Goal: Transaction & Acquisition: Purchase product/service

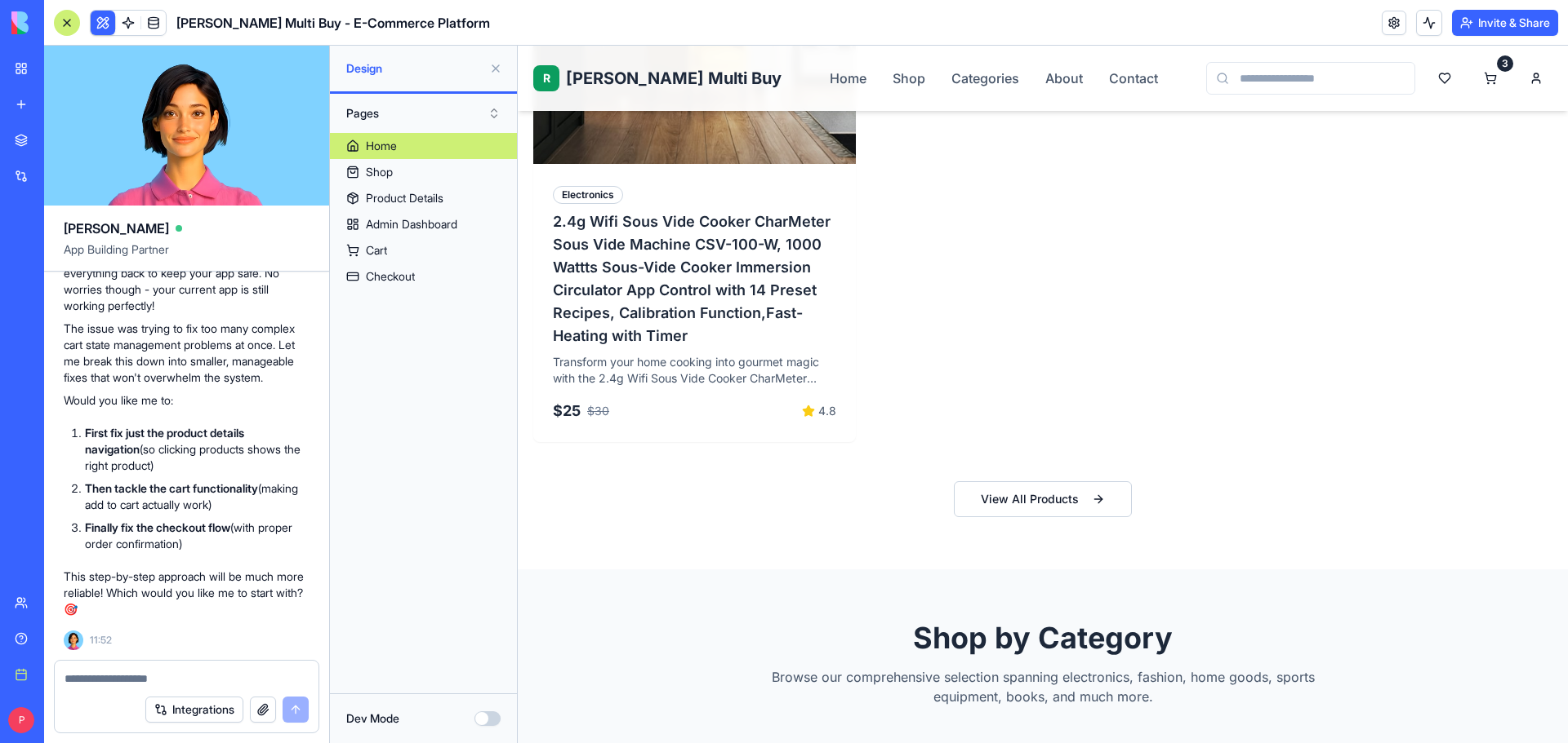
scroll to position [1550, 0]
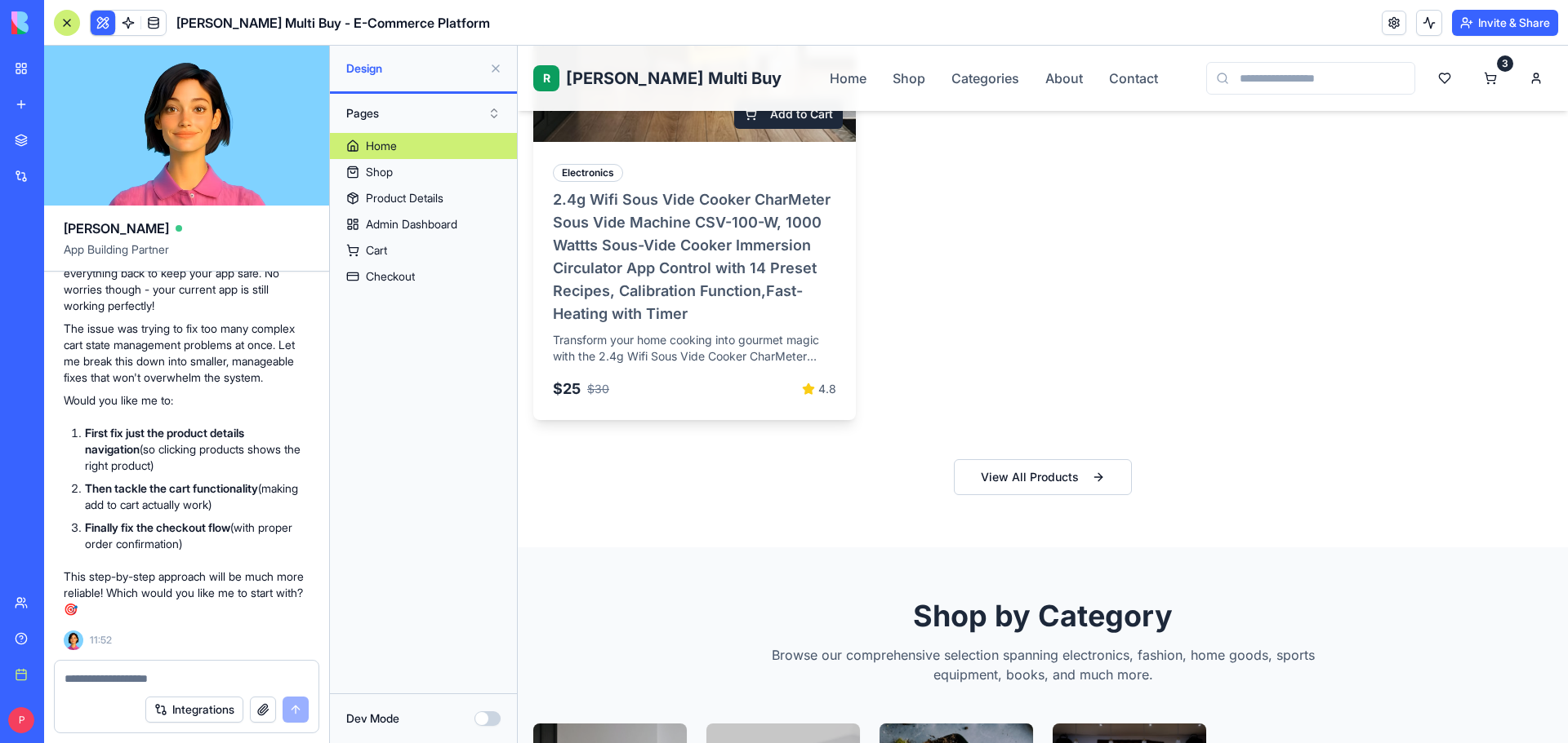
click at [620, 260] on h3 "2.4g Wifi Sous Vide Cooker CharMeter Sous Vide Machine CSV-100-W, 1000 Wattts S…" at bounding box center [694, 257] width 283 height 137
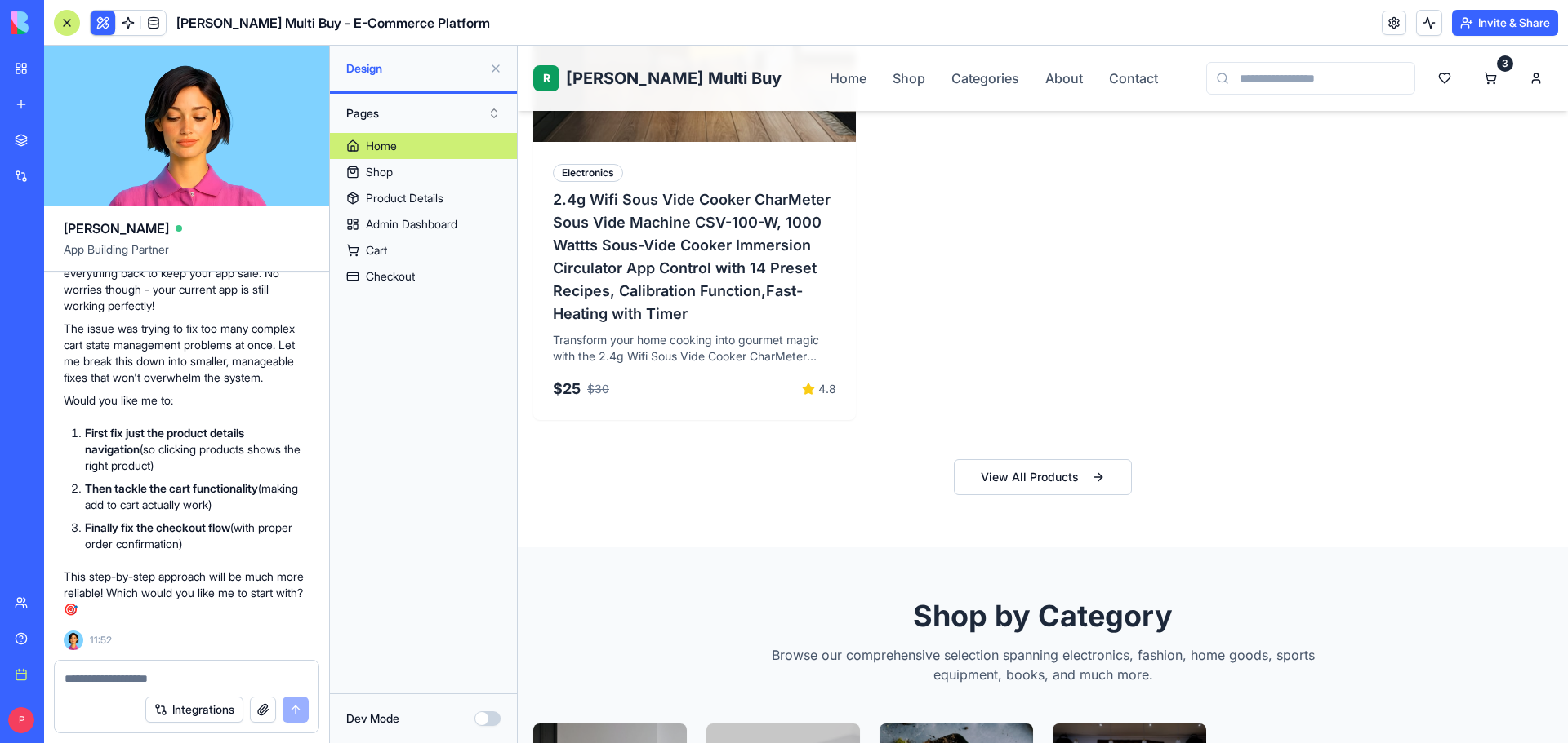
click at [613, 72] on span "[PERSON_NAME] Multi Buy" at bounding box center [673, 78] width 216 height 23
click at [495, 67] on button at bounding box center [495, 68] width 26 height 26
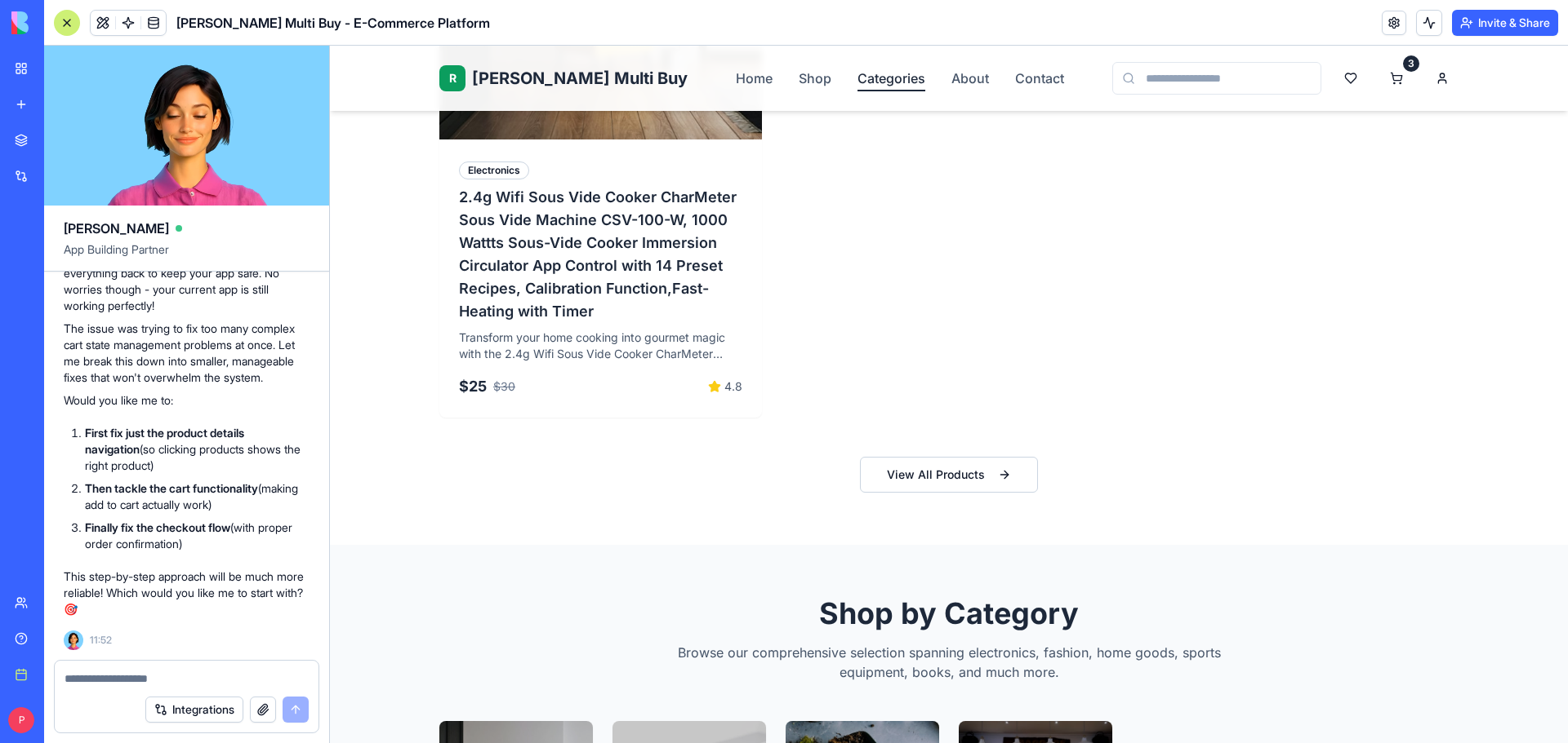
click at [857, 75] on link "Categories" at bounding box center [891, 78] width 68 height 19
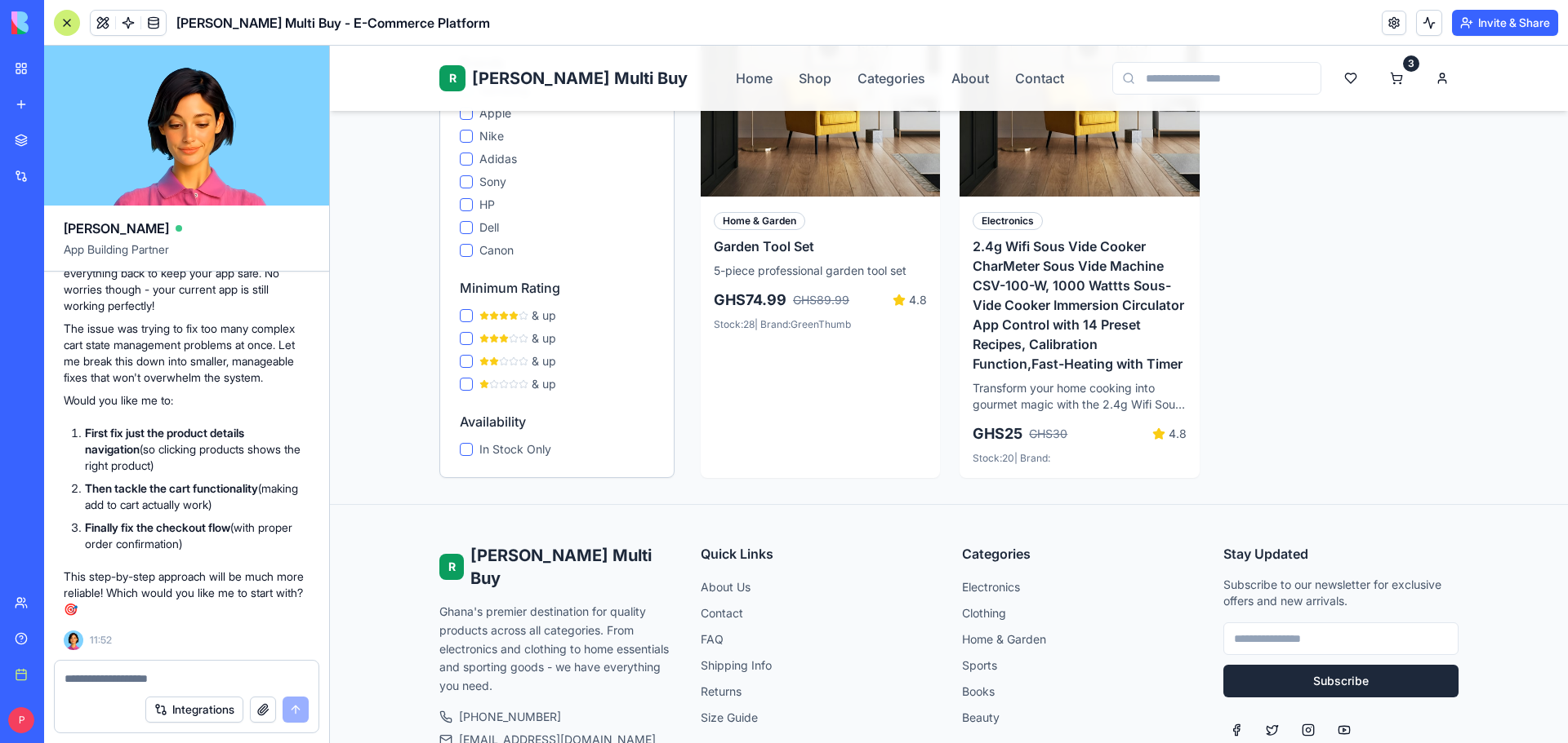
scroll to position [1192, 0]
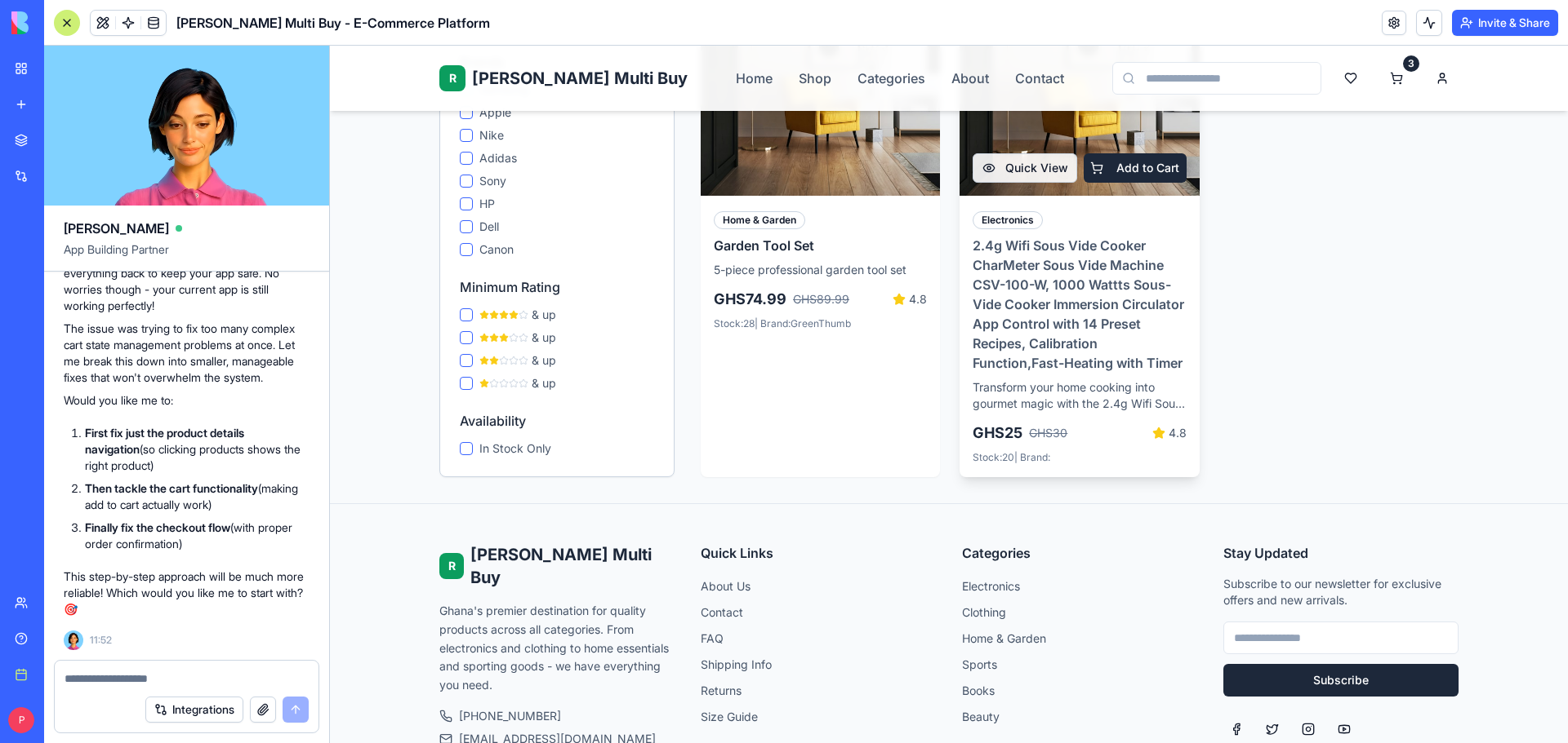
click at [1054, 281] on h3 "2.4g Wifi Sous Vide Cooker CharMeter Sous Vide Machine CSV-100-W, 1000 Wattts S…" at bounding box center [1078, 304] width 213 height 137
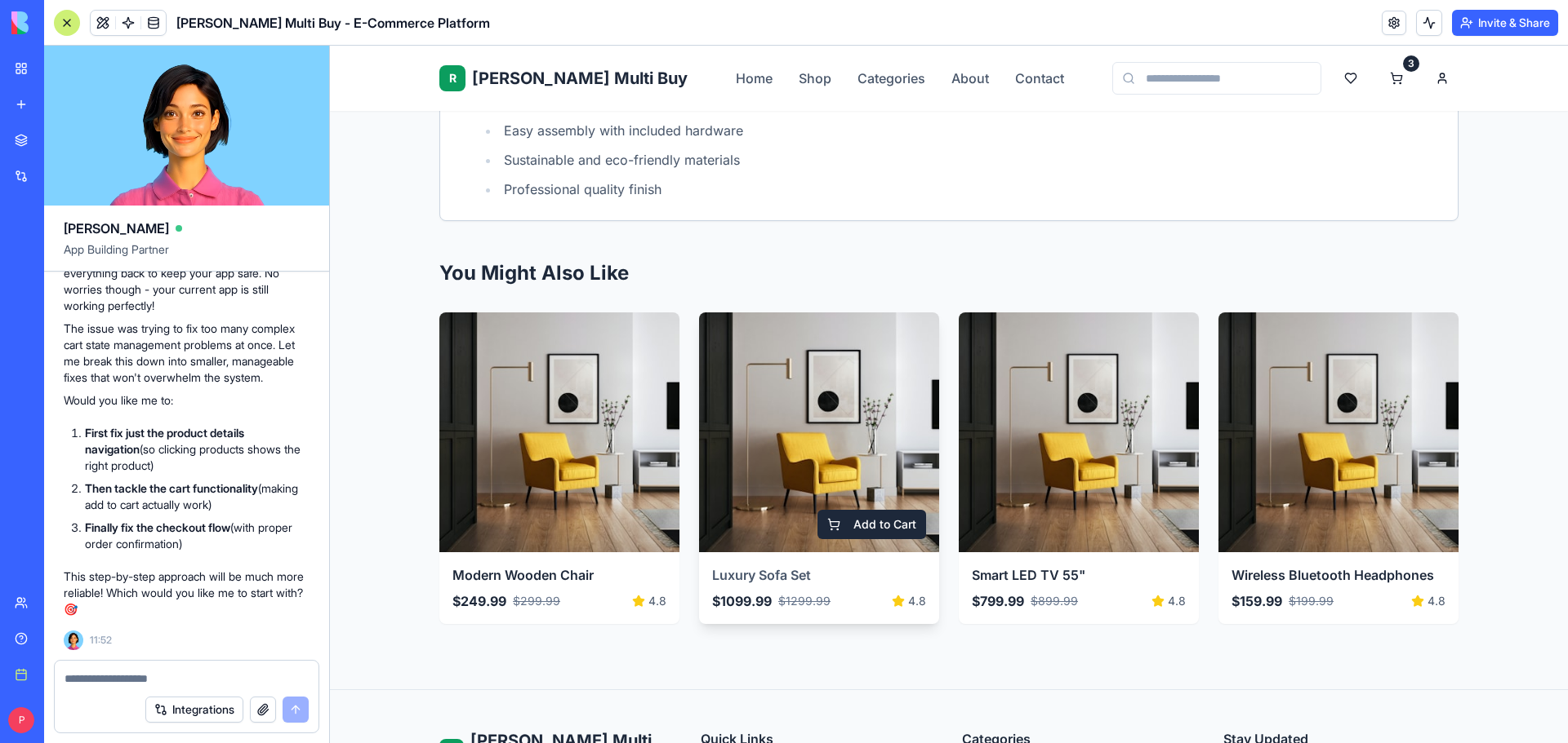
click at [1049, 278] on h2 "You Might Also Like" at bounding box center [949, 273] width 1019 height 26
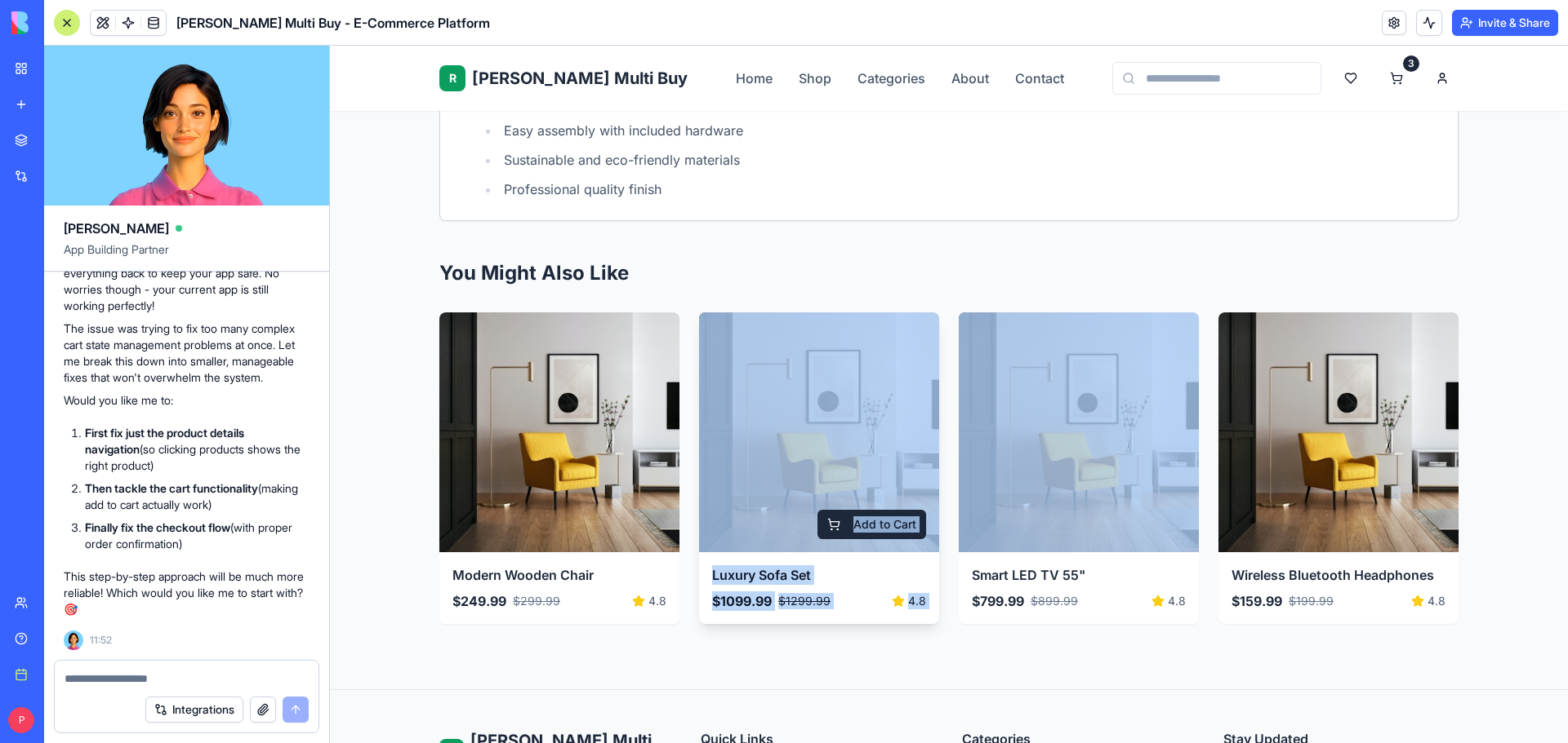
drag, startPoint x: 876, startPoint y: 411, endPoint x: 754, endPoint y: 587, distance: 214.1
click at [708, 587] on section "You Might Also Like Add to Cart Modern Wooden Chair $ 249.99 $ 299.99 4.8 Add t…" at bounding box center [949, 442] width 1019 height 442
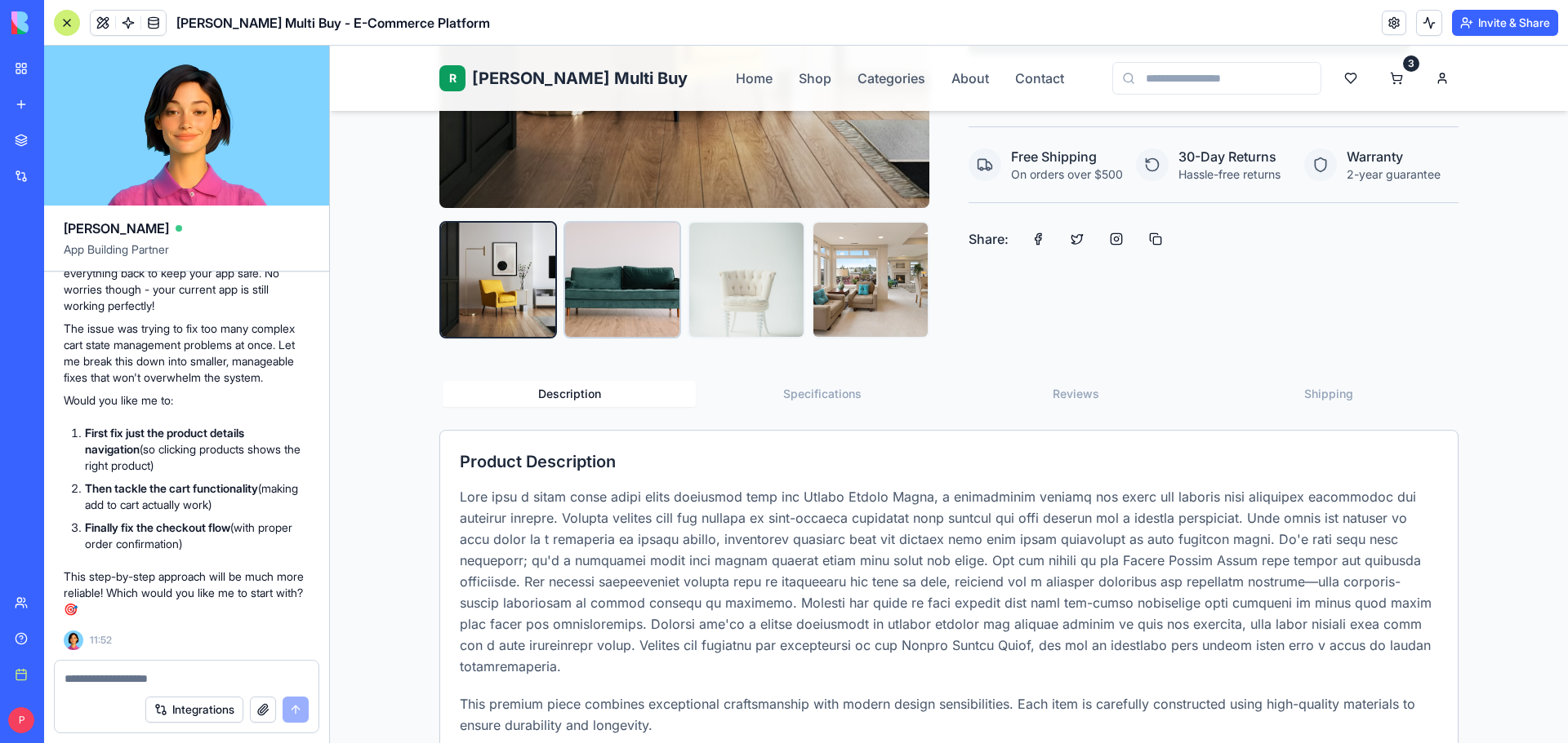
scroll to position [489, 0]
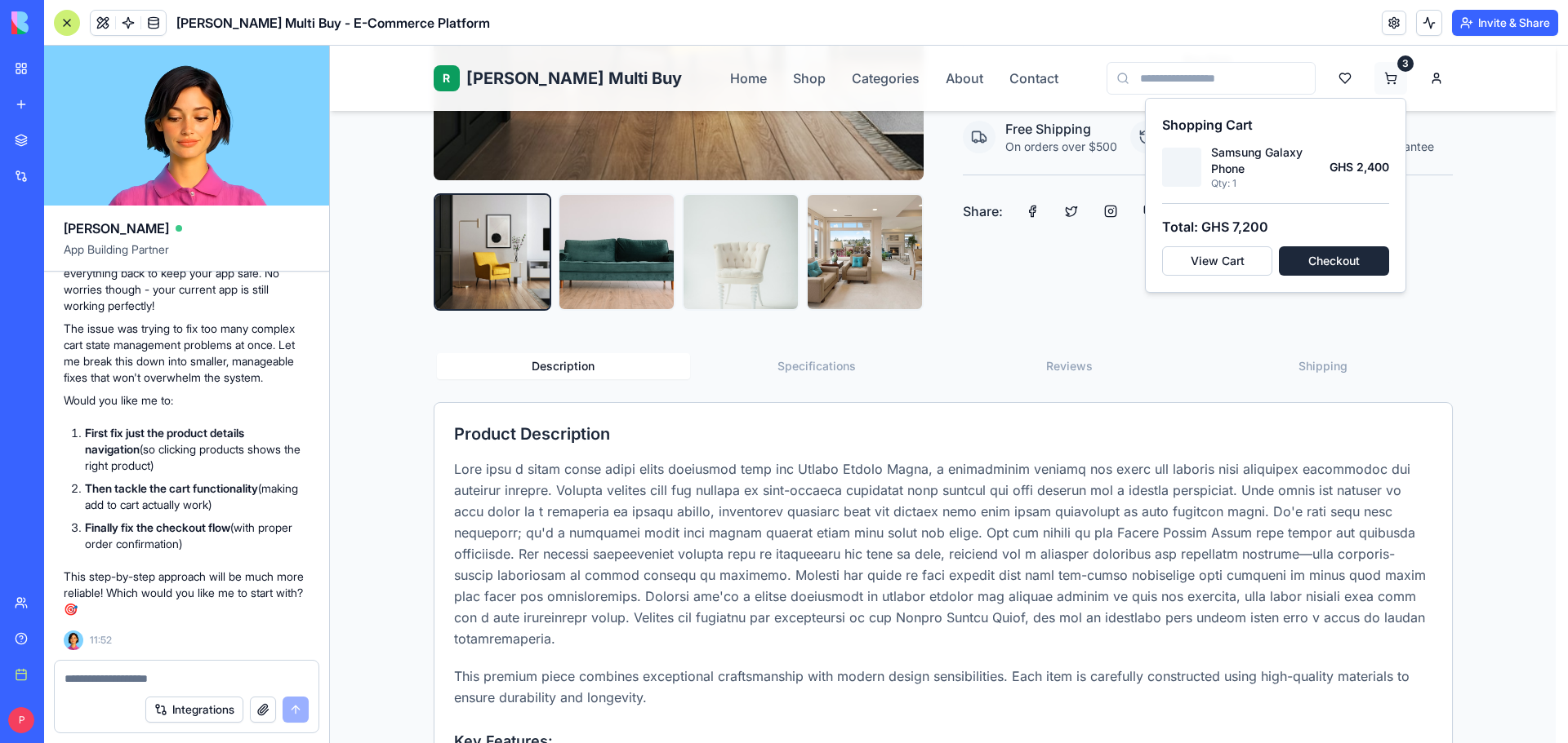
click at [1387, 72] on html "R Rene Multi Buy Home Shop Categories About Contact 3 Home Shop Furniture Moder…" at bounding box center [949, 668] width 1238 height 2224
click at [1340, 256] on button "Checkout" at bounding box center [1334, 260] width 110 height 29
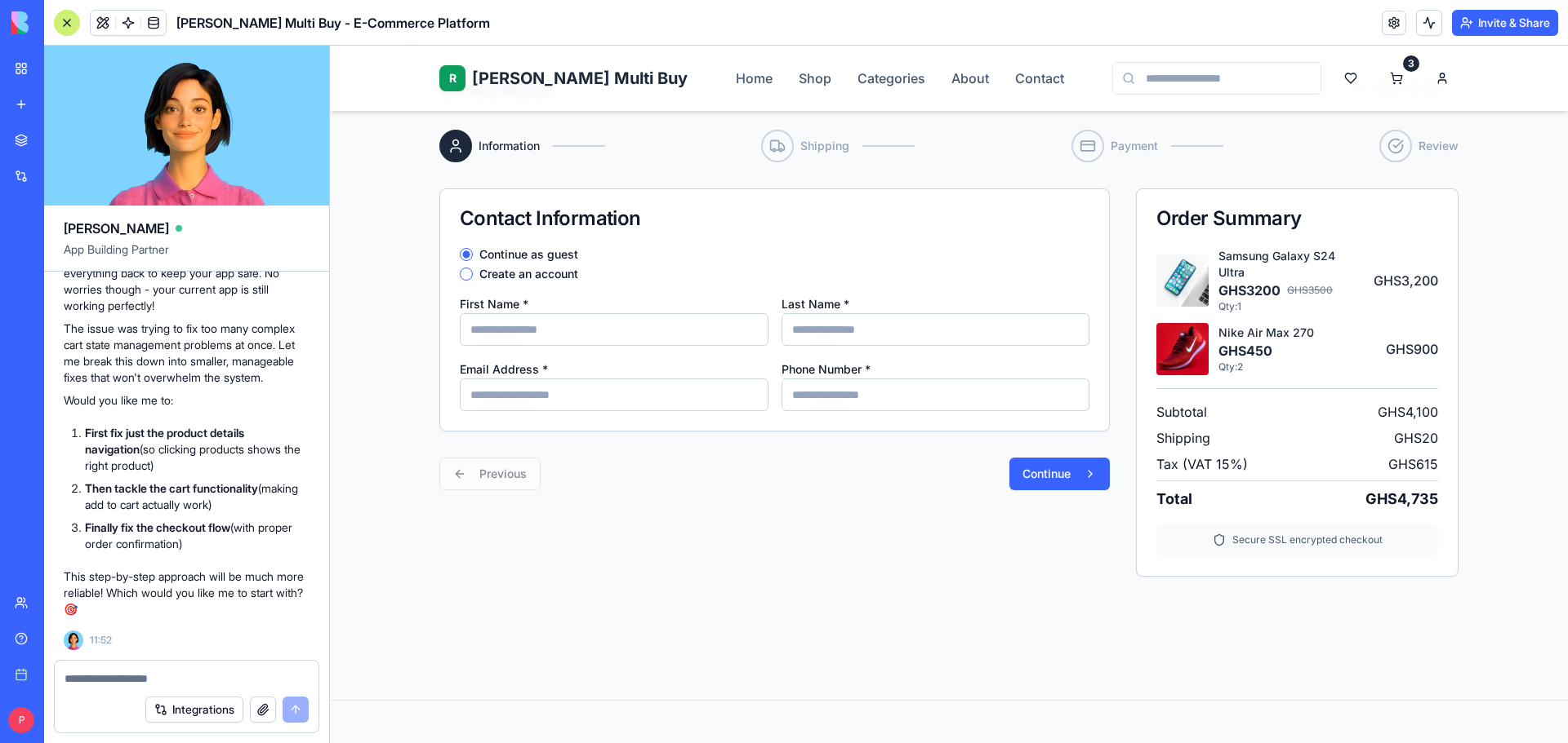
scroll to position [108, 0]
click at [1439, 70] on html "R Rene Multi Buy Home Shop Categories About Contact 3 Home Cart Checkout Checko…" at bounding box center [949, 513] width 1238 height 1151
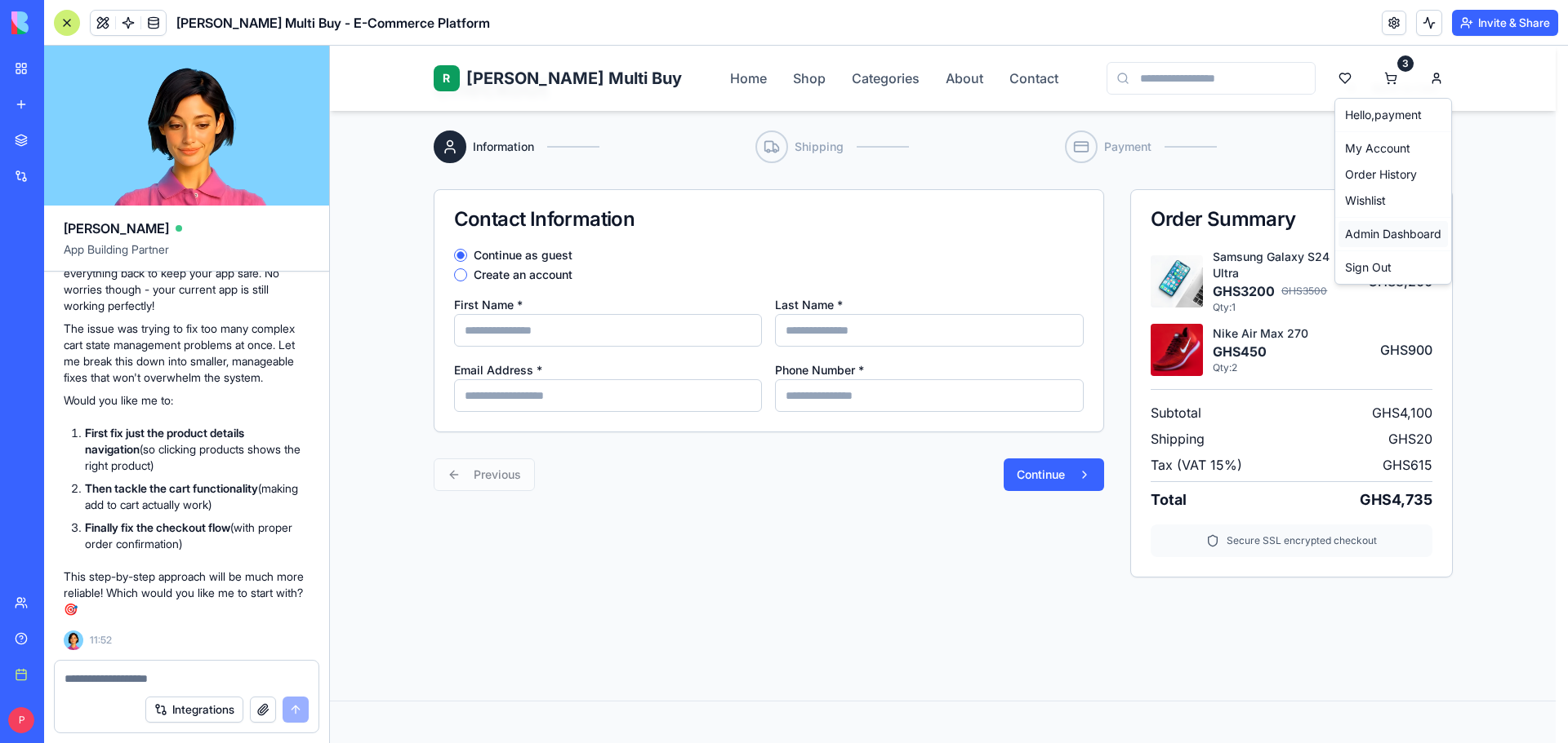
click at [1421, 234] on link "Admin Dashboard" at bounding box center [1393, 234] width 109 height 26
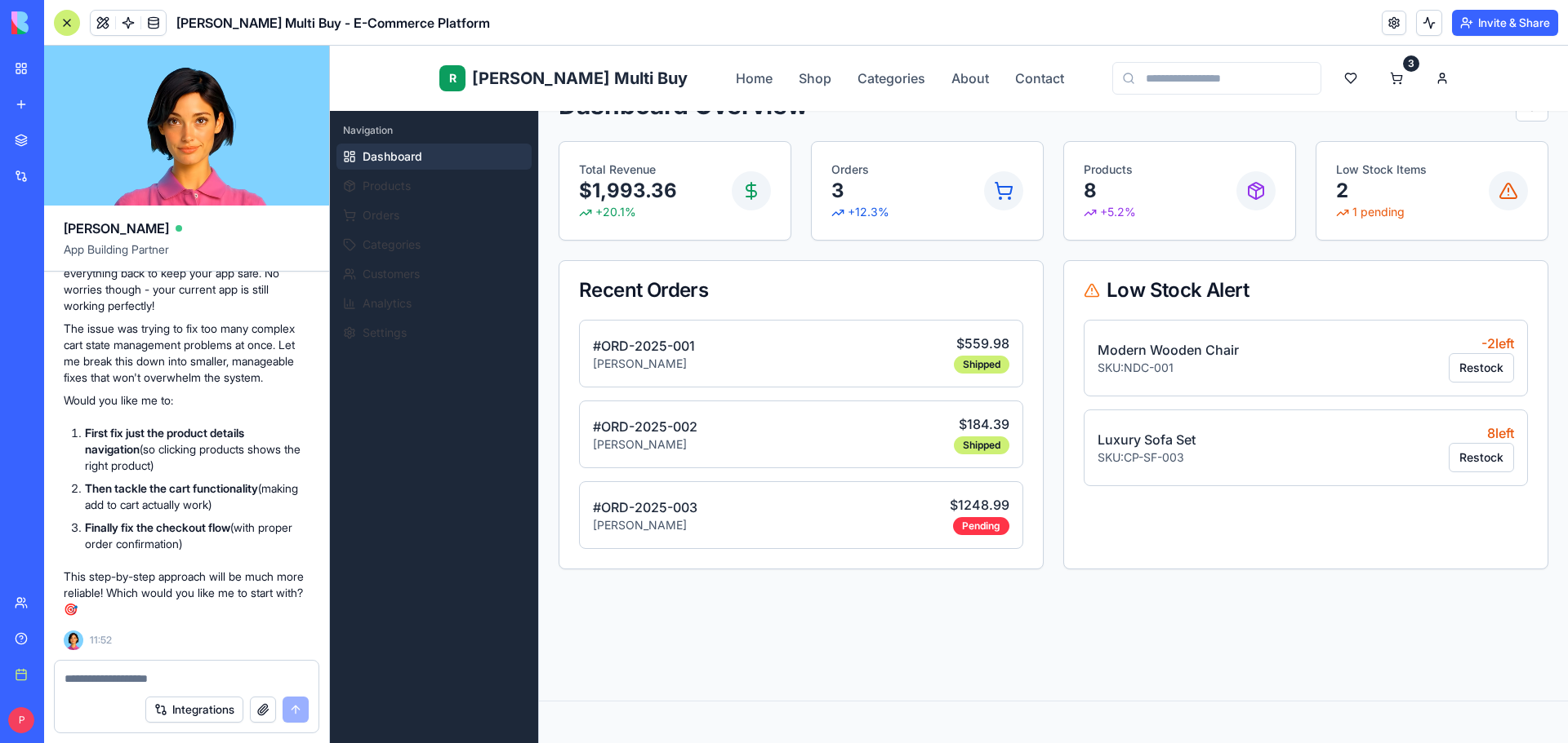
click at [360, 171] on ul "Dashboard Products Orders Categories Customers Analytics Settings" at bounding box center [434, 245] width 195 height 202
click at [361, 192] on button "Products" at bounding box center [434, 185] width 195 height 26
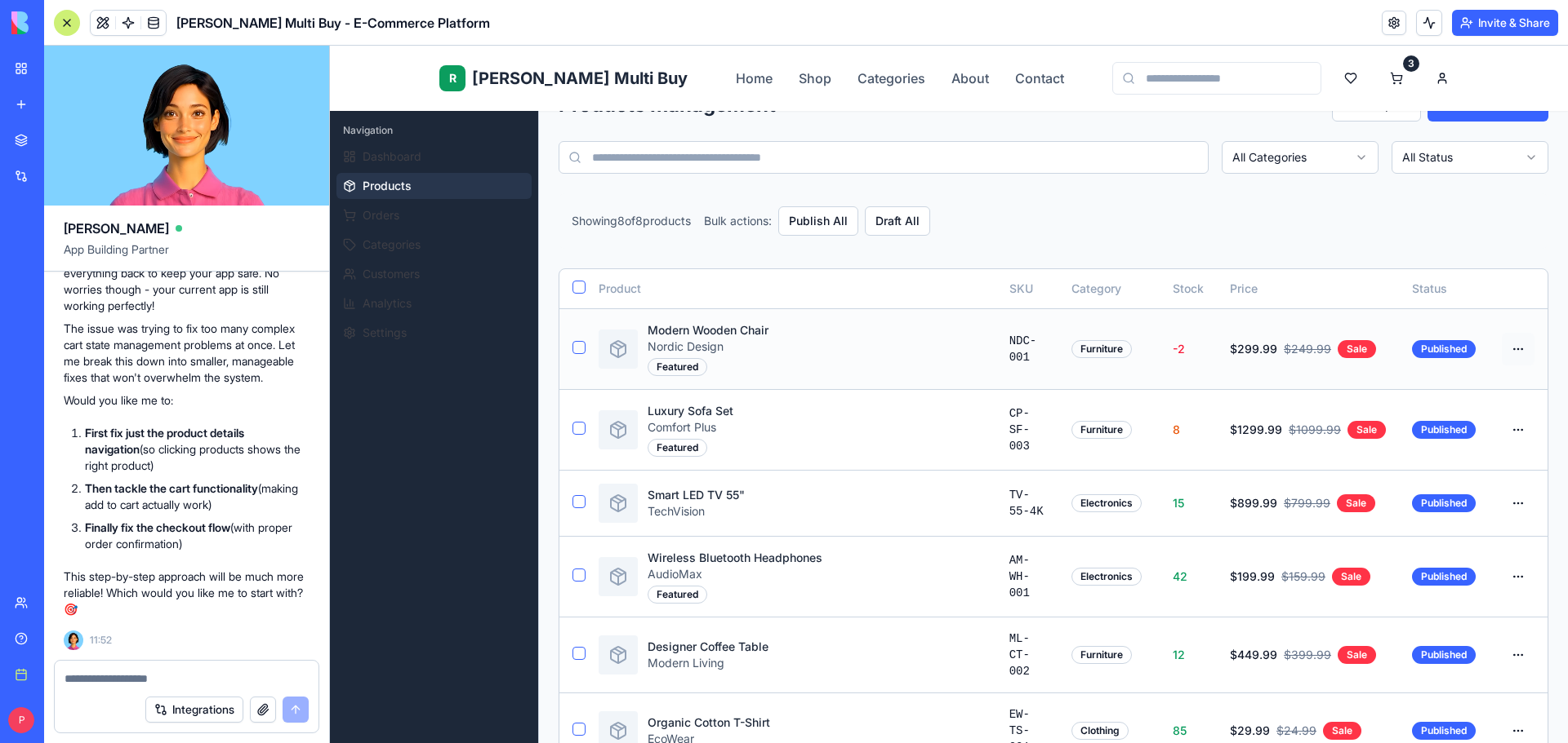
click at [1505, 346] on html "R Rene Multi Buy Home Shop Categories About Contact 3 E EliteStore Admin Naviga…" at bounding box center [949, 652] width 1238 height 1428
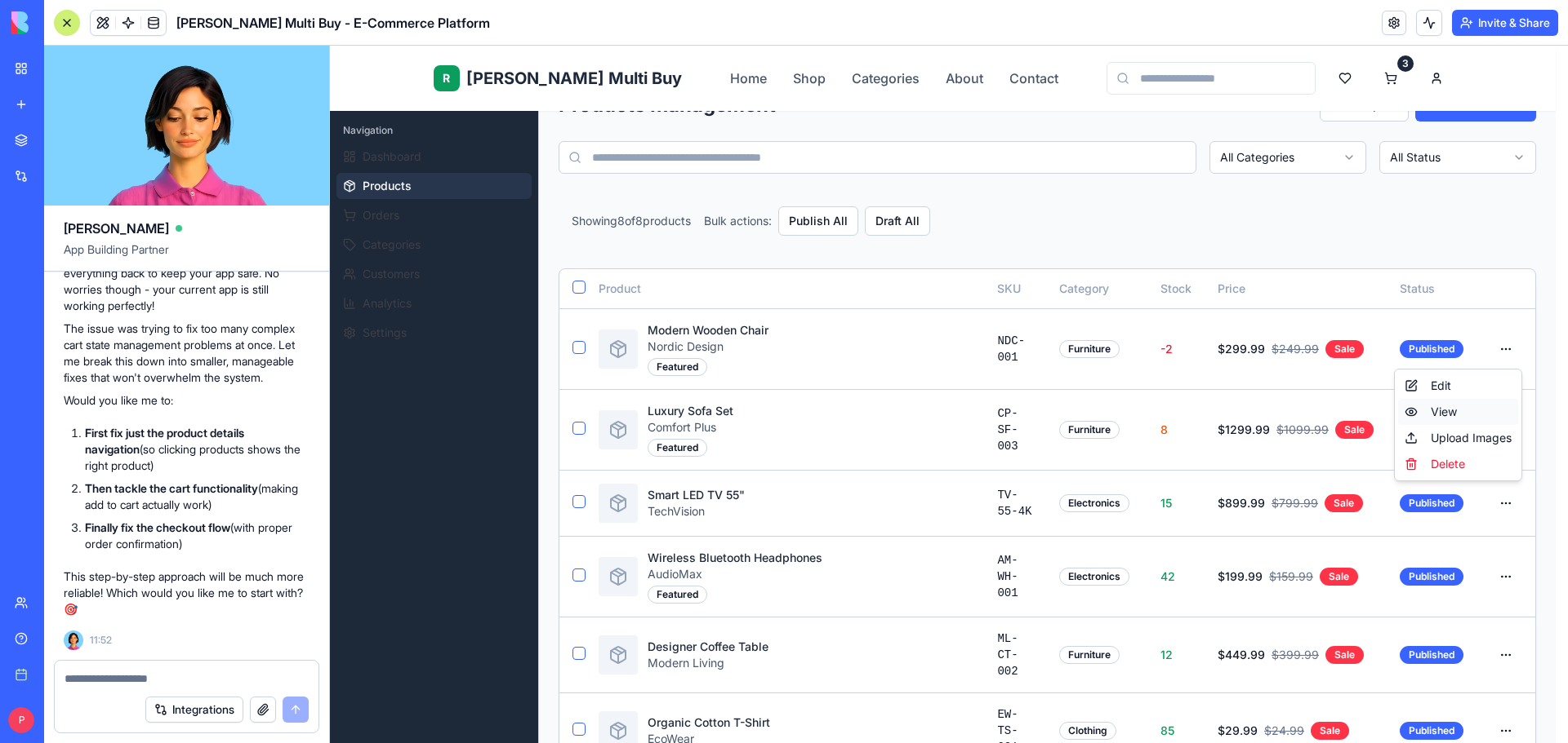
click at [1479, 413] on div "View" at bounding box center [1458, 412] width 120 height 26
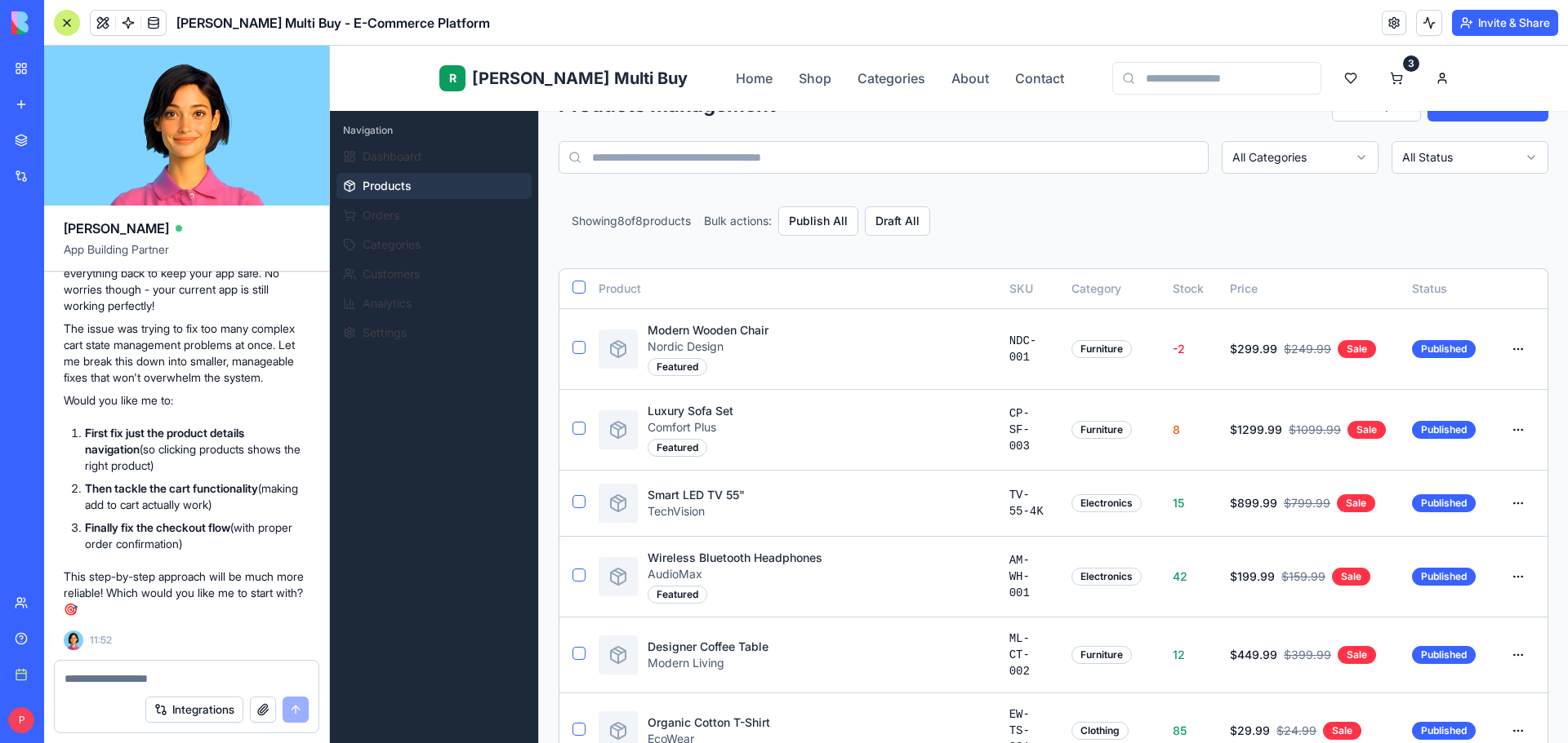
click at [60, 634] on div "Help" at bounding box center [49, 639] width 21 height 17
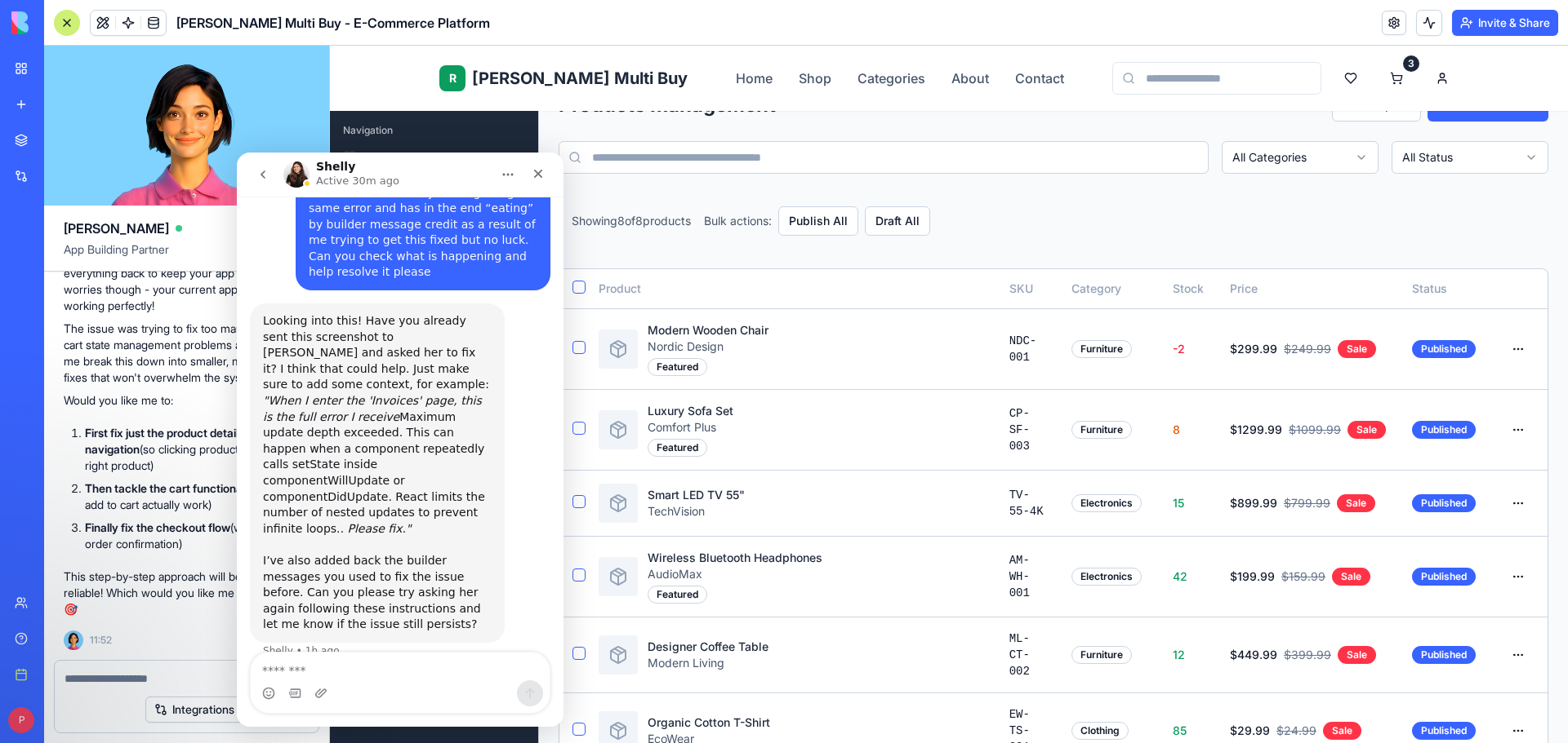
scroll to position [2489, 0]
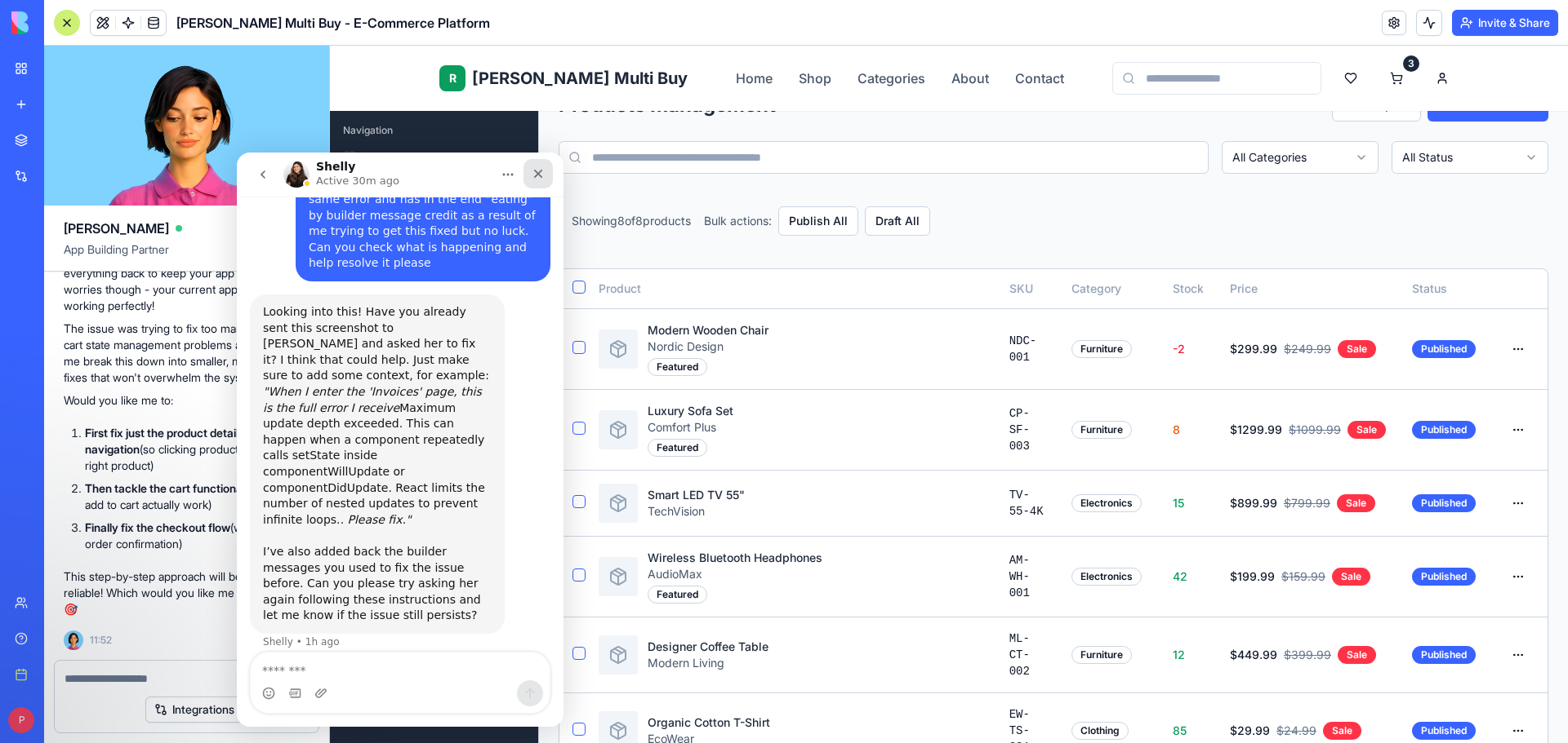
click at [541, 185] on div "Close" at bounding box center [538, 174] width 29 height 29
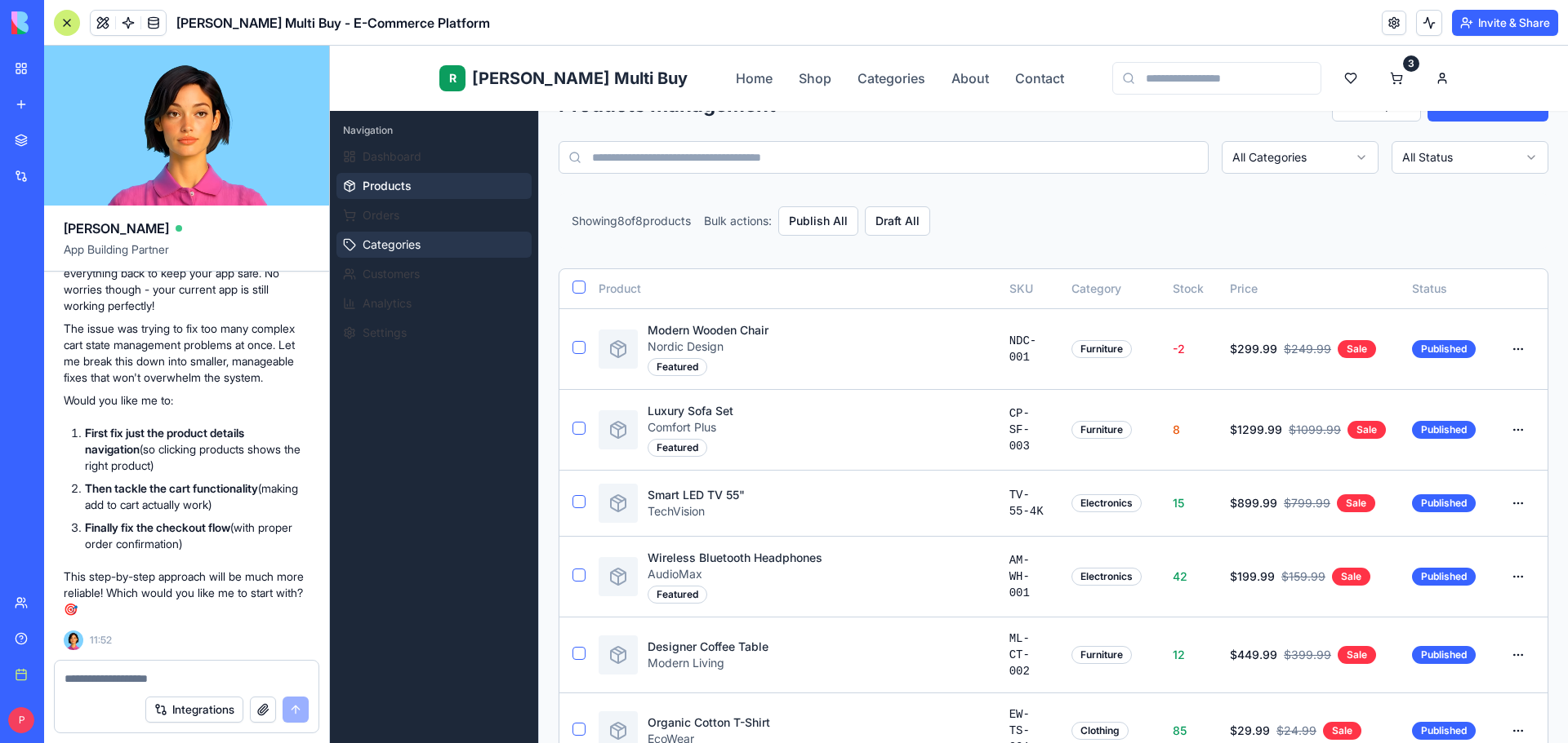
click at [364, 253] on button "Categories" at bounding box center [434, 245] width 195 height 26
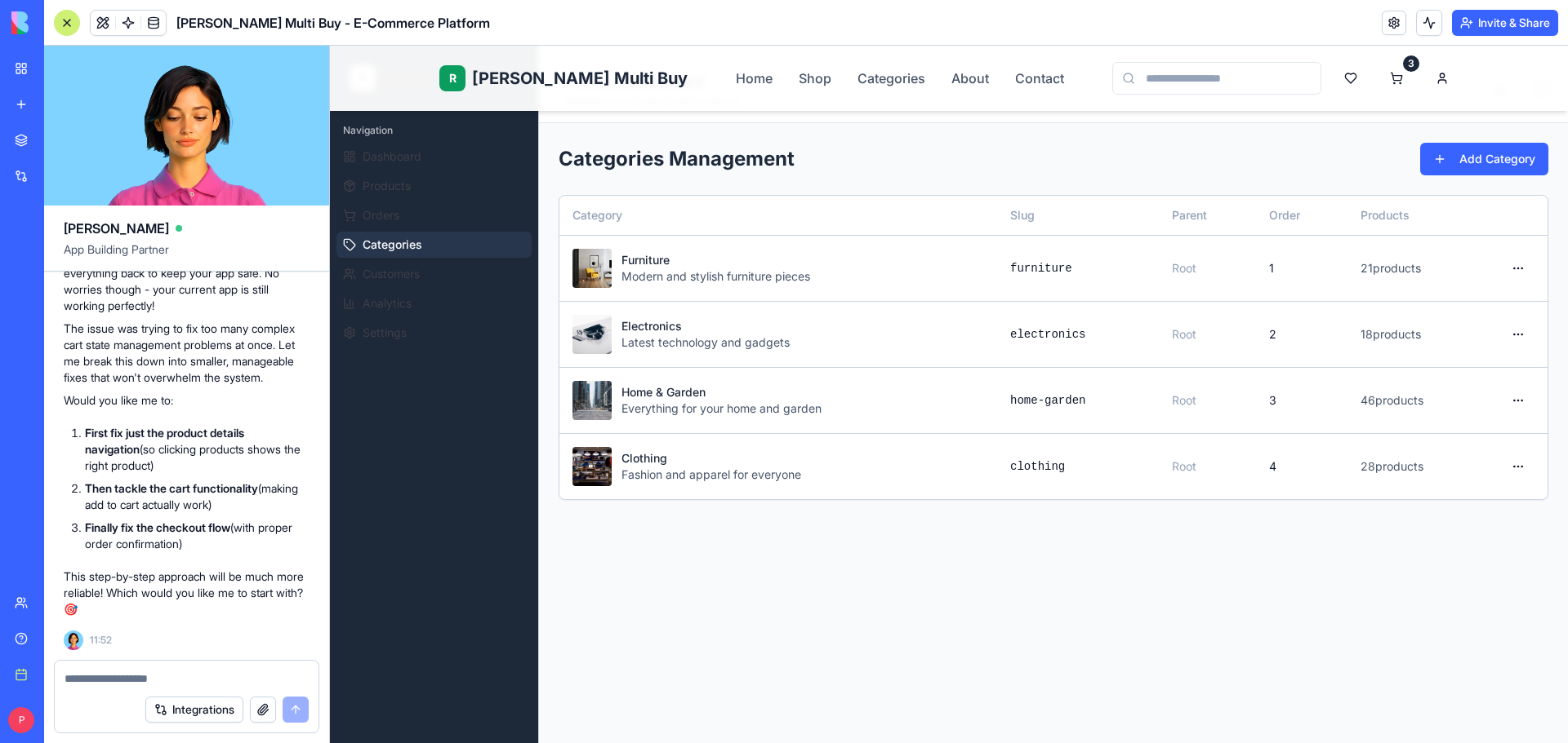
scroll to position [0, 0]
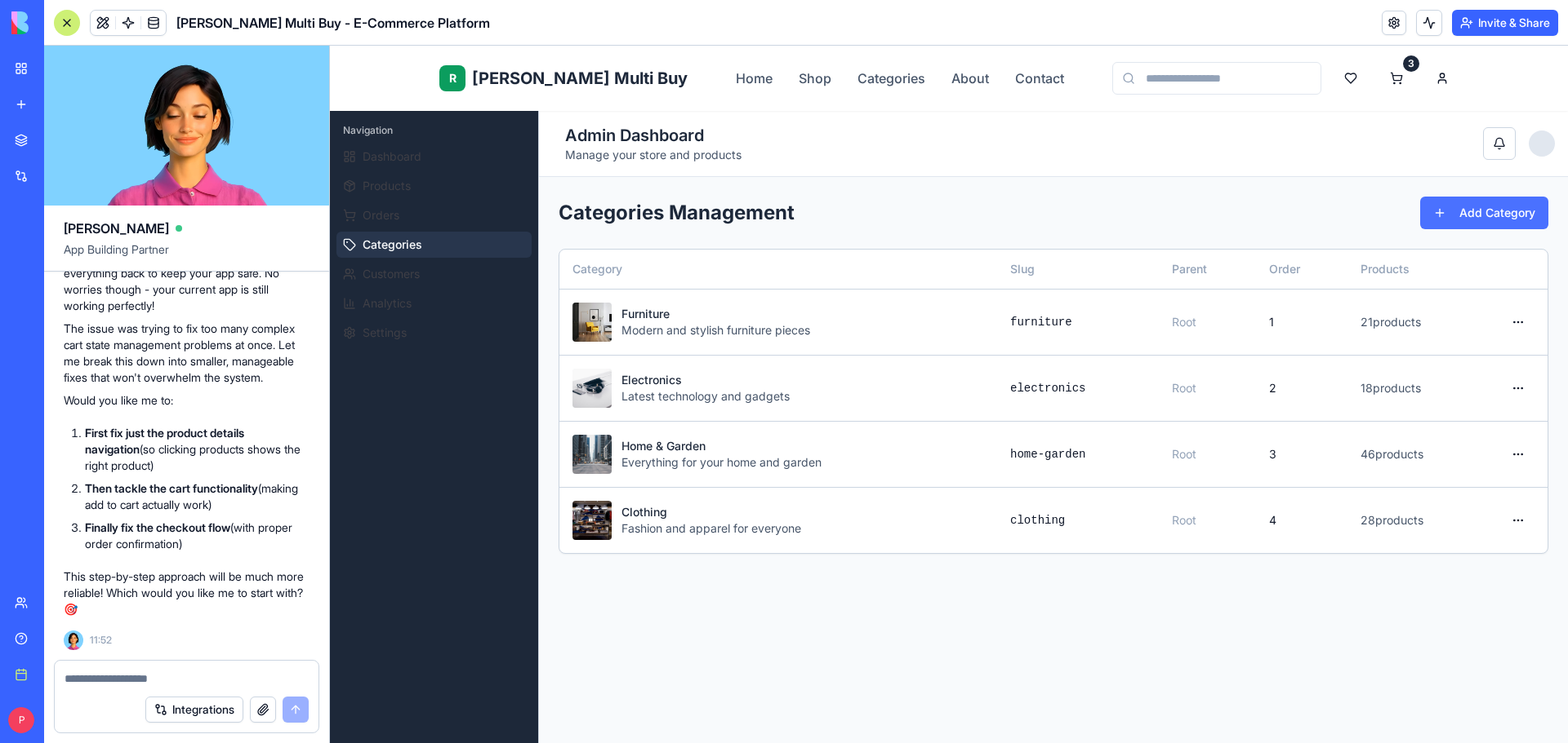
click at [1458, 200] on button "Add Category" at bounding box center [1484, 213] width 128 height 33
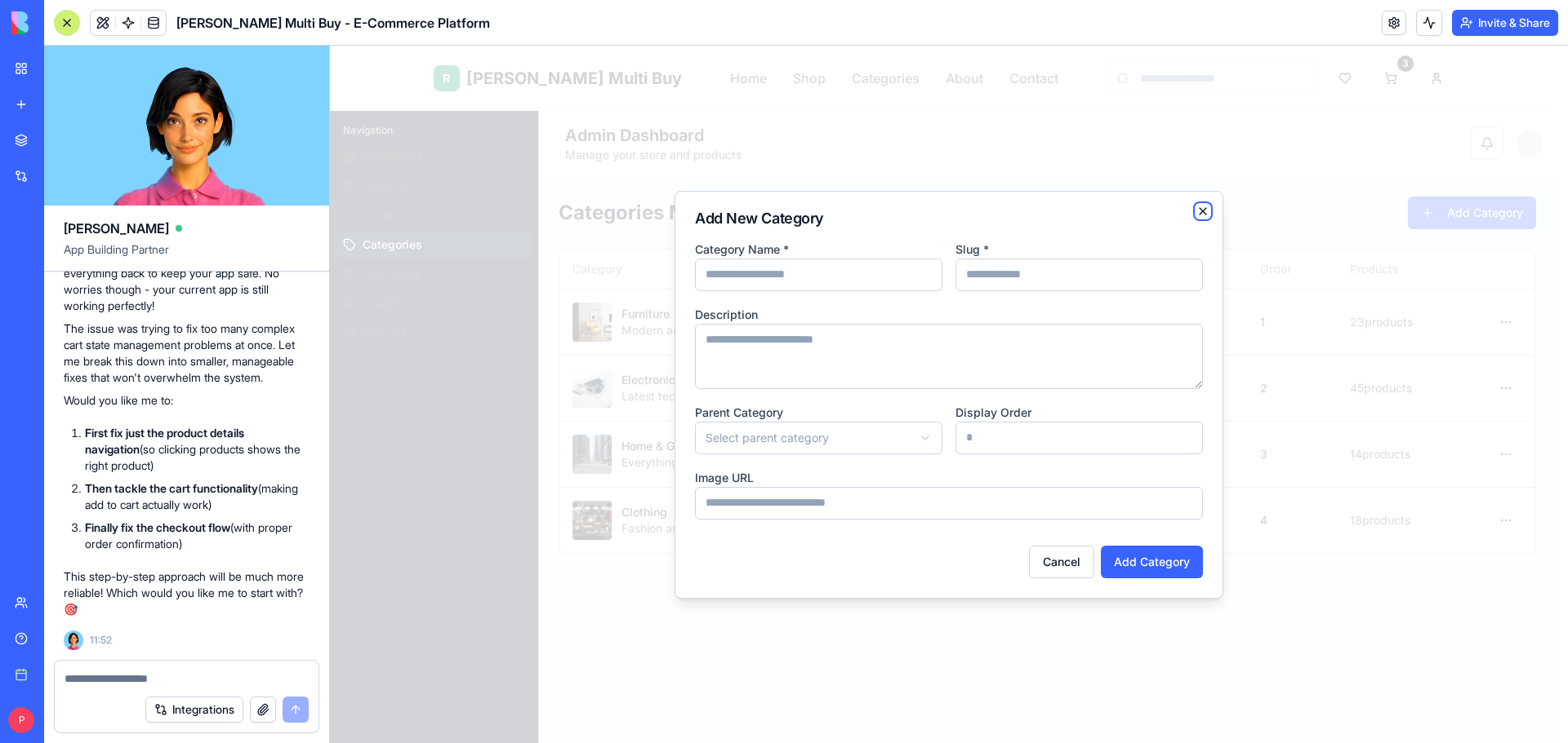
click at [1203, 208] on icon "button" at bounding box center [1203, 211] width 13 height 13
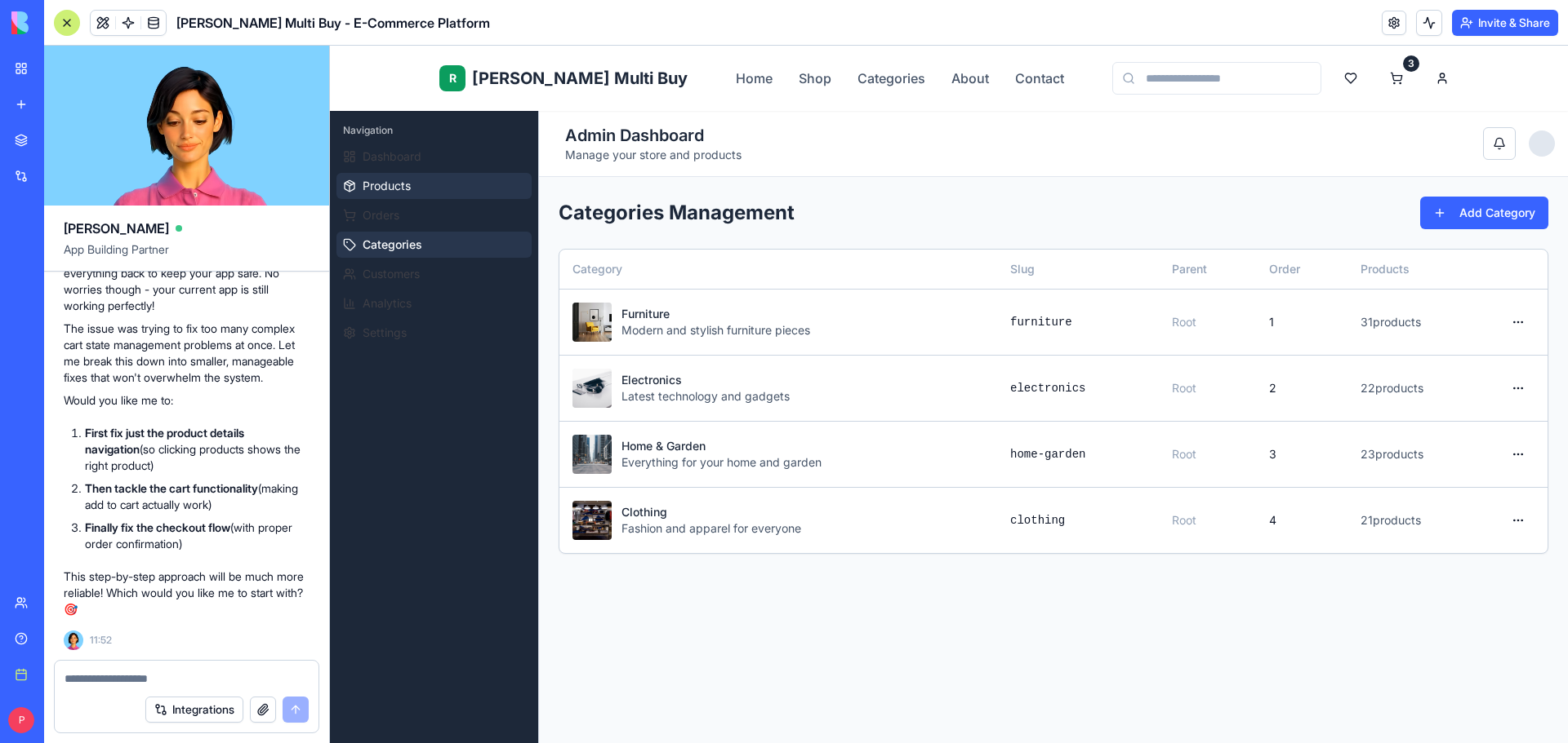
click at [419, 179] on button "Products" at bounding box center [434, 185] width 195 height 26
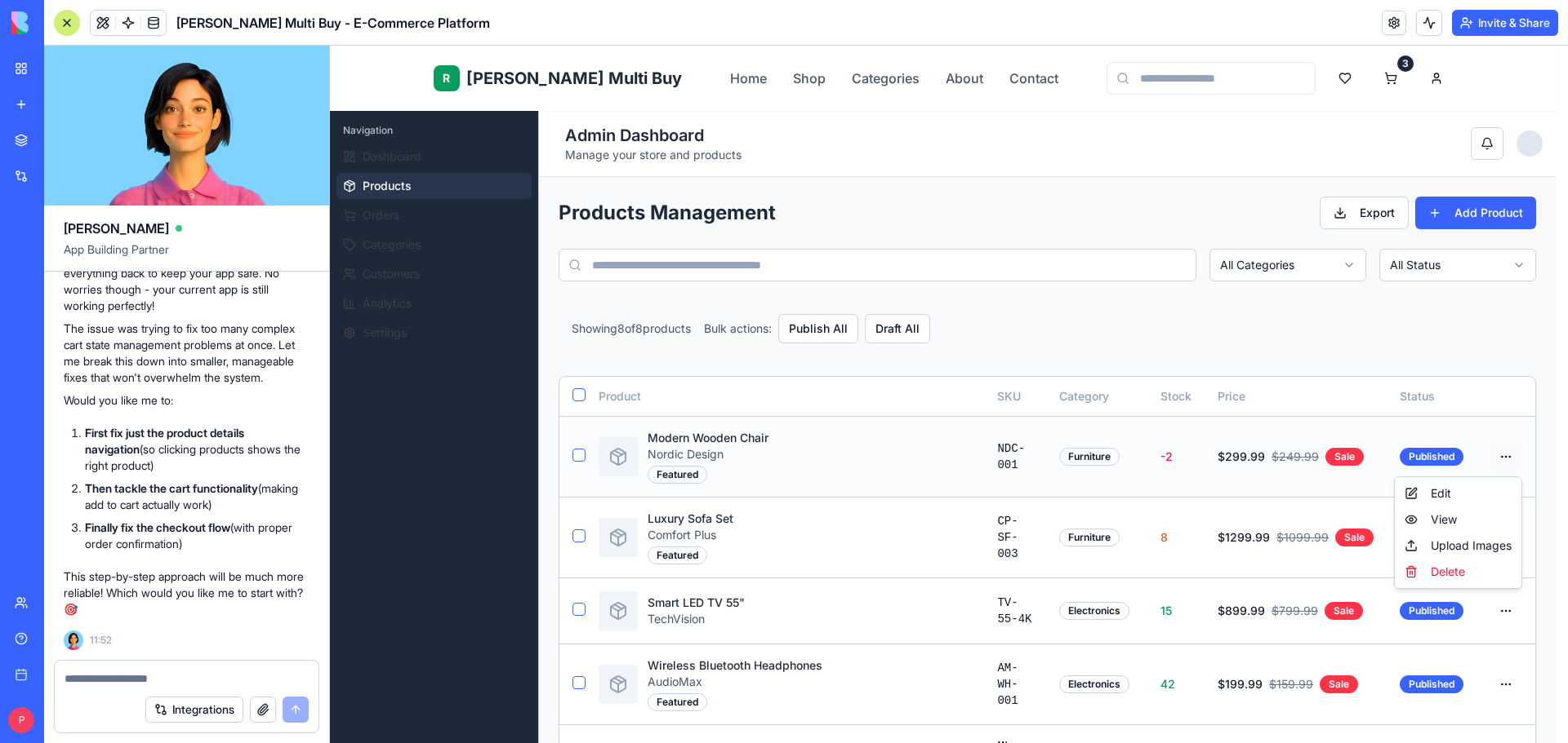
click at [195, 664] on div at bounding box center [186, 674] width 264 height 26
click at [193, 672] on textarea at bounding box center [186, 679] width 244 height 17
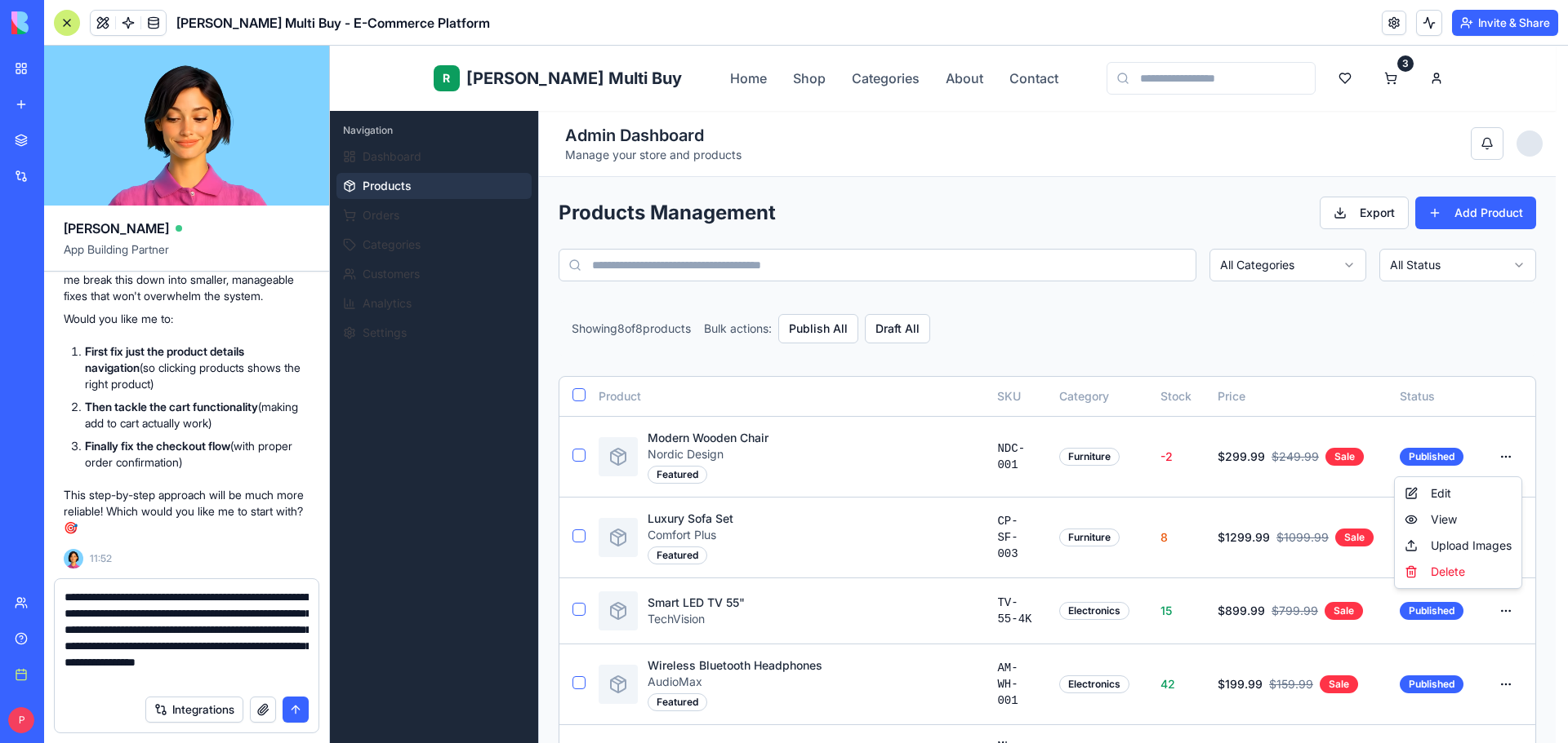
scroll to position [15, 0]
type textarea "**********"
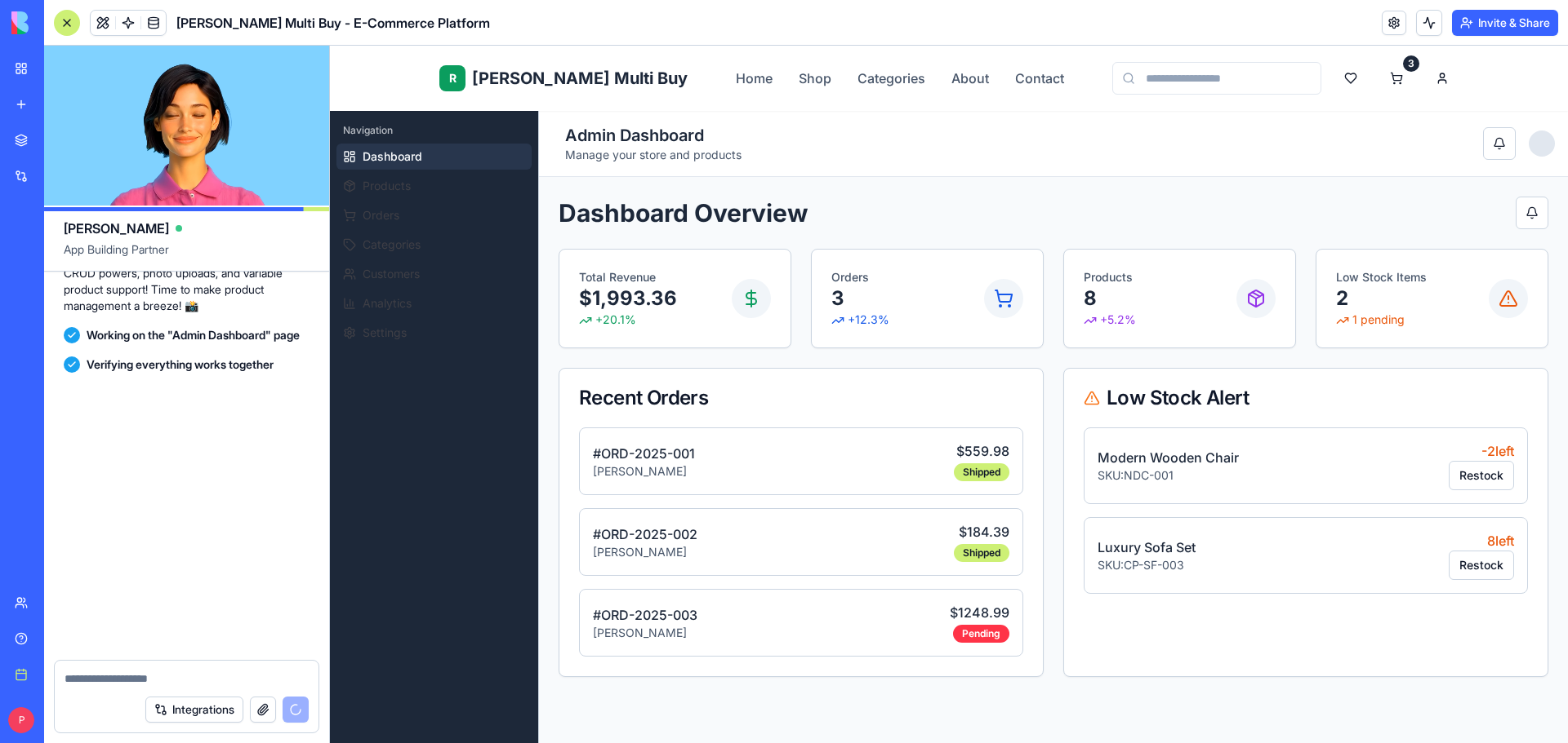
scroll to position [5187, 0]
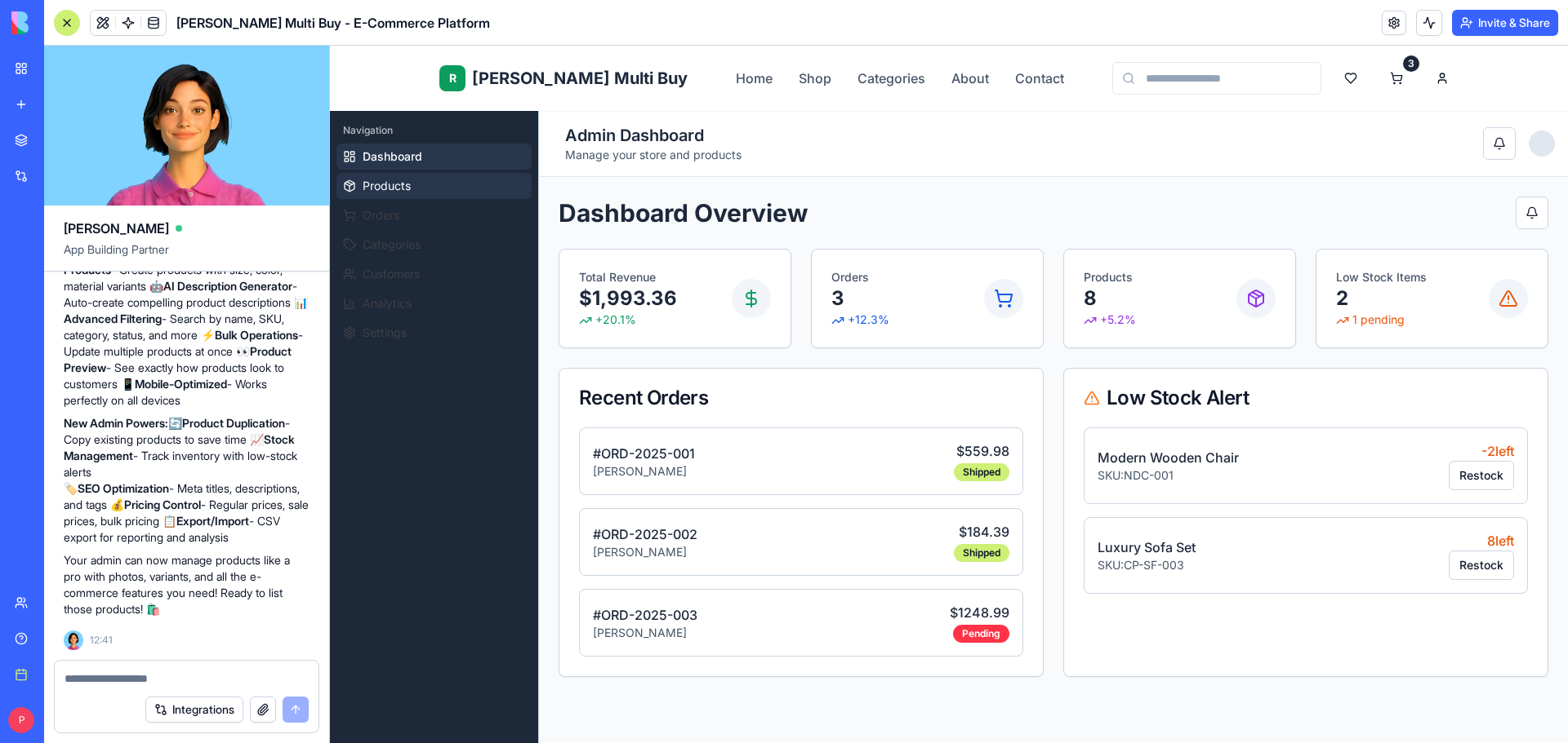
click at [372, 177] on button "Products" at bounding box center [434, 185] width 195 height 26
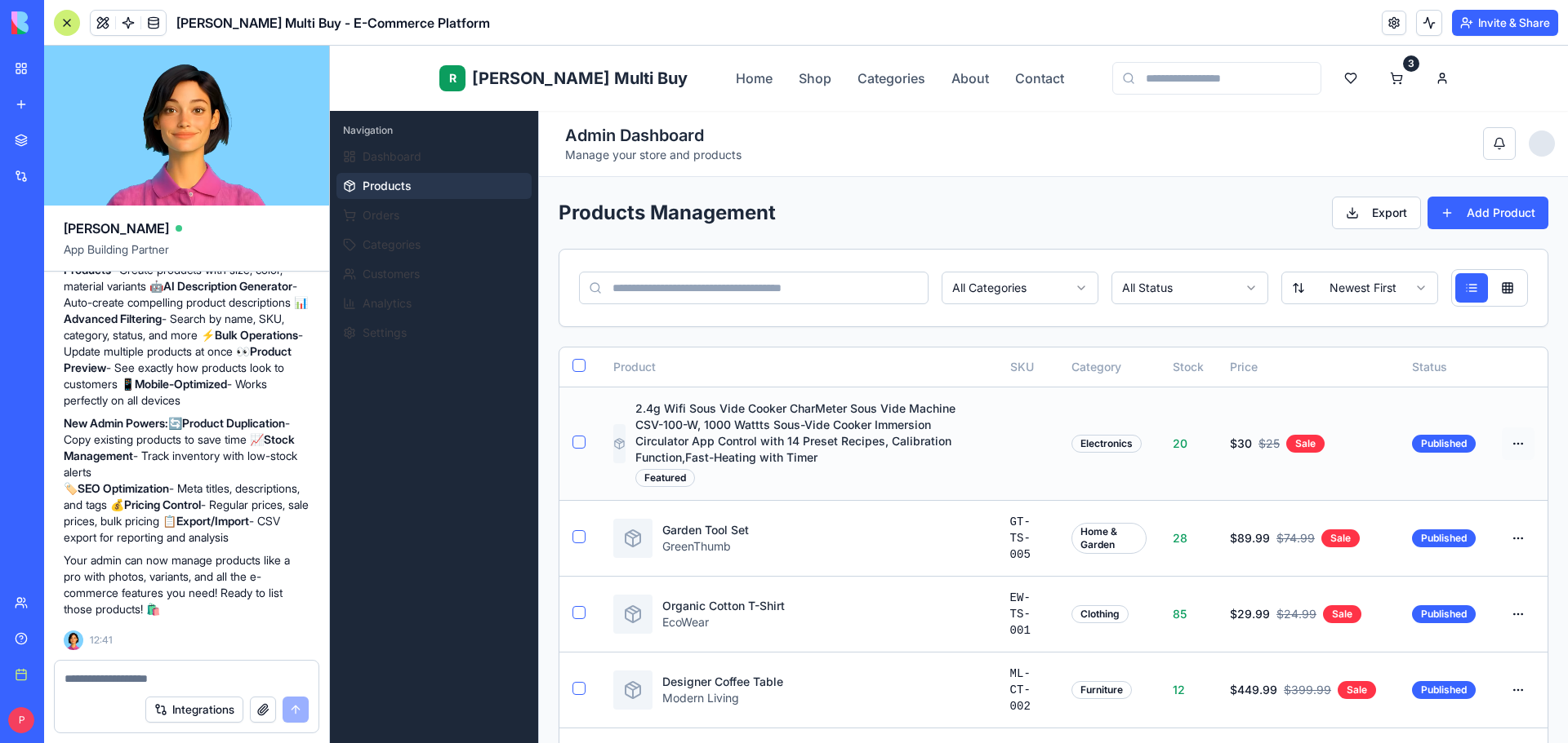
click at [1503, 447] on html "R Rene Multi Buy Home Shop Categories About Contact 3 E EliteStore Admin Naviga…" at bounding box center [949, 745] width 1238 height 1398
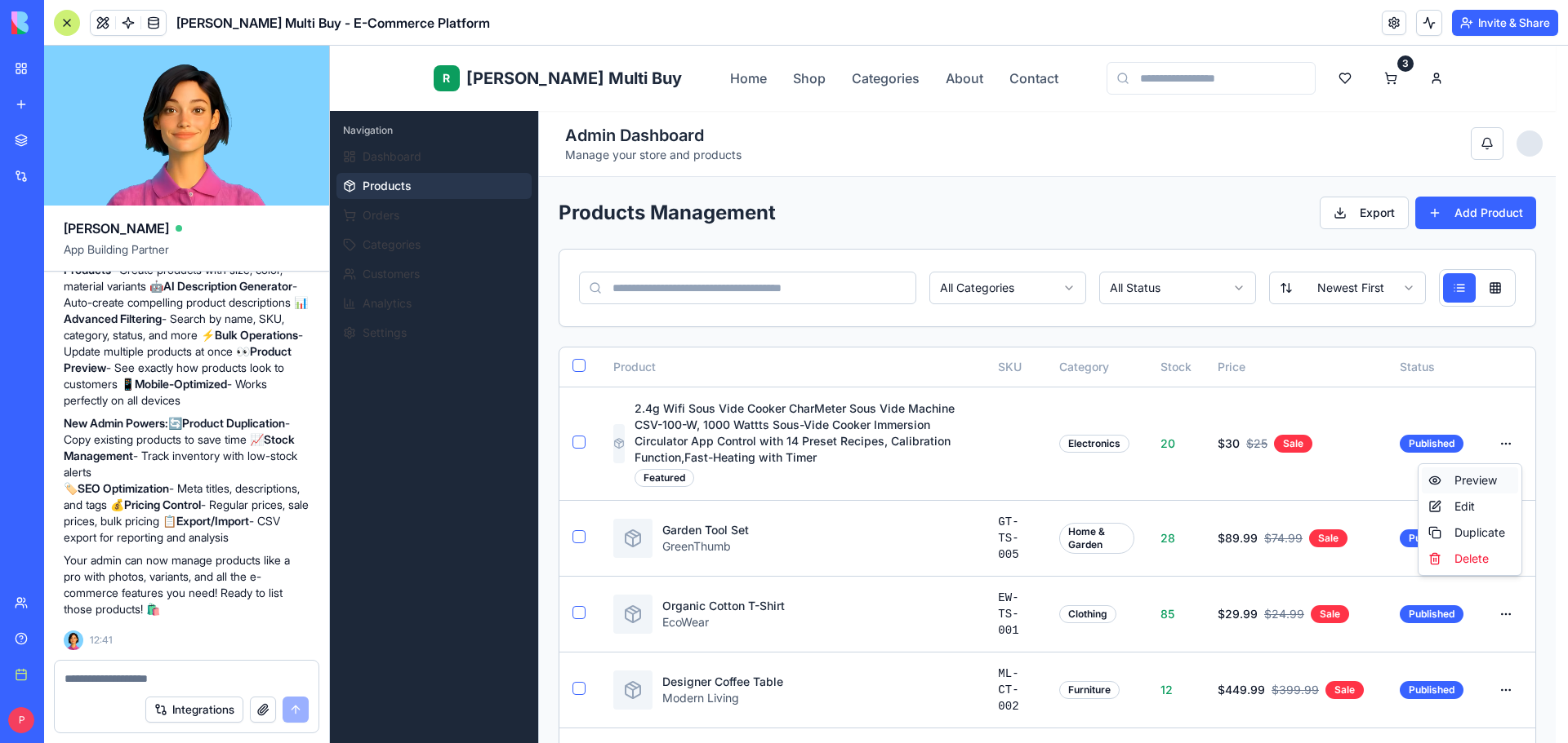
click at [1465, 481] on div "Preview" at bounding box center [1469, 480] width 96 height 26
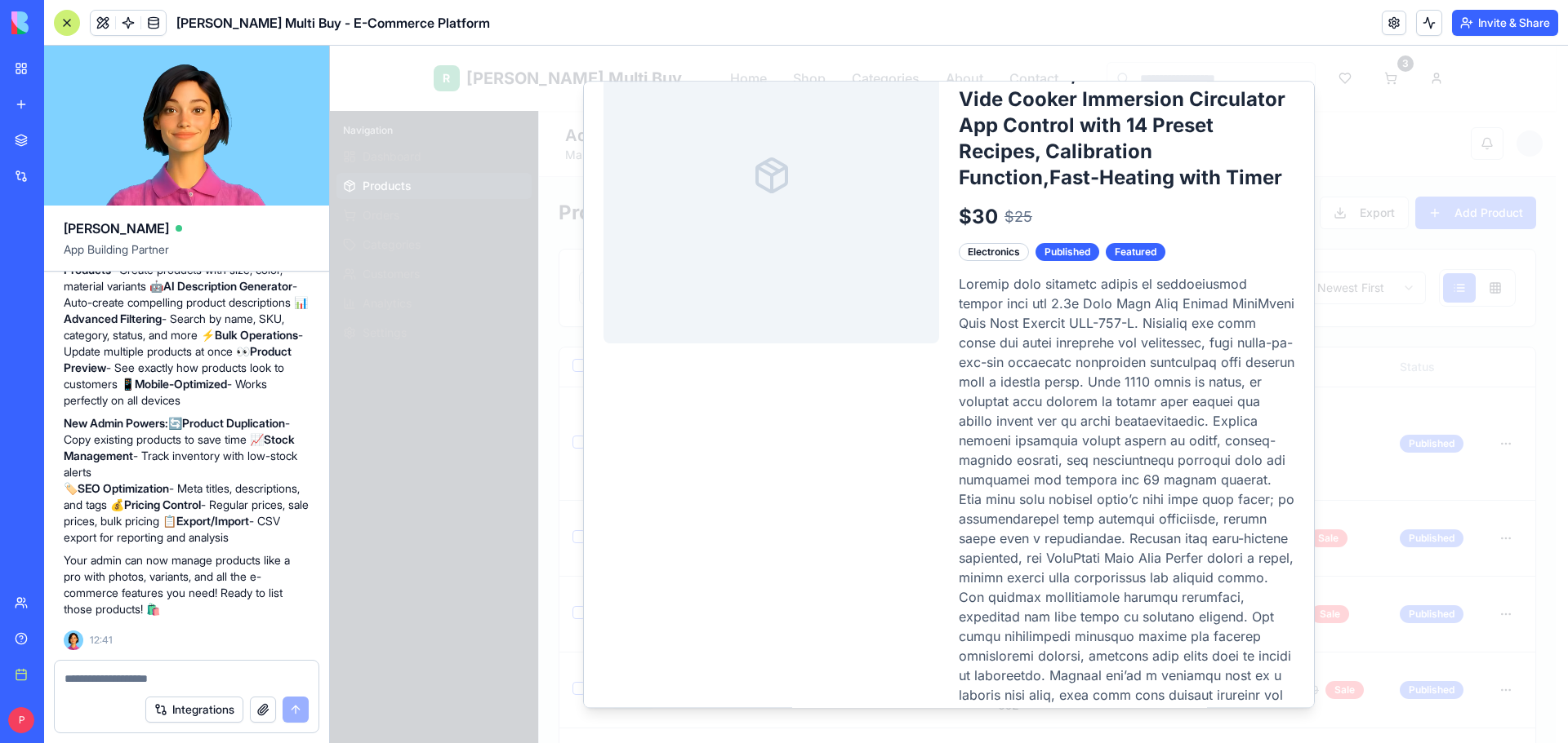
scroll to position [0, 0]
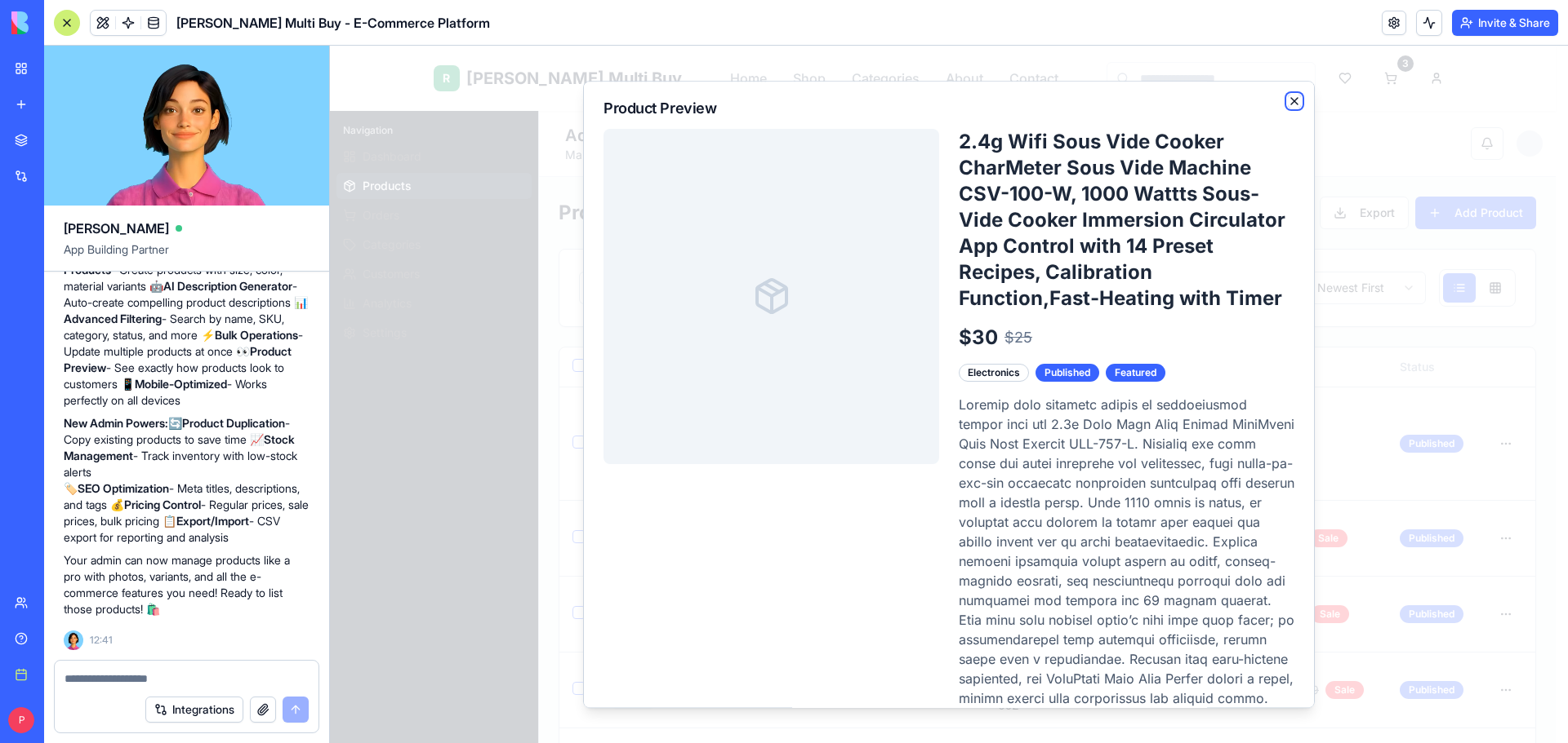
click at [1287, 97] on icon "button" at bounding box center [1294, 101] width 13 height 13
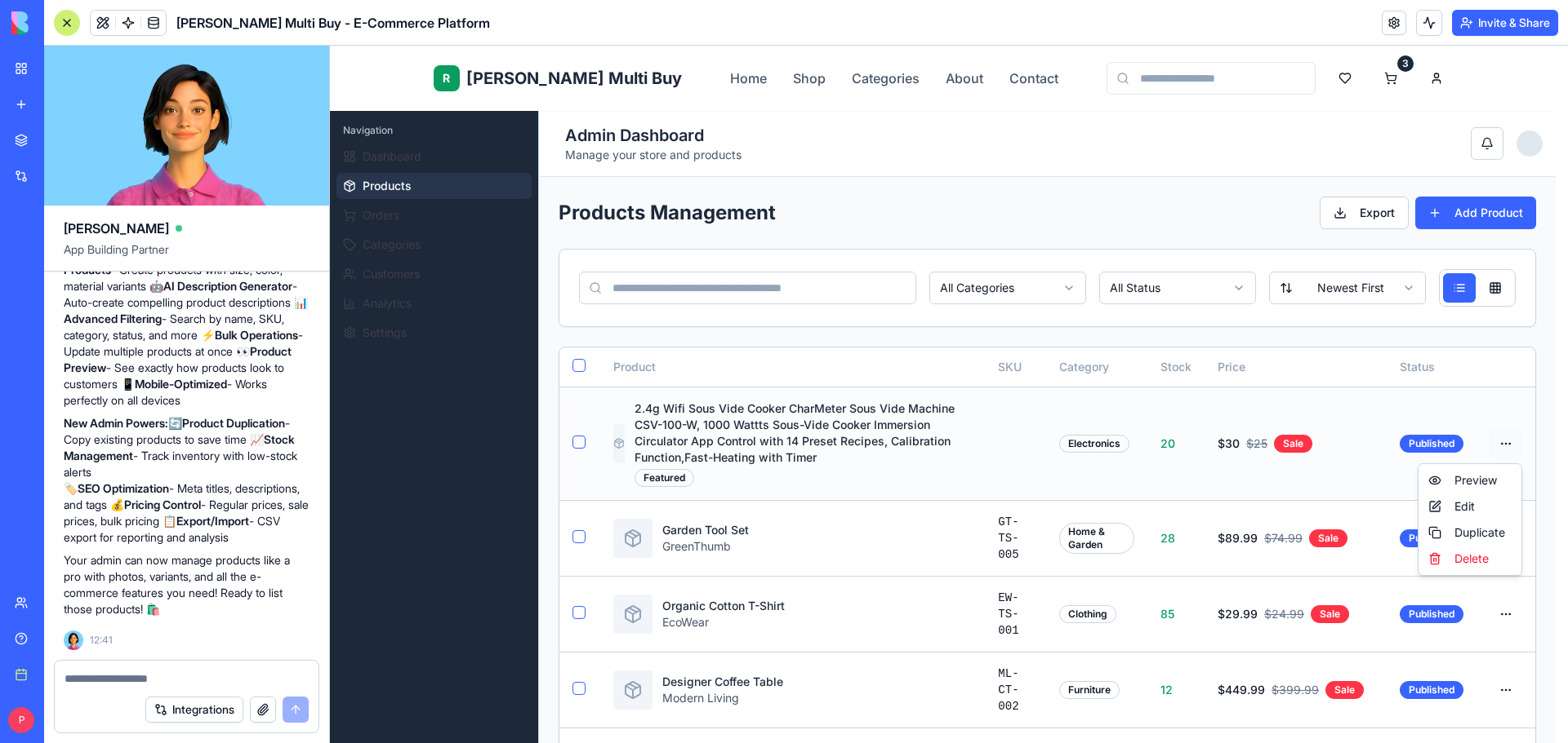
click at [1501, 439] on html "R Rene Multi Buy Home Shop Categories About Contact 3 E EliteStore Admin Naviga…" at bounding box center [949, 745] width 1238 height 1398
click at [1451, 511] on div "Edit" at bounding box center [1469, 506] width 96 height 26
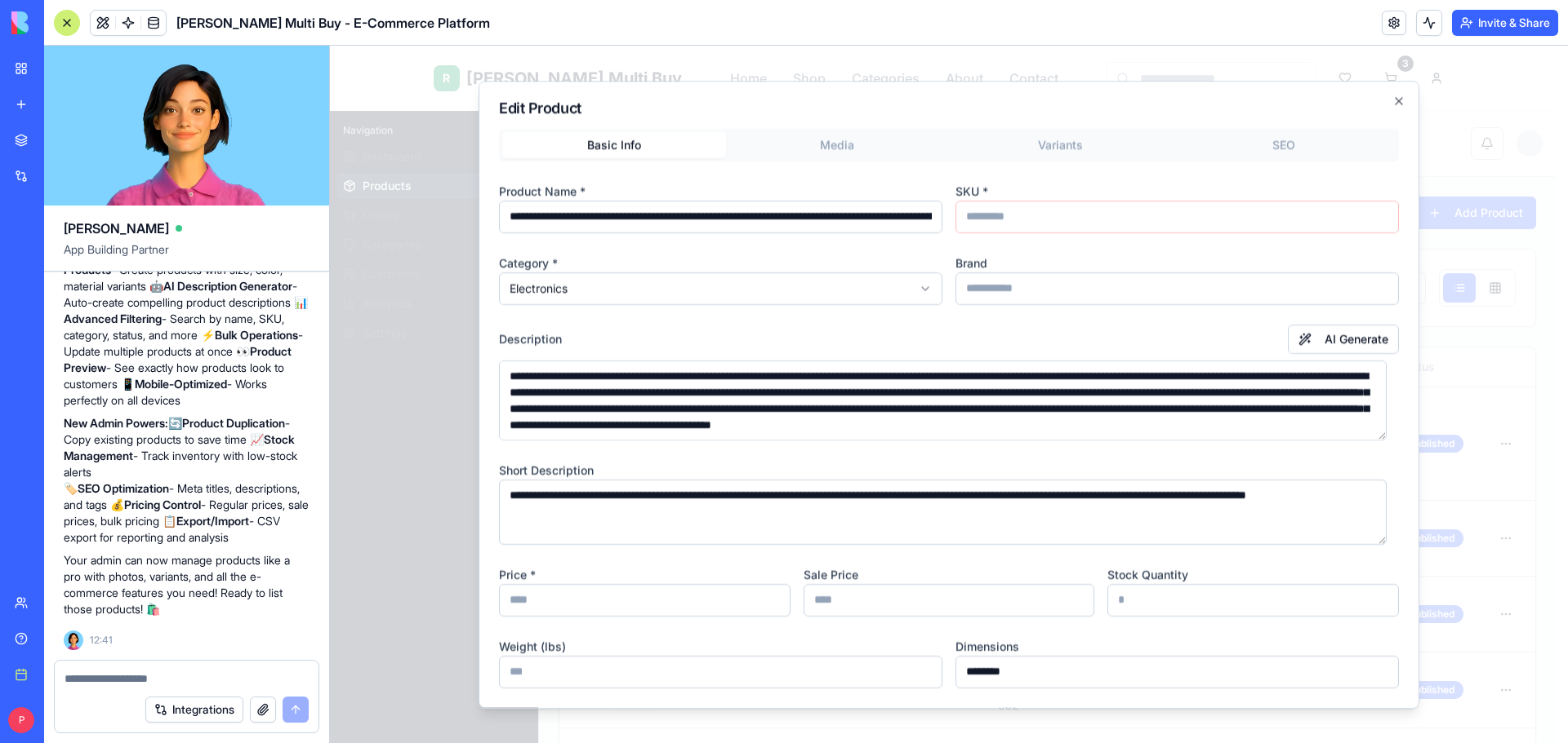
click at [848, 154] on body "R Rene Multi Buy Home Shop Categories About Contact 3 E EliteStore Admin Naviga…" at bounding box center [942, 745] width 1225 height 1398
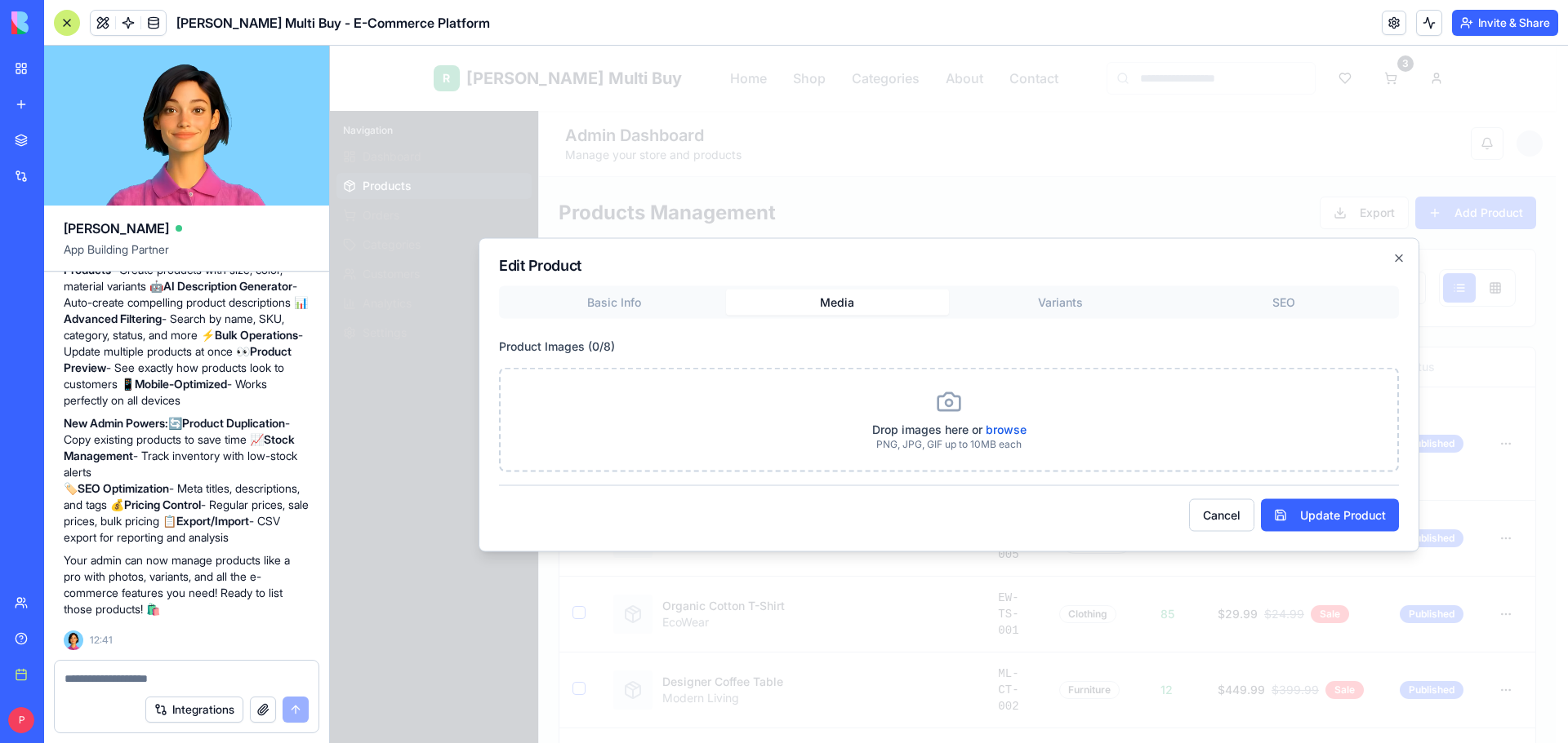
click at [1068, 304] on div "Basic Info Media Variants SEO Product Images ( 0 / 8 ) Drop images here or brow…" at bounding box center [948, 378] width 900 height 186
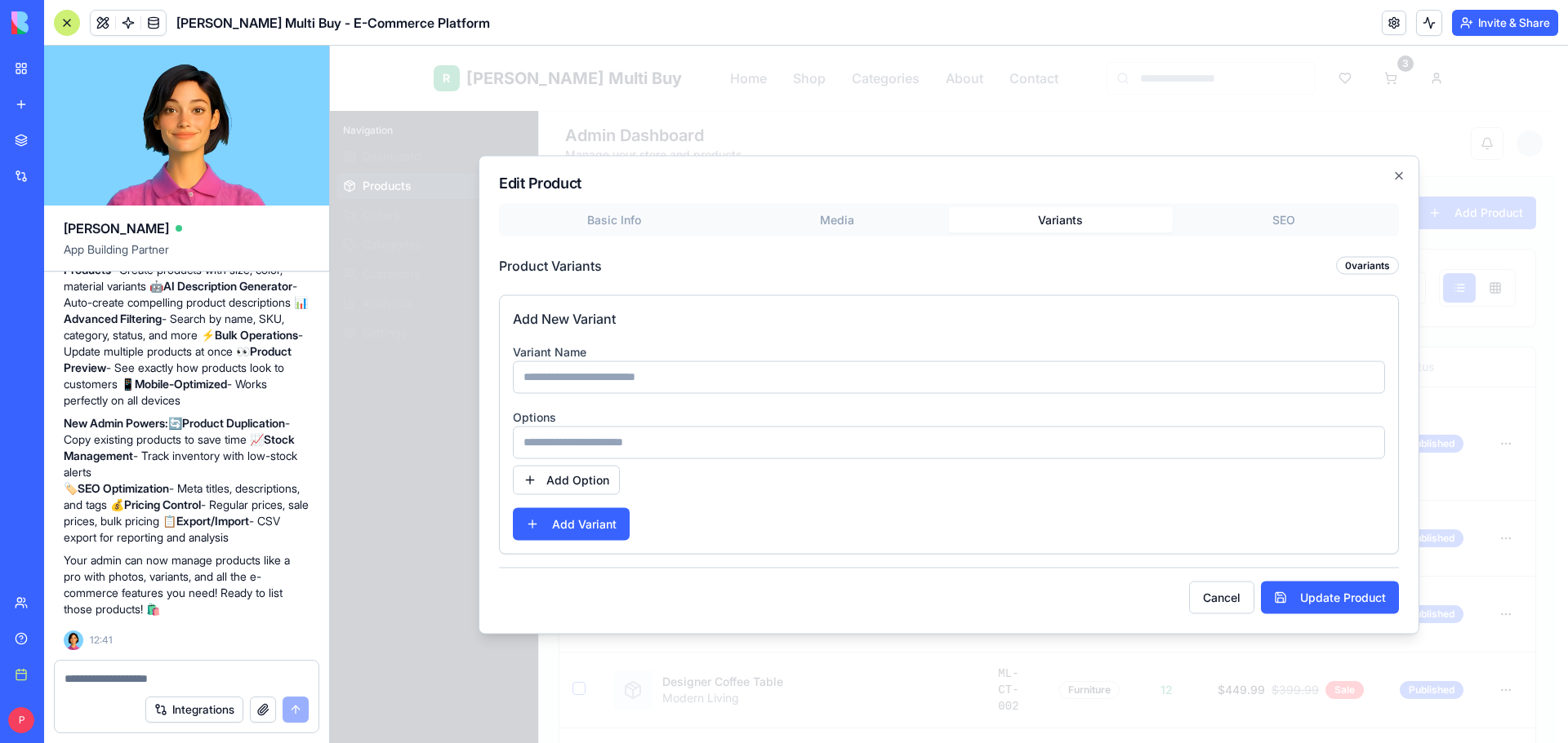
click at [1246, 214] on div "Edit Product Basic Info Media Variants SEO Product Variants 0 variants Add New …" at bounding box center [949, 395] width 941 height 479
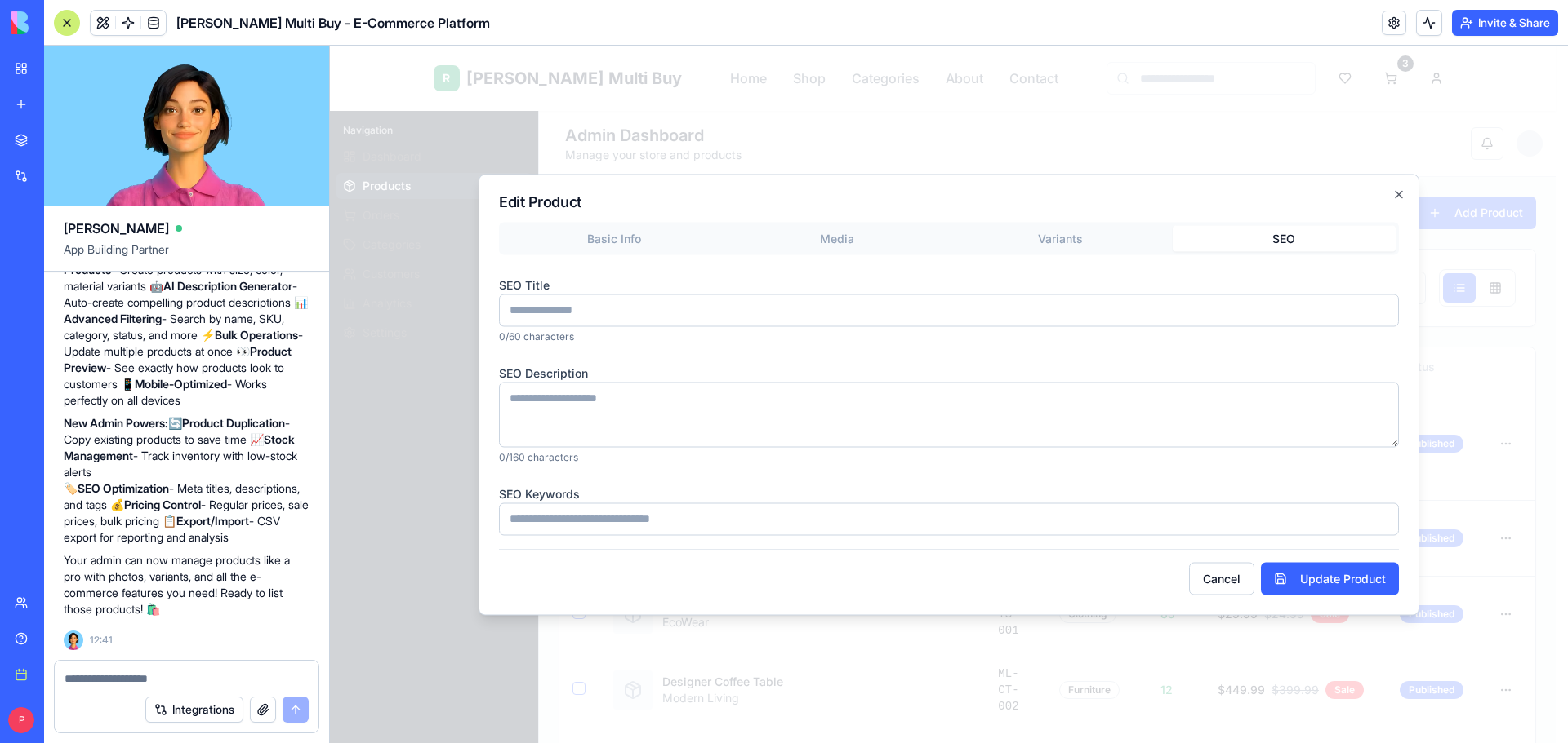
click at [647, 204] on h2 "Edit Product" at bounding box center [948, 202] width 900 height 15
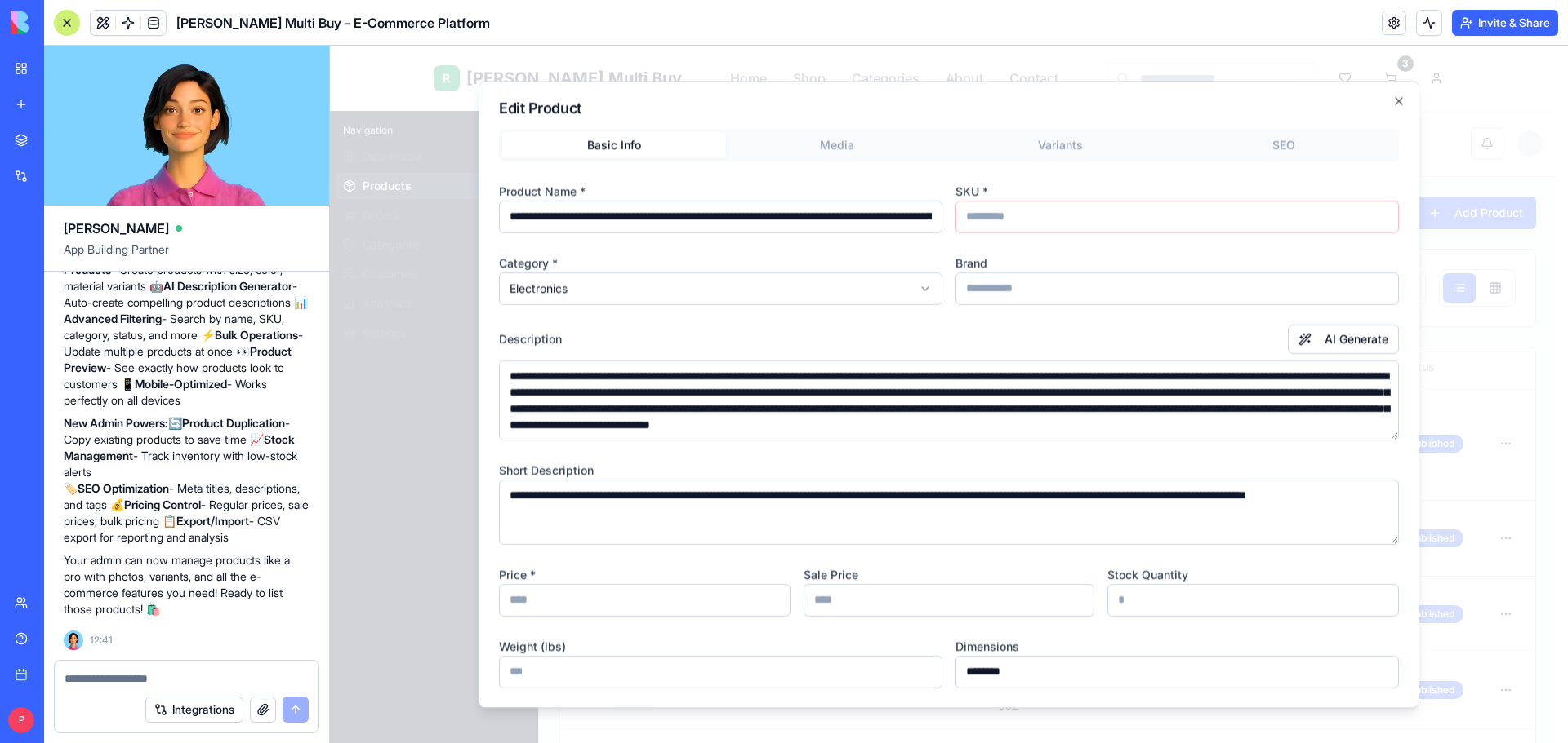
click at [647, 235] on div "**********" at bounding box center [948, 480] width 900 height 704
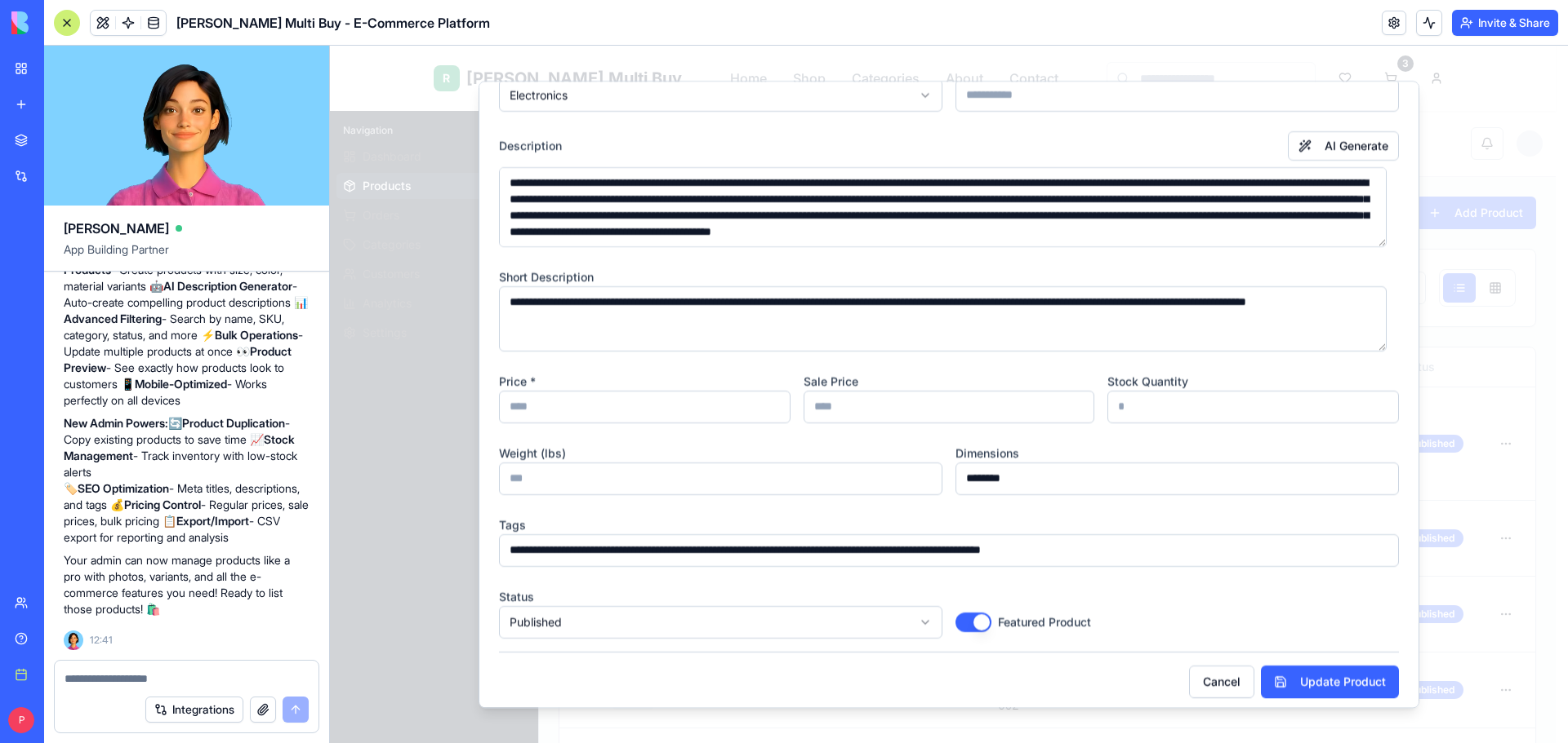
scroll to position [203, 0]
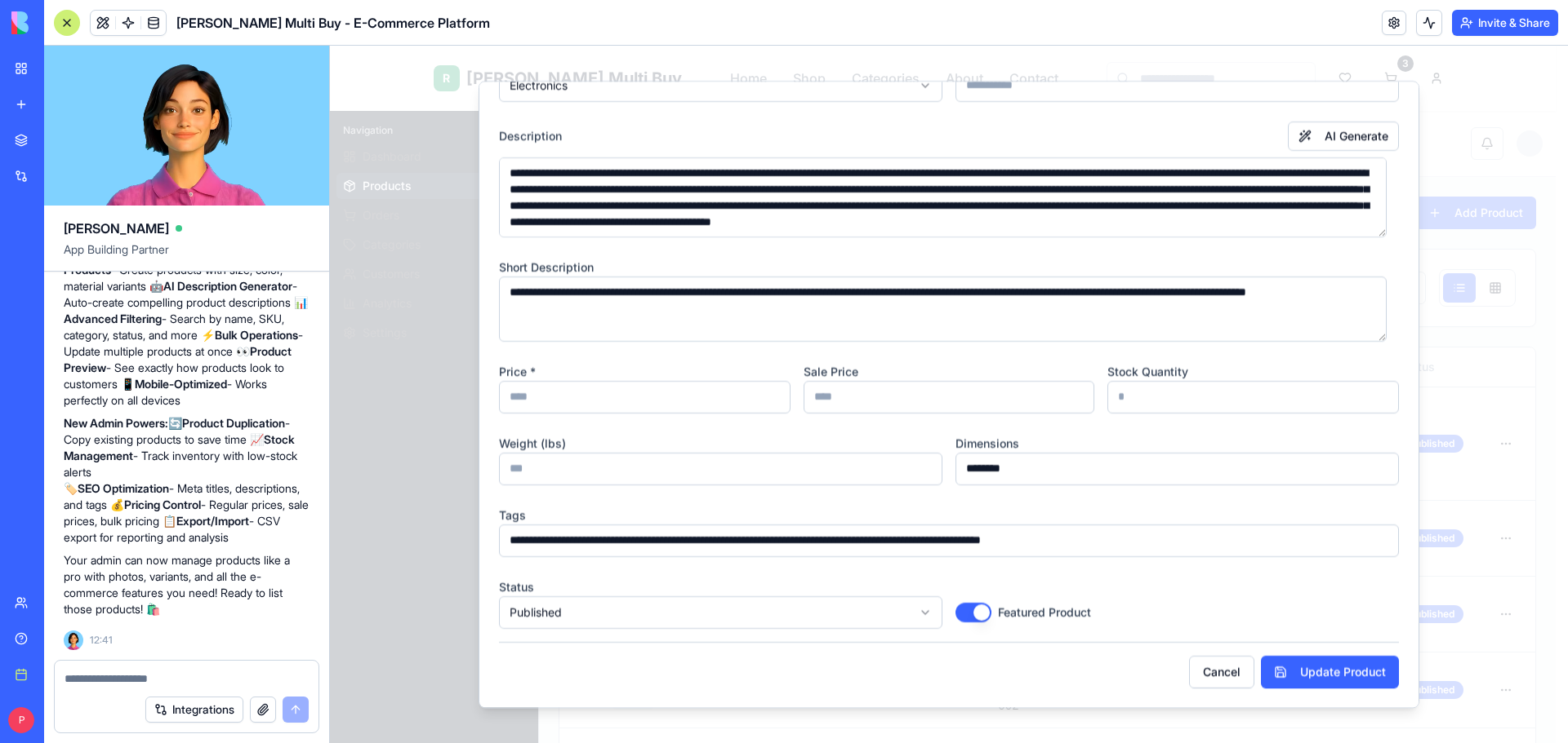
click at [1189, 664] on button "Cancel" at bounding box center [1221, 672] width 65 height 33
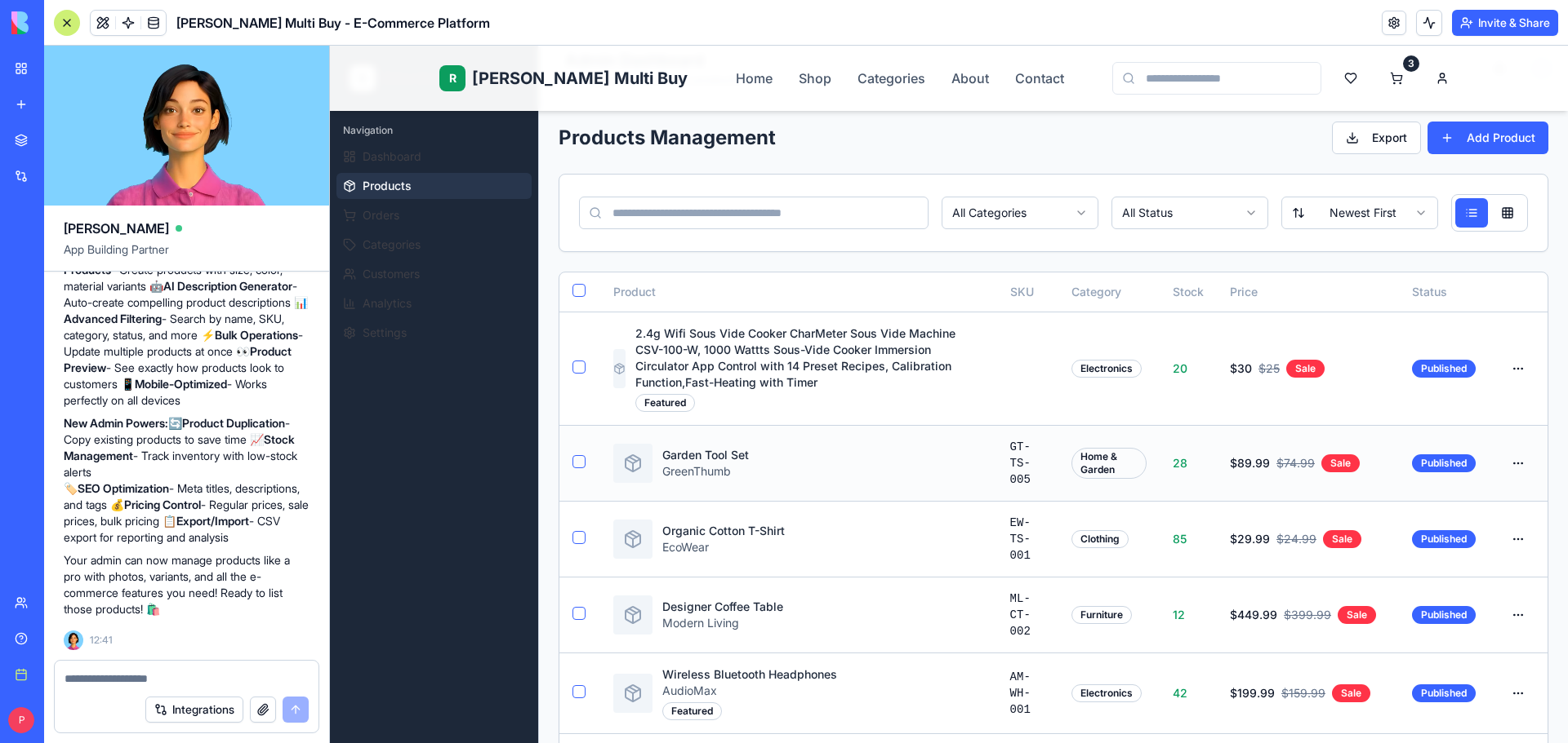
scroll to position [163, 0]
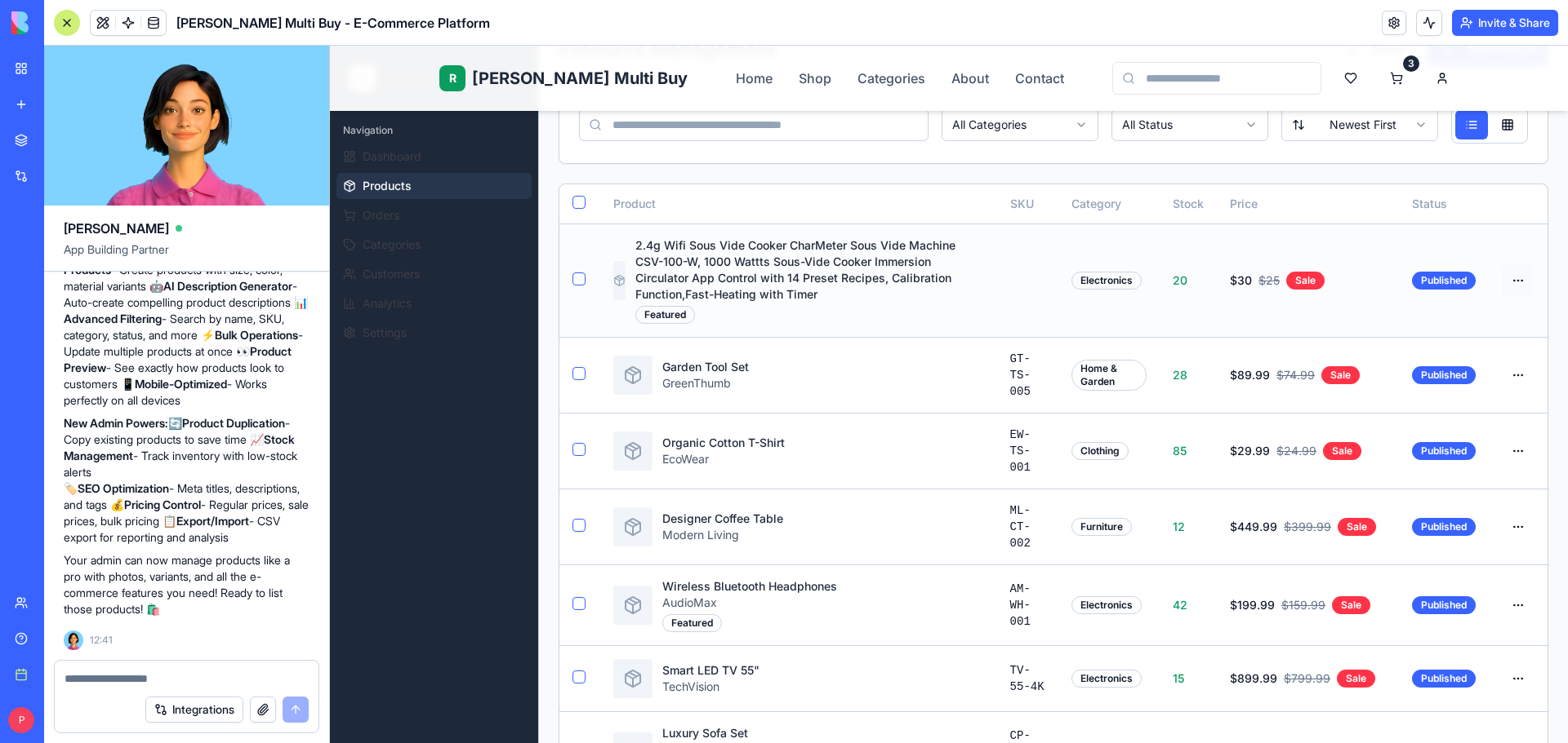
click at [1503, 277] on html "R Rene Multi Buy Home Shop Categories About Contact 3 E EliteStore Admin Naviga…" at bounding box center [949, 581] width 1238 height 1398
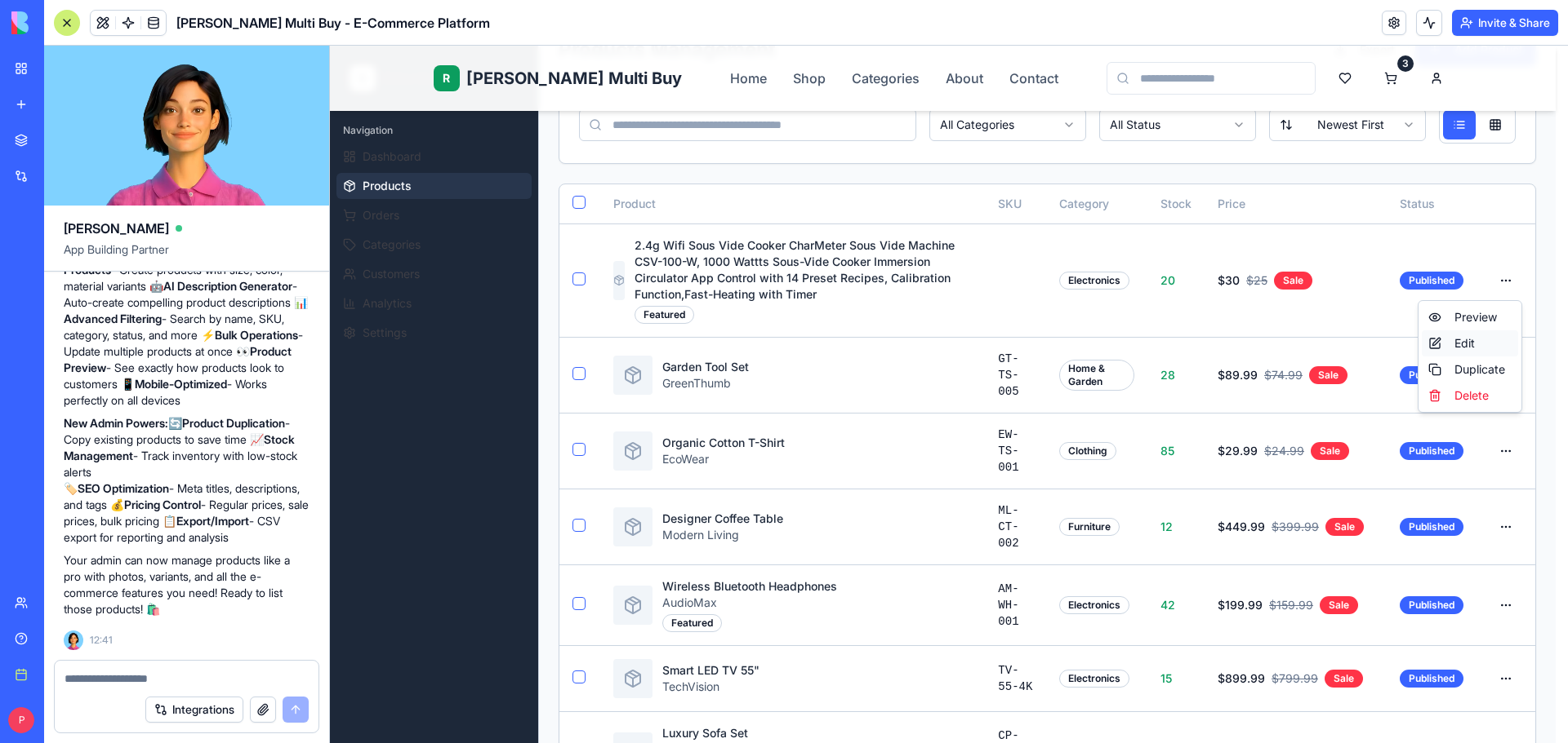
click at [1453, 343] on div "Edit" at bounding box center [1469, 343] width 96 height 26
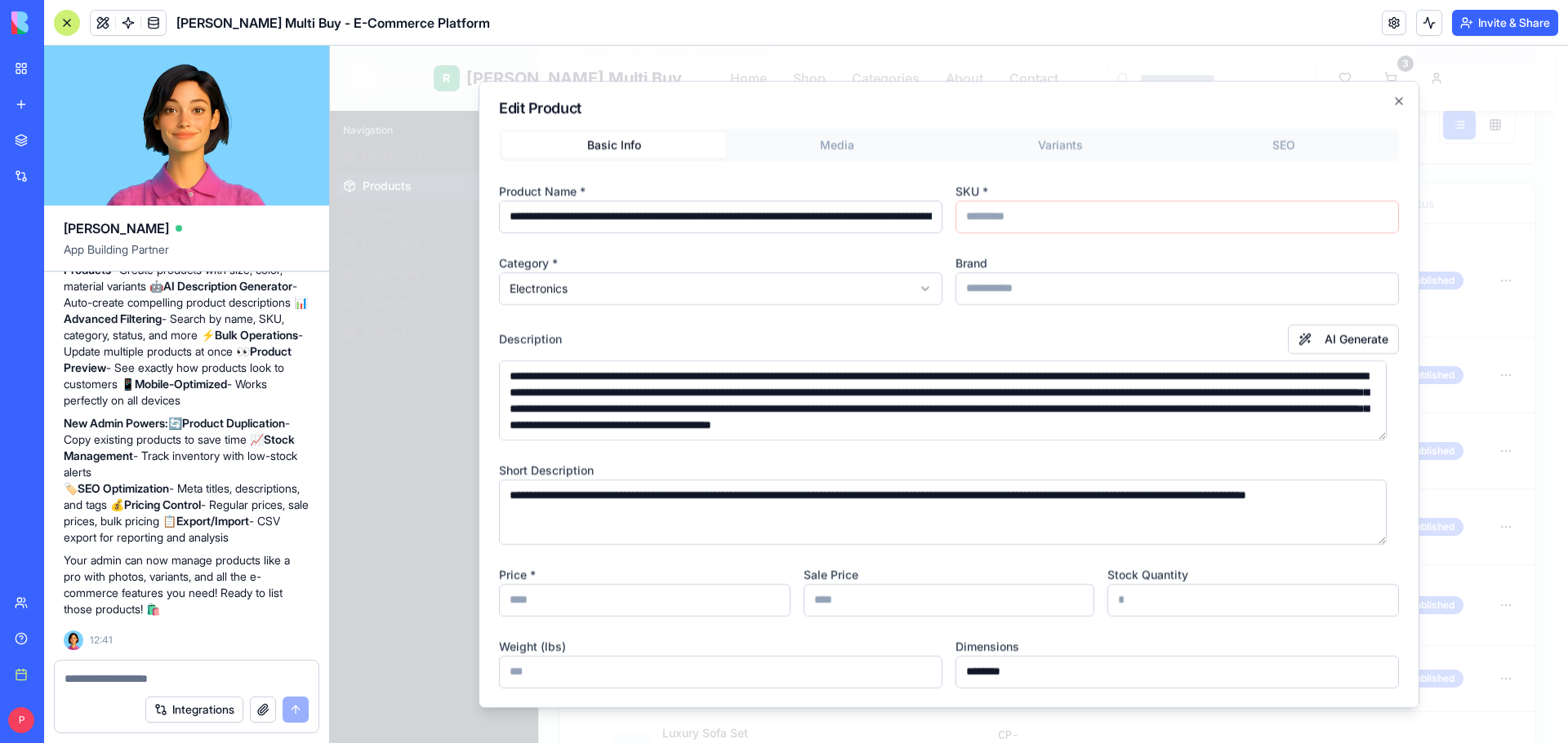
click at [829, 154] on body "R Rene Multi Buy Home Shop Categories About Contact 3 E EliteStore Admin Naviga…" at bounding box center [942, 581] width 1225 height 1398
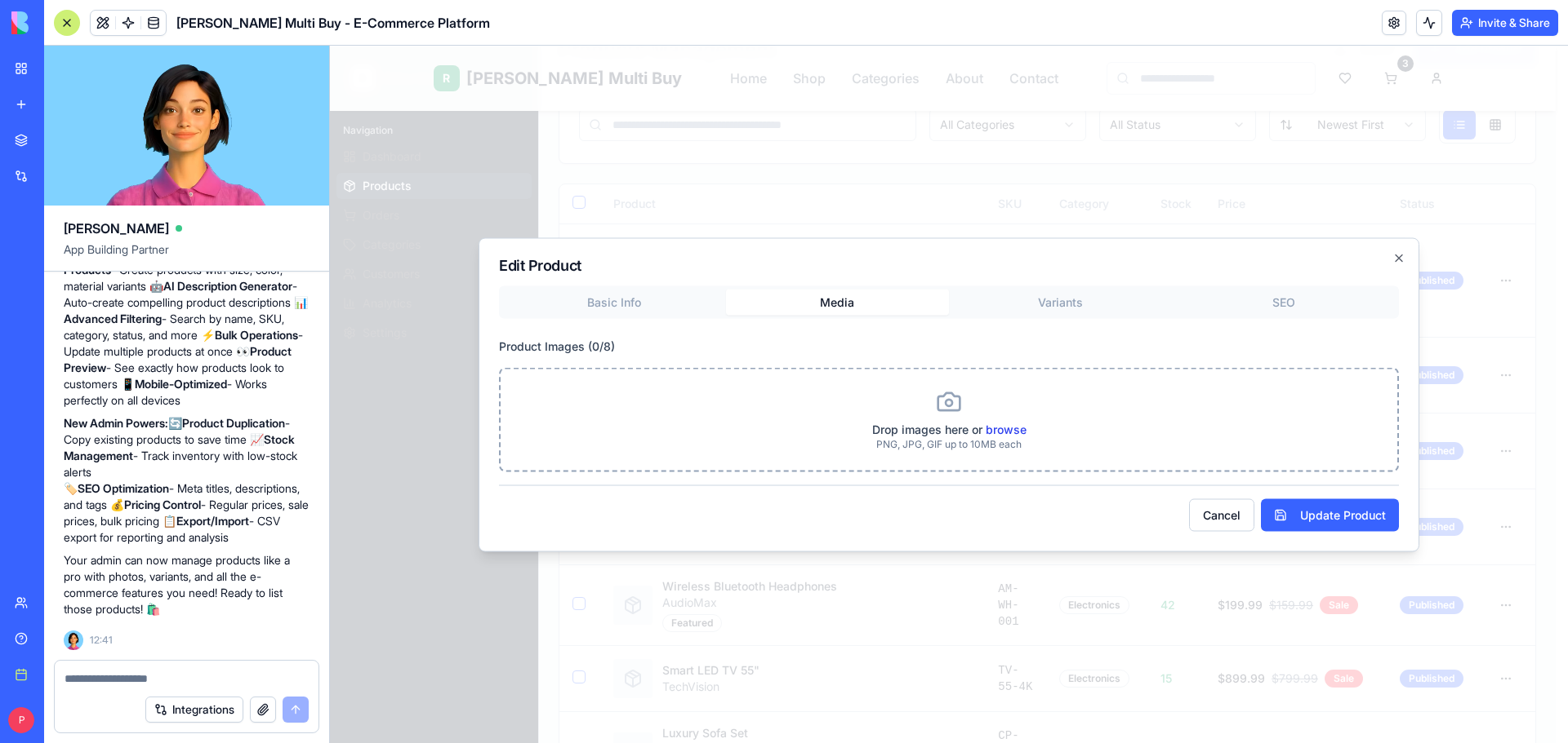
click at [1009, 425] on label "browse" at bounding box center [1006, 428] width 41 height 14
click at [330, 46] on input "browse" at bounding box center [330, 46] width 0 height 0
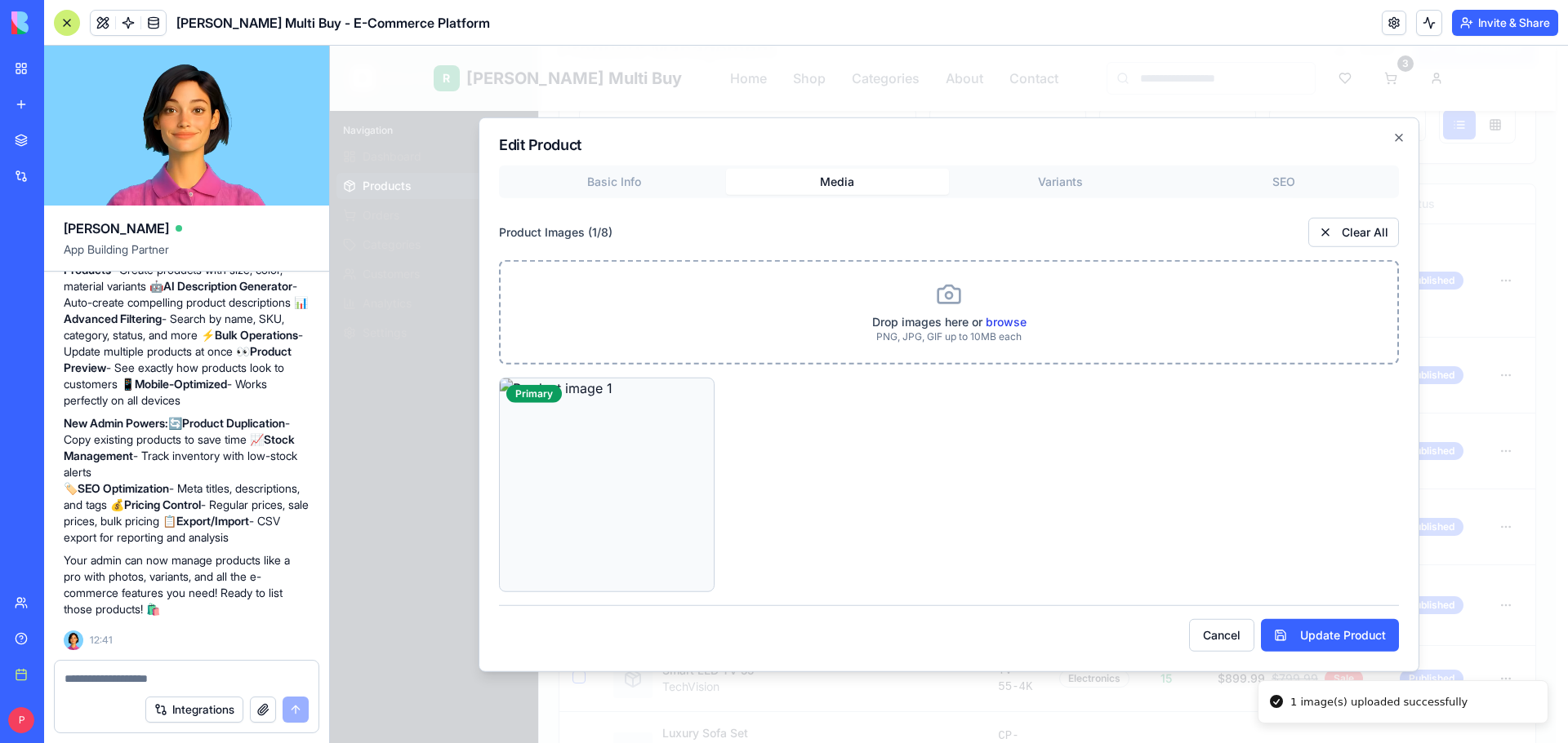
click at [995, 322] on label "browse" at bounding box center [1006, 321] width 41 height 14
click at [330, 46] on input "browse" at bounding box center [330, 46] width 0 height 0
click at [1351, 643] on button "Update Product" at bounding box center [1329, 635] width 138 height 33
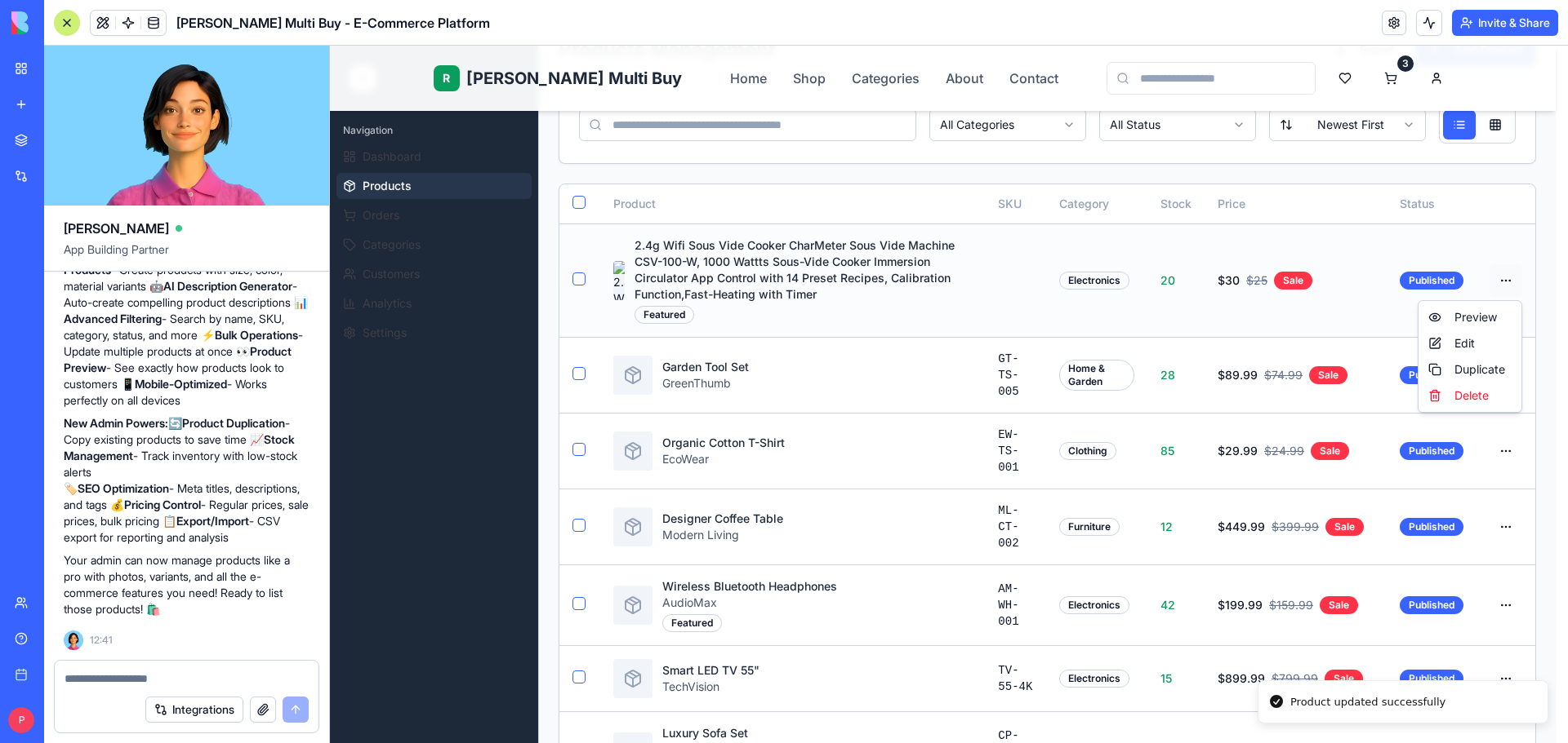
click at [1500, 282] on html "R Rene Multi Buy Home Shop Categories About Contact 3 E EliteStore Admin Naviga…" at bounding box center [949, 581] width 1238 height 1398
click at [1464, 313] on div "Preview" at bounding box center [1469, 317] width 96 height 26
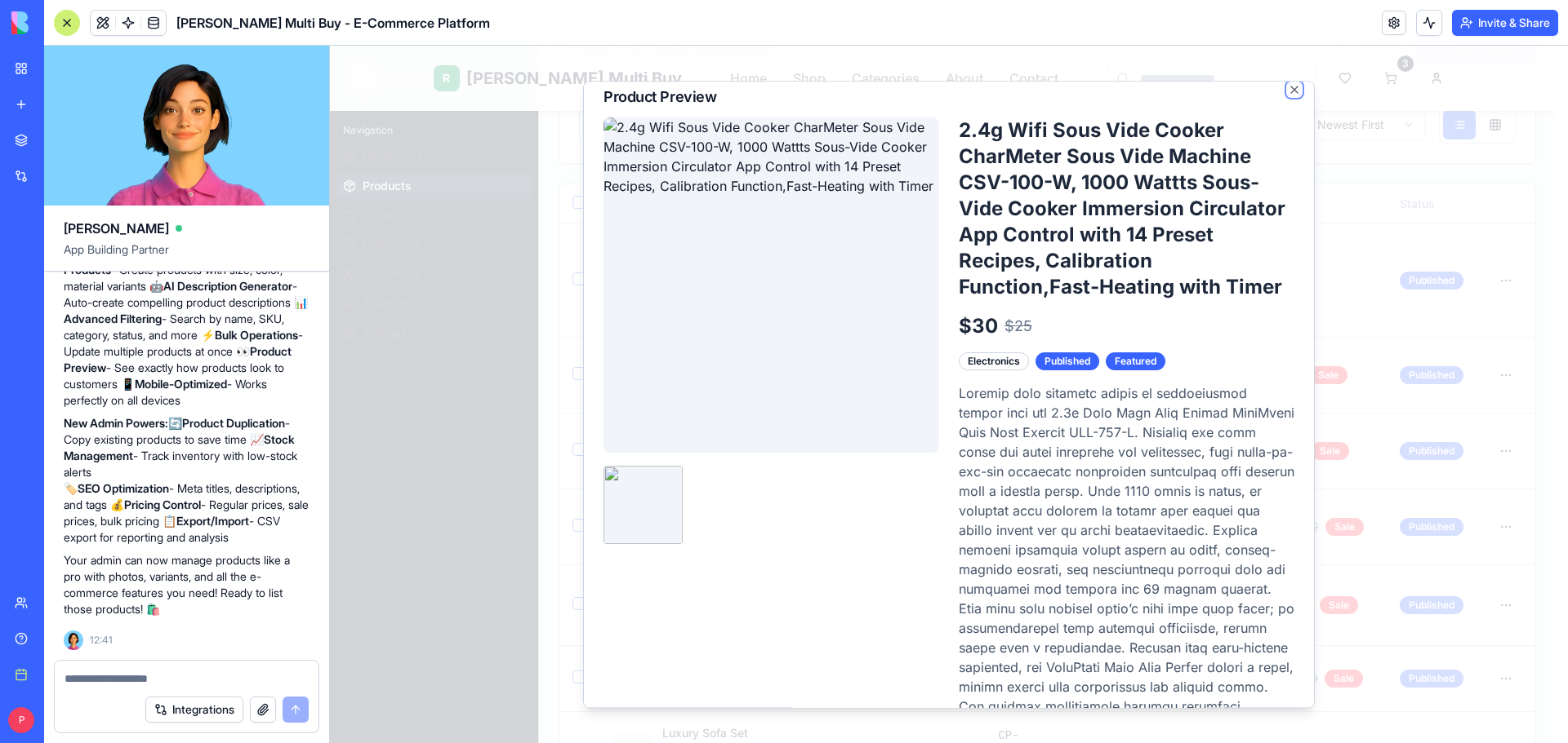
scroll to position [0, 0]
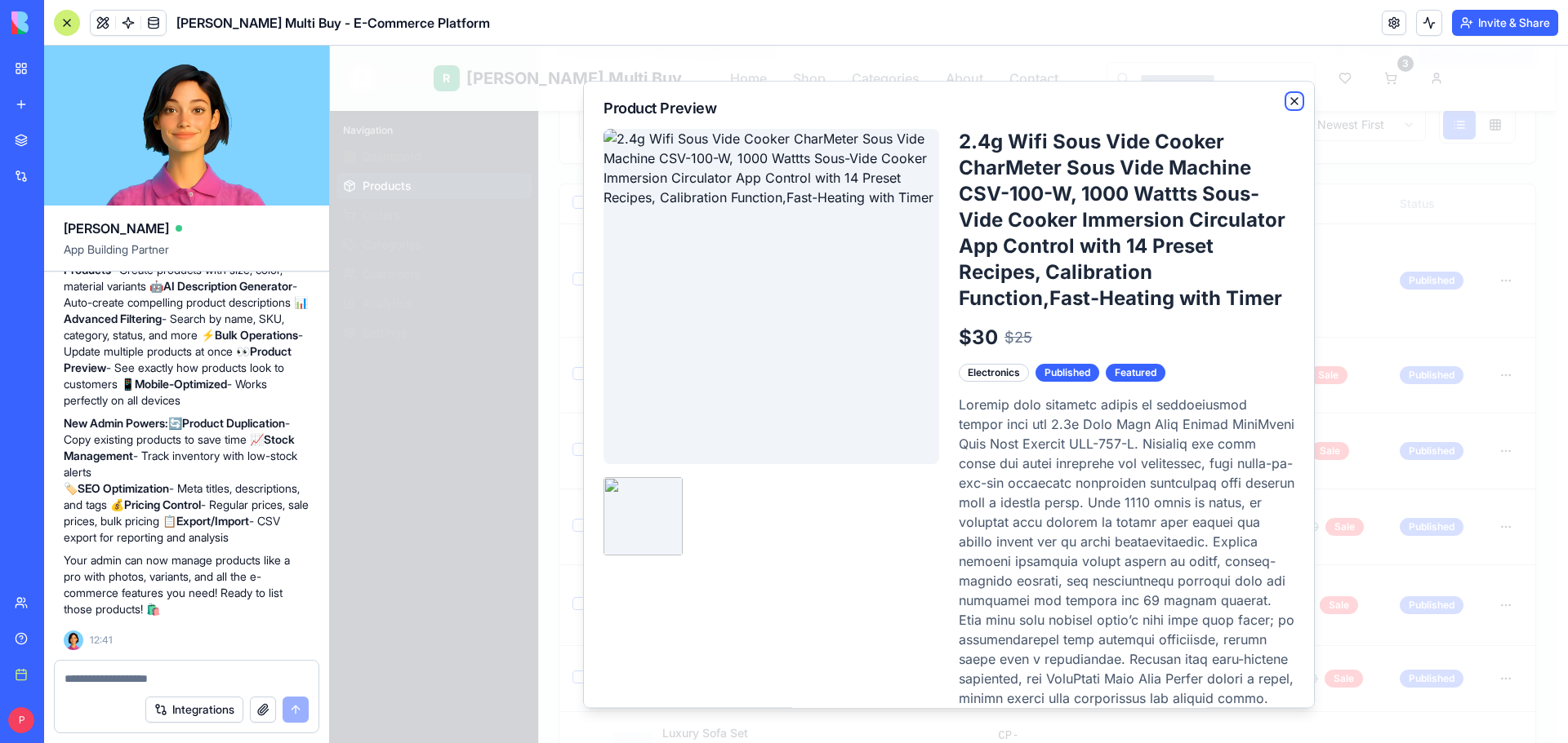
click at [1287, 100] on icon "button" at bounding box center [1294, 101] width 13 height 13
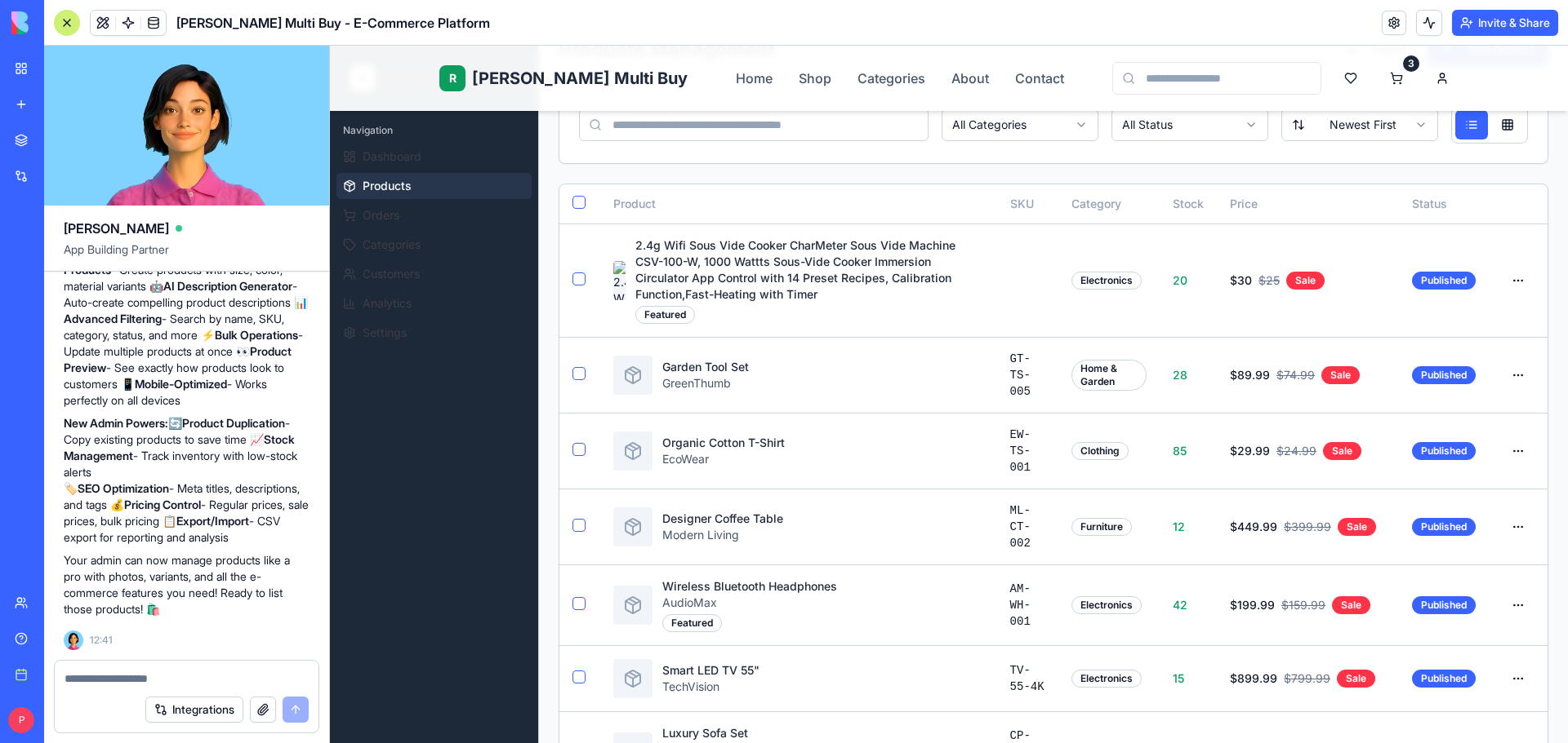
click at [1475, 21] on button "Invite & Share" at bounding box center [1505, 23] width 106 height 26
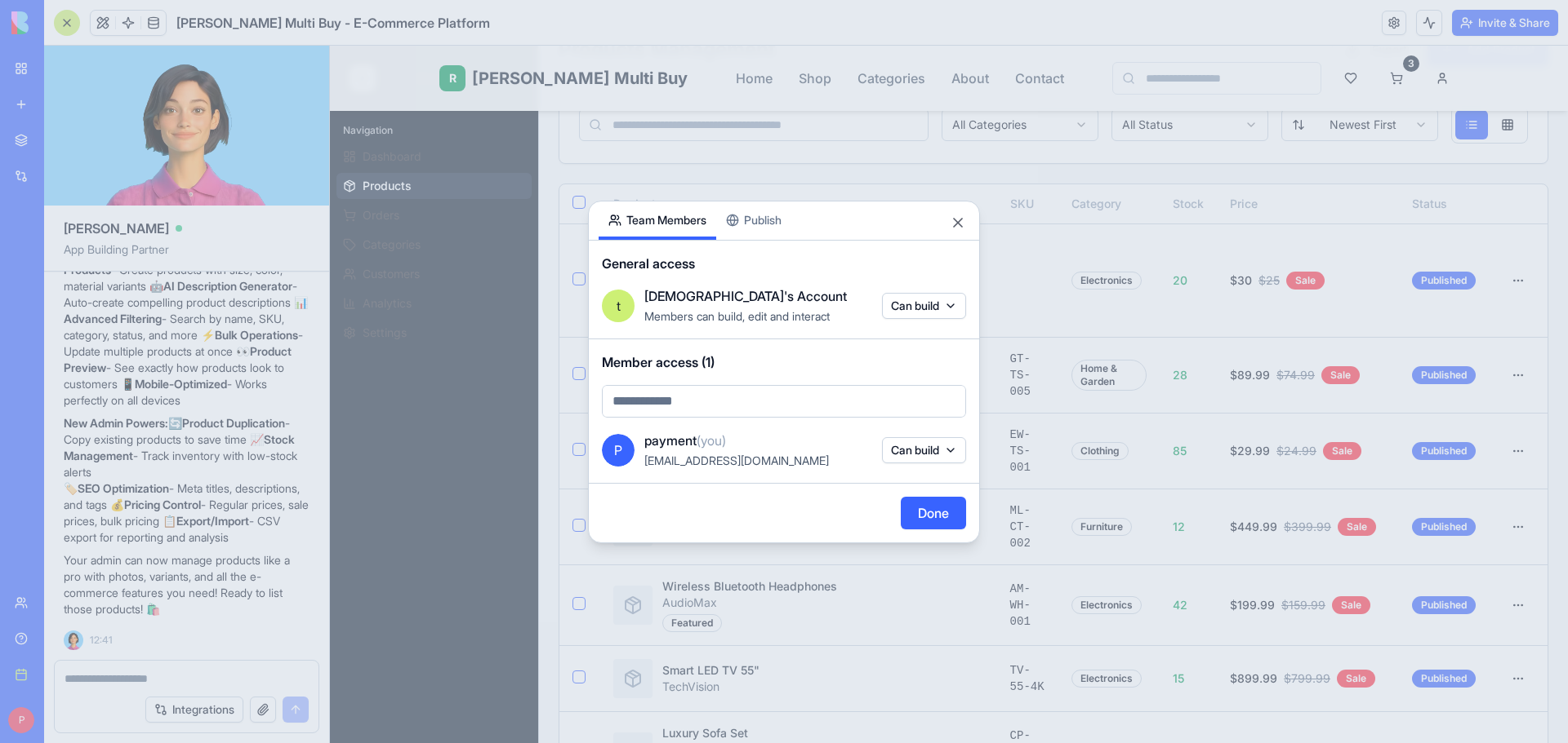
click at [759, 215] on div "Share App Team Members Publish General access t tinkatop's Account Members can …" at bounding box center [784, 372] width 392 height 343
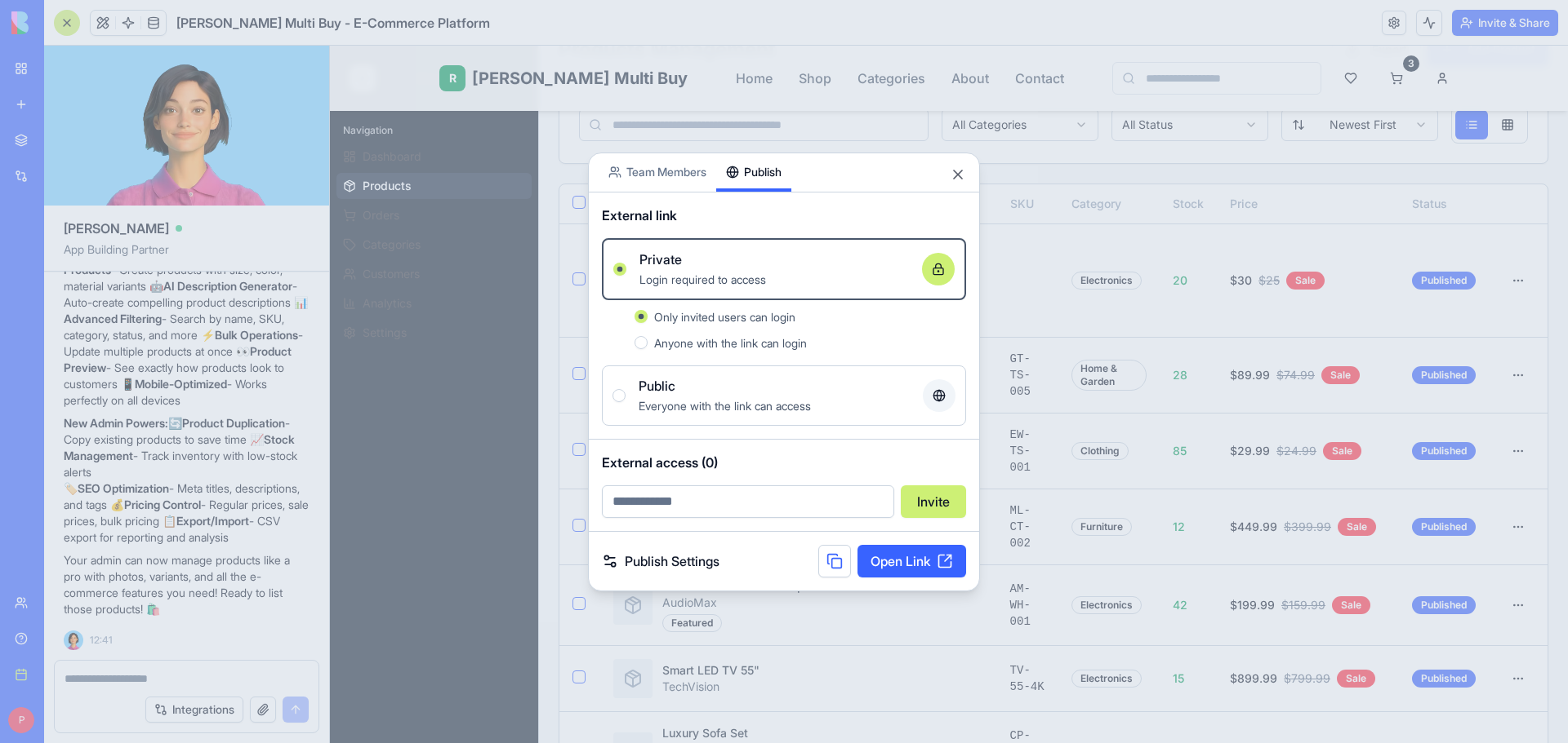
click at [891, 560] on link "Open Link" at bounding box center [911, 561] width 109 height 33
click at [964, 168] on button "Close" at bounding box center [958, 174] width 17 height 17
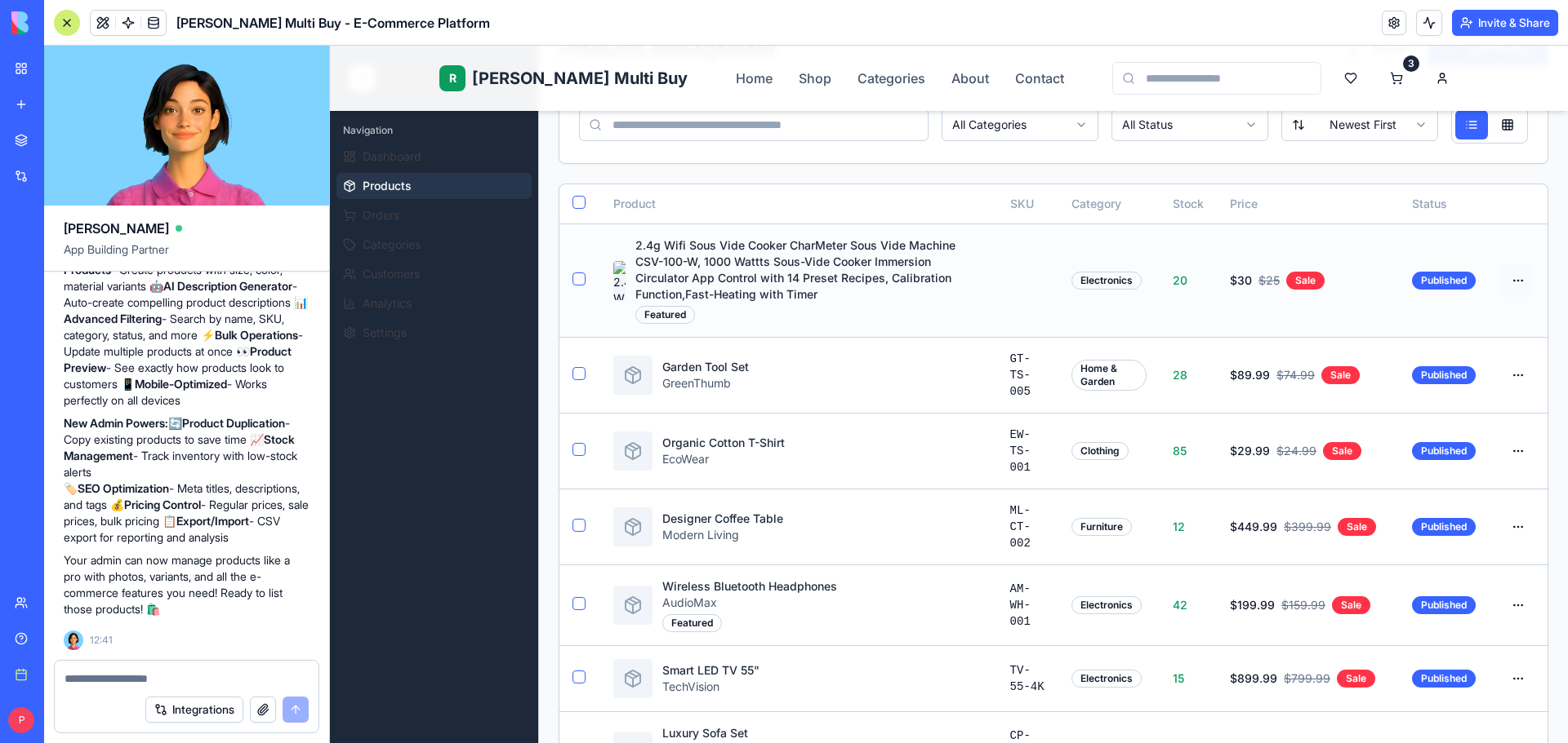
click at [1506, 273] on html "R Rene Multi Buy Home Shop Categories About Contact 3 E EliteStore Admin Naviga…" at bounding box center [949, 581] width 1238 height 1398
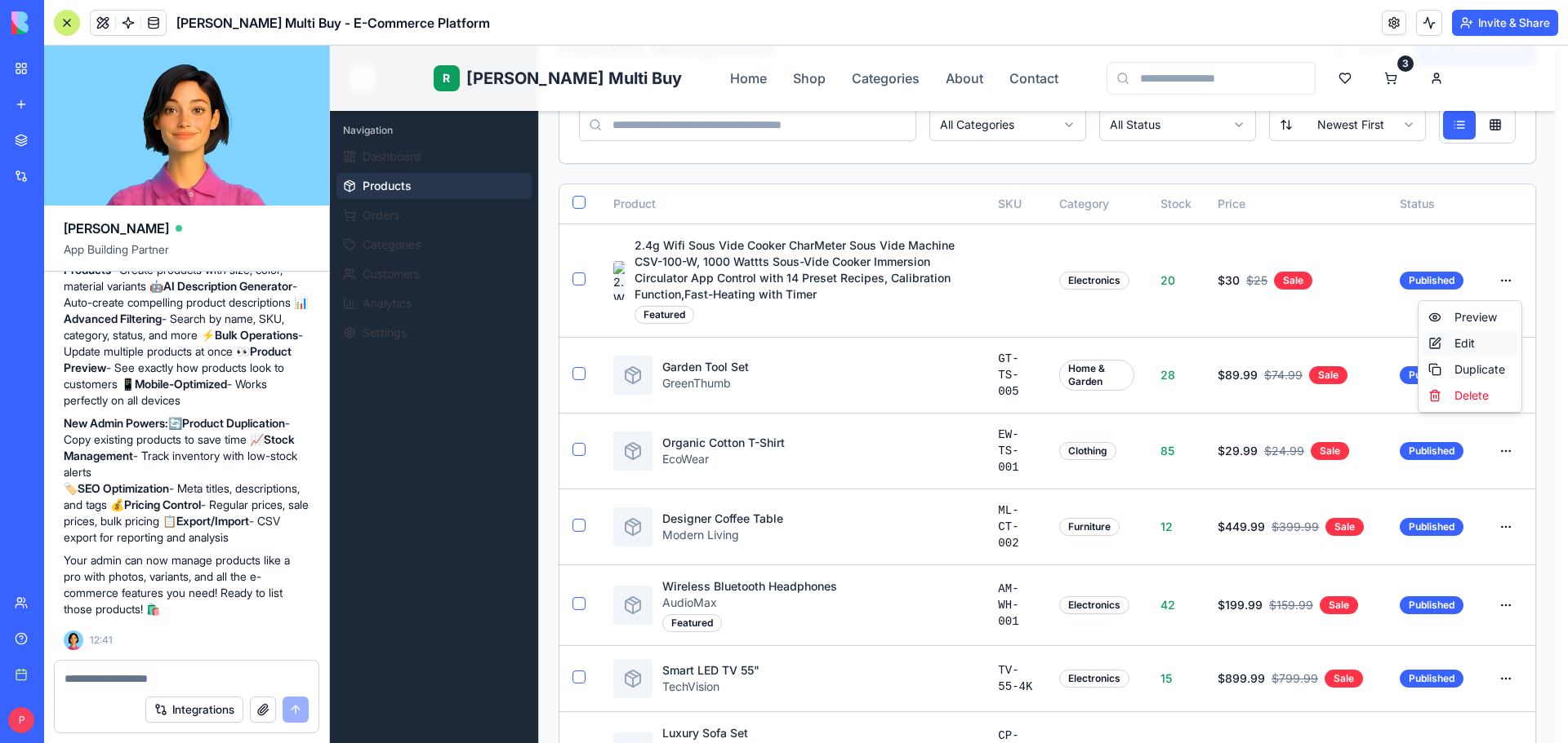
click at [1459, 341] on div "Edit" at bounding box center [1469, 343] width 96 height 26
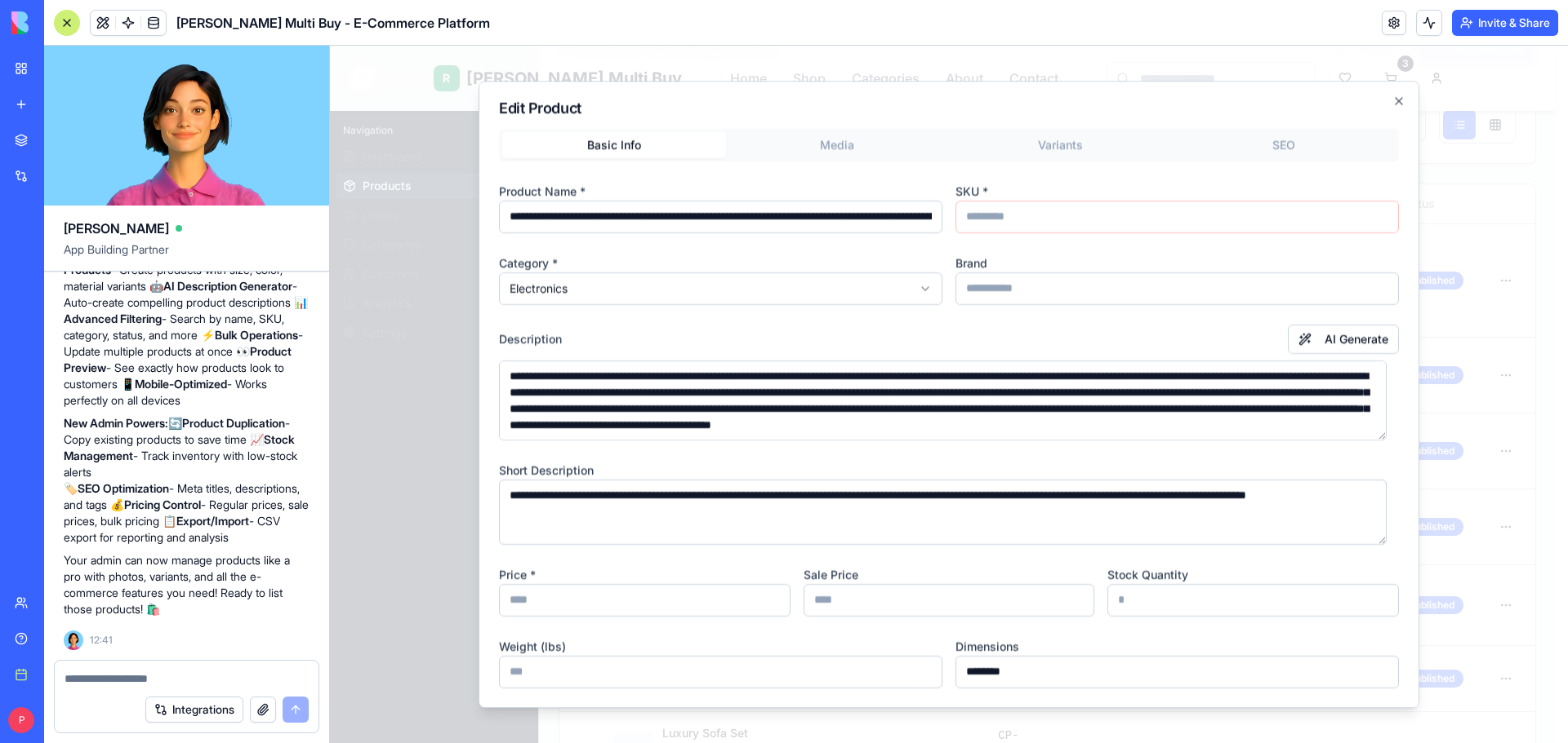
click at [843, 140] on div "**********" at bounding box center [949, 395] width 941 height 629
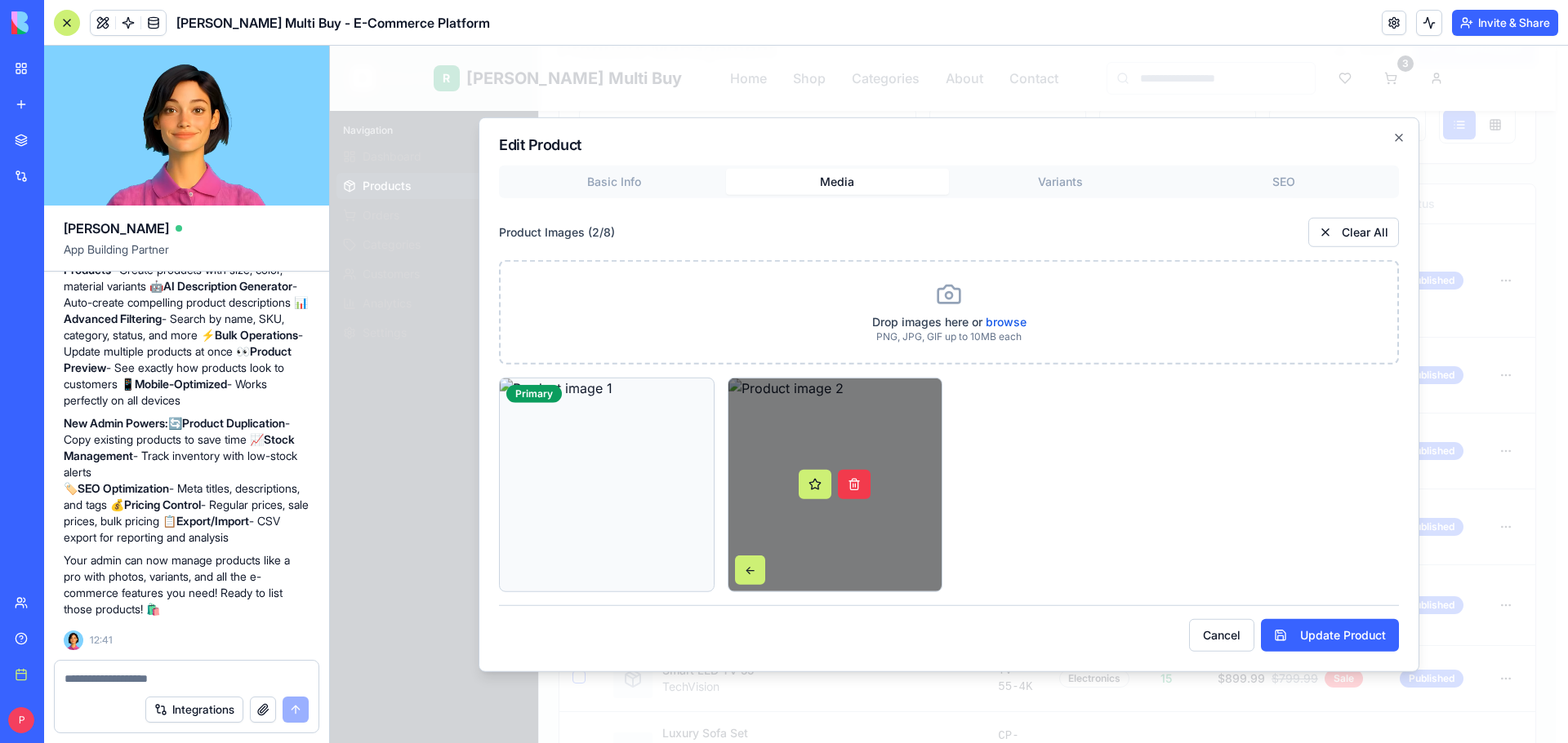
click at [853, 490] on button at bounding box center [854, 484] width 33 height 29
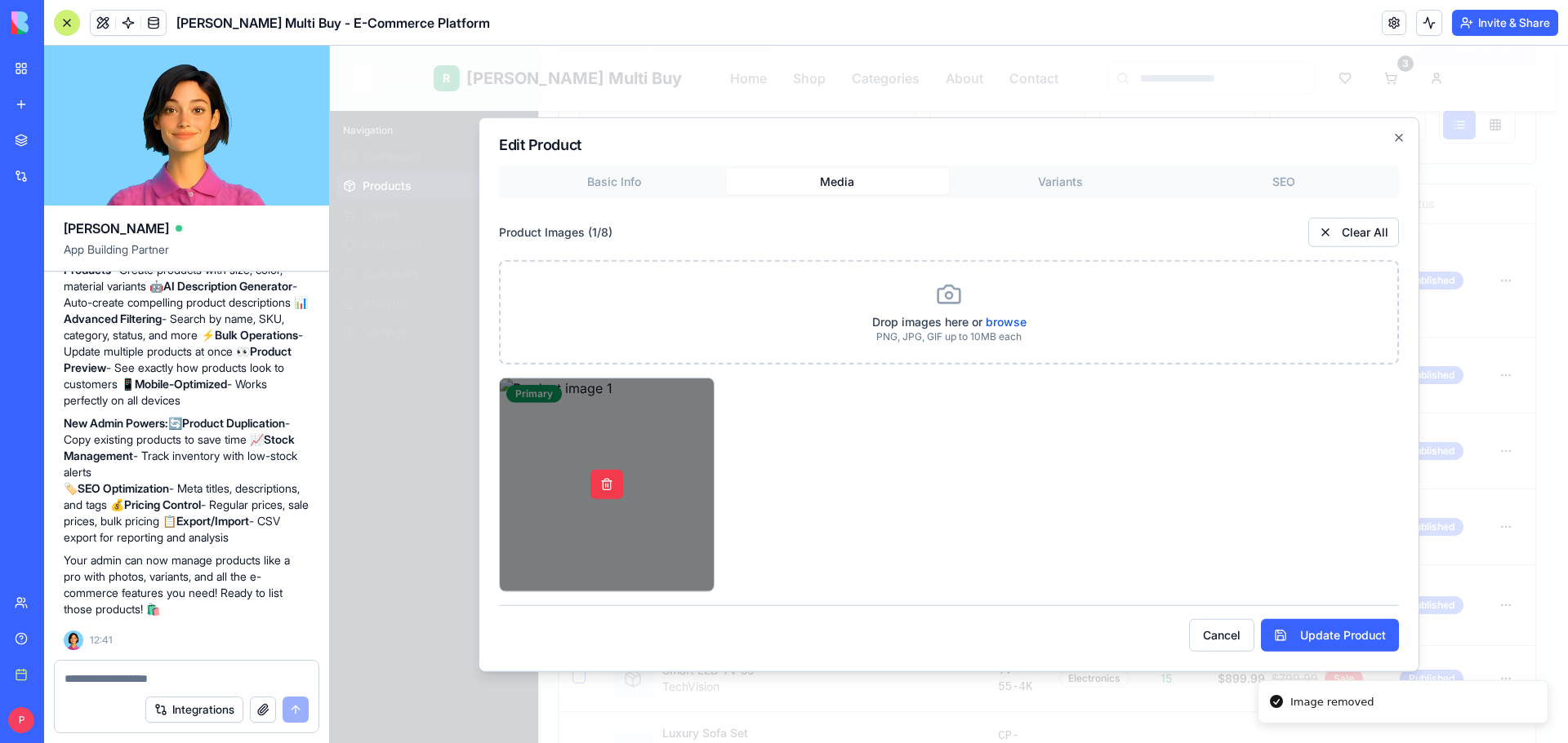
click at [602, 488] on button at bounding box center [606, 484] width 33 height 29
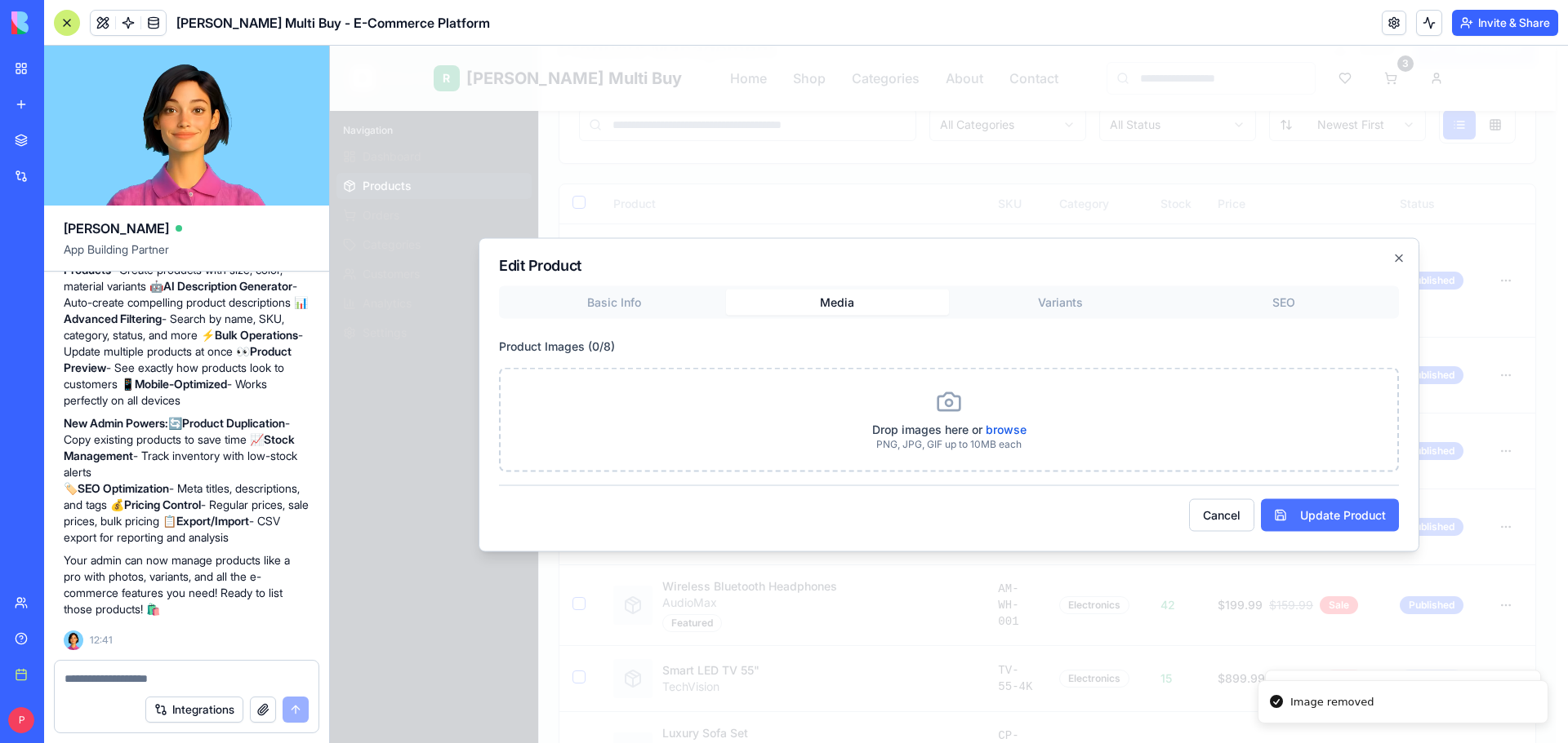
click at [1305, 515] on button "Update Product" at bounding box center [1329, 514] width 138 height 33
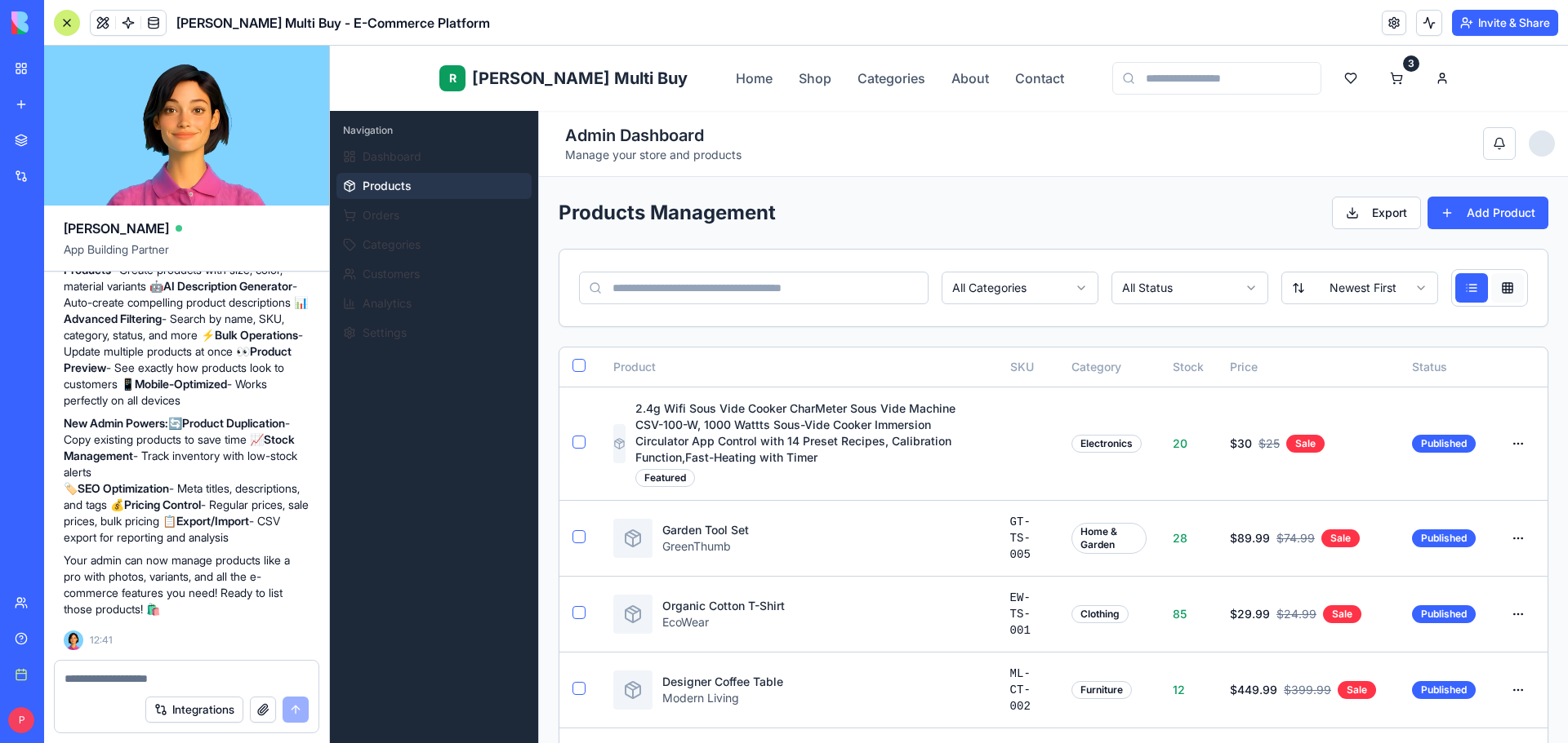
click at [1492, 286] on button at bounding box center [1507, 287] width 33 height 29
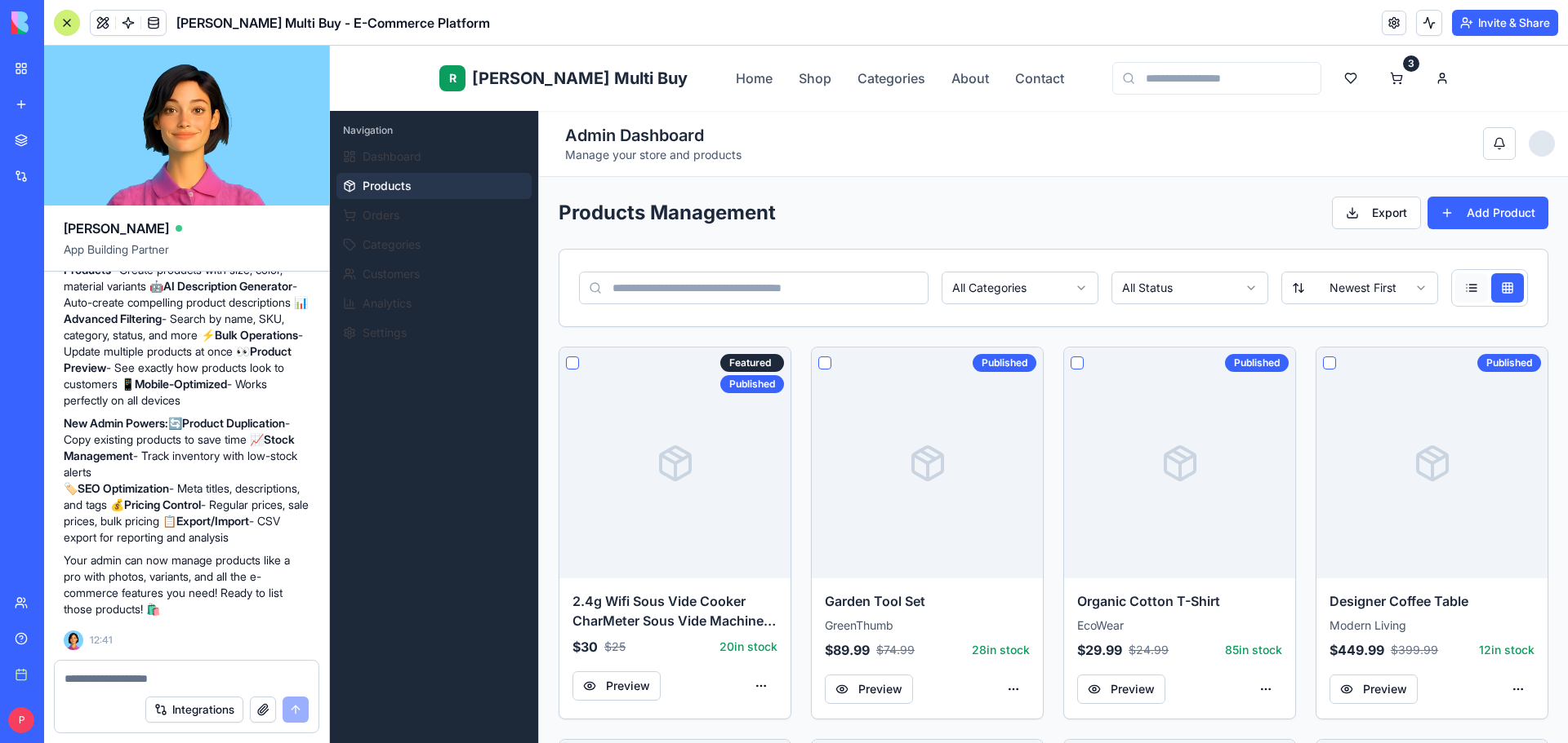
click at [1469, 286] on button at bounding box center [1471, 287] width 33 height 29
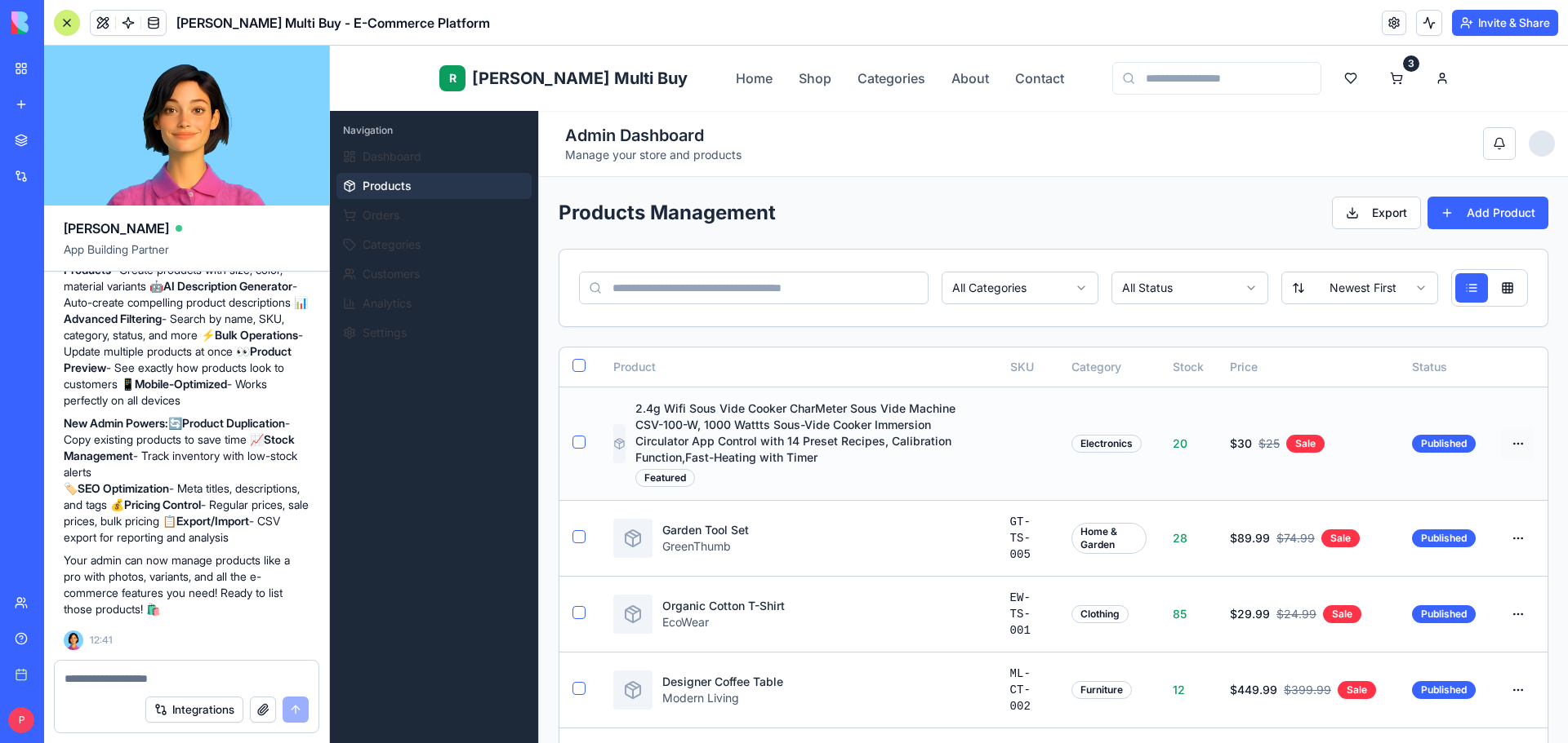
click at [1495, 442] on html "R Rene Multi Buy Home Shop Categories About Contact 3 E EliteStore Admin Naviga…" at bounding box center [949, 745] width 1238 height 1398
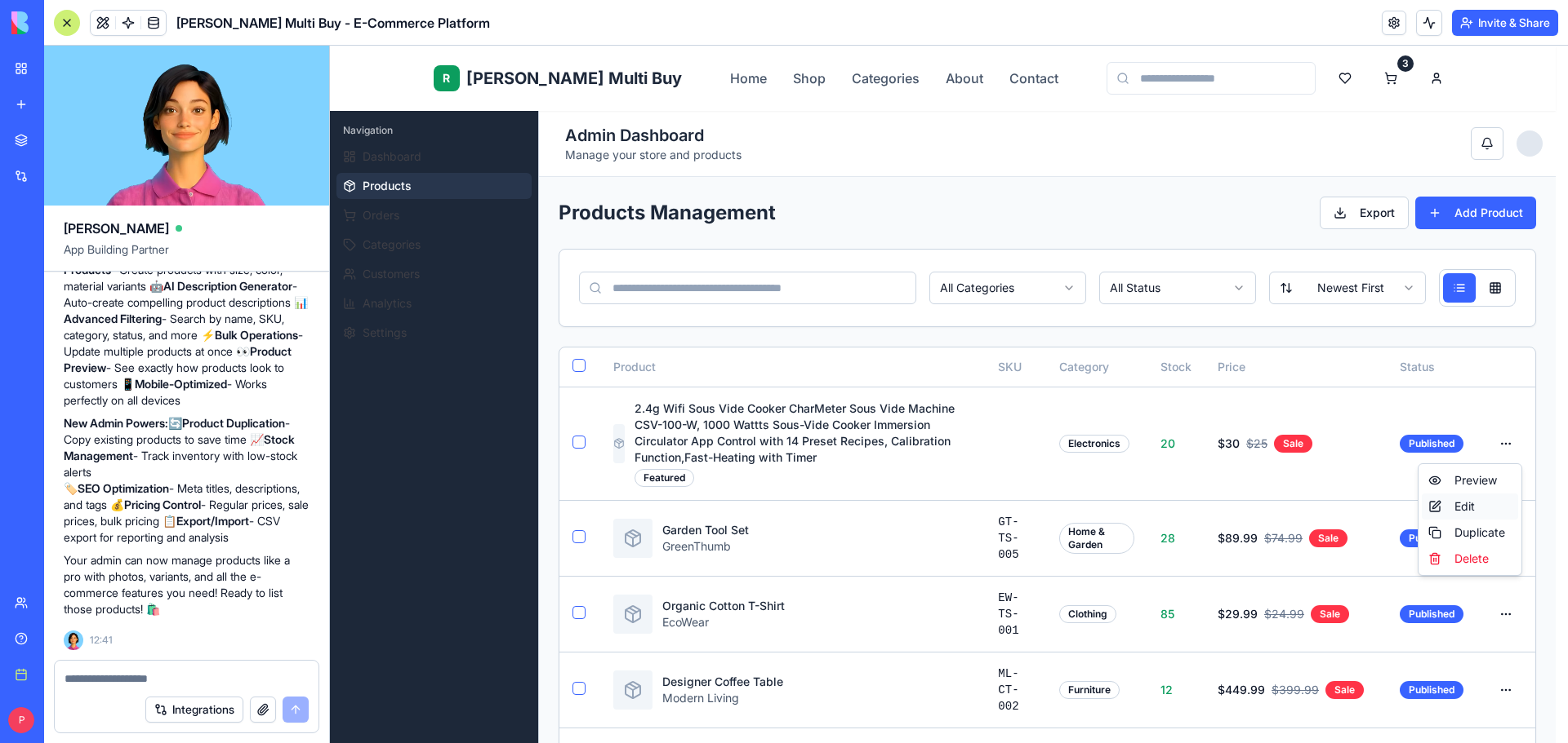
click at [1464, 512] on div "Edit" at bounding box center [1469, 506] width 96 height 26
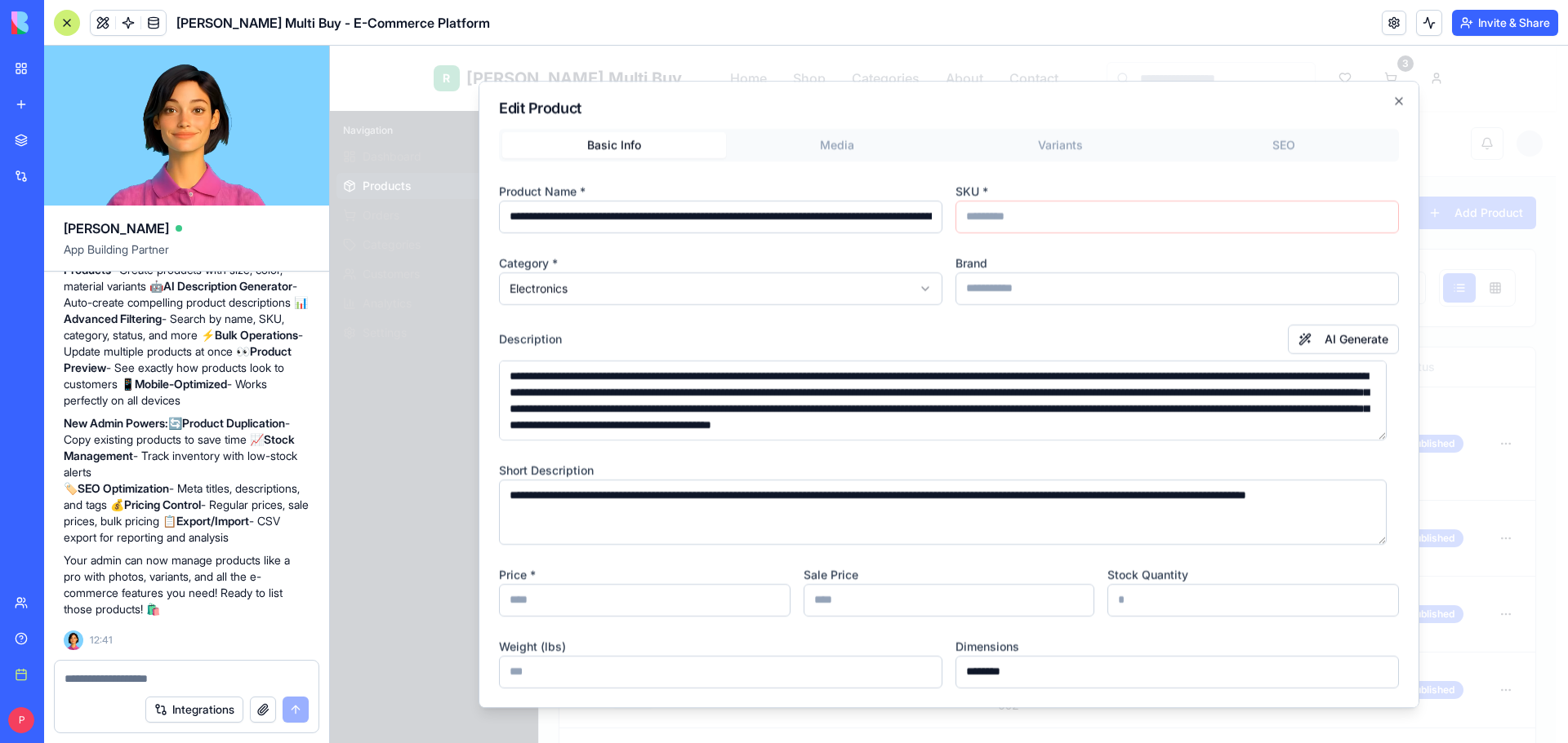
click at [861, 153] on body "R Rene Multi Buy Home Shop Categories About Contact 3 E EliteStore Admin Naviga…" at bounding box center [942, 745] width 1225 height 1398
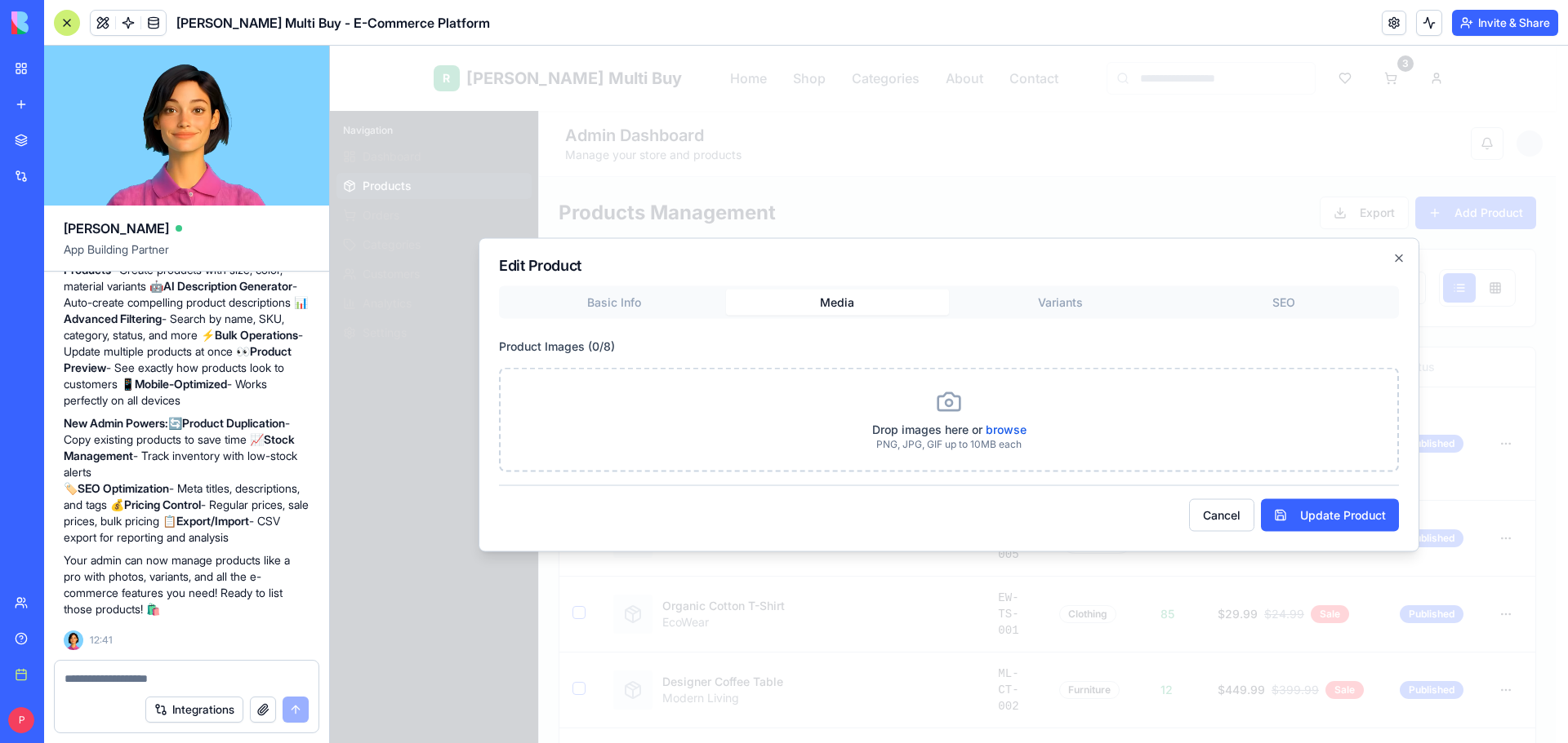
click at [1025, 306] on div "Basic Info Media Variants SEO Product Images ( 0 / 8 ) Drop images here or brow…" at bounding box center [948, 378] width 900 height 186
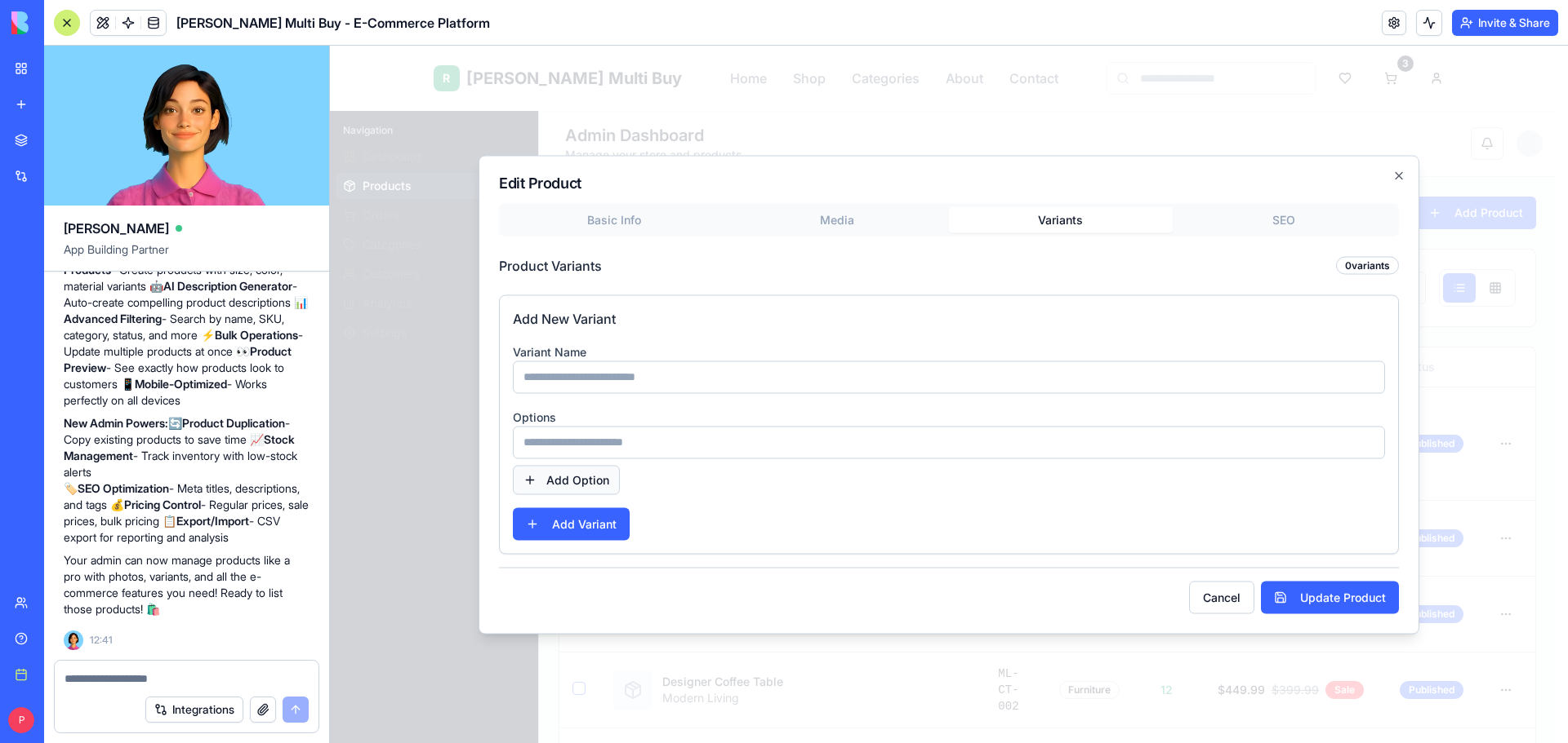
click at [587, 487] on button "Add Option" at bounding box center [566, 479] width 107 height 29
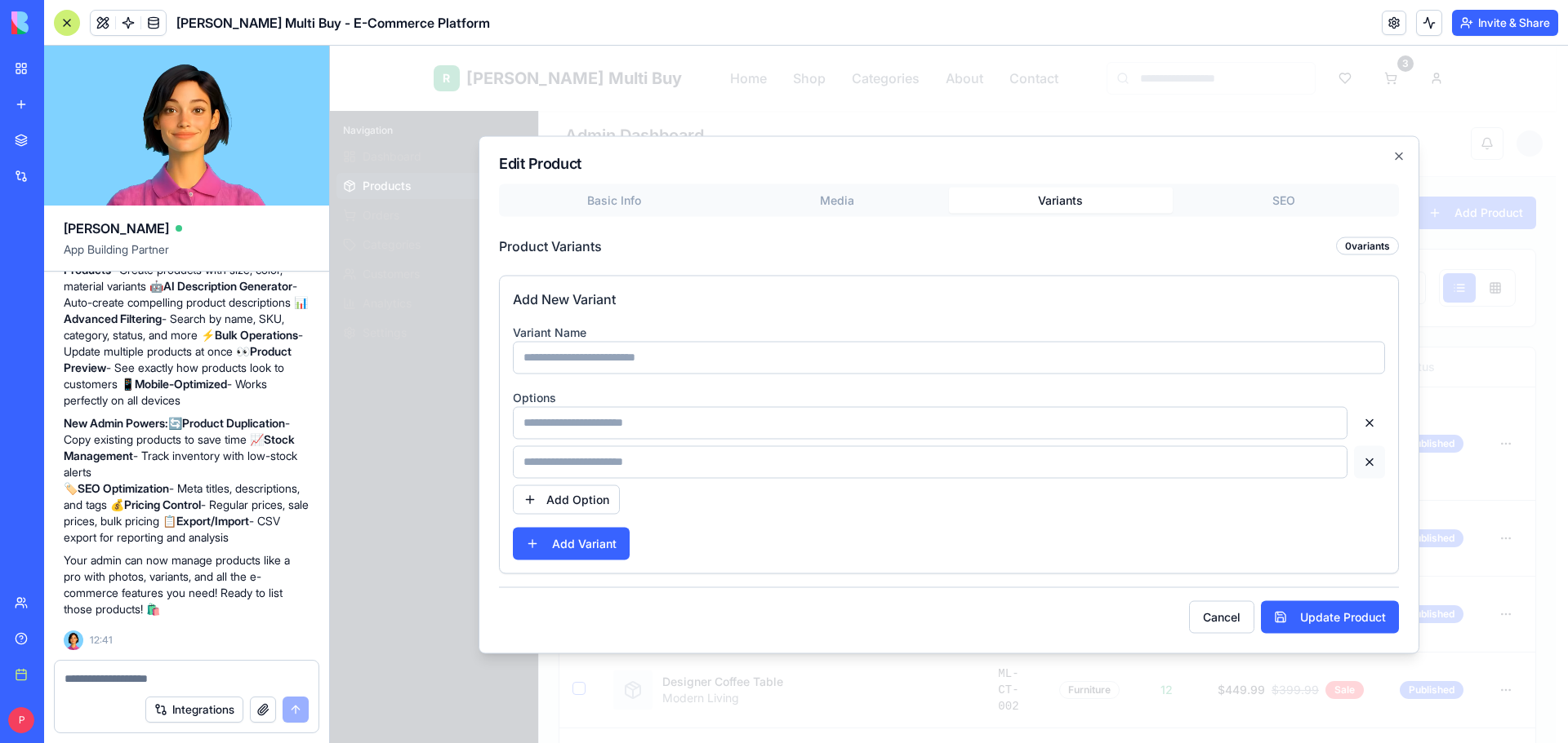
click at [1372, 468] on button at bounding box center [1369, 462] width 31 height 33
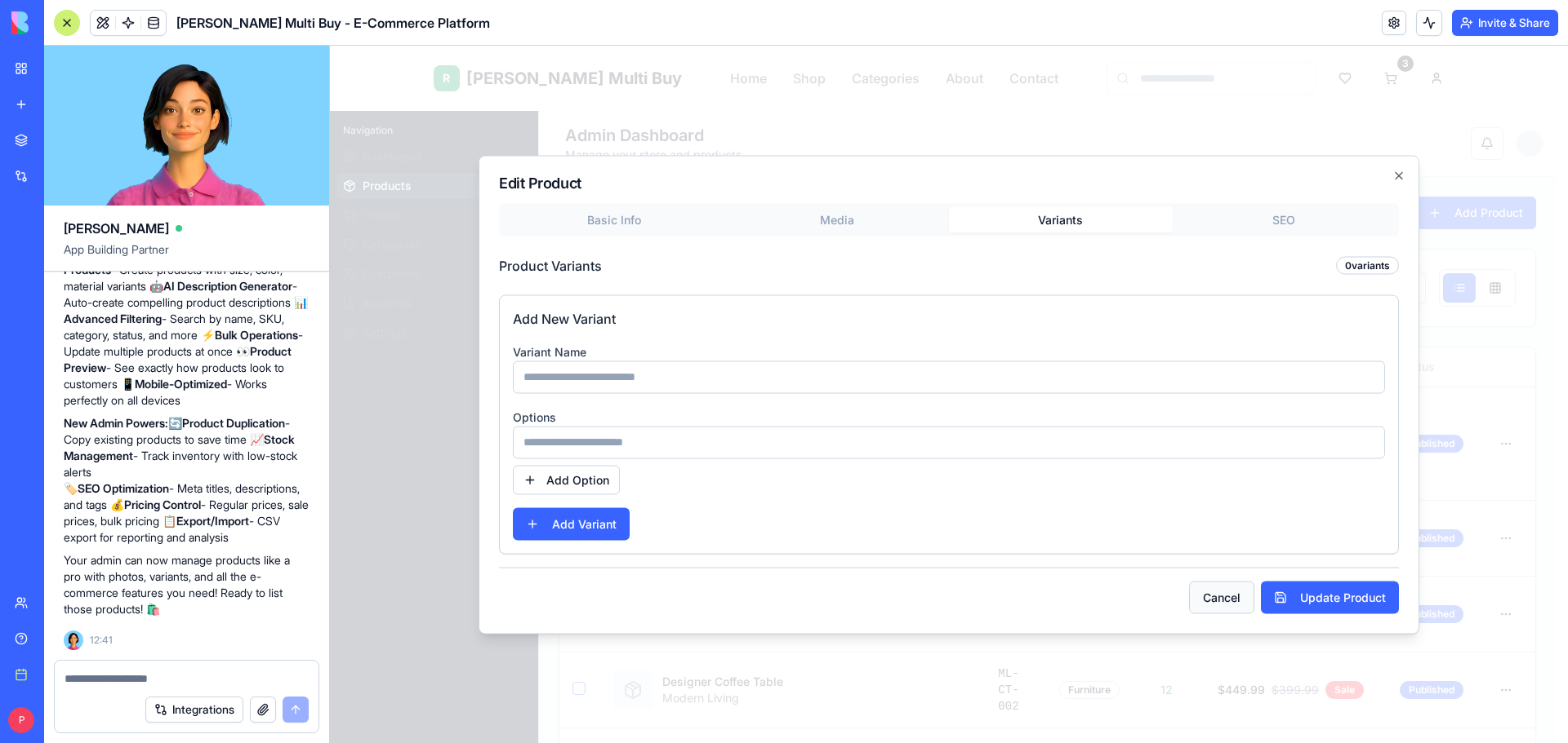
click at [1242, 591] on button "Cancel" at bounding box center [1221, 597] width 65 height 33
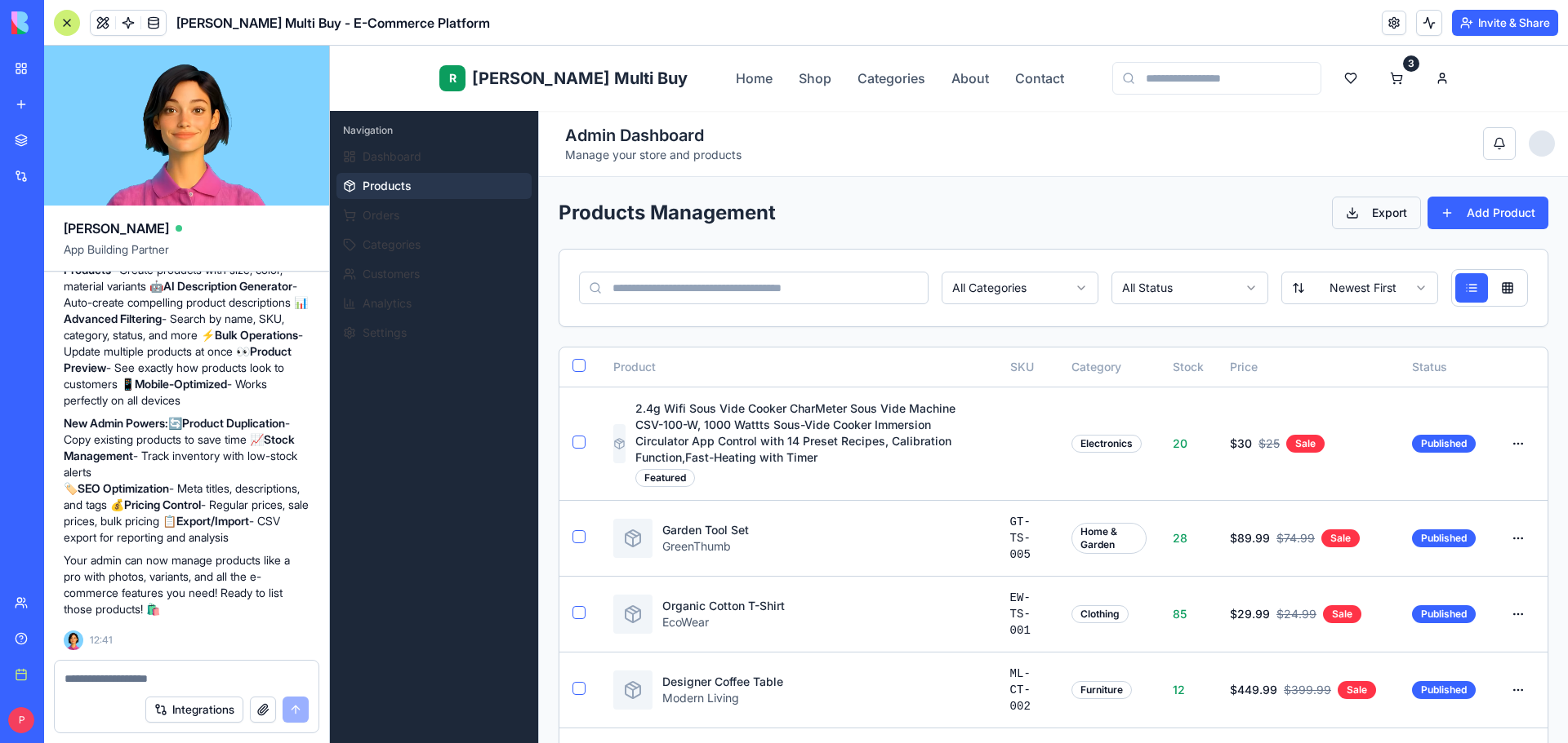
click at [1374, 205] on button "Export" at bounding box center [1376, 213] width 89 height 33
click at [419, 220] on button "Orders" at bounding box center [434, 215] width 195 height 26
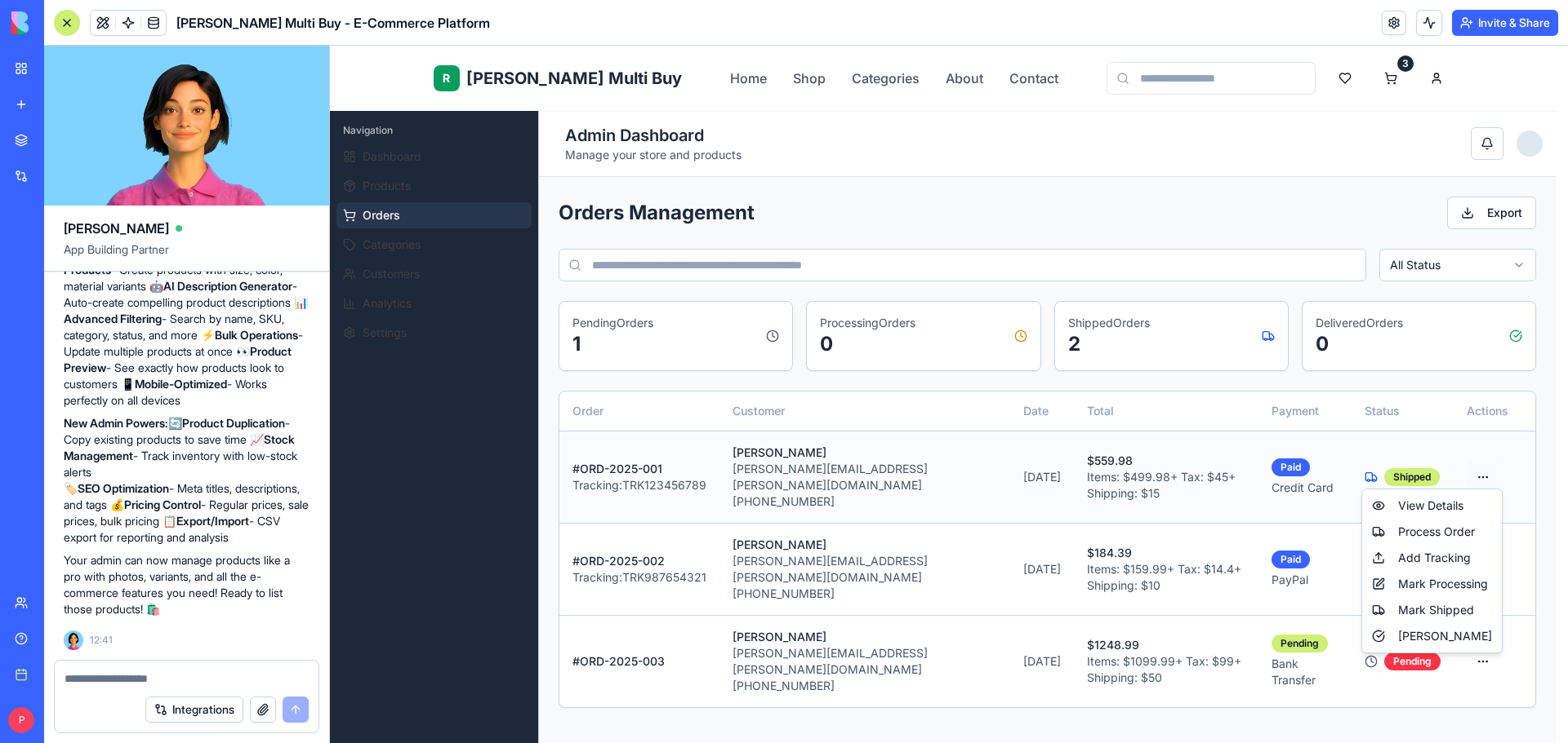
click at [1479, 467] on html "R Rene Multi Buy Home Shop Categories About Contact 3 E EliteStore Admin Naviga…" at bounding box center [949, 621] width 1238 height 1151
click at [1462, 500] on div "View Details" at bounding box center [1431, 505] width 133 height 26
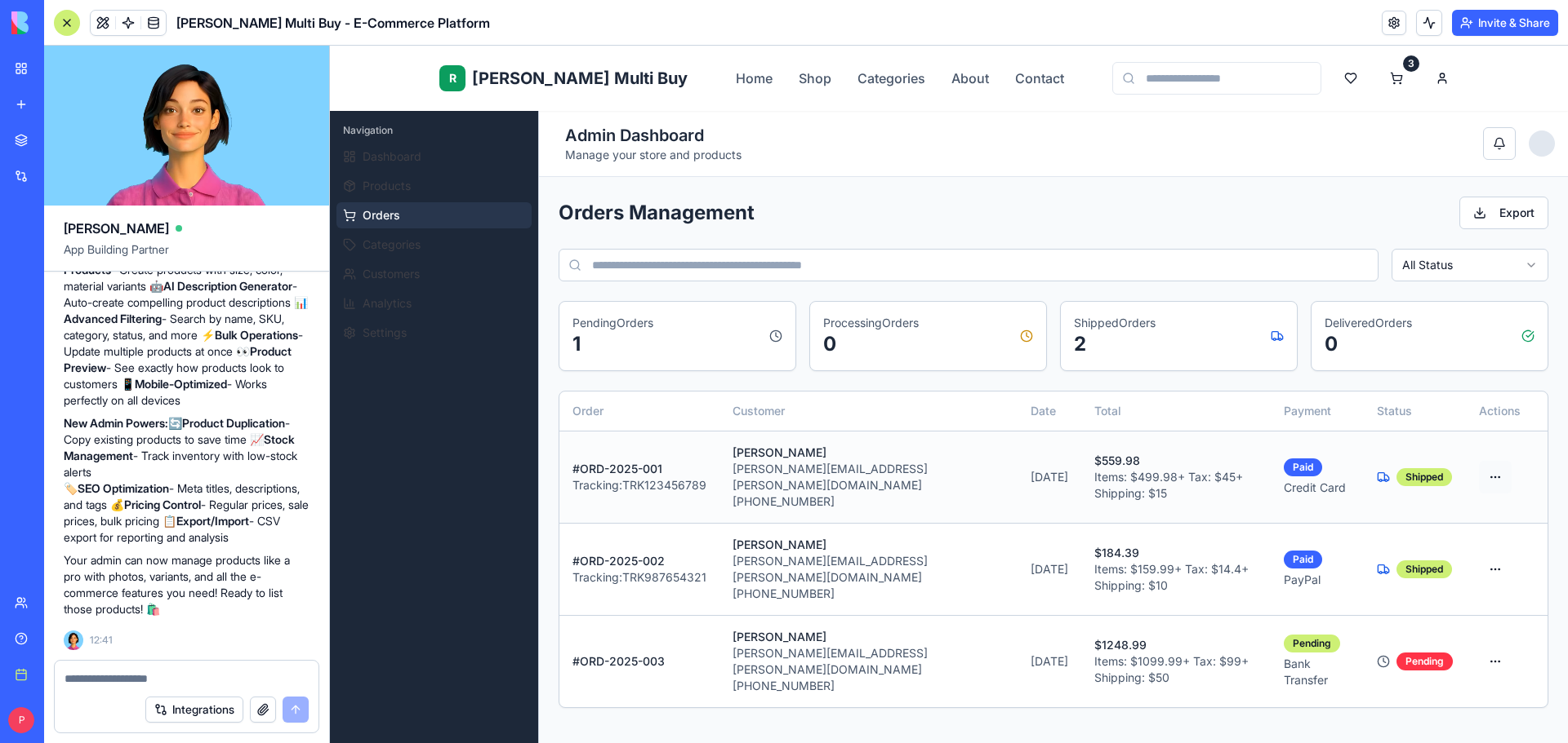
click at [1474, 457] on html "R Rene Multi Buy Home Shop Categories About Contact 3 E EliteStore Admin Naviga…" at bounding box center [949, 621] width 1238 height 1151
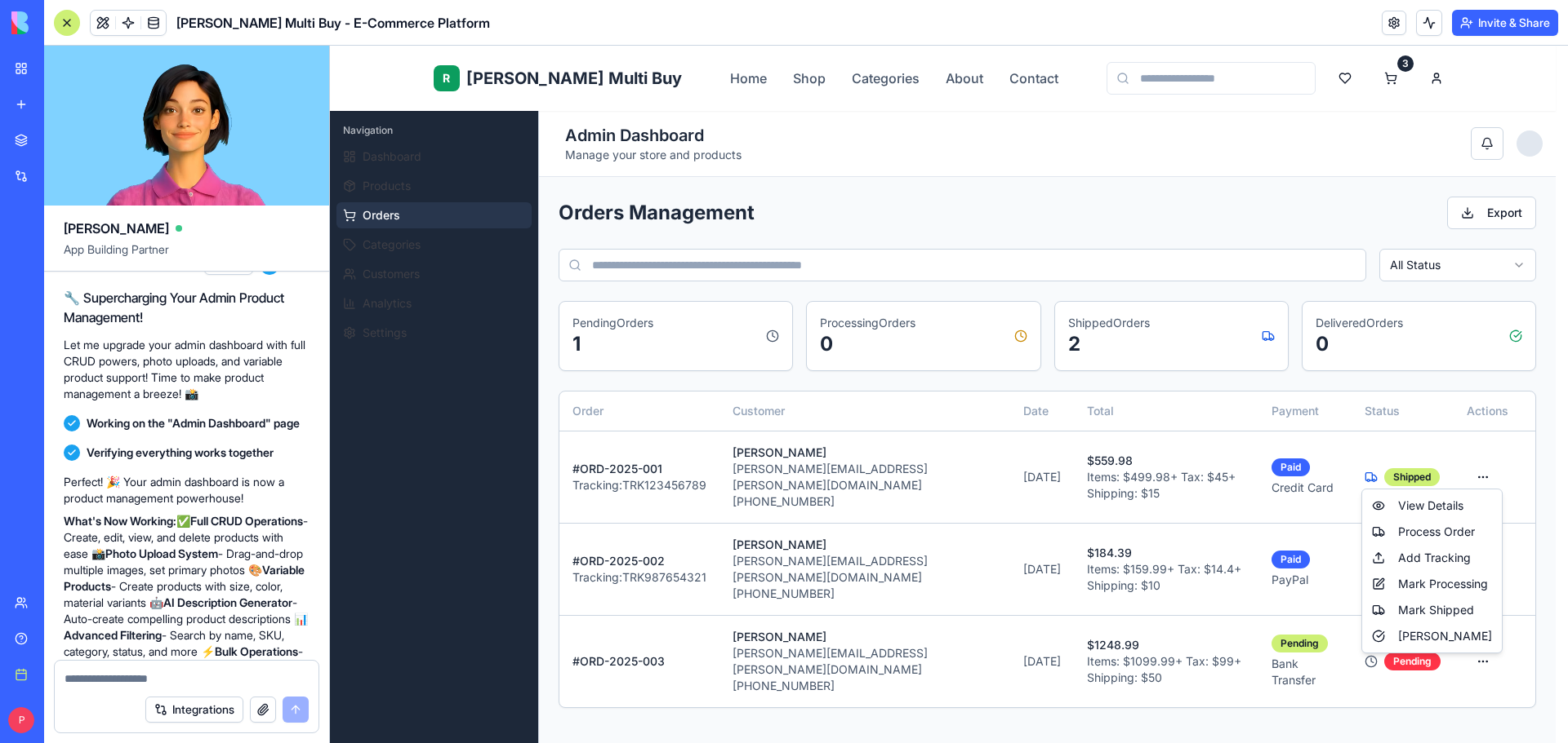
scroll to position [4452, 0]
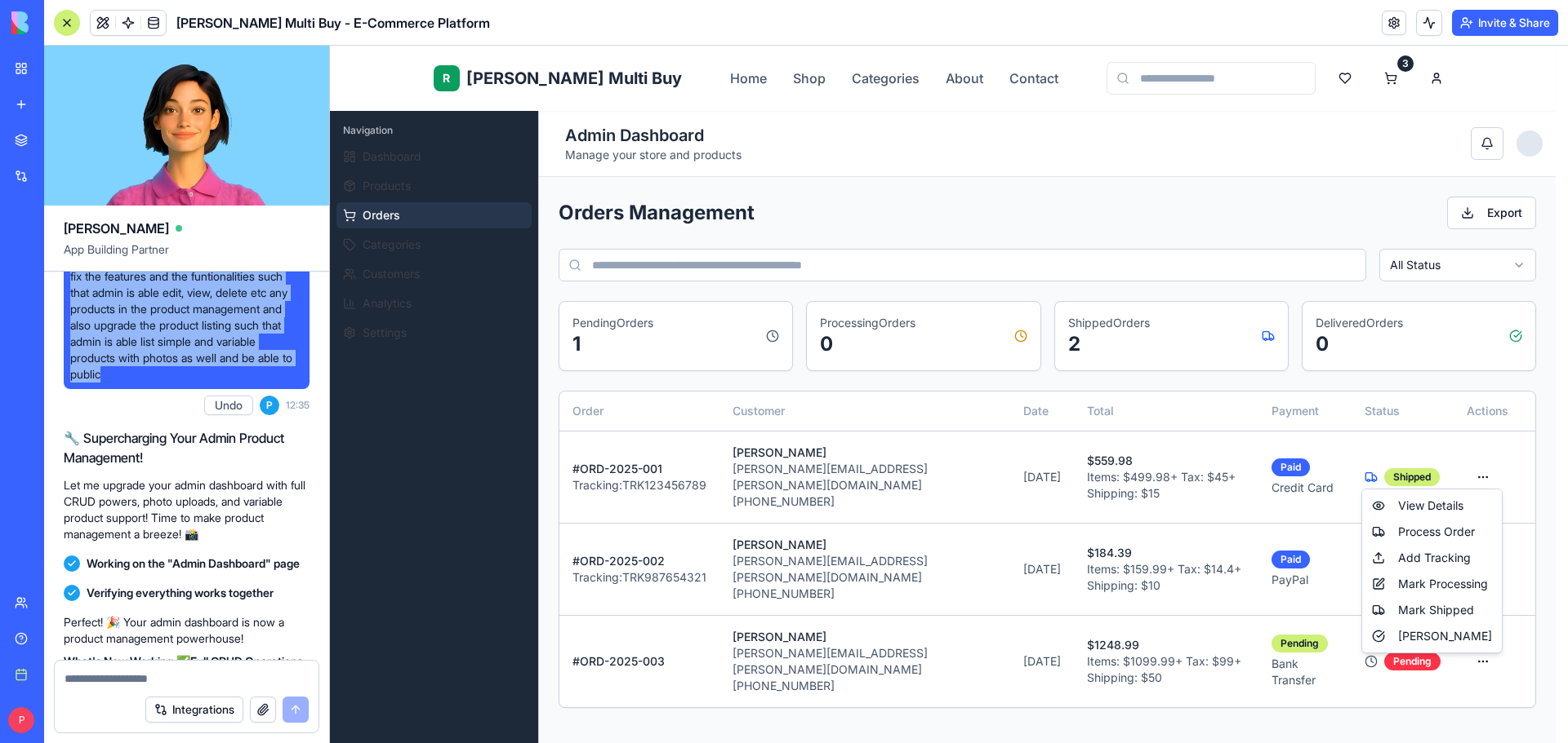
drag, startPoint x: 121, startPoint y: 605, endPoint x: 64, endPoint y: 493, distance: 125.7
click at [64, 389] on div "fix the features and the funtionalities such that admin is able edit, view, del…" at bounding box center [186, 326] width 246 height 127
copy span "fix the features and the funtionalities such that admin is able edit, view, del…"
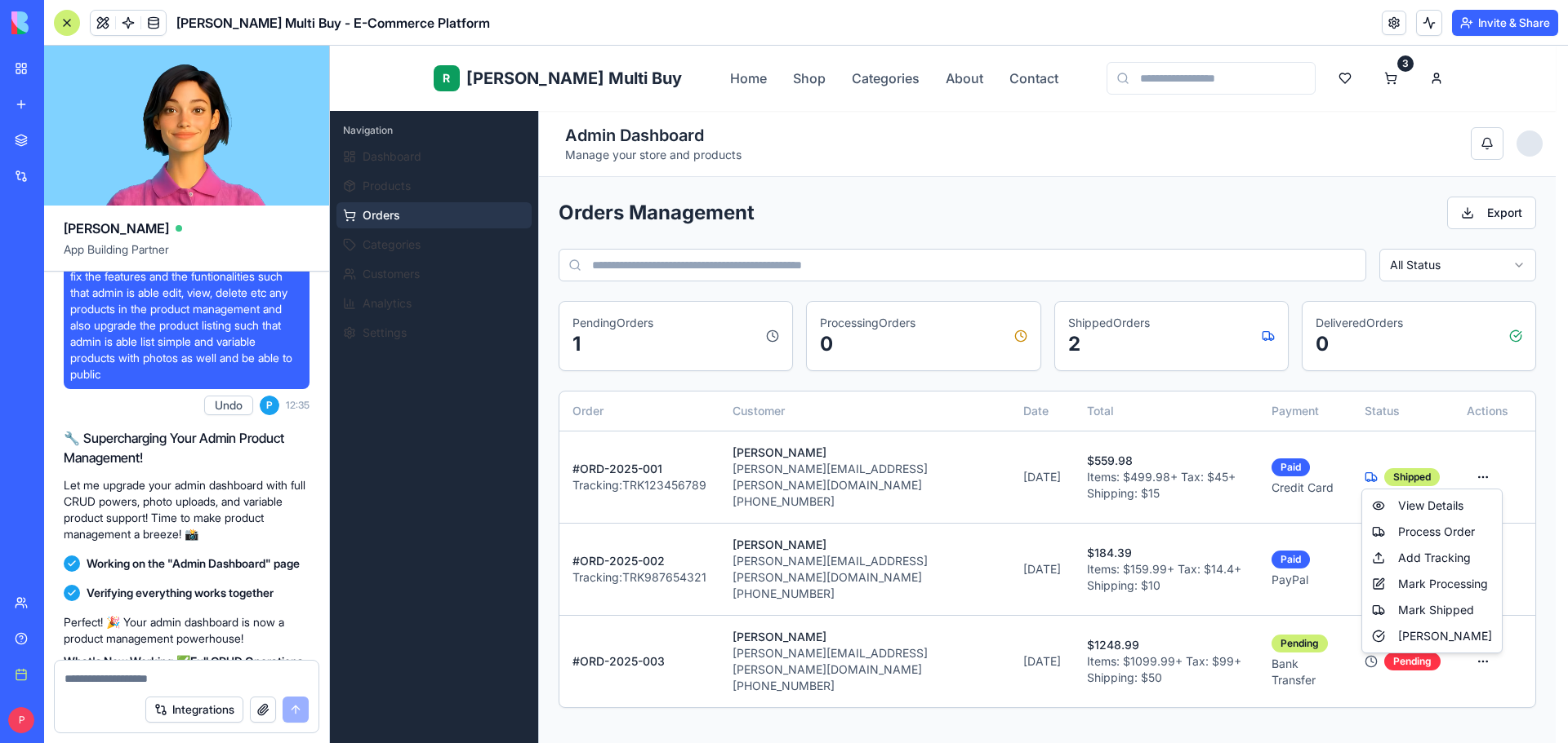
click at [118, 680] on textarea at bounding box center [186, 679] width 244 height 17
paste textarea "**********"
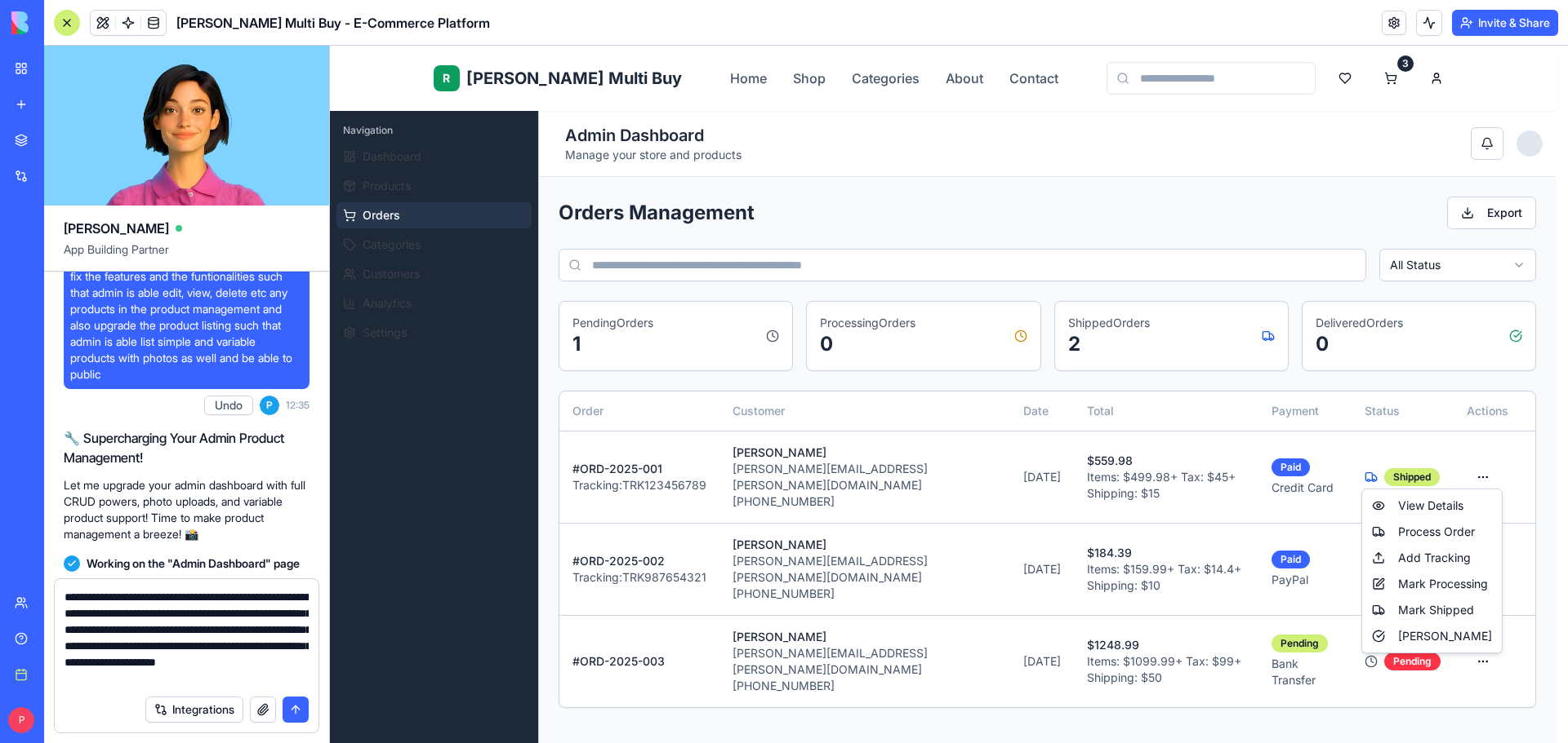
scroll to position [17, 0]
drag, startPoint x: 268, startPoint y: 597, endPoint x: 282, endPoint y: 680, distance: 84.2
click at [298, 714] on form "**********" at bounding box center [187, 656] width 266 height 155
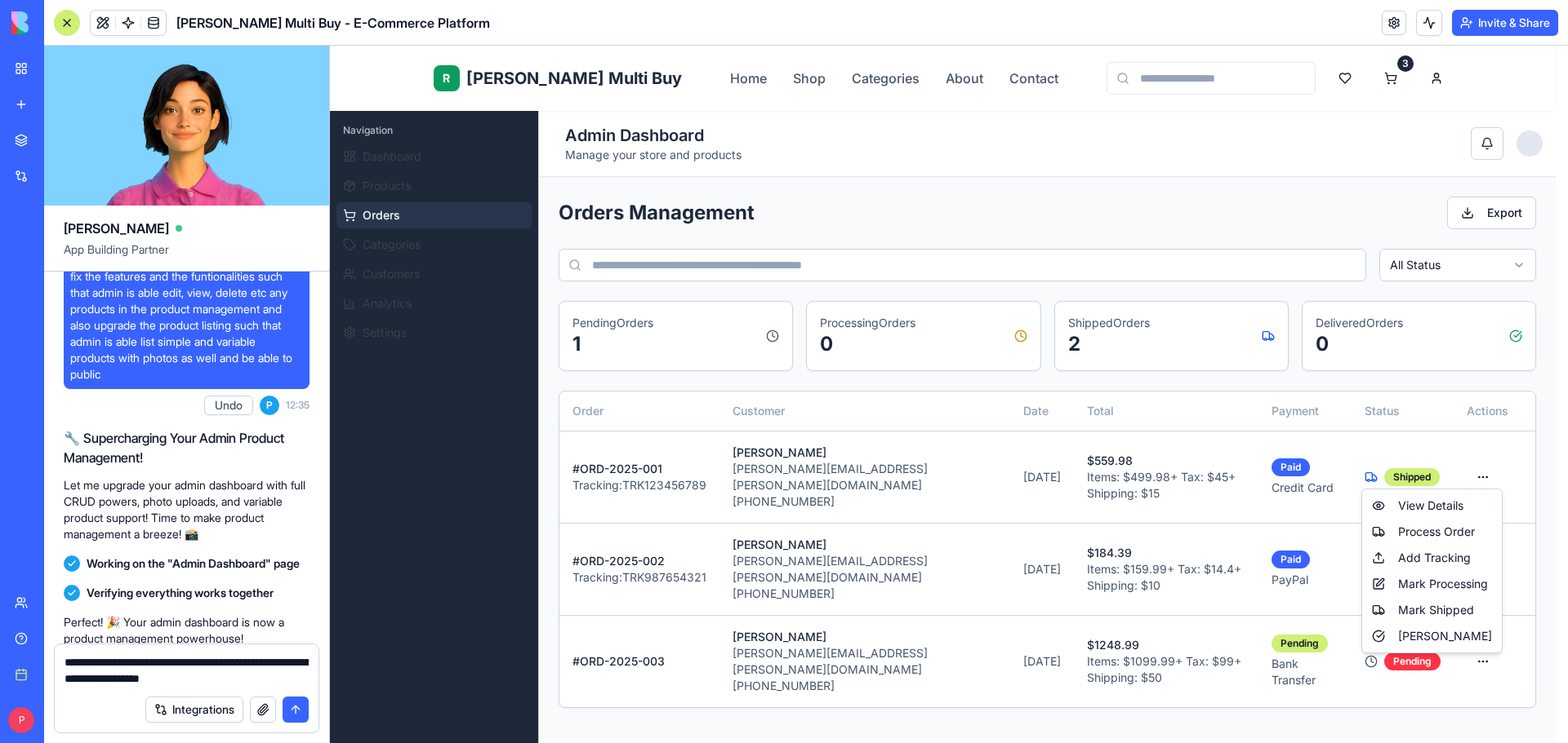
type textarea "**********"
click at [257, 720] on button "button" at bounding box center [262, 710] width 26 height 26
click at [390, 245] on html "R Rene Multi Buy Home Shop Categories About Contact 3 E EliteStore Admin Naviga…" at bounding box center [949, 621] width 1238 height 1151
click at [1496, 471] on html "R Rene Multi Buy Home Shop Categories About Contact 3 E EliteStore Admin Naviga…" at bounding box center [949, 621] width 1238 height 1151
click at [393, 238] on html "R Rene Multi Buy Home Shop Categories About Contact 3 E EliteStore Admin Naviga…" at bounding box center [949, 621] width 1238 height 1151
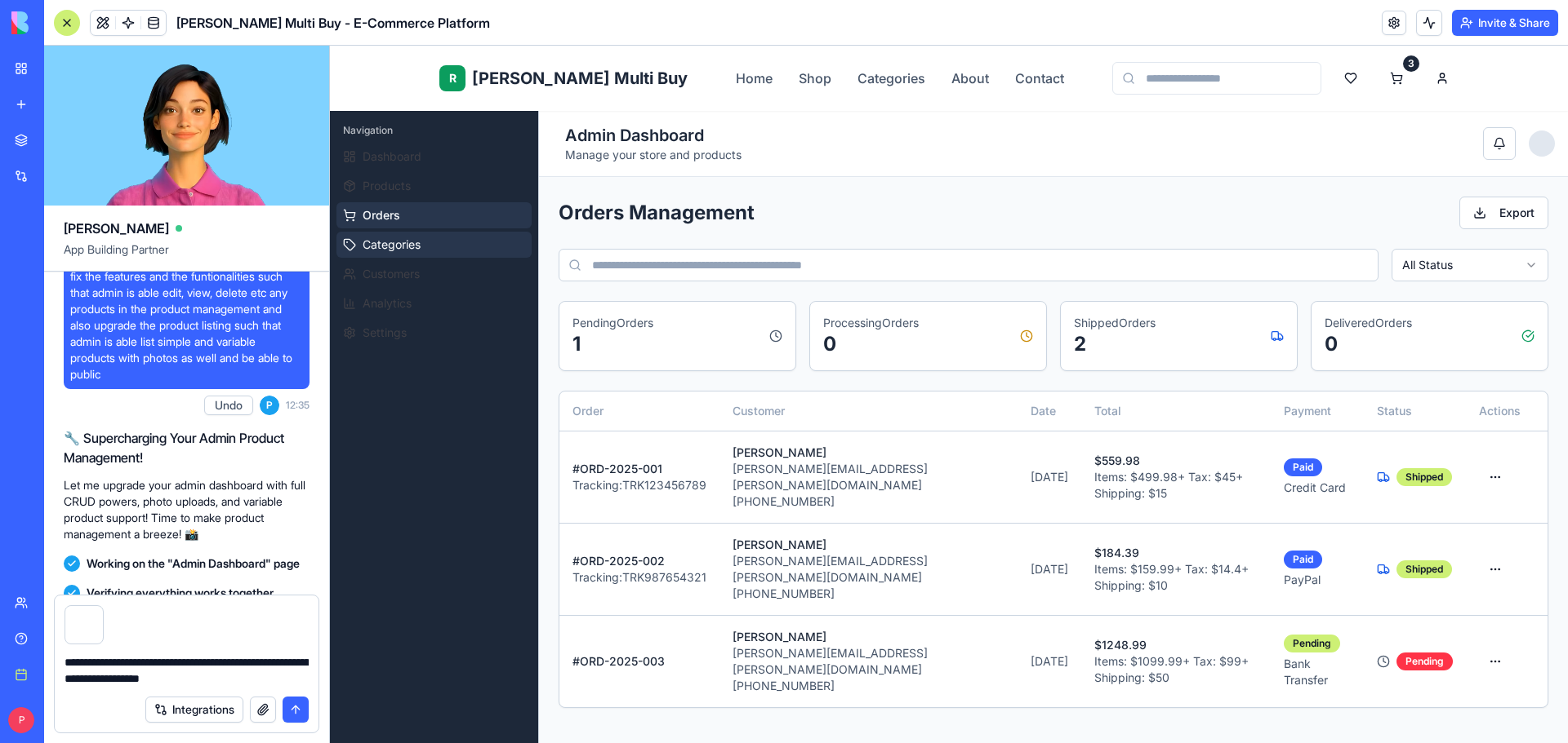
click at [393, 238] on span "Categories" at bounding box center [391, 245] width 58 height 17
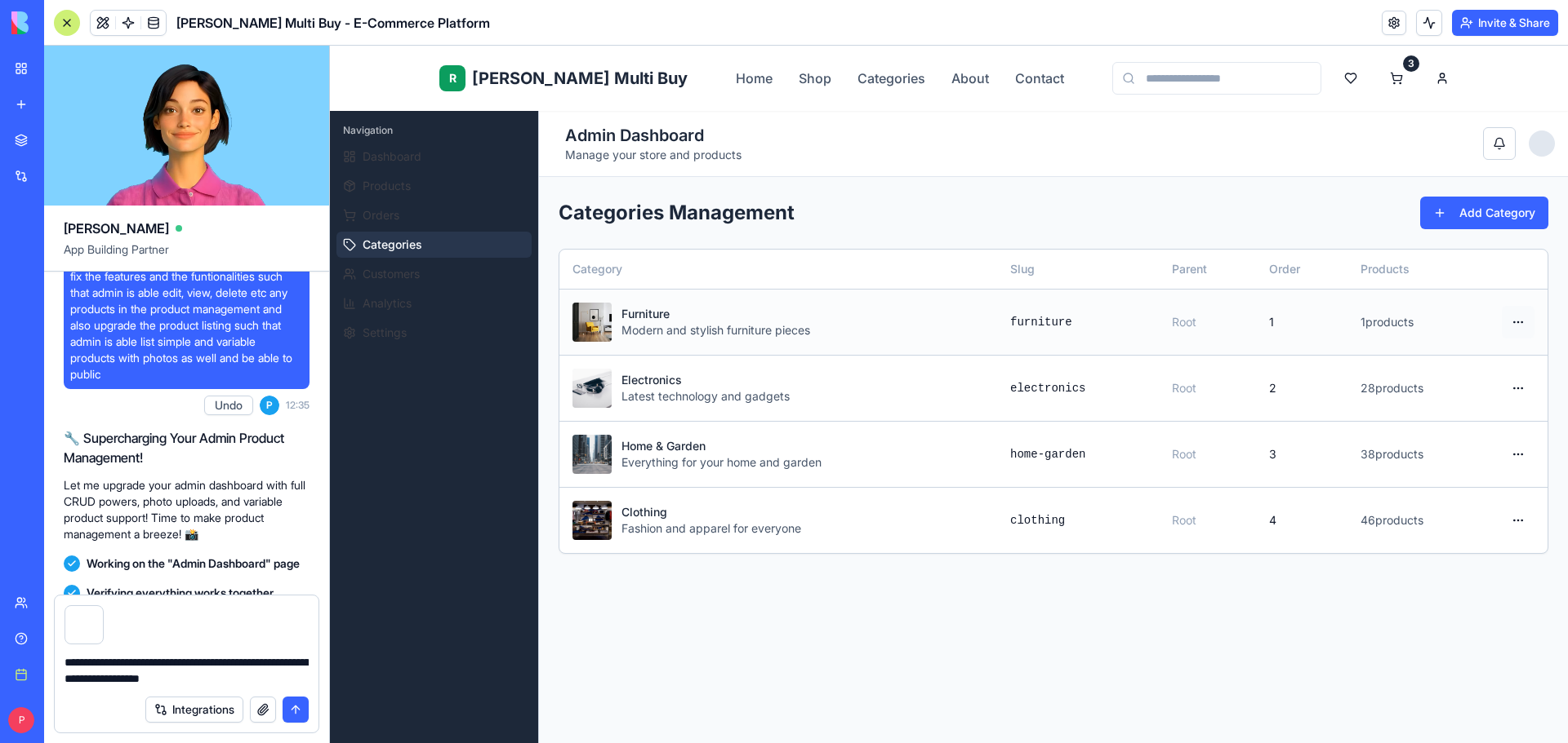
click at [1505, 325] on html "R Rene Multi Buy Home Shop Categories About Contact 3 E EliteStore Admin Naviga…" at bounding box center [949, 621] width 1238 height 1151
click at [1455, 354] on div "Edit" at bounding box center [1459, 358] width 117 height 26
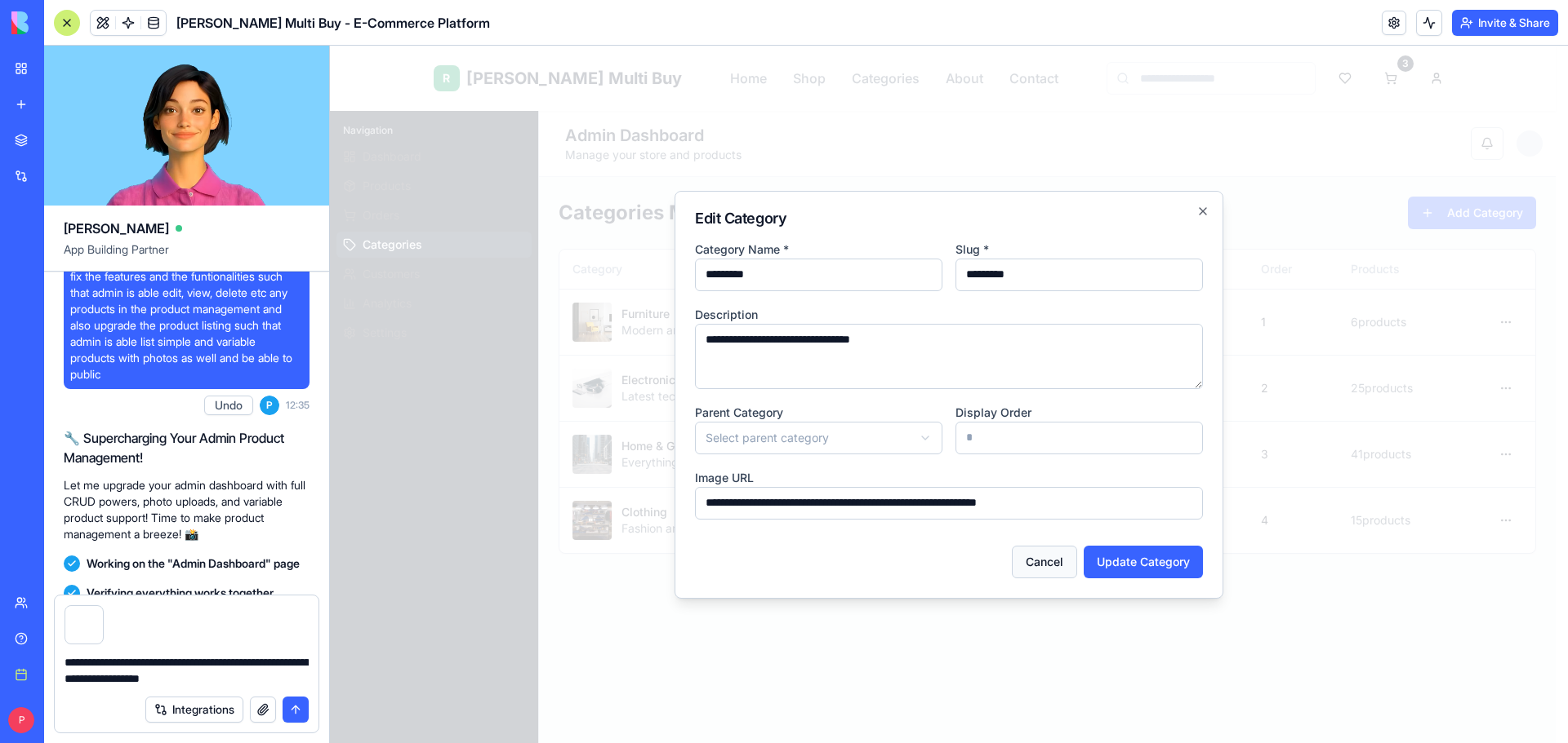
click at [1052, 562] on button "Cancel" at bounding box center [1044, 562] width 65 height 33
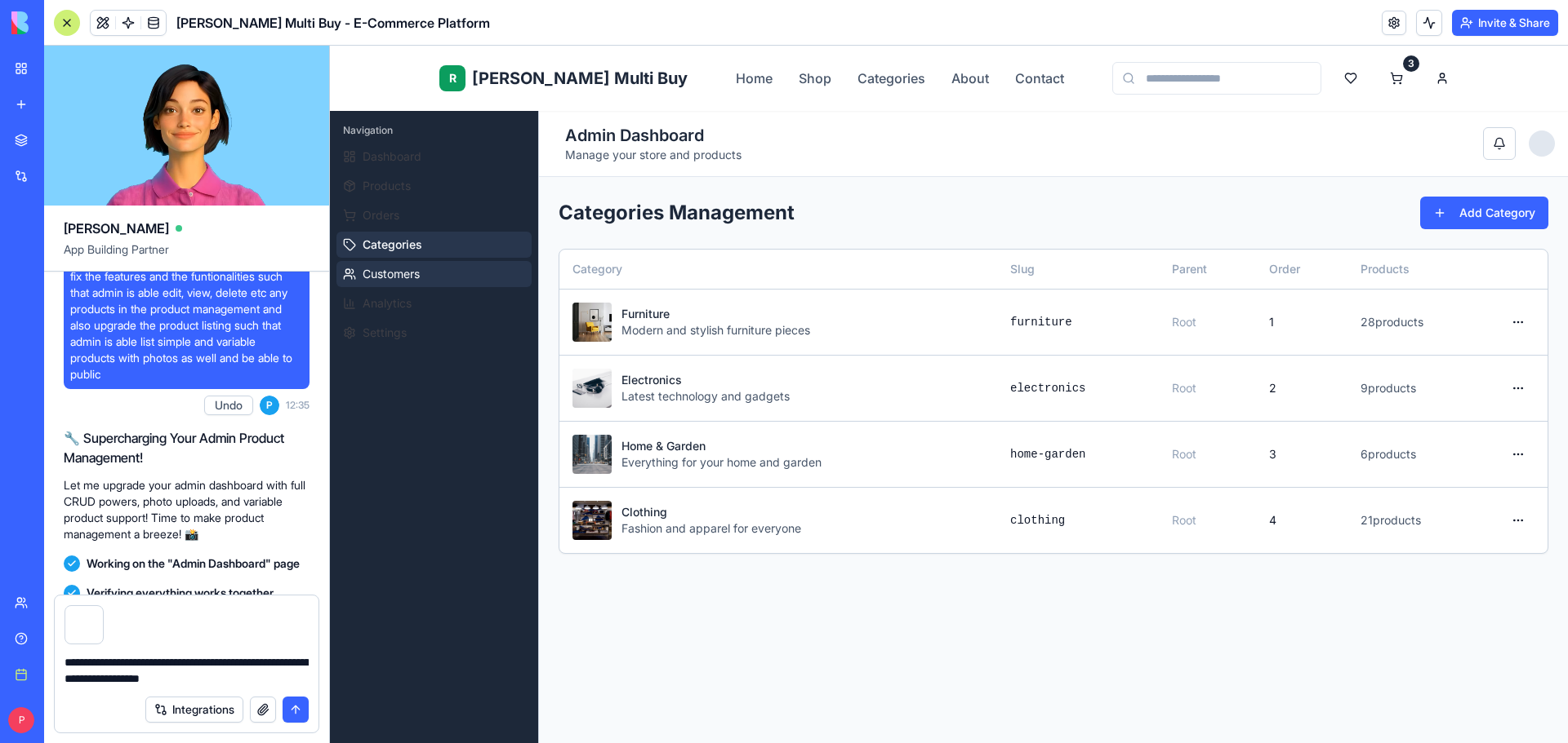
click at [422, 267] on button "Customers" at bounding box center [434, 274] width 195 height 26
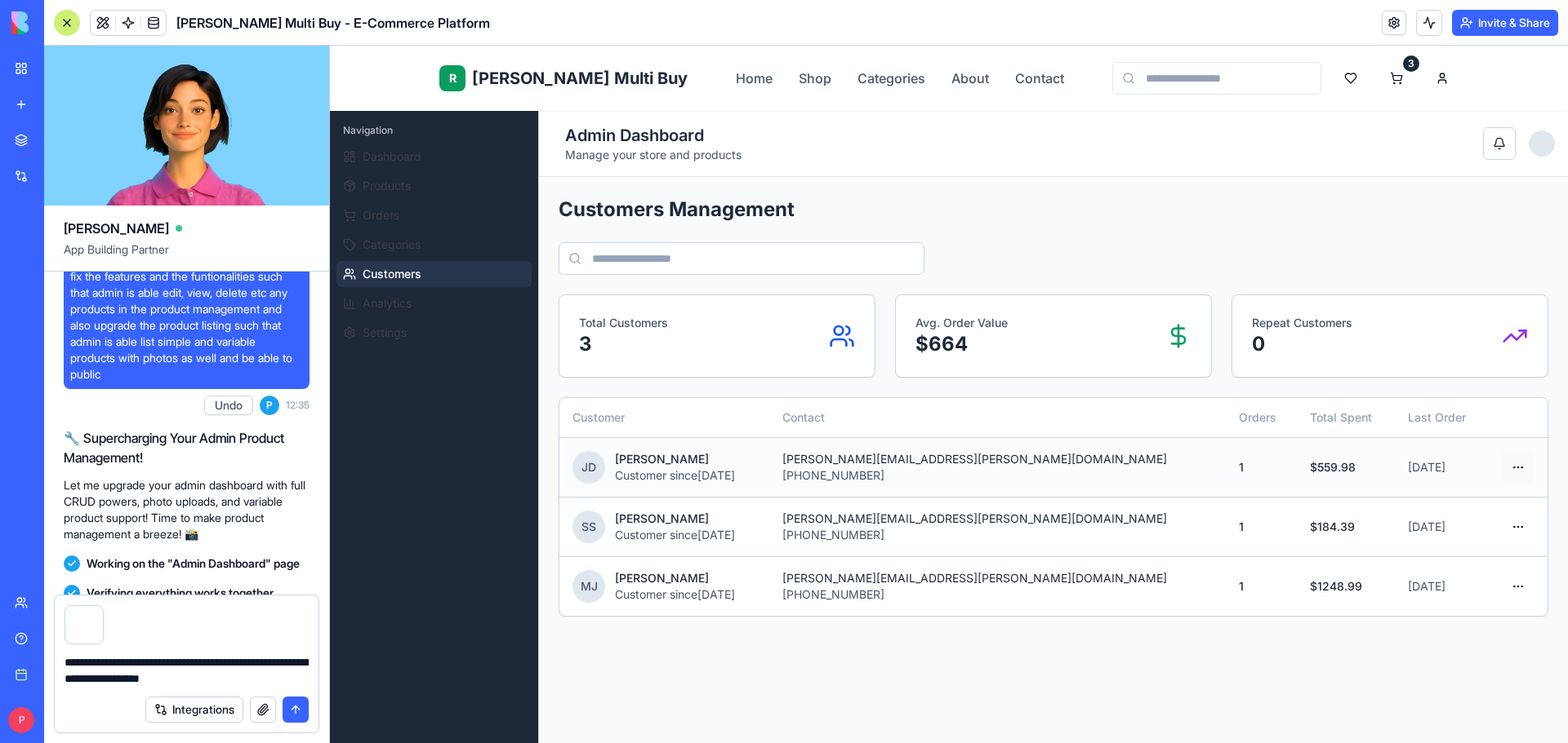
click at [1510, 467] on html "R Rene Multi Buy Home Shop Categories About Contact 3 E EliteStore Admin Naviga…" at bounding box center [949, 621] width 1238 height 1151
click at [1444, 500] on div "View Profile" at bounding box center [1461, 503] width 111 height 26
click at [1497, 462] on html "R Rene Multi Buy Home Shop Categories About Contact 3 E EliteStore Admin Naviga…" at bounding box center [949, 621] width 1238 height 1151
click at [1482, 530] on div "Order History" at bounding box center [1461, 530] width 111 height 26
click at [256, 682] on textarea "**********" at bounding box center [186, 670] width 244 height 33
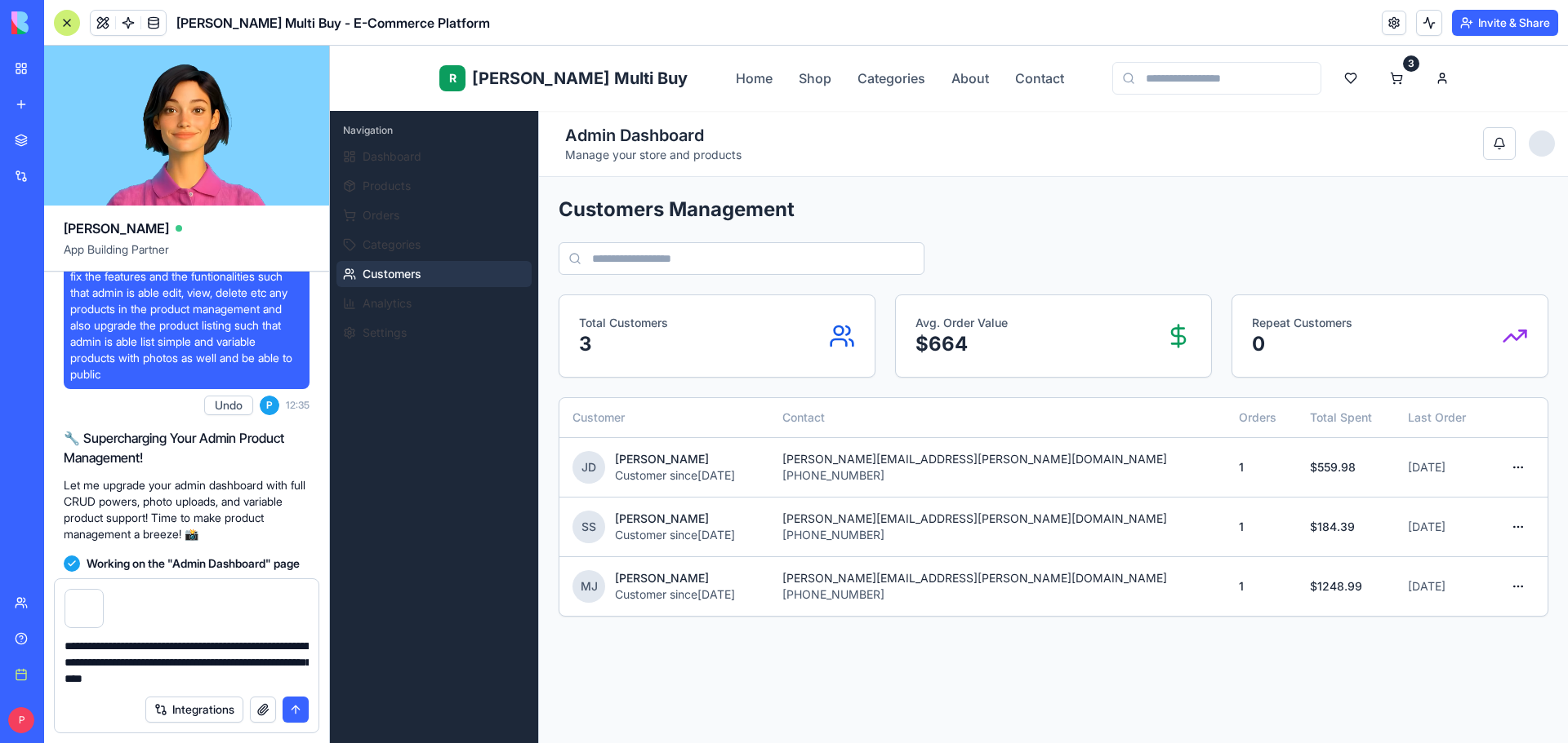
click at [260, 705] on button "button" at bounding box center [262, 710] width 26 height 26
click at [277, 674] on textarea "**********" at bounding box center [186, 662] width 244 height 49
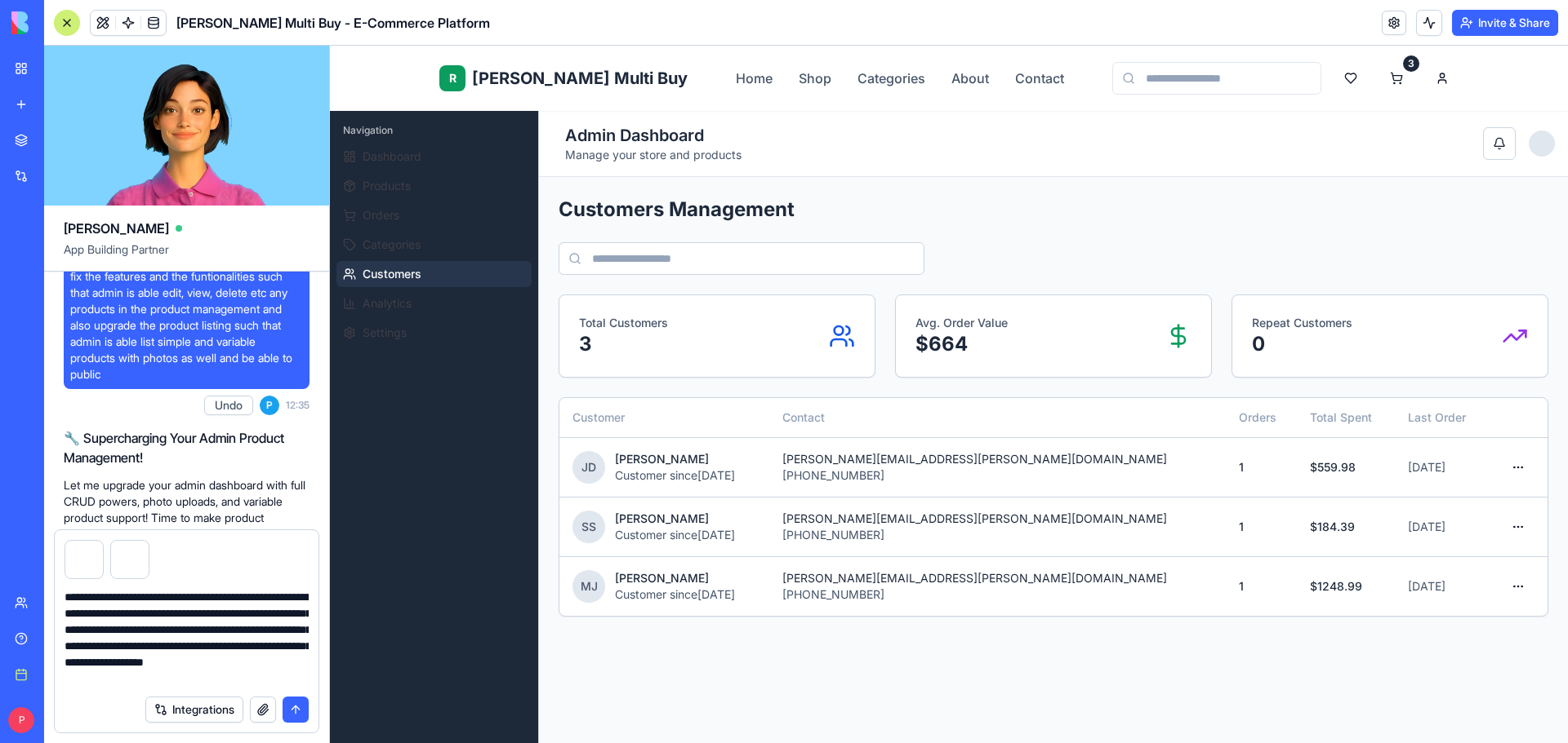
scroll to position [15, 0]
type textarea "**********"
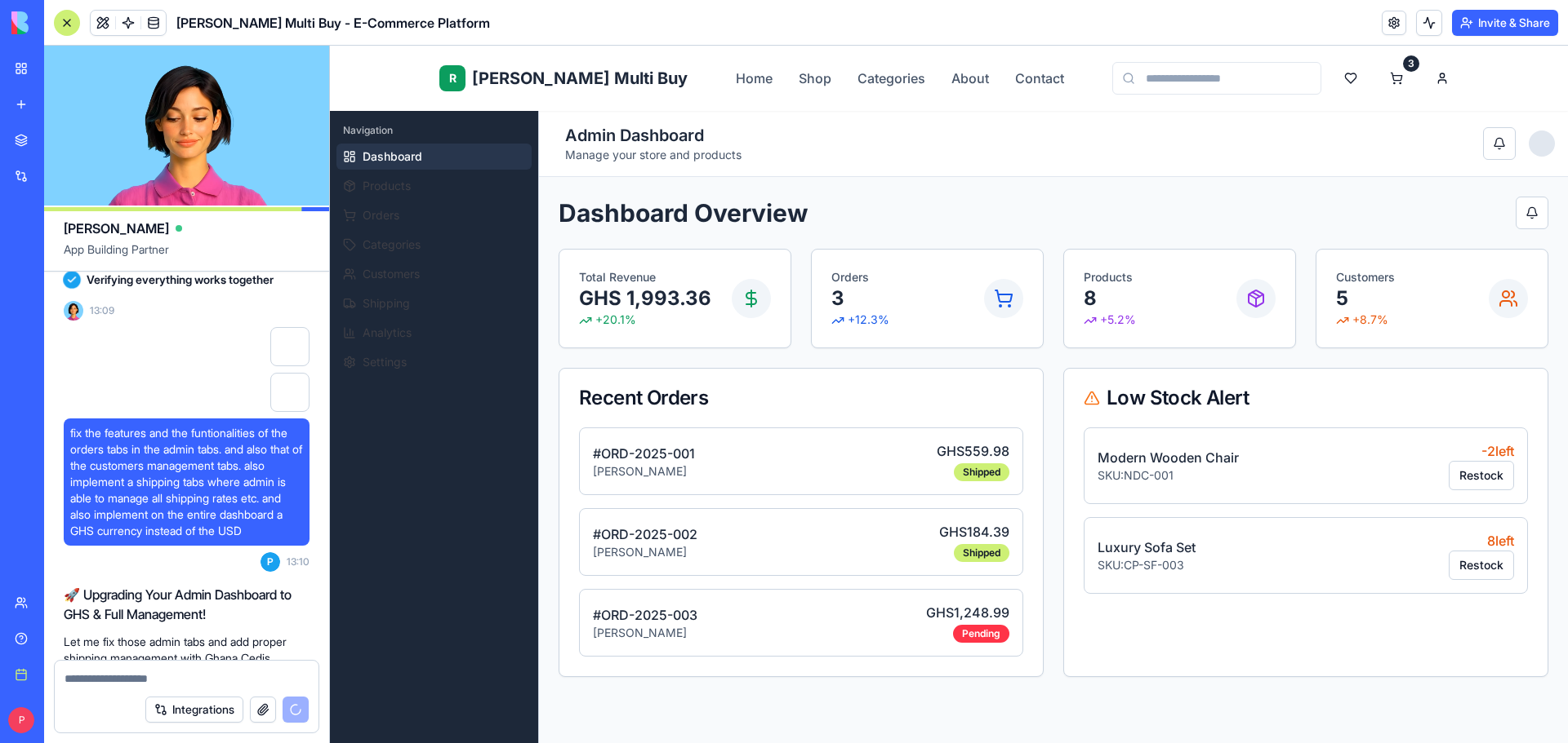
scroll to position [6022, 0]
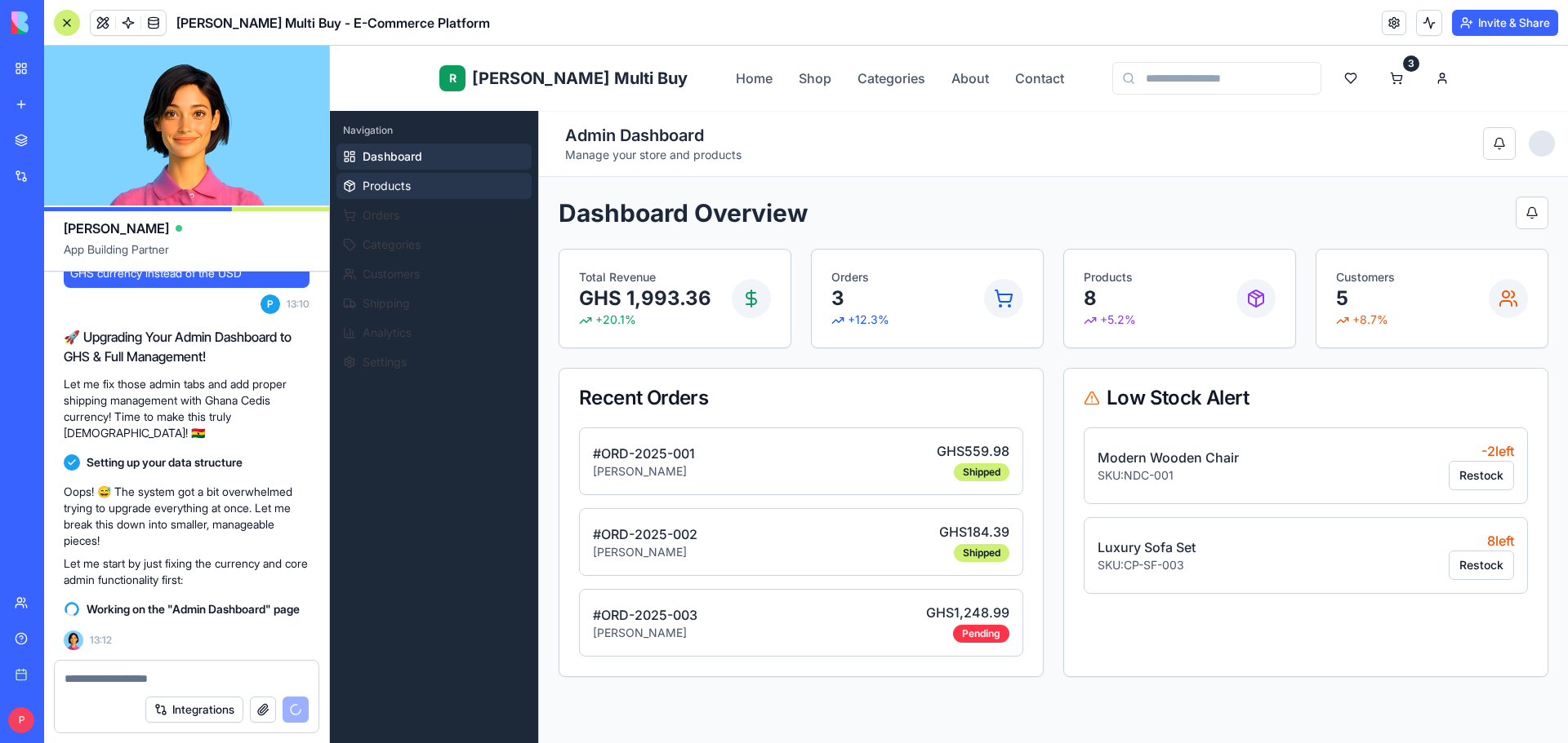
click at [407, 181] on span "Products" at bounding box center [387, 186] width 48 height 17
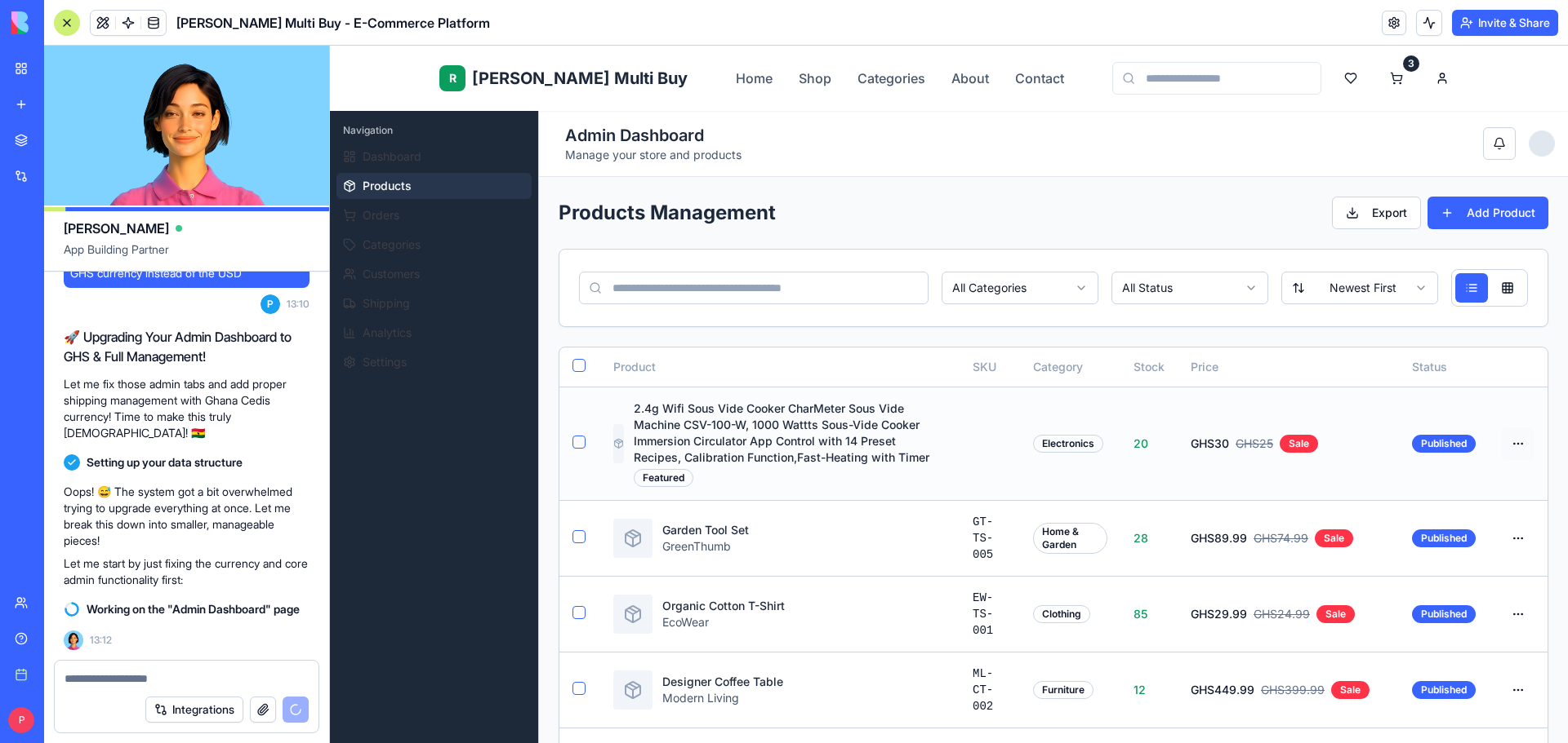
click at [1502, 448] on html "R Rene Multi Buy Home Shop Categories About Contact 3 R Rene Admin Navigation D…" at bounding box center [949, 750] width 1238 height 1408
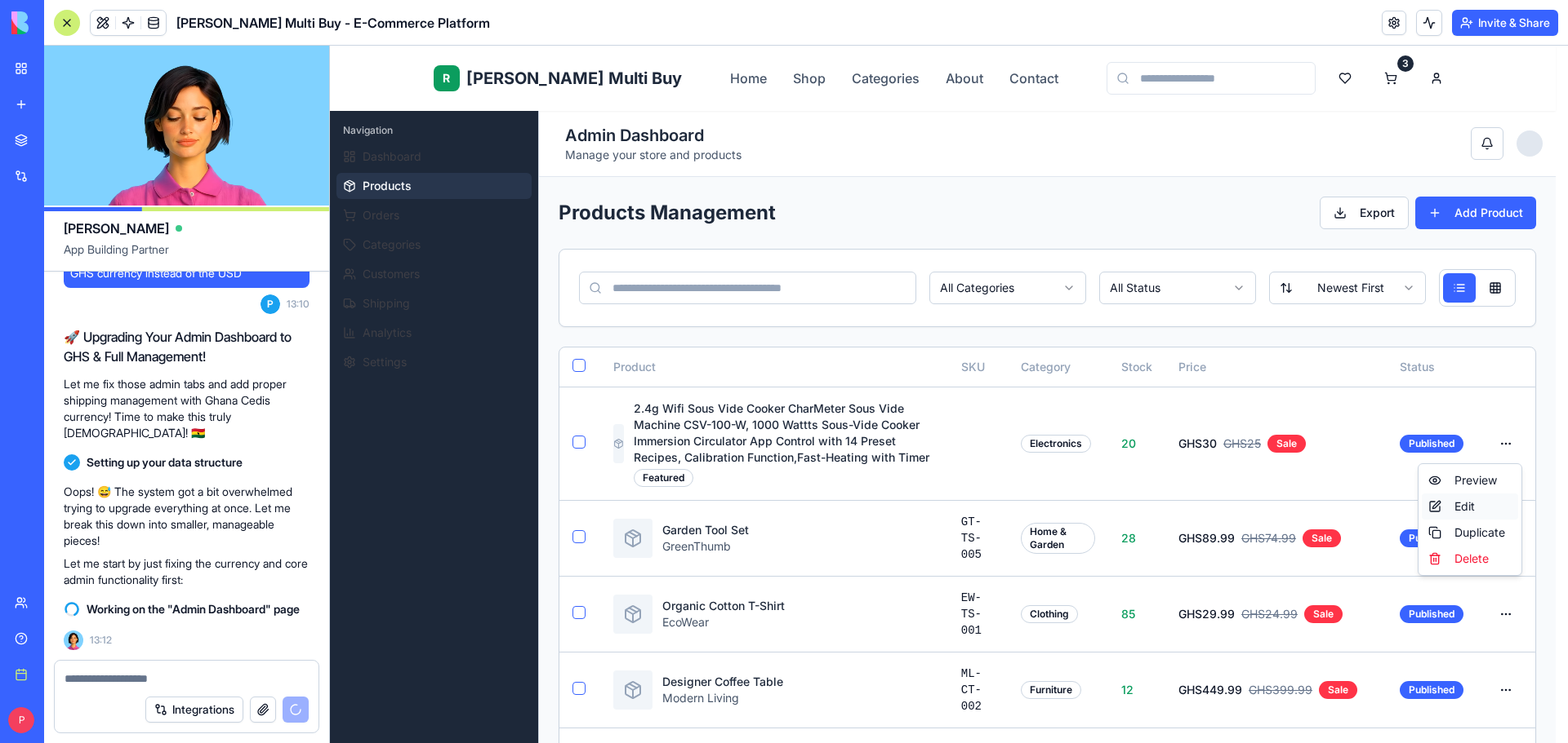
click at [1473, 504] on div "Edit" at bounding box center [1469, 506] width 96 height 26
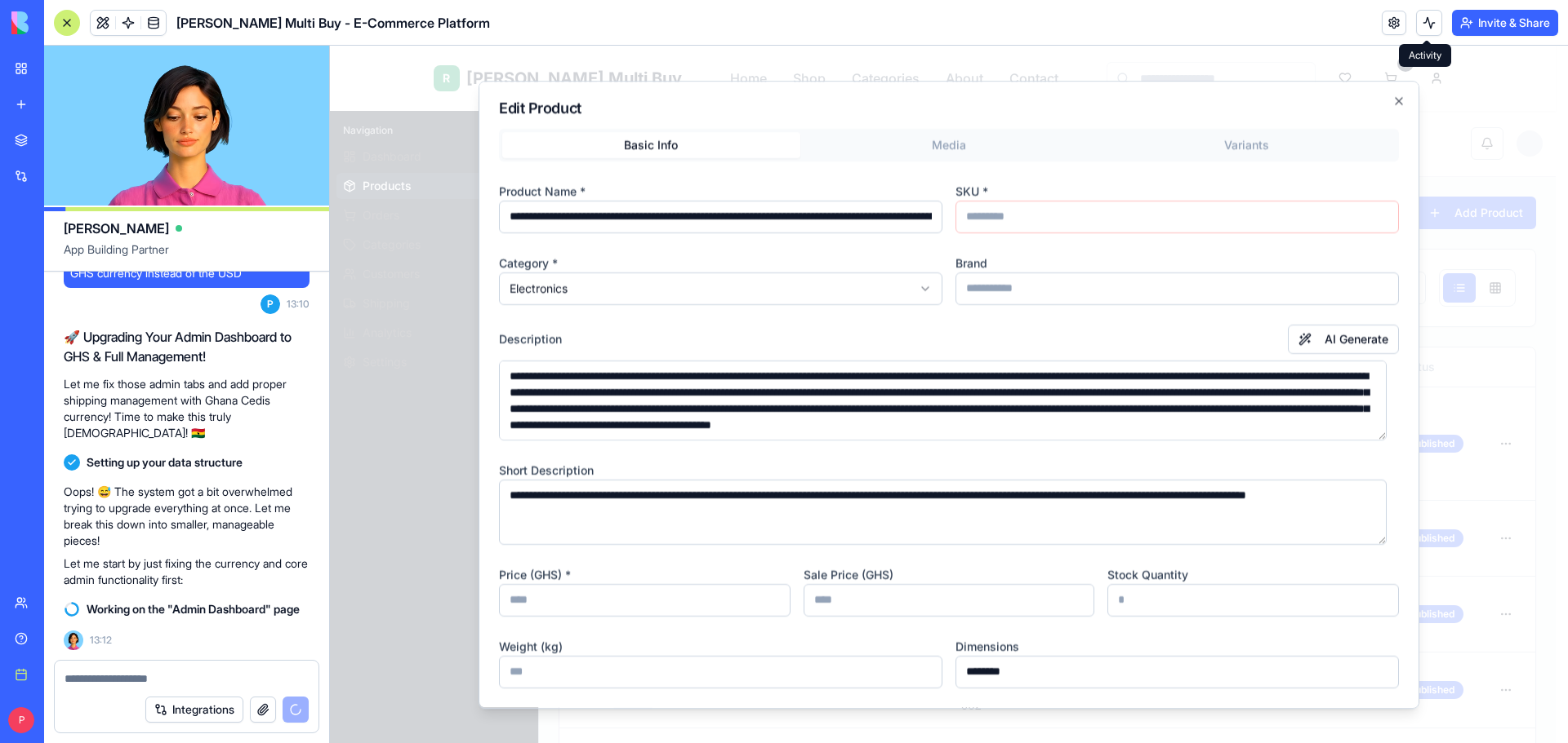
click at [1394, 106] on div "**********" at bounding box center [949, 395] width 941 height 629
click at [1395, 99] on icon "button" at bounding box center [1398, 101] width 7 height 7
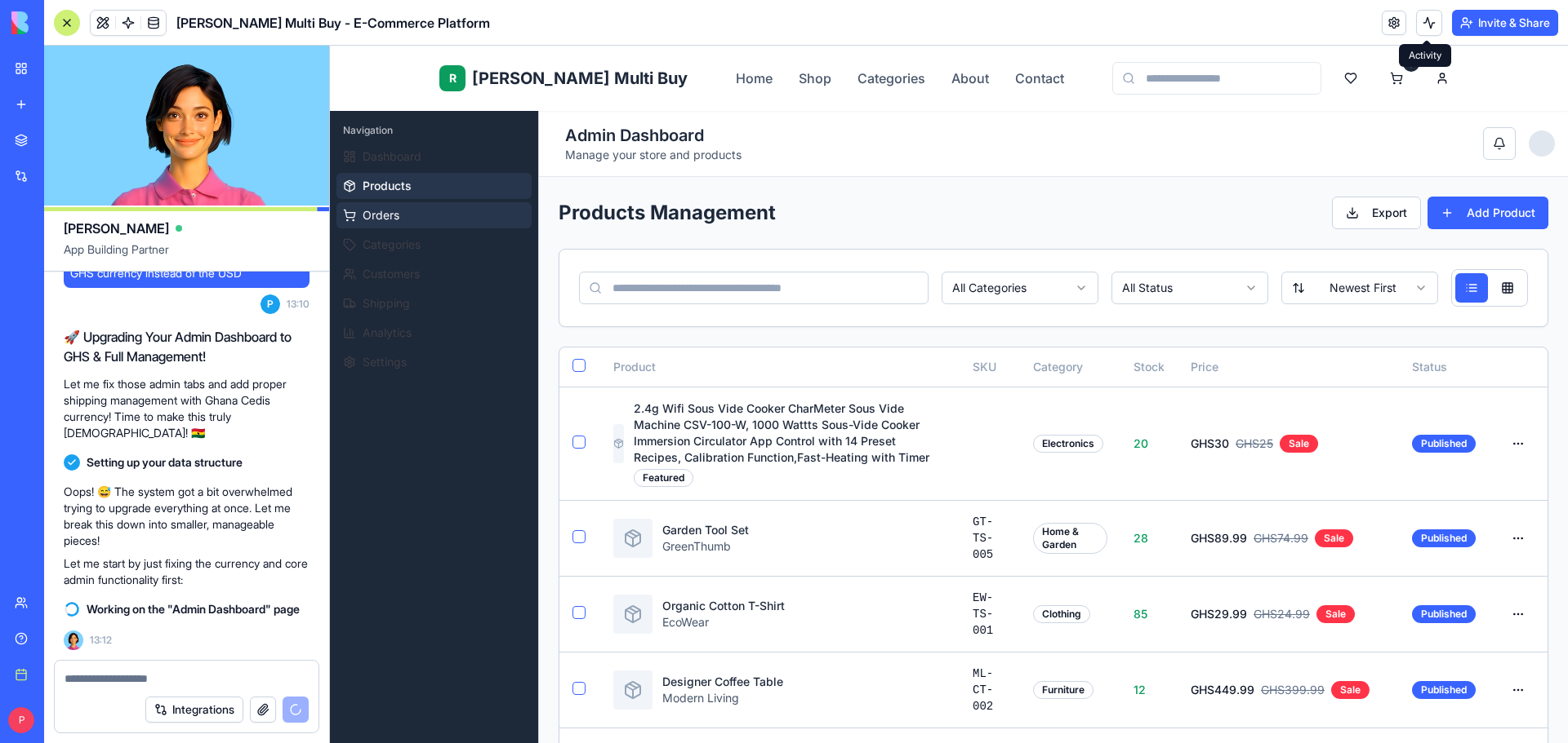
click at [368, 225] on button "Orders" at bounding box center [434, 215] width 195 height 26
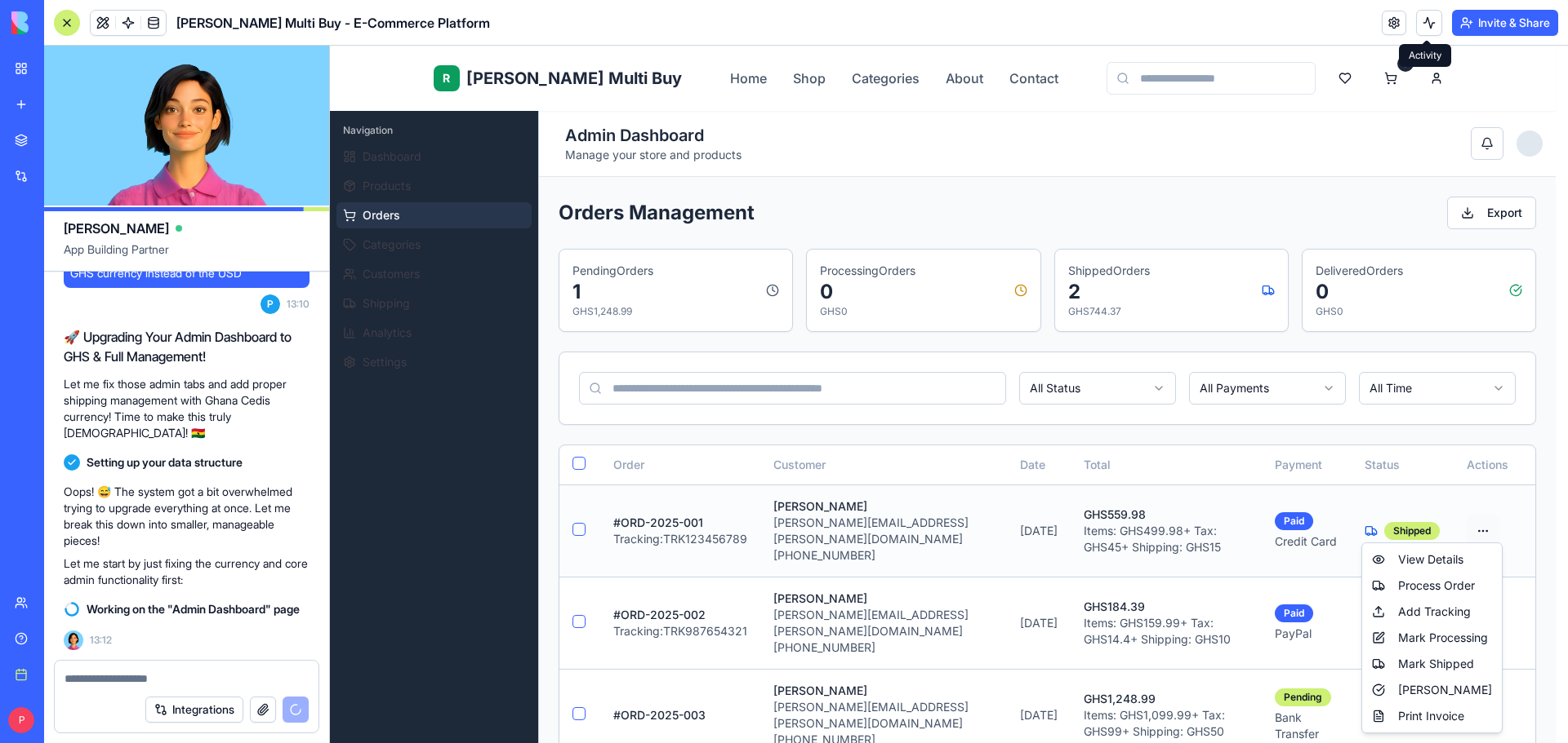
click at [1484, 522] on html "R Rene Multi Buy Home Shop Categories About Contact 3 R Rene Admin Navigation D…" at bounding box center [949, 621] width 1238 height 1151
click at [1447, 559] on div "View Details" at bounding box center [1431, 559] width 133 height 26
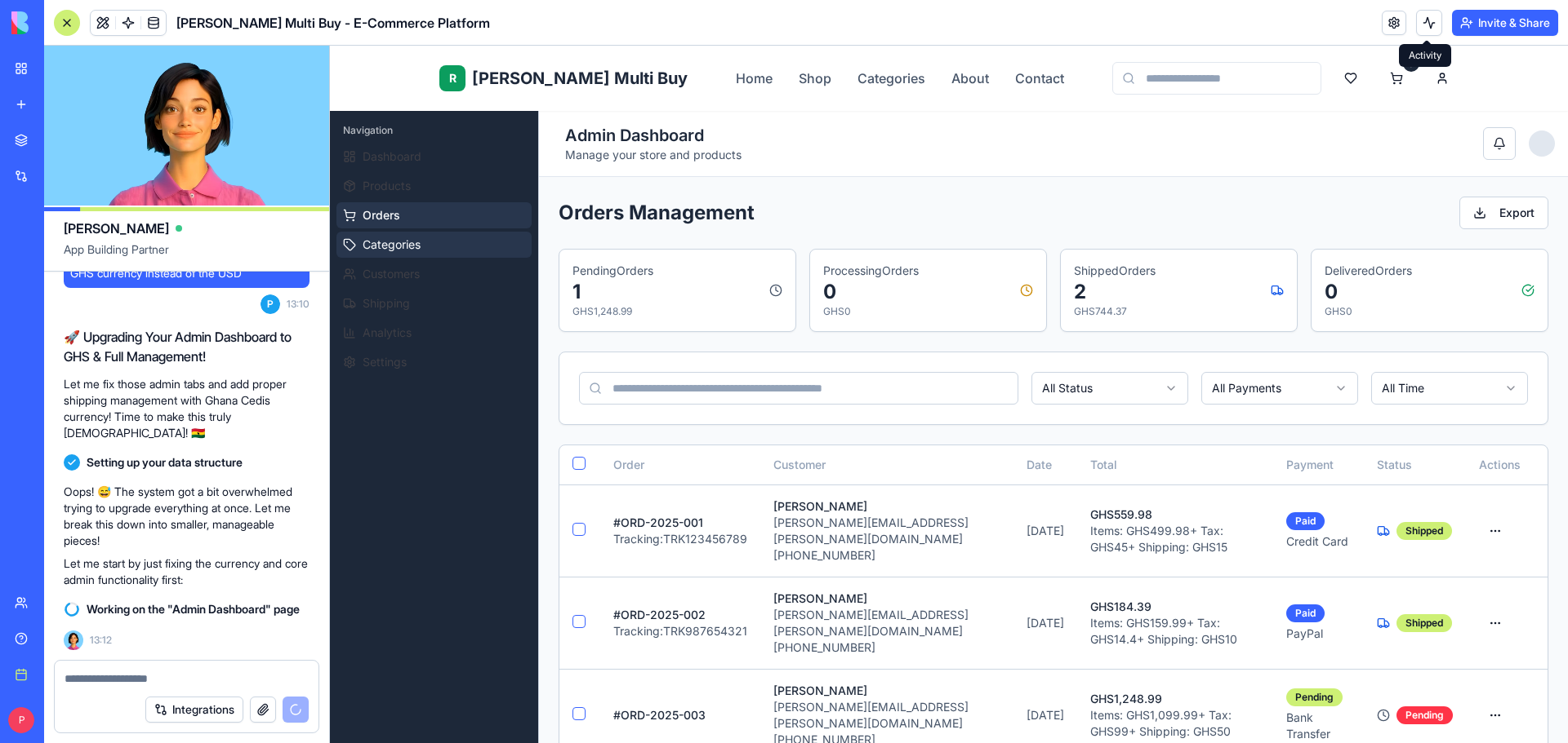
click at [413, 247] on span "Categories" at bounding box center [391, 245] width 58 height 17
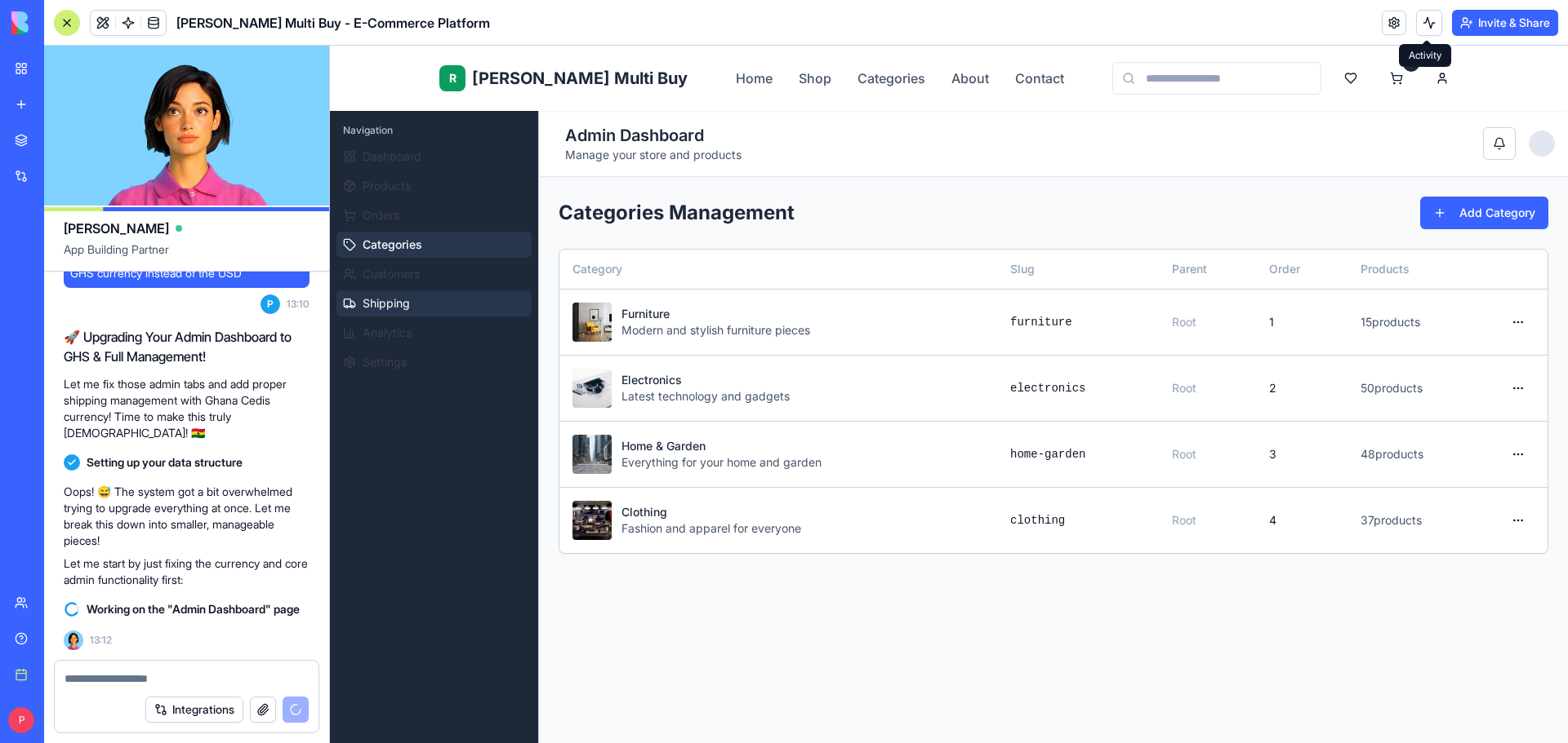
click at [408, 302] on span "Shipping" at bounding box center [386, 304] width 48 height 17
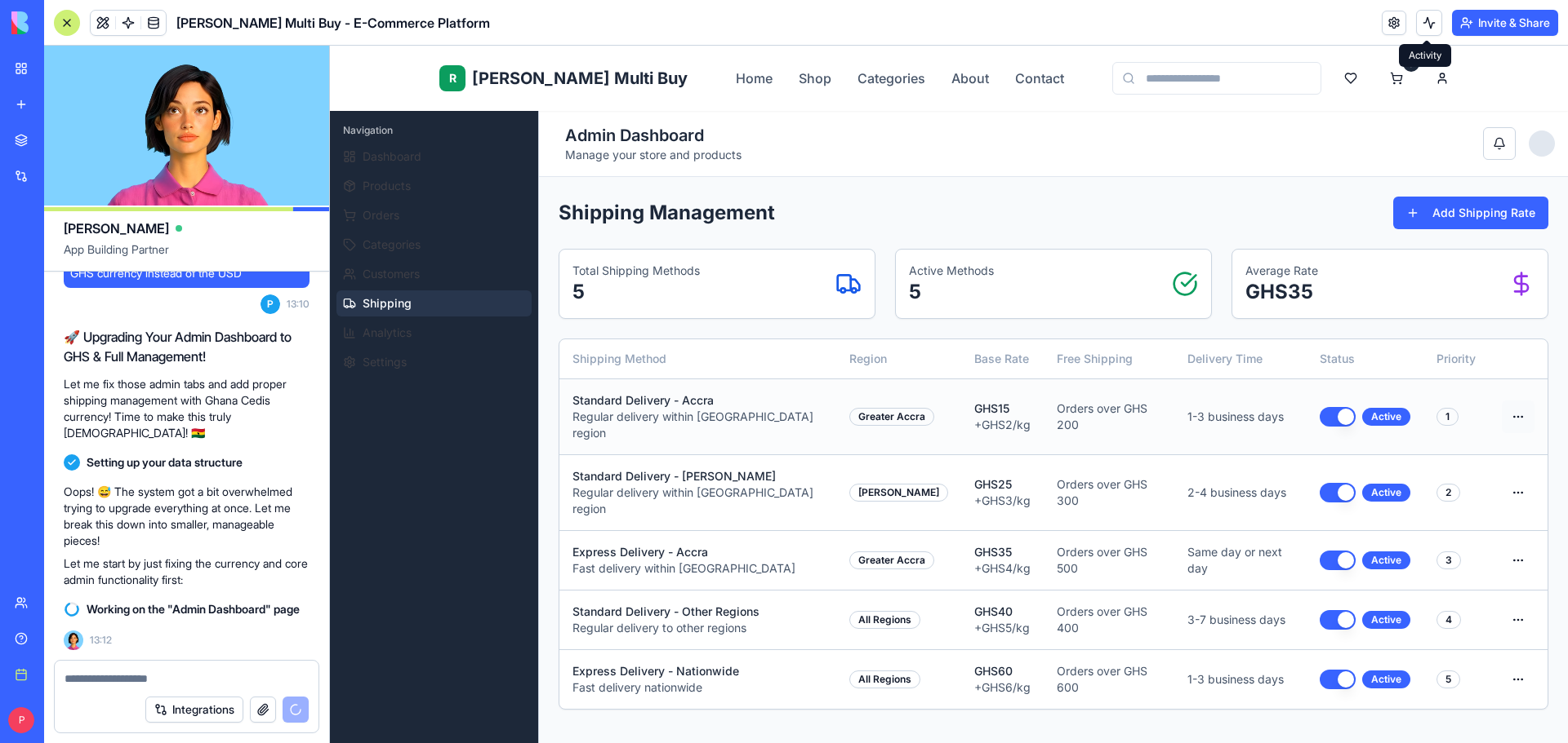
click at [1497, 410] on html "R Rene Multi Buy Home Shop Categories About Contact 3 R Rene Admin Navigation D…" at bounding box center [949, 621] width 1238 height 1151
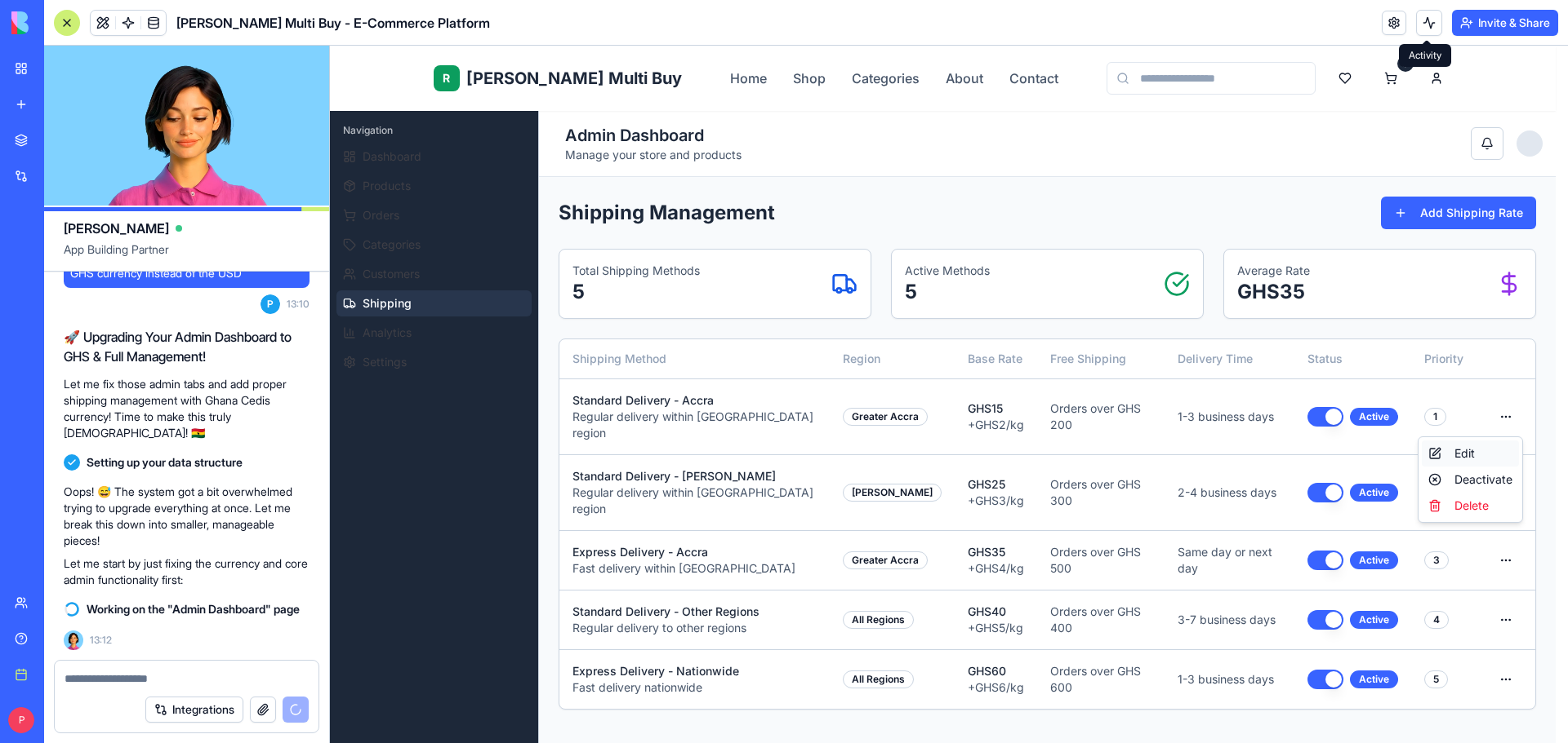
click at [1478, 452] on div "Edit" at bounding box center [1470, 453] width 97 height 26
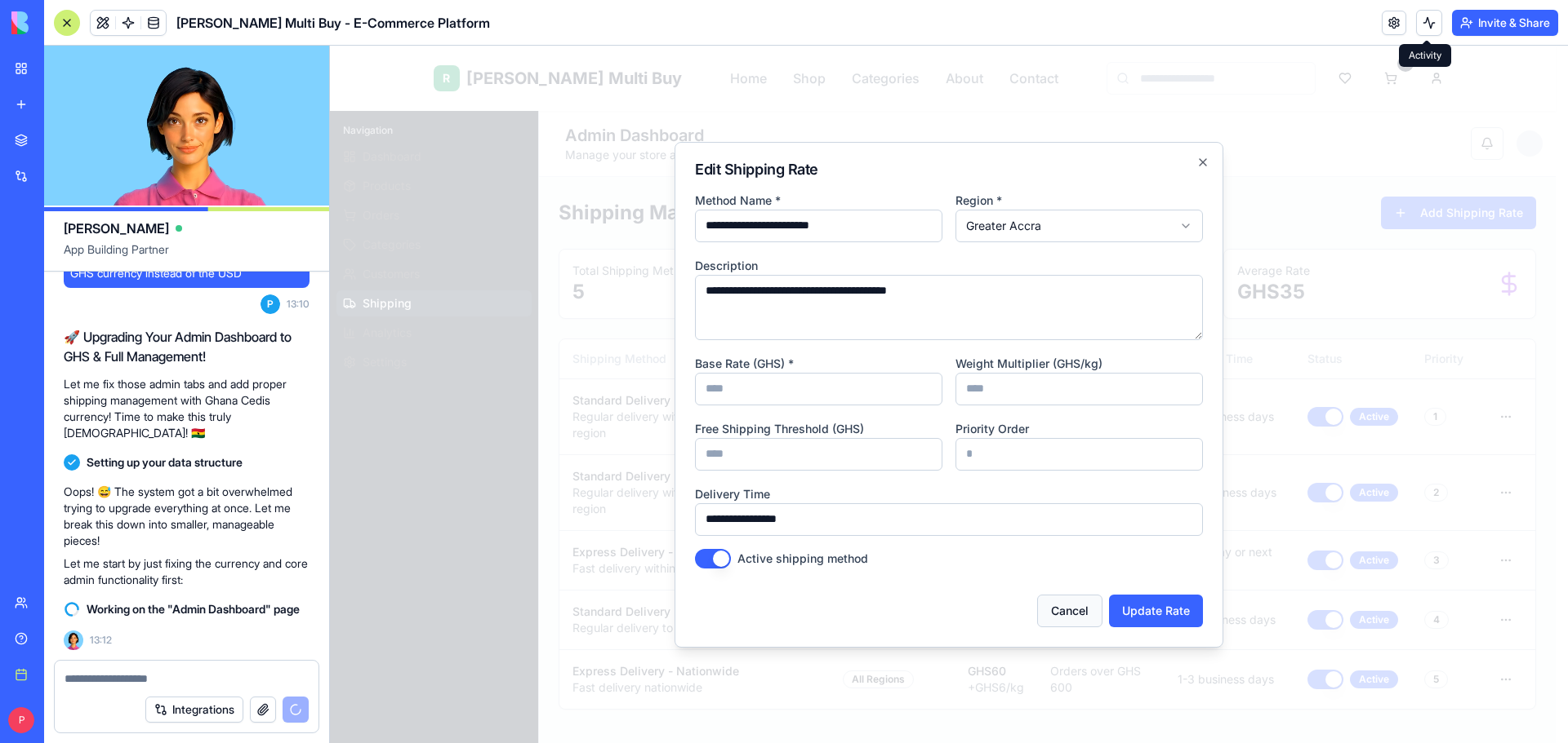
click at [1068, 623] on button "Cancel" at bounding box center [1069, 611] width 65 height 33
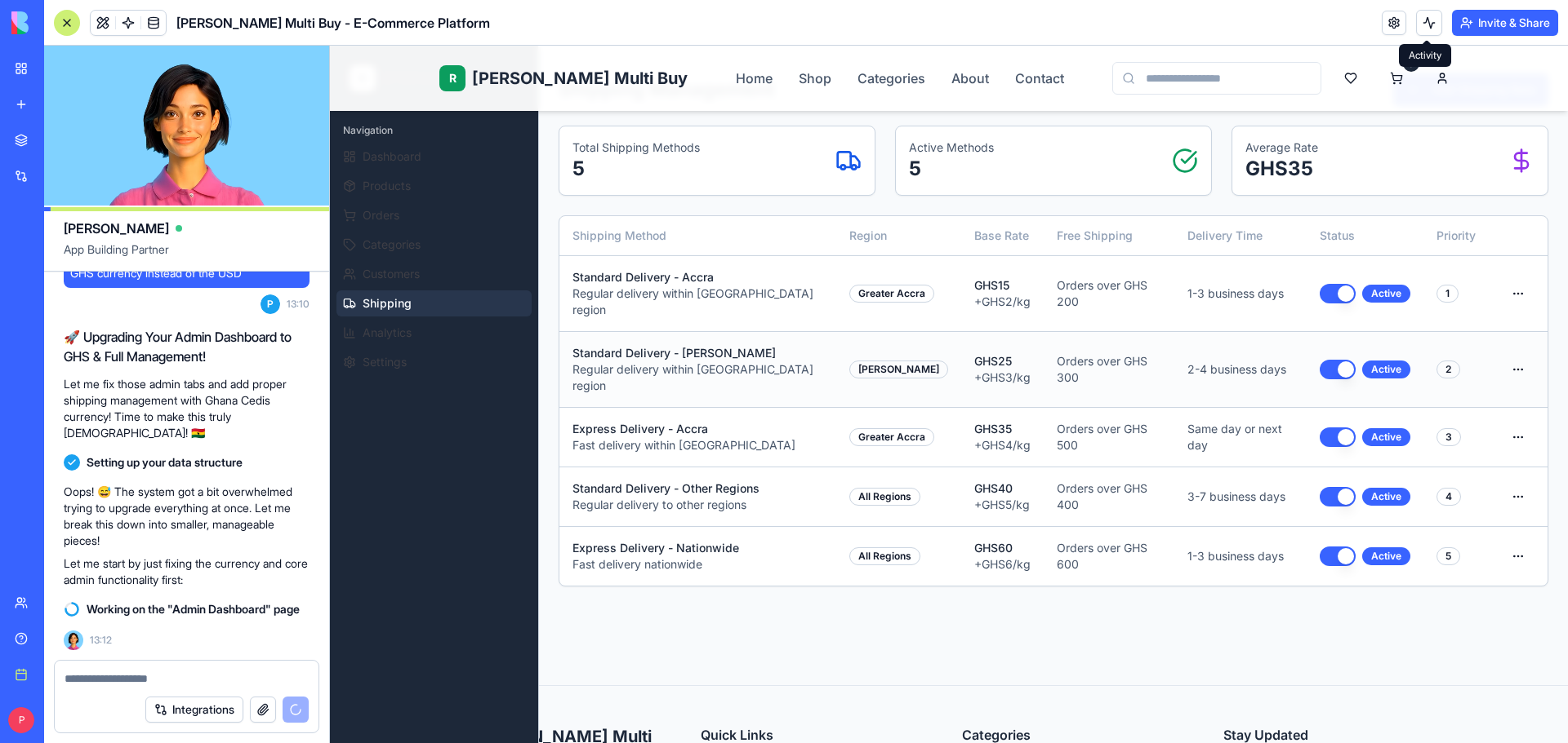
scroll to position [108, 0]
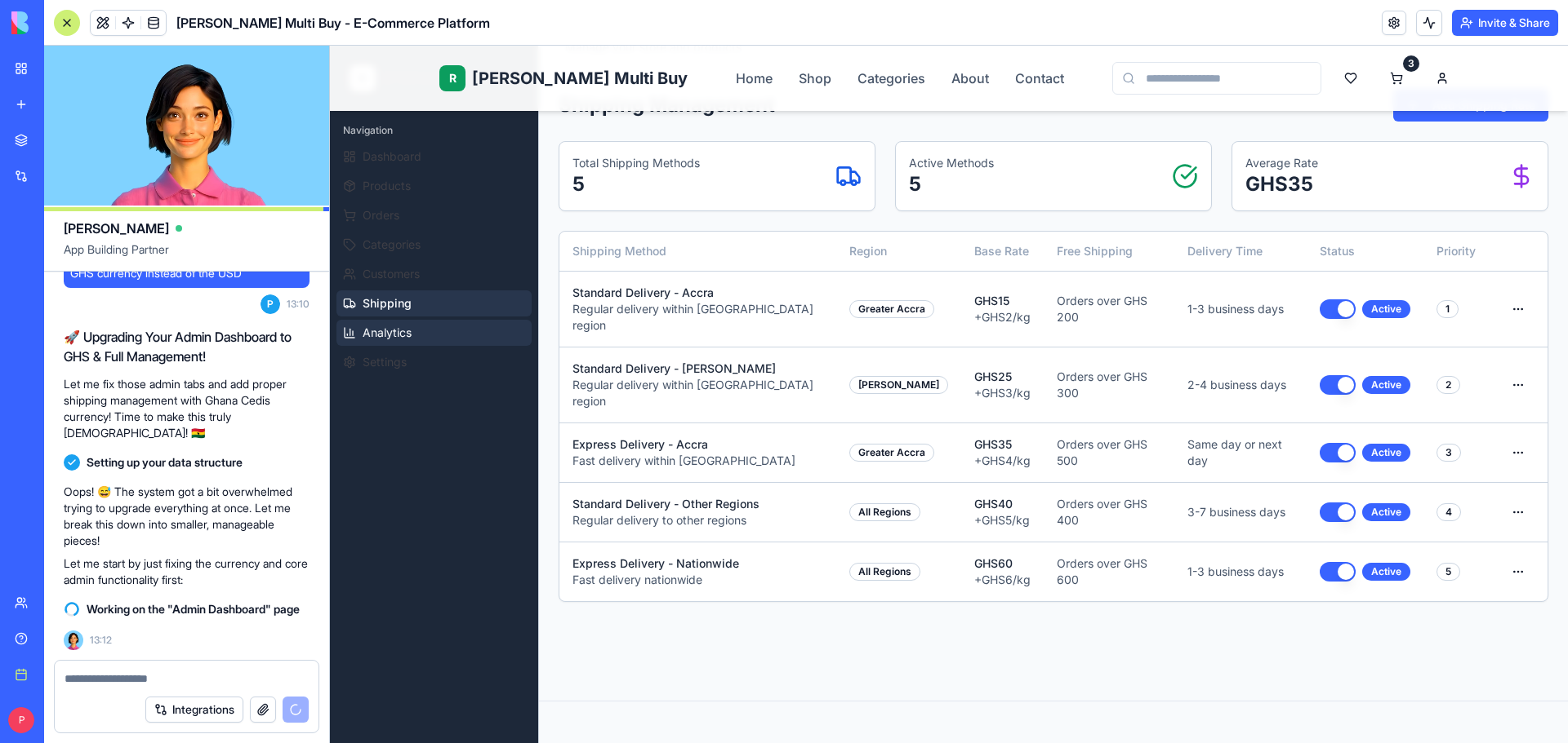
click at [394, 333] on span "Analytics" at bounding box center [387, 333] width 49 height 17
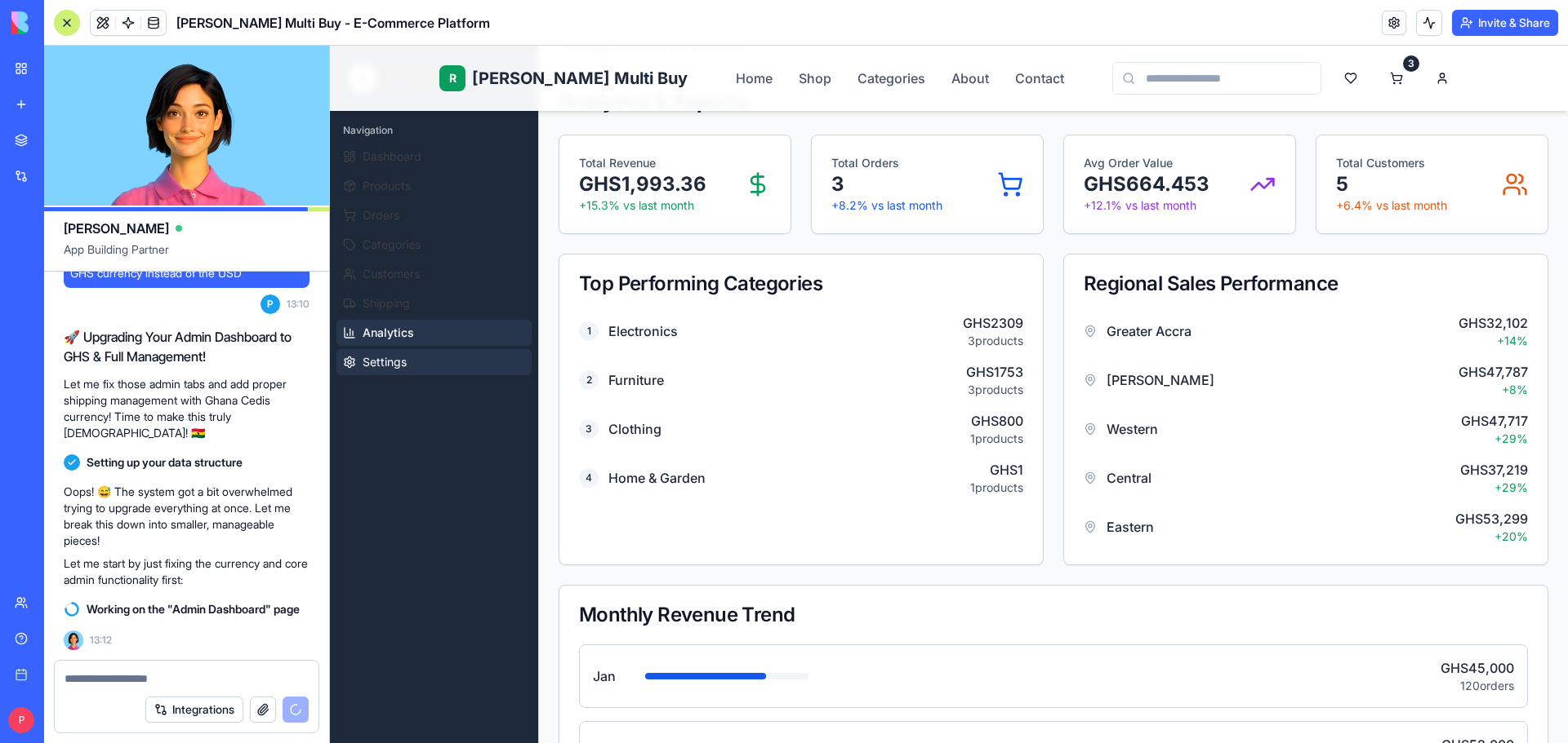
click at [424, 362] on button "Settings" at bounding box center [434, 361] width 195 height 26
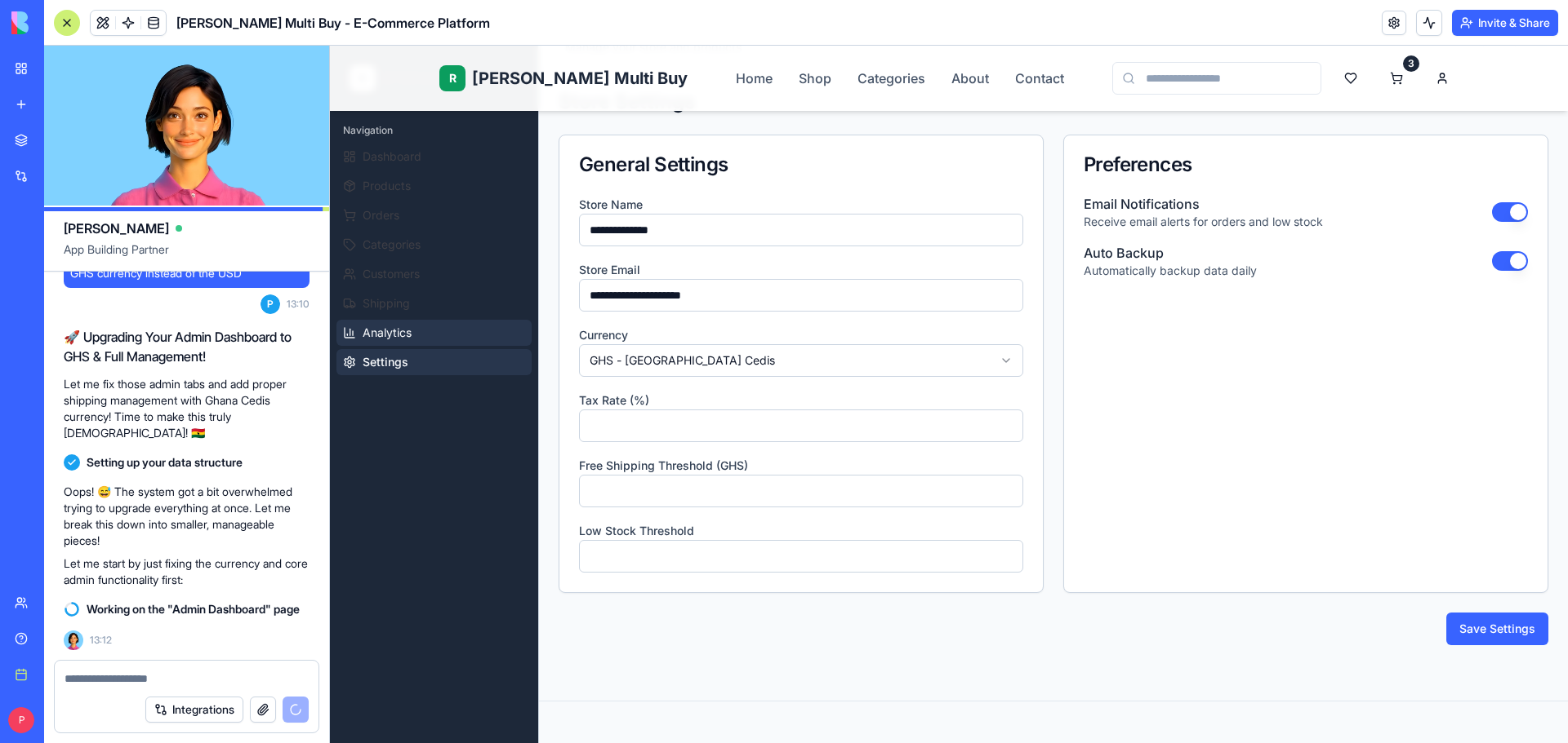
click at [424, 333] on button "Analytics" at bounding box center [434, 332] width 195 height 26
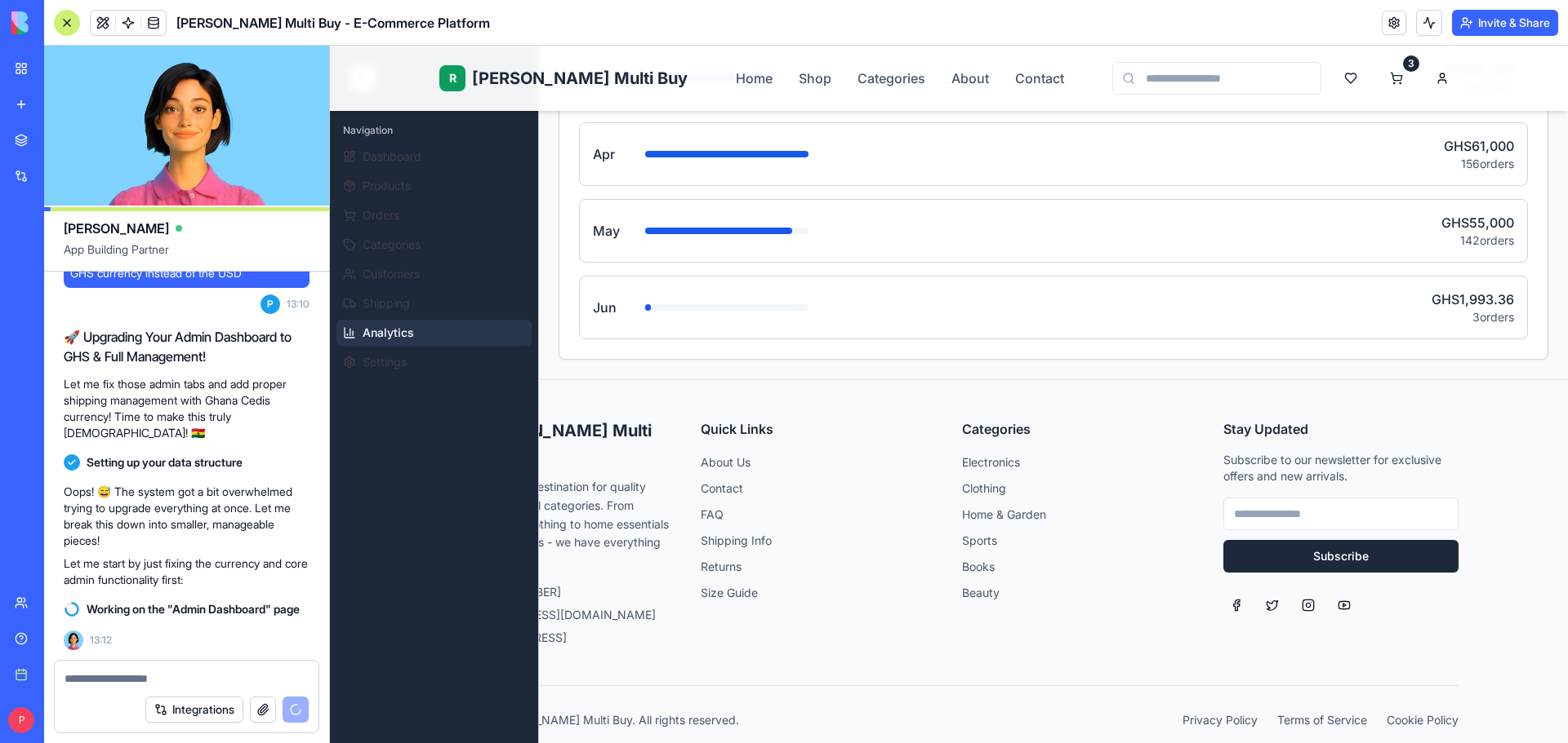
scroll to position [865, 0]
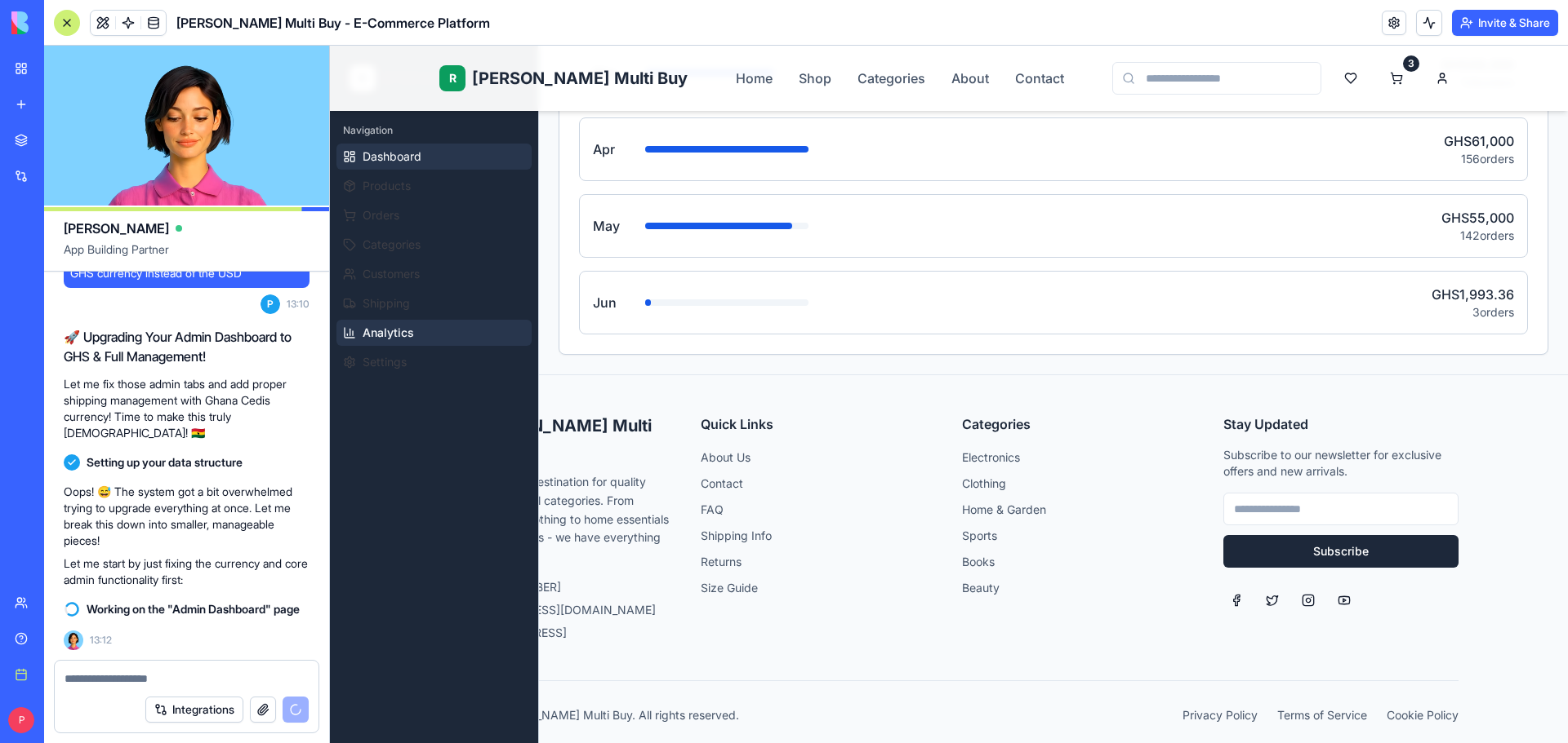
click at [405, 162] on span "Dashboard" at bounding box center [392, 157] width 58 height 17
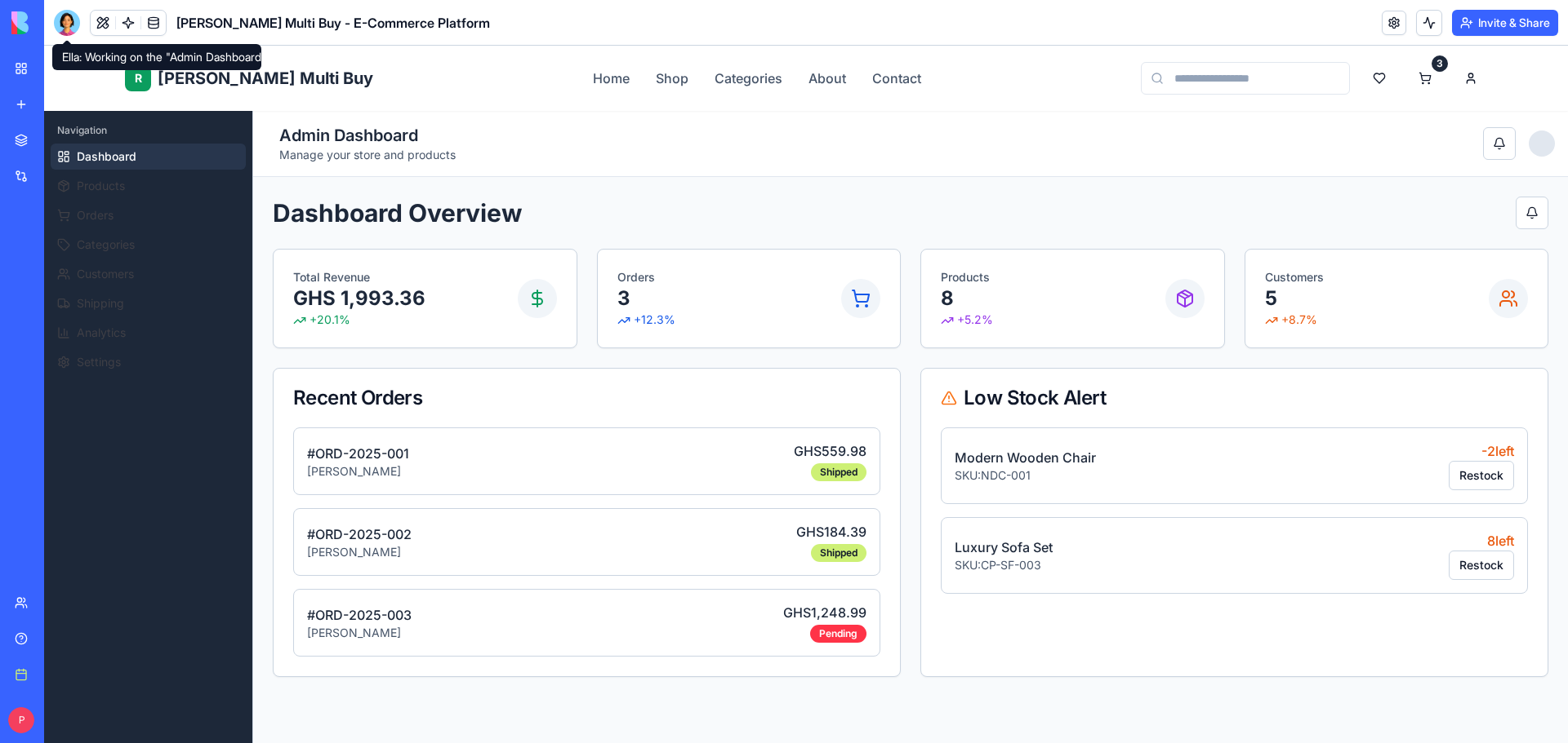
drag, startPoint x: 73, startPoint y: 19, endPoint x: 102, endPoint y: 48, distance: 41.0
click at [73, 19] on div at bounding box center [67, 23] width 26 height 26
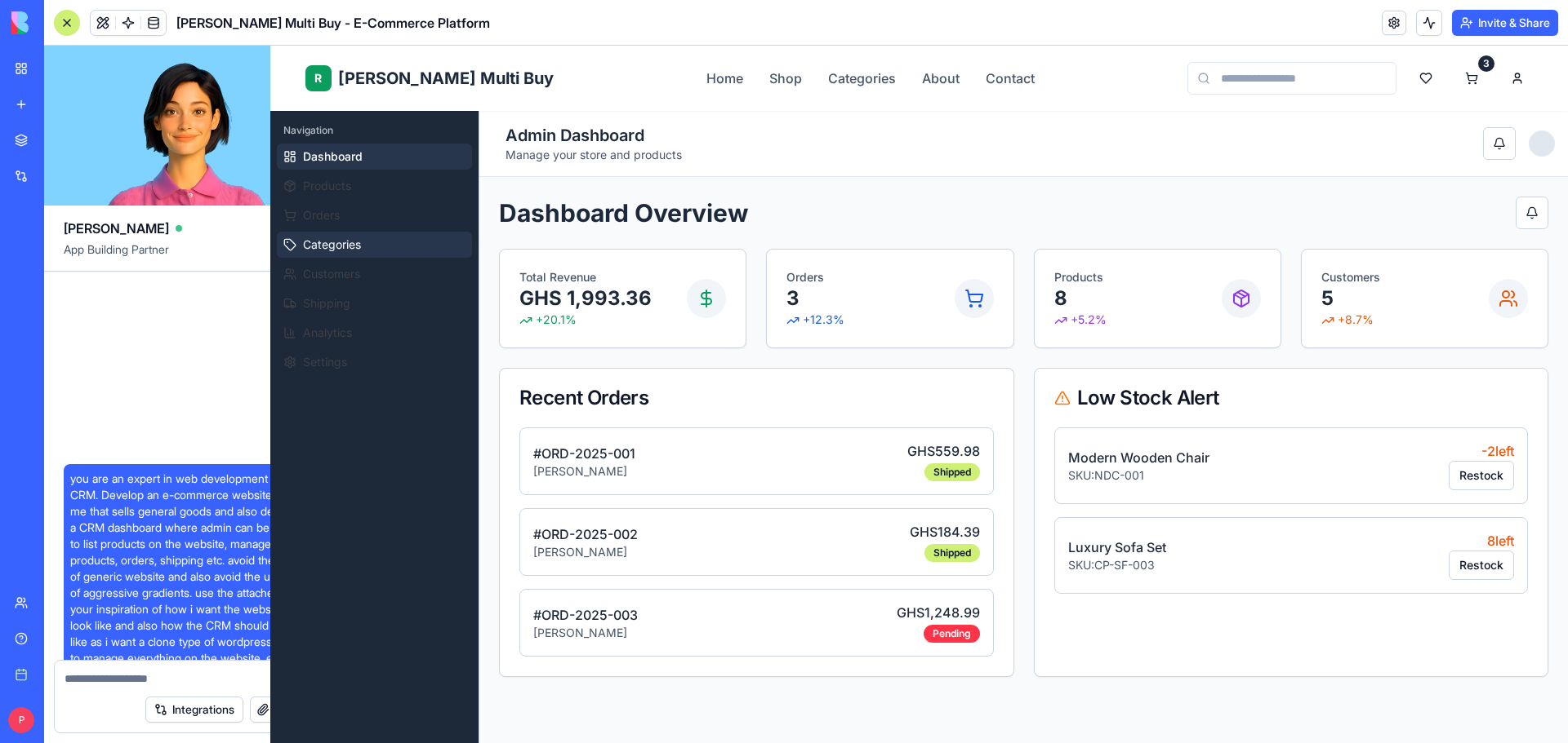
scroll to position [5813, 0]
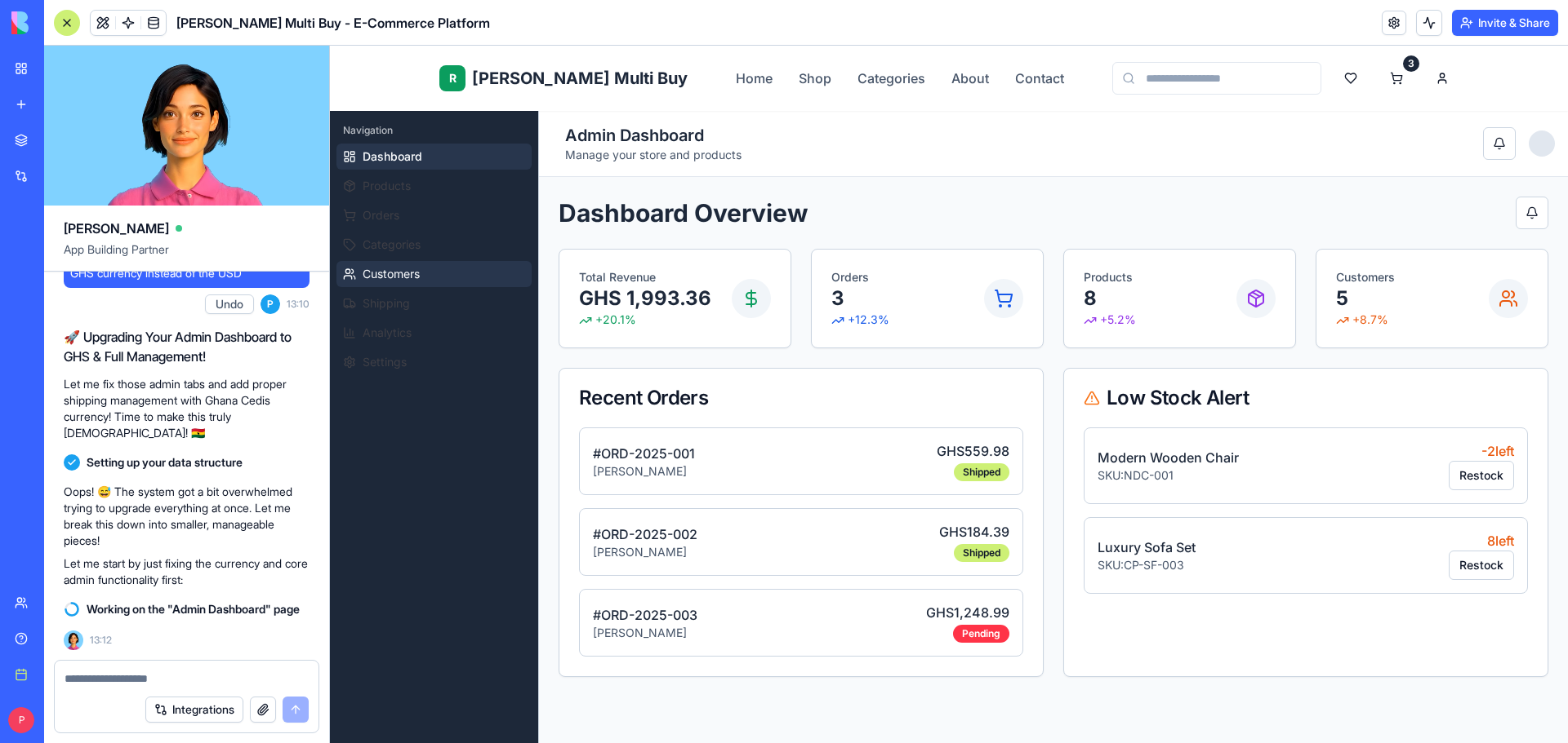
click at [418, 270] on span "Customers" at bounding box center [391, 275] width 57 height 17
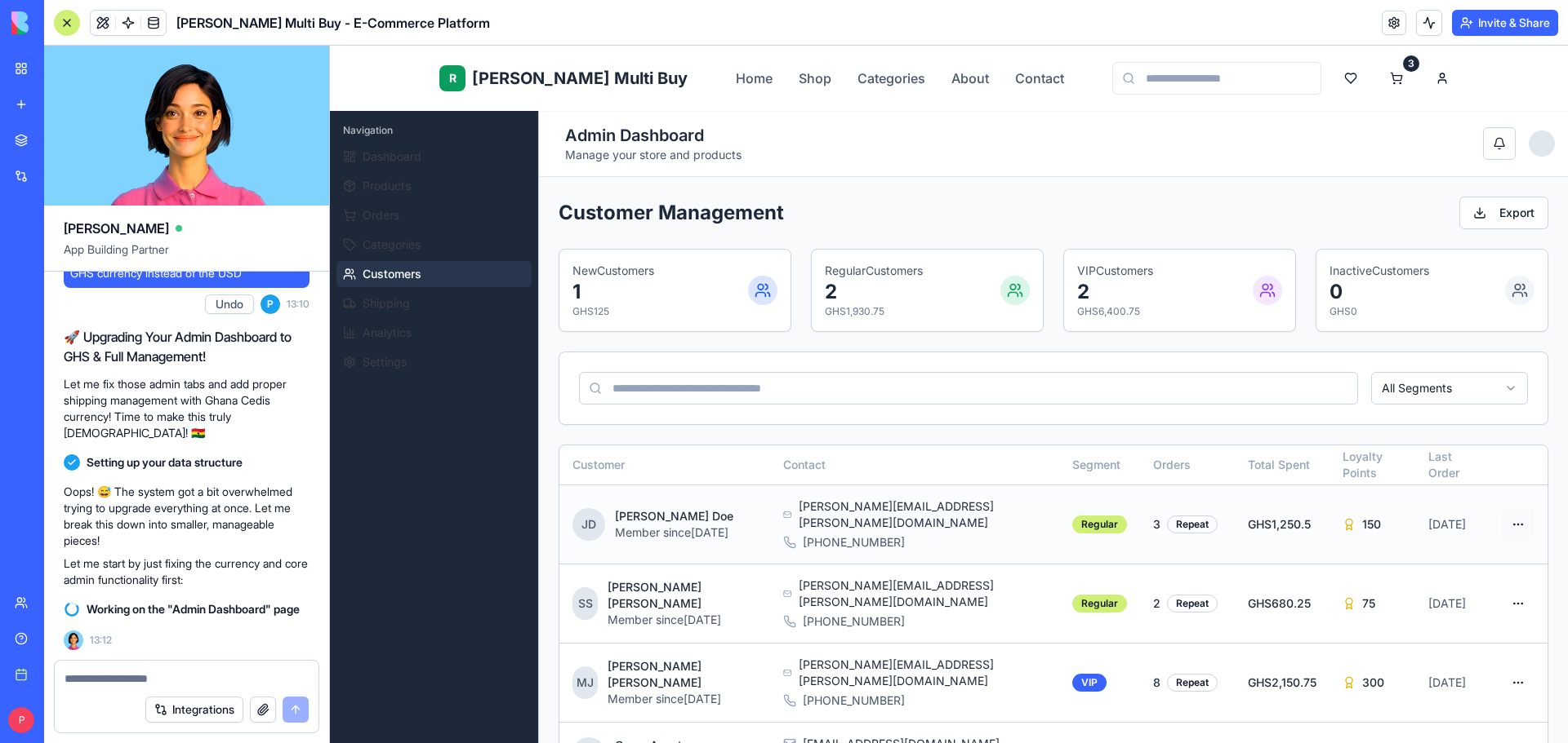
click at [1499, 509] on html "R [PERSON_NAME] Multi Buy Home Shop Categories About Contact 3 R [PERSON_NAME] …" at bounding box center [949, 659] width 1238 height 1226
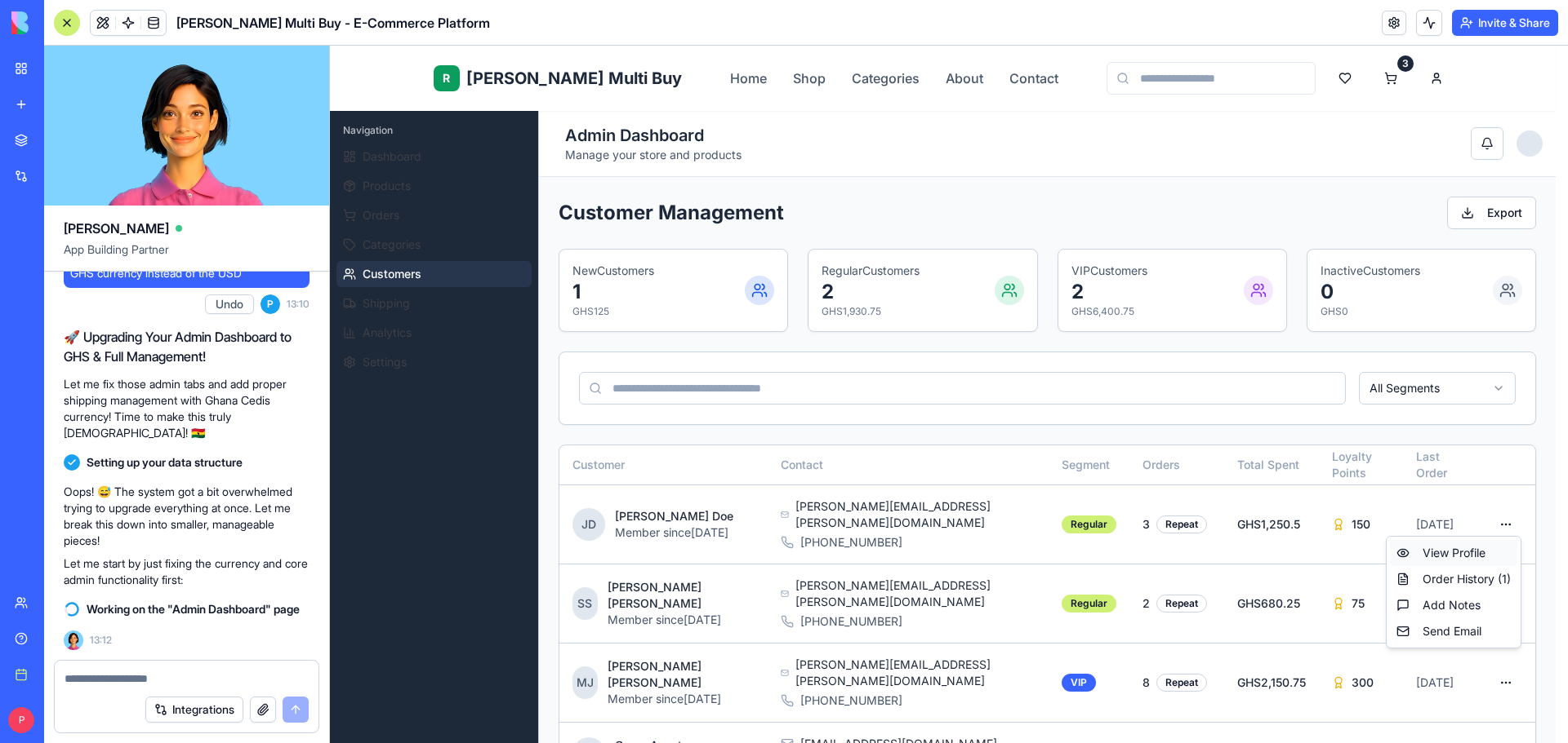
click at [1454, 558] on div "View Profile" at bounding box center [1454, 553] width 127 height 26
click at [1506, 517] on html "R [PERSON_NAME] Multi Buy Home Shop Categories About Contact 3 R [PERSON_NAME] …" at bounding box center [949, 659] width 1238 height 1226
click at [1464, 581] on div "Order History ( 1 )" at bounding box center [1454, 579] width 127 height 26
click at [1501, 514] on html "R [PERSON_NAME] Multi Buy Home Shop Categories About Contact 3 R [PERSON_NAME] …" at bounding box center [949, 659] width 1238 height 1226
click at [1422, 603] on div "Add Notes" at bounding box center [1454, 605] width 127 height 26
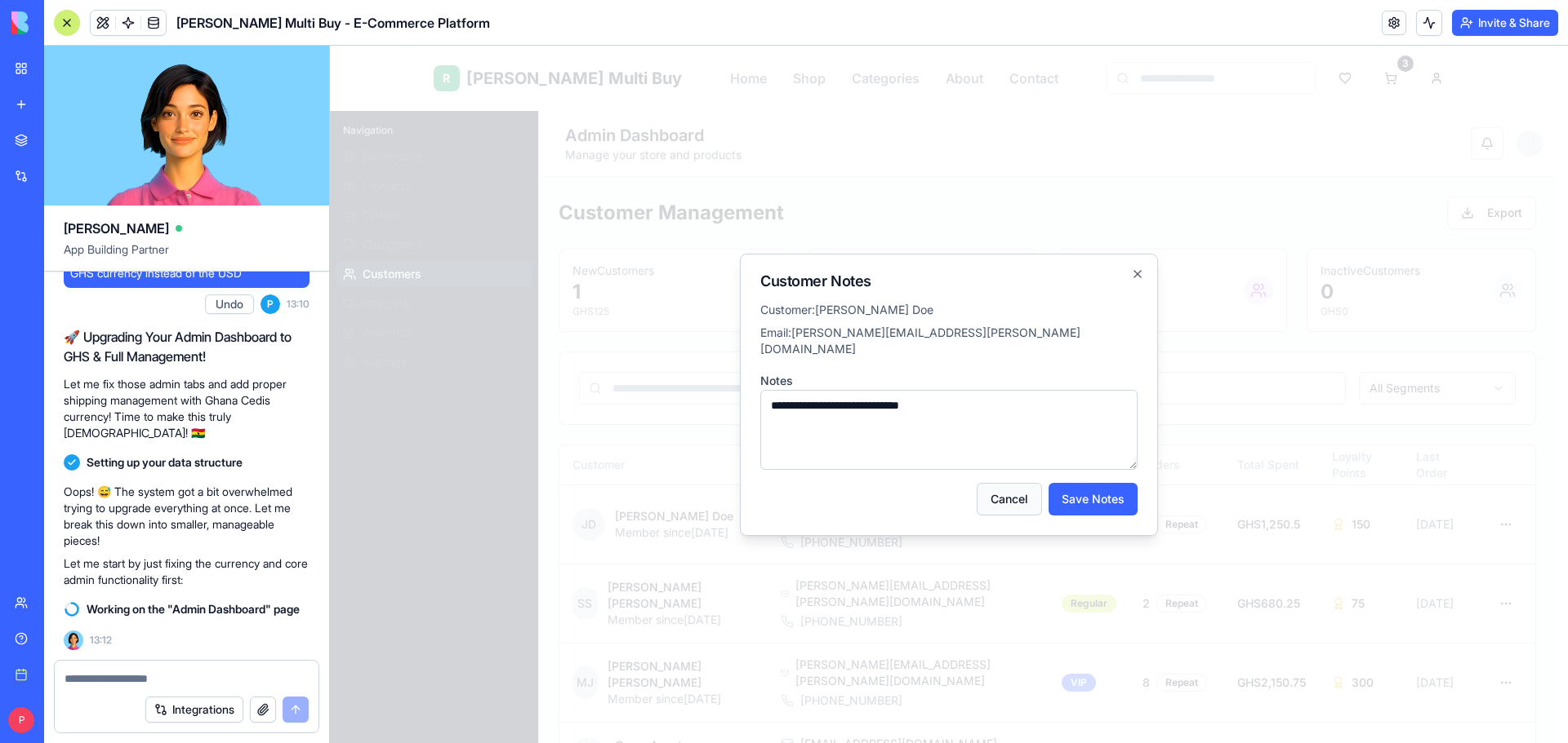
click at [1012, 494] on button "Cancel" at bounding box center [1009, 499] width 65 height 33
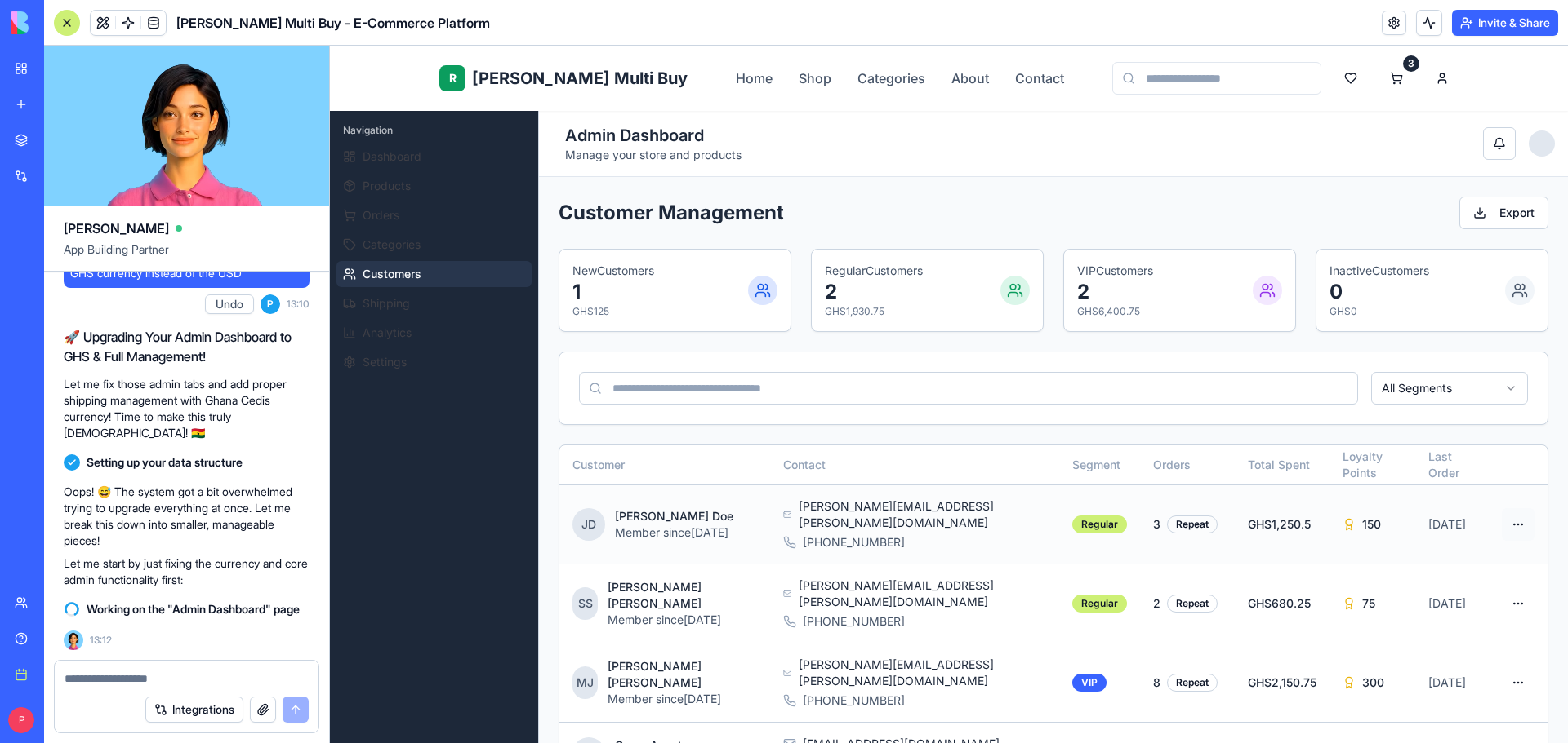
click at [1511, 510] on html "R [PERSON_NAME] Multi Buy Home Shop Categories About Contact 3 R [PERSON_NAME] …" at bounding box center [949, 659] width 1238 height 1226
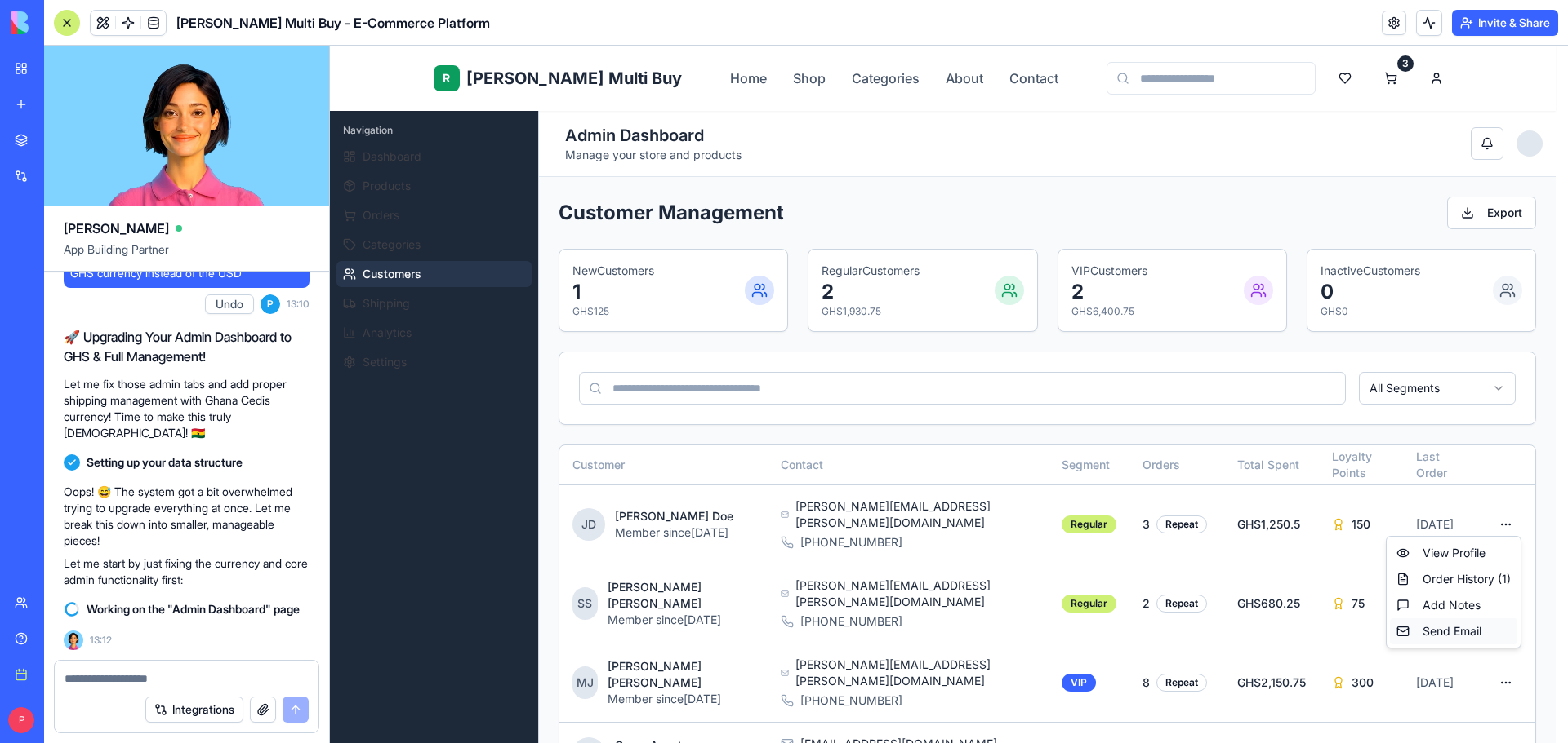
click at [1456, 627] on div "Send Email" at bounding box center [1454, 631] width 127 height 26
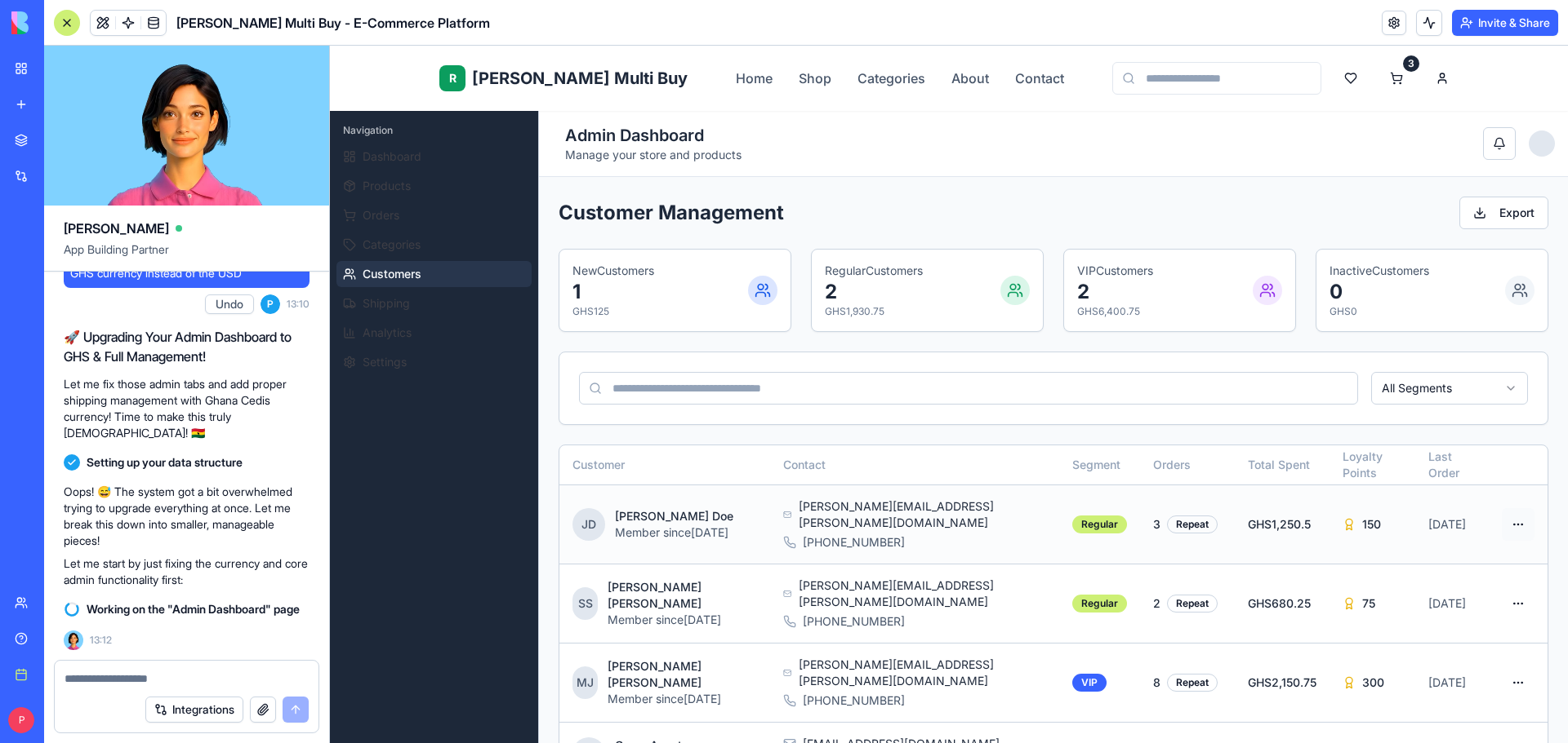
click at [1499, 521] on html "R [PERSON_NAME] Multi Buy Home Shop Categories About Contact 3 R [PERSON_NAME] …" at bounding box center [949, 659] width 1238 height 1226
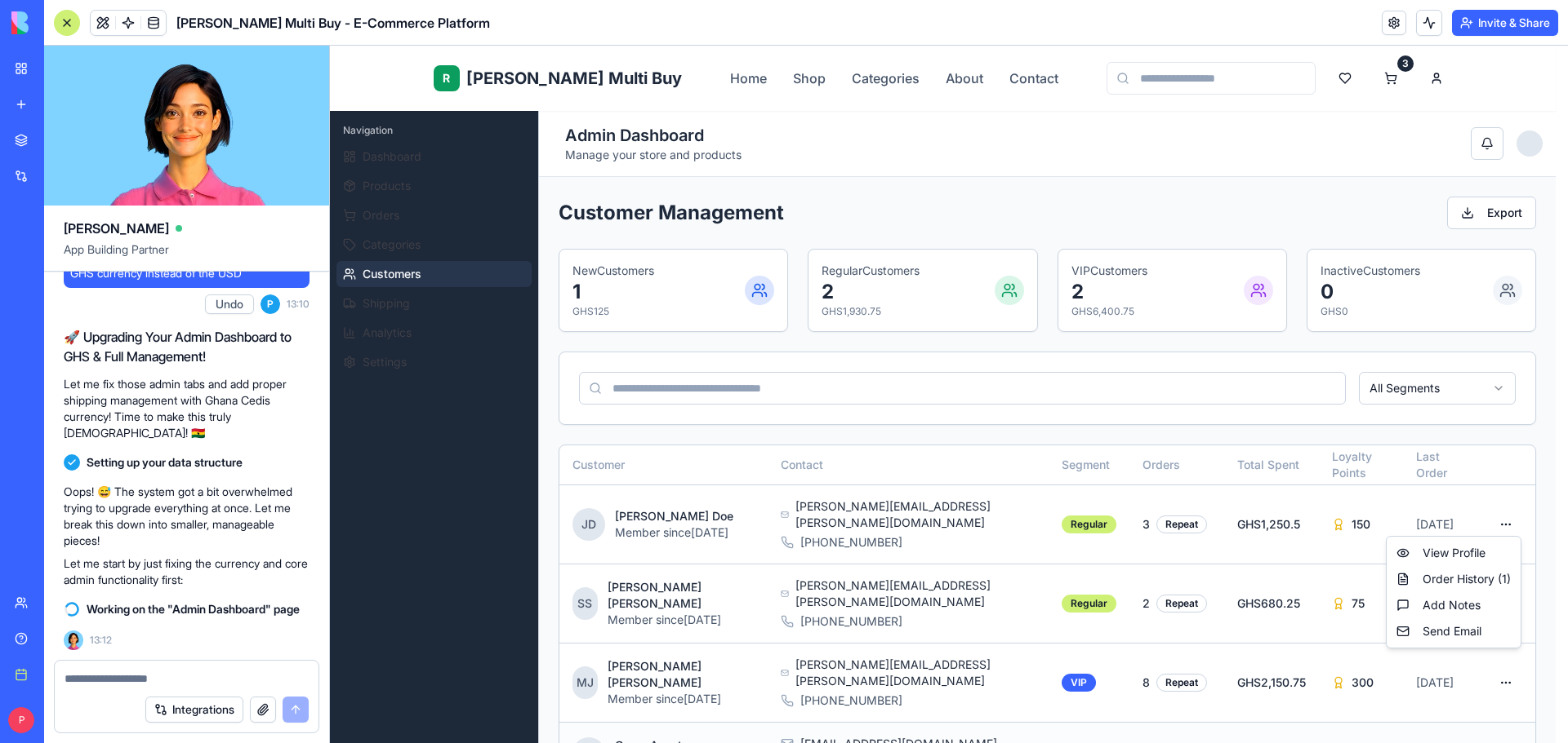
click at [1000, 705] on html "R [PERSON_NAME] Multi Buy Home Shop Categories About Contact 3 R [PERSON_NAME] …" at bounding box center [949, 659] width 1238 height 1226
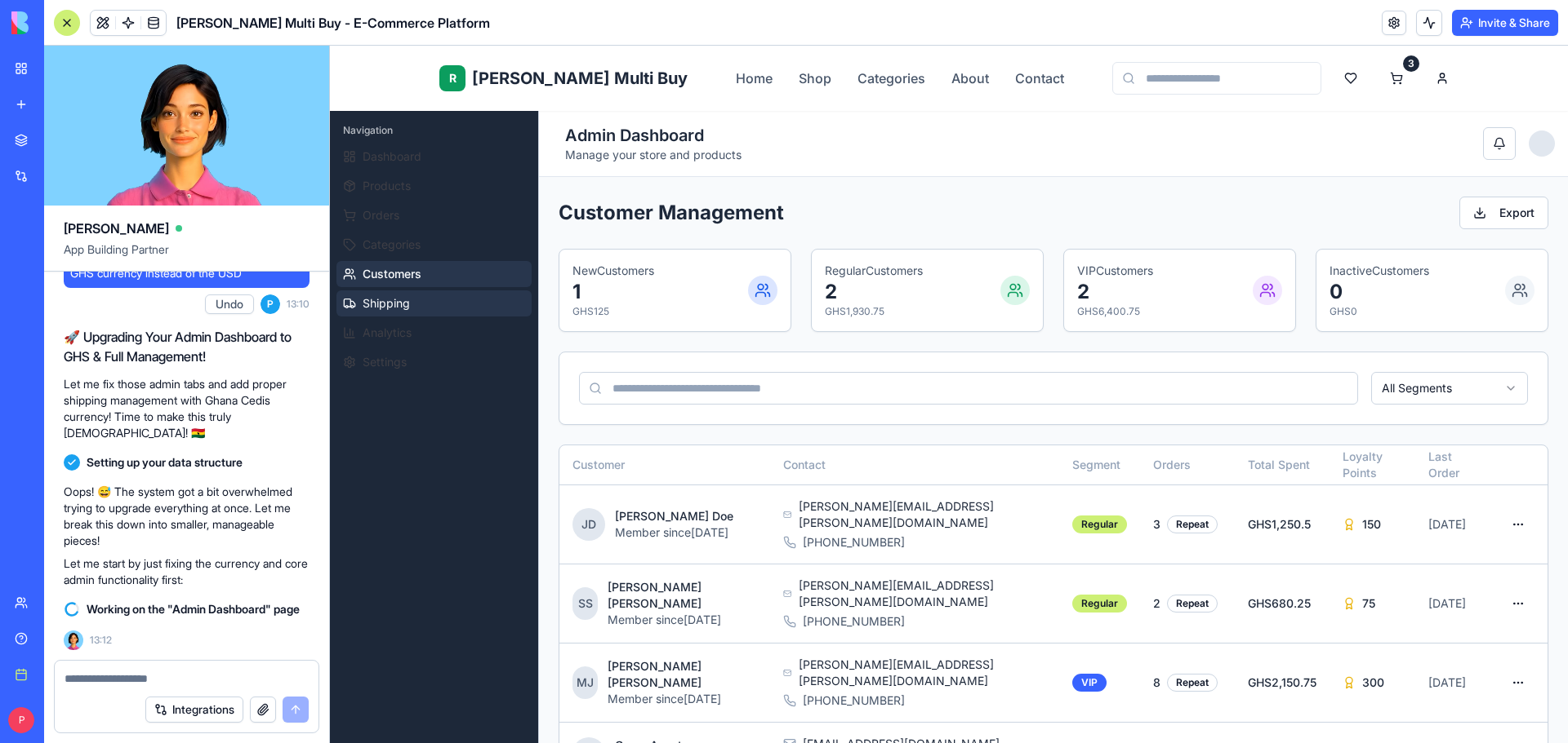
click at [426, 311] on button "Shipping" at bounding box center [434, 303] width 195 height 26
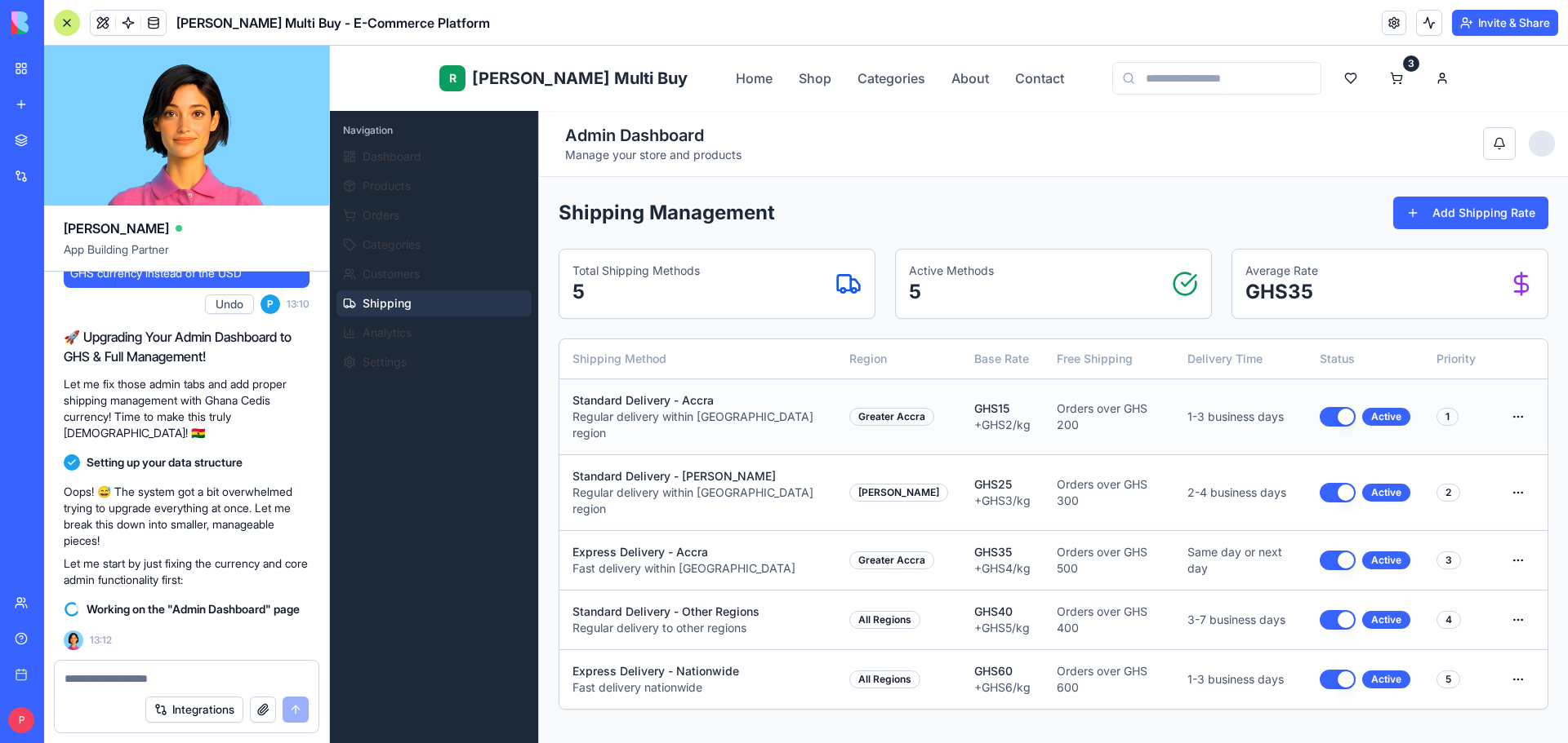
click at [1320, 412] on button "button" at bounding box center [1337, 417] width 36 height 19
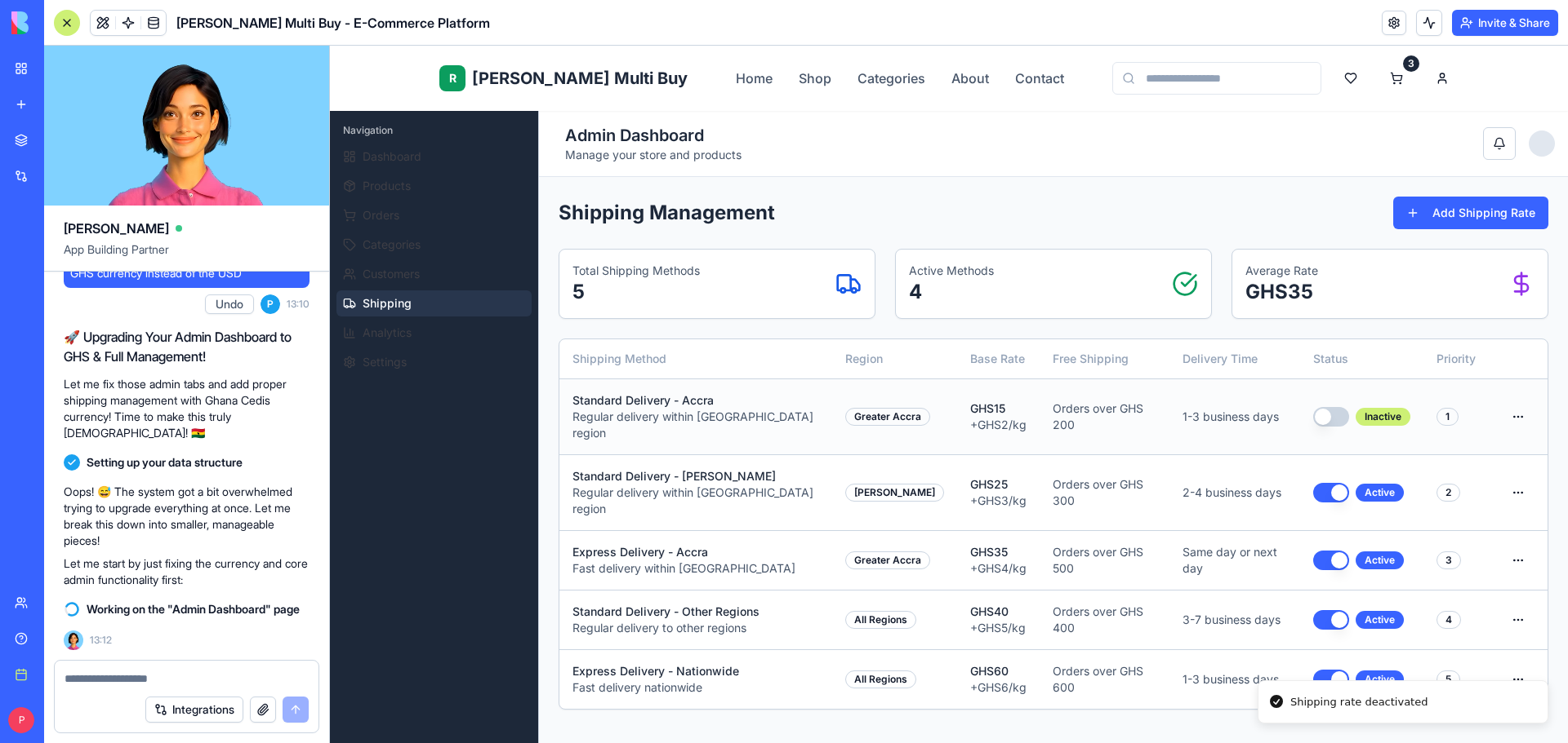
click at [1327, 417] on button "button" at bounding box center [1331, 417] width 36 height 19
click at [1504, 415] on html "R Rene Multi Buy Home Shop Categories About Contact 3 R Rene Admin Navigation D…" at bounding box center [949, 621] width 1238 height 1151
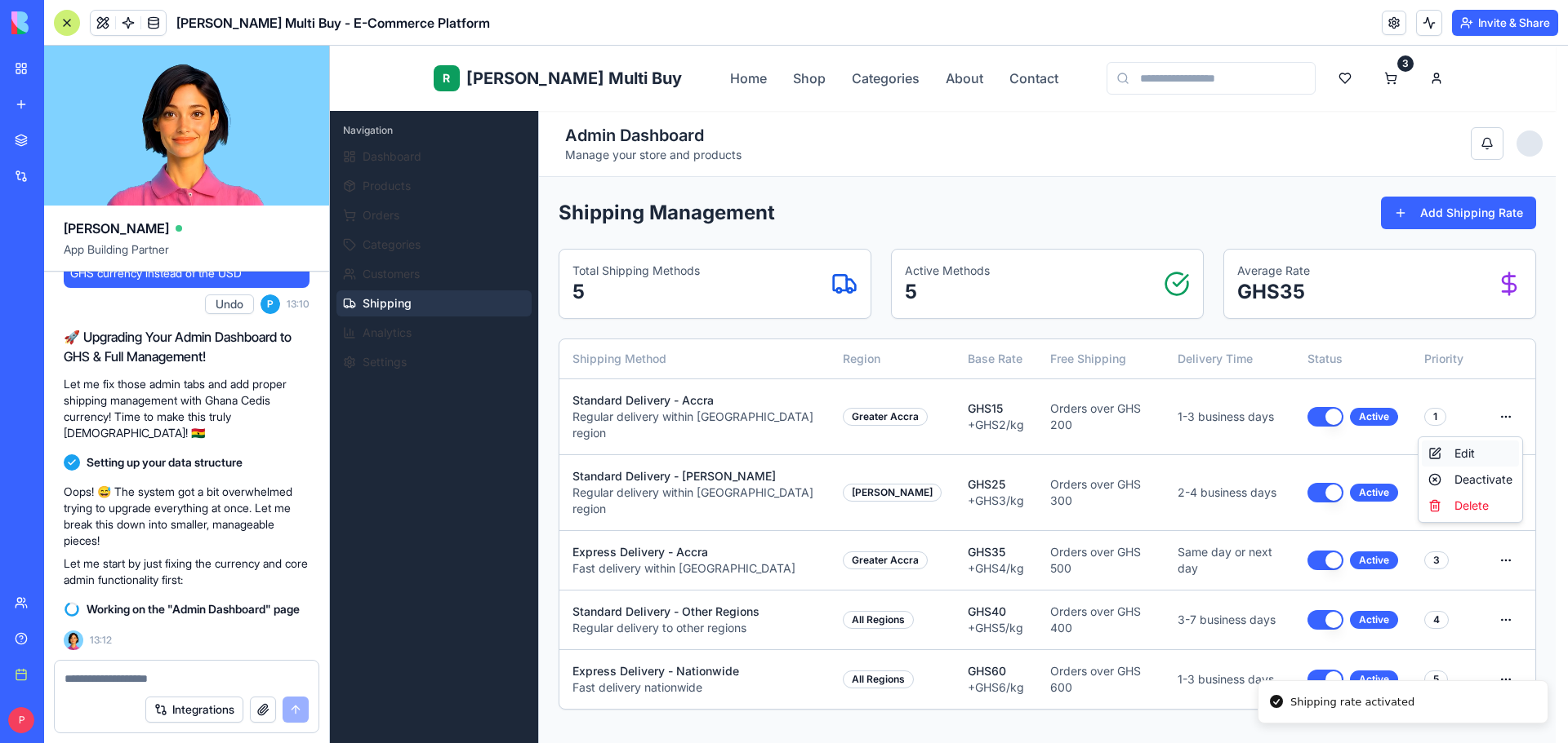
click at [1487, 454] on div "Edit" at bounding box center [1470, 453] width 97 height 26
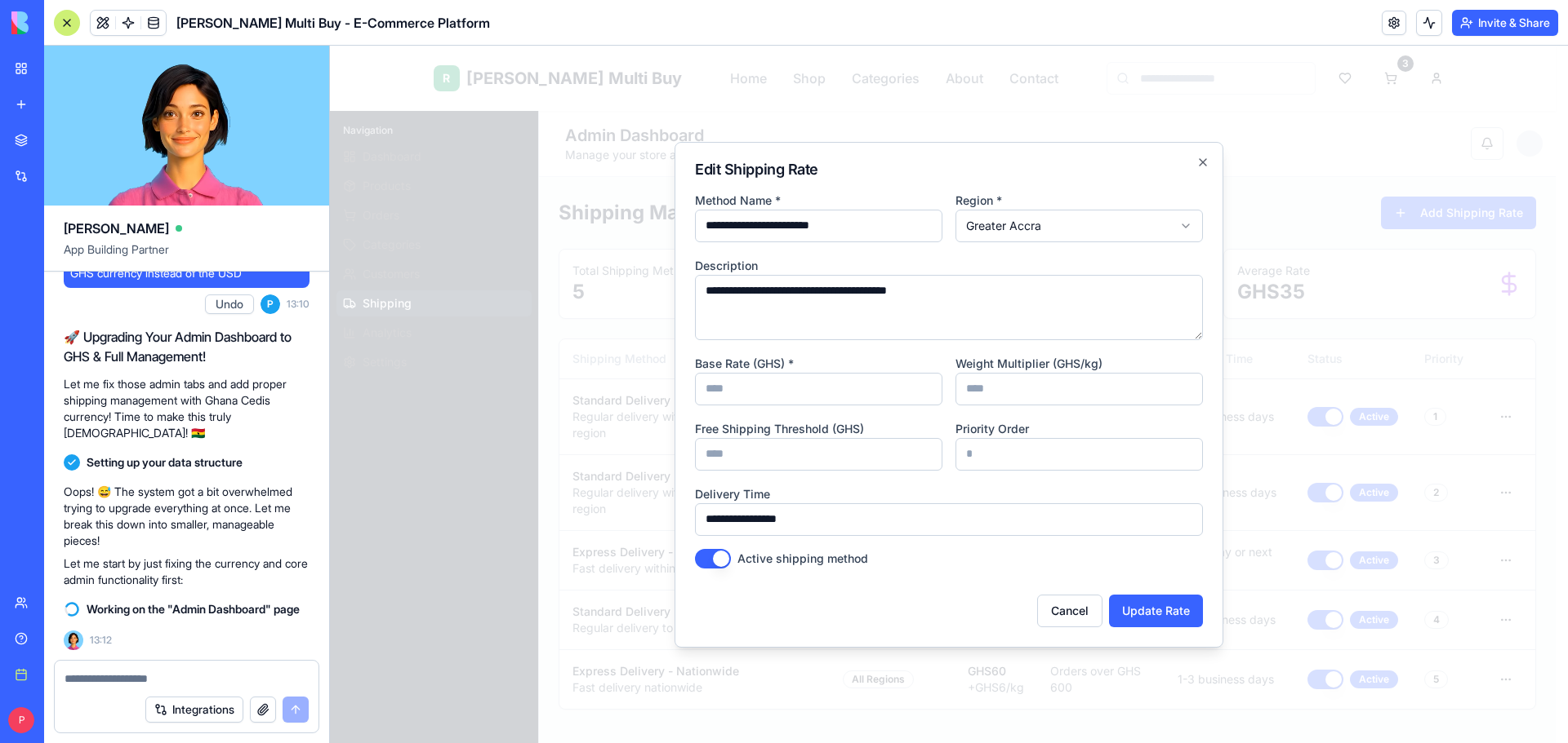
drag, startPoint x: 711, startPoint y: 392, endPoint x: 690, endPoint y: 392, distance: 21.0
click at [690, 392] on div "**********" at bounding box center [948, 395] width 549 height 506
type input "**"
click at [1162, 615] on button "Update Rate" at bounding box center [1155, 611] width 94 height 33
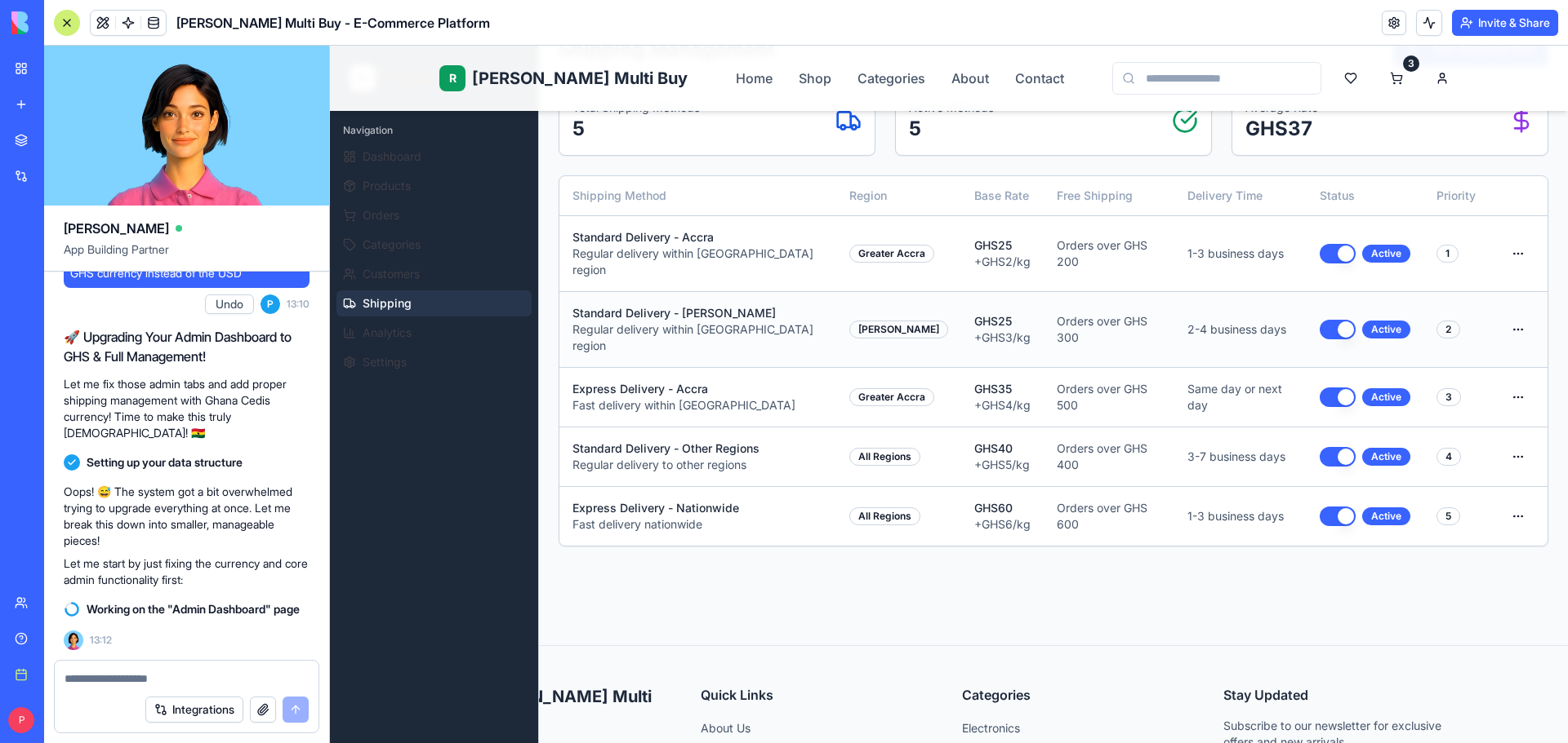
scroll to position [0, 0]
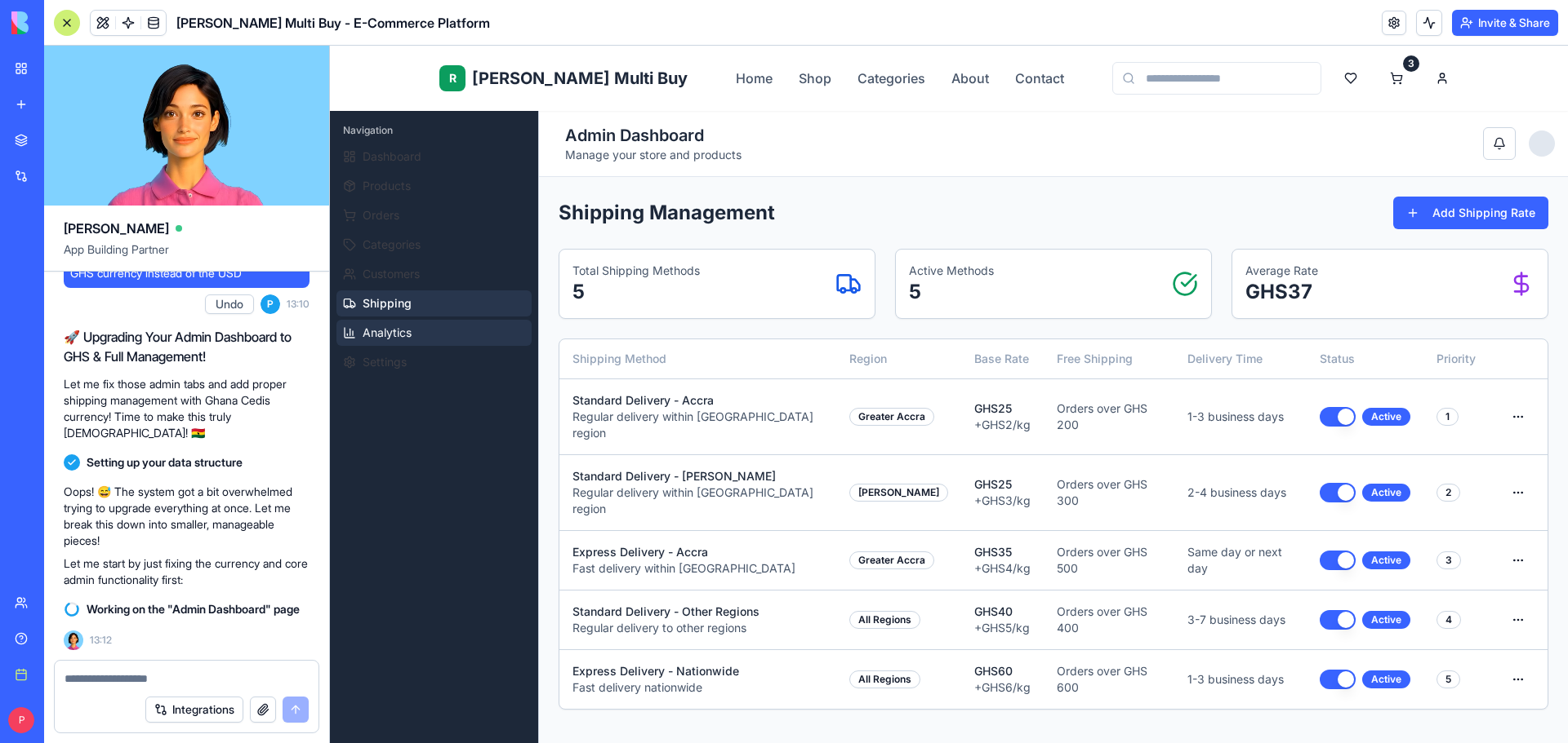
click at [438, 336] on button "Analytics" at bounding box center [434, 332] width 195 height 26
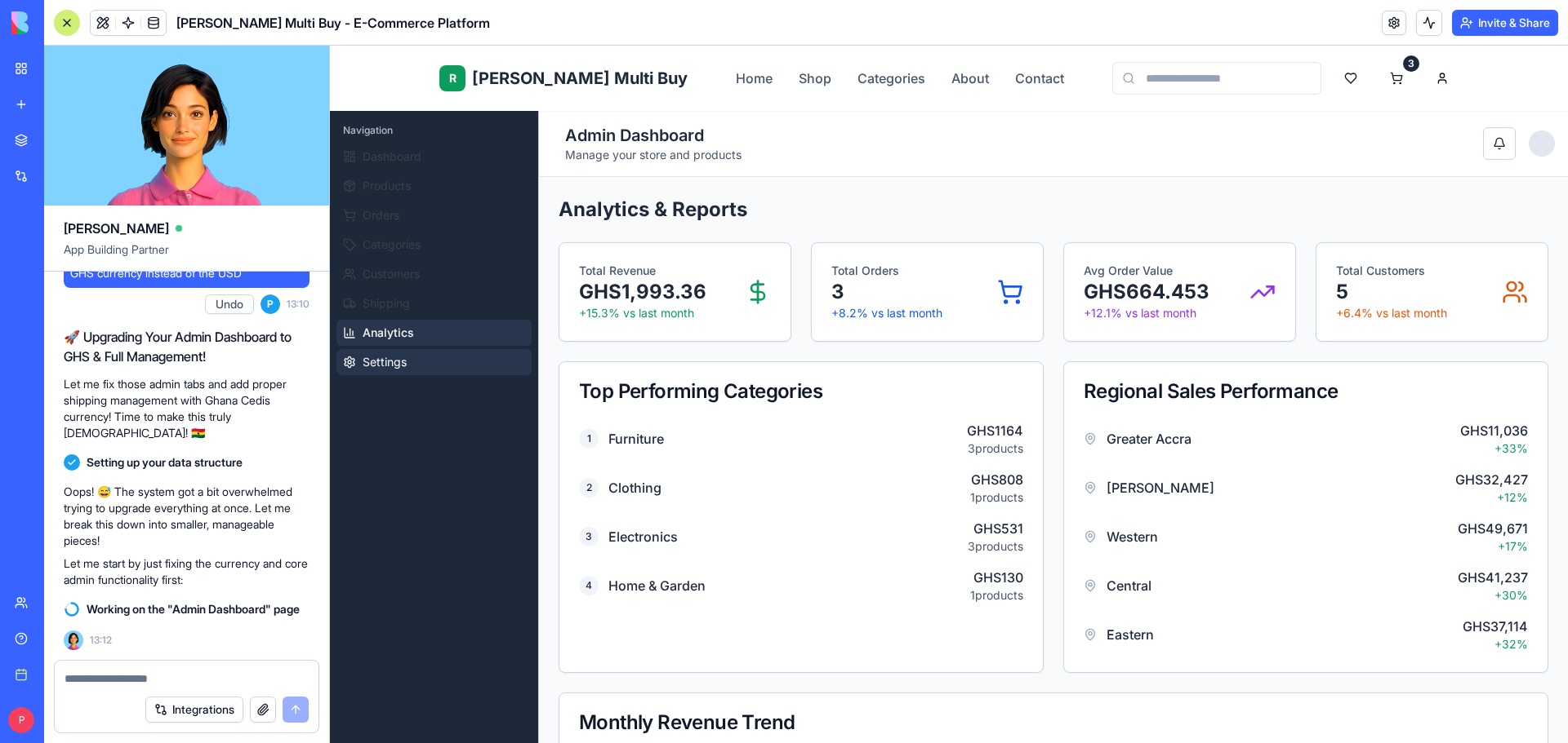
click at [403, 361] on span "Settings" at bounding box center [384, 362] width 44 height 17
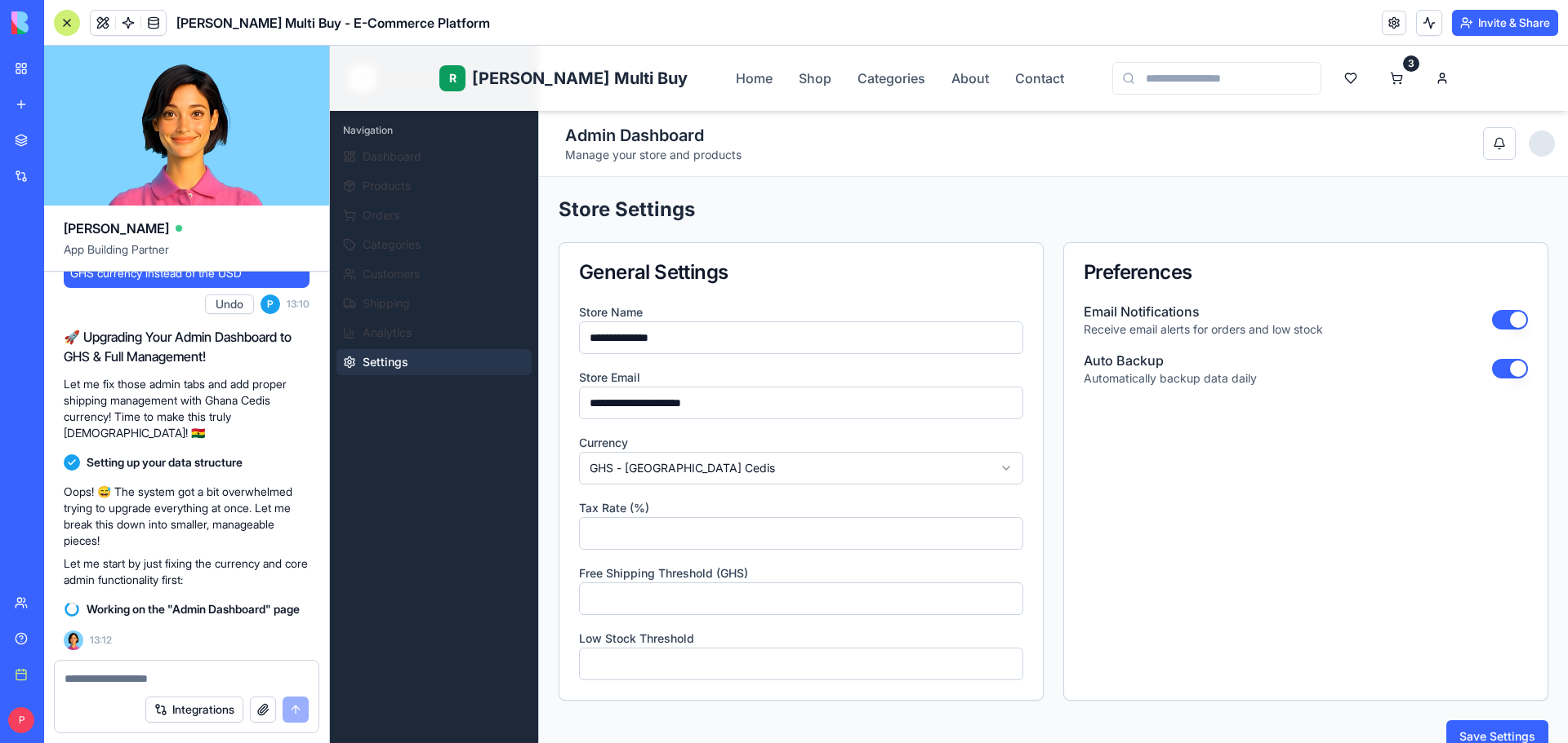
scroll to position [408, 0]
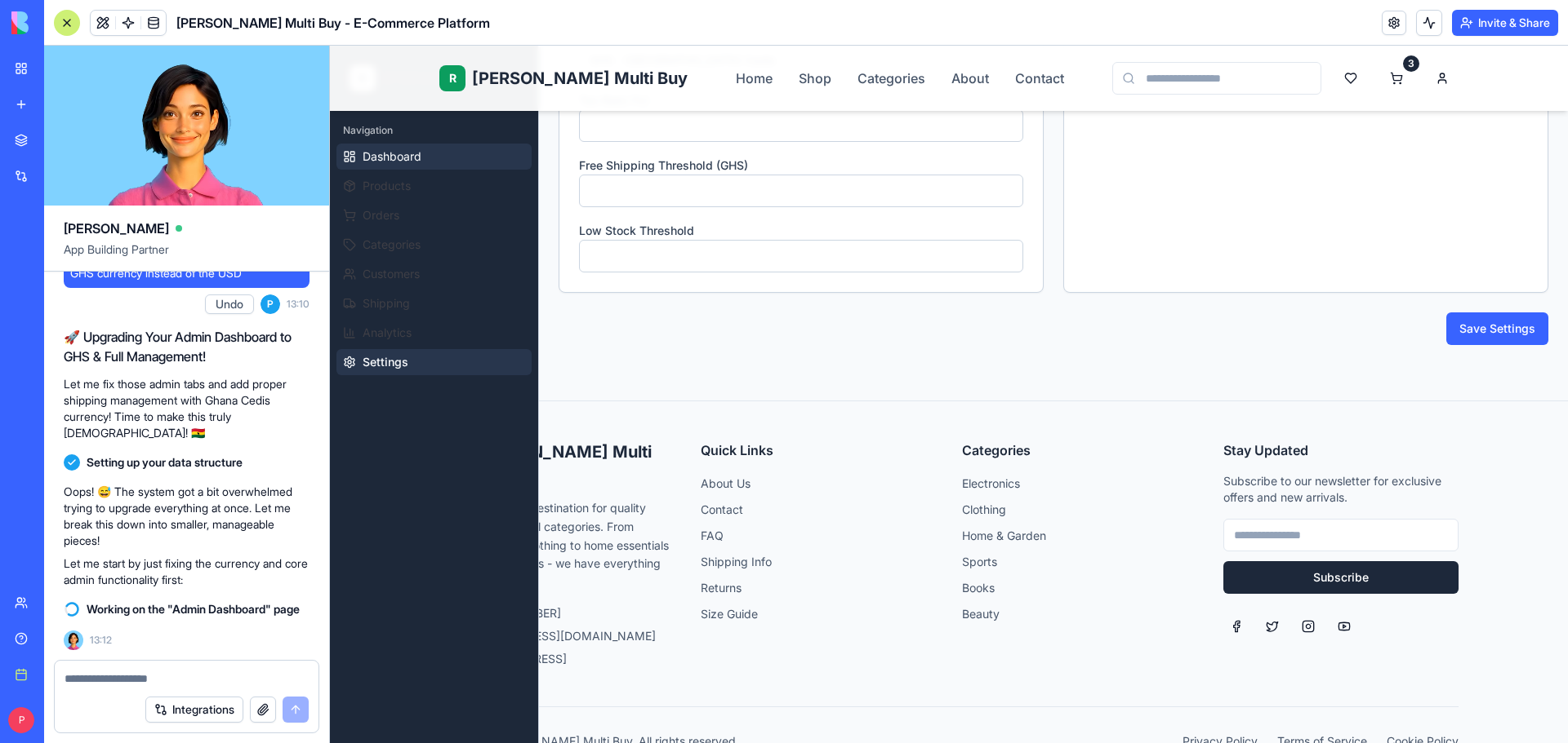
click at [400, 161] on span "Dashboard" at bounding box center [392, 157] width 58 height 17
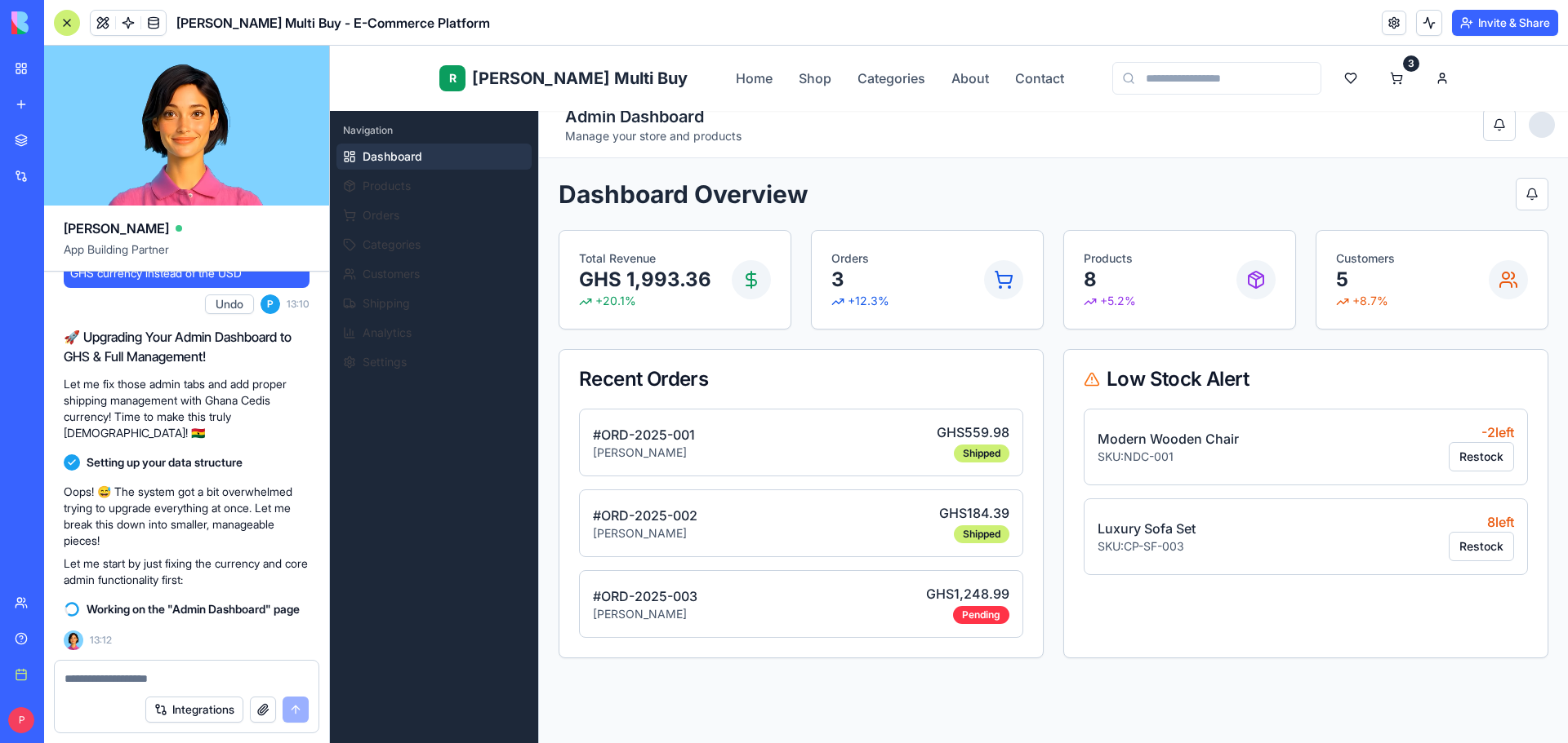
scroll to position [0, 0]
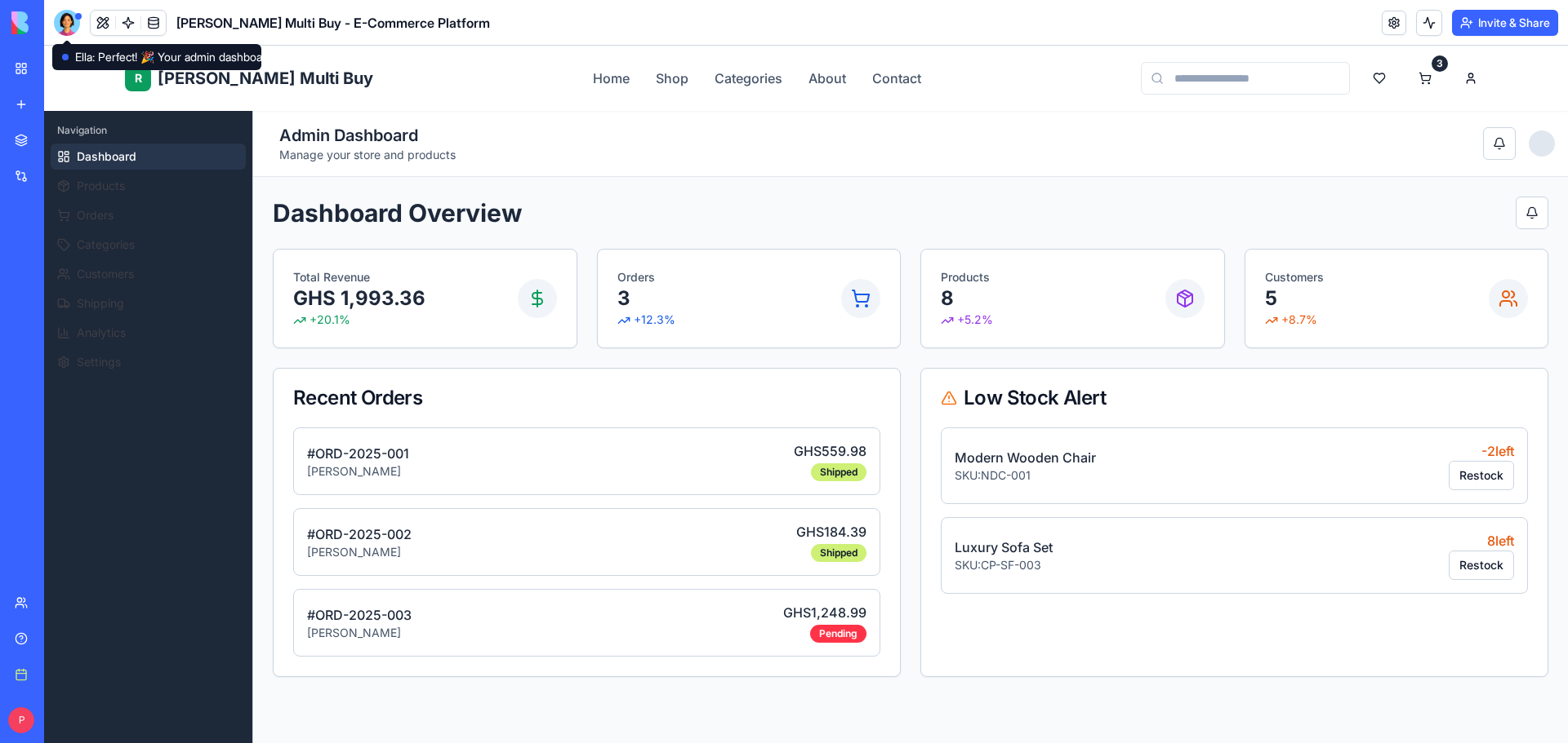
click at [61, 23] on div at bounding box center [67, 23] width 26 height 26
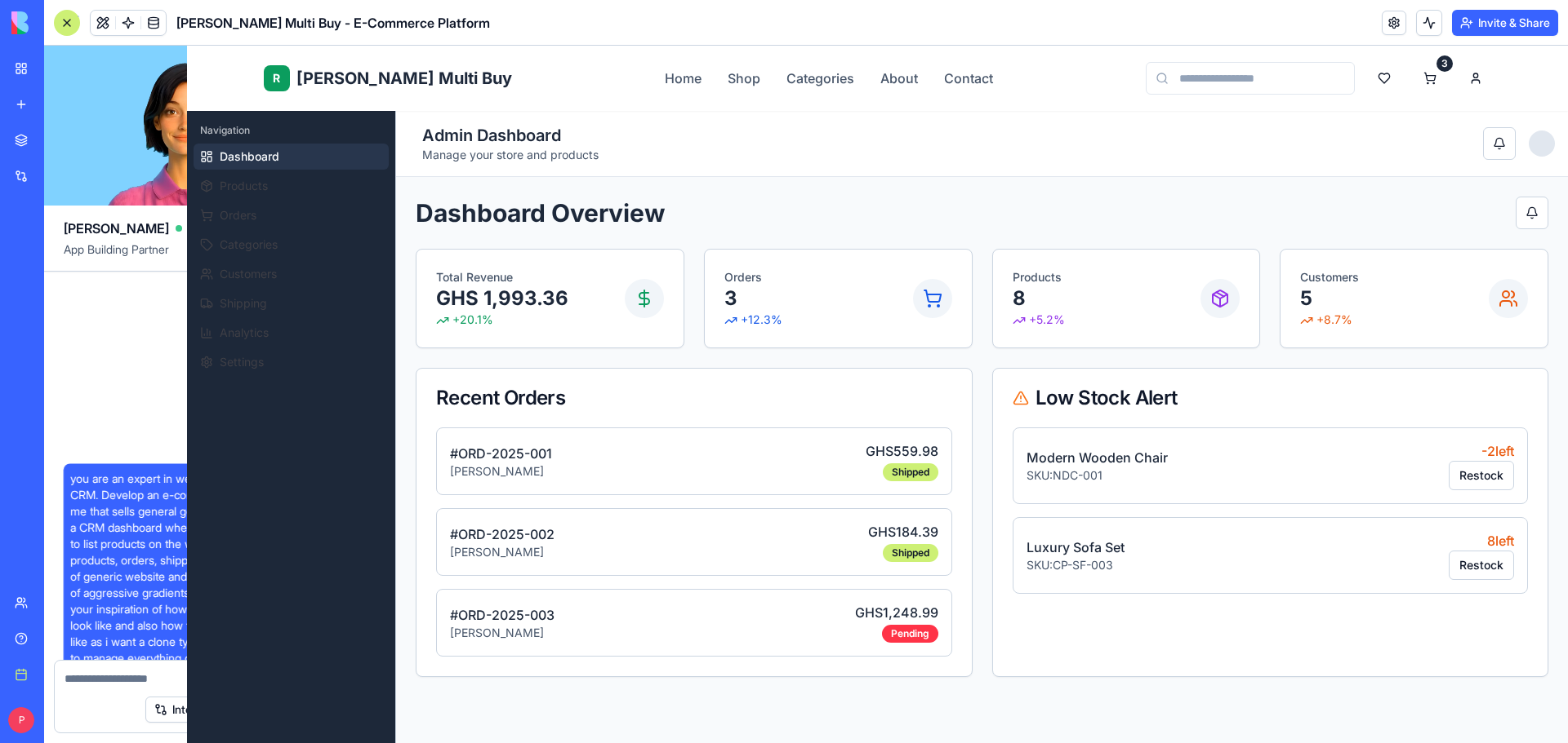
scroll to position [6358, 0]
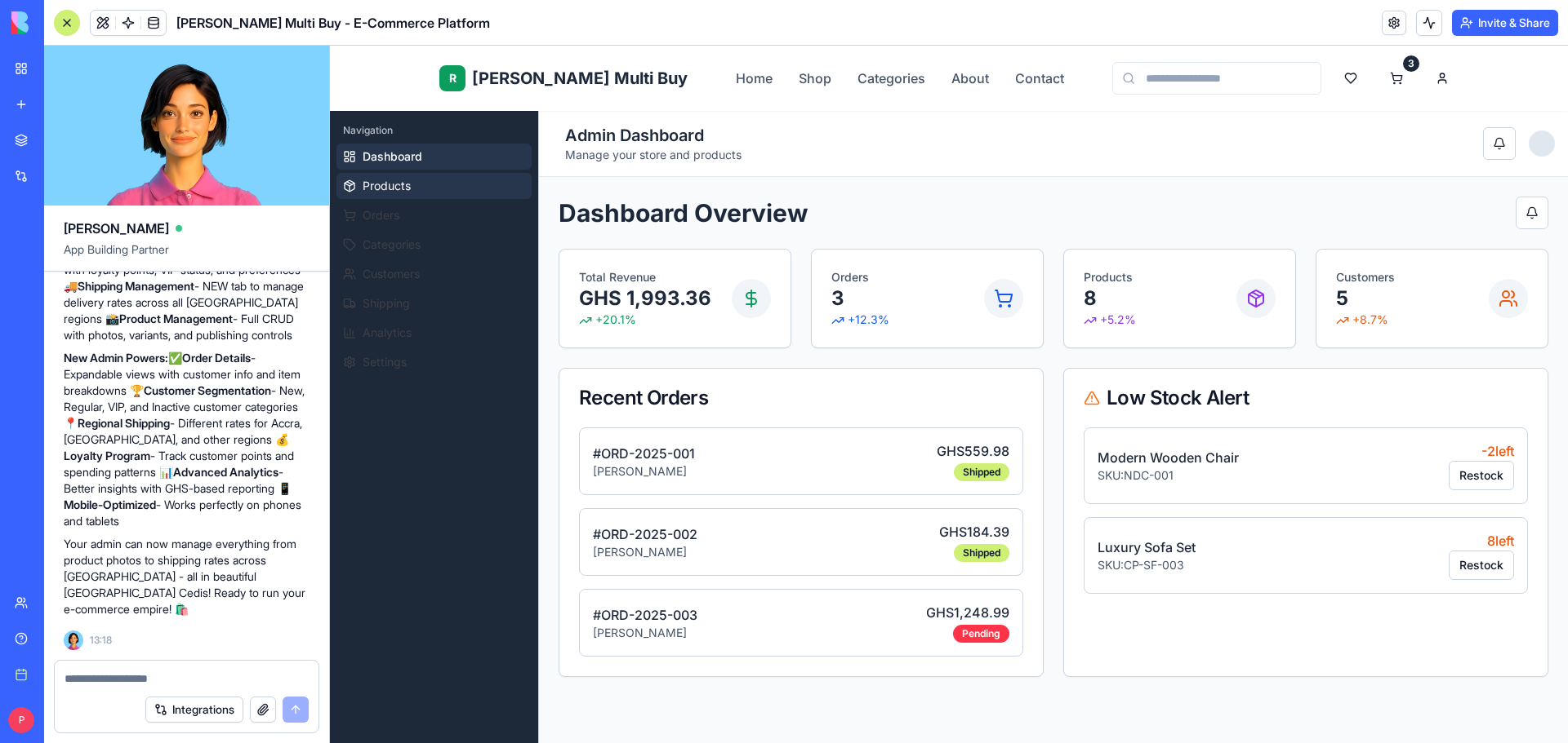
click at [411, 190] on span "Products" at bounding box center [387, 186] width 48 height 17
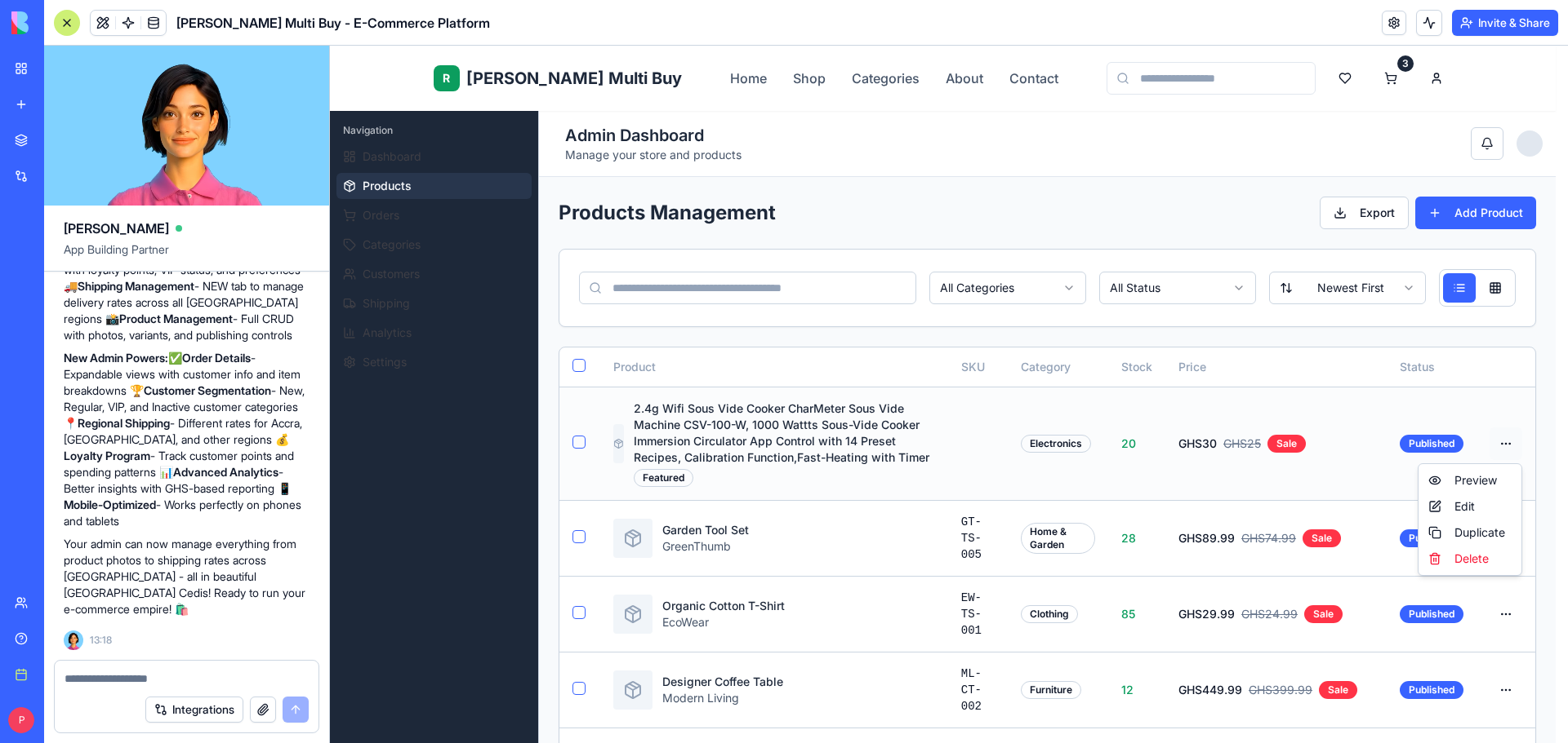
click at [1503, 441] on html "R Rene Multi Buy Home Shop Categories About Contact 3 R Rene Admin Navigation D…" at bounding box center [949, 750] width 1238 height 1408
click at [1485, 483] on div "Preview" at bounding box center [1469, 480] width 96 height 26
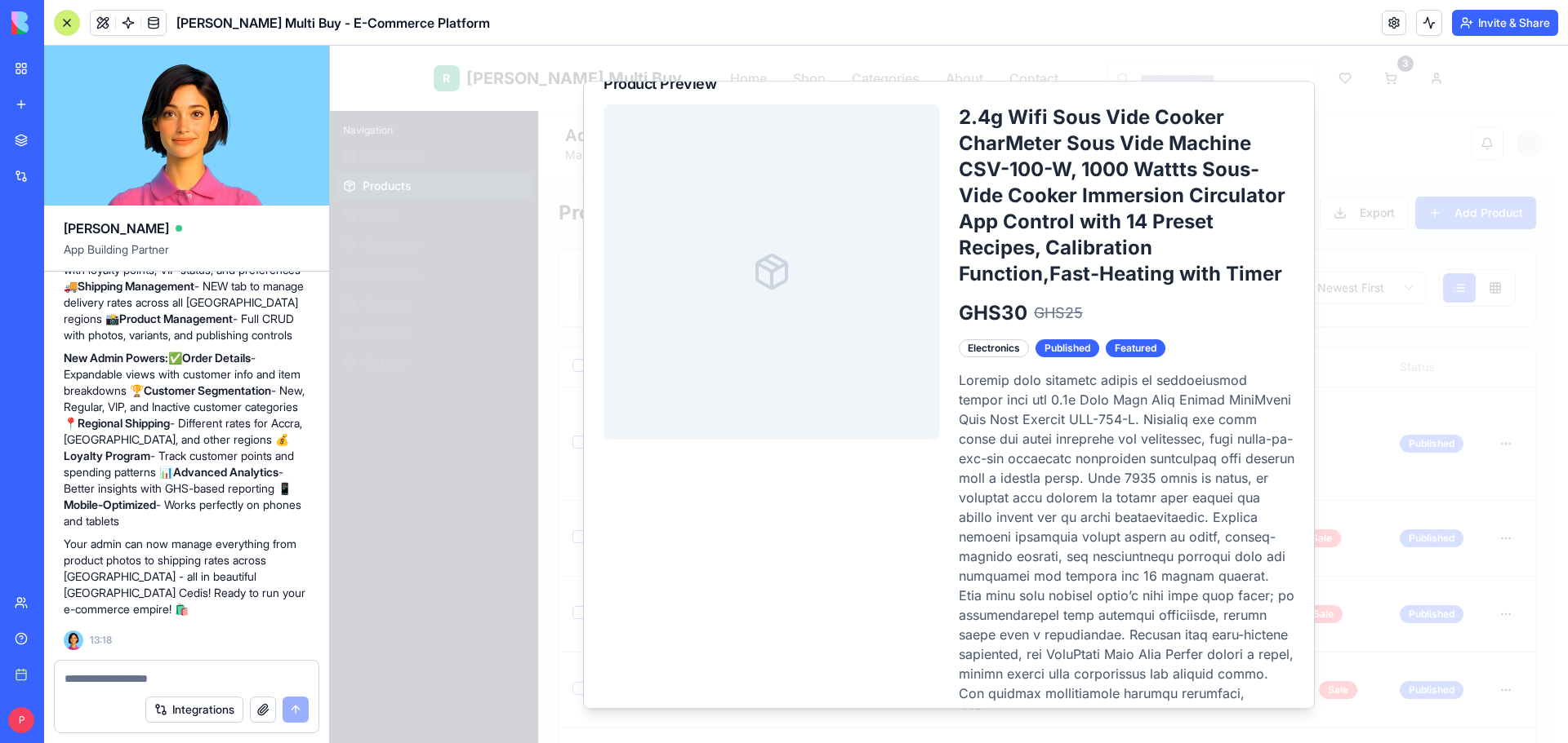
scroll to position [0, 0]
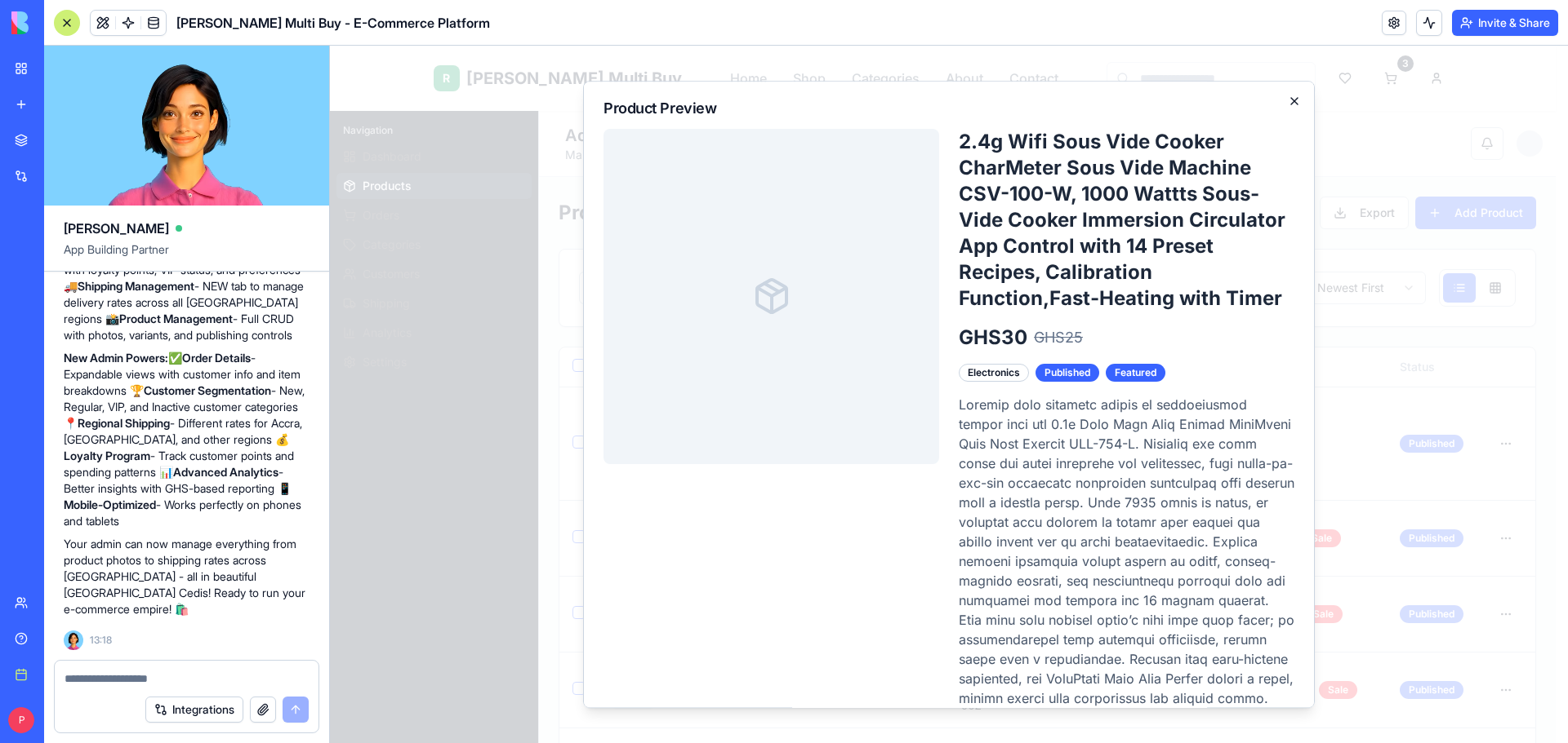
click at [1291, 103] on icon "button" at bounding box center [1294, 101] width 7 height 7
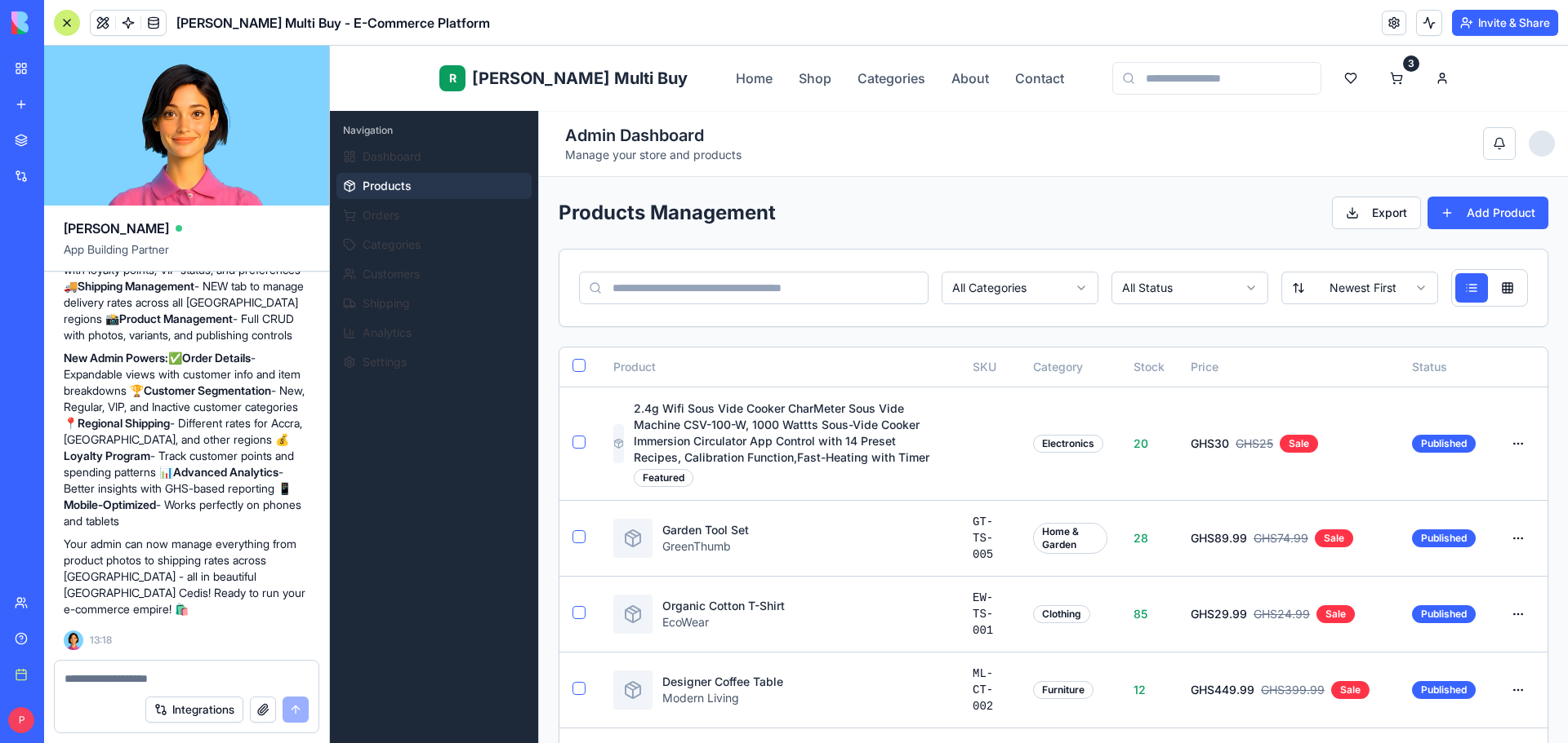
click at [1504, 442] on html "R Rene Multi Buy Home Shop Categories About Contact 3 R Rene Admin Navigation D…" at bounding box center [949, 750] width 1238 height 1408
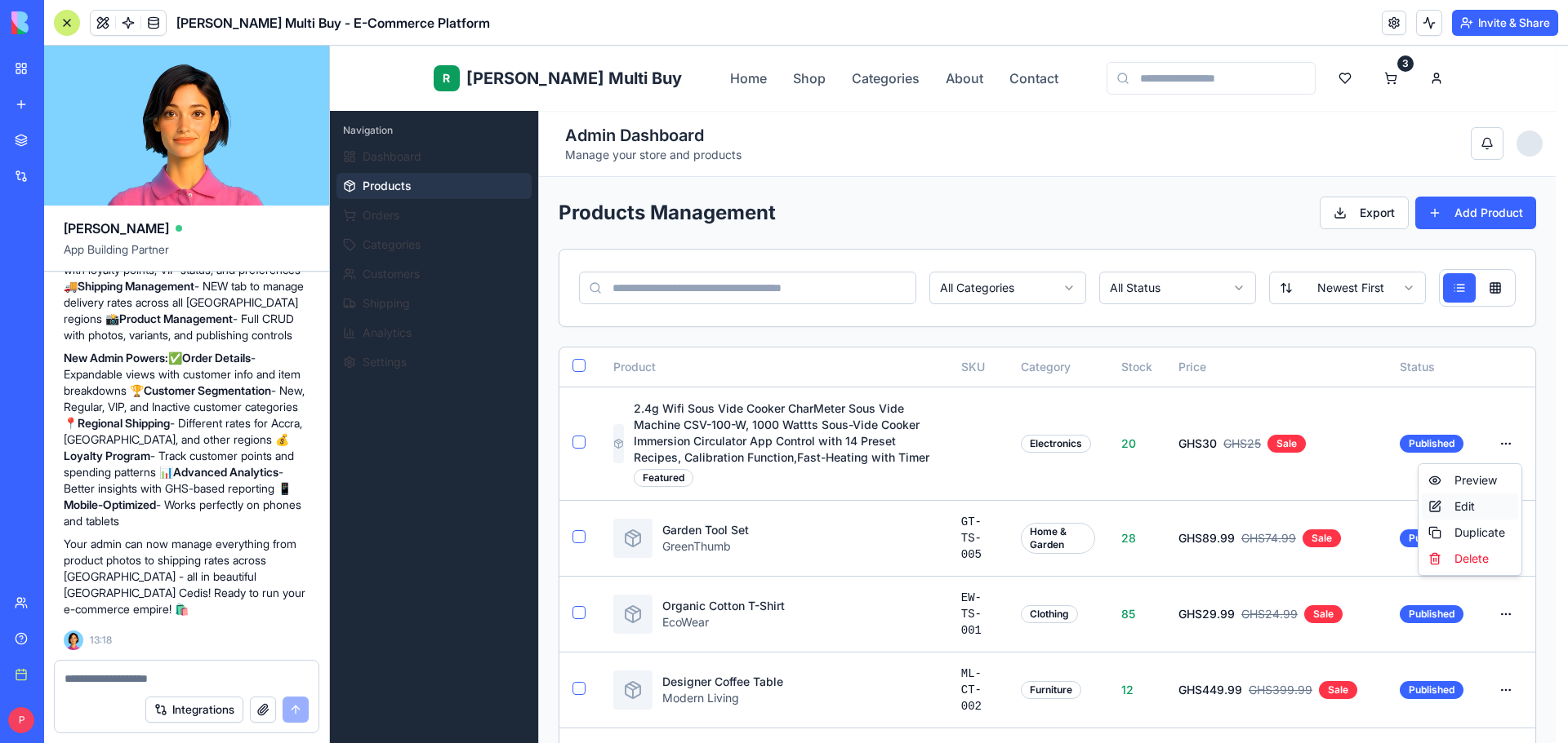
click at [1481, 511] on div "Edit" at bounding box center [1469, 506] width 96 height 26
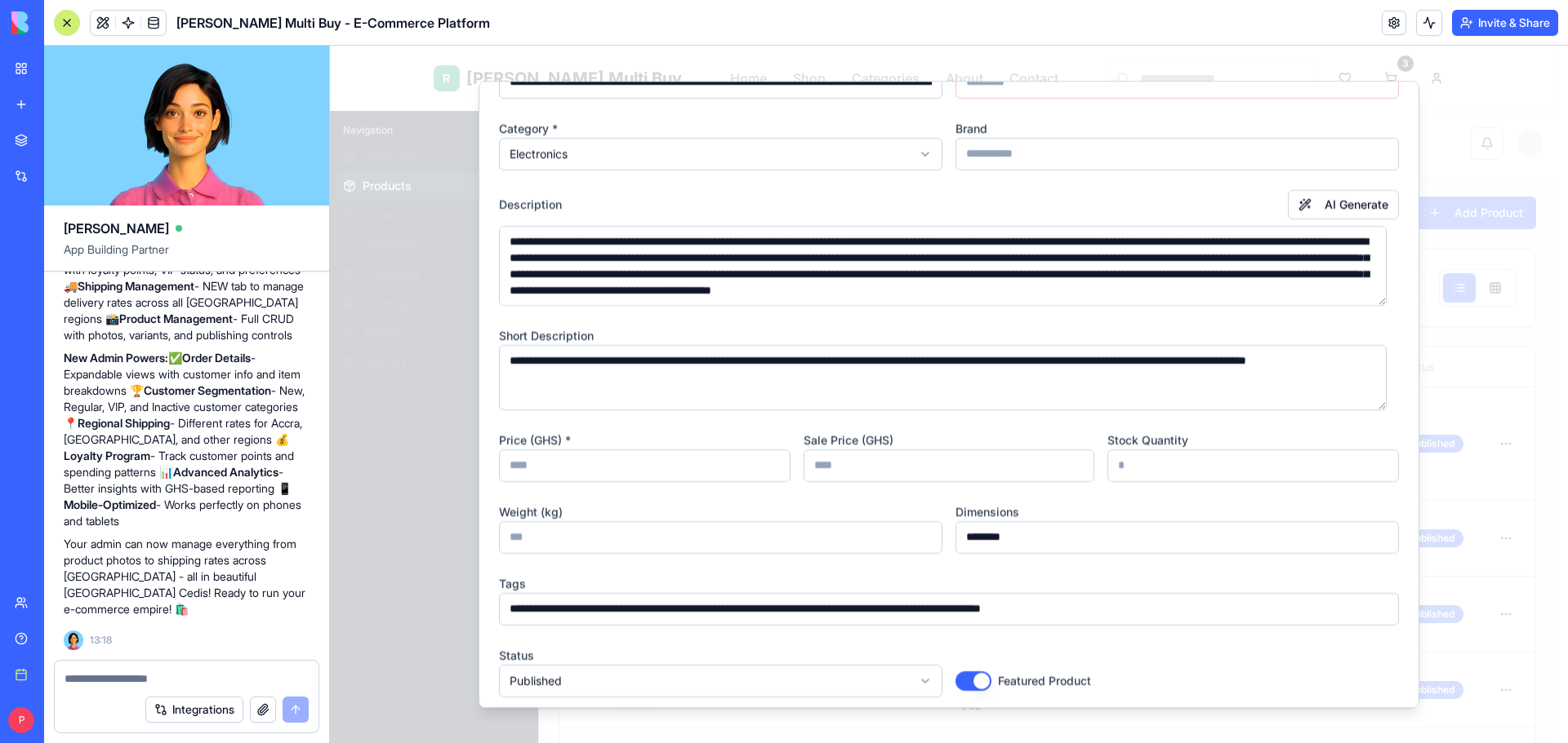
scroll to position [203, 0]
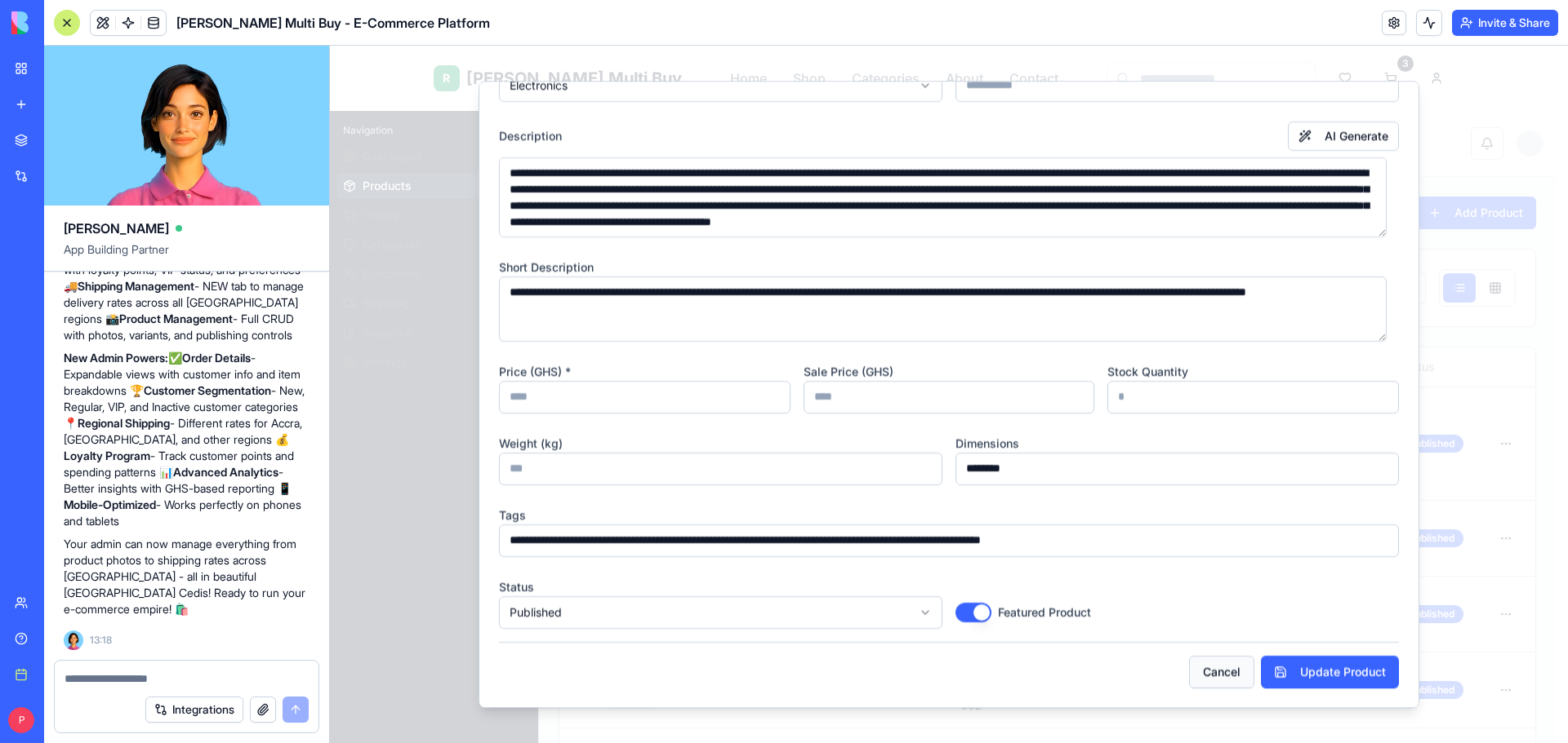
click at [1203, 672] on button "Cancel" at bounding box center [1221, 672] width 65 height 33
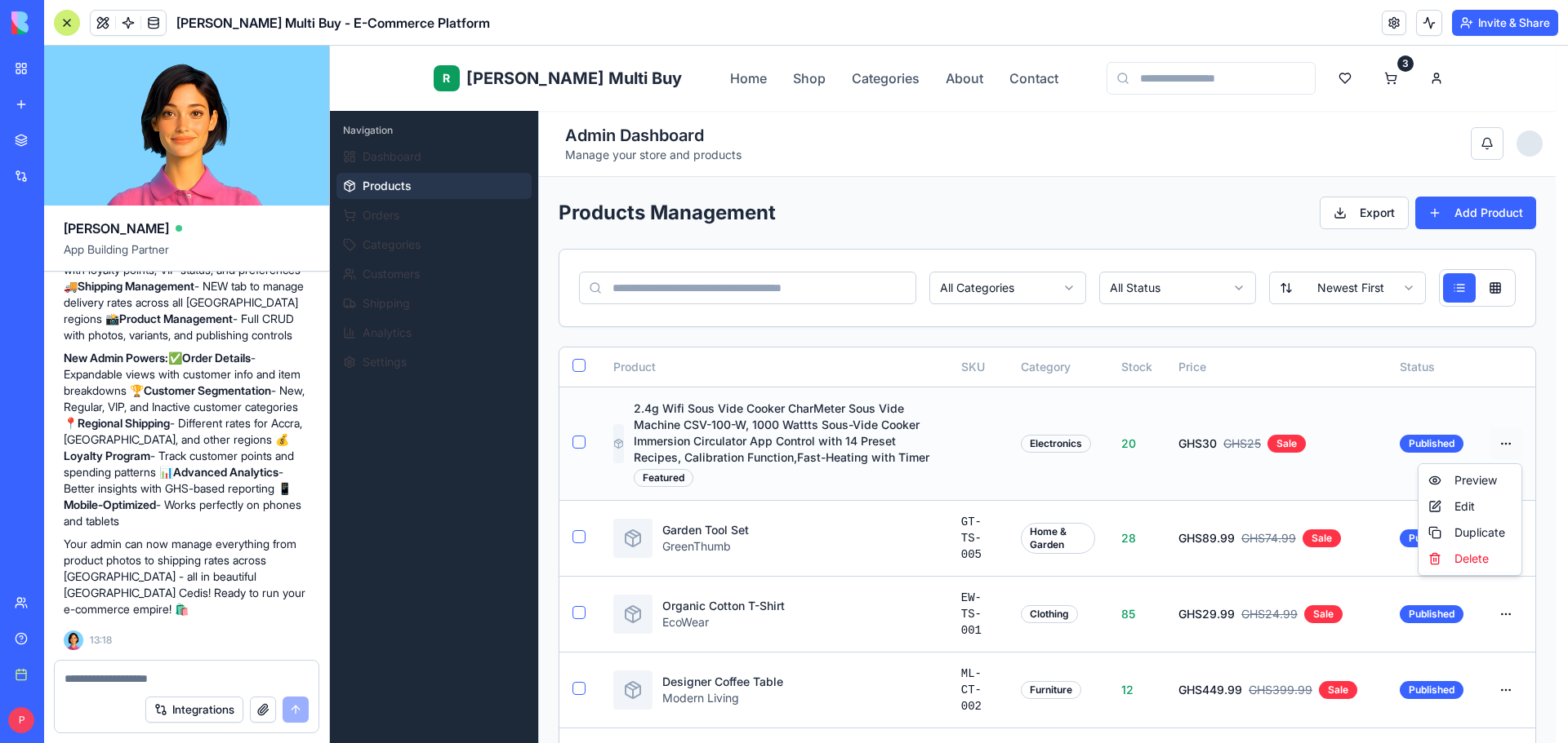
click at [1506, 443] on html "R Rene Multi Buy Home Shop Categories About Contact 3 R Rene Admin Navigation D…" at bounding box center [949, 750] width 1238 height 1408
click at [1484, 530] on div "Duplicate" at bounding box center [1469, 533] width 96 height 26
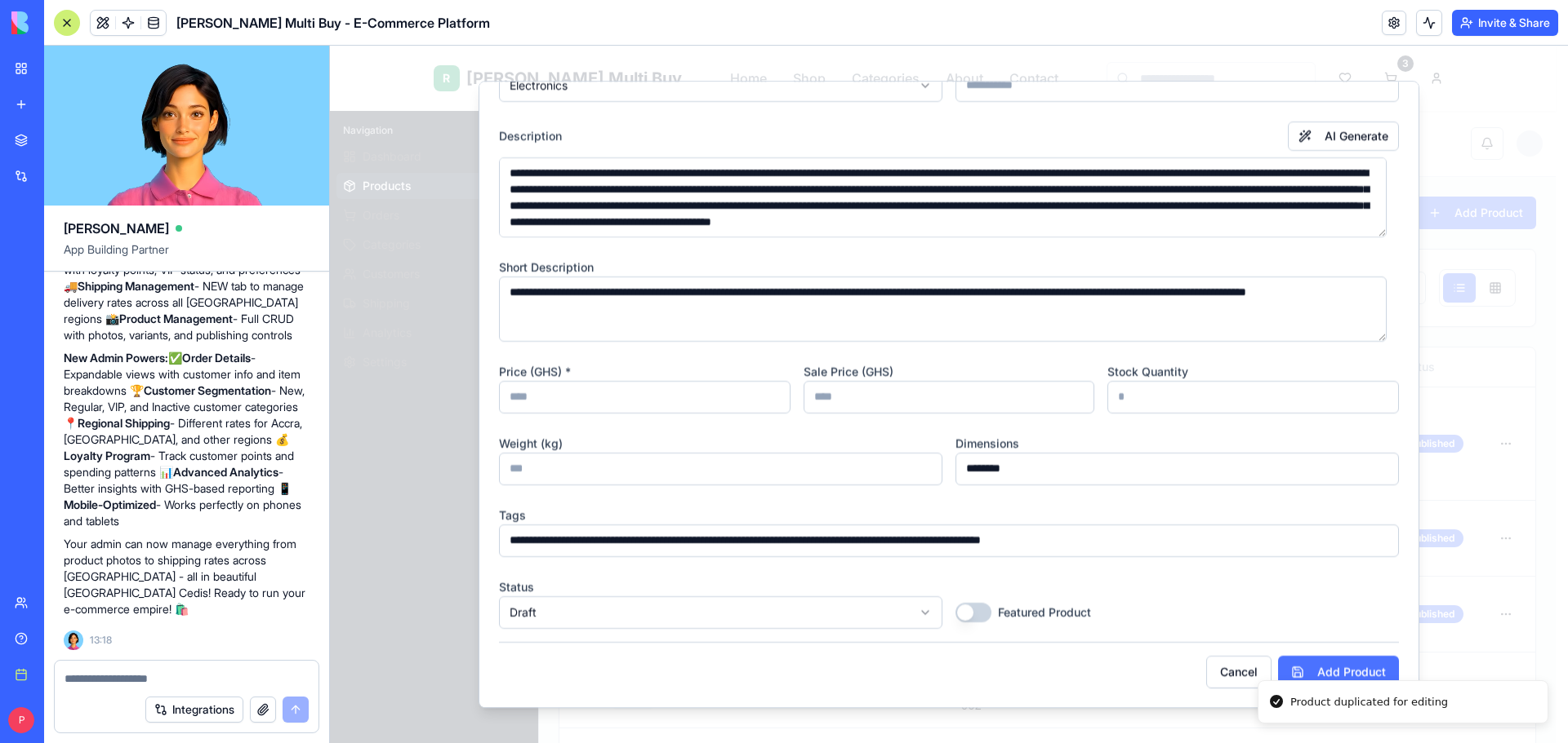
click at [1318, 670] on button "Add Product" at bounding box center [1338, 672] width 121 height 33
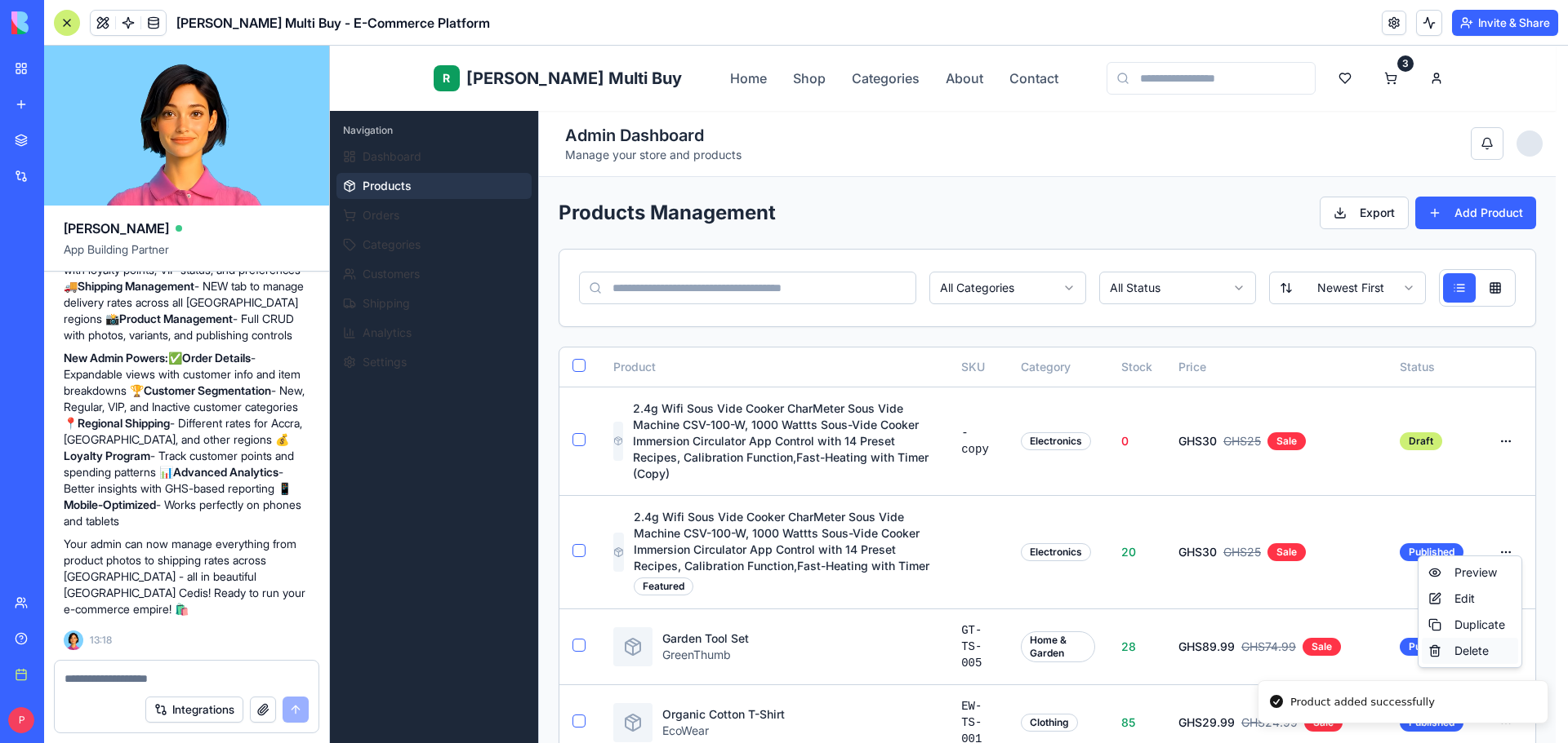
click at [1476, 643] on div "Delete" at bounding box center [1469, 650] width 96 height 26
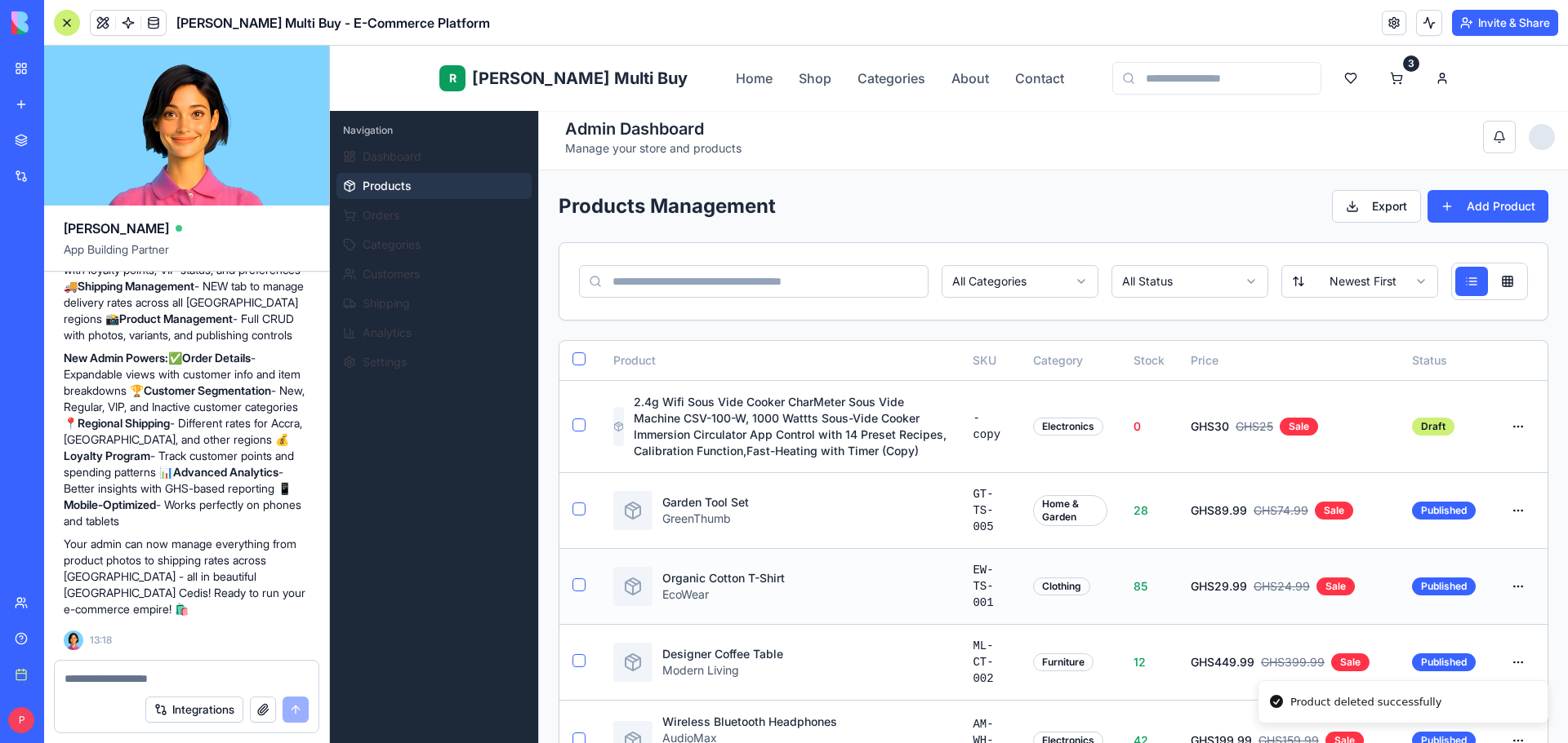
scroll to position [0, 0]
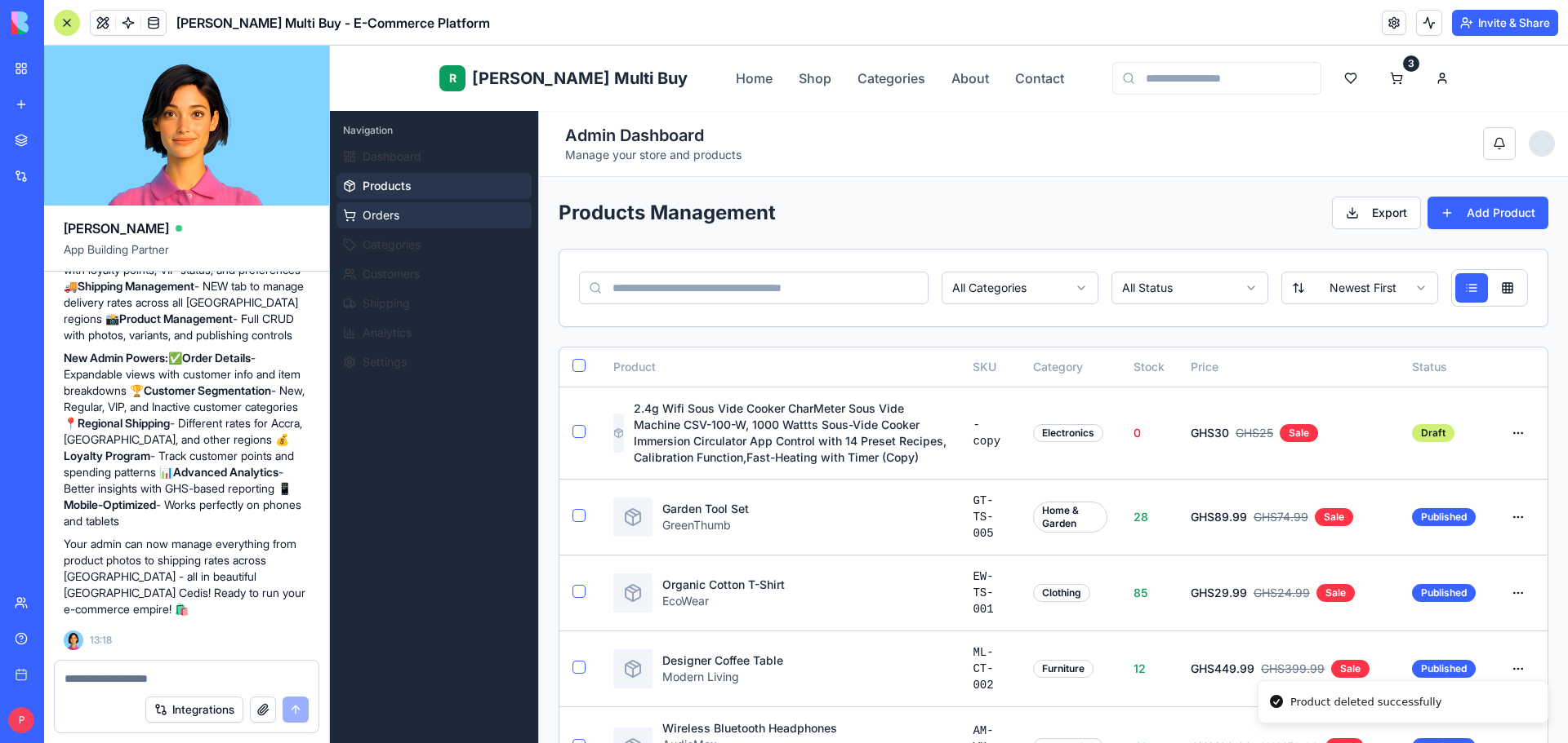
click at [385, 218] on span "Orders" at bounding box center [381, 215] width 37 height 17
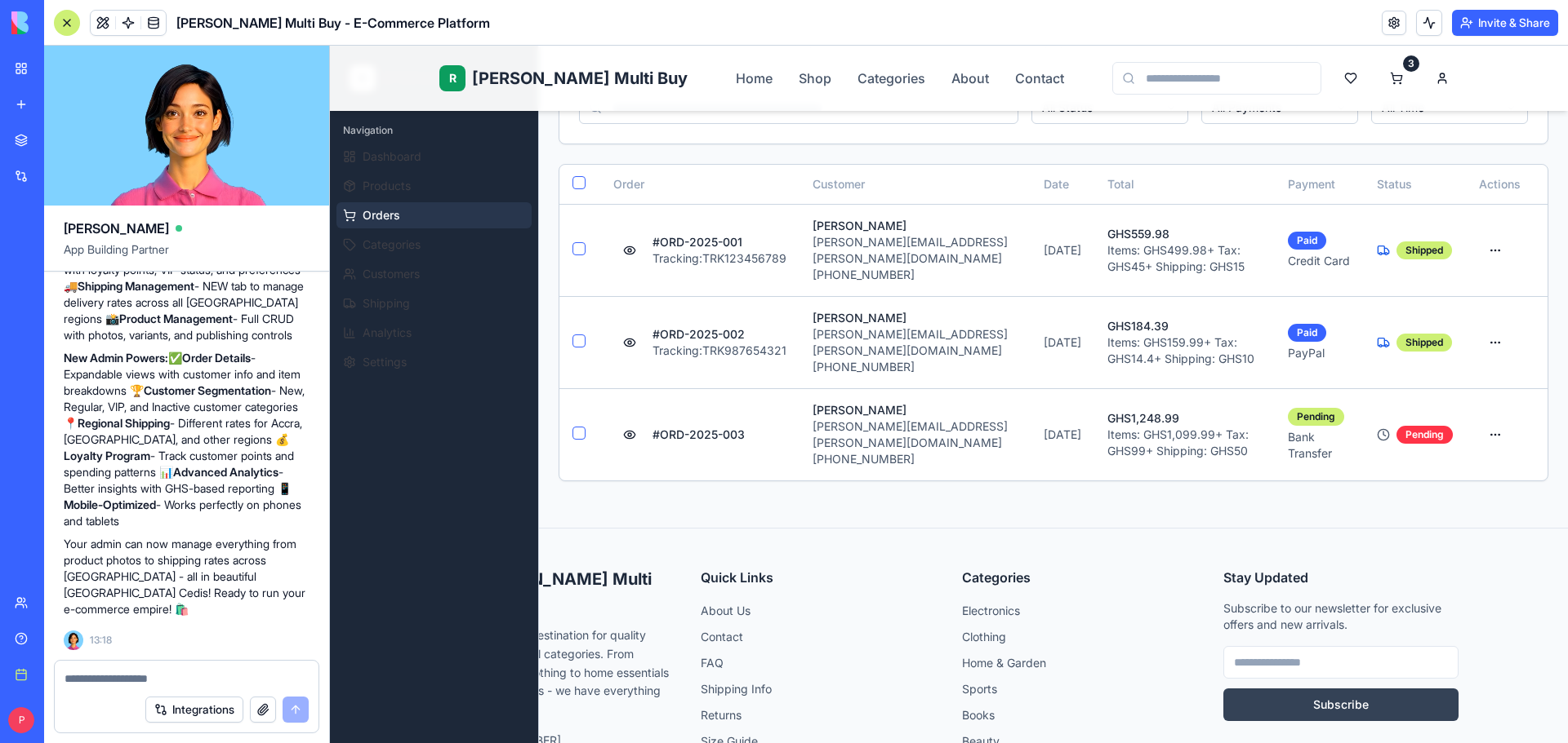
scroll to position [108, 0]
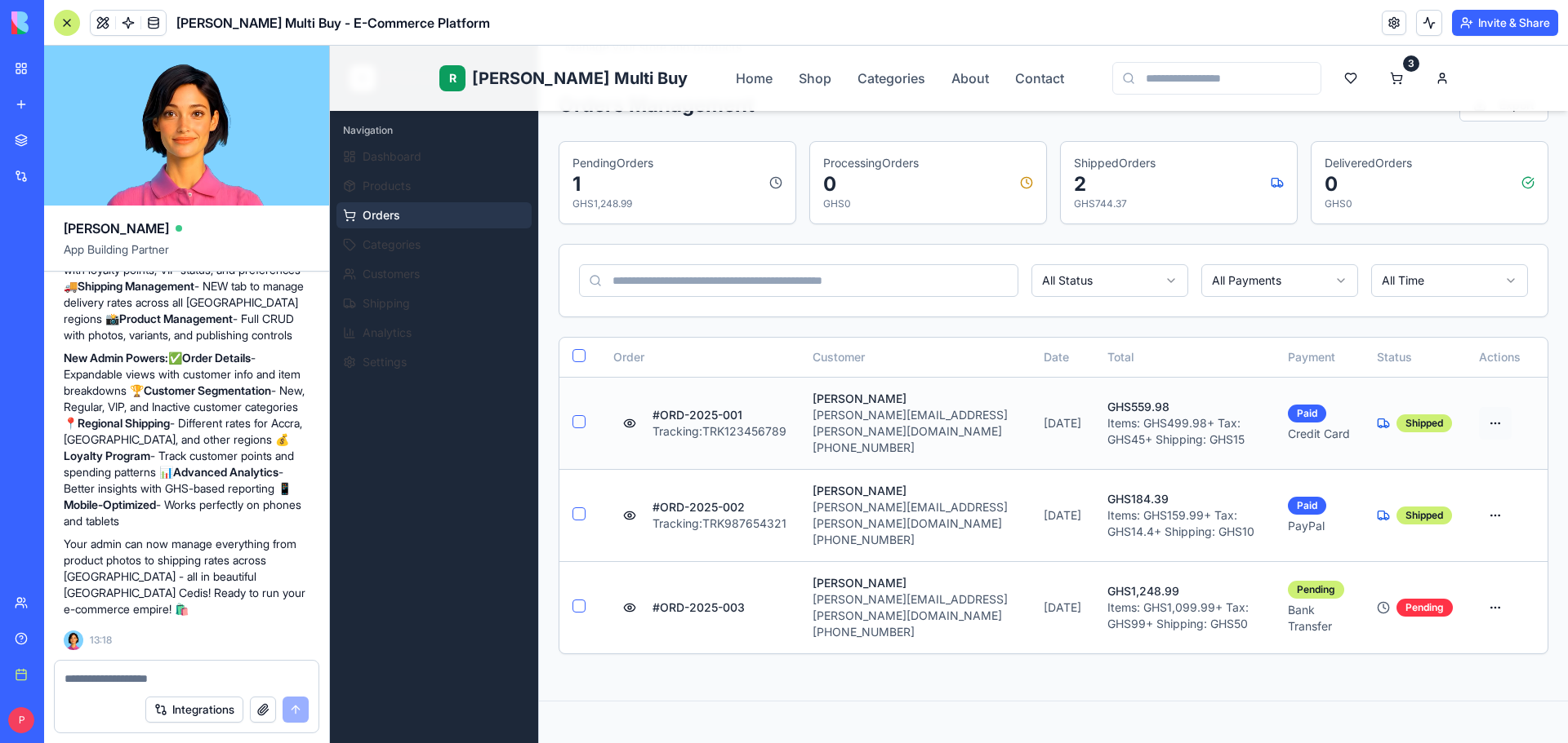
click at [1487, 412] on html "R Rene Multi Buy Home Shop Categories About Contact 3 R Rene Admin Navigation D…" at bounding box center [949, 513] width 1238 height 1151
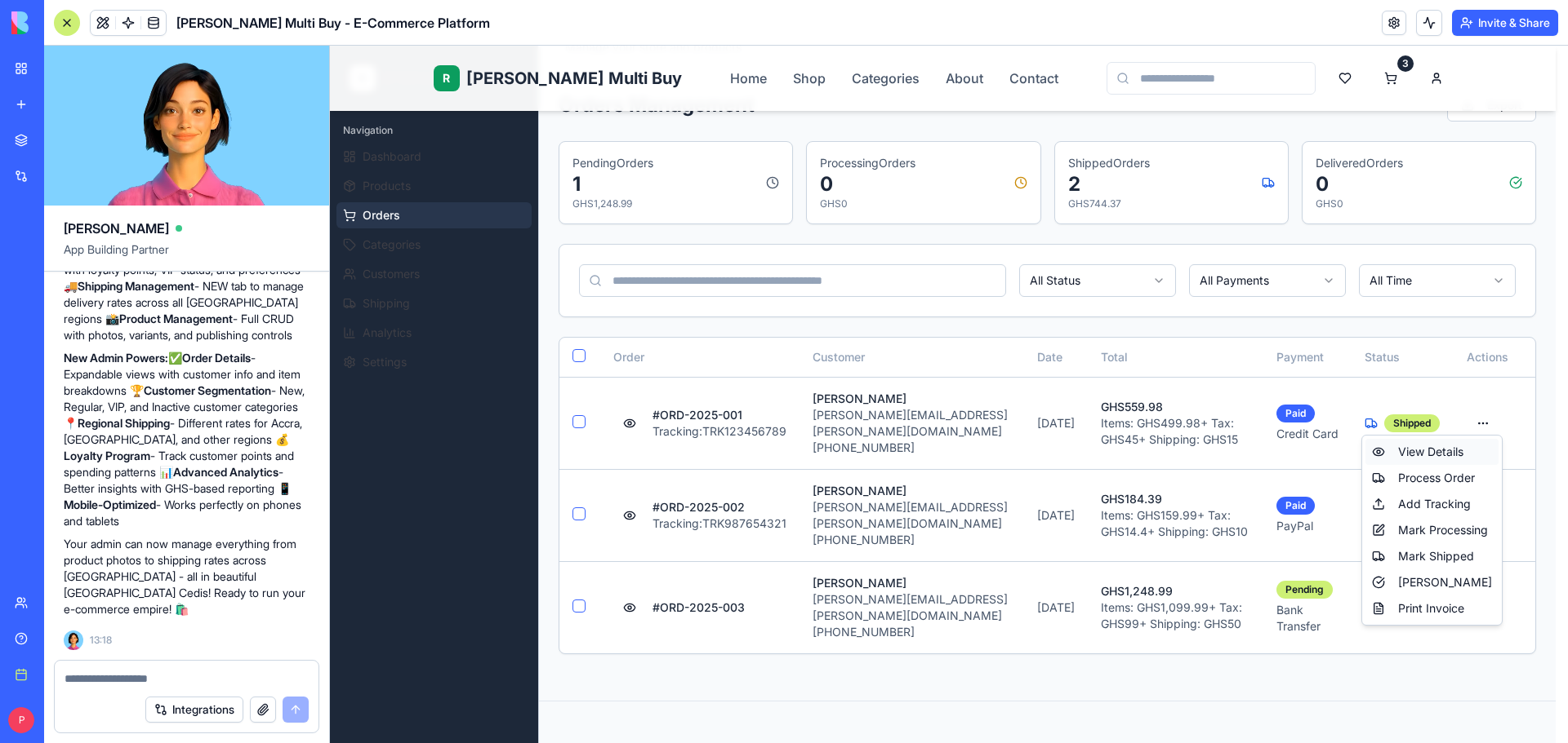
click at [1448, 453] on div "View Details" at bounding box center [1431, 452] width 133 height 26
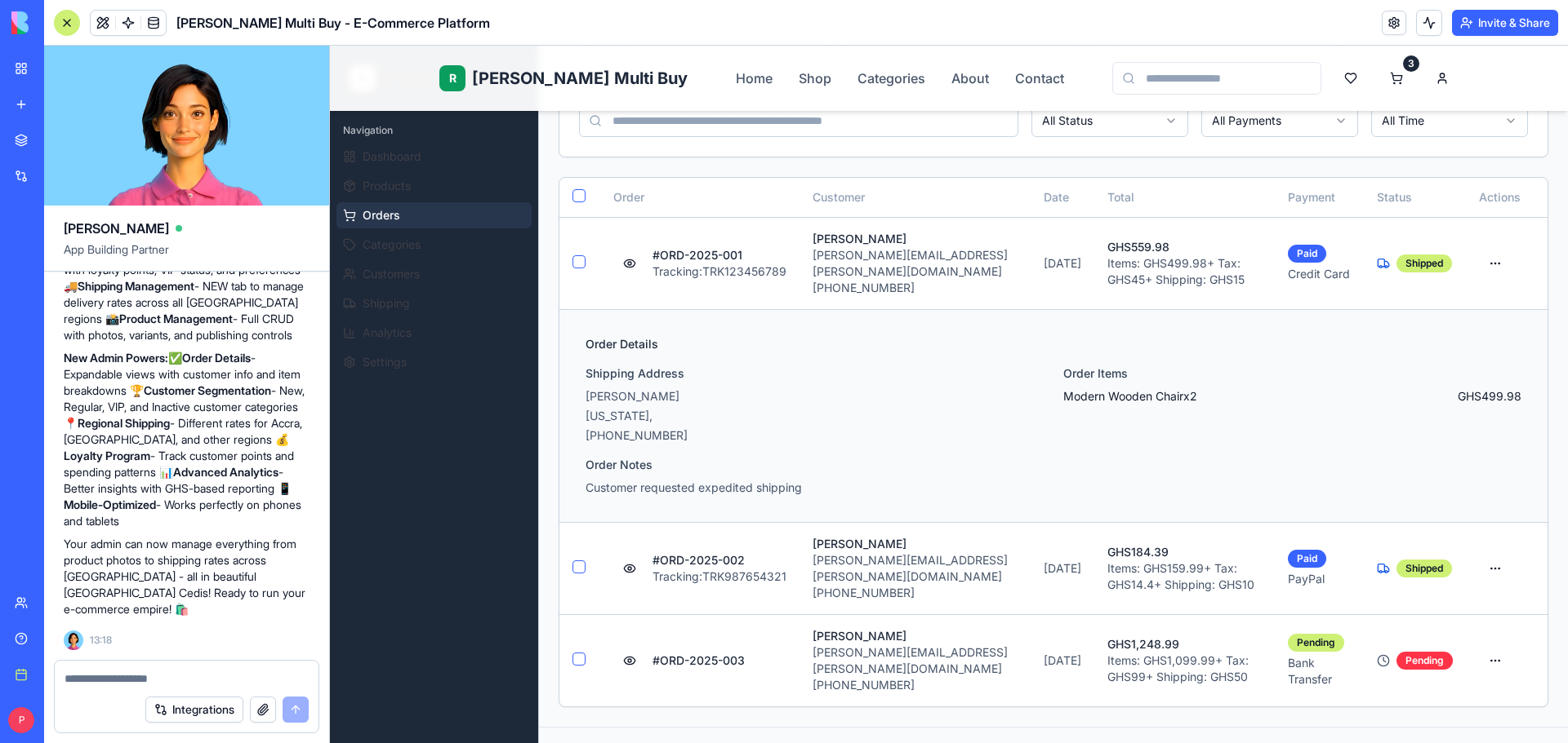
scroll to position [271, 0]
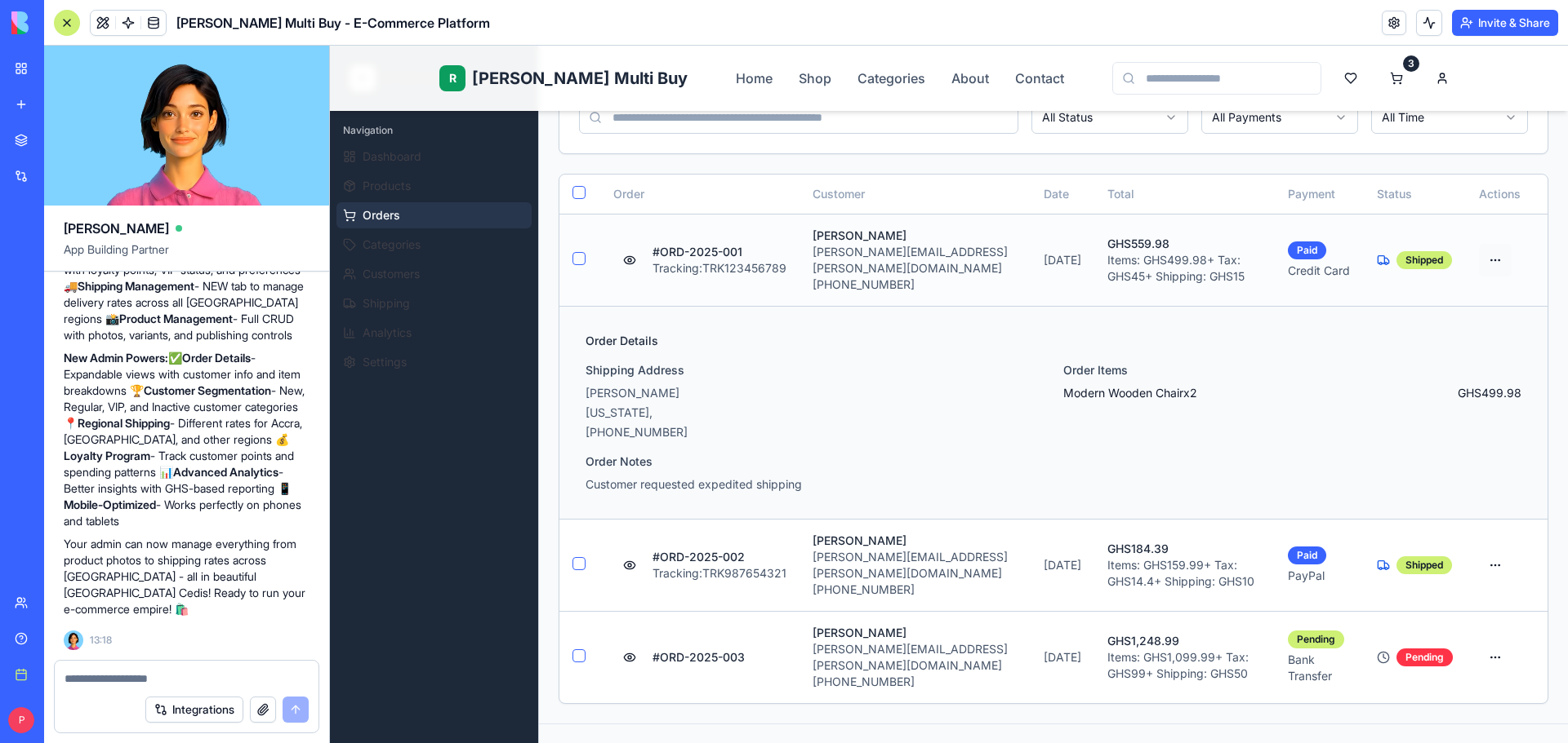
click at [1490, 253] on html "R Rene Multi Buy Home Shop Categories About Contact 3 R Rene Admin Navigation D…" at bounding box center [949, 442] width 1238 height 1337
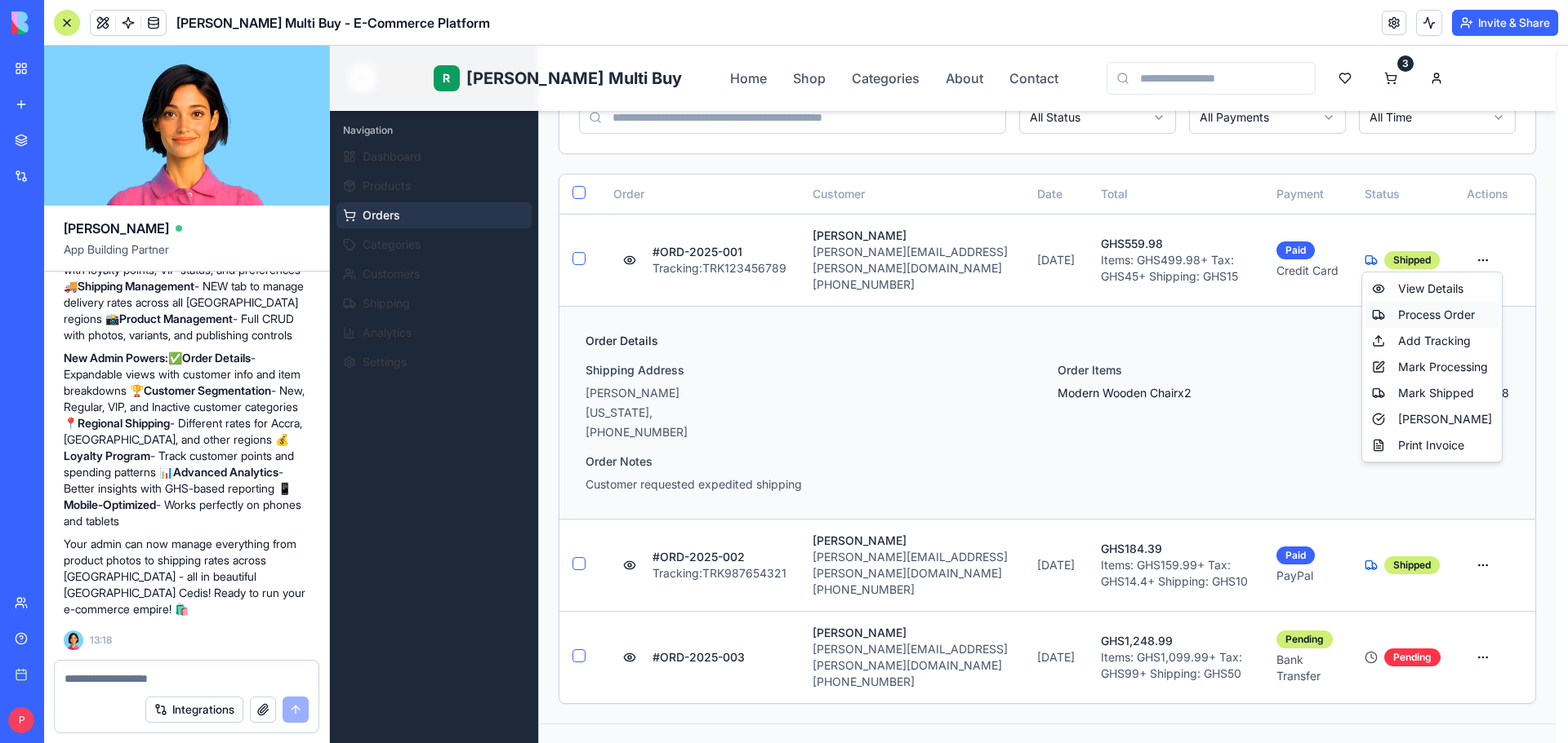
click at [1462, 311] on div "Process Order" at bounding box center [1431, 315] width 133 height 26
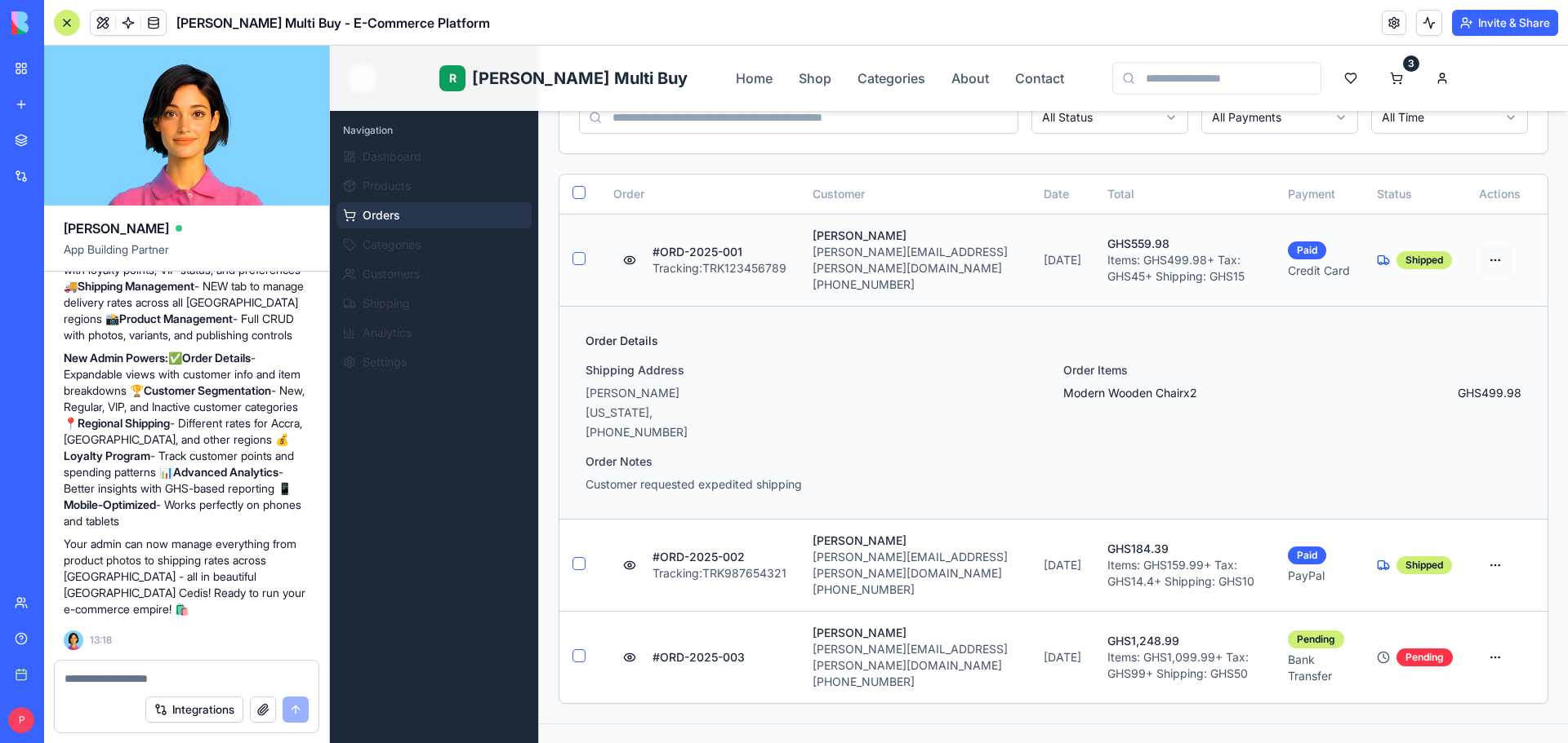
click at [1481, 252] on html "R Rene Multi Buy Home Shop Categories About Contact 3 R Rene Admin Navigation D…" at bounding box center [949, 442] width 1238 height 1337
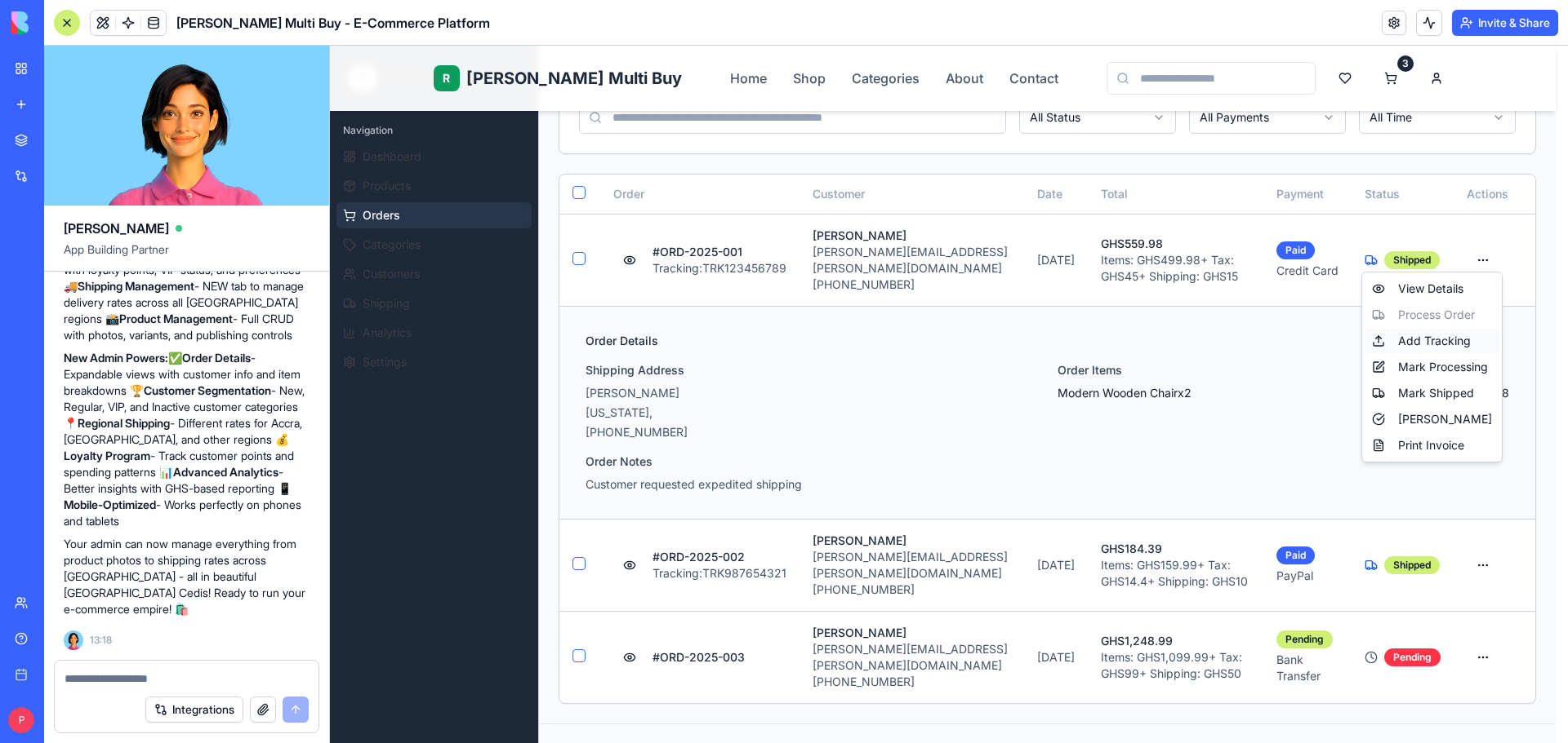
click at [1448, 336] on div "Add Tracking" at bounding box center [1431, 341] width 133 height 26
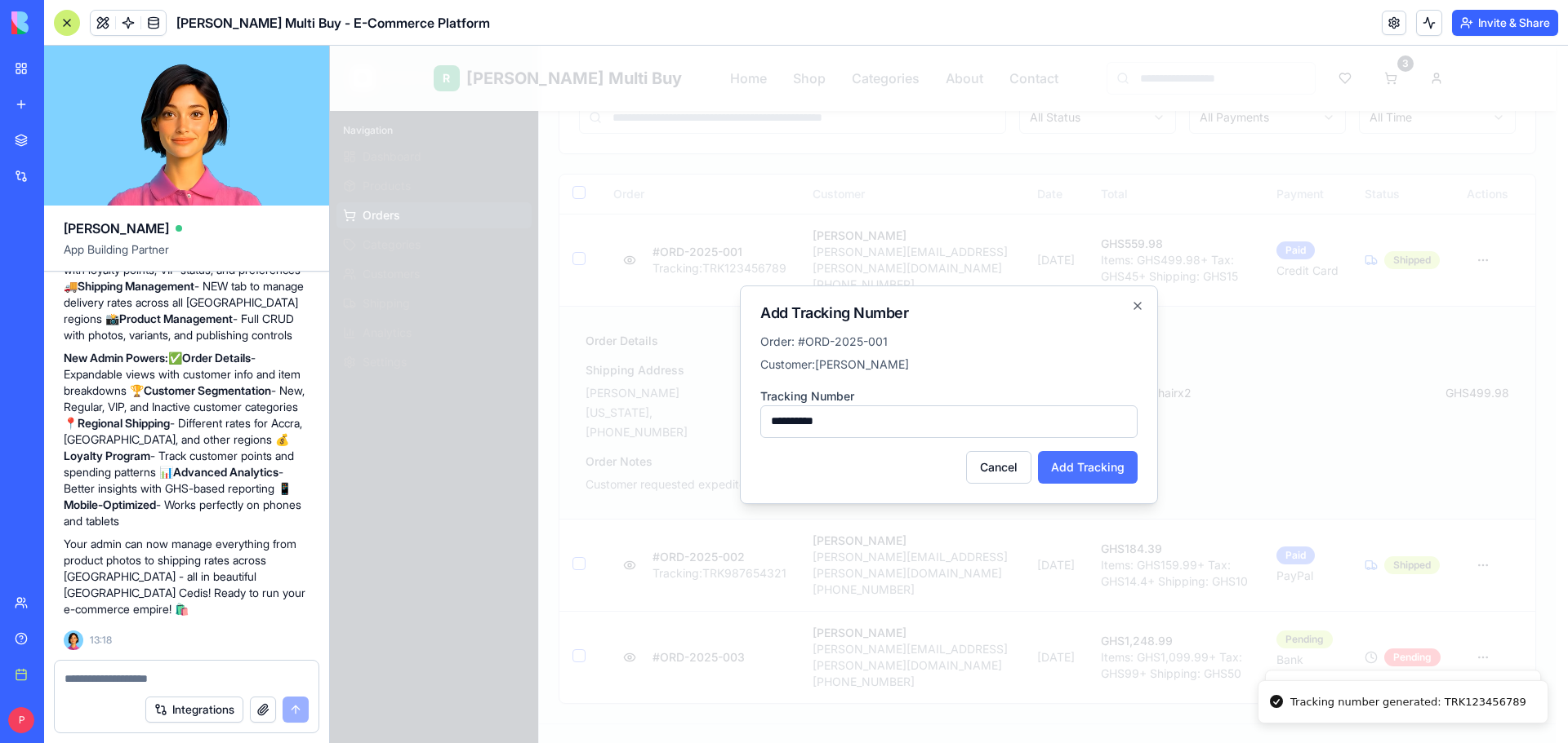
type input "**********"
click at [1092, 464] on button "Add Tracking" at bounding box center [1087, 468] width 99 height 33
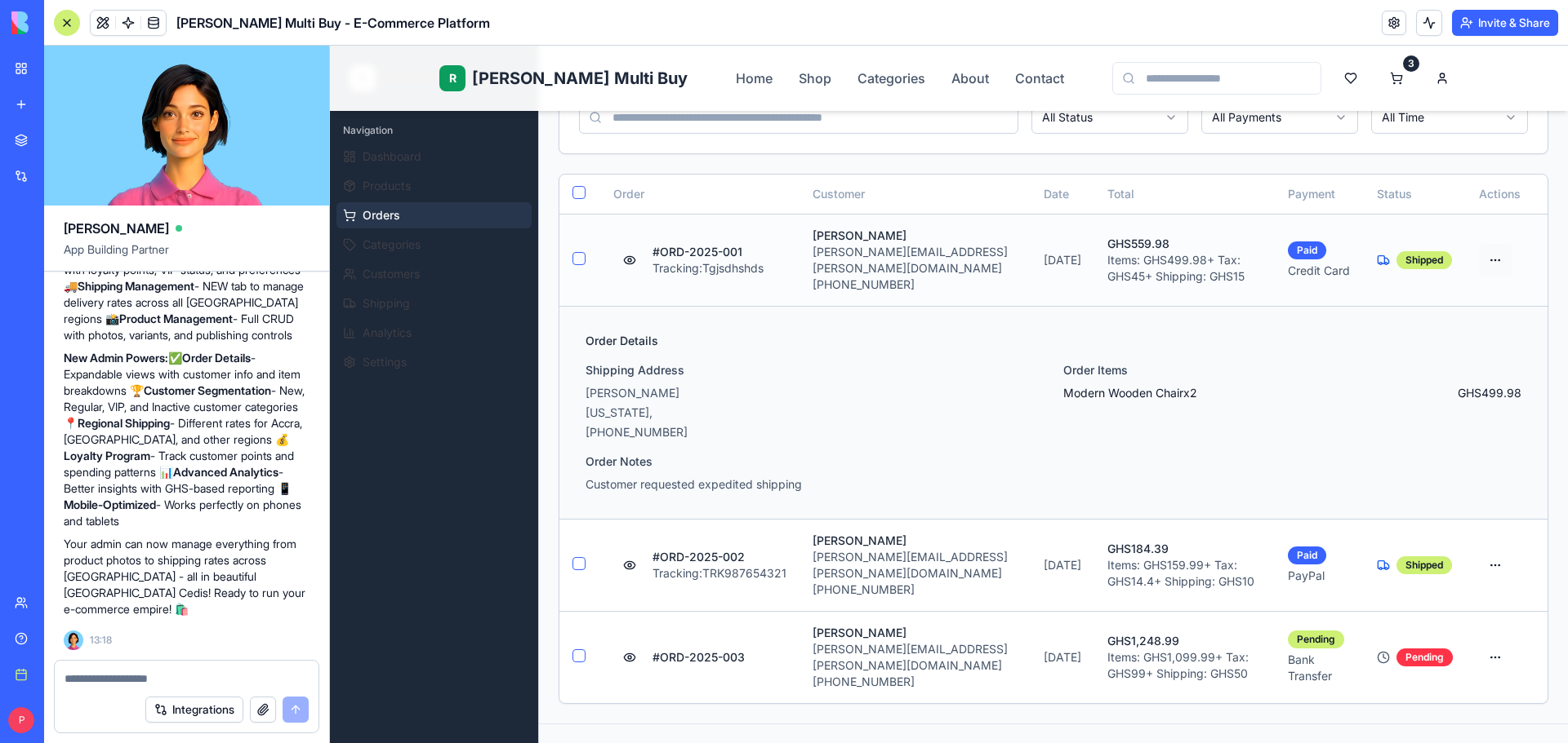
click at [1486, 251] on html "R Rene Multi Buy Home Shop Categories About Contact 3 R Rene Admin Navigation D…" at bounding box center [949, 442] width 1238 height 1337
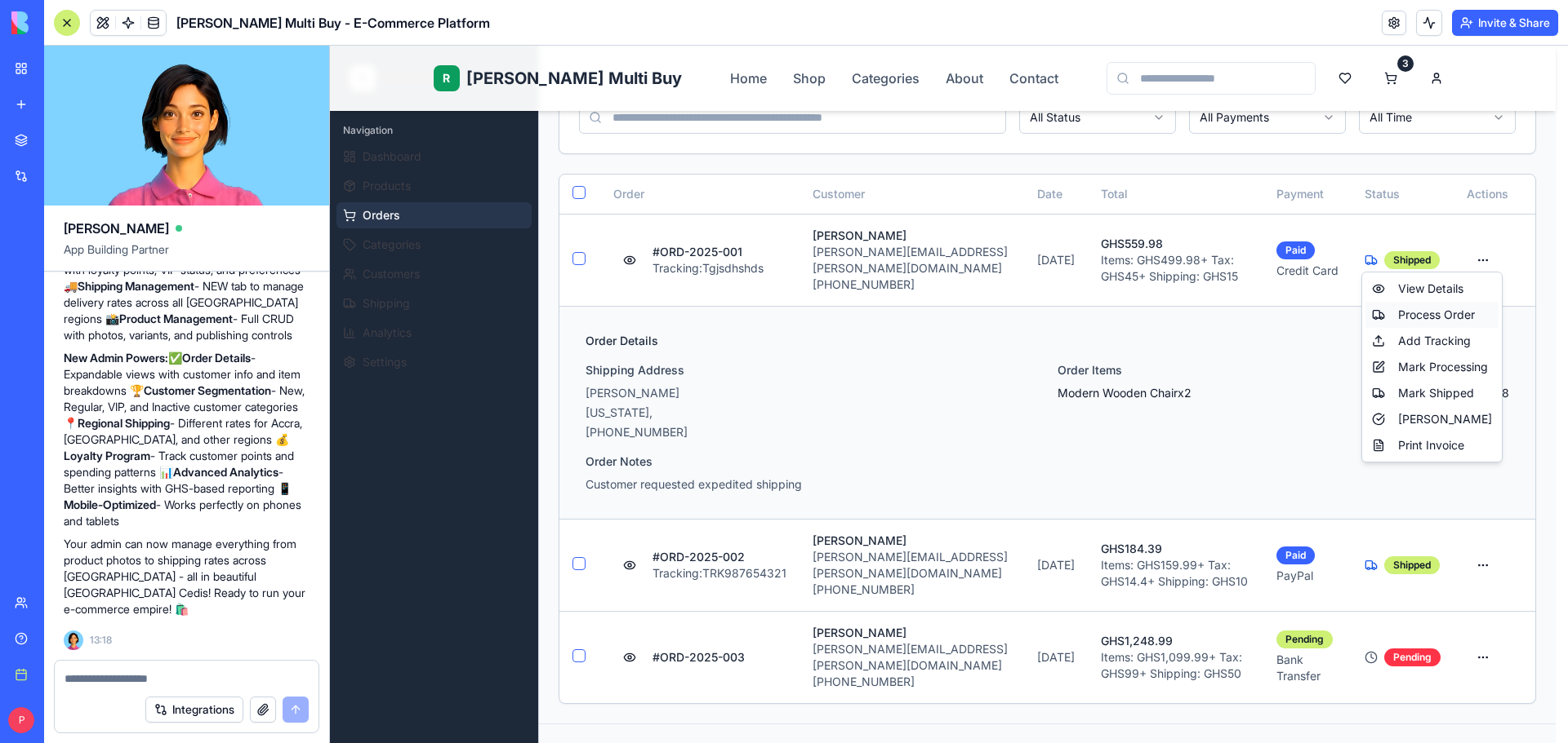
click at [1447, 311] on div "Process Order" at bounding box center [1431, 315] width 133 height 26
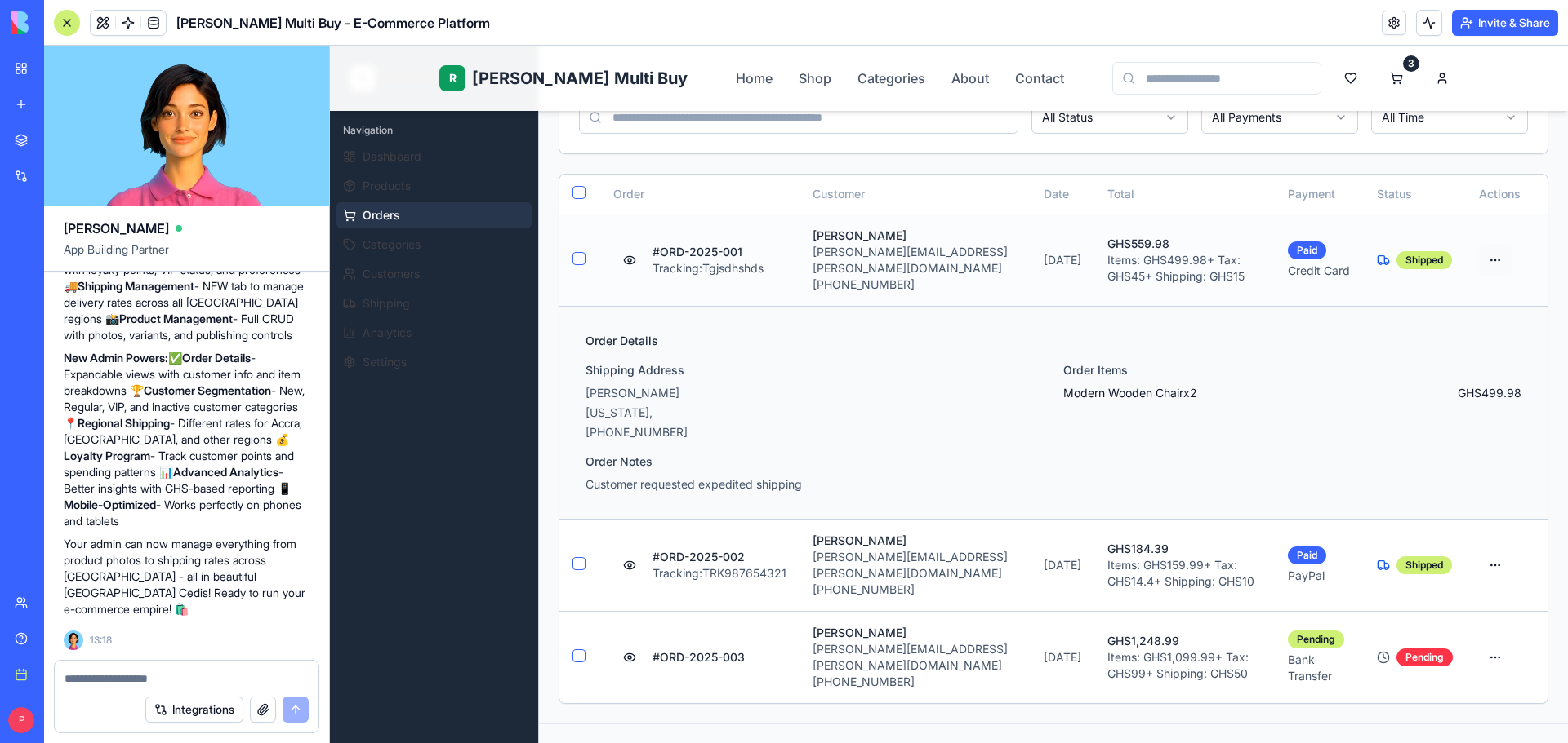
click at [1488, 244] on html "R Rene Multi Buy Home Shop Categories About Contact 3 R Rene Admin Navigation D…" at bounding box center [949, 442] width 1238 height 1337
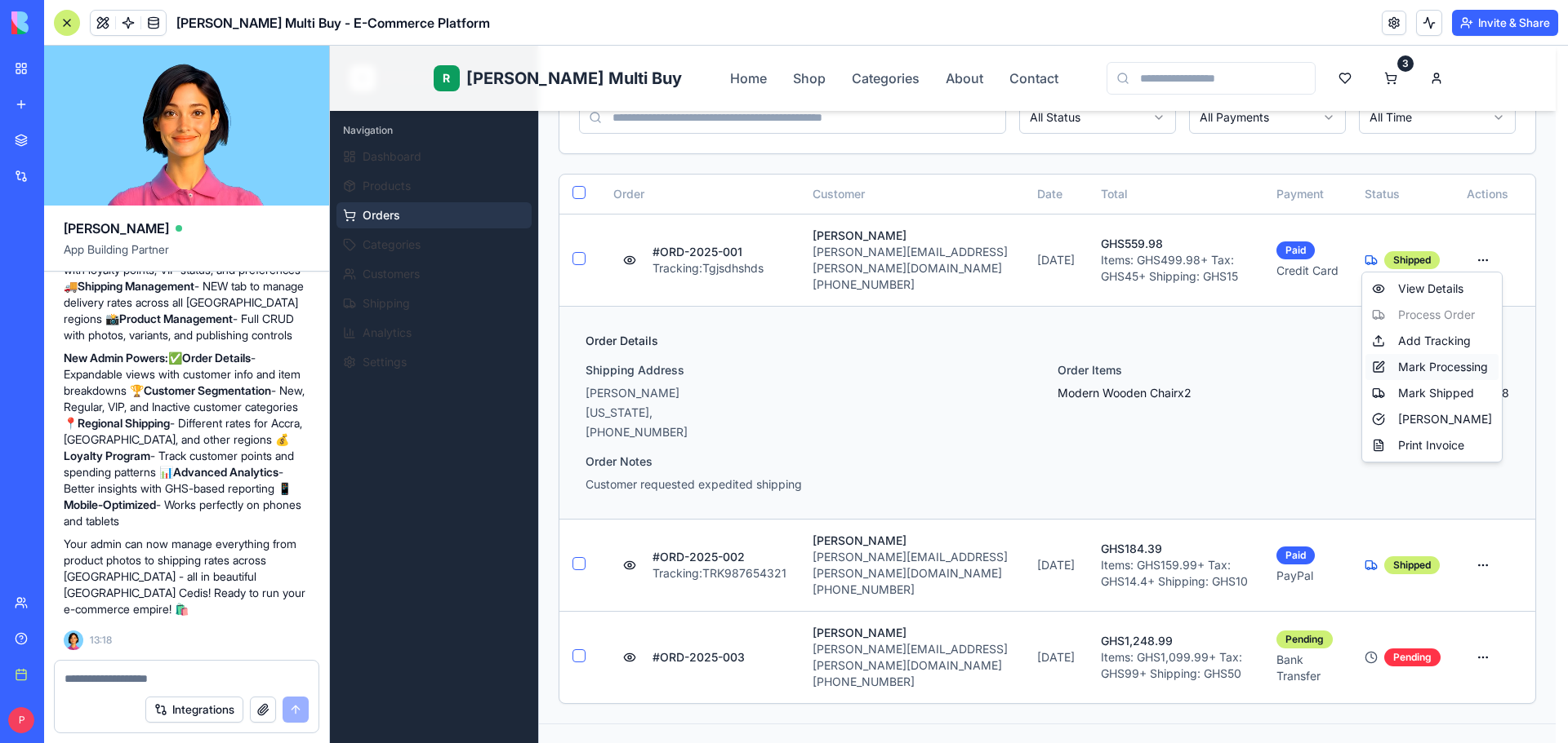
click at [1460, 370] on div "Mark Processing" at bounding box center [1431, 366] width 133 height 26
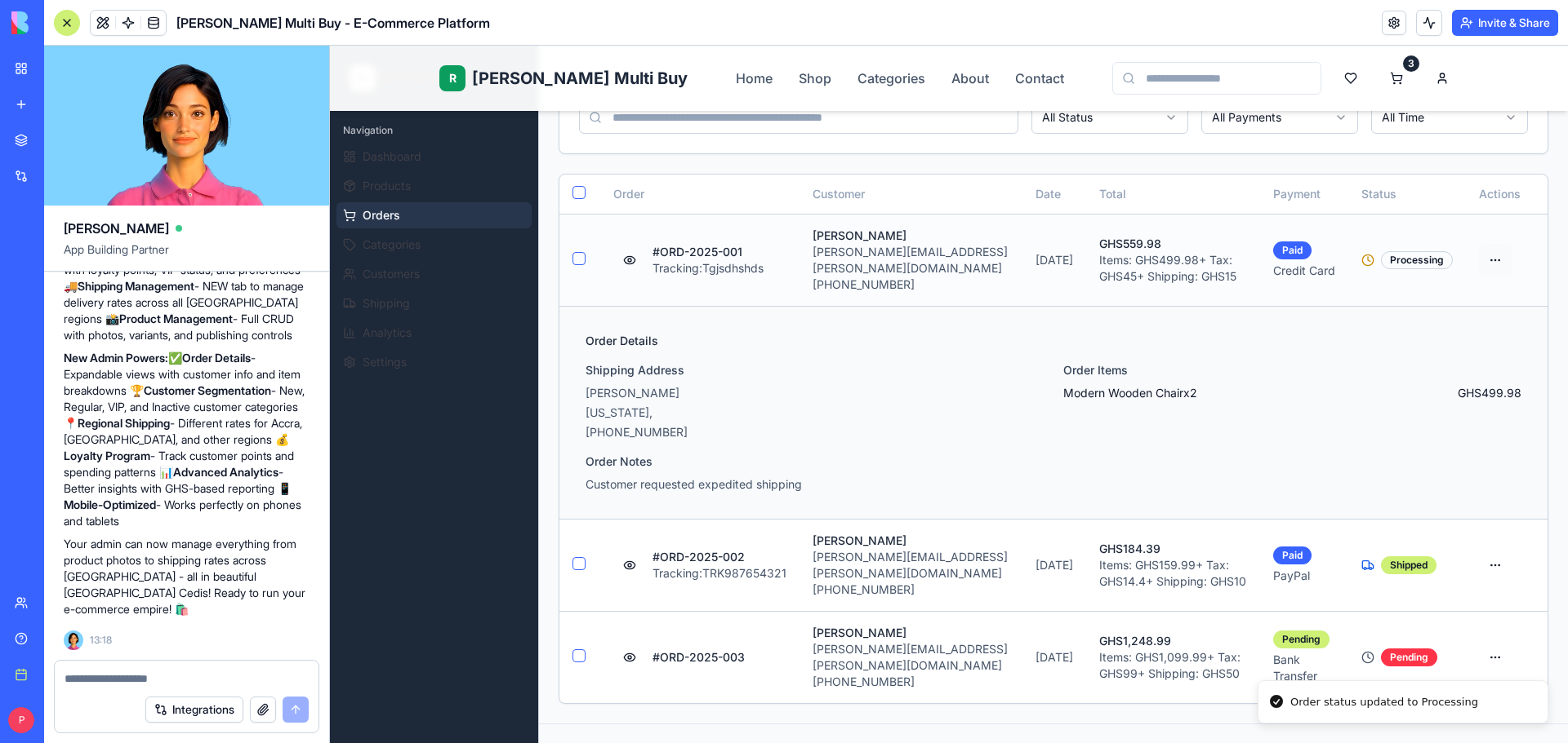
click at [1479, 251] on html "R Rene Multi Buy Home Shop Categories About Contact 3 R Rene Admin Navigation D…" at bounding box center [949, 442] width 1238 height 1337
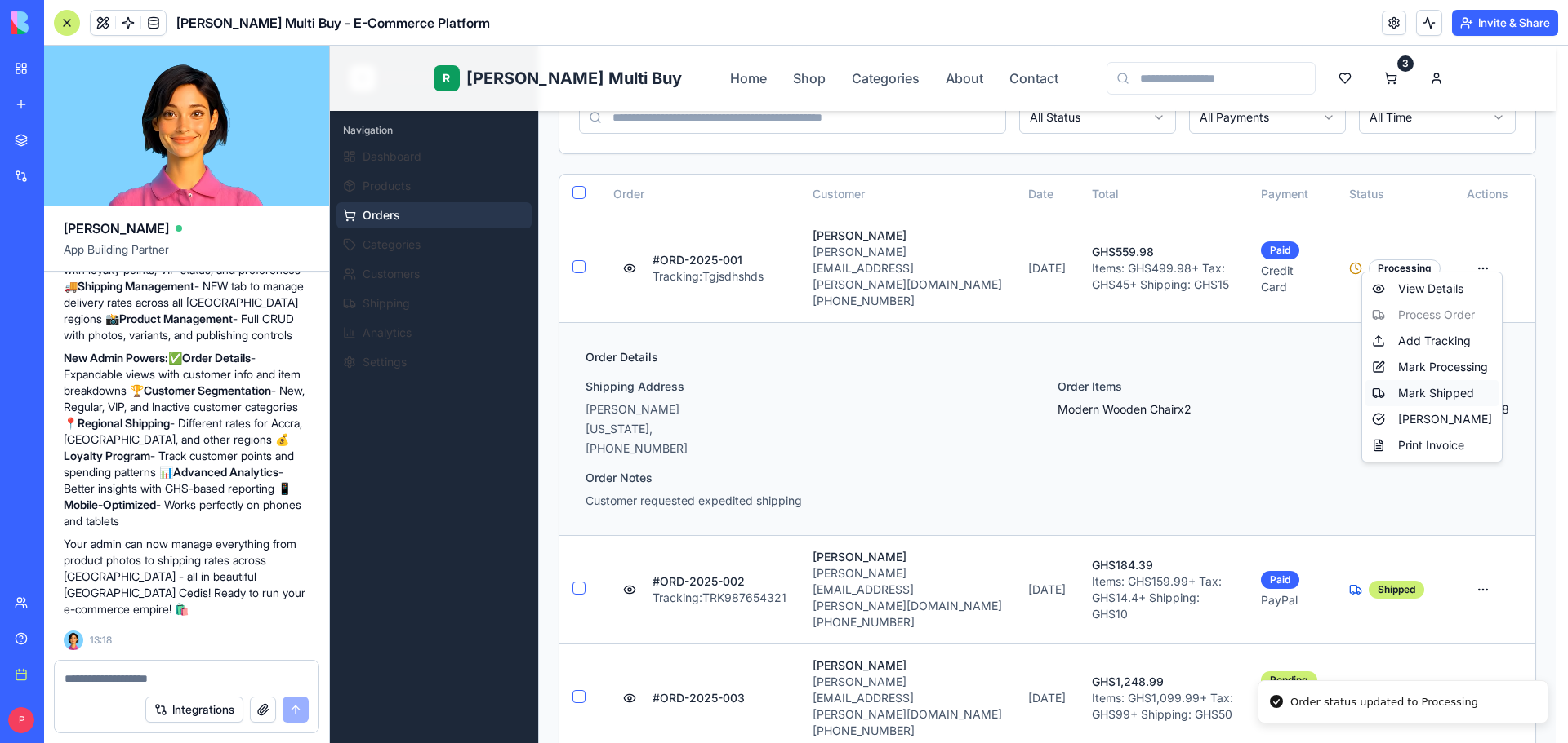
click at [1448, 392] on div "Mark Shipped" at bounding box center [1431, 392] width 133 height 26
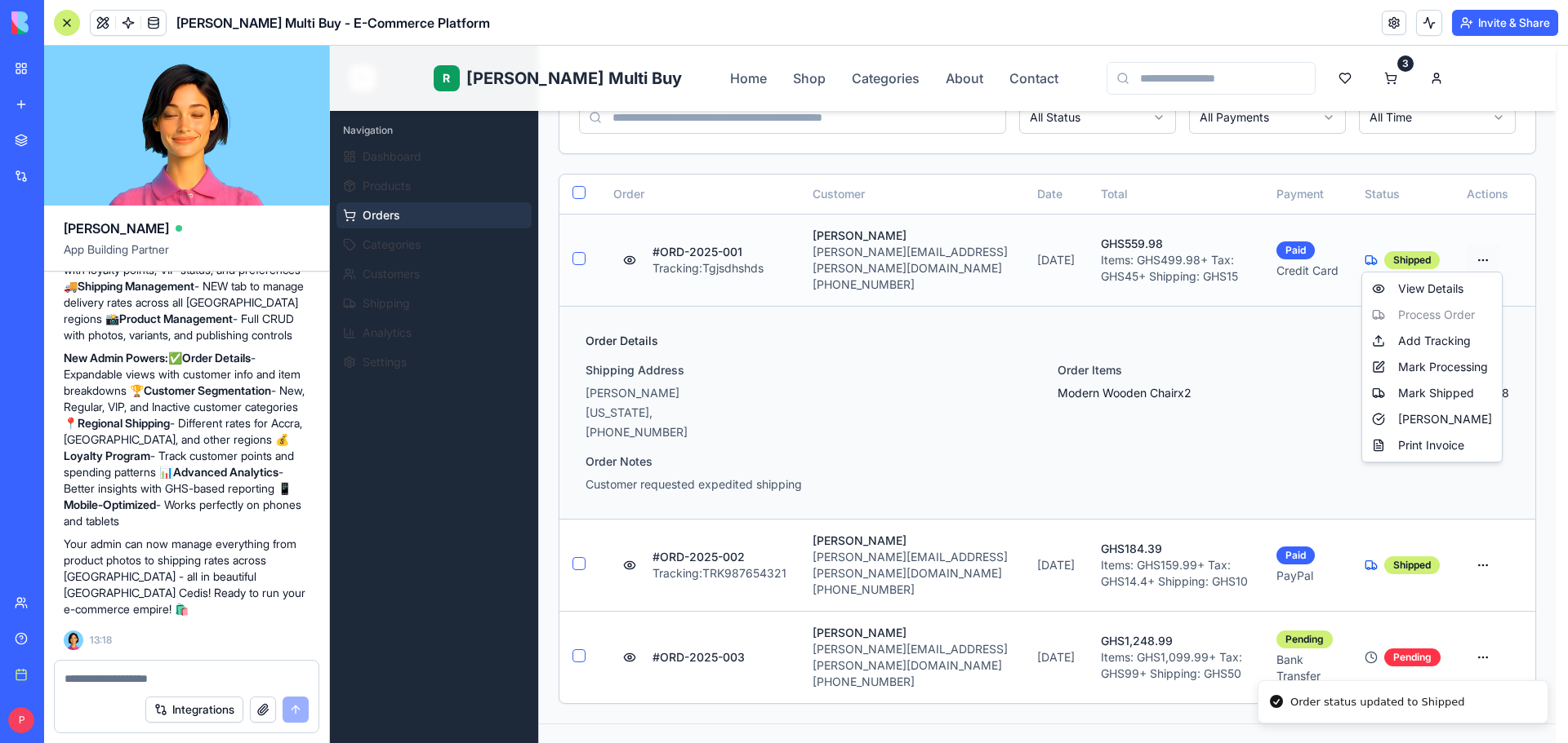
click at [1488, 251] on html "R Rene Multi Buy Home Shop Categories About Contact 3 R Rene Admin Navigation D…" at bounding box center [949, 442] width 1238 height 1337
click at [1465, 421] on div "[PERSON_NAME]" at bounding box center [1431, 419] width 133 height 26
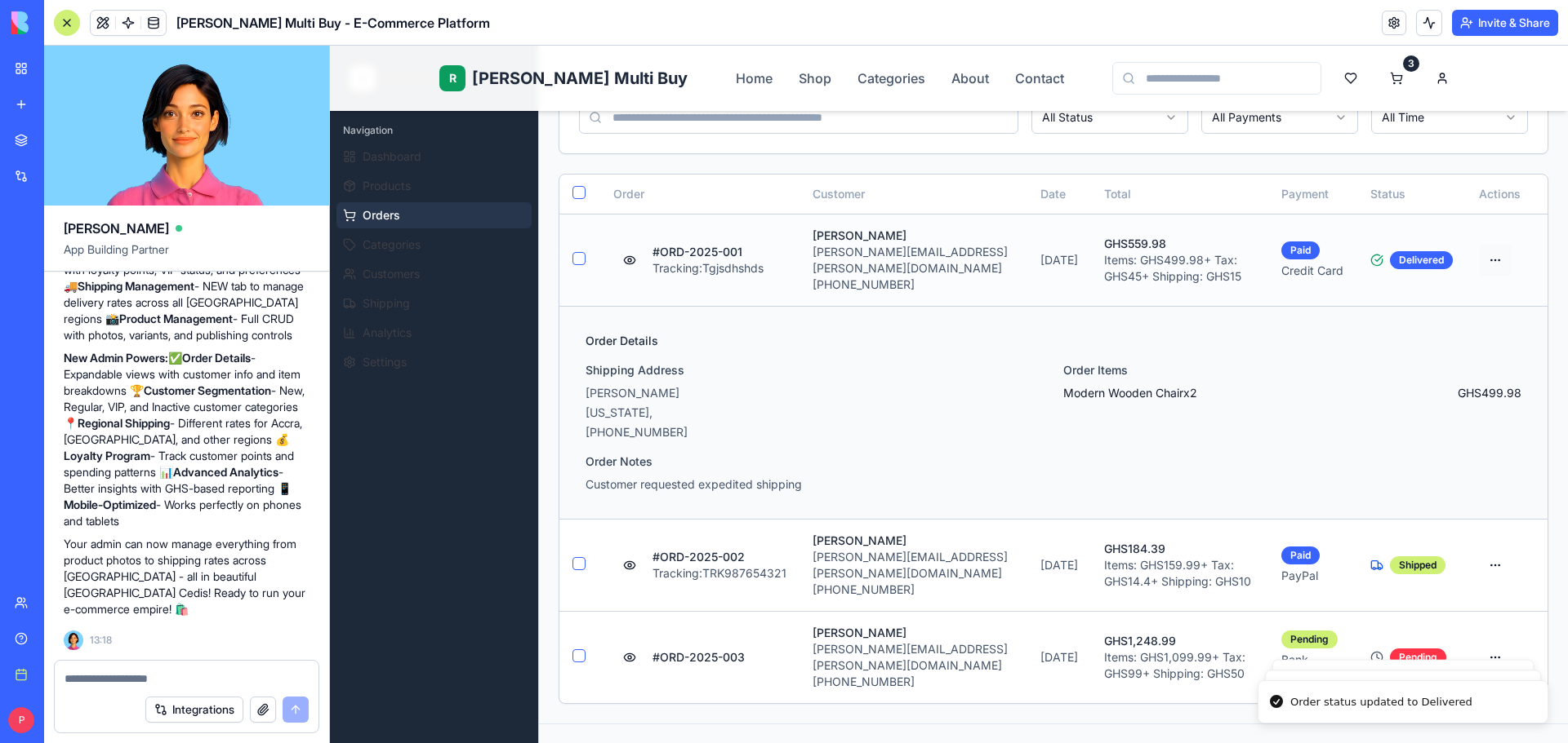
click at [1482, 254] on html "R Rene Multi Buy Home Shop Categories About Contact 3 R Rene Admin Navigation D…" at bounding box center [949, 442] width 1238 height 1337
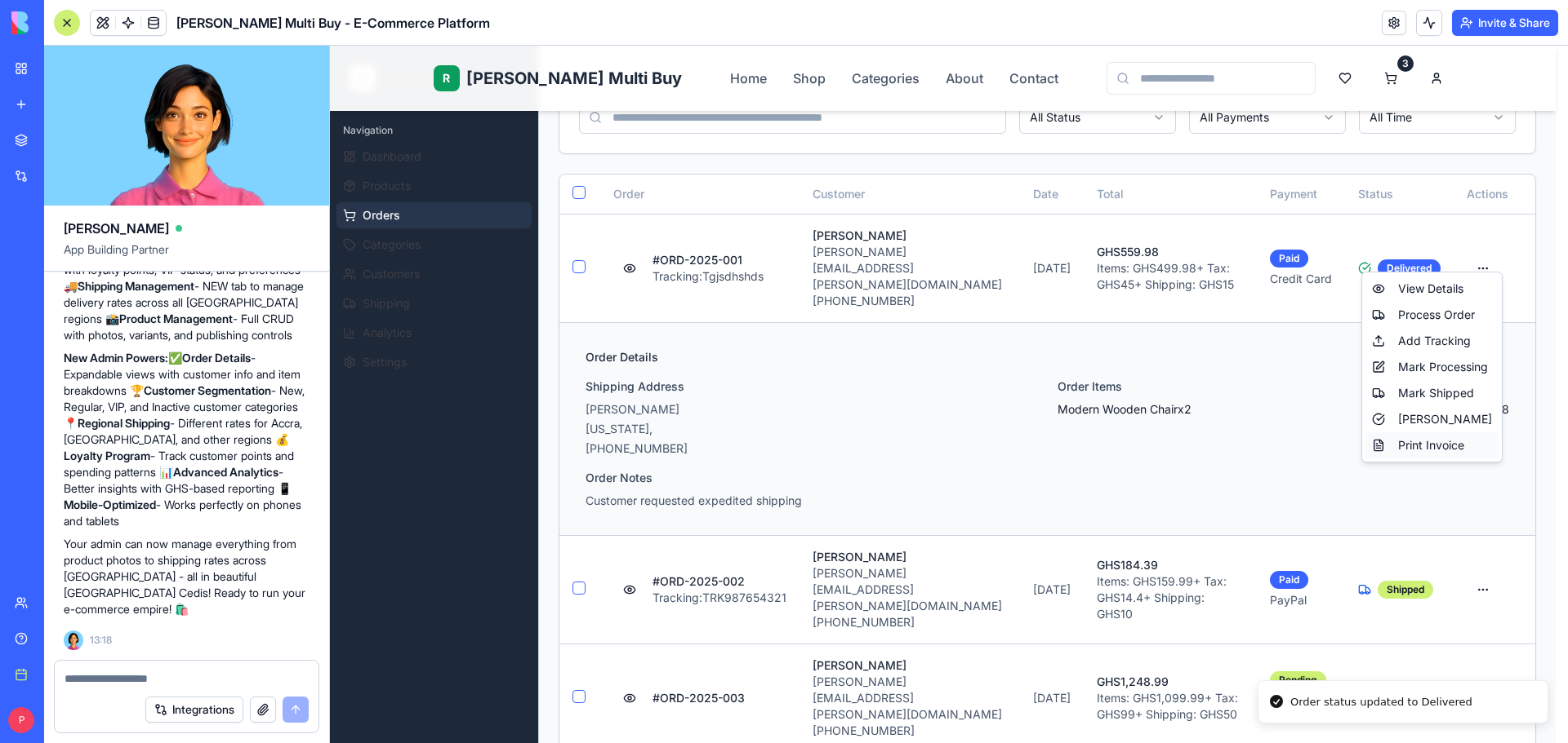
click at [1444, 446] on div "Print Invoice" at bounding box center [1431, 445] width 133 height 26
click at [1488, 252] on html "R Rene Multi Buy Home Shop Categories About Contact 3 R Rene Admin Navigation D…" at bounding box center [949, 468] width 1238 height 1386
click at [1440, 452] on div "Print Invoice" at bounding box center [1431, 445] width 133 height 26
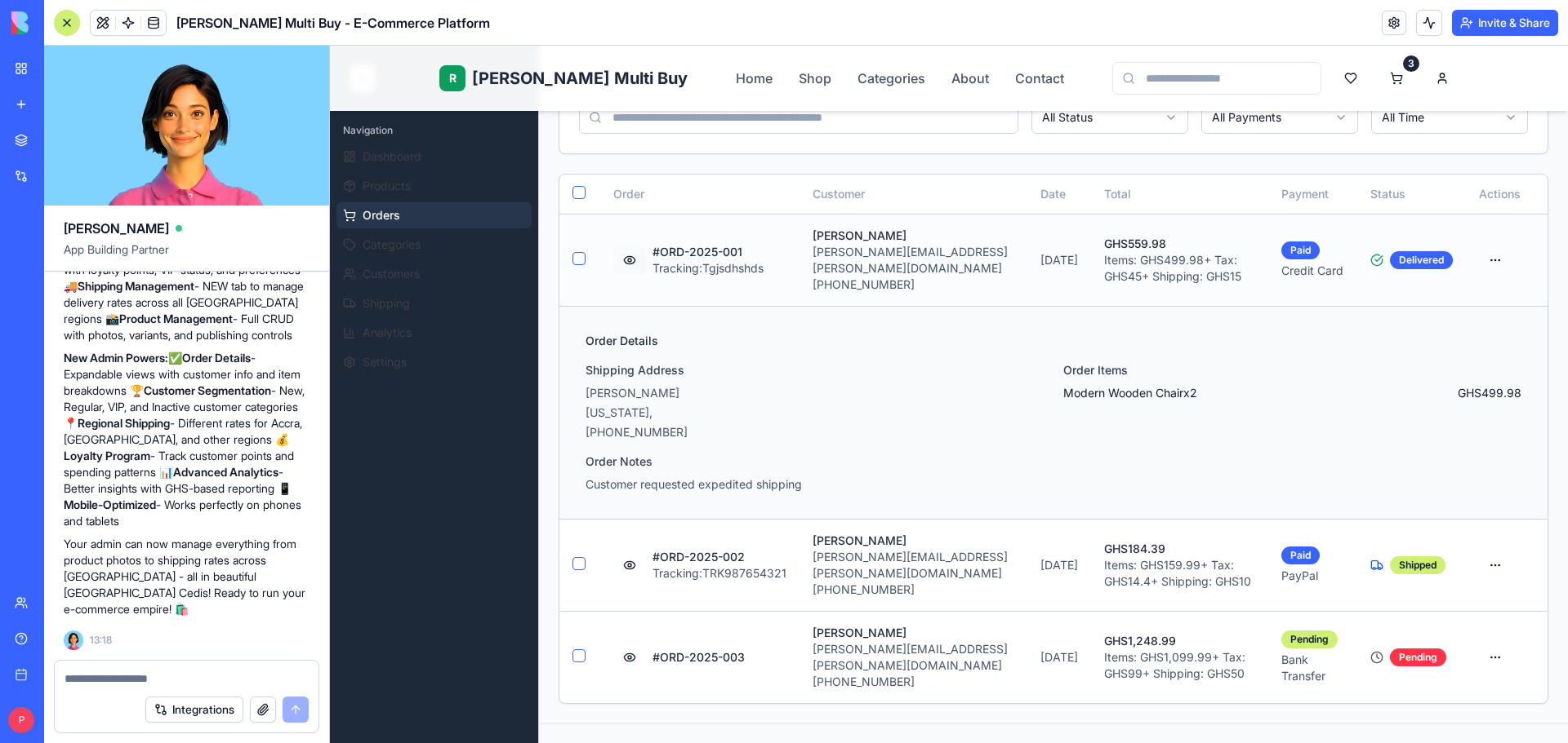
click at [629, 250] on button at bounding box center [629, 260] width 33 height 29
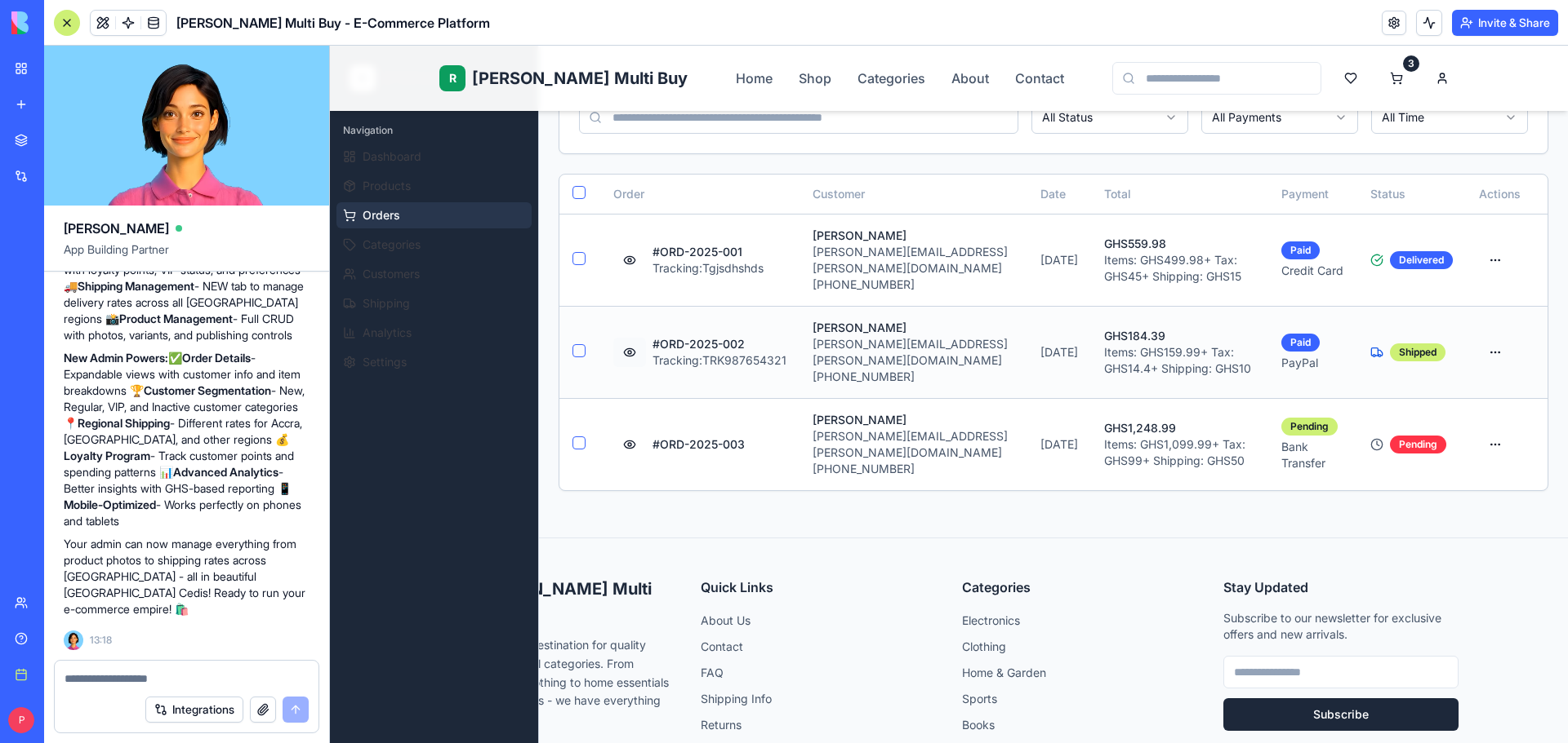
click at [631, 338] on button at bounding box center [629, 352] width 33 height 29
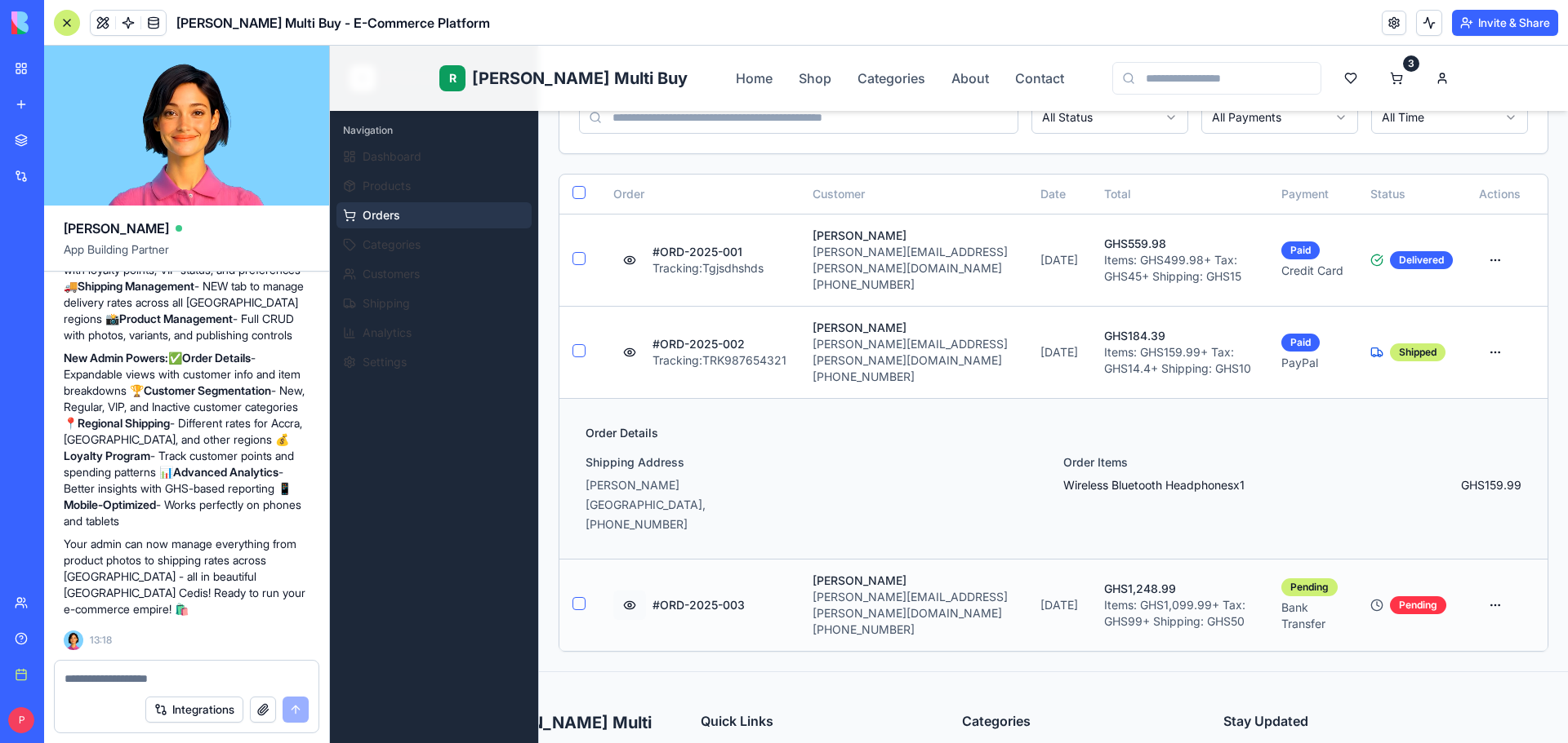
click at [629, 591] on button at bounding box center [629, 605] width 33 height 29
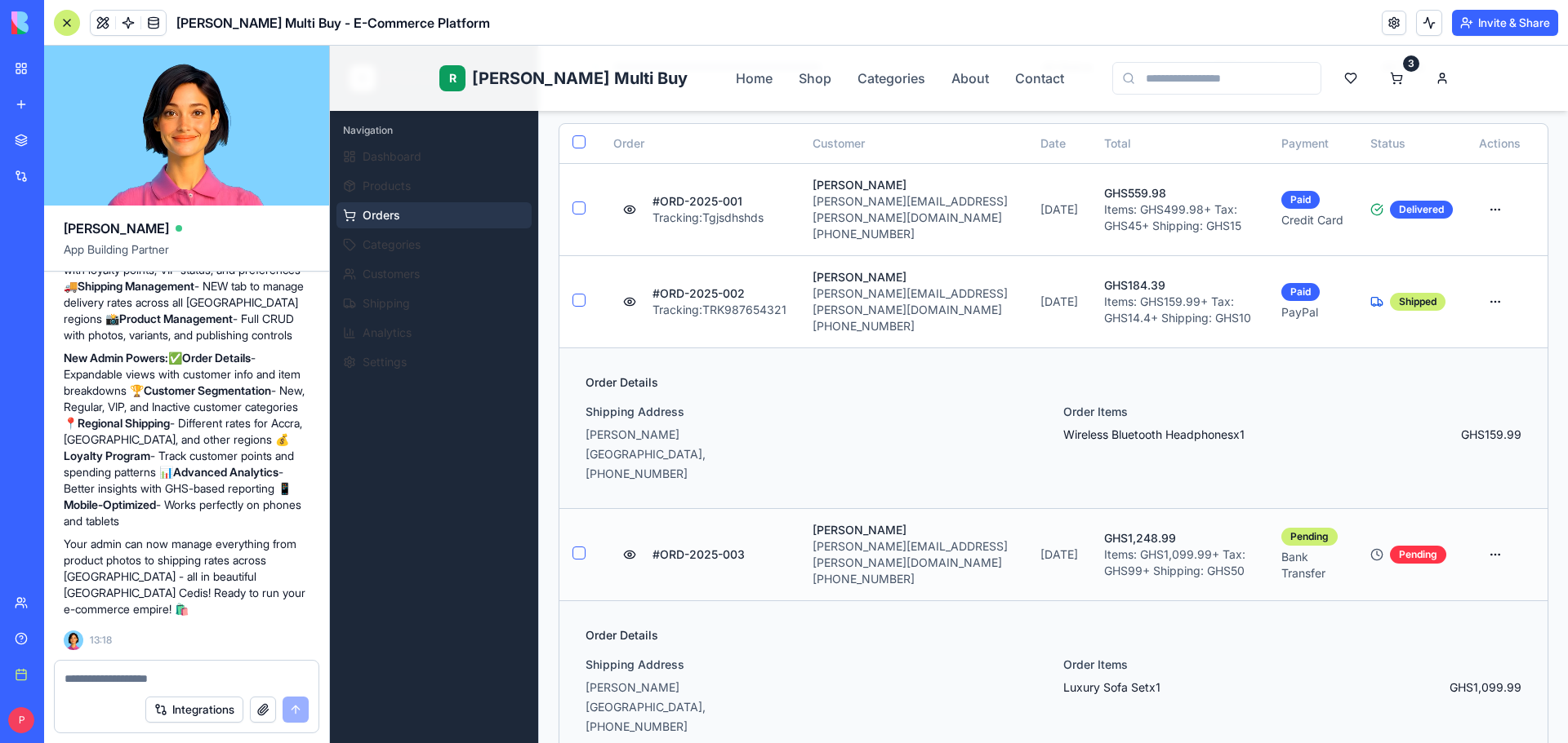
scroll to position [326, 0]
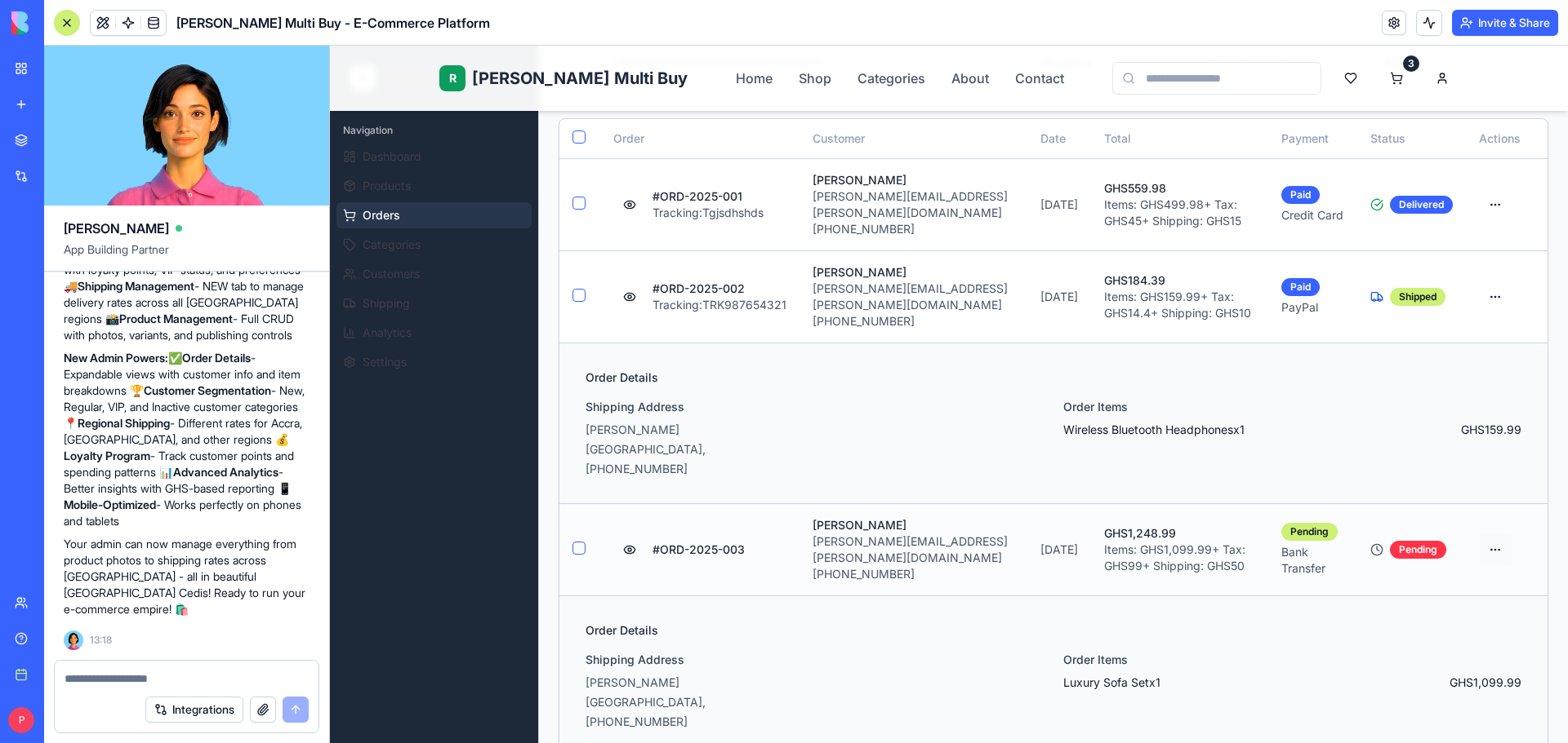
click at [1479, 506] on html "R Rene Multi Buy Home Shop Categories About Contact 3 R Rene Admin Navigation D…" at bounding box center [949, 468] width 1238 height 1498
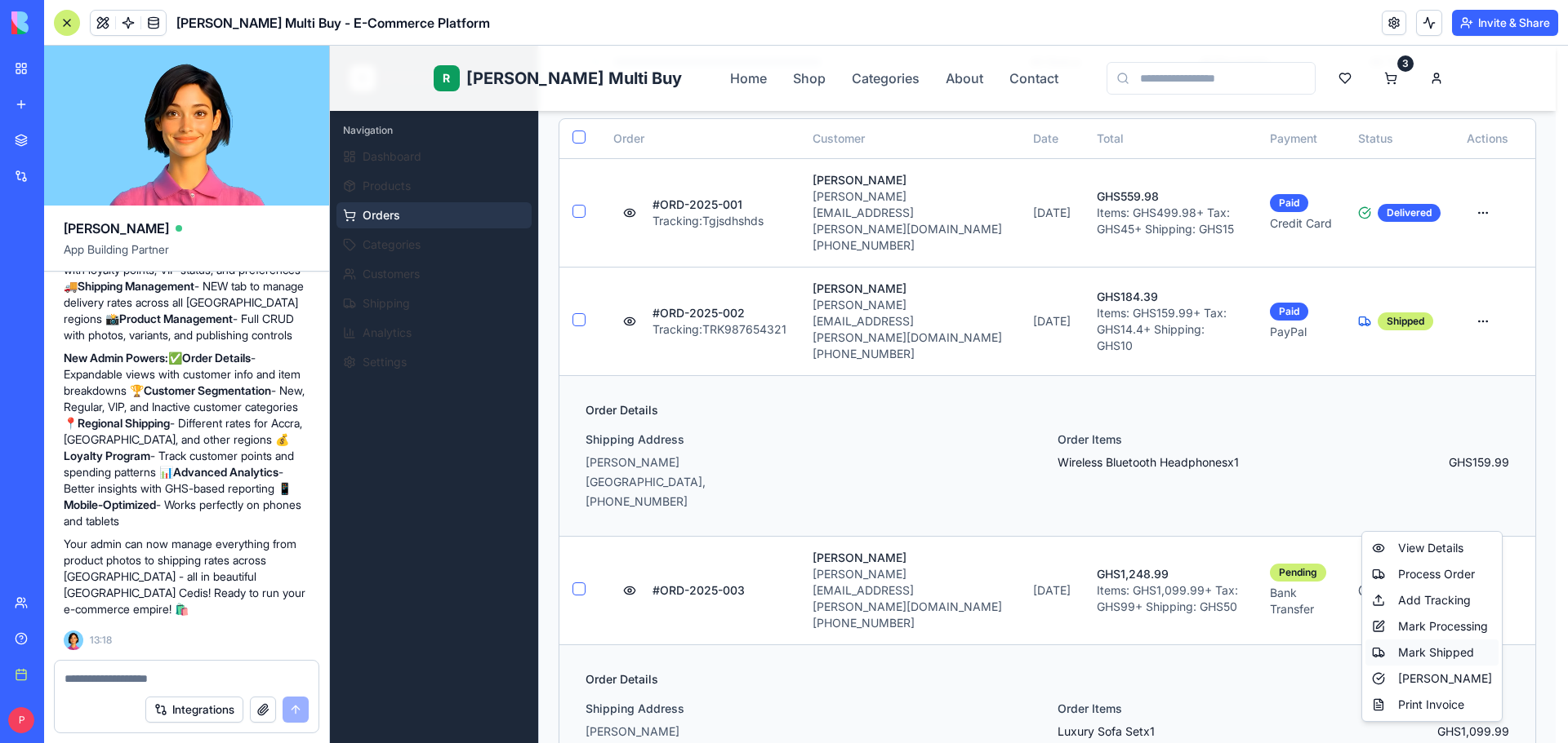
click at [1431, 651] on div "Mark Shipped" at bounding box center [1431, 652] width 133 height 26
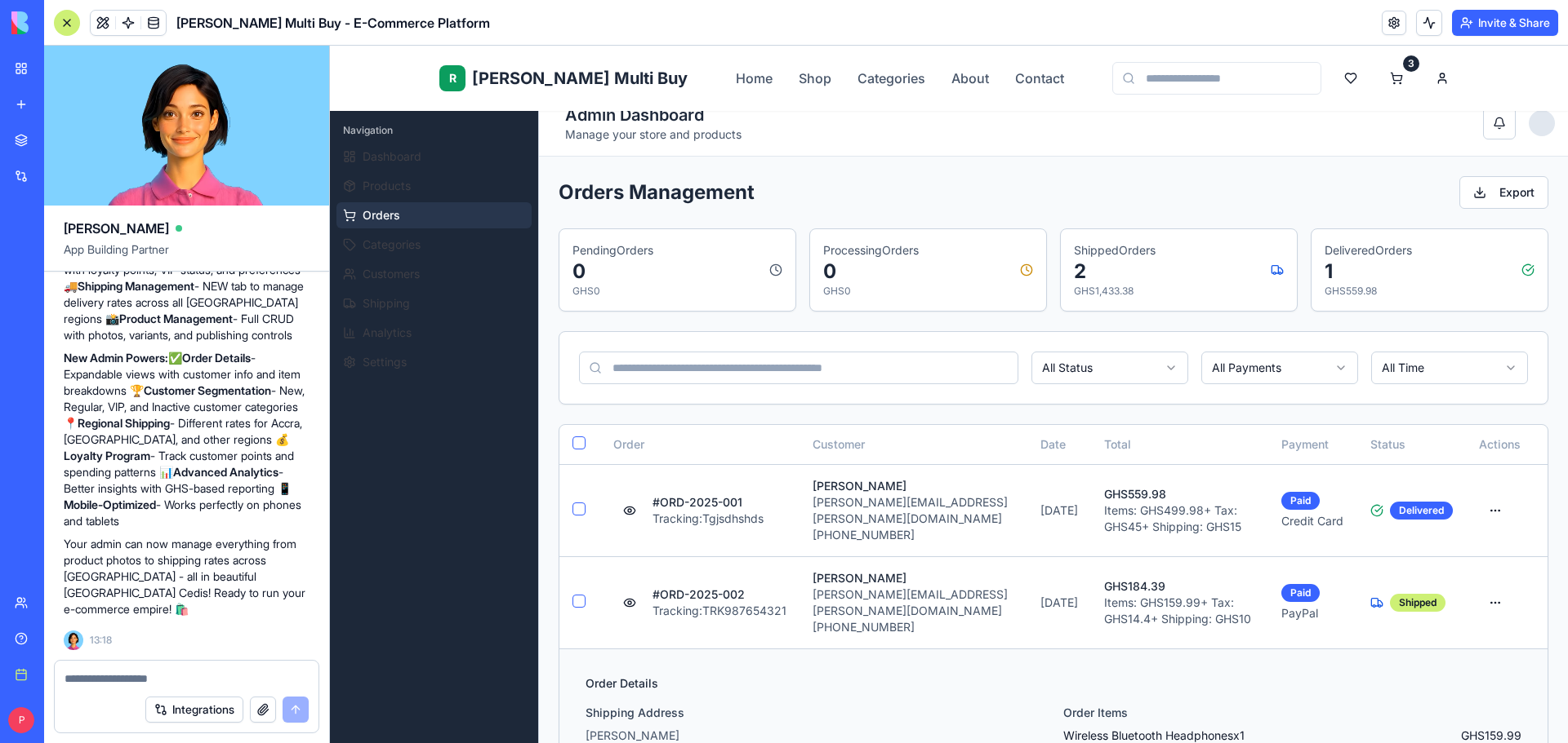
scroll to position [2, 0]
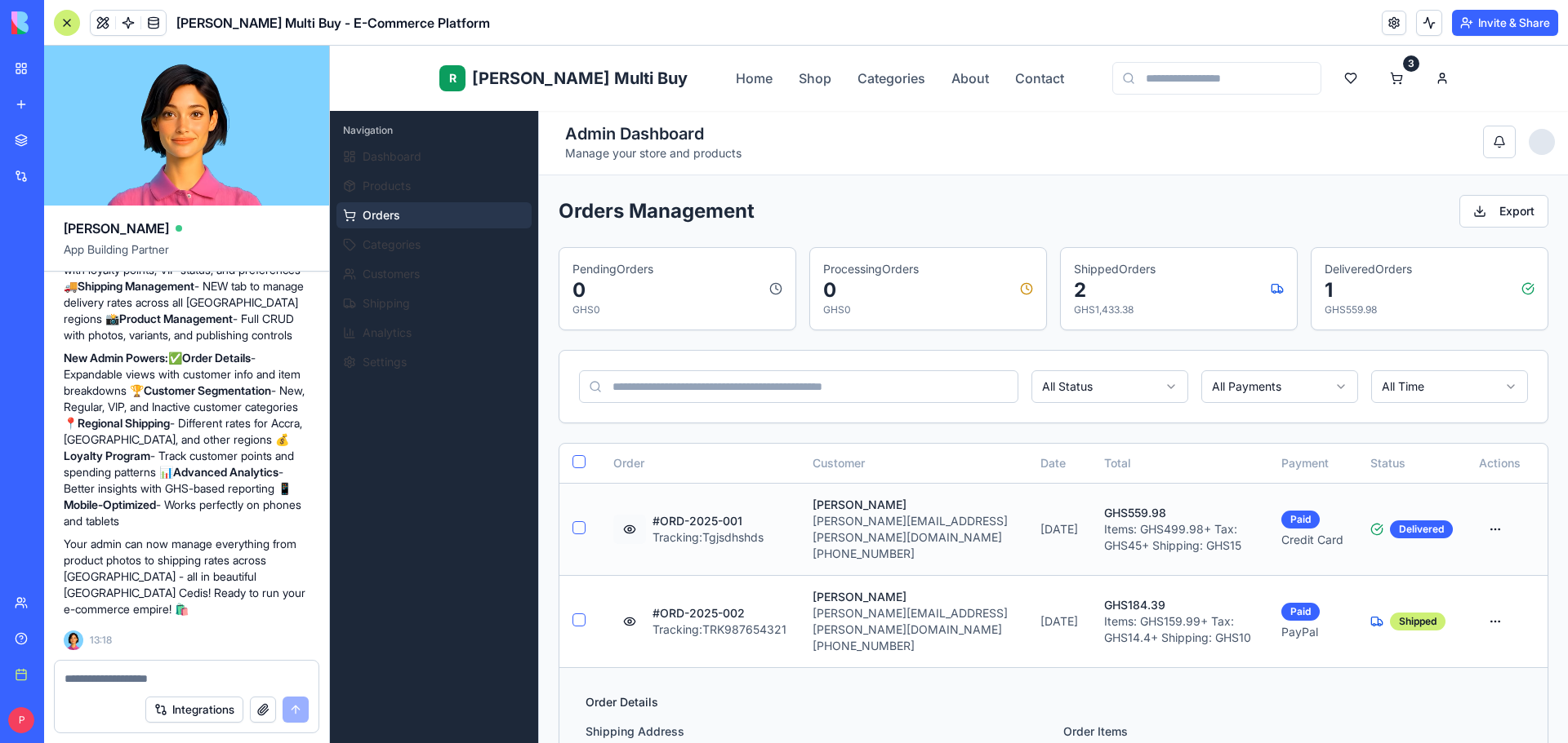
click at [631, 518] on button at bounding box center [629, 529] width 33 height 29
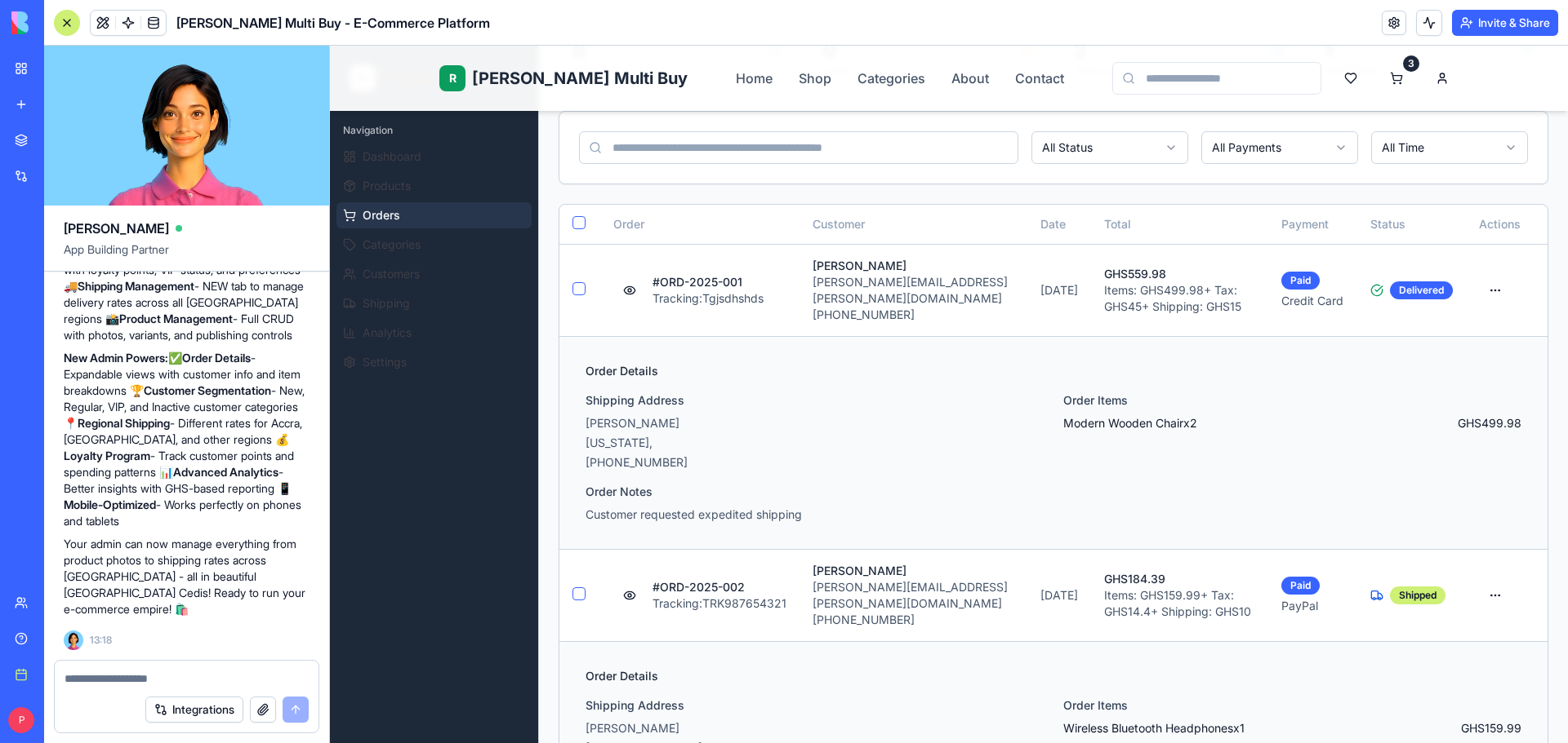
scroll to position [246, 0]
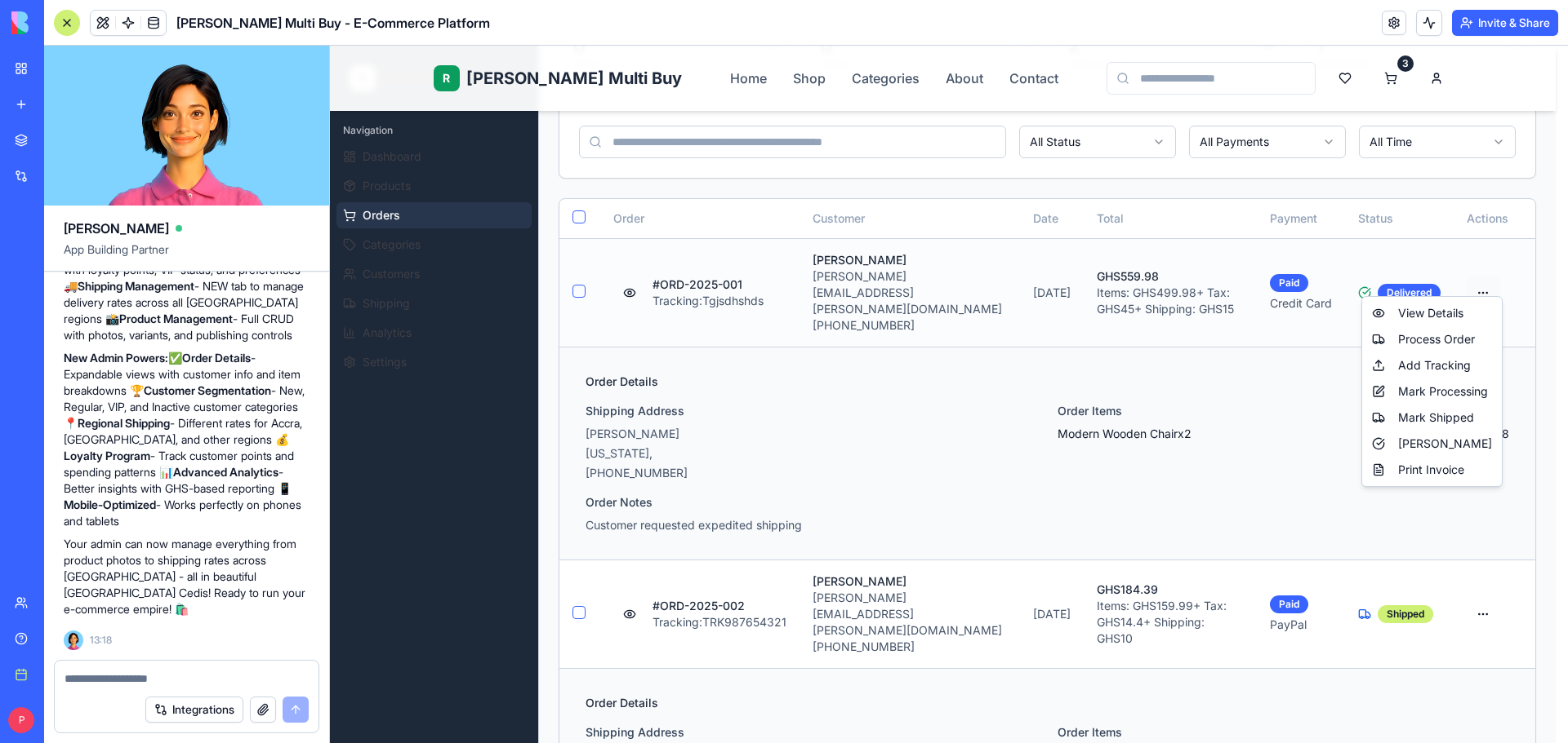
click at [1486, 268] on html "R Rene Multi Buy Home Shop Categories About Contact 3 R Rene Admin Navigation D…" at bounding box center [949, 679] width 1238 height 1759
click at [1144, 447] on html "R Rene Multi Buy Home Shop Categories About Contact 3 R Rene Admin Navigation D…" at bounding box center [949, 679] width 1238 height 1759
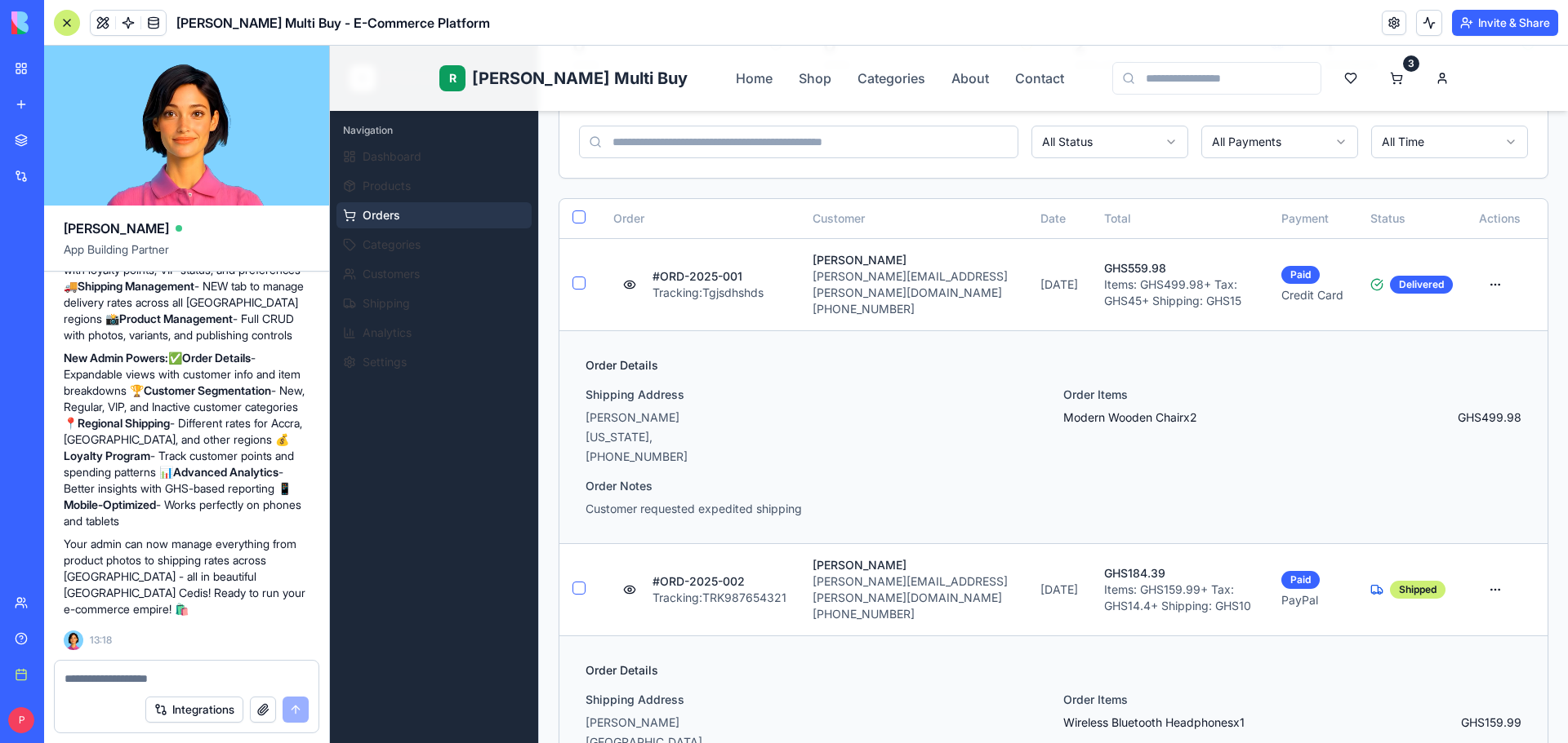
click at [151, 676] on textarea at bounding box center [186, 679] width 244 height 17
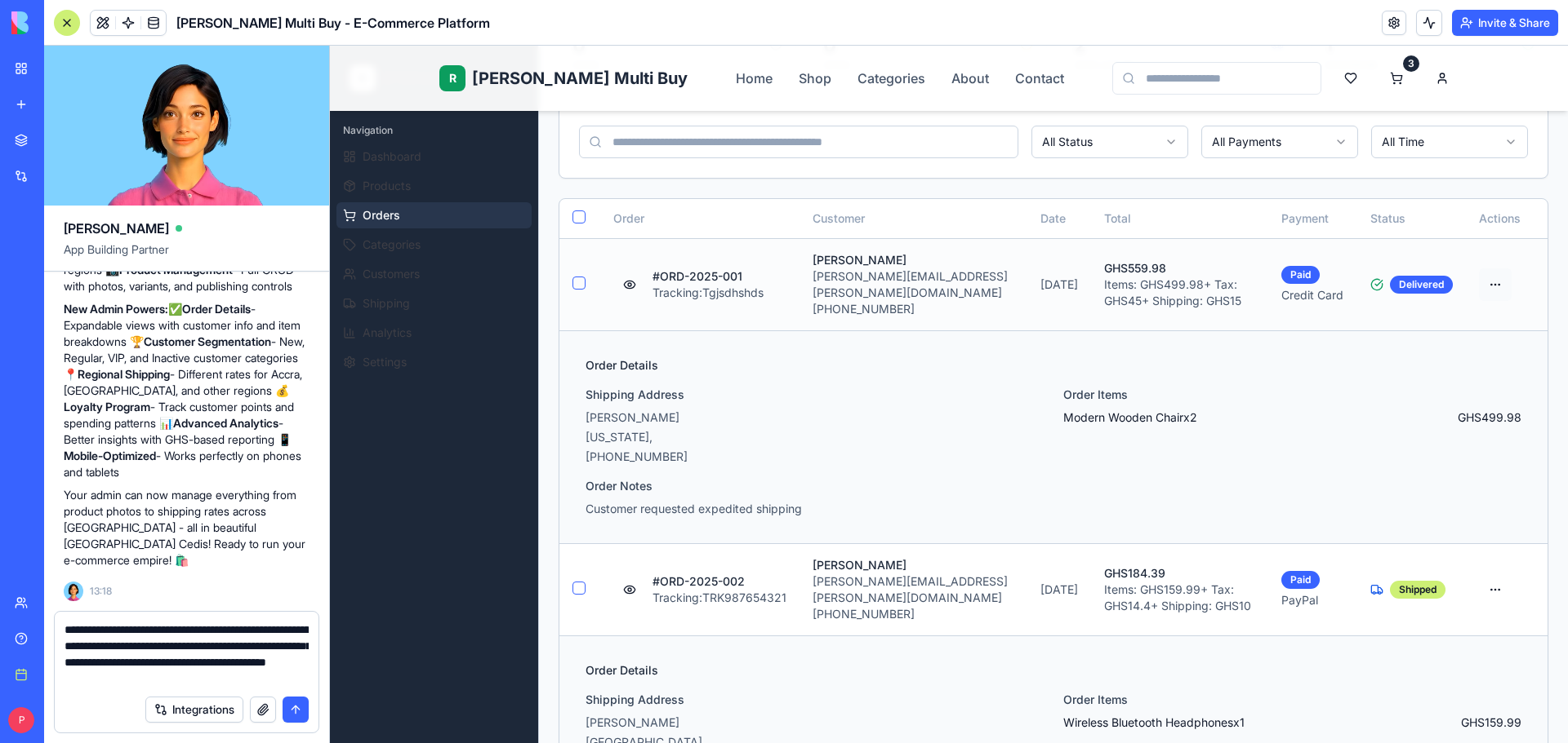
click at [1484, 278] on html "R Rene Multi Buy Home Shop Categories About Contact 3 R Rene Admin Navigation D…" at bounding box center [949, 655] width 1238 height 1711
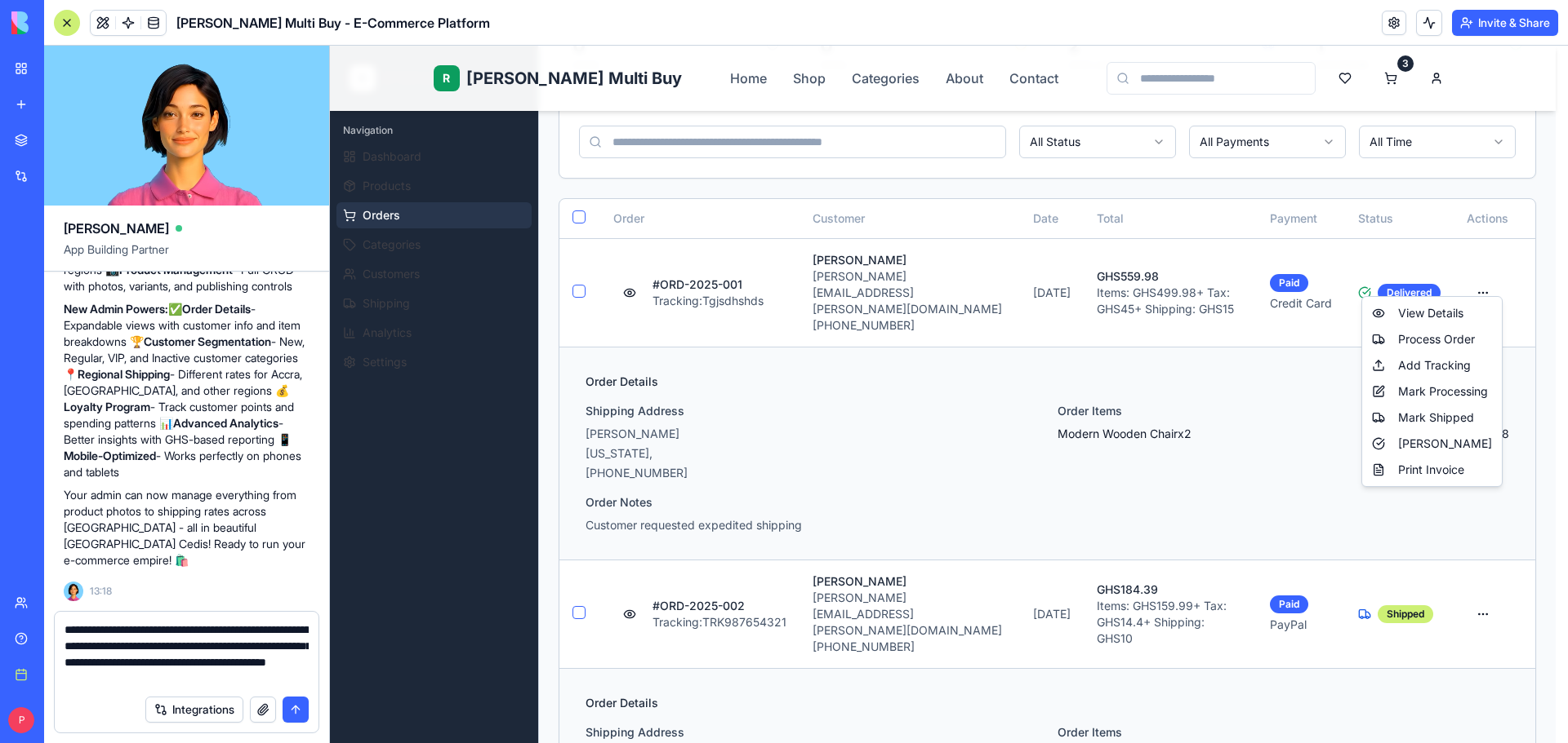
click at [268, 681] on textarea "**********" at bounding box center [186, 655] width 244 height 65
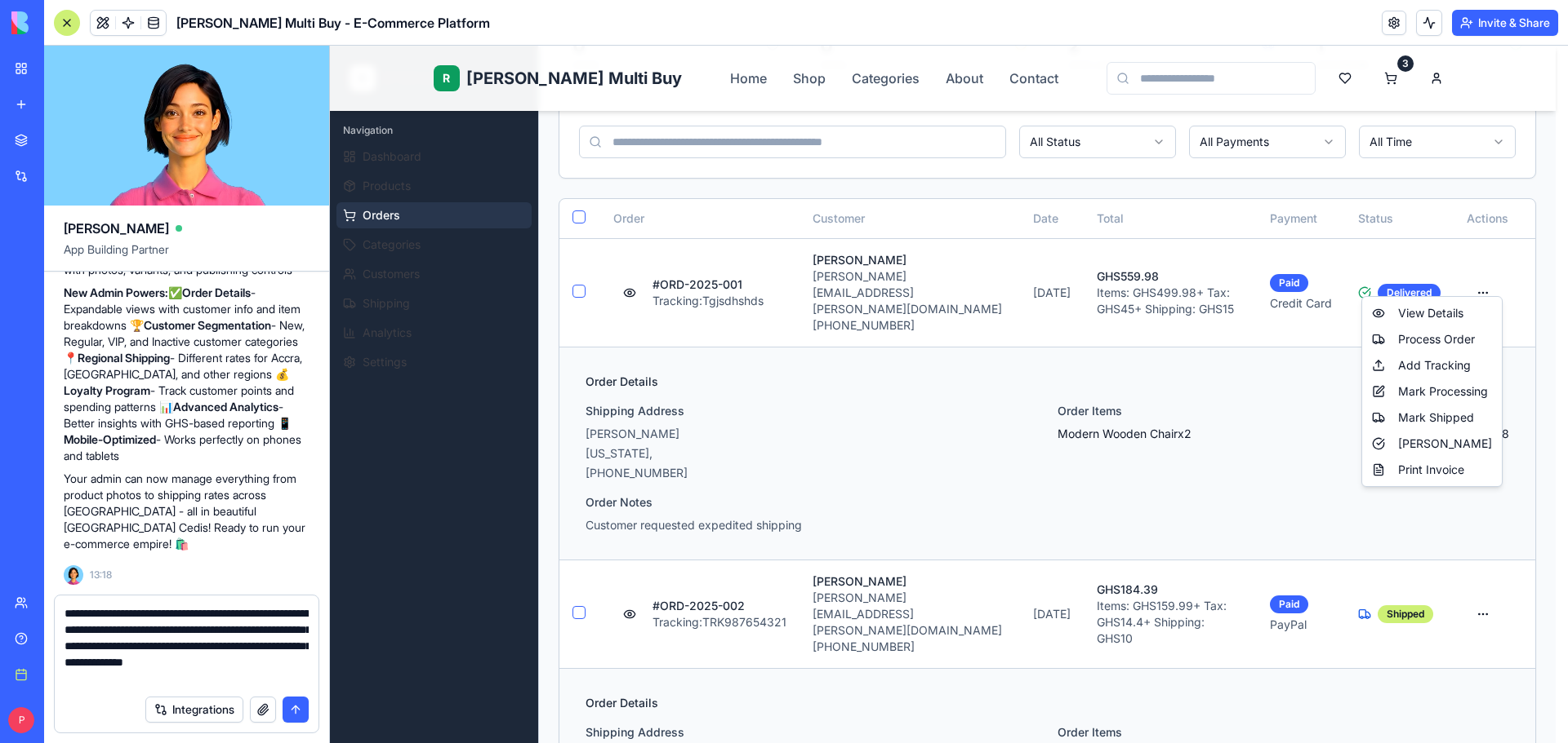
type textarea "**********"
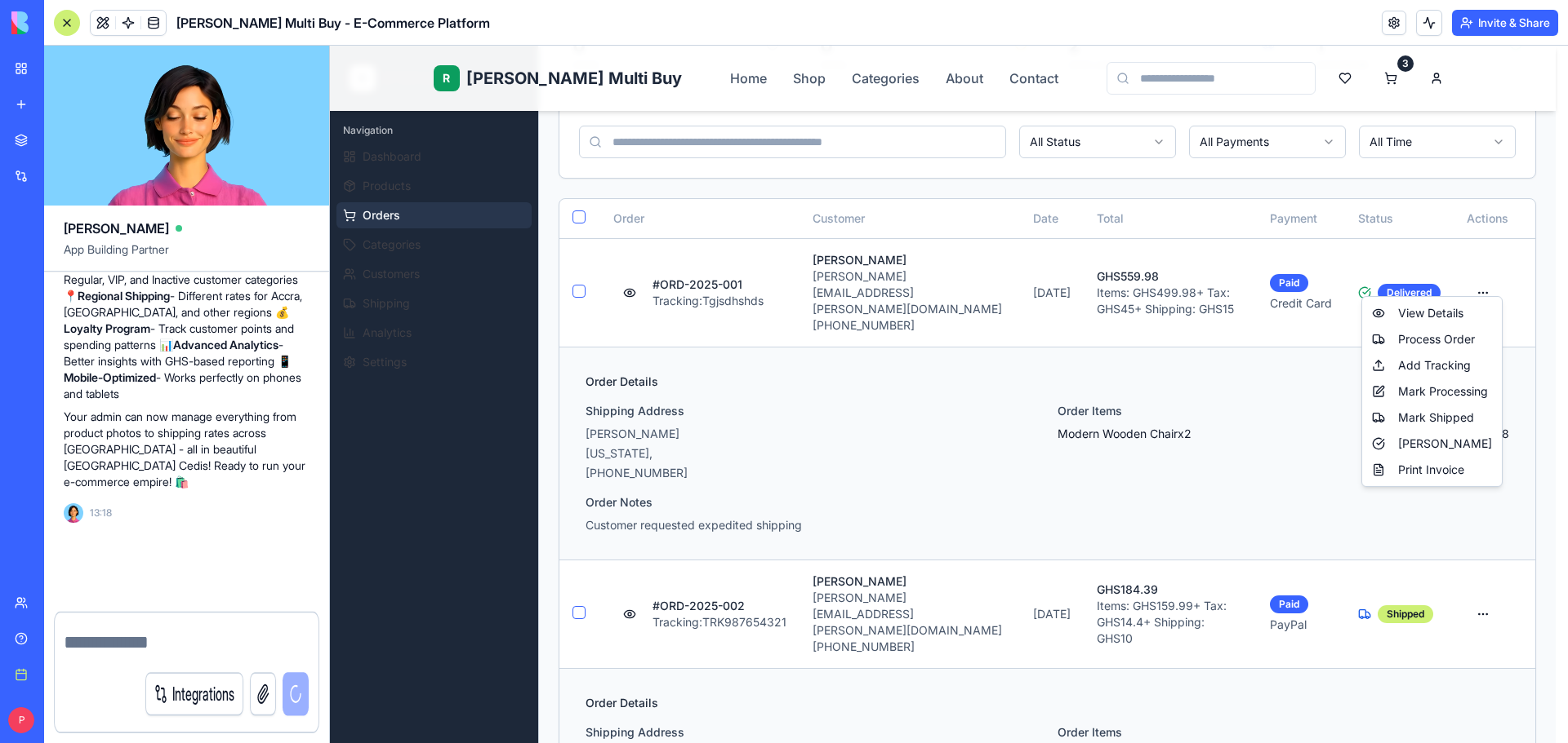
scroll to position [6486, 0]
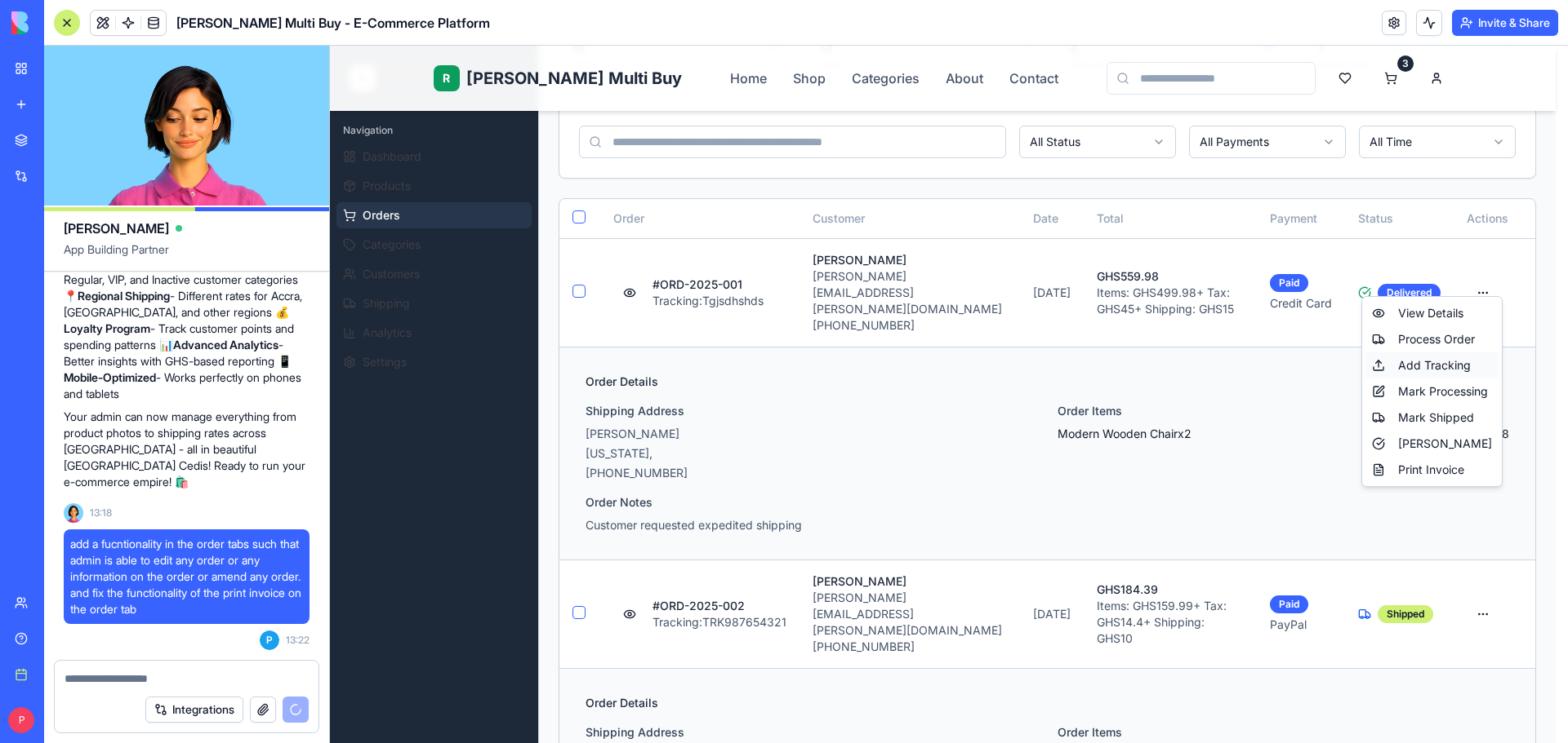
click at [1458, 361] on div "Add Tracking" at bounding box center [1431, 365] width 133 height 26
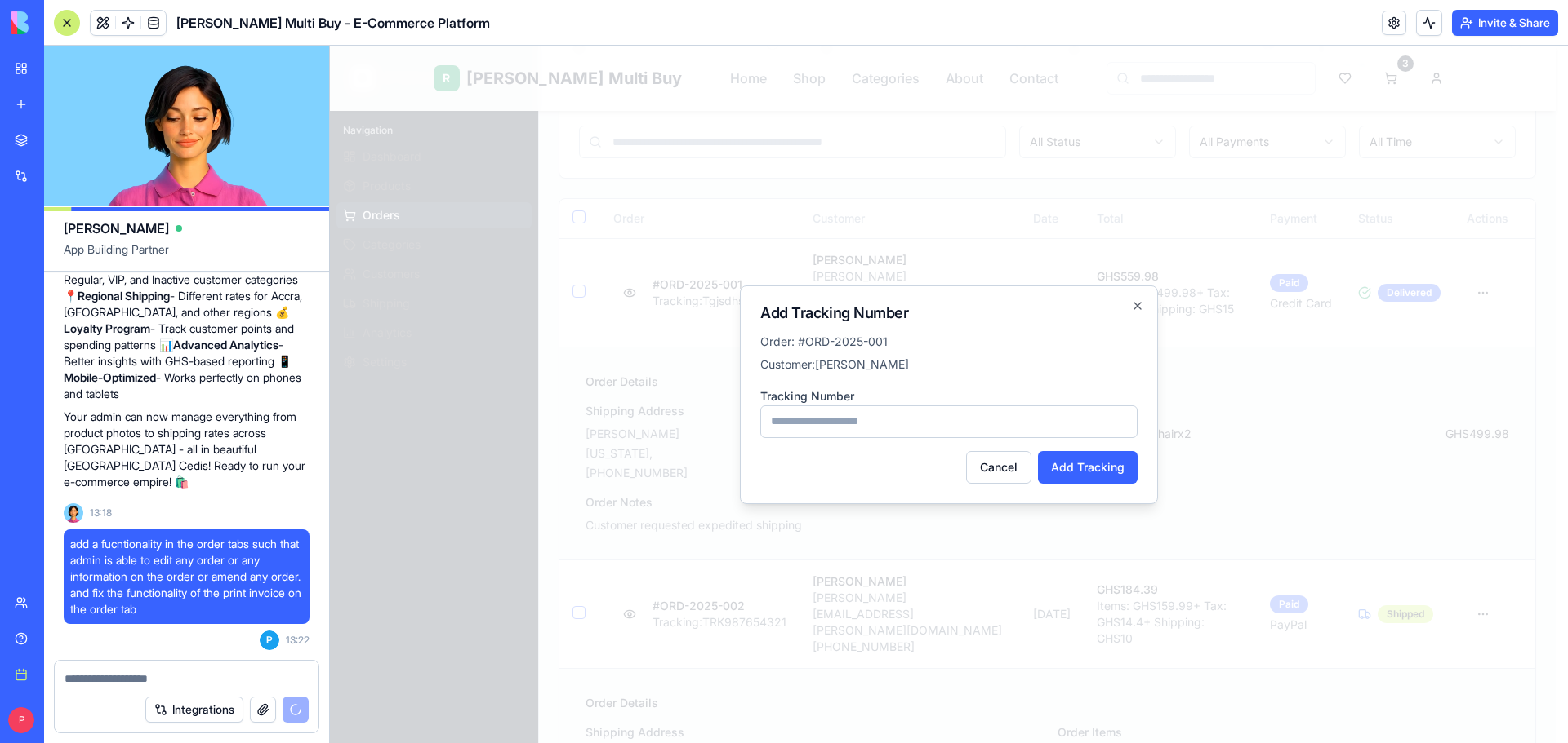
click at [891, 417] on input at bounding box center [949, 422] width 378 height 33
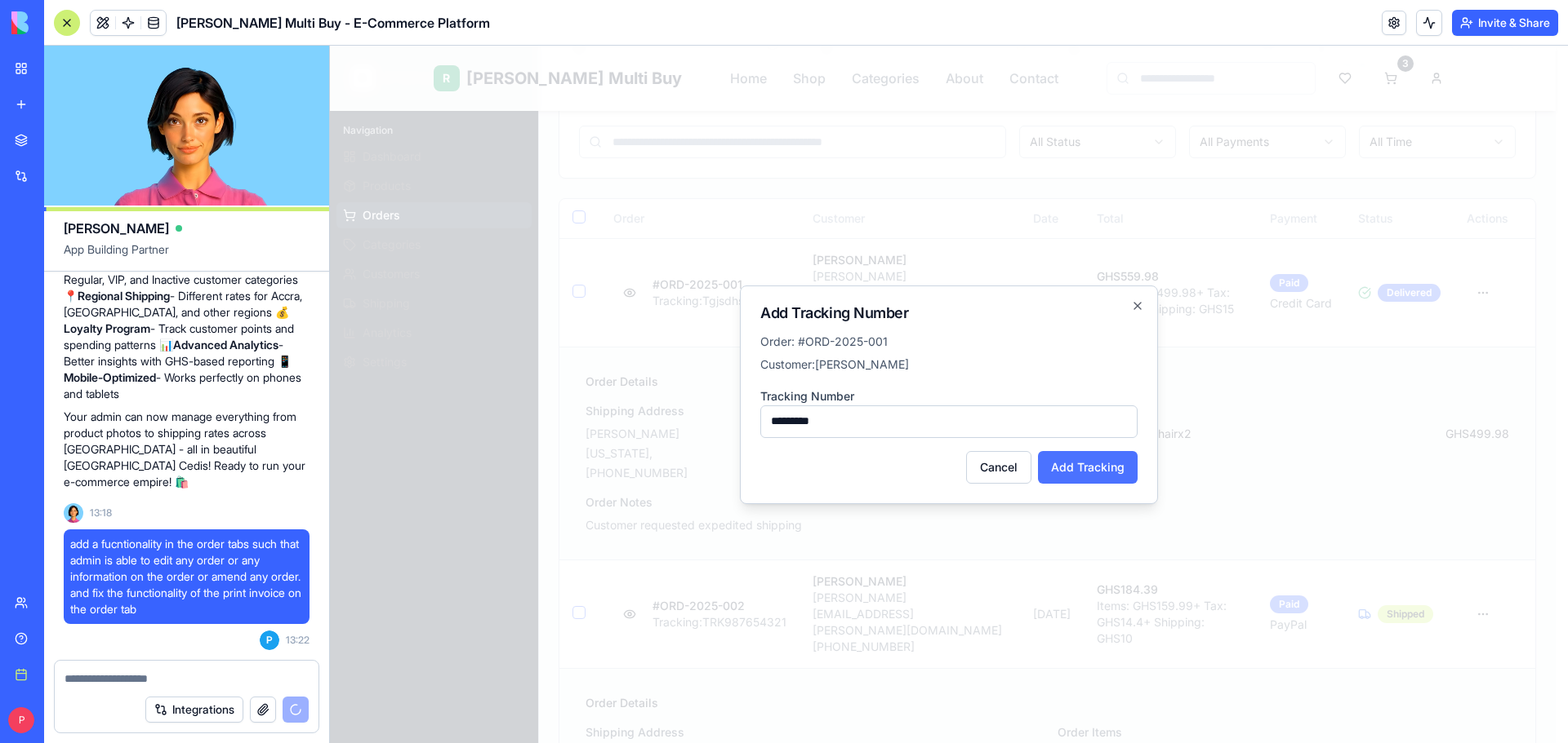
type input "*********"
click at [1097, 475] on button "Add Tracking" at bounding box center [1087, 468] width 99 height 33
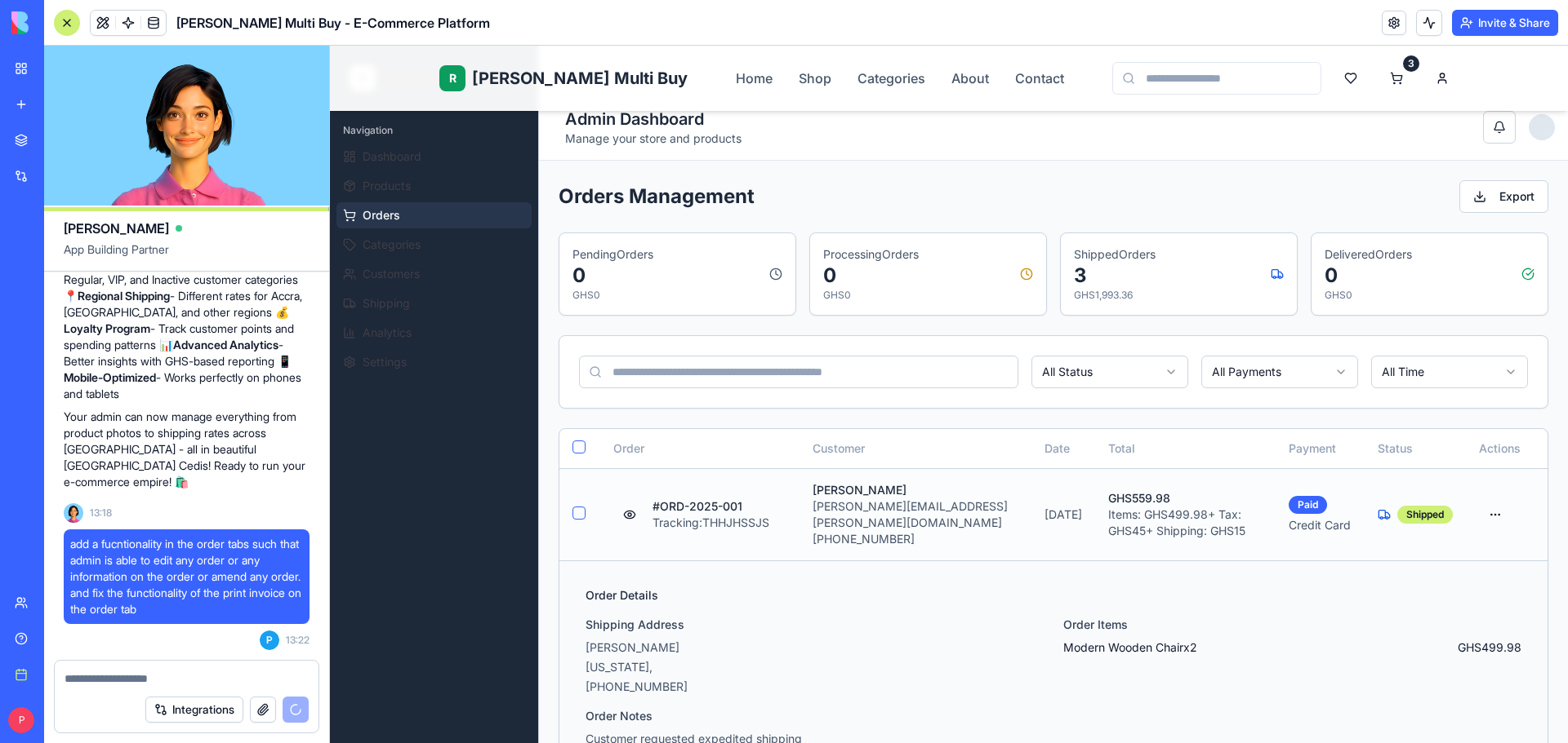
scroll to position [0, 0]
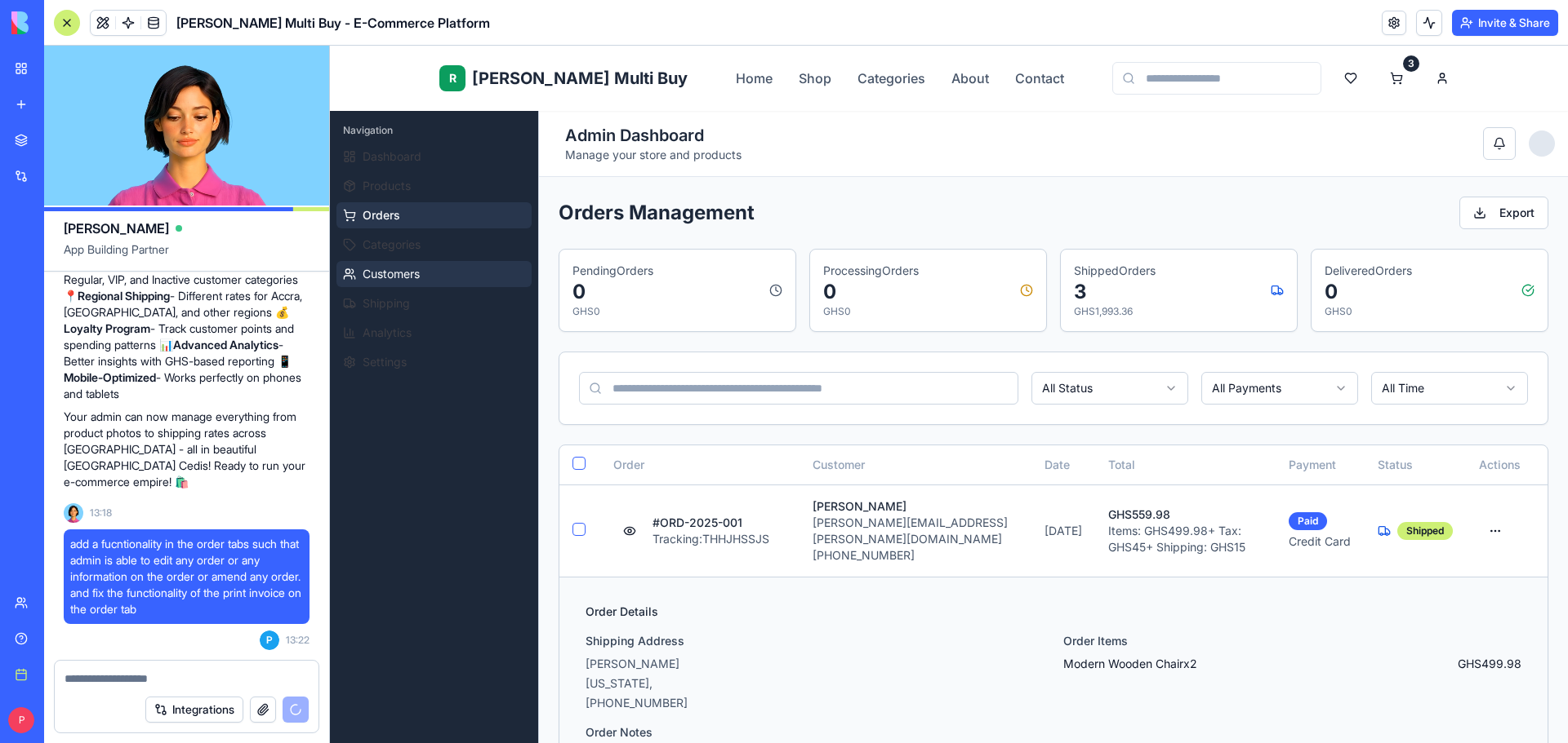
click at [419, 281] on span "Customers" at bounding box center [391, 275] width 57 height 17
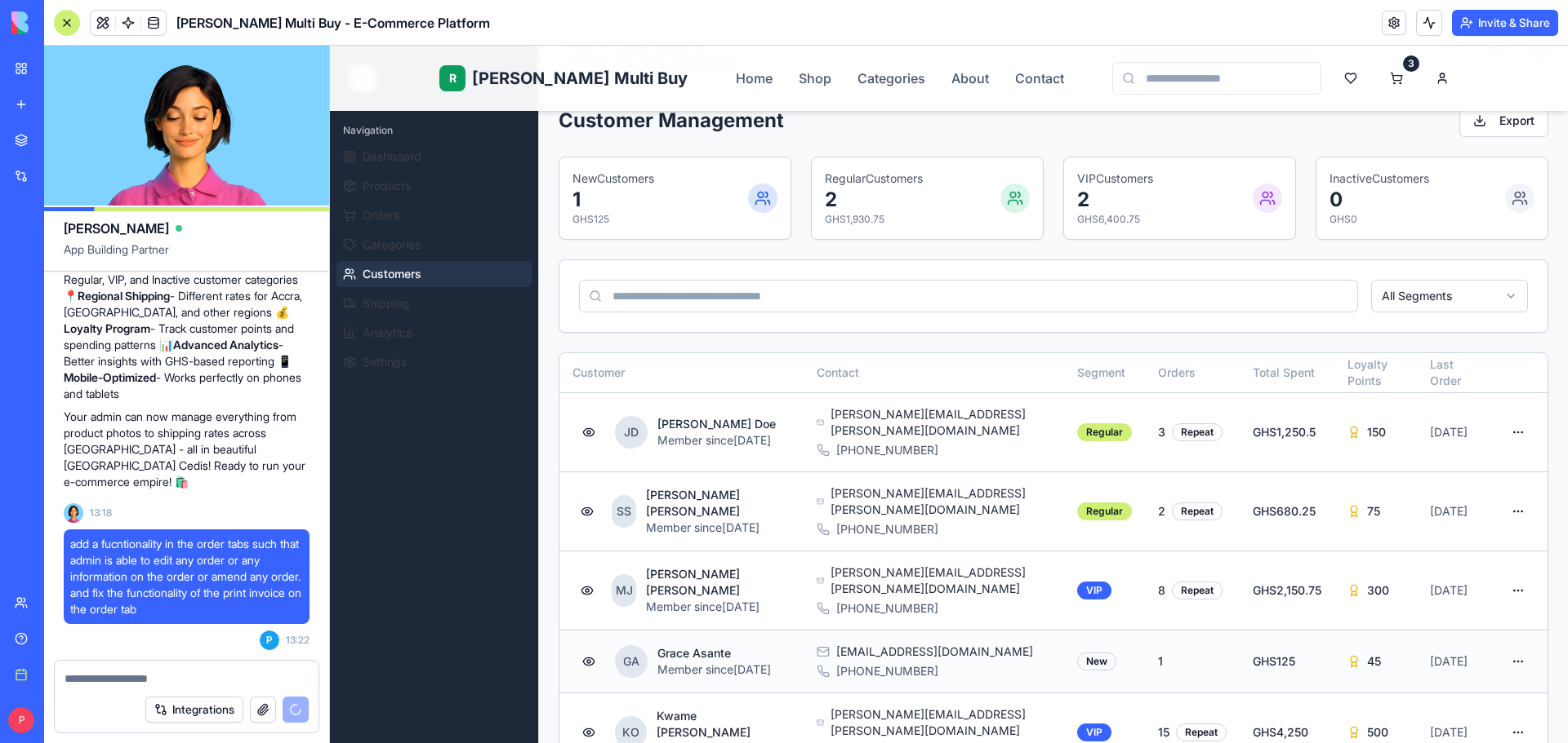
scroll to position [245, 0]
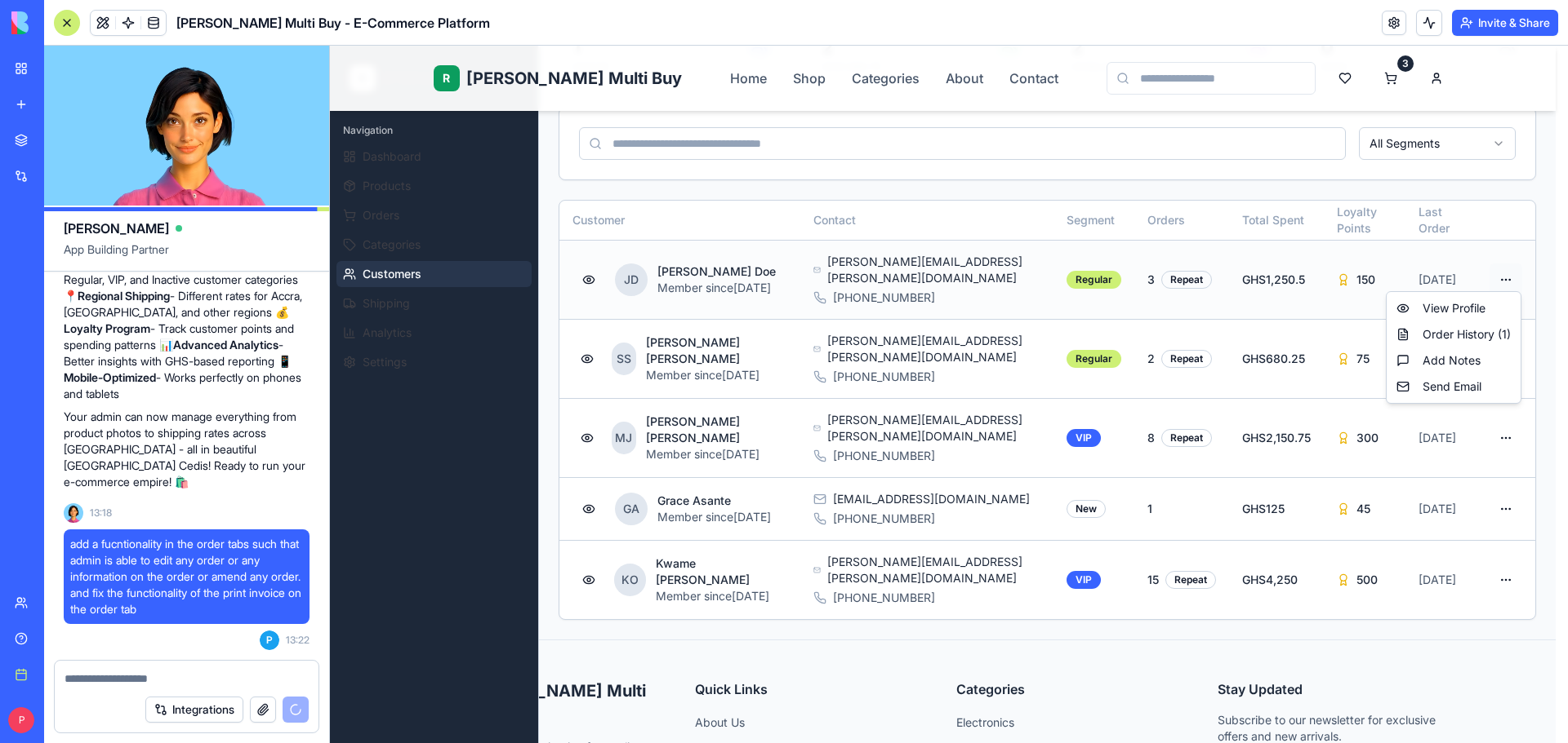
click at [1508, 265] on html "R Rene Multi Buy Home Shop Categories About Contact 3 R Rene Admin Navigation D…" at bounding box center [949, 414] width 1238 height 1226
click at [1457, 306] on div "View Profile" at bounding box center [1454, 308] width 127 height 26
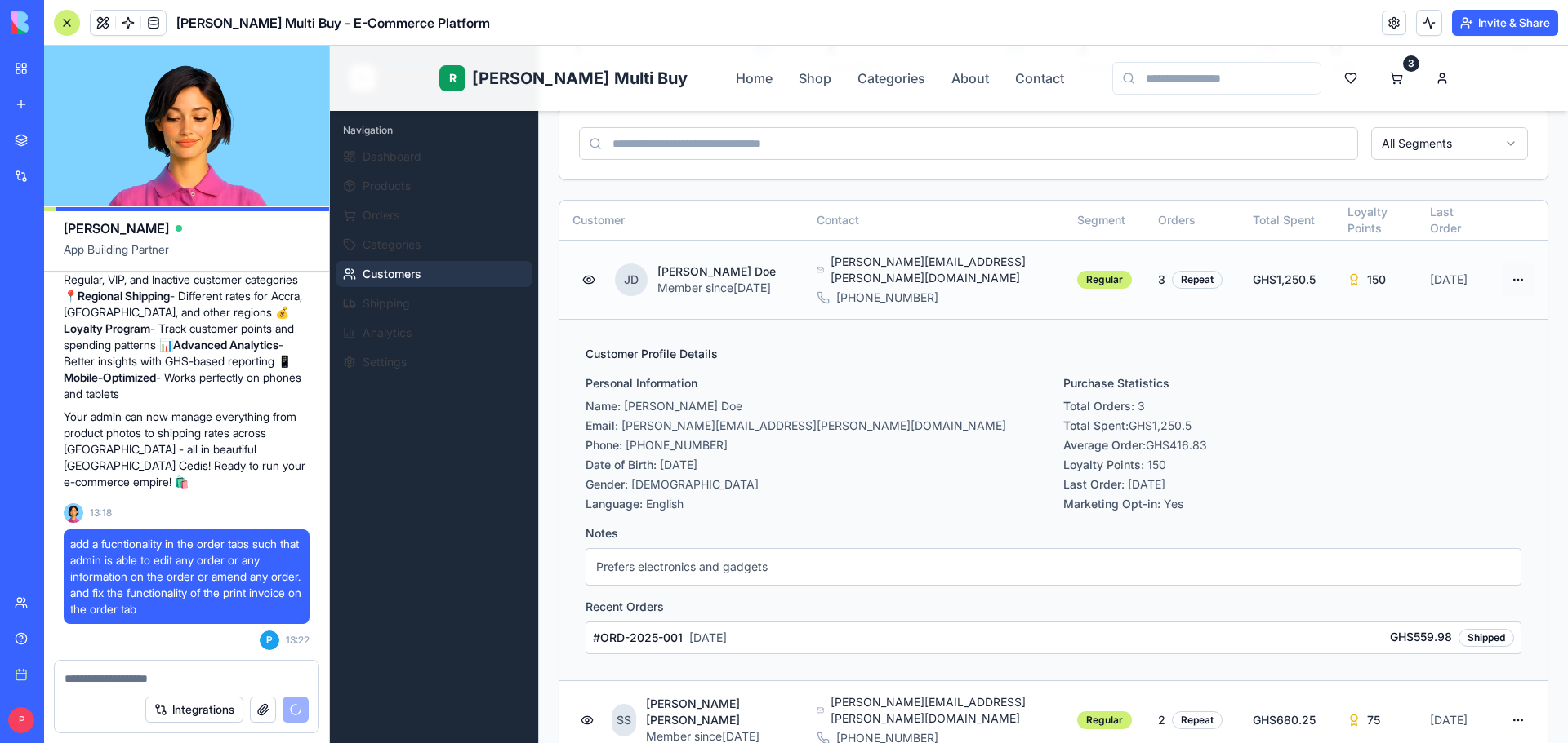
click at [1490, 266] on td at bounding box center [1518, 279] width 58 height 79
click at [1502, 271] on html "R Rene Multi Buy Home Shop Categories About Contact 3 R Rene Admin Navigation D…" at bounding box center [949, 595] width 1238 height 1588
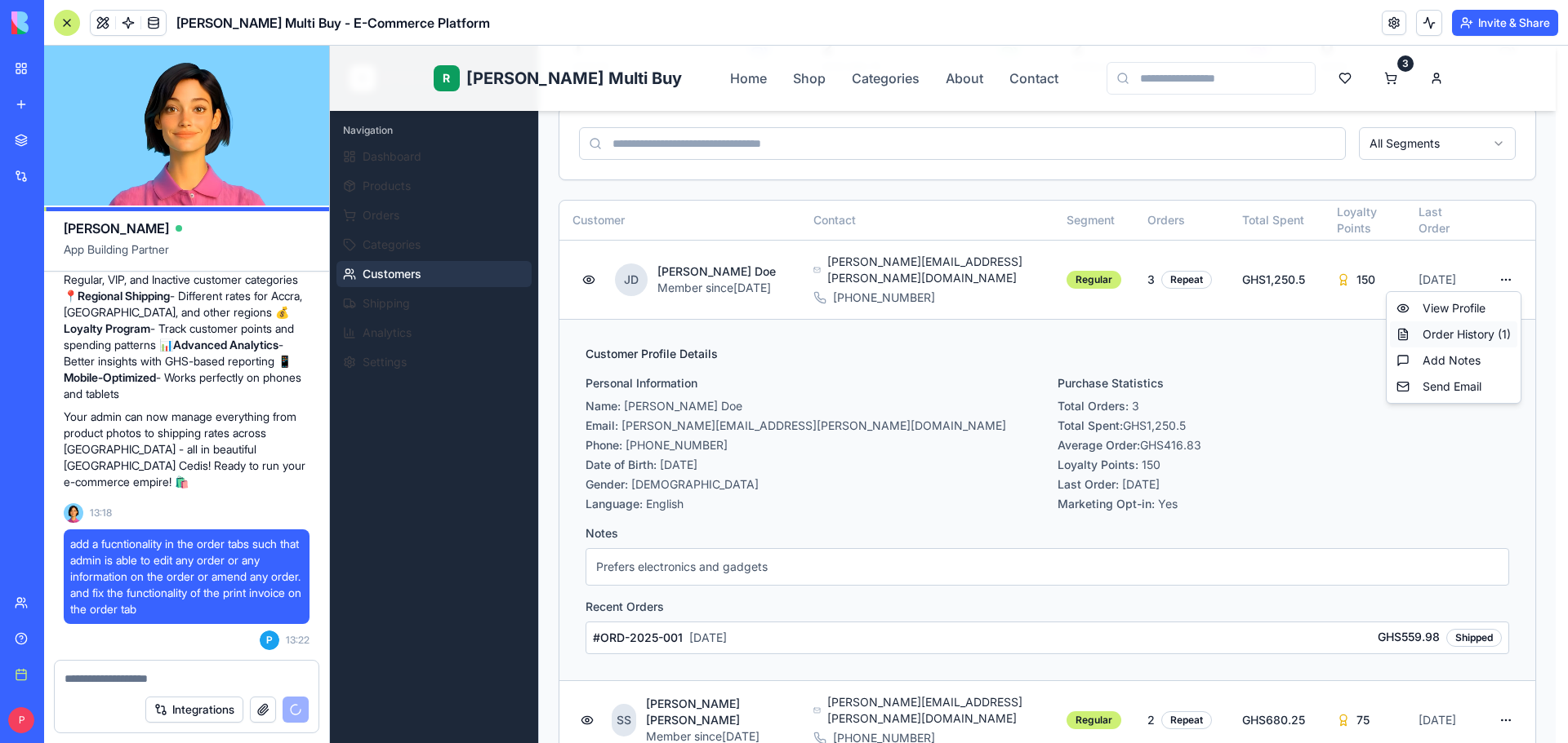
click at [1474, 337] on div "Order History ( 1 )" at bounding box center [1454, 334] width 127 height 26
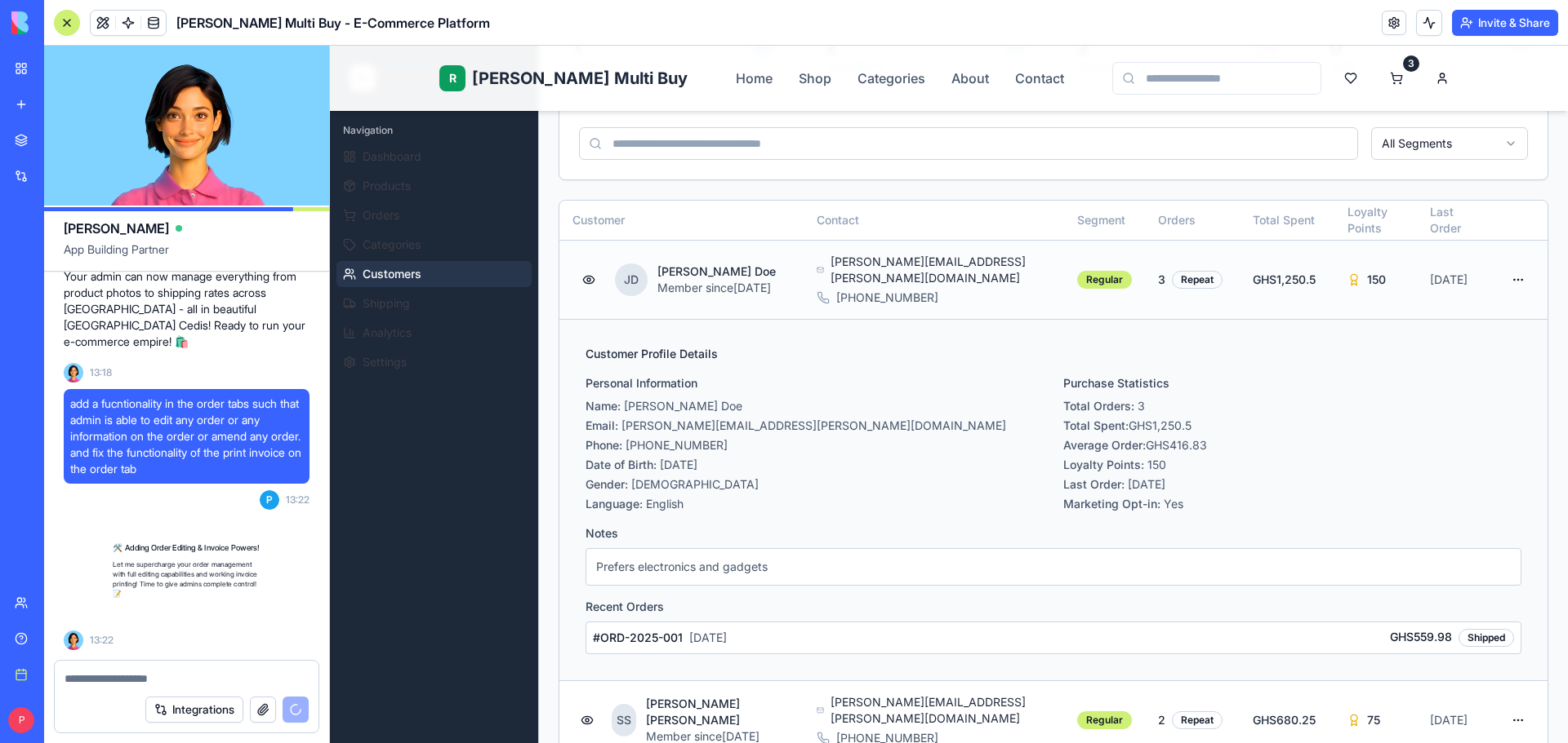
scroll to position [6626, 0]
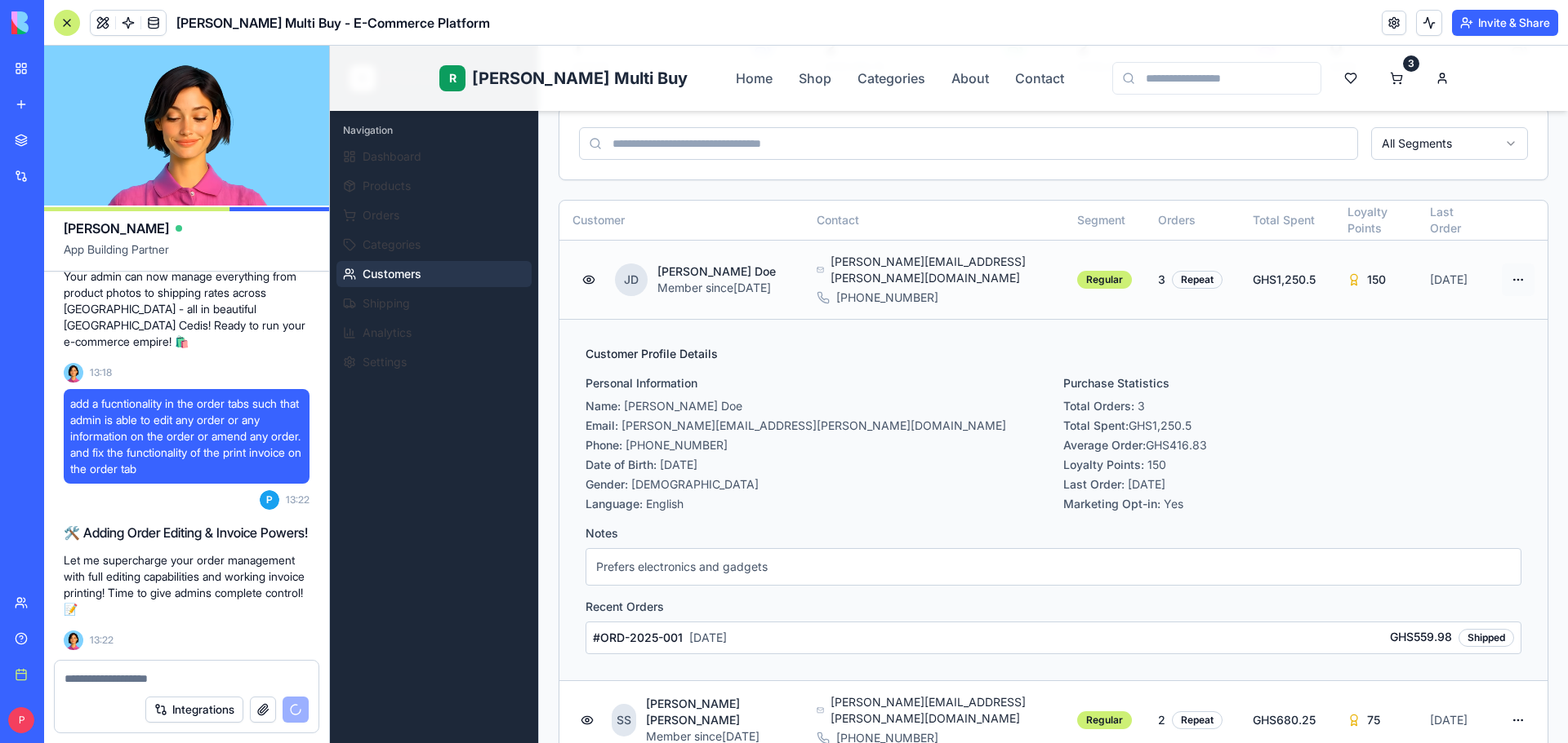
click at [1505, 274] on html "R Rene Multi Buy Home Shop Categories About Contact 3 R Rene Admin Navigation D…" at bounding box center [949, 595] width 1238 height 1588
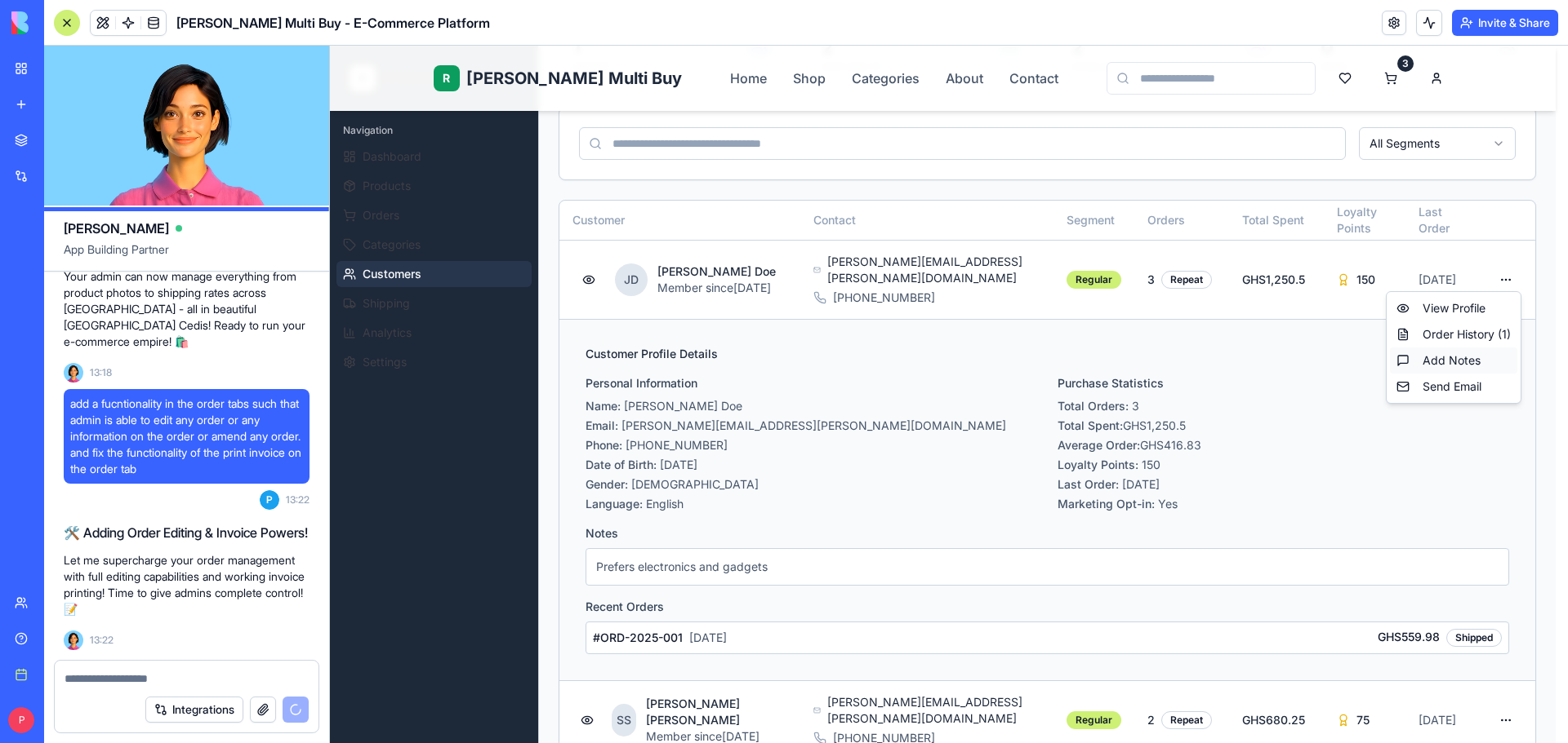
scroll to position [6672, 0]
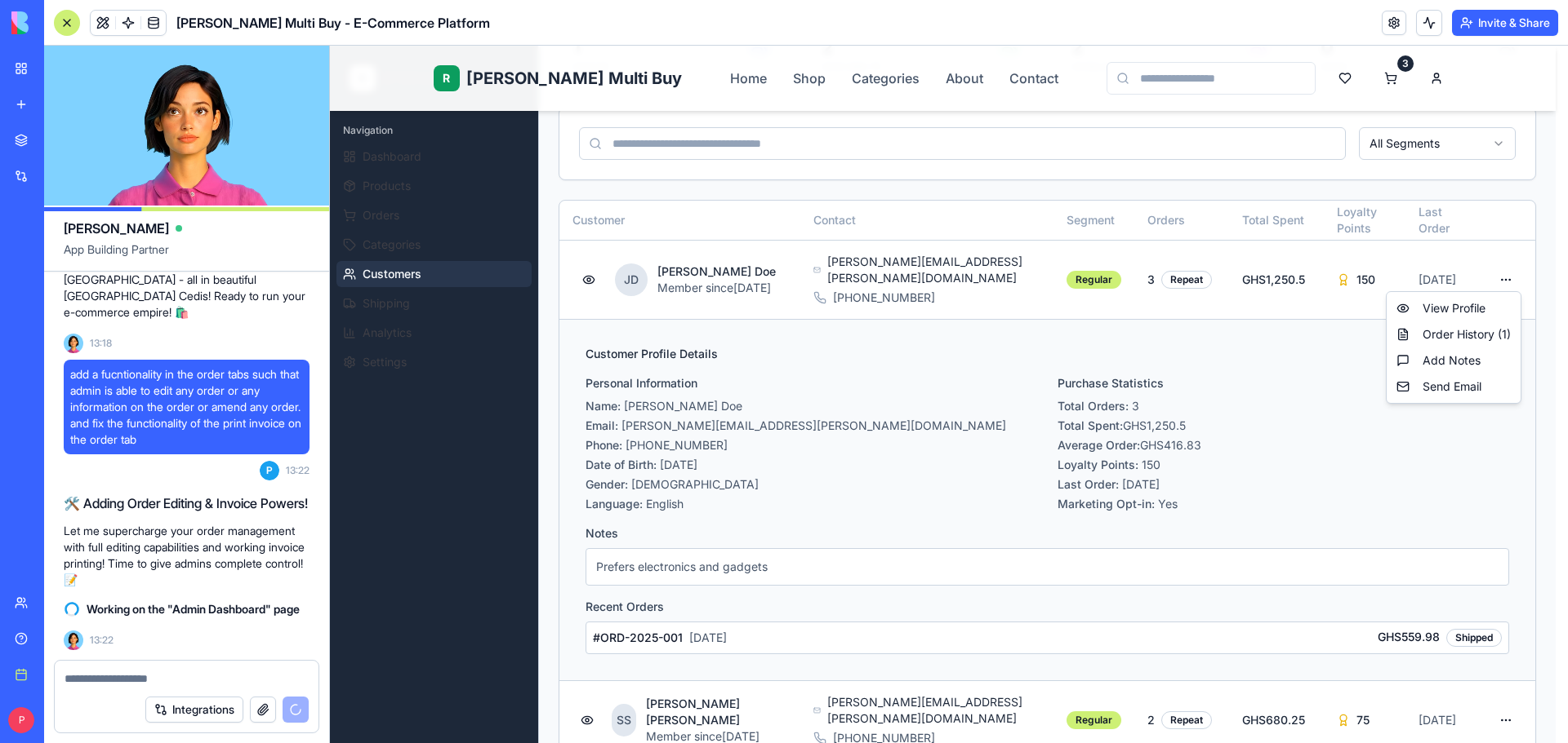
click at [1305, 390] on html "R Rene Multi Buy Home Shop Categories About Contact 3 R Rene Admin Navigation D…" at bounding box center [949, 595] width 1238 height 1588
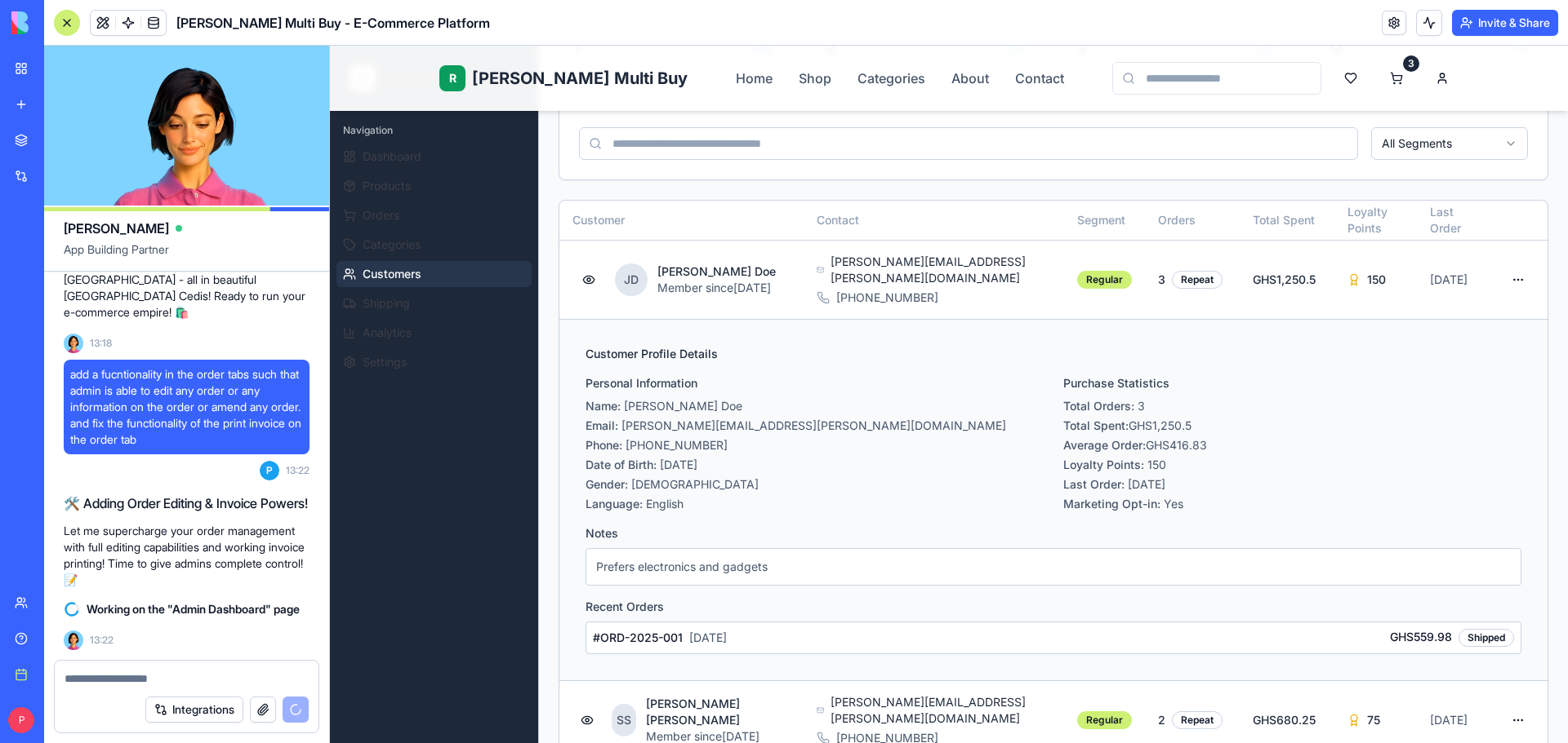
click at [376, 287] on ul "Dashboard Products Orders Categories Customers Shipping Analytics Settings" at bounding box center [434, 260] width 195 height 232
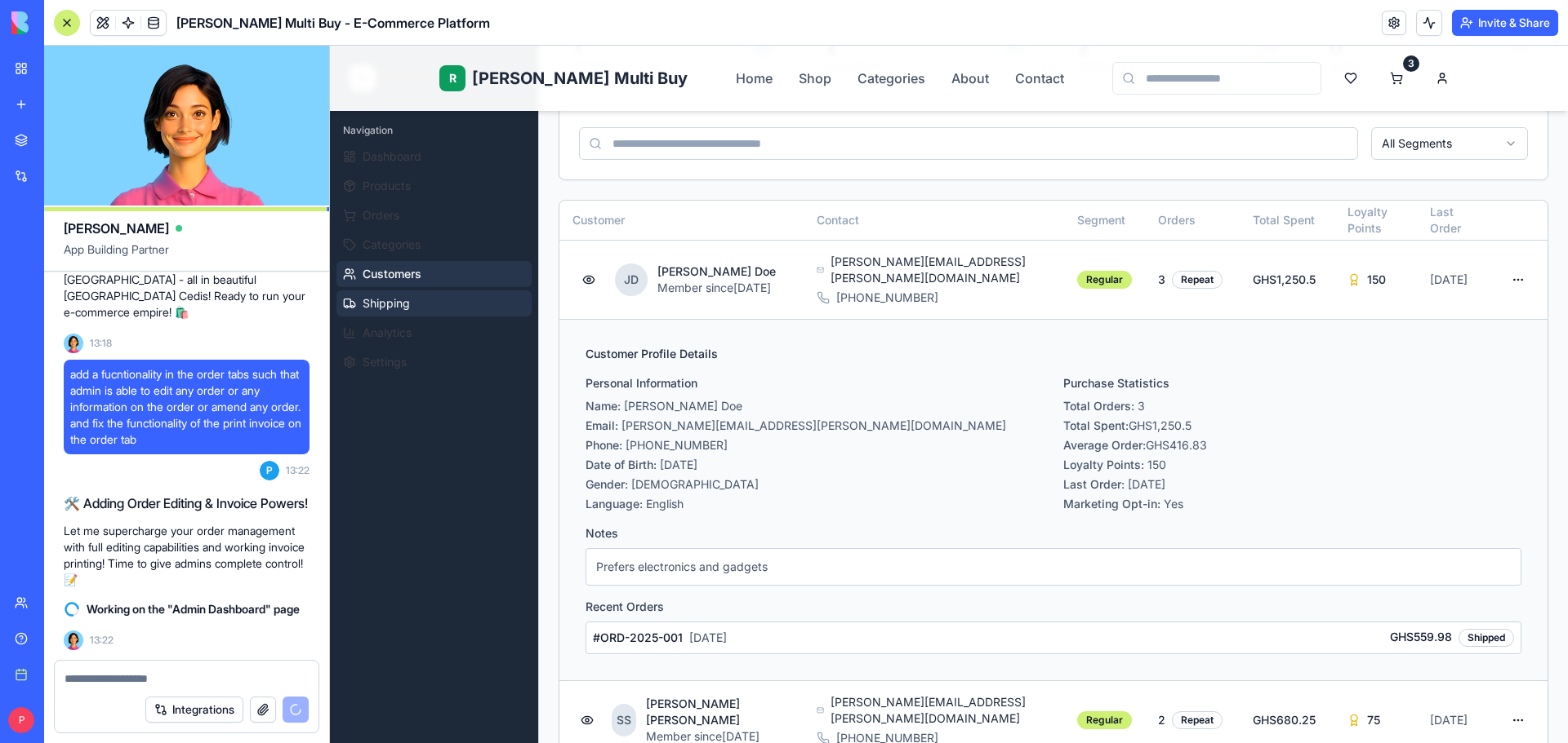
click at [376, 299] on span "Shipping" at bounding box center [386, 304] width 48 height 17
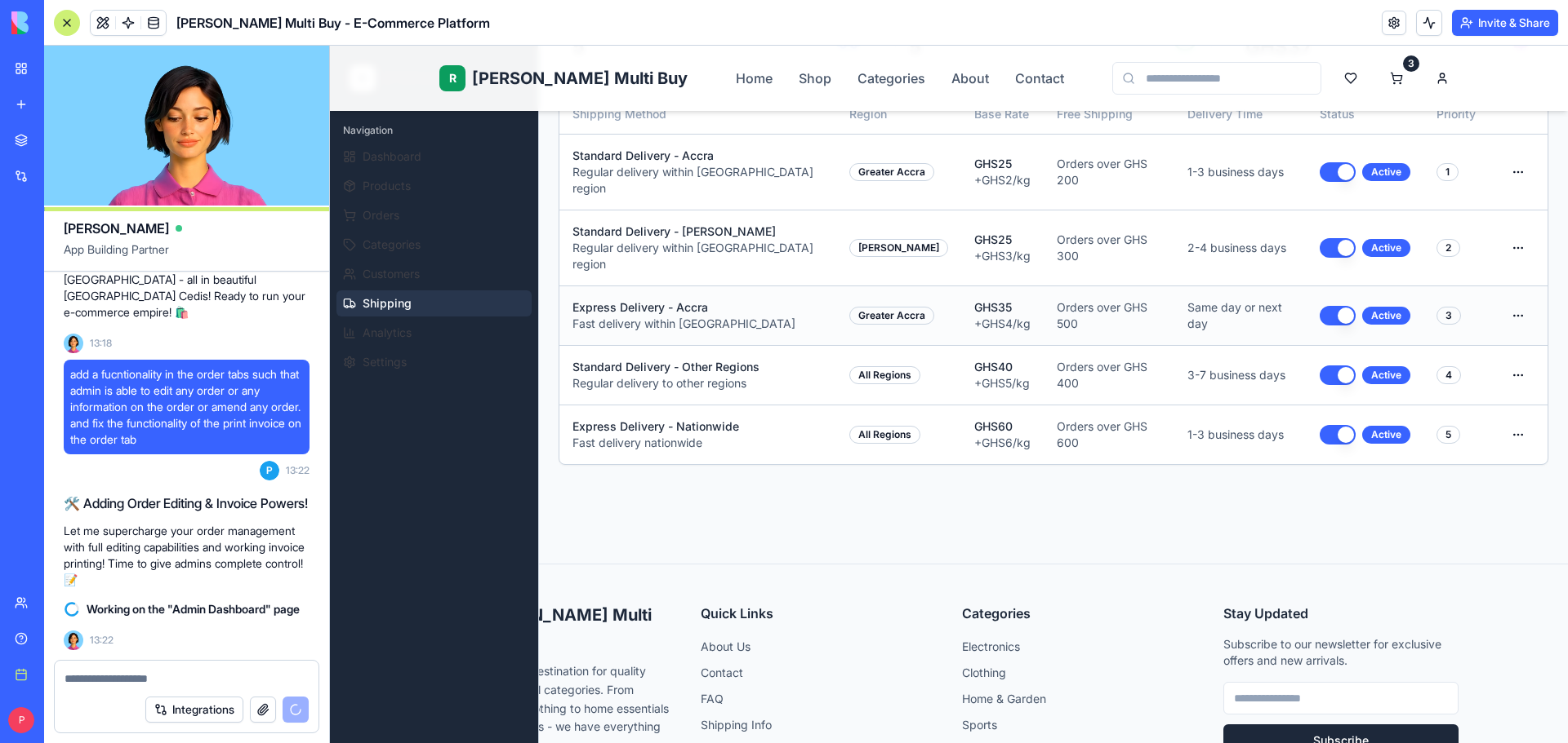
scroll to position [0, 0]
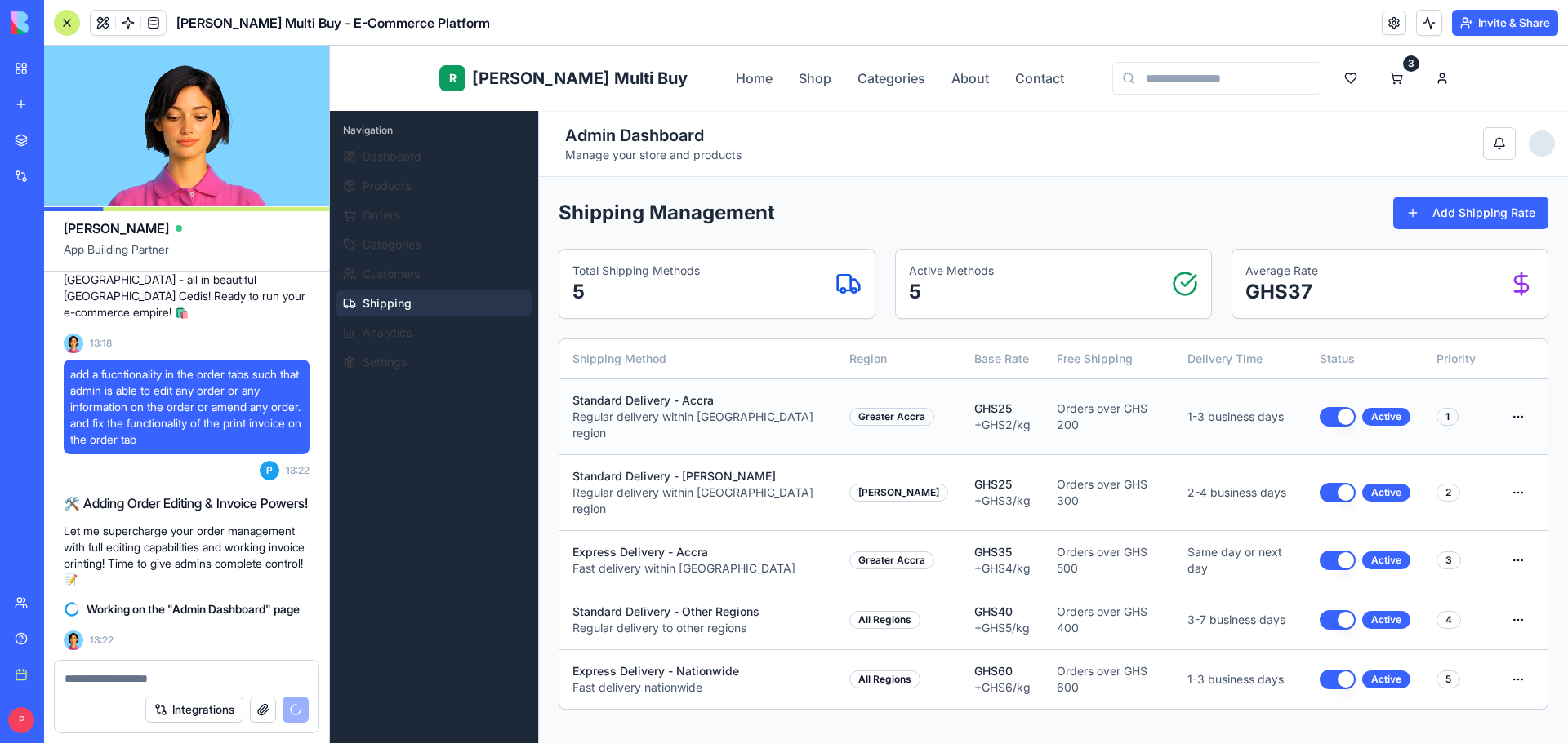
click at [1320, 413] on button "button" at bounding box center [1337, 417] width 36 height 19
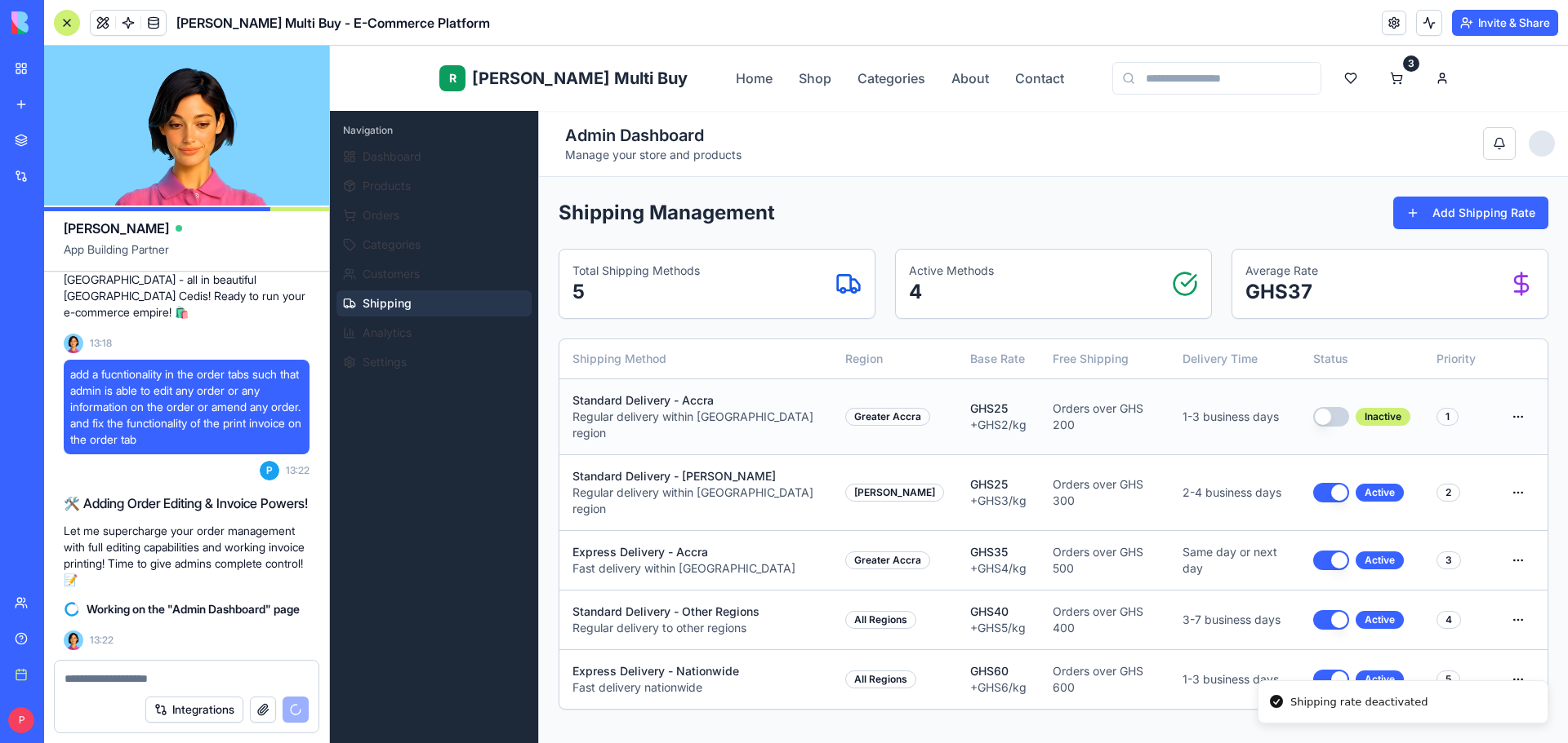
click at [1323, 416] on button "button" at bounding box center [1331, 417] width 36 height 19
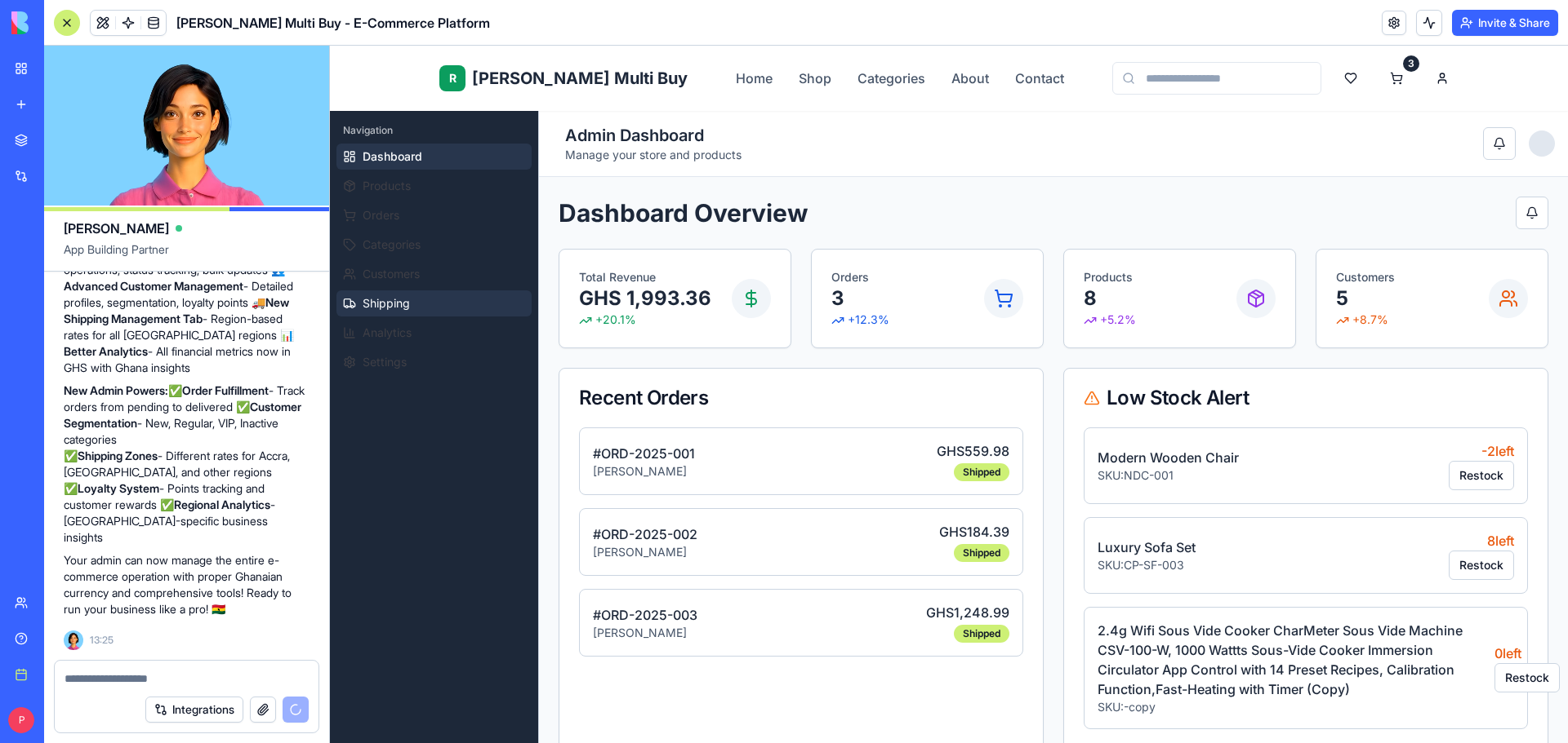
scroll to position [6988, 0]
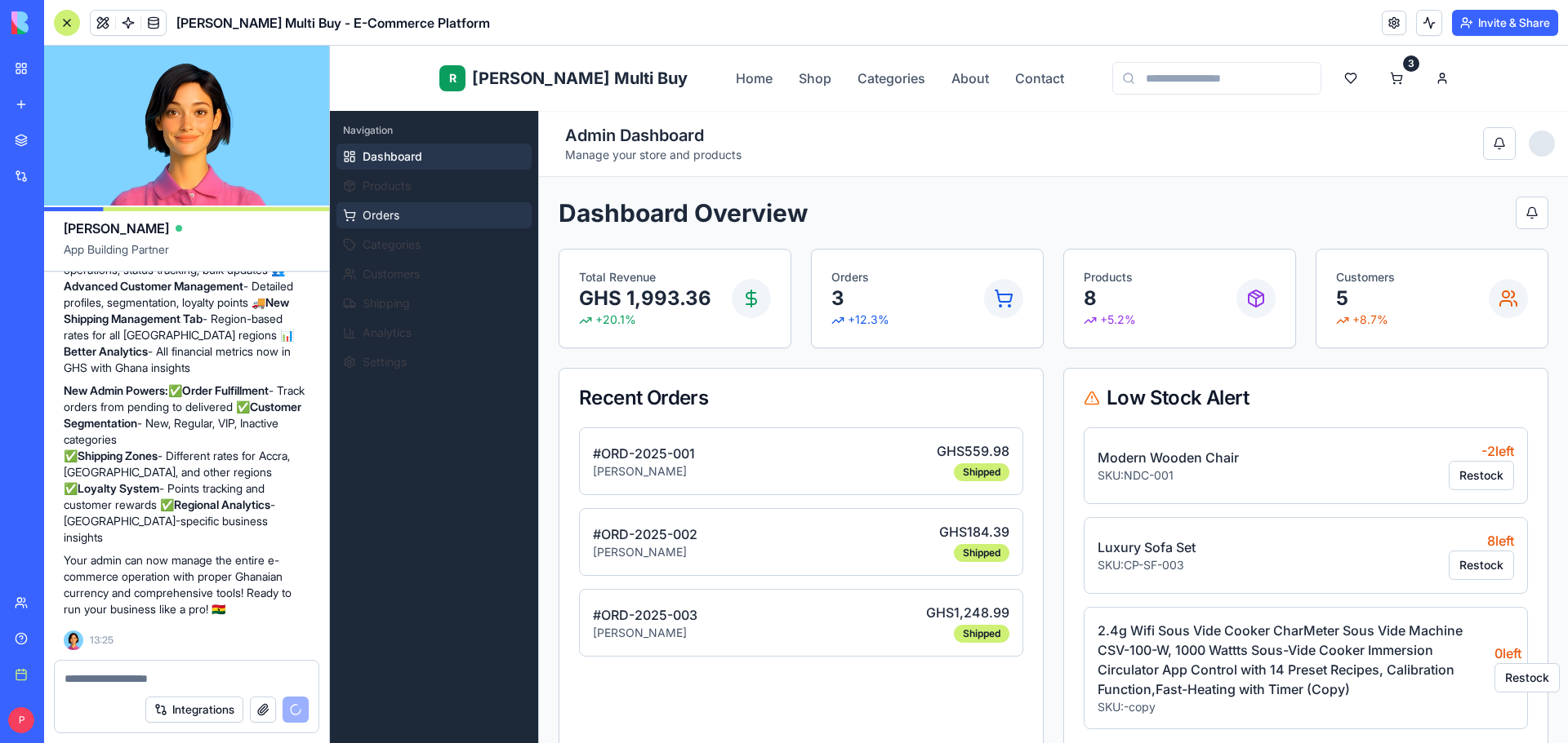
click at [444, 206] on button "Orders" at bounding box center [434, 215] width 195 height 26
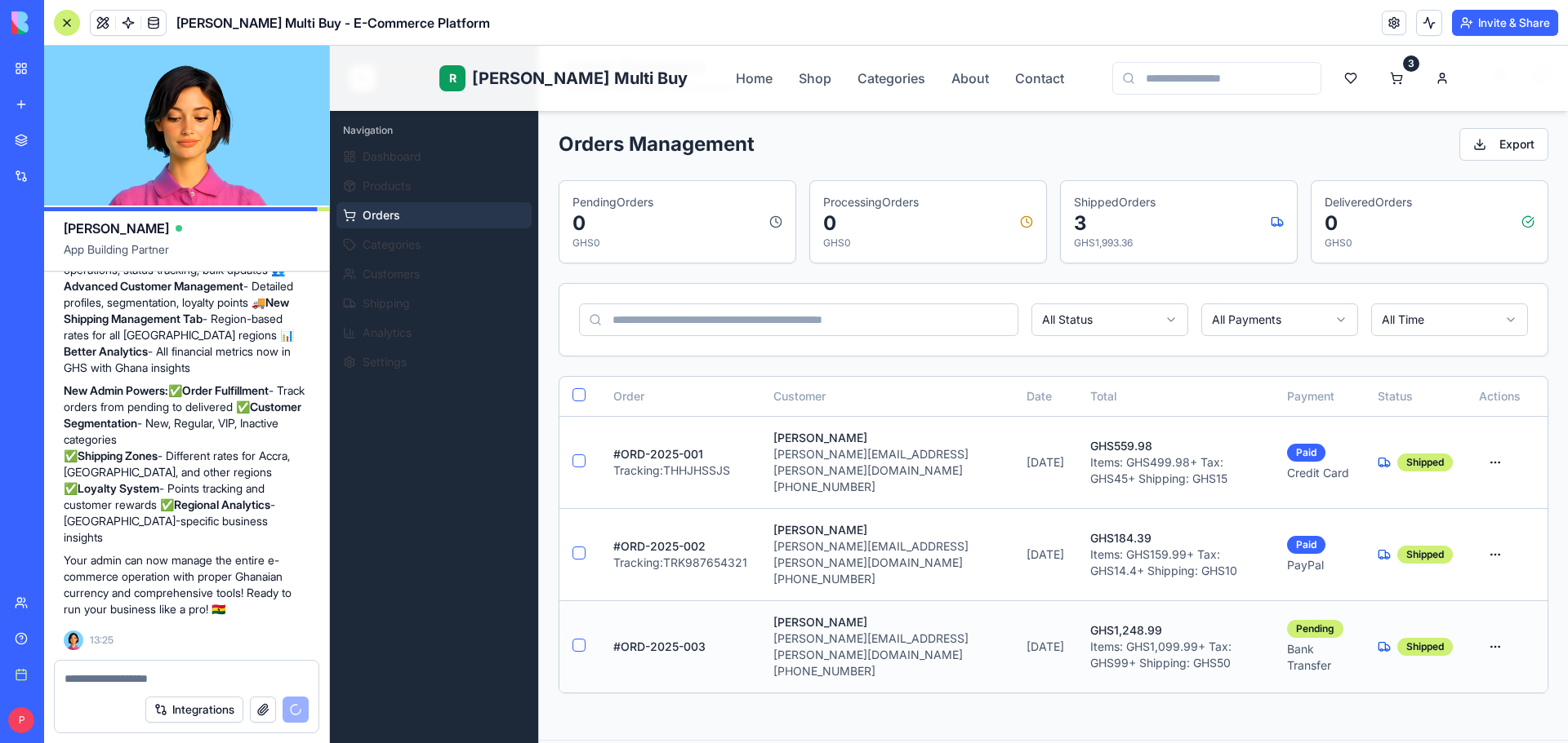
scroll to position [163, 0]
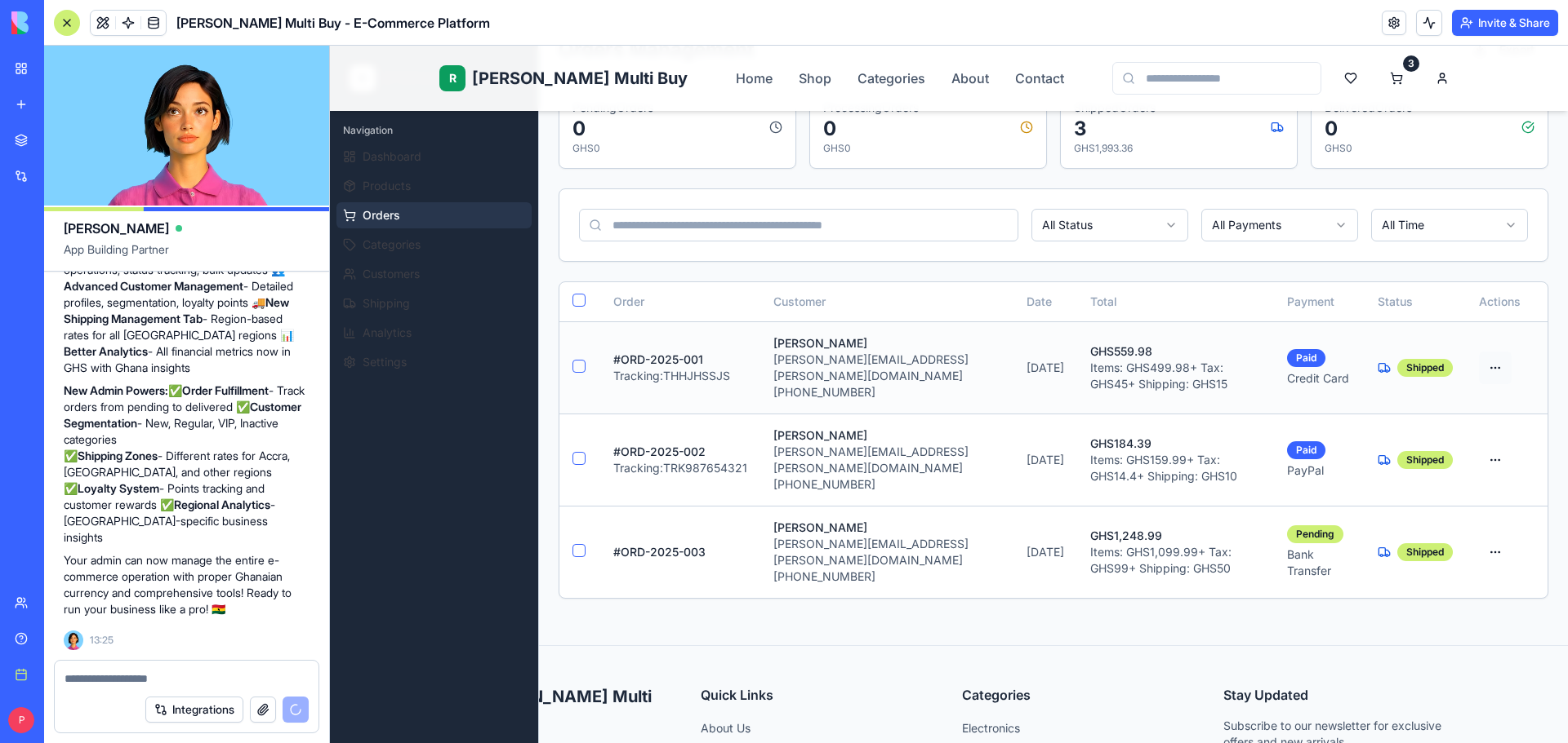
click at [1475, 353] on html "R Rene Multi Buy Home Shop Categories About Contact 3 R Rene Admin Navigation D…" at bounding box center [949, 457] width 1238 height 1151
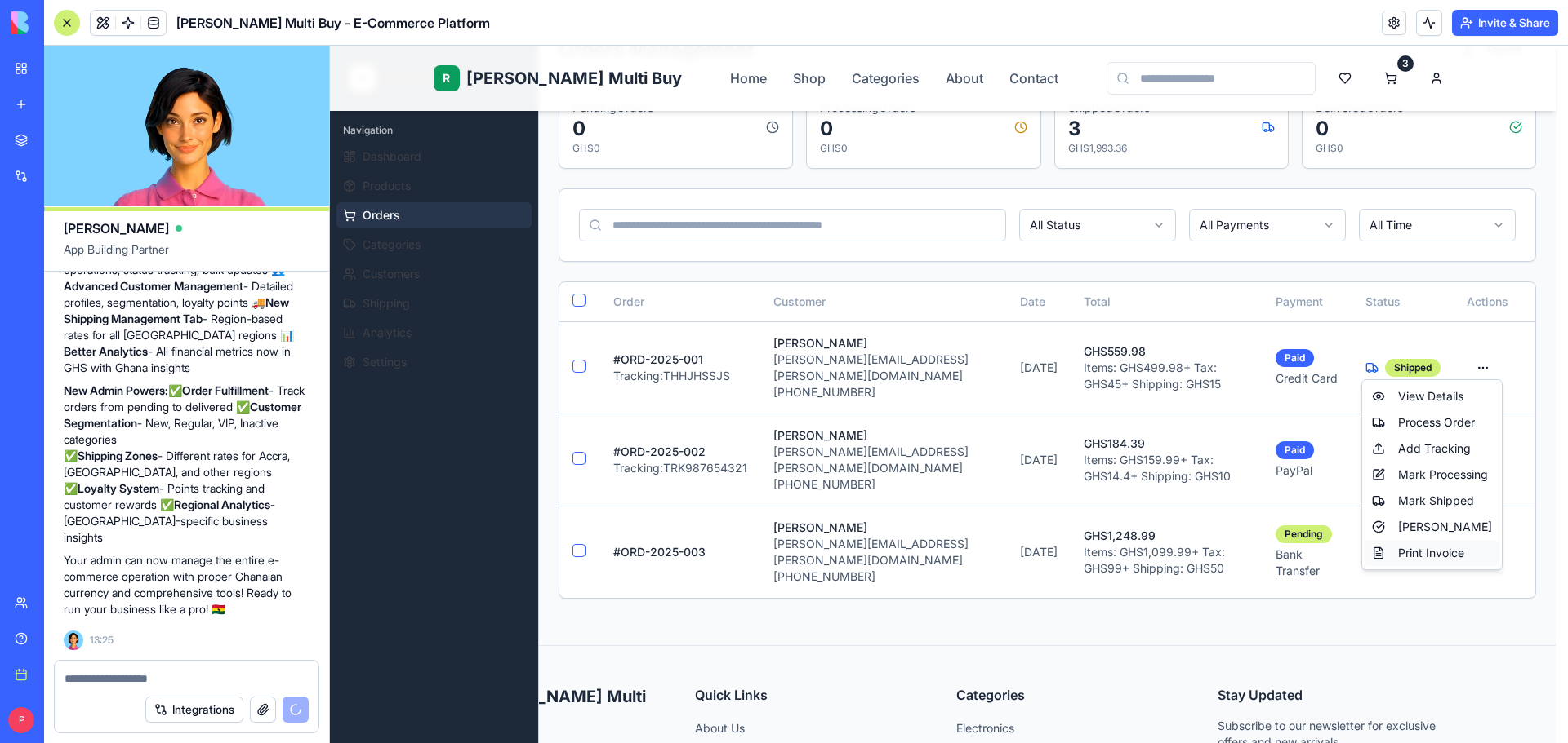
click at [1460, 552] on div "Print Invoice" at bounding box center [1431, 553] width 133 height 26
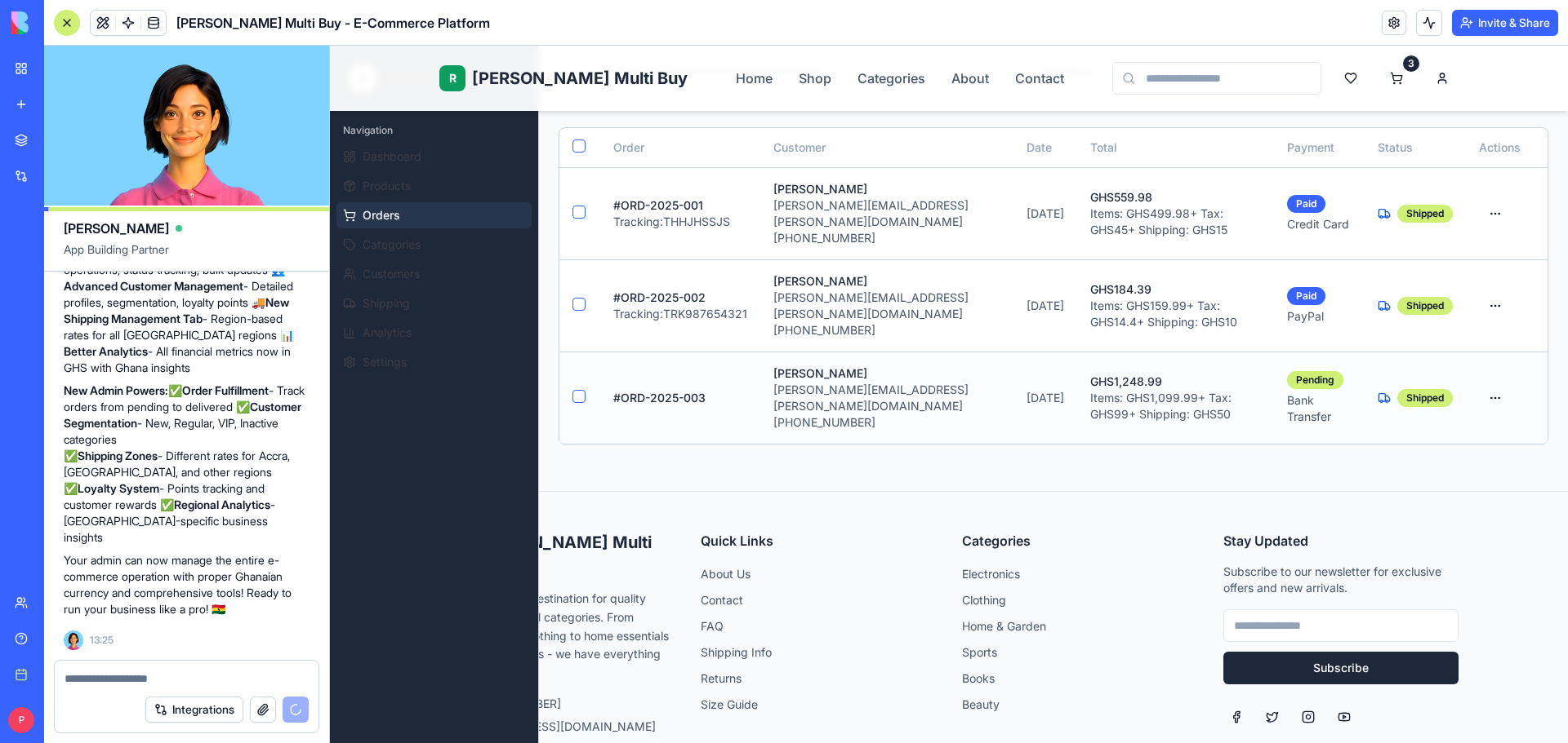
scroll to position [108, 0]
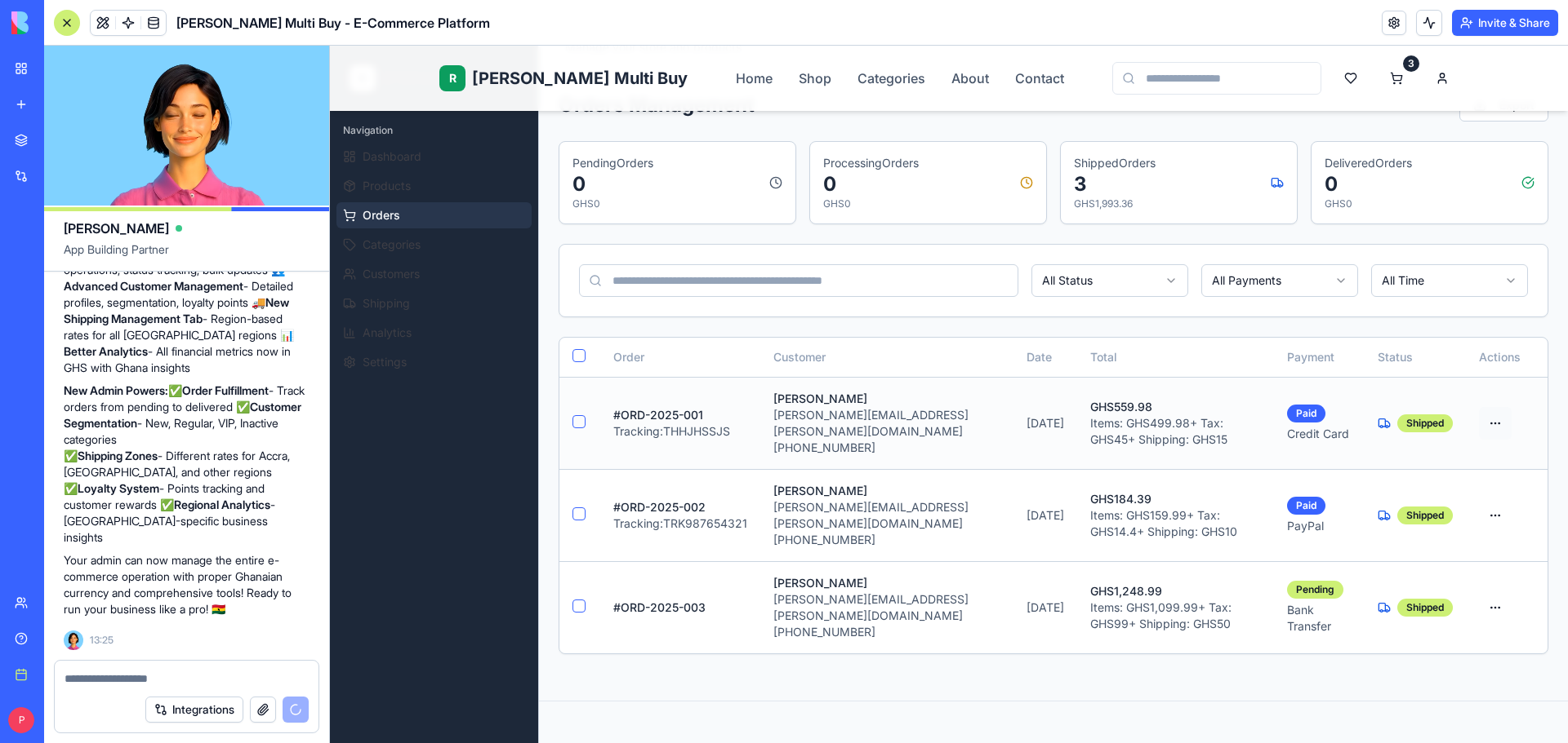
click at [1485, 408] on html "R Rene Multi Buy Home Shop Categories About Contact 3 R Rene Admin Navigation D…" at bounding box center [949, 513] width 1238 height 1151
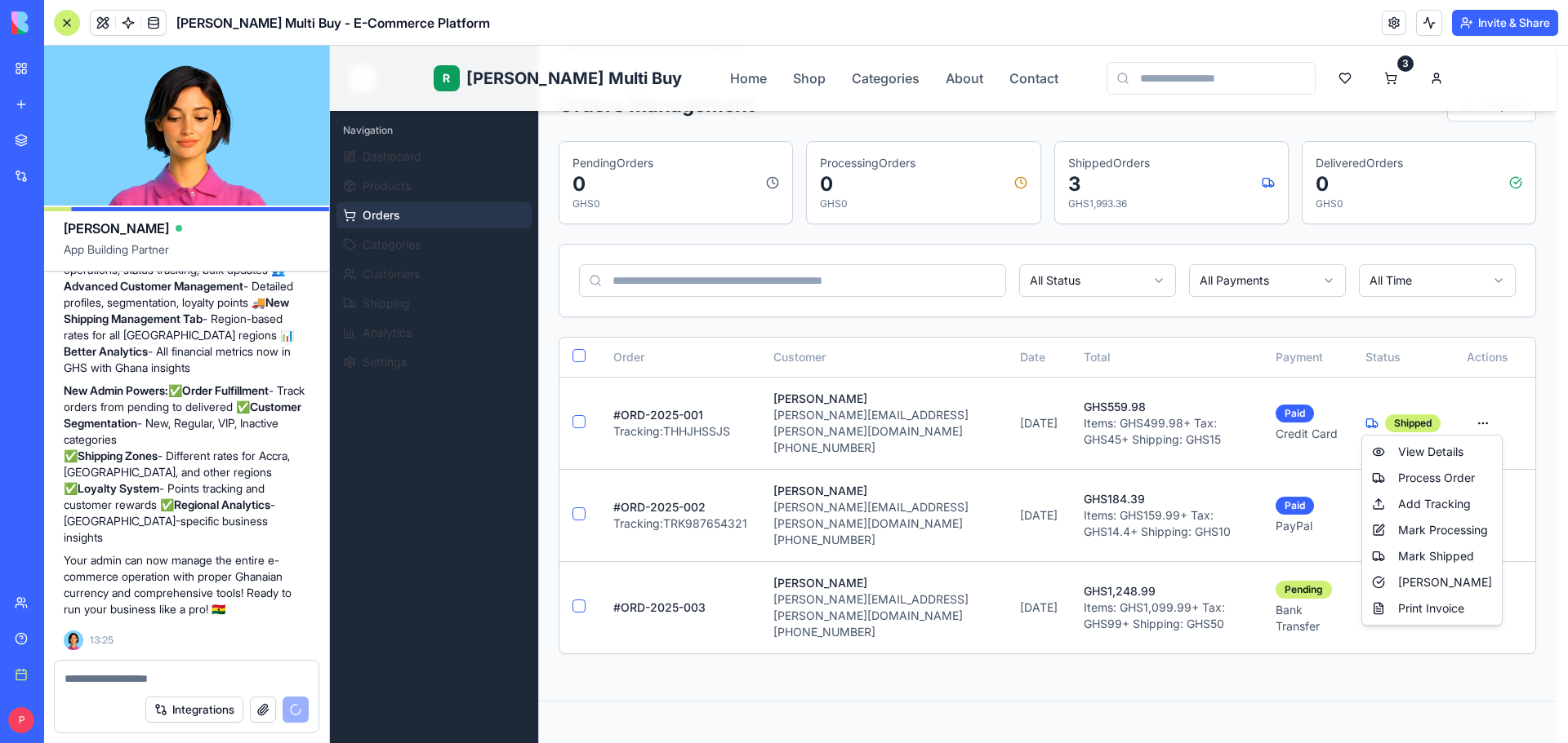
click at [842, 437] on html "R Rene Multi Buy Home Shop Categories About Contact 3 R Rene Admin Navigation D…" at bounding box center [949, 513] width 1238 height 1151
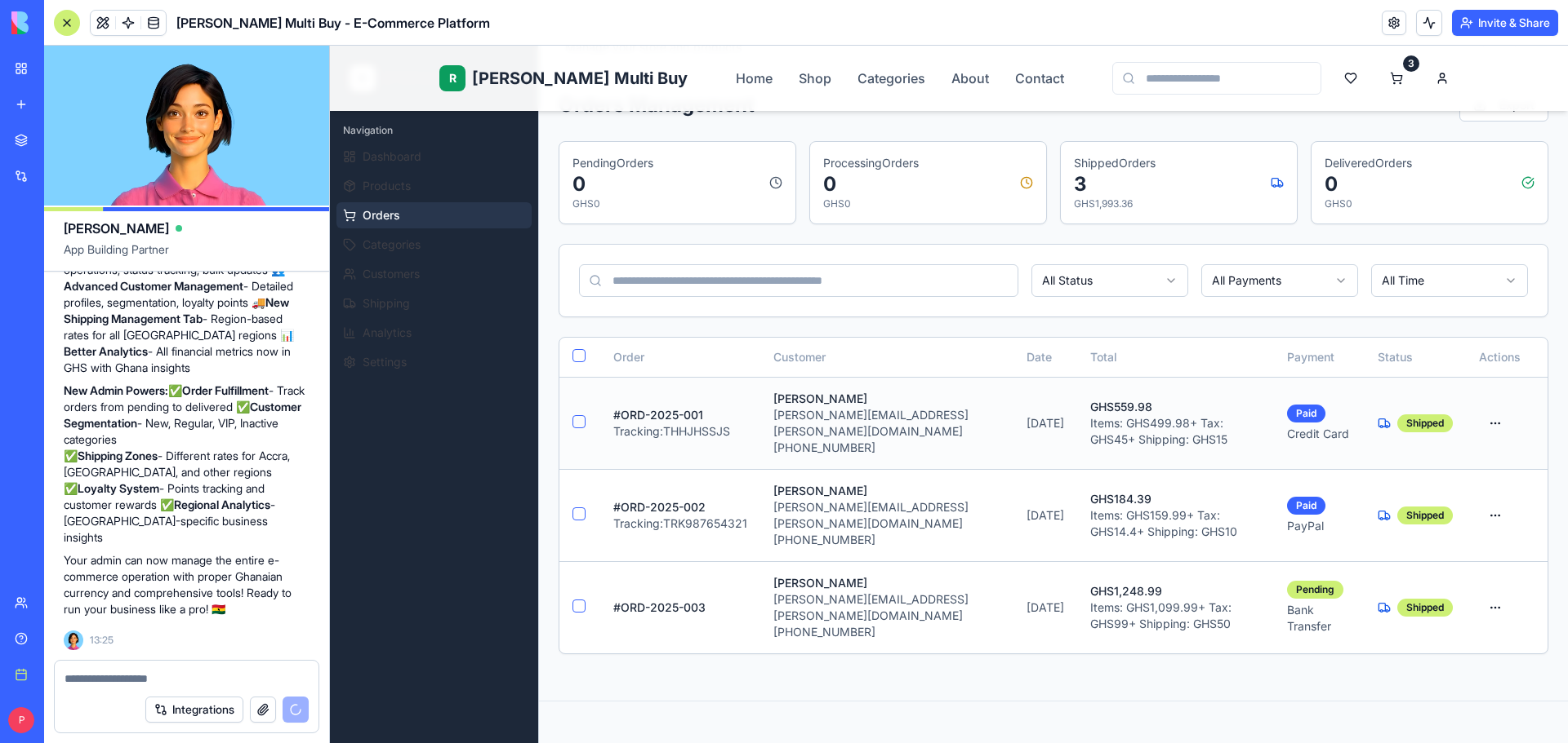
click at [576, 416] on button "button" at bounding box center [579, 422] width 13 height 13
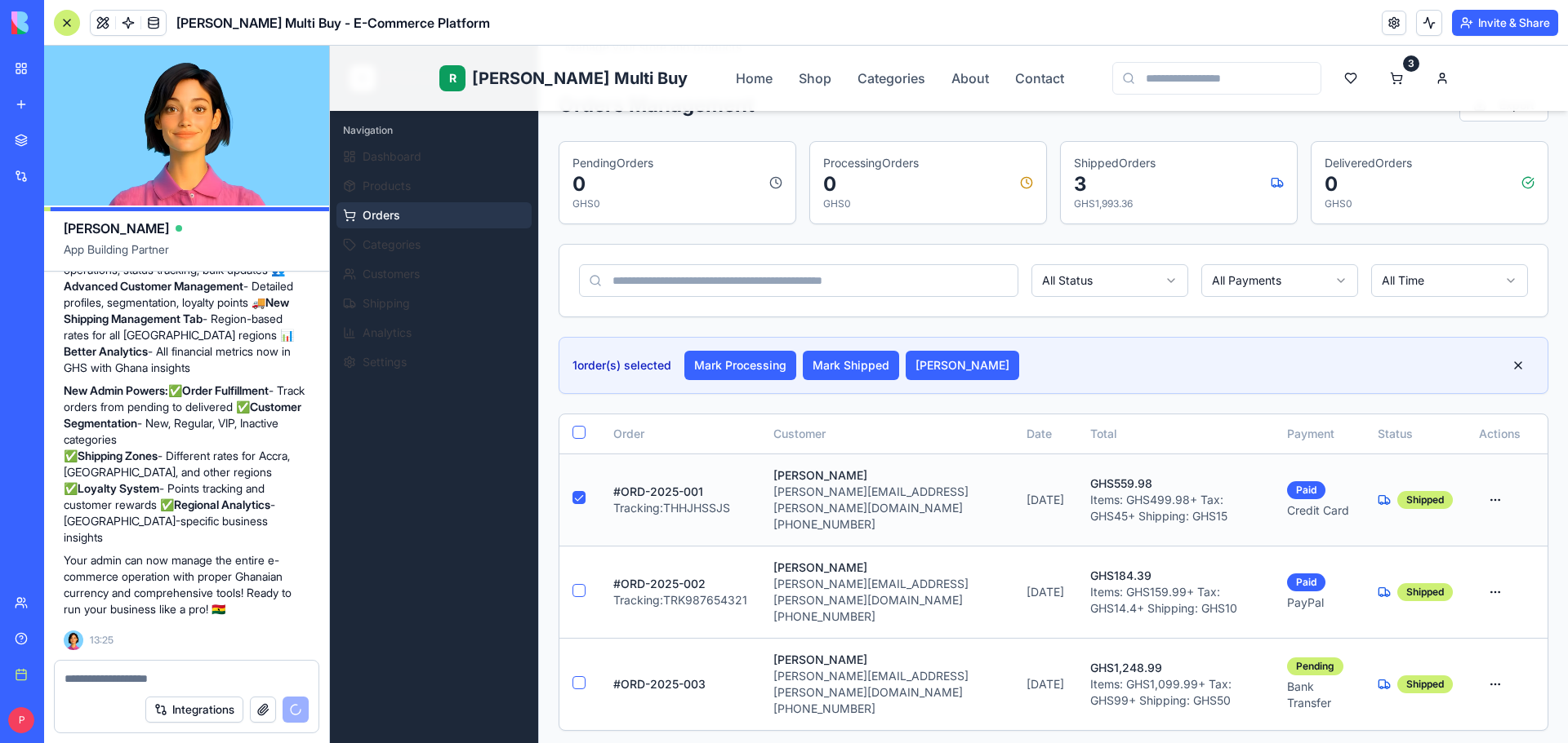
click at [576, 491] on button "button" at bounding box center [579, 498] width 13 height 13
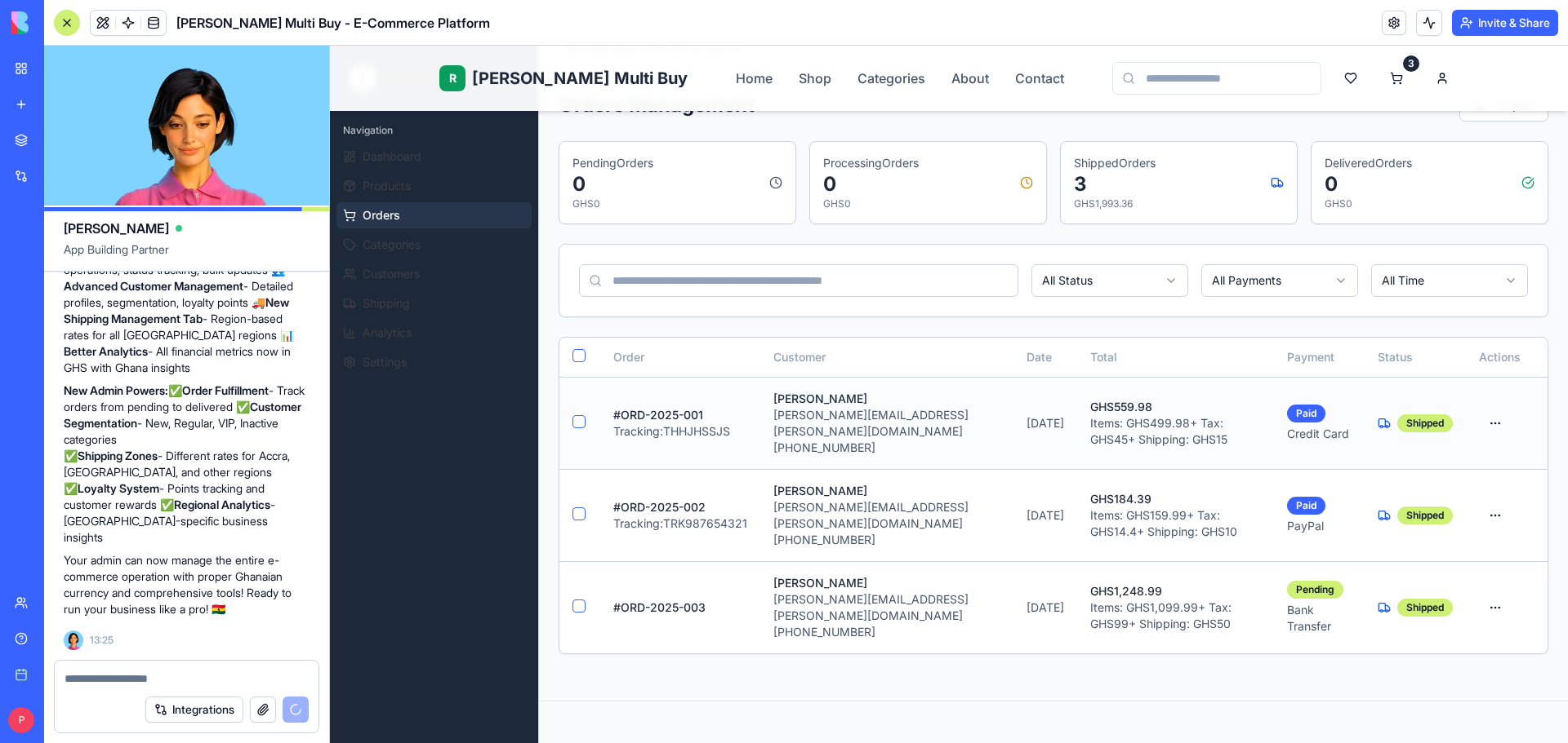
click at [689, 423] on p "Tracking: THHJHSSJS" at bounding box center [680, 432] width 134 height 17
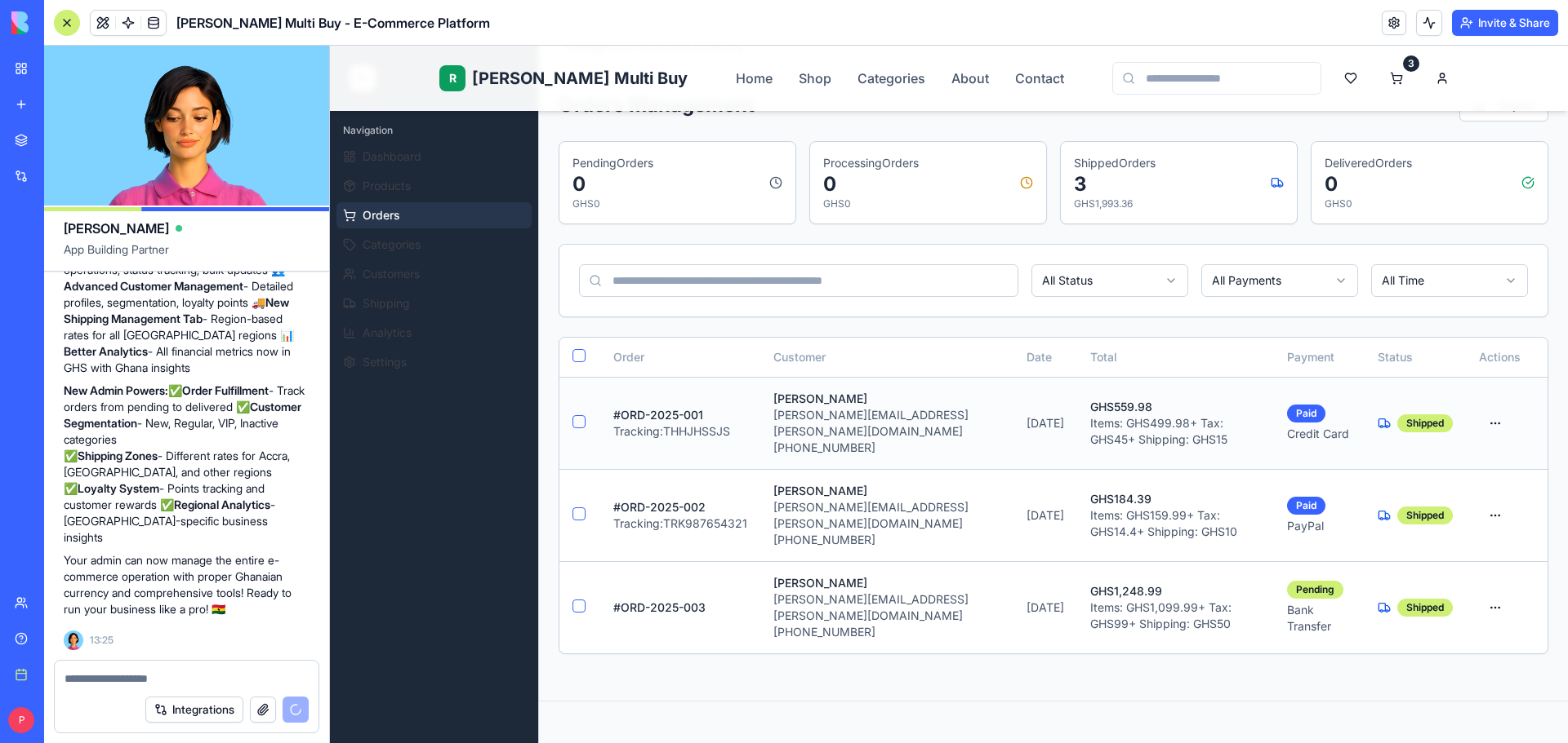
click at [579, 416] on button "button" at bounding box center [579, 422] width 13 height 13
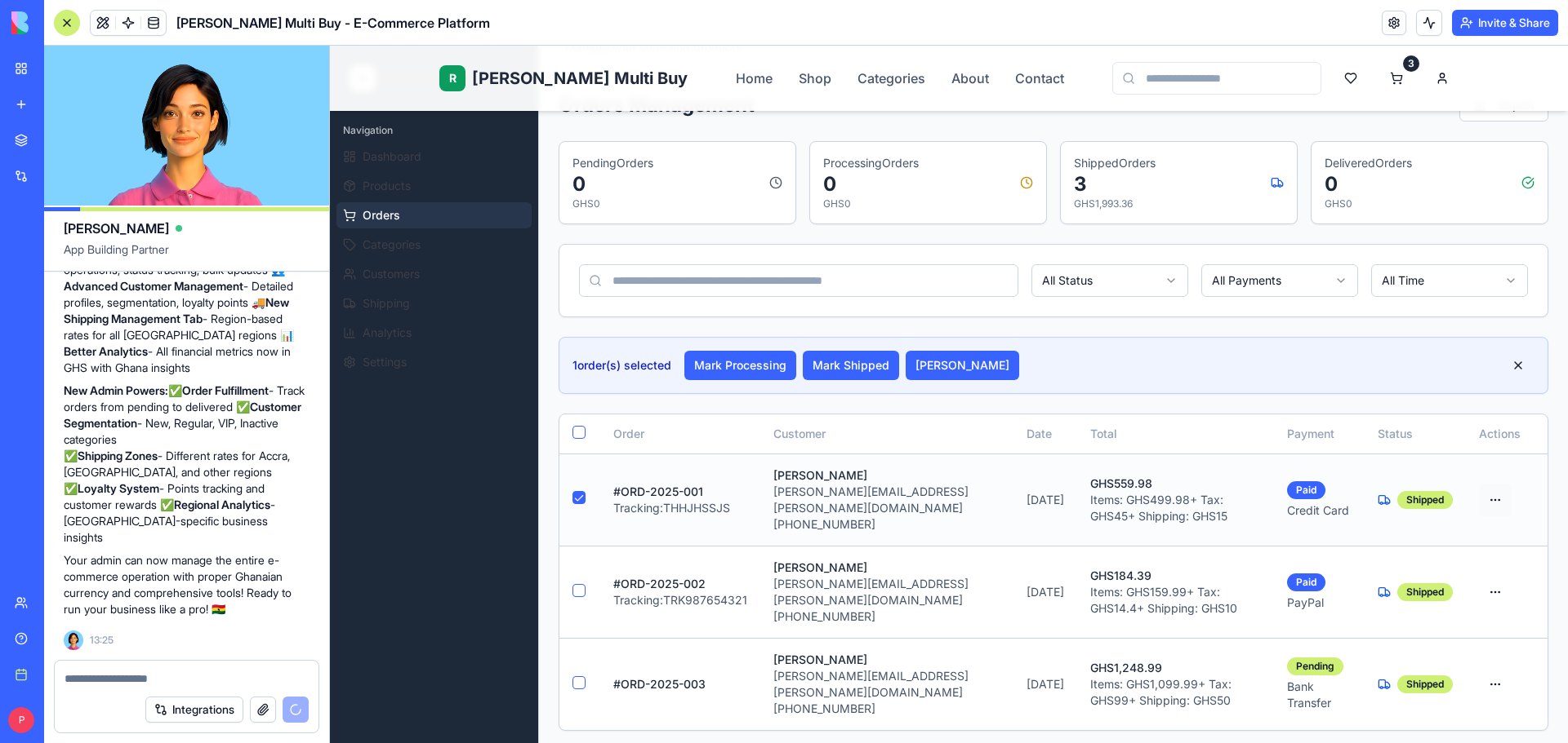
click at [1490, 488] on html "R Rene Multi Buy Home Shop Categories About Contact 3 R Rene Admin Navigation D…" at bounding box center [949, 538] width 1238 height 1200
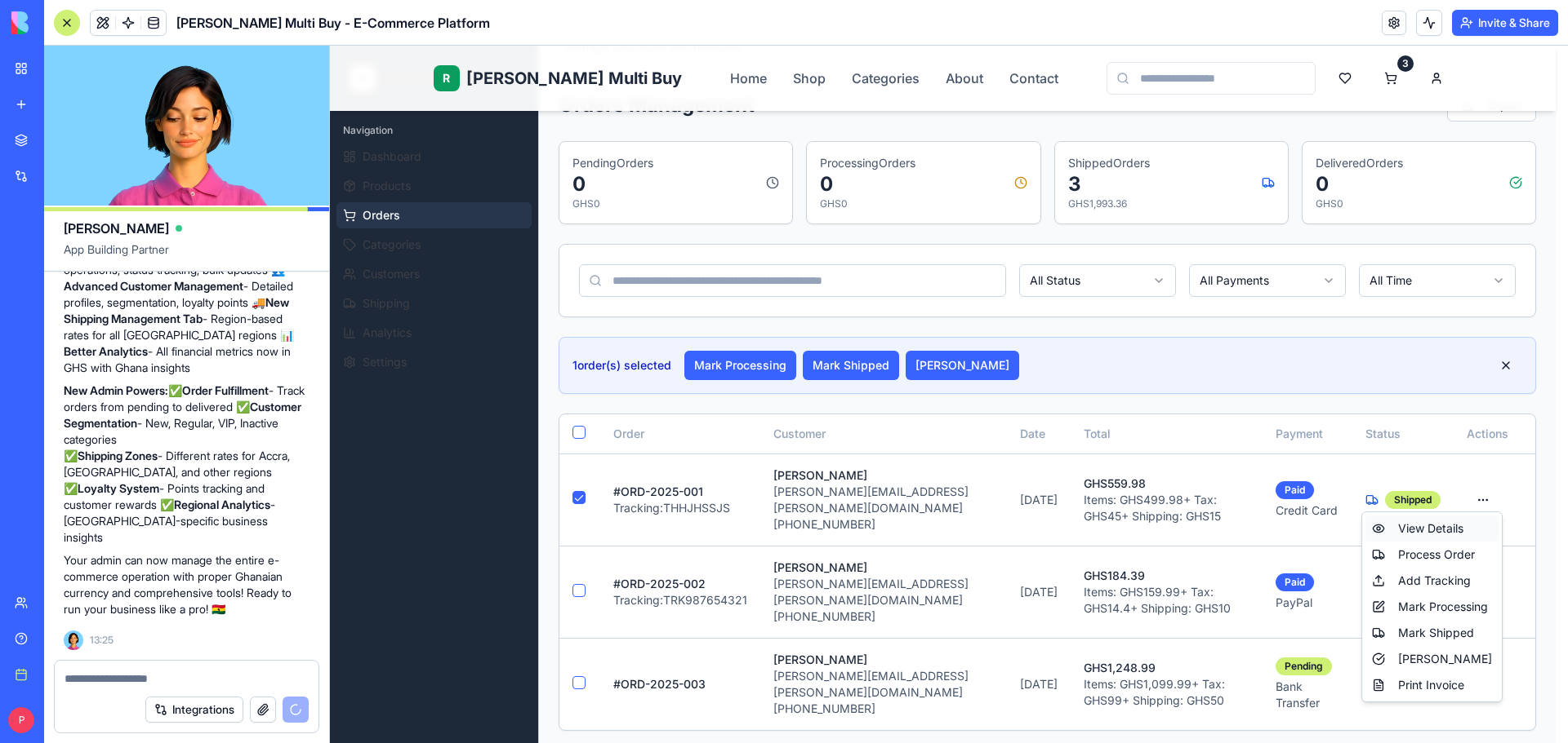
click at [1459, 524] on div "View Details" at bounding box center [1431, 528] width 133 height 26
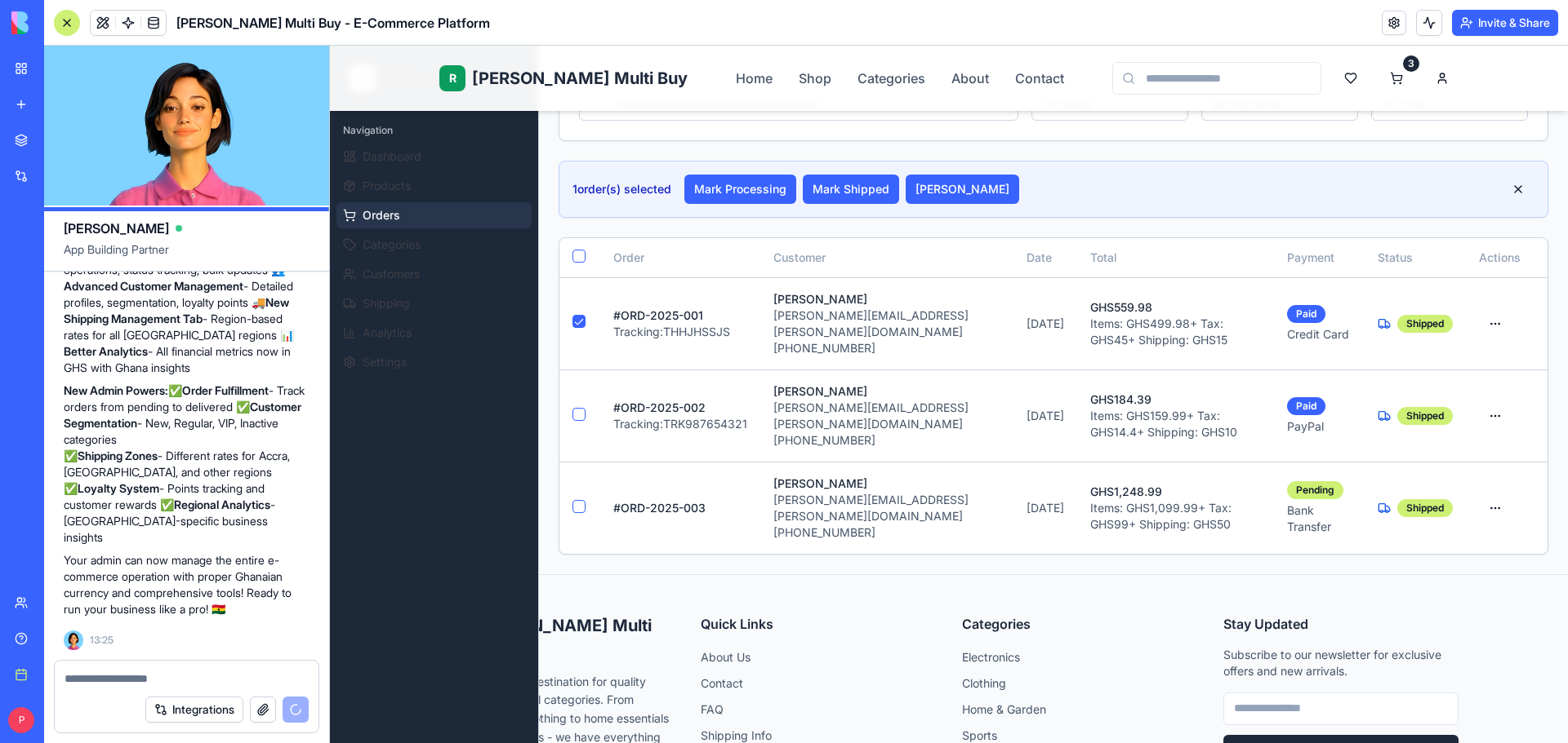
scroll to position [31, 0]
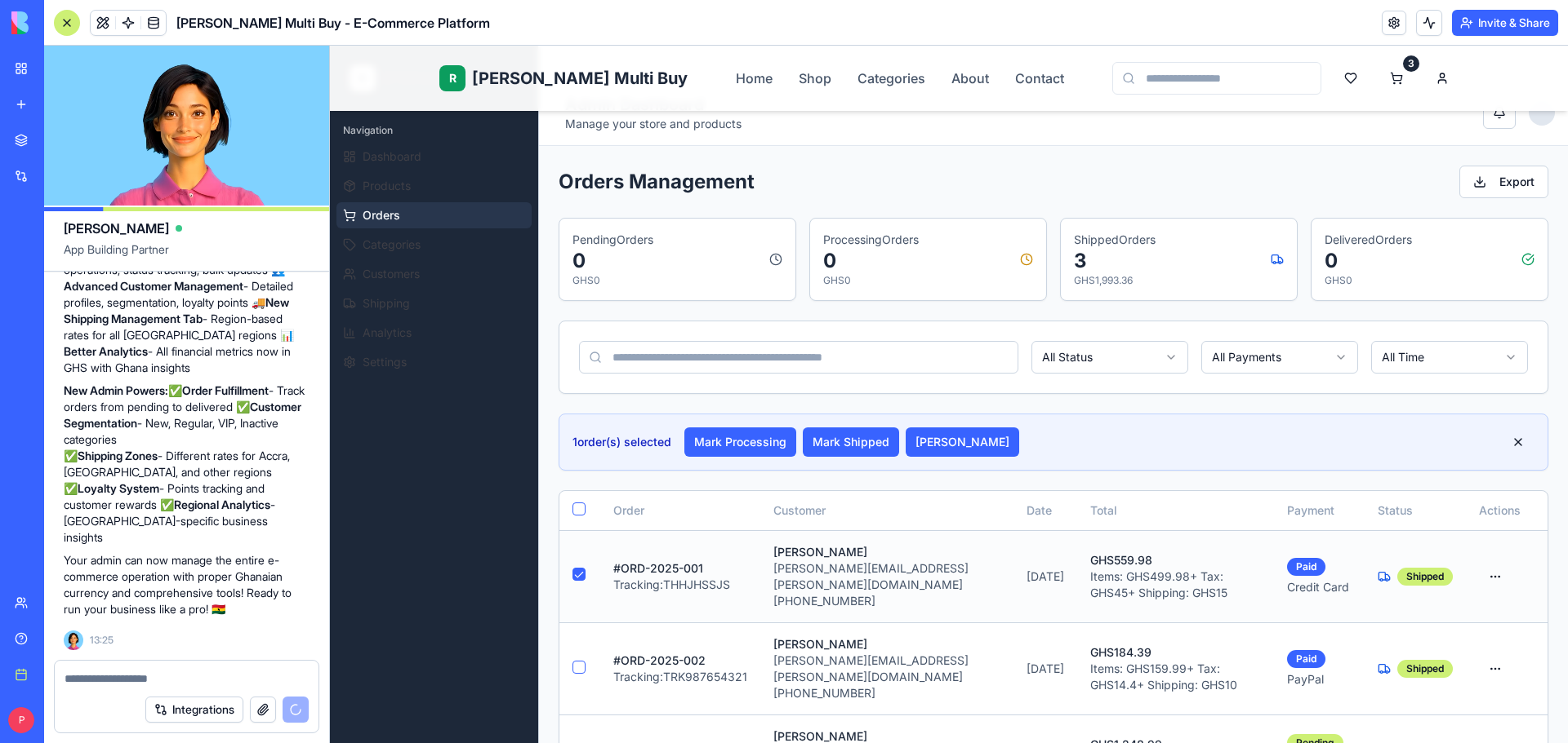
click at [577, 568] on button "button" at bounding box center [579, 574] width 13 height 13
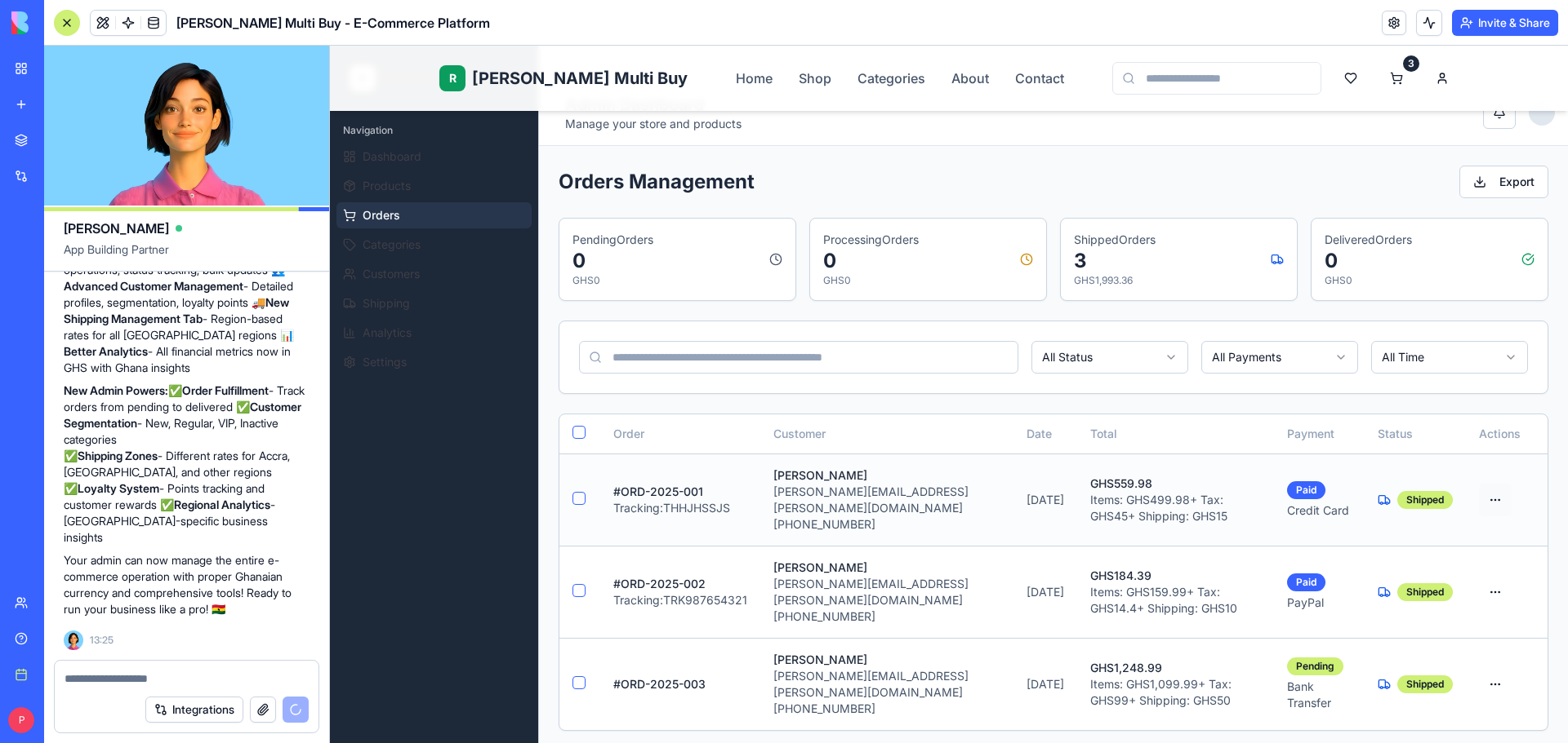
click at [1479, 494] on html "R Rene Multi Buy Home Shop Categories About Contact 3 R Rene Admin Navigation D…" at bounding box center [949, 590] width 1238 height 1151
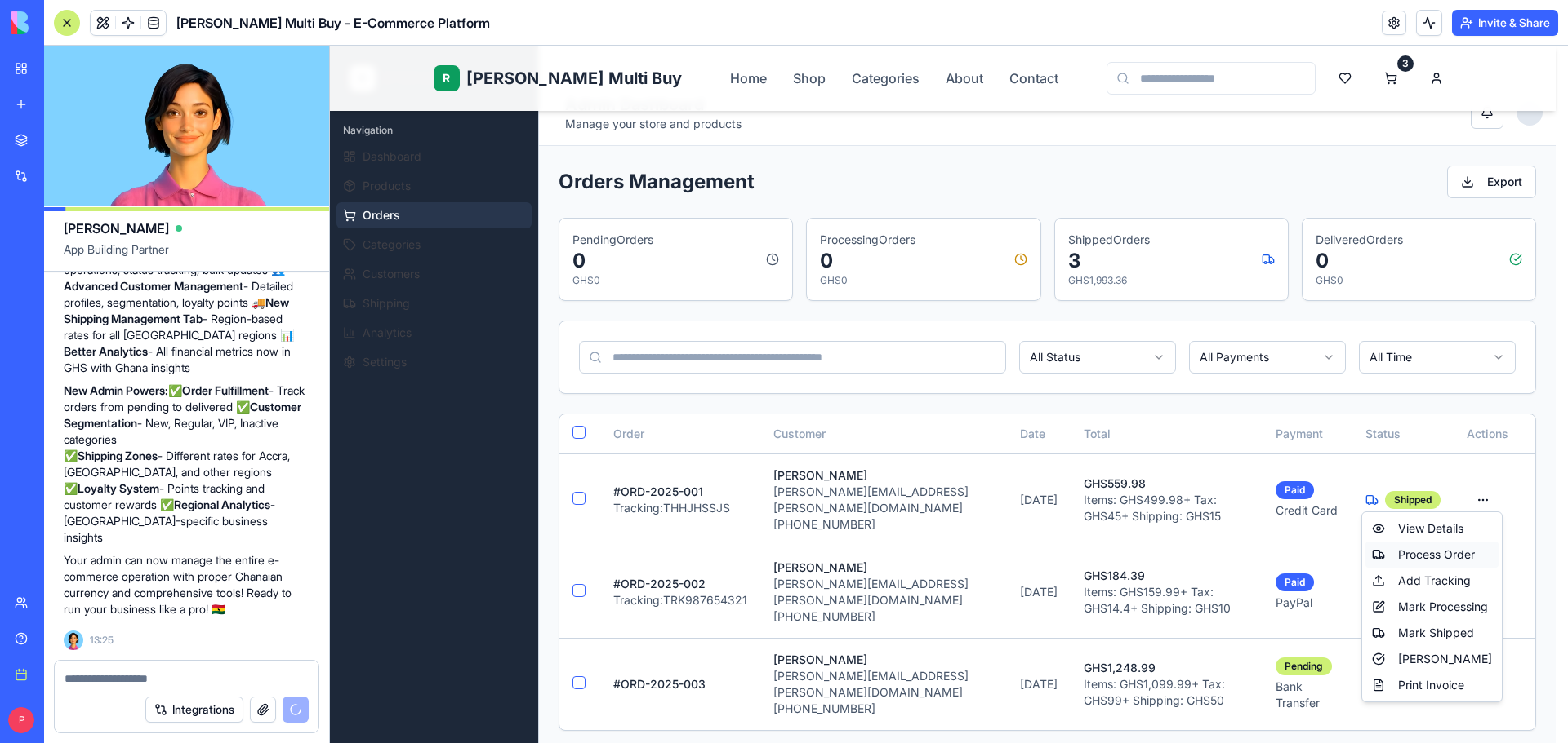
click at [1449, 547] on div "Process Order" at bounding box center [1431, 554] width 133 height 26
click at [1488, 488] on html "R Rene Multi Buy Home Shop Categories About Contact 3 R Rene Admin Navigation D…" at bounding box center [949, 590] width 1238 height 1151
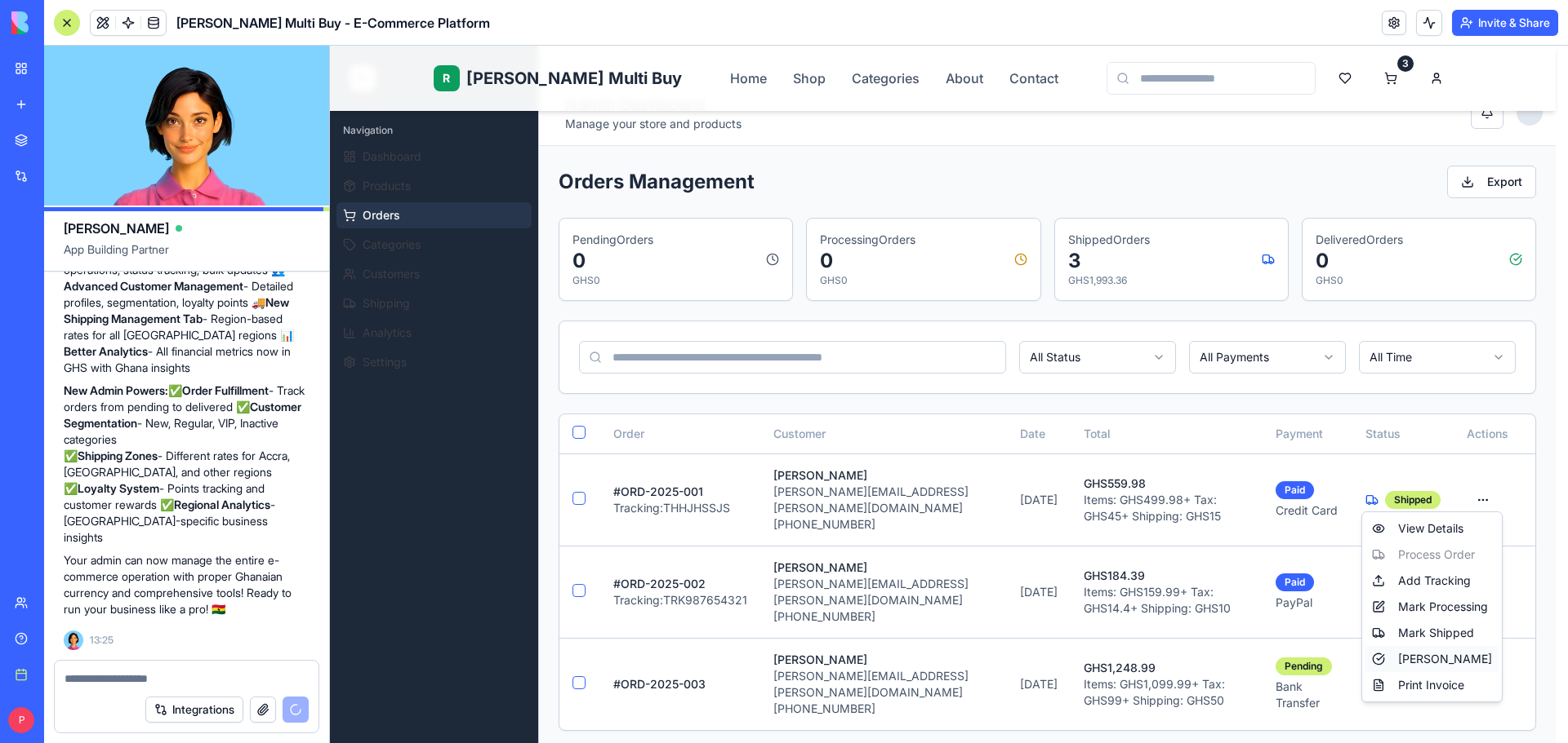
click at [1441, 655] on div "Mark Delivered" at bounding box center [1431, 659] width 133 height 26
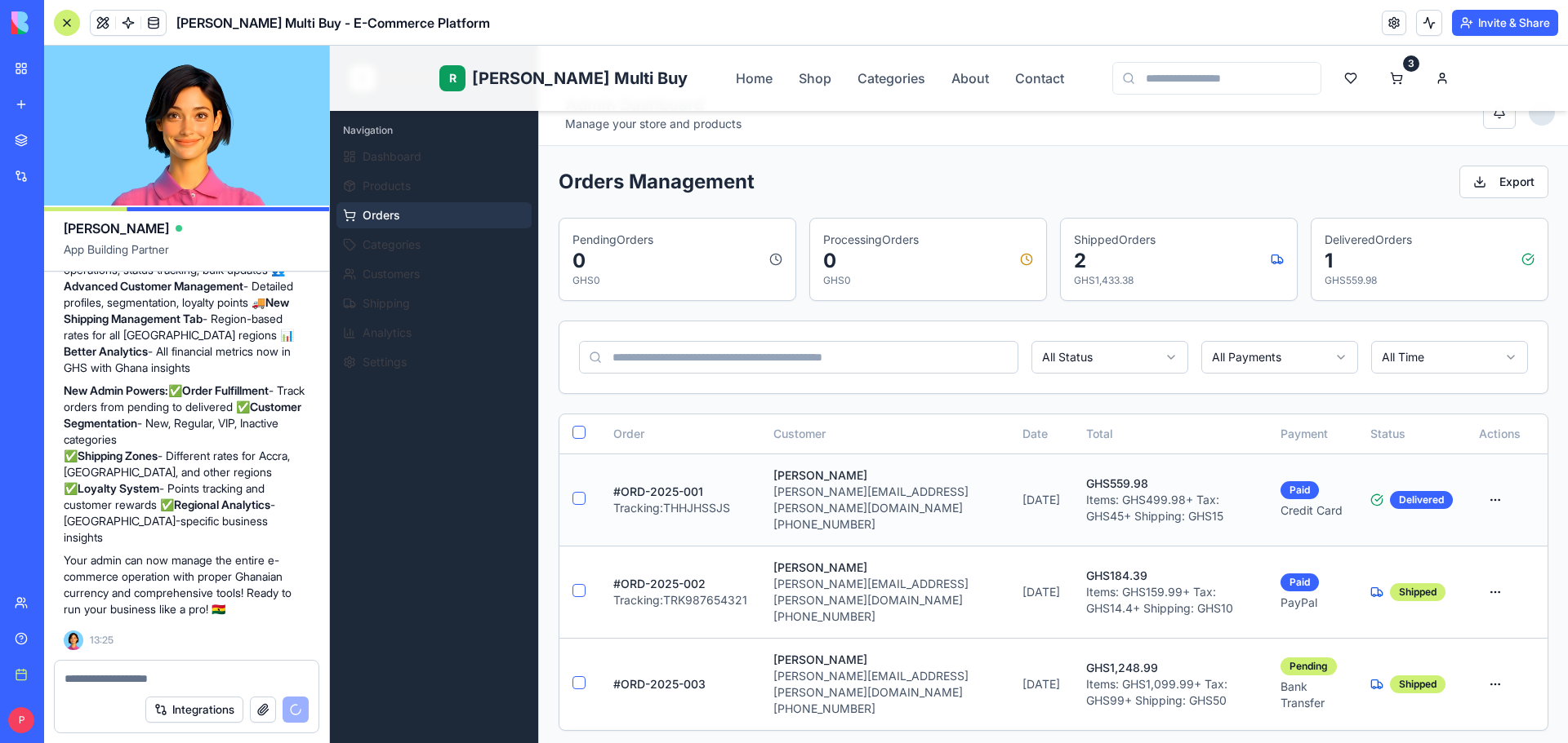
click at [573, 493] on button "button" at bounding box center [579, 498] width 13 height 13
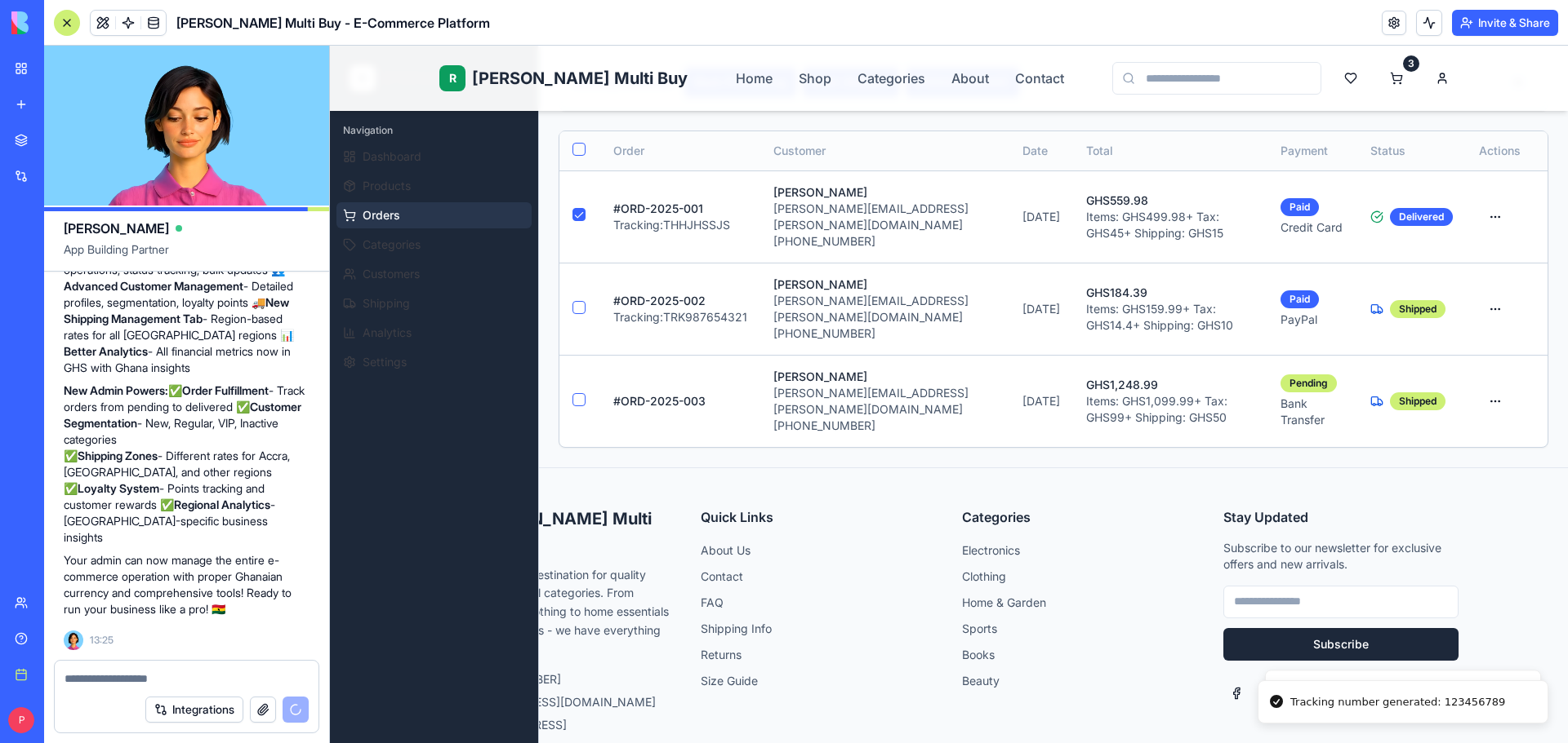
scroll to position [439, 0]
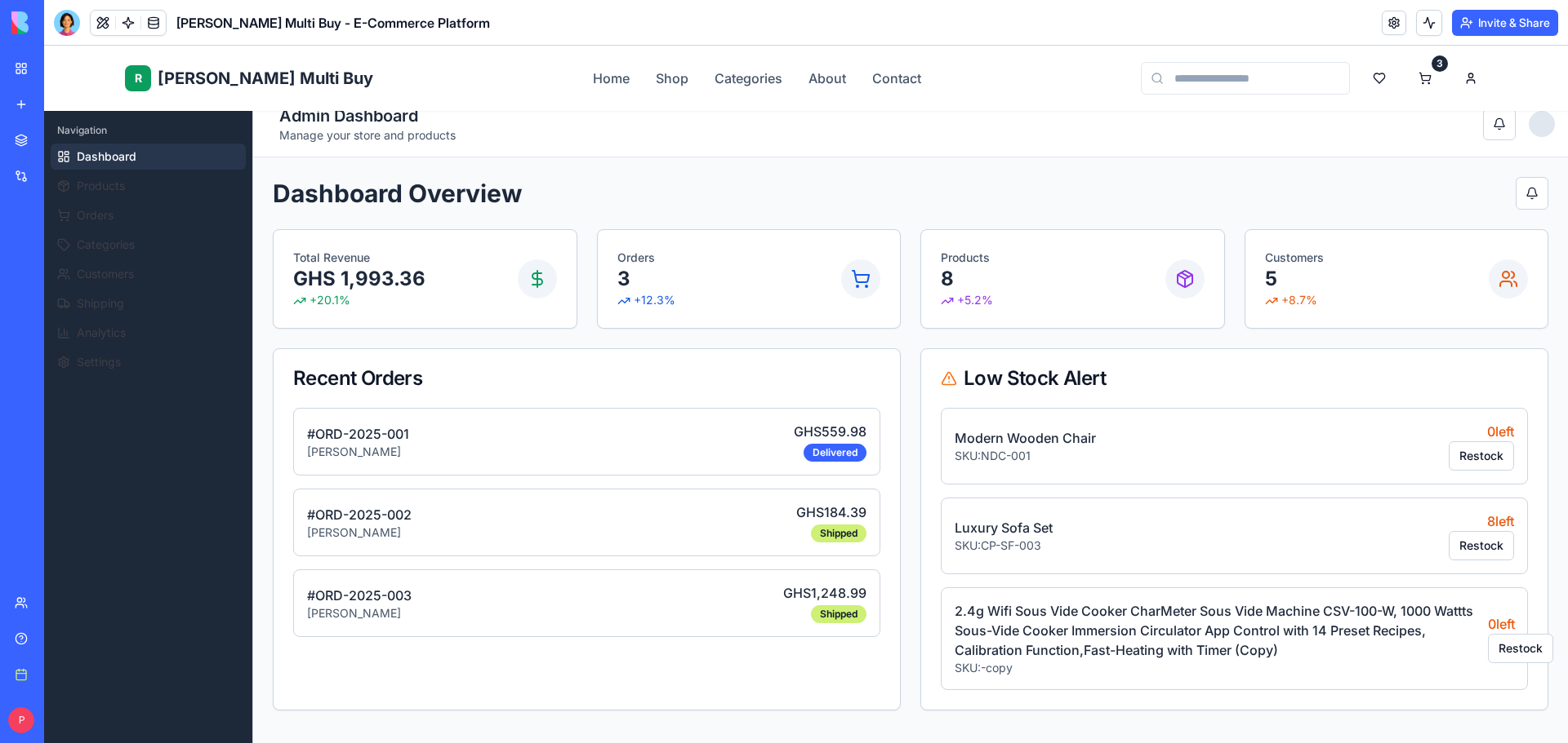
scroll to position [82, 0]
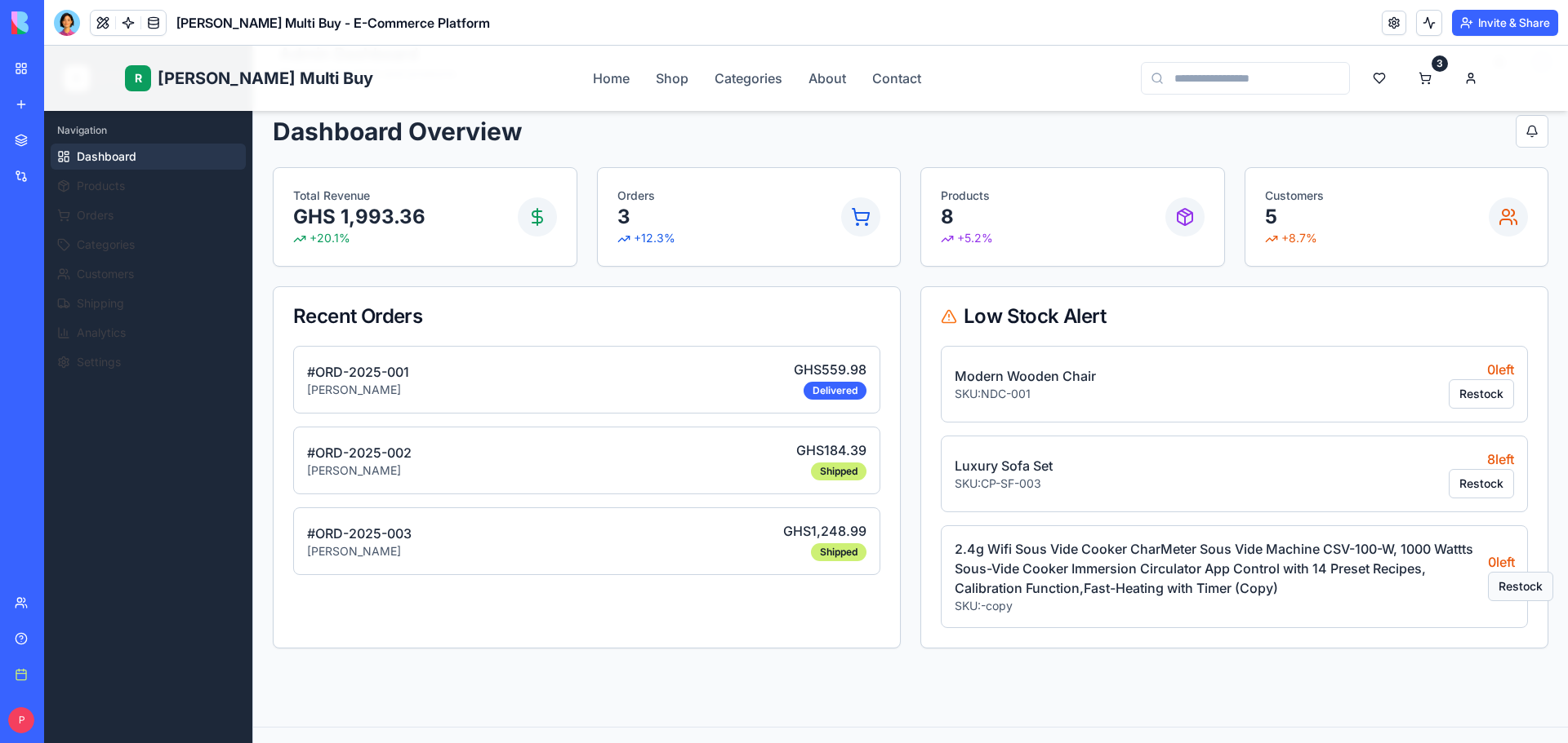
click at [1512, 600] on button "Restock" at bounding box center [1520, 586] width 65 height 29
click at [116, 214] on button "Orders" at bounding box center [149, 215] width 195 height 26
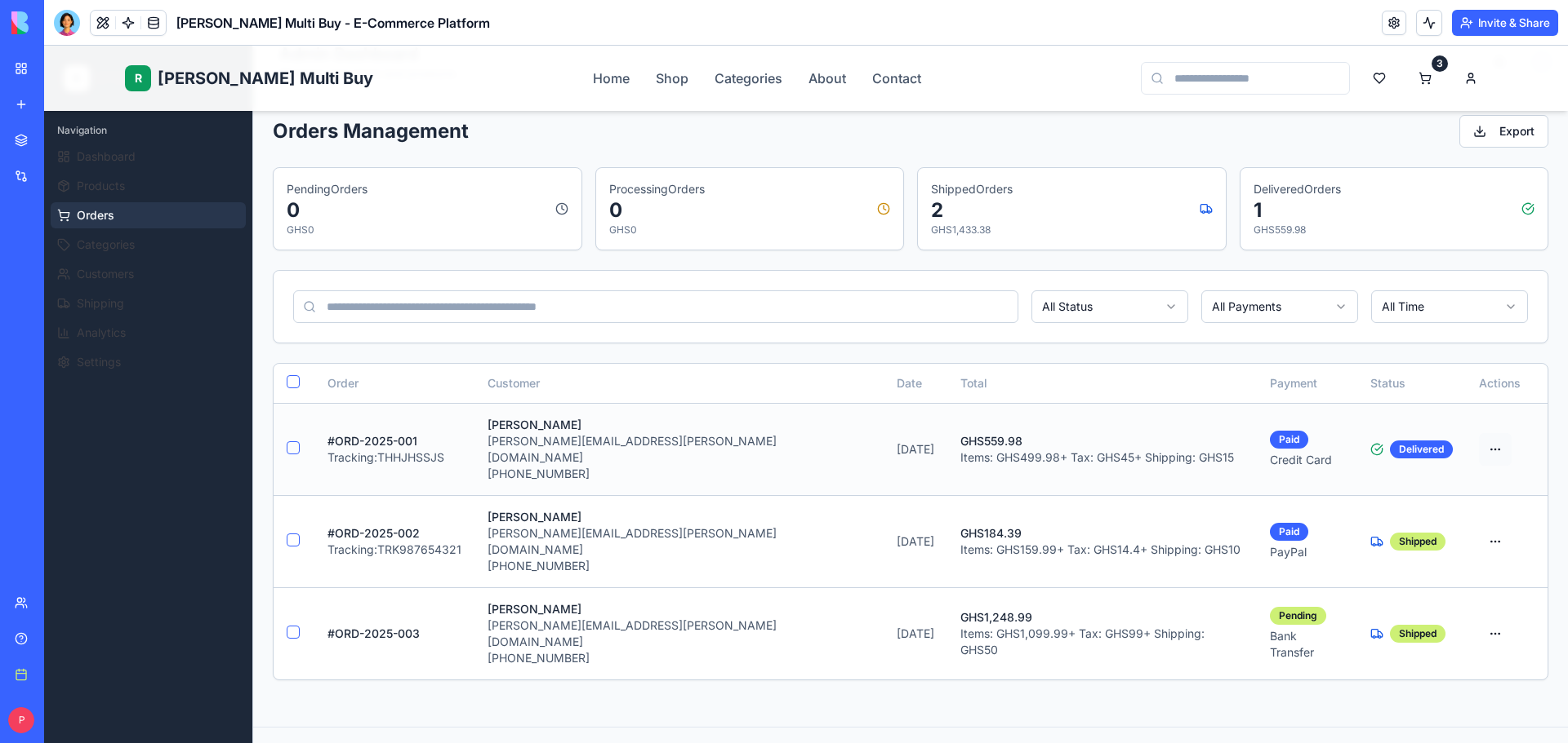
click at [1489, 441] on html "R [PERSON_NAME] Multi Buy Home Shop Categories About Contact 3 R [PERSON_NAME] …" at bounding box center [806, 526] width 1524 height 1124
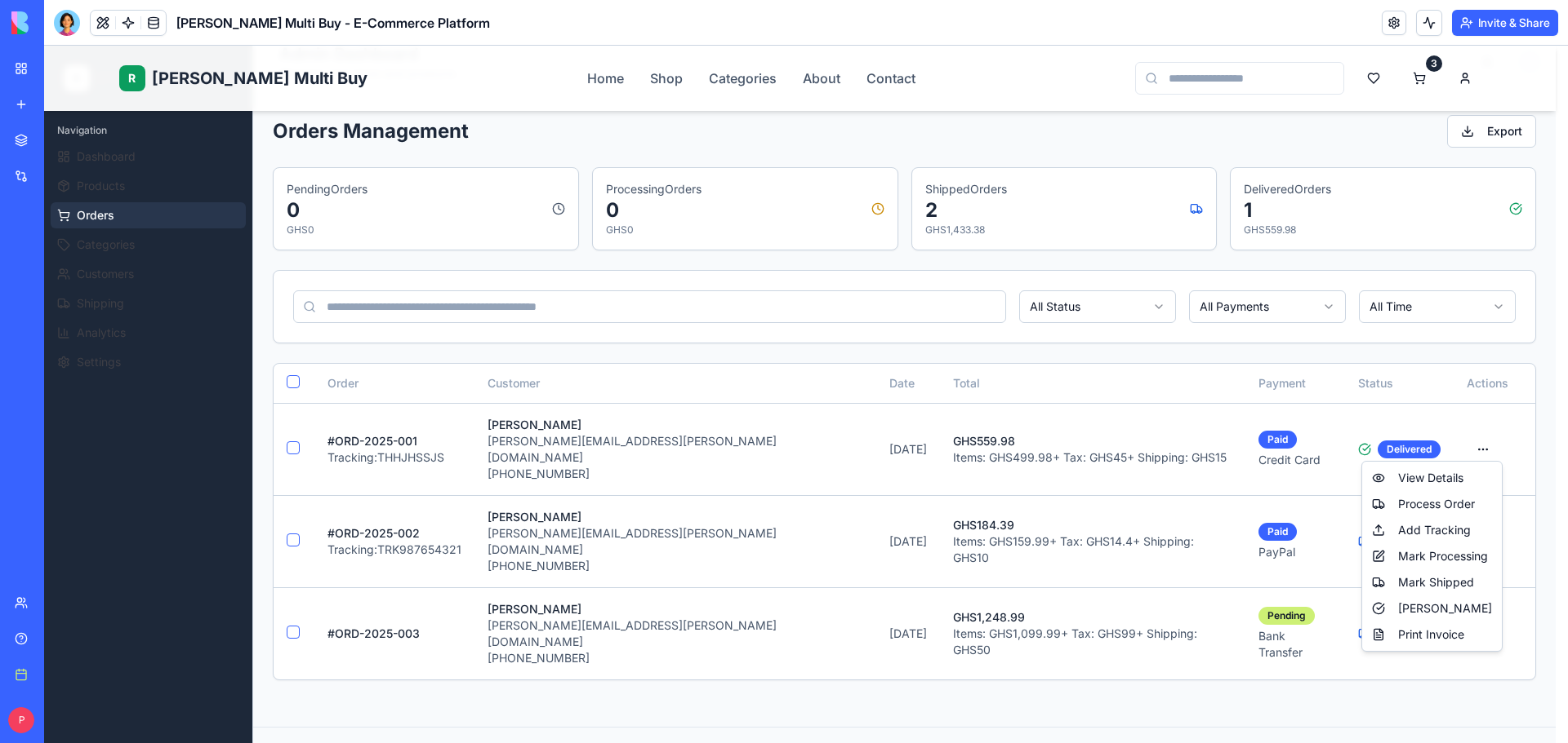
click at [1120, 671] on html "R [PERSON_NAME] Multi Buy Home Shop Categories About Contact 3 R [PERSON_NAME] …" at bounding box center [806, 526] width 1524 height 1124
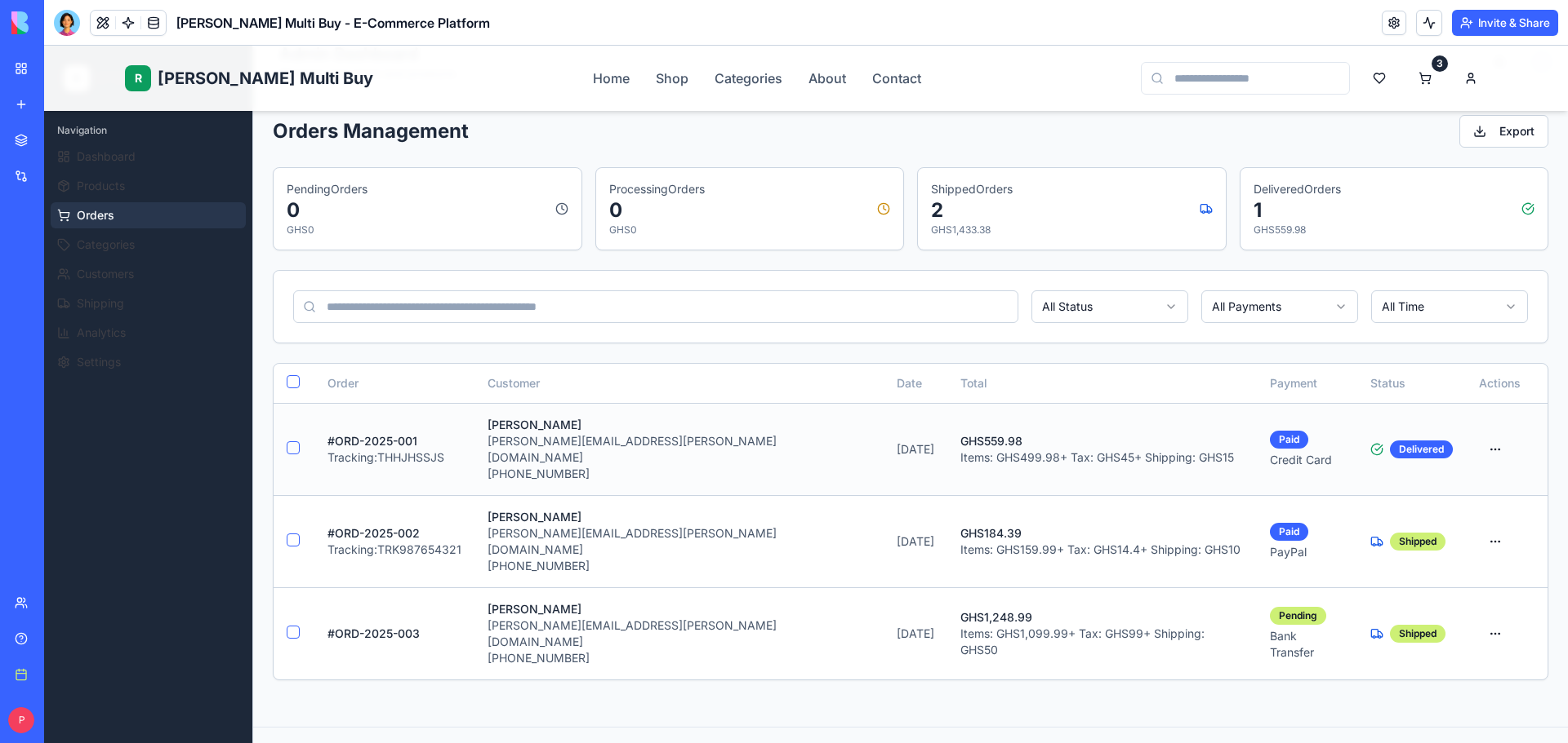
click at [345, 433] on p "# ORD-2025-001" at bounding box center [394, 442] width 134 height 17
click at [284, 436] on td at bounding box center [293, 449] width 41 height 92
click at [288, 442] on button "button" at bounding box center [293, 448] width 13 height 13
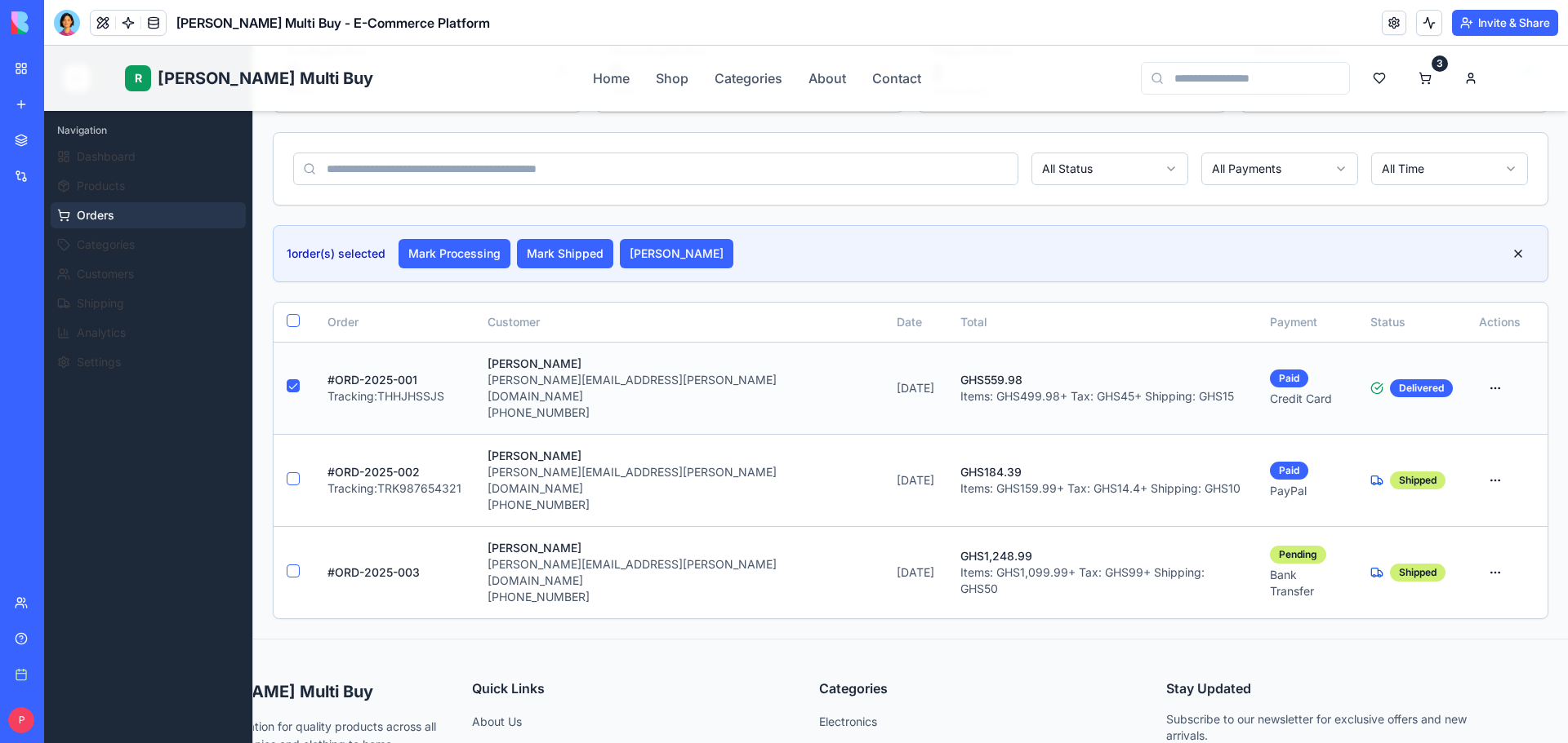
scroll to position [0, 0]
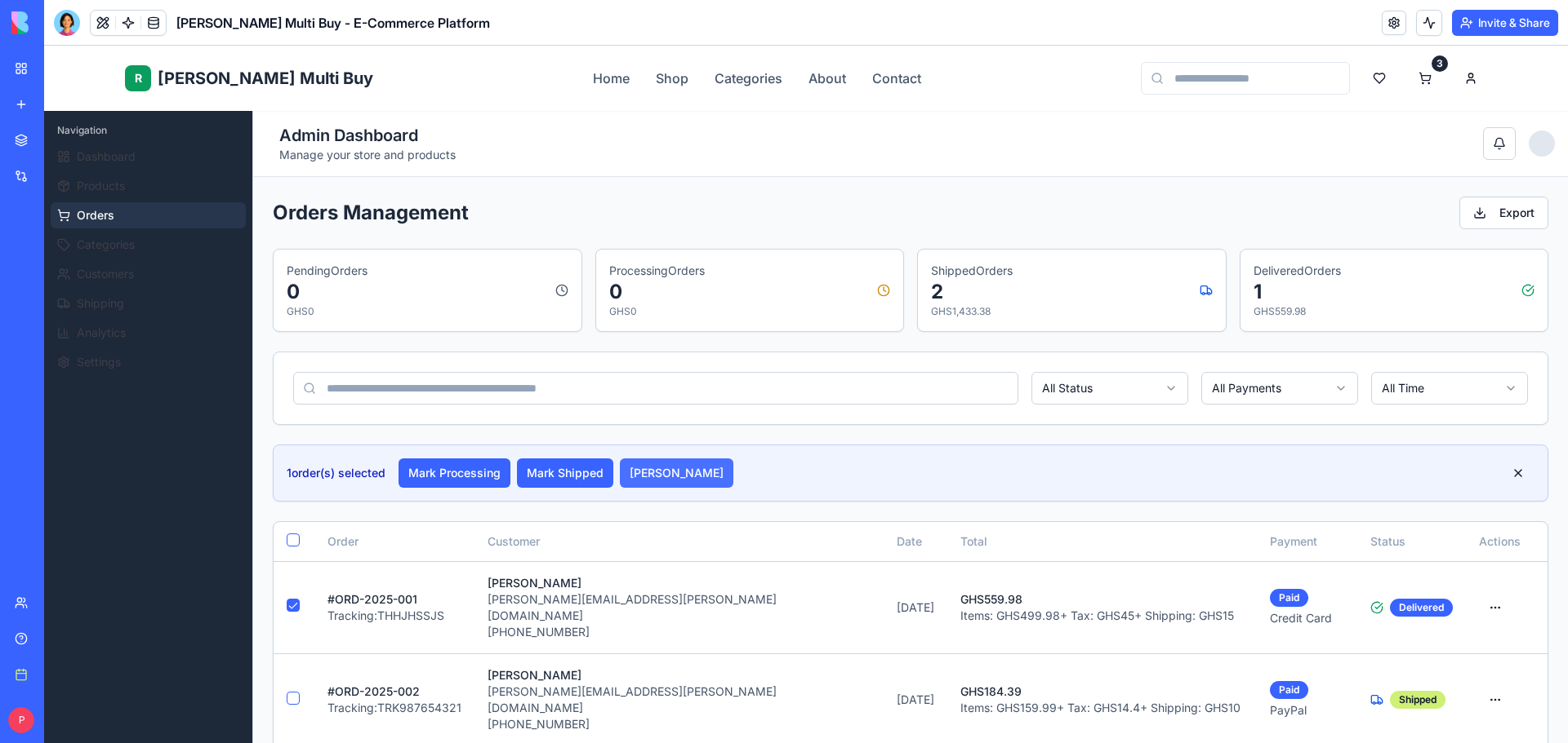
click at [680, 470] on button "[PERSON_NAME]" at bounding box center [677, 473] width 114 height 29
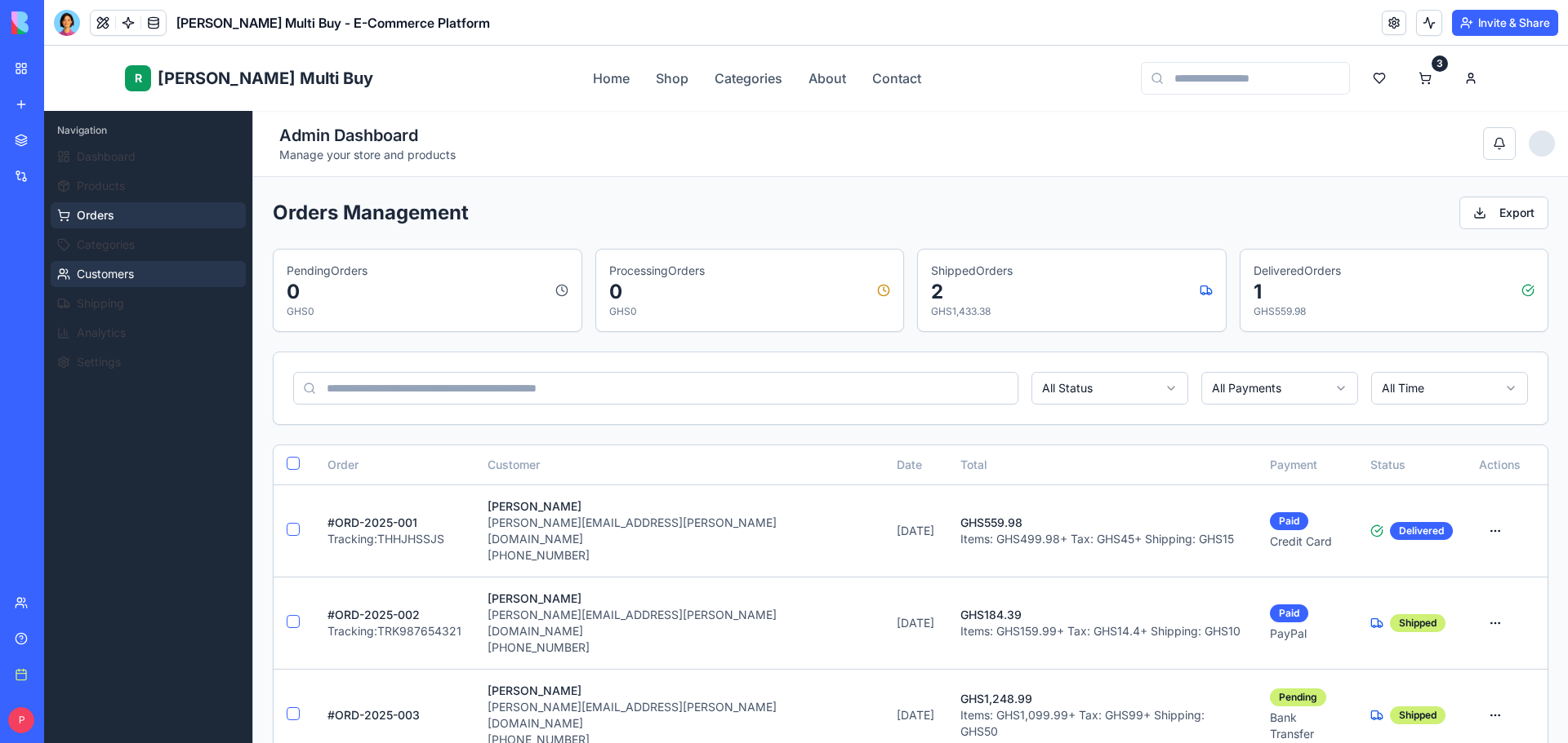
click at [116, 279] on span "Customers" at bounding box center [105, 275] width 57 height 17
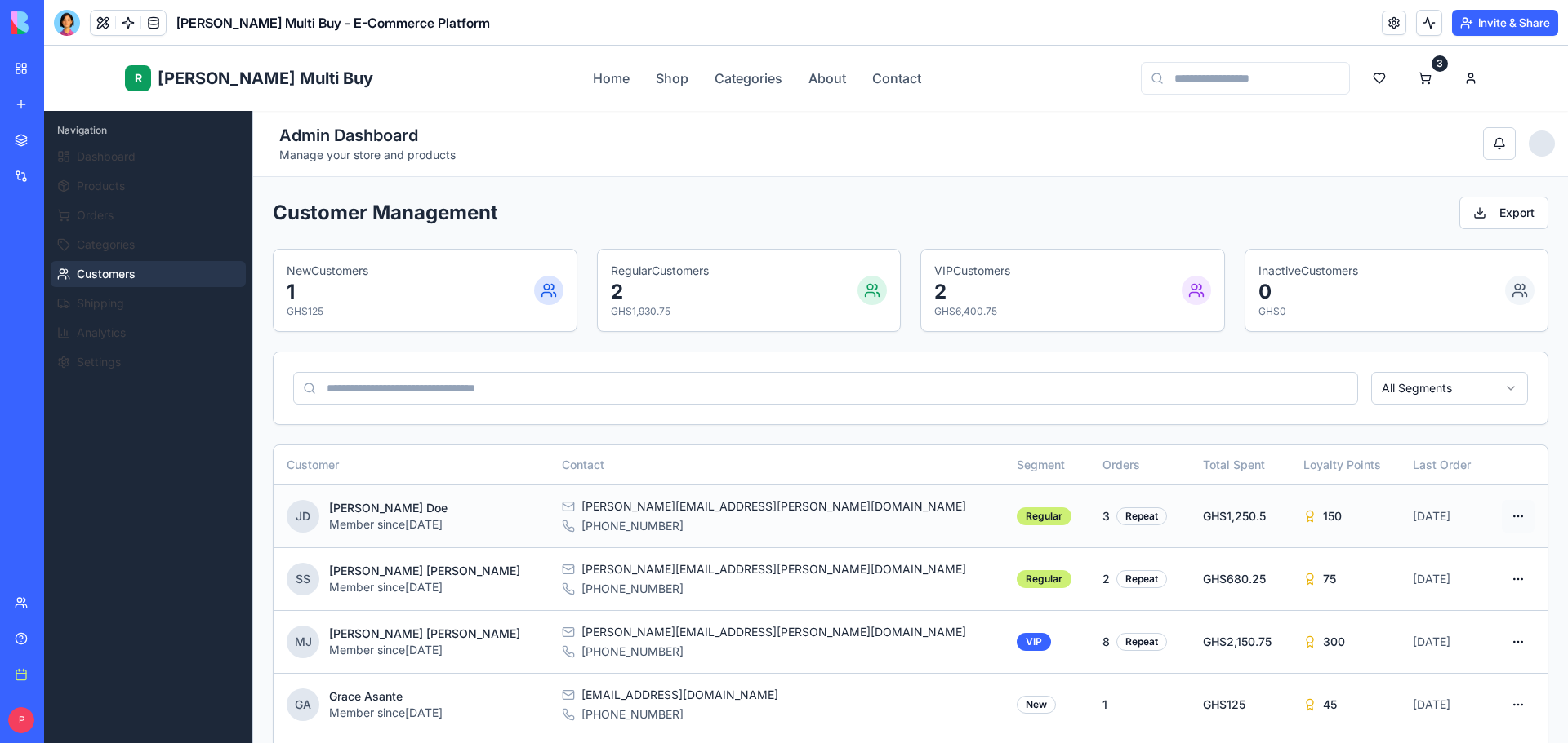
click at [1503, 513] on html "R [PERSON_NAME] Multi Buy Home Shop Categories About Contact 3 R [PERSON_NAME] …" at bounding box center [806, 613] width 1524 height 1135
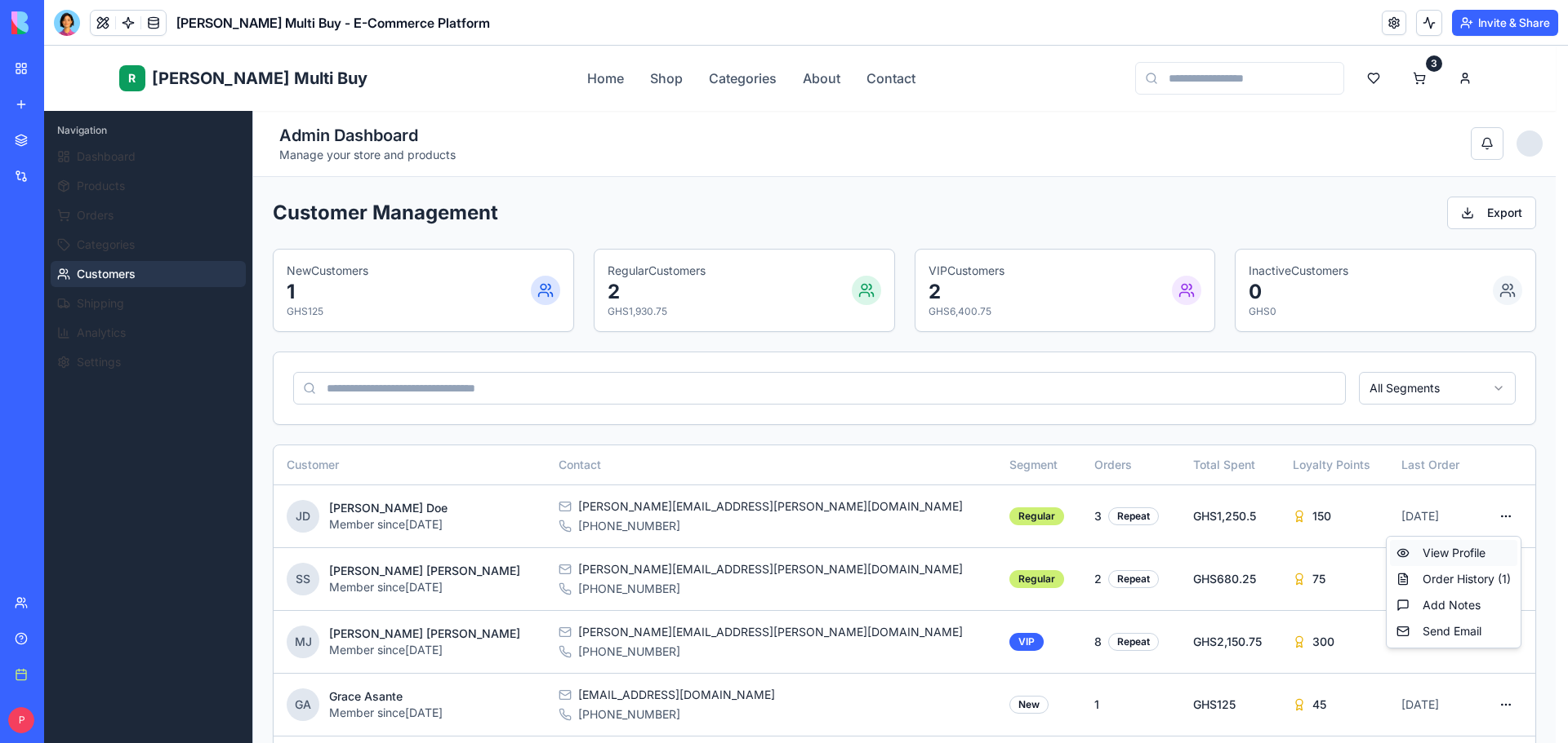
click at [1474, 548] on div "View Profile" at bounding box center [1454, 553] width 127 height 26
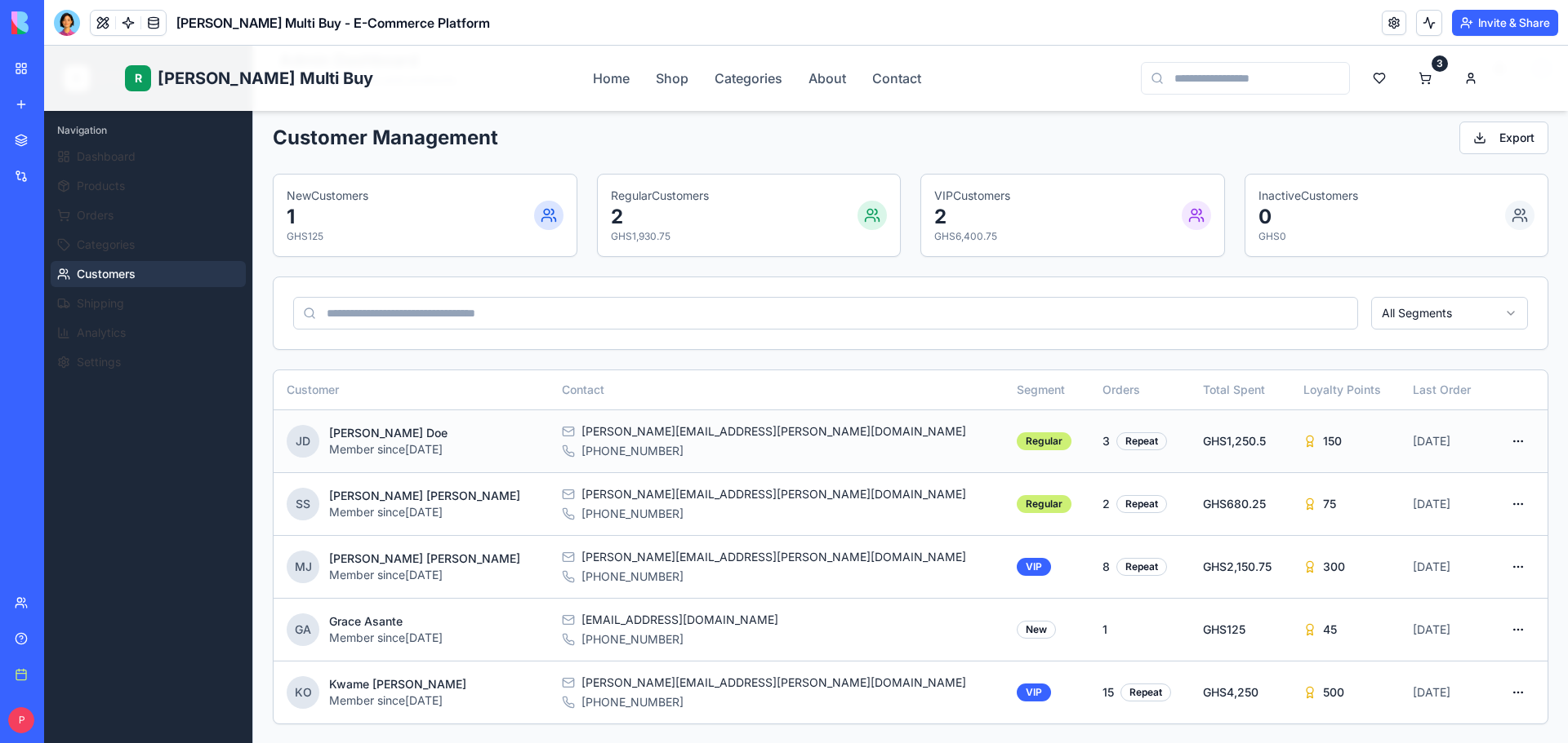
scroll to position [163, 0]
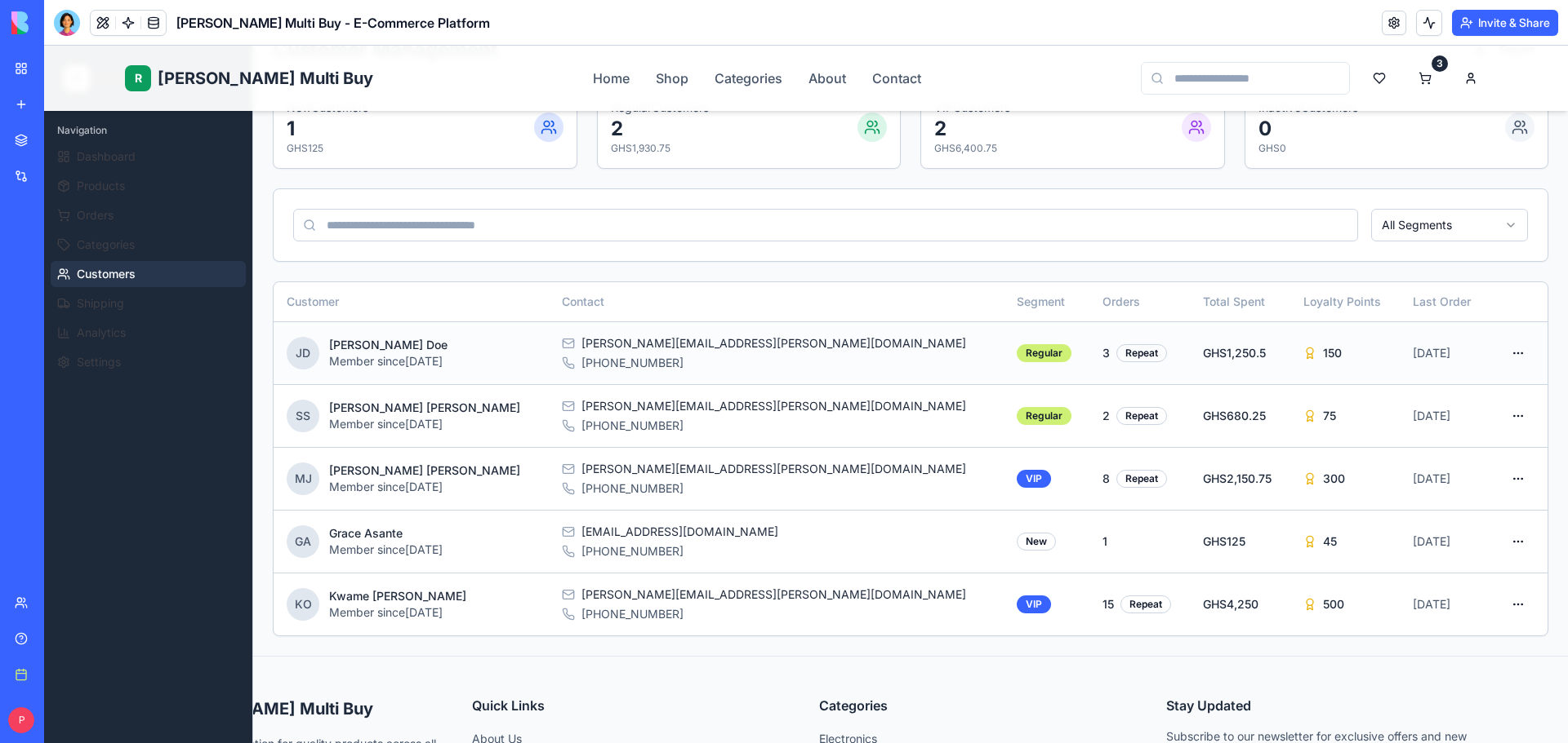
click at [597, 356] on div "[PHONE_NUMBER]" at bounding box center [776, 363] width 429 height 17
click at [307, 356] on span "[PERSON_NAME]" at bounding box center [303, 353] width 15 height 17
click at [393, 341] on p "[PERSON_NAME]" at bounding box center [388, 346] width 119 height 17
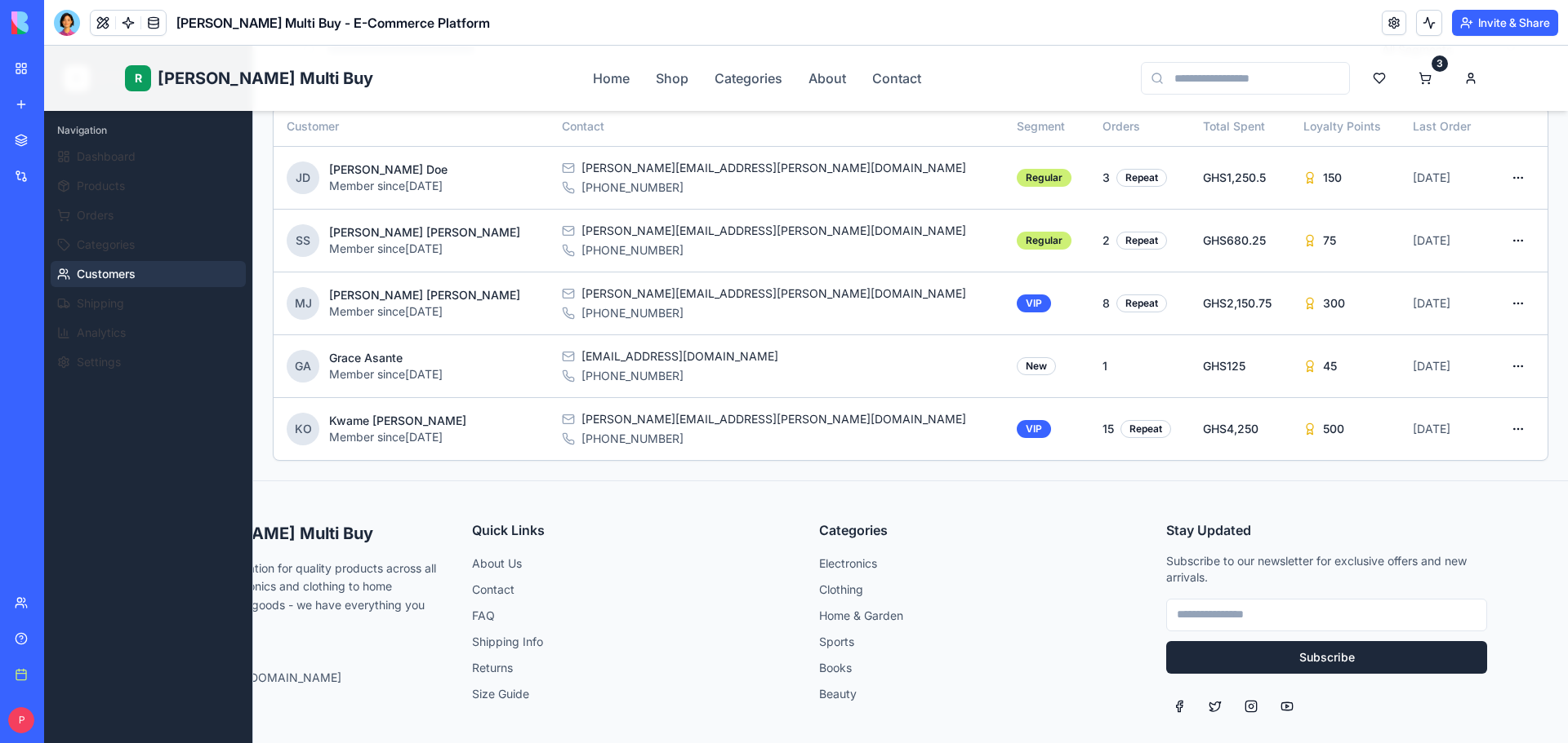
scroll to position [192, 0]
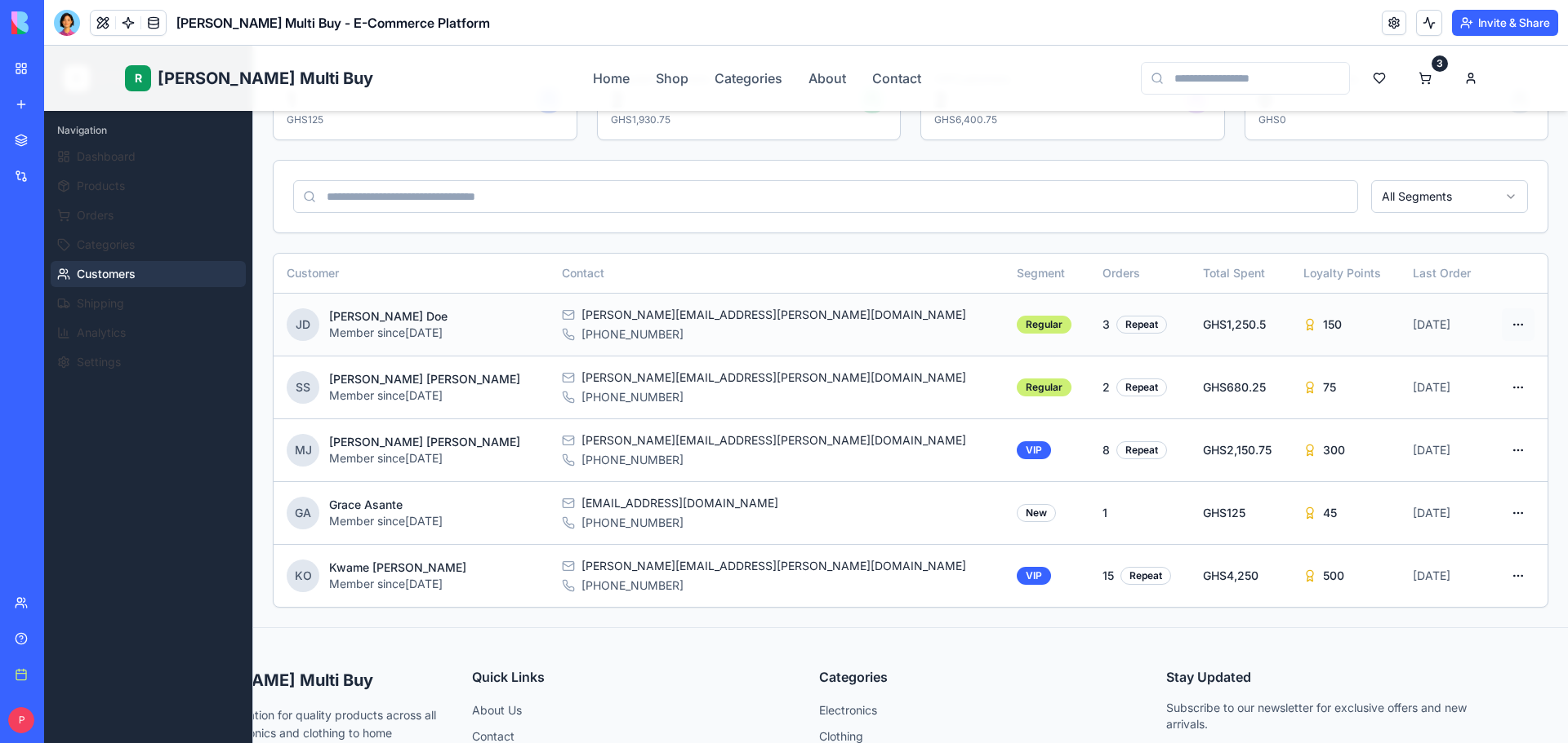
click at [1514, 327] on html "R [PERSON_NAME] Multi Buy Home Shop Categories About Contact 3 R [PERSON_NAME] …" at bounding box center [806, 421] width 1524 height 1135
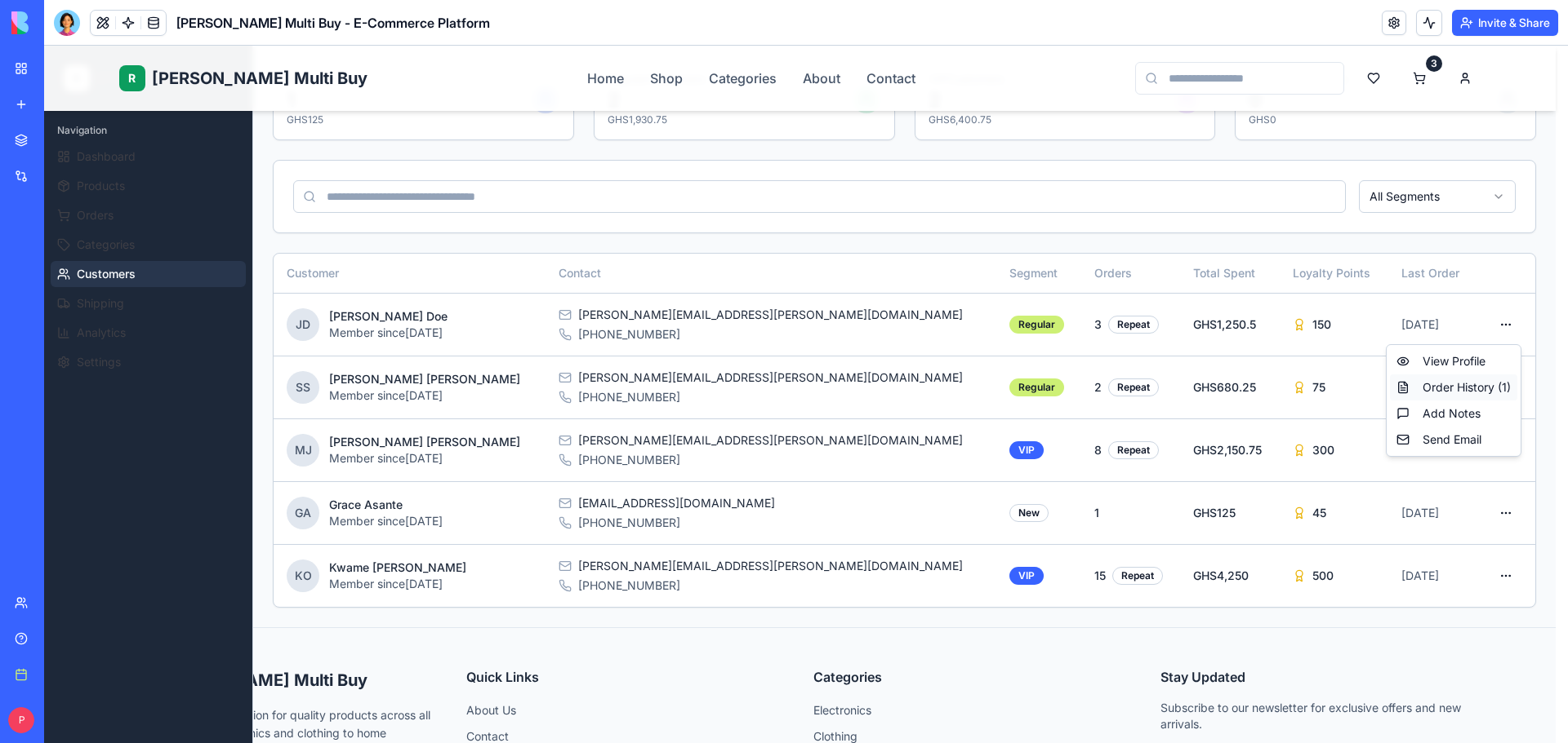
click at [1479, 396] on div "Order History ( 1 )" at bounding box center [1454, 387] width 127 height 26
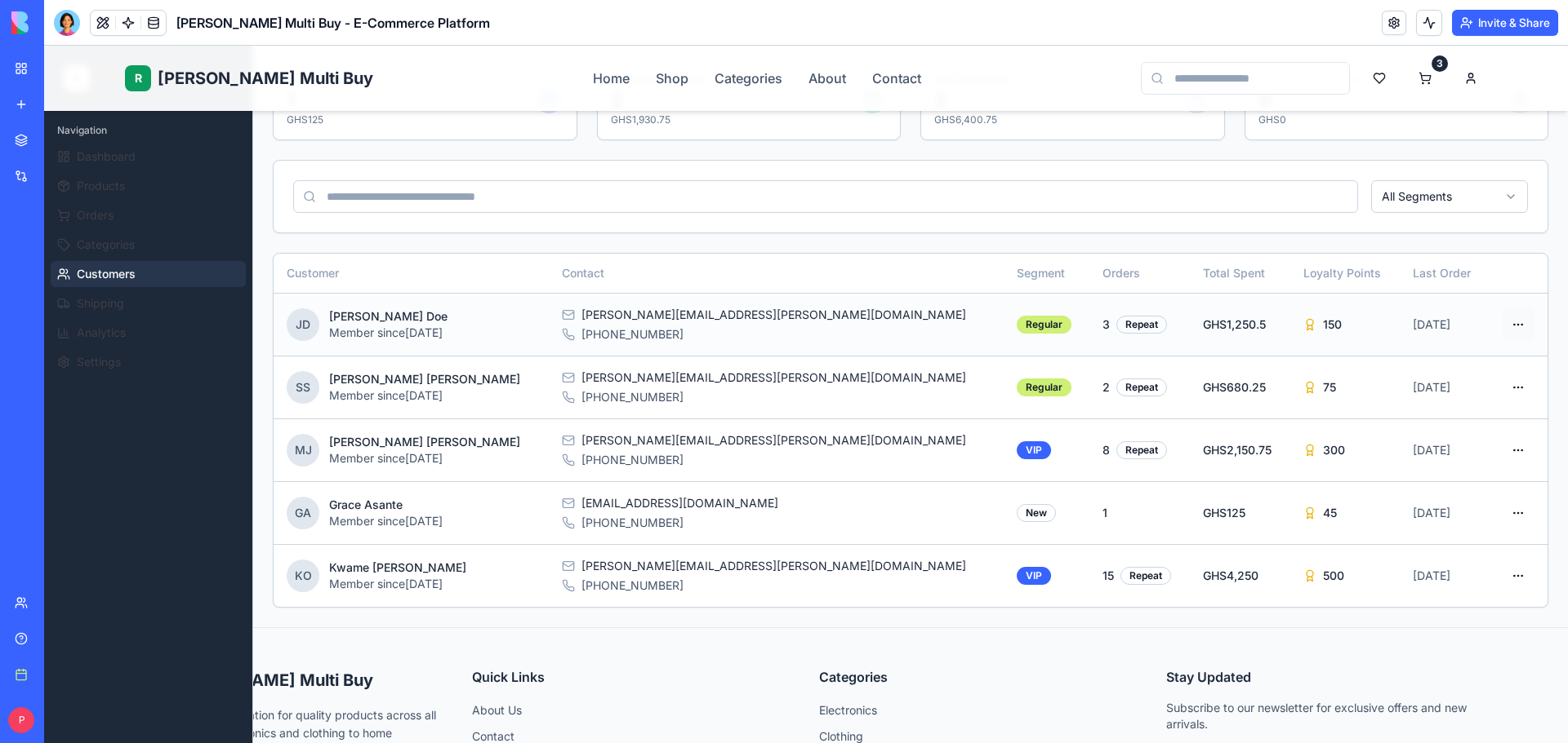
click at [1515, 328] on html "R [PERSON_NAME] Multi Buy Home Shop Categories About Contact 3 R [PERSON_NAME] …" at bounding box center [806, 421] width 1524 height 1135
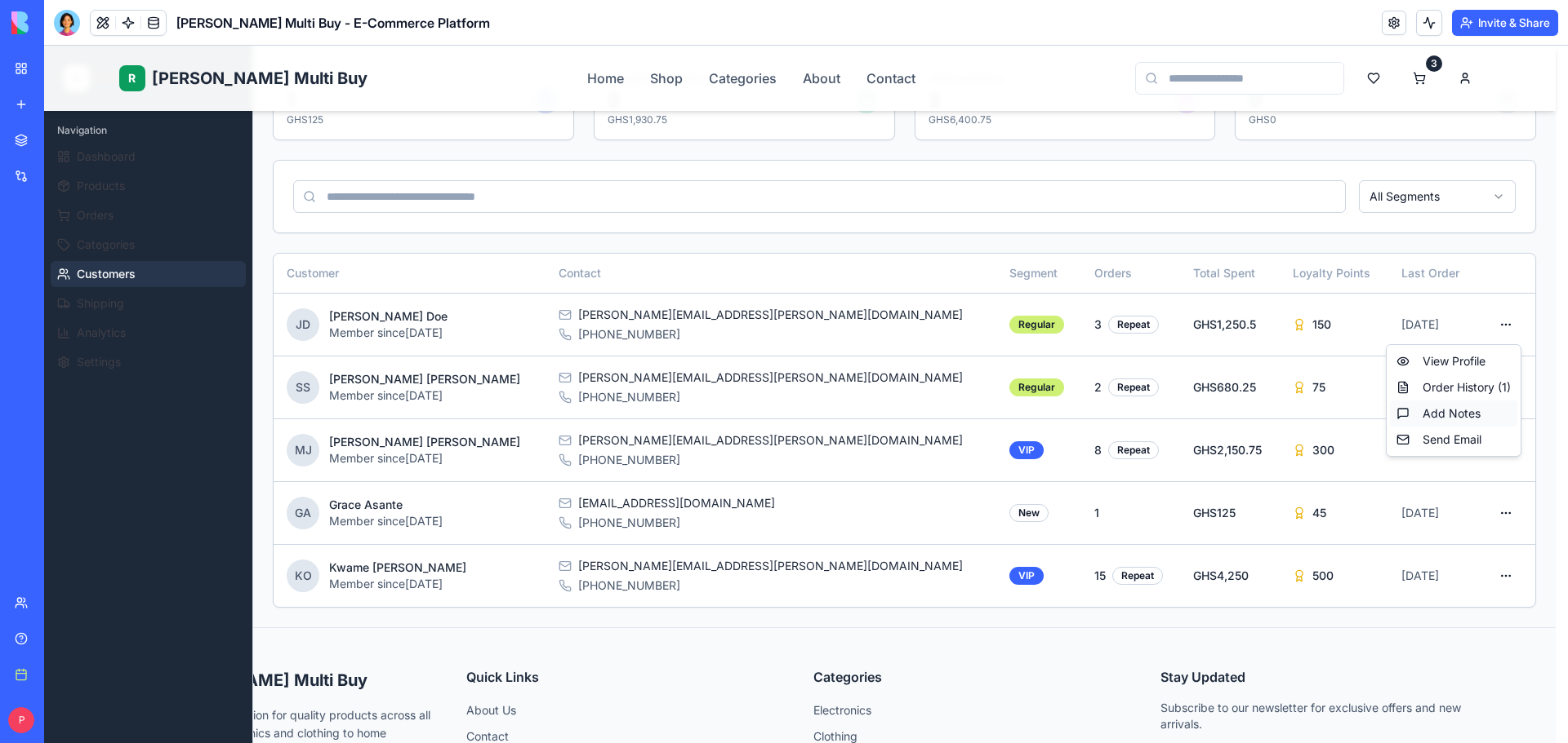
click at [1482, 415] on div "Add Notes" at bounding box center [1454, 413] width 127 height 26
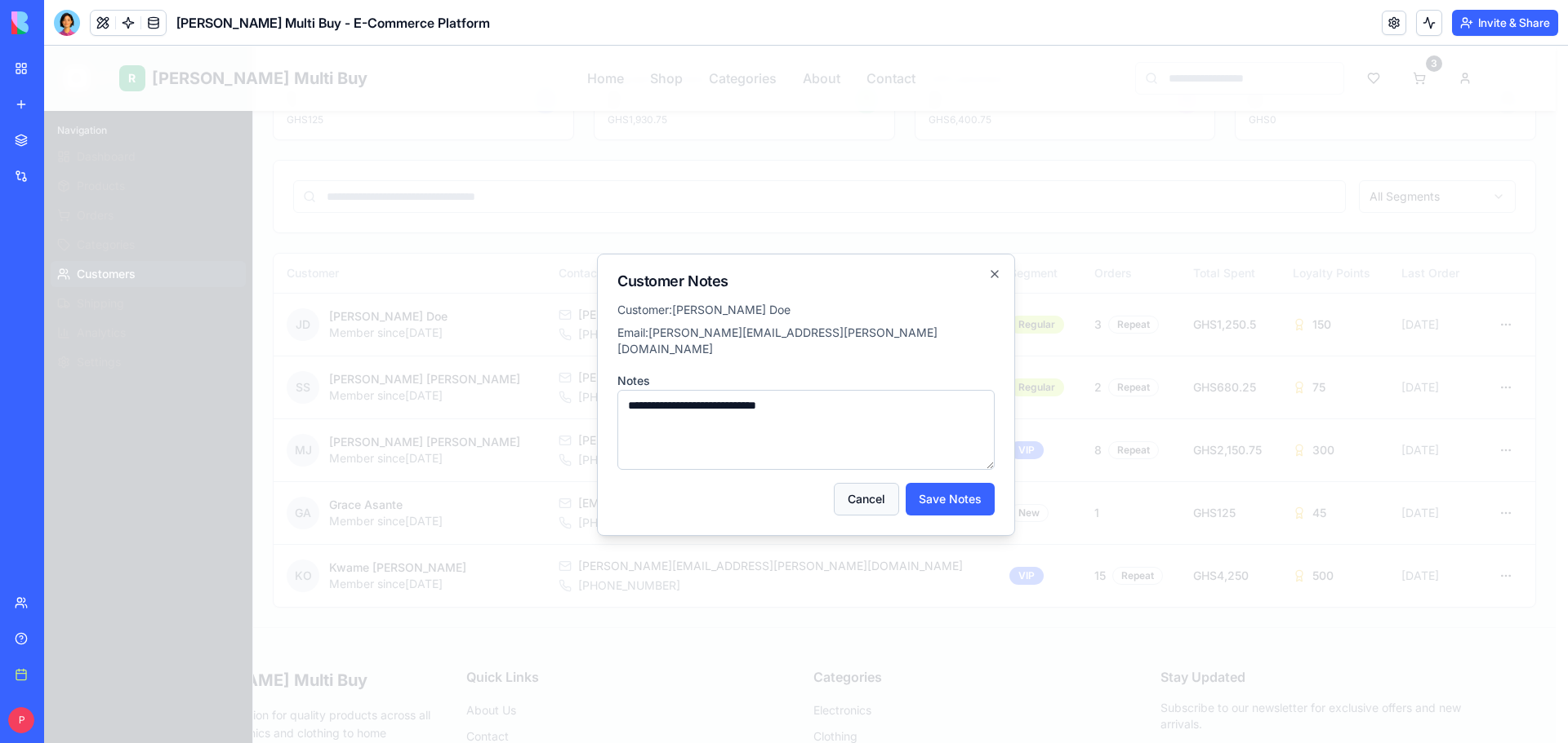
click at [875, 483] on button "Cancel" at bounding box center [866, 499] width 65 height 33
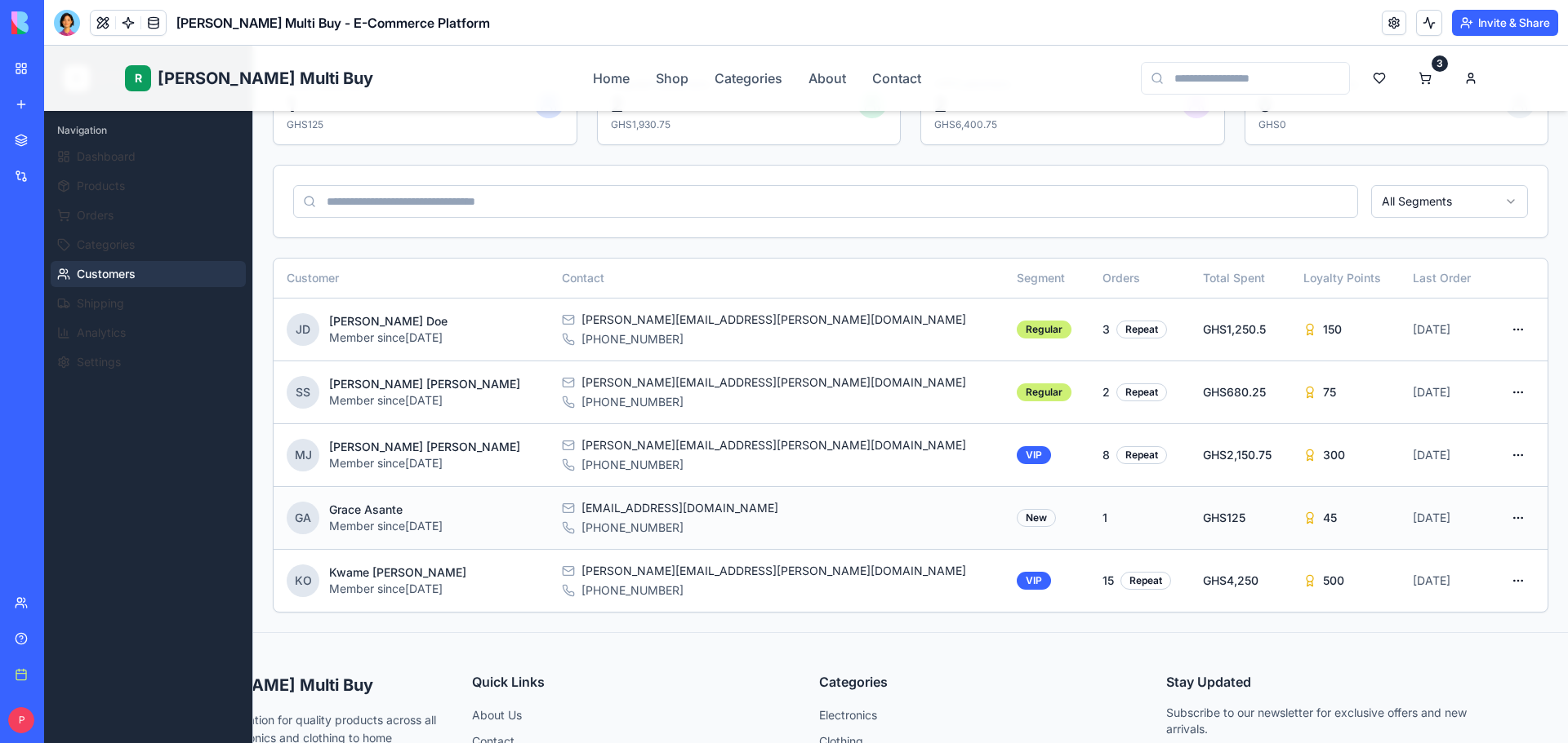
scroll to position [0, 0]
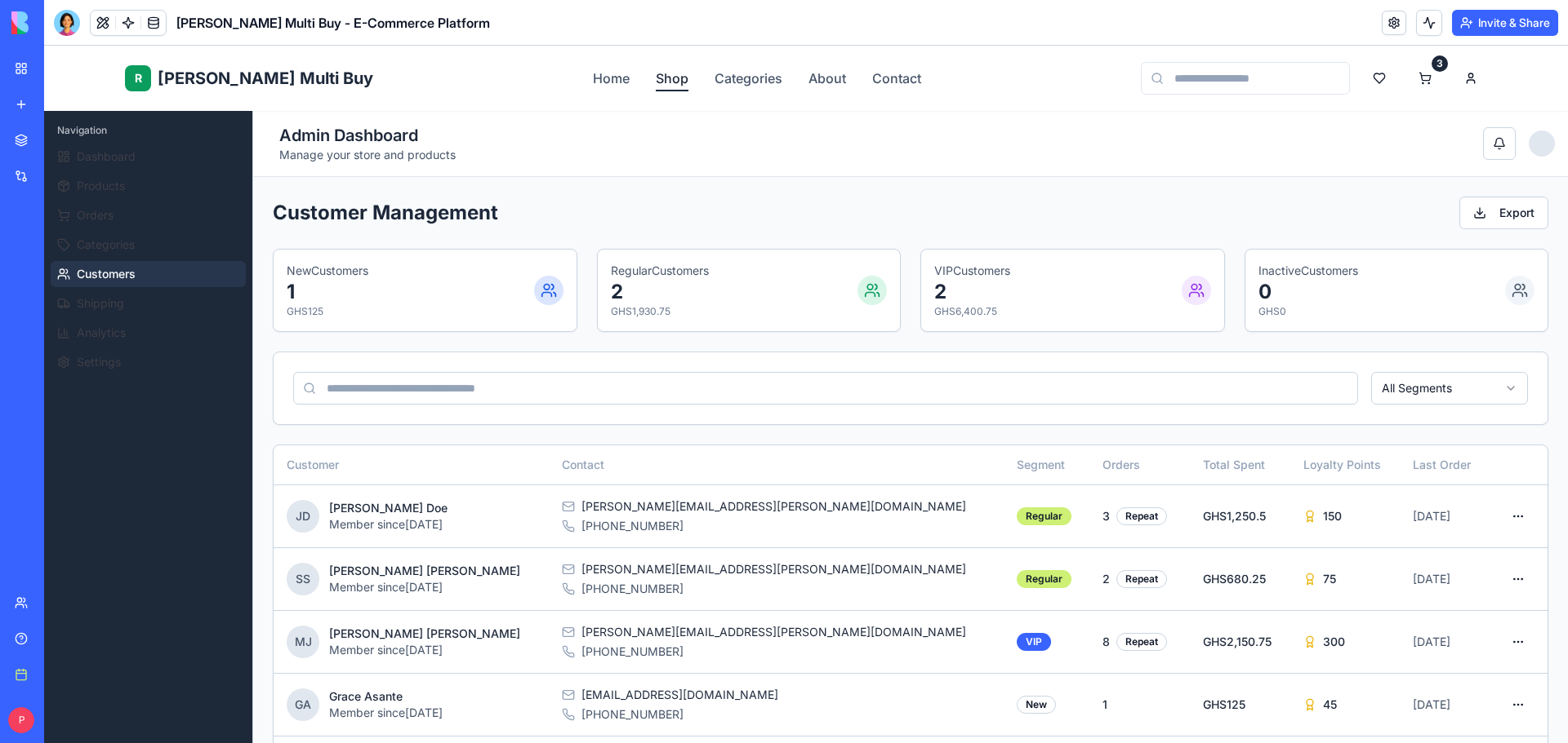
click at [656, 87] on link "Shop" at bounding box center [672, 78] width 33 height 19
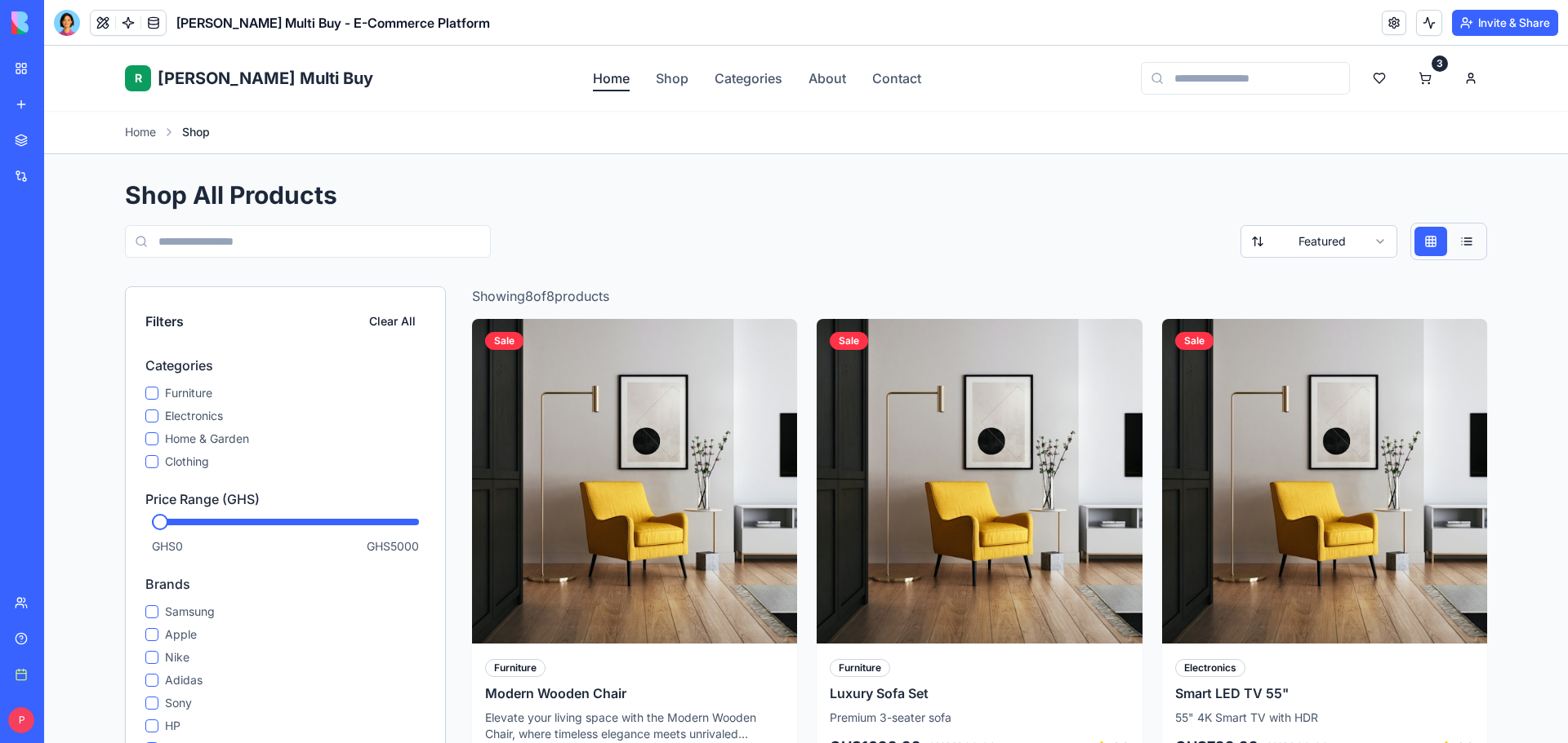
click at [593, 78] on link "Home" at bounding box center [611, 78] width 37 height 19
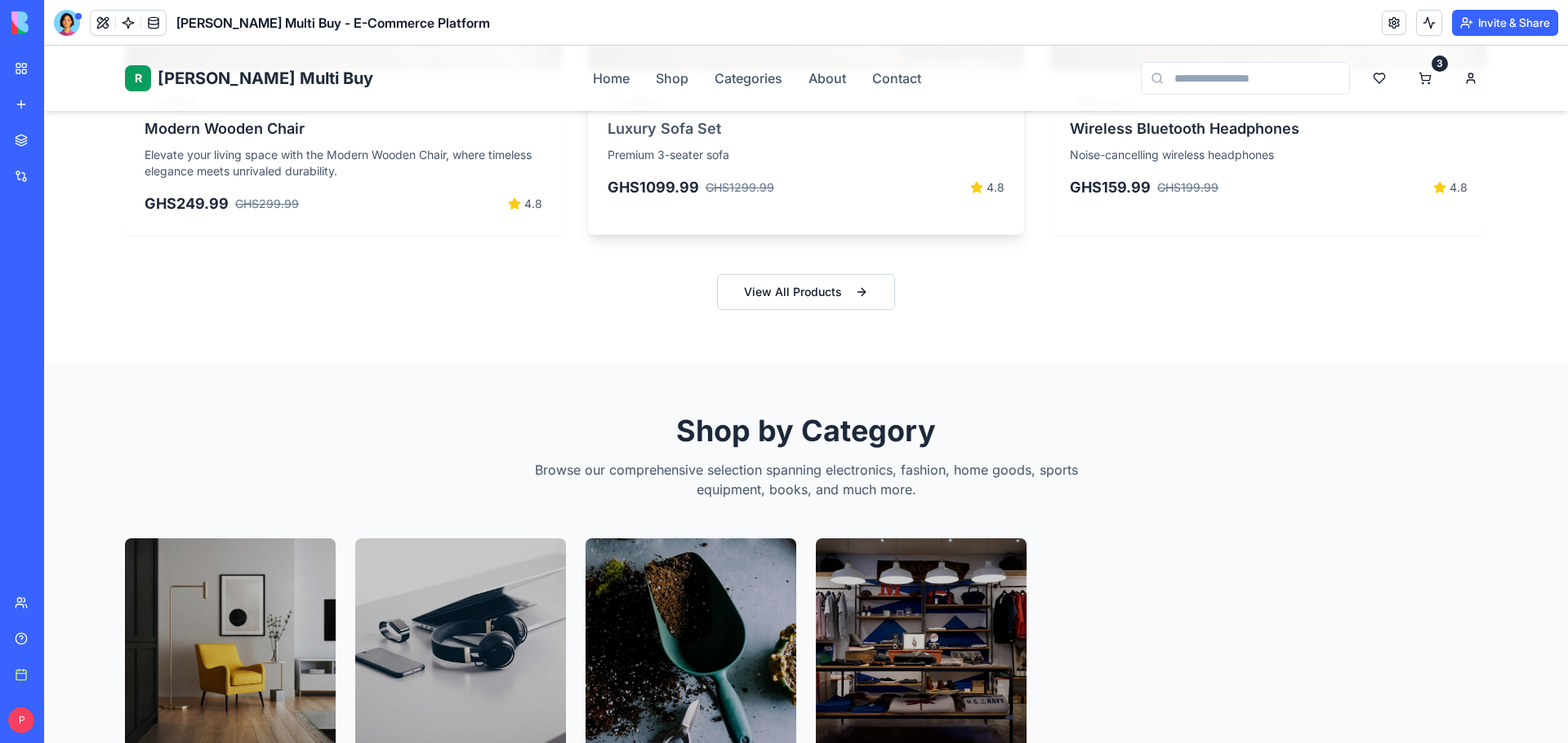
scroll to position [1714, 0]
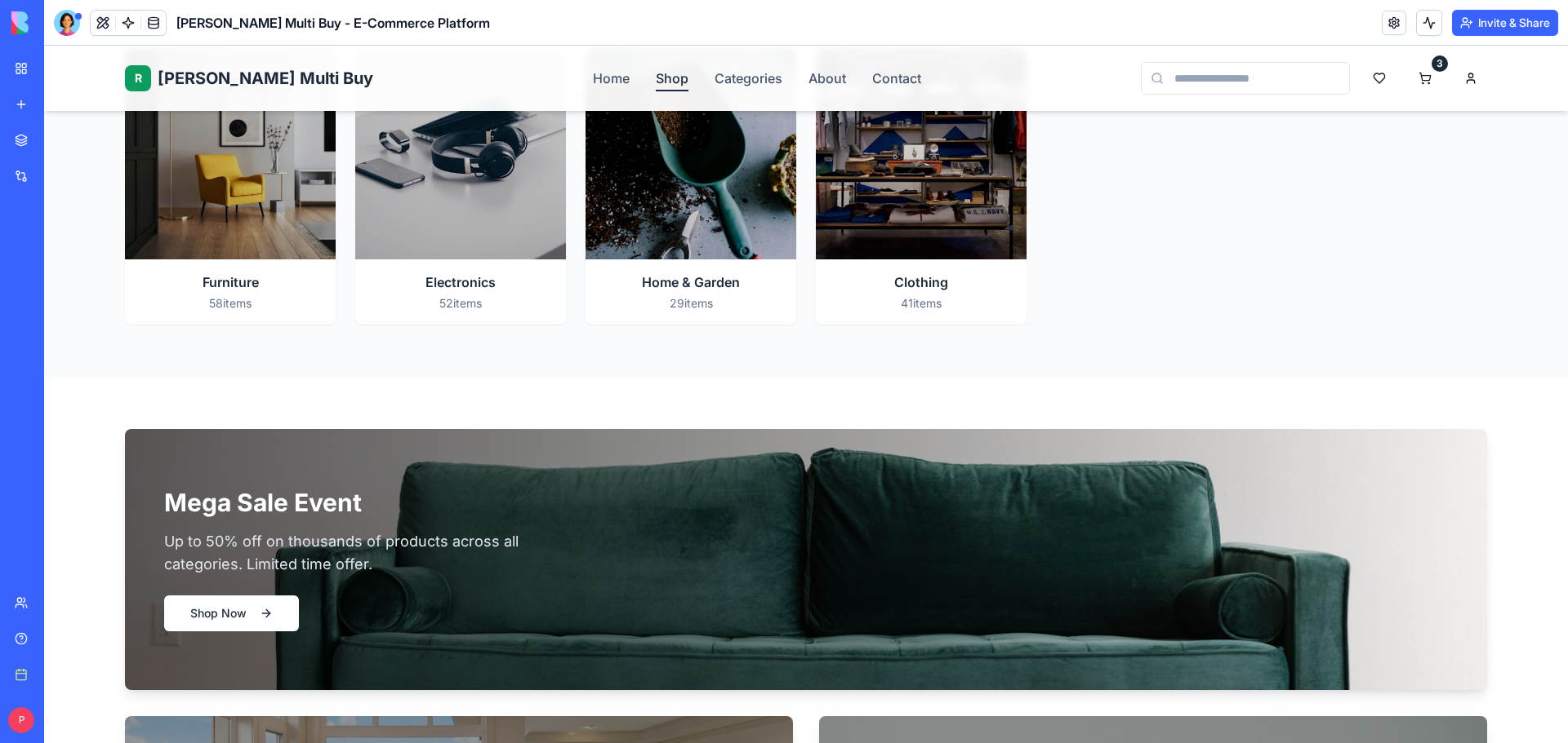
click at [656, 81] on link "Shop" at bounding box center [672, 78] width 33 height 19
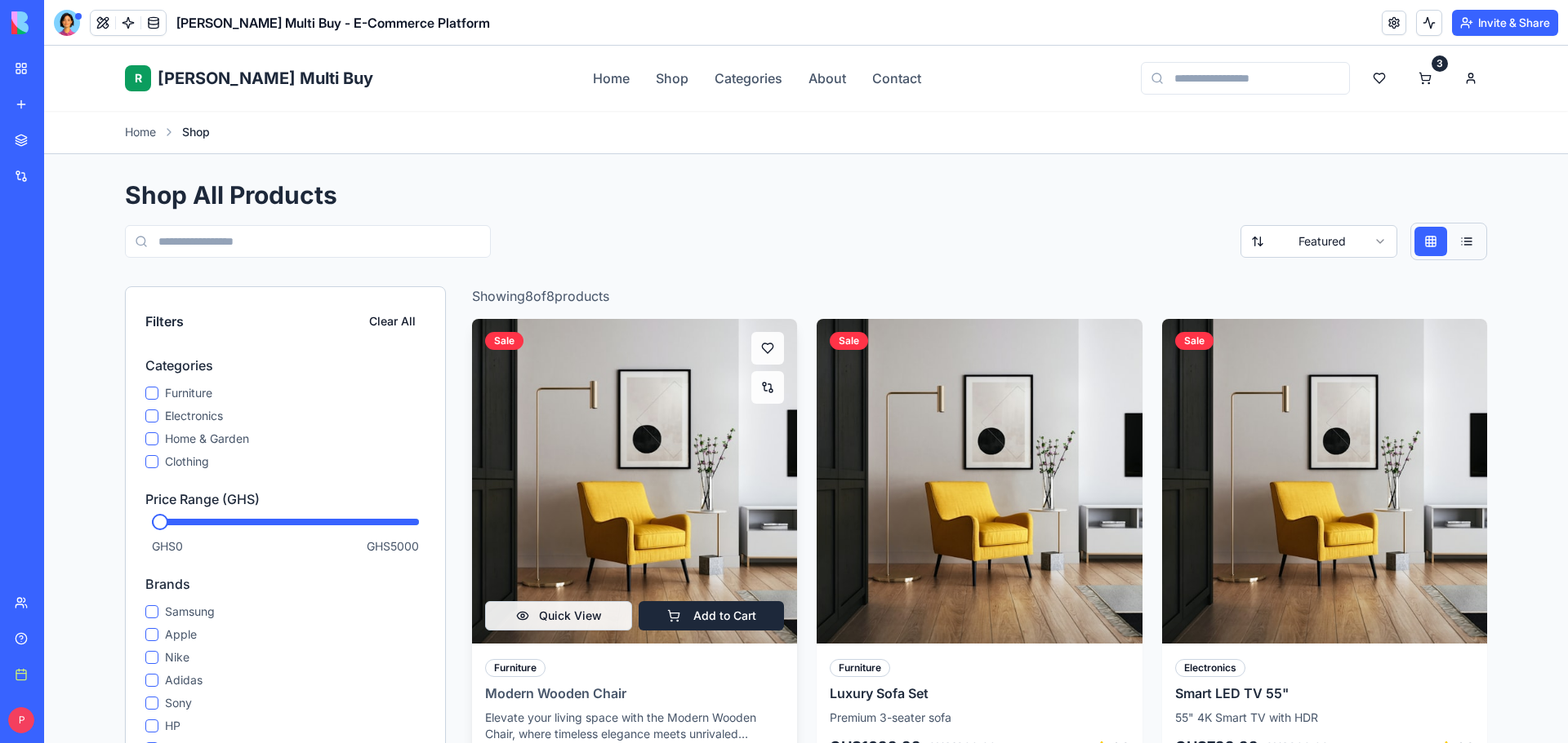
click at [584, 442] on img at bounding box center [634, 481] width 342 height 341
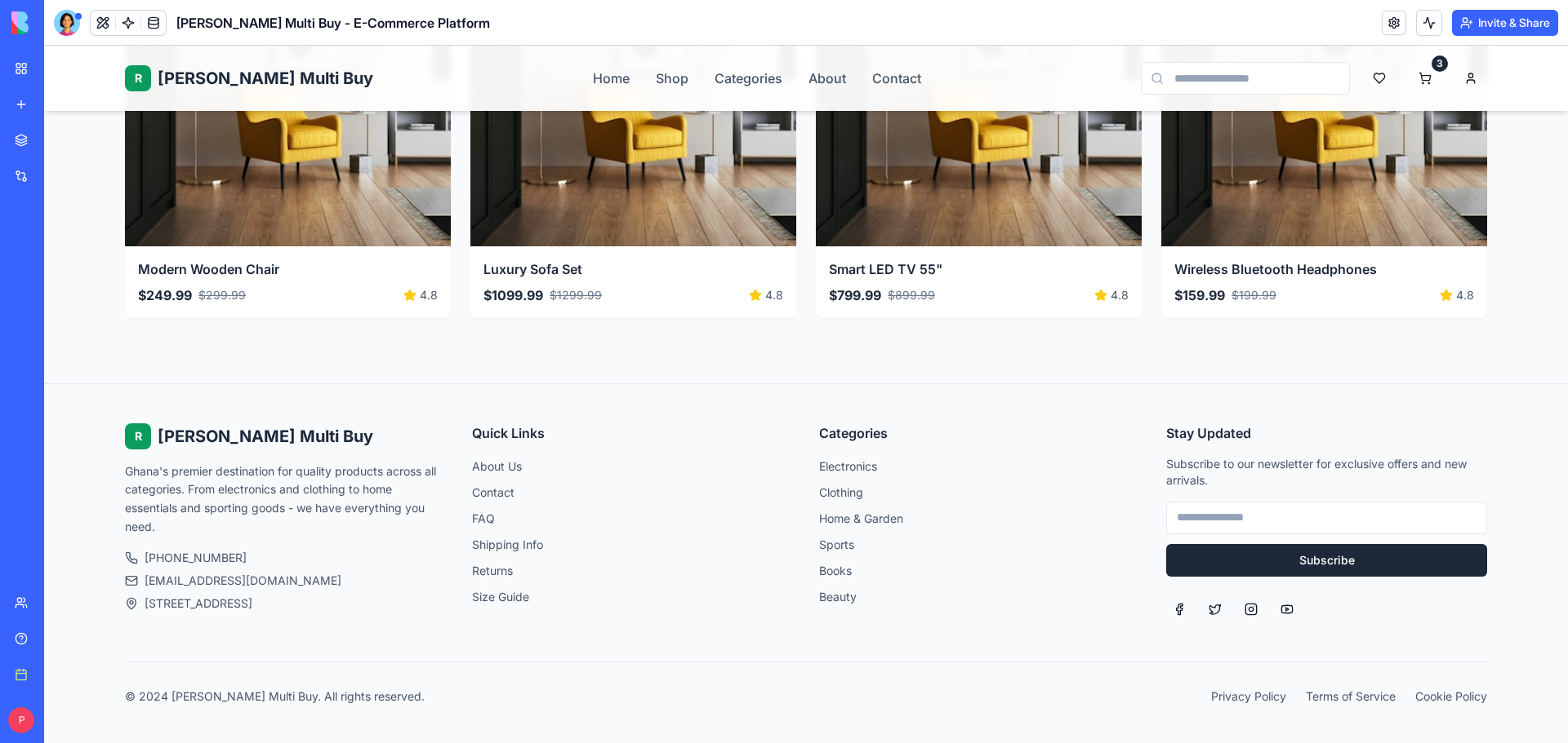
scroll to position [1715, 0]
click at [714, 76] on link "Categories" at bounding box center [748, 78] width 68 height 19
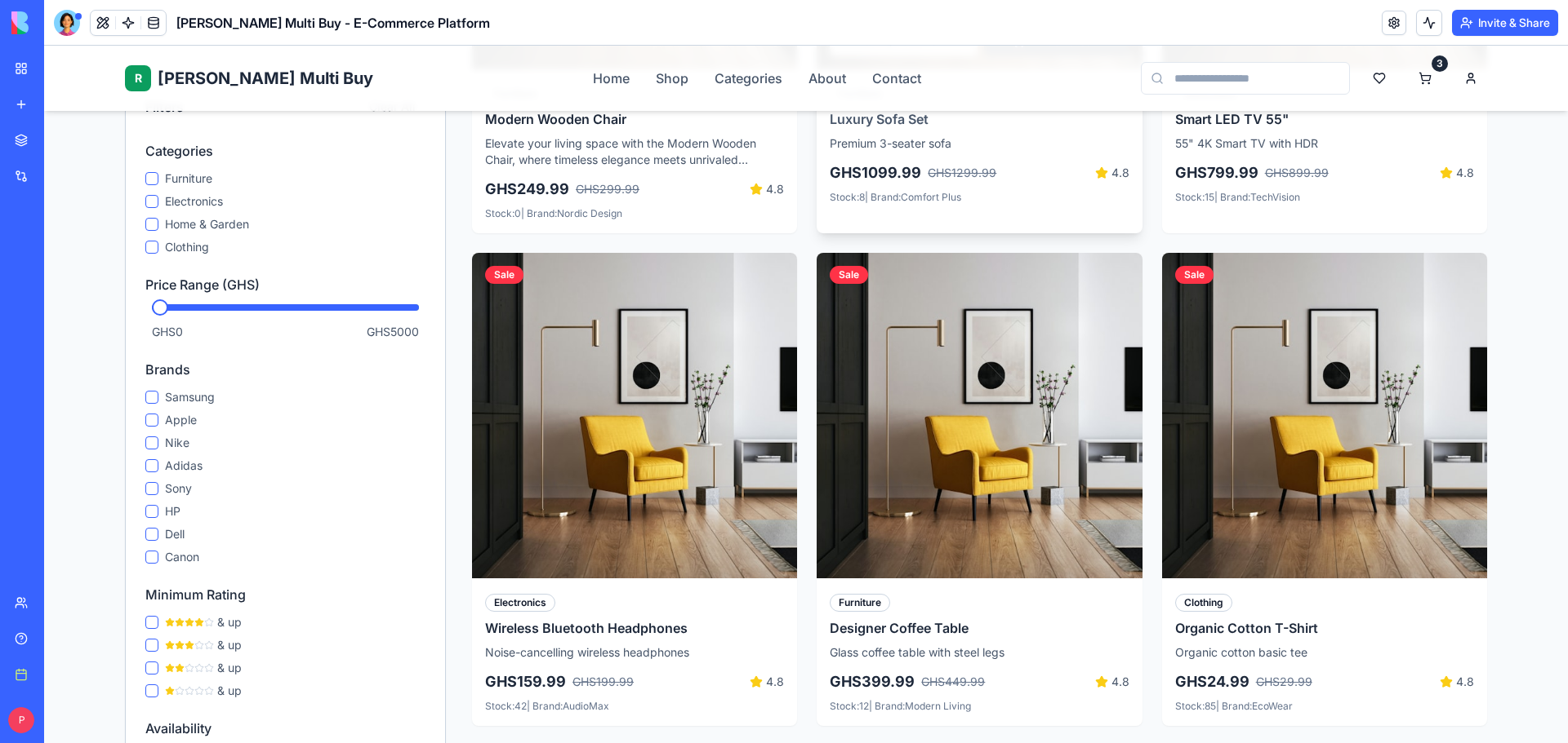
scroll to position [388, 0]
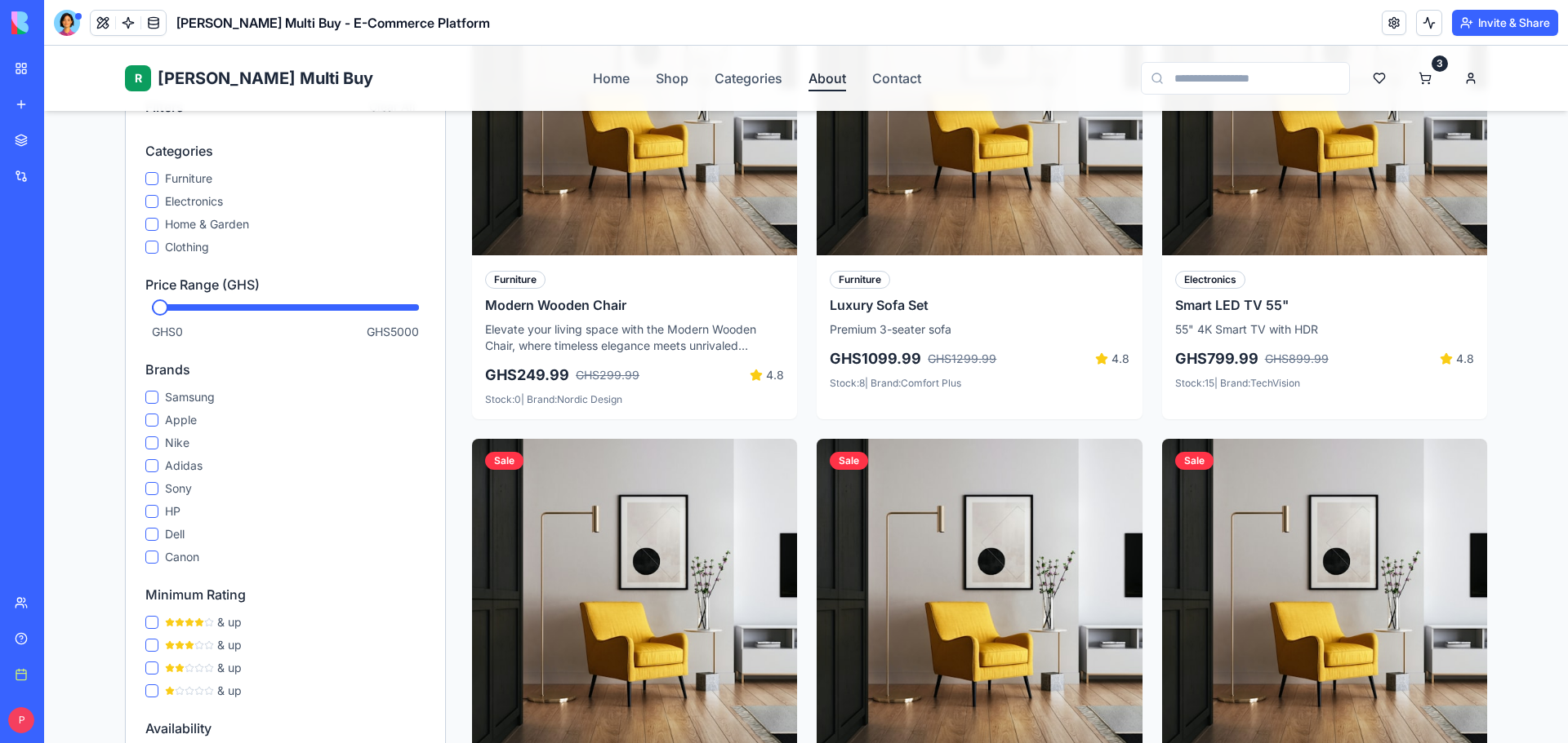
click at [809, 78] on link "About" at bounding box center [827, 78] width 38 height 19
click at [872, 81] on link "Contact" at bounding box center [896, 78] width 49 height 19
click at [593, 86] on link "Home" at bounding box center [611, 78] width 37 height 19
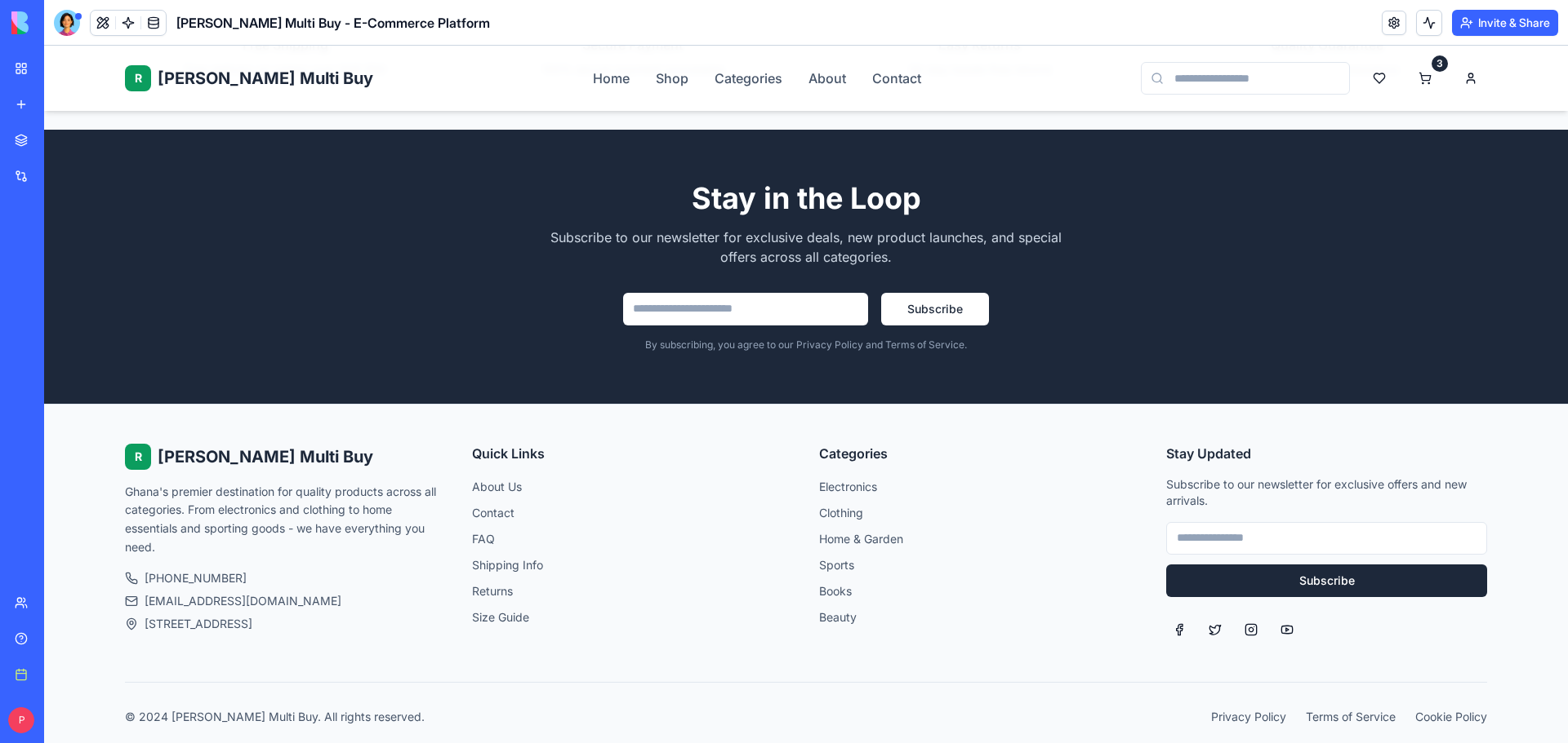
scroll to position [2795, 0]
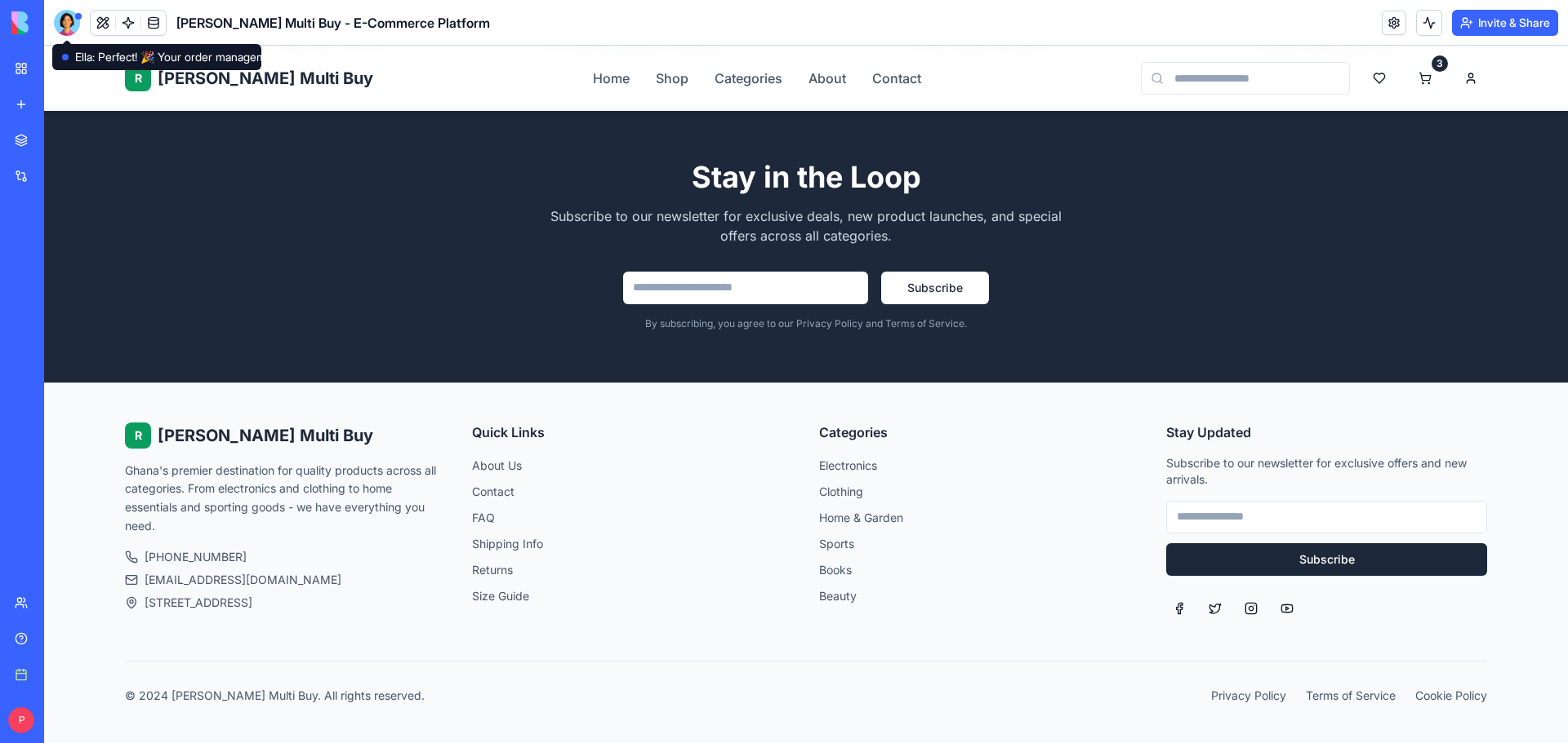
click at [78, 26] on div at bounding box center [67, 23] width 26 height 26
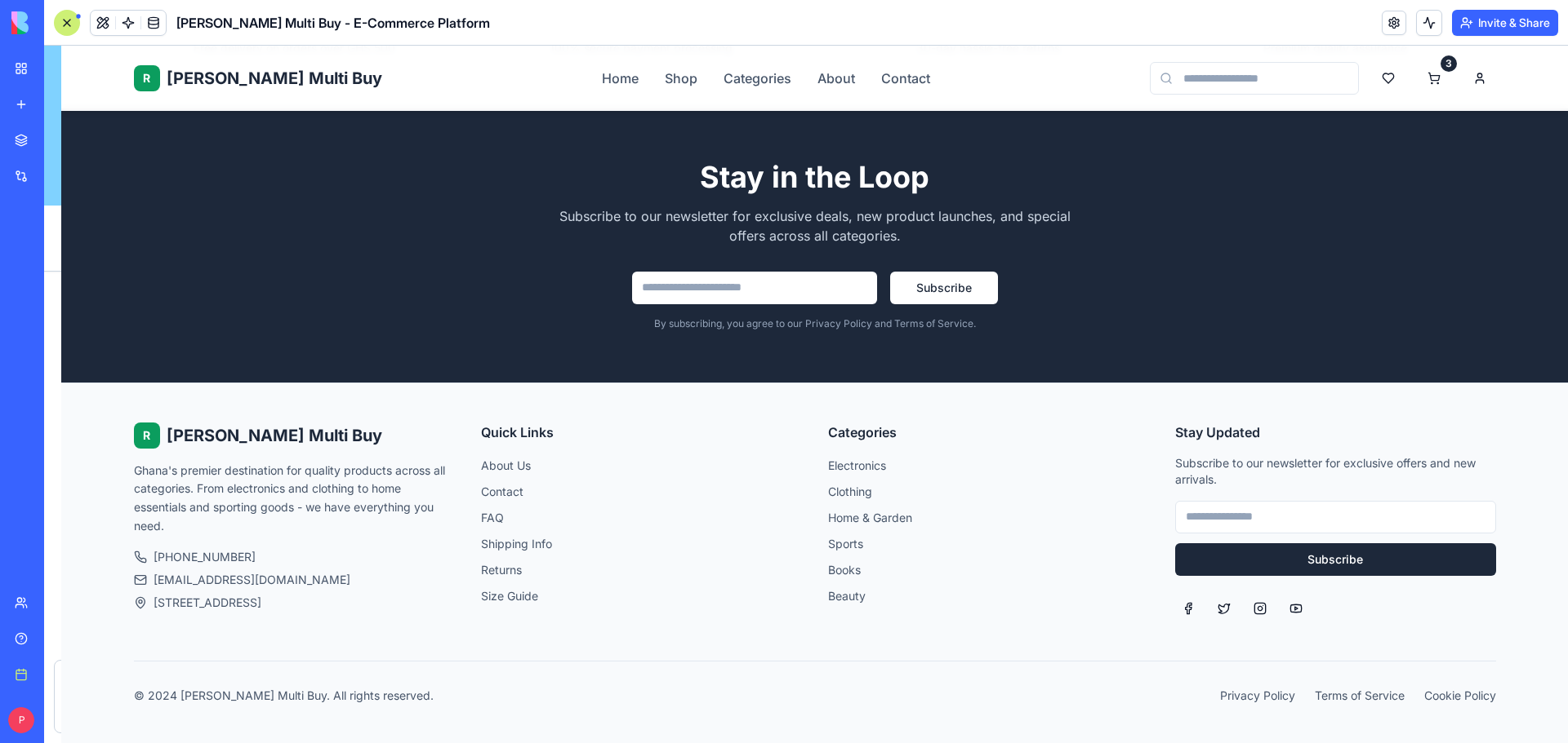
scroll to position [2631, 0]
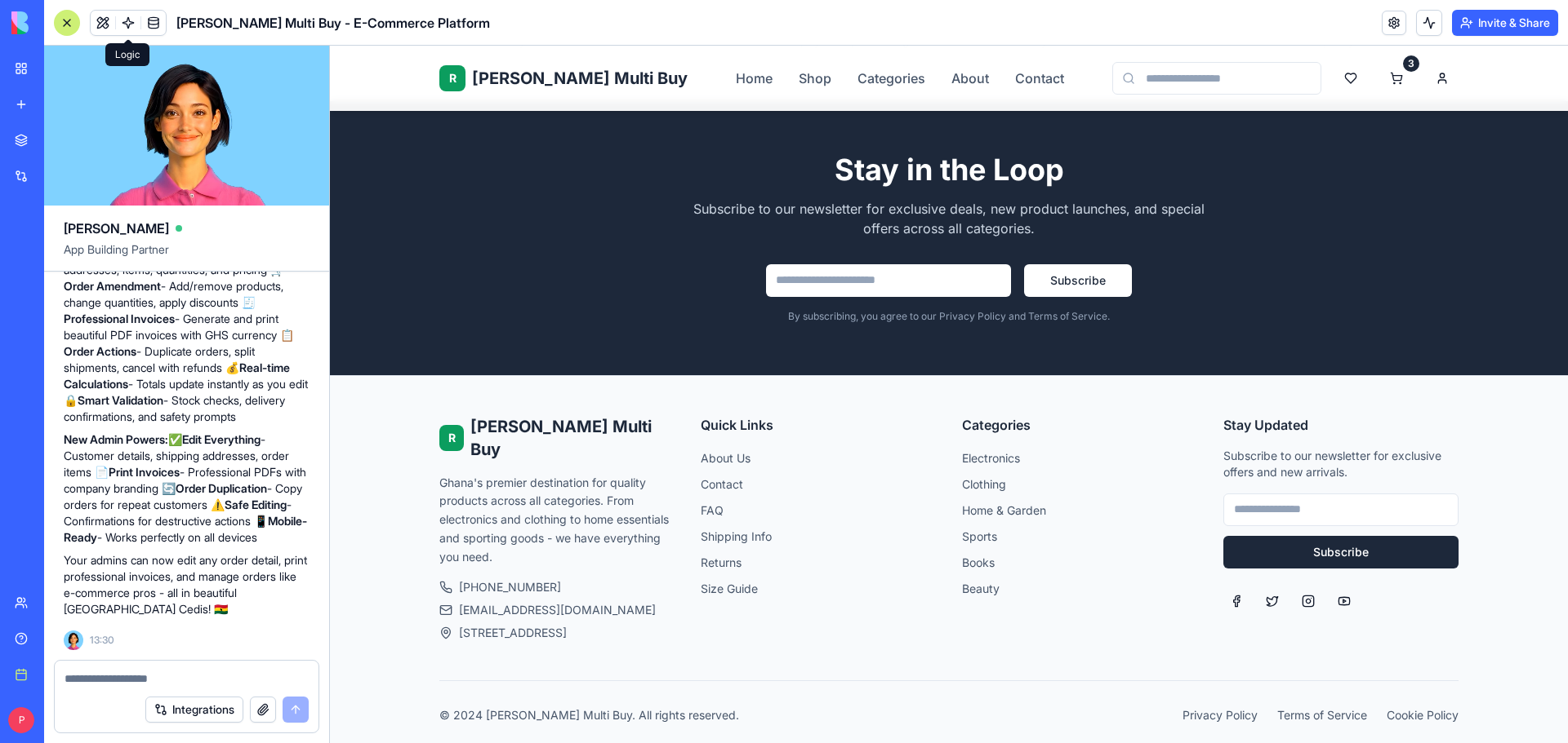
click at [146, 678] on textarea at bounding box center [186, 679] width 244 height 17
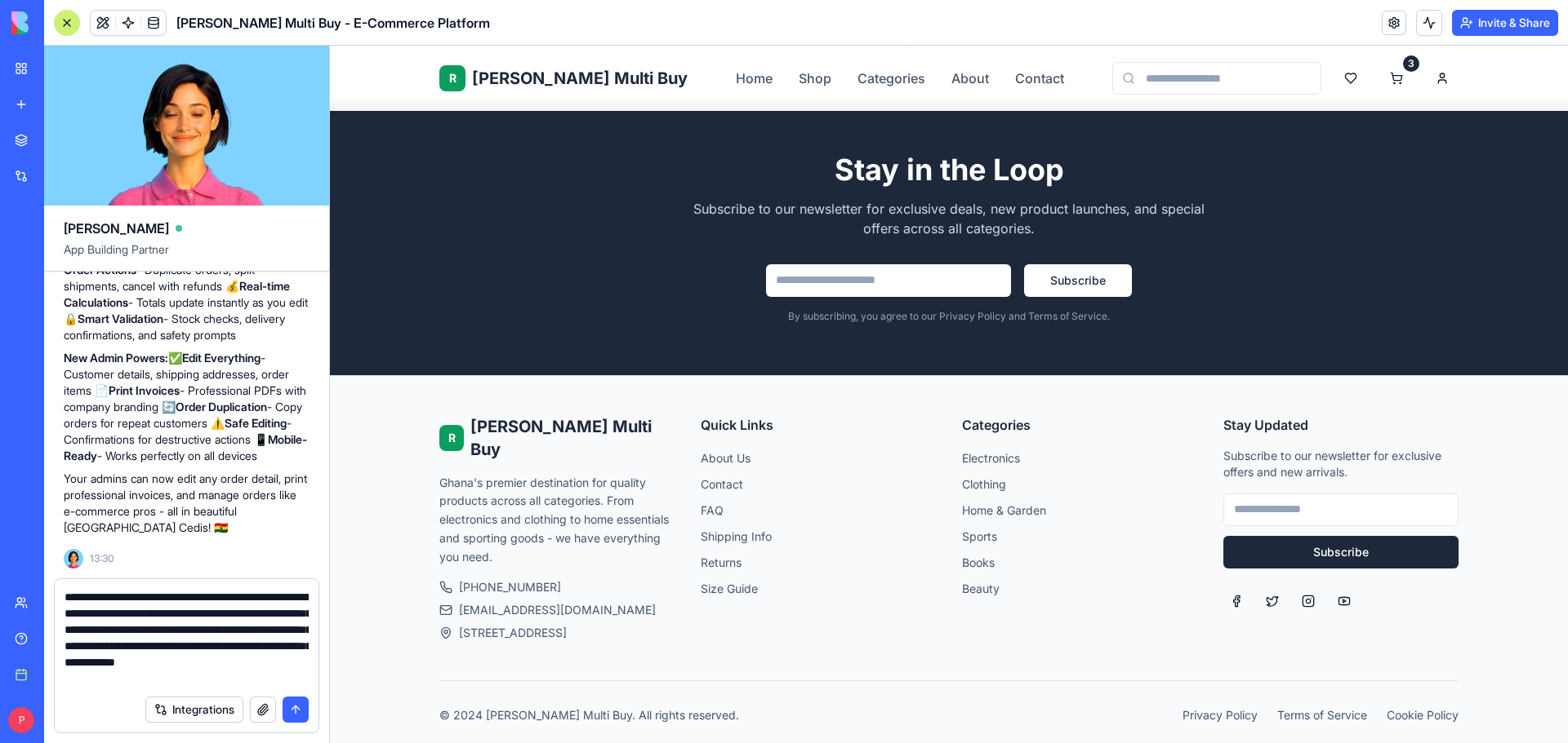
scroll to position [15, 0]
type textarea "**********"
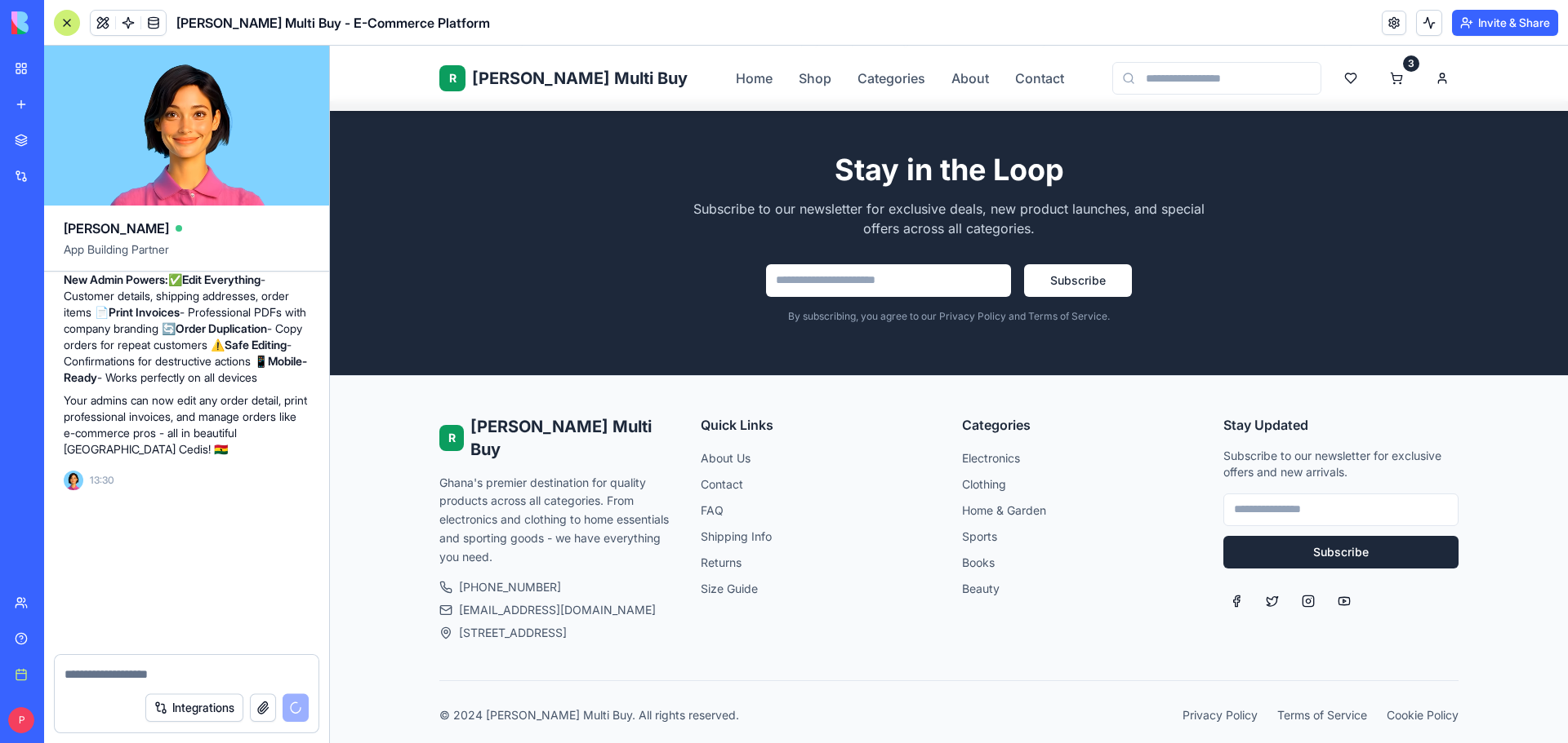
scroll to position [0, 0]
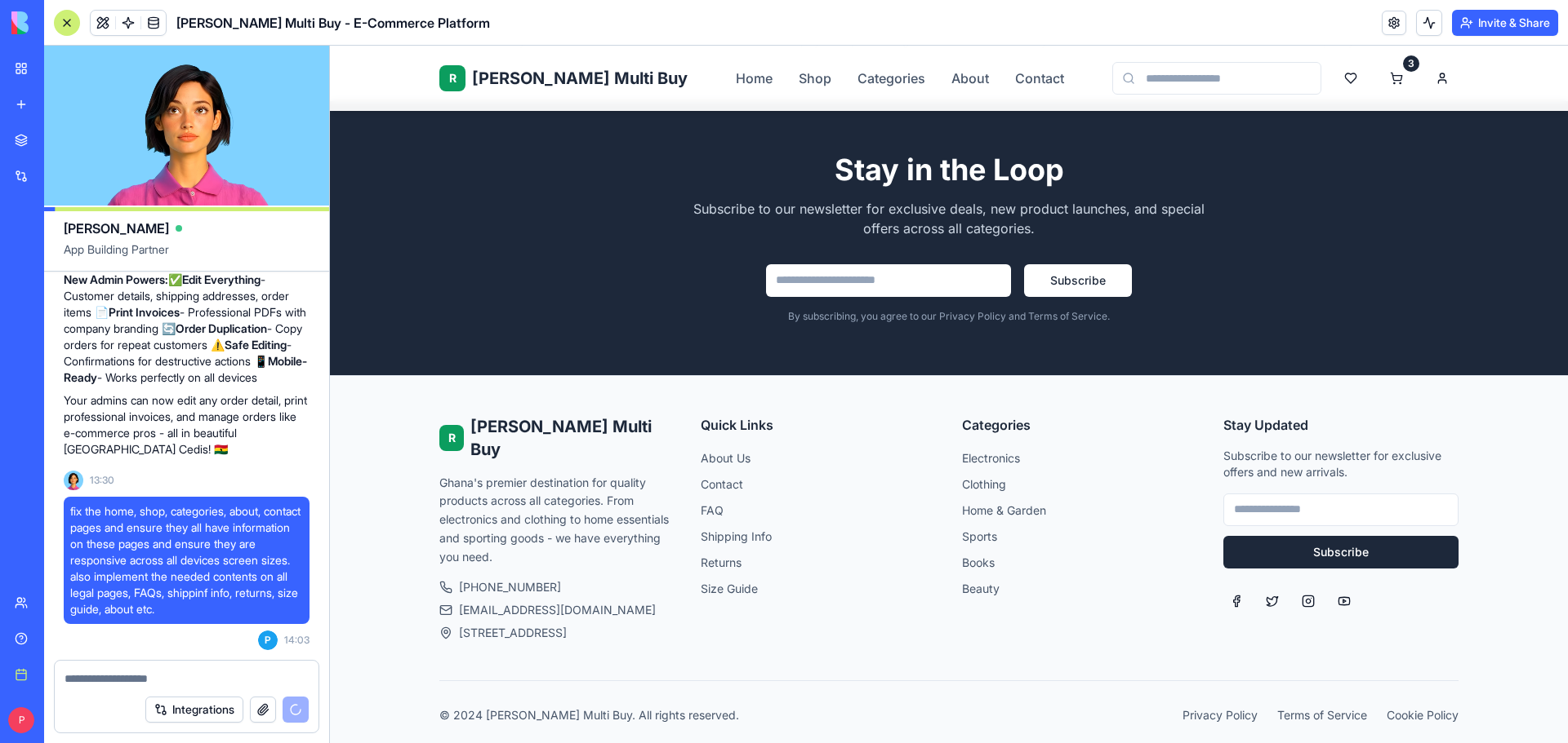
click at [32, 633] on link "Help" at bounding box center [38, 639] width 65 height 33
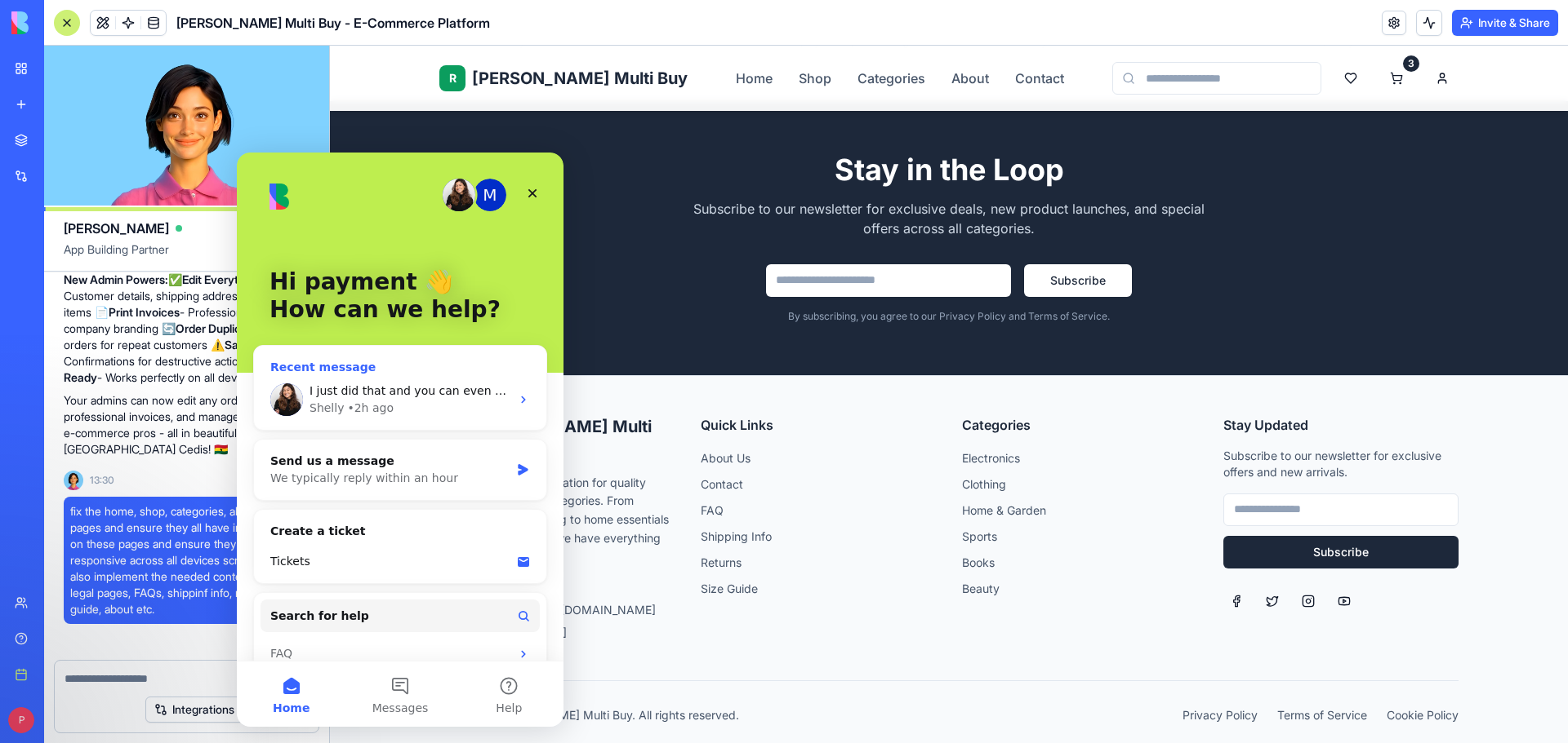
click at [374, 405] on div "• 2h ago" at bounding box center [370, 408] width 47 height 18
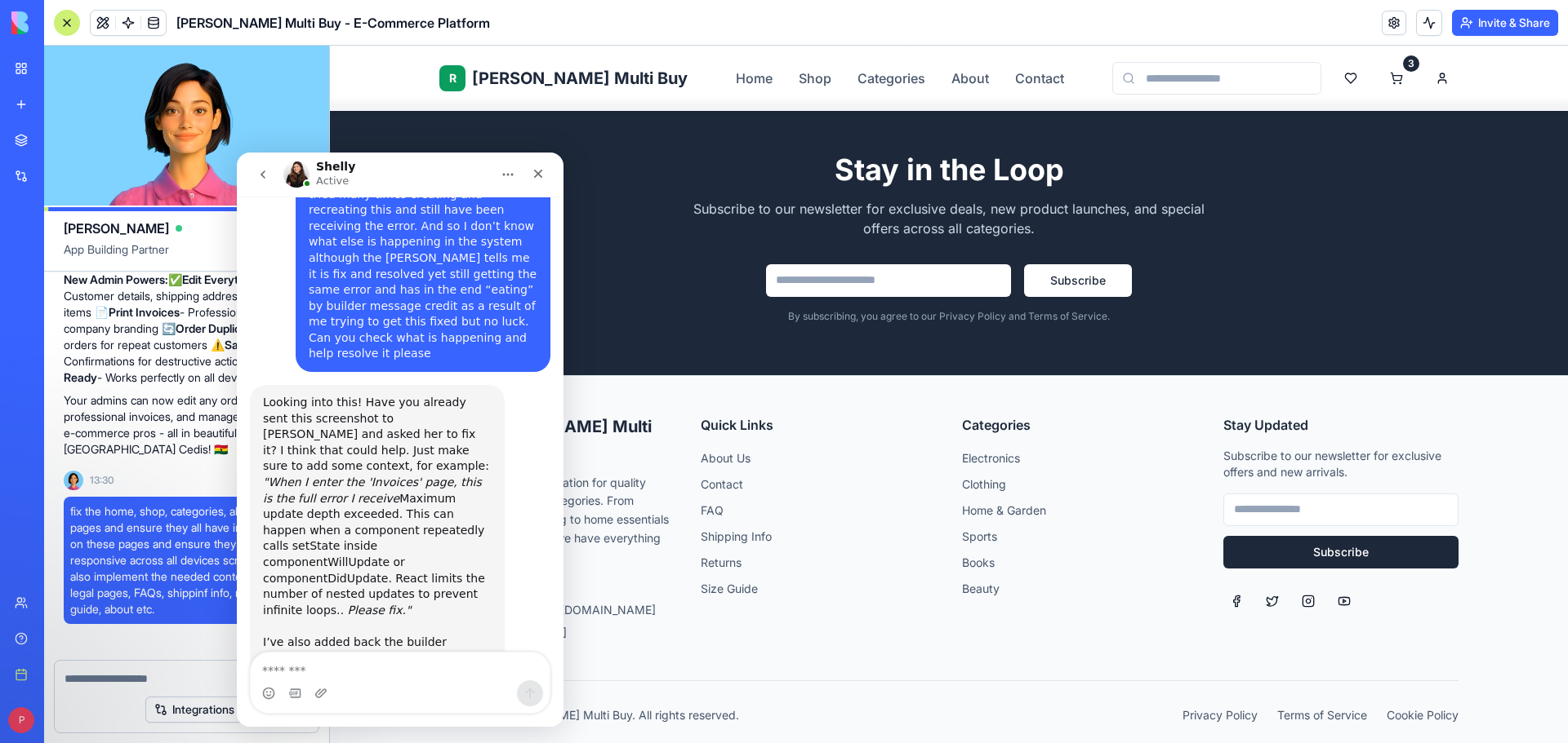
scroll to position [2489, 0]
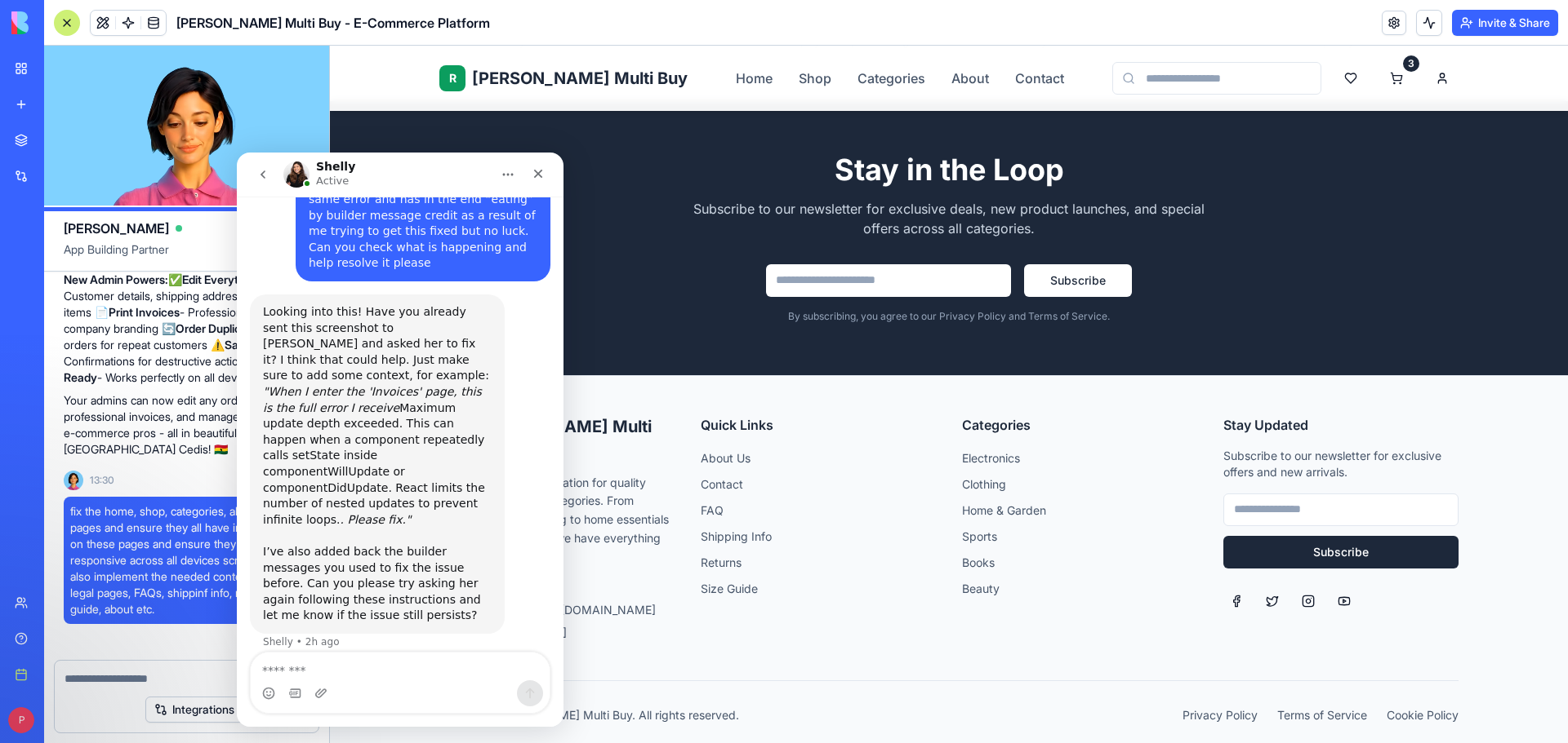
click at [340, 669] on textarea "Message…" at bounding box center [400, 666] width 299 height 28
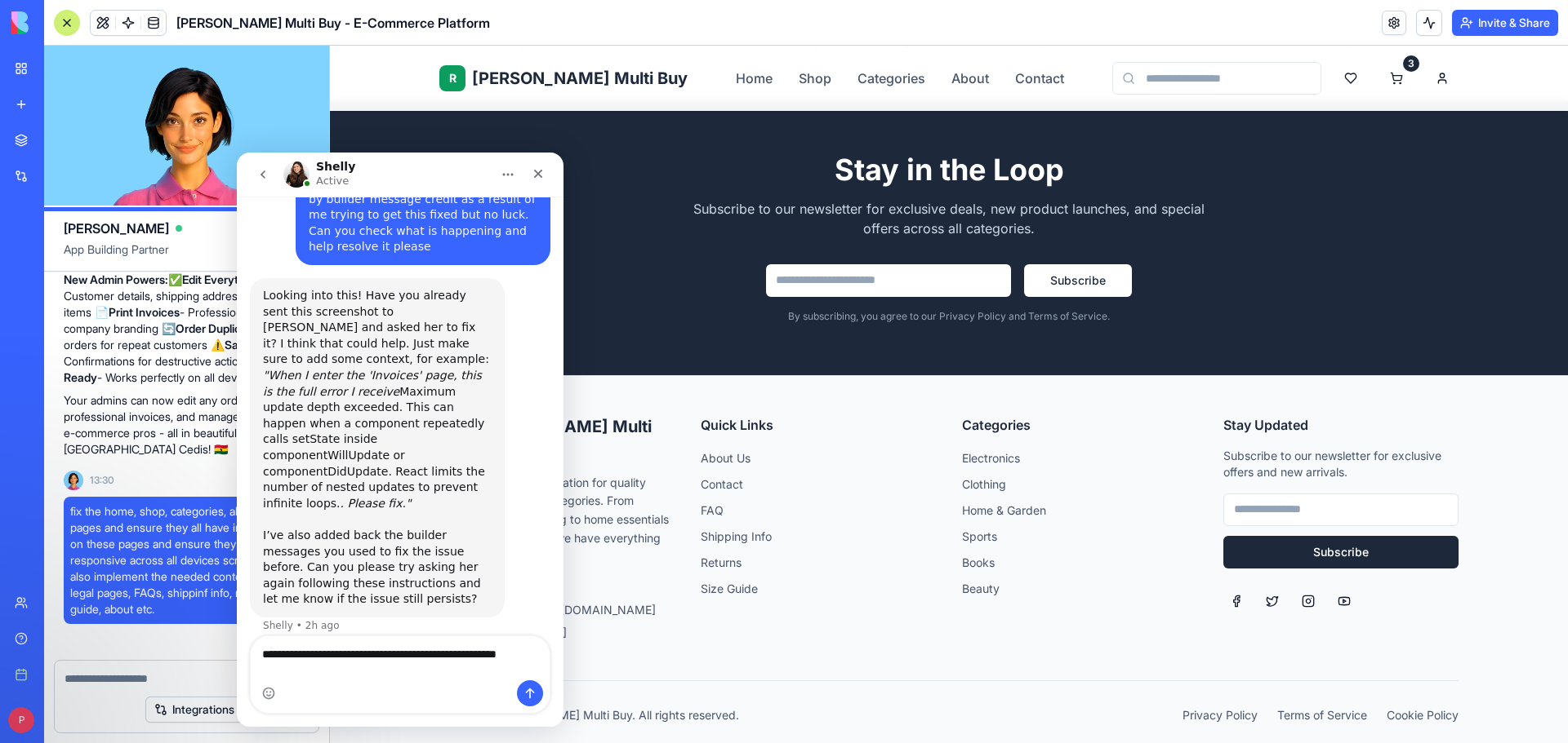
type textarea "**********"
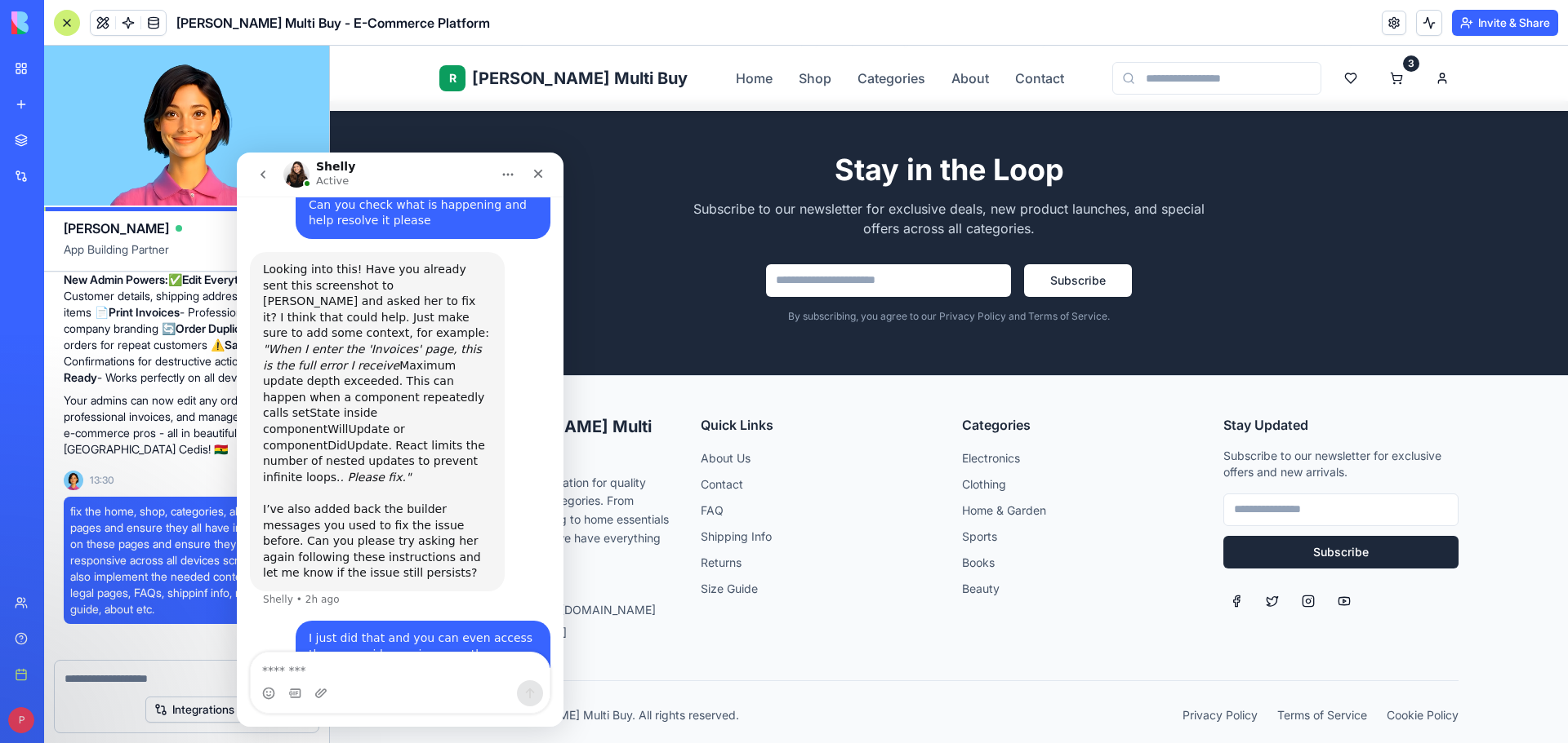
scroll to position [2554, 0]
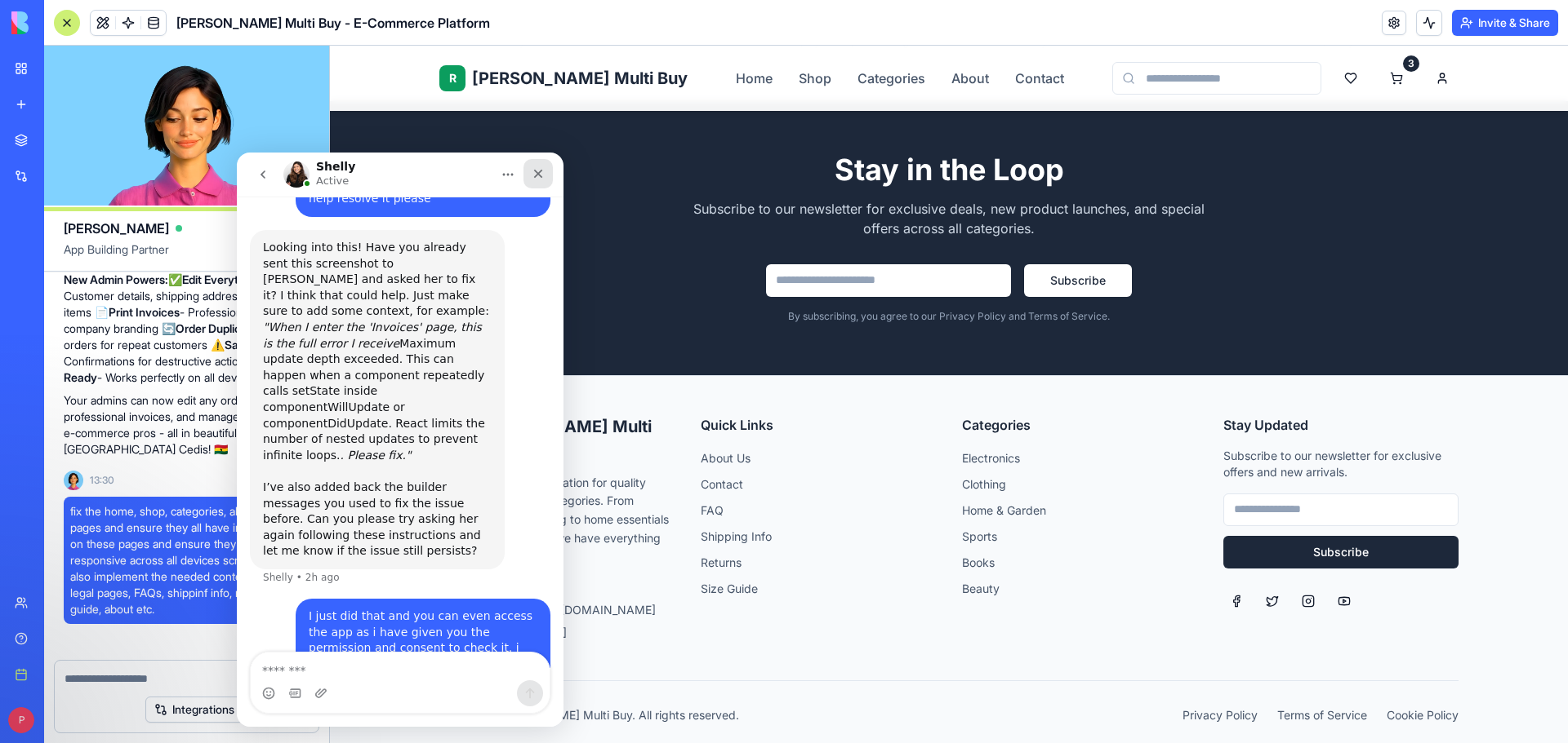
click at [541, 164] on div "Close" at bounding box center [538, 174] width 29 height 29
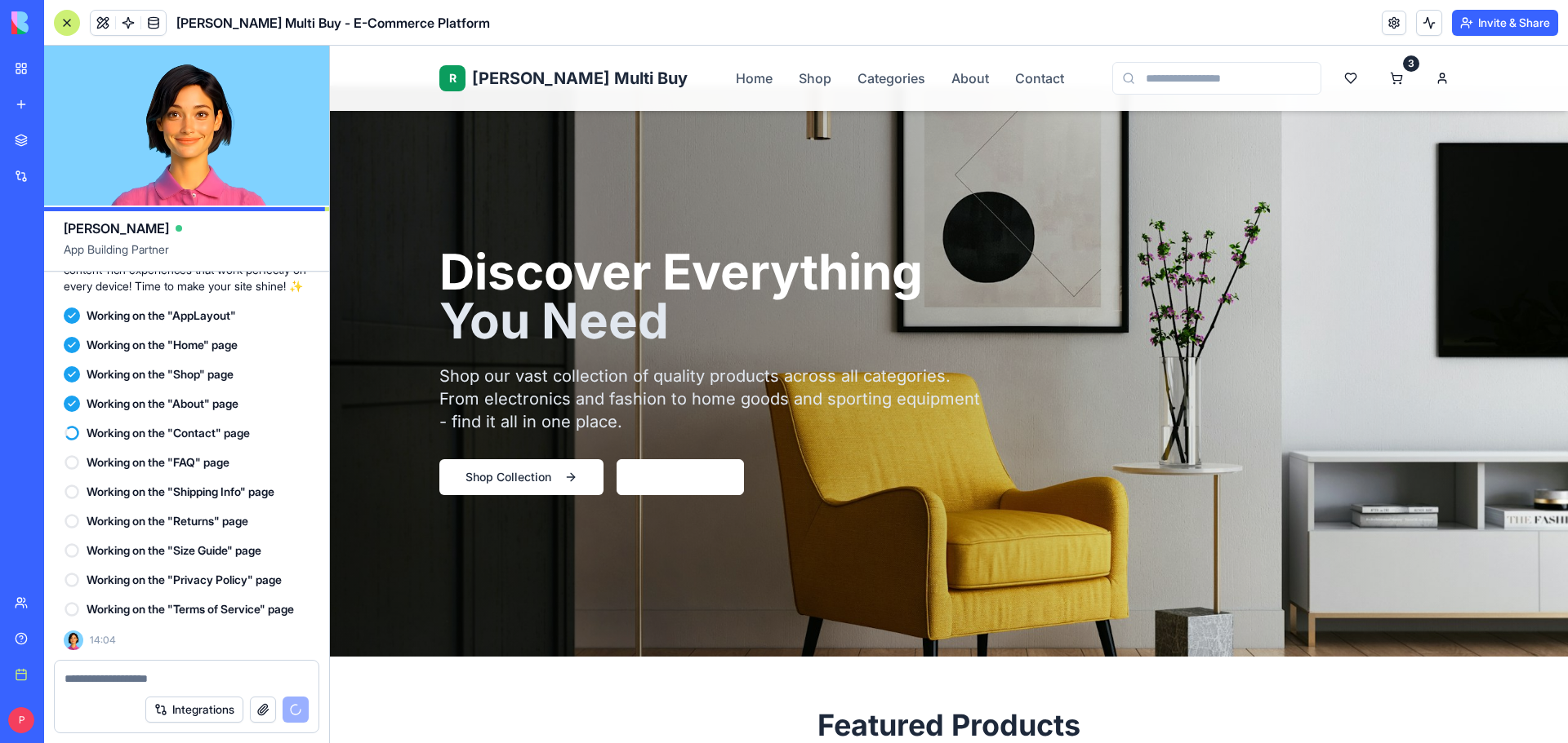
scroll to position [0, 0]
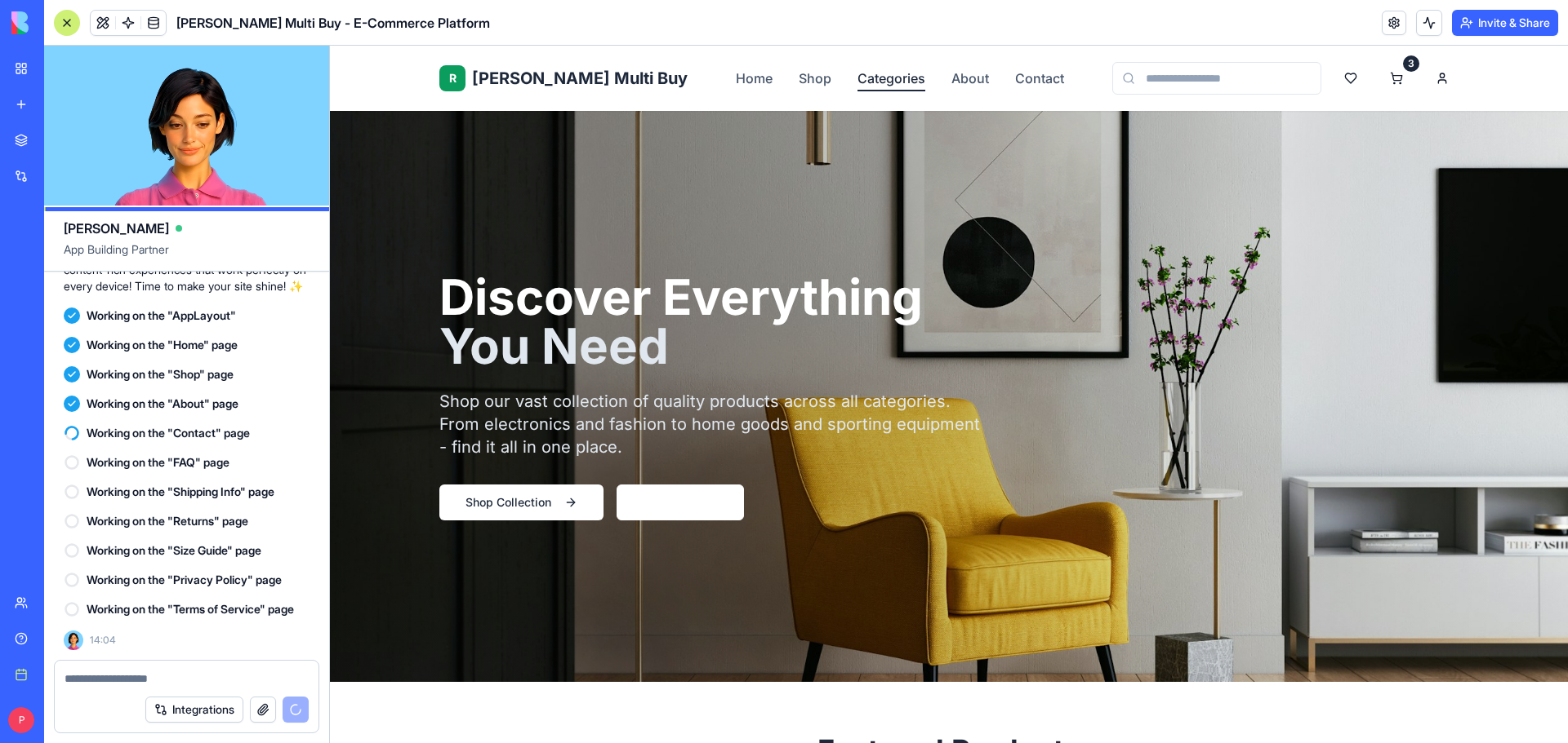
click at [857, 72] on link "Categories" at bounding box center [891, 78] width 68 height 19
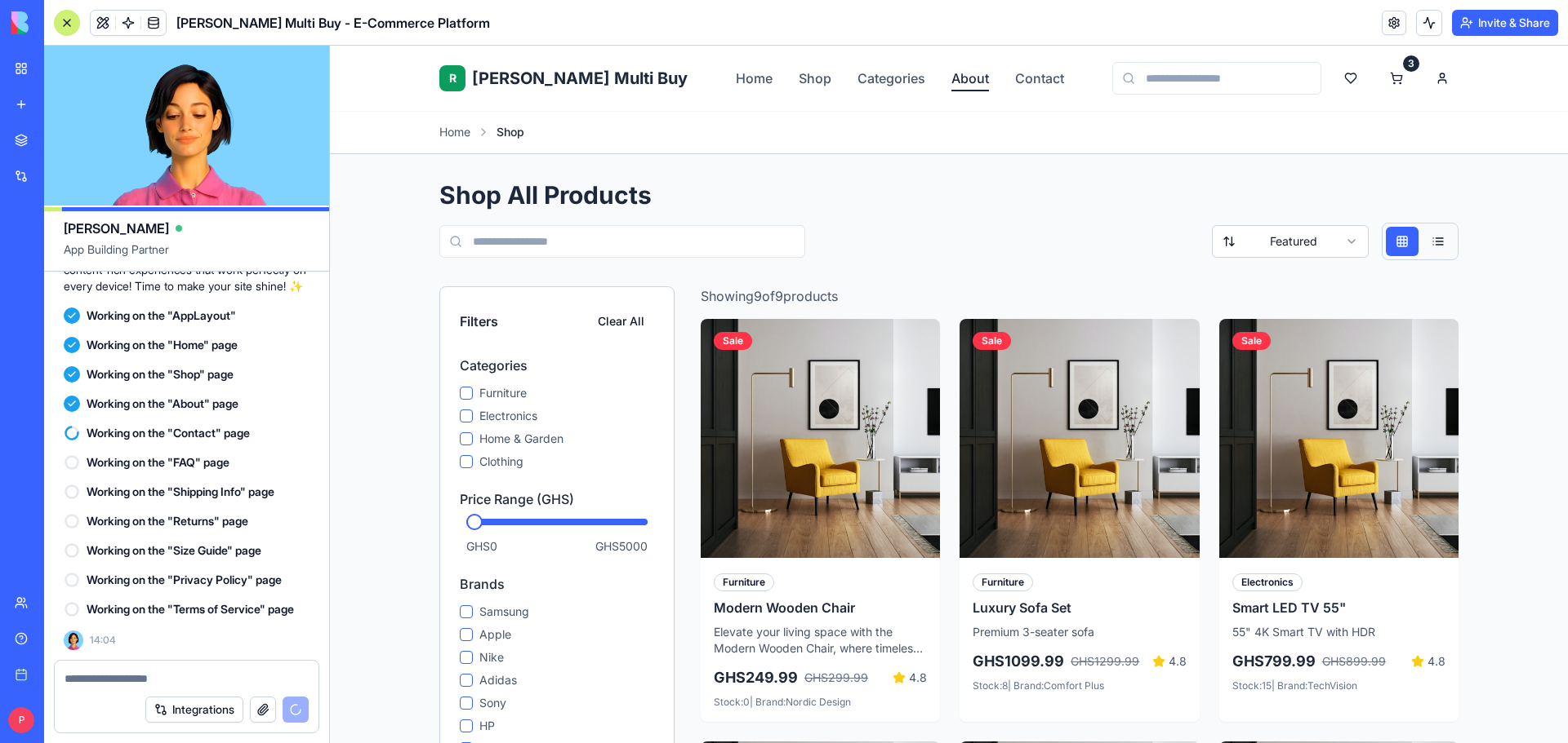
click at [951, 74] on link "About" at bounding box center [970, 78] width 38 height 19
click at [799, 82] on link "Shop" at bounding box center [814, 78] width 33 height 19
click at [736, 74] on link "Home" at bounding box center [754, 78] width 37 height 19
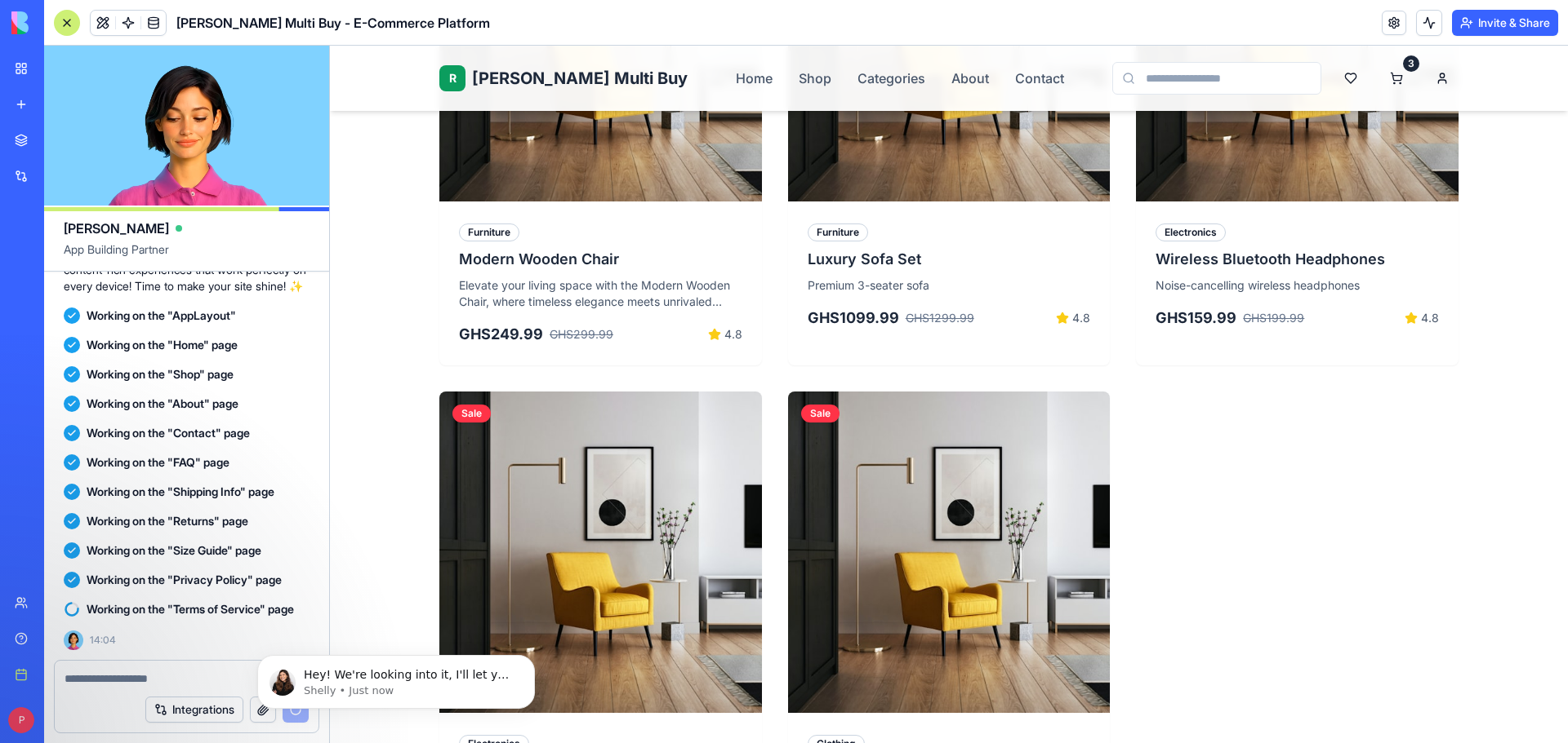
scroll to position [2620, 0]
click at [402, 676] on p "Hey! We're looking into it, I'll let you know once it's resolved :)" at bounding box center [409, 676] width 211 height 17
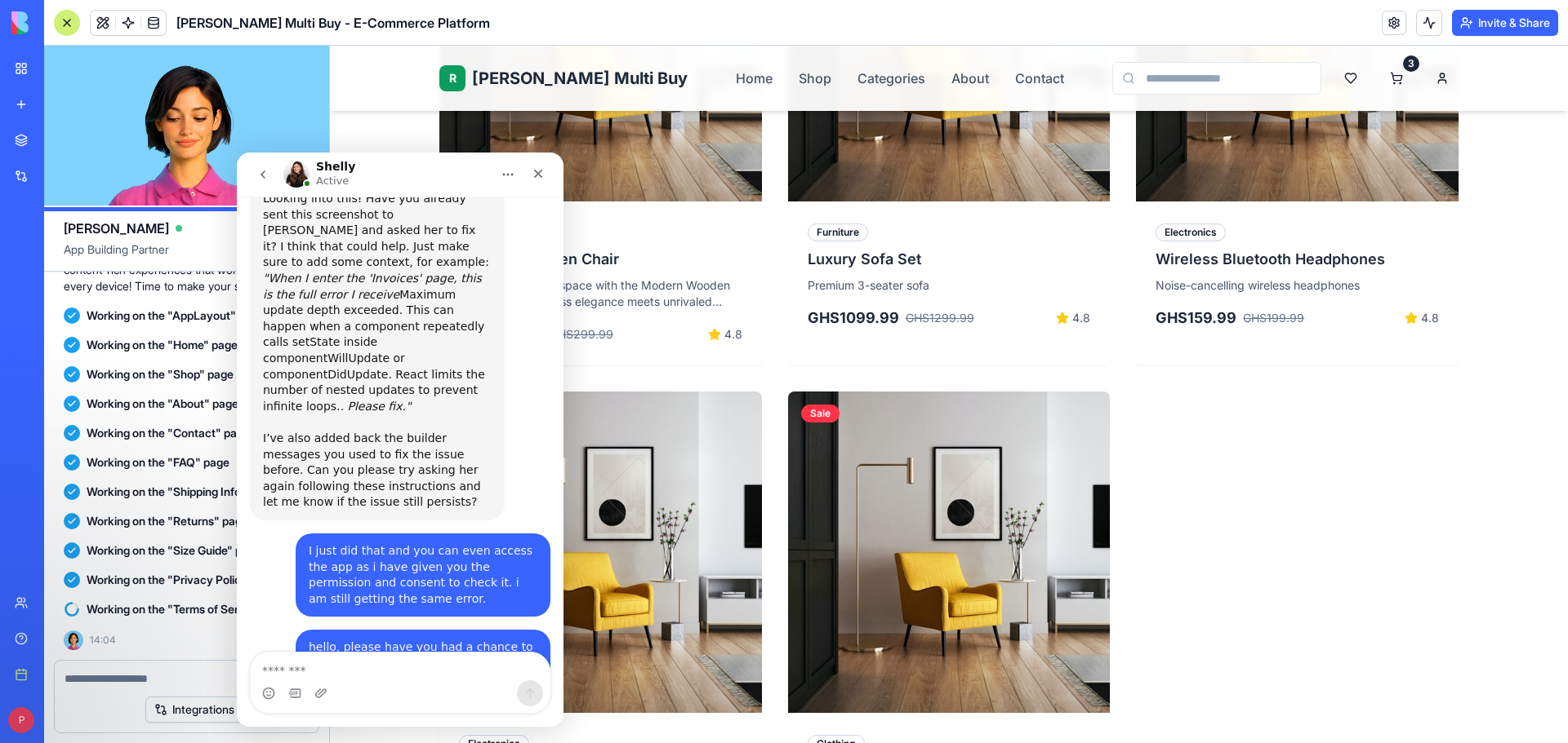
scroll to position [2646, 0]
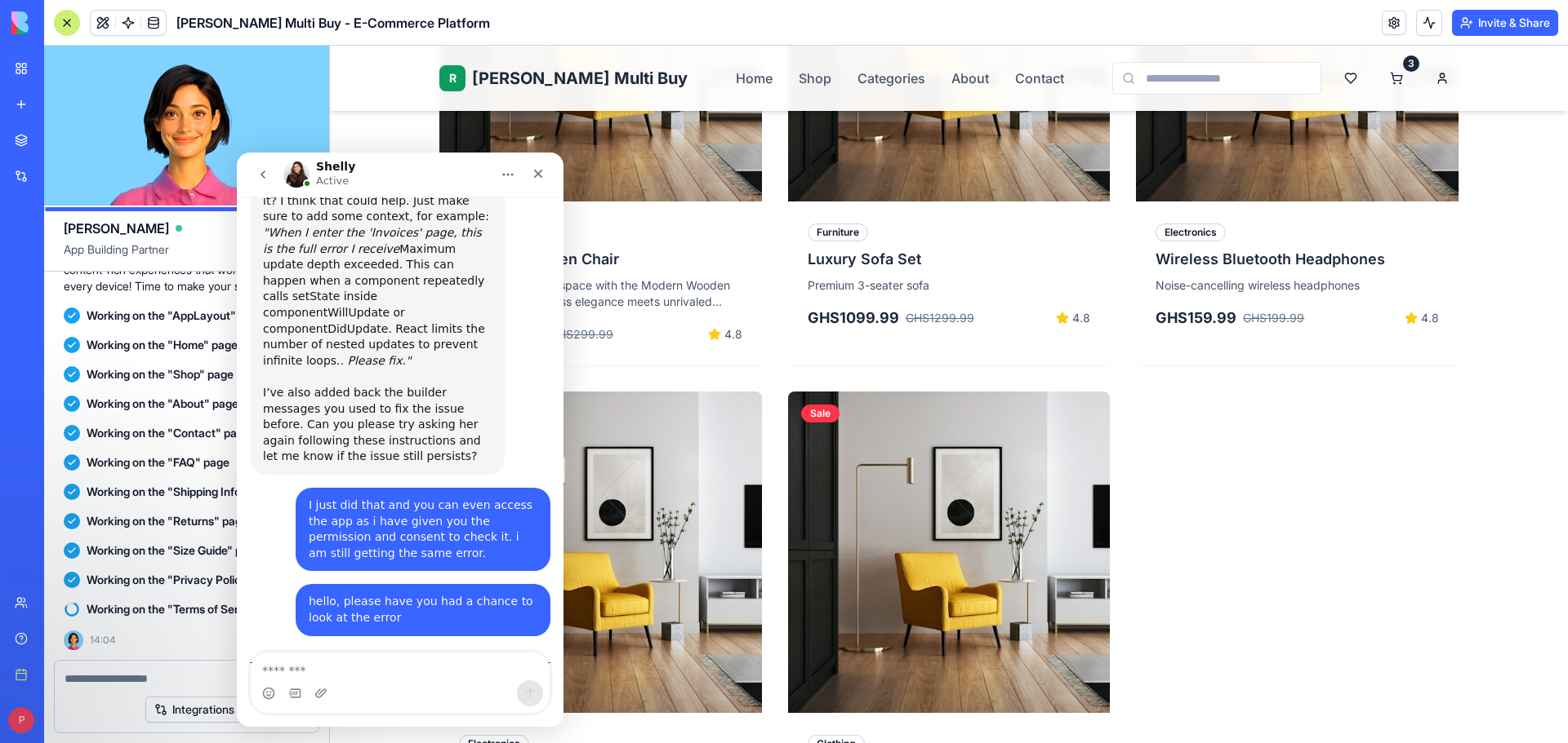
click at [380, 671] on textarea "Message…" at bounding box center [400, 666] width 299 height 28
type textarea "**********"
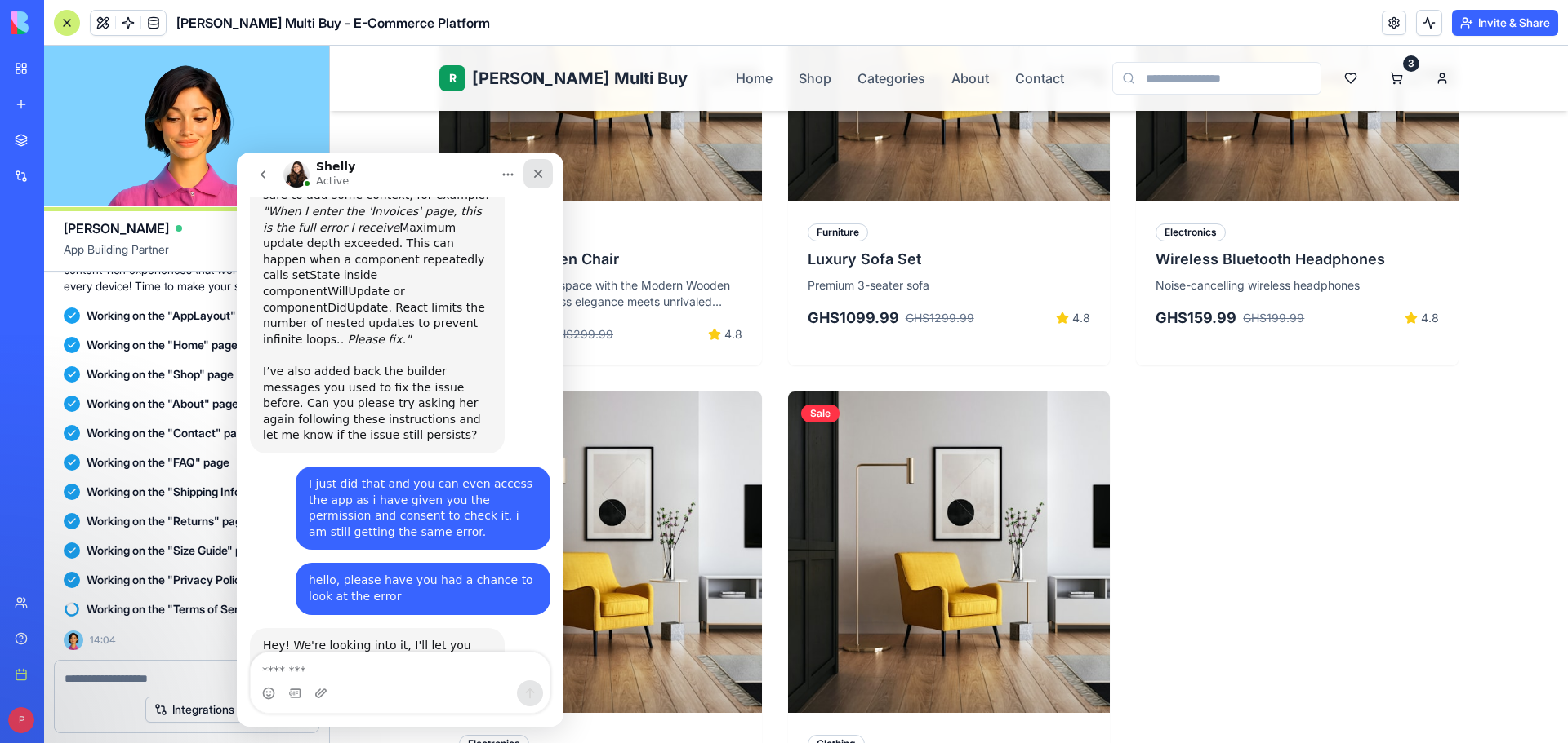
click at [531, 178] on icon "Close" at bounding box center [538, 174] width 13 height 13
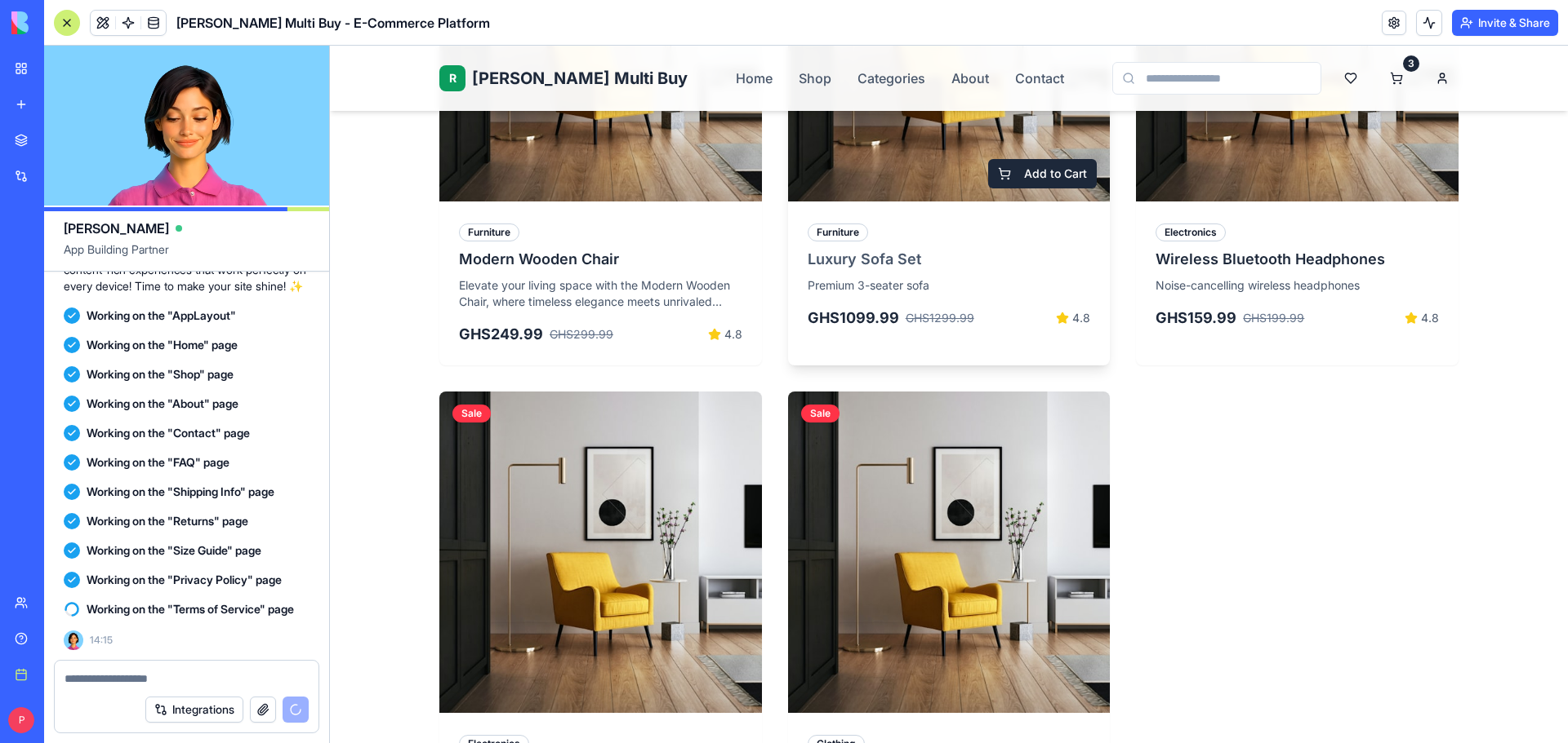
click at [898, 260] on h3 "Luxury Sofa Set" at bounding box center [949, 259] width 283 height 23
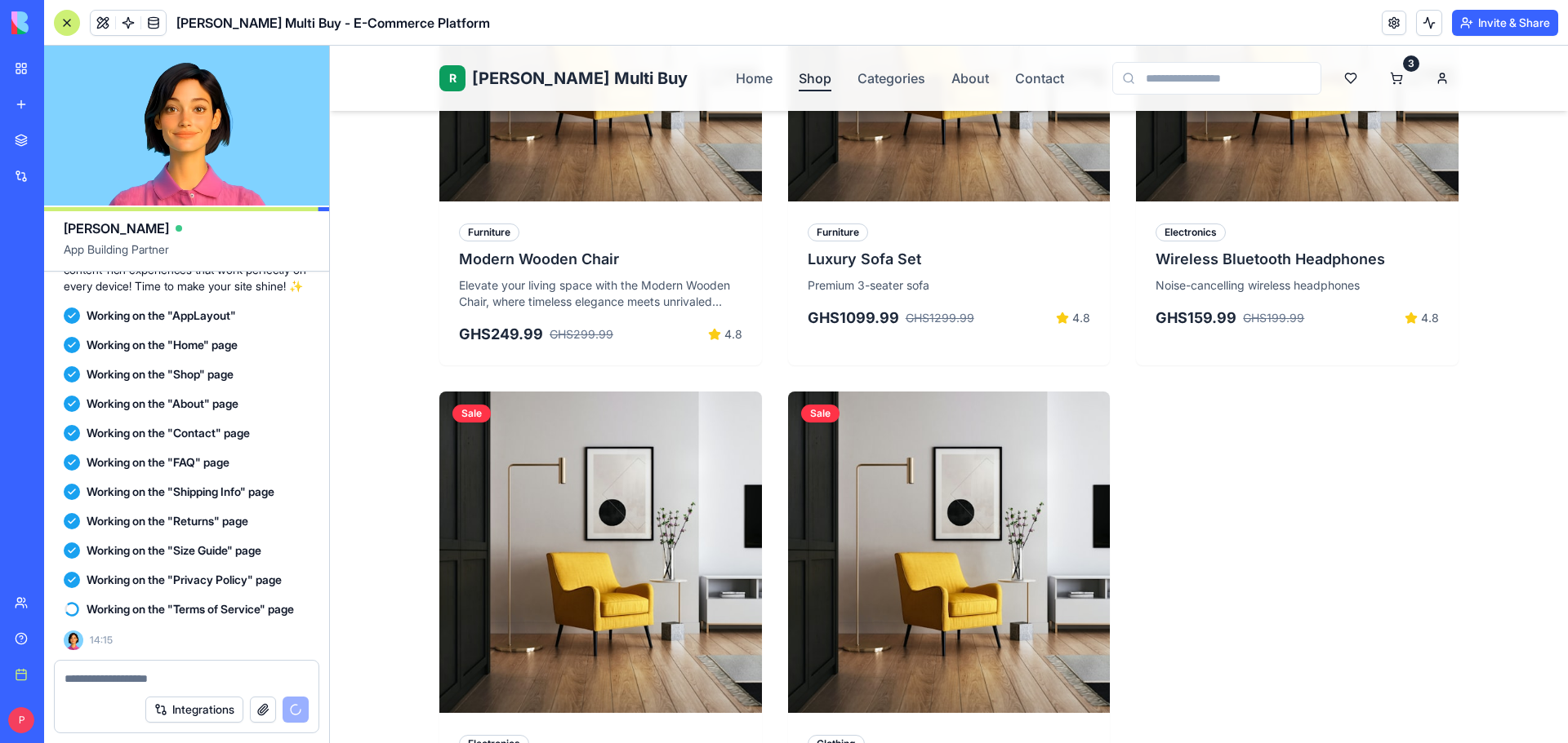
click at [799, 79] on link "Shop" at bounding box center [814, 78] width 33 height 19
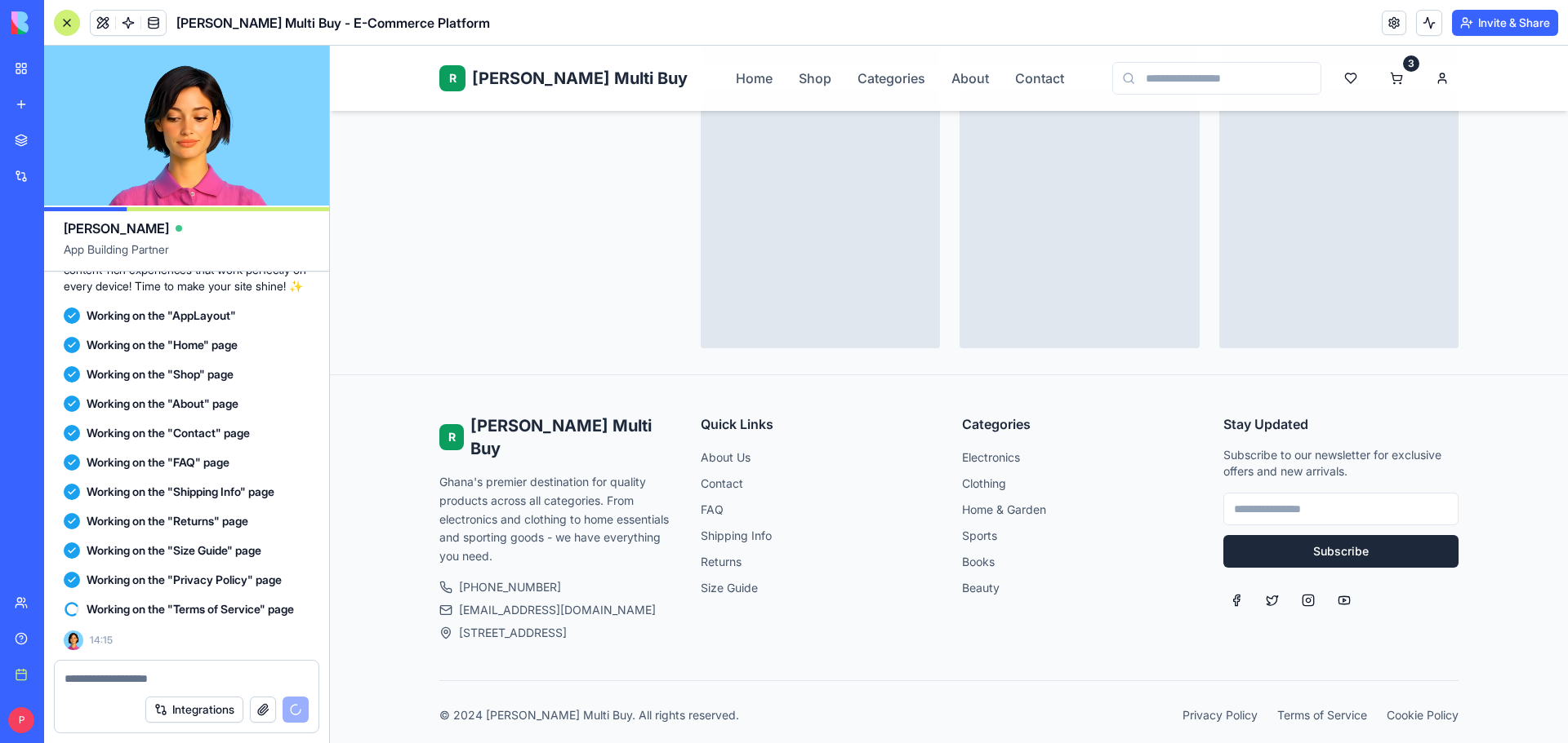
scroll to position [979, 0]
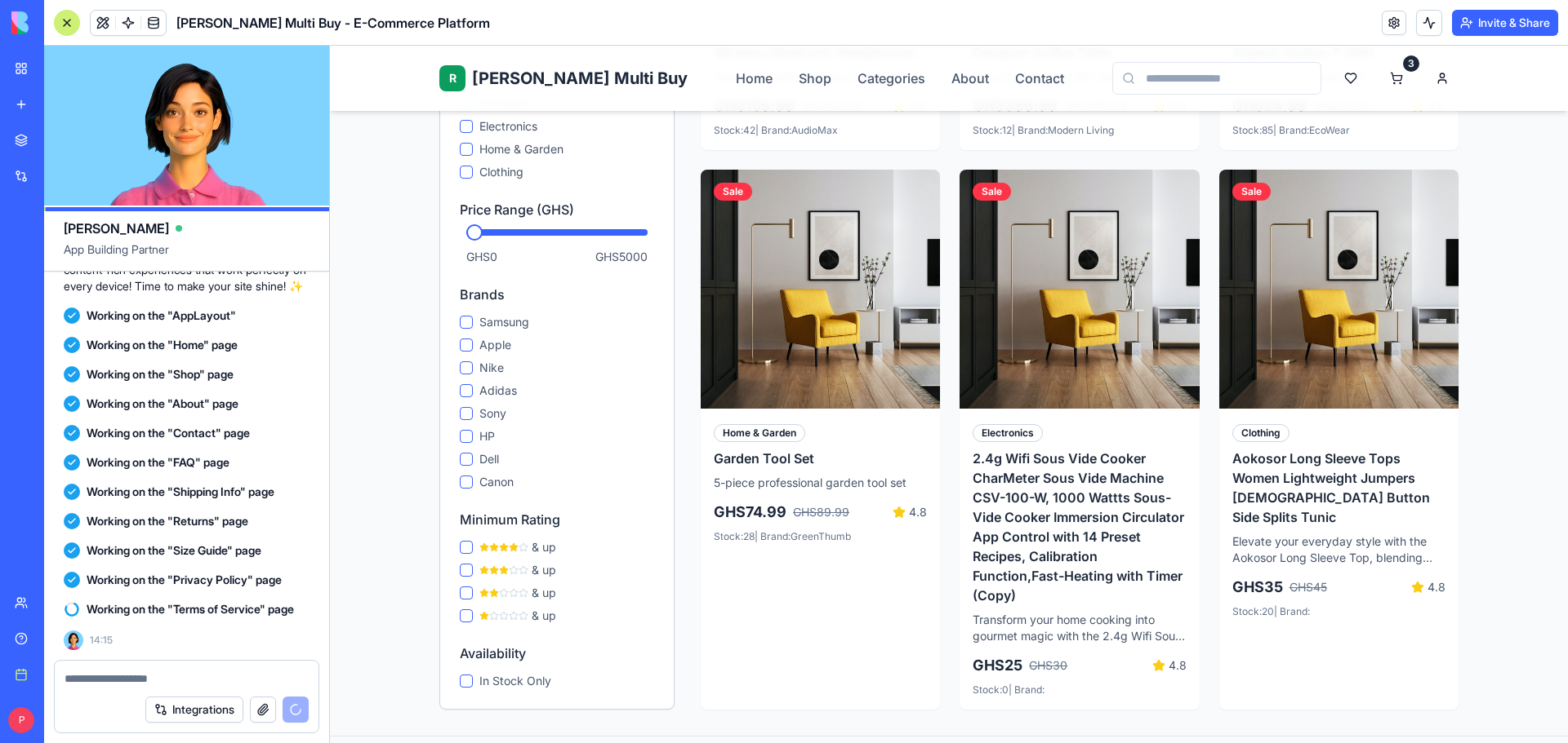
click at [844, 88] on div "R Rene Multi Buy Home Shop Categories About Contact 3" at bounding box center [949, 78] width 1019 height 65
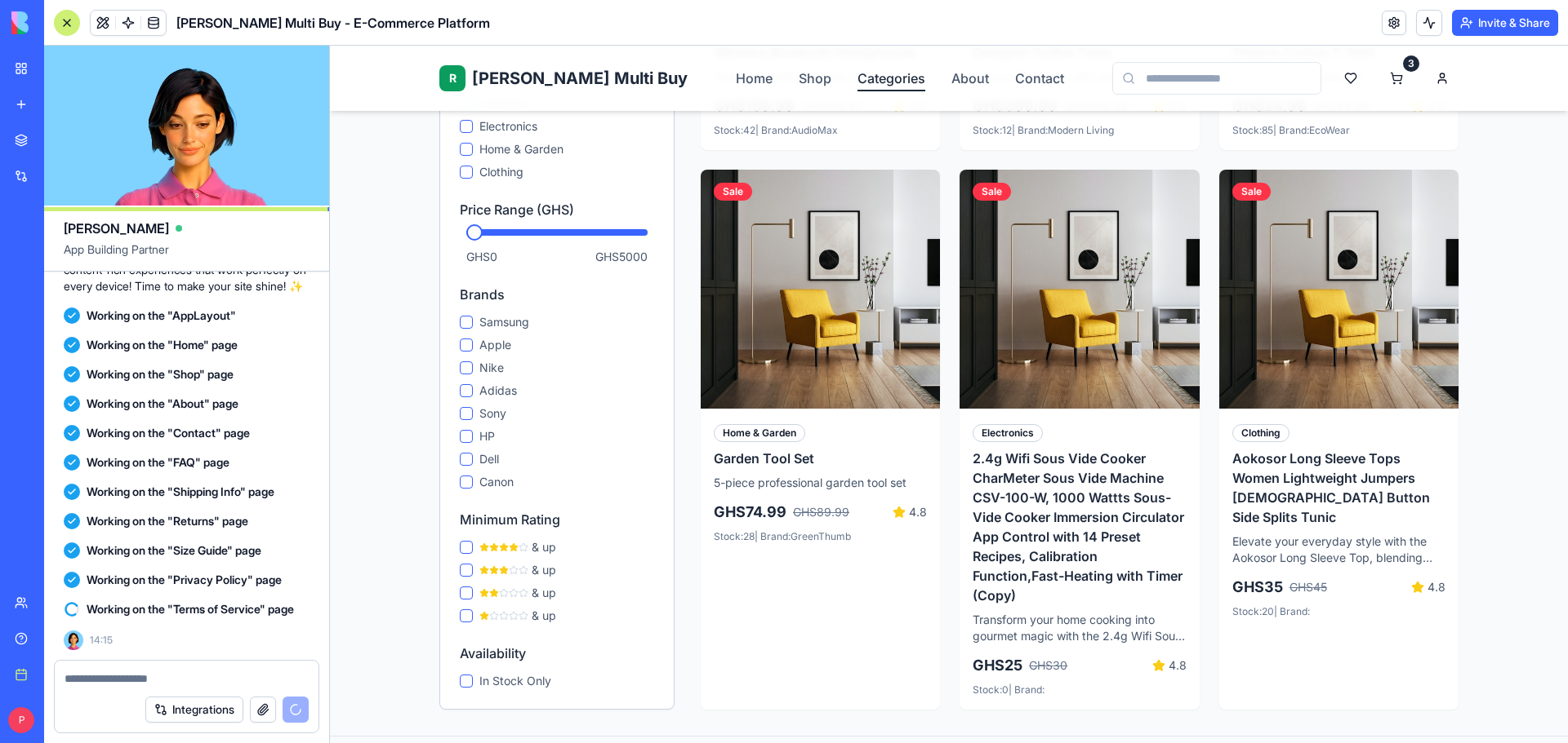
click at [857, 80] on link "Categories" at bounding box center [891, 78] width 68 height 19
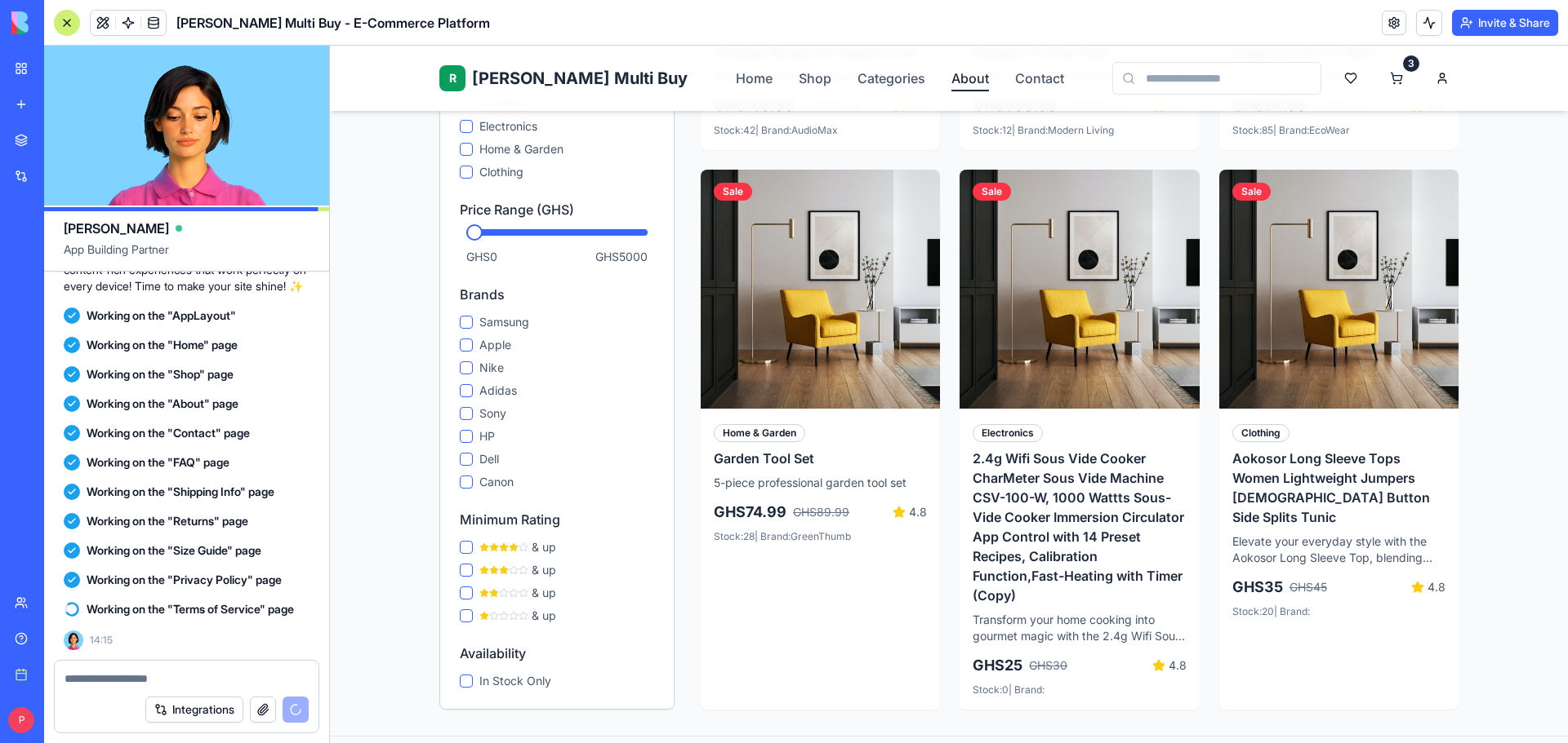
click at [951, 75] on link "About" at bounding box center [970, 78] width 38 height 19
click at [1015, 75] on link "Contact" at bounding box center [1039, 78] width 49 height 19
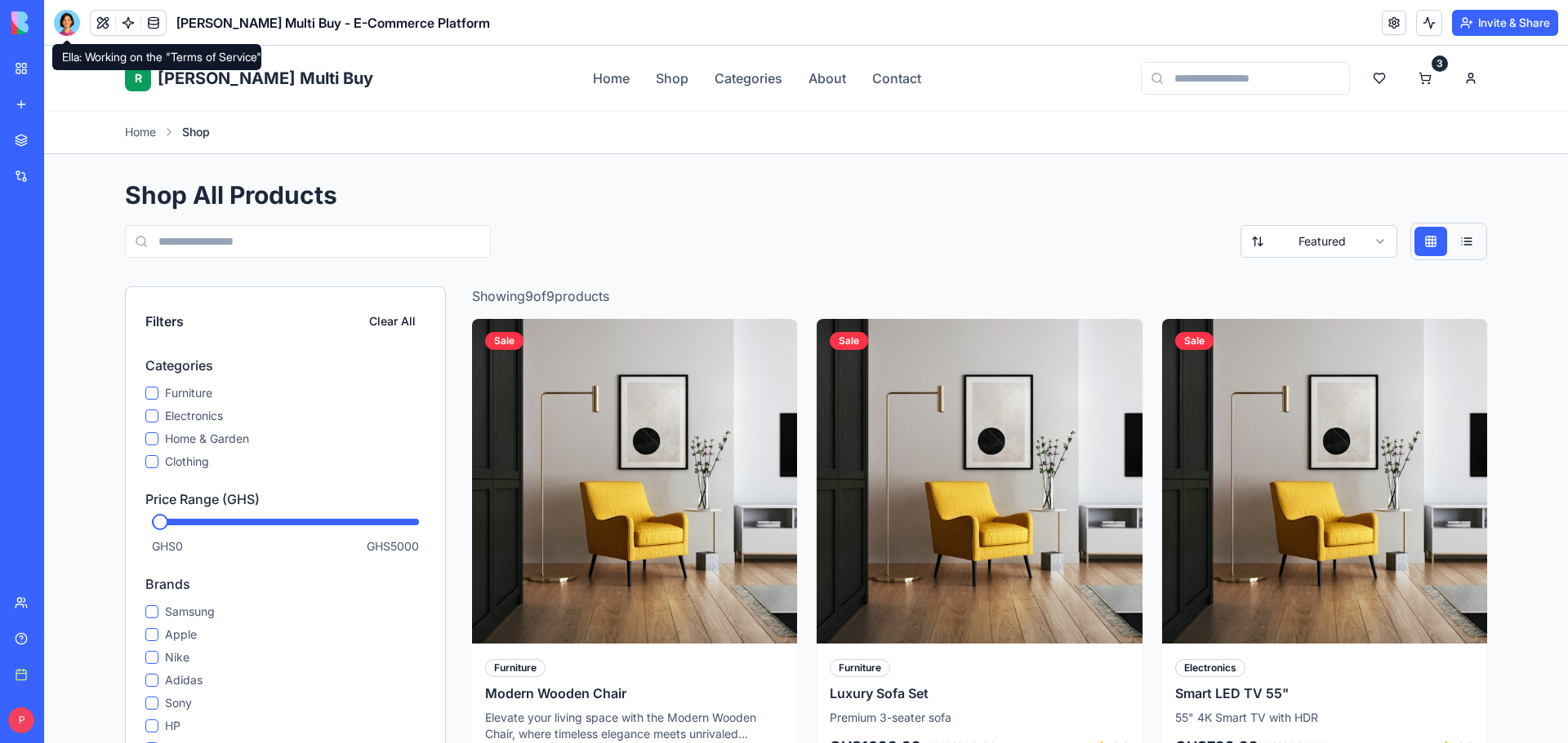
click at [70, 21] on div at bounding box center [67, 23] width 26 height 26
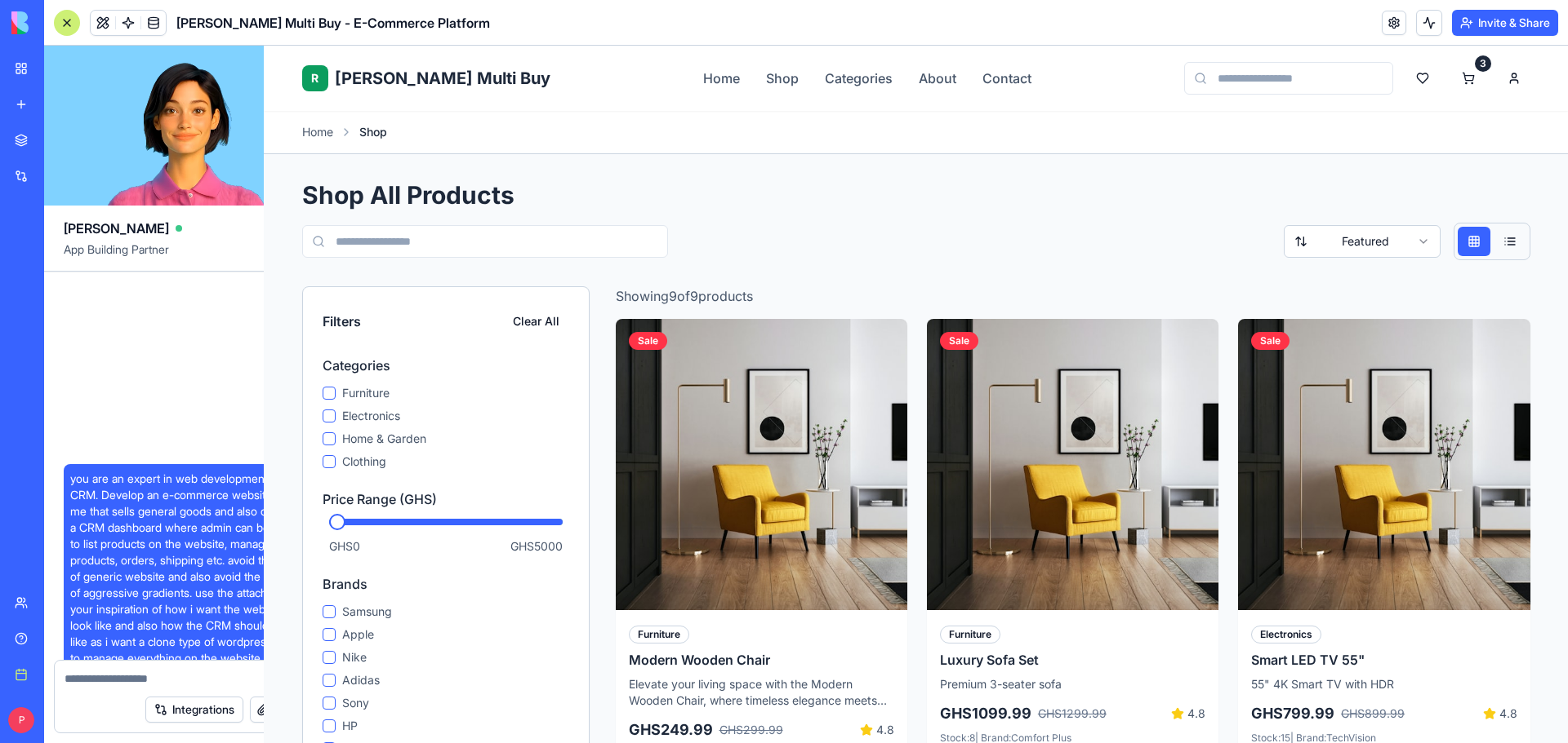
scroll to position [8303, 0]
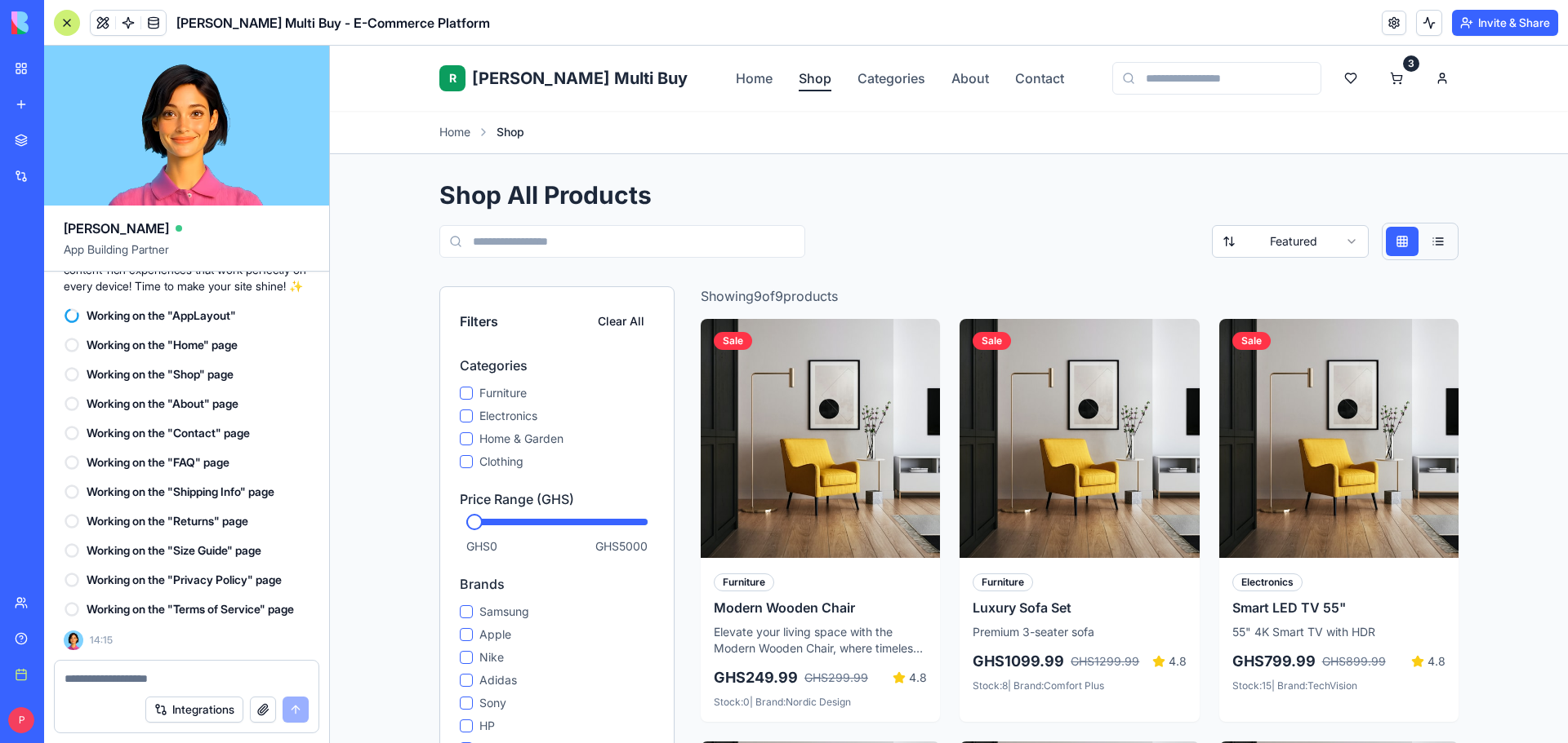
click at [799, 78] on link "Shop" at bounding box center [814, 78] width 33 height 19
click at [857, 73] on link "Categories" at bounding box center [891, 78] width 68 height 19
click at [951, 75] on link "About" at bounding box center [970, 78] width 38 height 19
click at [1015, 77] on link "Contact" at bounding box center [1039, 78] width 49 height 19
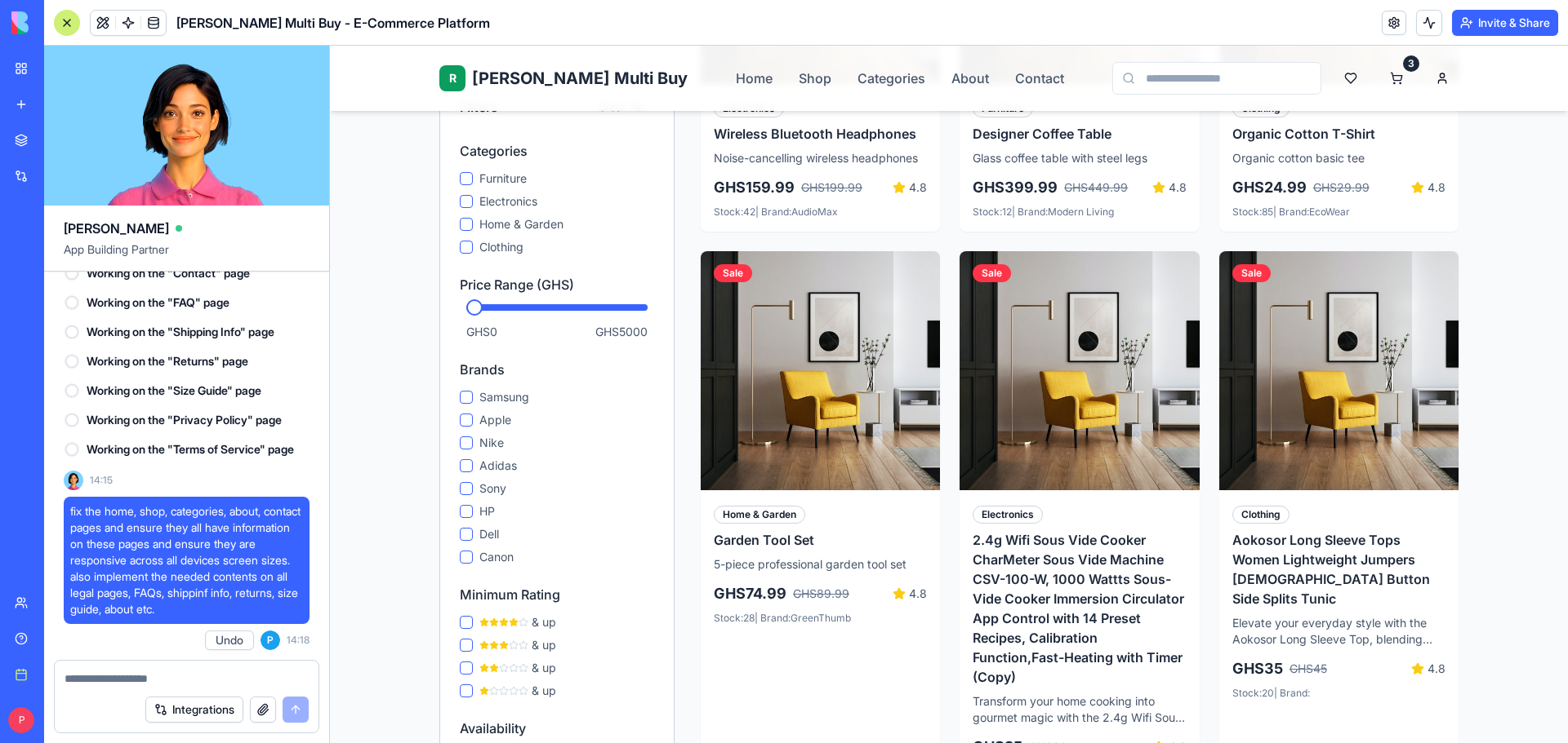
scroll to position [1341, 0]
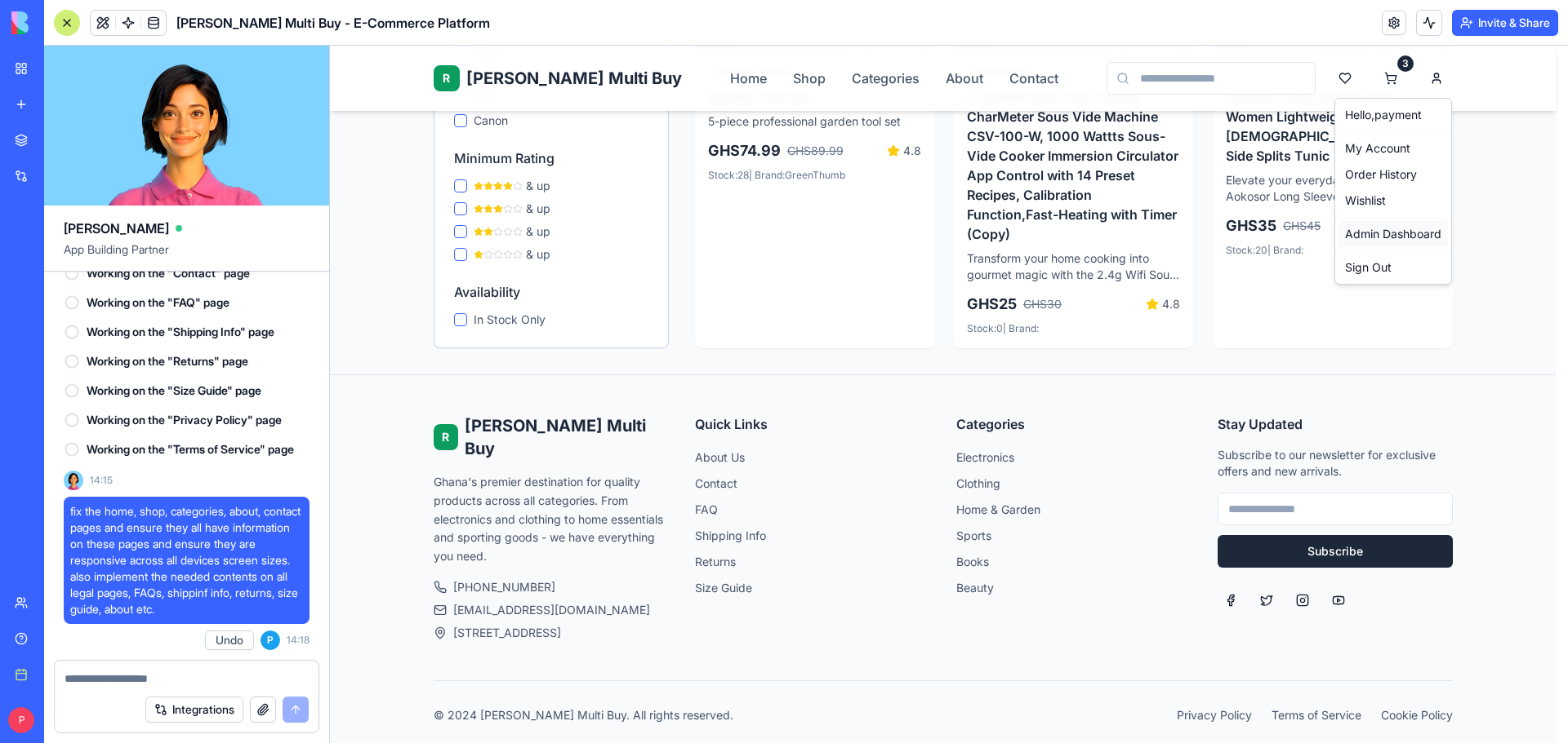
click at [1402, 228] on link "Admin Dashboard" at bounding box center [1393, 234] width 109 height 26
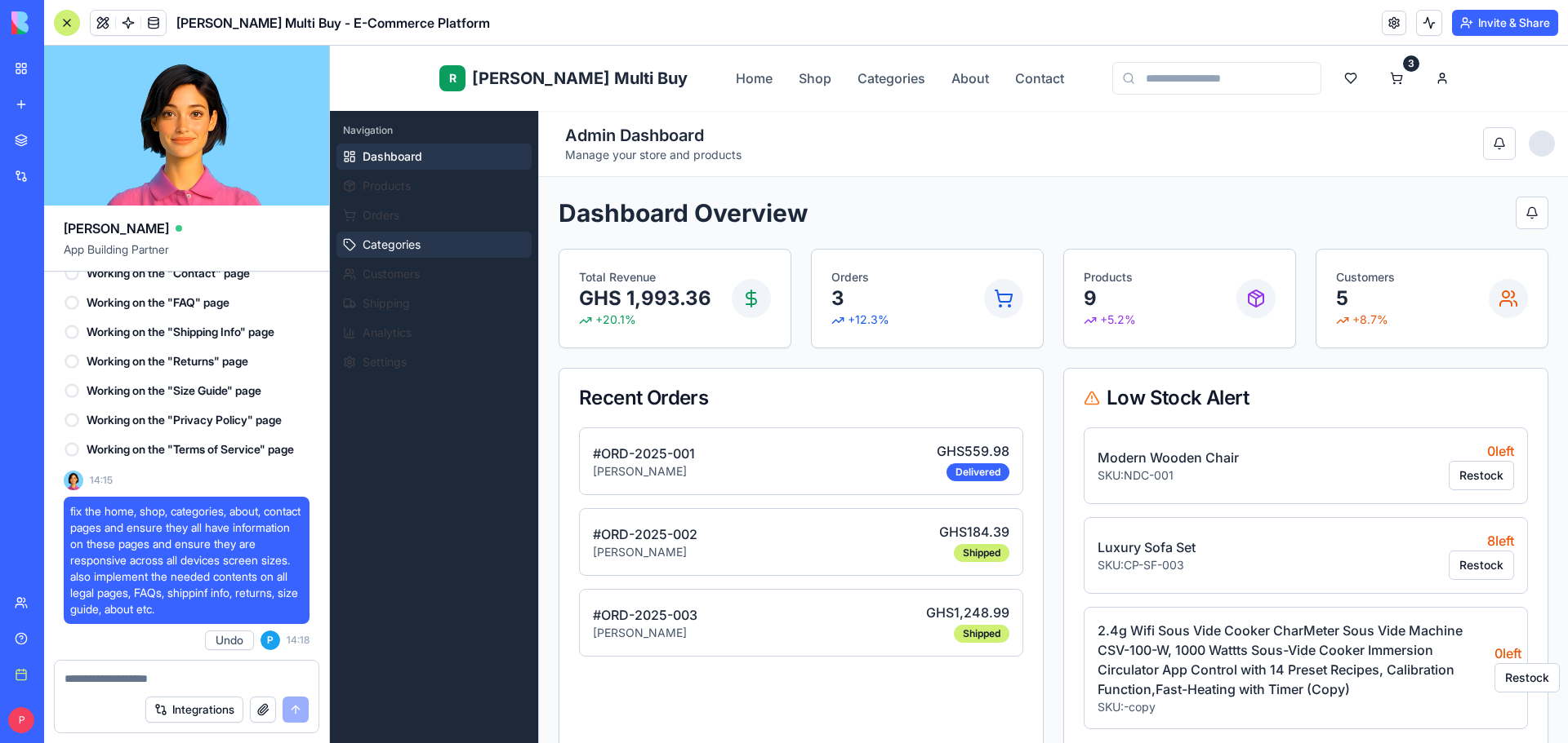
click at [392, 248] on span "Categories" at bounding box center [391, 245] width 58 height 17
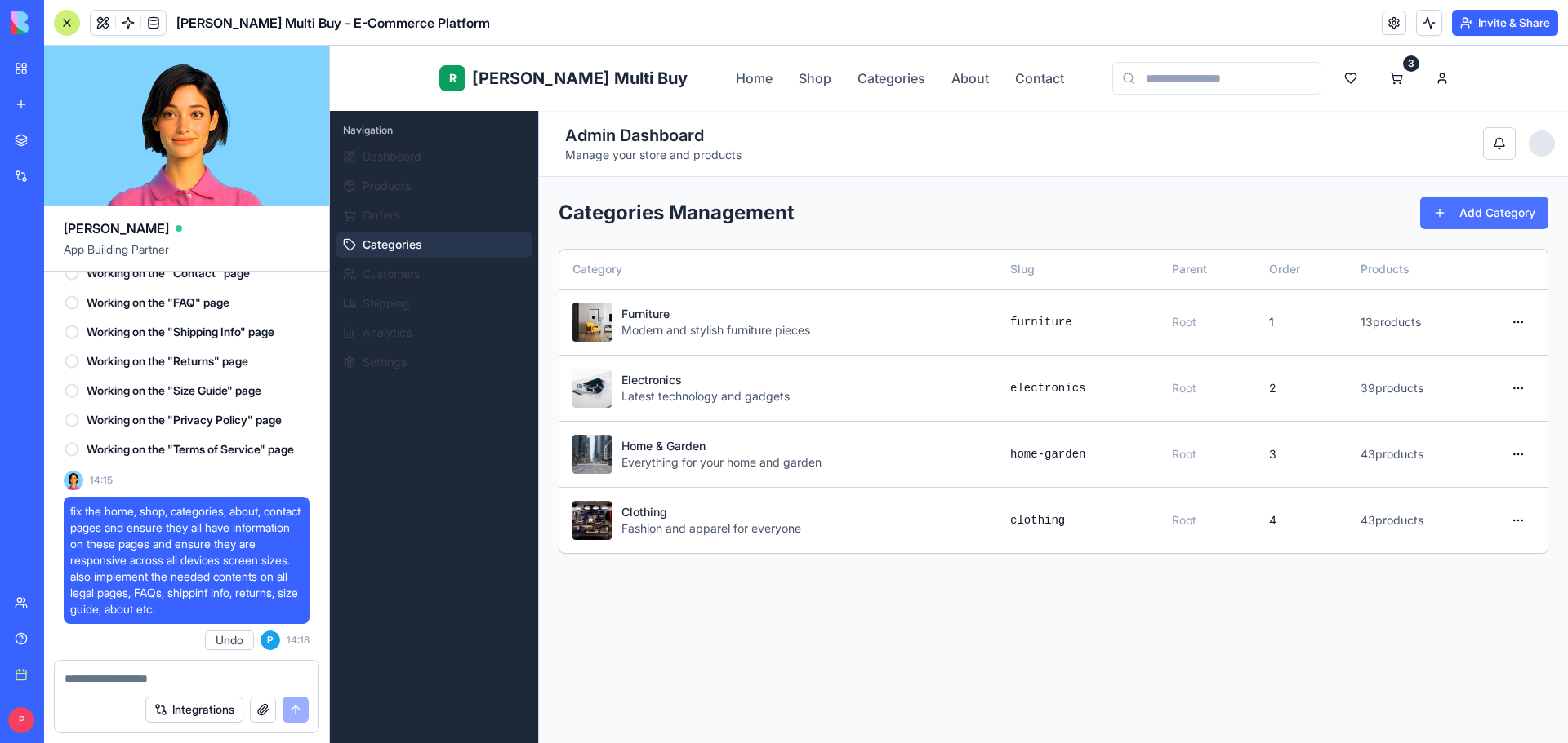
click at [1449, 203] on button "Add Category" at bounding box center [1484, 213] width 128 height 33
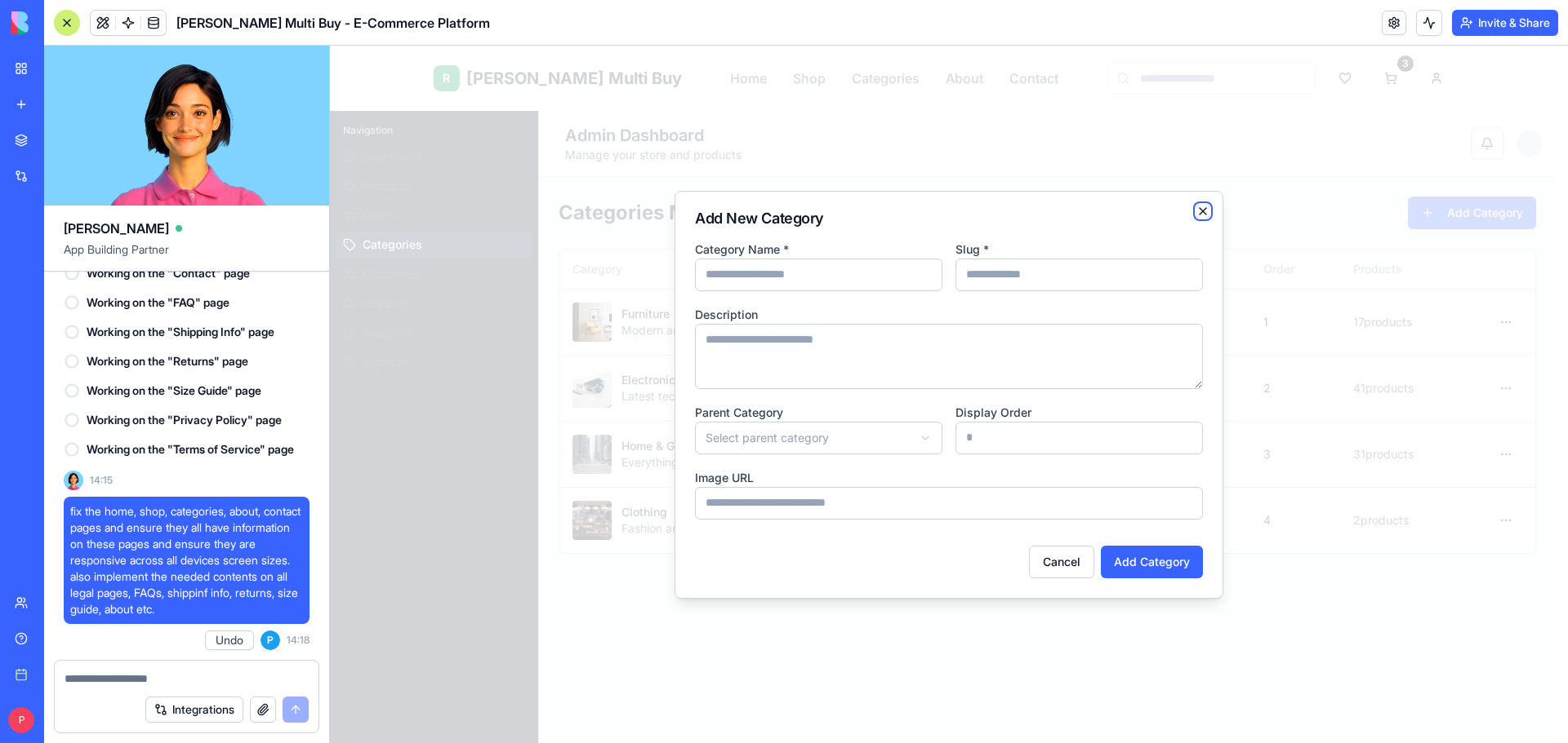
click at [1196, 213] on icon "button" at bounding box center [1203, 211] width 13 height 13
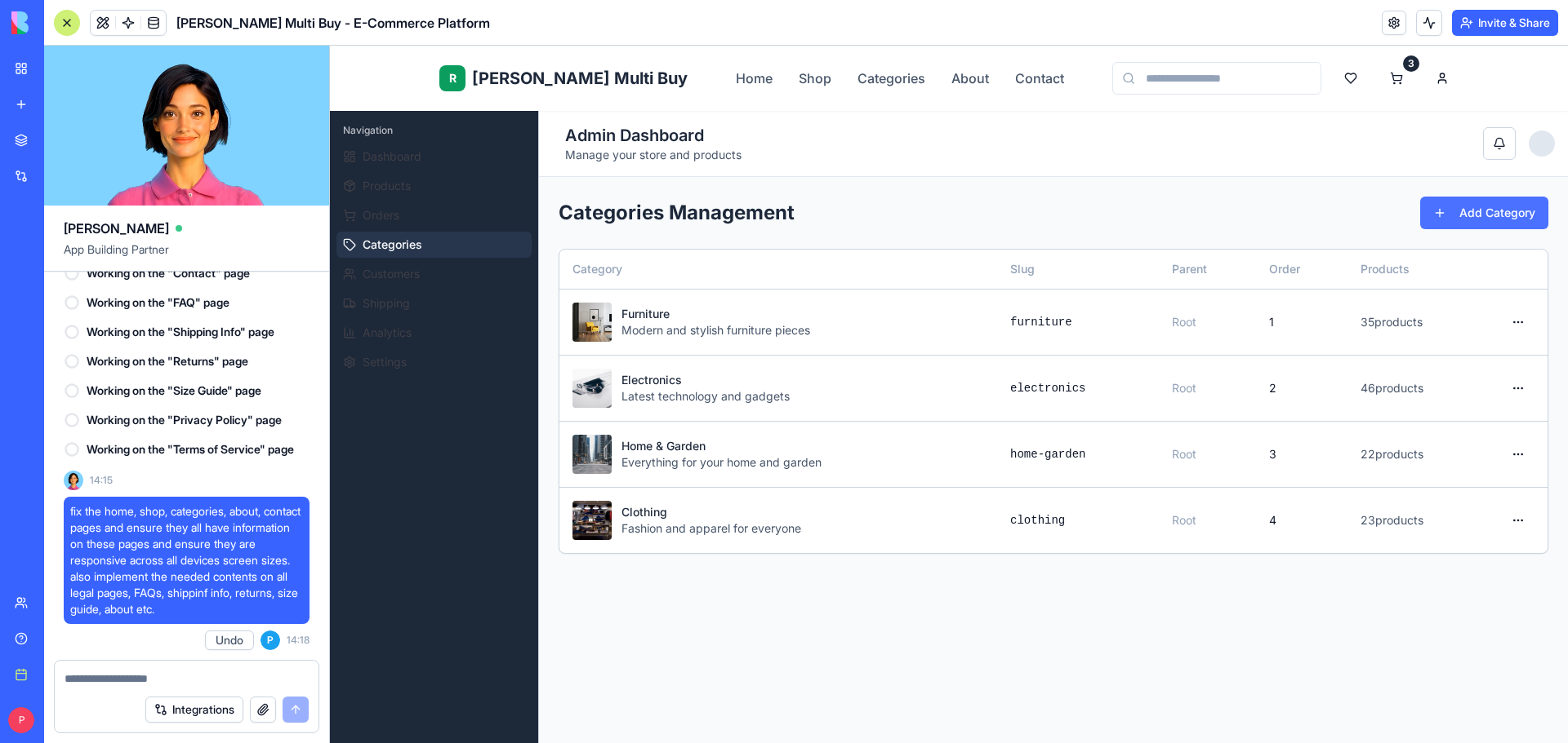
click at [1462, 216] on button "Add Category" at bounding box center [1484, 213] width 128 height 33
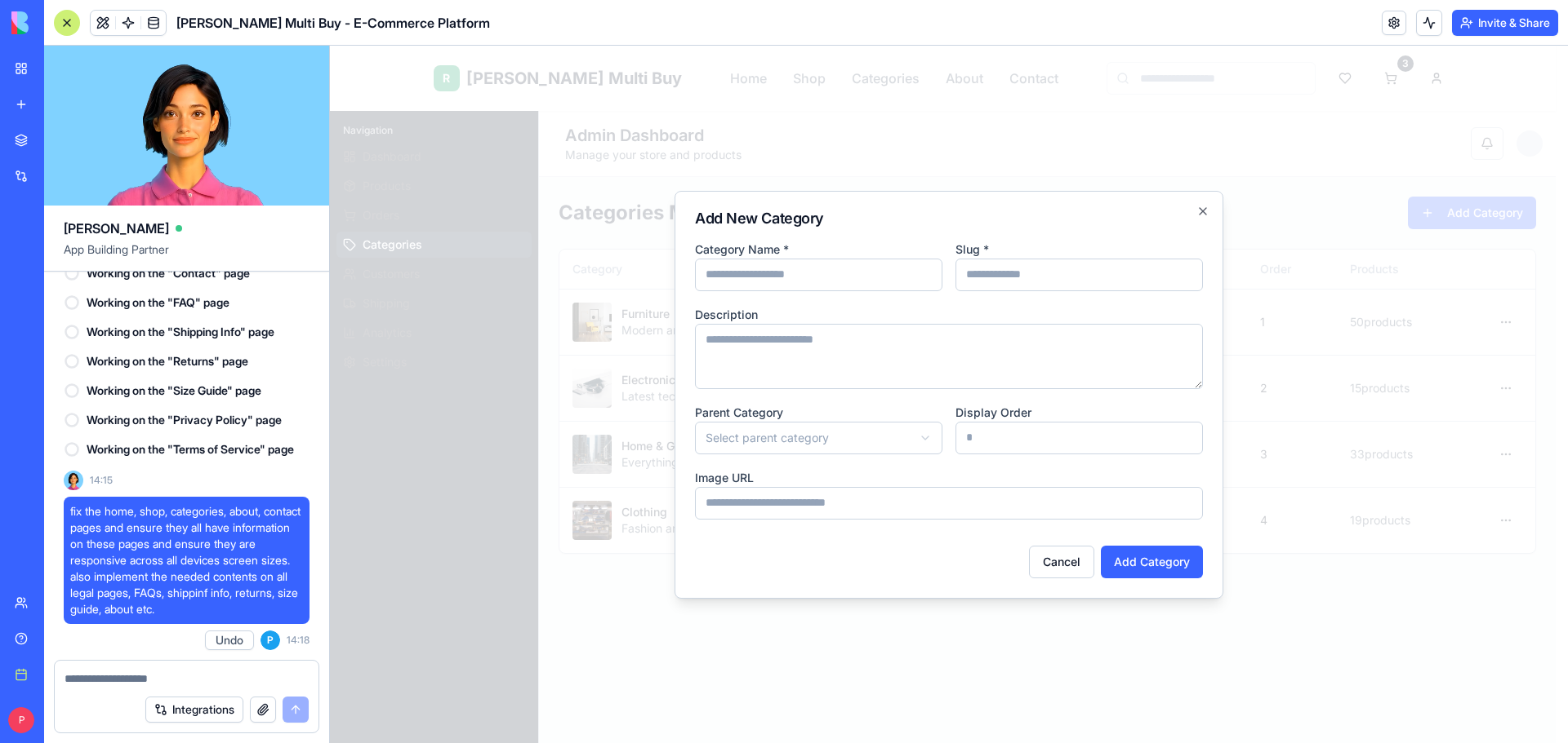
click at [802, 278] on input at bounding box center [819, 275] width 247 height 33
type input "*"
type input "*******"
click at [1058, 283] on input "*" at bounding box center [1079, 275] width 247 height 33
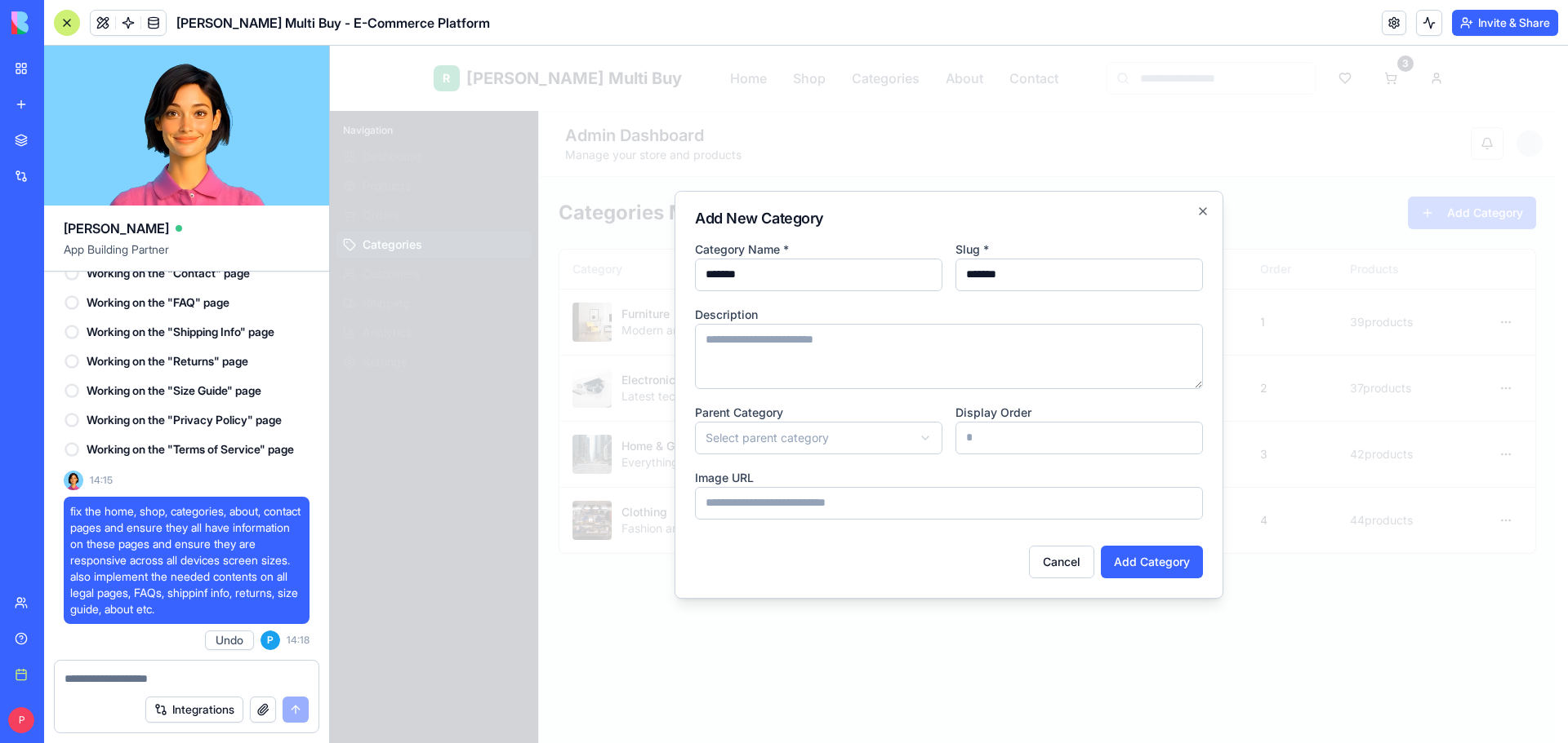
scroll to position [8431, 0]
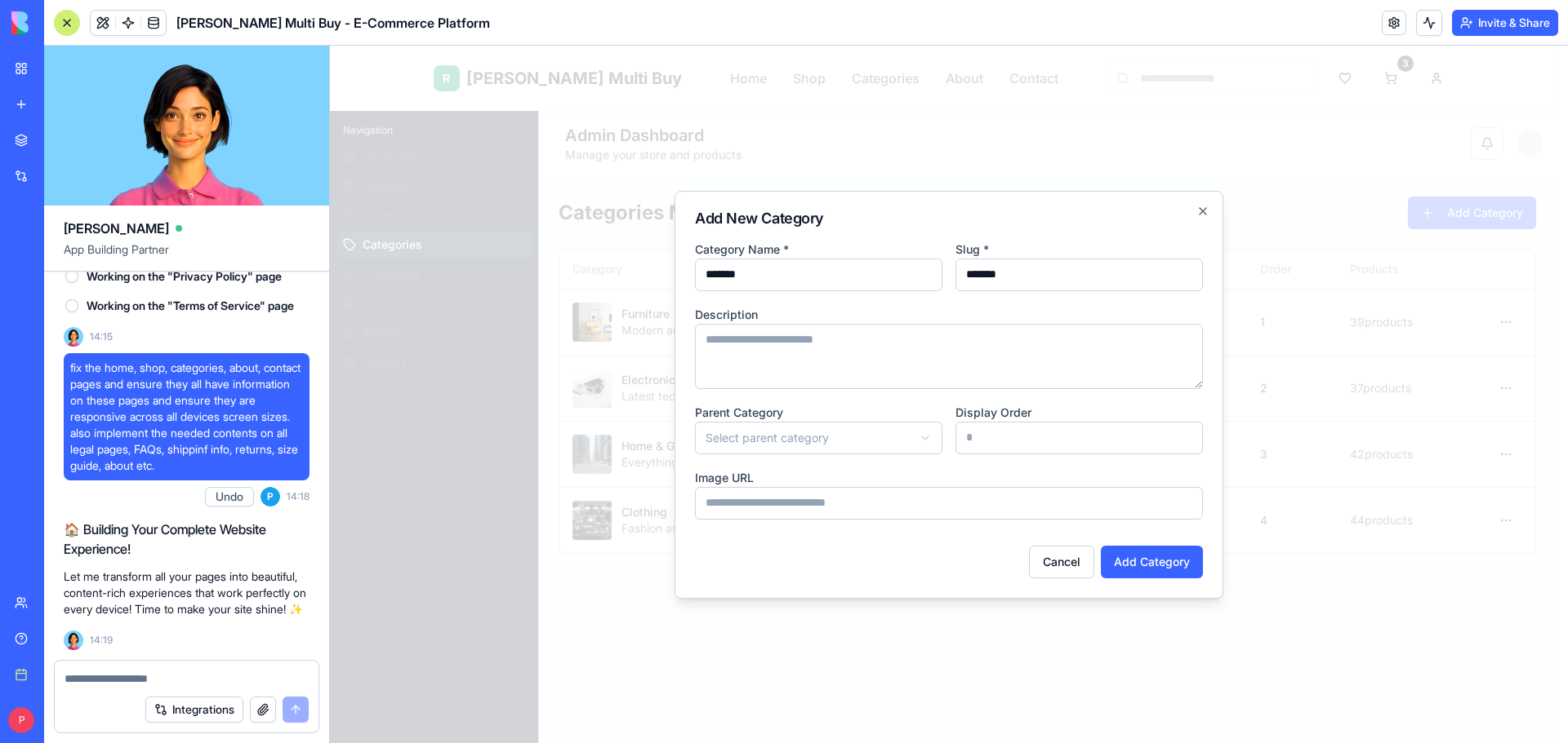
type input "*******"
click at [882, 364] on textarea at bounding box center [949, 356] width 508 height 65
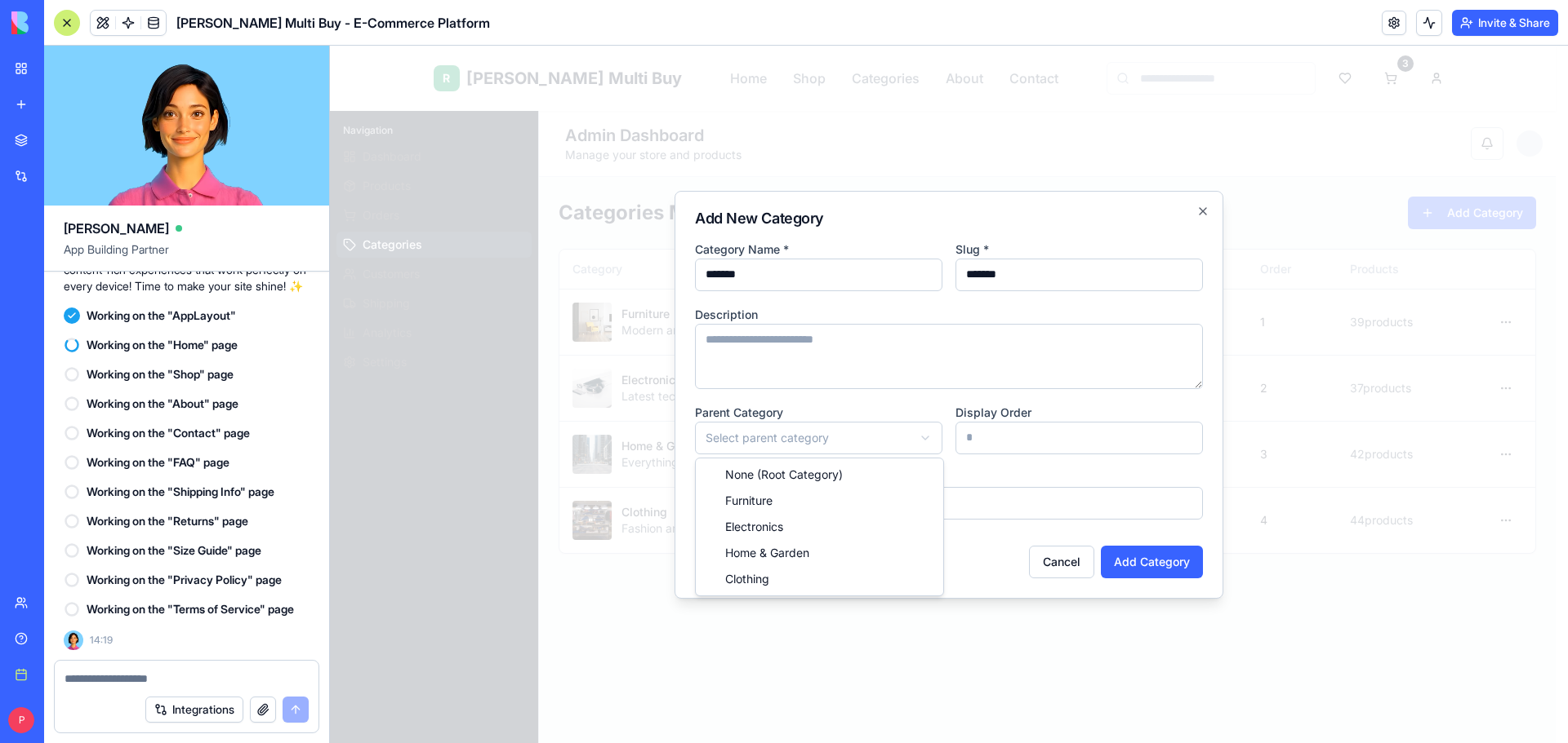
click at [845, 439] on body "R [PERSON_NAME] Multi Buy Home Shop Categories About Contact 3 R [PERSON_NAME] …" at bounding box center [942, 621] width 1225 height 1151
click at [1138, 549] on button "Add Category" at bounding box center [1152, 562] width 102 height 33
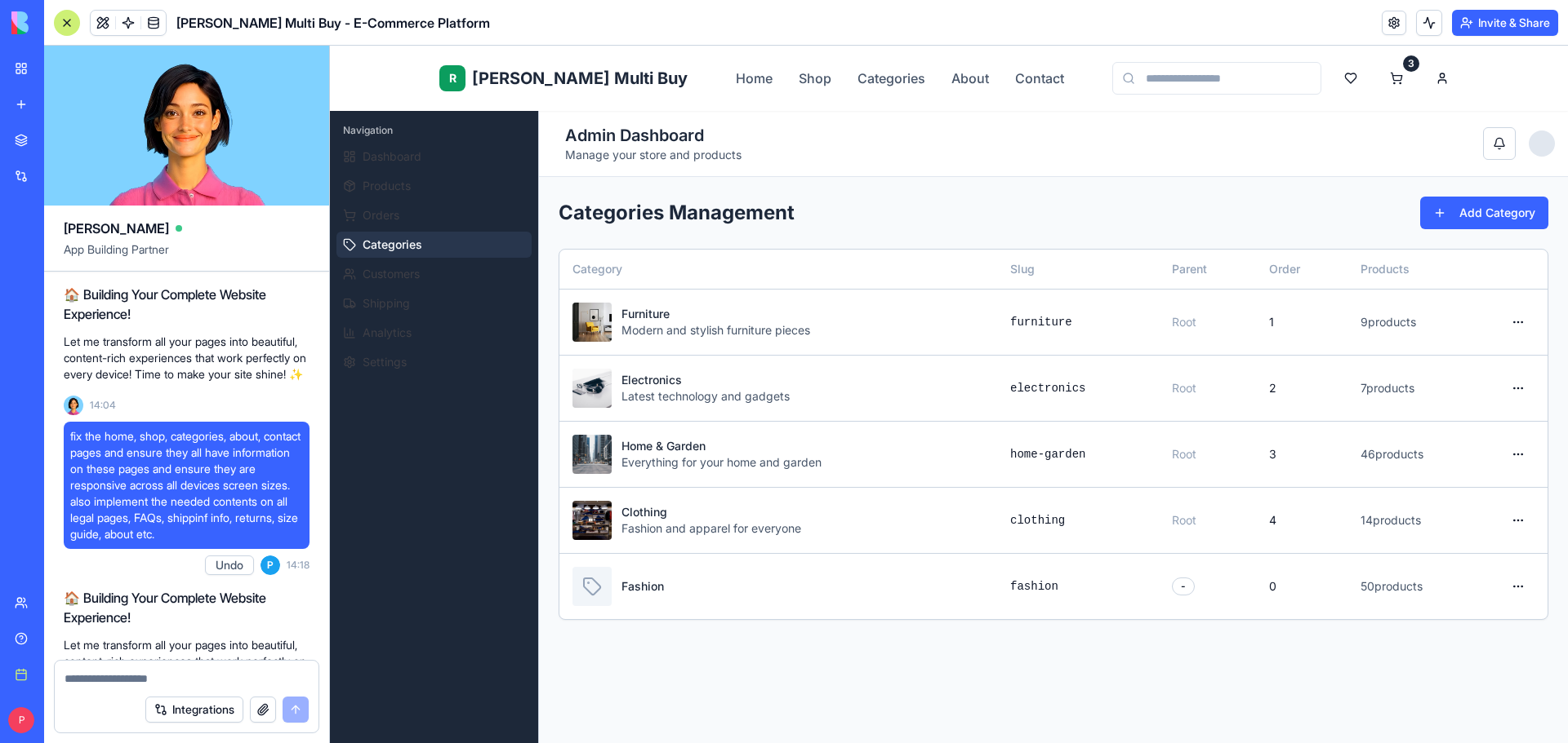
scroll to position [7778, 0]
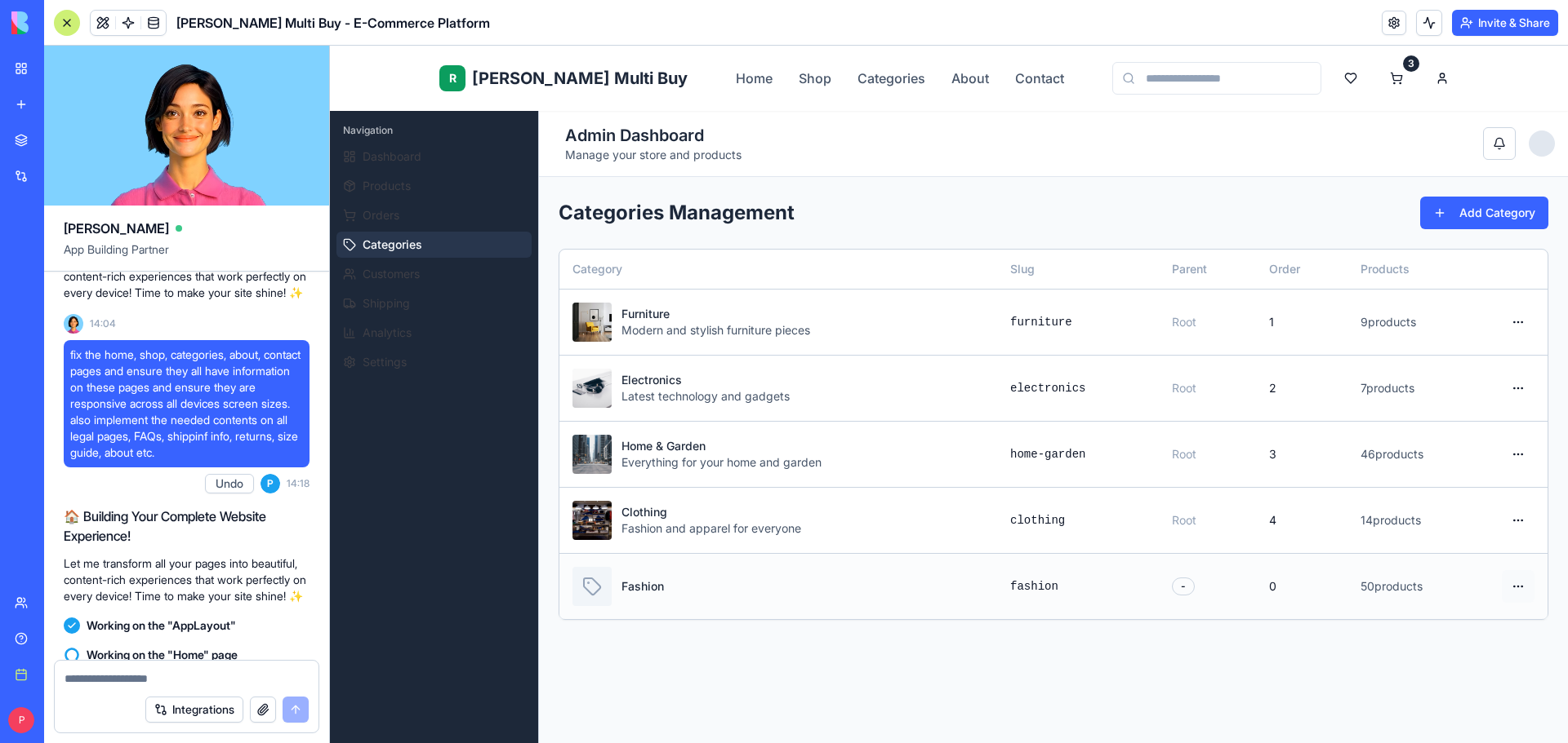
click at [1515, 593] on html "R [PERSON_NAME] Multi Buy Home Shop Categories About Contact 3 R [PERSON_NAME] …" at bounding box center [949, 621] width 1238 height 1151
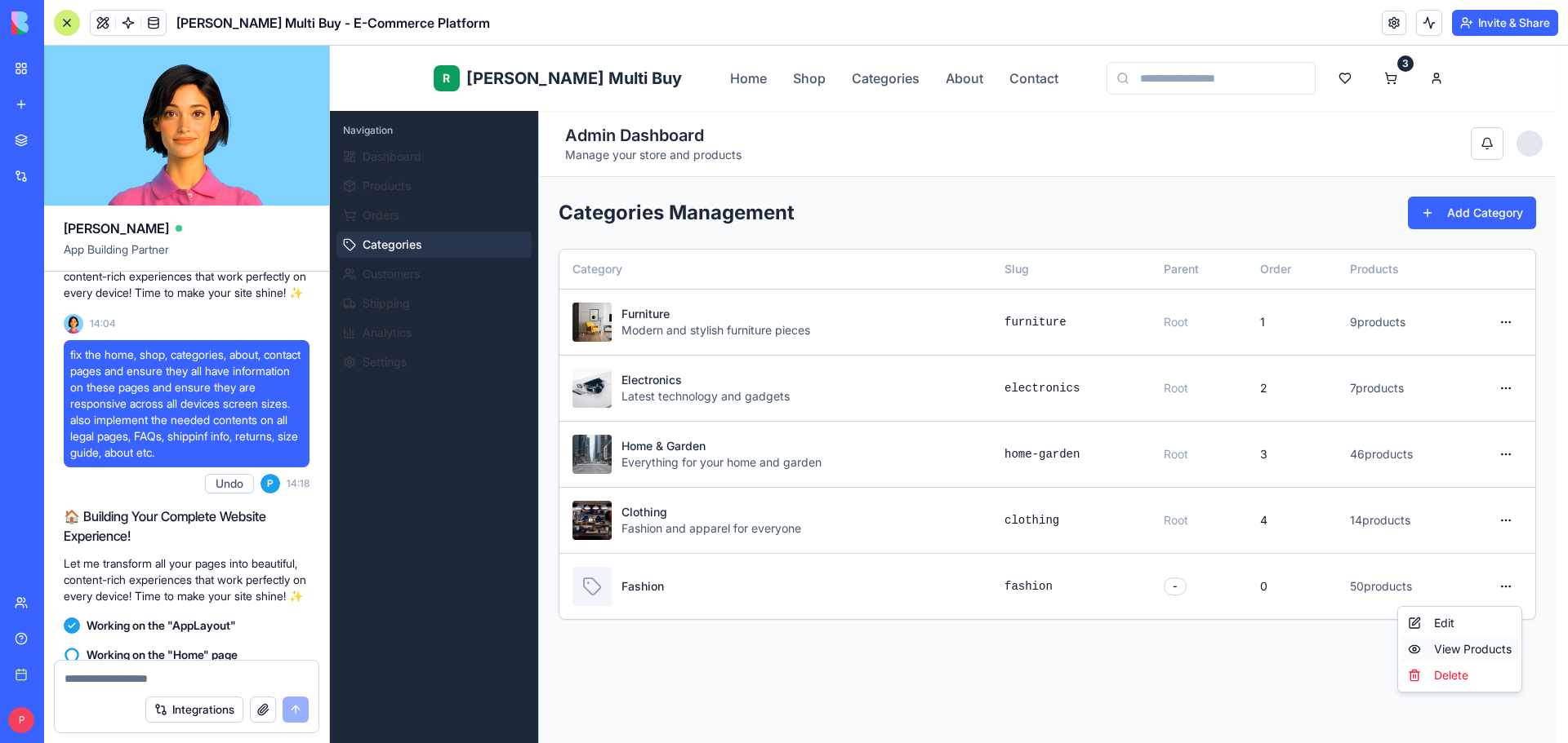
click at [1476, 639] on div "View Products" at bounding box center [1459, 649] width 117 height 26
click at [1503, 584] on html "R Rene Multi Buy Home Shop Categories About Contact 3 R Rene Admin Navigation D…" at bounding box center [949, 621] width 1238 height 1151
click at [1454, 626] on div "Edit" at bounding box center [1459, 623] width 117 height 26
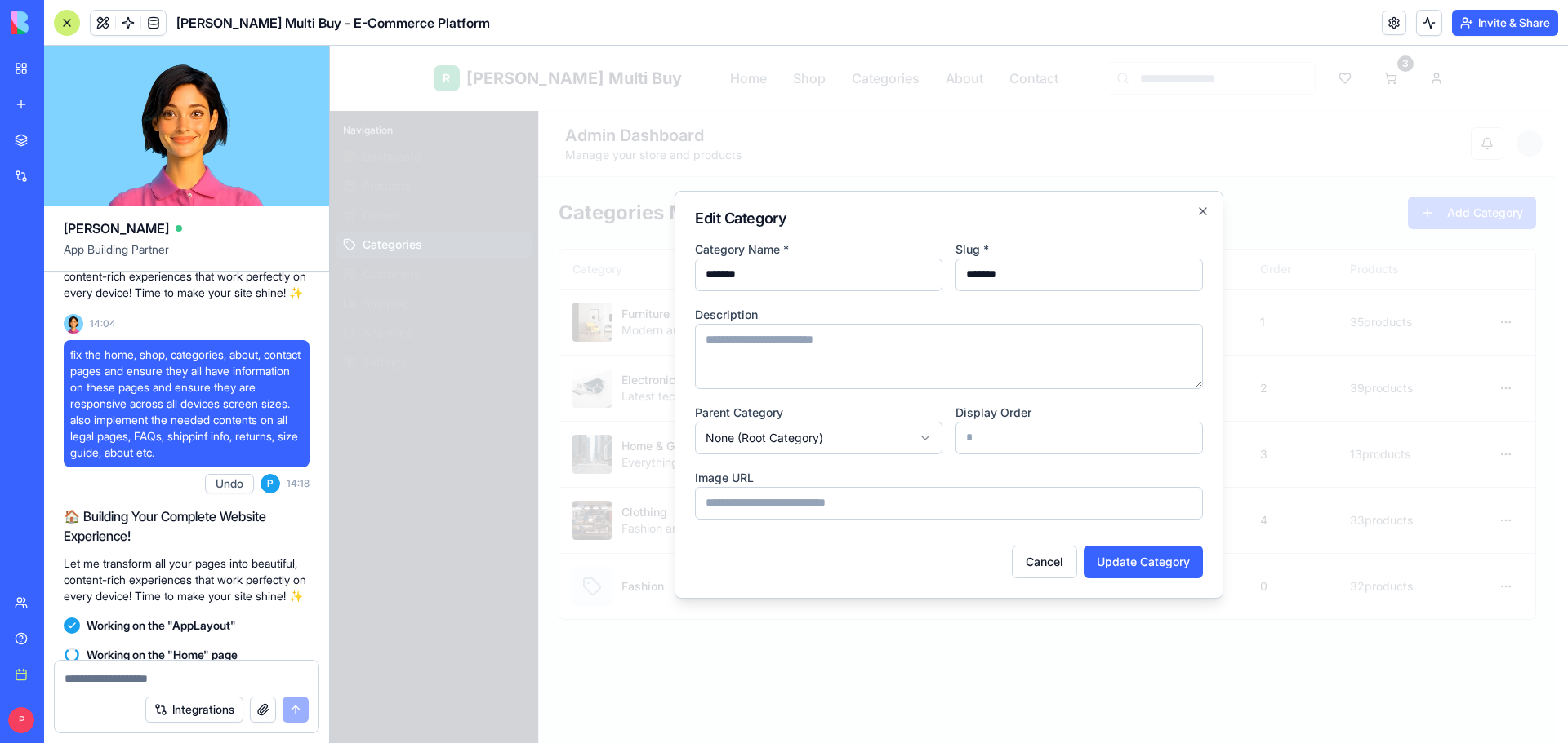
click at [779, 504] on input at bounding box center [949, 503] width 508 height 33
click at [1059, 566] on button "Cancel" at bounding box center [1044, 562] width 65 height 33
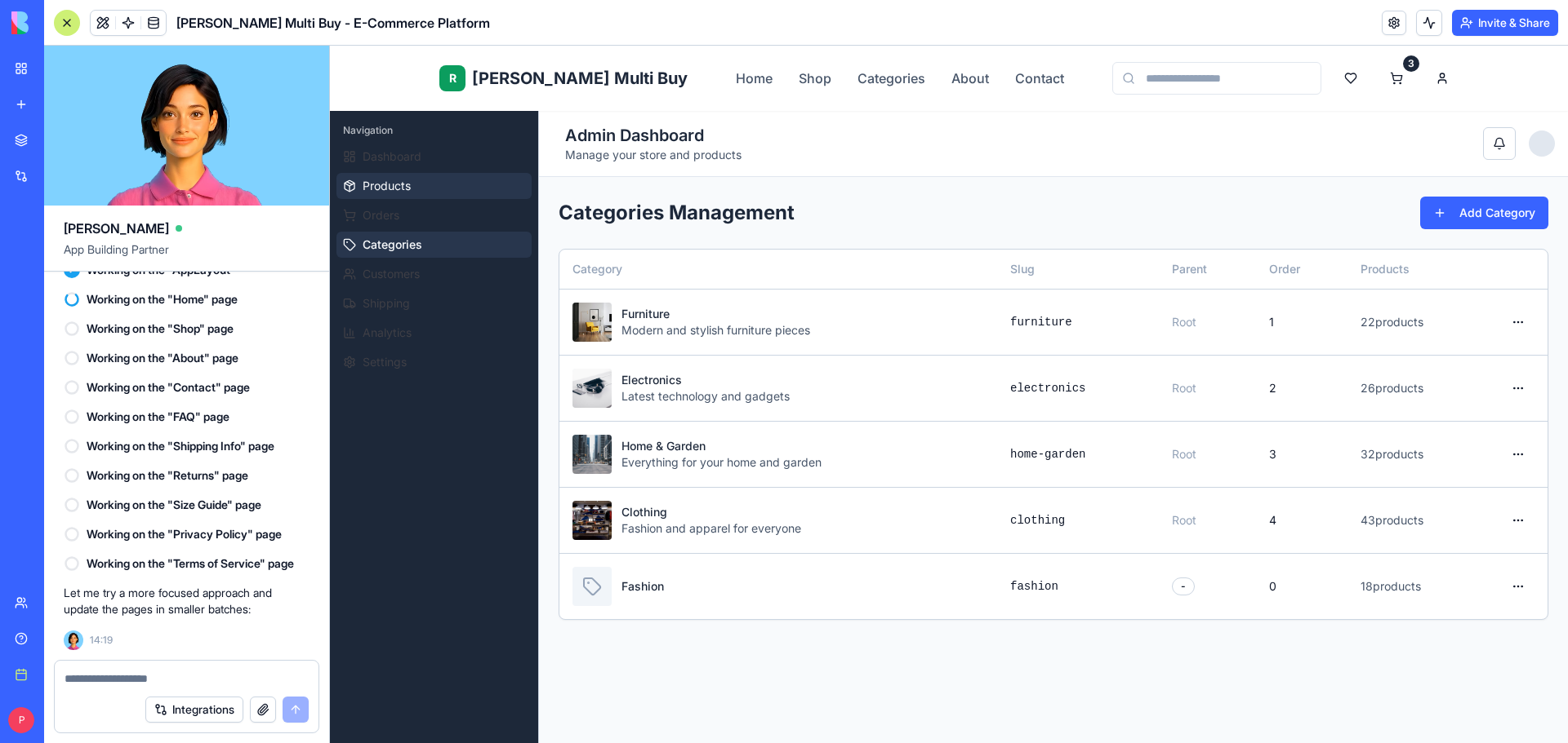
scroll to position [8418, 0]
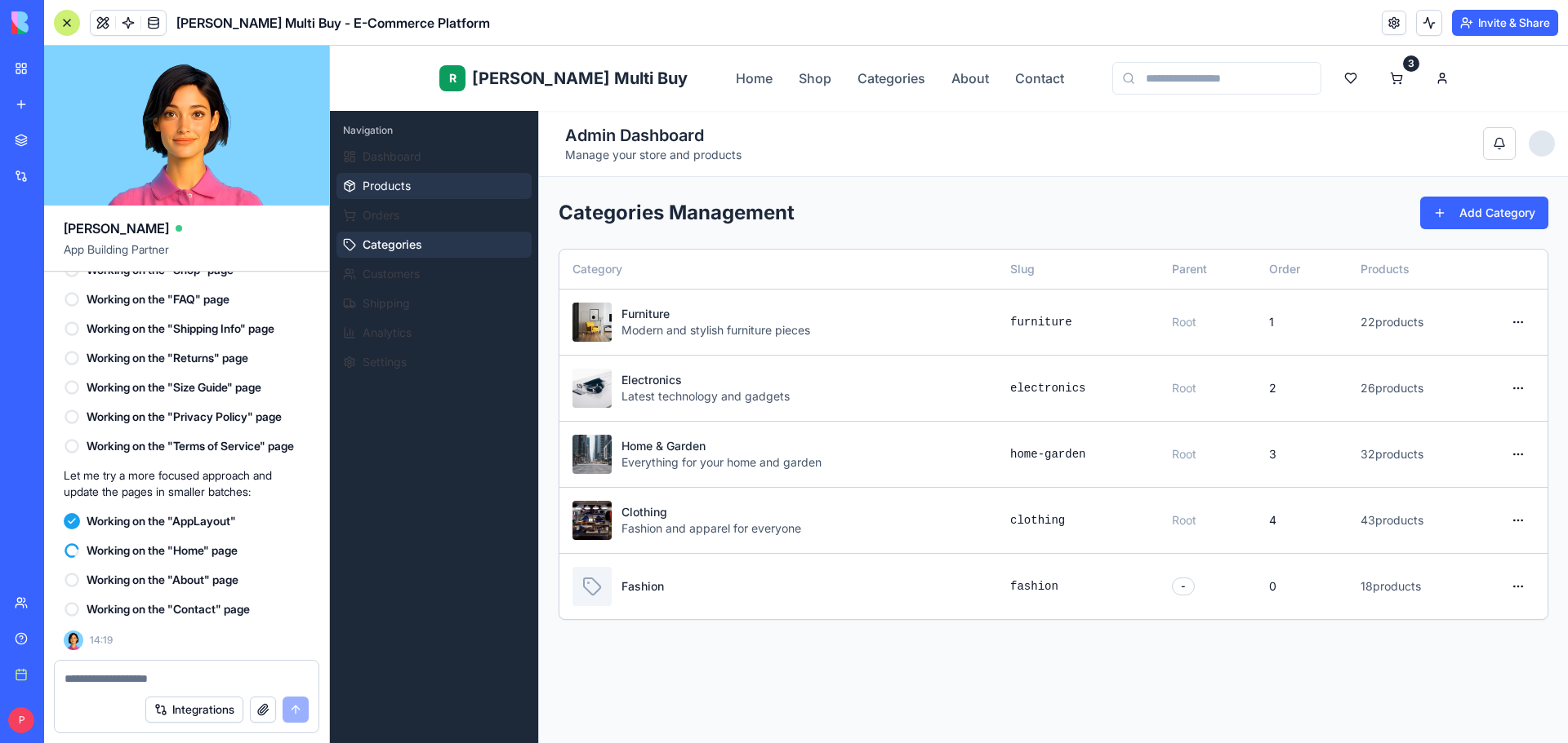
click at [392, 189] on span "Products" at bounding box center [387, 186] width 48 height 17
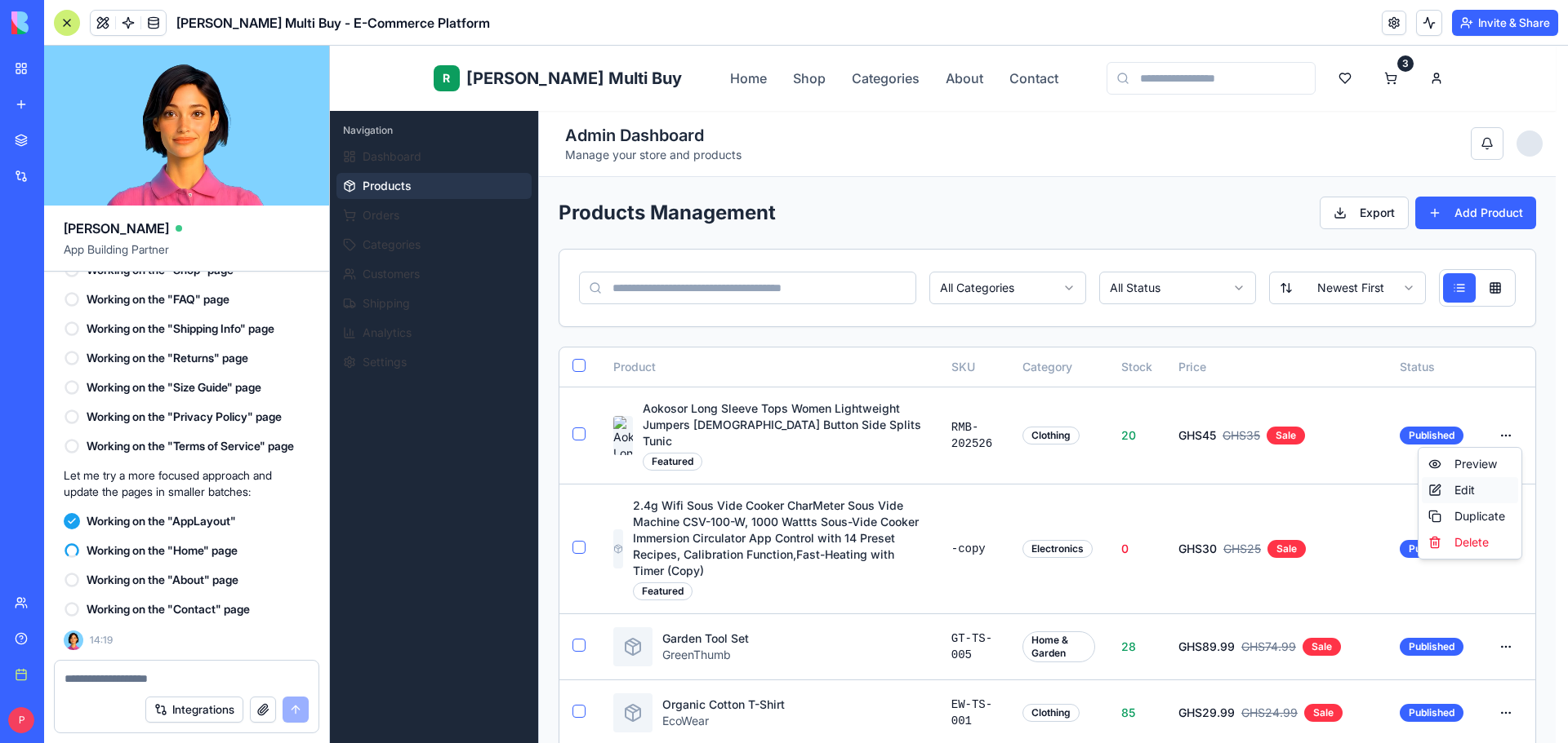
click at [1484, 488] on div "Edit" at bounding box center [1469, 490] width 96 height 26
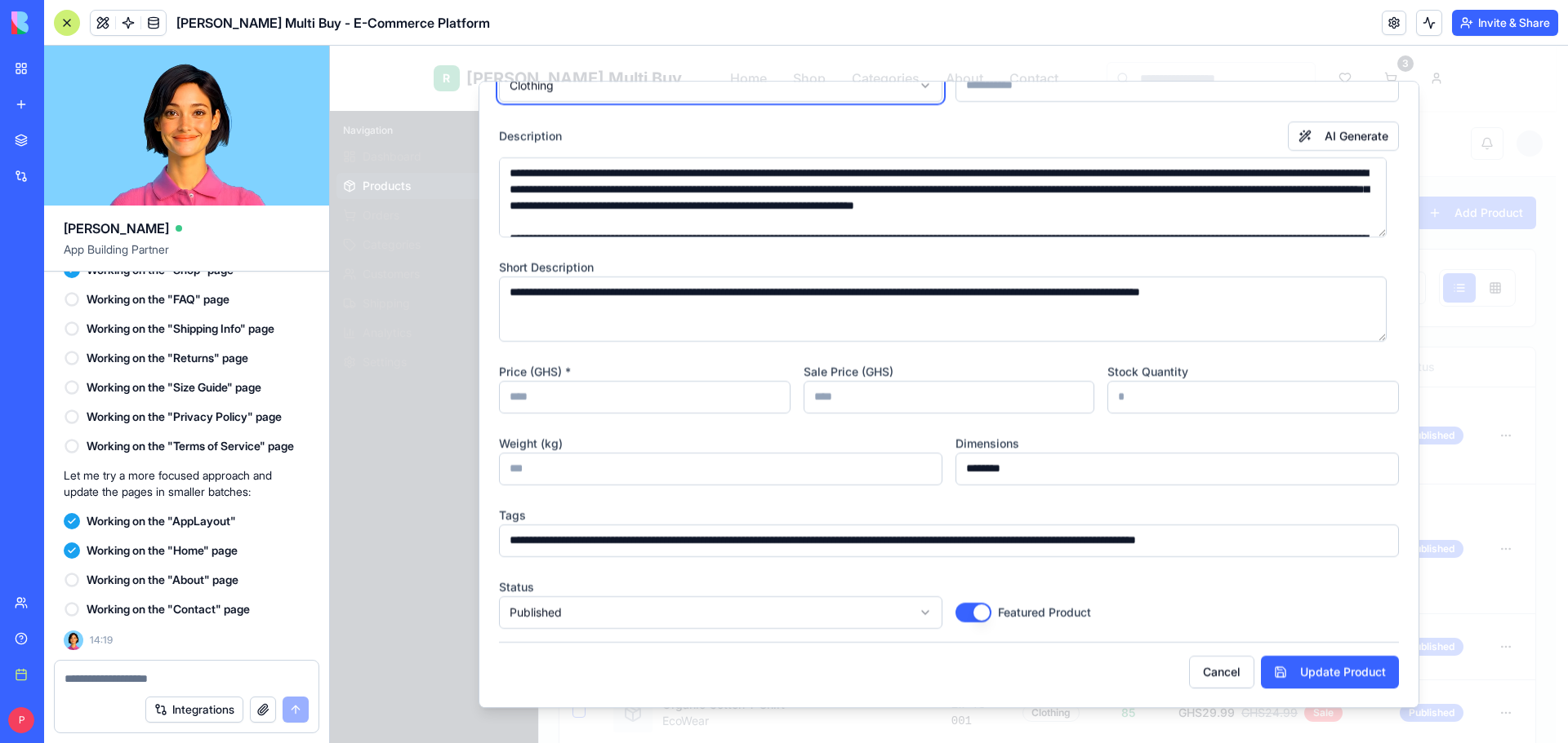
scroll to position [203, 0]
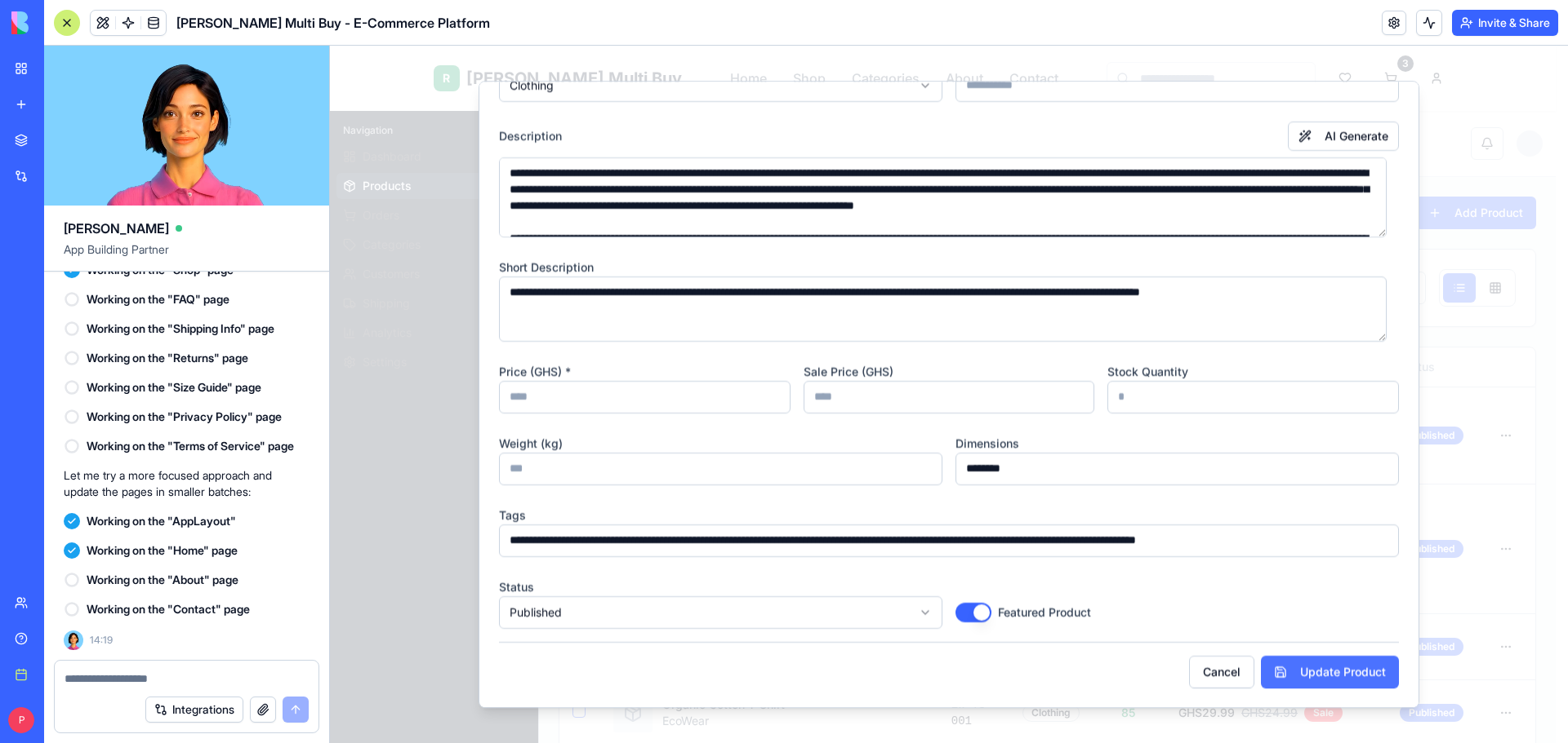
click at [1322, 678] on button "Update Product" at bounding box center [1329, 672] width 138 height 33
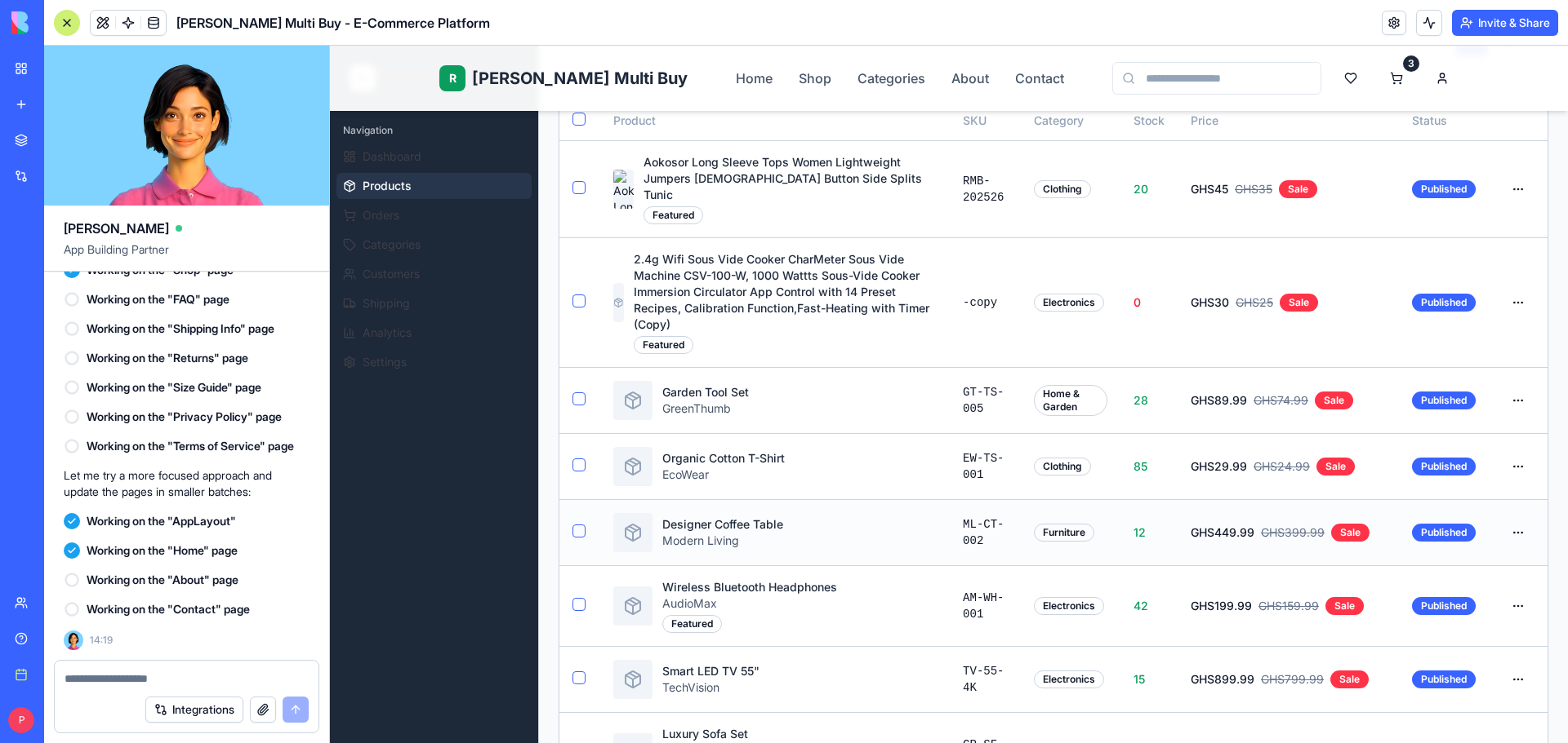
scroll to position [245, 0]
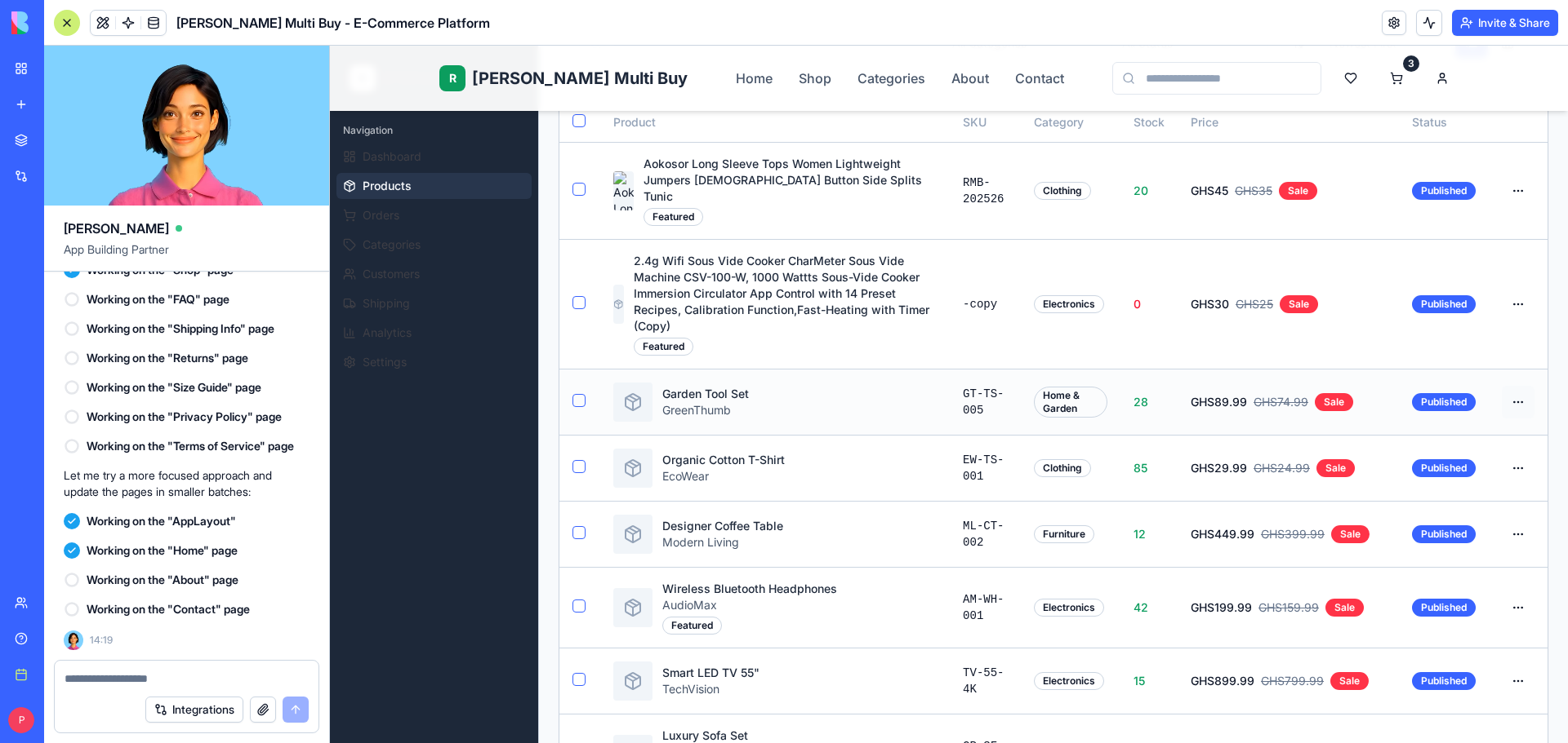
click at [1514, 365] on html "R Rene Multi Buy Home Shop Categories About Contact 3 R Rene Admin Navigation D…" at bounding box center [949, 543] width 1238 height 1483
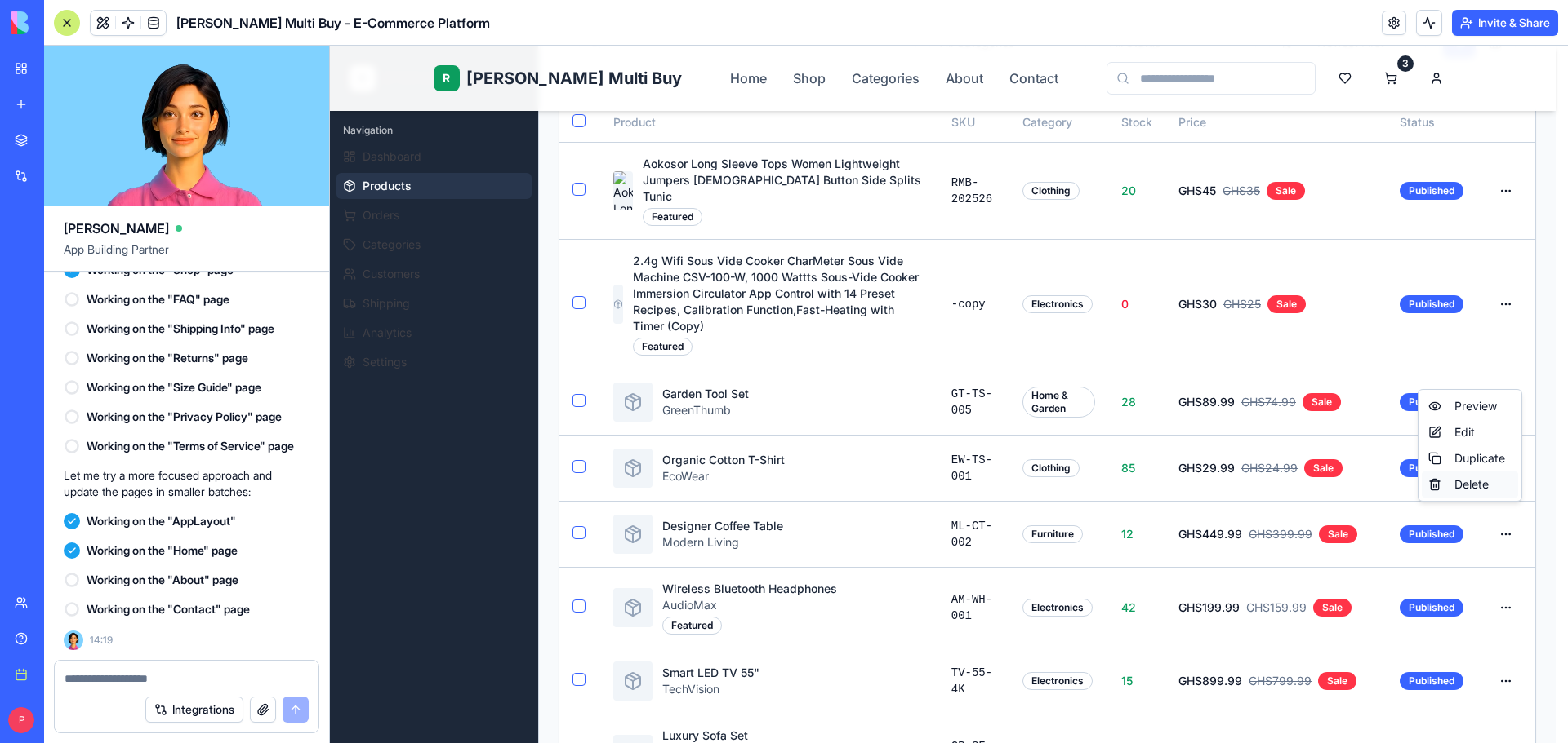
click at [1493, 486] on div "Delete" at bounding box center [1469, 484] width 96 height 26
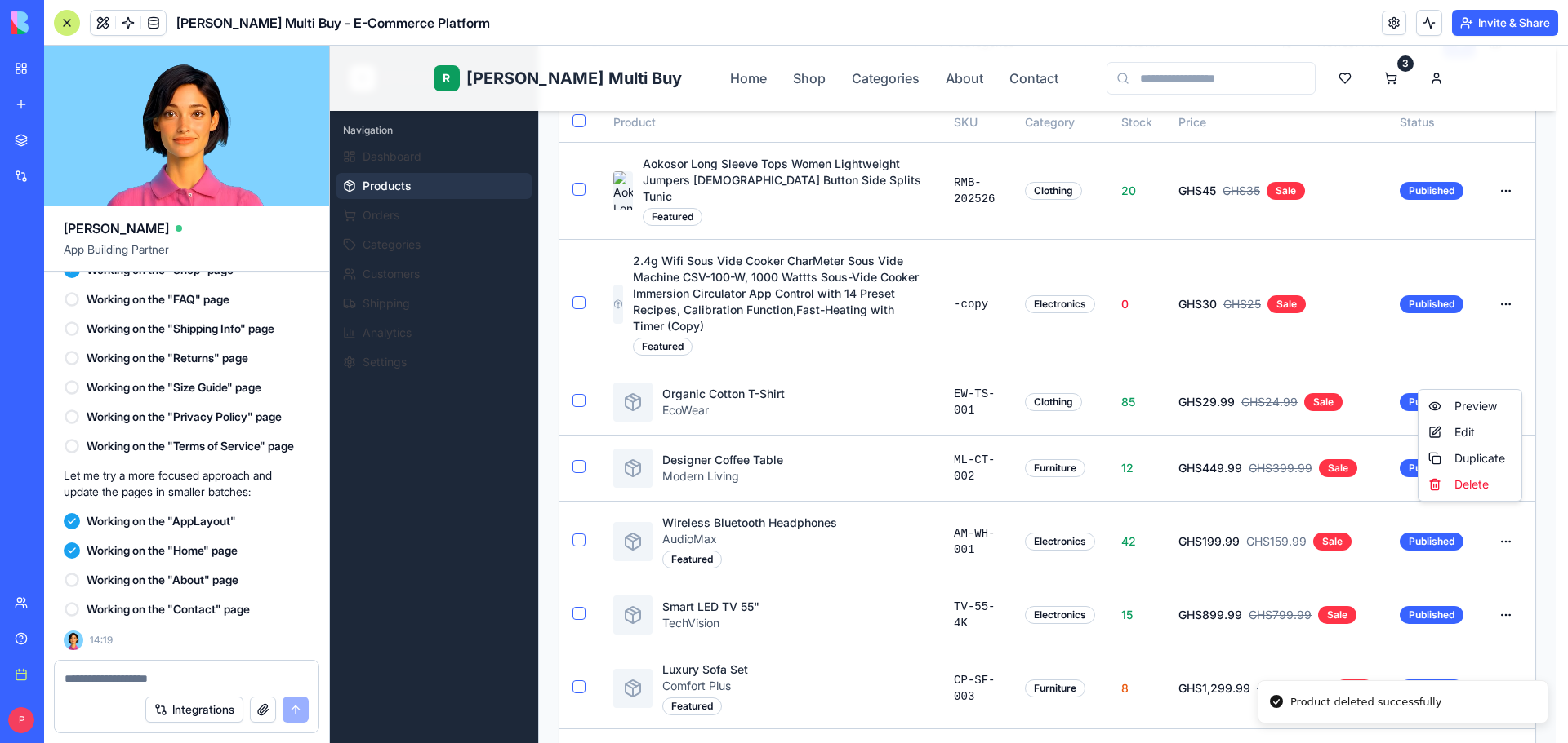
click at [1510, 372] on html "R Rene Multi Buy Home Shop Categories About Contact 3 R Rene Admin Navigation D…" at bounding box center [949, 509] width 1238 height 1417
click at [1491, 490] on div "Delete" at bounding box center [1469, 484] width 96 height 26
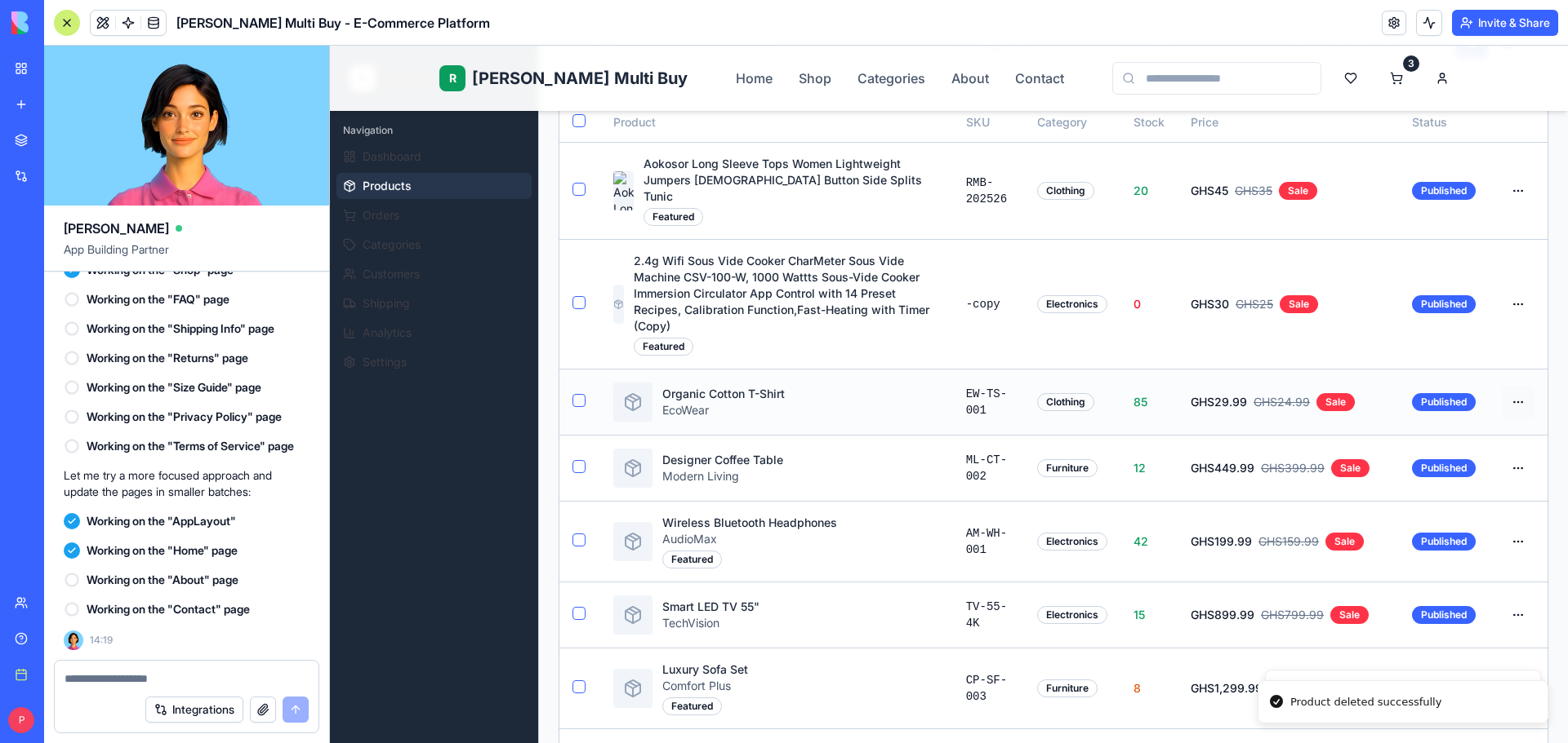
click at [1510, 373] on html "R Rene Multi Buy Home Shop Categories About Contact 3 R Rene Admin Navigation D…" at bounding box center [949, 509] width 1238 height 1417
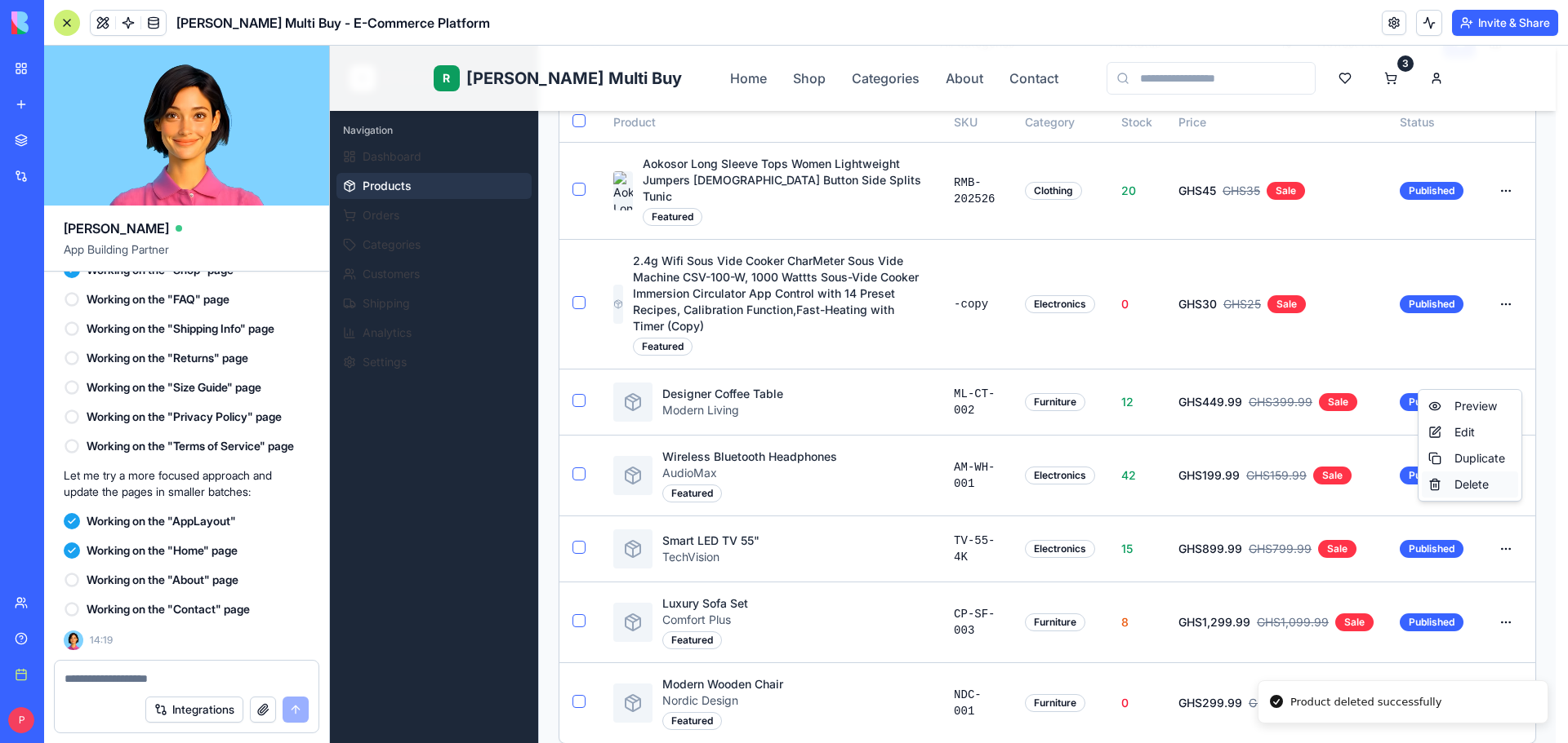
click at [1466, 485] on div "Delete" at bounding box center [1469, 484] width 96 height 26
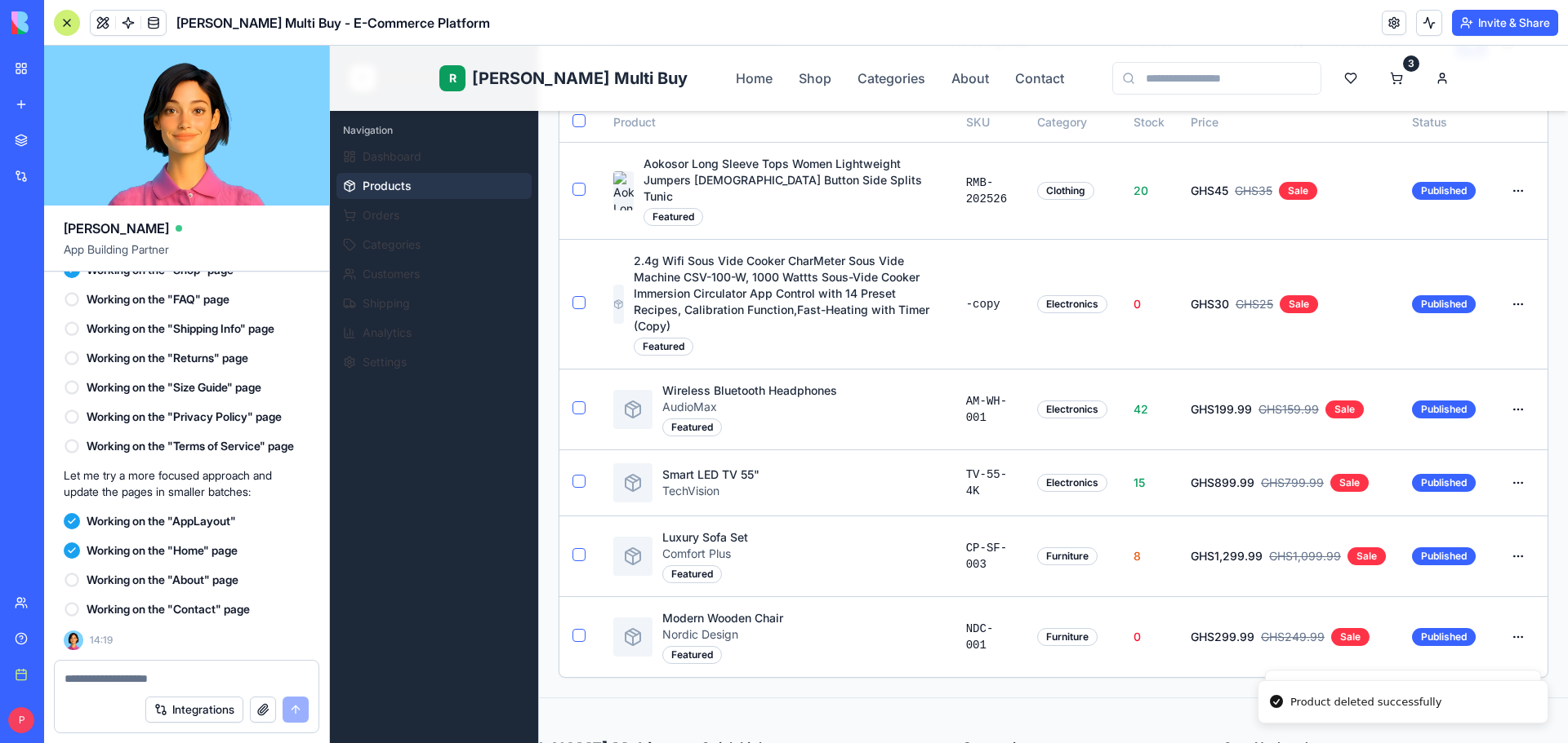
click at [1503, 366] on html "R Rene Multi Buy Home Shop Categories About Contact 3 R Rene Admin Navigation D…" at bounding box center [949, 443] width 1238 height 1284
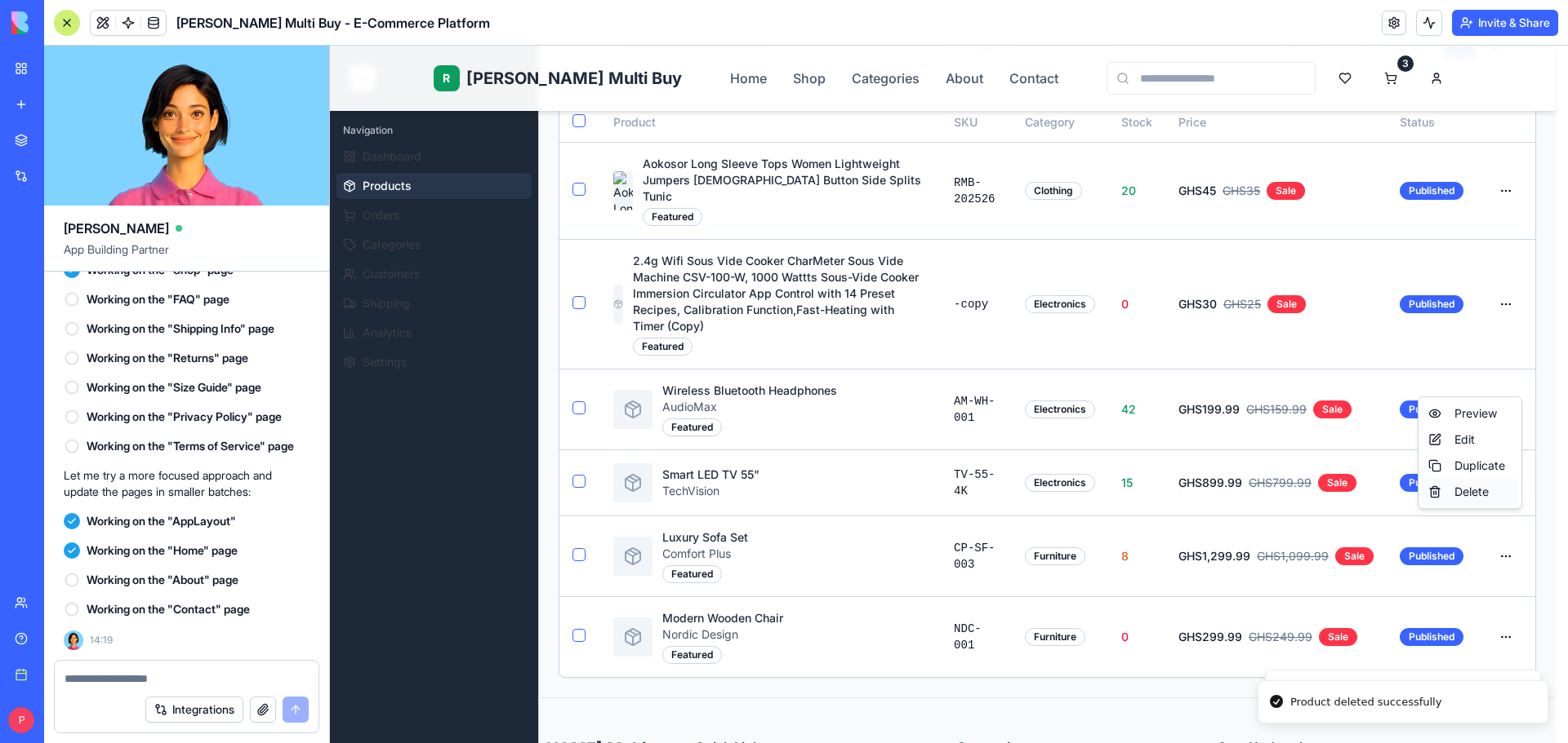
click at [1488, 495] on div "Delete" at bounding box center [1469, 492] width 96 height 26
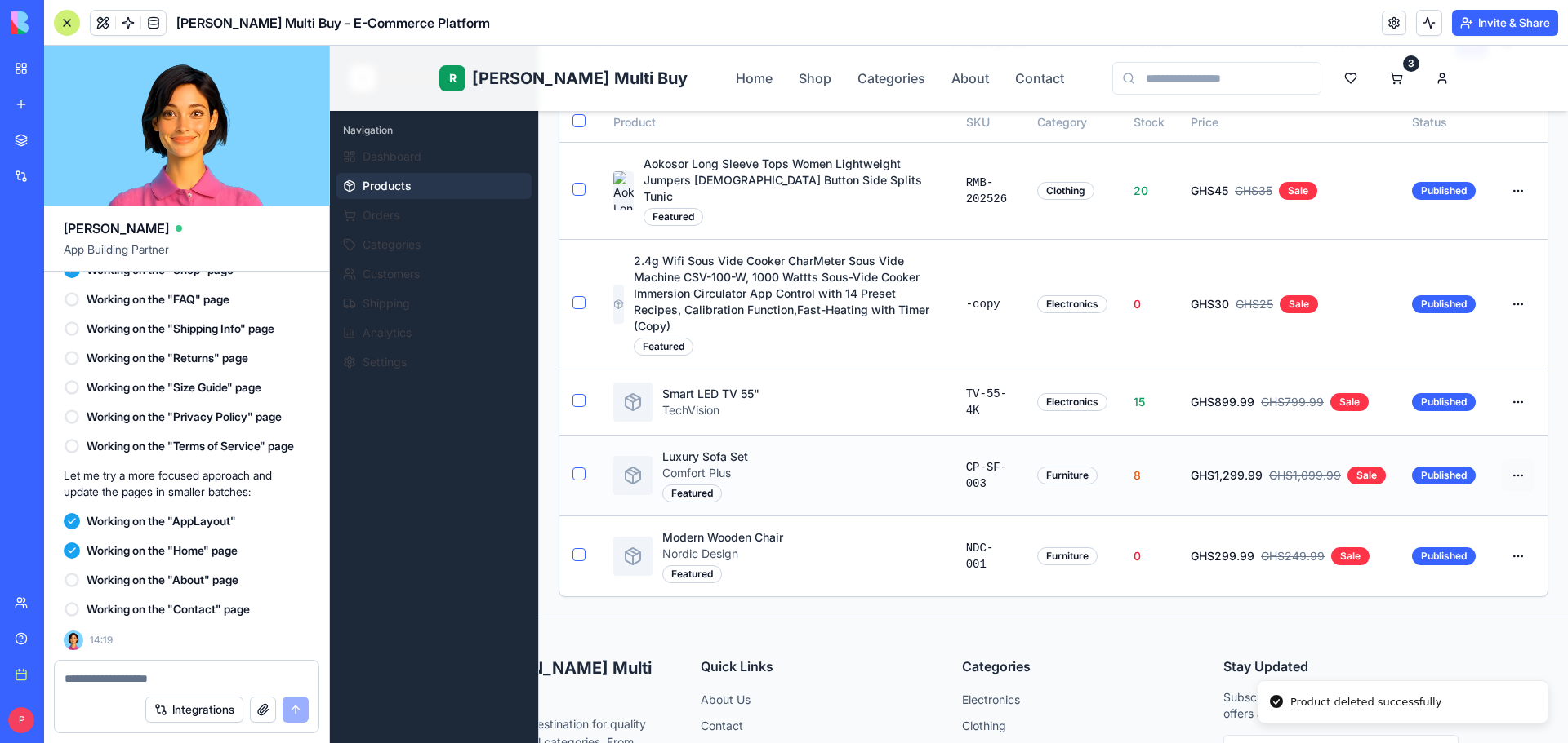
click at [1511, 438] on html "R Rene Multi Buy Home Shop Categories About Contact 3 R Rene Admin Navigation D…" at bounding box center [949, 403] width 1238 height 1204
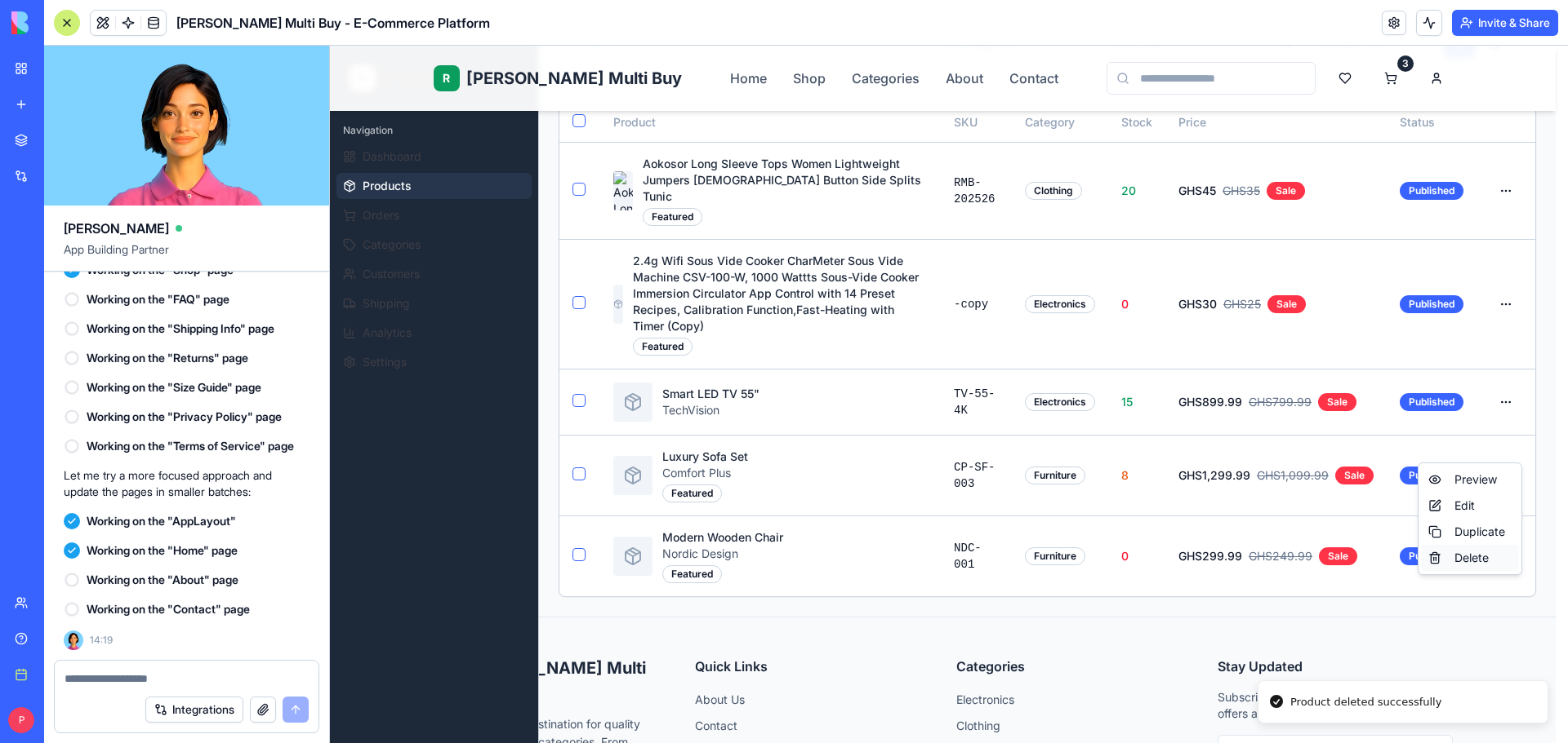
click at [1472, 563] on div "Delete" at bounding box center [1469, 558] width 96 height 26
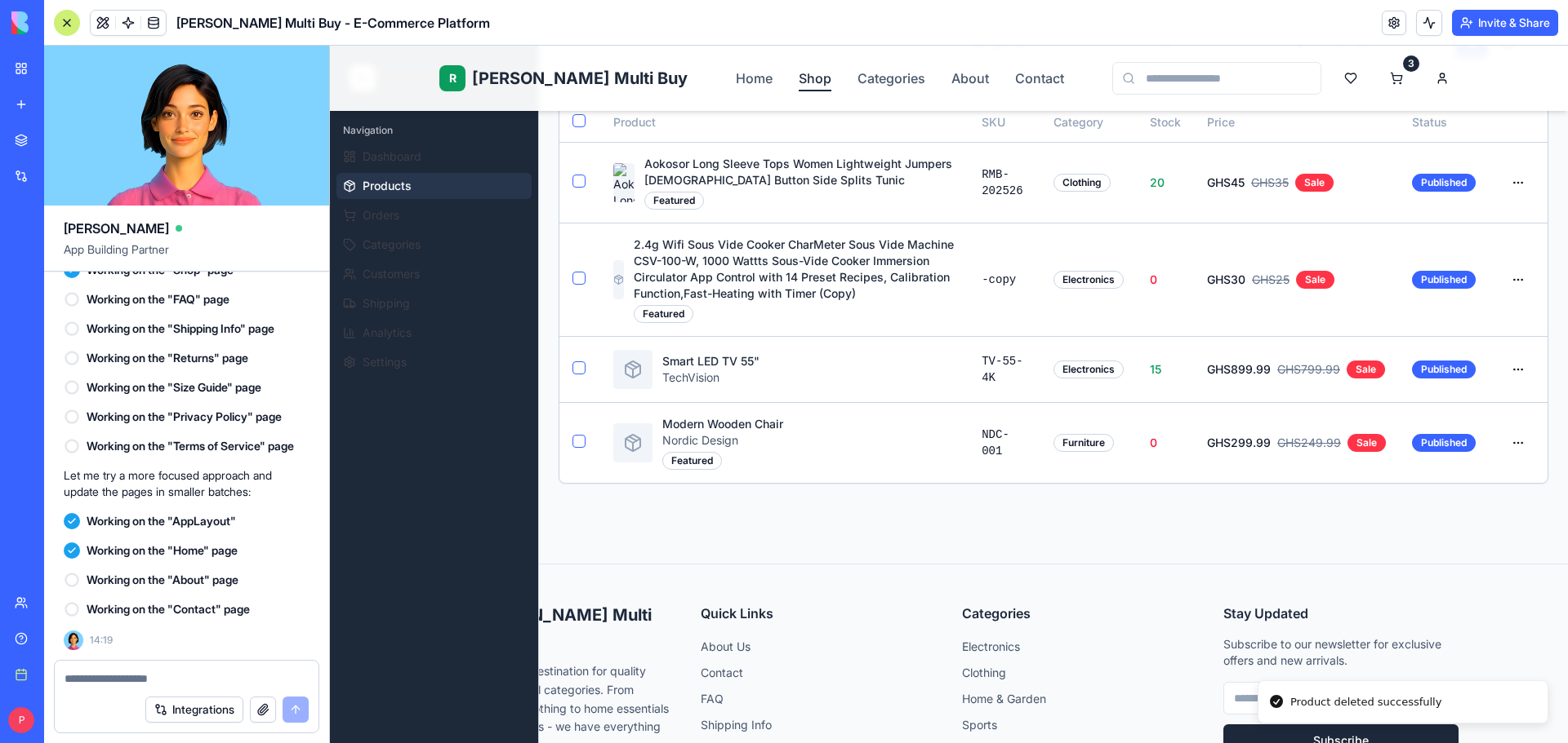
click at [799, 78] on link "Shop" at bounding box center [814, 78] width 33 height 19
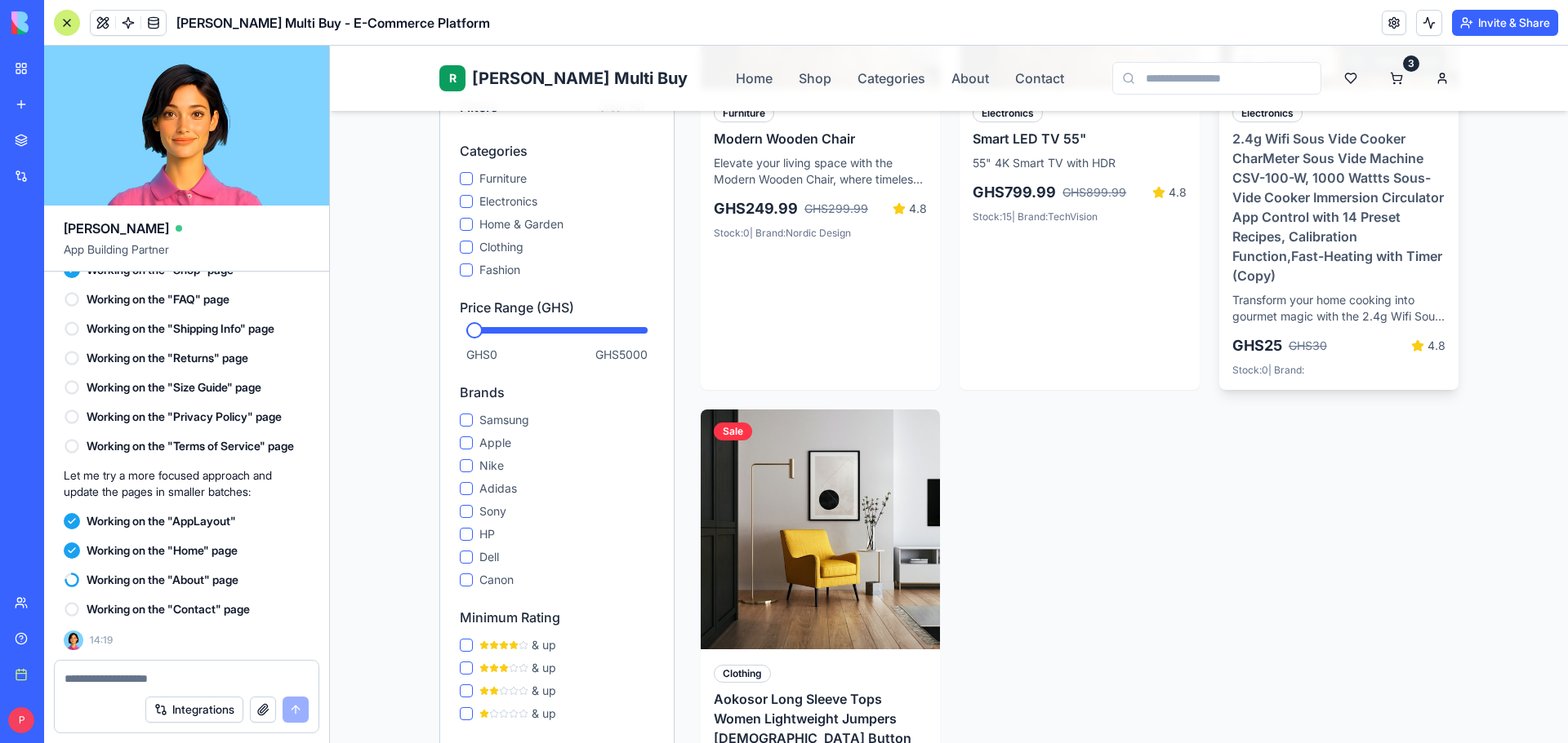
scroll to position [238, 0]
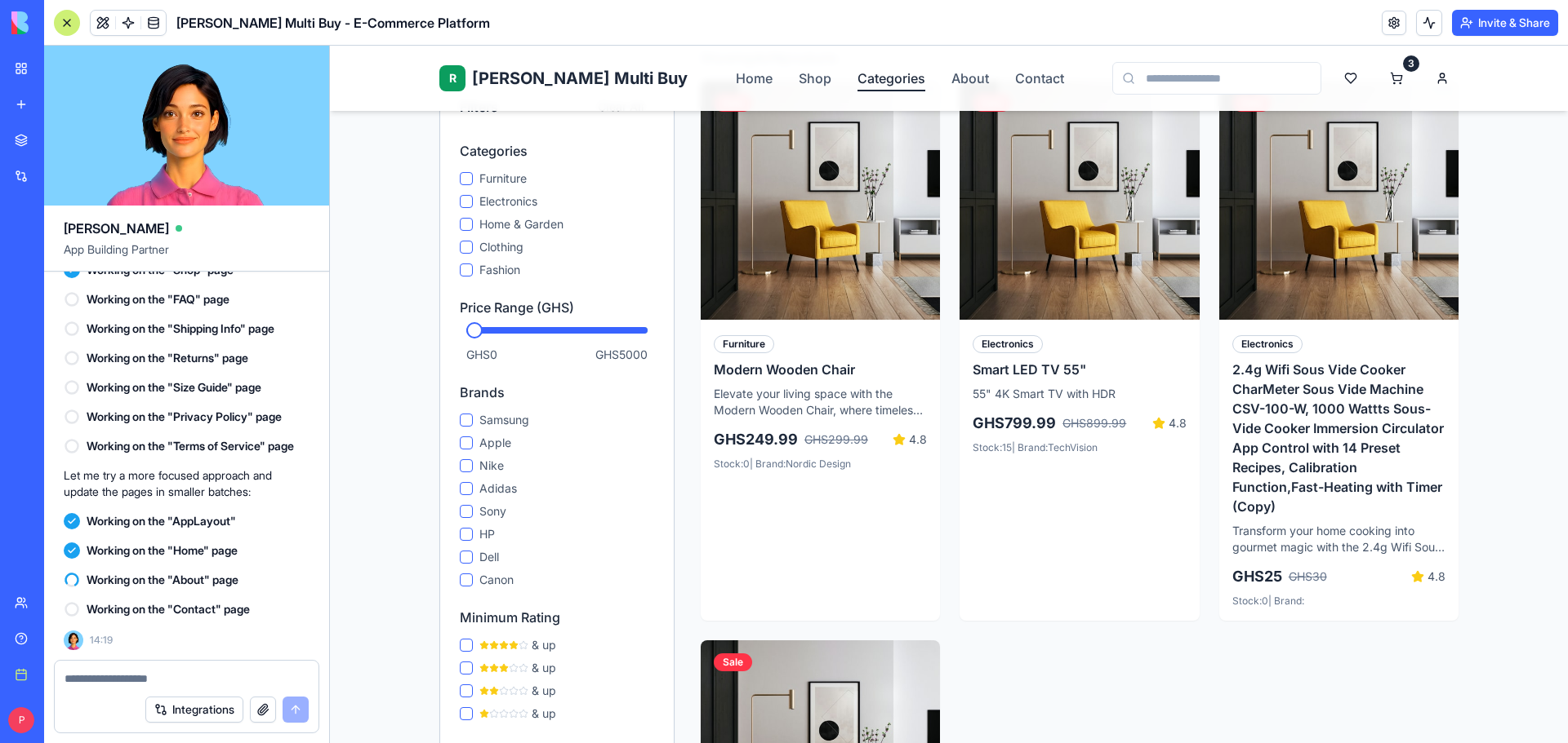
click at [857, 76] on link "Categories" at bounding box center [891, 78] width 68 height 19
click at [1437, 77] on html "R Rene Multi Buy Home Shop Categories About Contact 3 Home Shop Shop All Produc…" at bounding box center [949, 662] width 1238 height 1710
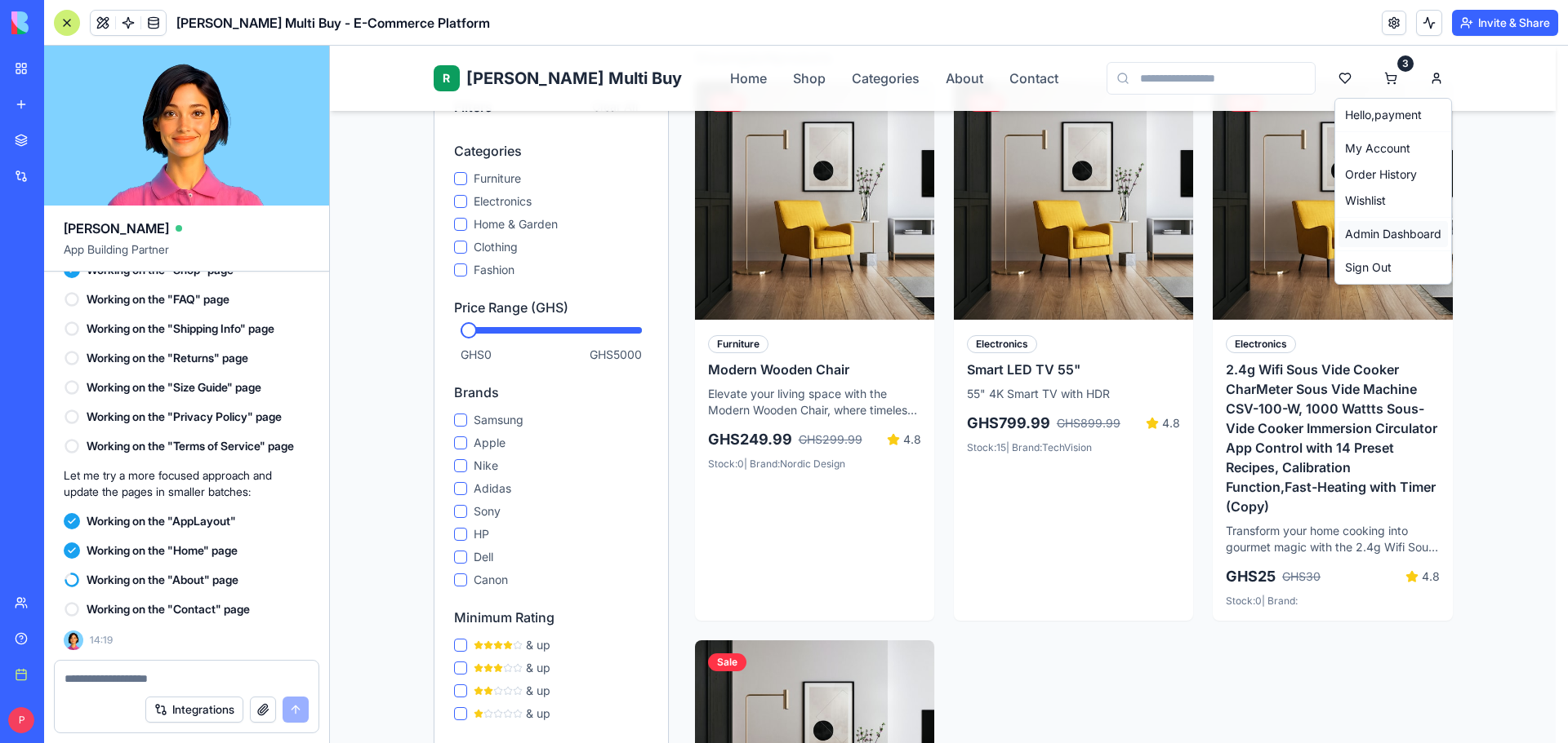
click at [1404, 239] on link "Admin Dashboard" at bounding box center [1393, 234] width 109 height 26
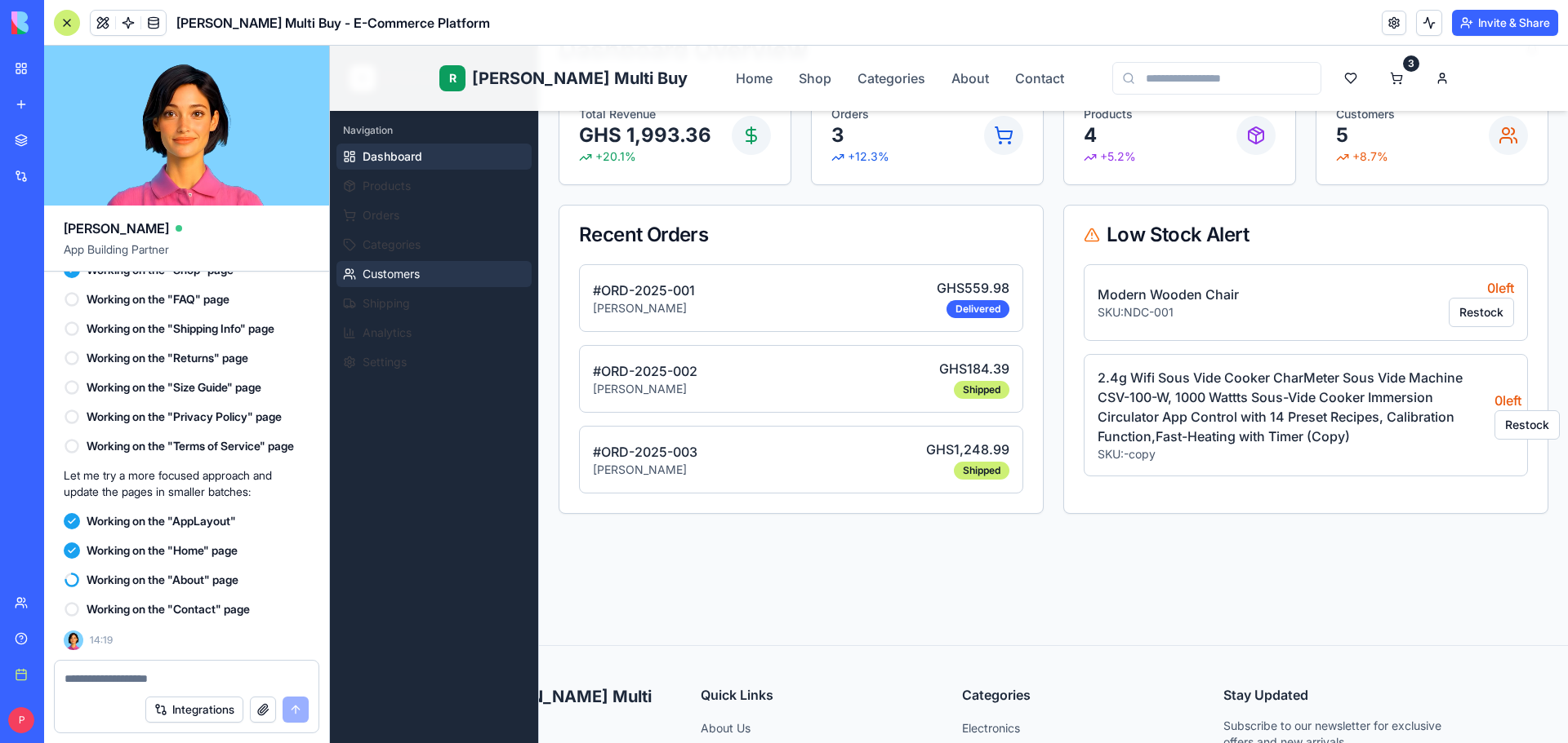
scroll to position [75, 0]
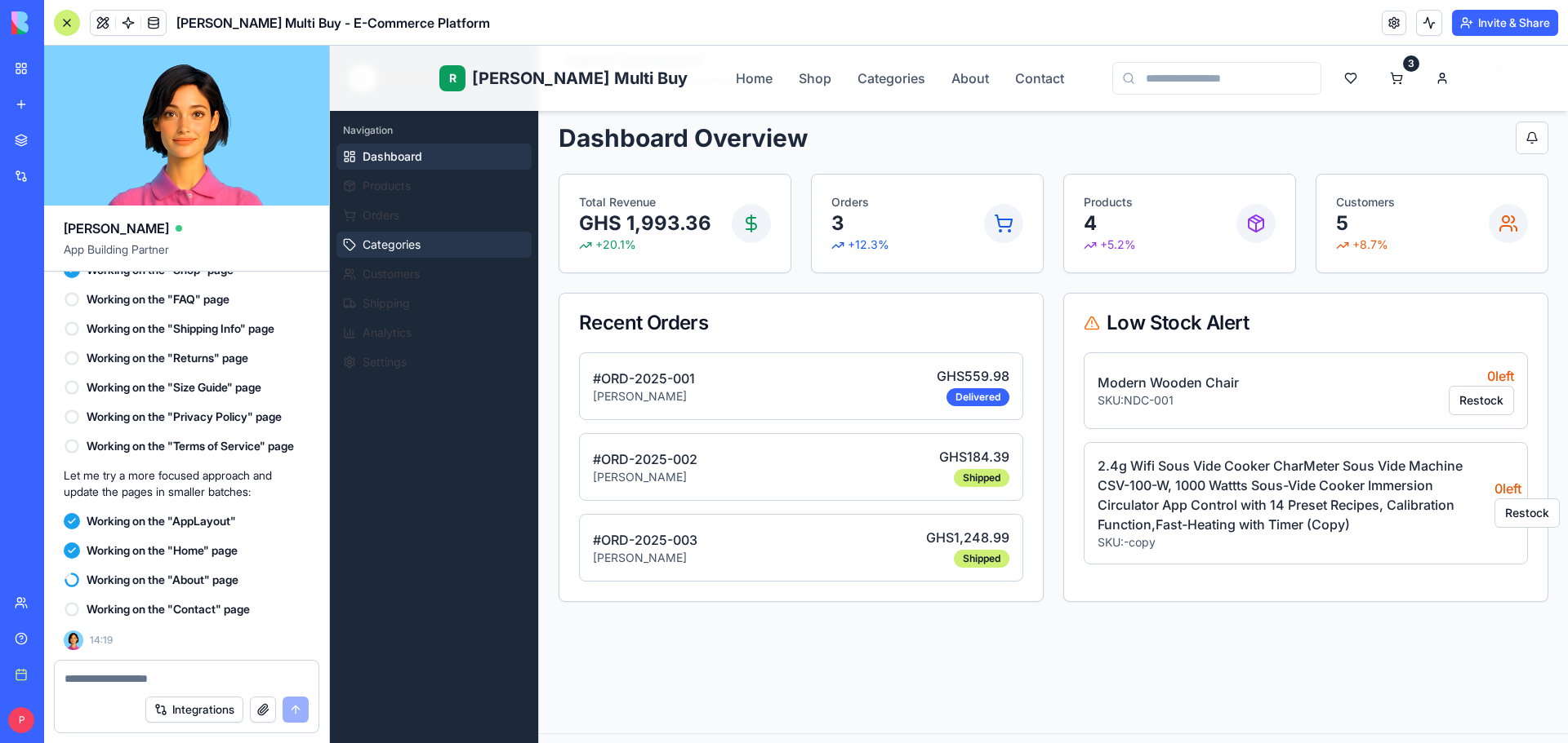
click at [401, 242] on span "Categories" at bounding box center [391, 245] width 58 height 17
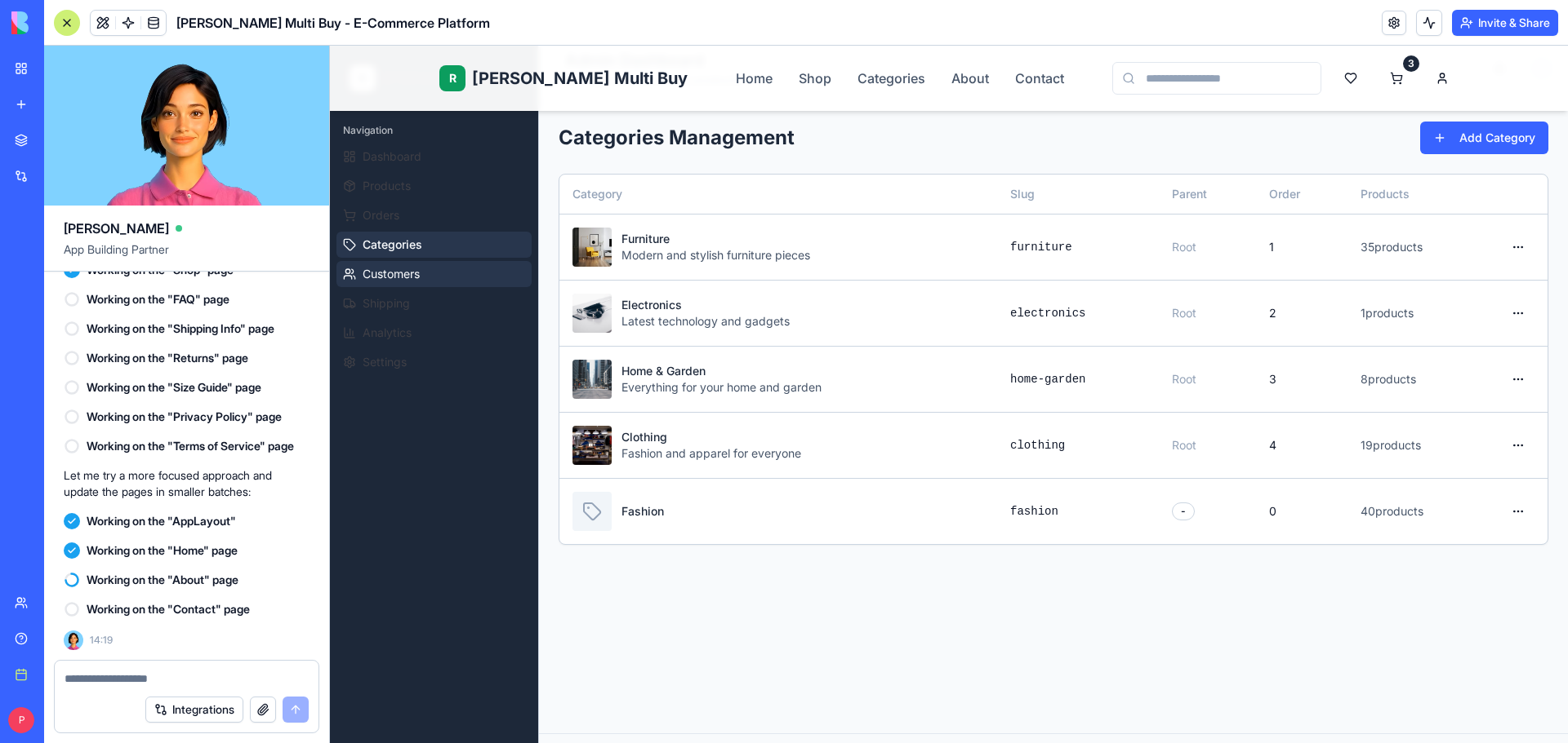
click at [403, 286] on button "Customers" at bounding box center [434, 274] width 195 height 26
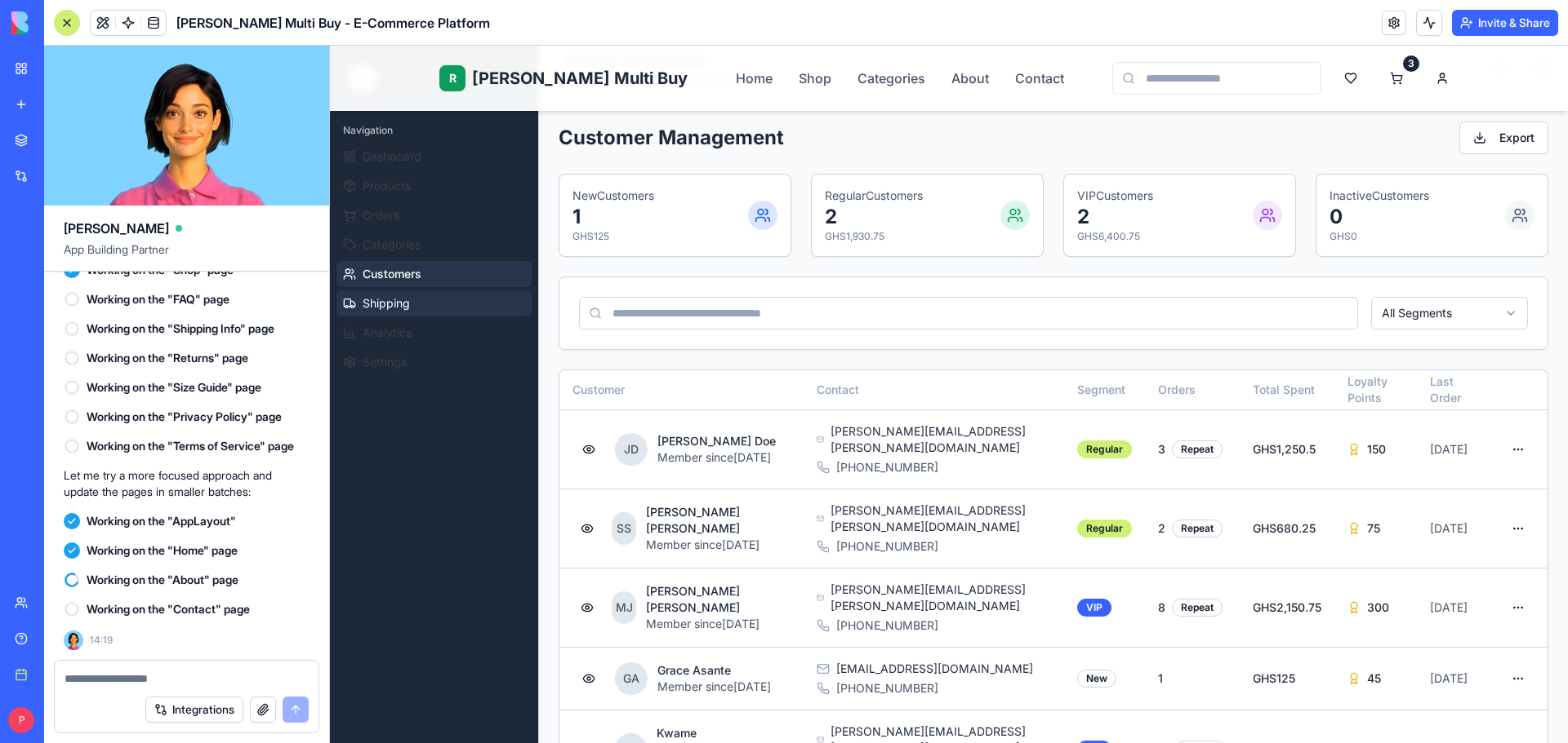
click at [403, 307] on span "Shipping" at bounding box center [386, 304] width 48 height 17
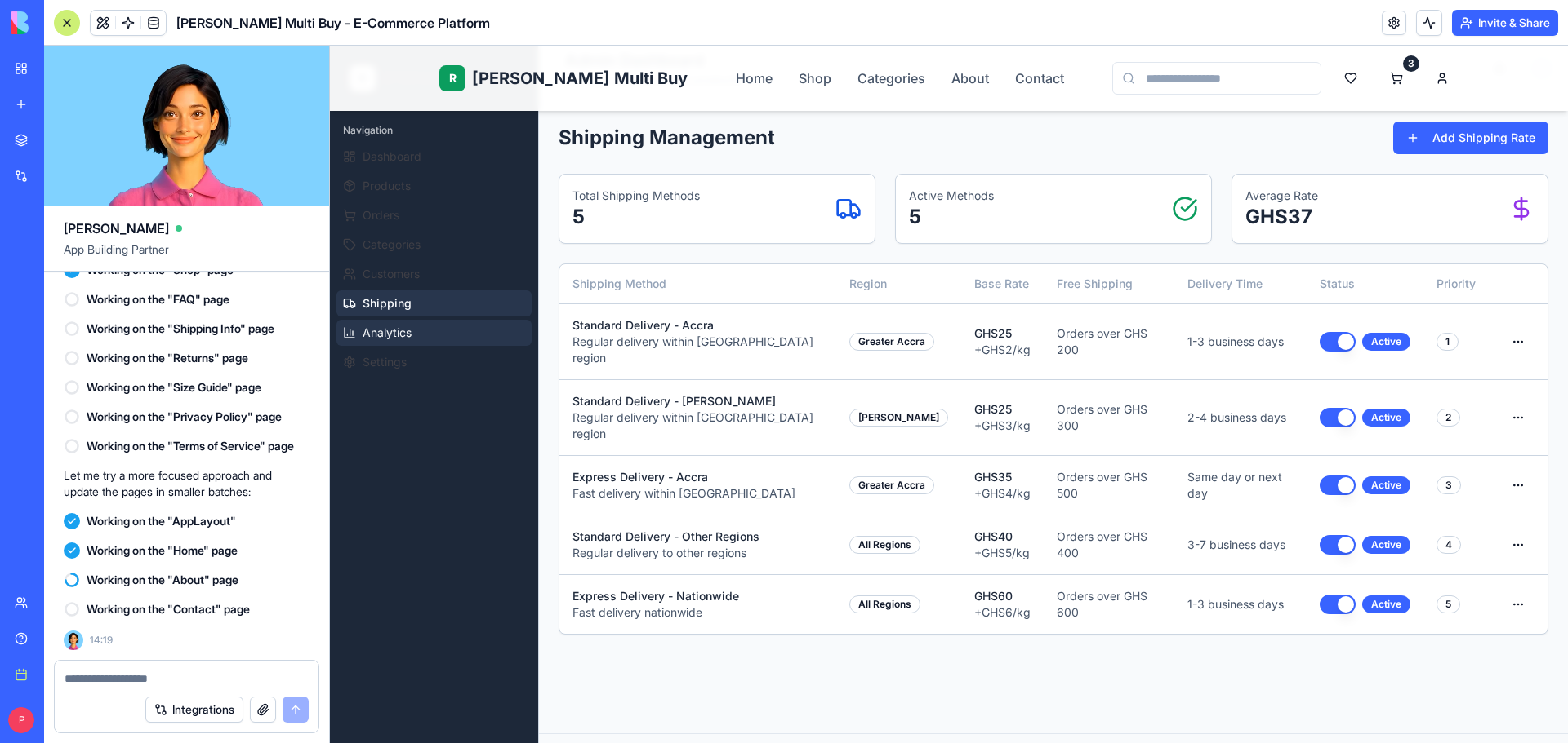
click at [398, 333] on span "Analytics" at bounding box center [387, 333] width 49 height 17
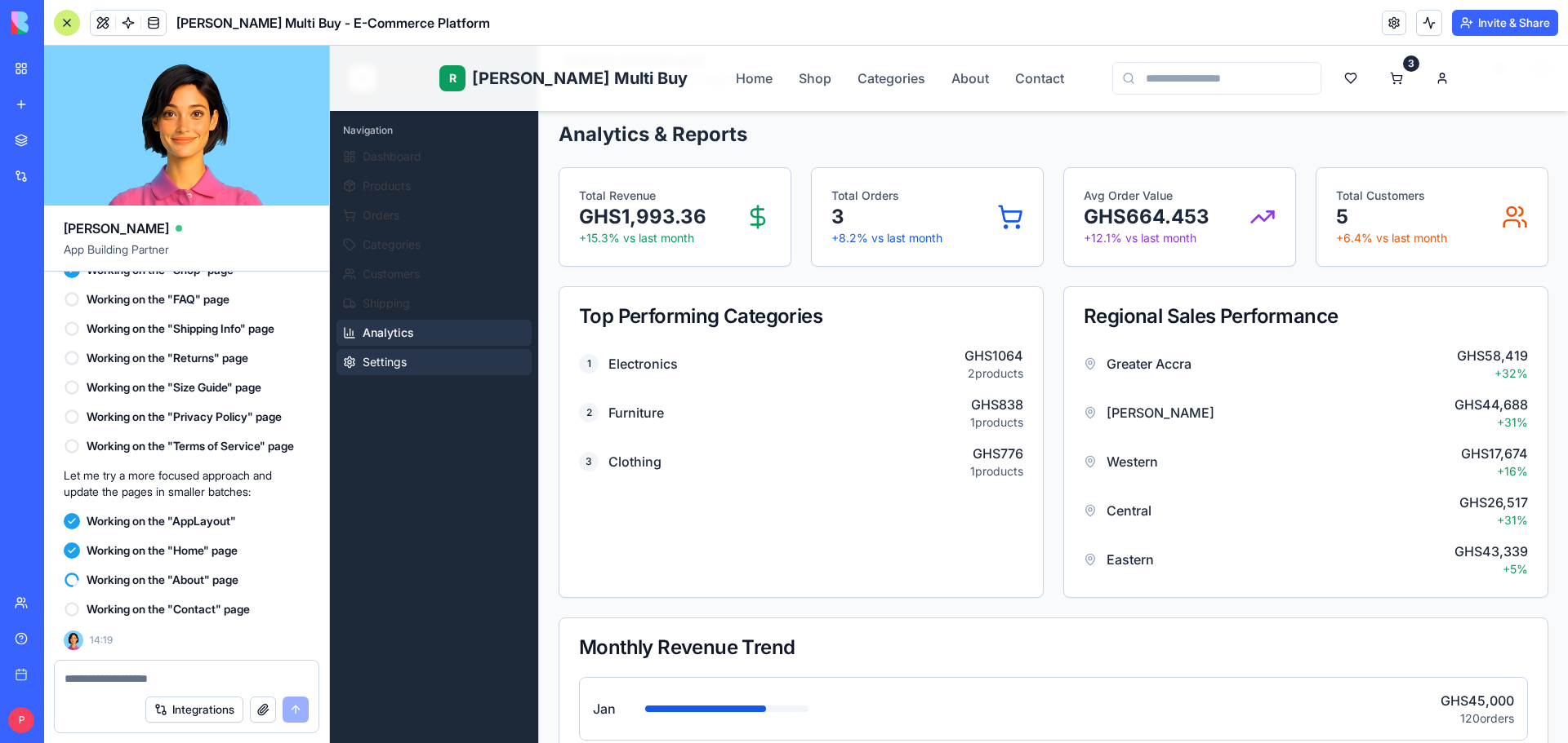
click at [393, 360] on span "Settings" at bounding box center [384, 362] width 44 height 17
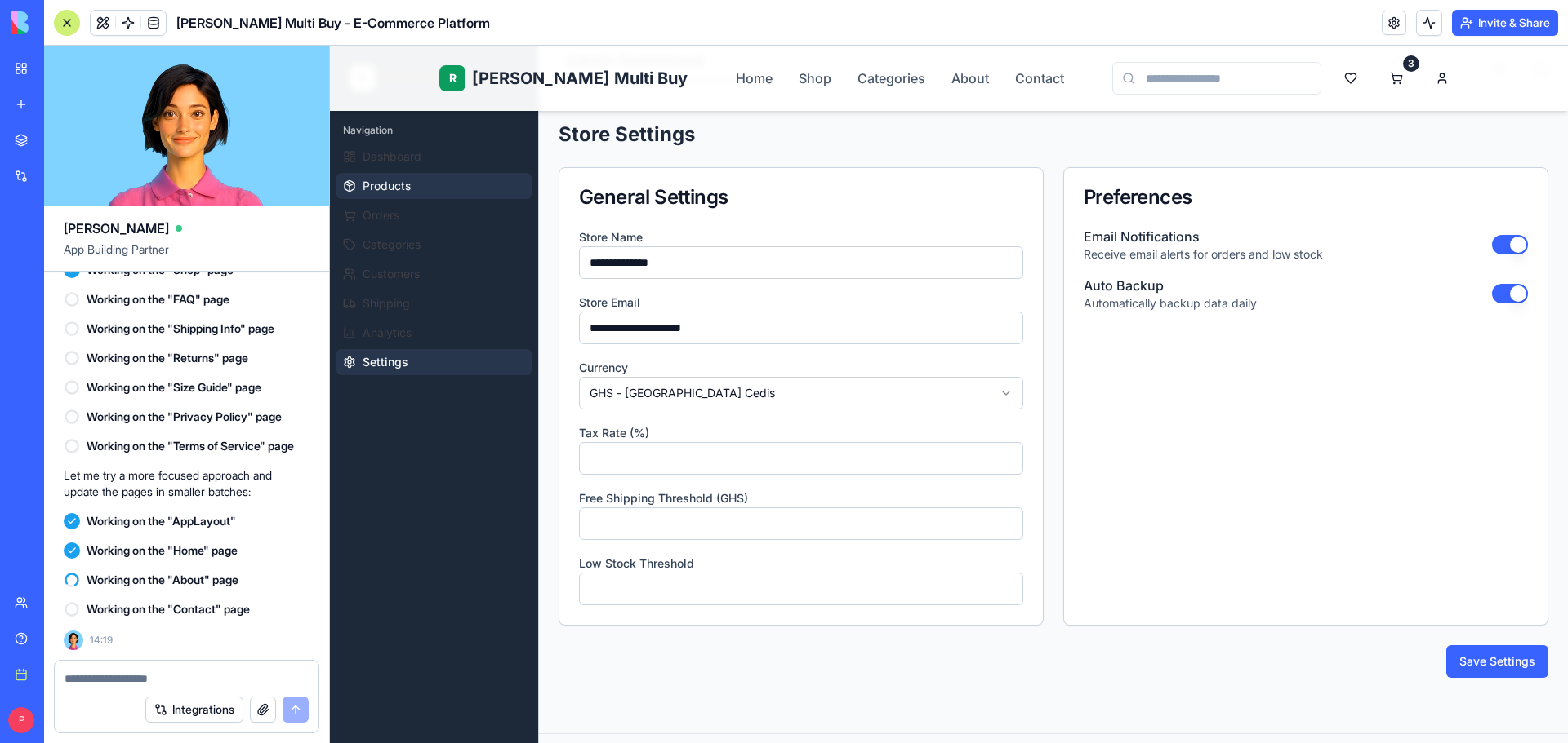
click at [380, 197] on button "Products" at bounding box center [434, 185] width 195 height 26
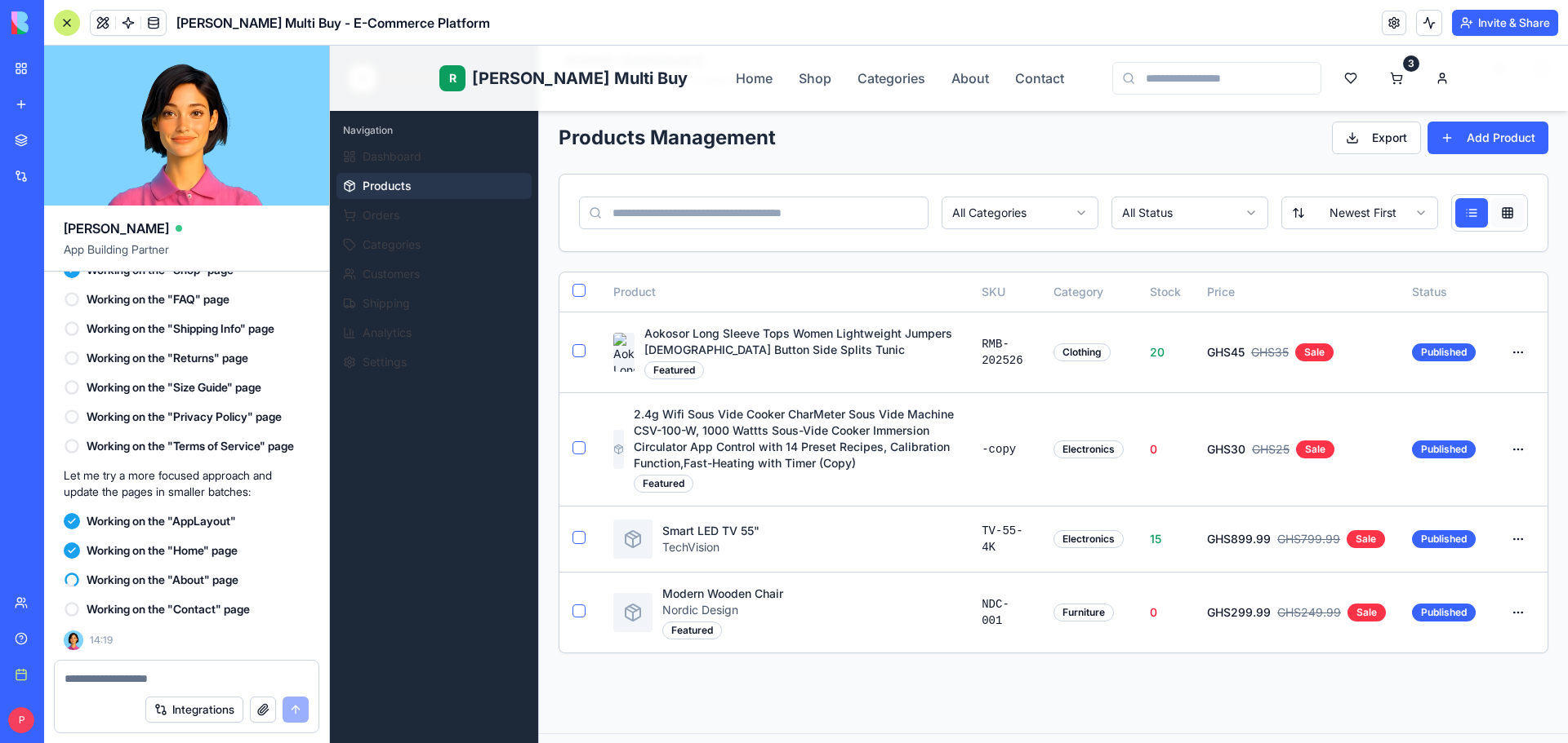
click at [1505, 215] on button at bounding box center [1507, 213] width 33 height 29
click at [1467, 214] on button at bounding box center [1471, 213] width 33 height 29
click at [1493, 212] on button at bounding box center [1507, 213] width 33 height 29
click at [1499, 346] on html "R Rene Multi Buy Home Shop Categories About Contact 3 R Rene Admin Navigation D…" at bounding box center [949, 546] width 1238 height 1151
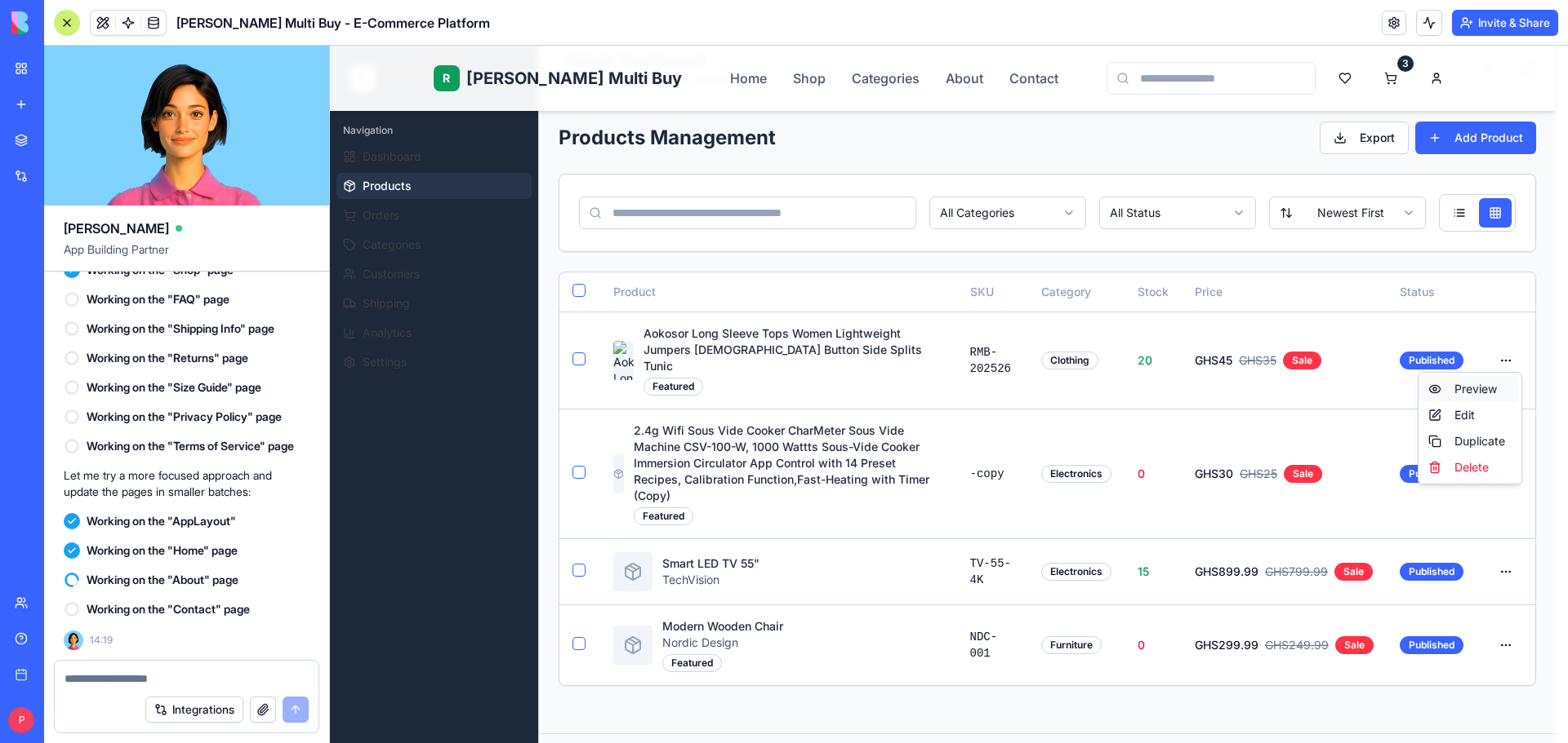
click at [1483, 381] on div "Preview" at bounding box center [1469, 389] width 96 height 26
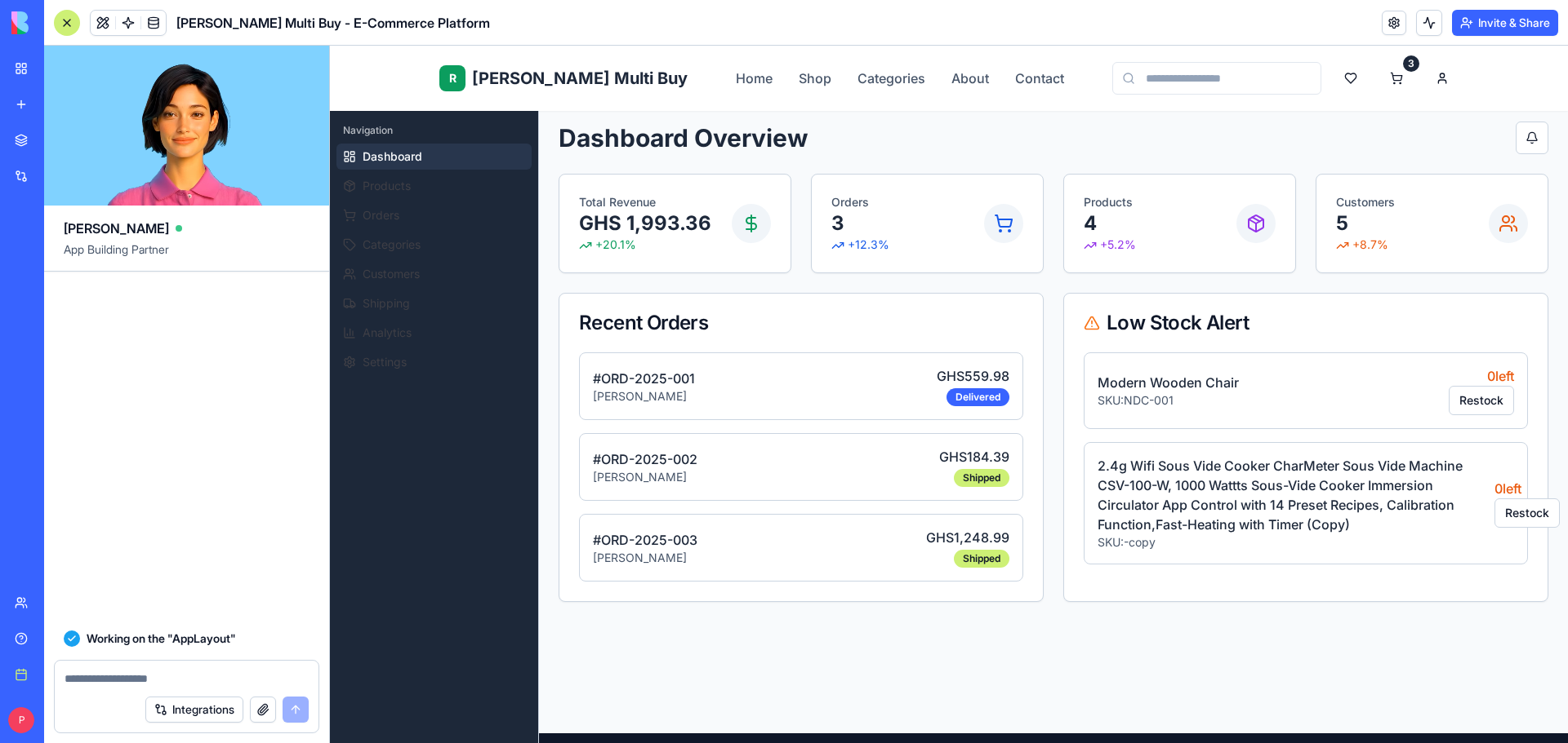
scroll to position [8836, 0]
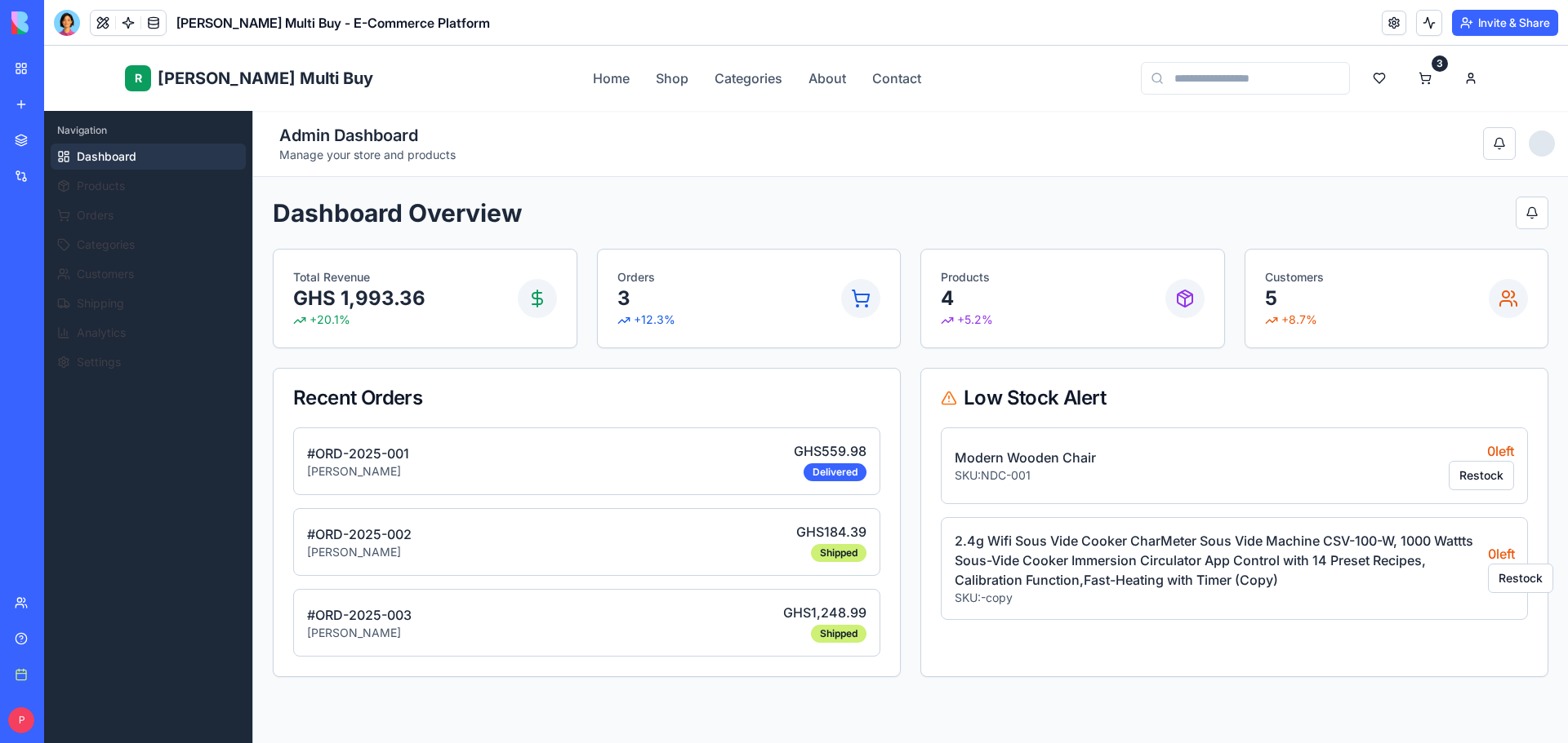
click at [792, 78] on nav "Home Shop Categories About Contact" at bounding box center [757, 78] width 328 height 19
click at [872, 78] on link "Contact" at bounding box center [896, 78] width 49 height 19
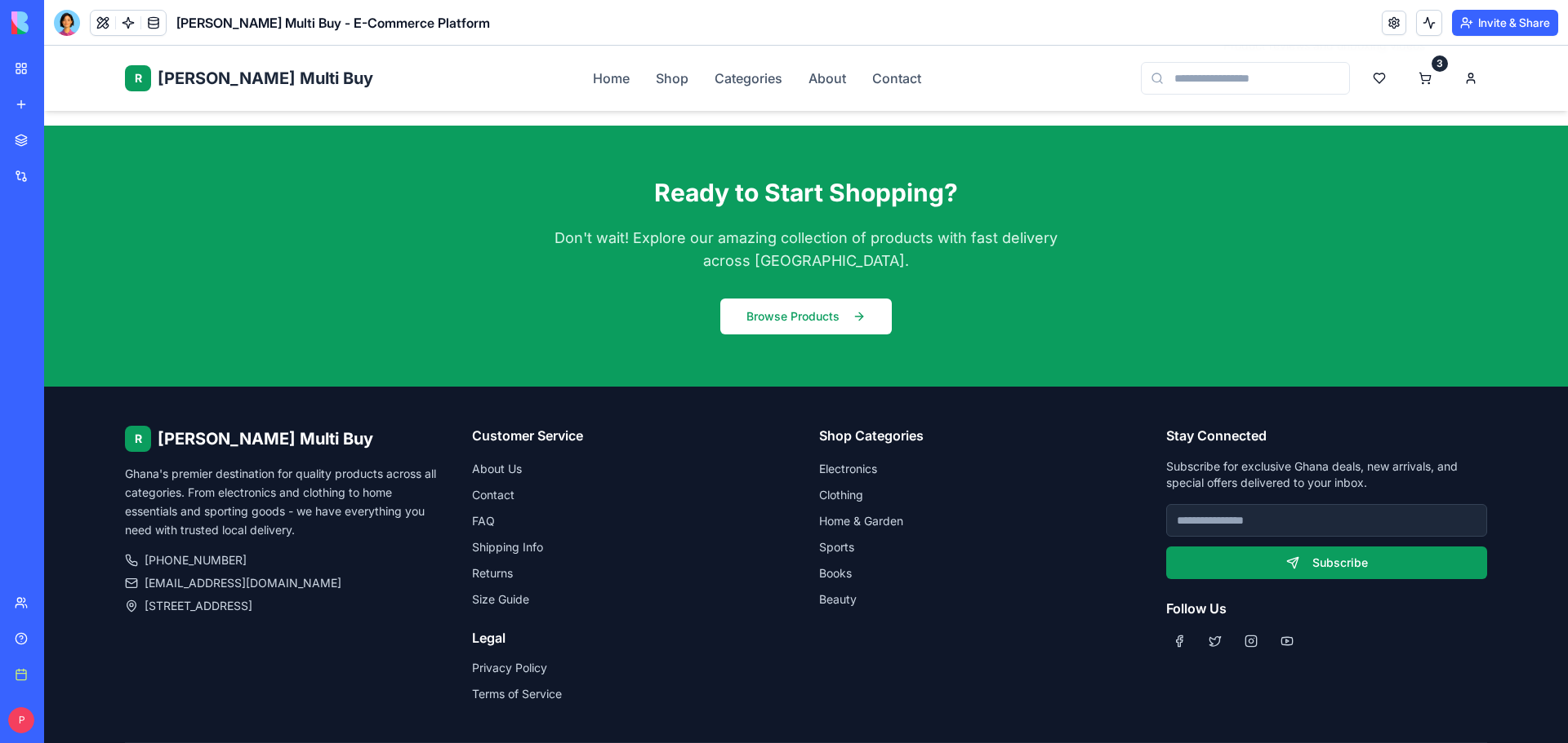
scroll to position [2612, 0]
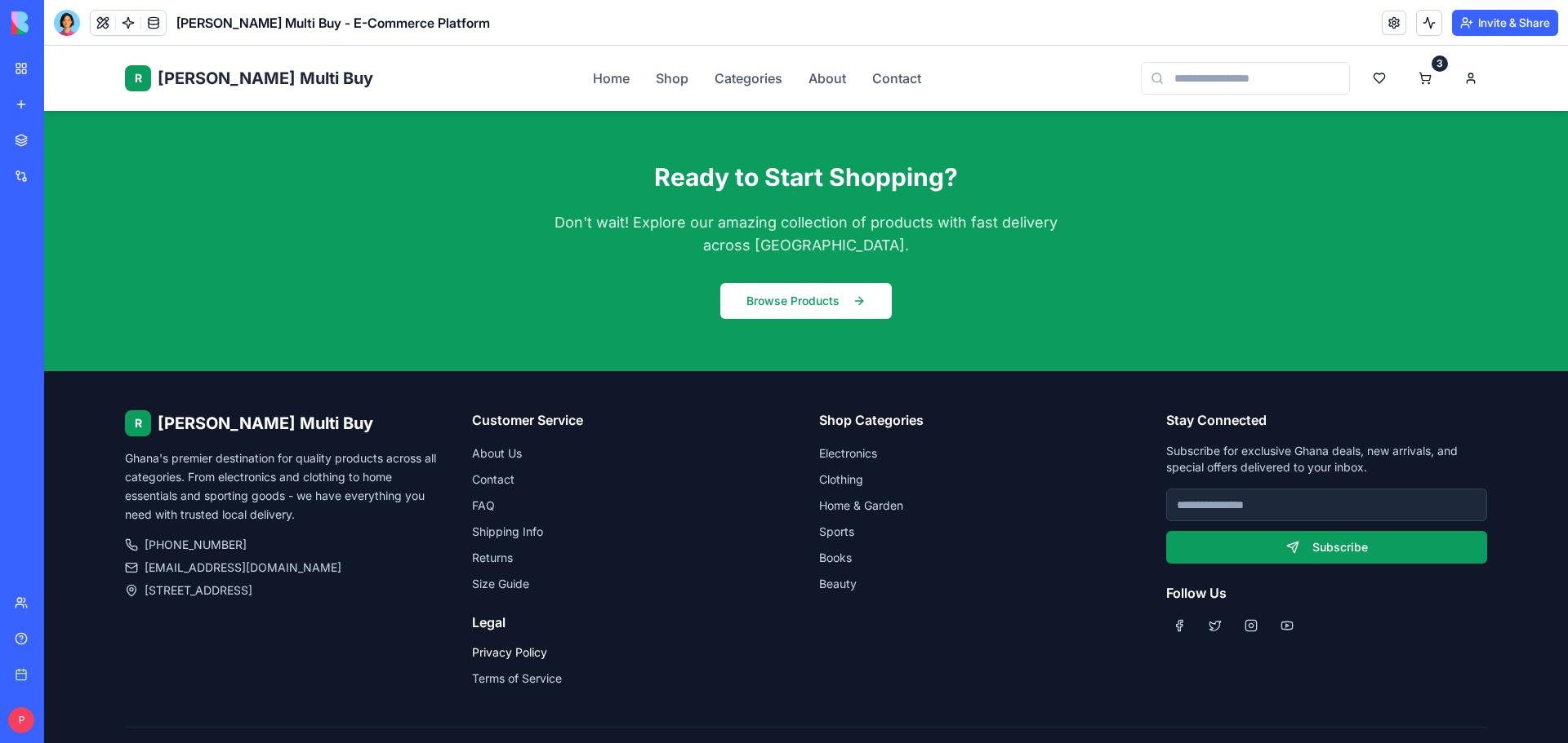
click at [528, 645] on link "Privacy Policy" at bounding box center [510, 652] width 75 height 14
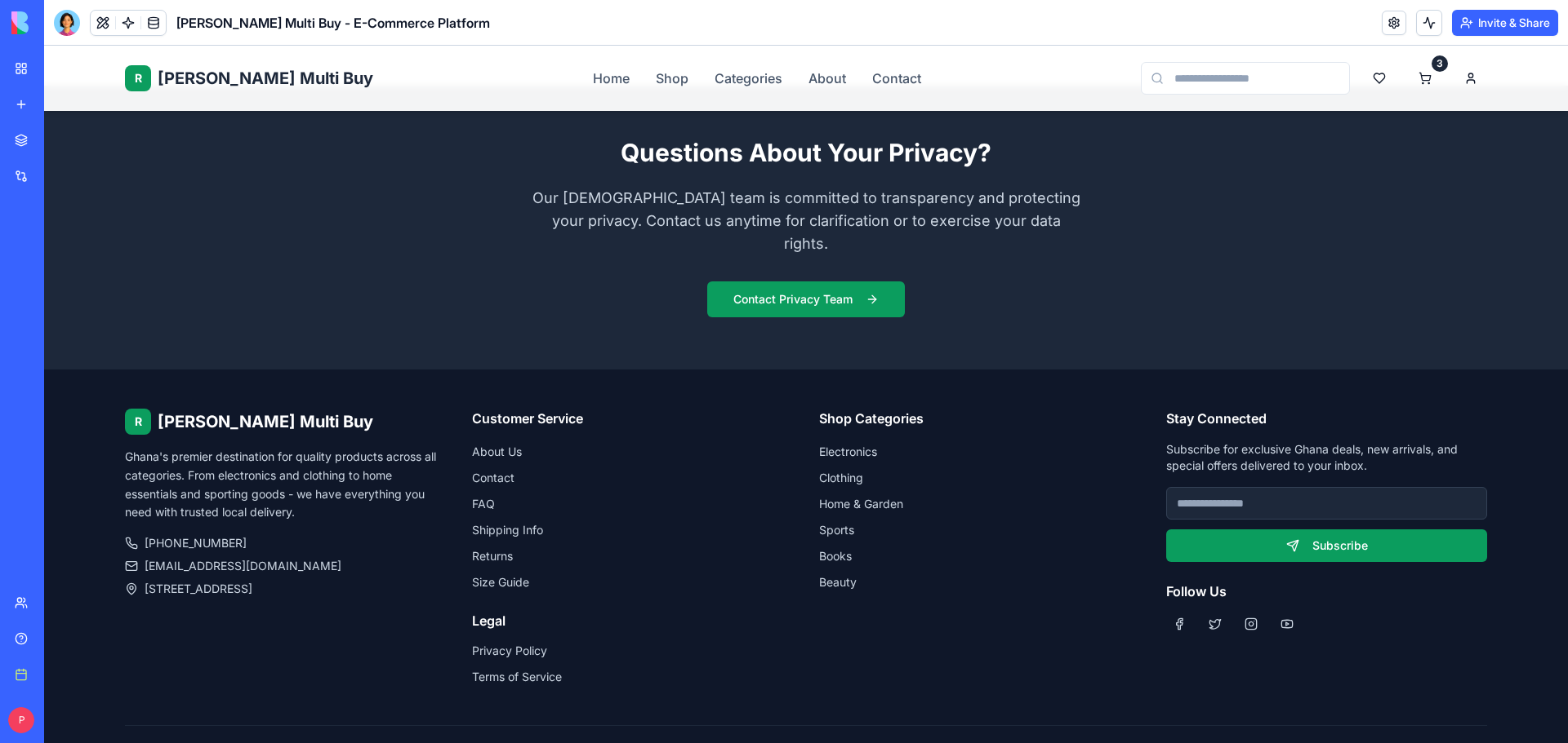
scroll to position [3835, 0]
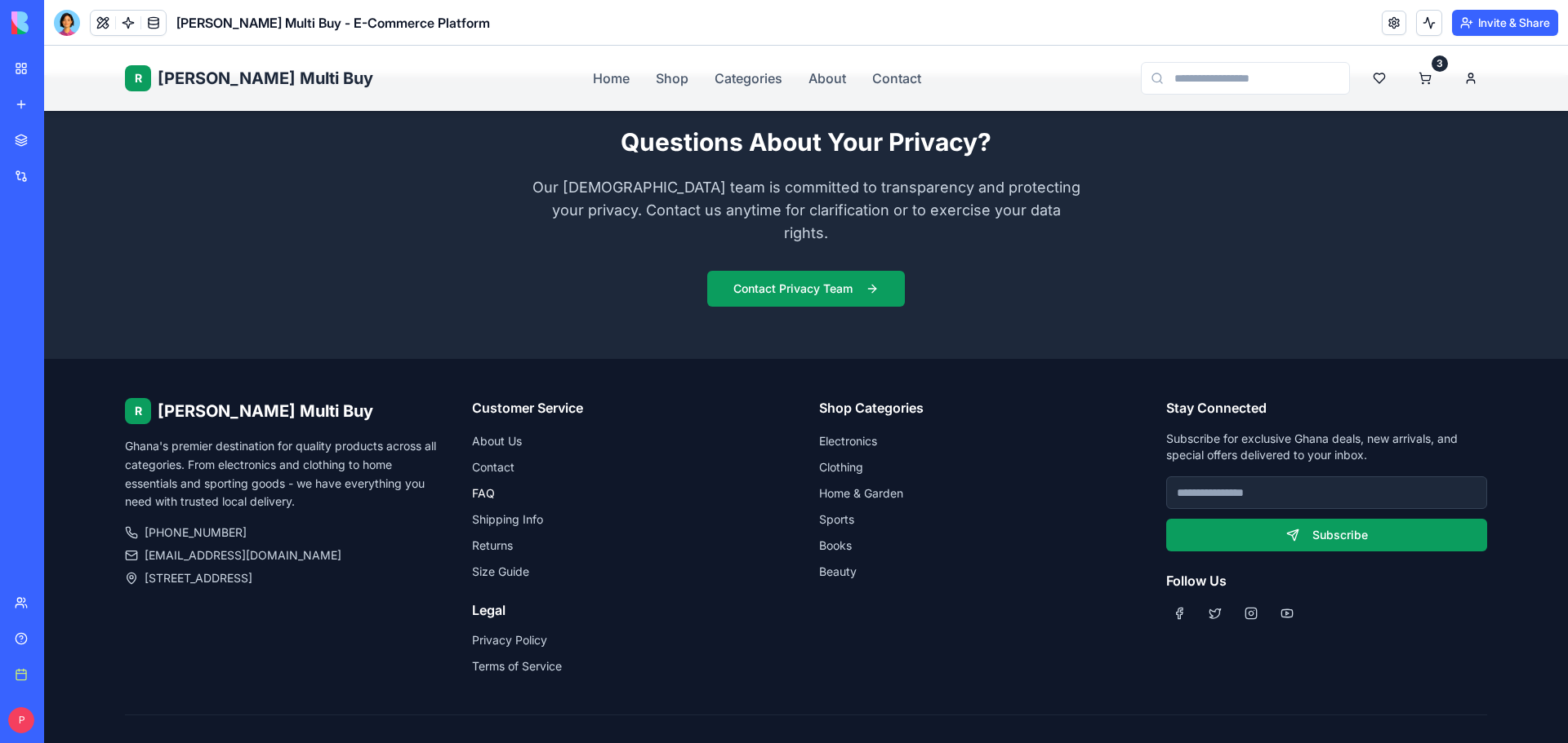
click at [481, 487] on link "FAQ" at bounding box center [483, 493] width 23 height 14
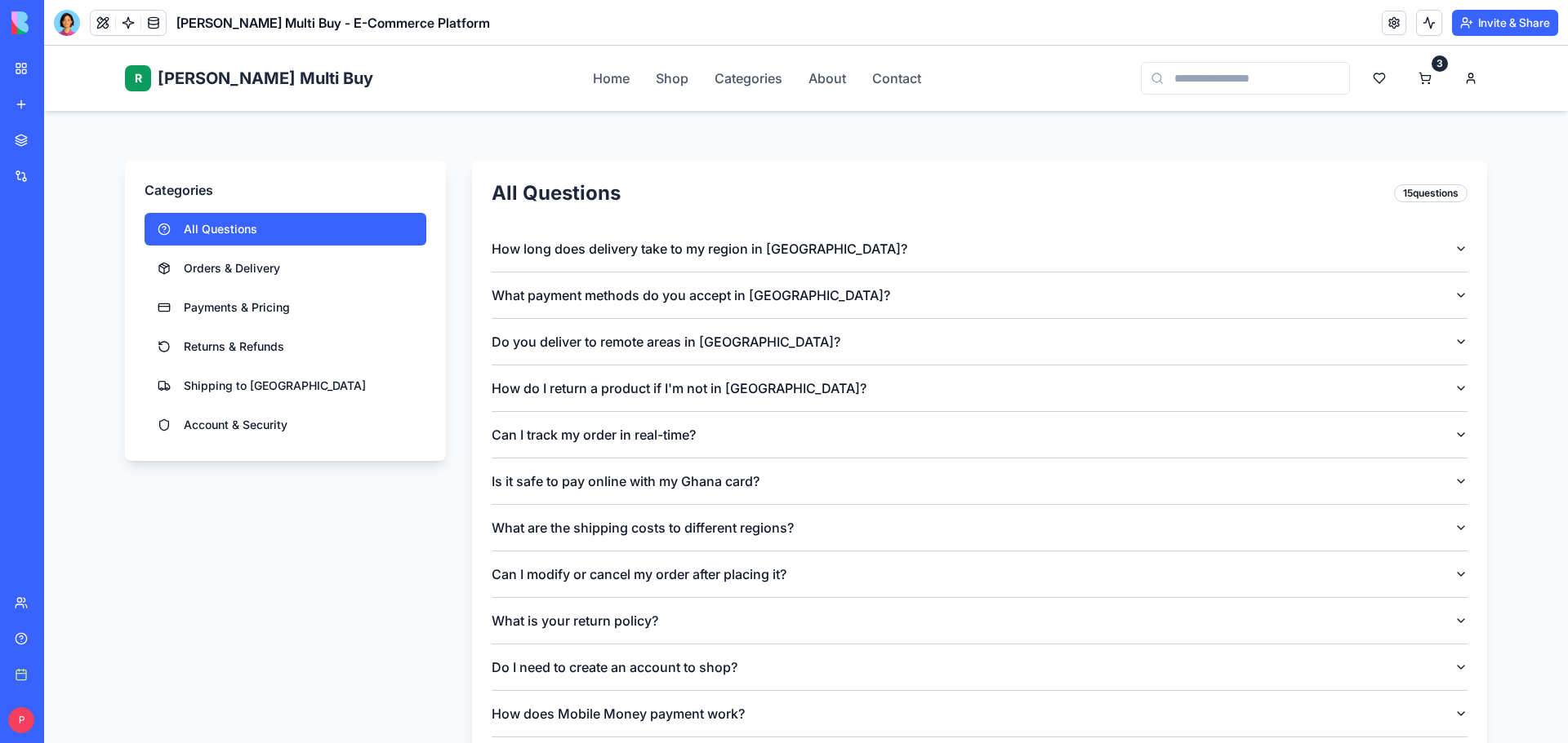
scroll to position [816, 0]
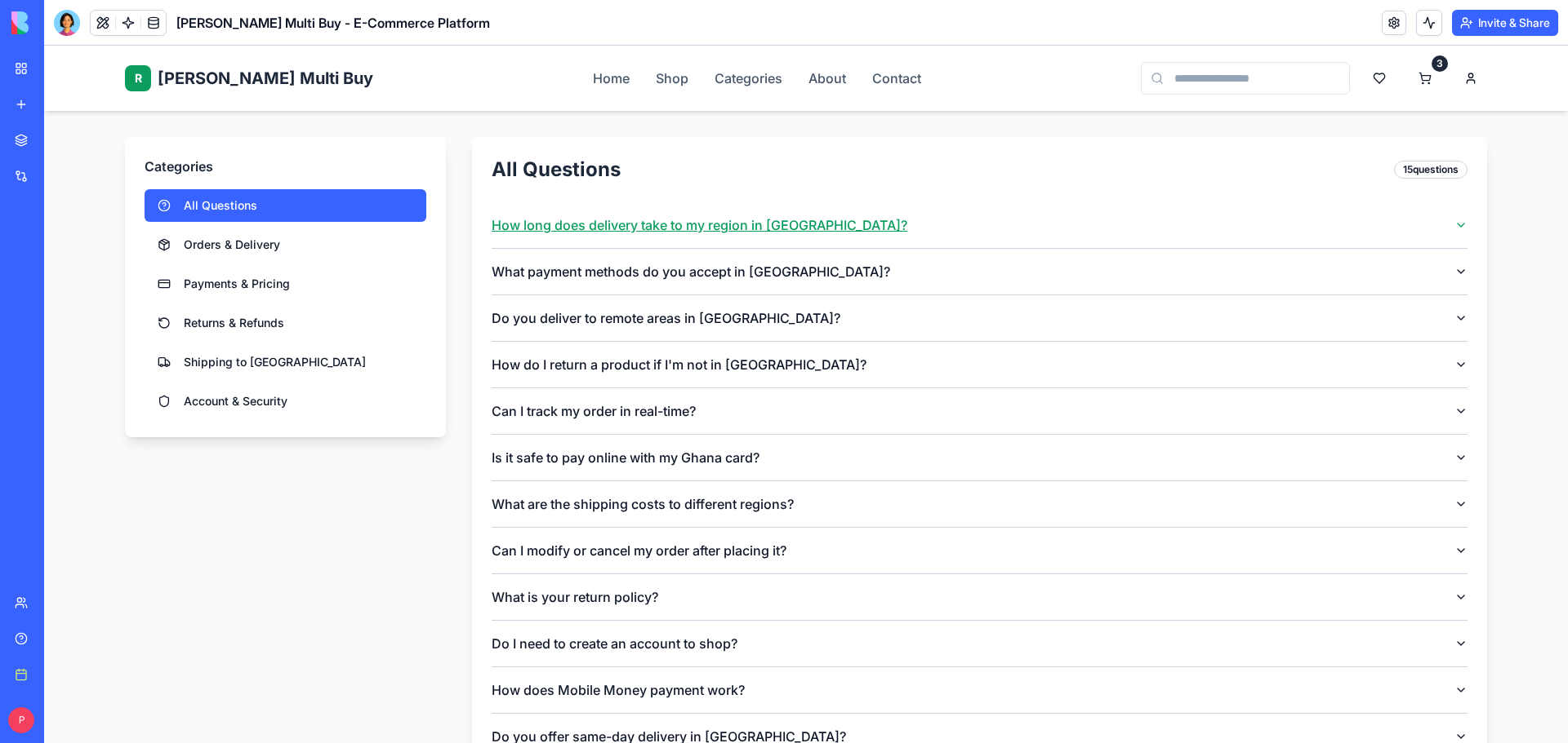
click at [952, 202] on button "How long does delivery take to my region in [GEOGRAPHIC_DATA]?" at bounding box center [979, 225] width 976 height 46
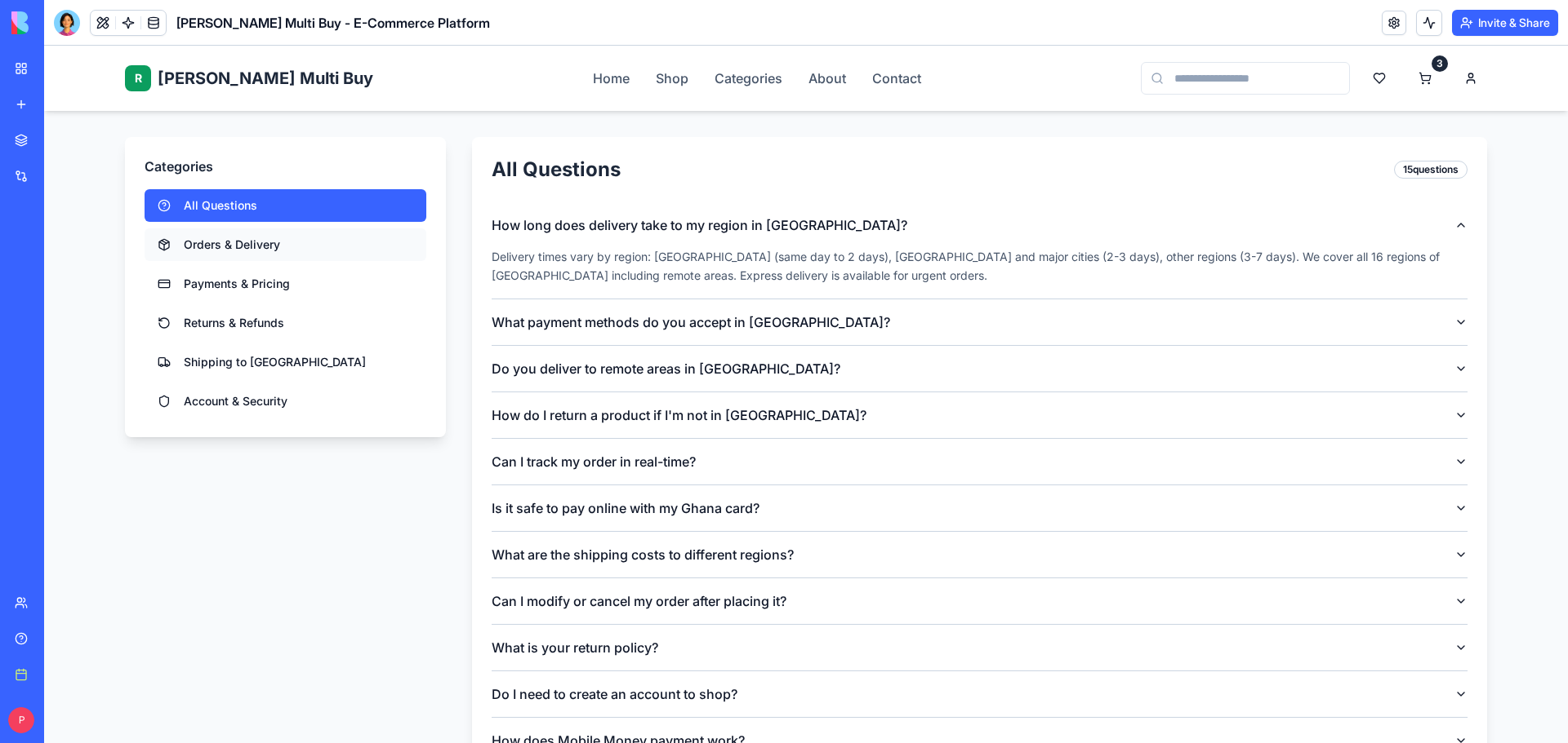
click at [302, 229] on button "Orders & Delivery" at bounding box center [285, 245] width 282 height 33
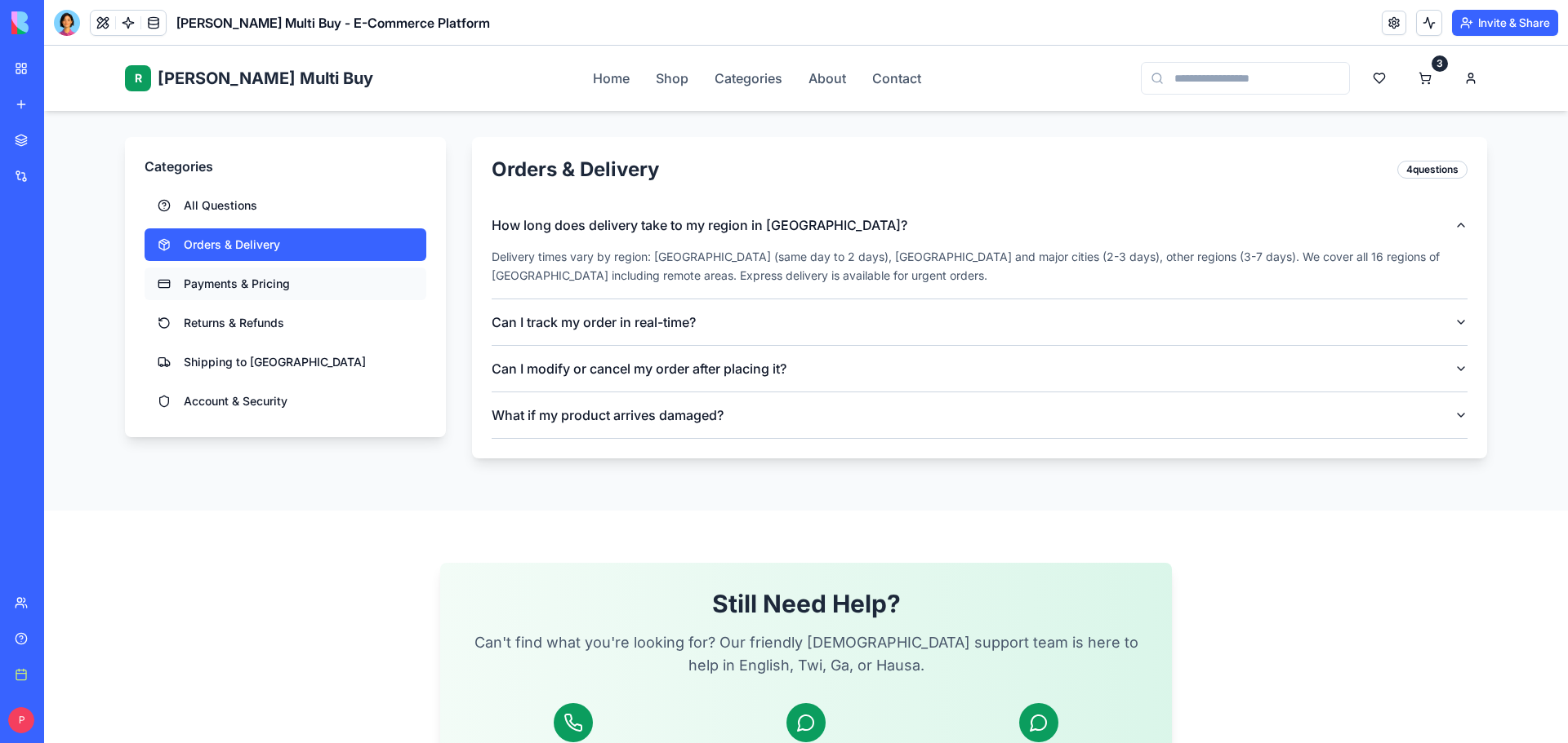
click at [323, 268] on button "Payments & Pricing" at bounding box center [285, 284] width 282 height 33
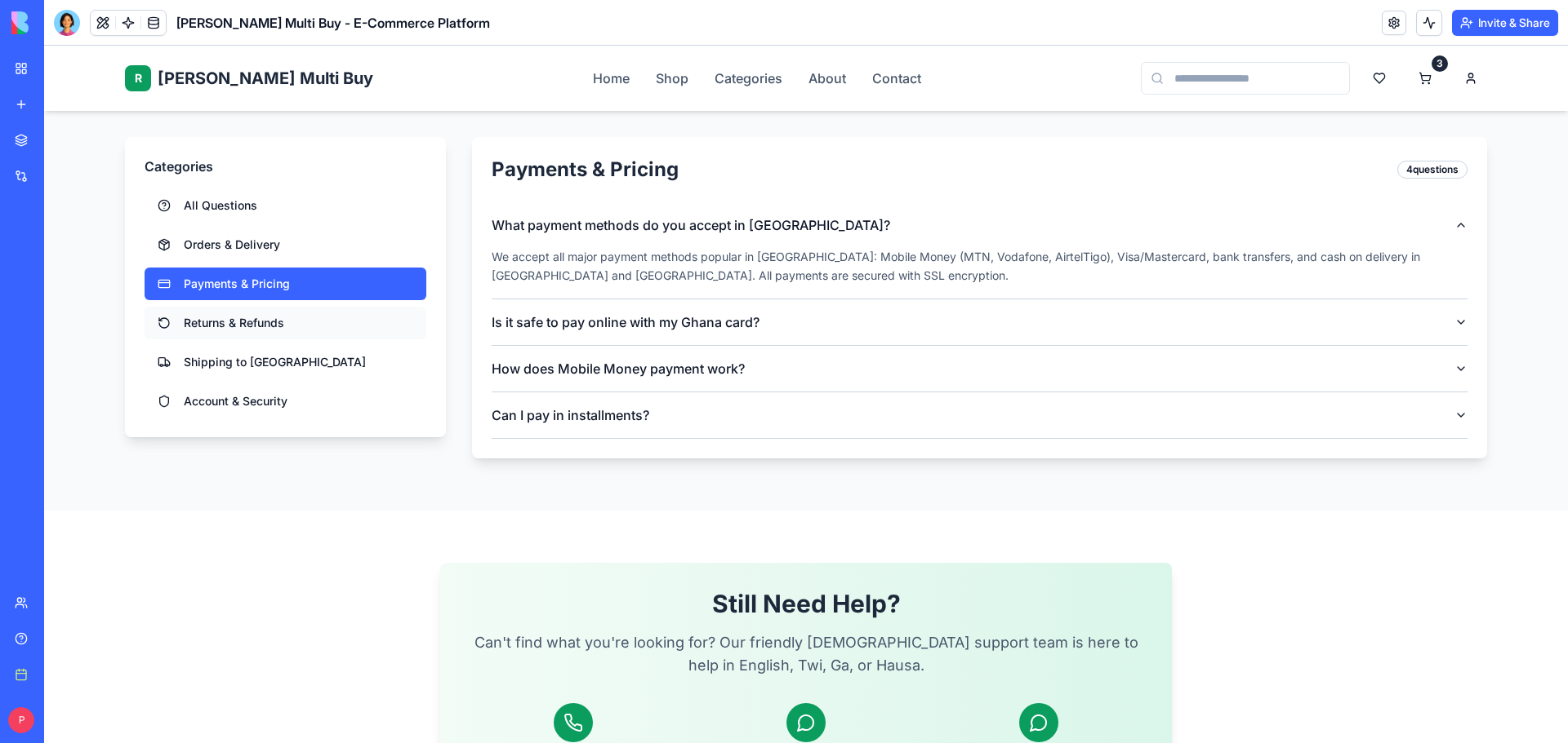
click at [324, 307] on button "Returns & Refunds" at bounding box center [285, 323] width 282 height 33
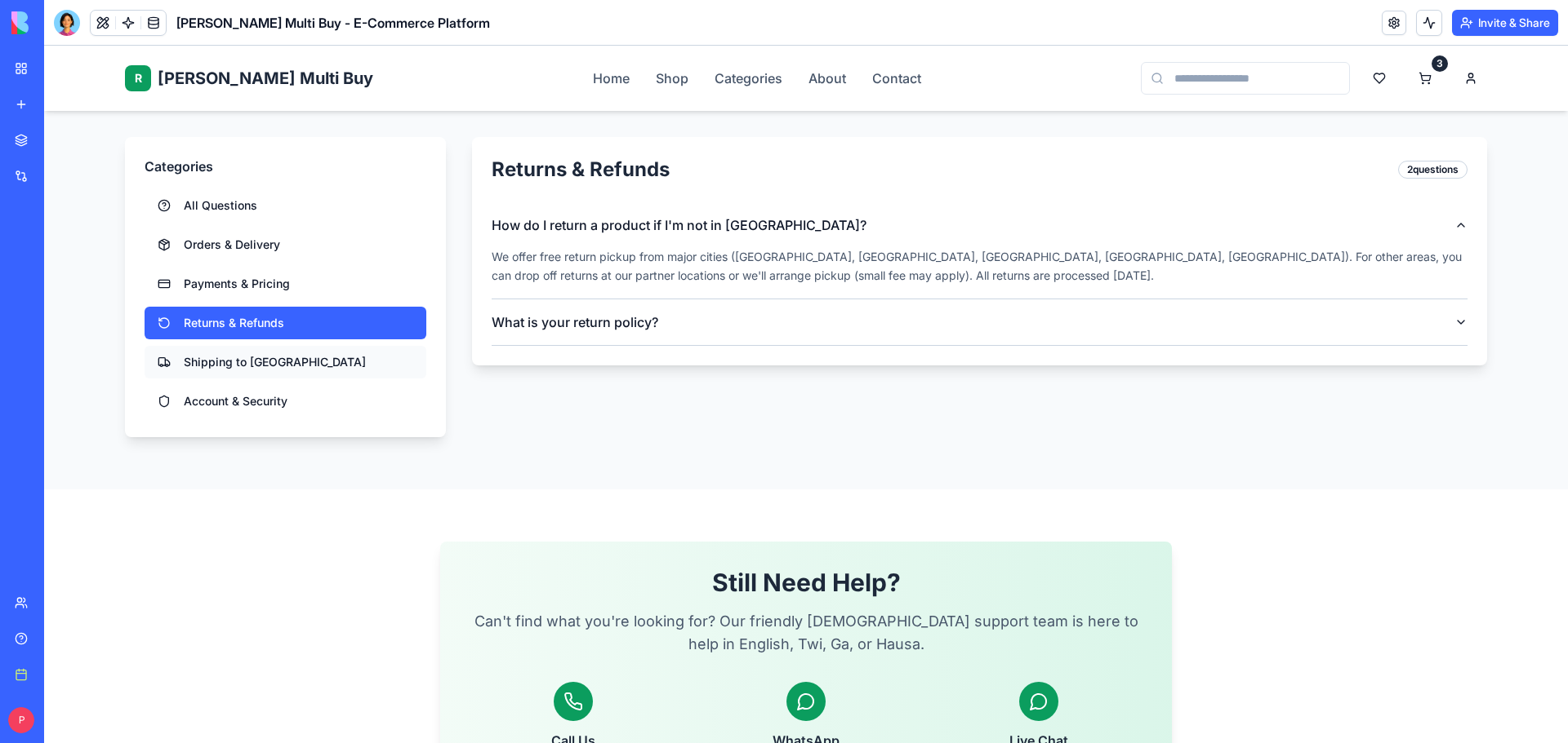
click at [322, 346] on button "Shipping to [GEOGRAPHIC_DATA]" at bounding box center [285, 361] width 282 height 33
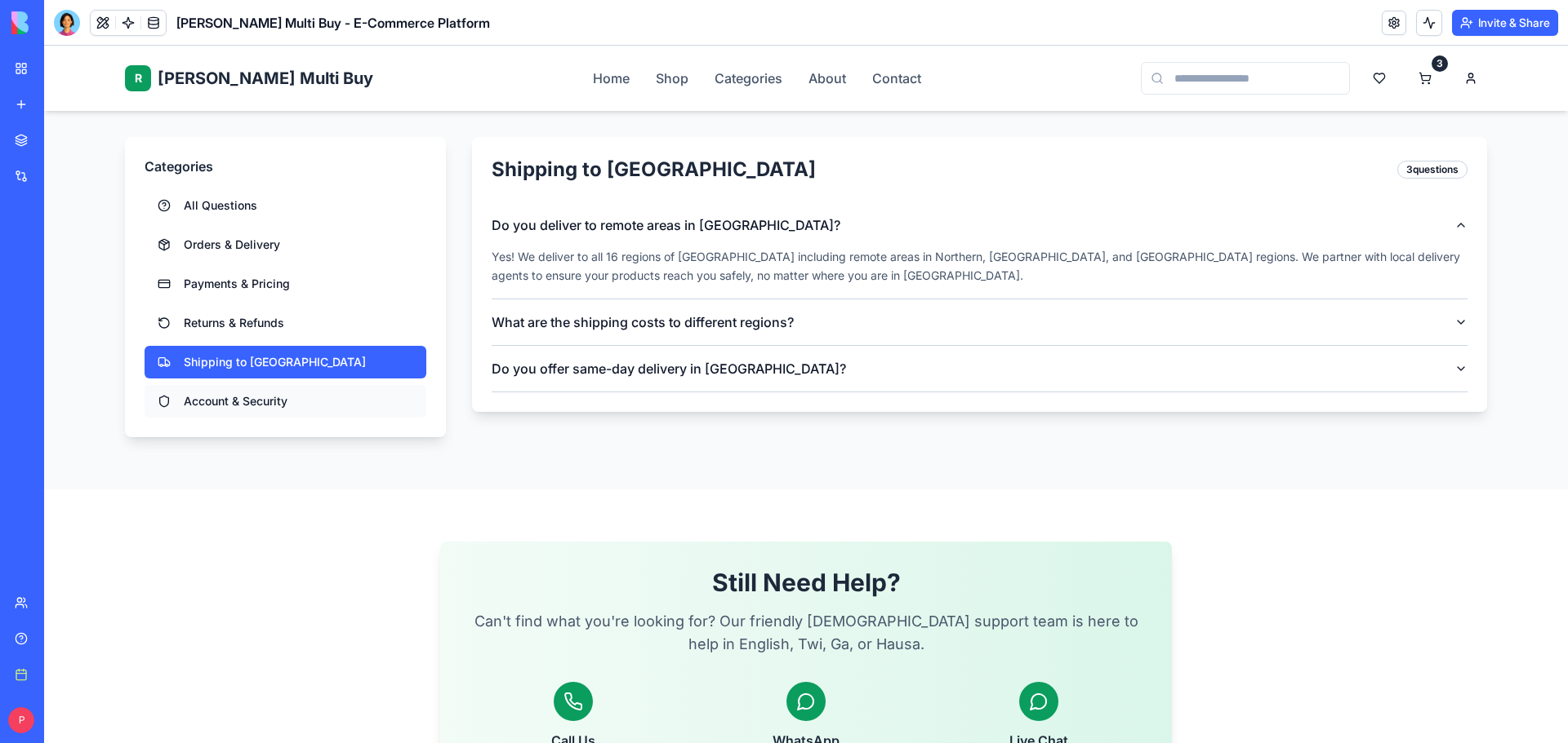
click at [324, 388] on button "Account & Security" at bounding box center [285, 401] width 282 height 33
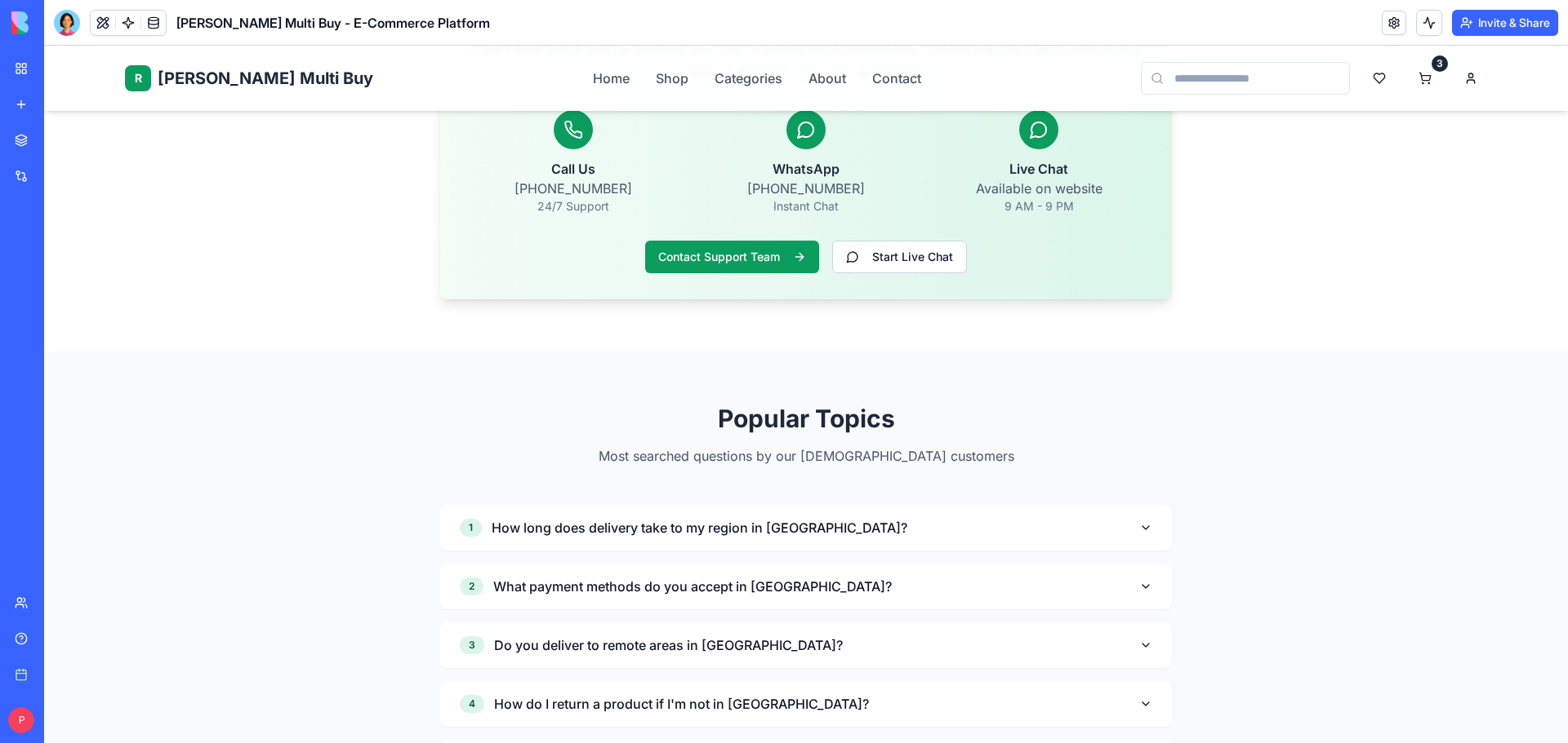
scroll to position [1387, 0]
click at [868, 508] on button "1 How long does delivery take to my region in [GEOGRAPHIC_DATA]?" at bounding box center [806, 528] width 732 height 46
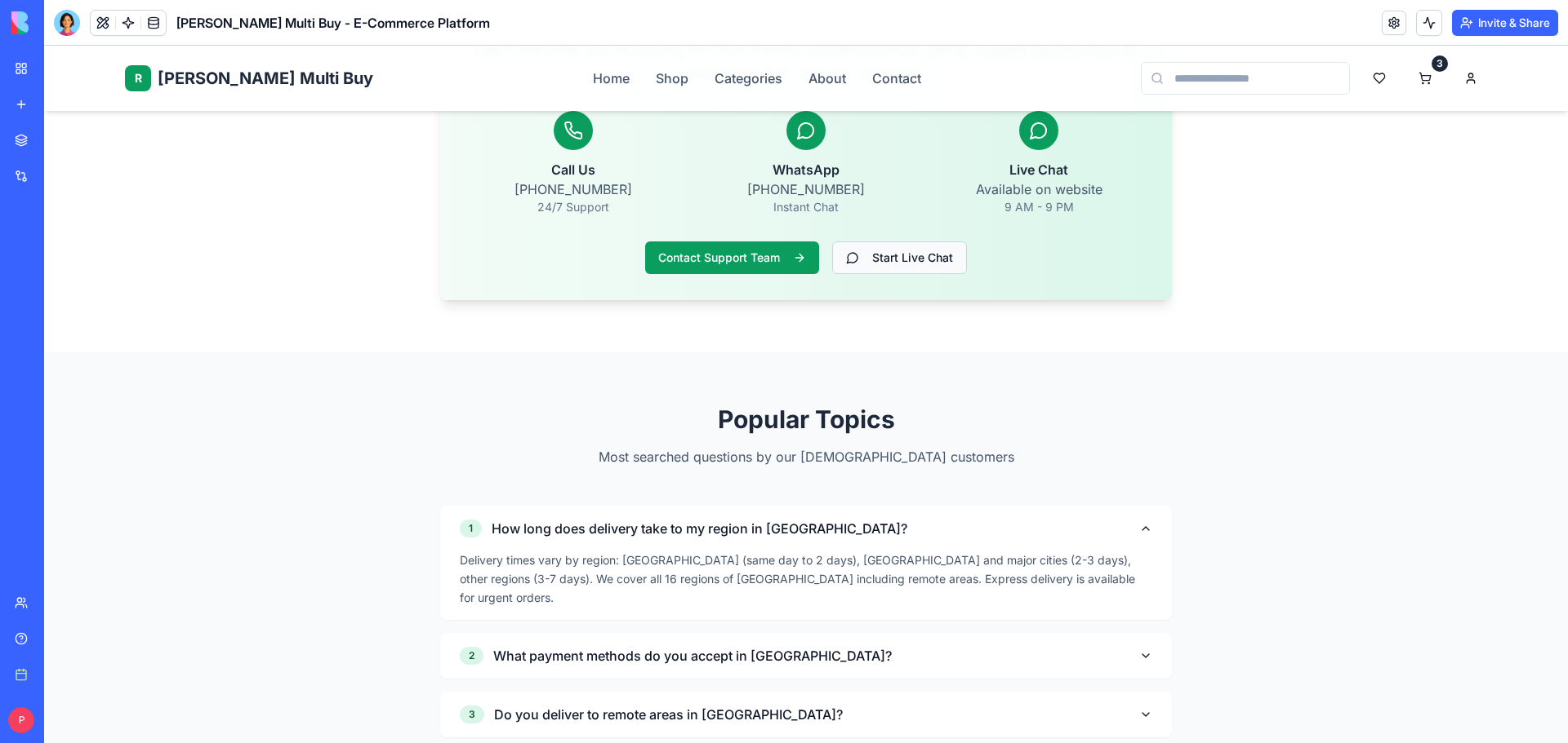
click at [911, 241] on button "Start Live Chat" at bounding box center [899, 257] width 134 height 33
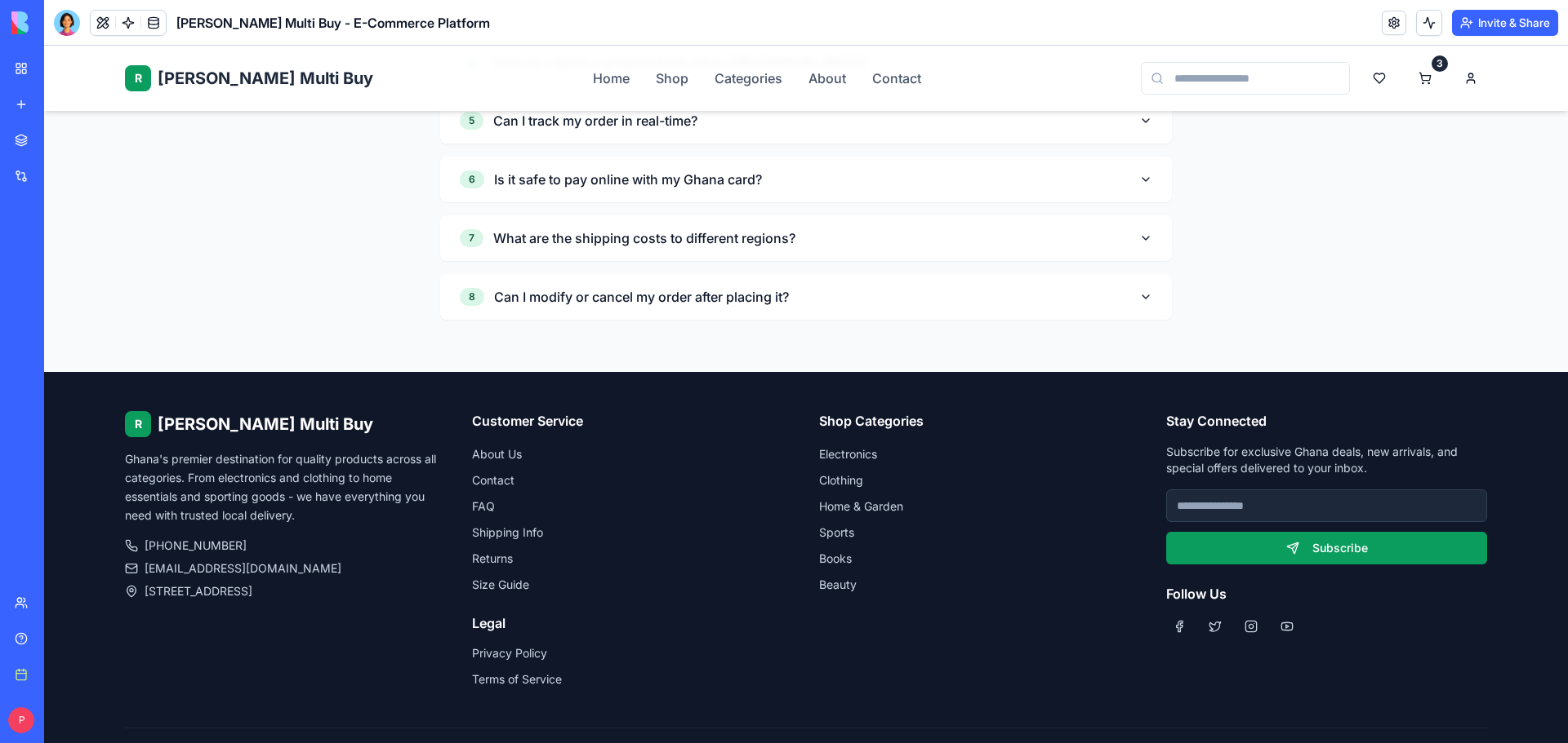
scroll to position [2125, 0]
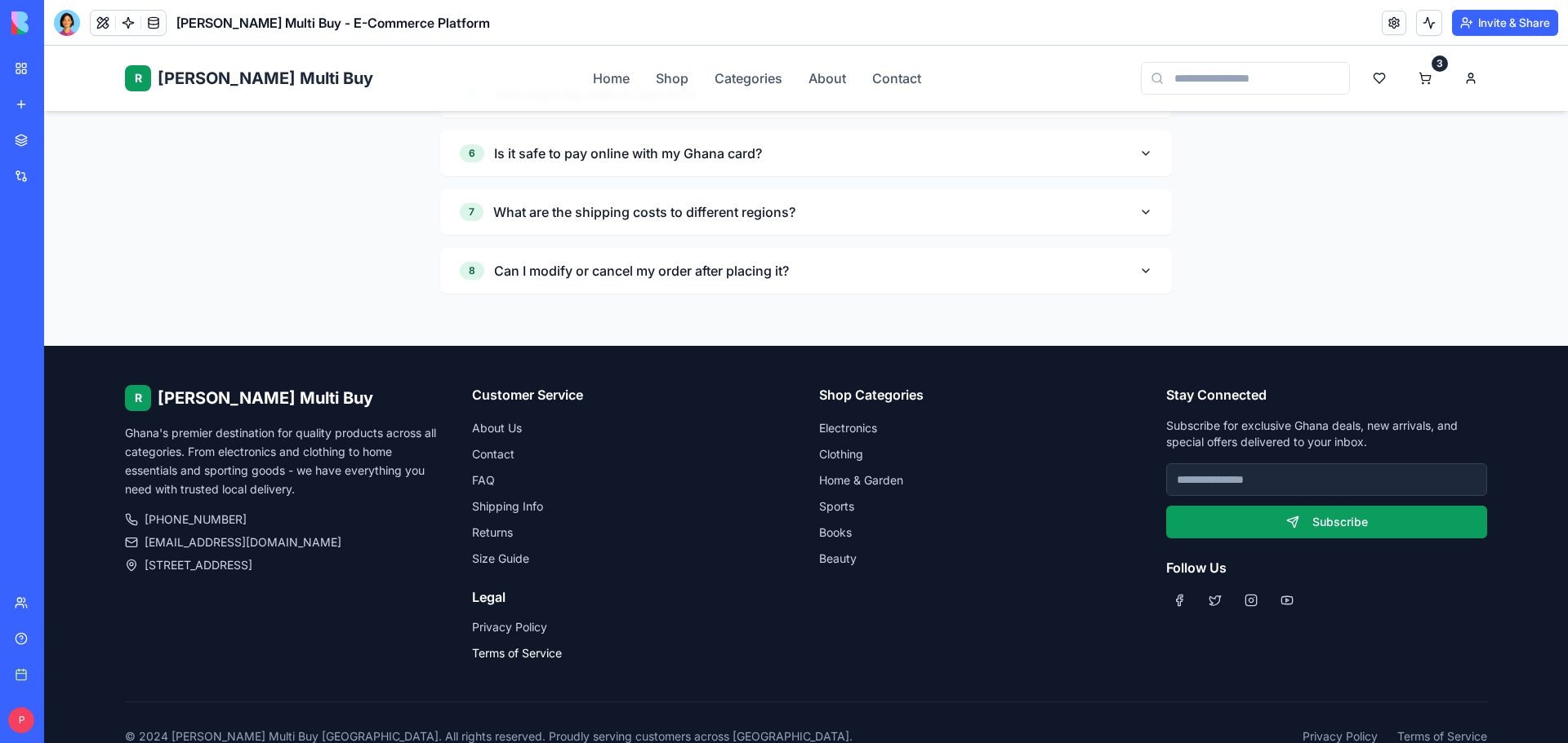
click at [525, 646] on link "Terms of Service" at bounding box center [517, 653] width 90 height 14
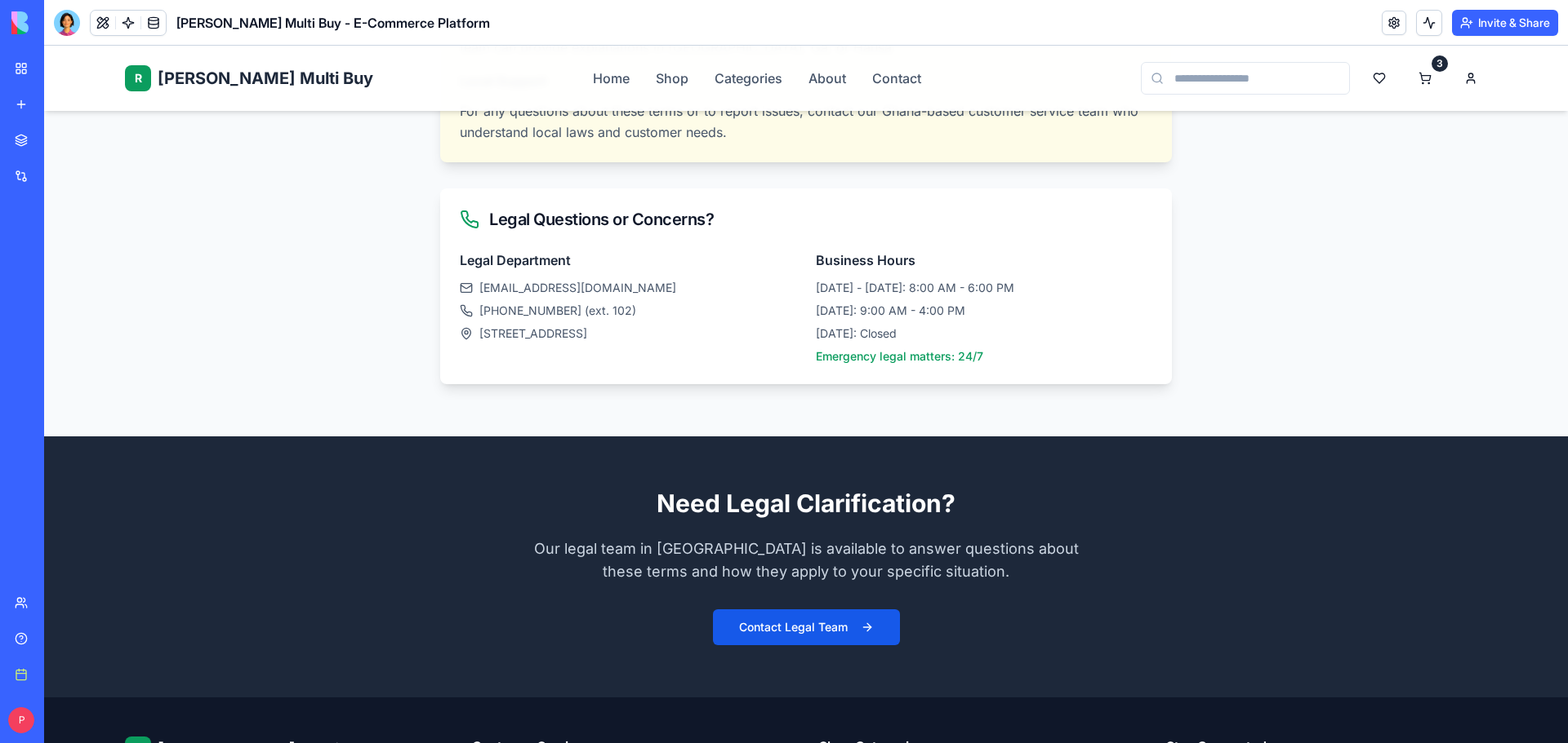
scroll to position [4114, 0]
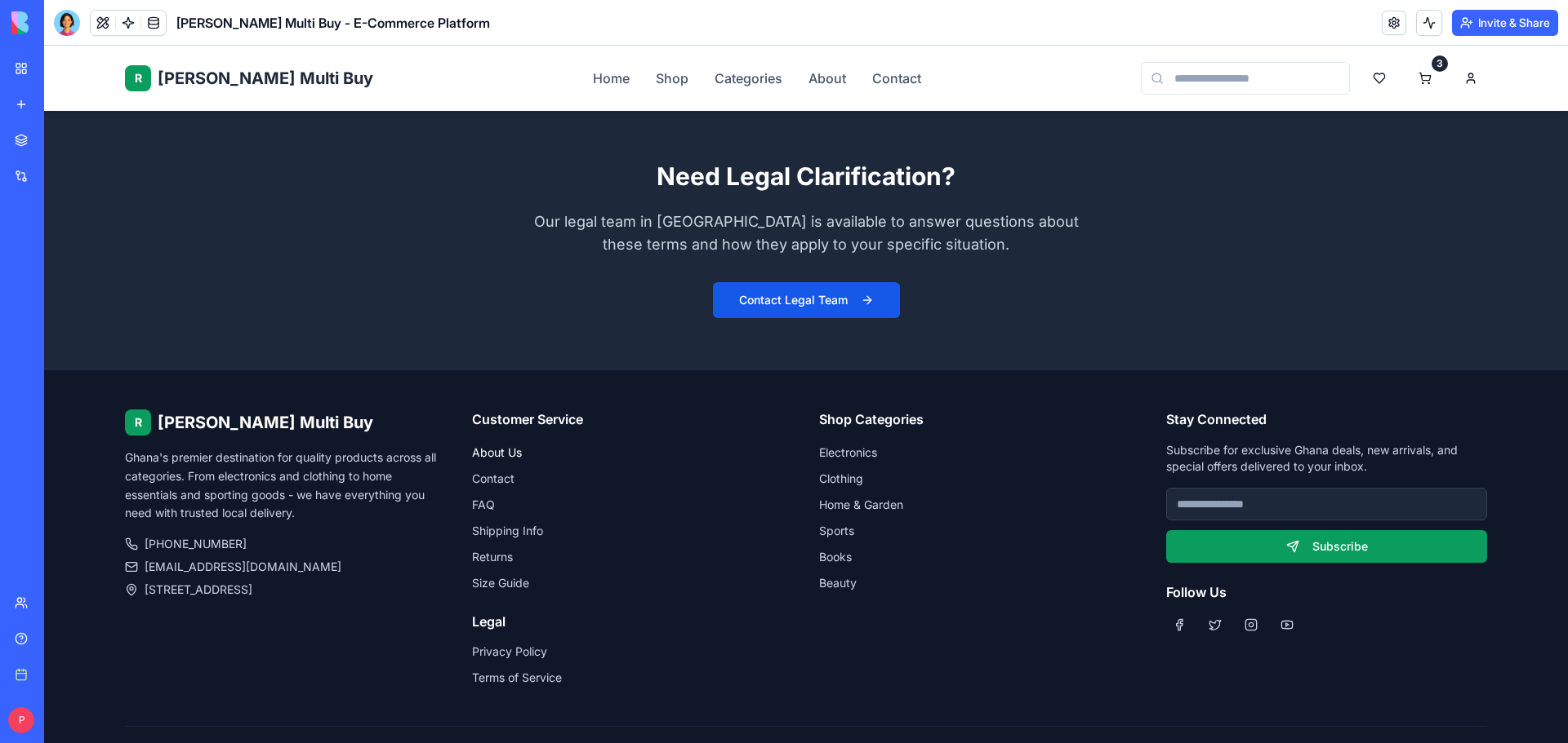
click at [493, 446] on link "About Us" at bounding box center [497, 452] width 50 height 14
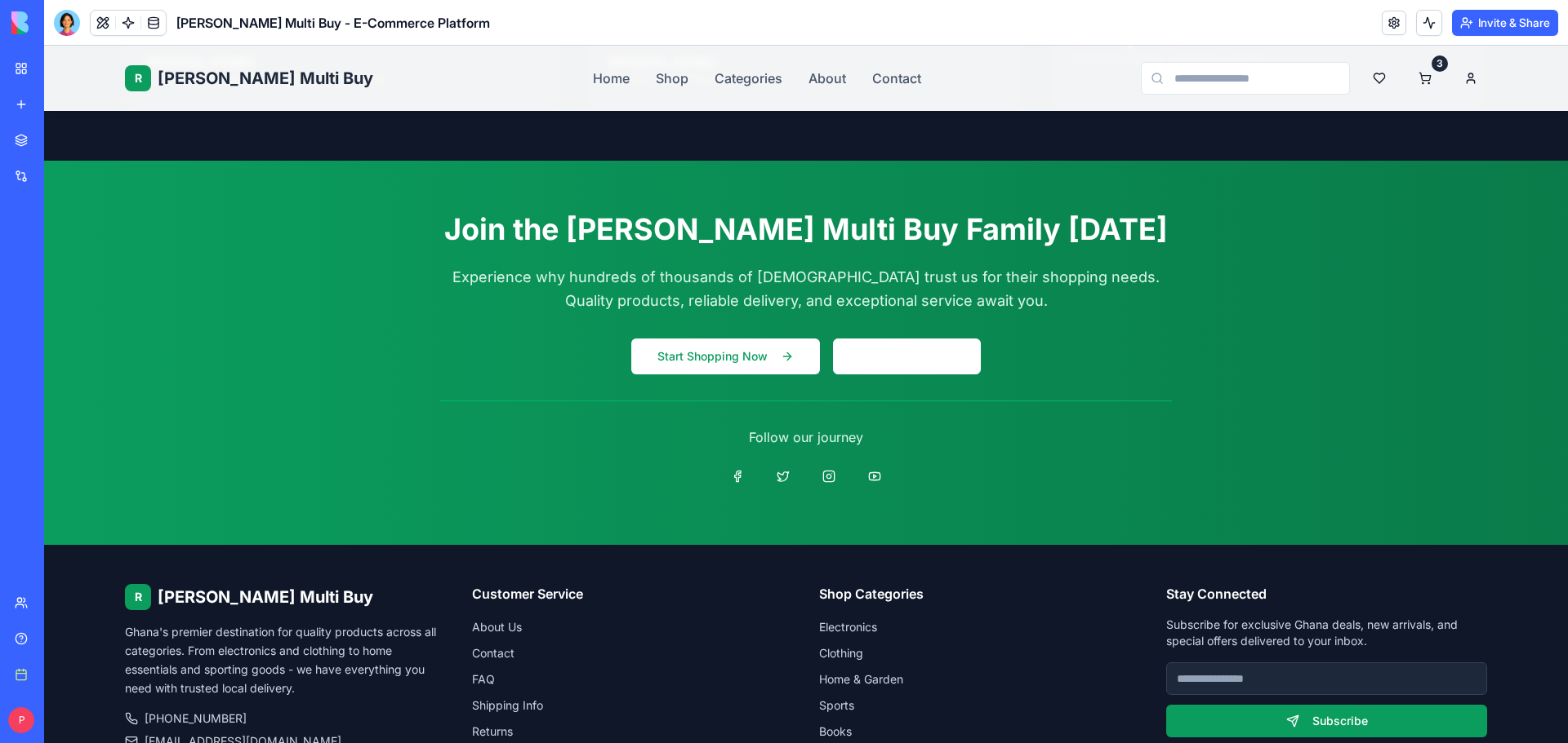
scroll to position [4977, 0]
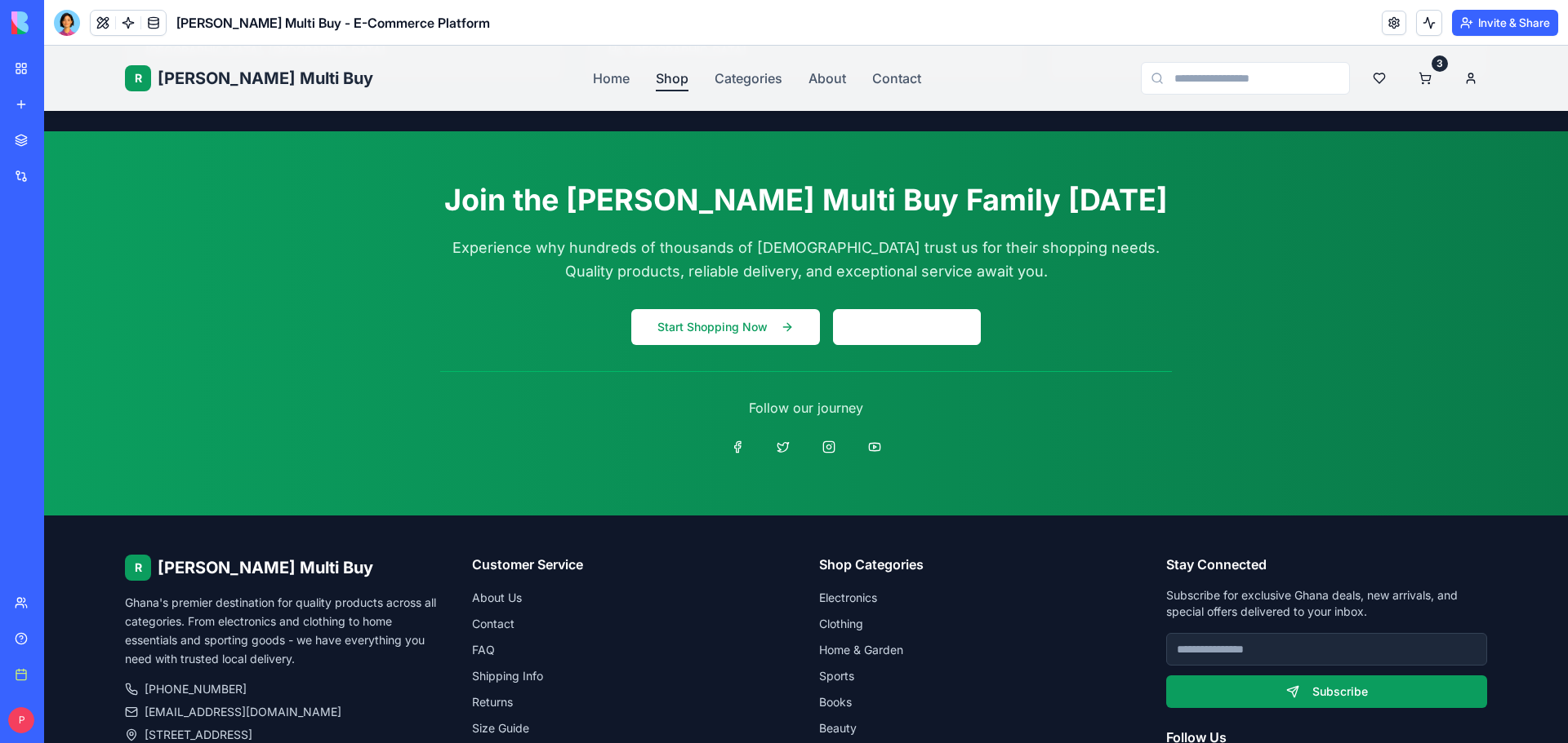
click at [656, 70] on link "Shop" at bounding box center [672, 78] width 33 height 19
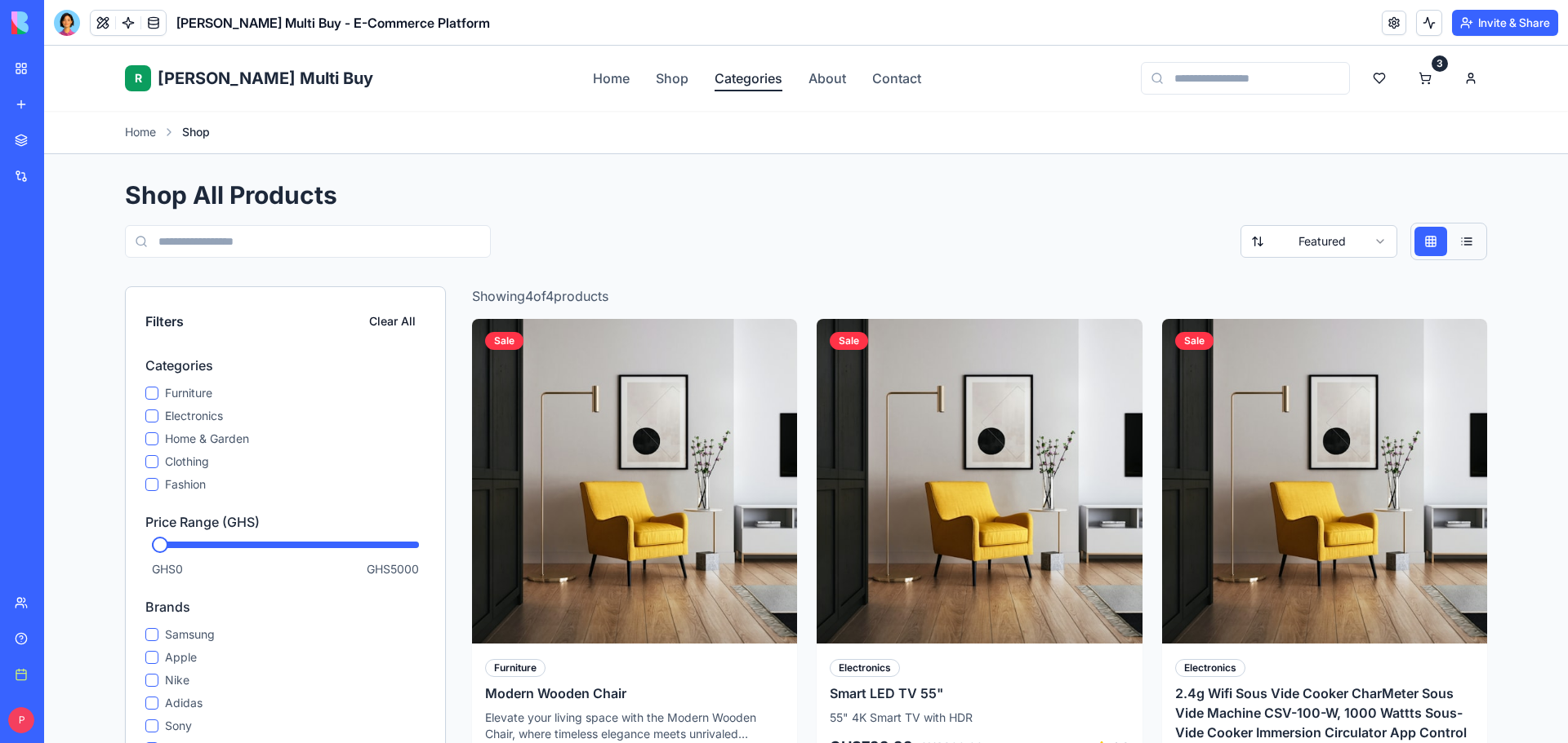
click at [714, 78] on link "Categories" at bounding box center [748, 78] width 68 height 19
click at [809, 81] on link "About" at bounding box center [827, 78] width 38 height 19
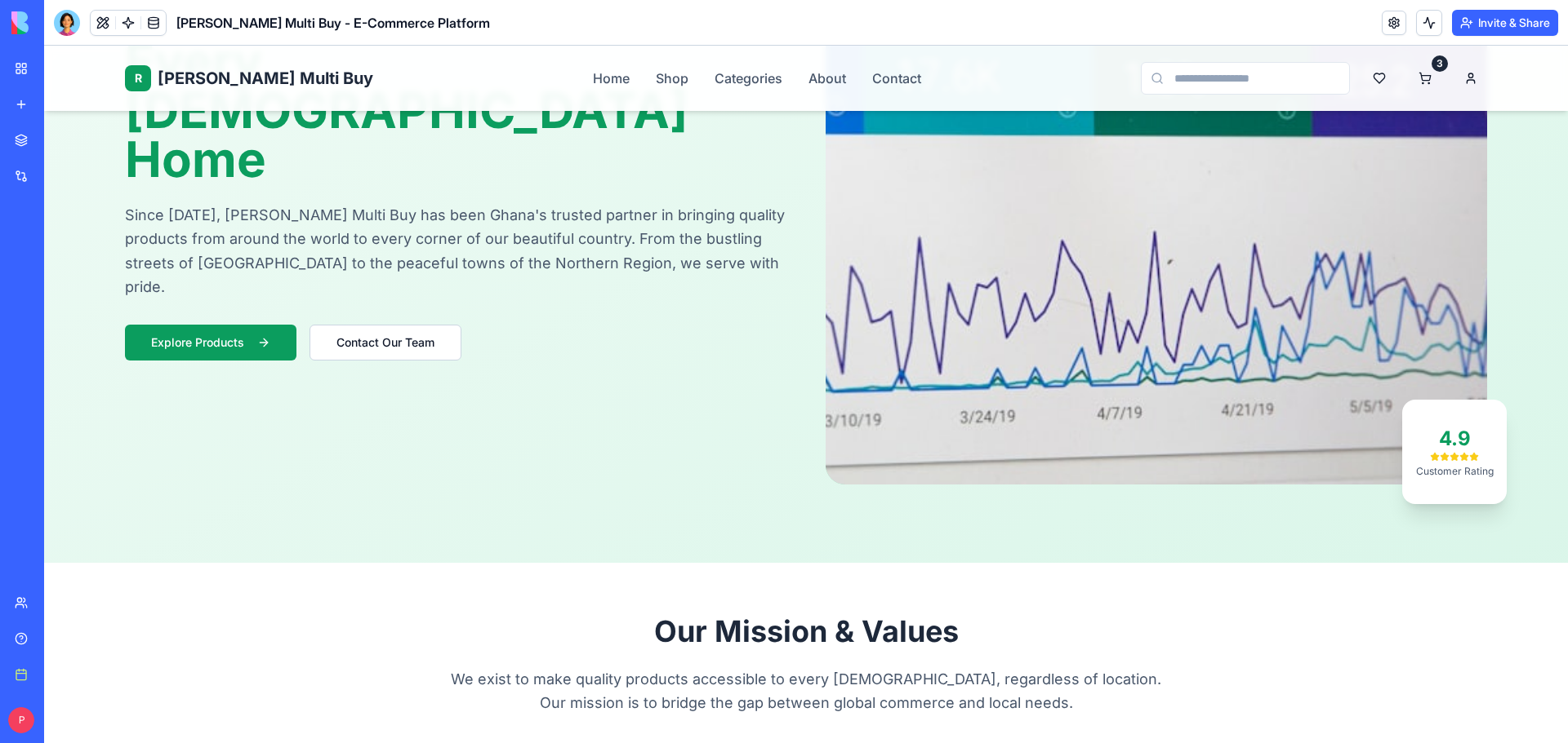
scroll to position [816, 0]
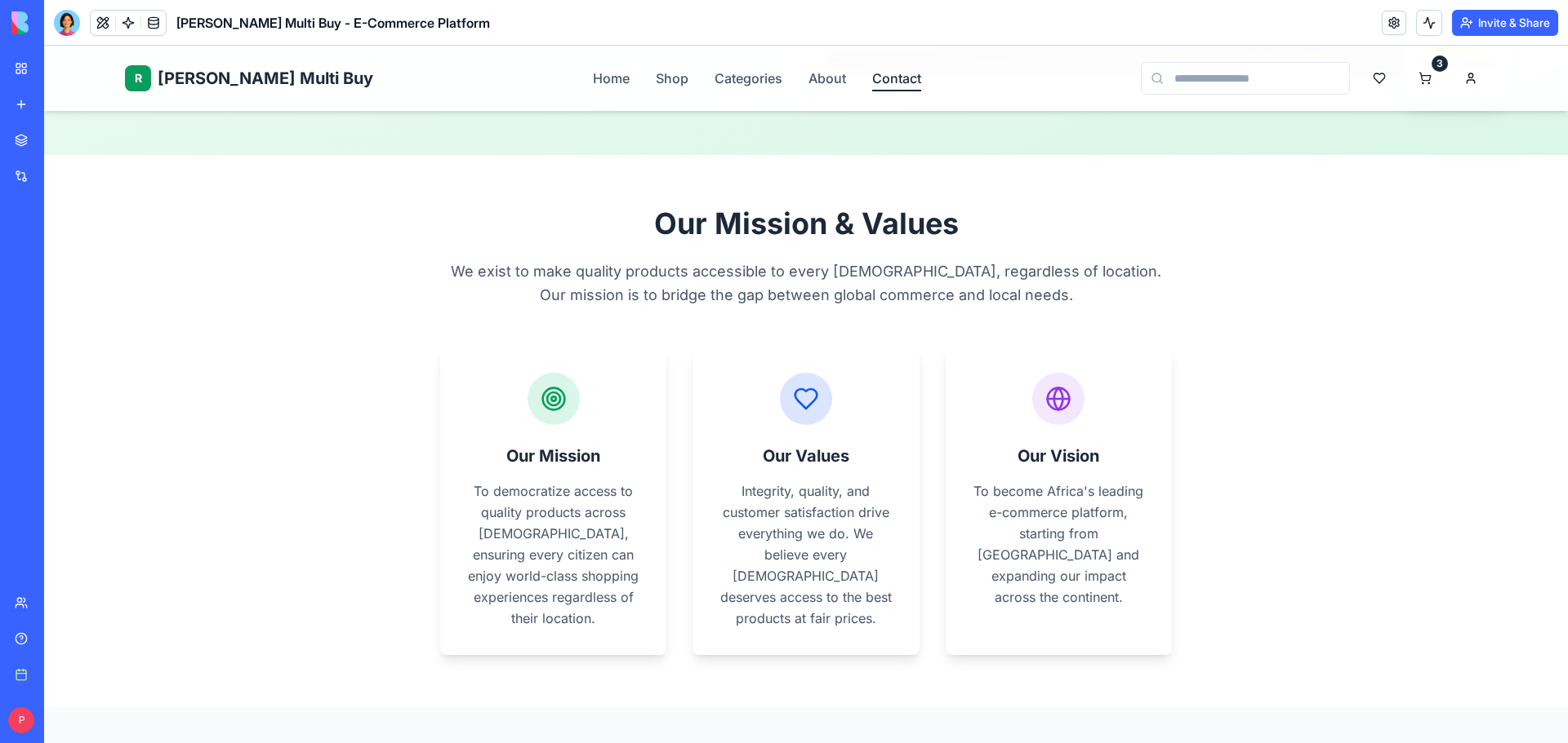
click at [872, 82] on link "Contact" at bounding box center [896, 78] width 49 height 19
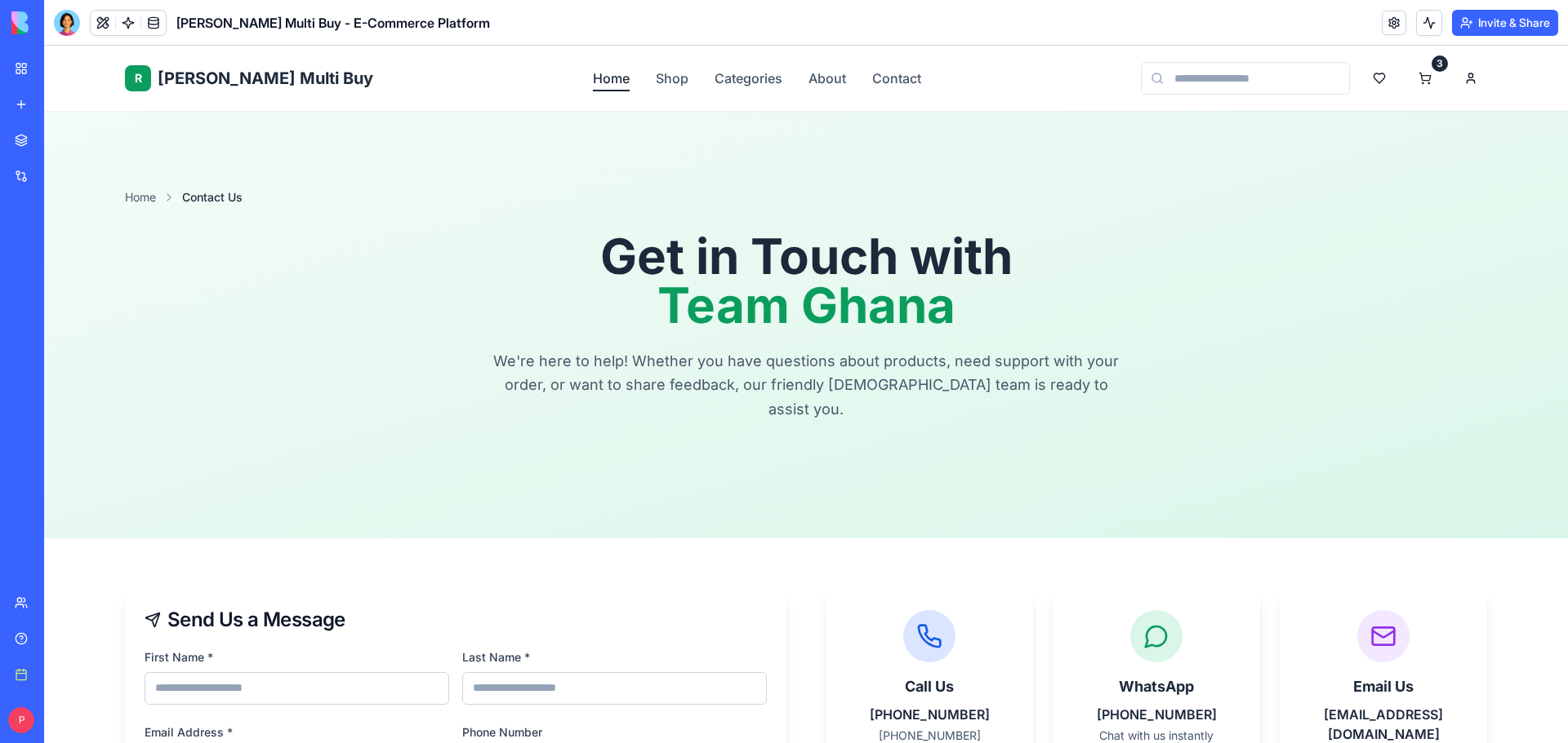
click at [593, 76] on link "Home" at bounding box center [611, 78] width 37 height 19
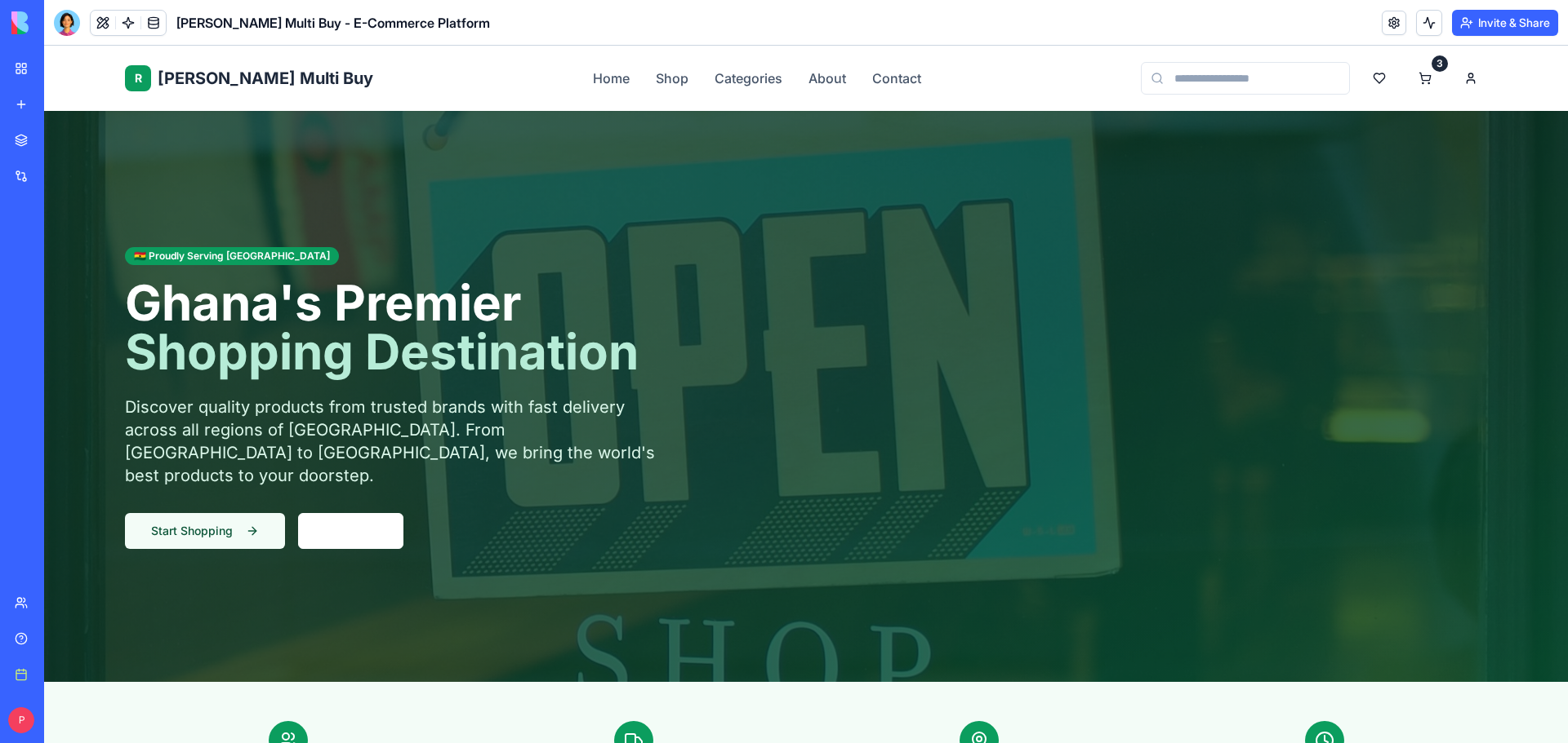
click at [231, 528] on button "Start Shopping" at bounding box center [206, 531] width 160 height 36
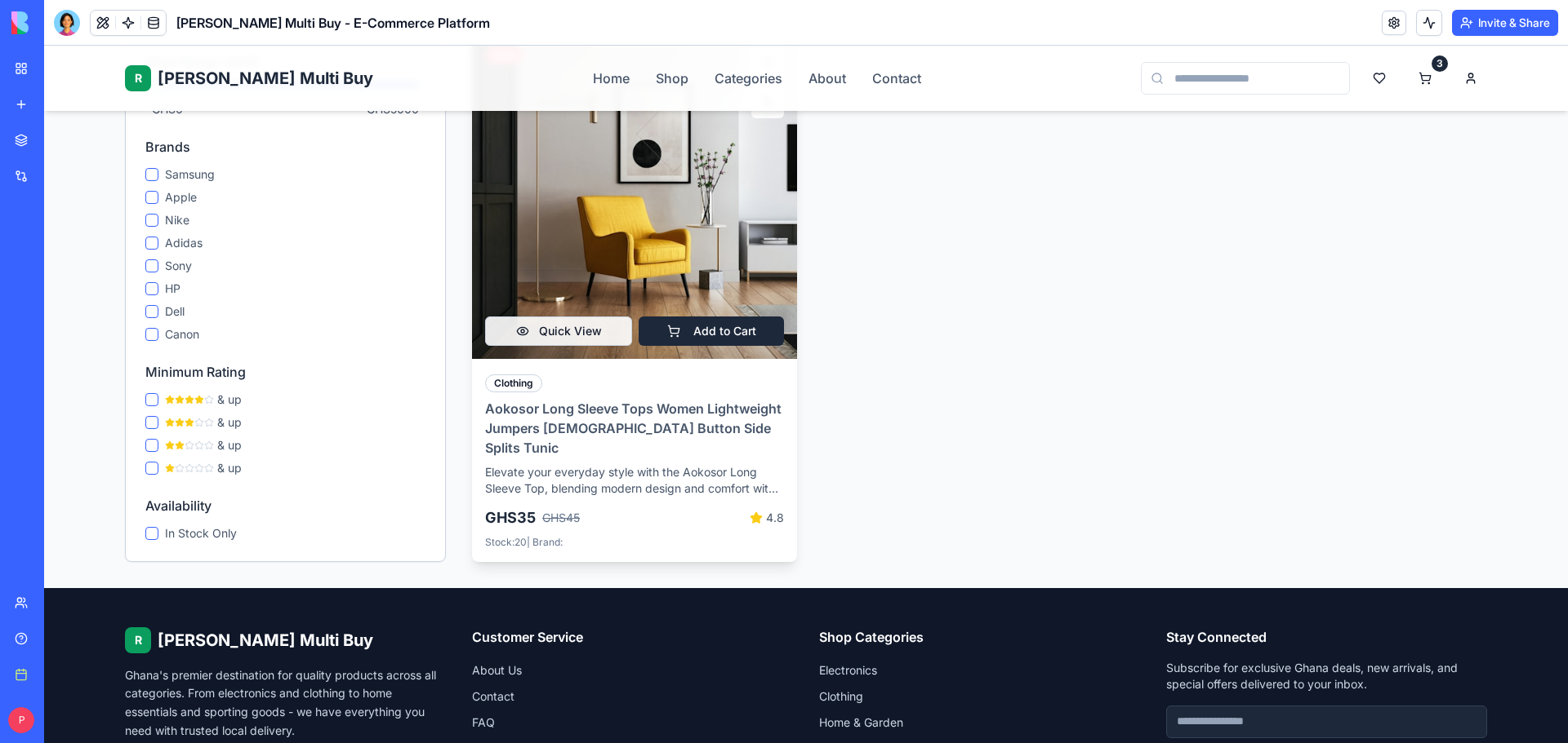
scroll to position [897, 0]
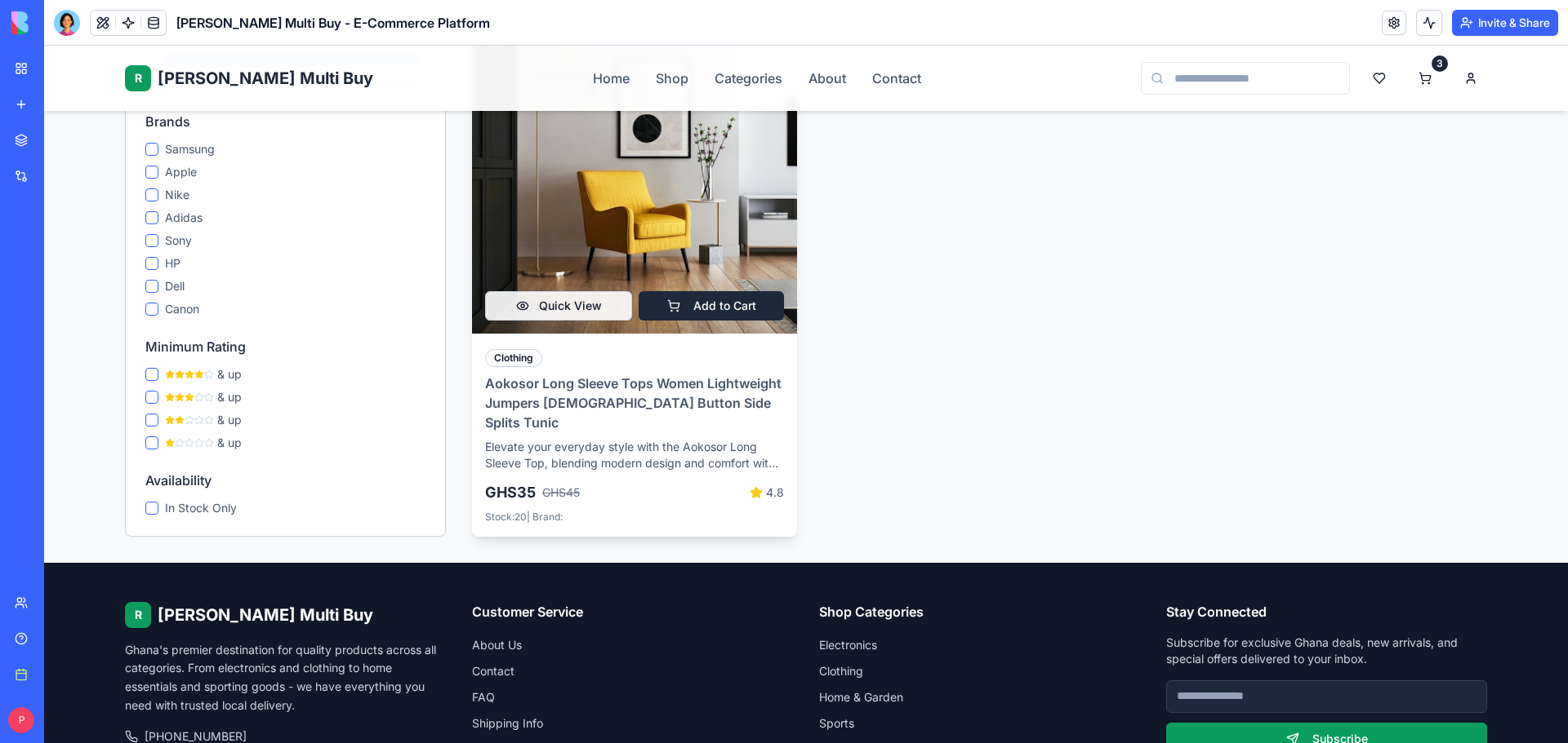
click at [648, 215] on img at bounding box center [634, 170] width 342 height 341
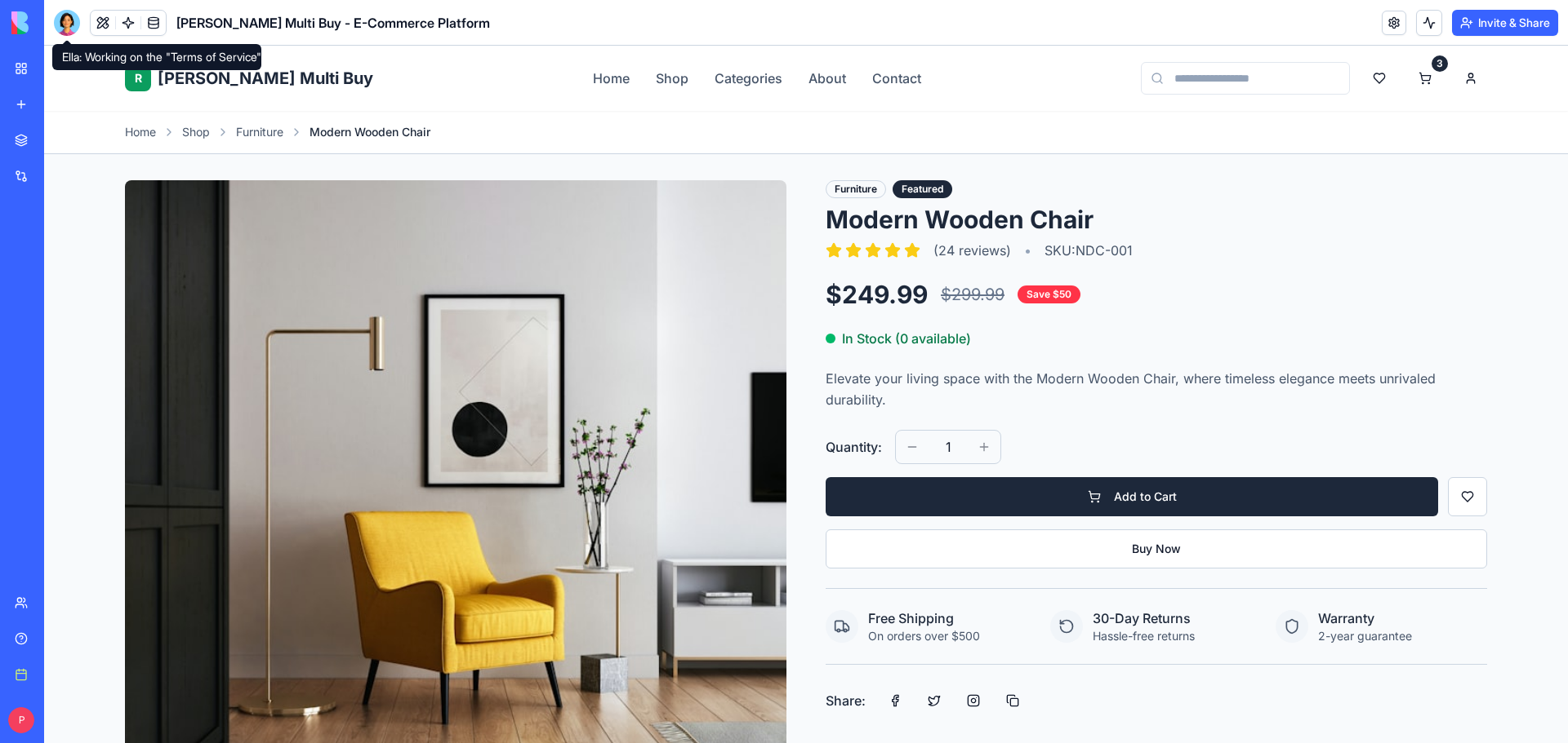
click at [66, 24] on div at bounding box center [67, 23] width 26 height 26
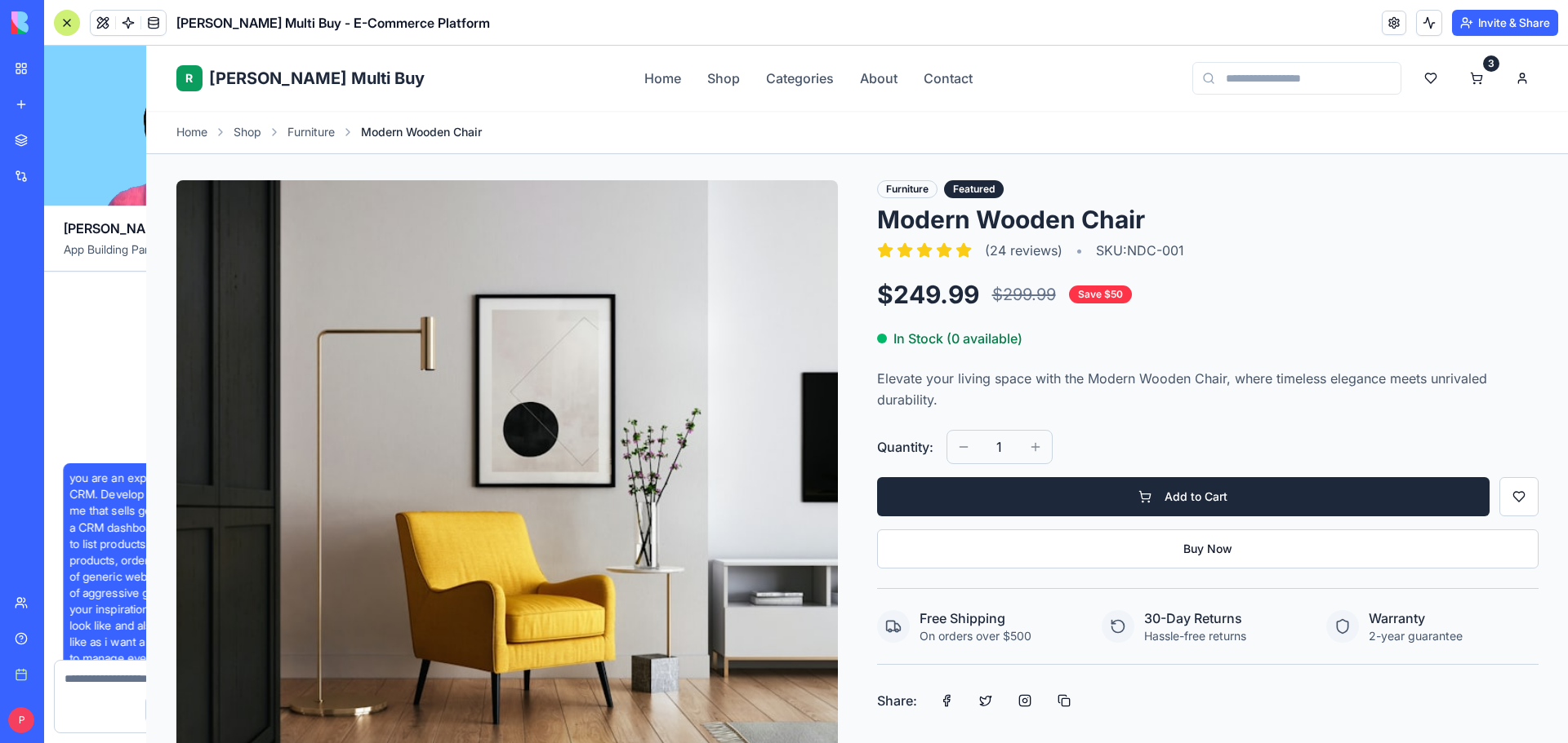
scroll to position [9175, 0]
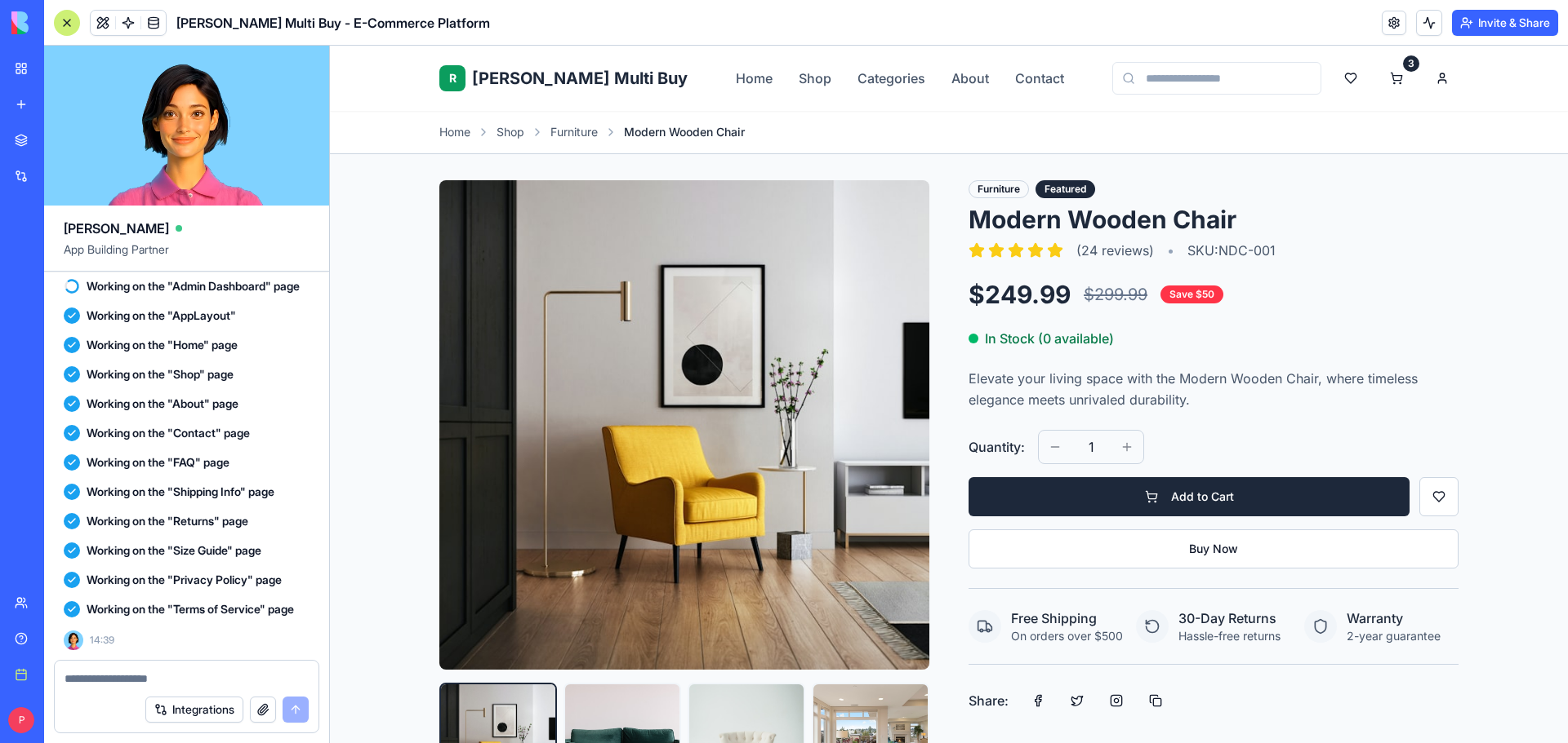
click at [200, 669] on div at bounding box center [186, 674] width 264 height 26
click at [199, 679] on textarea at bounding box center [186, 679] width 244 height 17
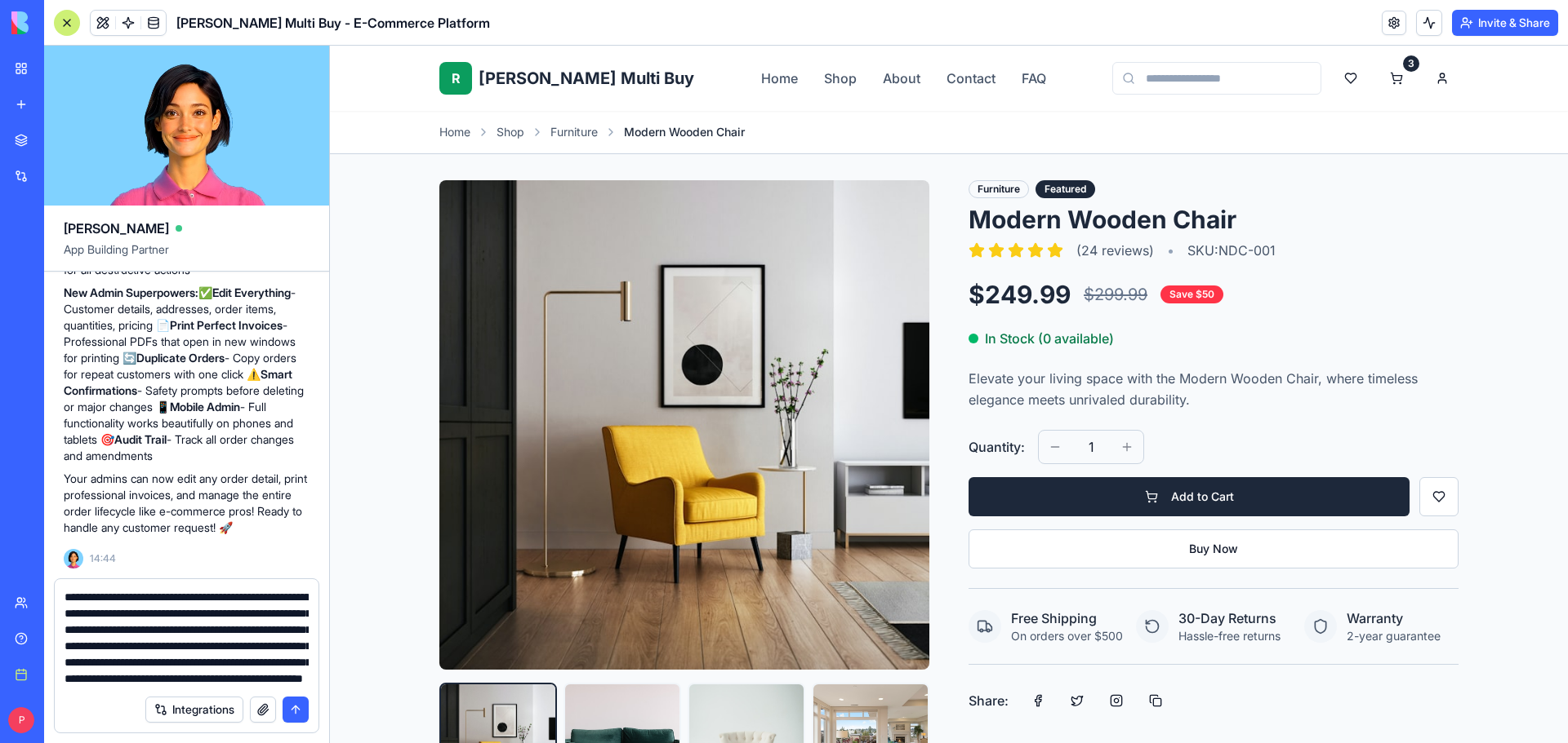
scroll to position [48, 0]
type textarea "**********"
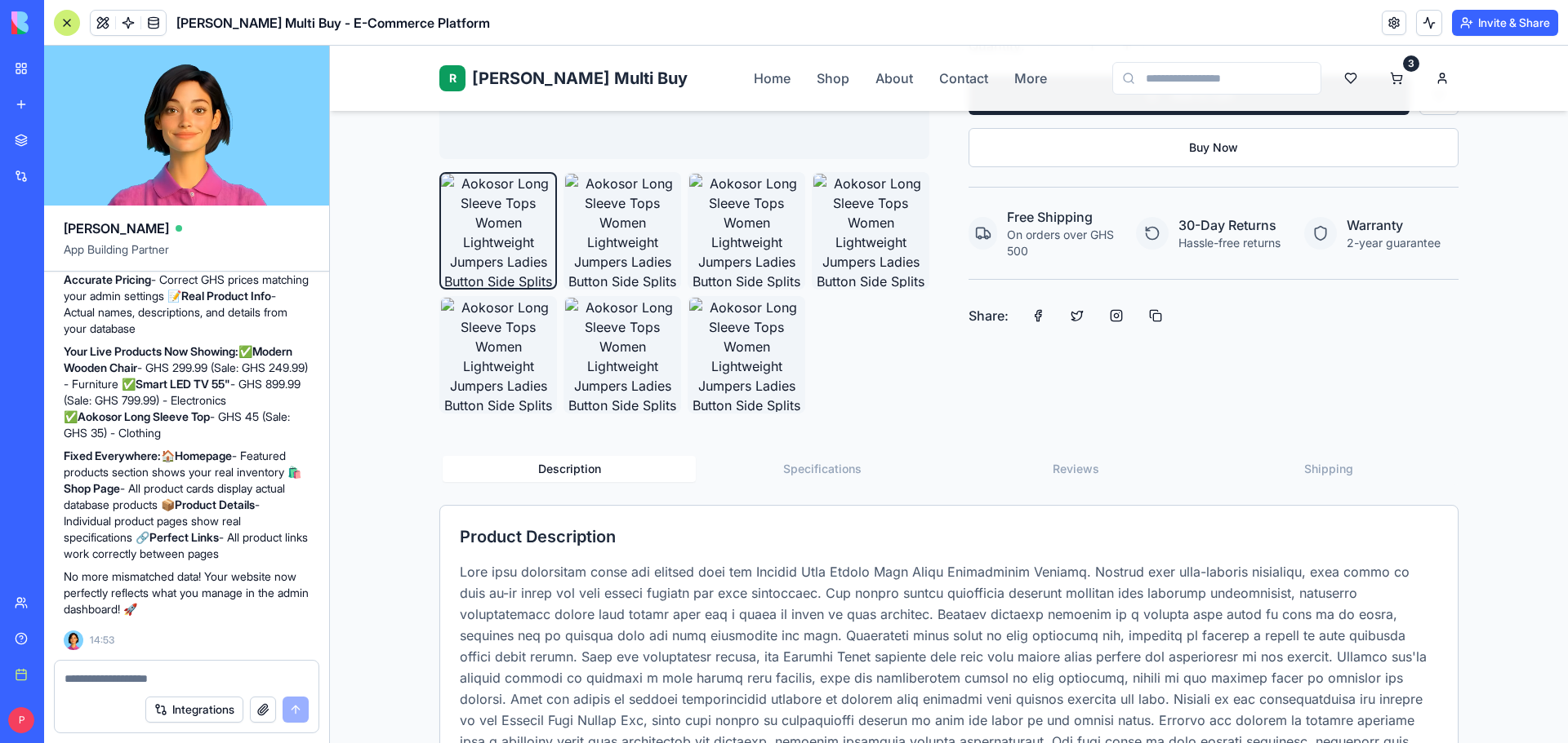
scroll to position [497, 0]
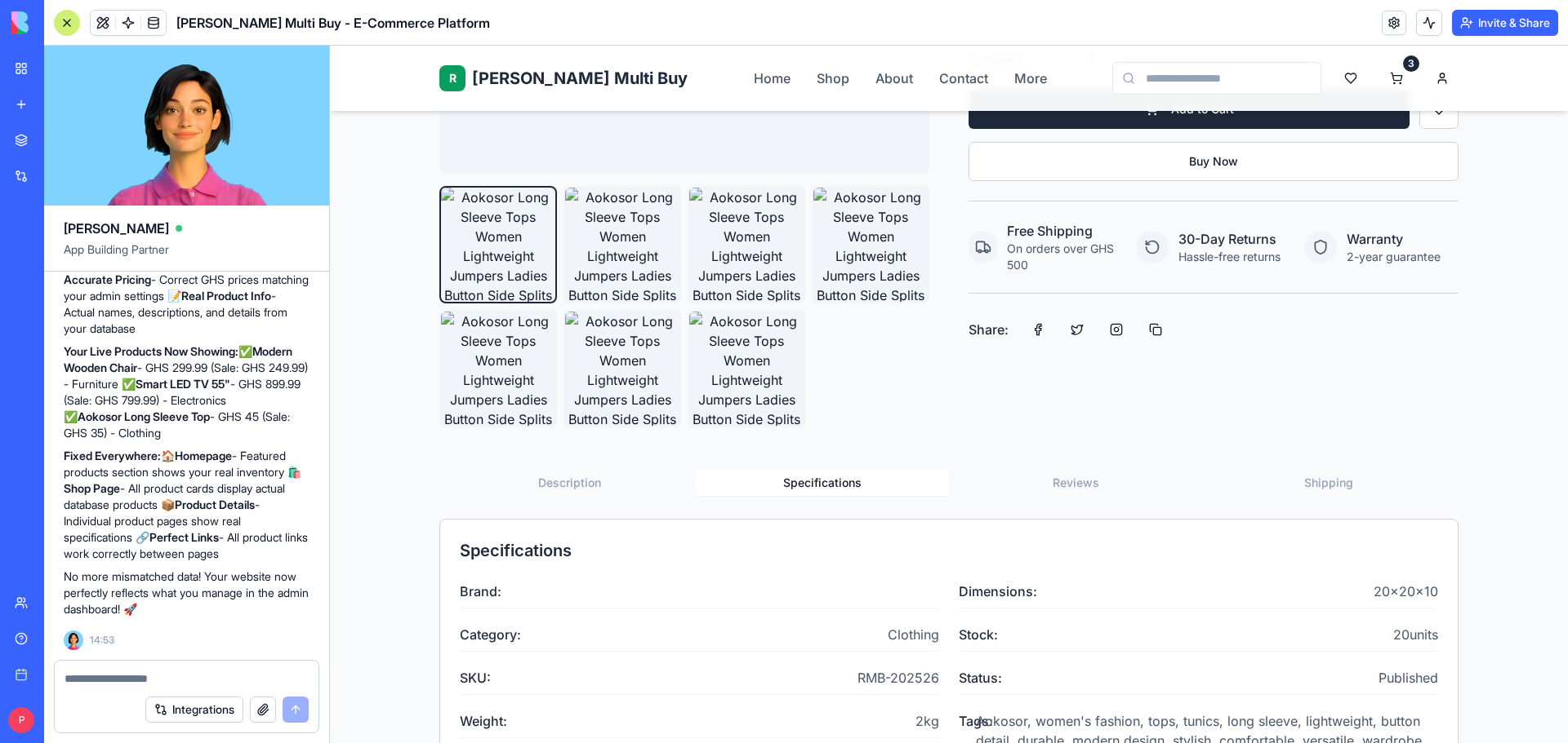
click at [799, 478] on button "Specifications" at bounding box center [822, 483] width 253 height 26
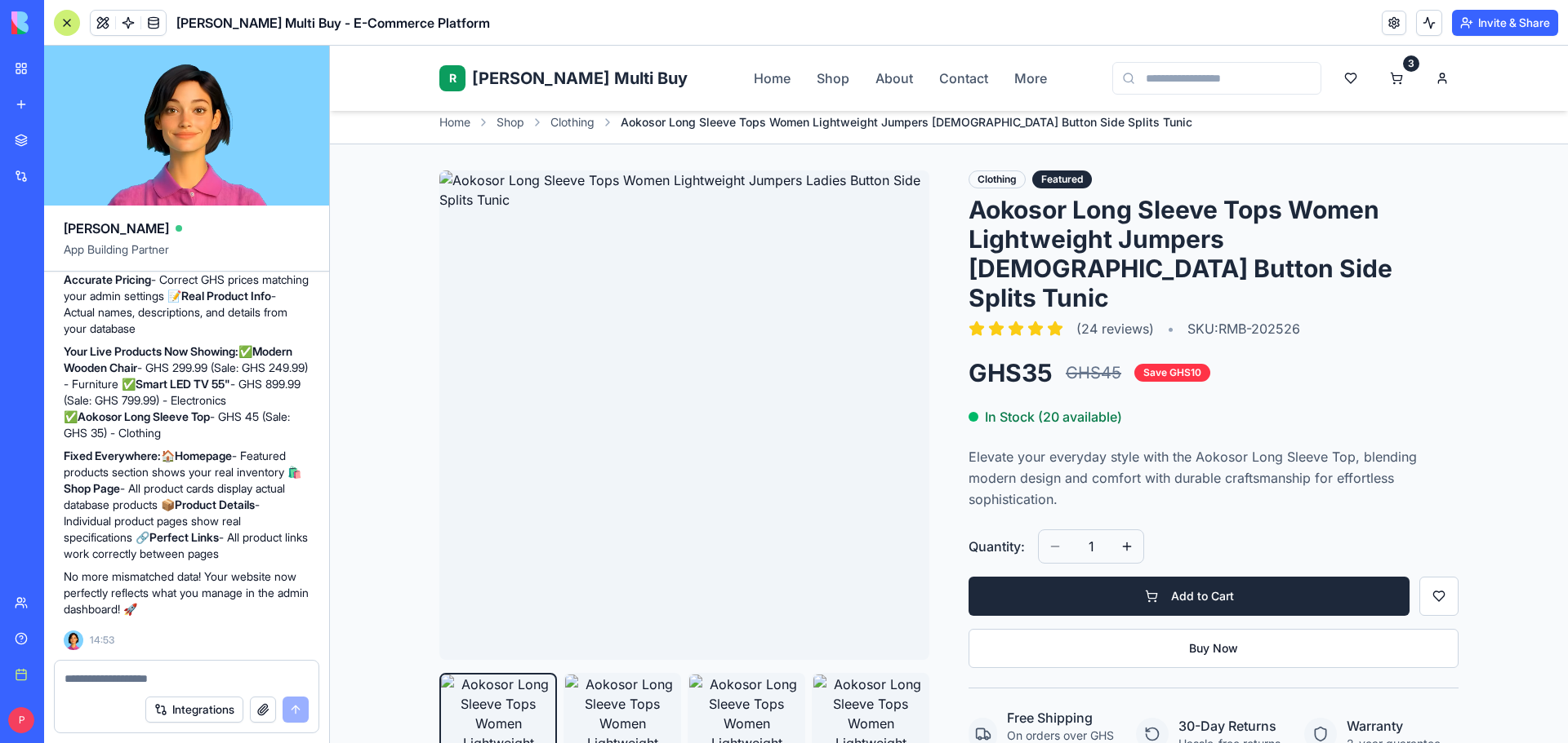
scroll to position [0, 0]
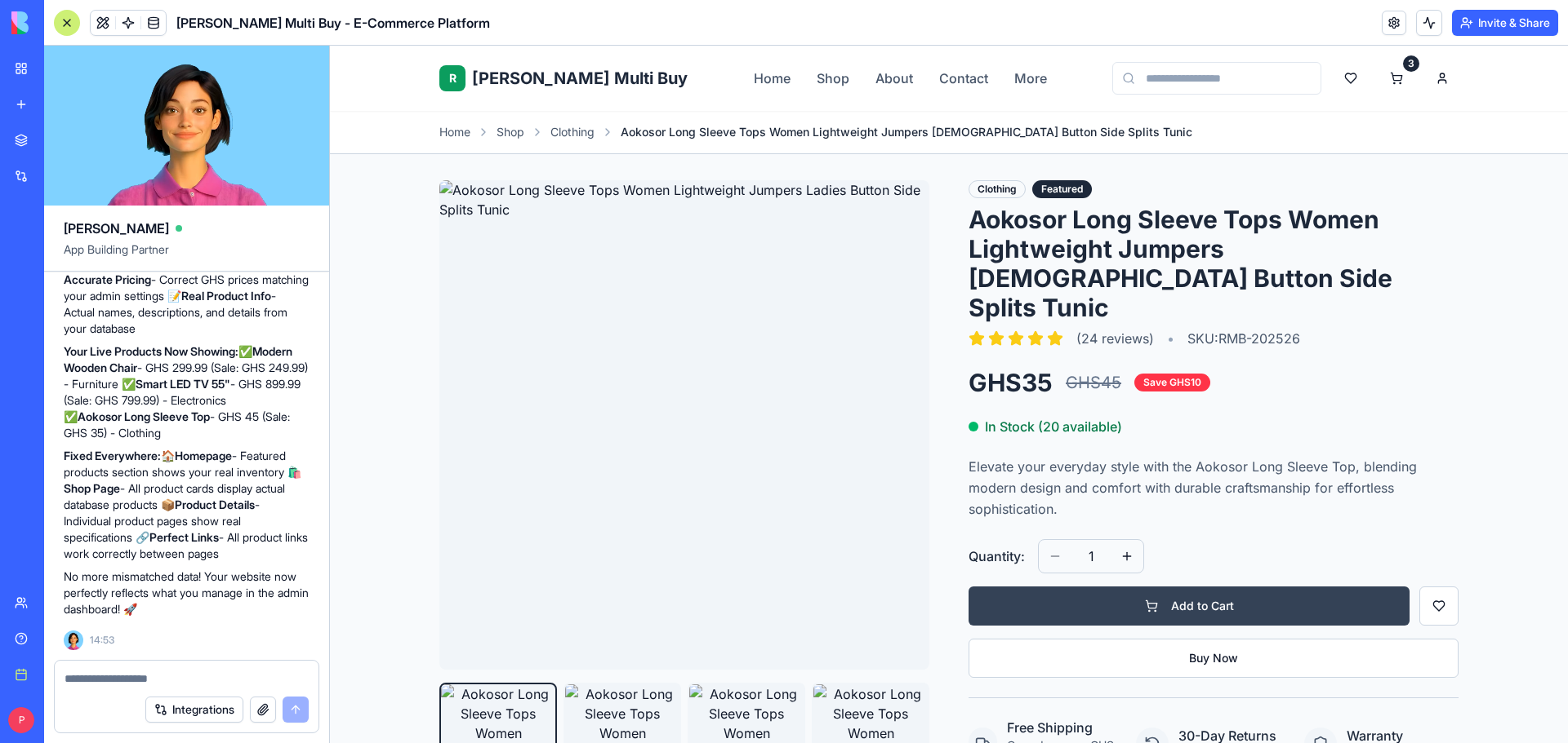
click at [1228, 587] on button "Add to Cart" at bounding box center [1189, 606] width 441 height 39
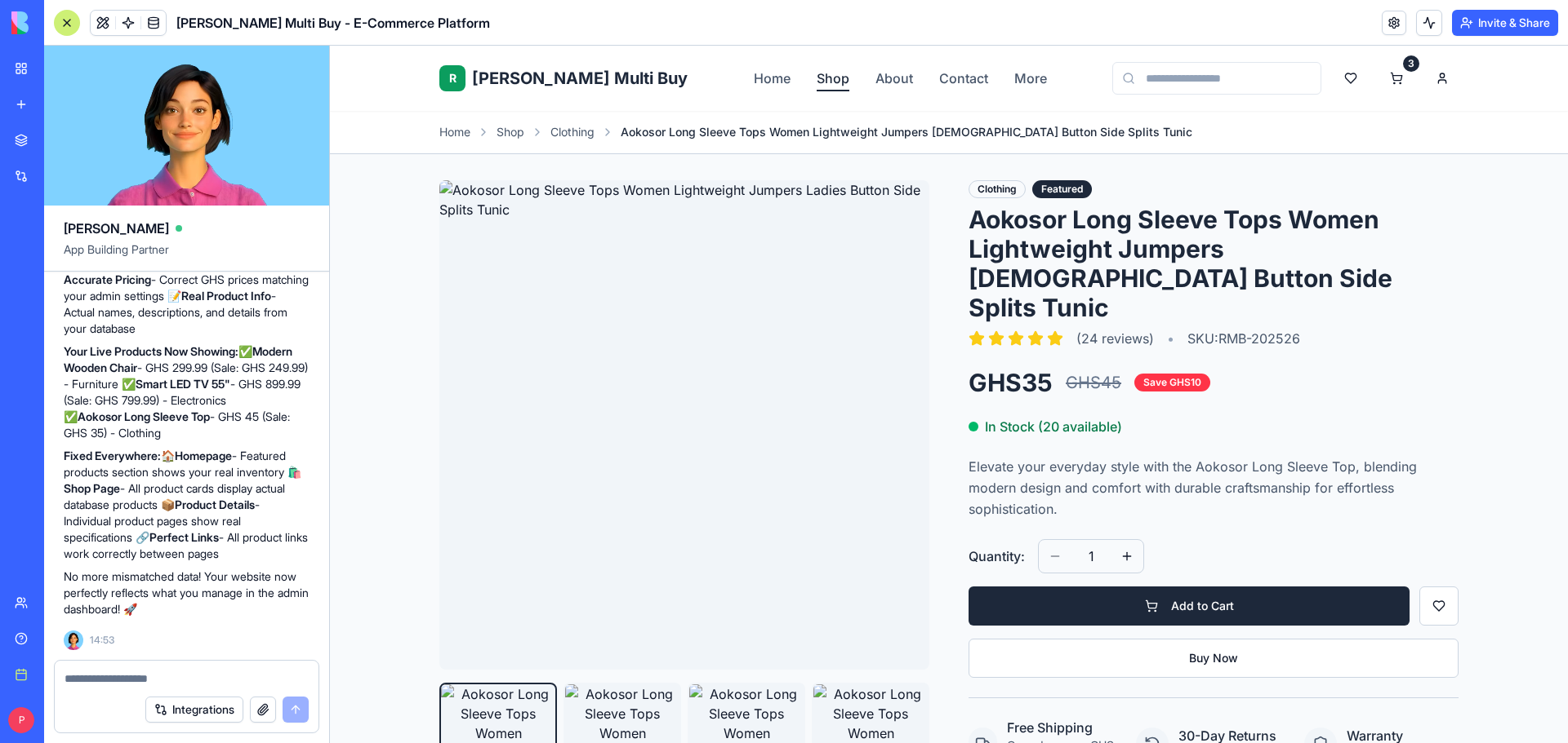
click at [816, 79] on link "Shop" at bounding box center [832, 78] width 33 height 19
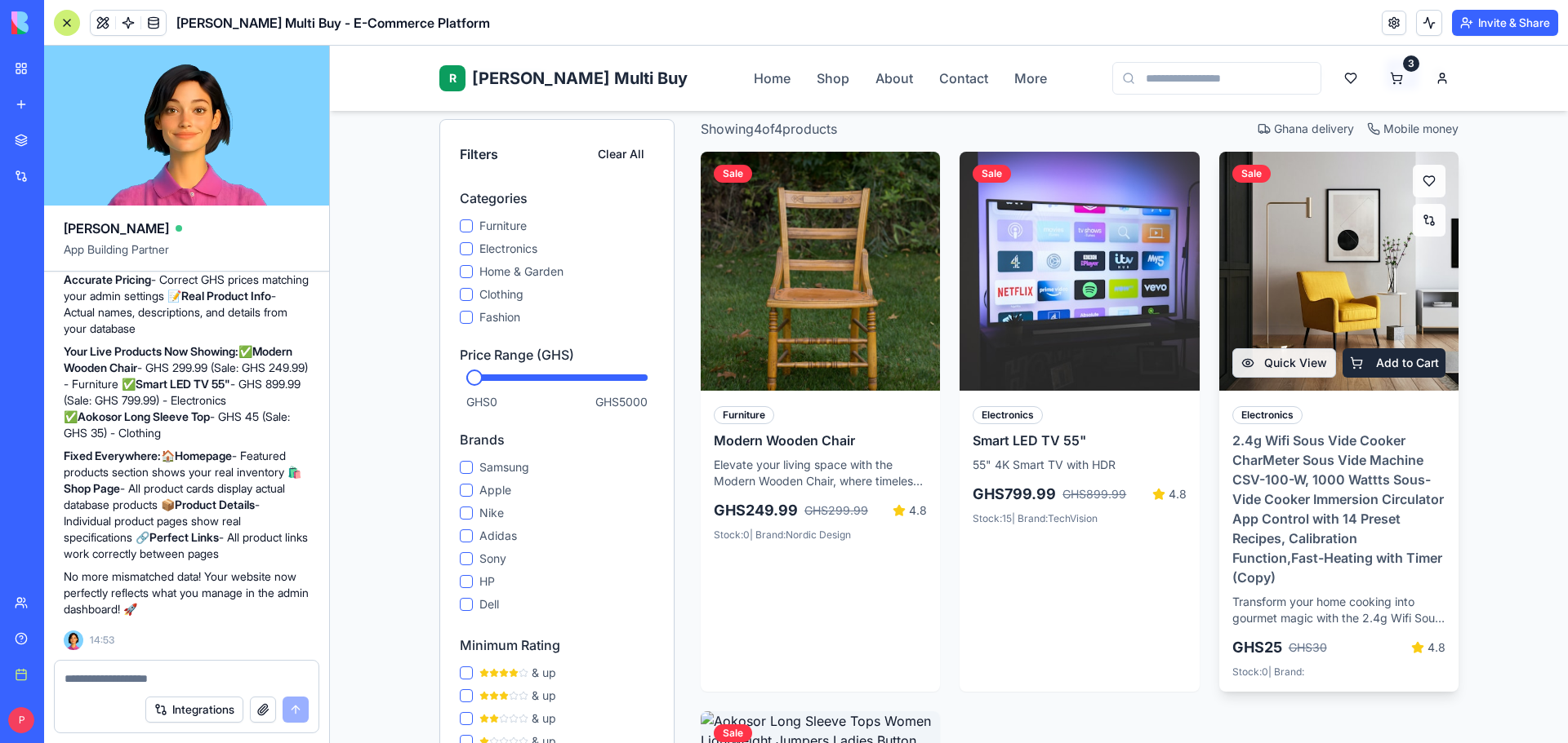
scroll to position [326, 0]
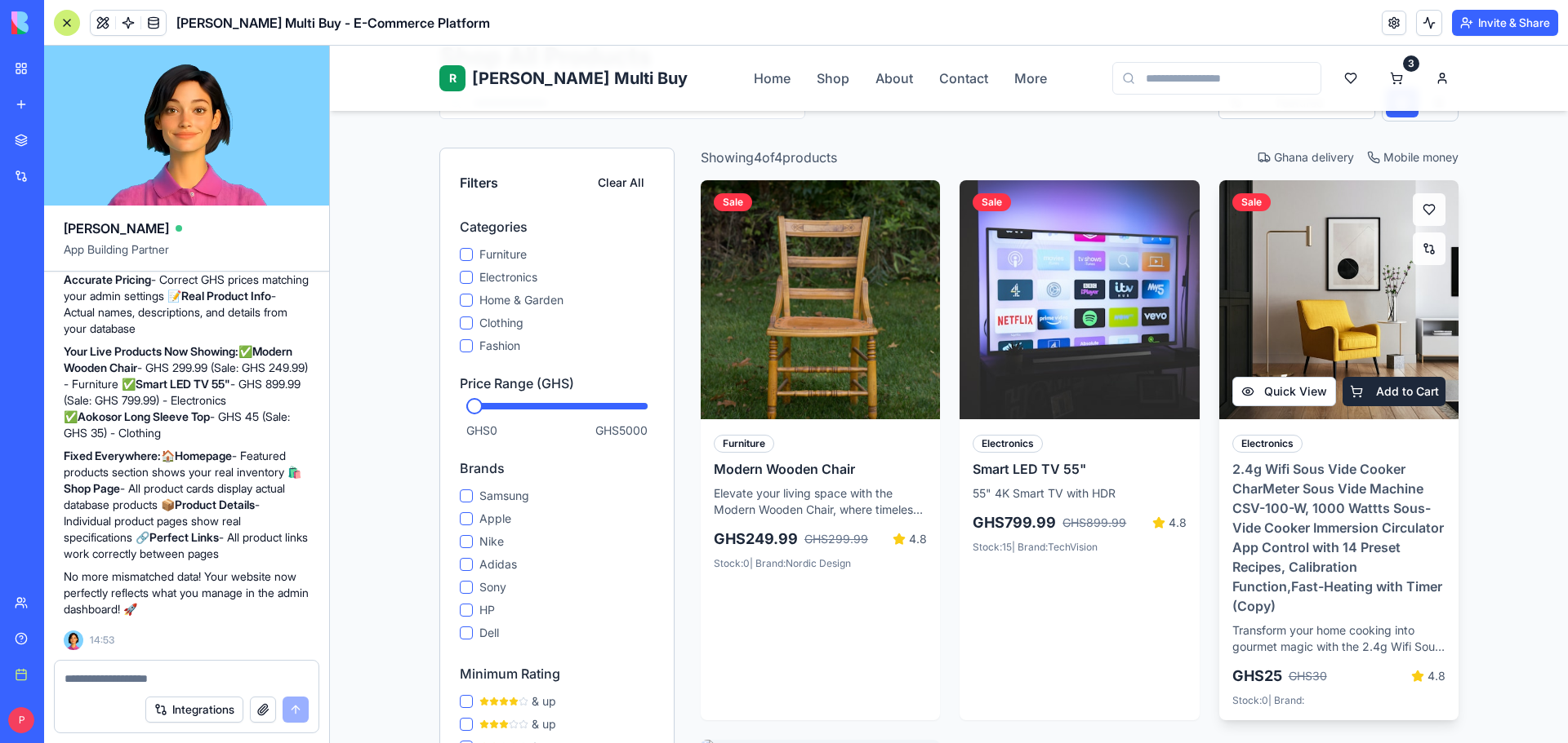
click at [1300, 377] on button "Quick View" at bounding box center [1284, 392] width 104 height 29
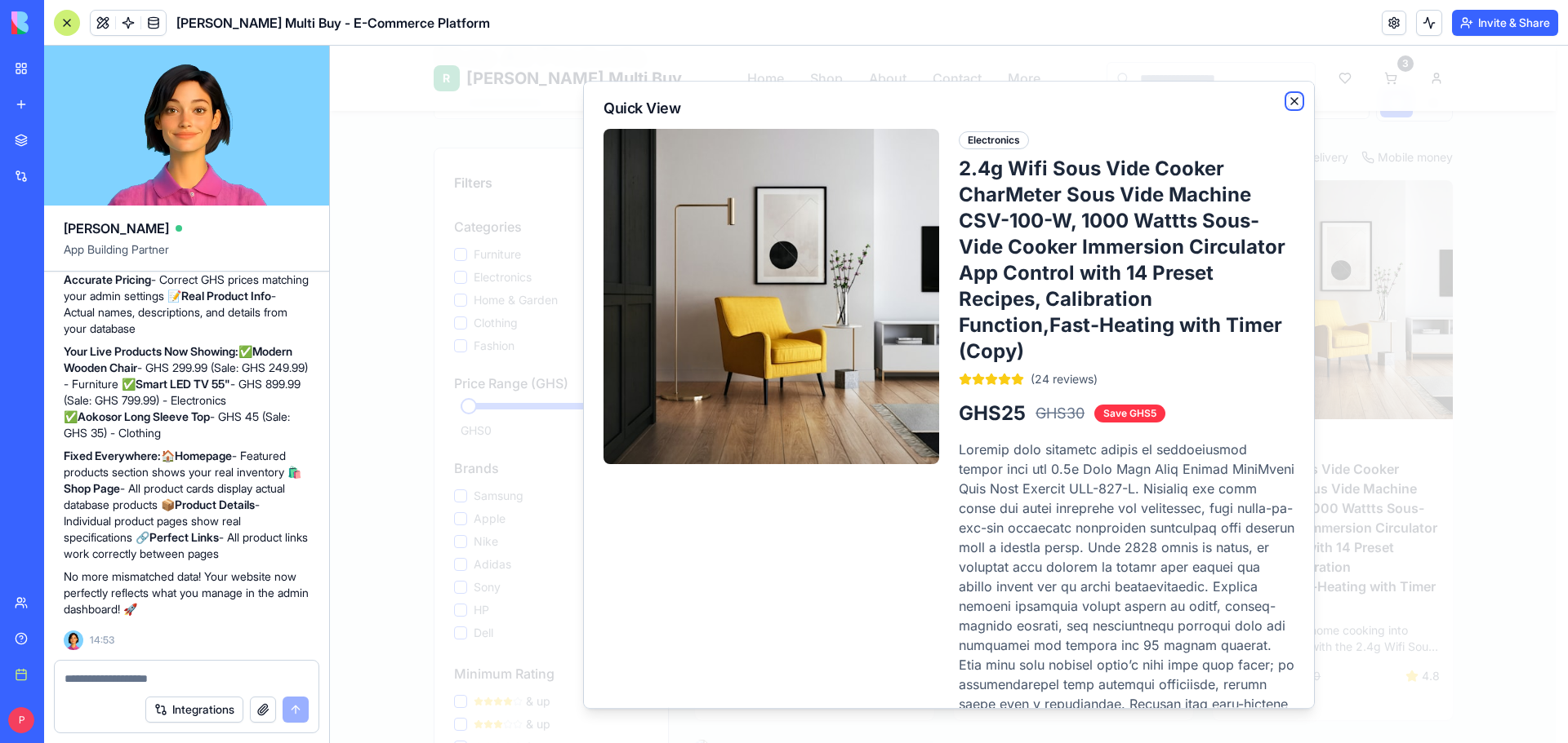
click at [1287, 101] on icon "button" at bounding box center [1294, 101] width 13 height 13
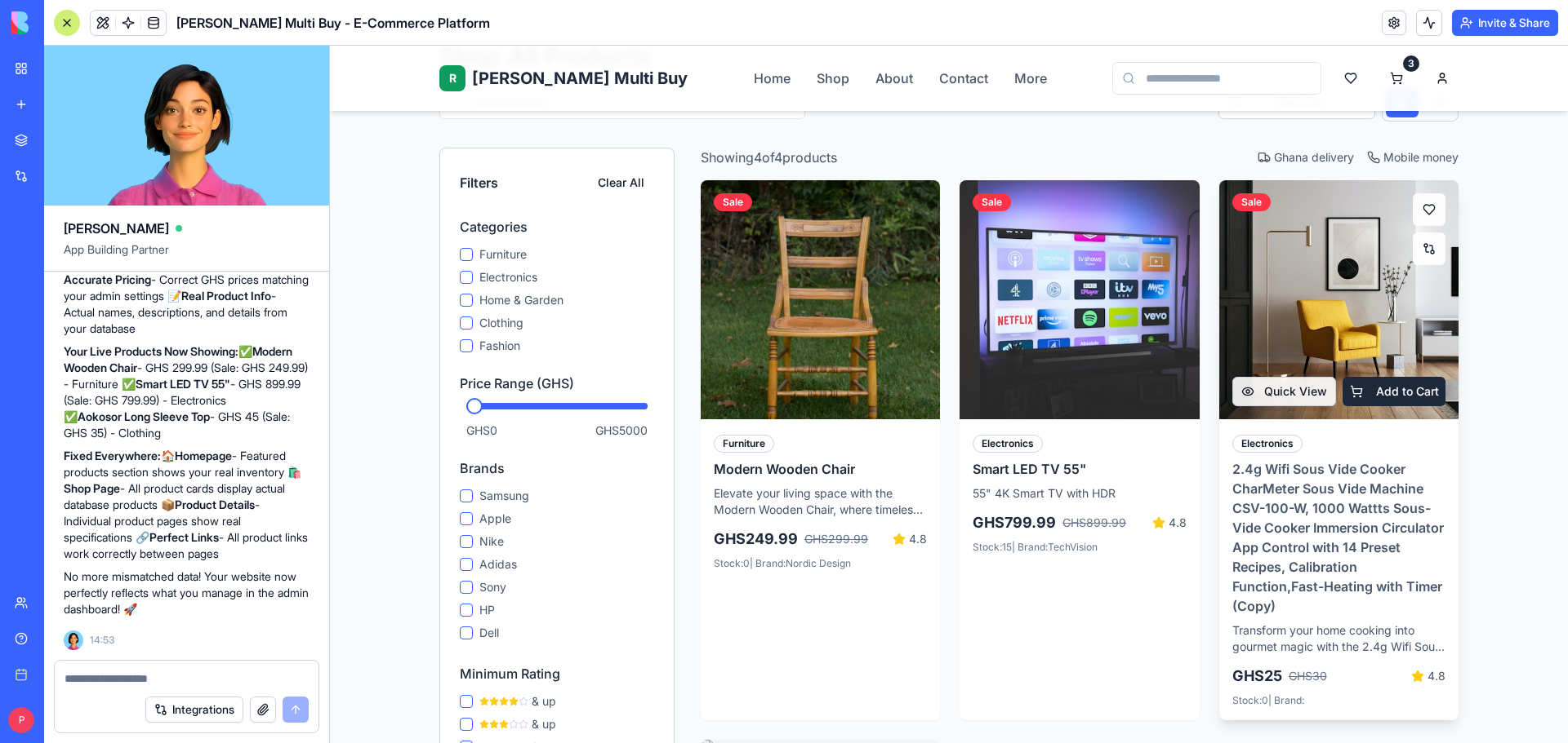
click at [1295, 276] on img at bounding box center [1337, 300] width 251 height 251
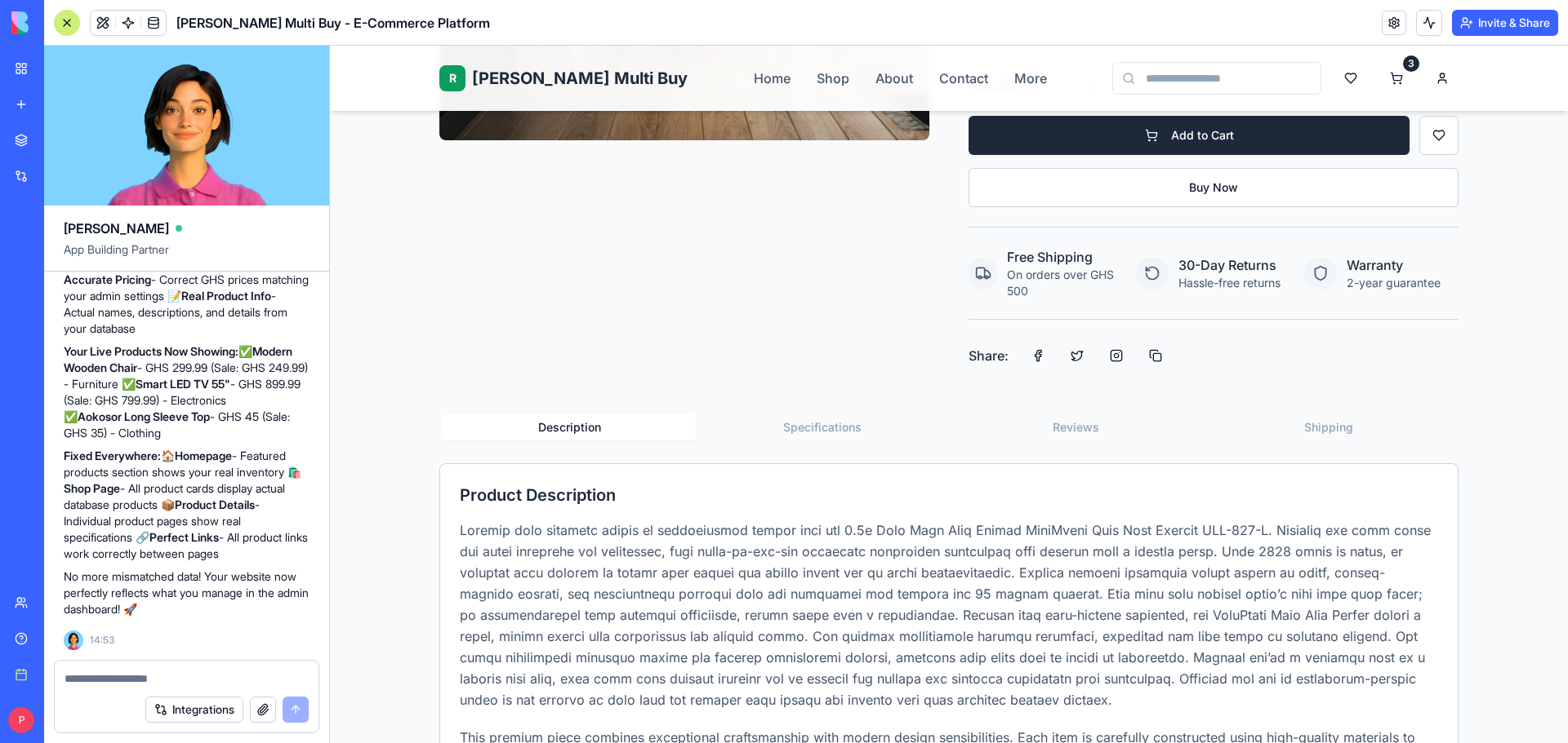
scroll to position [571, 0]
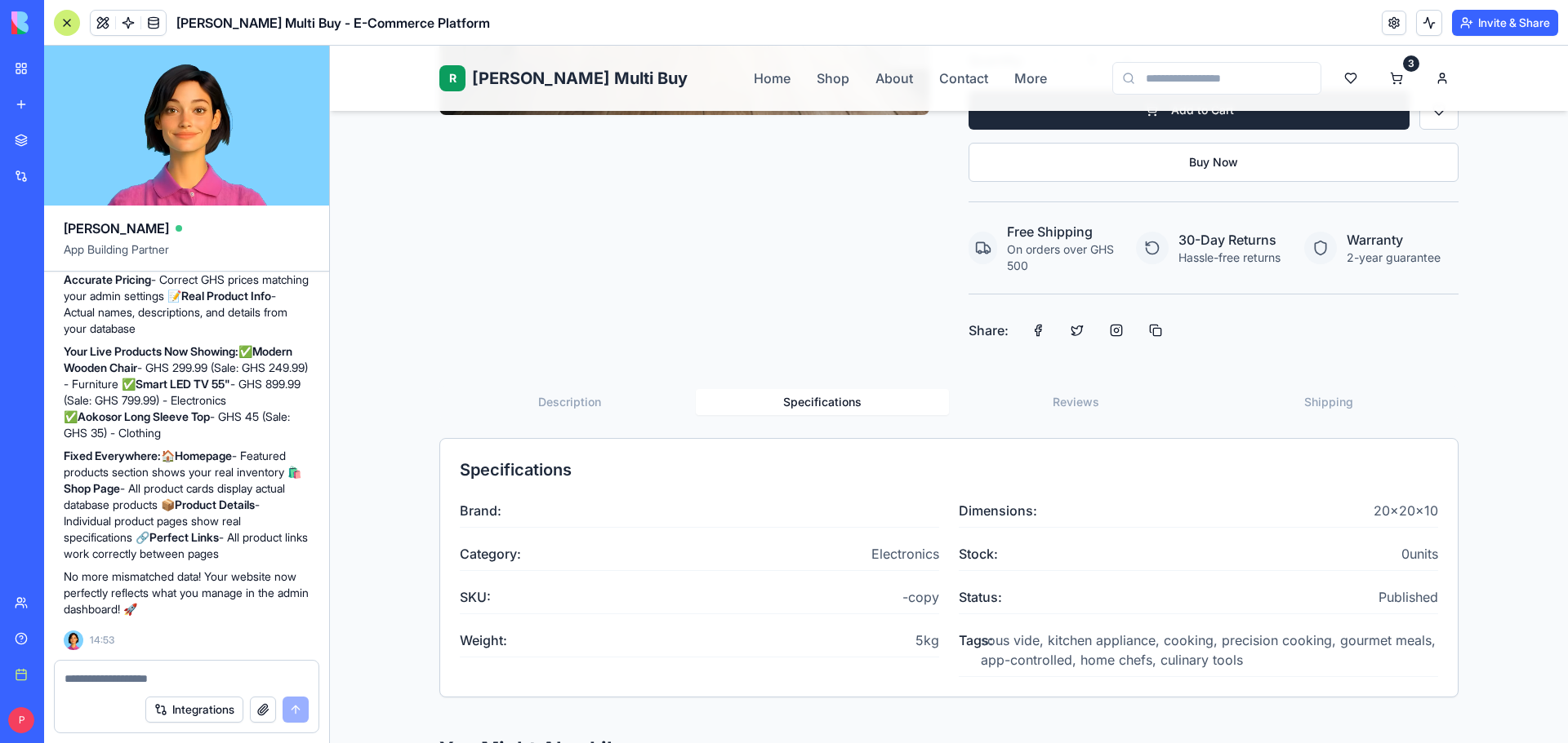
click at [821, 396] on button "Specifications" at bounding box center [822, 402] width 253 height 26
click at [1065, 398] on button "Reviews" at bounding box center [1075, 402] width 253 height 26
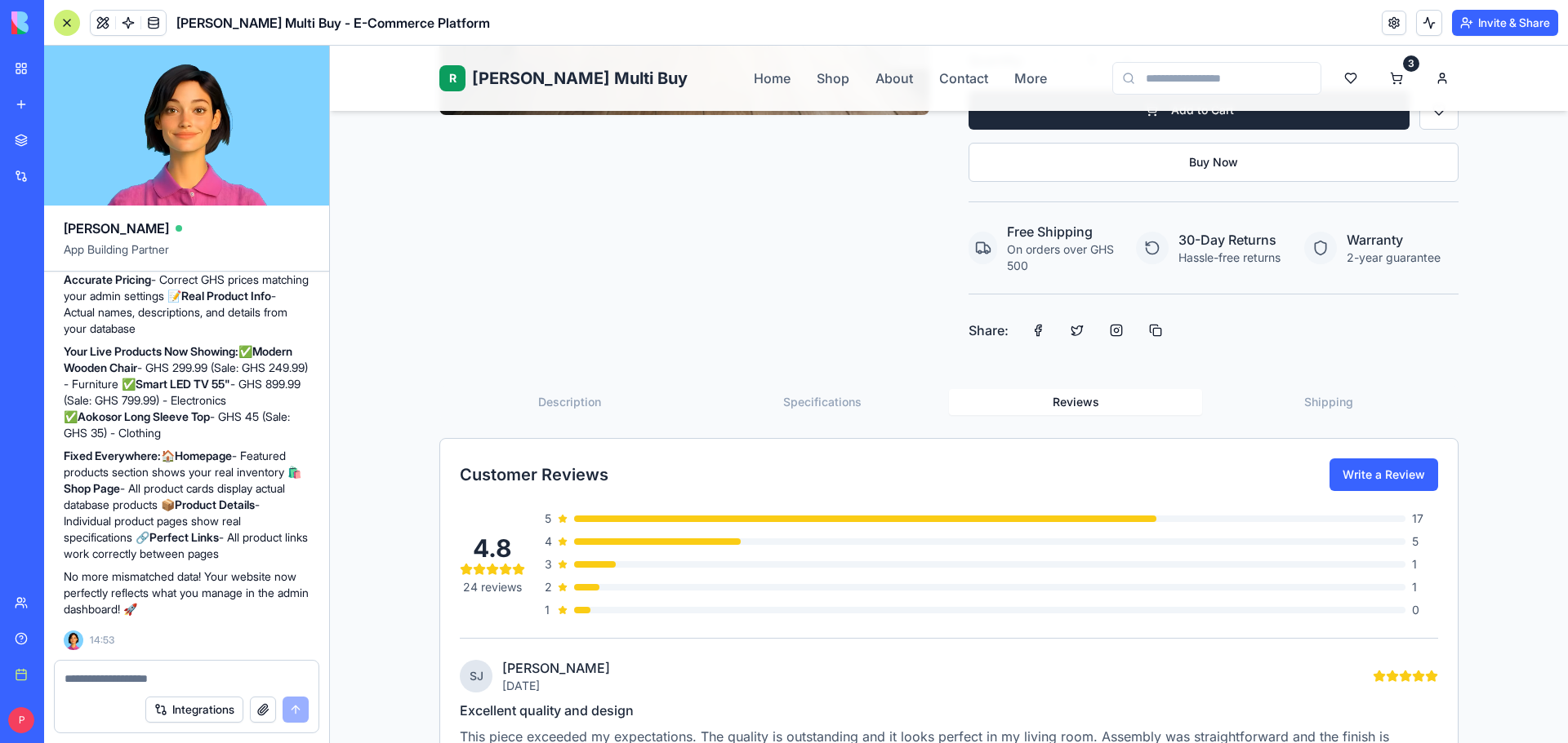
click at [1279, 411] on button "Shipping" at bounding box center [1328, 402] width 253 height 26
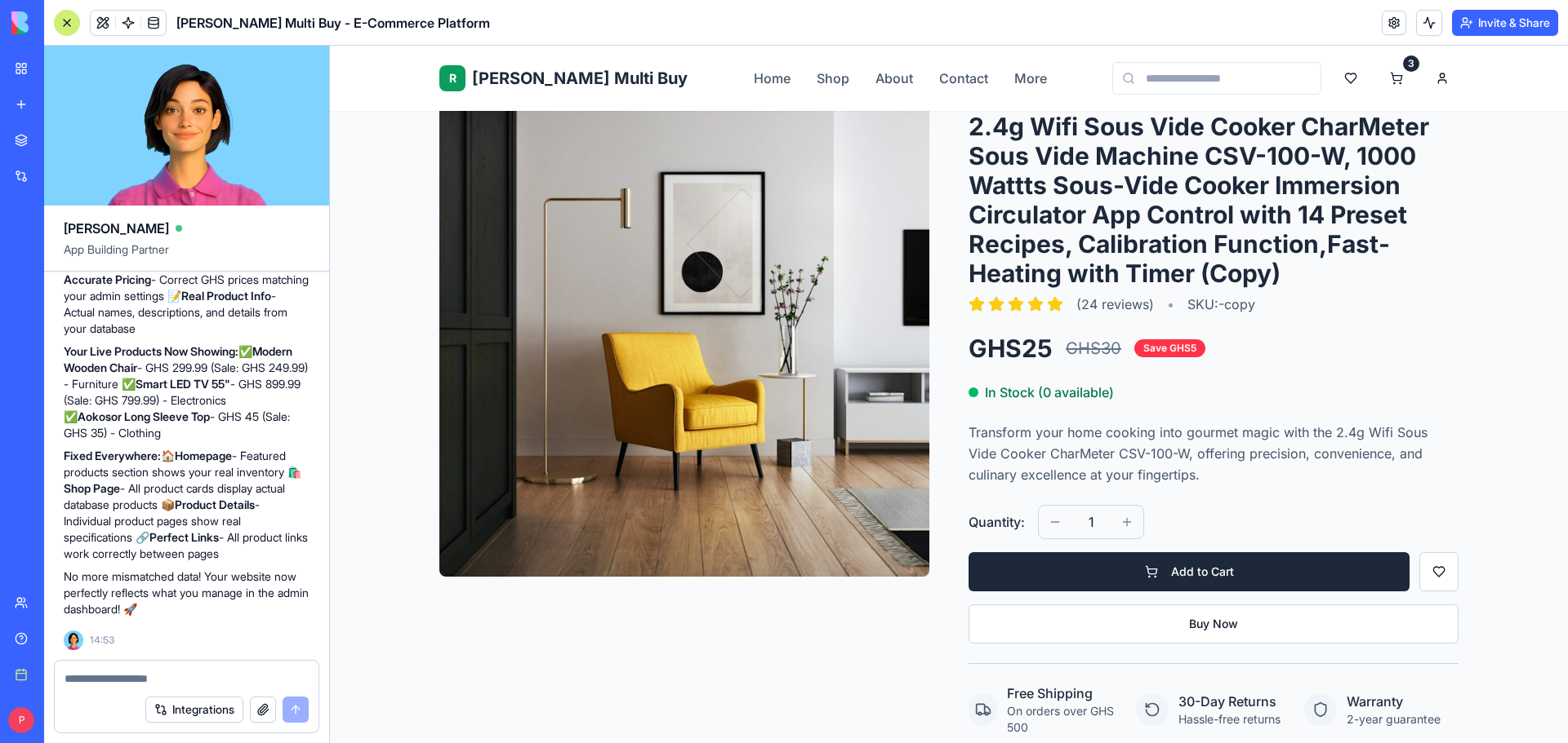
scroll to position [0, 0]
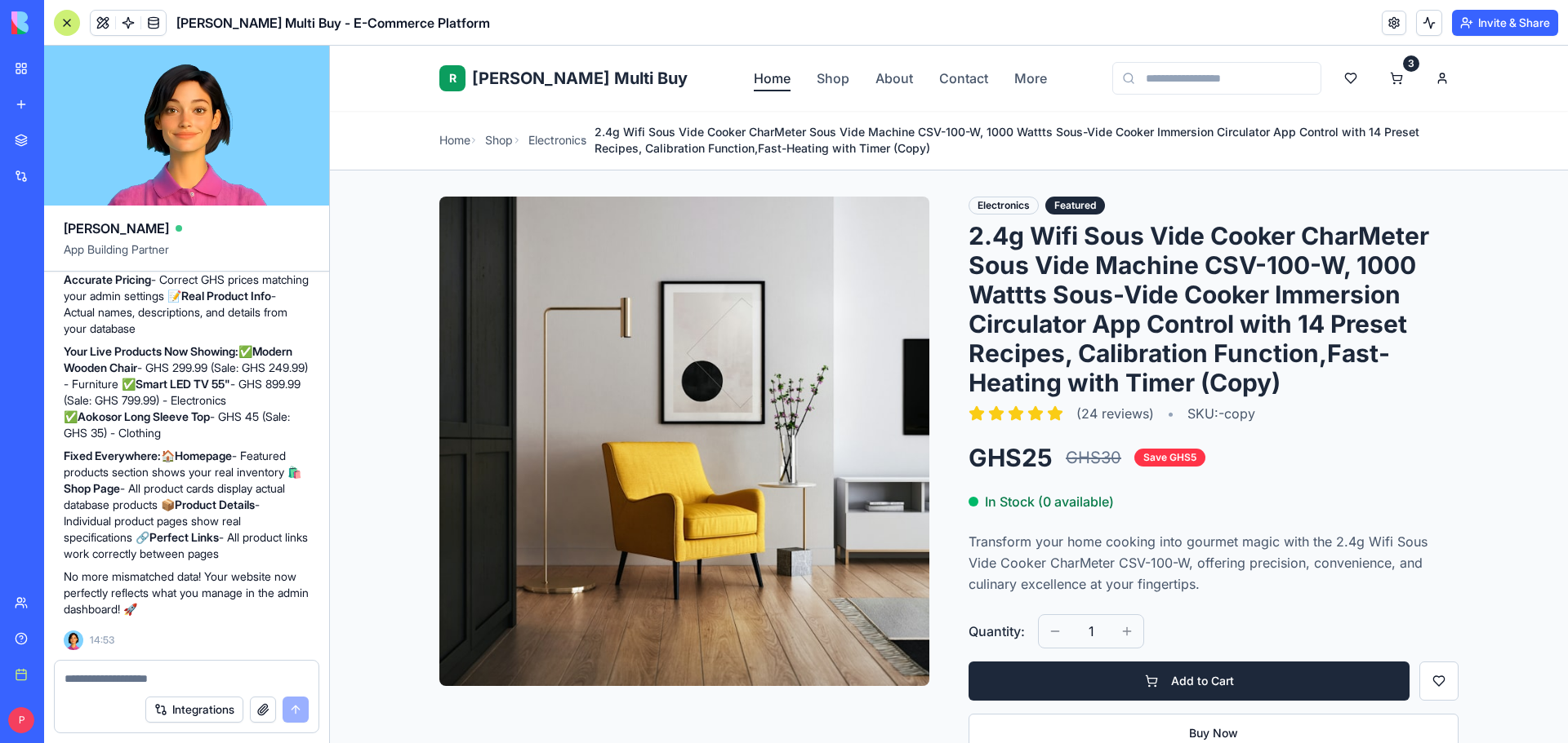
click at [754, 77] on link "Home" at bounding box center [772, 78] width 37 height 19
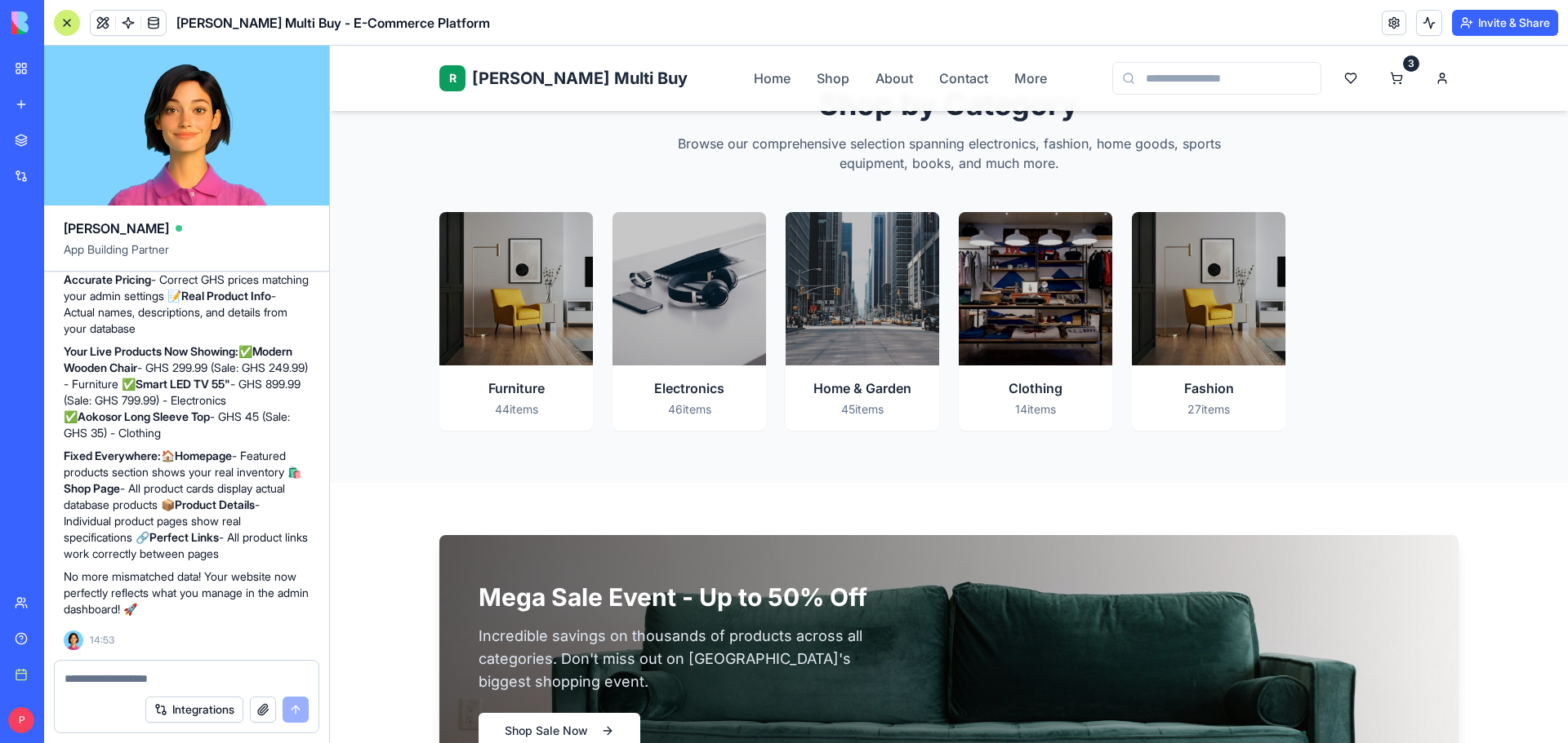
scroll to position [2040, 0]
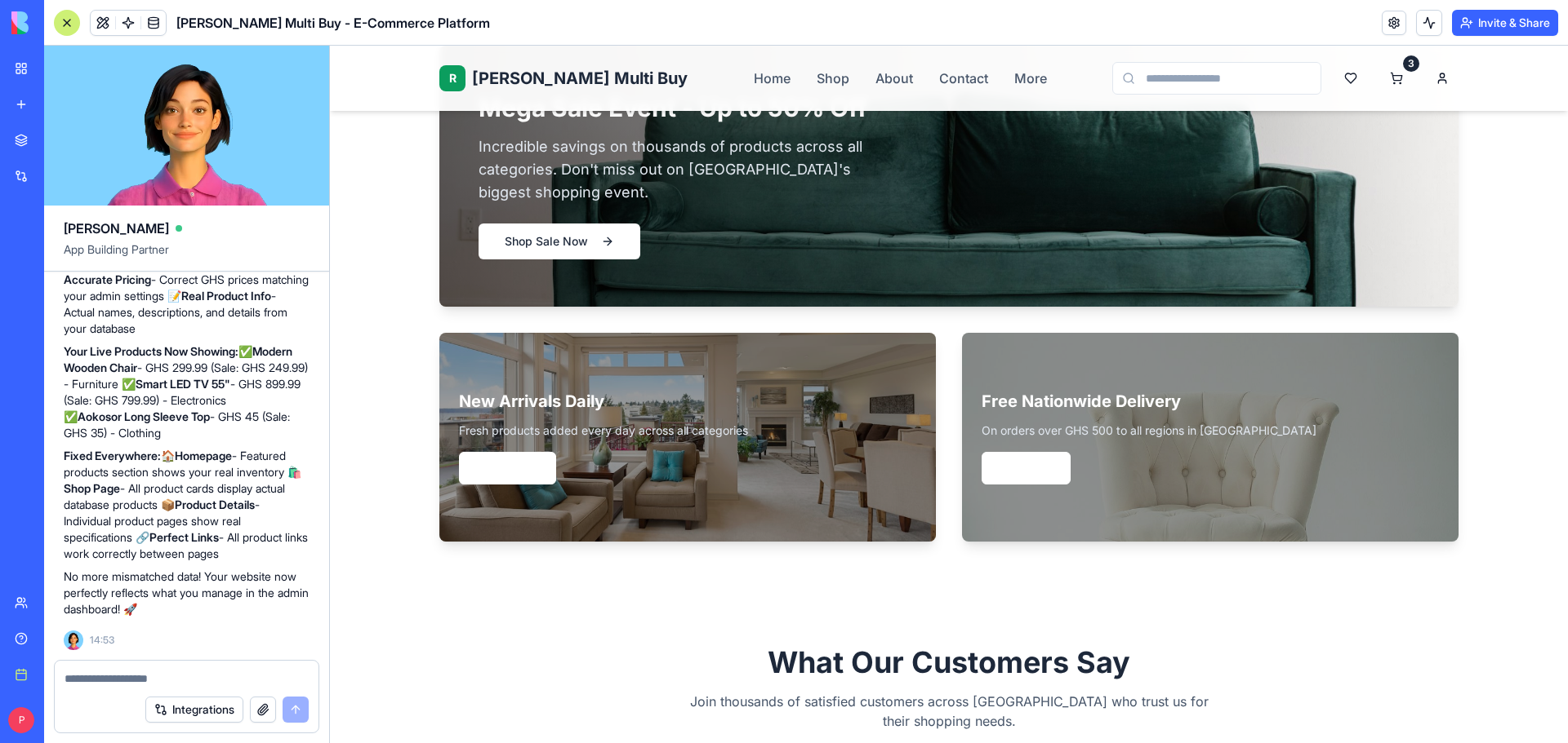
click at [784, 88] on div "R Rene Multi Buy Rene Home Shop About Contact More 3" at bounding box center [949, 78] width 1019 height 65
click at [816, 78] on link "Shop" at bounding box center [832, 78] width 33 height 19
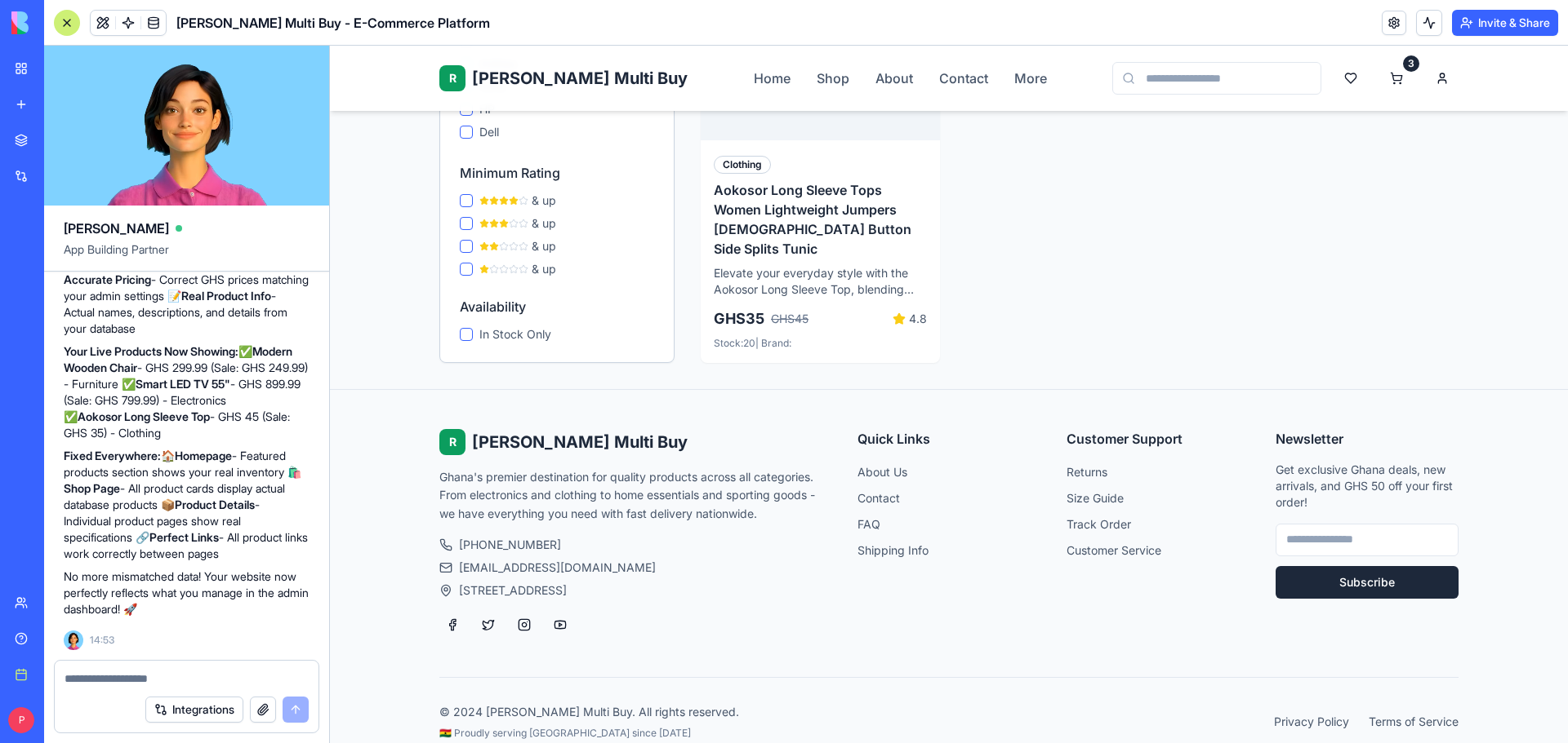
click at [517, 69] on span "[PERSON_NAME] Multi Buy" at bounding box center [580, 78] width 216 height 23
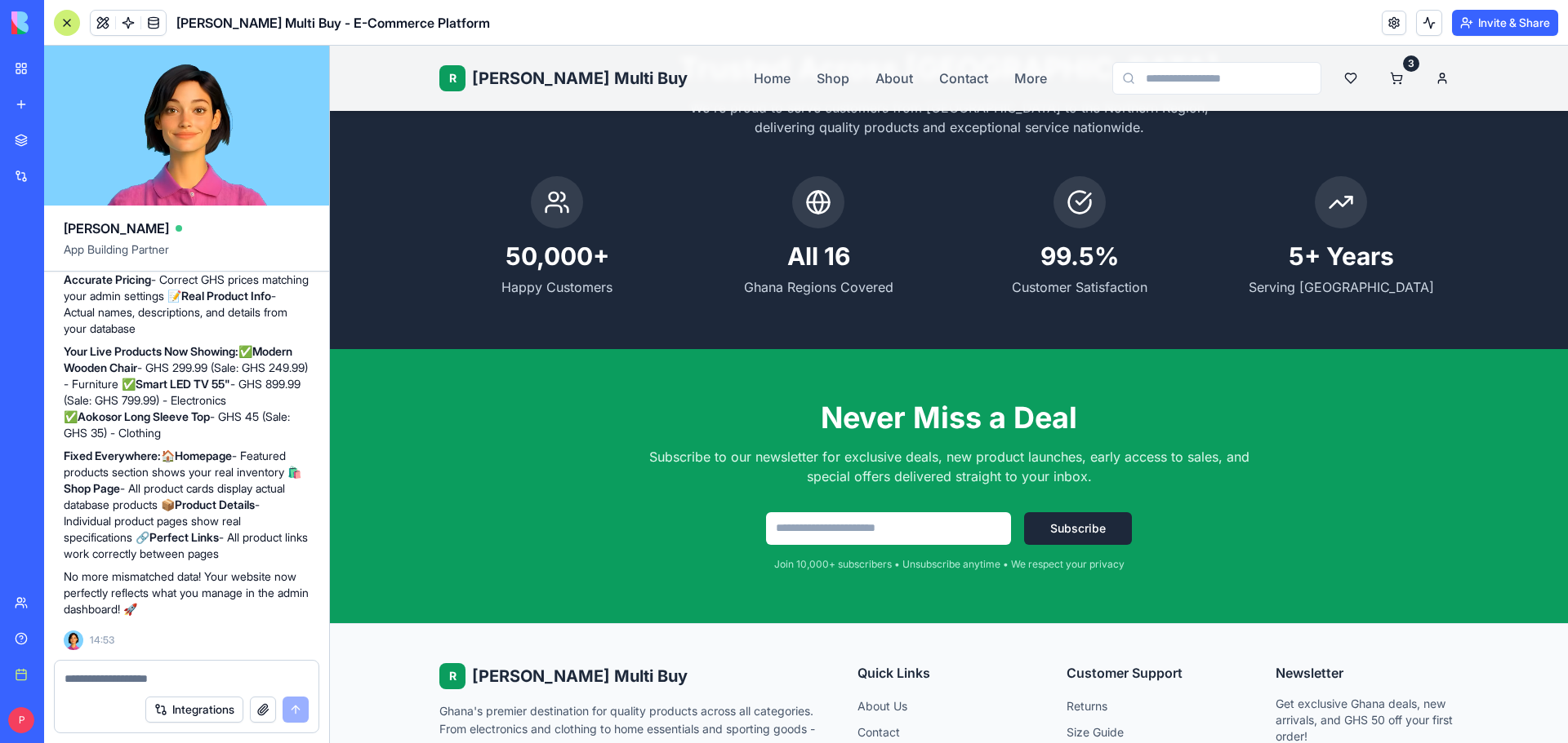
scroll to position [3551, 0]
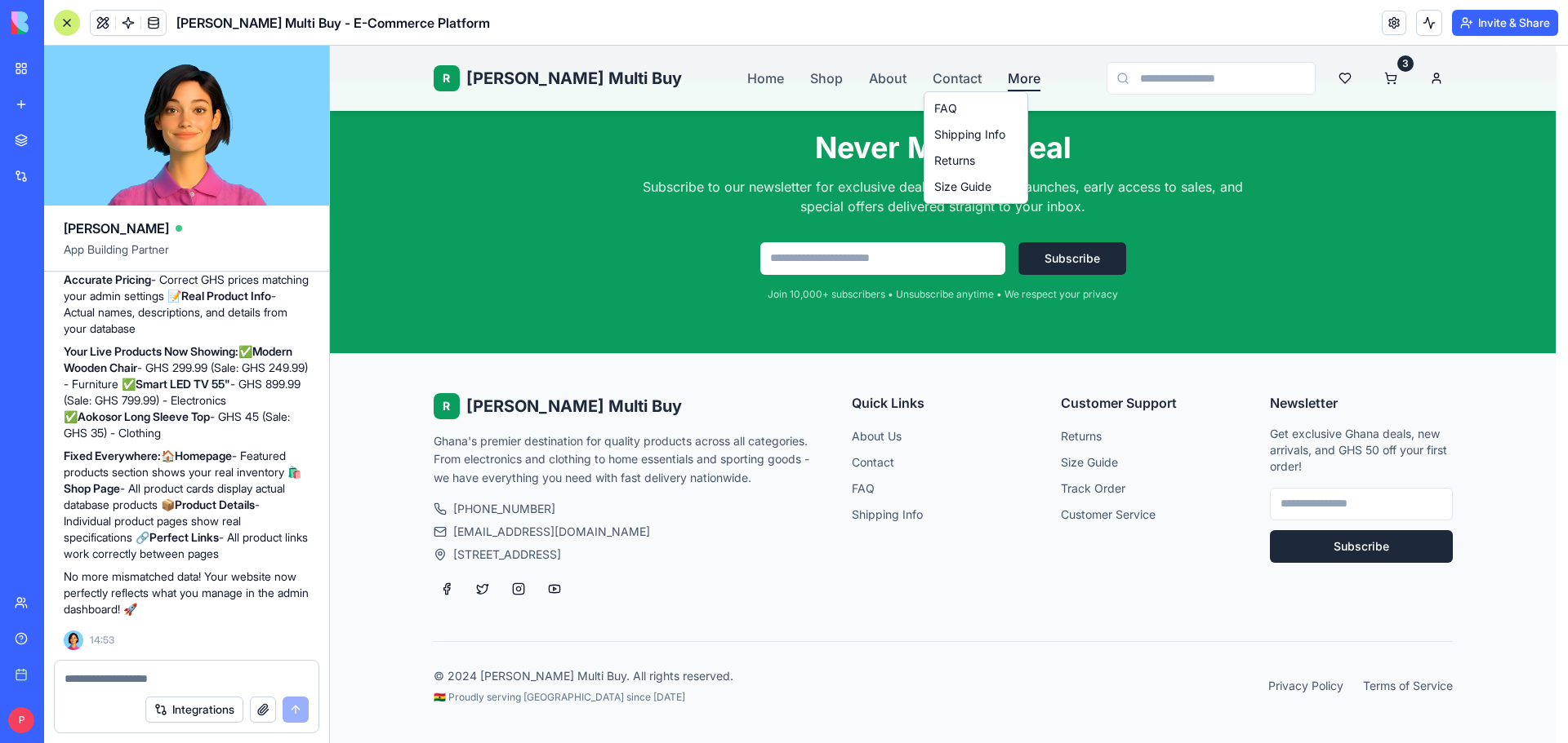
click at [952, 107] on link "FAQ" at bounding box center [975, 108] width 96 height 26
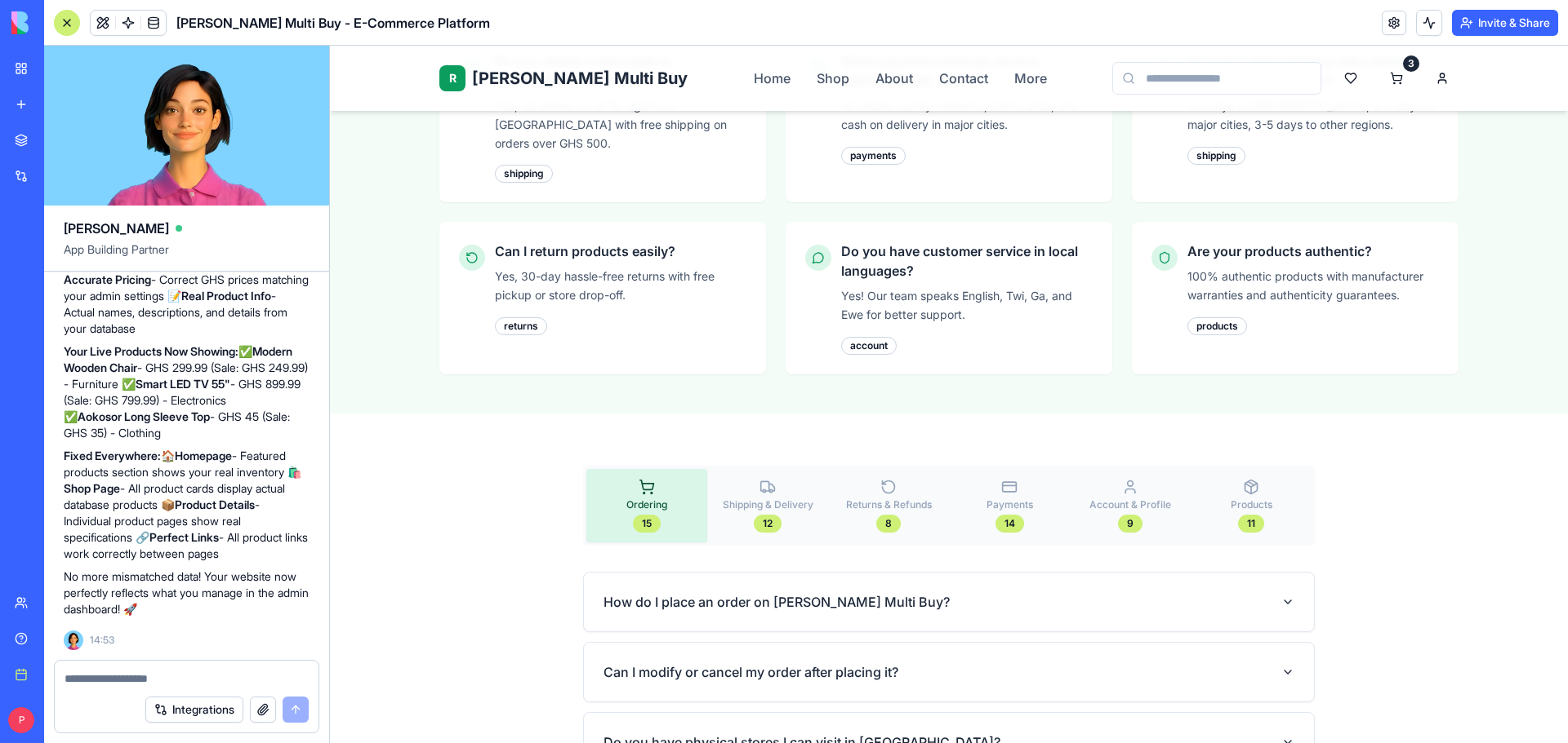
scroll to position [831, 0]
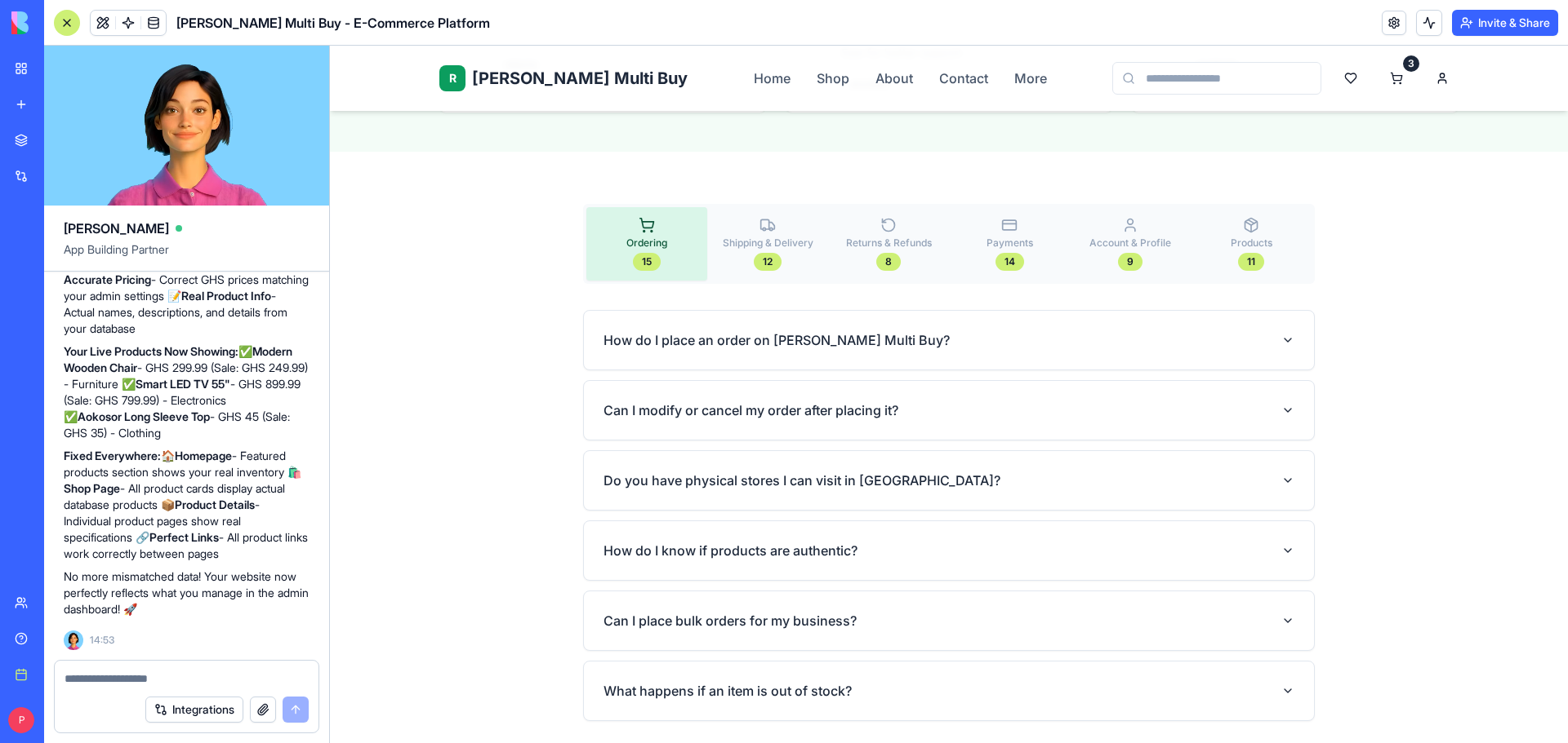
click at [774, 236] on span "Shipping & Delivery" at bounding box center [768, 243] width 90 height 13
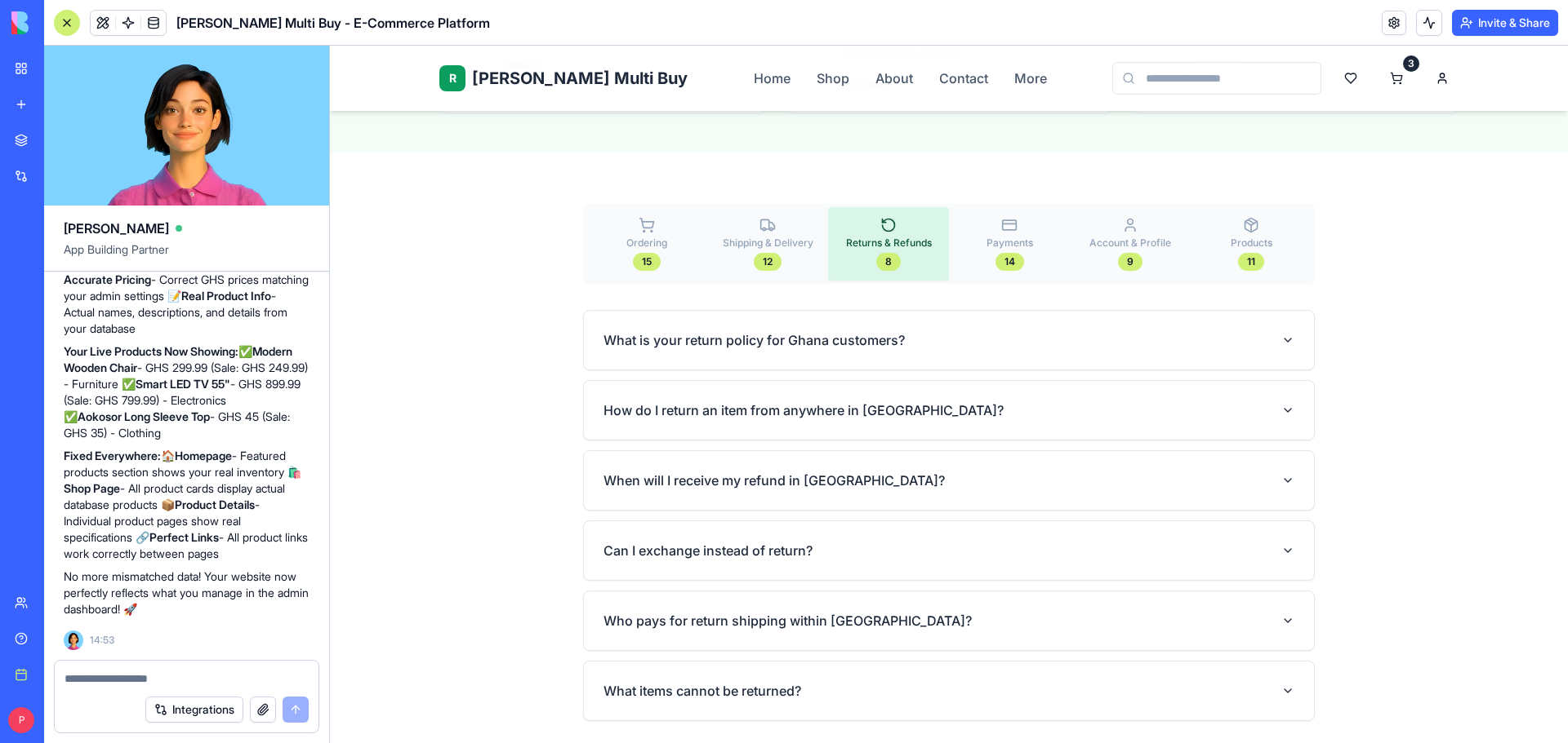
click at [871, 236] on span "Returns & Refunds" at bounding box center [889, 243] width 86 height 13
click at [1035, 210] on button "Payments 14" at bounding box center [1009, 244] width 121 height 73
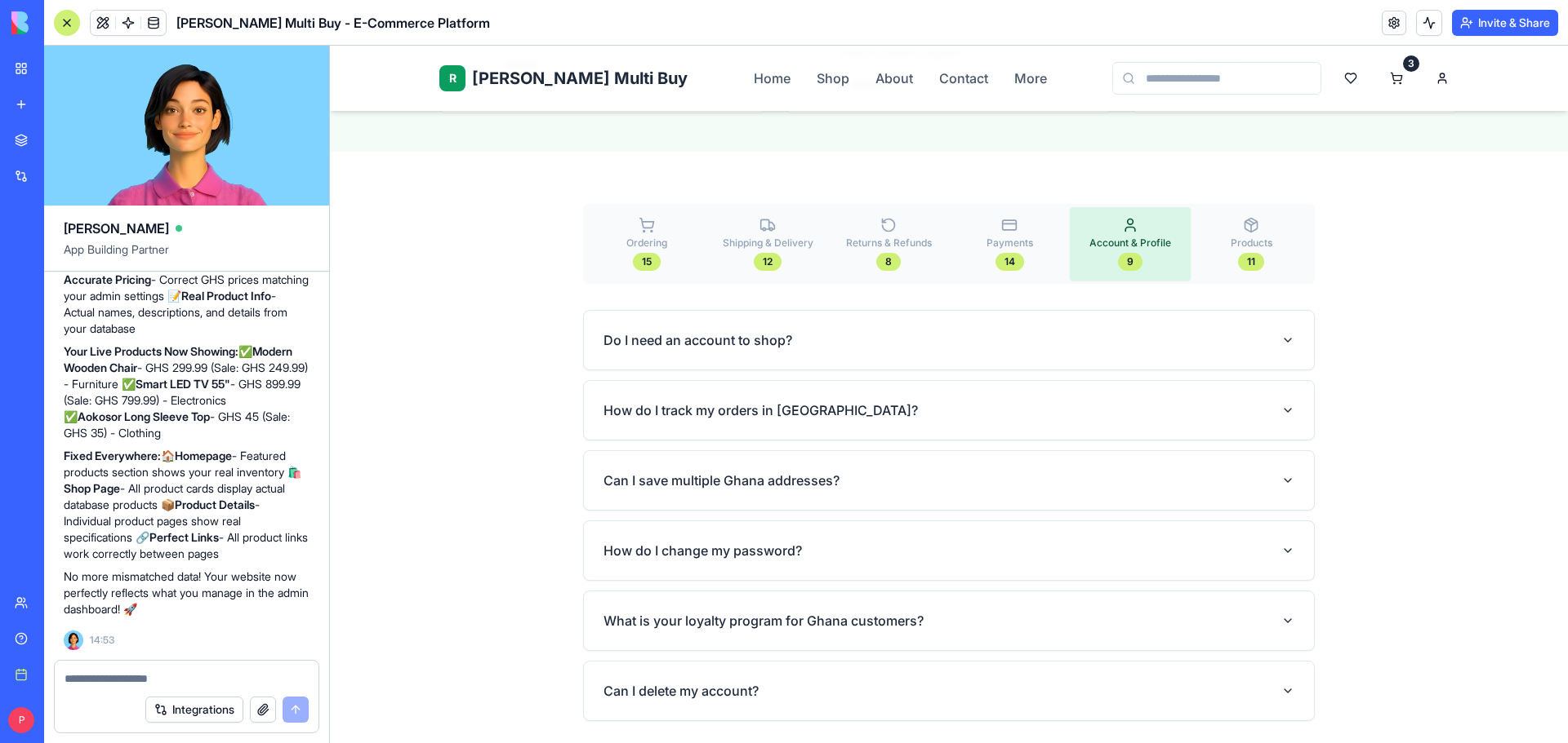
drag, startPoint x: 1125, startPoint y: 210, endPoint x: 1215, endPoint y: 210, distance: 90.0
click at [1125, 211] on button "Account & Profile 9" at bounding box center [1129, 244] width 121 height 73
click at [1230, 209] on button "Products 11" at bounding box center [1251, 244] width 121 height 73
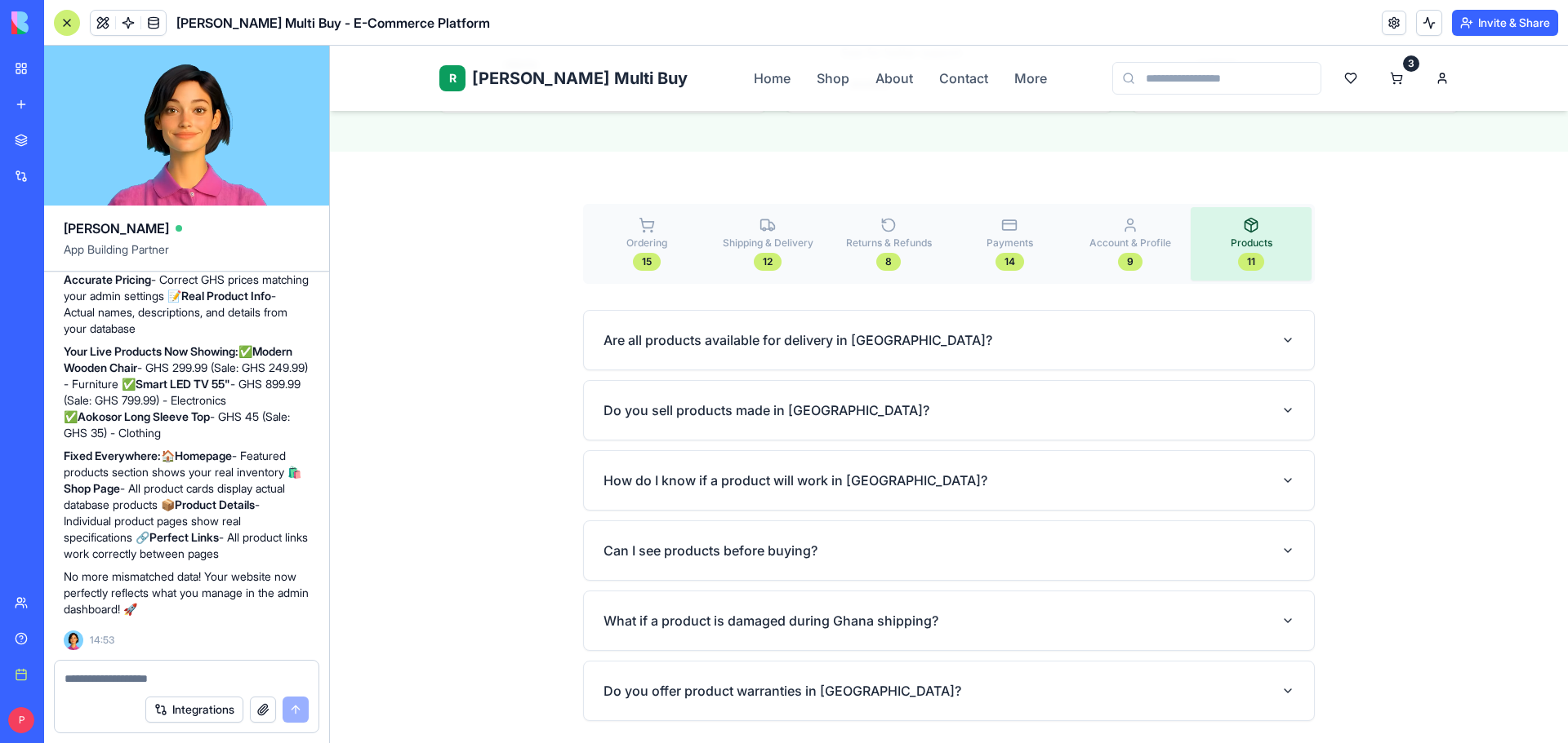
click at [1481, 23] on button "Invite & Share" at bounding box center [1505, 23] width 106 height 26
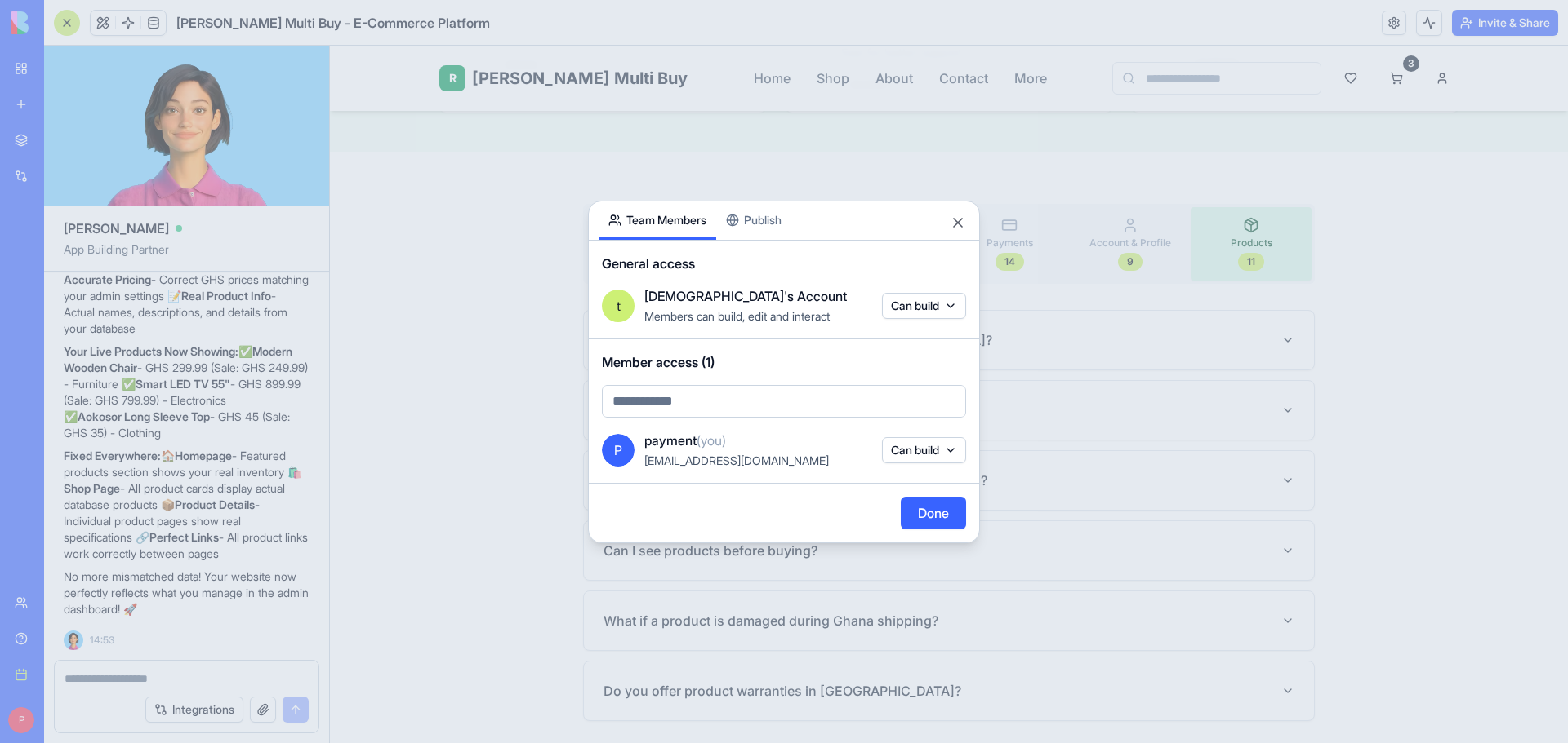
click at [736, 234] on div "Share App Team Members Publish General access t tinkatop's Account Members can …" at bounding box center [784, 372] width 392 height 343
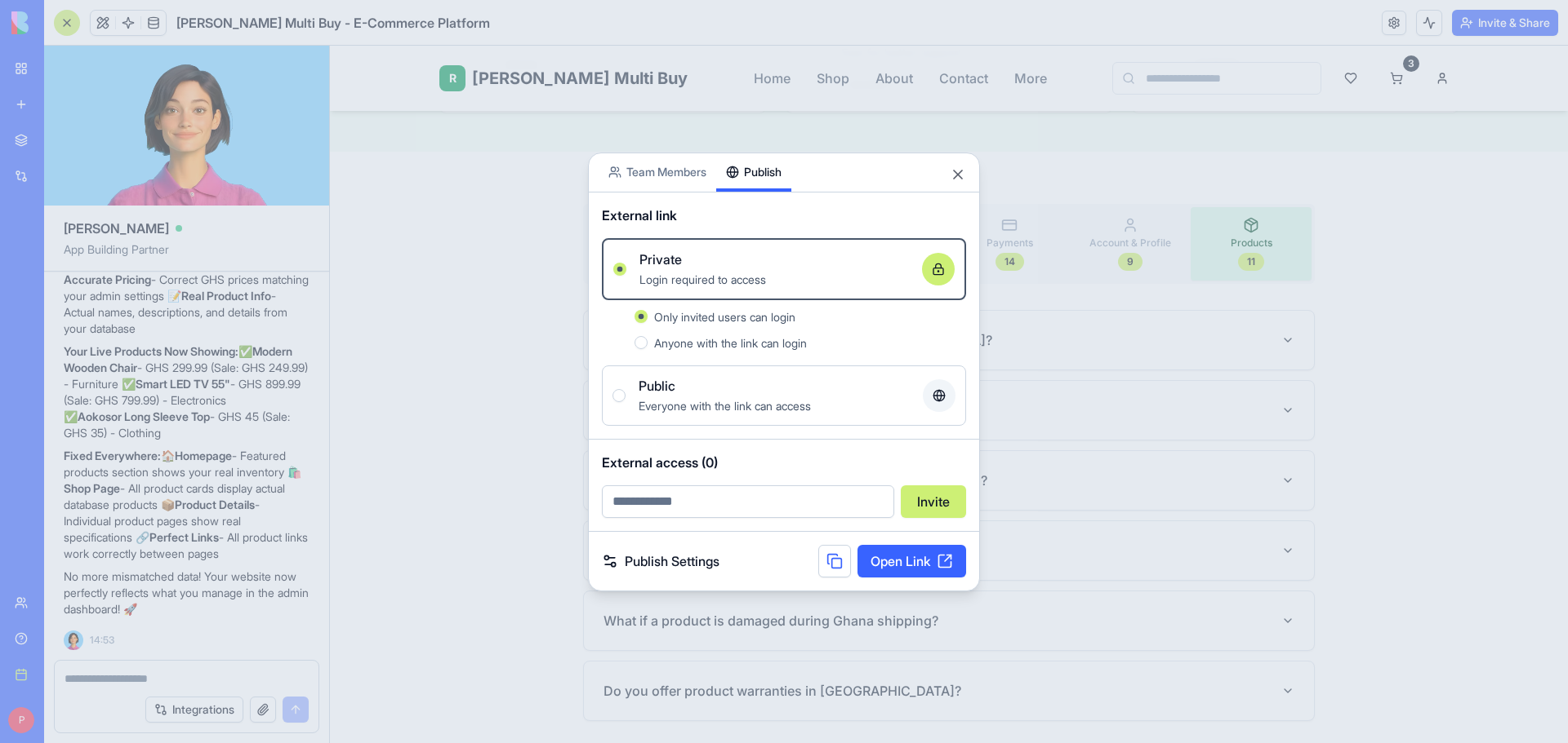
click at [922, 560] on link "Open Link" at bounding box center [911, 561] width 109 height 33
click at [957, 170] on button "Close" at bounding box center [958, 174] width 17 height 17
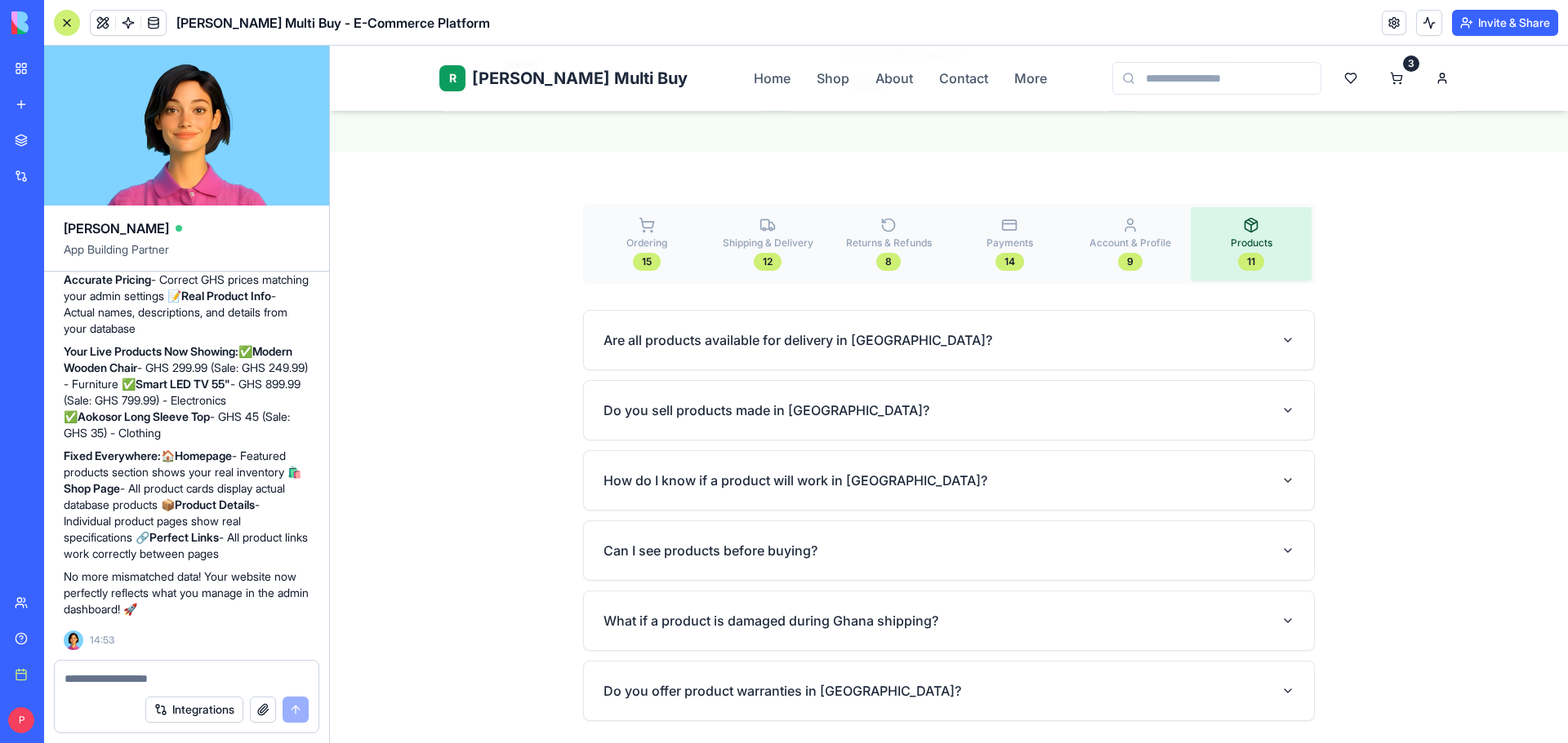
click at [146, 671] on textarea at bounding box center [186, 679] width 244 height 17
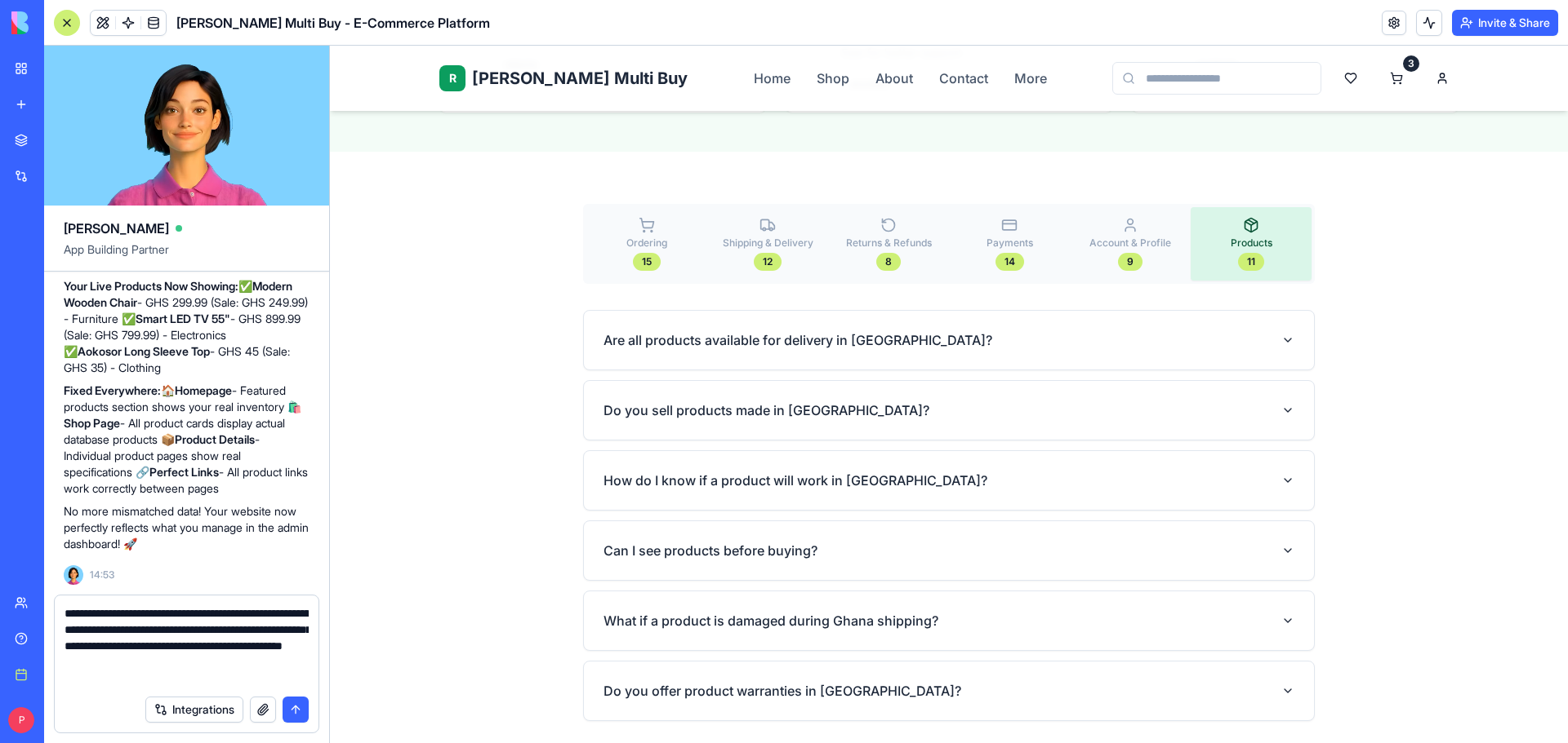
type textarea "**********"
click at [262, 708] on button "button" at bounding box center [262, 710] width 26 height 26
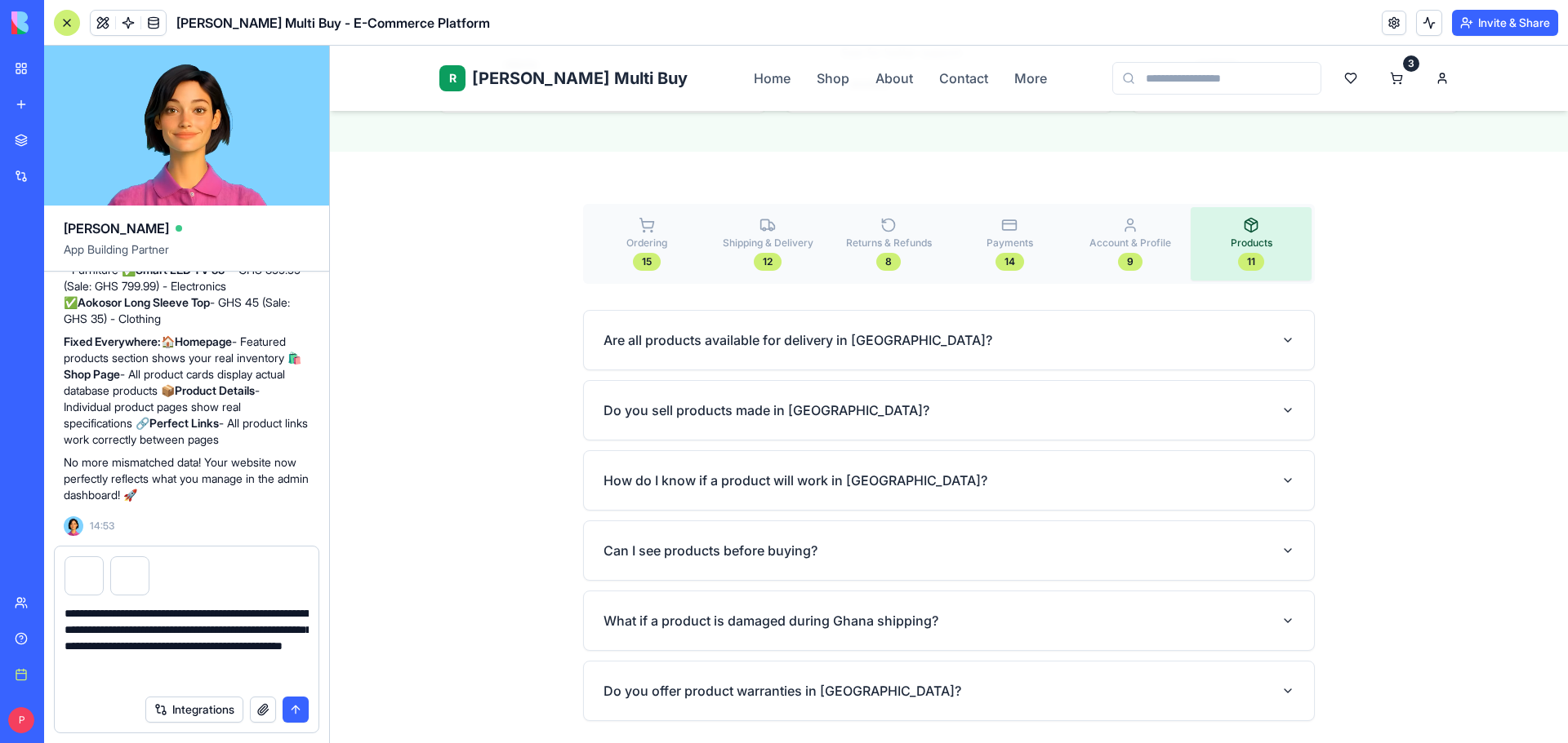
click at [302, 712] on button "submit" at bounding box center [295, 710] width 26 height 26
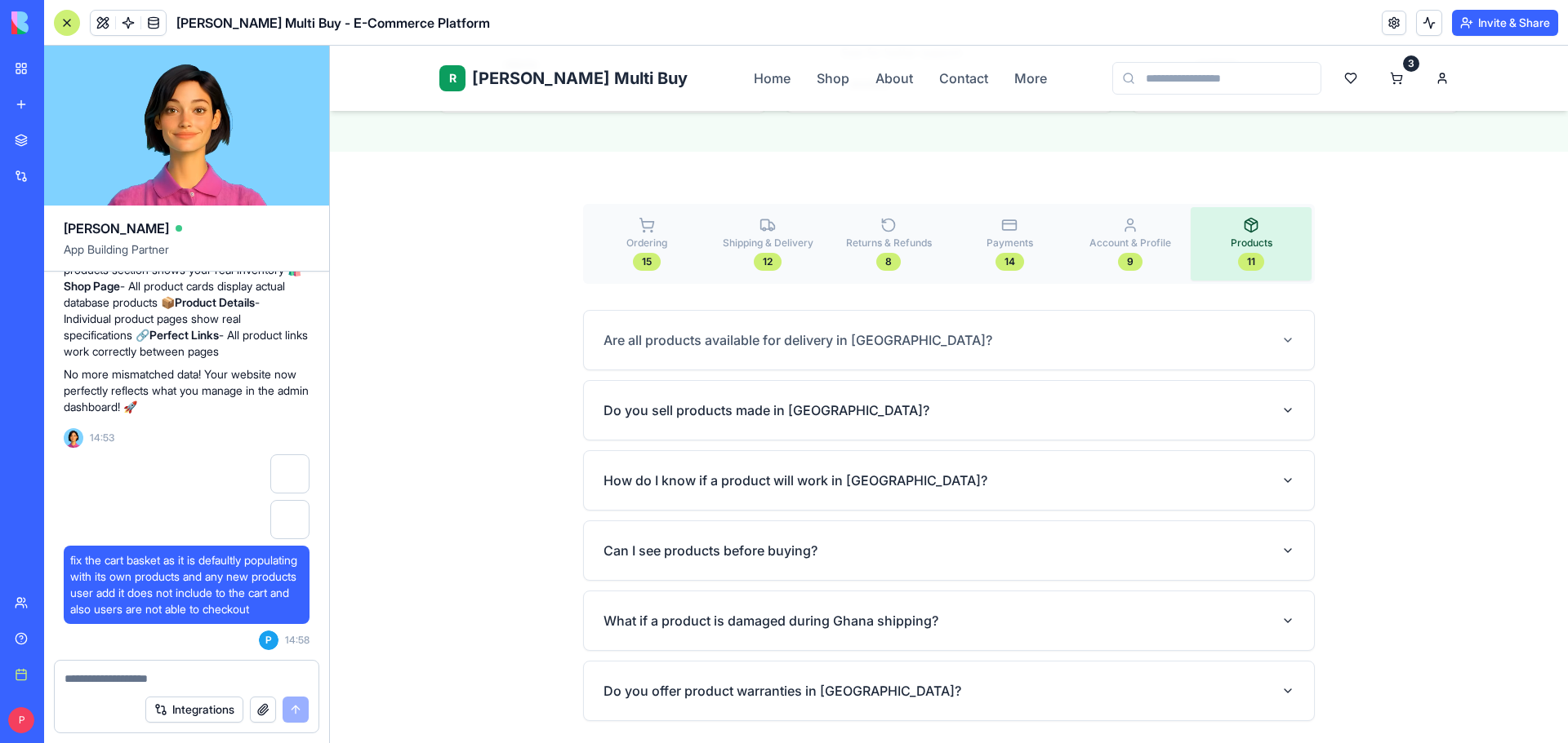
click at [987, 317] on button "Are all products available for delivery in Ghana?" at bounding box center [948, 340] width 691 height 46
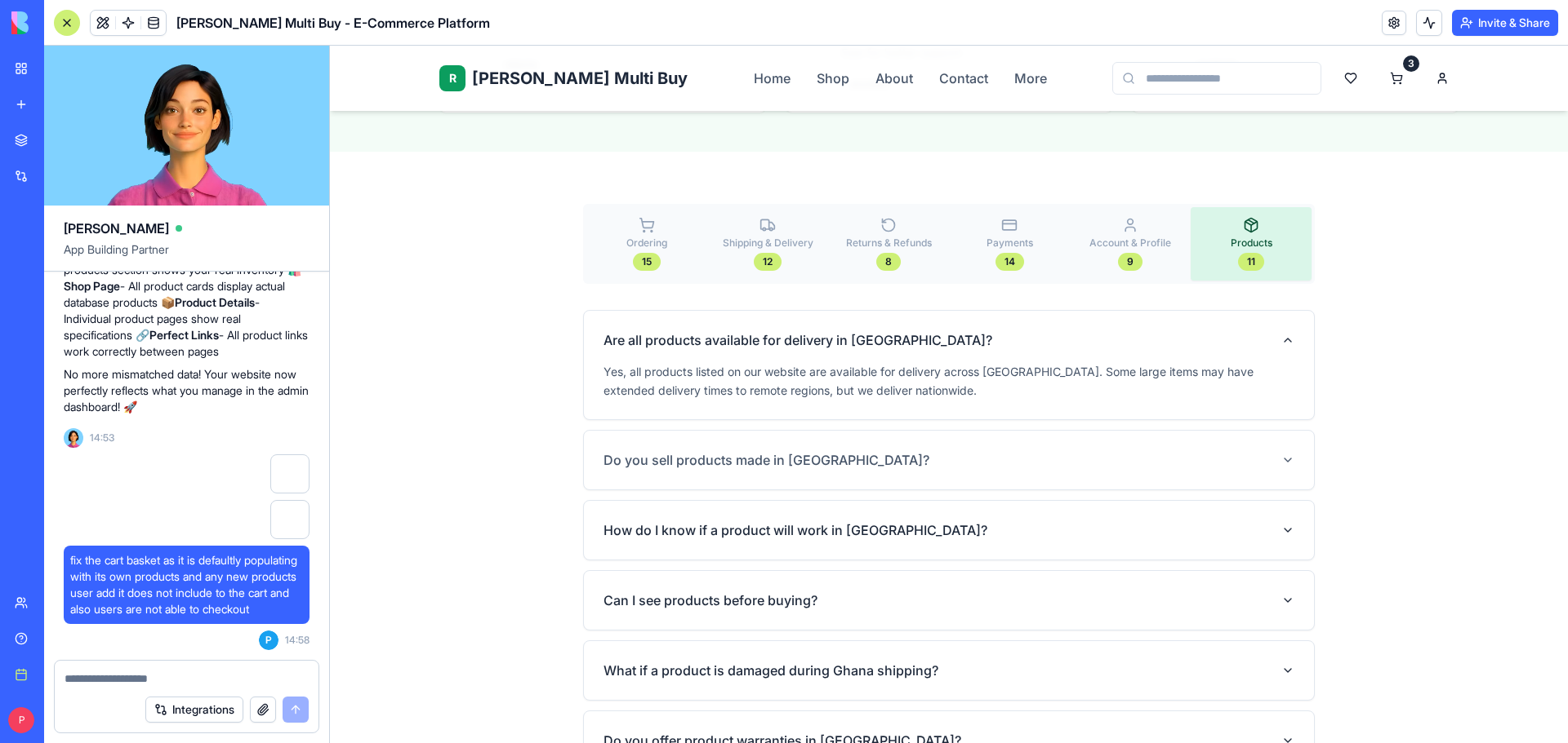
click at [971, 437] on button "Do you sell products made in Ghana?" at bounding box center [948, 460] width 691 height 46
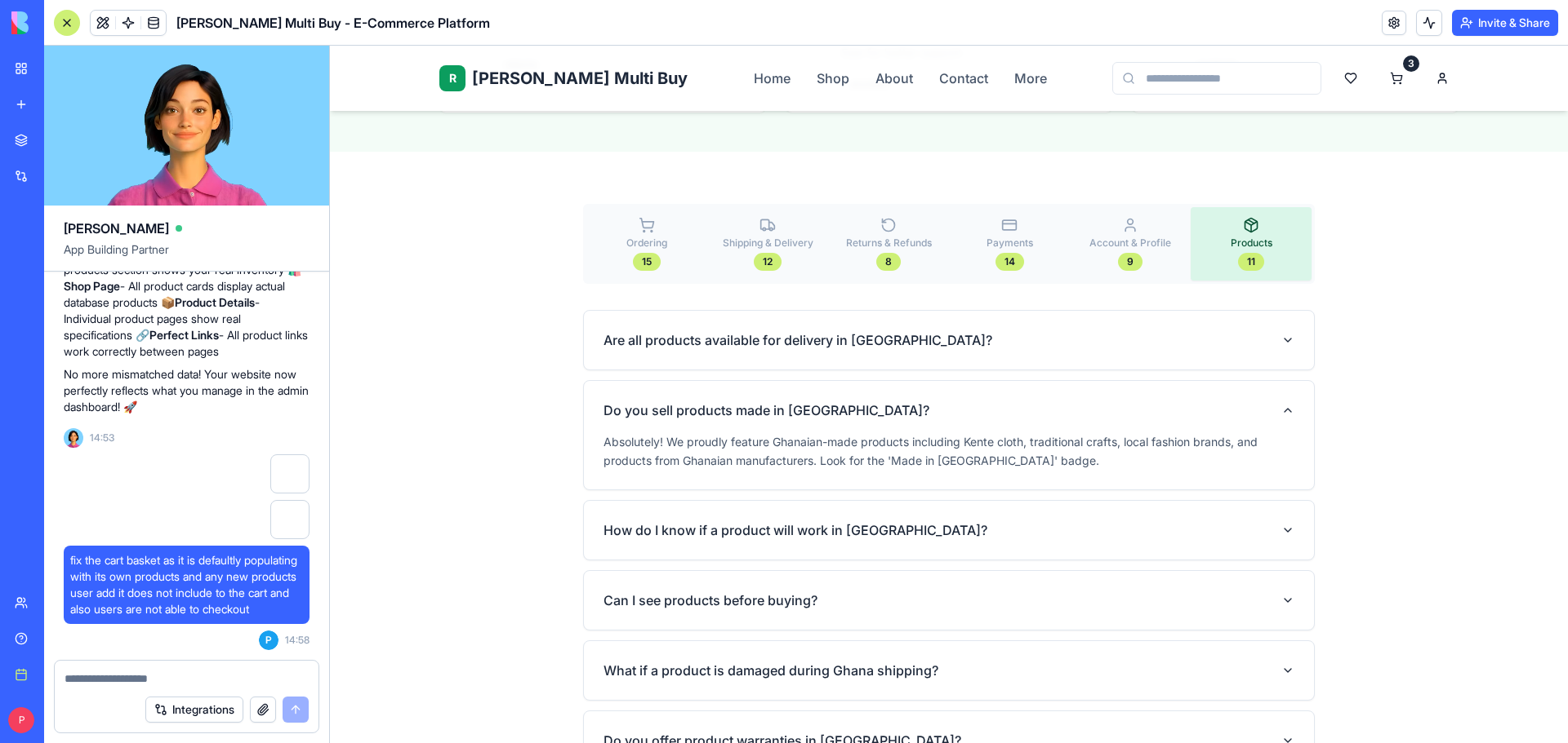
click at [952, 454] on div "Are all products available for delivery in Ghana? Do you sell products made in …" at bounding box center [949, 540] width 732 height 462
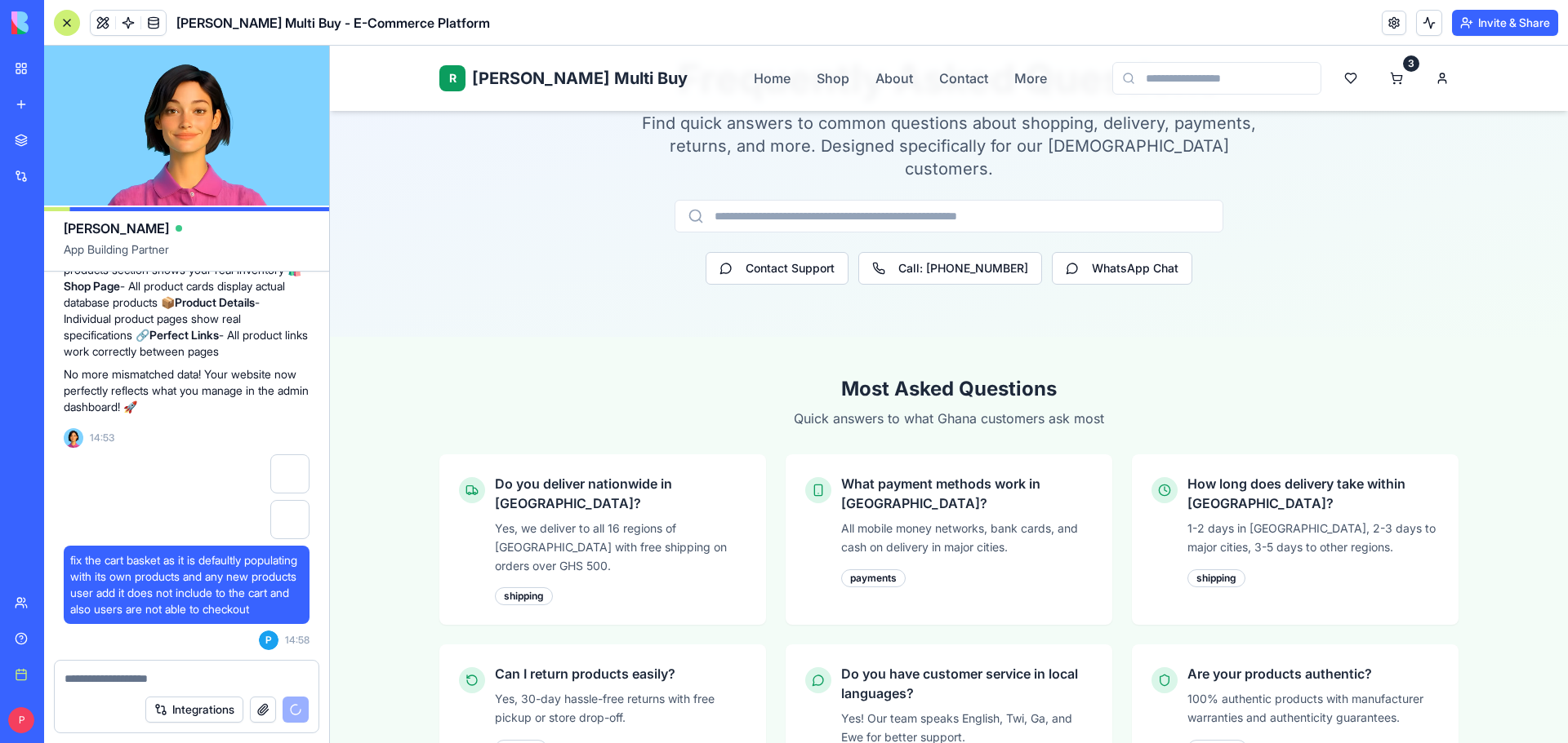
scroll to position [0, 0]
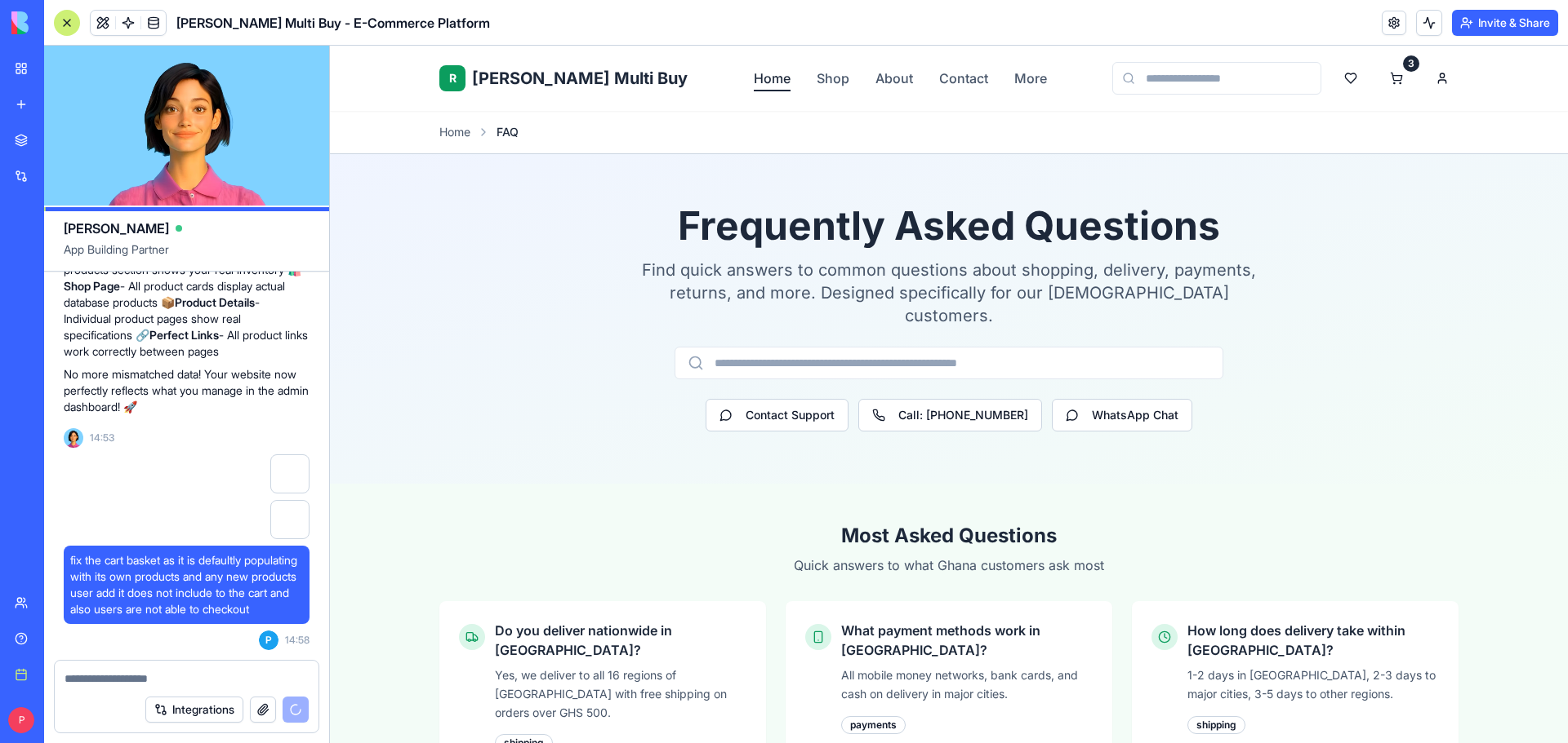
click at [754, 74] on link "Home" at bounding box center [772, 78] width 37 height 19
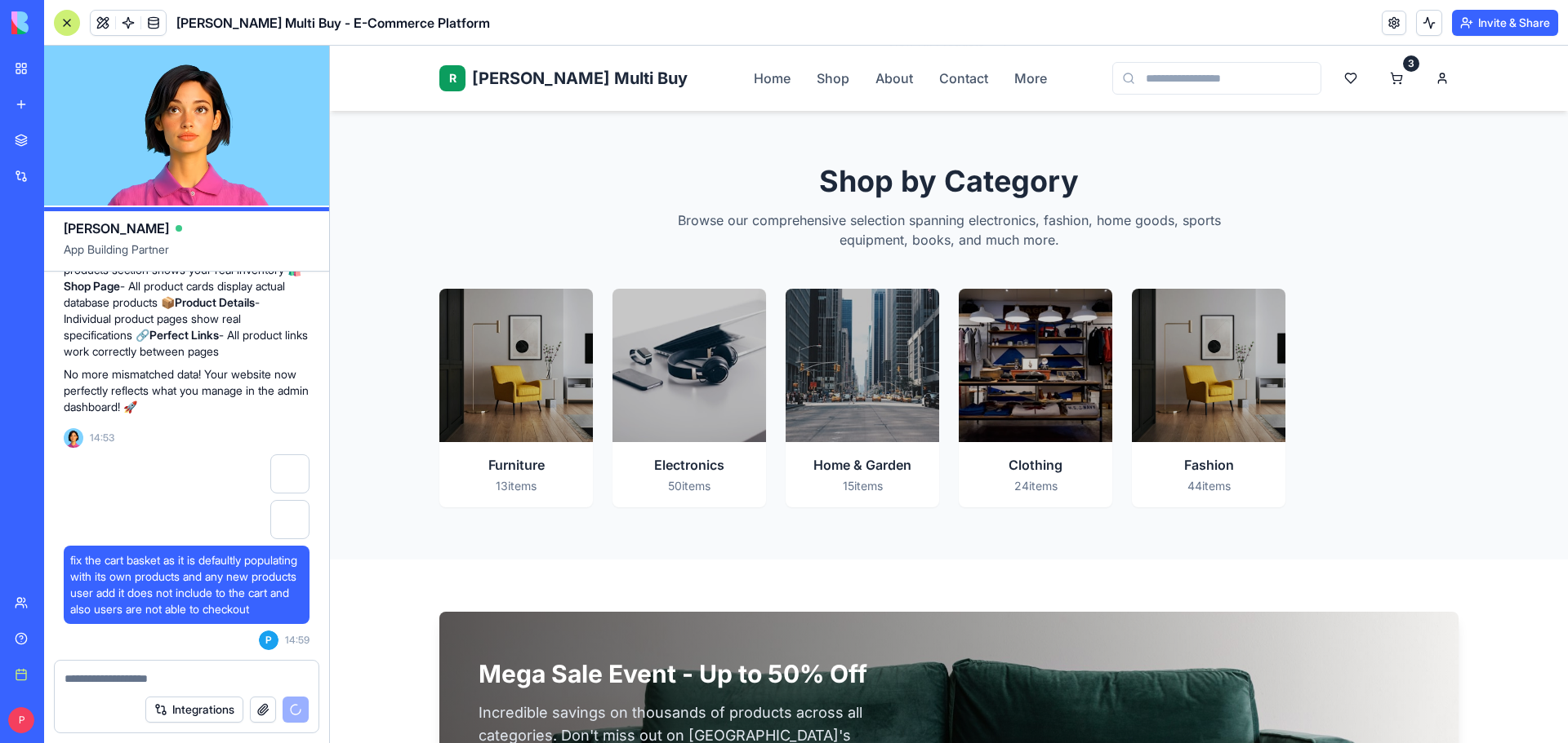
scroll to position [1468, 0]
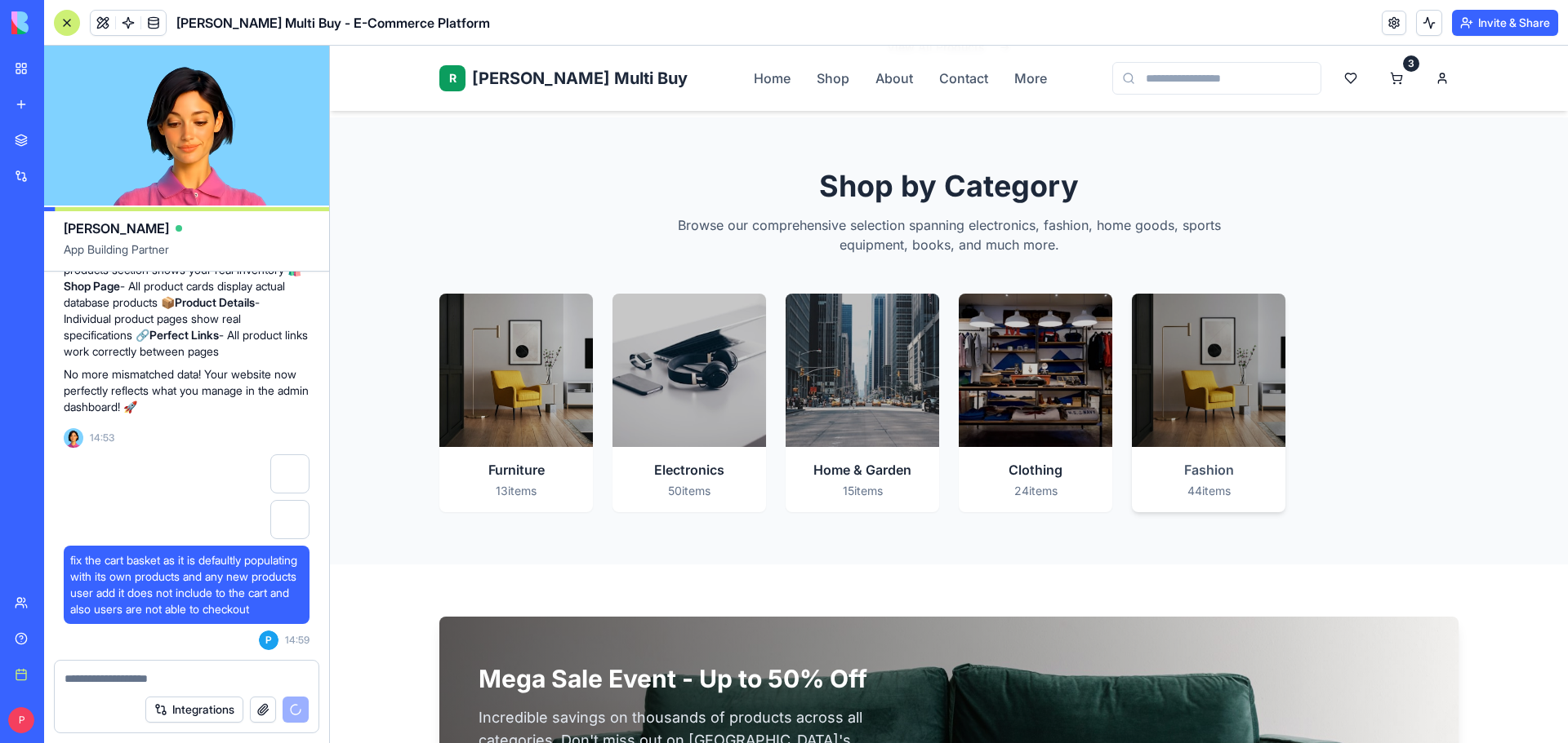
click at [1234, 427] on div at bounding box center [1209, 371] width 154 height 154
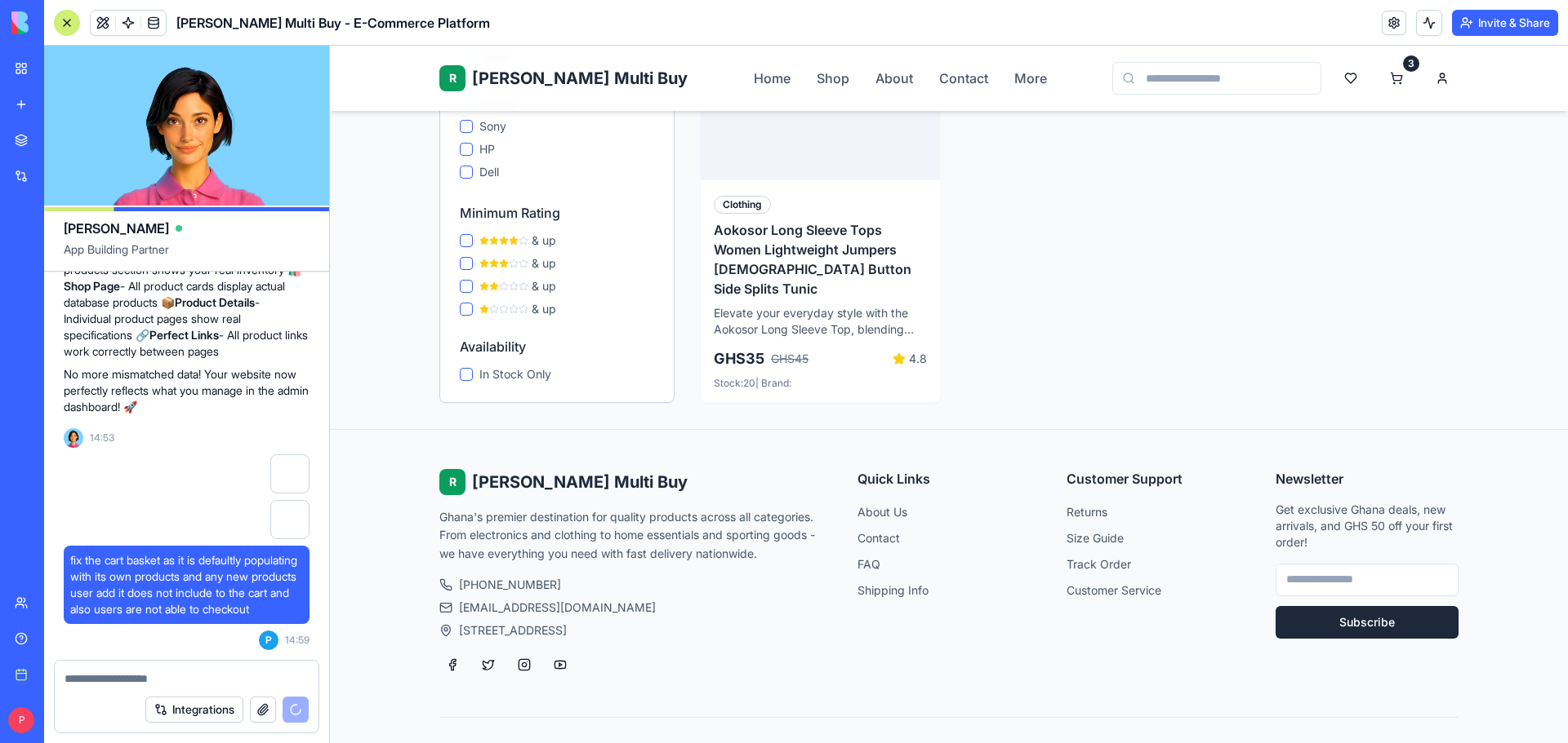
scroll to position [1166, 0]
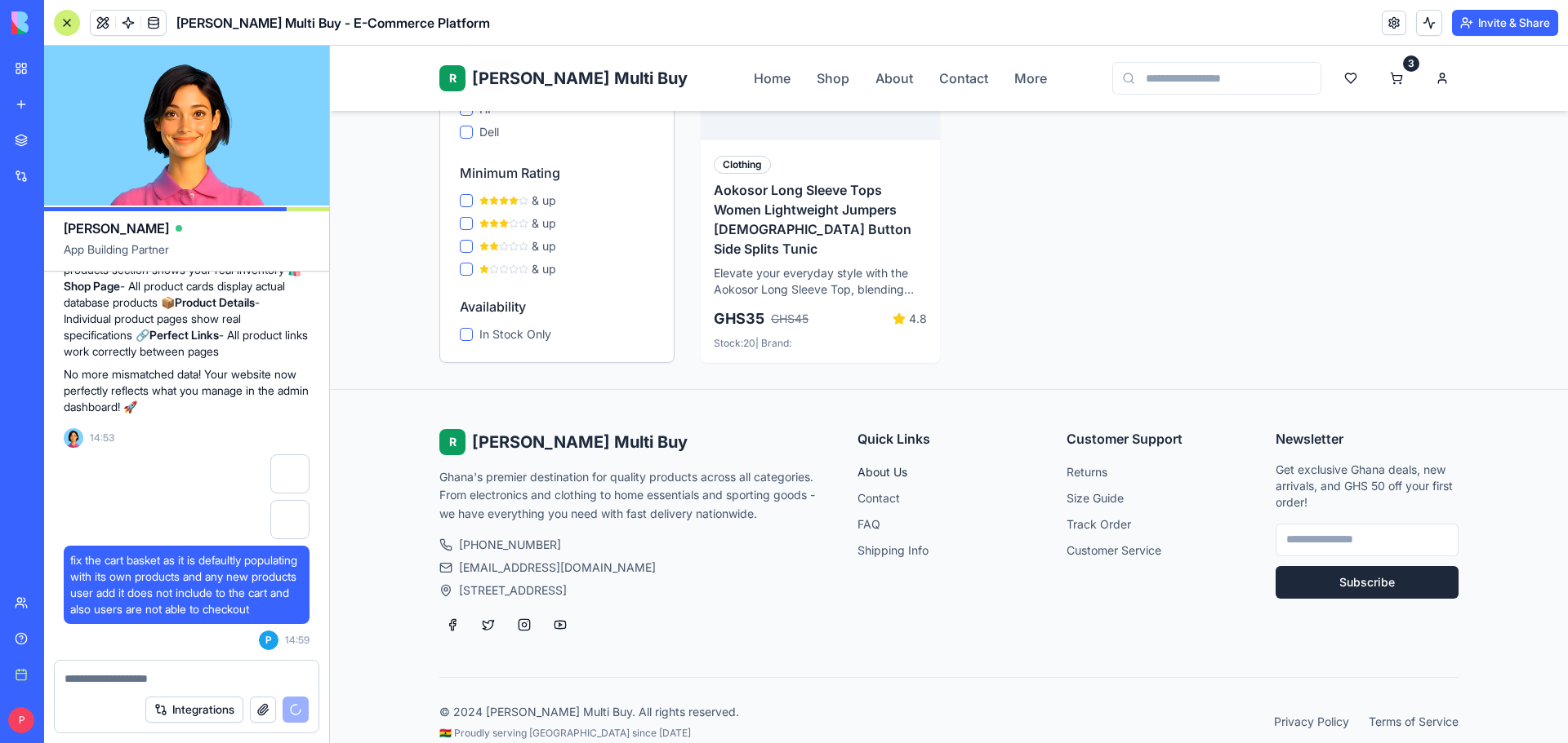
click at [885, 465] on link "About Us" at bounding box center [882, 472] width 50 height 14
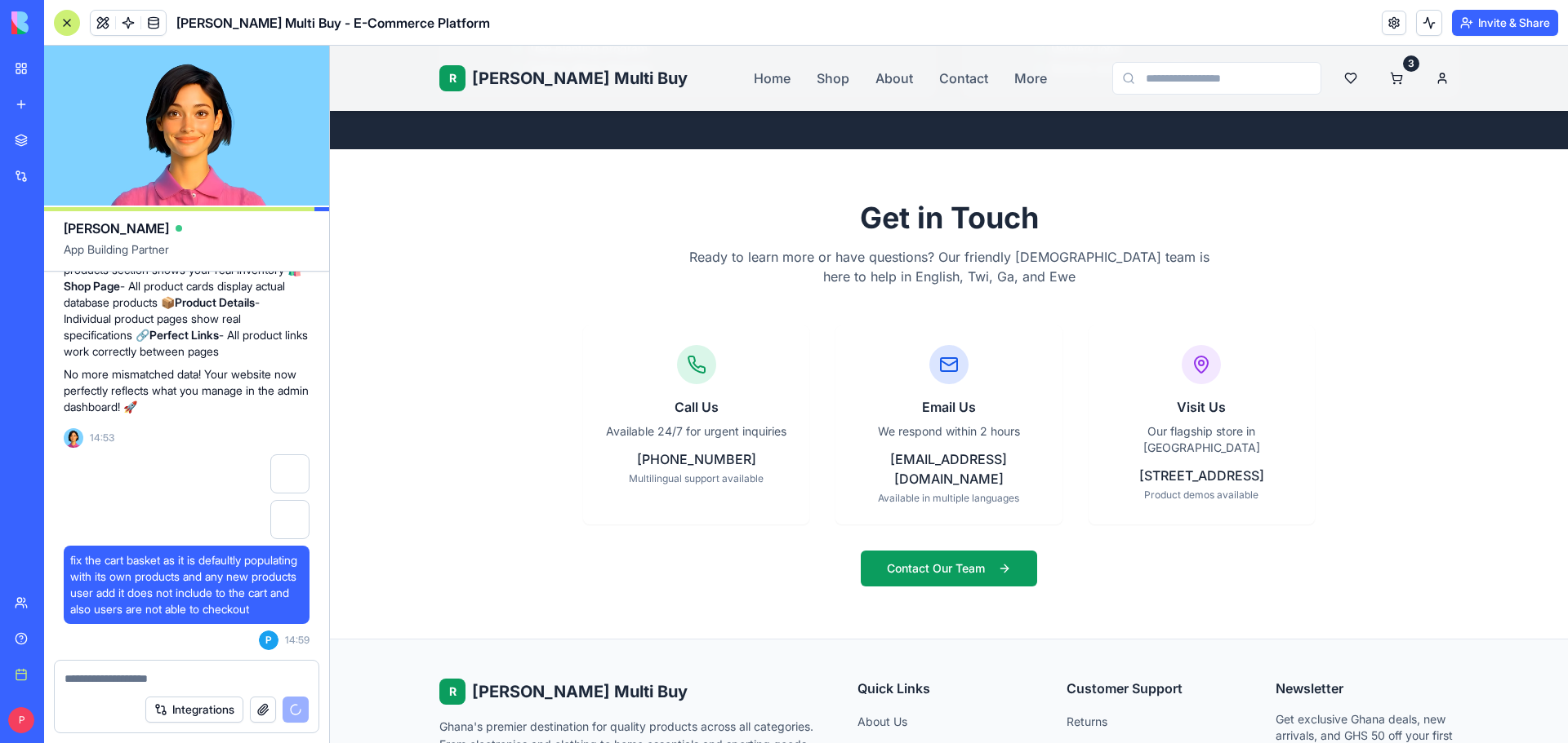
scroll to position [5567, 0]
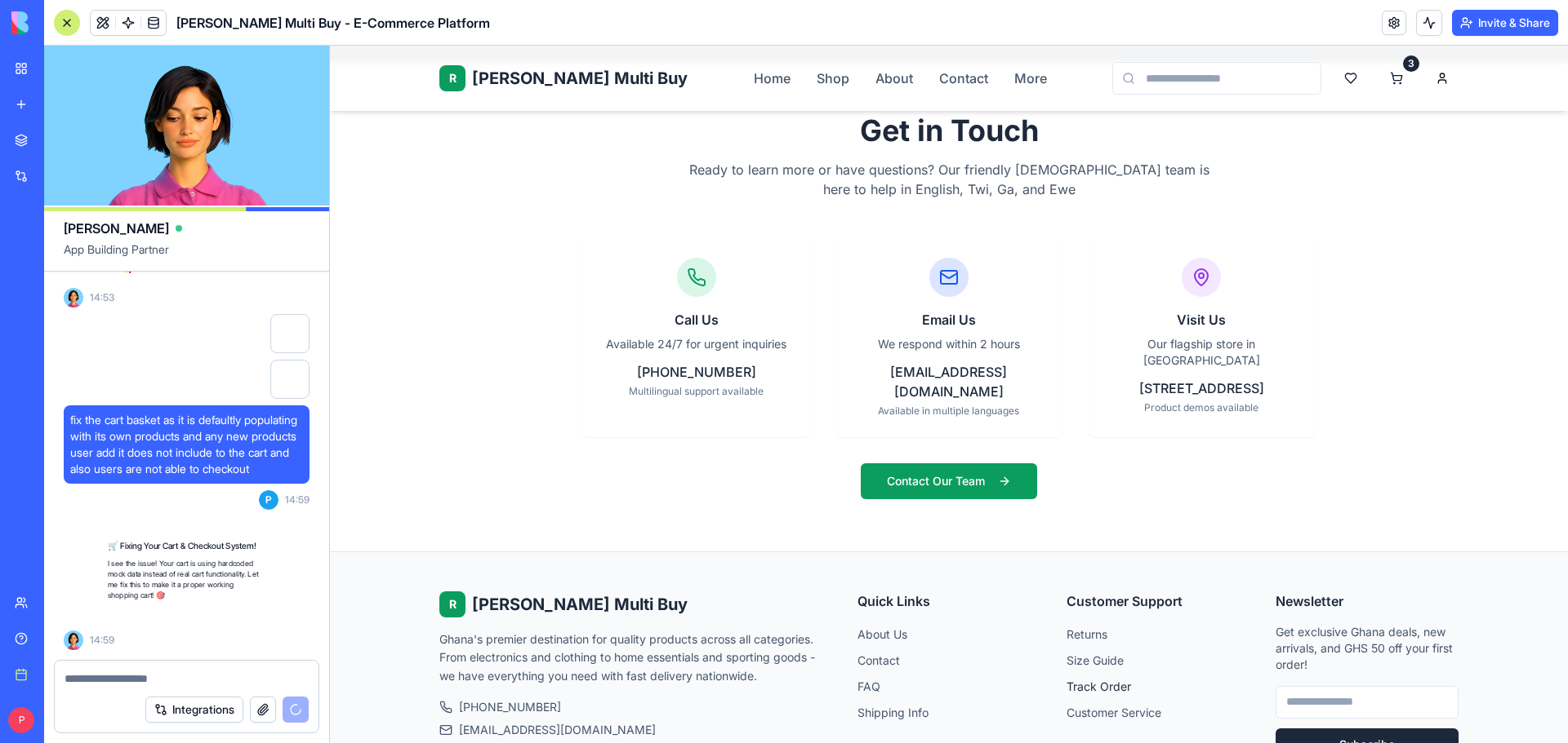
click at [1100, 680] on link "Track Order" at bounding box center [1099, 686] width 64 height 14
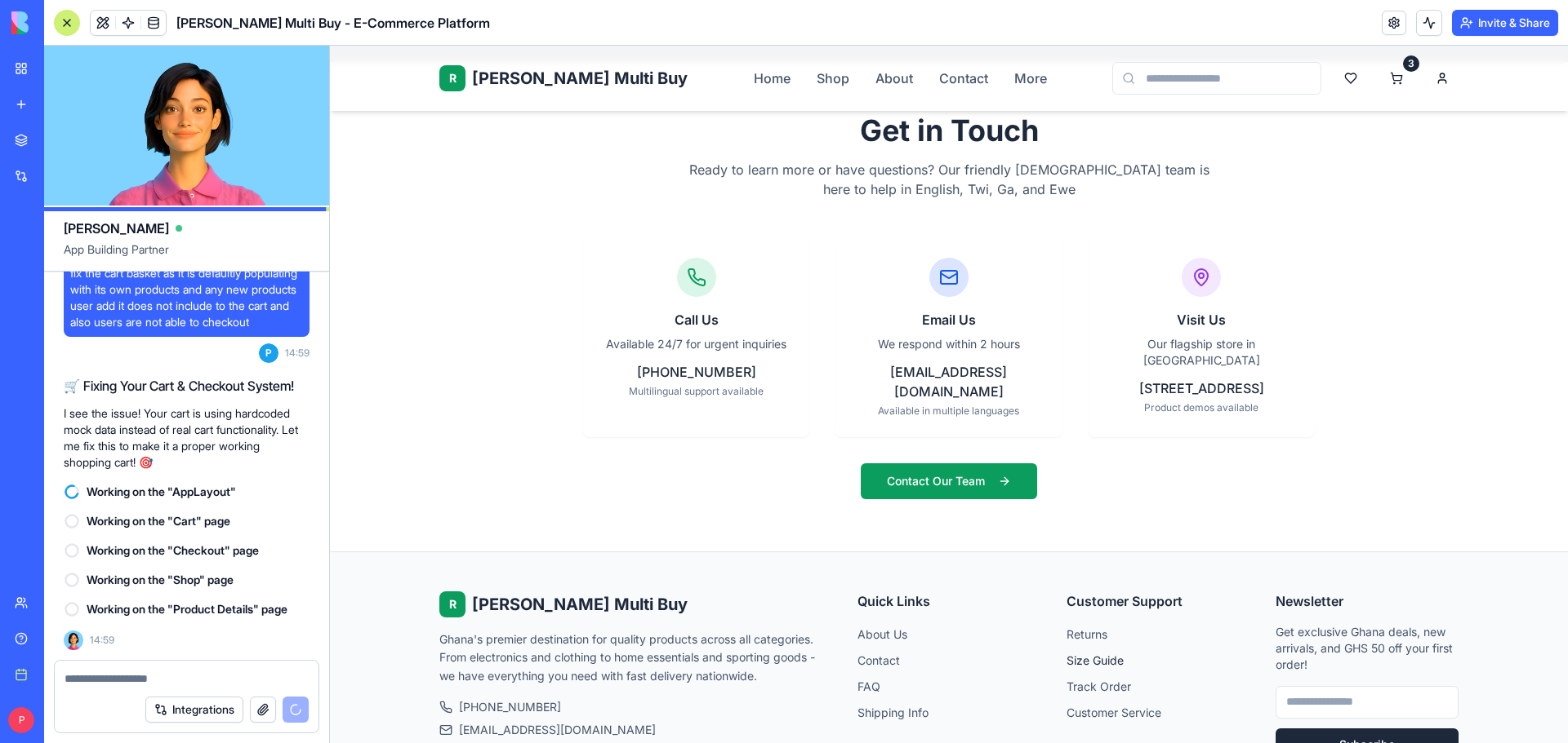
click at [1093, 654] on link "Size Guide" at bounding box center [1095, 660] width 57 height 14
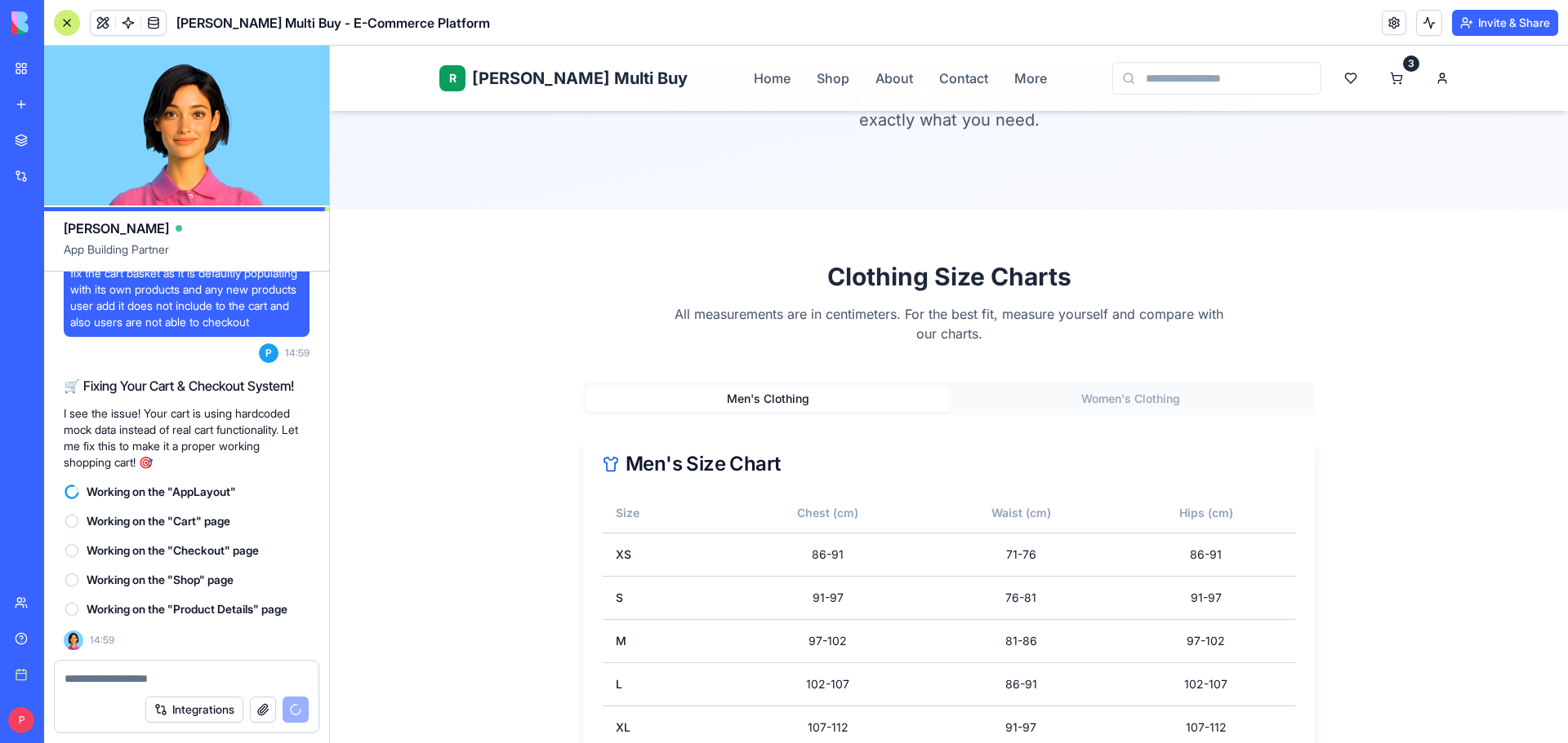
scroll to position [151, 0]
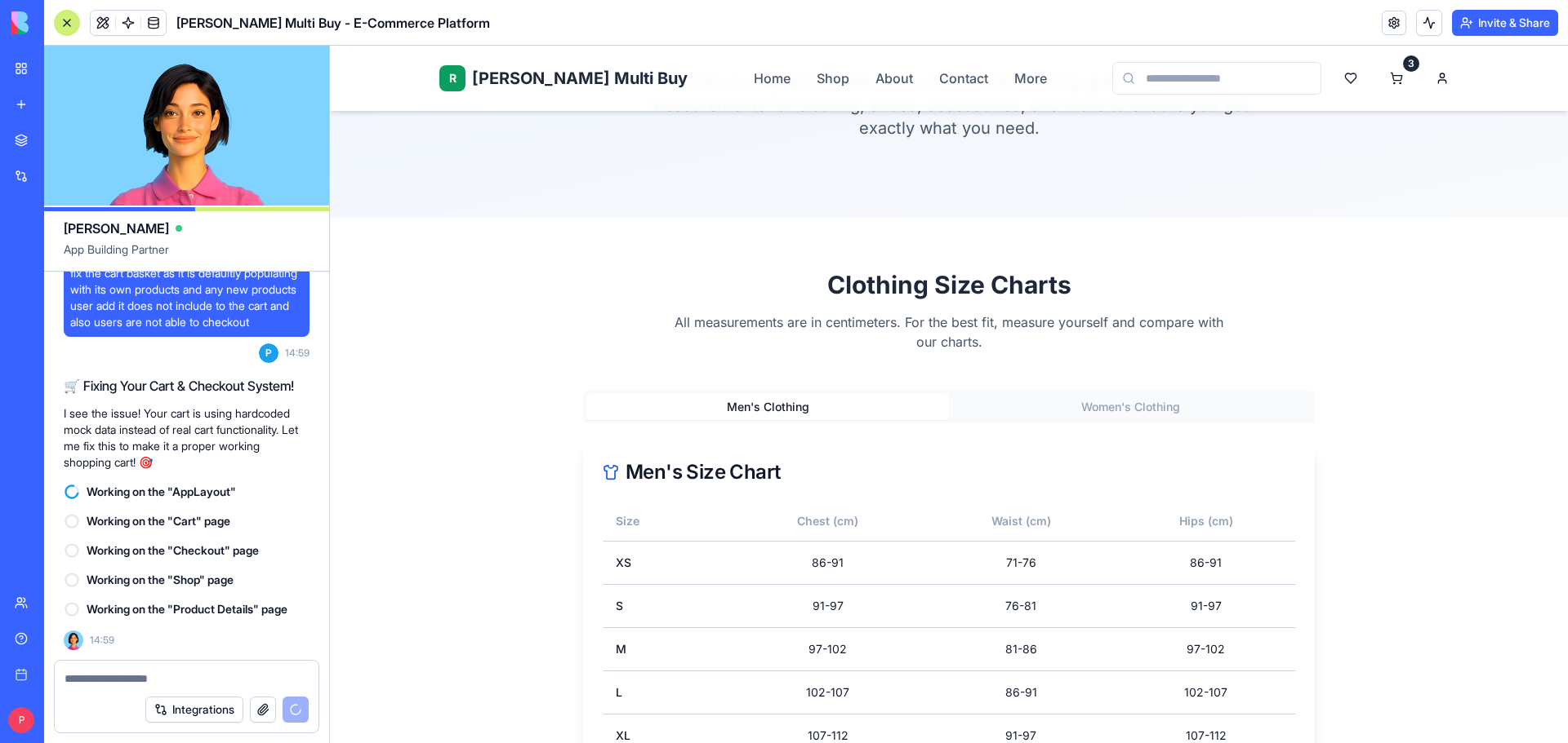
click at [1148, 412] on button "Women's Clothing" at bounding box center [1130, 407] width 363 height 26
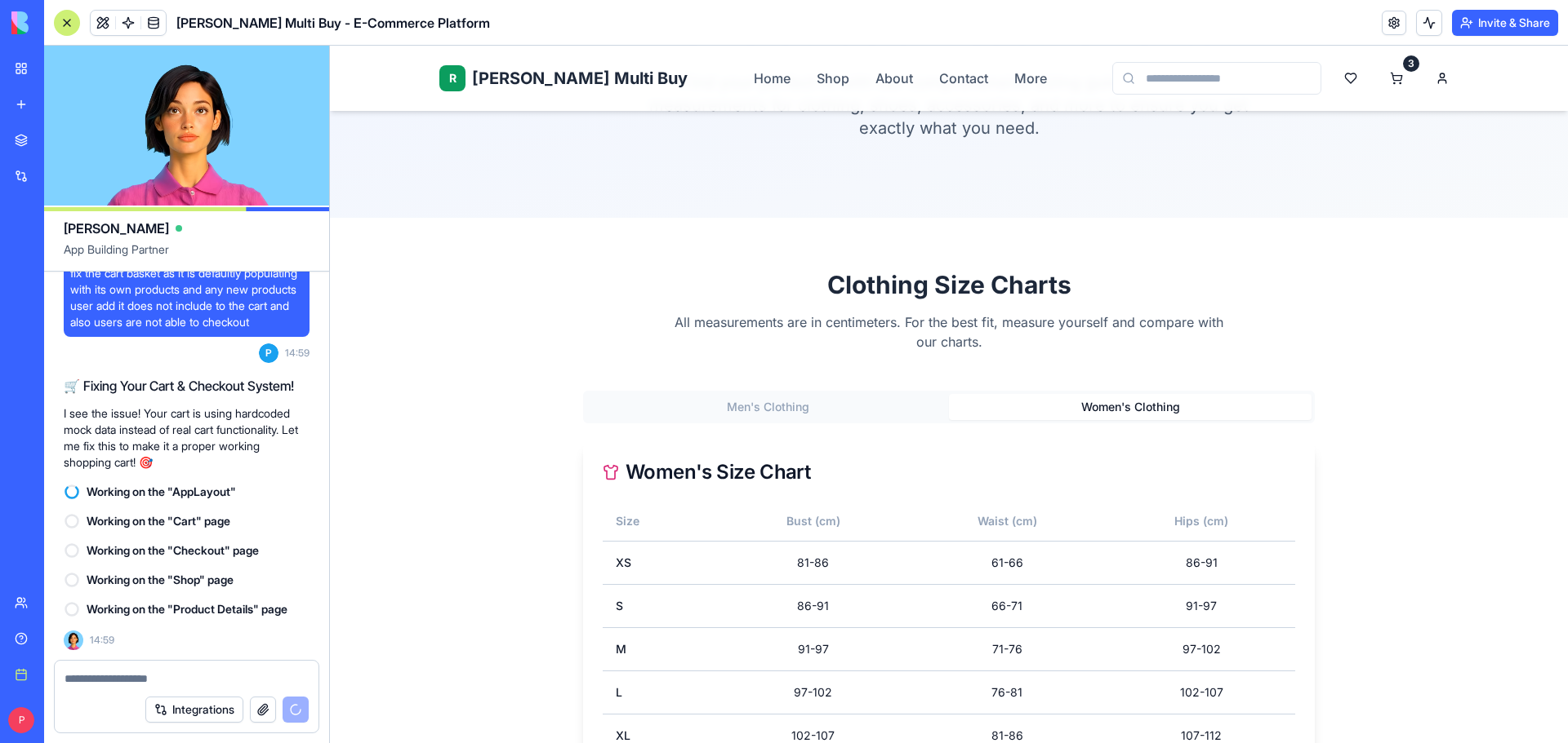
click at [815, 410] on button "Men's Clothing" at bounding box center [768, 407] width 363 height 26
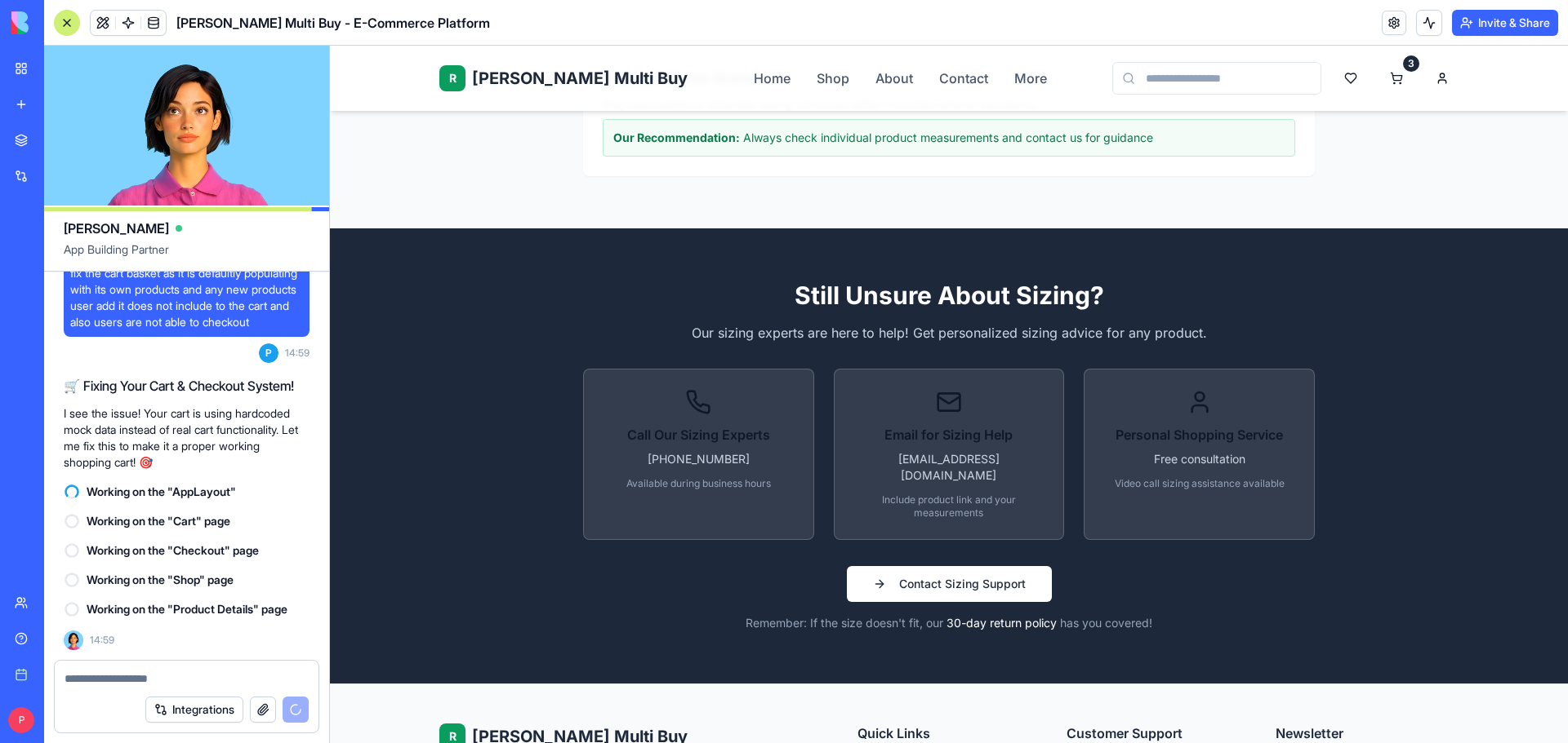
scroll to position [5292, 0]
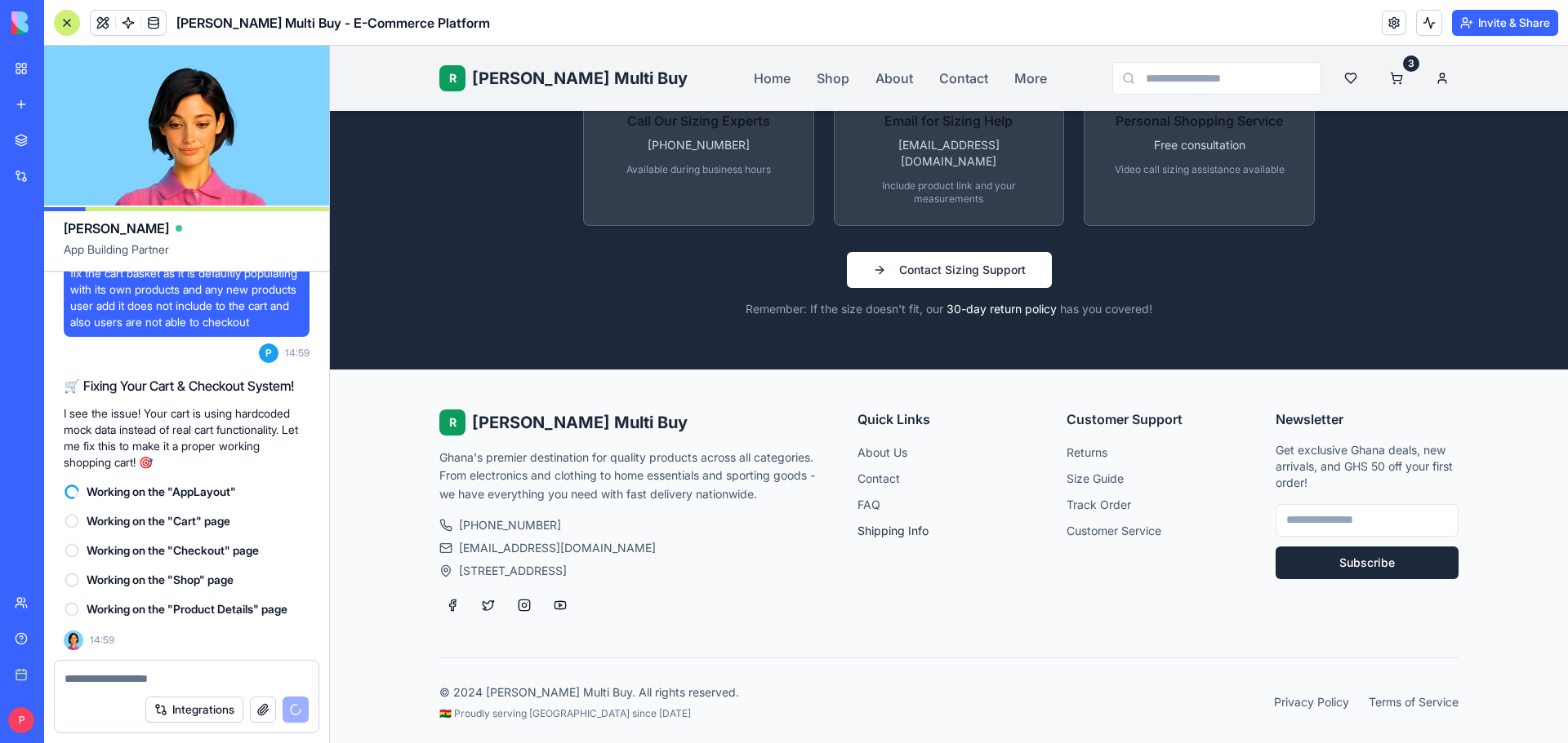
click at [916, 524] on link "Shipping Info" at bounding box center [892, 531] width 71 height 14
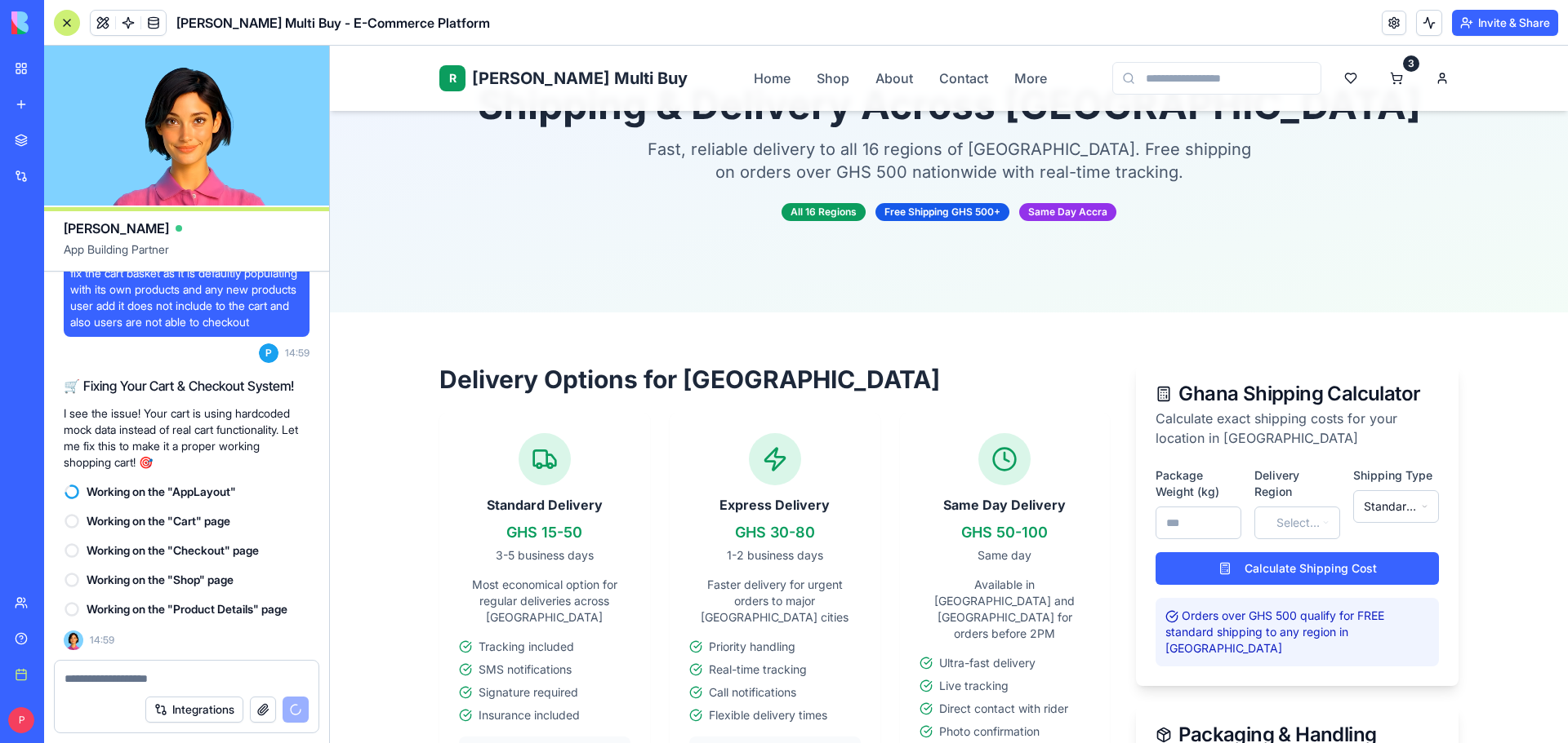
scroll to position [59, 0]
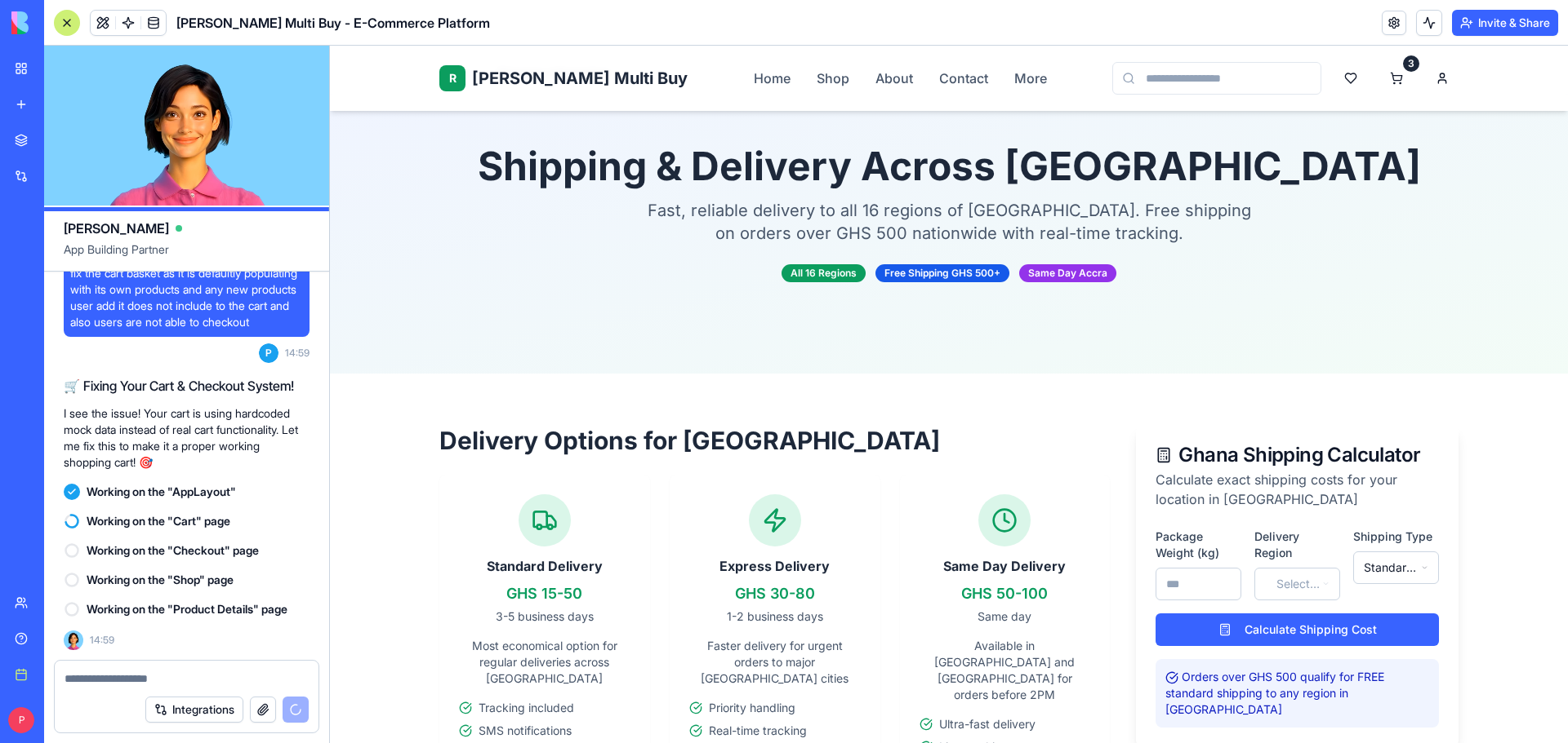
click at [1165, 579] on input "number" at bounding box center [1198, 584] width 86 height 33
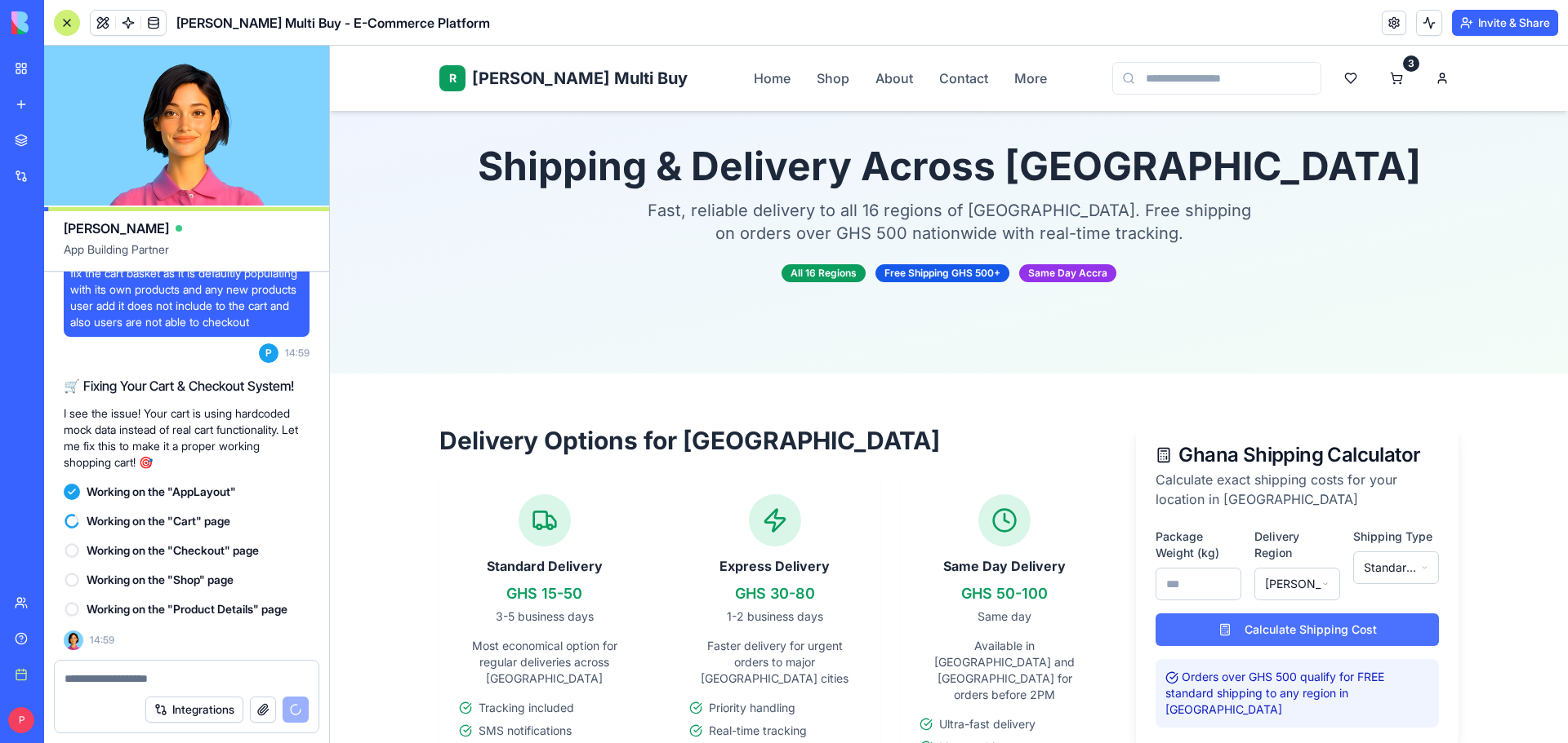
click at [1316, 633] on button "Calculate Shipping Cost" at bounding box center [1297, 629] width 283 height 33
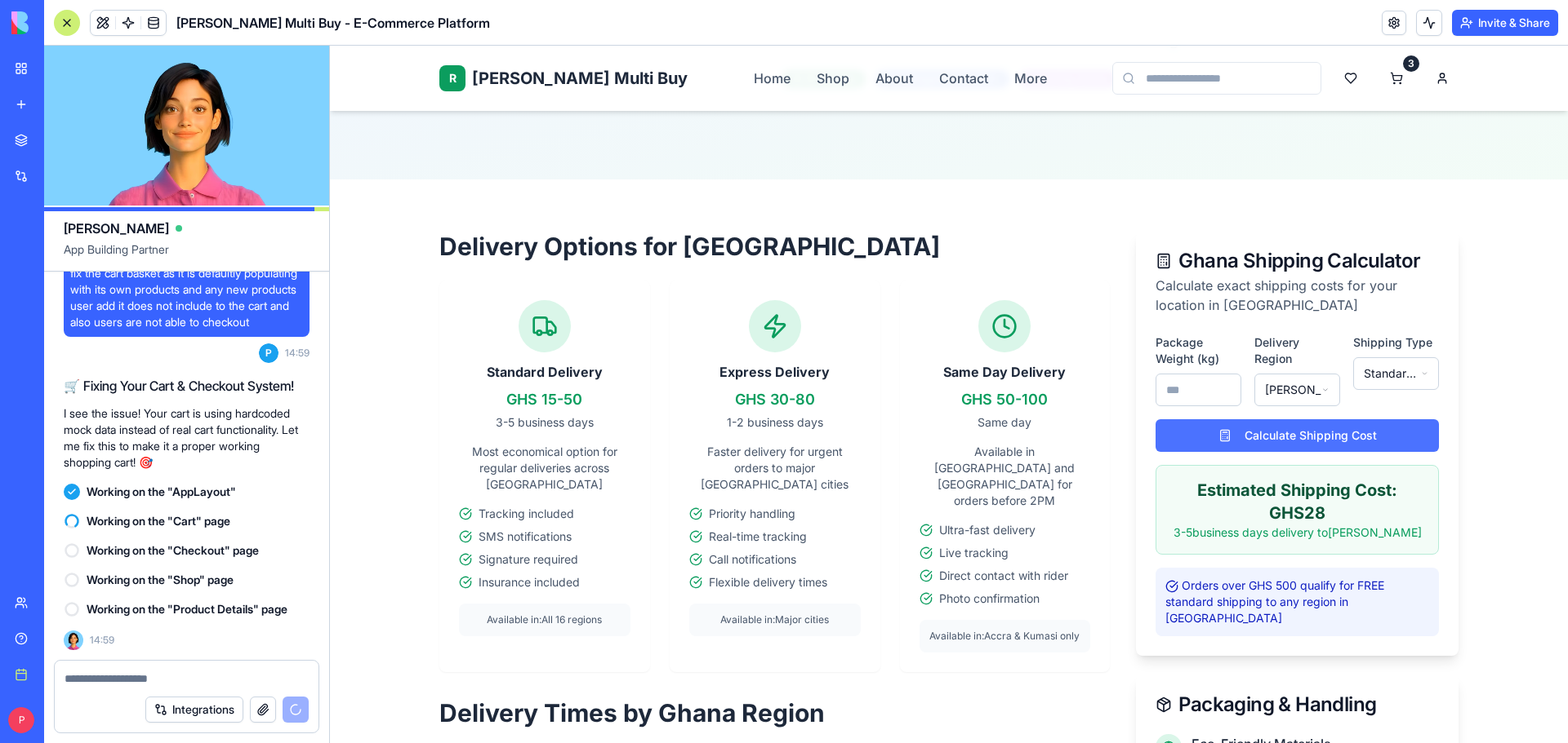
scroll to position [386, 0]
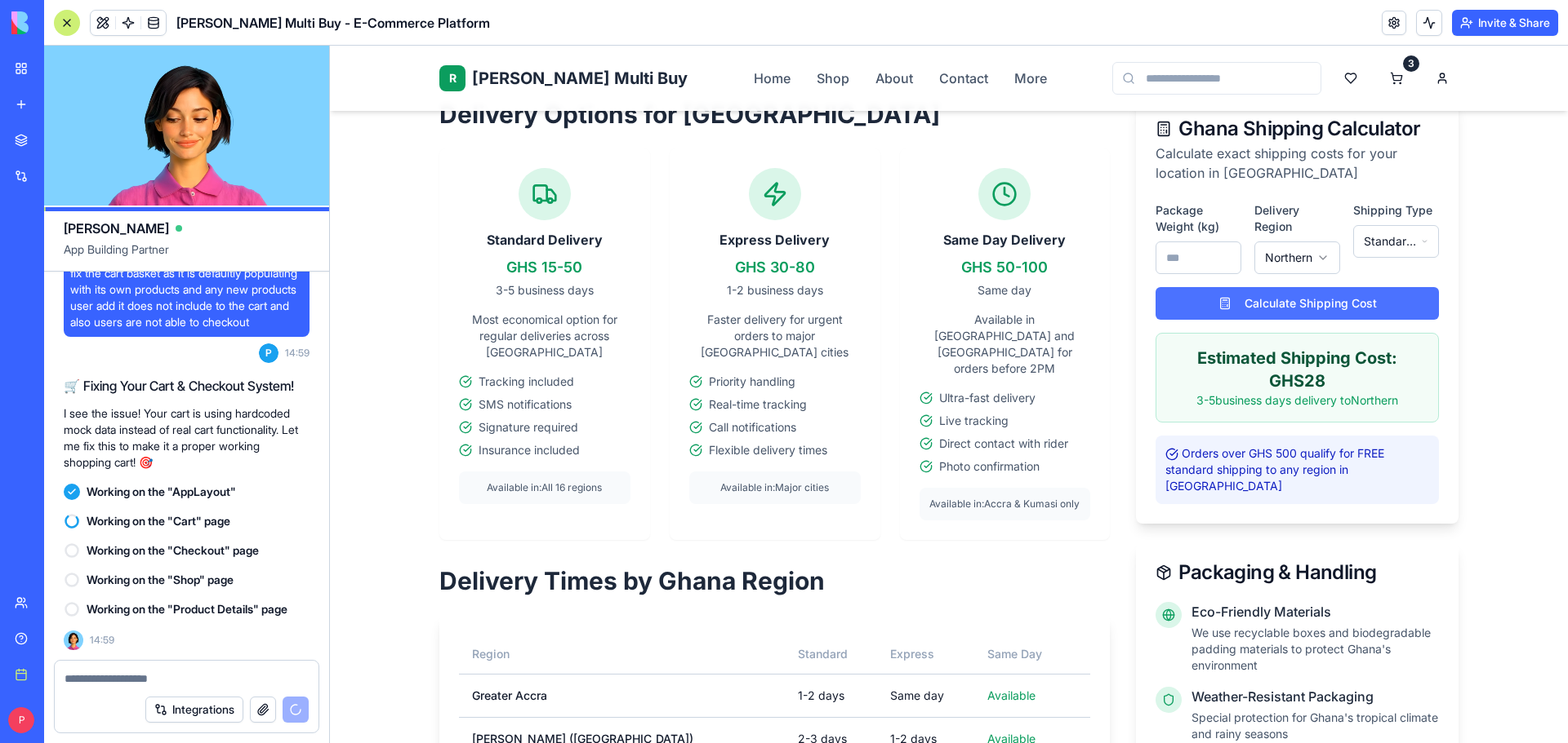
click at [1313, 306] on button "Calculate Shipping Cost" at bounding box center [1297, 303] width 283 height 33
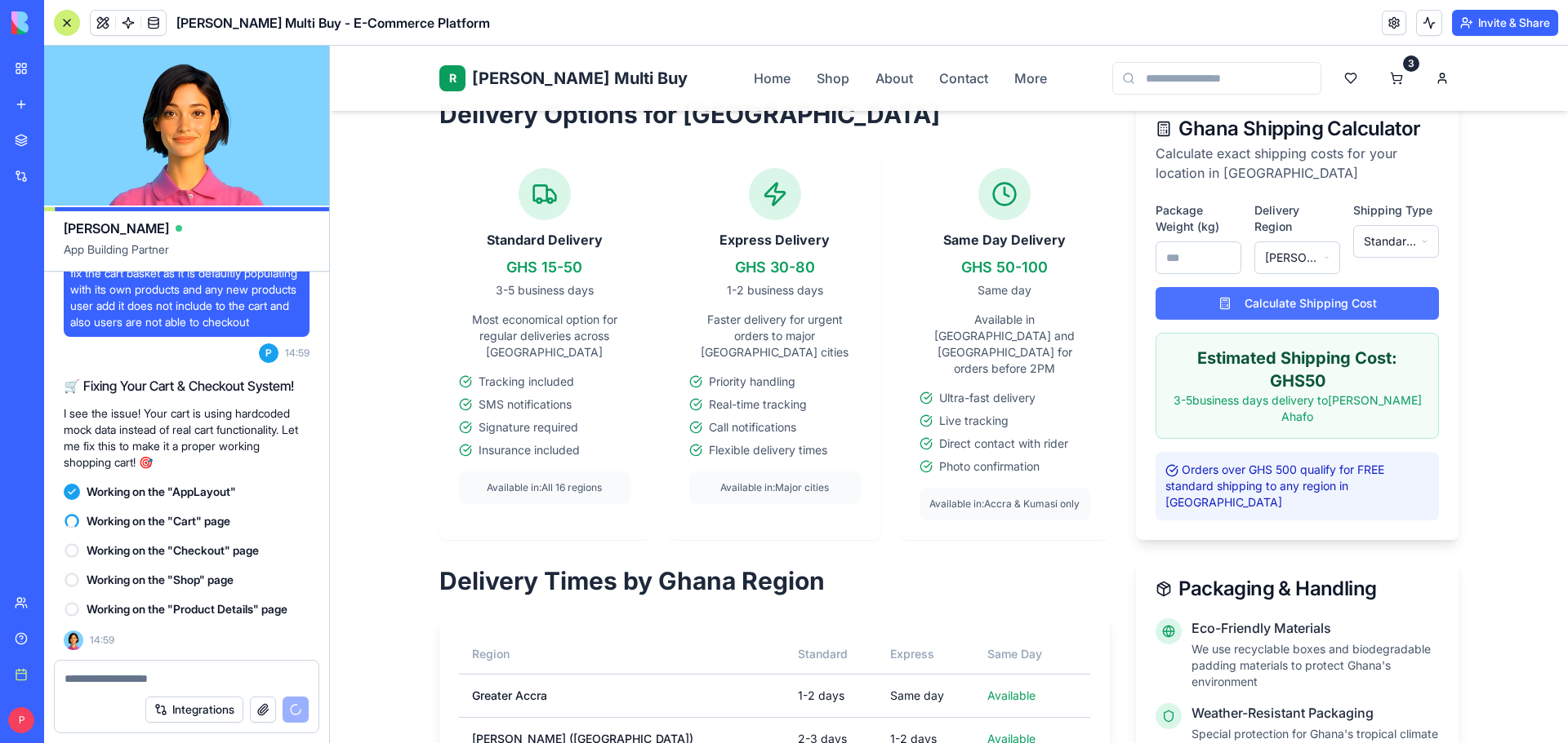
click at [1297, 298] on button "Calculate Shipping Cost" at bounding box center [1297, 303] width 283 height 33
click at [1185, 257] on input "*" at bounding box center [1198, 257] width 86 height 33
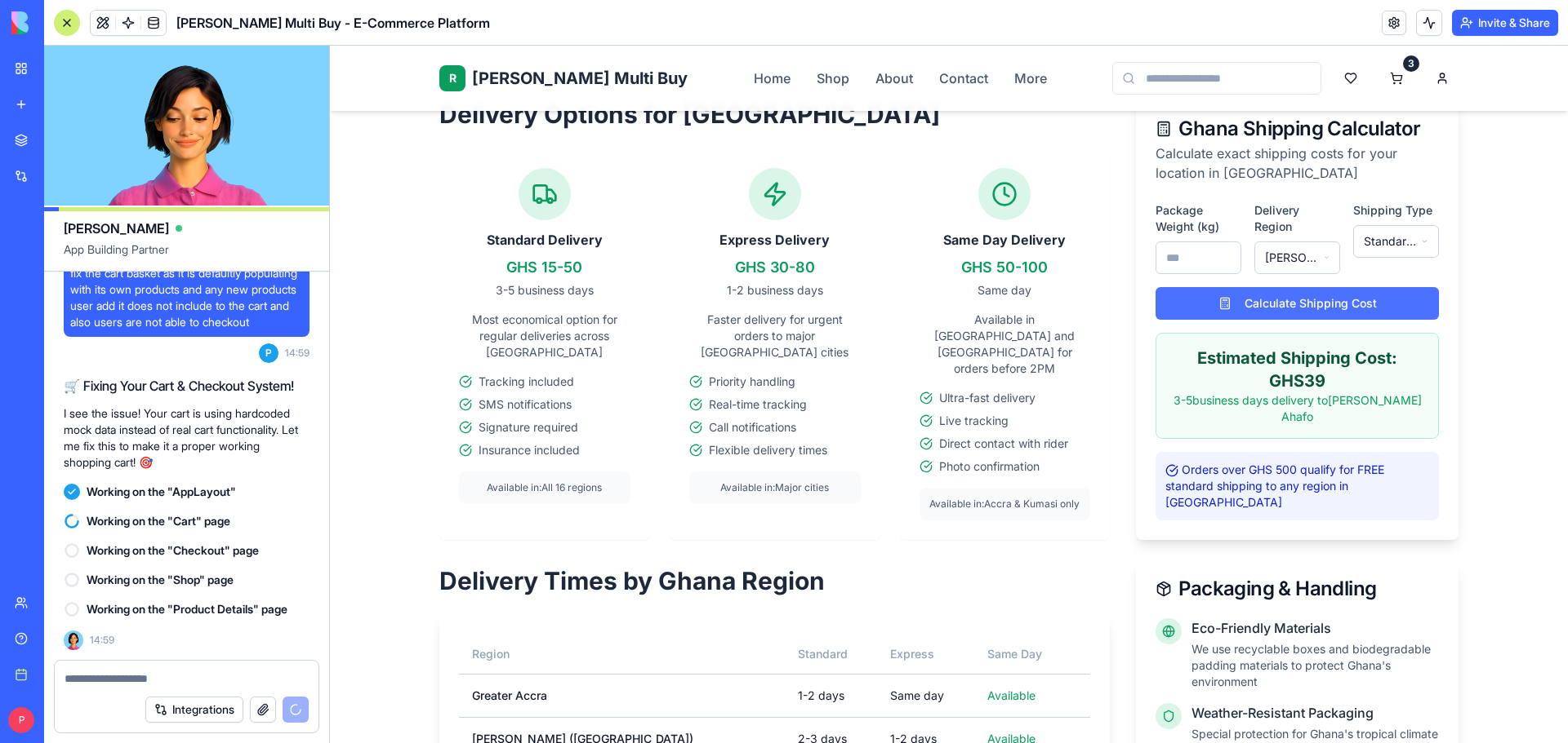
click at [1225, 299] on button "Calculate Shipping Cost" at bounding box center [1297, 303] width 283 height 33
drag, startPoint x: 1196, startPoint y: 252, endPoint x: 1094, endPoint y: 250, distance: 102.0
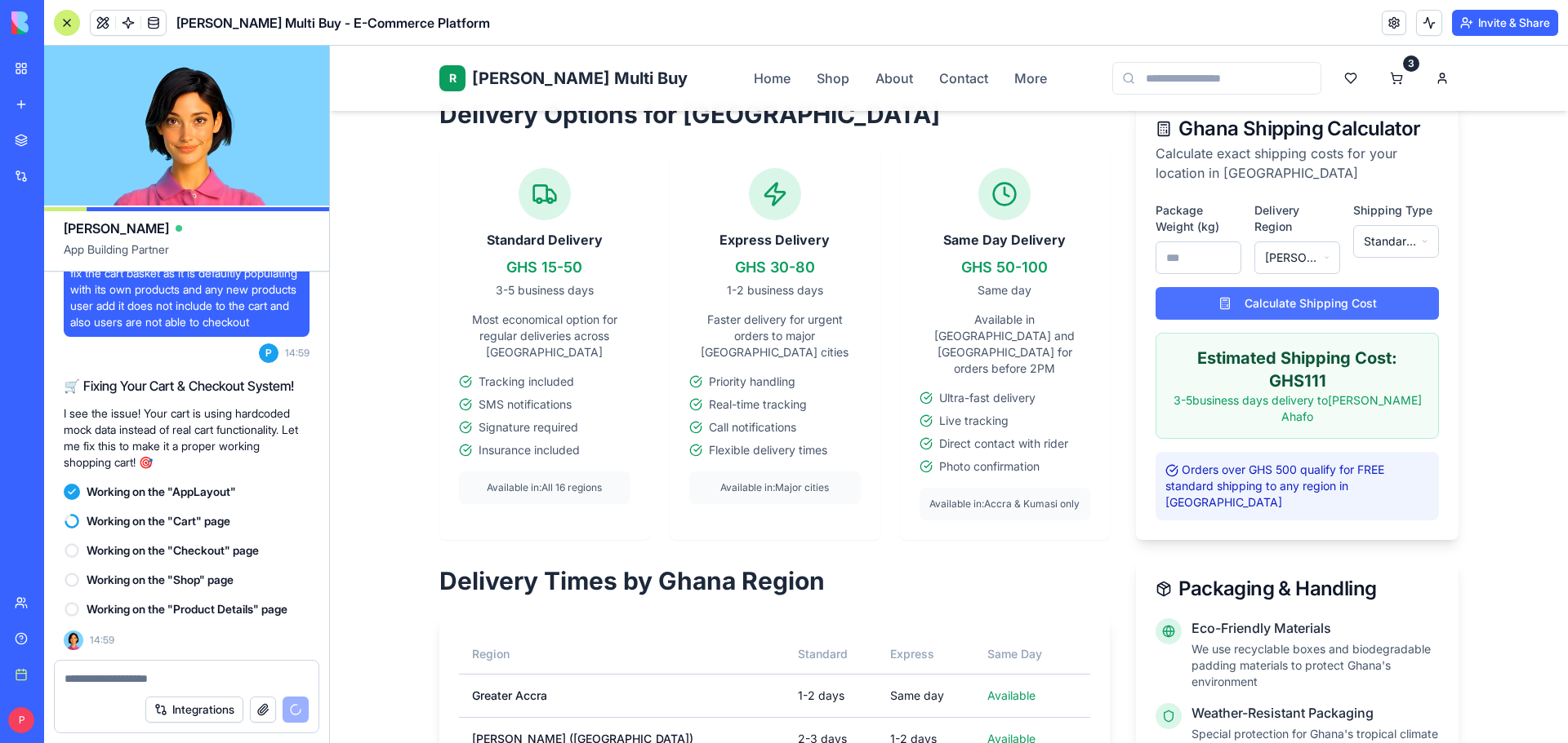
click at [1340, 302] on button "Calculate Shipping Cost" at bounding box center [1297, 303] width 283 height 33
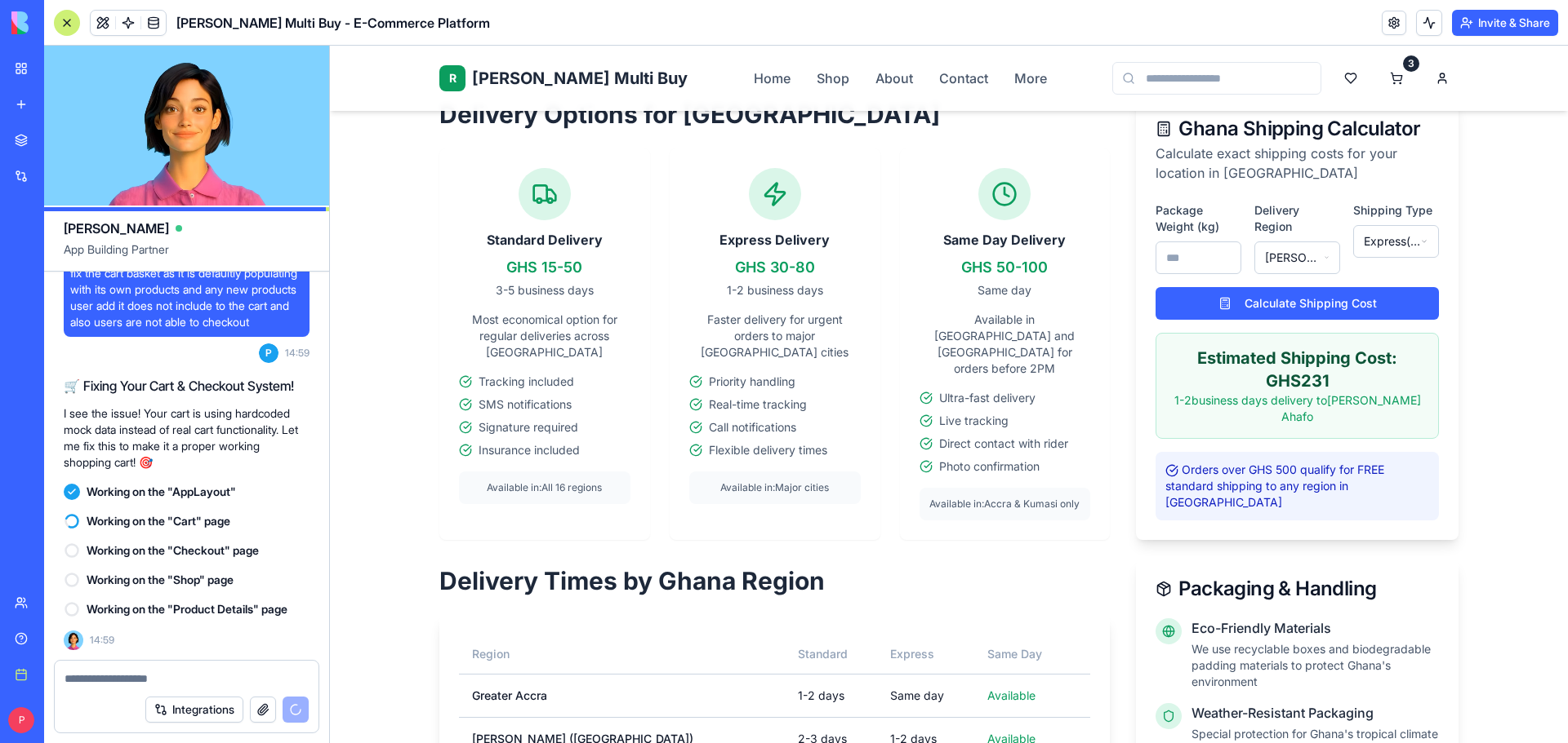
click at [1232, 320] on div "Package Weight (kg) ** Delivery Region Brong Ahafo Shipping Type Express ( 1-2 …" at bounding box center [1297, 371] width 322 height 338
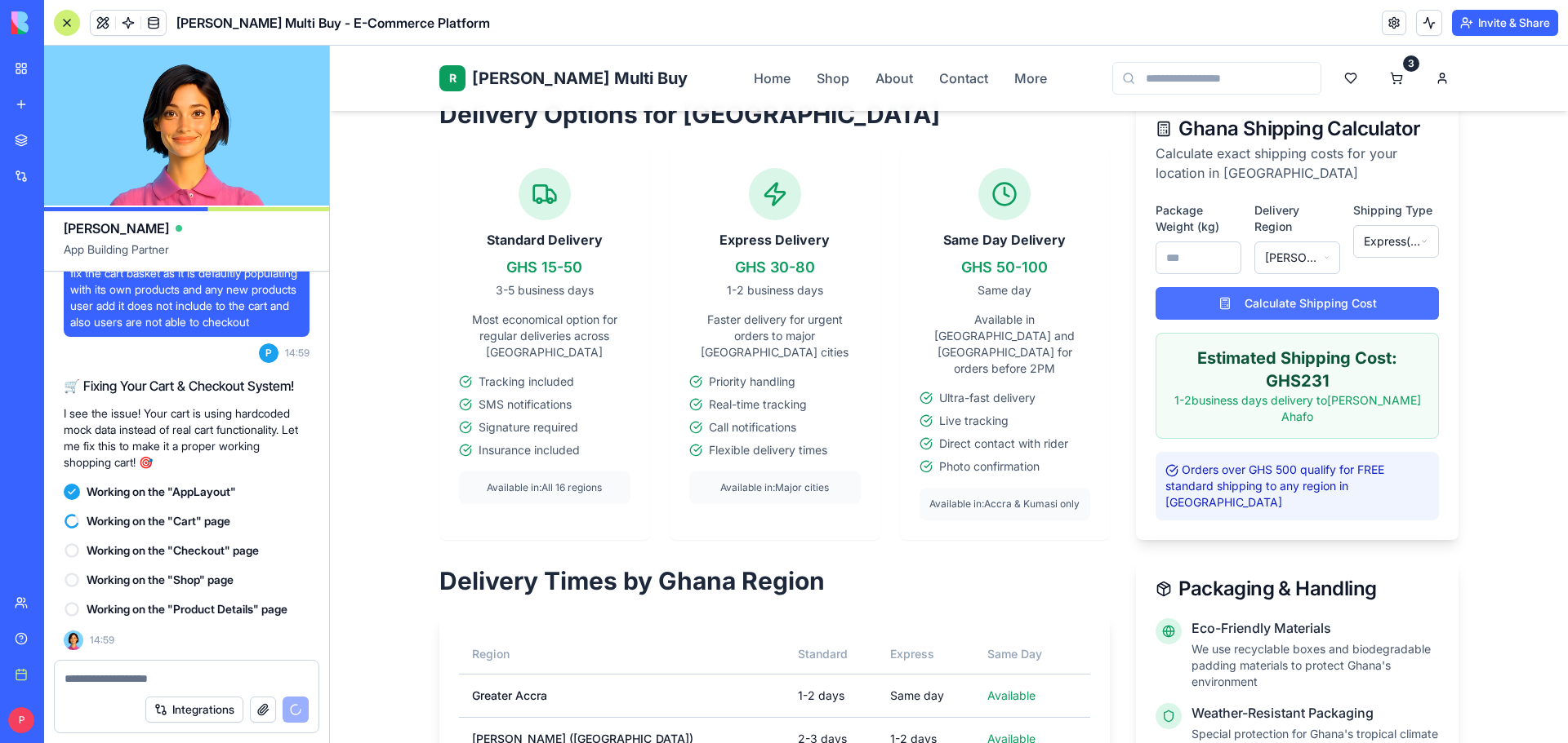
click at [1241, 306] on button "Calculate Shipping Cost" at bounding box center [1297, 303] width 283 height 33
click at [1176, 256] on input "**" at bounding box center [1198, 257] width 86 height 33
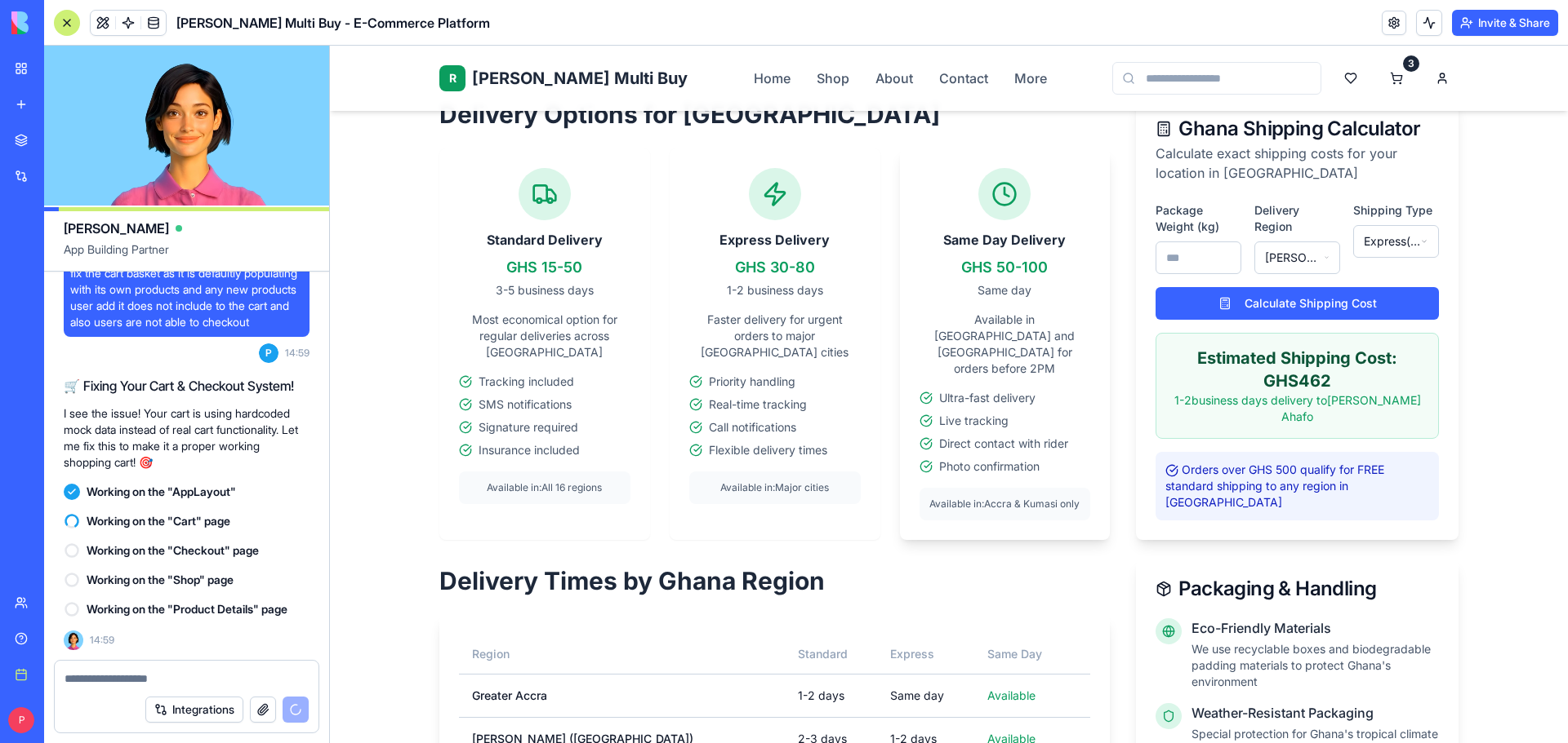
drag, startPoint x: 1176, startPoint y: 256, endPoint x: 1104, endPoint y: 255, distance: 72.0
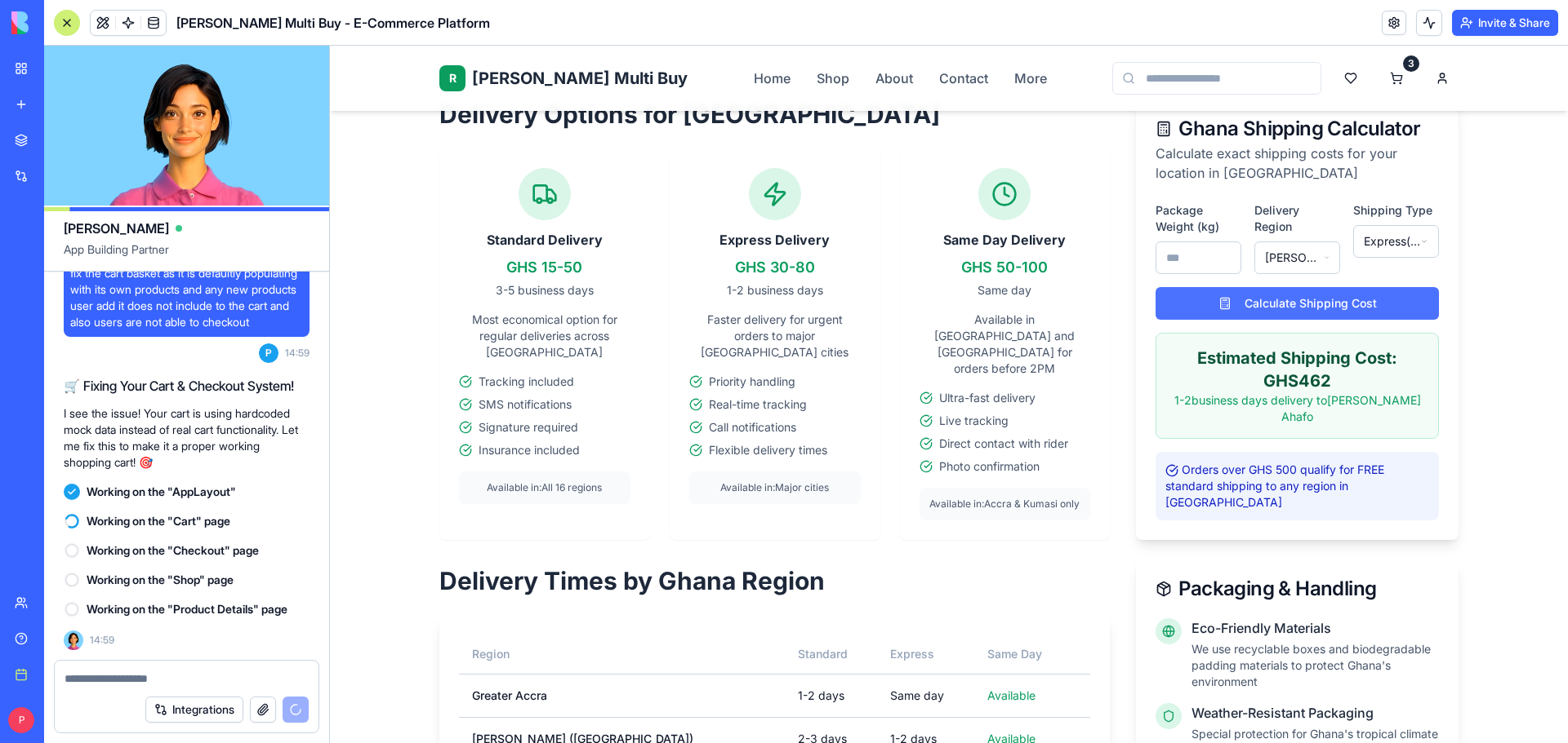
type input "*"
click at [1272, 309] on button "Calculate Shipping Cost" at bounding box center [1297, 303] width 283 height 33
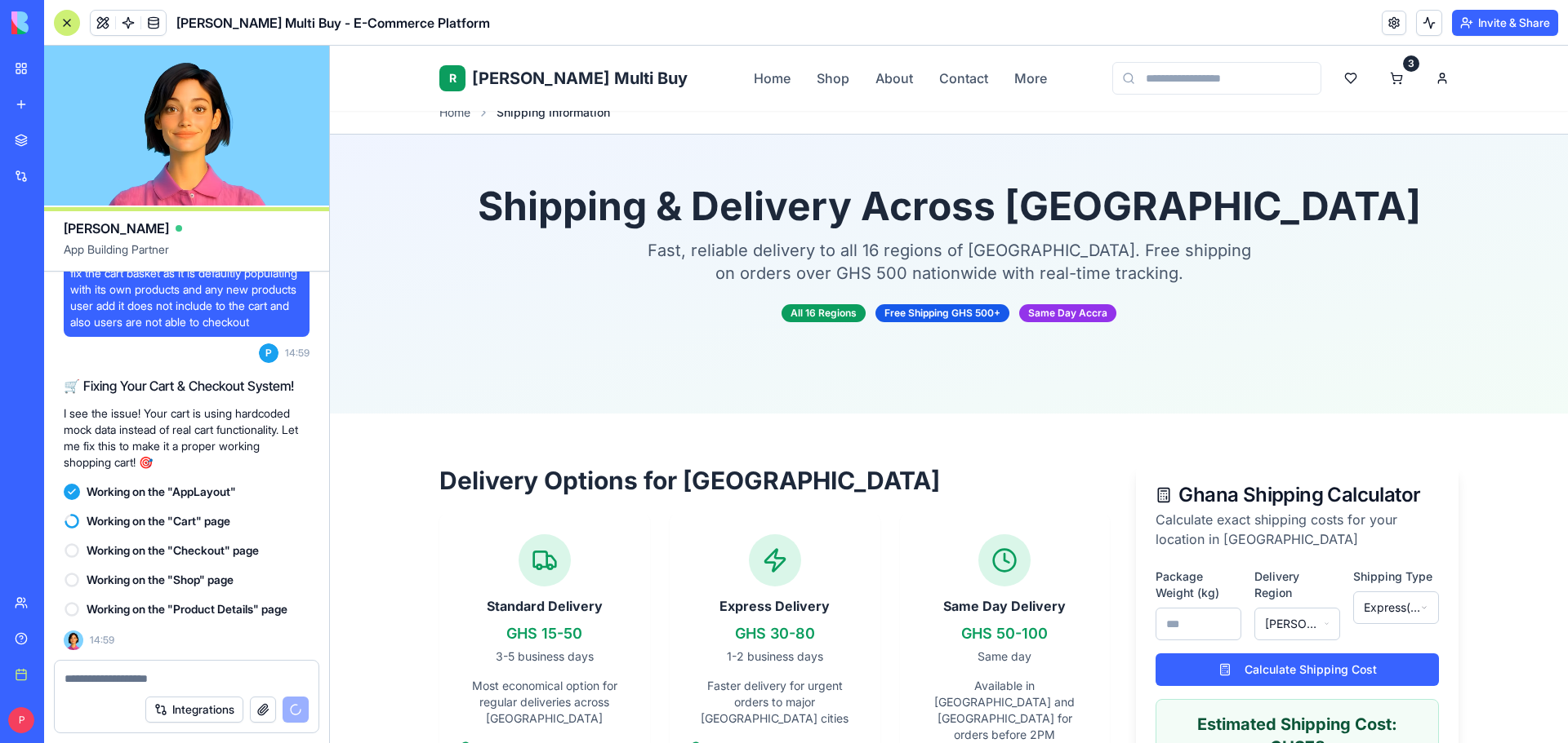
scroll to position [0, 0]
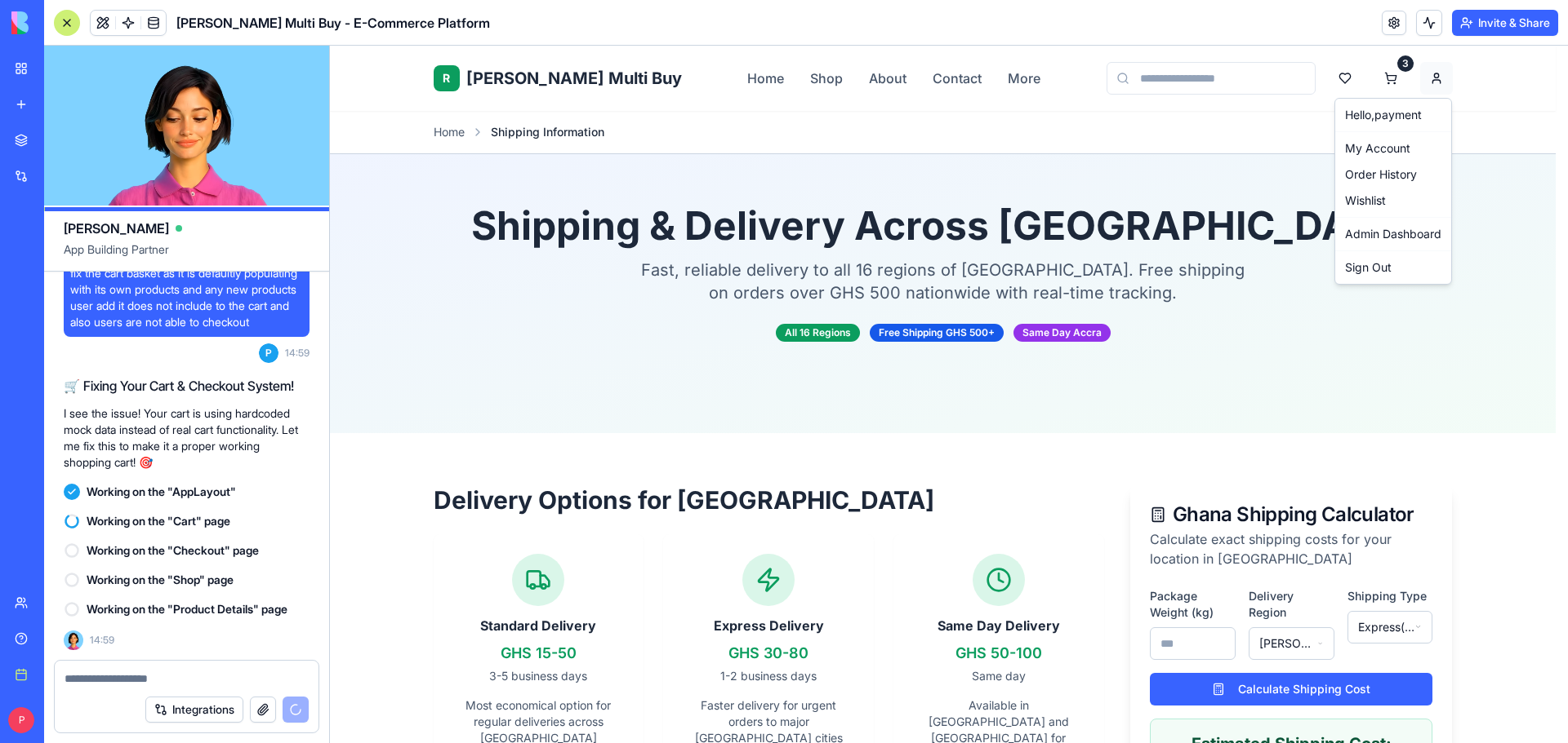
click at [1393, 230] on link "Admin Dashboard" at bounding box center [1393, 234] width 109 height 26
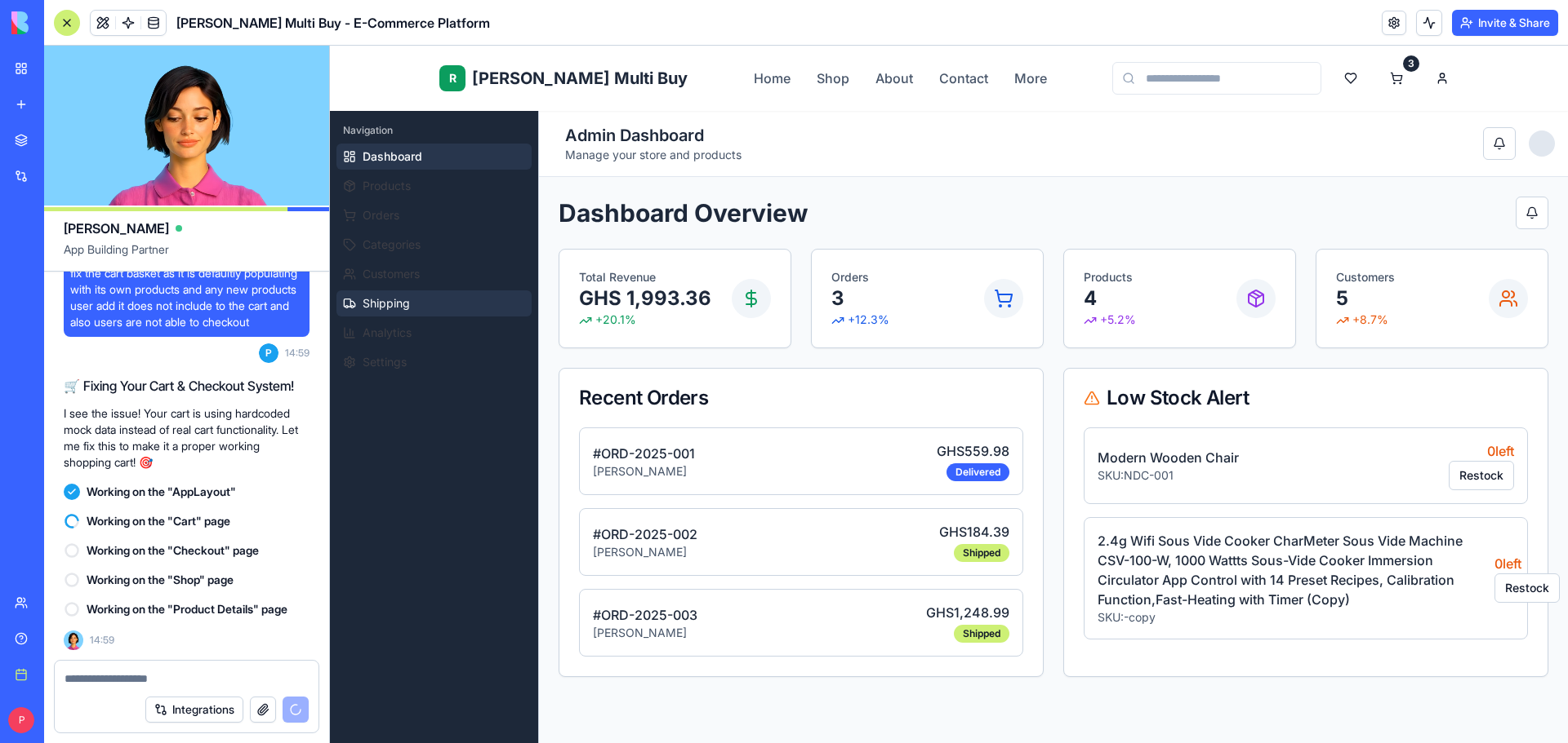
click at [410, 306] on span "Shipping" at bounding box center [386, 304] width 48 height 17
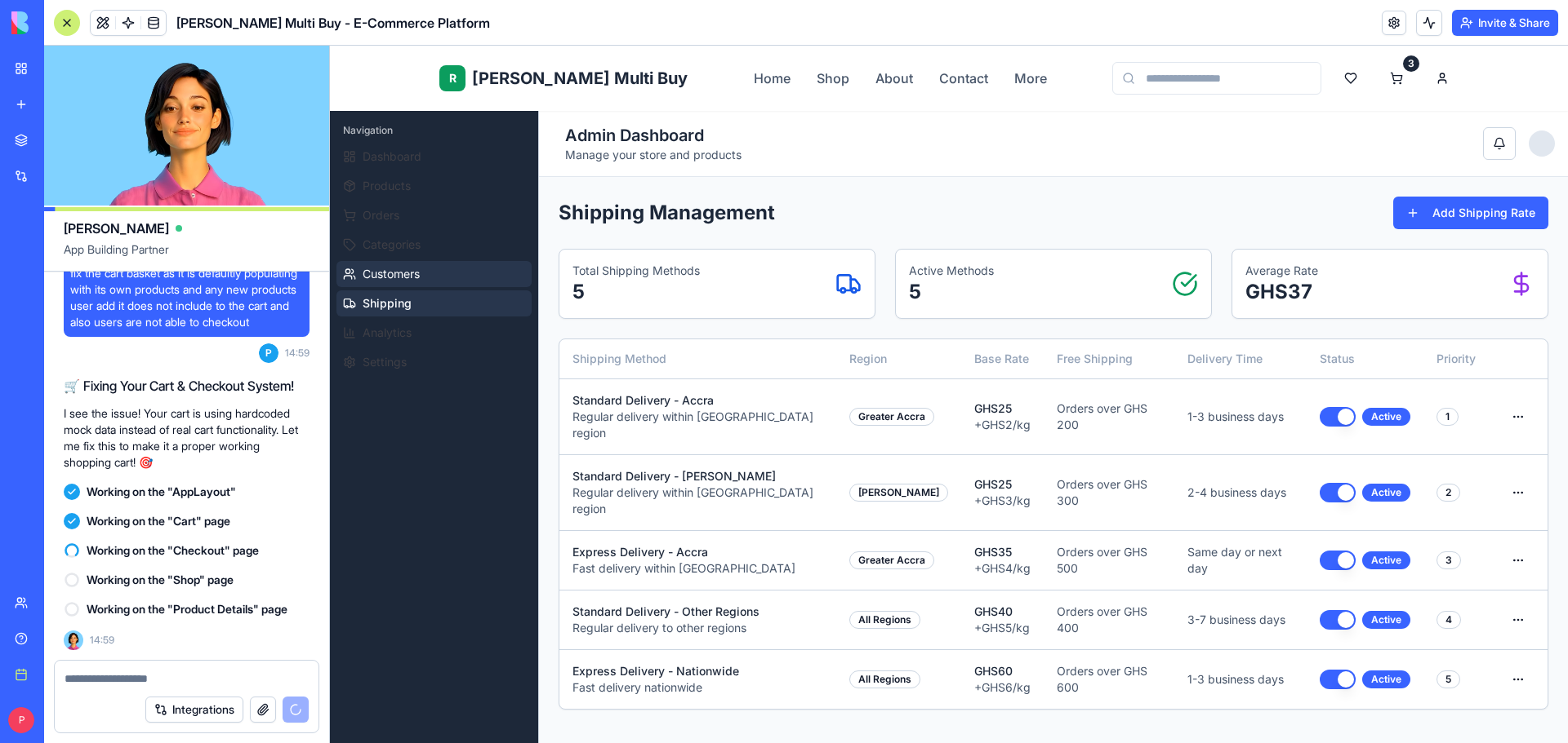
click at [417, 272] on span "Customers" at bounding box center [391, 275] width 57 height 17
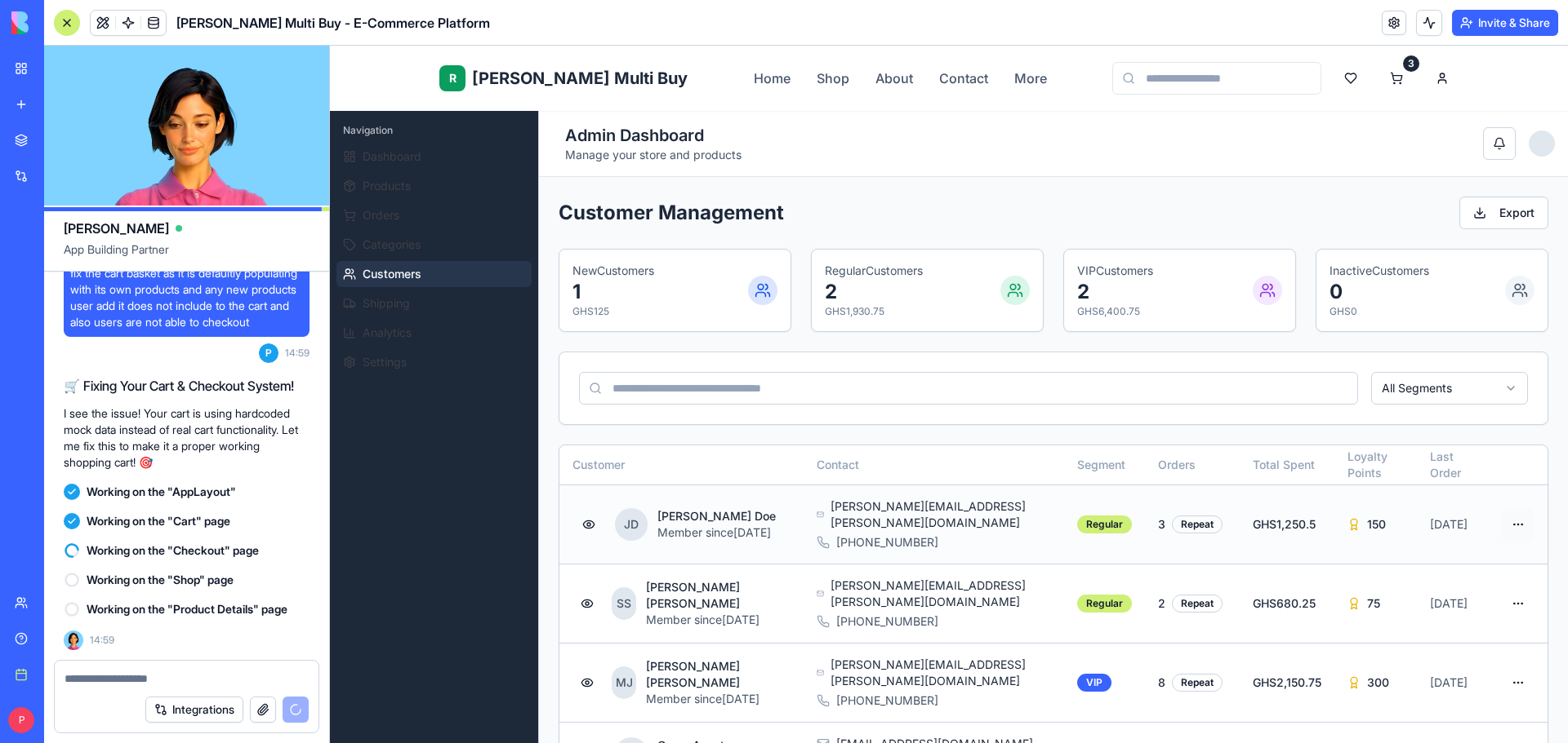
click at [1496, 511] on html "R Rene Multi Buy Rene Home Shop About Contact More 3 R Rene Admin Navigation Da…" at bounding box center [949, 660] width 1238 height 1229
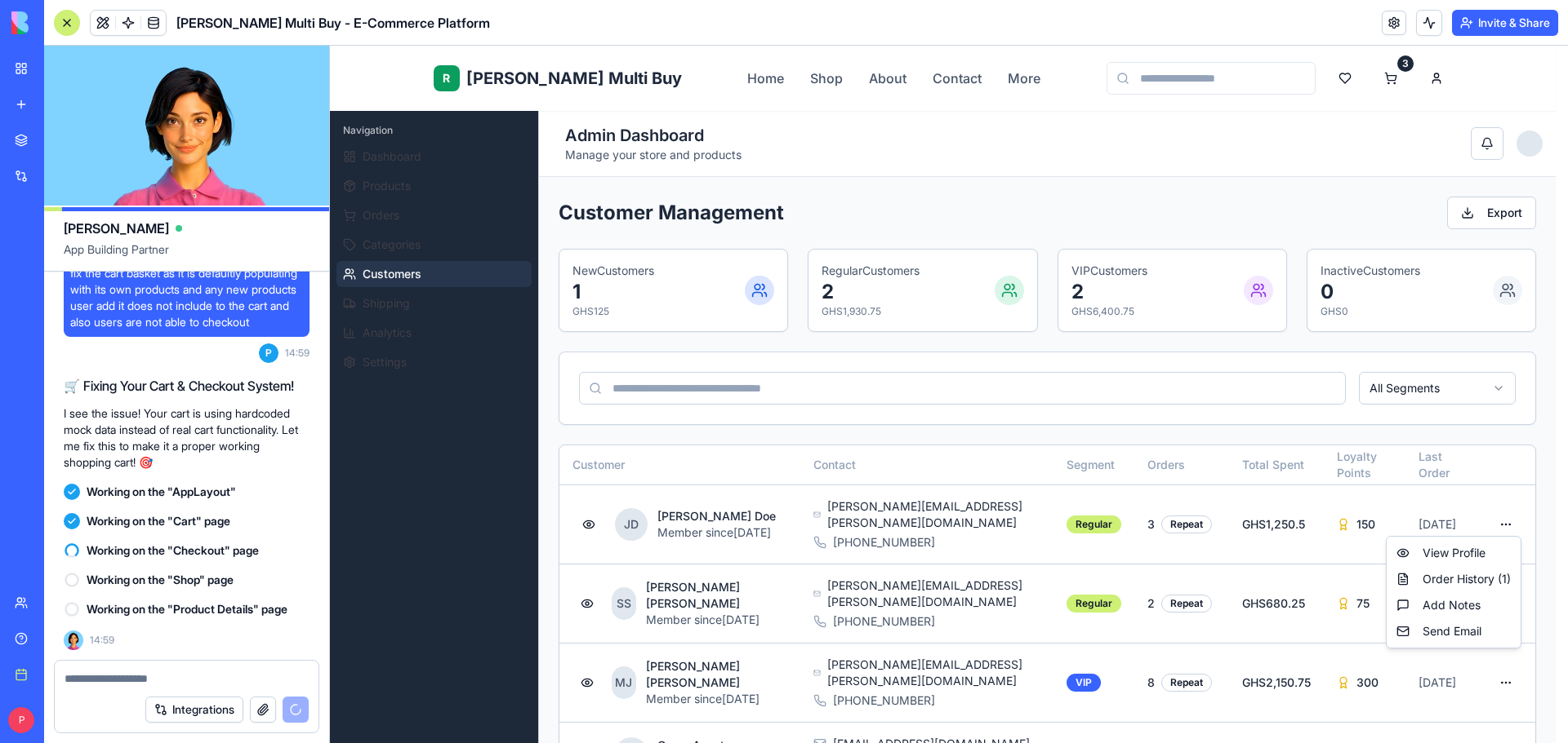
click at [421, 216] on html "R Rene Multi Buy Rene Home Shop About Contact More 3 R Rene Admin Navigation Da…" at bounding box center [949, 660] width 1238 height 1229
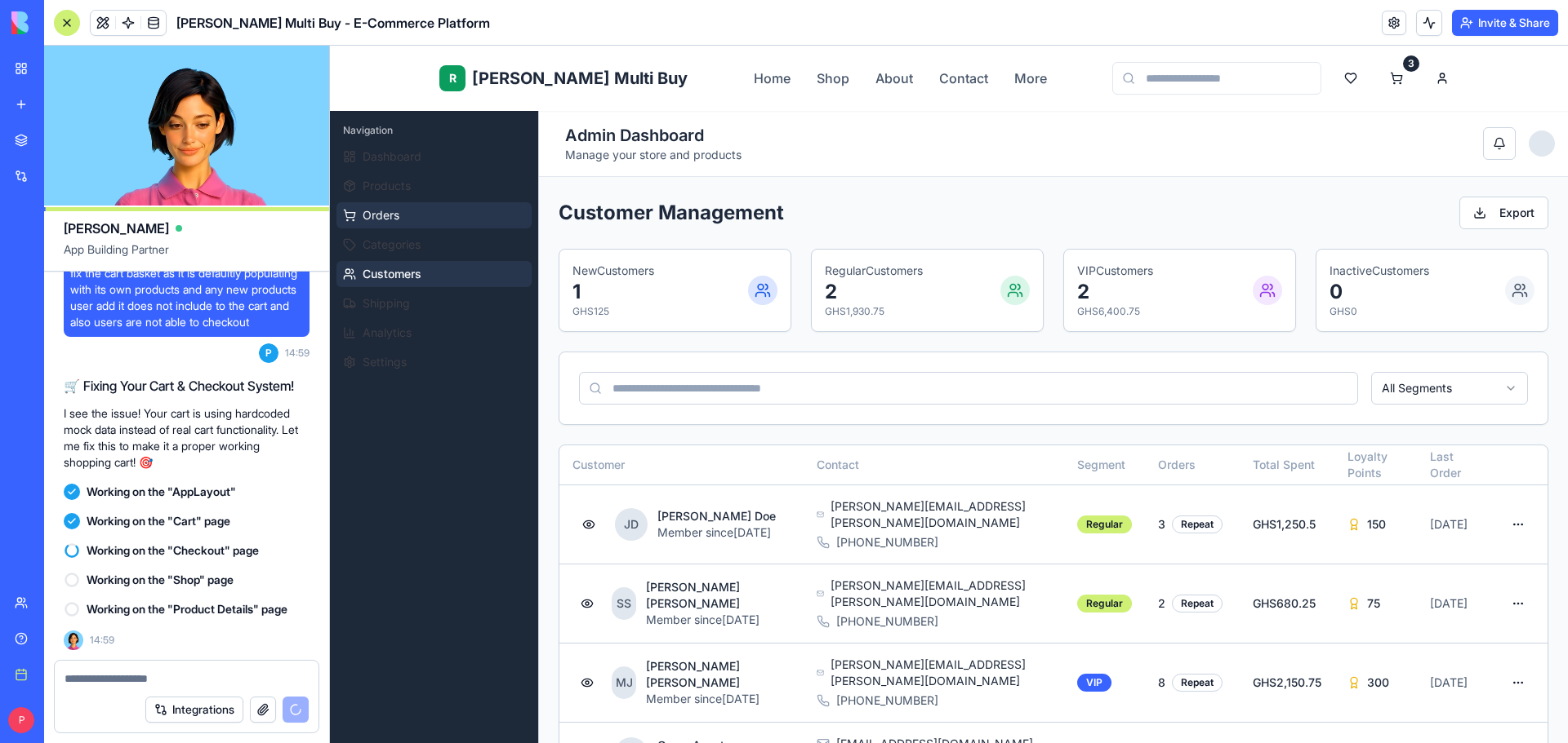
click at [408, 216] on button "Orders" at bounding box center [434, 215] width 195 height 26
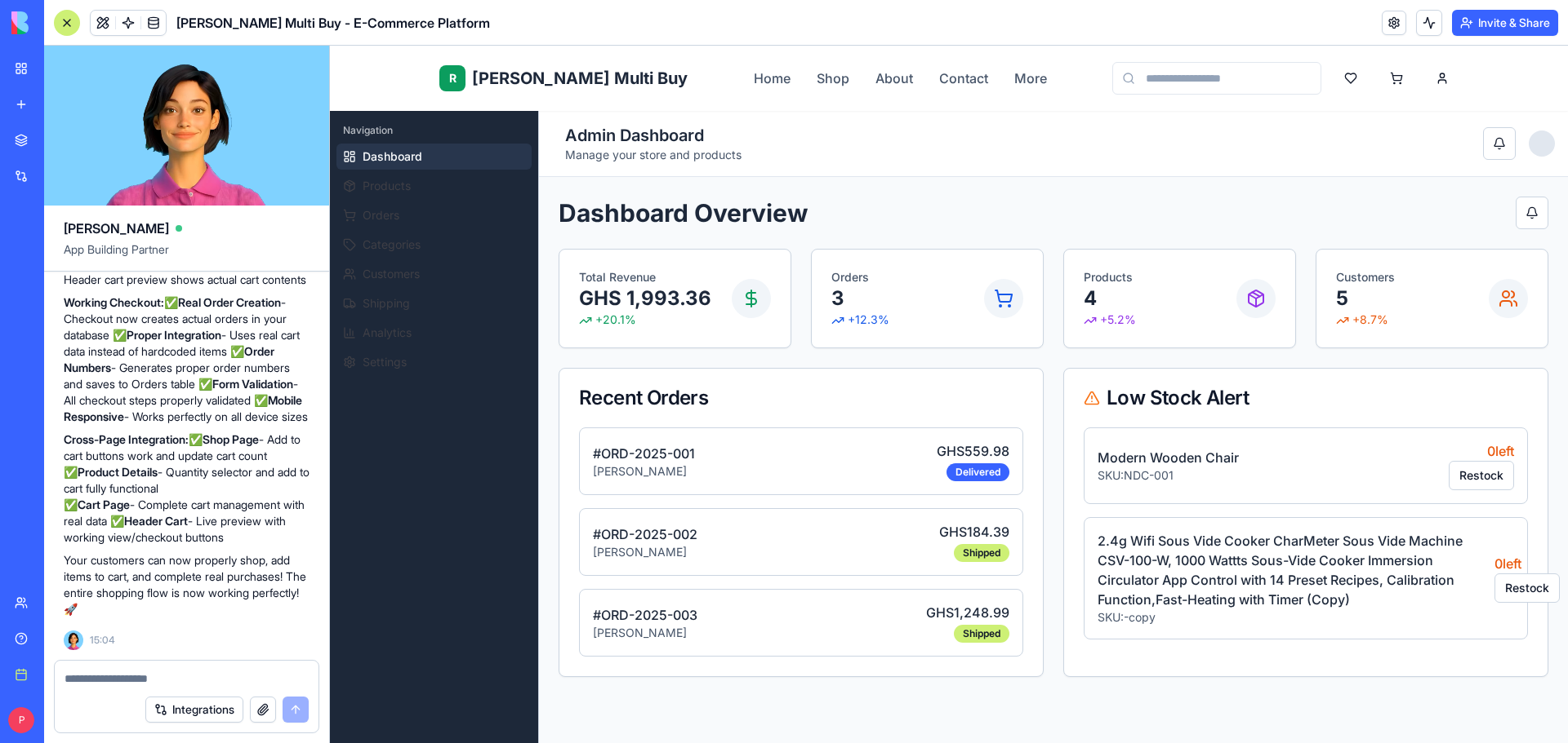
scroll to position [11901, 0]
click at [1394, 81] on html "R Rene Multi Buy Rene Home Shop About Contact More R Rene Admin Navigation Dash…" at bounding box center [949, 622] width 1238 height 1153
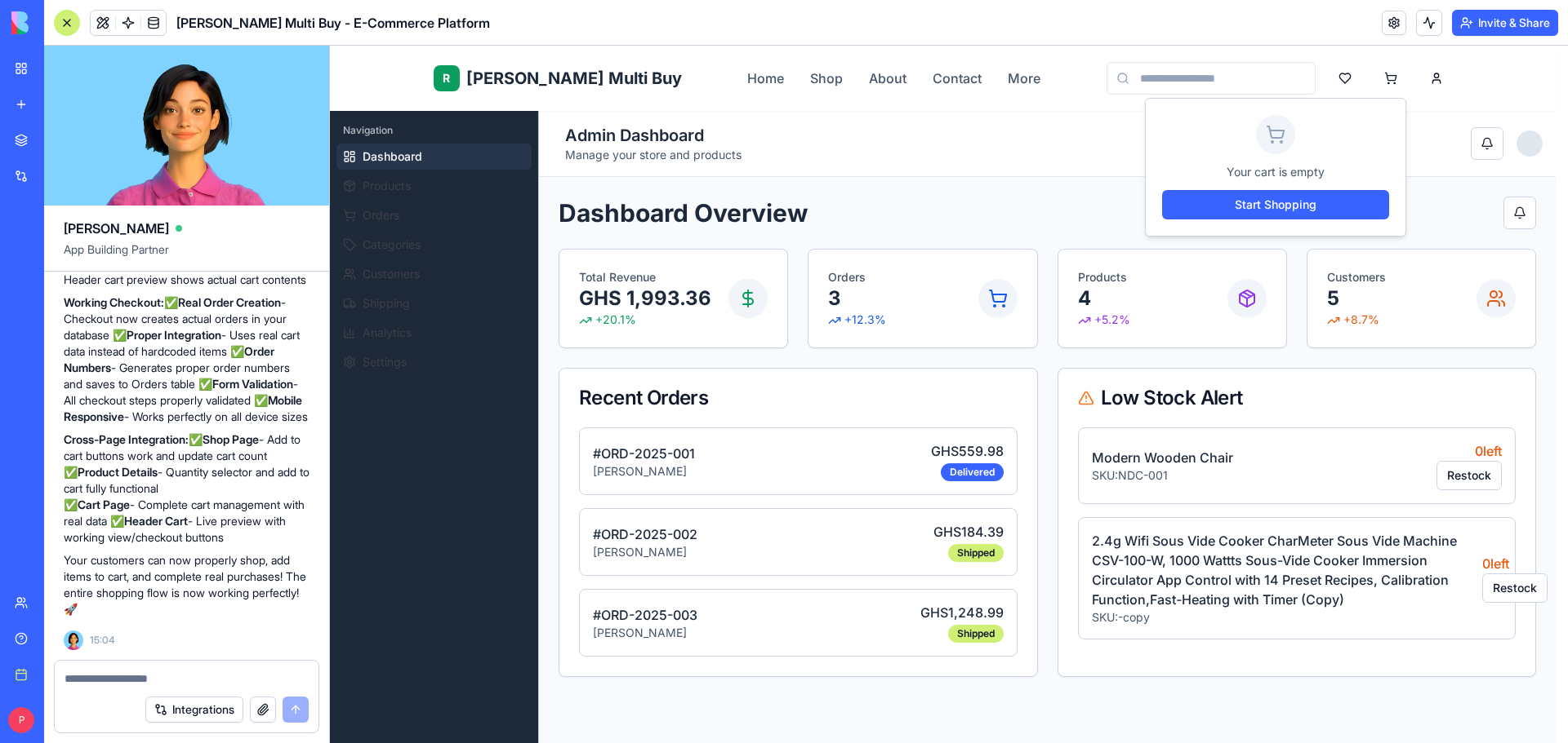
click at [1459, 100] on html "R Rene Multi Buy Rene Home Shop About Contact More R Rene Admin Navigation Dash…" at bounding box center [949, 622] width 1238 height 1153
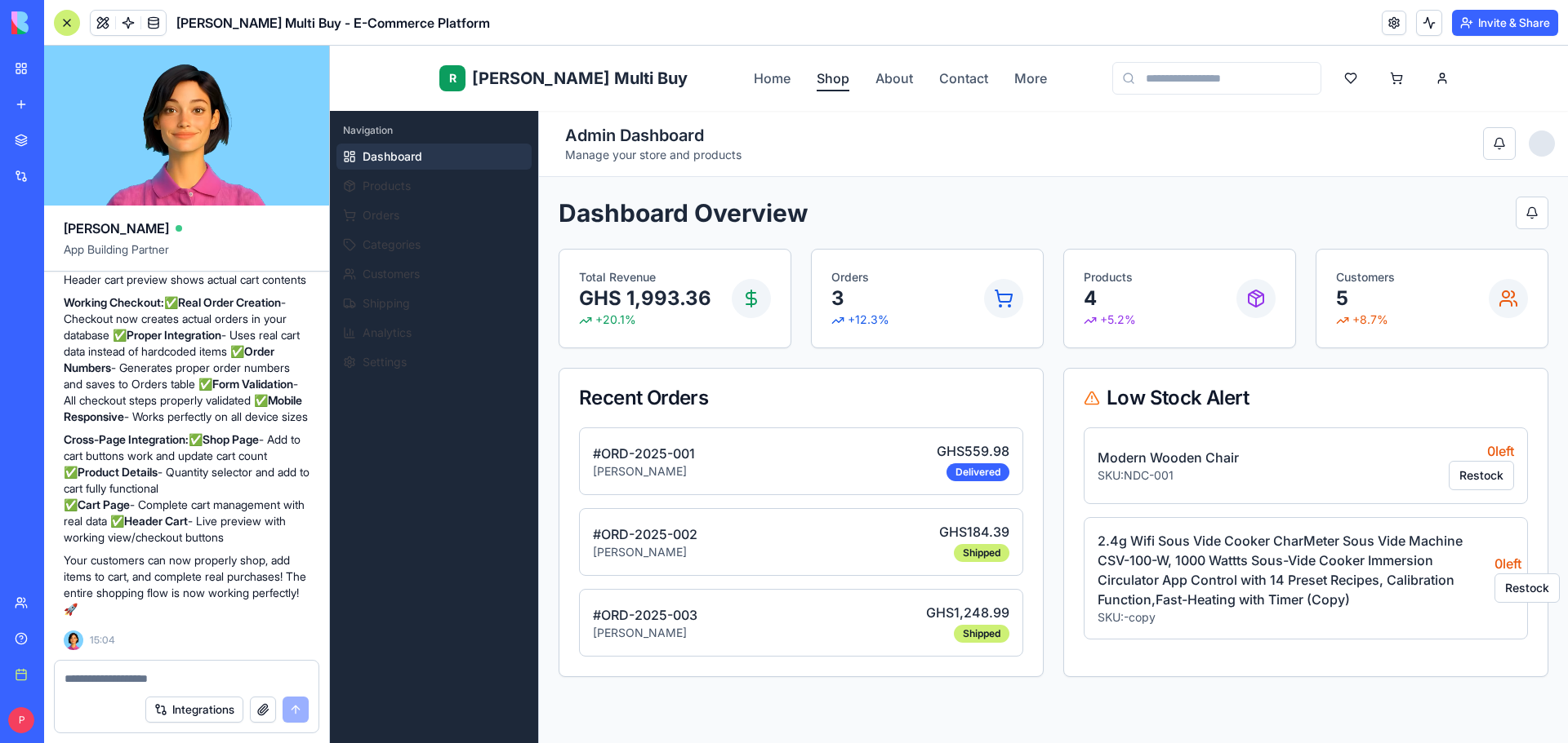
click at [816, 76] on link "Shop" at bounding box center [832, 78] width 33 height 19
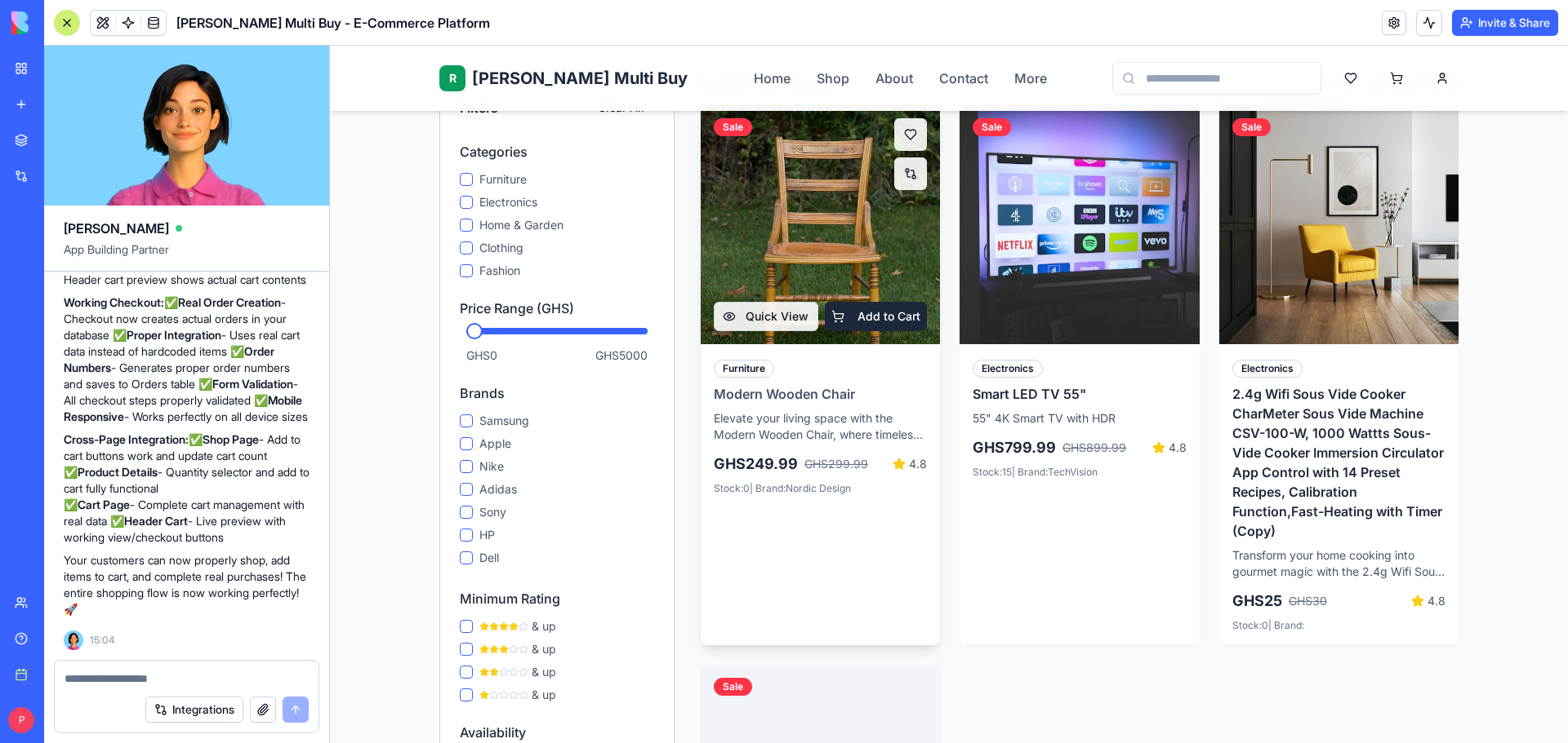
scroll to position [408, 0]
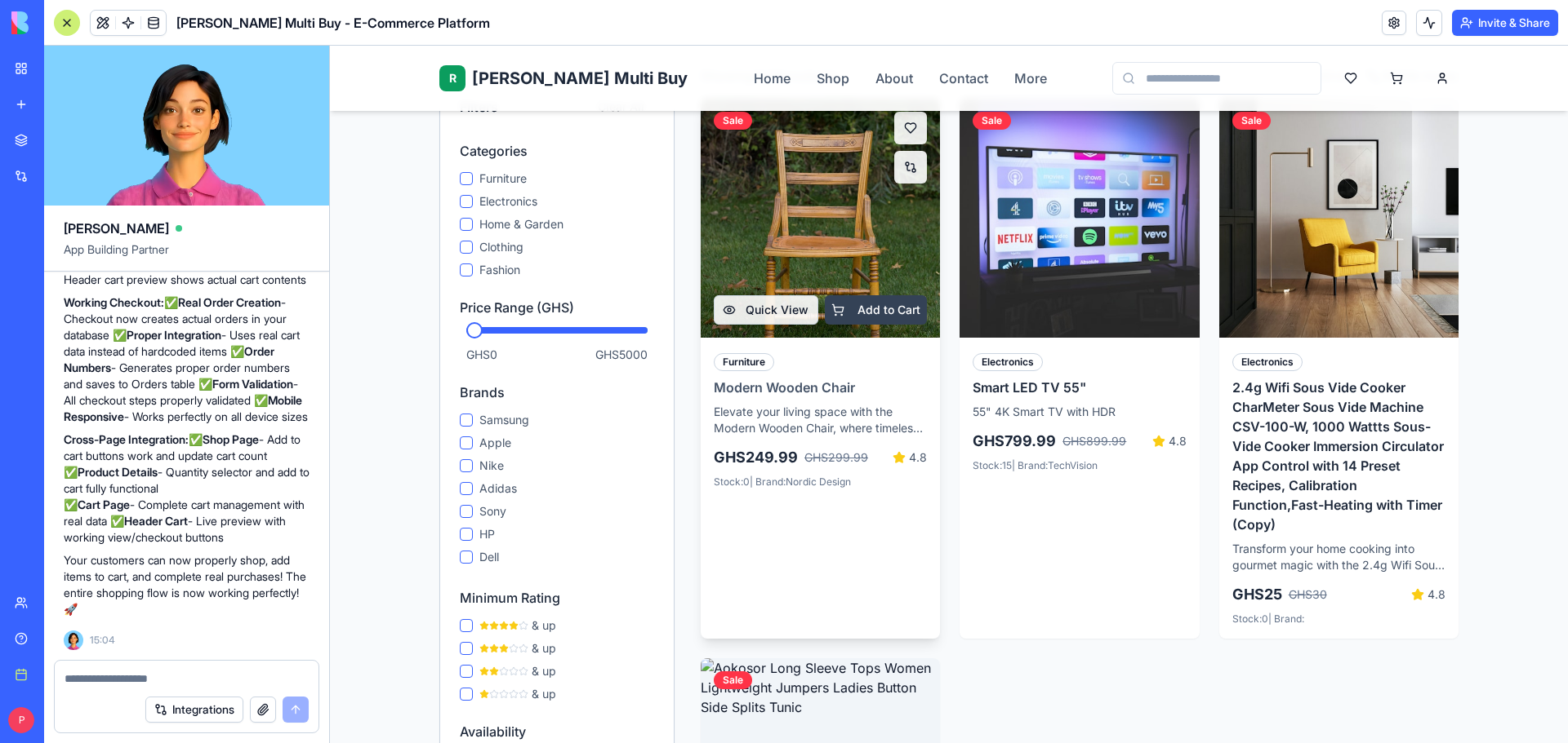
click at [850, 296] on button "Add to Cart" at bounding box center [875, 310] width 103 height 29
click at [870, 296] on button "Add to Cart" at bounding box center [875, 310] width 103 height 29
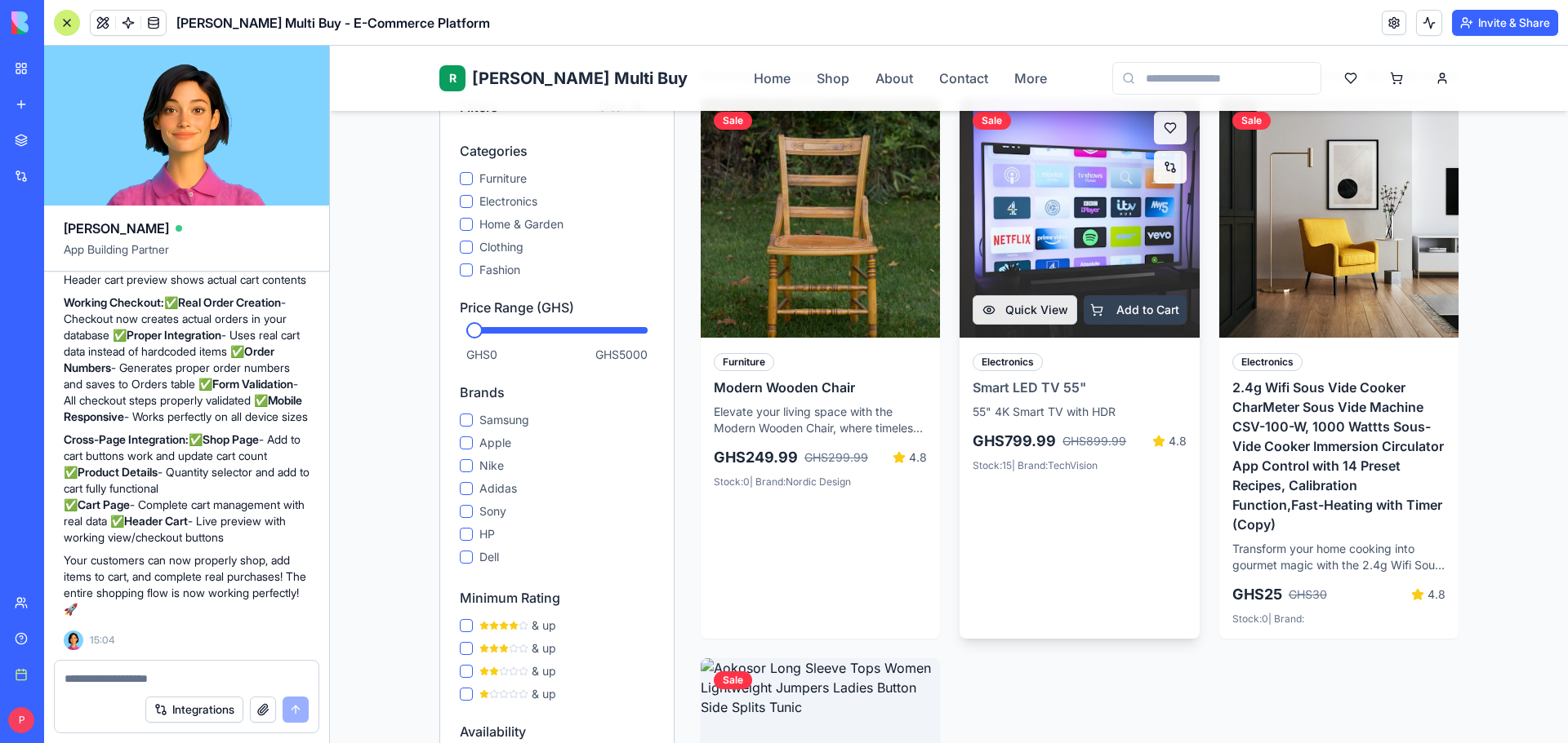
click at [1128, 296] on button "Add to Cart" at bounding box center [1134, 310] width 103 height 29
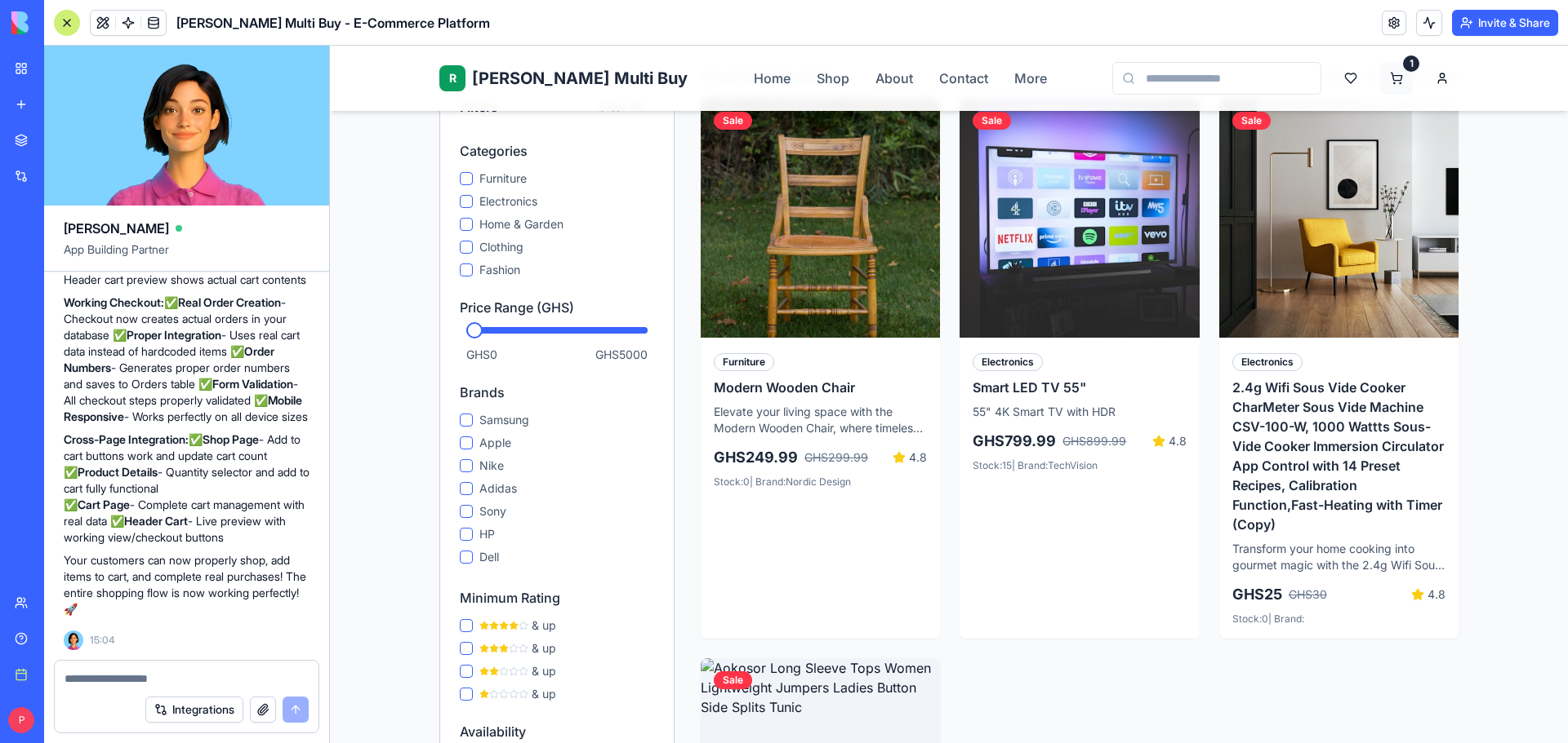
click at [1395, 70] on html "R Rene Multi Buy Rene Home Shop About Contact More 1 Home Shop Ghana-Wide Deliv…" at bounding box center [949, 587] width 1238 height 1899
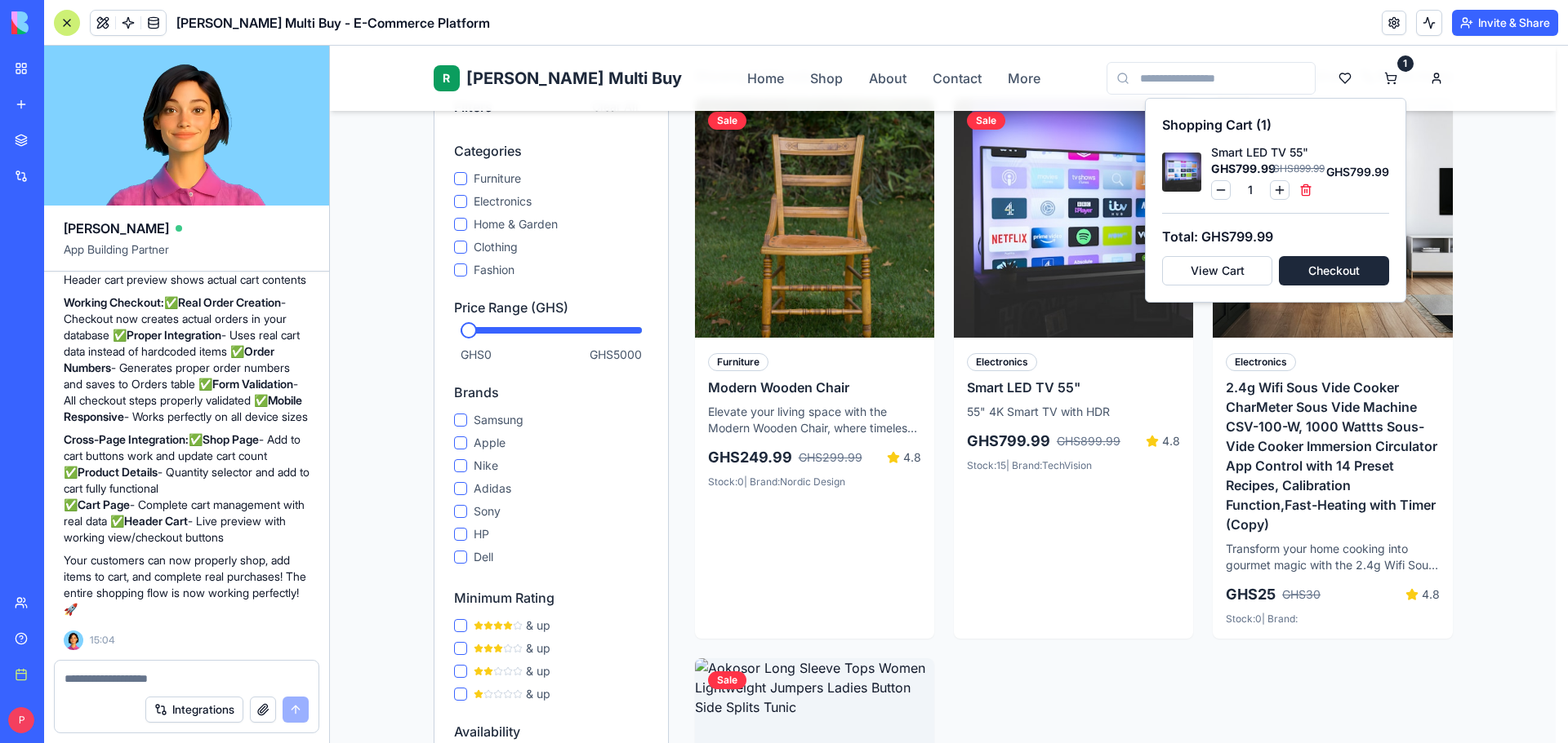
click at [1540, 492] on html "R Rene Multi Buy Rene Home Shop About Contact More 1 Home Shop Ghana-Wide Deliv…" at bounding box center [949, 587] width 1238 height 1899
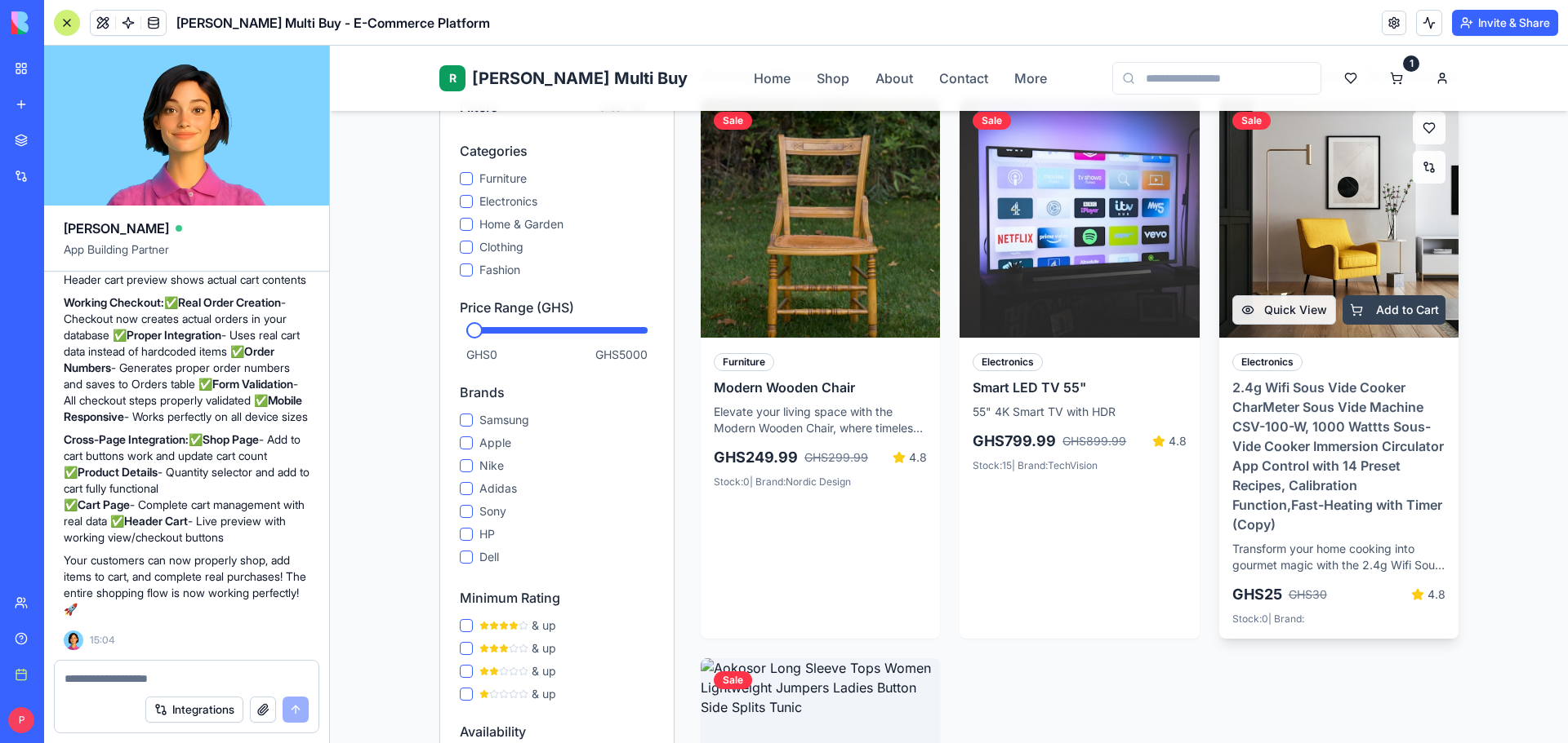
click at [1385, 296] on button "Add to Cart" at bounding box center [1393, 310] width 103 height 29
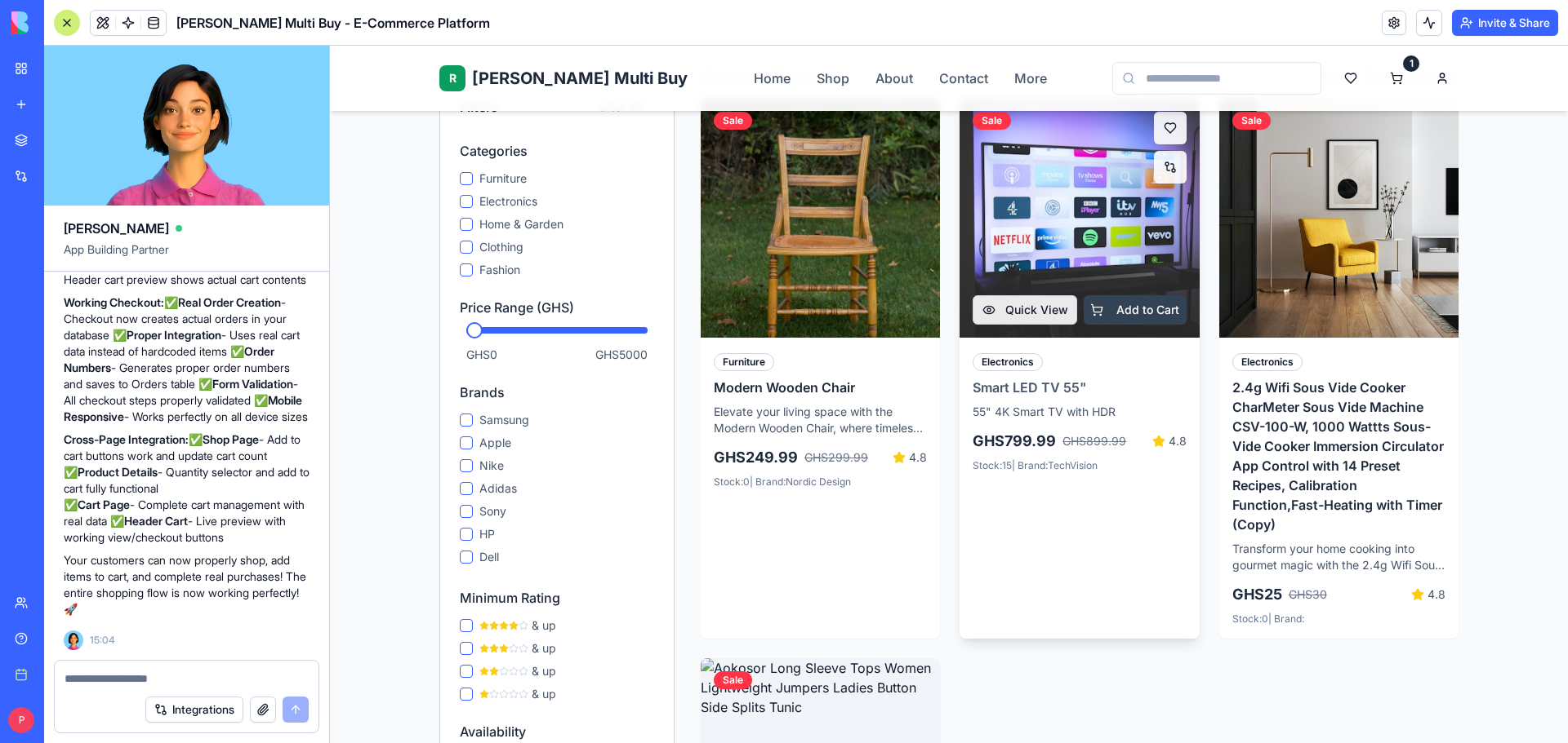
click at [1109, 298] on button "Add to Cart" at bounding box center [1134, 310] width 103 height 29
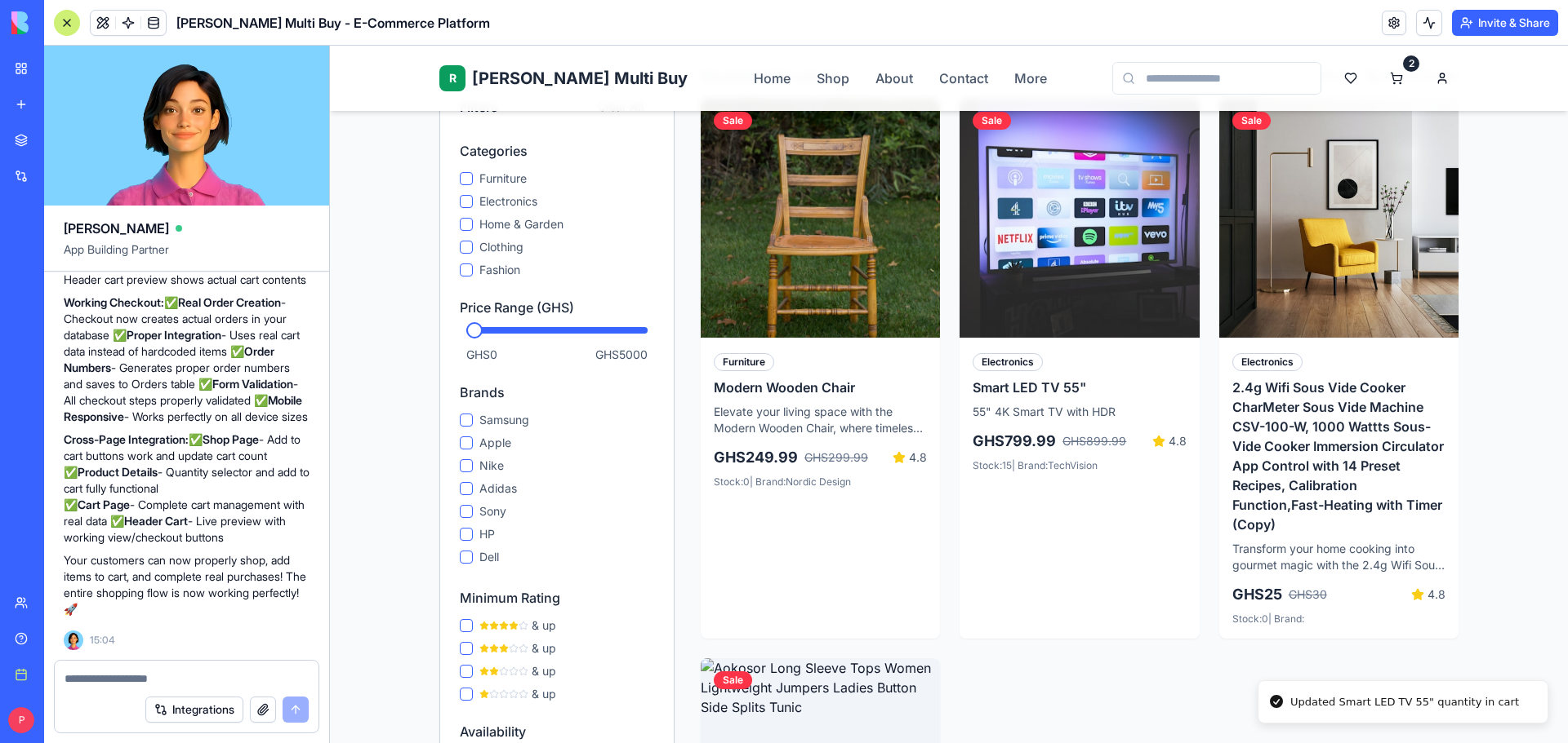
click at [1398, 46] on div "R Rene Multi Buy Rene Home Shop About Contact More 2" at bounding box center [949, 78] width 1019 height 65
click at [1385, 68] on html "R Rene Multi Buy Rene Home Shop About Contact More 2 Home Shop Ghana-Wide Deliv…" at bounding box center [949, 587] width 1238 height 1899
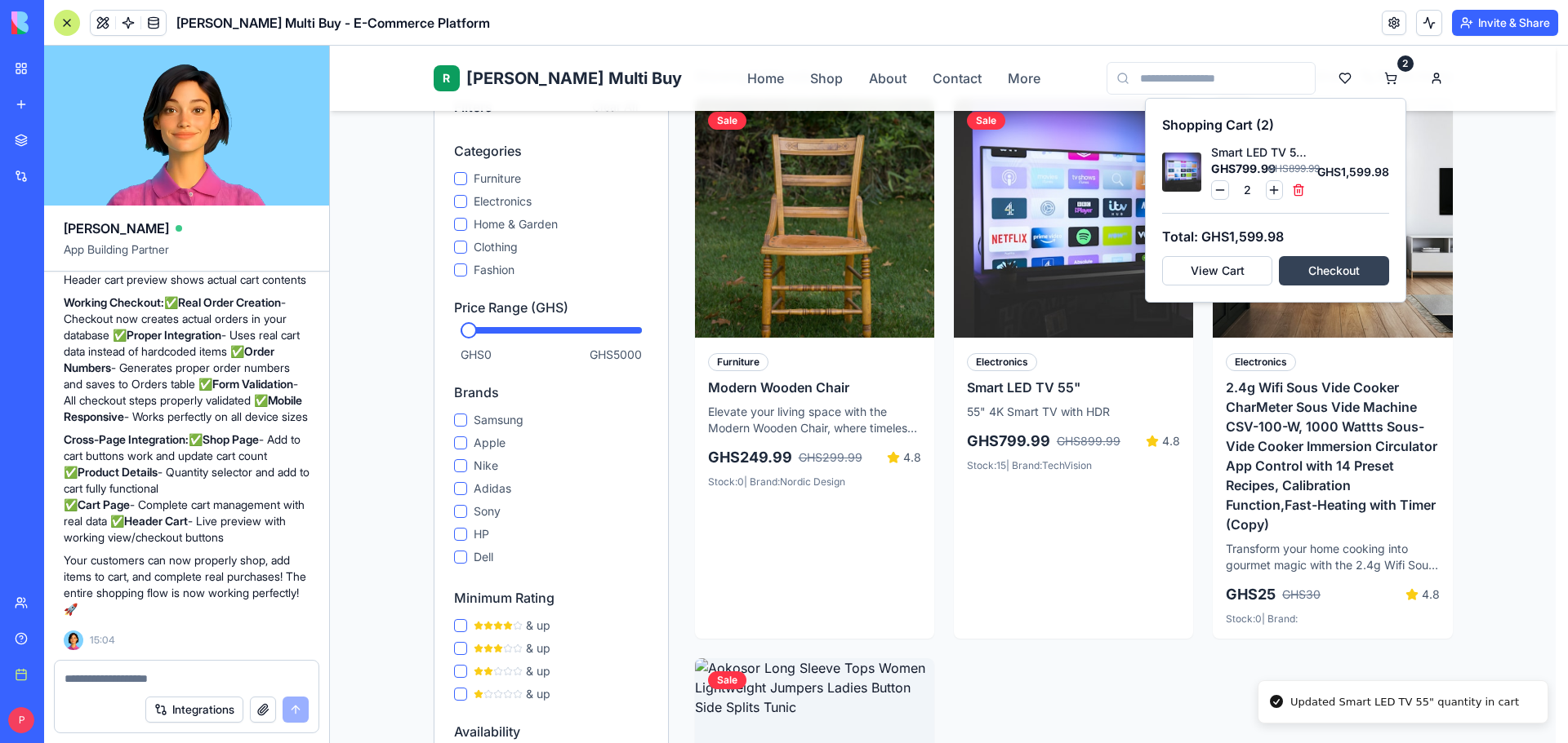
click at [1307, 275] on button "Checkout" at bounding box center [1334, 270] width 110 height 29
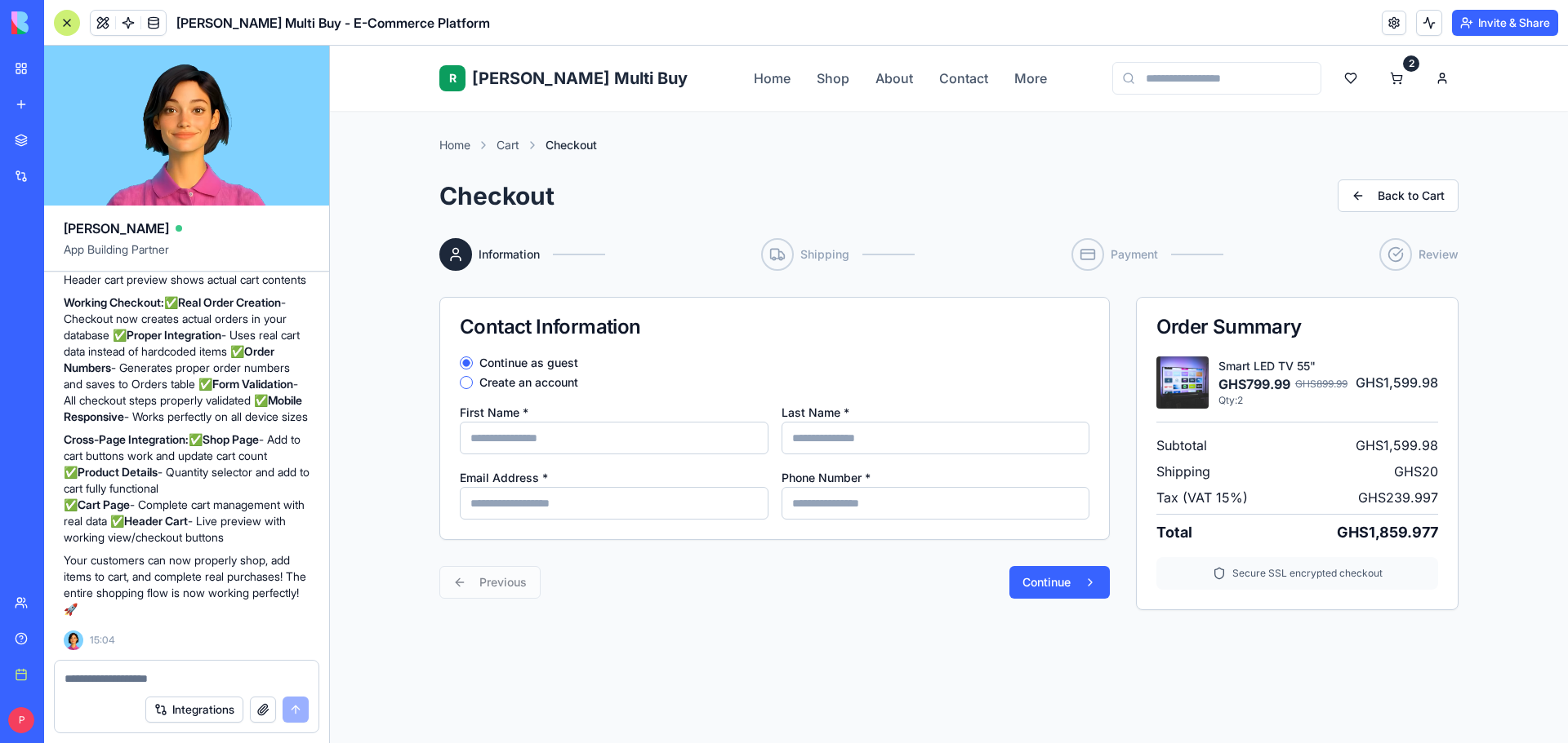
click at [651, 444] on input "First Name *" at bounding box center [613, 437] width 308 height 33
type input "*******"
click at [840, 447] on input "Last Name *" at bounding box center [935, 437] width 308 height 33
type input "***"
click at [629, 498] on input "Email Address *" at bounding box center [613, 503] width 308 height 33
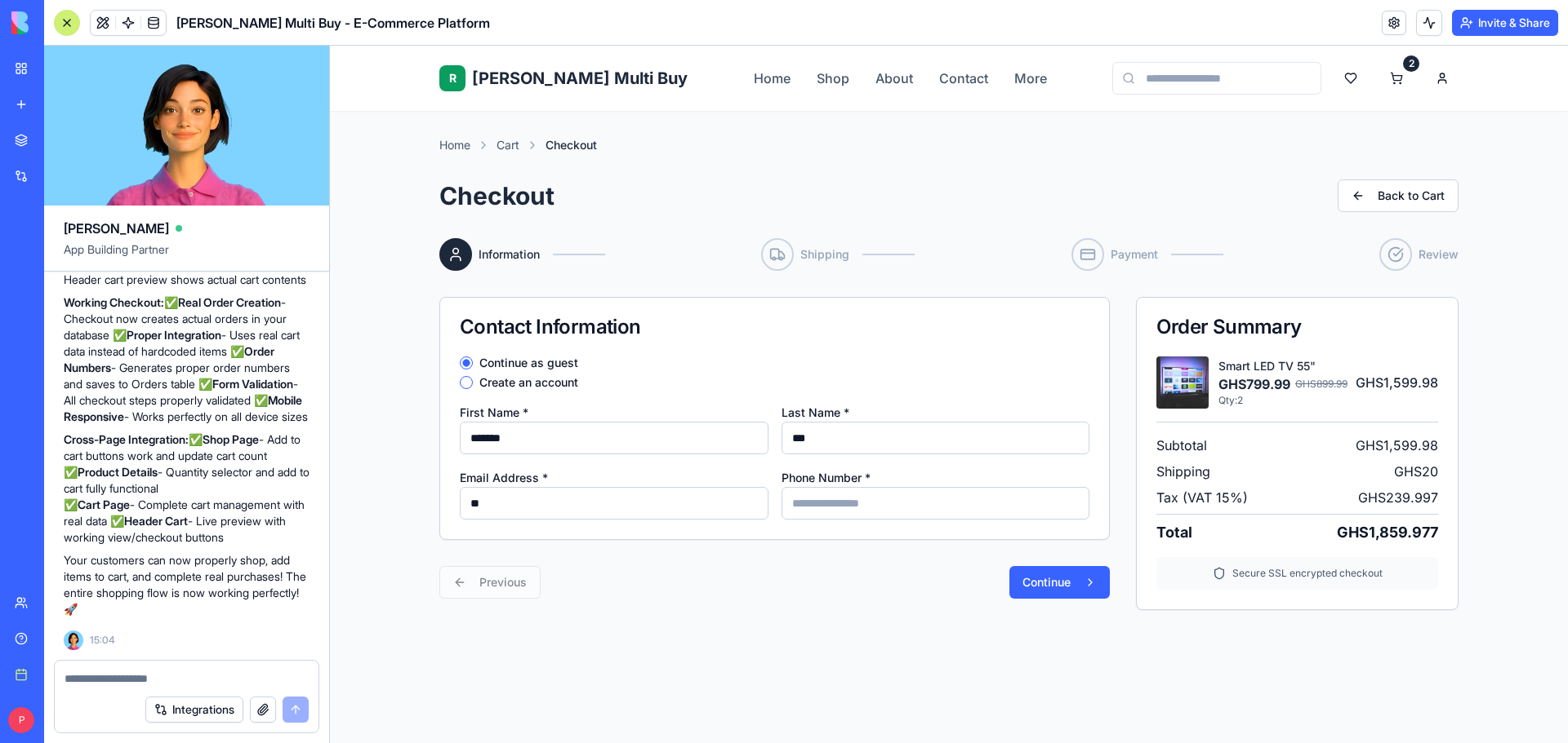
type input "**********"
click at [956, 507] on input "Phone Number *" at bounding box center [935, 503] width 308 height 33
type input "**********"
click at [1033, 584] on button "Continue" at bounding box center [1059, 582] width 100 height 33
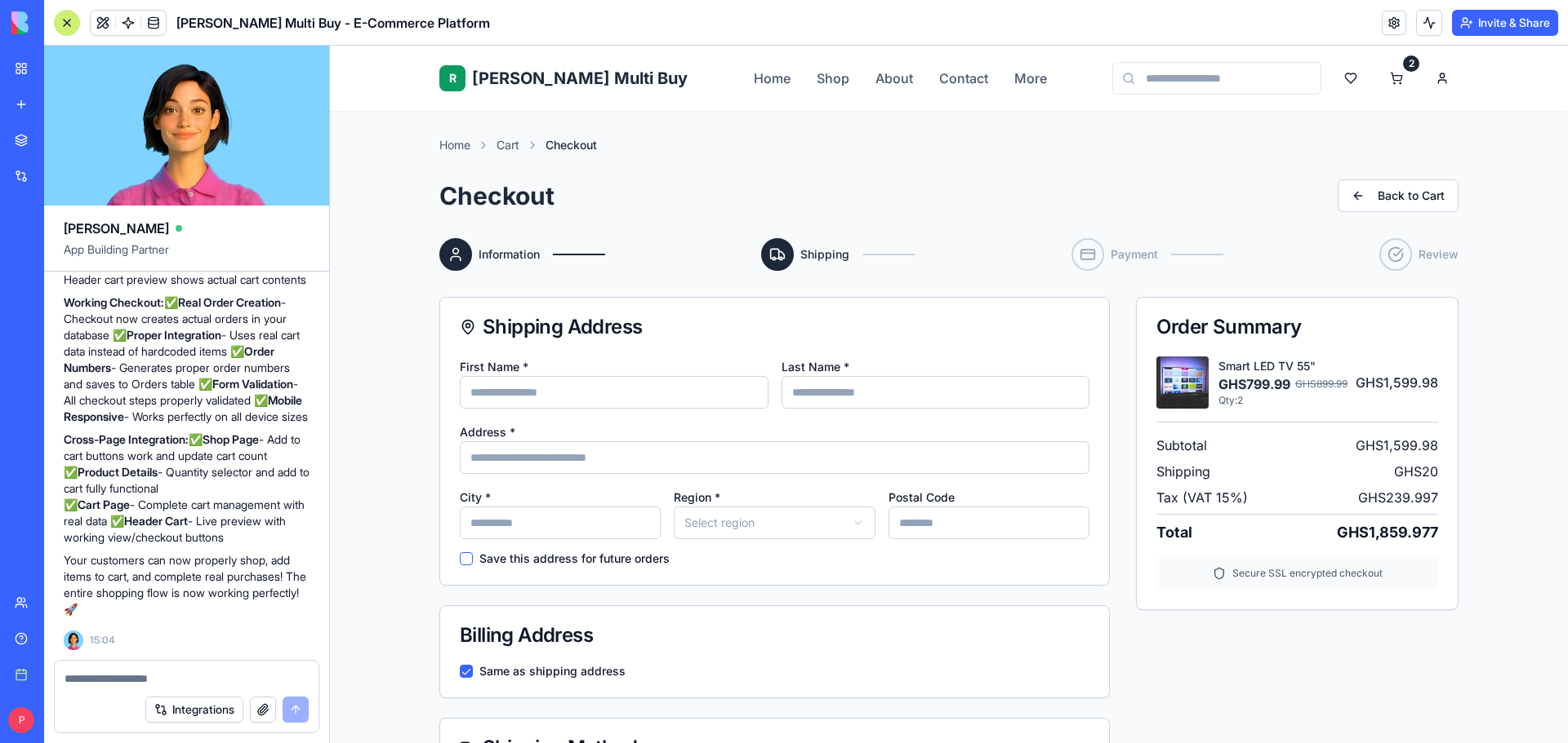
click at [545, 397] on input "First Name *" at bounding box center [613, 392] width 308 height 33
type input "*******"
type input "***"
click at [656, 464] on input "Address *" at bounding box center [774, 457] width 630 height 33
type input "**********"
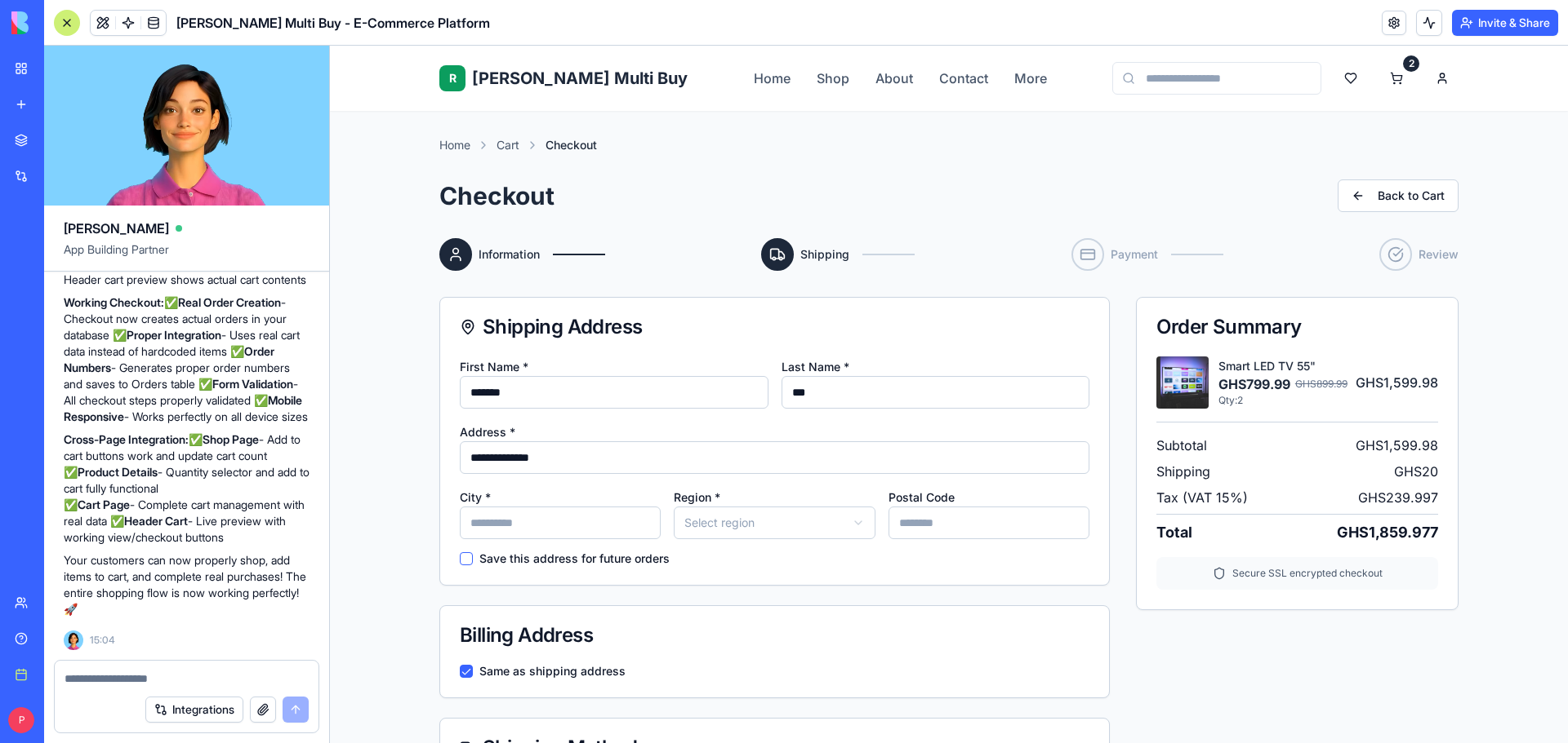
type input "**********"
type input "********"
type input "**********"
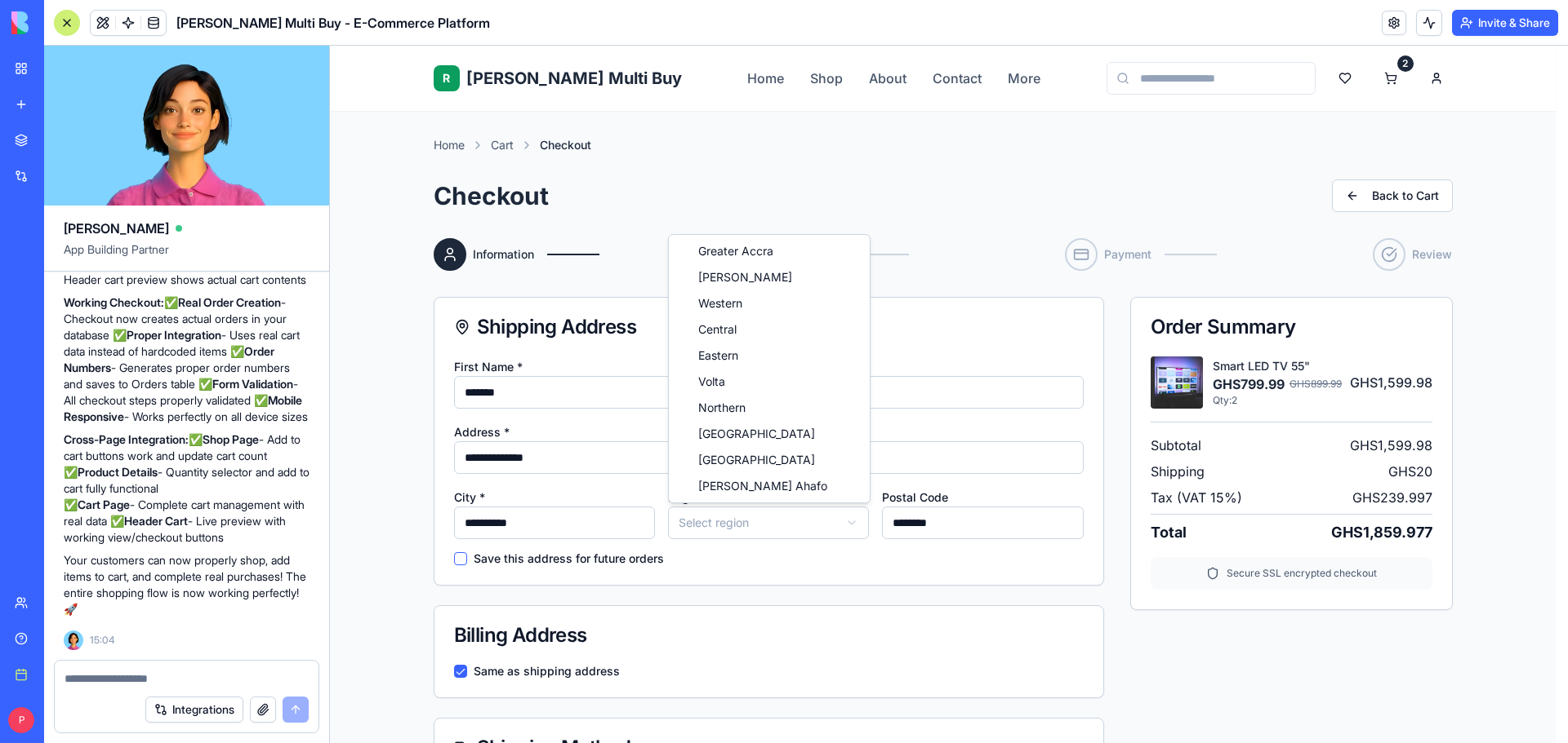
click at [808, 525] on html "**********" at bounding box center [949, 740] width 1238 height 1387
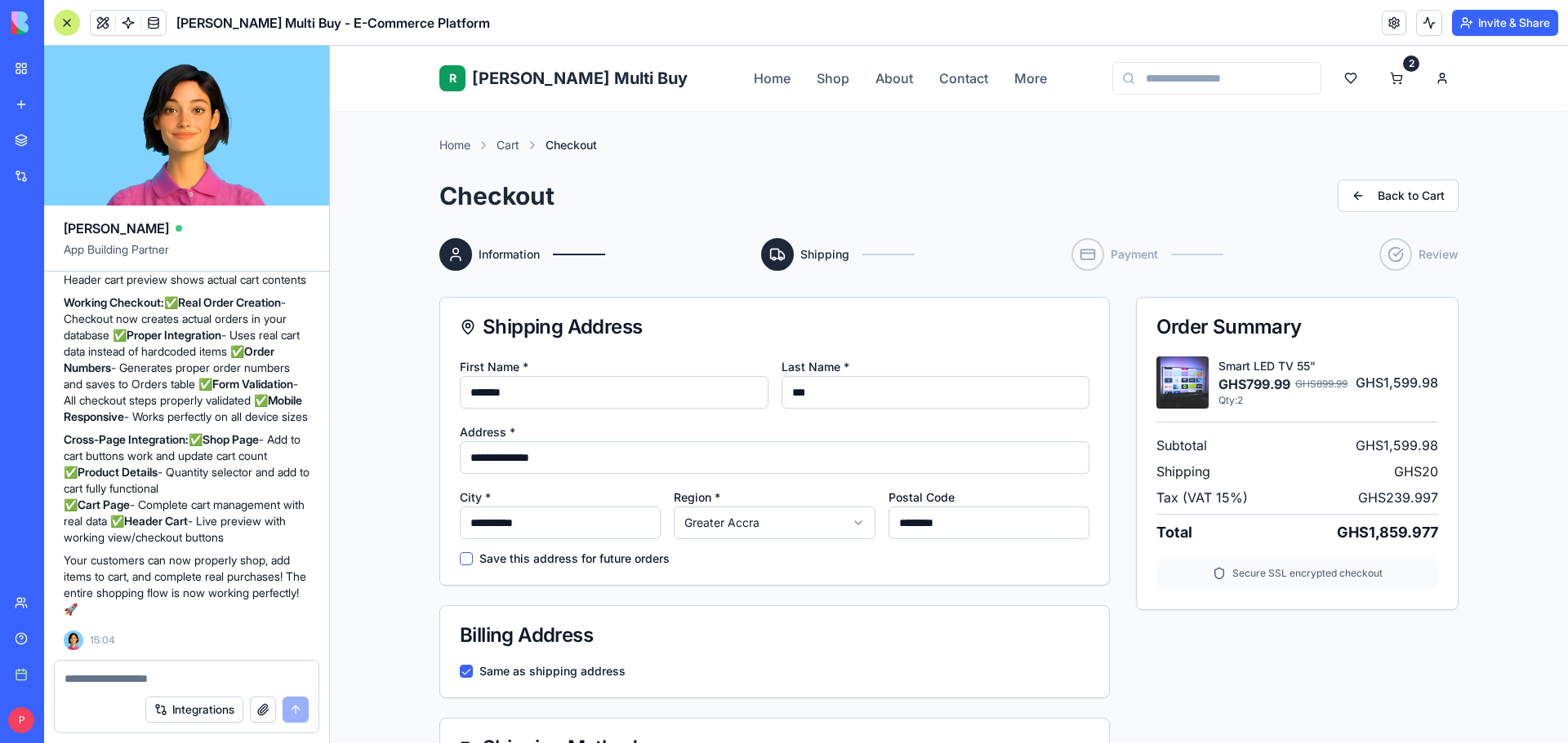
click at [792, 571] on div "**********" at bounding box center [774, 471] width 669 height 229
drag, startPoint x: 555, startPoint y: 521, endPoint x: 420, endPoint y: 514, distance: 135.2
click at [426, 514] on div "**********" at bounding box center [948, 577] width 1045 height 932
type input "*****"
drag, startPoint x: 977, startPoint y: 518, endPoint x: 796, endPoint y: 512, distance: 181.1
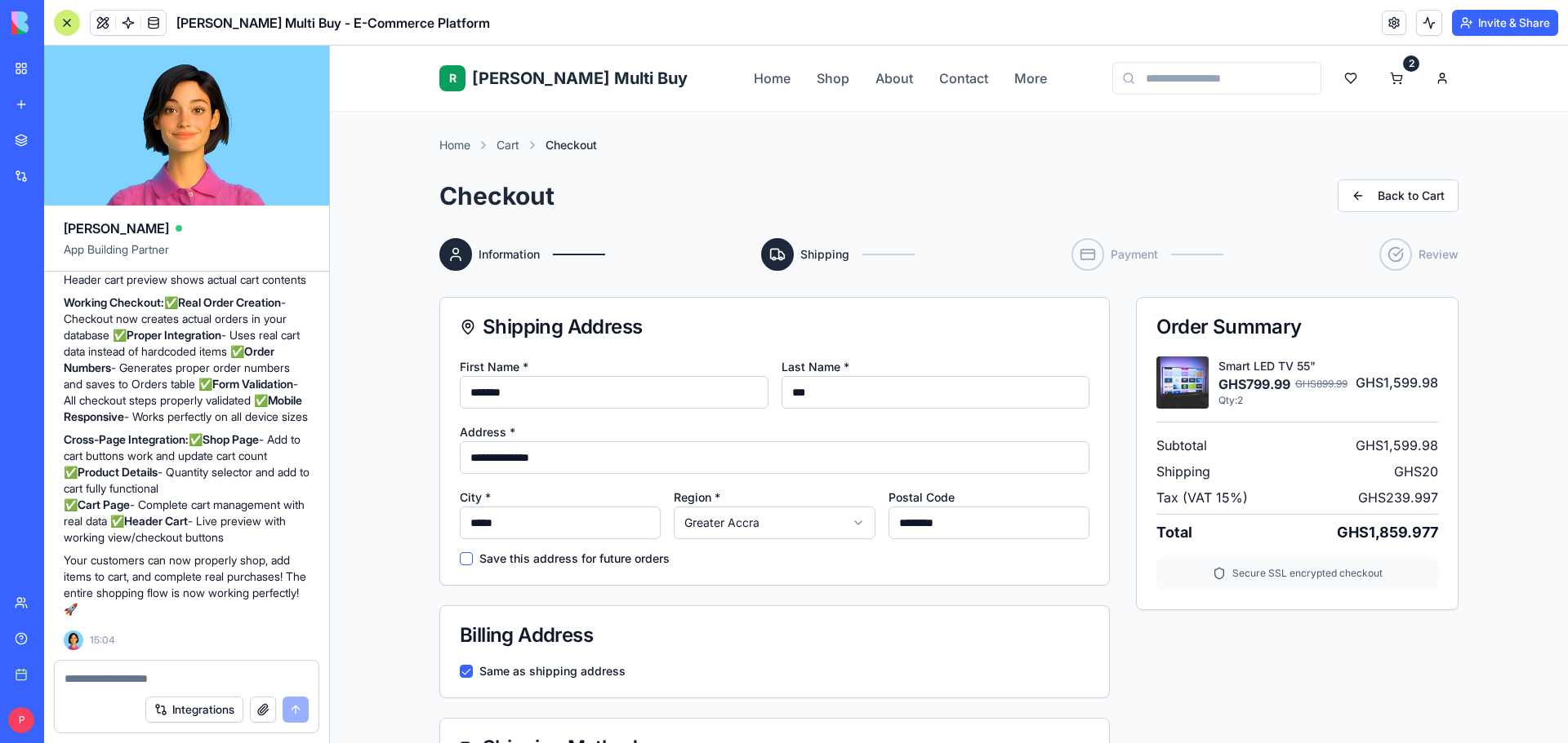
click at [796, 512] on div "City * ***** Region * Greater Accra Postal Code ********" at bounding box center [774, 513] width 630 height 53
click at [488, 562] on label "Save this address for future orders" at bounding box center [575, 559] width 190 height 12
click at [473, 562] on button "Save this address for future orders" at bounding box center [466, 559] width 13 height 13
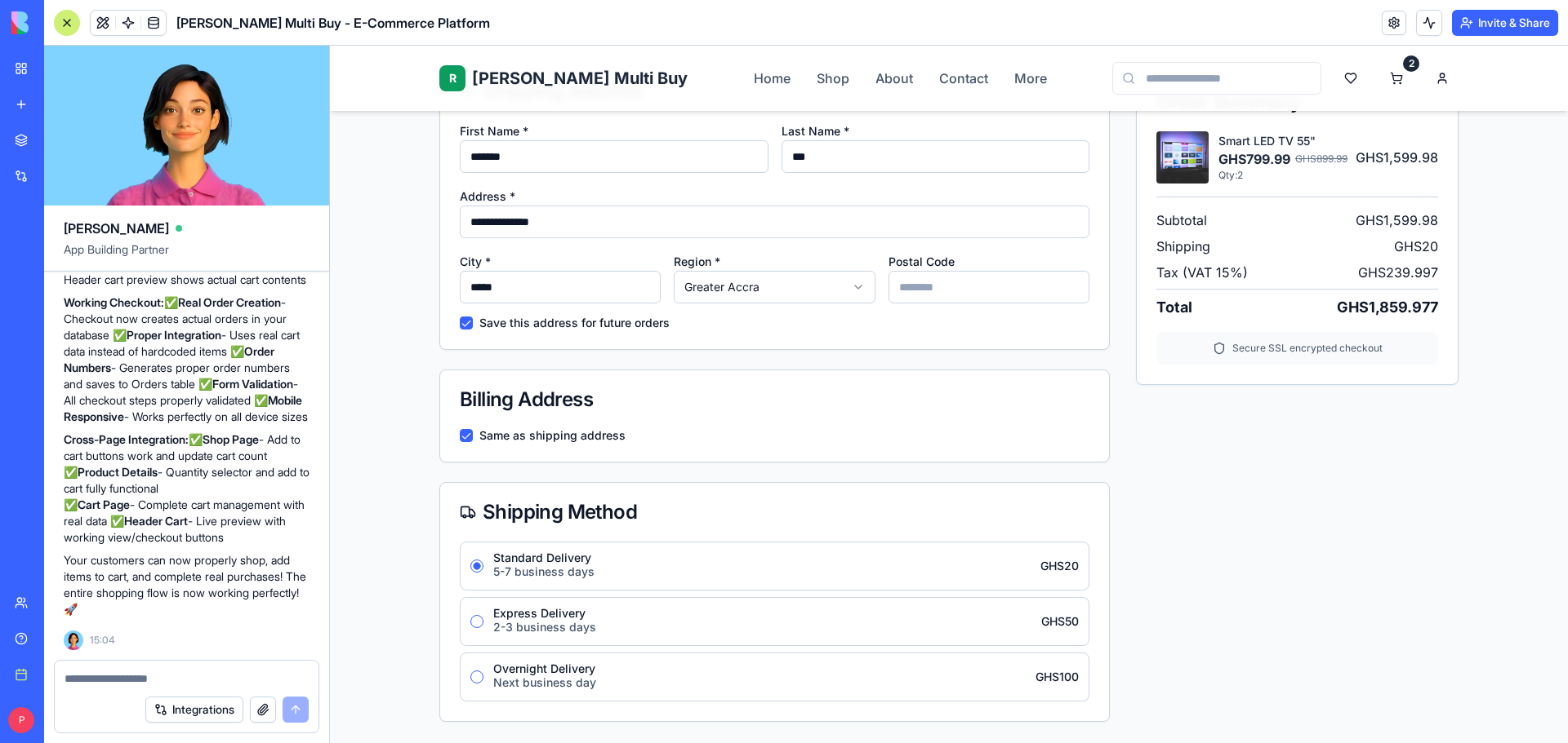
scroll to position [245, 0]
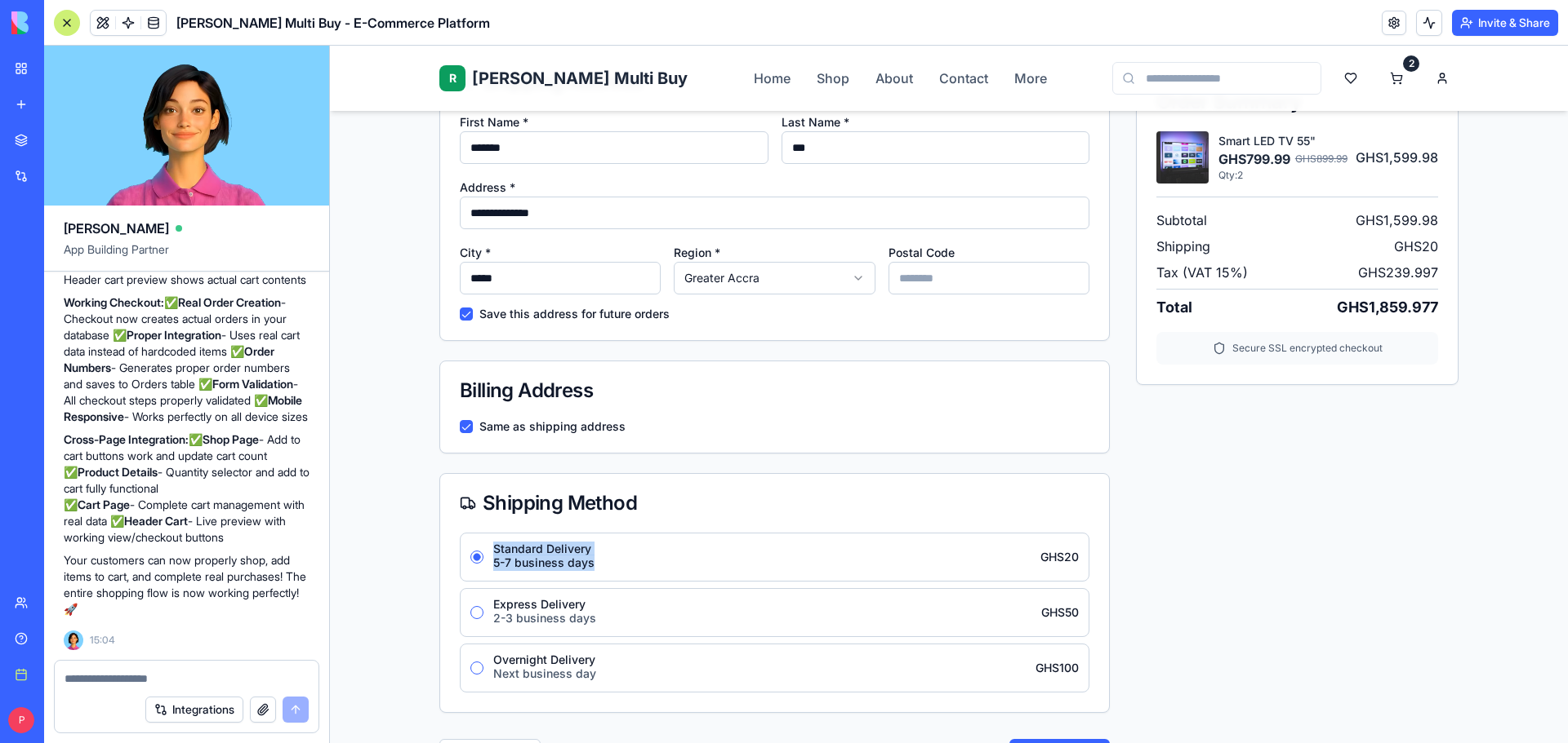
drag, startPoint x: 593, startPoint y: 562, endPoint x: 487, endPoint y: 544, distance: 107.5
click at [493, 544] on div "Standard Delivery 5-7 business days GHS 20" at bounding box center [785, 557] width 586 height 28
copy div "Standard Delivery 5-7 business days"
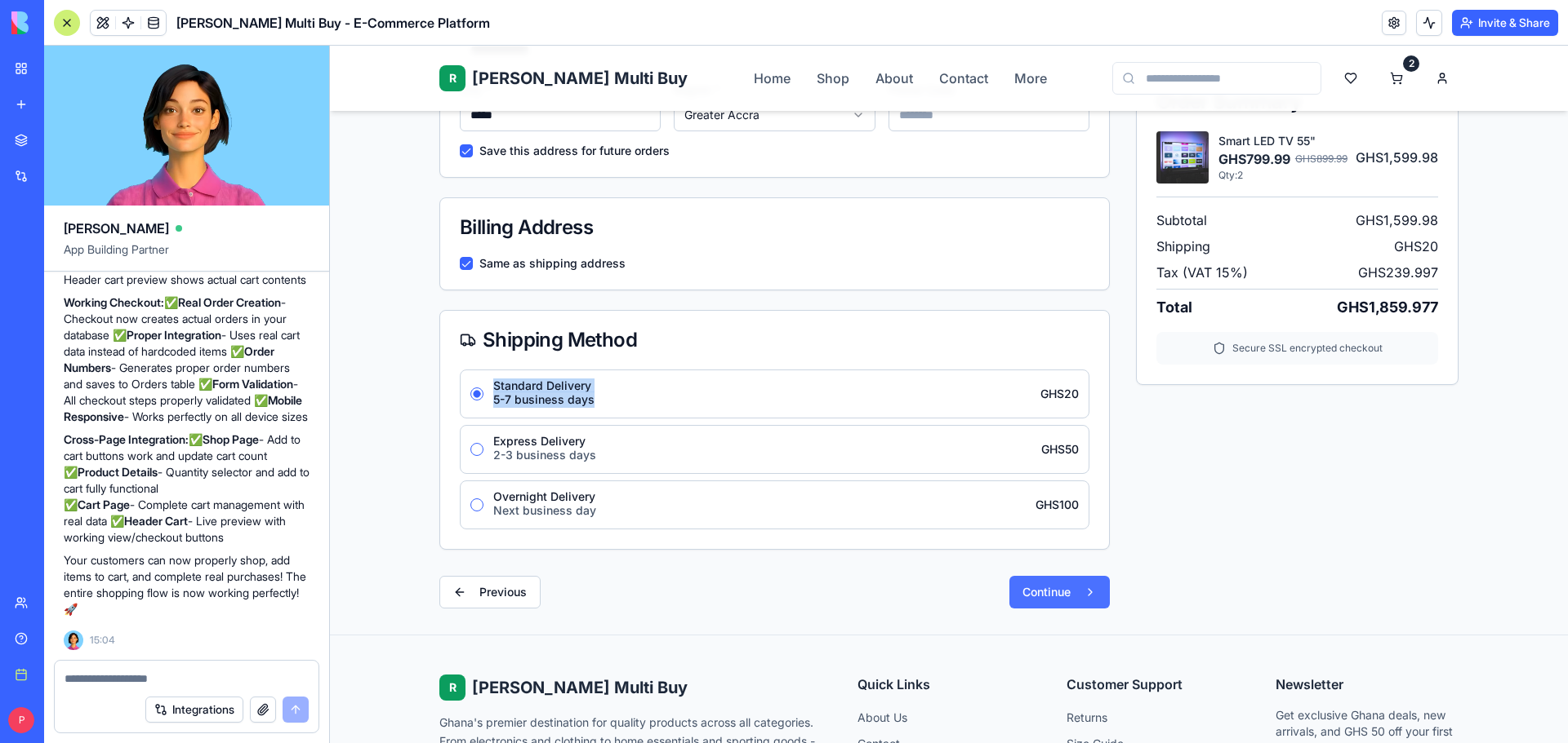
click at [1040, 586] on button "Continue" at bounding box center [1059, 592] width 100 height 33
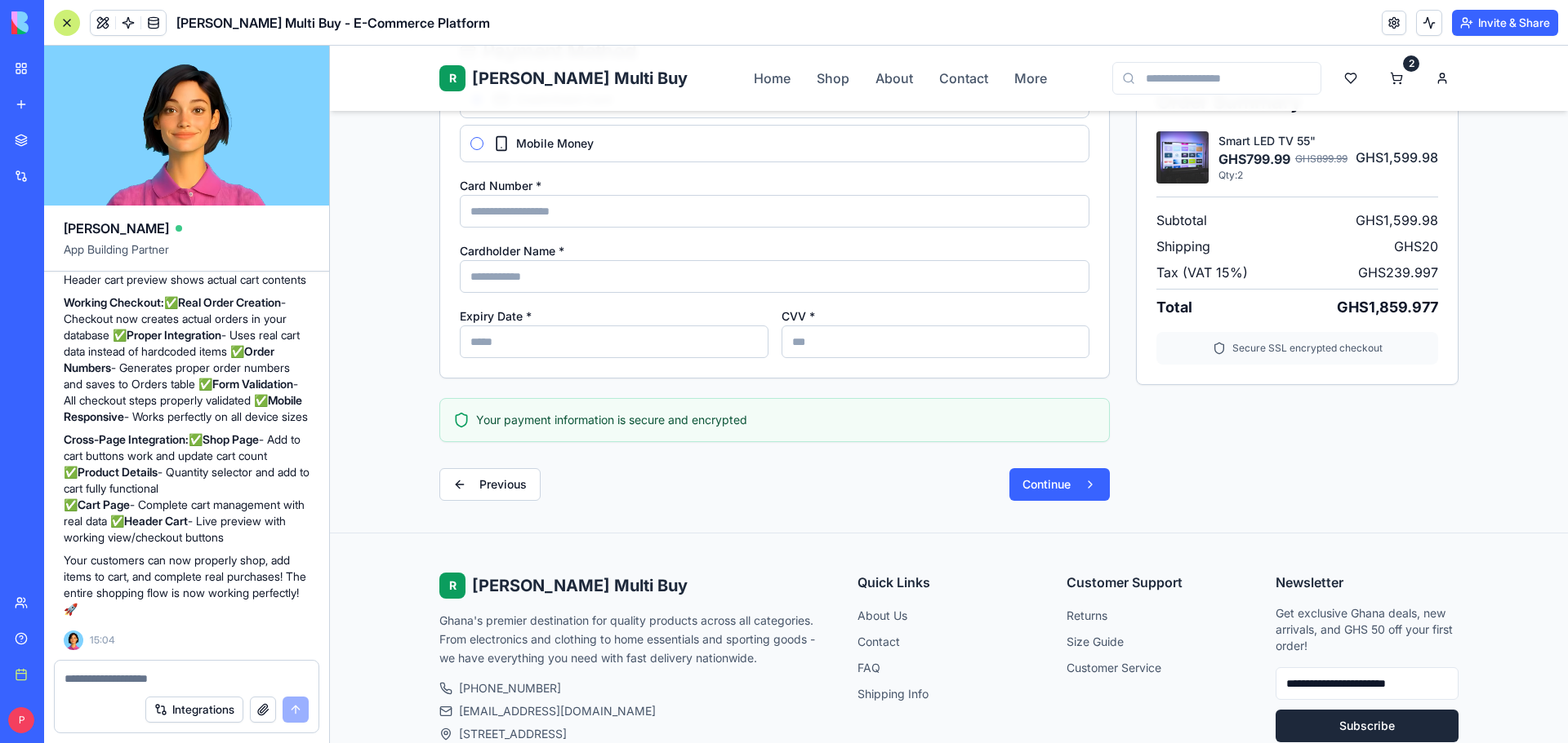
scroll to position [29, 0]
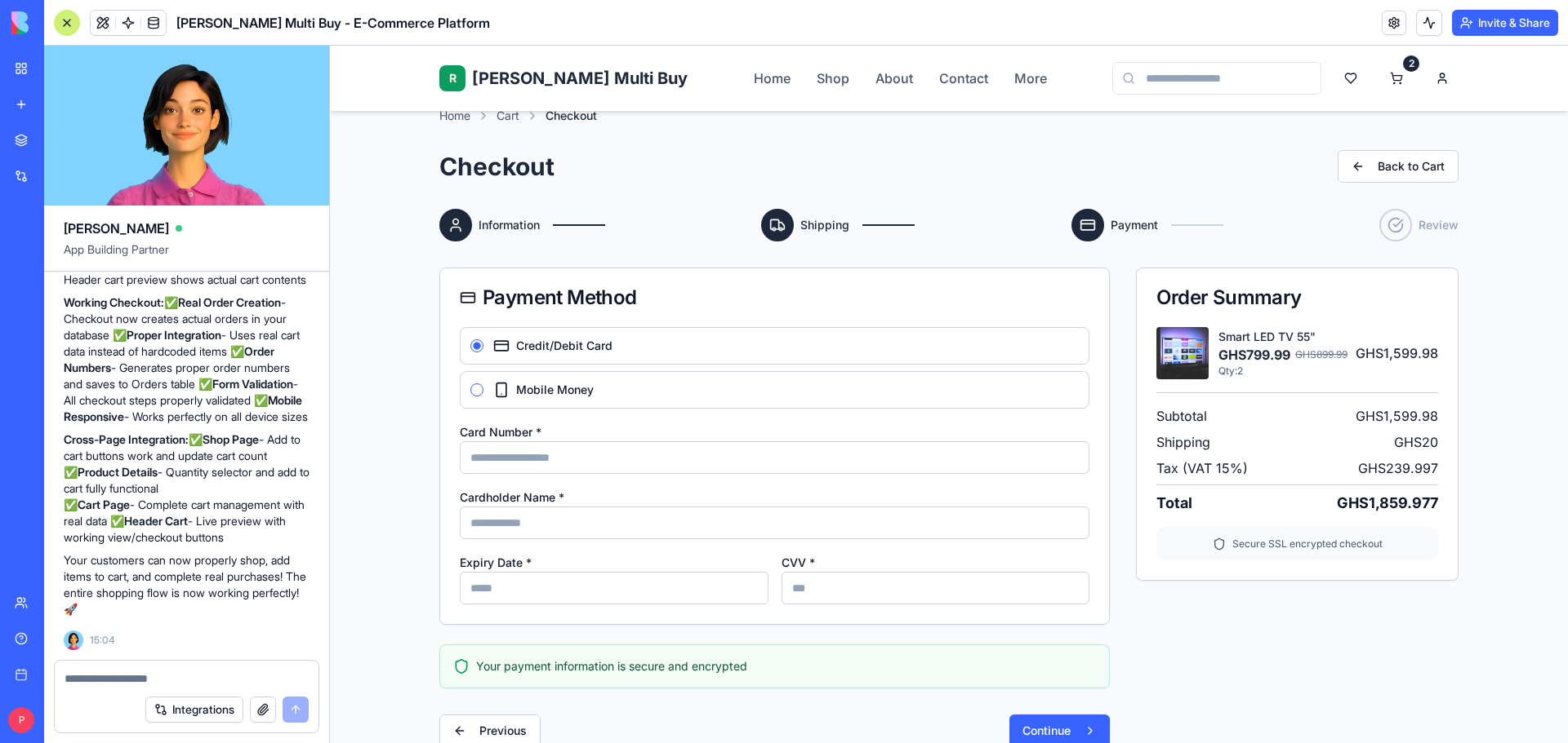
click at [547, 394] on span "Mobile Money" at bounding box center [555, 390] width 78 height 12
click at [484, 394] on button "Mobile Money" at bounding box center [477, 390] width 13 height 13
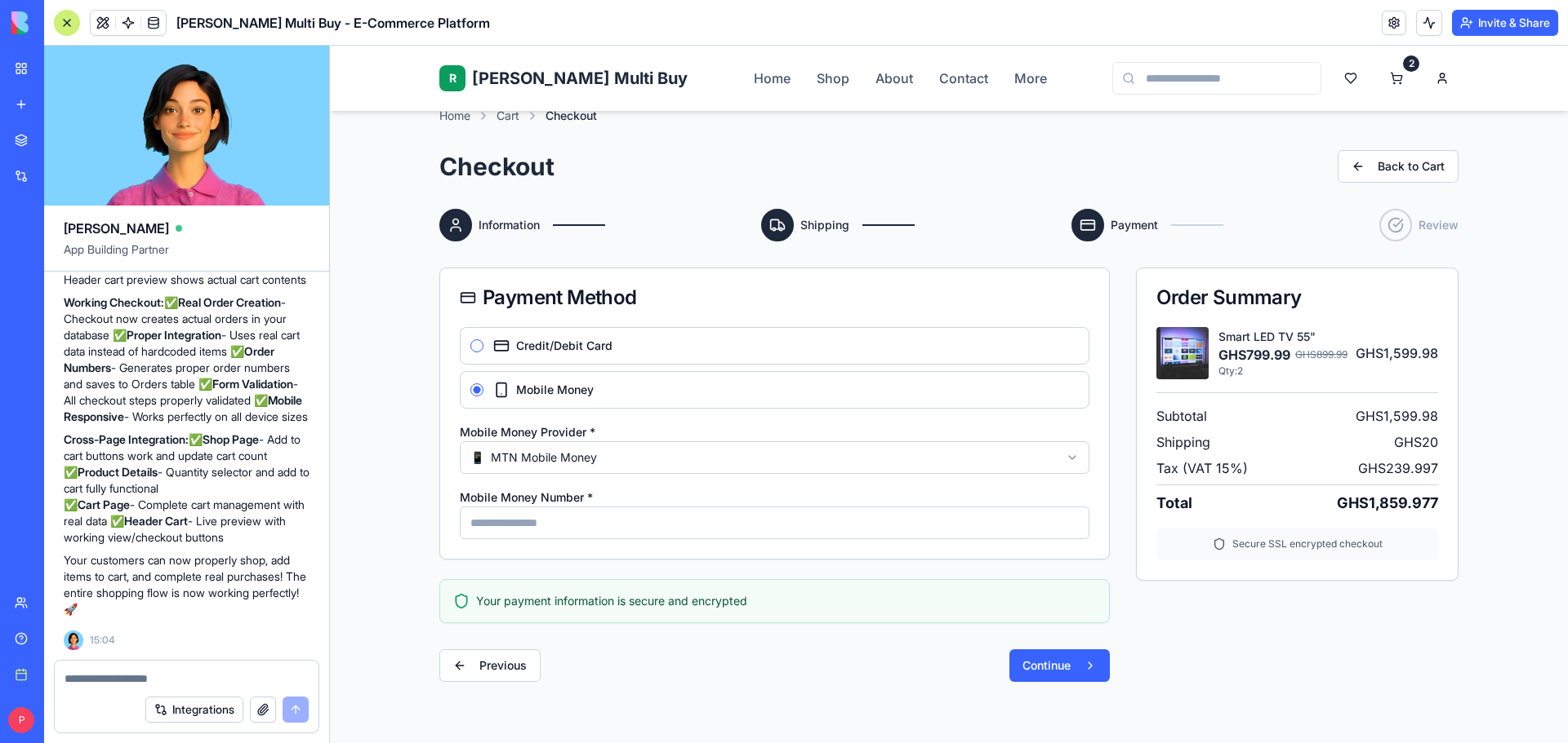
click at [597, 459] on html "**********" at bounding box center [949, 593] width 1238 height 1153
click at [534, 518] on input "Mobile Money Number *" at bounding box center [774, 523] width 630 height 33
type input "**********"
click at [1027, 676] on button "Continue" at bounding box center [1059, 665] width 100 height 33
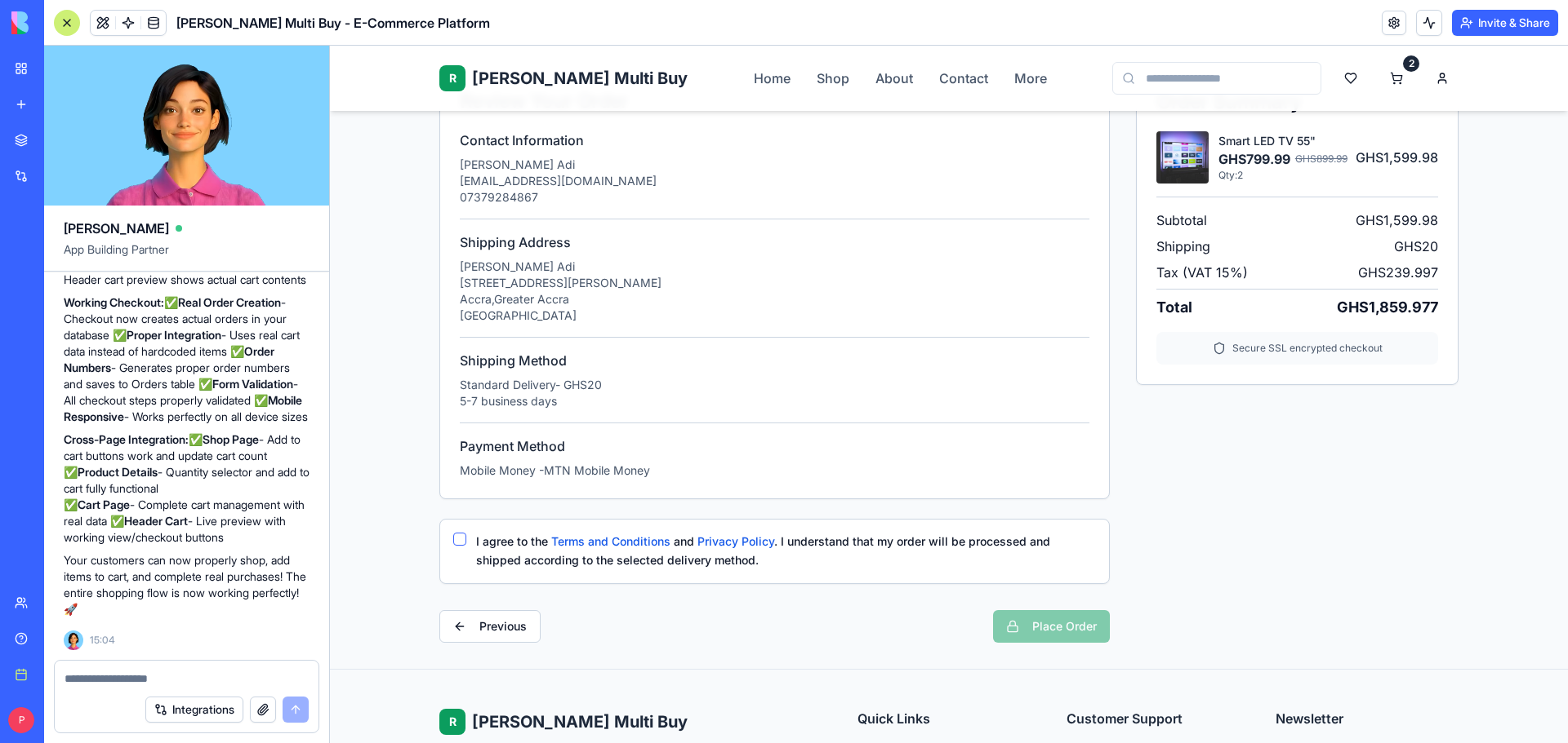
scroll to position [274, 0]
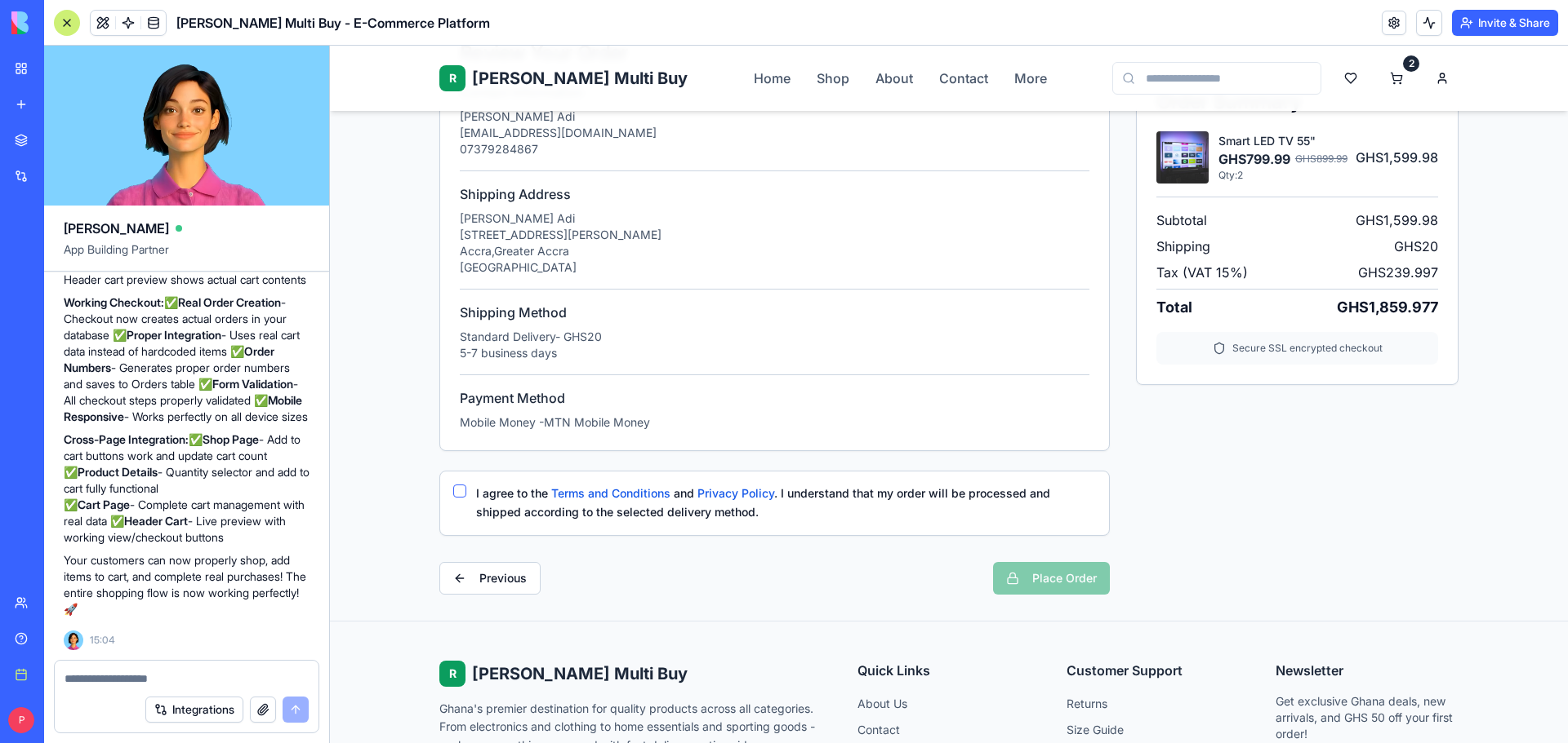
click at [456, 487] on button "I agree to the Terms and Conditions and Privacy Policy . I understand that my o…" at bounding box center [459, 492] width 13 height 13
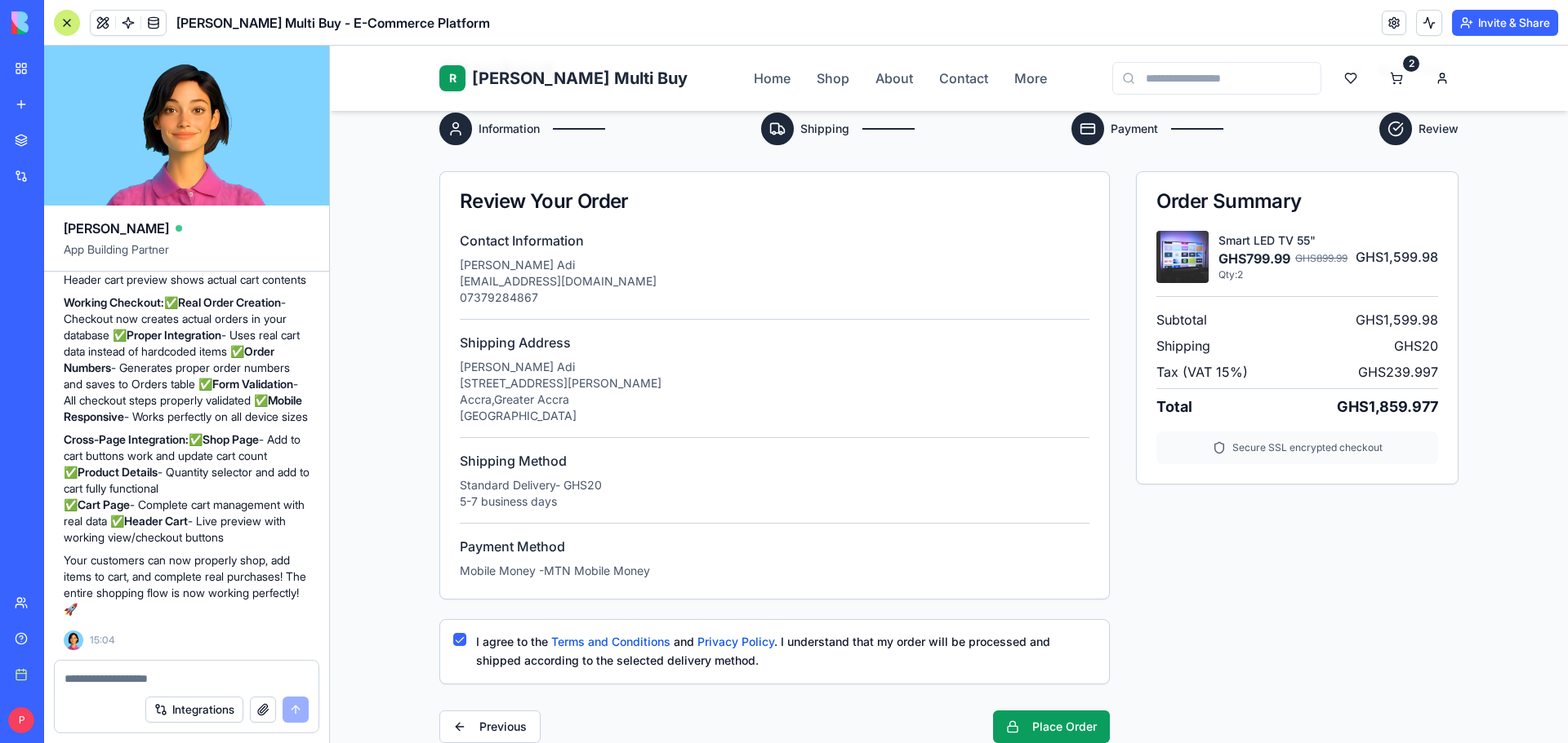
scroll to position [111, 0]
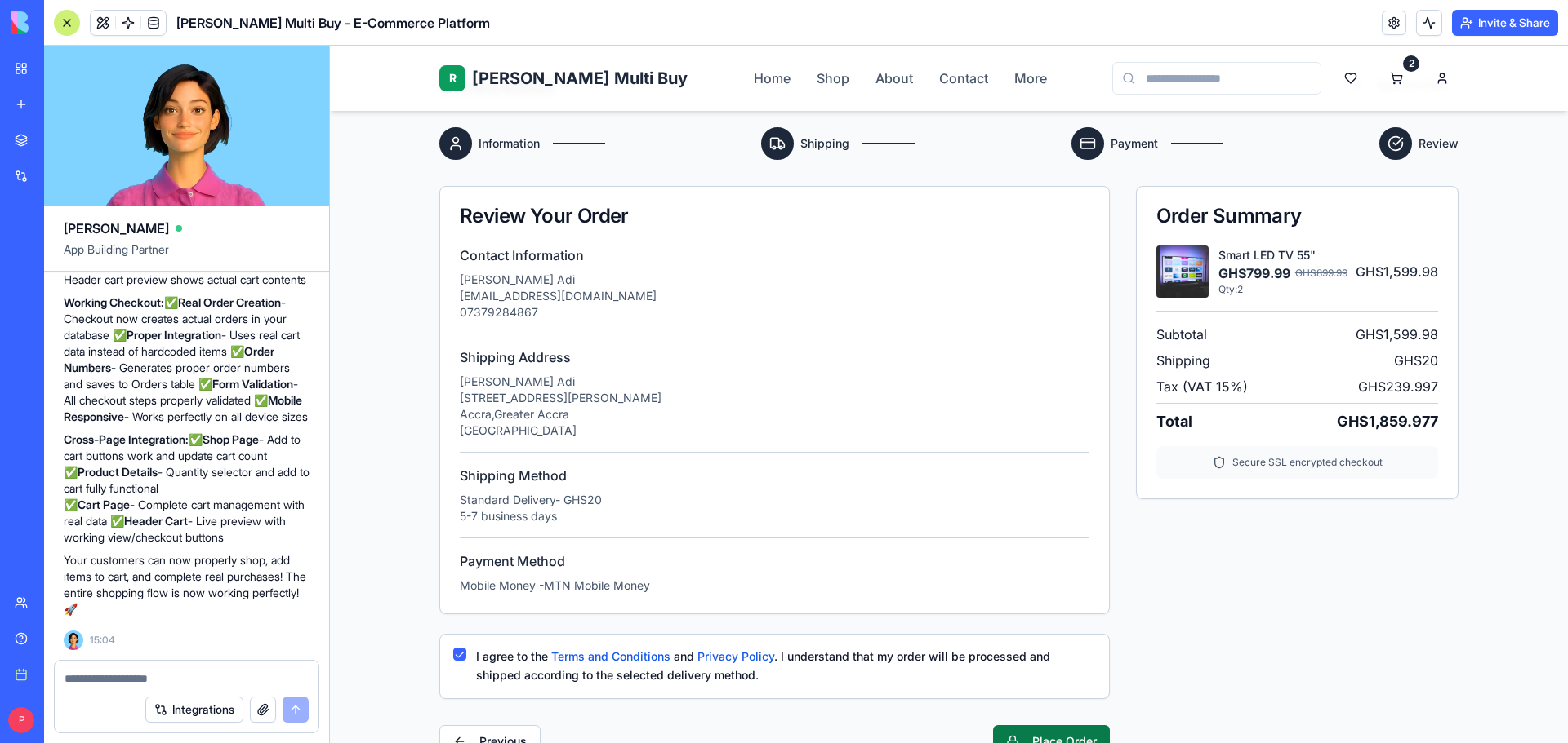
click at [1073, 732] on button "Place Order" at bounding box center [1052, 741] width 117 height 33
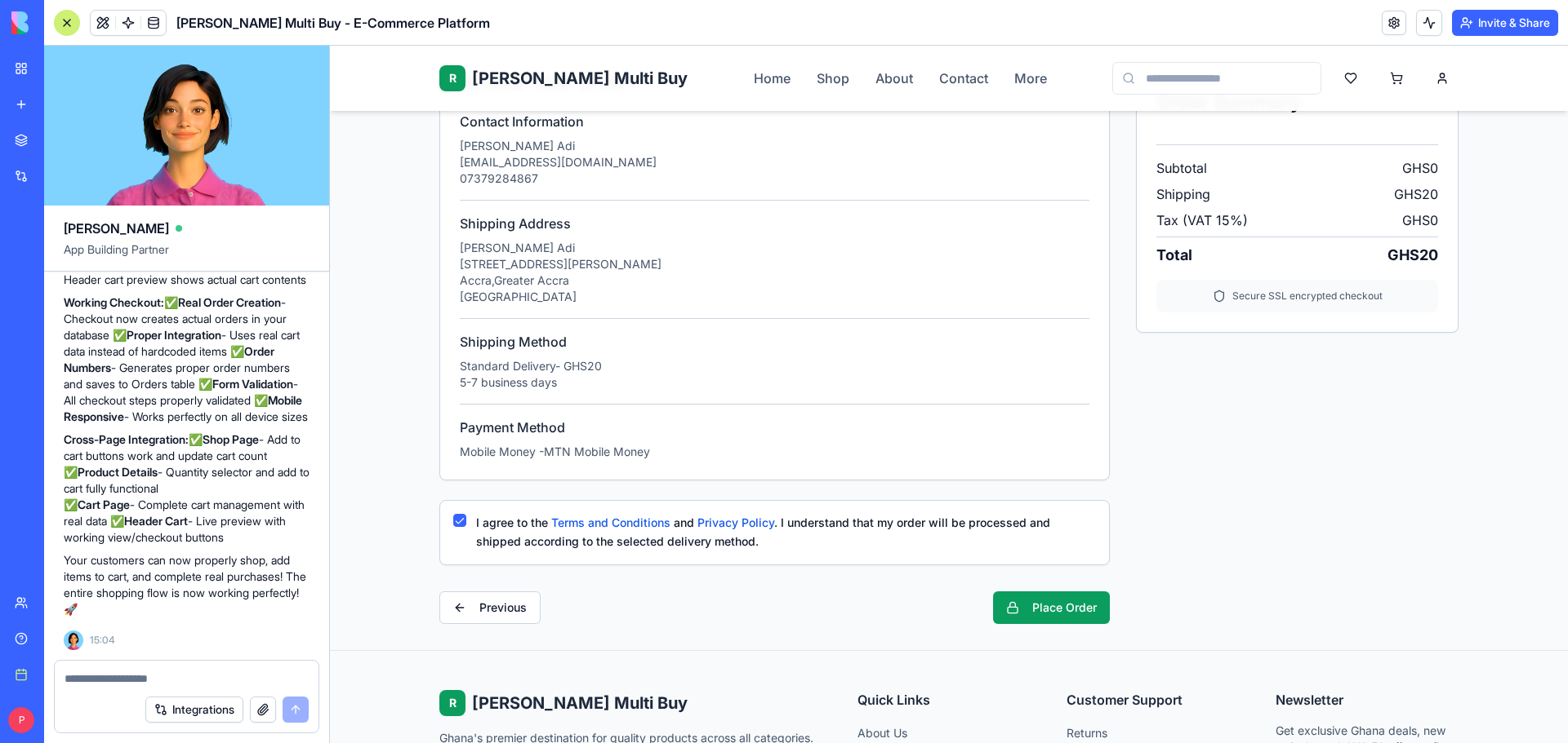
scroll to position [163, 0]
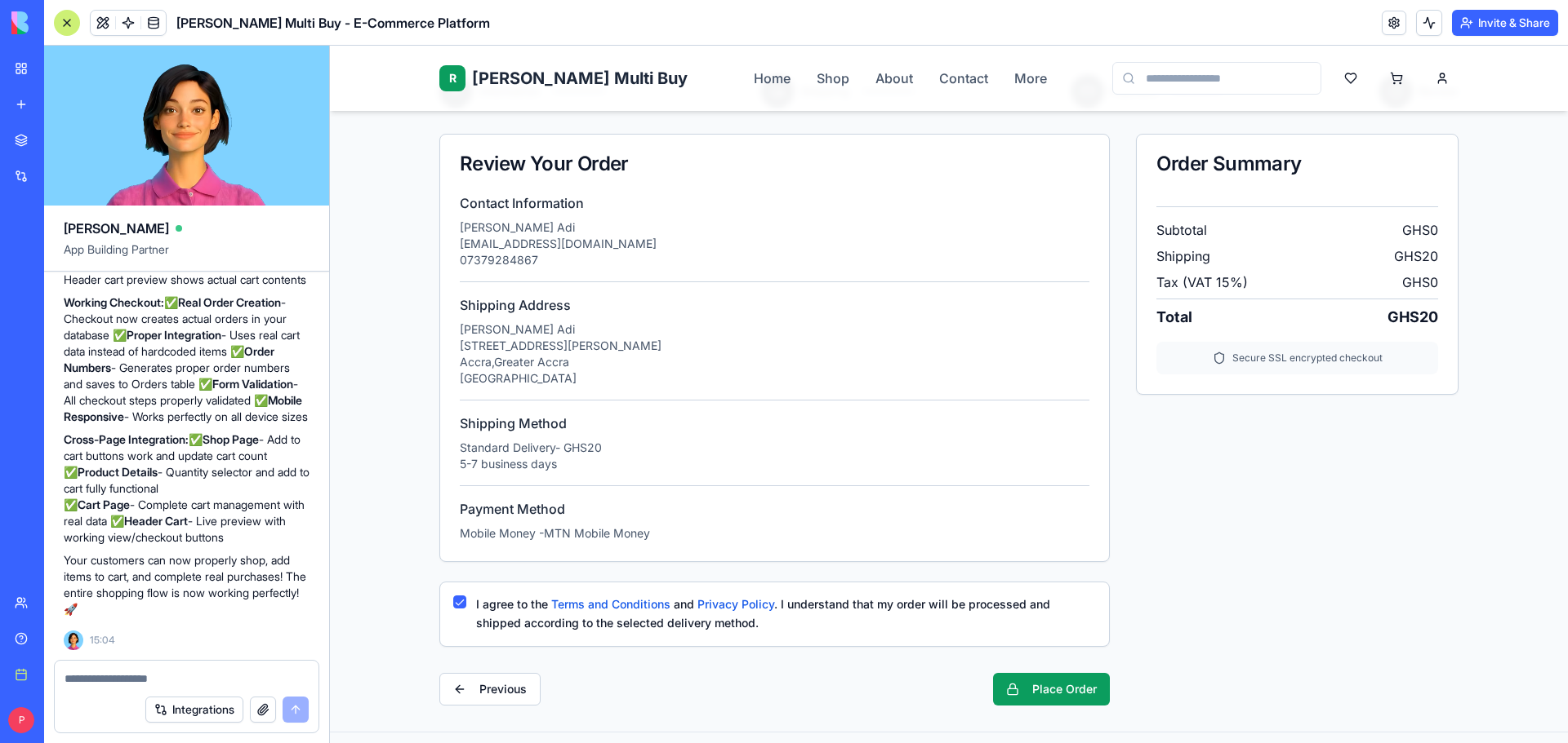
click at [149, 679] on textarea at bounding box center [186, 679] width 244 height 17
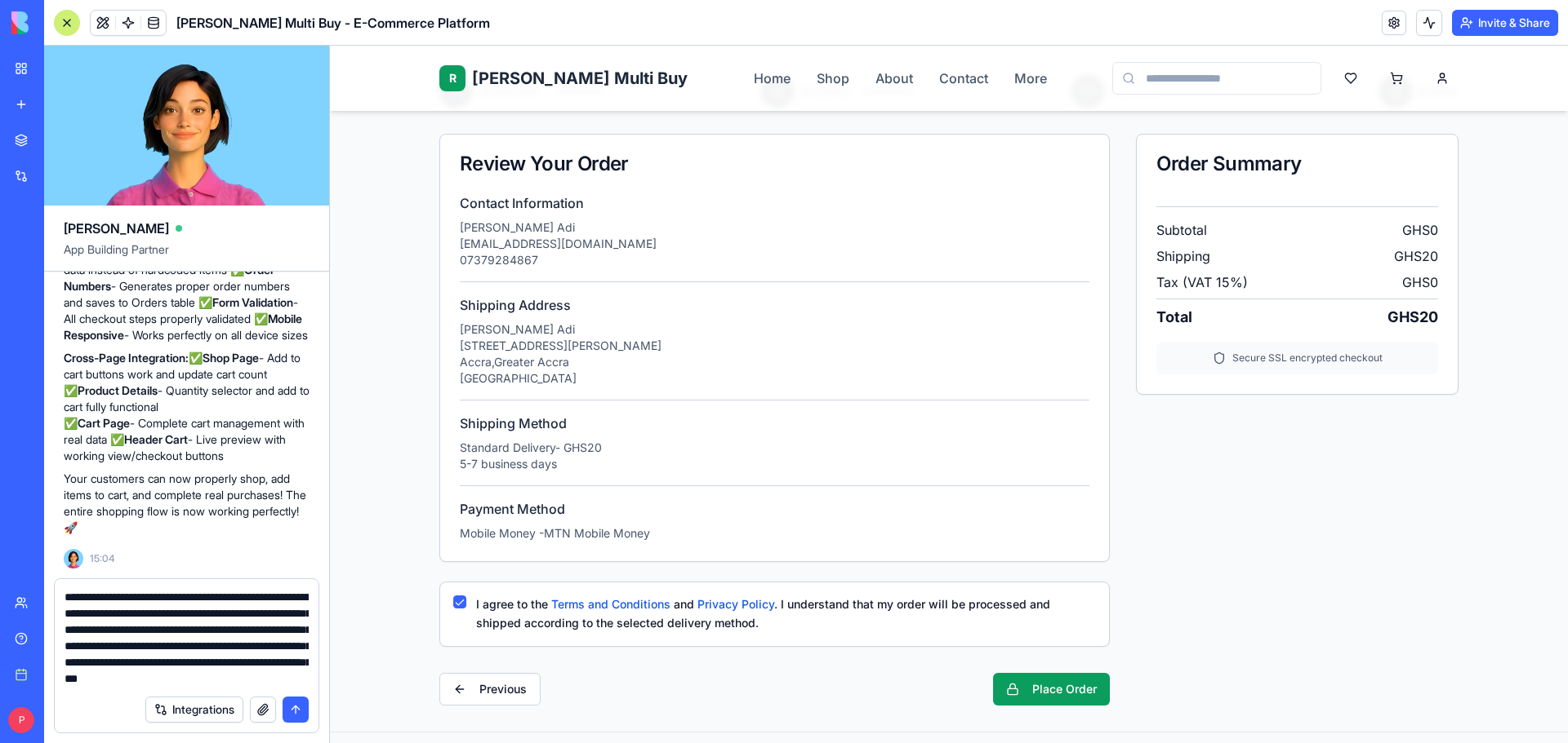
scroll to position [31, 0]
type textarea "**********"
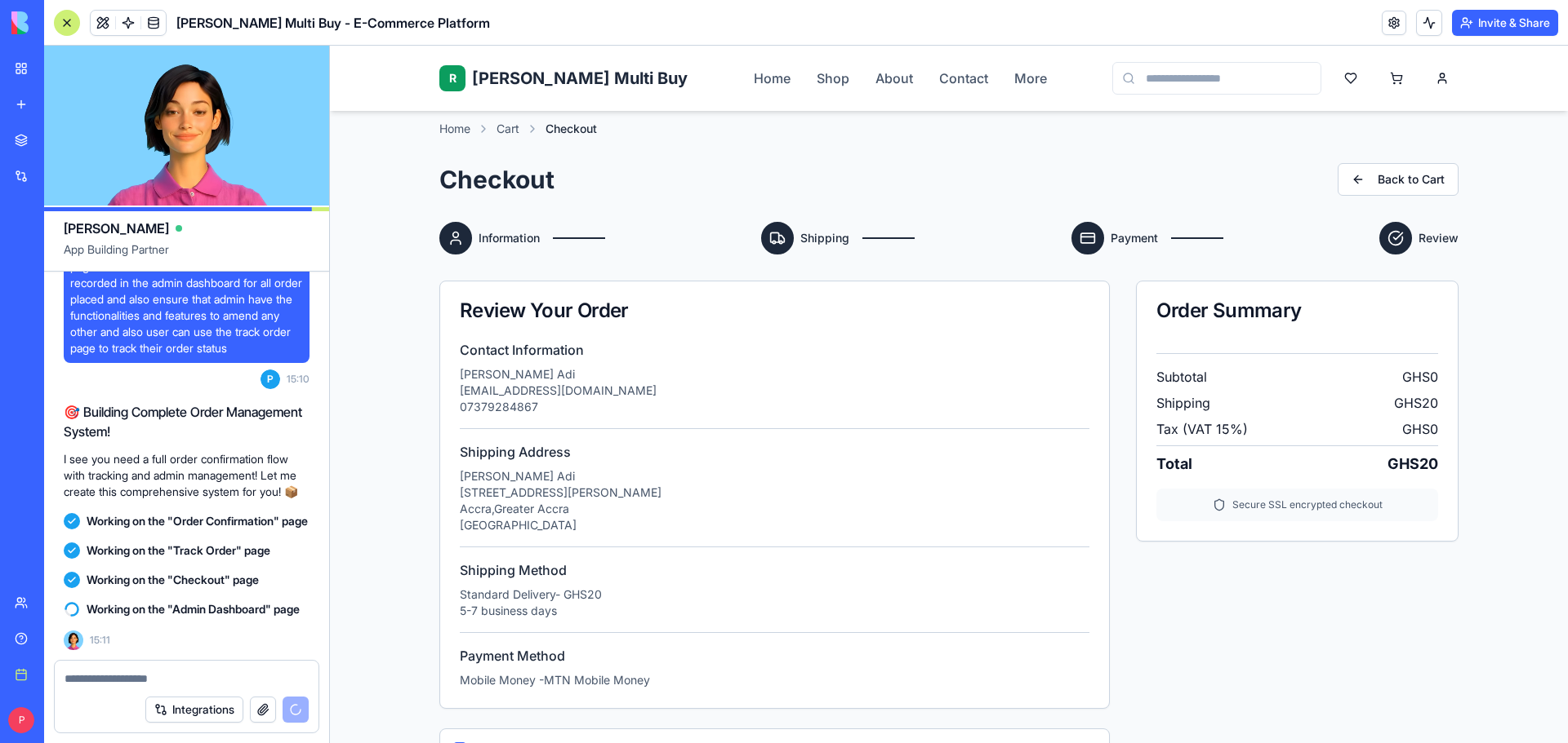
scroll to position [0, 0]
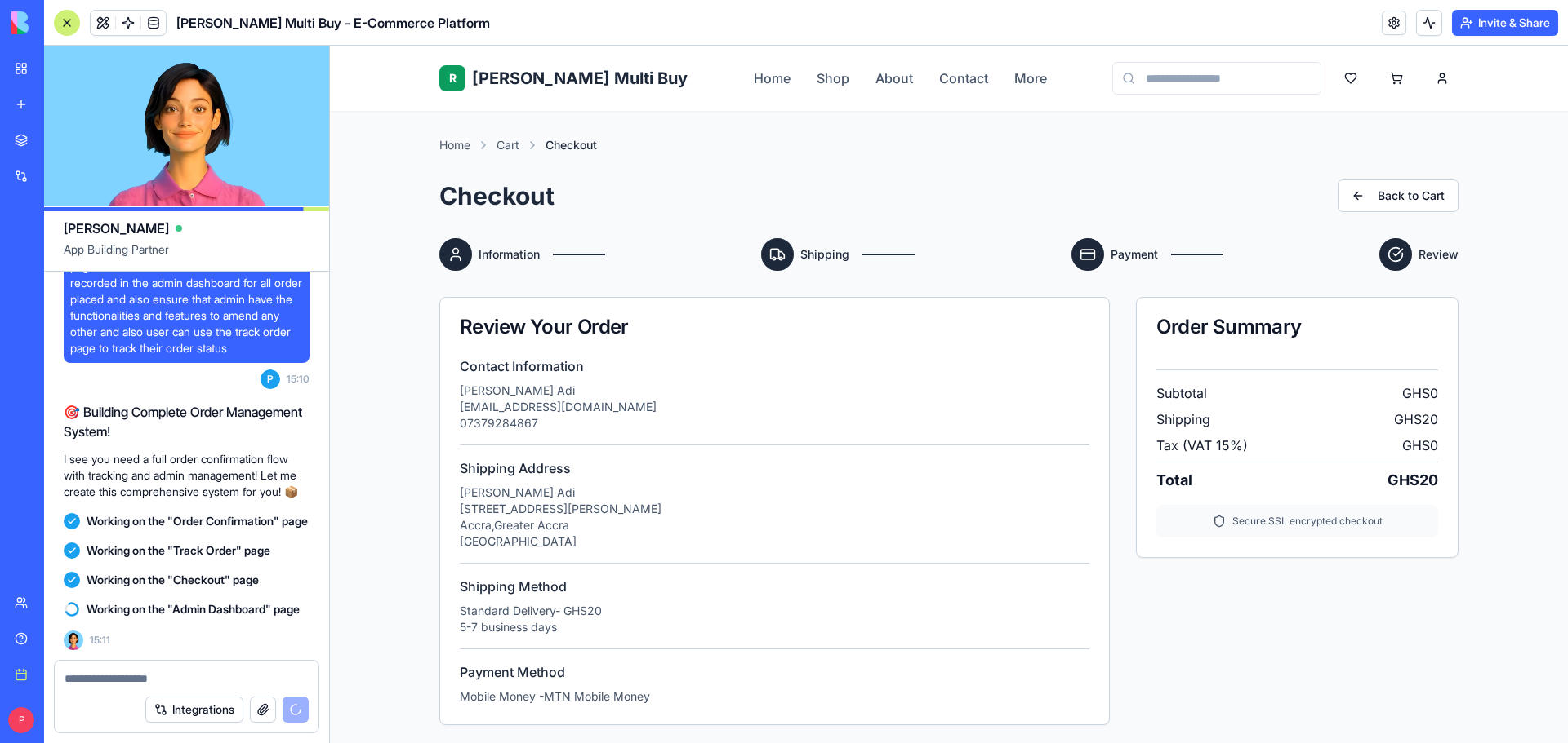
click at [521, 78] on span "[PERSON_NAME] Multi Buy" at bounding box center [580, 78] width 216 height 23
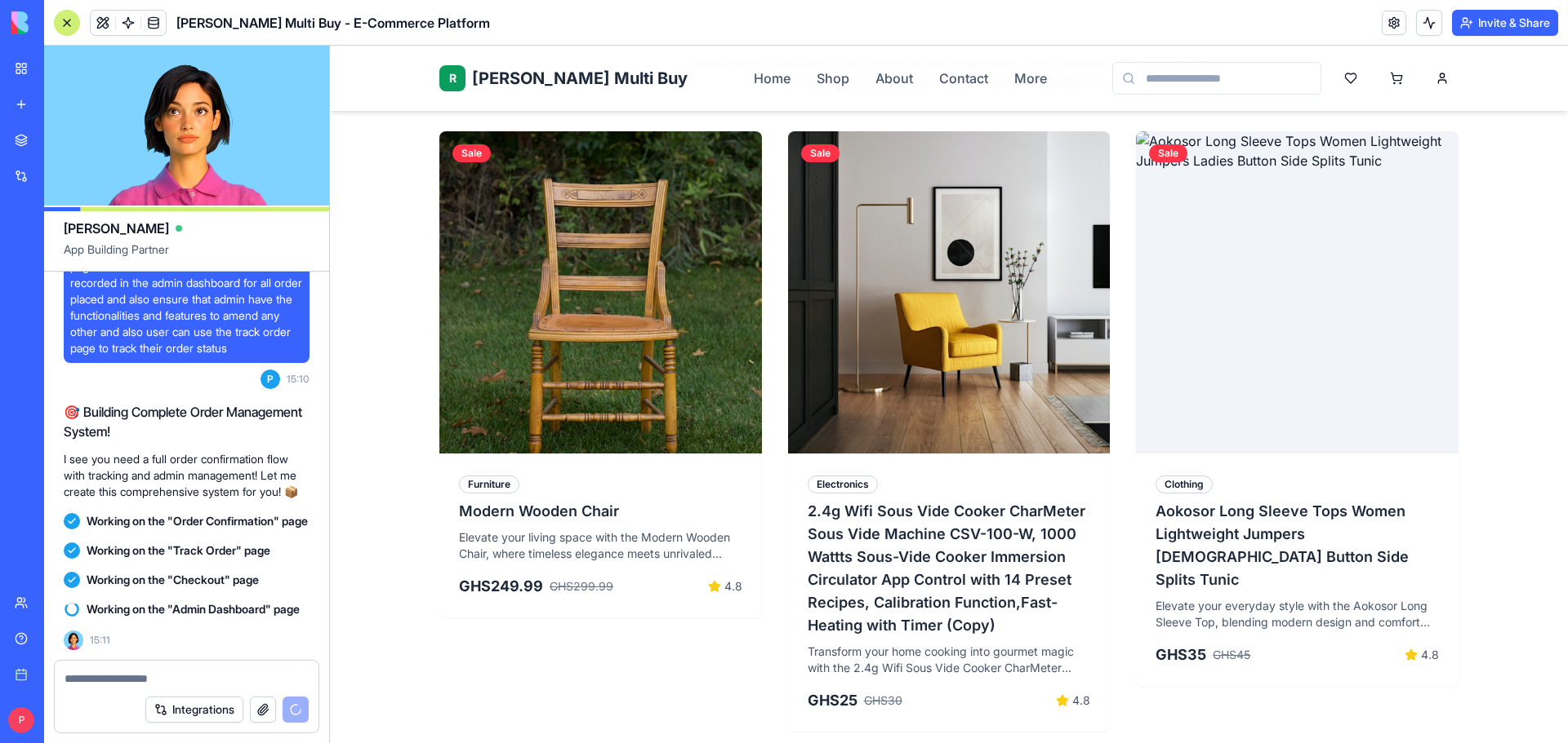
scroll to position [979, 0]
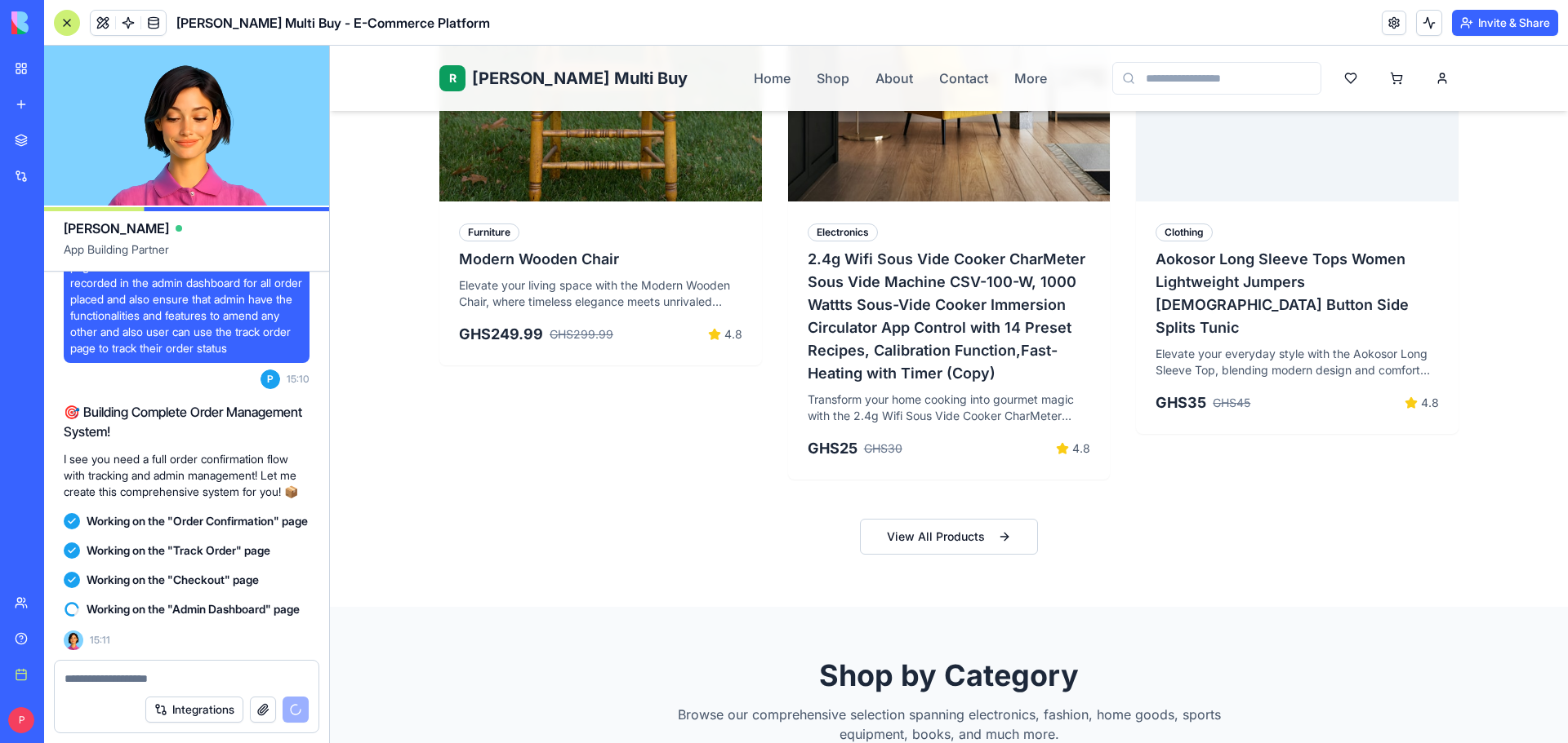
click at [129, 668] on div at bounding box center [186, 674] width 264 height 26
click at [129, 669] on div at bounding box center [186, 674] width 264 height 26
click at [200, 683] on textarea at bounding box center [186, 679] width 244 height 17
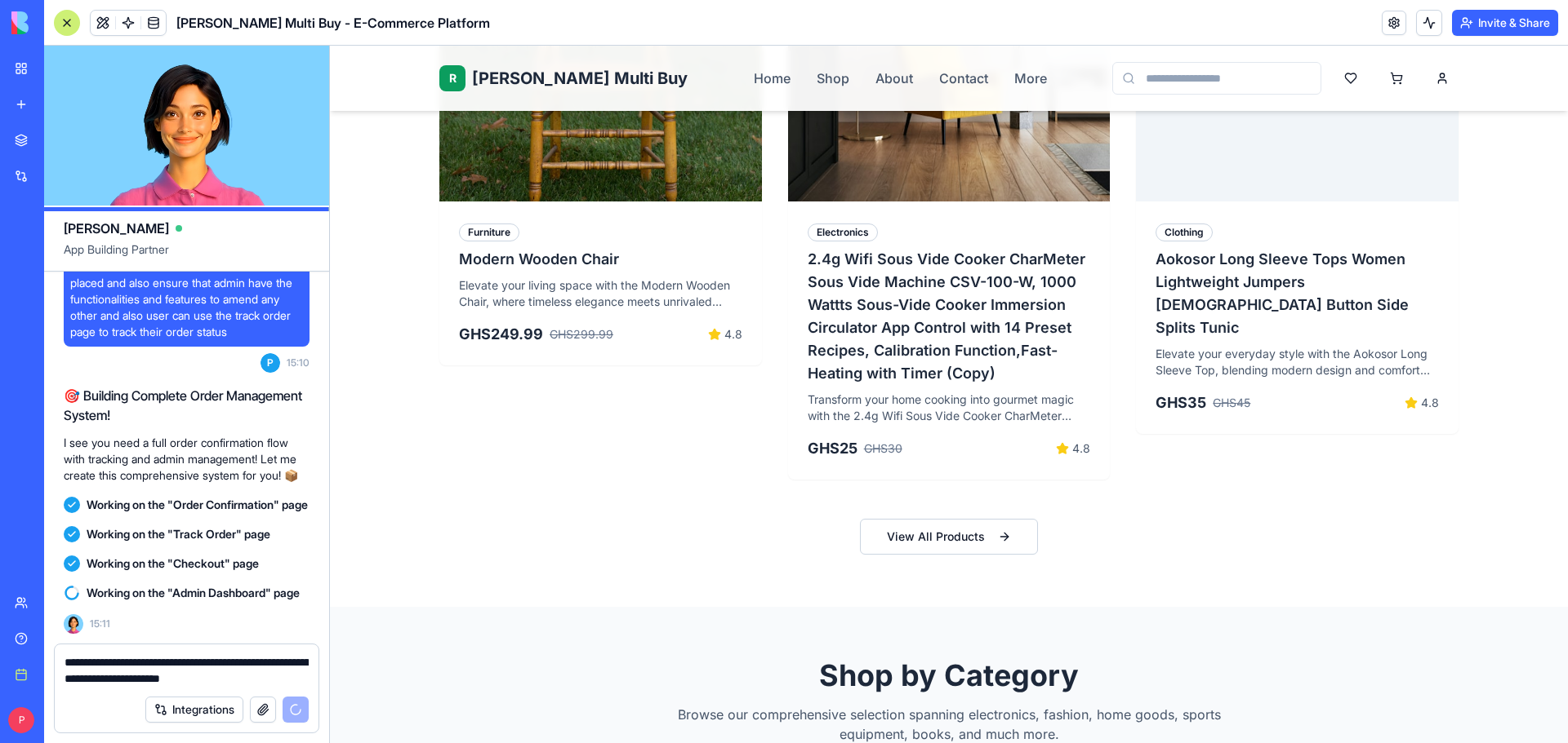
drag, startPoint x: 286, startPoint y: 679, endPoint x: 24, endPoint y: 651, distance: 263.5
click at [24, 651] on div "BETA My Workspace New app Marketplace Integrations Recent Tinkatop Rene Multi B…" at bounding box center [784, 372] width 1568 height 743
type textarea "**********"
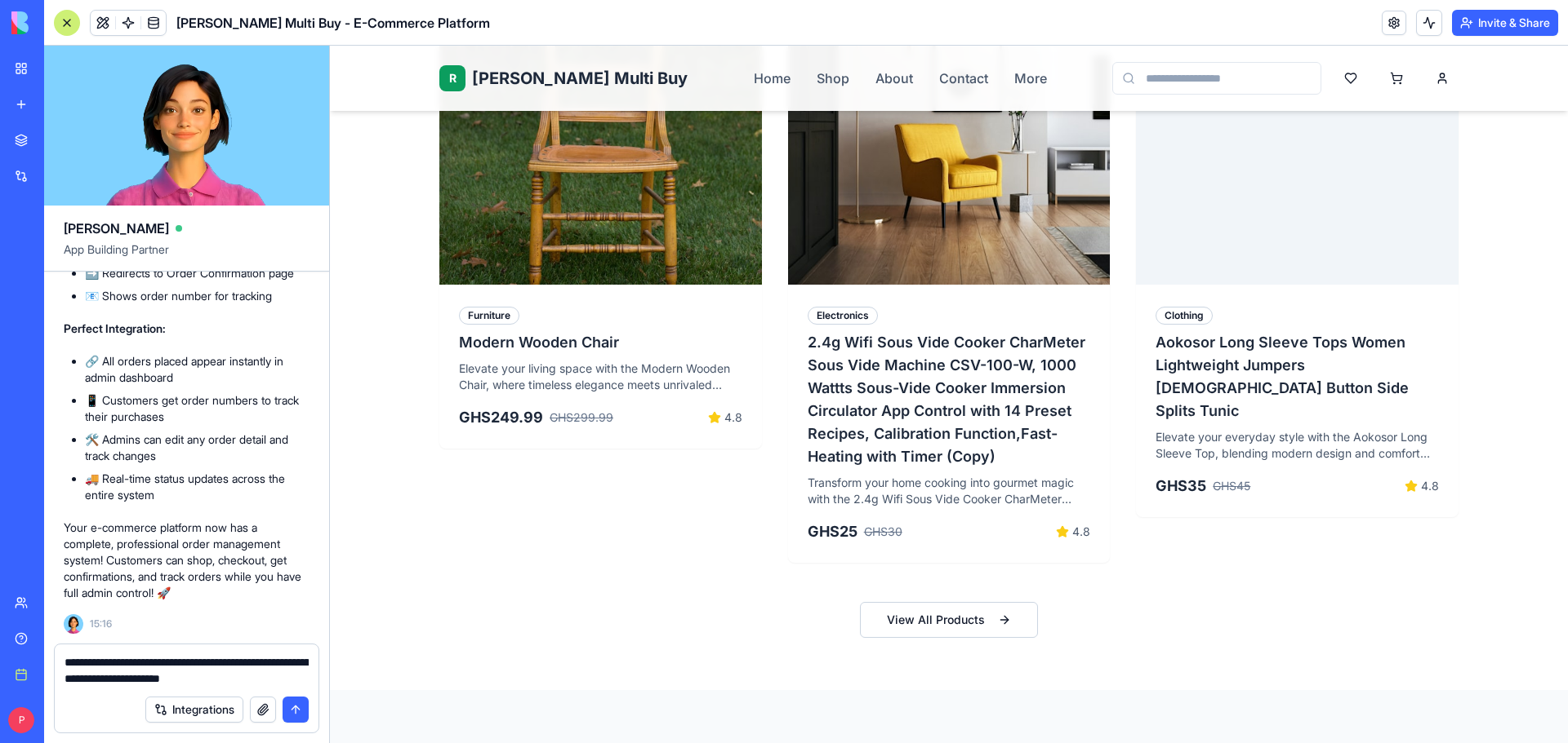
scroll to position [897, 0]
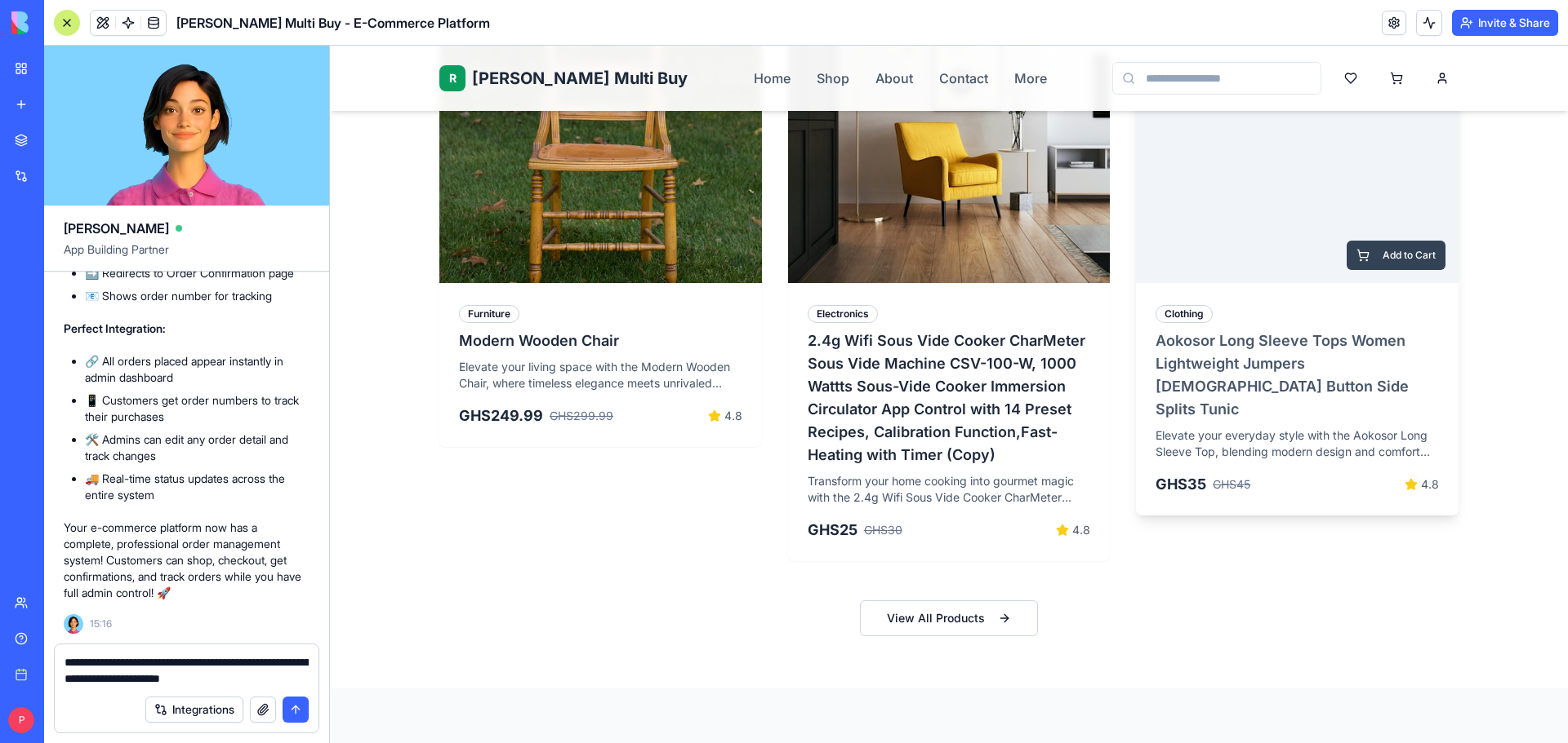
click at [1368, 252] on button "Add to Cart" at bounding box center [1396, 255] width 99 height 29
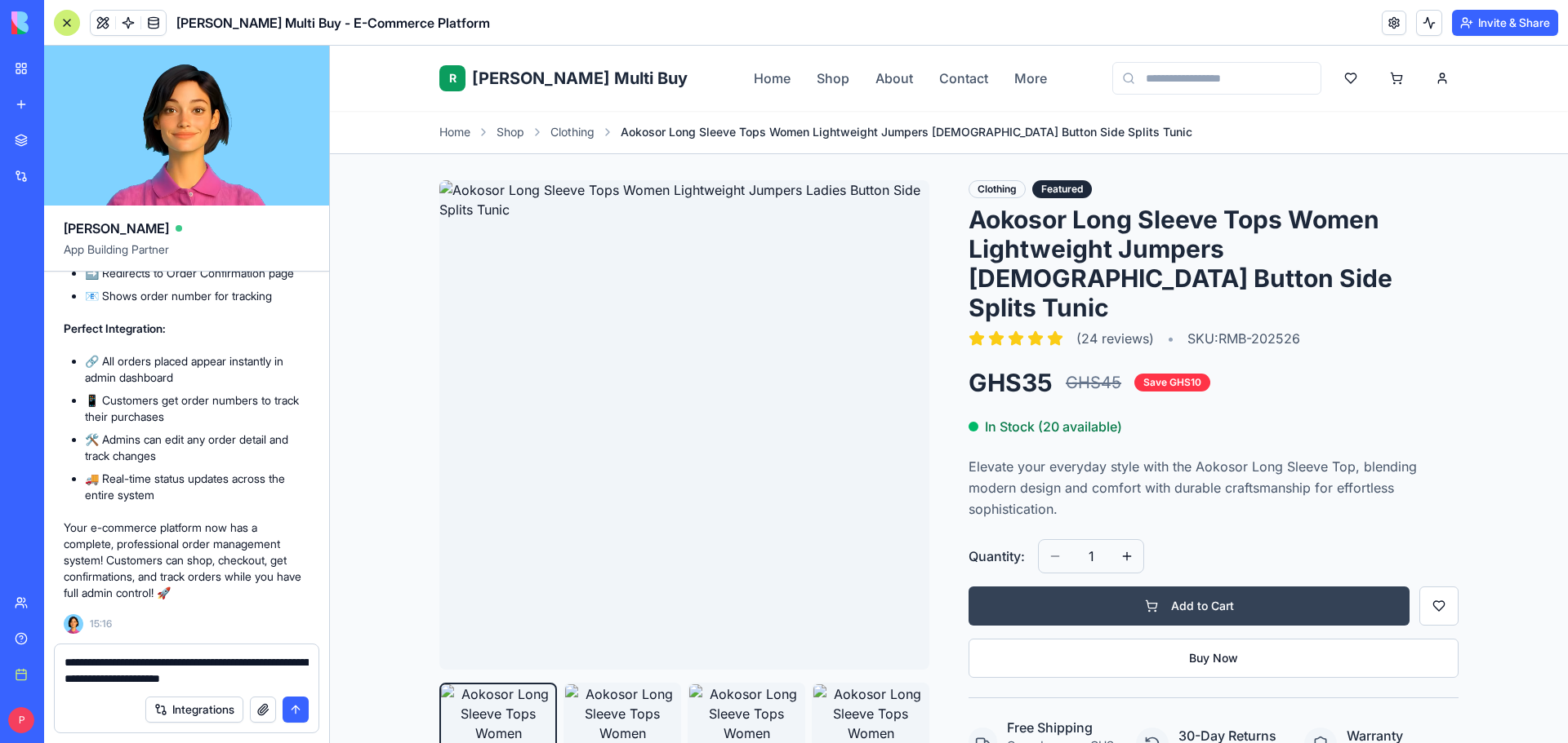
click at [1244, 587] on button "Add to Cart" at bounding box center [1189, 606] width 441 height 39
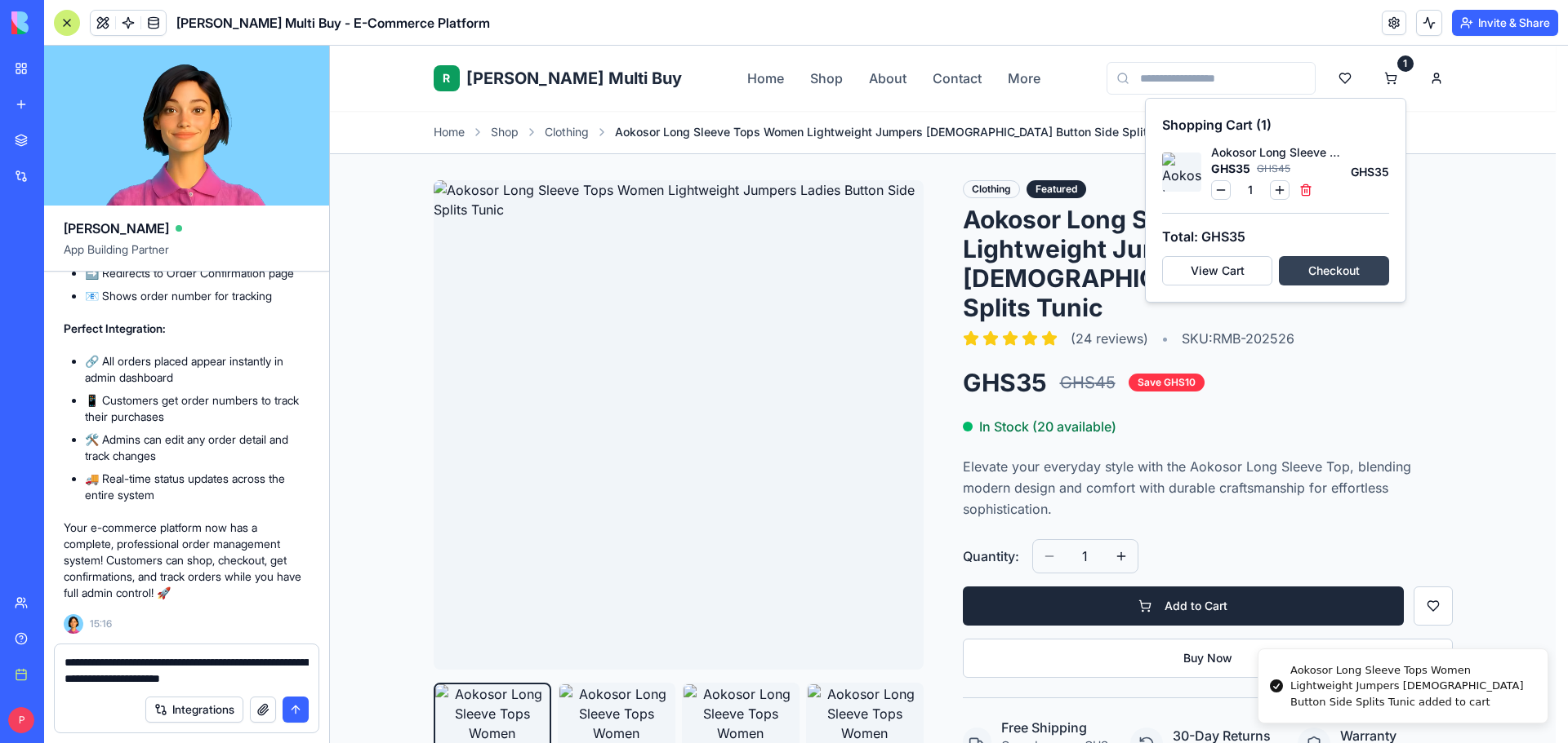
click at [1355, 275] on button "Checkout" at bounding box center [1334, 270] width 110 height 29
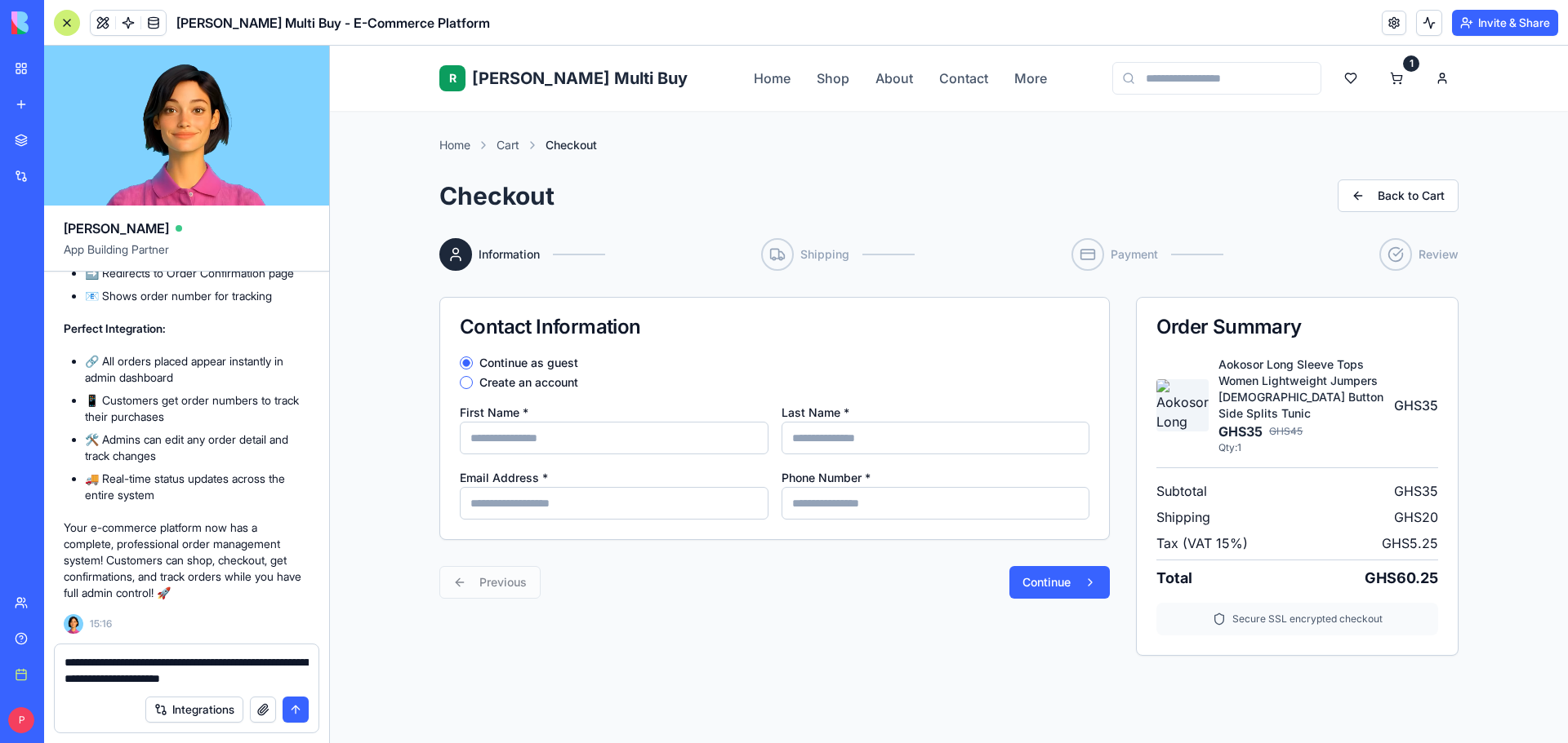
click at [543, 435] on input "First Name *" at bounding box center [613, 437] width 308 height 33
click at [540, 377] on label "Create an account" at bounding box center [529, 383] width 99 height 12
click at [473, 377] on button "Create an account" at bounding box center [466, 383] width 13 height 13
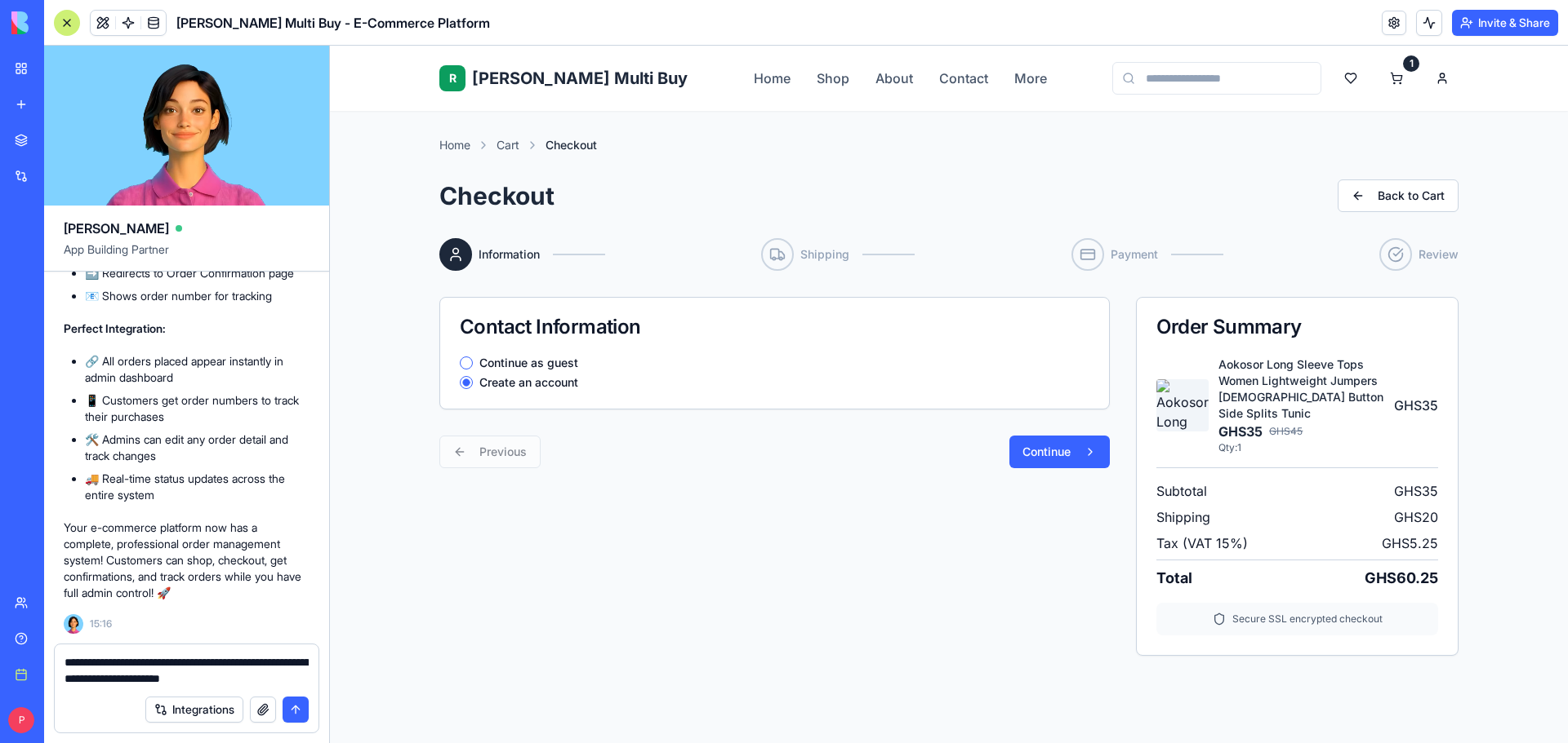
click at [534, 360] on label "Continue as guest" at bounding box center [529, 363] width 99 height 12
click at [473, 360] on button "Continue as guest" at bounding box center [466, 363] width 13 height 13
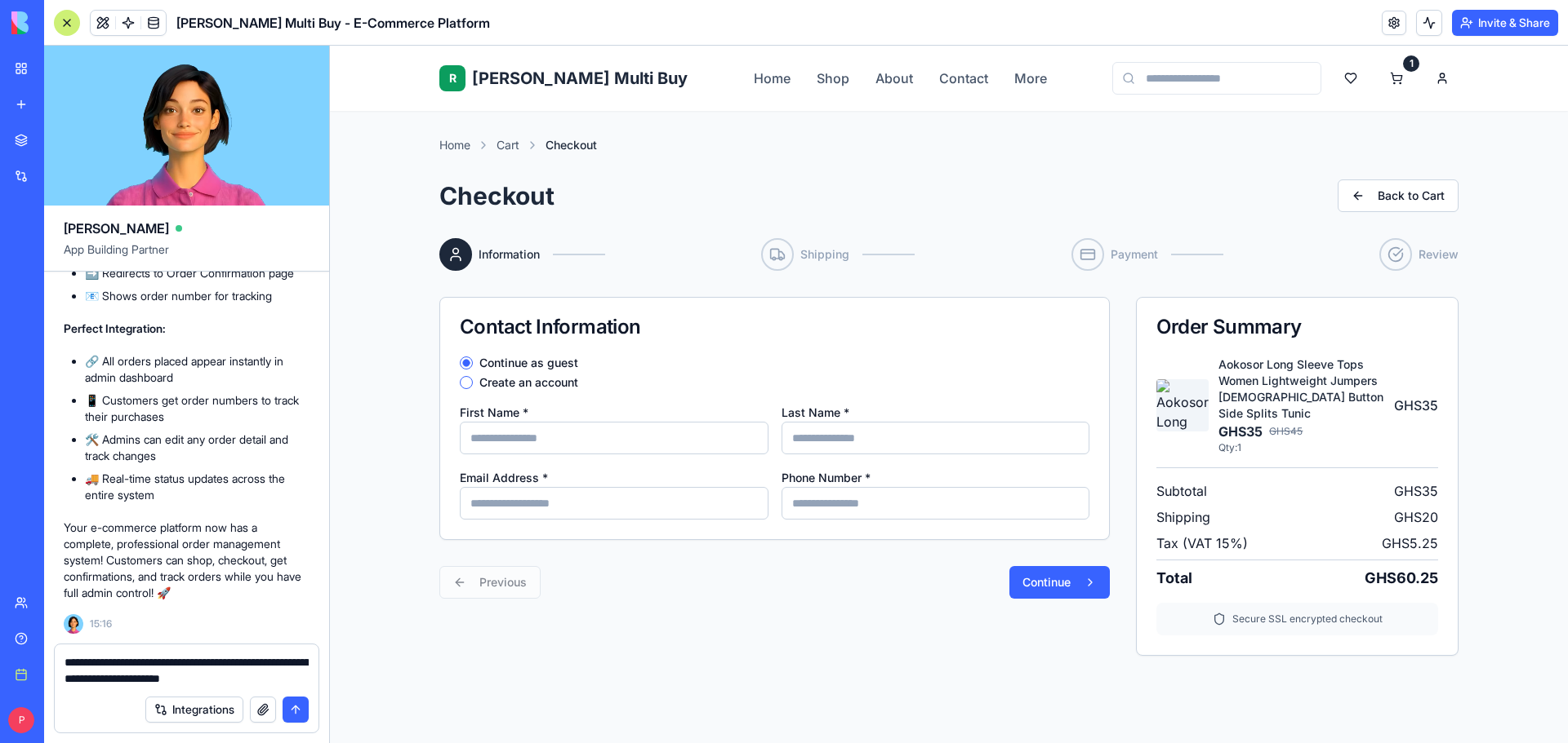
click at [546, 432] on input "First Name *" at bounding box center [613, 437] width 308 height 33
type input "****"
type input "**********"
type input "*****"
click at [600, 503] on input "Email Address *" at bounding box center [613, 503] width 308 height 33
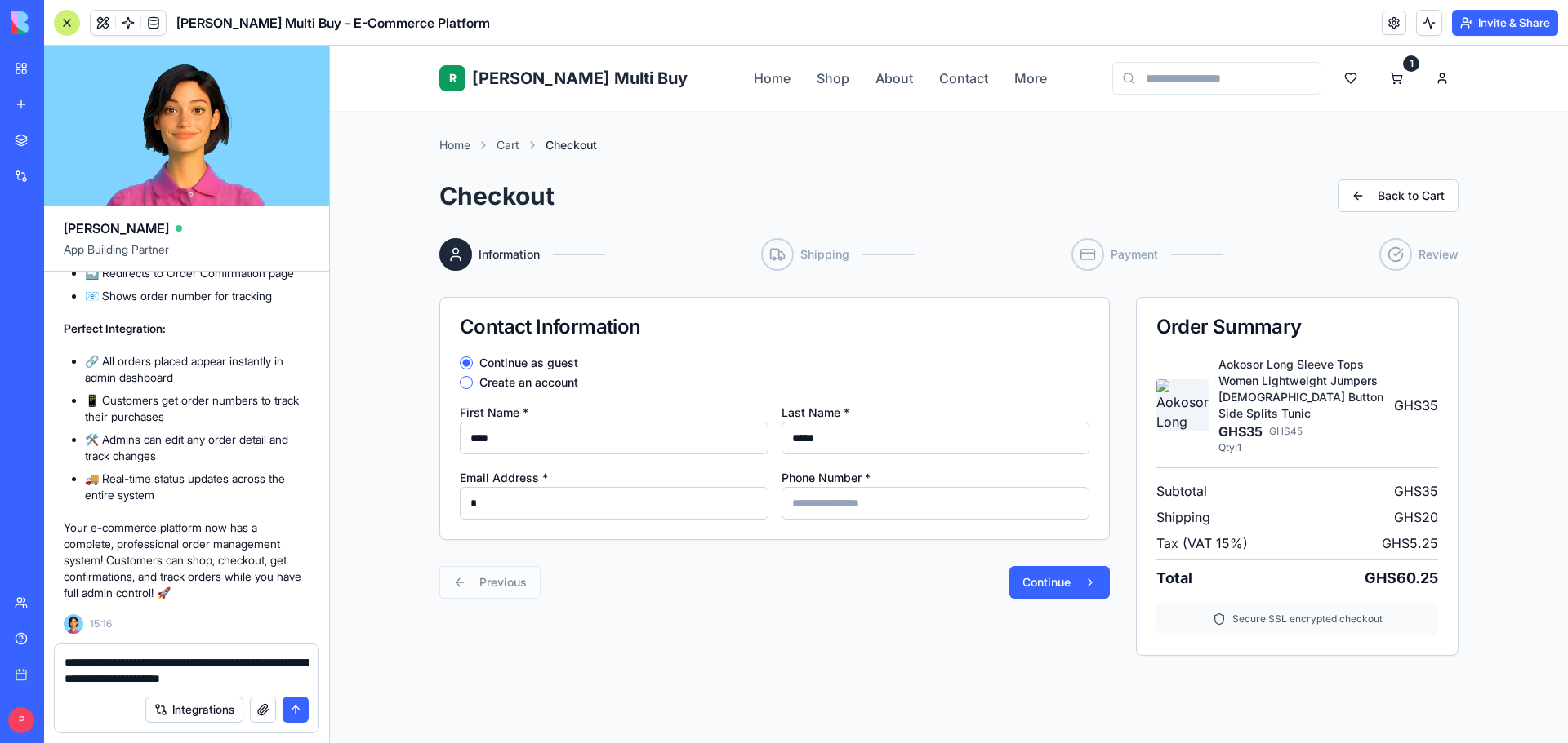
type input "**********"
click at [877, 506] on input "Phone Number *" at bounding box center [935, 503] width 308 height 33
type input "**********"
click at [1043, 583] on button "Continue" at bounding box center [1059, 582] width 100 height 33
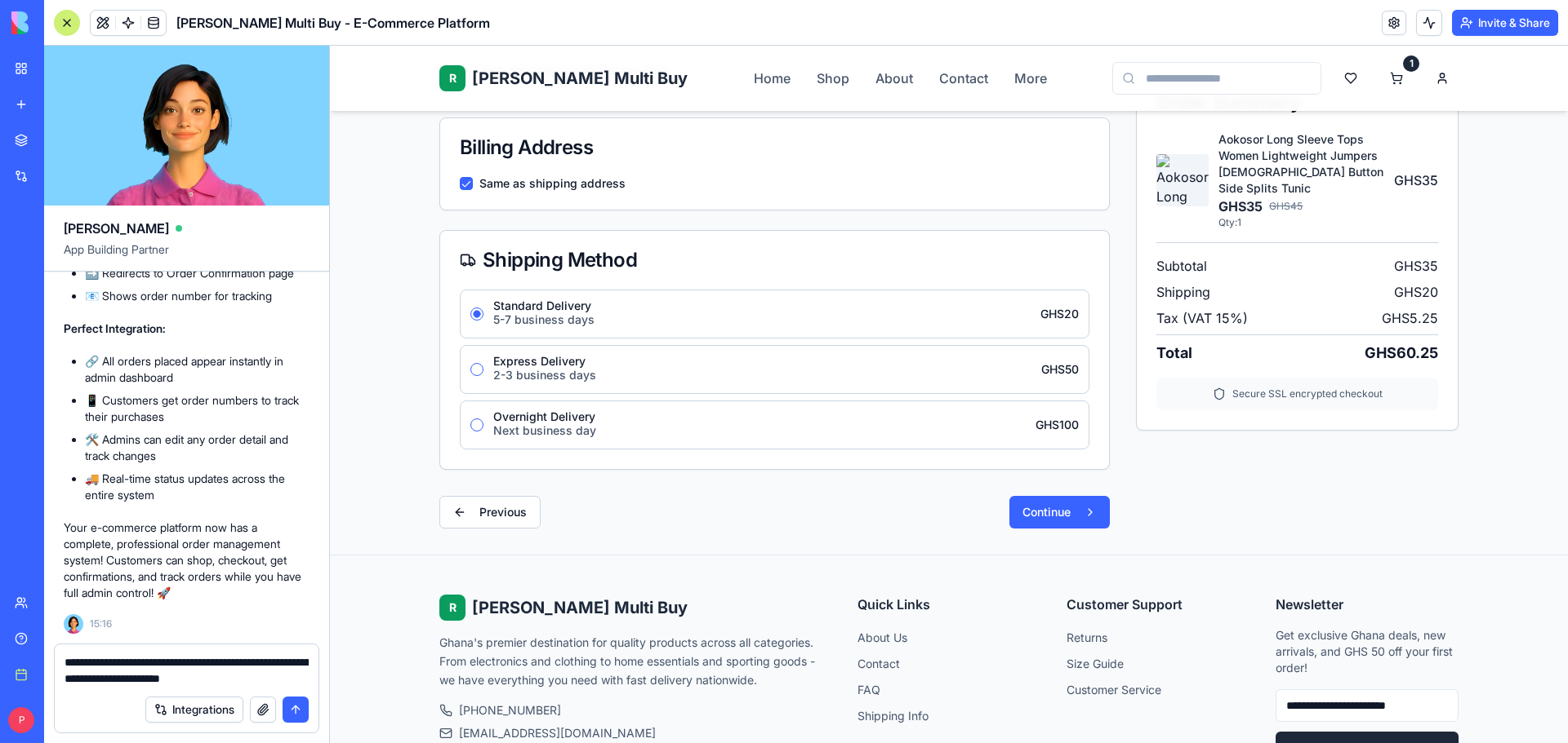
scroll to position [489, 0]
click at [510, 512] on button "Previous" at bounding box center [490, 510] width 101 height 33
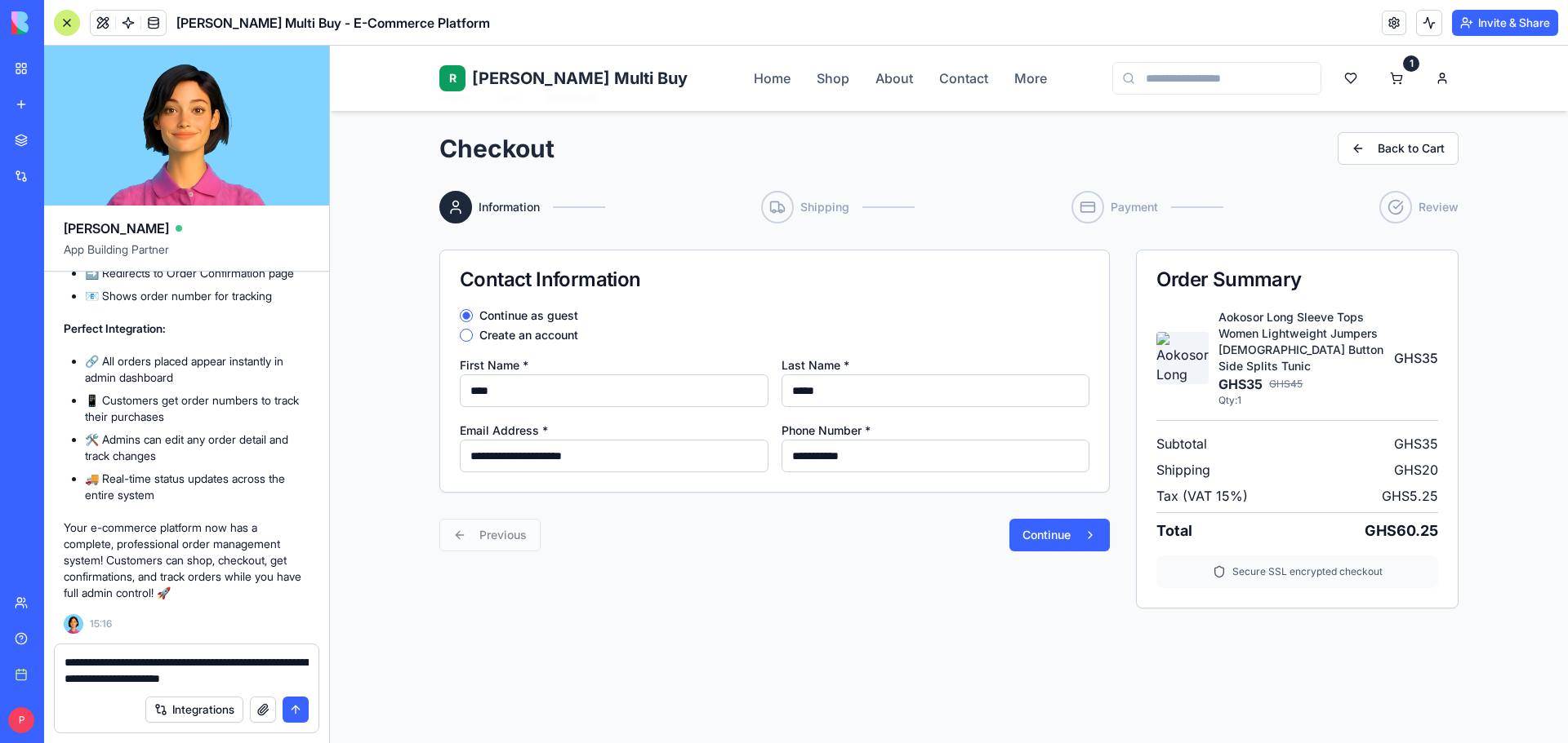
scroll to position [0, 0]
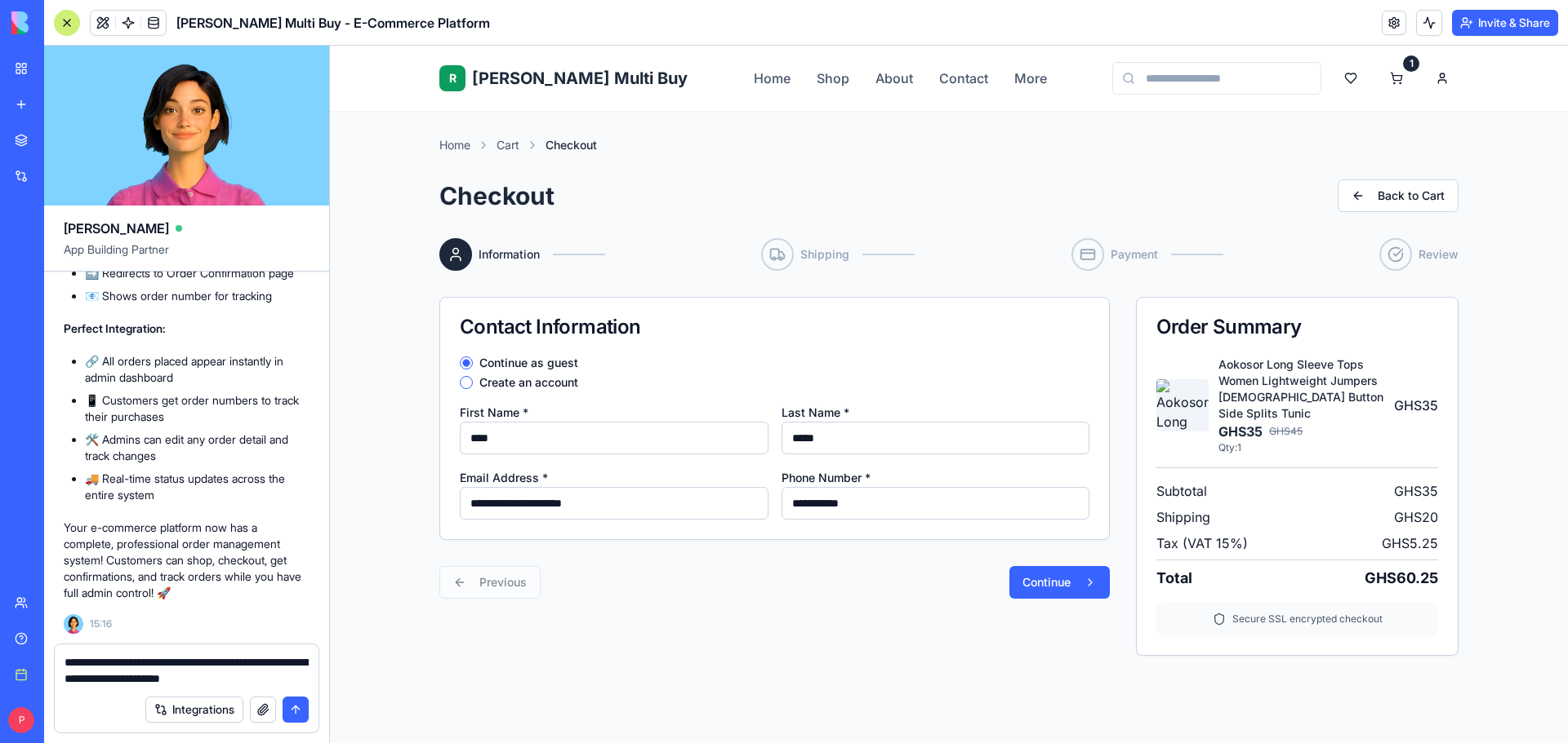
drag, startPoint x: 551, startPoint y: 444, endPoint x: 403, endPoint y: 437, distance: 148.2
click at [403, 437] on div "**********" at bounding box center [949, 460] width 1238 height 698
type input "*******"
drag, startPoint x: 864, startPoint y: 439, endPoint x: 624, endPoint y: 438, distance: 240.0
click at [624, 438] on div "**********" at bounding box center [774, 461] width 630 height 118
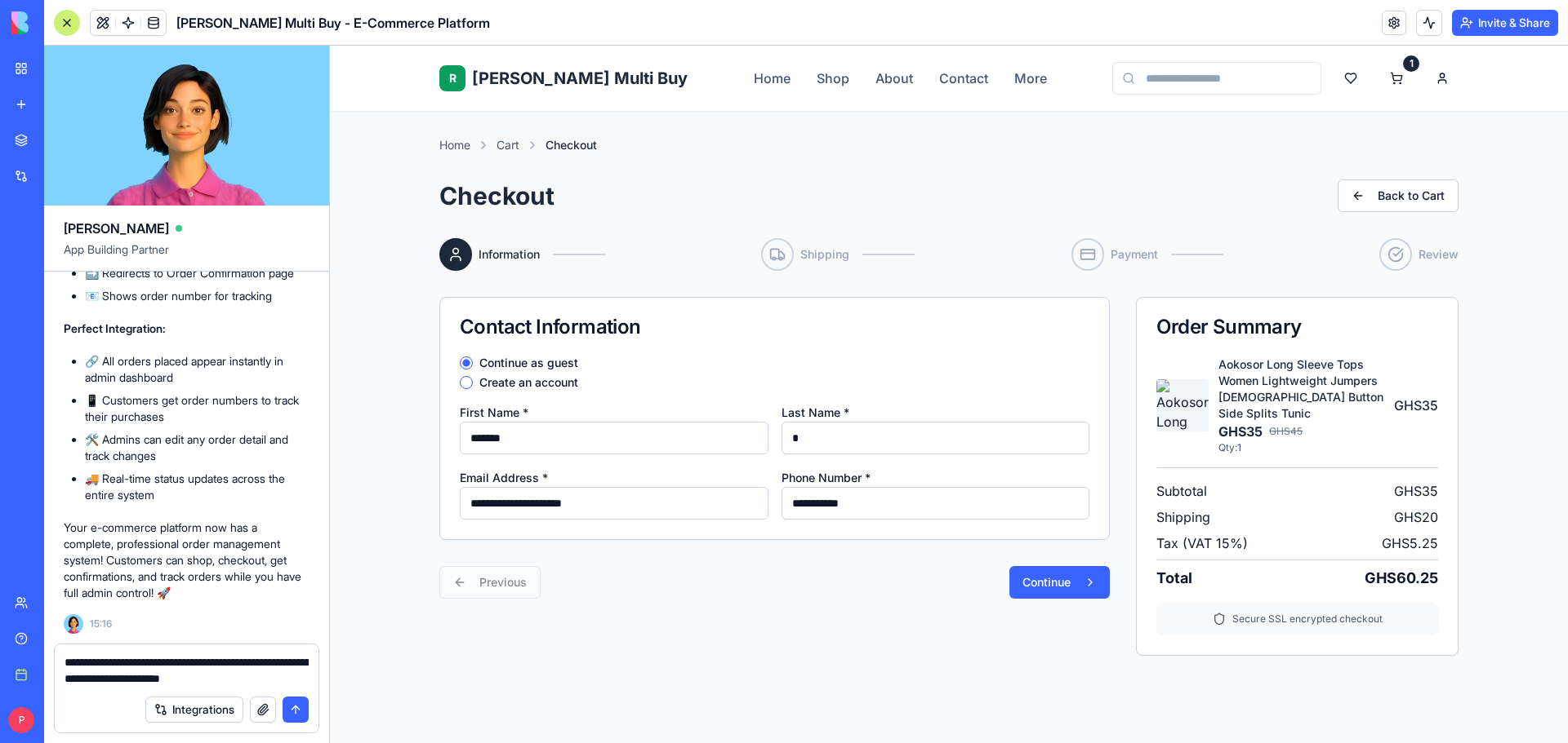
type input "***"
click at [1034, 579] on button "Continue" at bounding box center [1059, 582] width 100 height 33
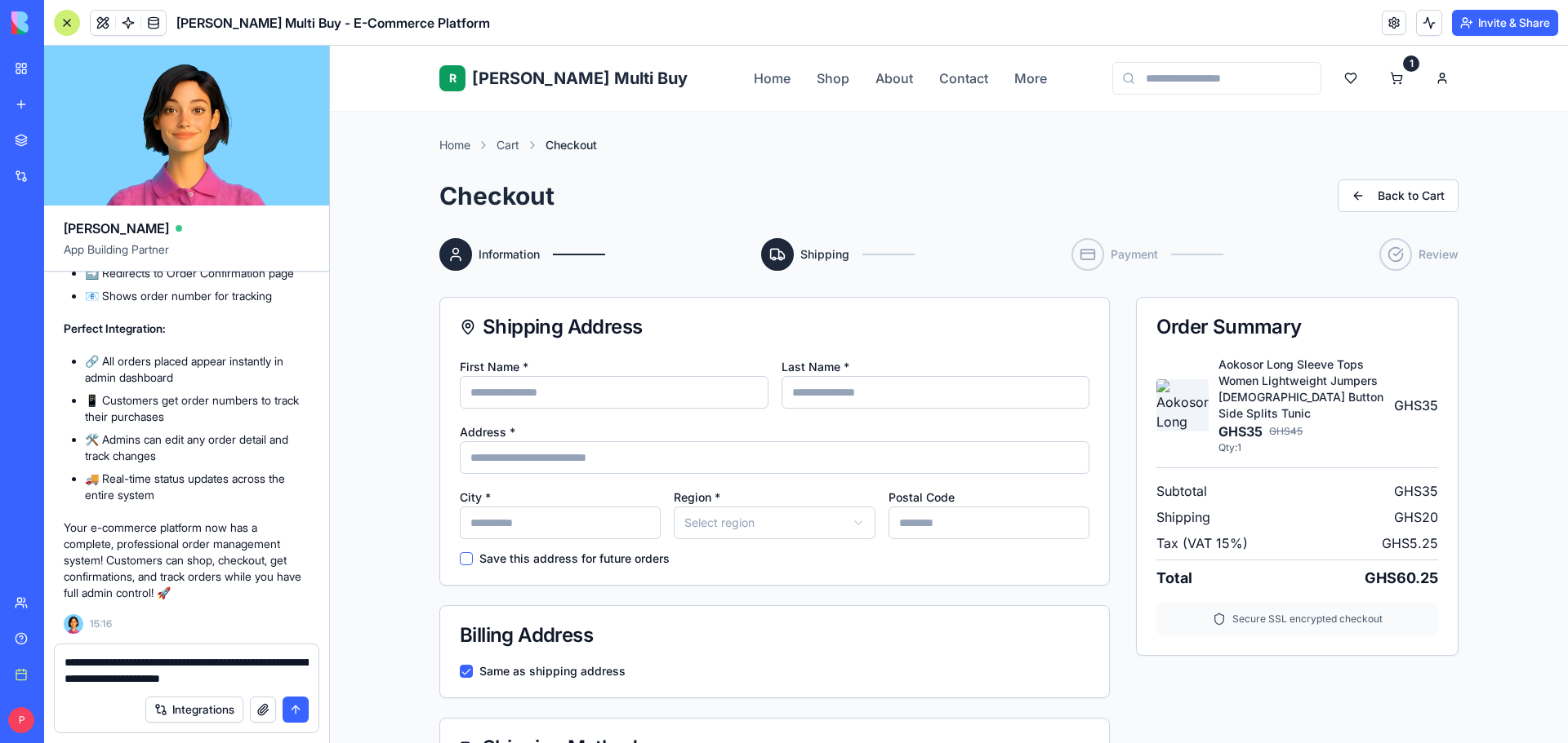
click at [560, 387] on input "First Name *" at bounding box center [613, 392] width 308 height 33
type input "*******"
type input "***"
click at [546, 465] on input "Address *" at bounding box center [774, 457] width 630 height 33
type input "*****"
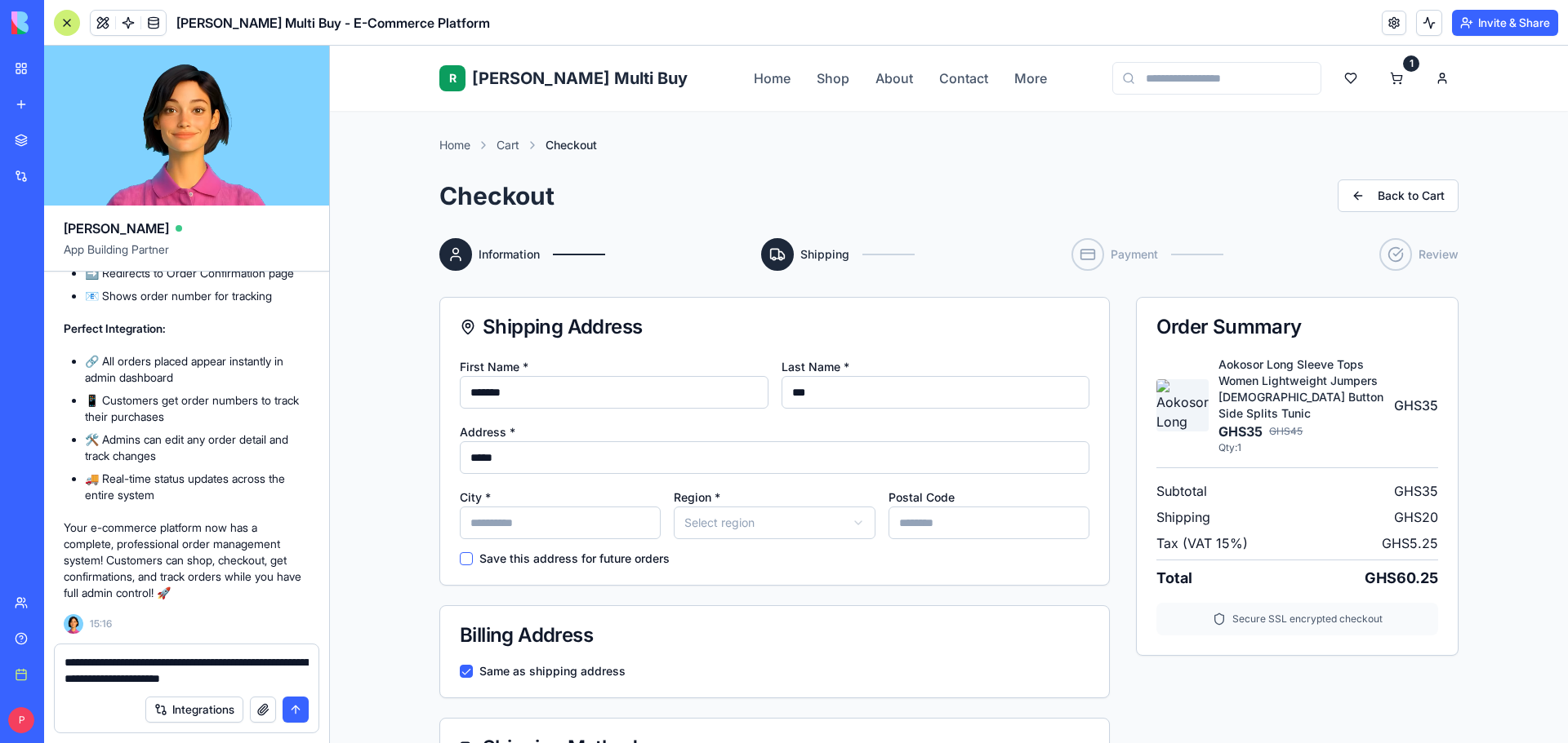
click at [542, 522] on input "City *" at bounding box center [560, 523] width 200 height 33
type input "*****"
click at [789, 533] on html "R Rene Multi Buy Rene Home Shop About Contact More 1 Home Cart Checkout Checkou…" at bounding box center [949, 740] width 1238 height 1387
click at [805, 522] on html "R Rene Multi Buy Rene Home Shop About Contact More 1 Home Cart Checkout Checkou…" at bounding box center [949, 740] width 1238 height 1387
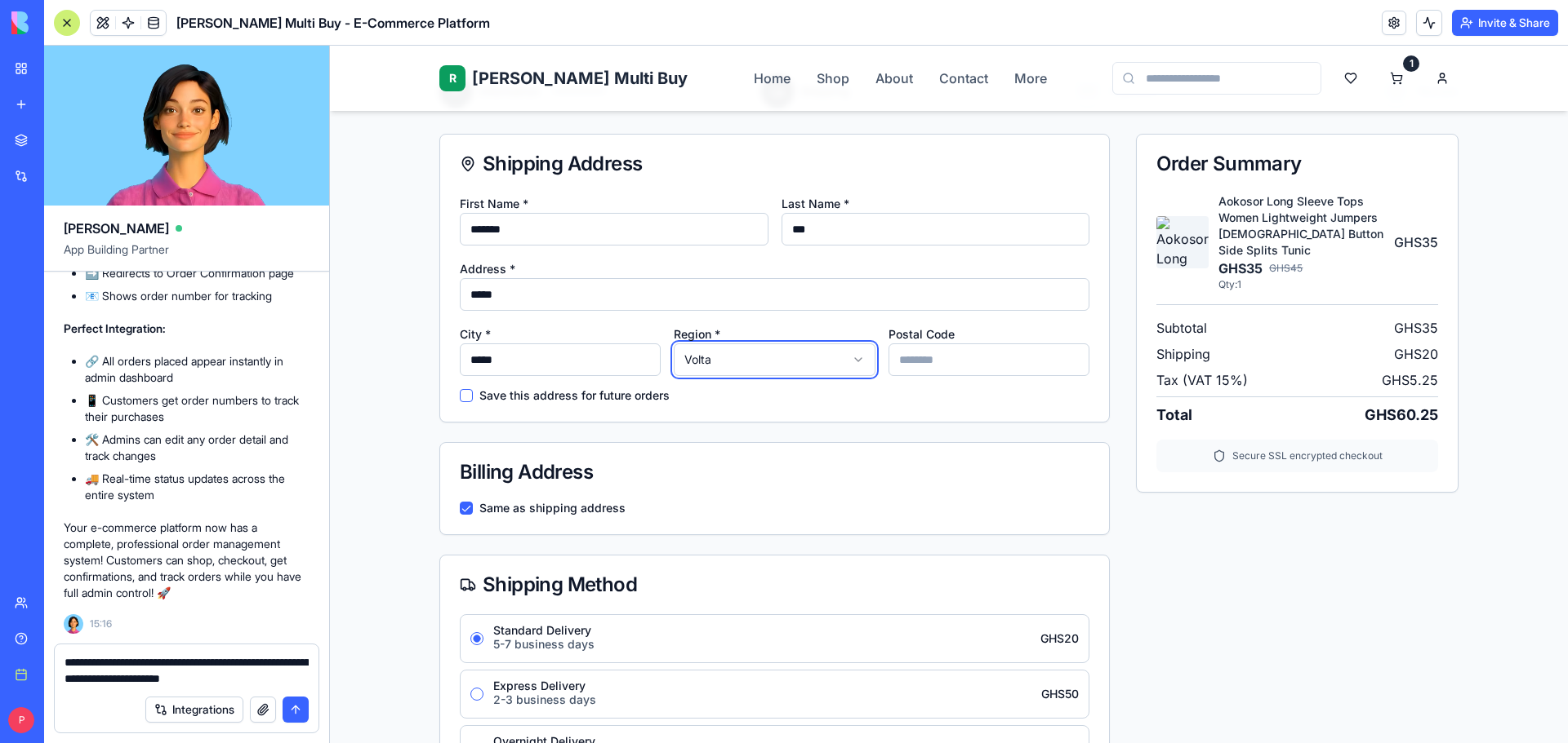
scroll to position [326, 0]
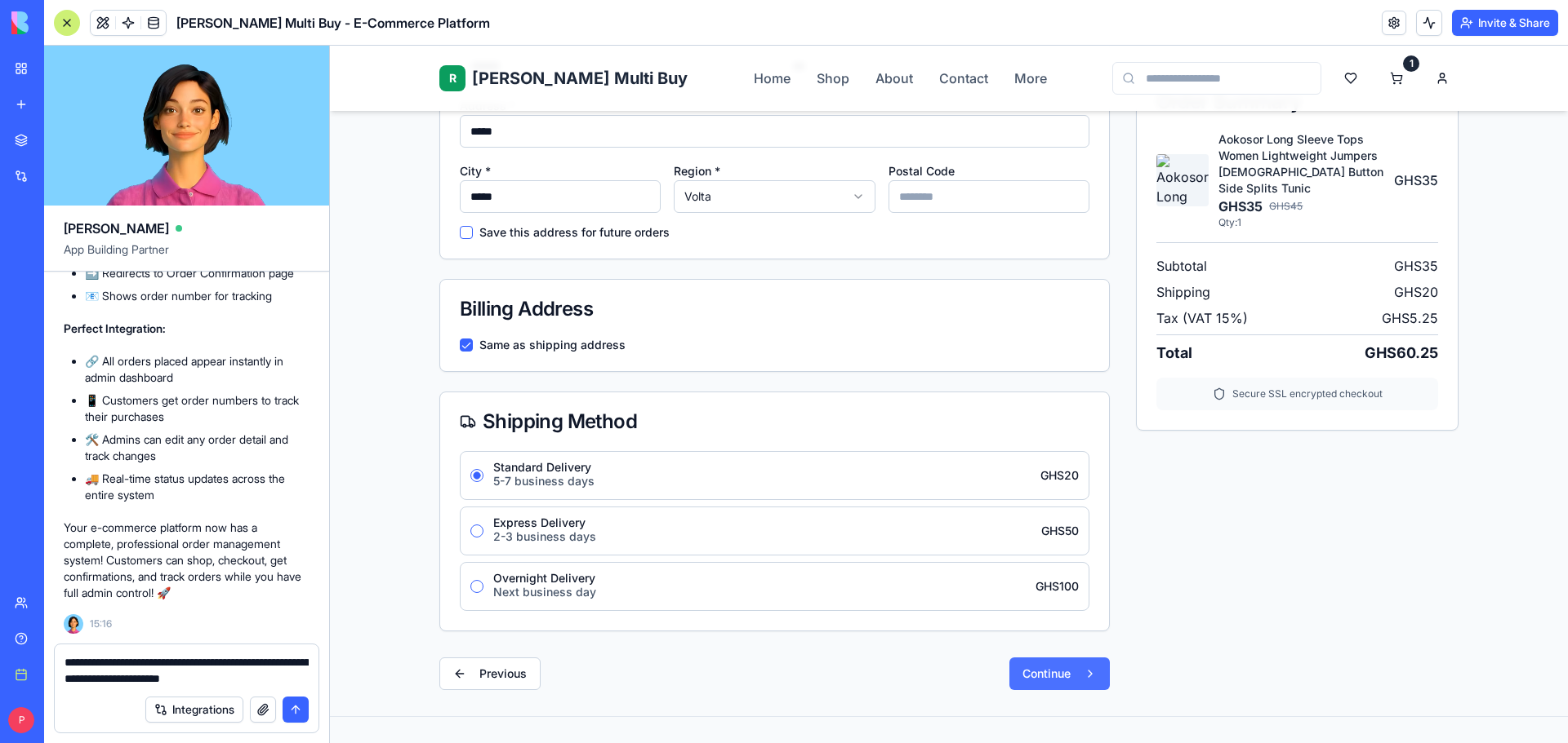
click at [1065, 675] on button "Continue" at bounding box center [1059, 674] width 100 height 33
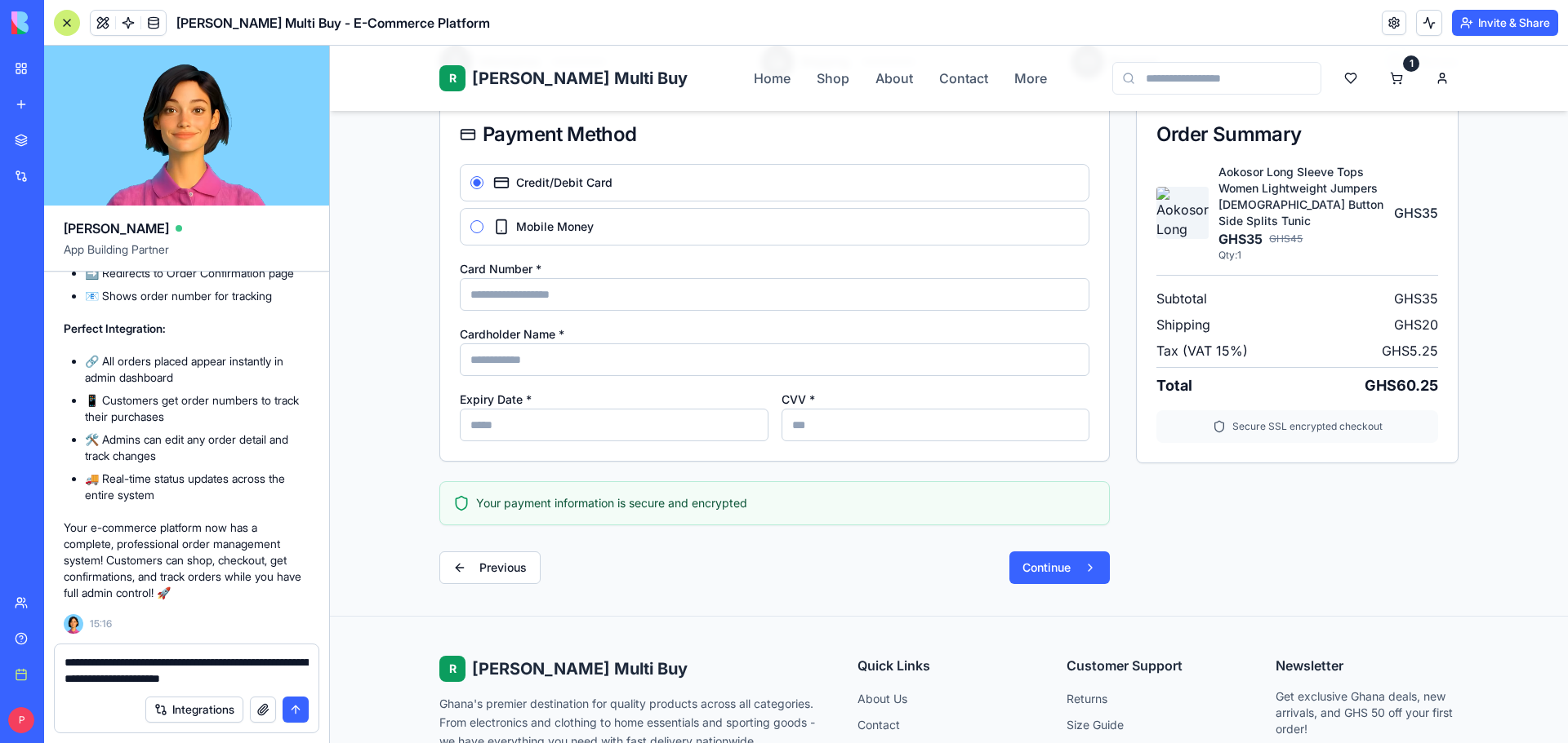
scroll to position [111, 0]
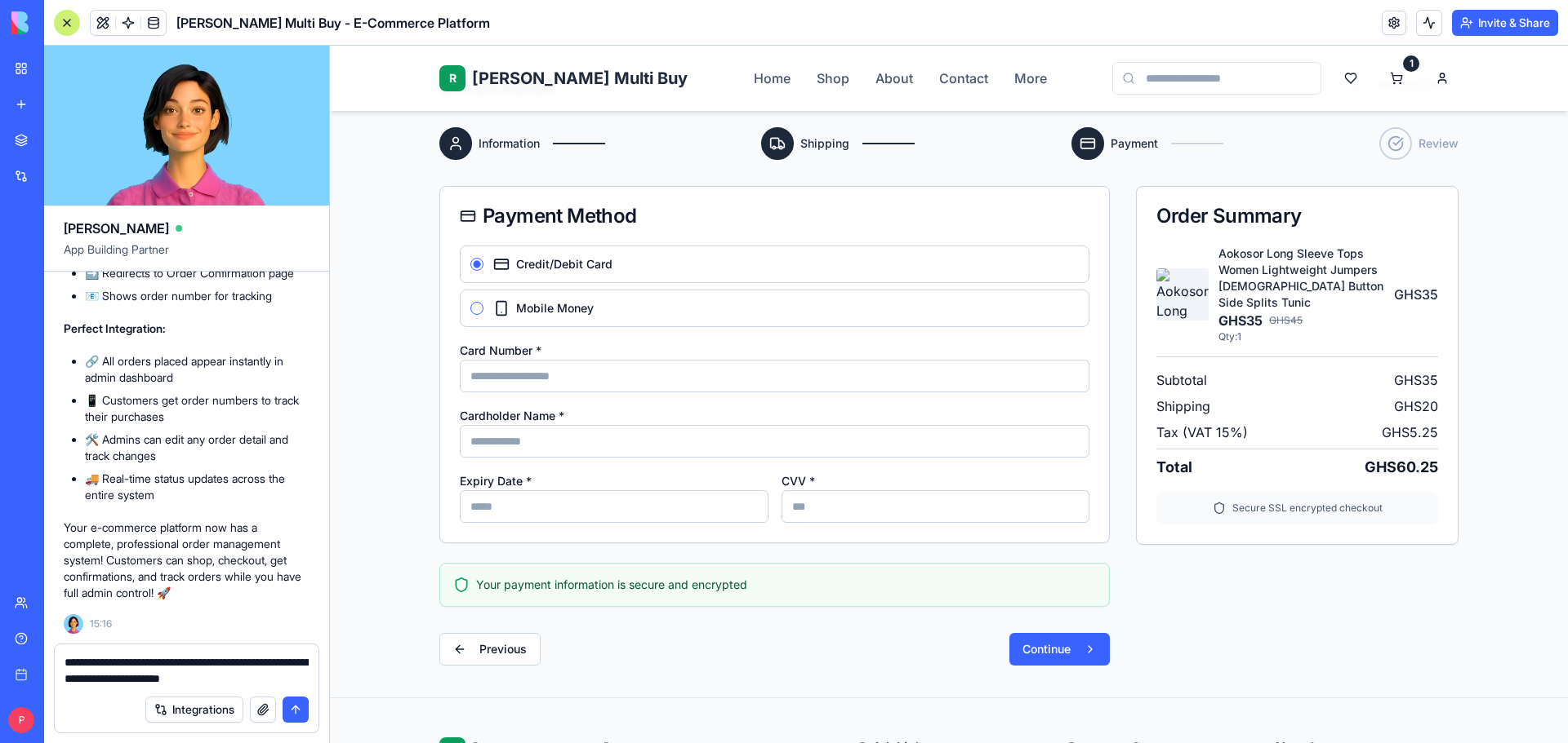
click at [546, 312] on span "Mobile Money" at bounding box center [555, 309] width 78 height 12
click at [484, 312] on button "Mobile Money" at bounding box center [477, 309] width 13 height 13
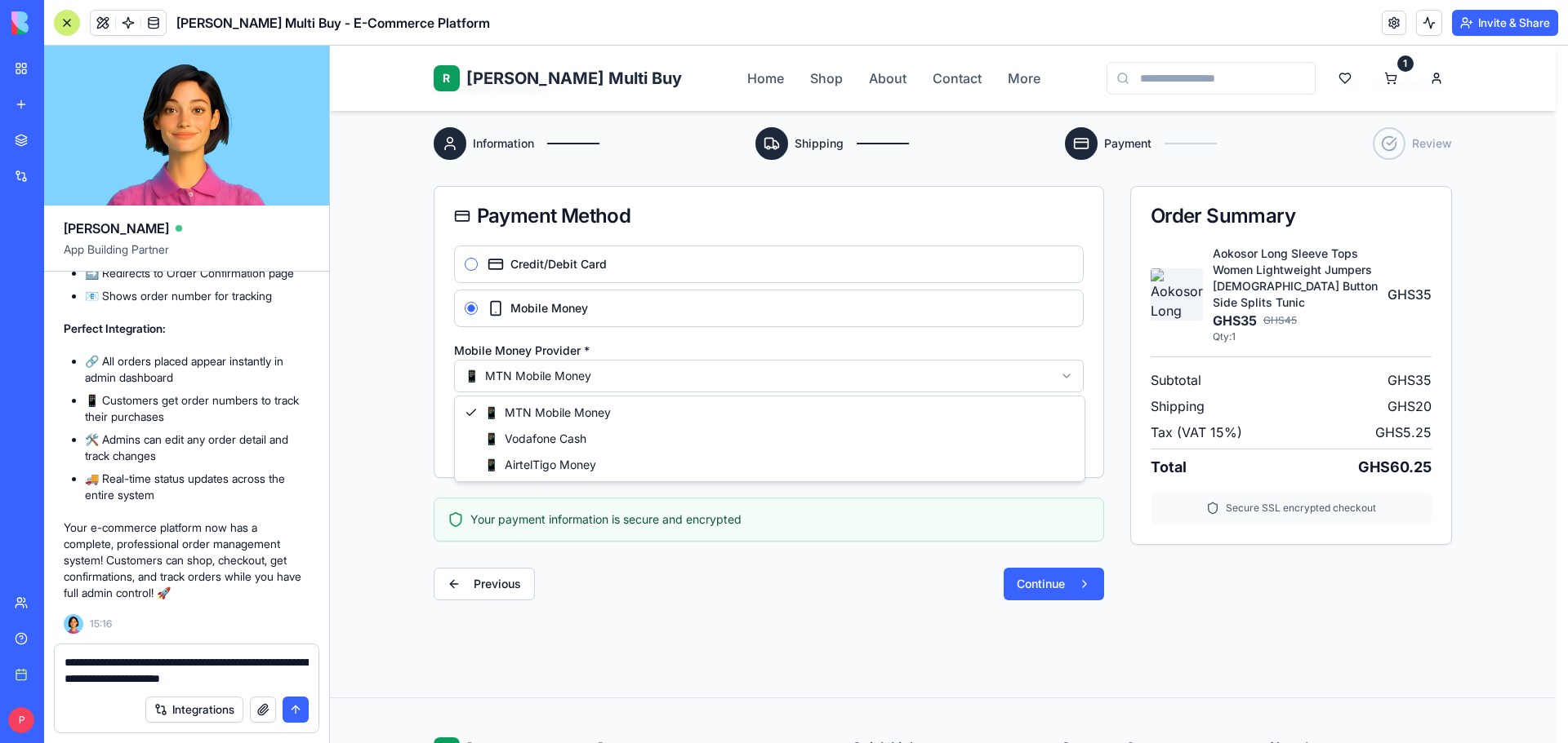
click at [556, 379] on html "**********" at bounding box center [949, 511] width 1238 height 1153
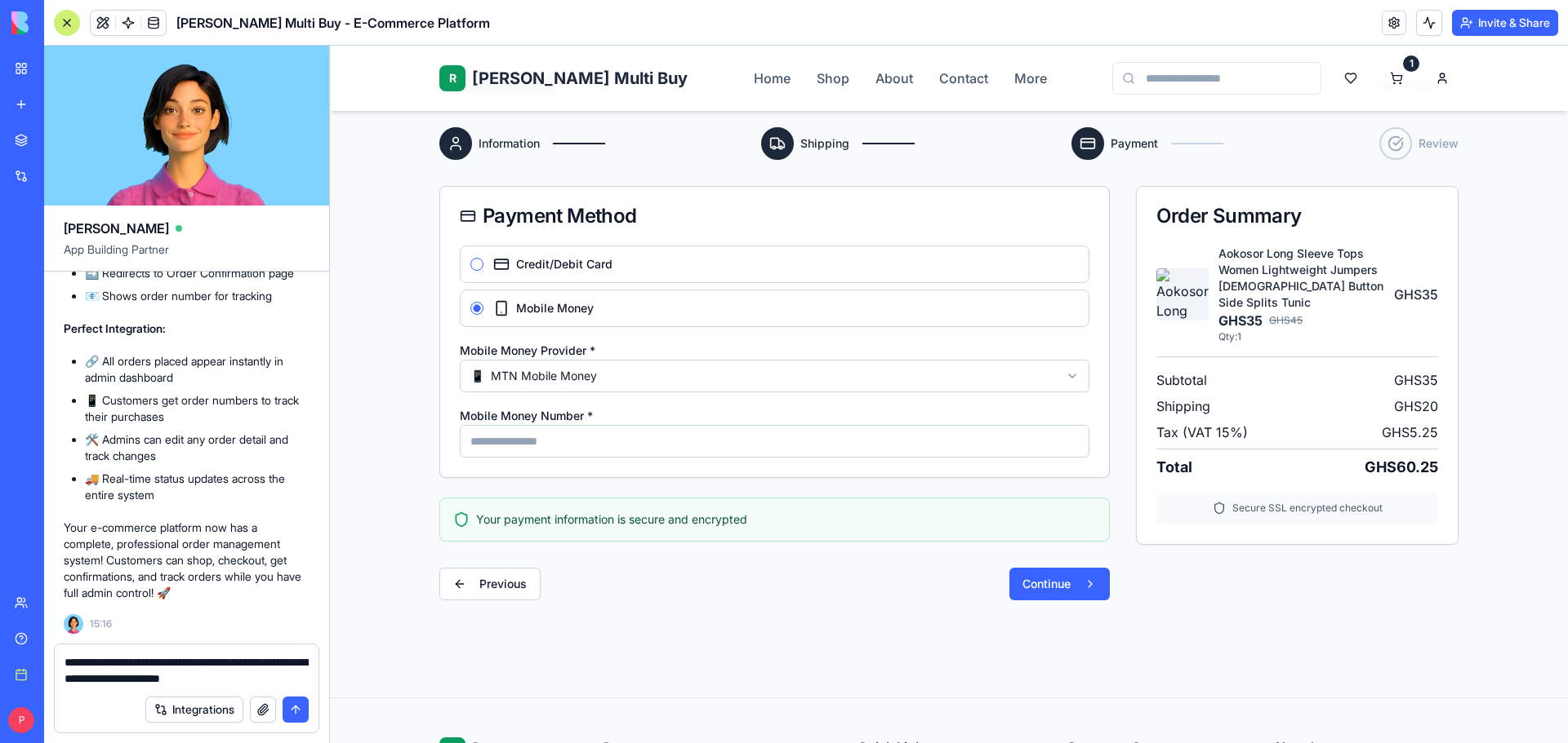
click at [538, 439] on input "Mobile Money Number *" at bounding box center [774, 441] width 630 height 33
type input "**********"
click at [1068, 589] on button "Continue" at bounding box center [1059, 584] width 100 height 33
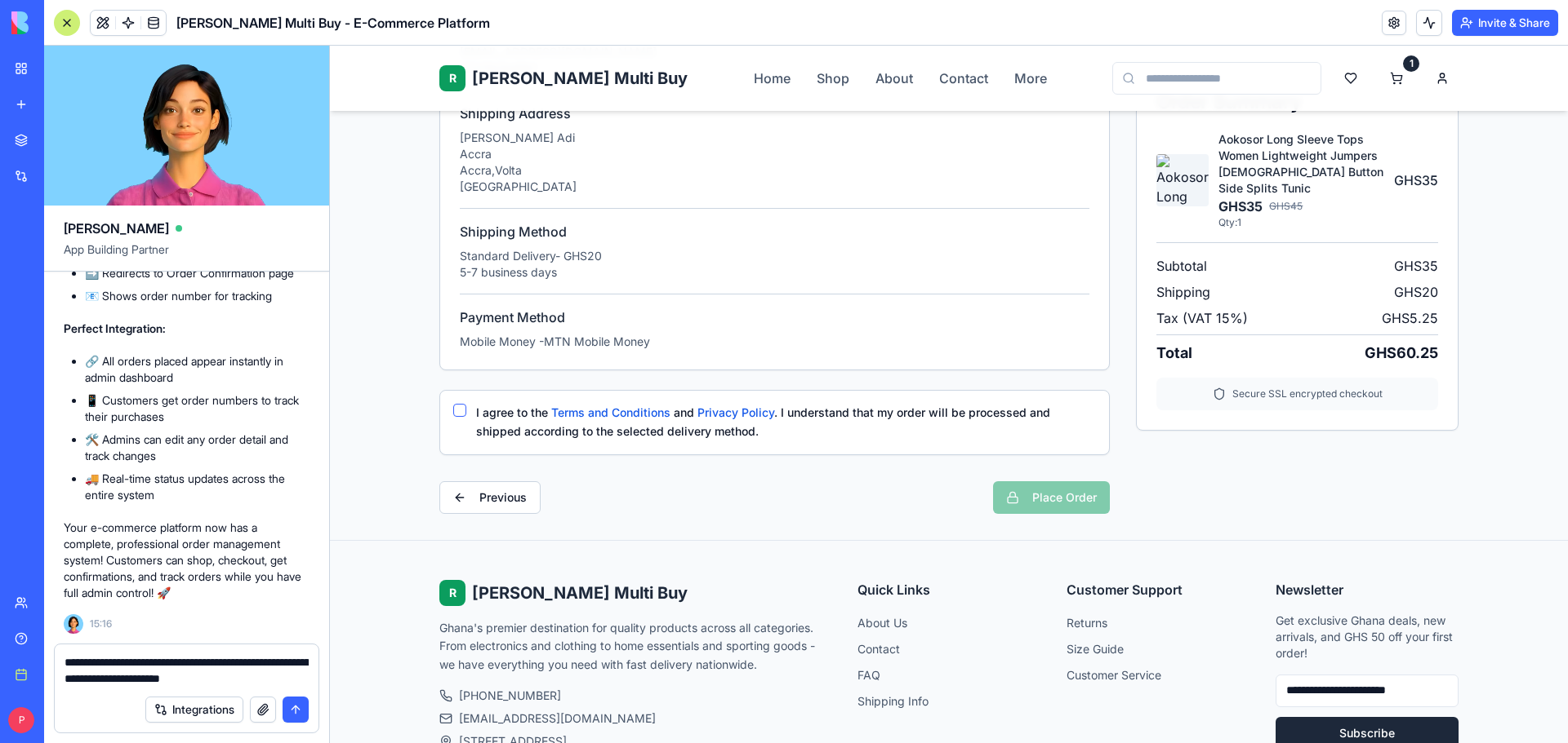
scroll to position [356, 0]
click at [453, 406] on button "I agree to the Terms and Conditions and Privacy Policy . I understand that my o…" at bounding box center [459, 410] width 13 height 13
click at [1028, 489] on button "Place Order" at bounding box center [1052, 497] width 117 height 33
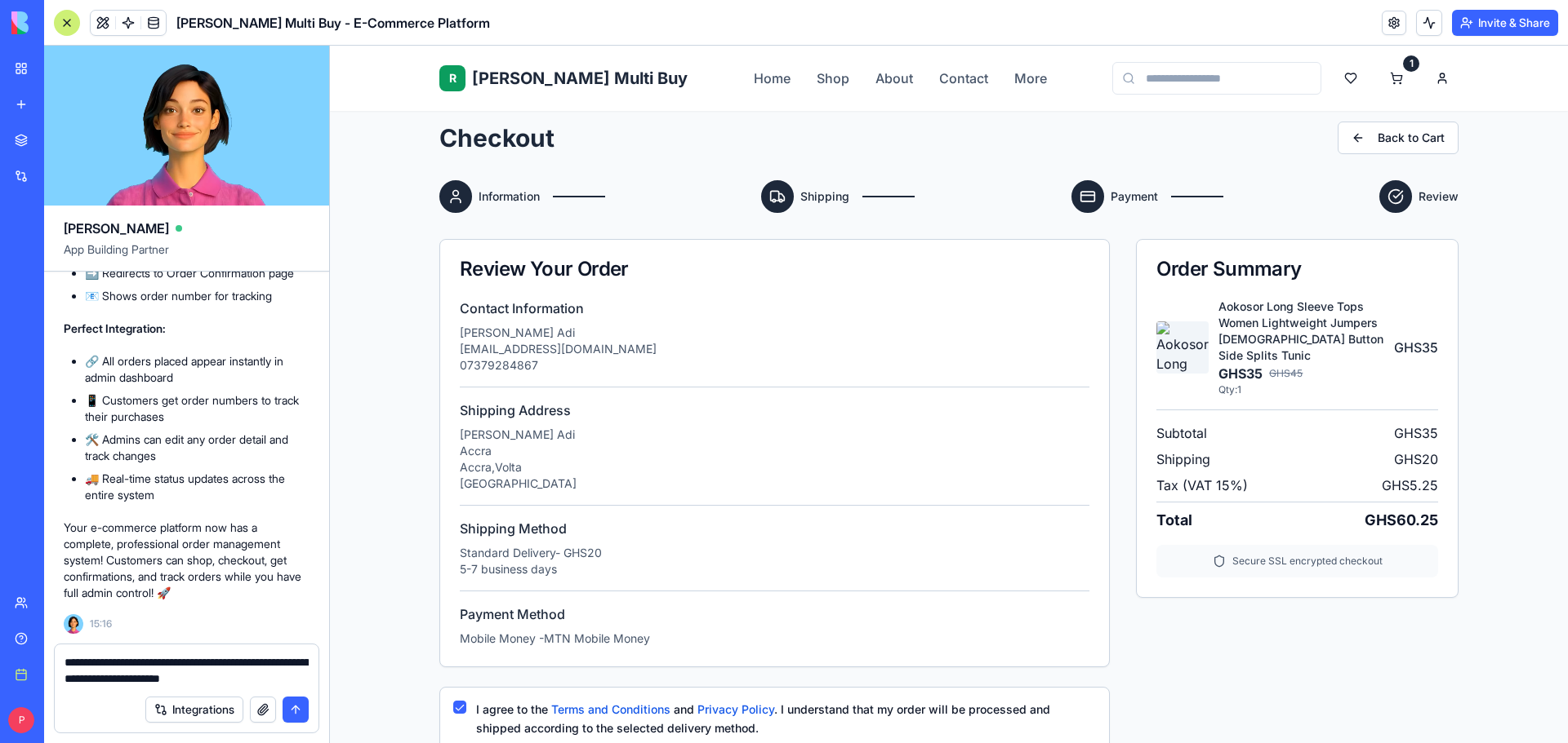
scroll to position [0, 0]
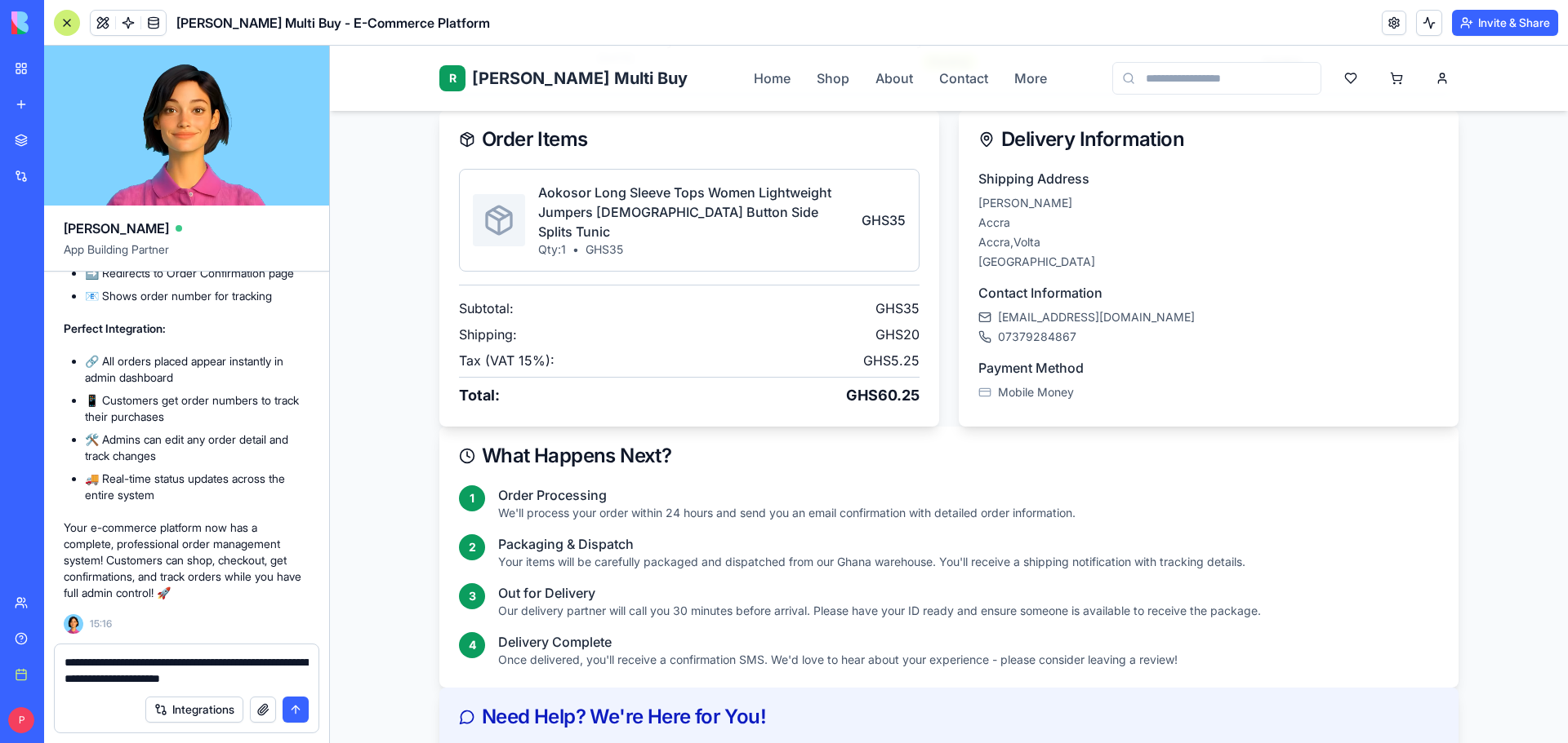
scroll to position [245, 0]
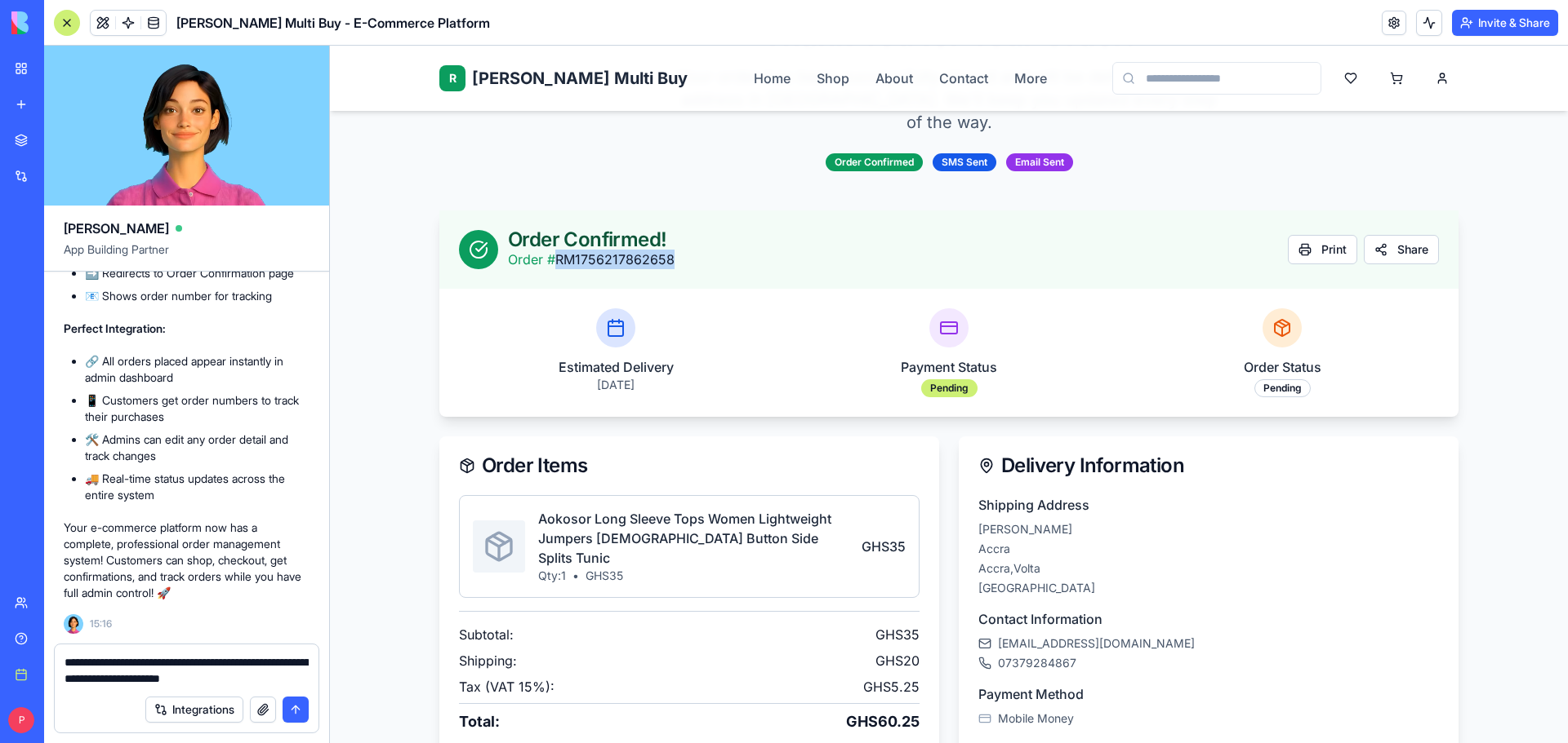
drag, startPoint x: 551, startPoint y: 234, endPoint x: 670, endPoint y: 240, distance: 119.2
click at [670, 240] on div "Order Confirmed! Order # RM1756217862658 Print Share" at bounding box center [948, 250] width 980 height 39
copy p "RM1756217862658"
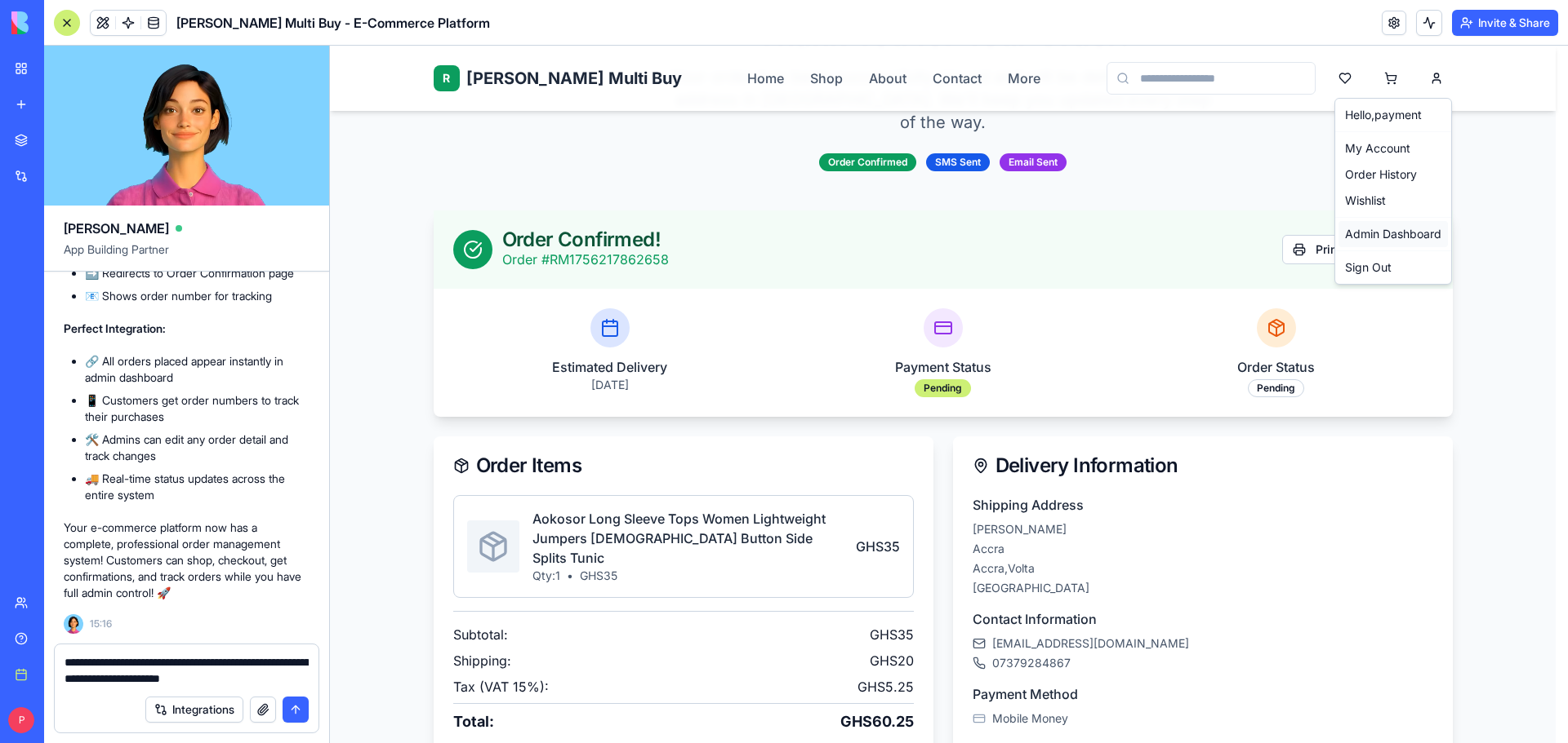
click at [1392, 229] on link "Admin Dashboard" at bounding box center [1393, 234] width 109 height 26
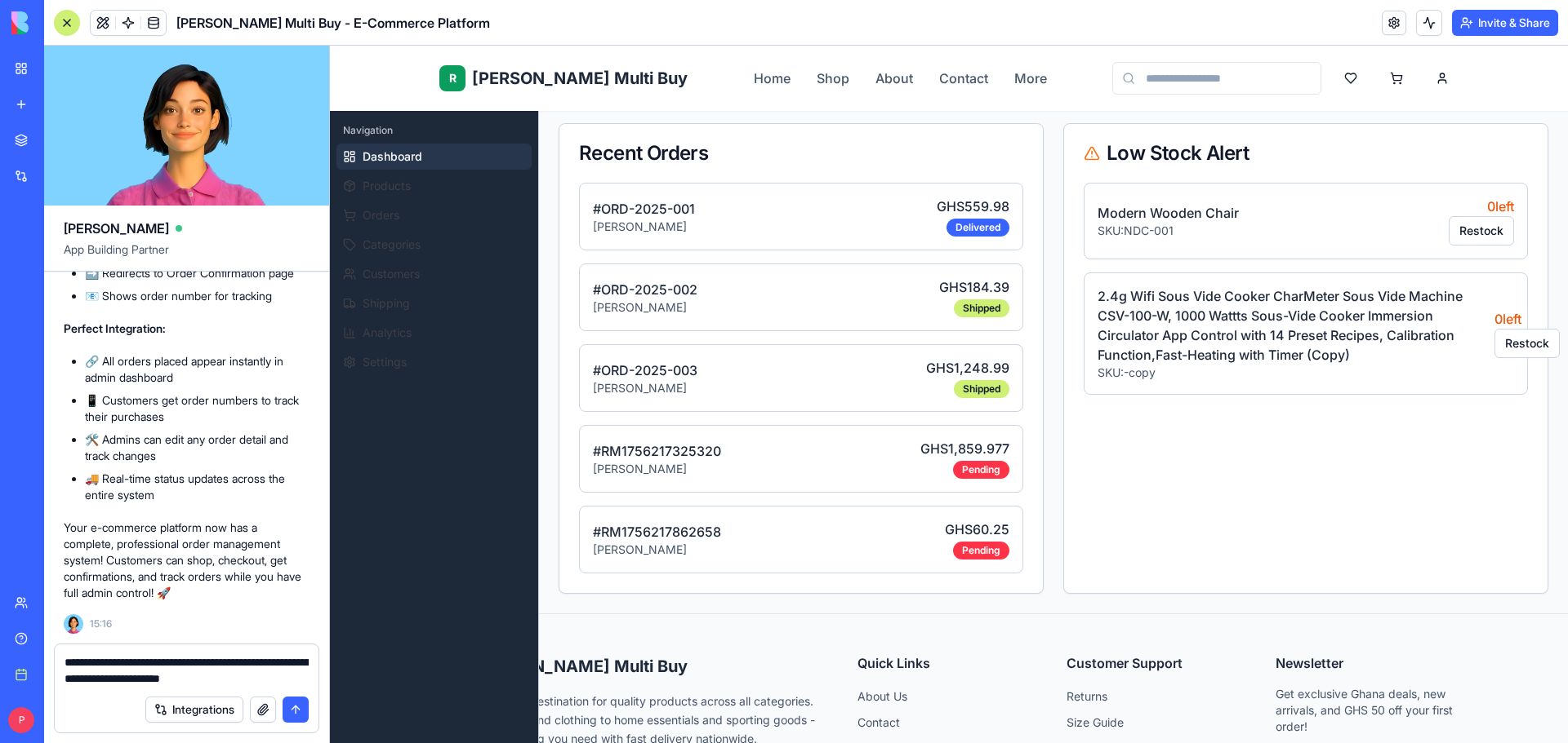
click at [717, 459] on p "# RM1756217325320" at bounding box center [657, 451] width 128 height 19
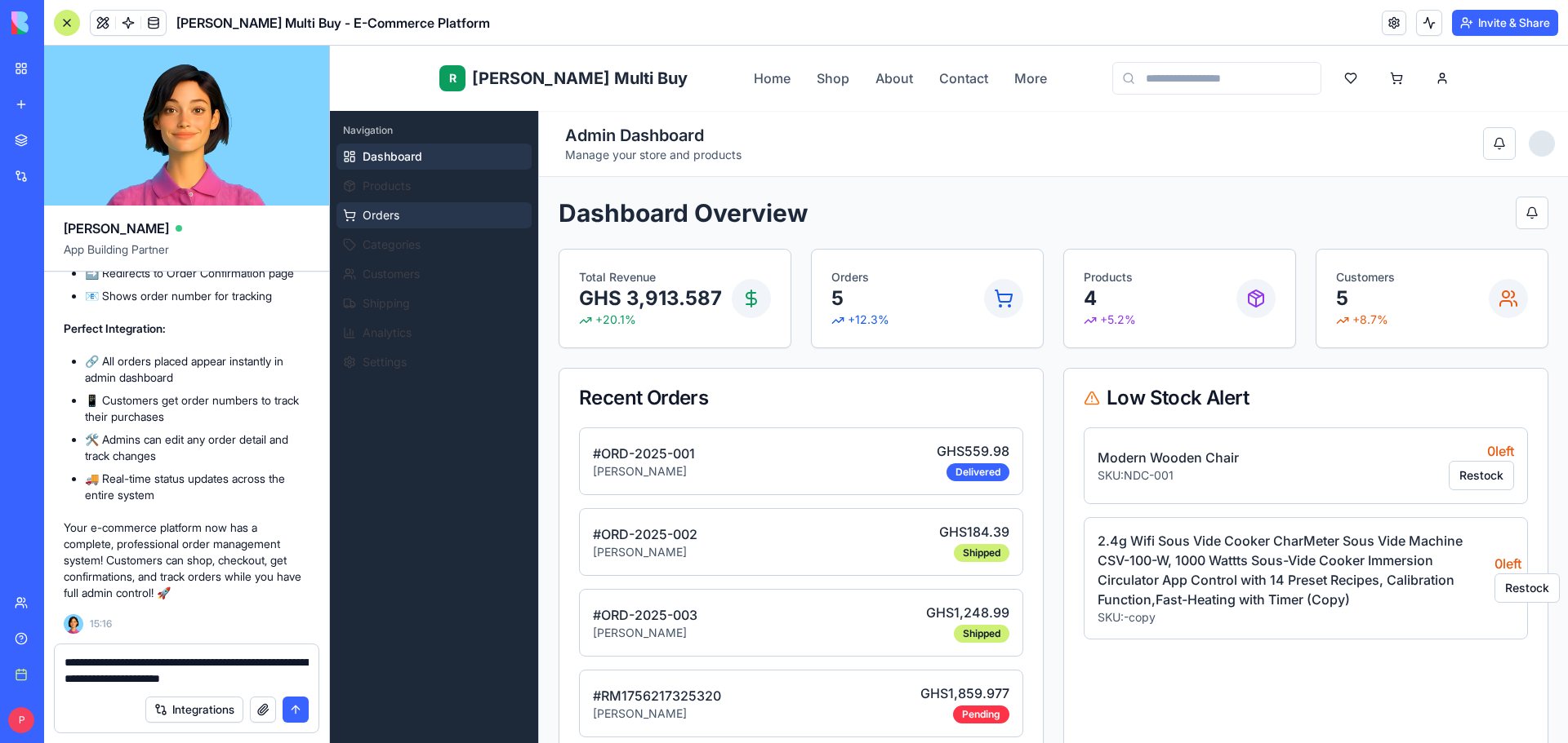
click at [397, 209] on span "Orders" at bounding box center [381, 215] width 37 height 17
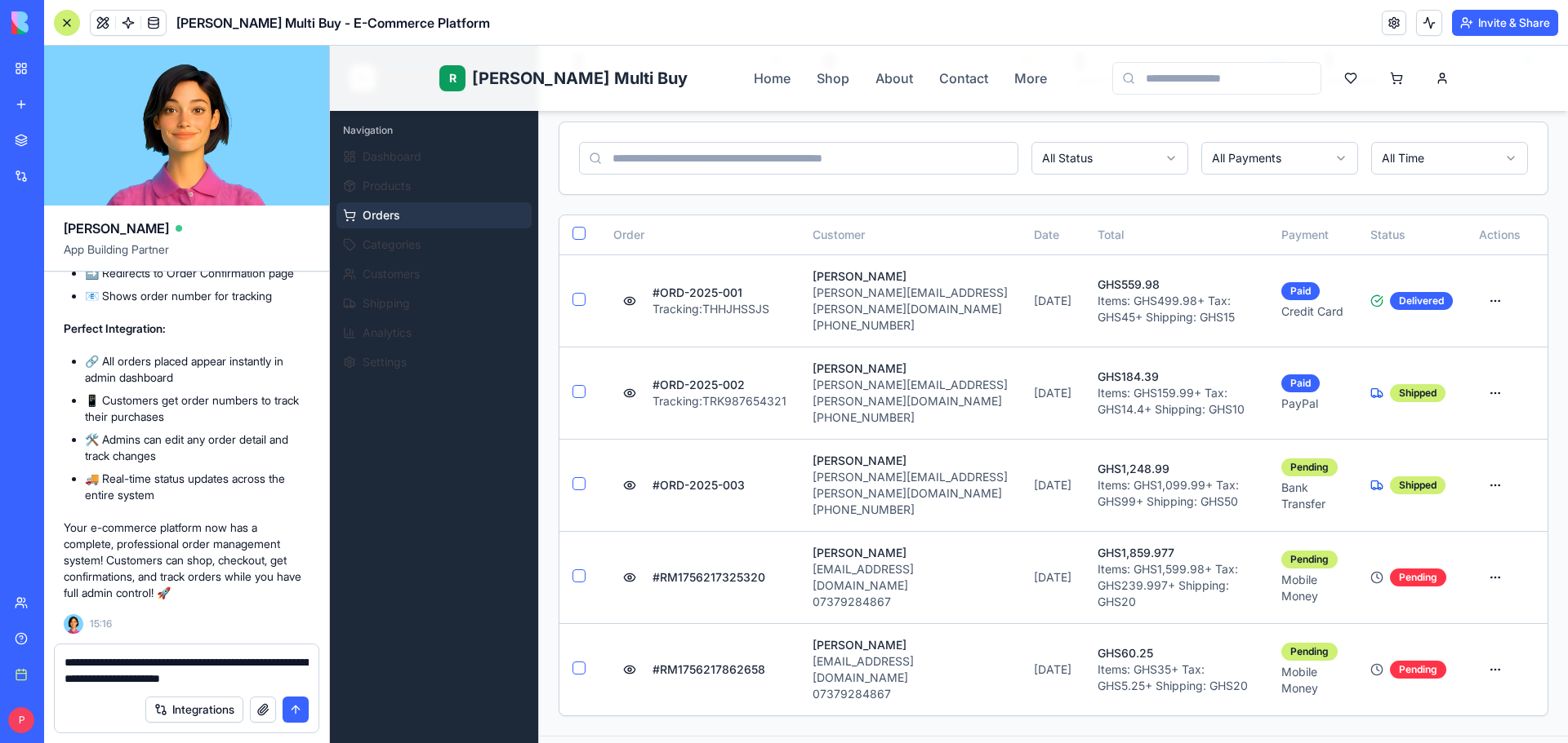
scroll to position [245, 0]
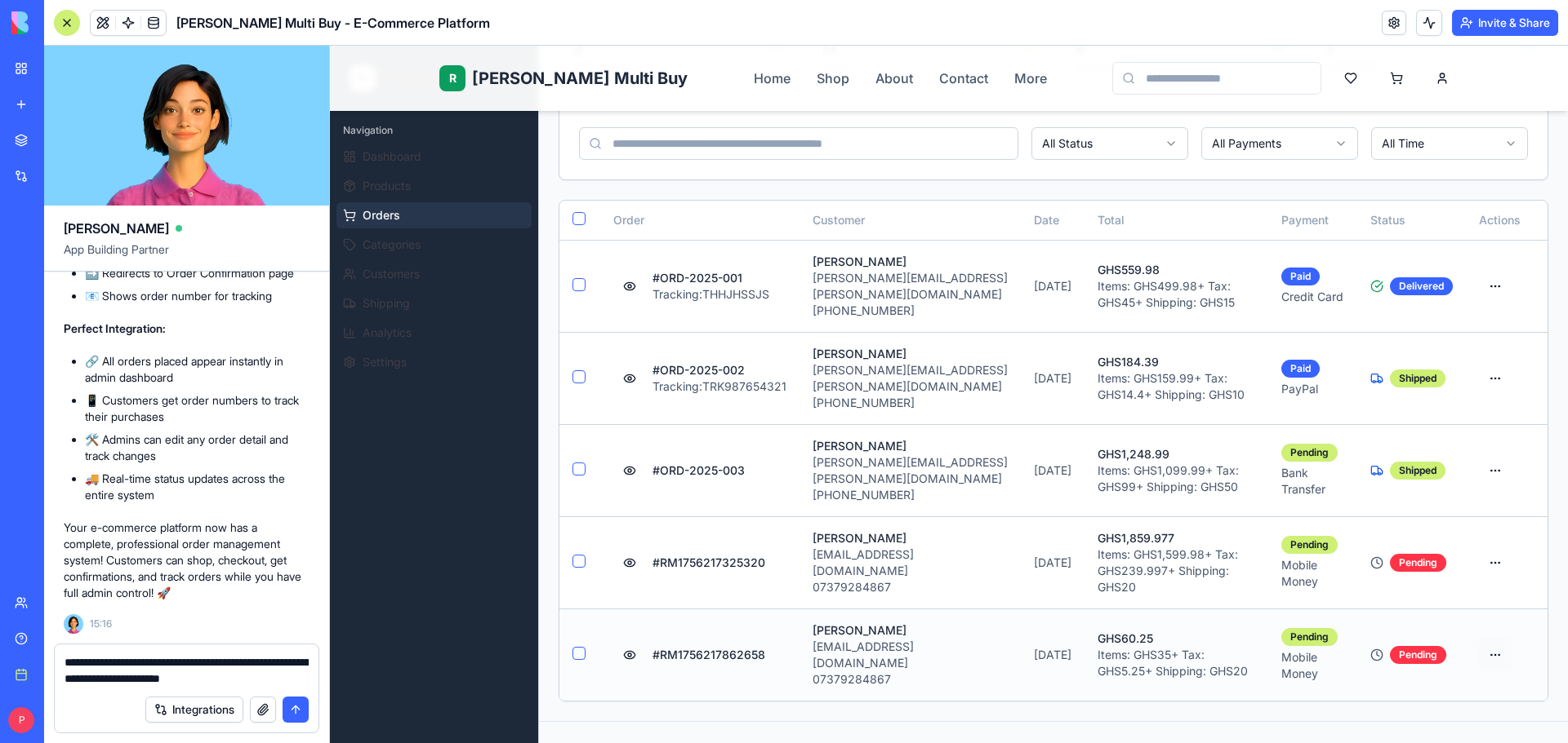
click at [1477, 594] on html "R Rene Multi Buy Rene Home Shop About Contact More R Rene Admin Navigation Dash…" at bounding box center [949, 457] width 1238 height 1311
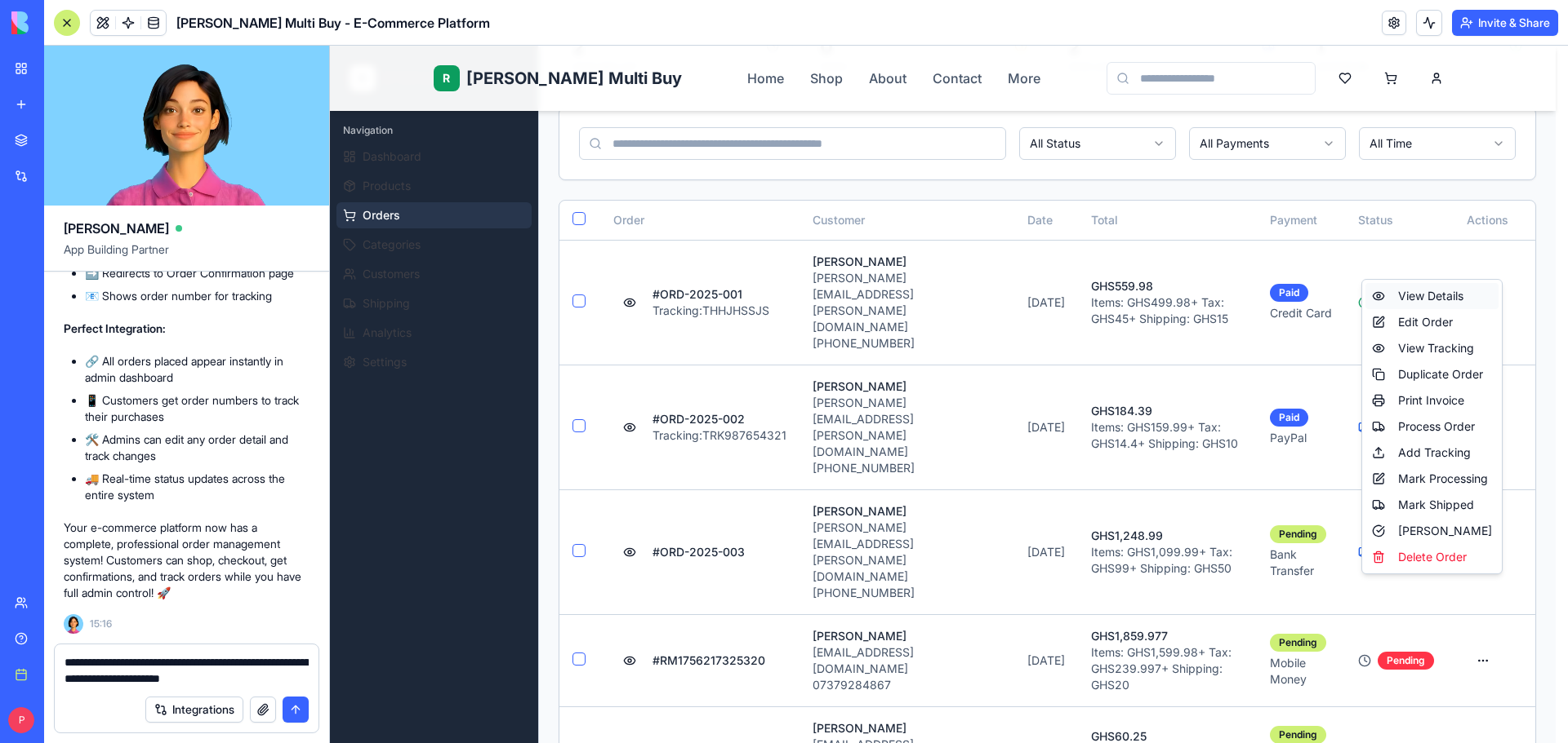
click at [1432, 297] on div "View Details" at bounding box center [1431, 296] width 133 height 26
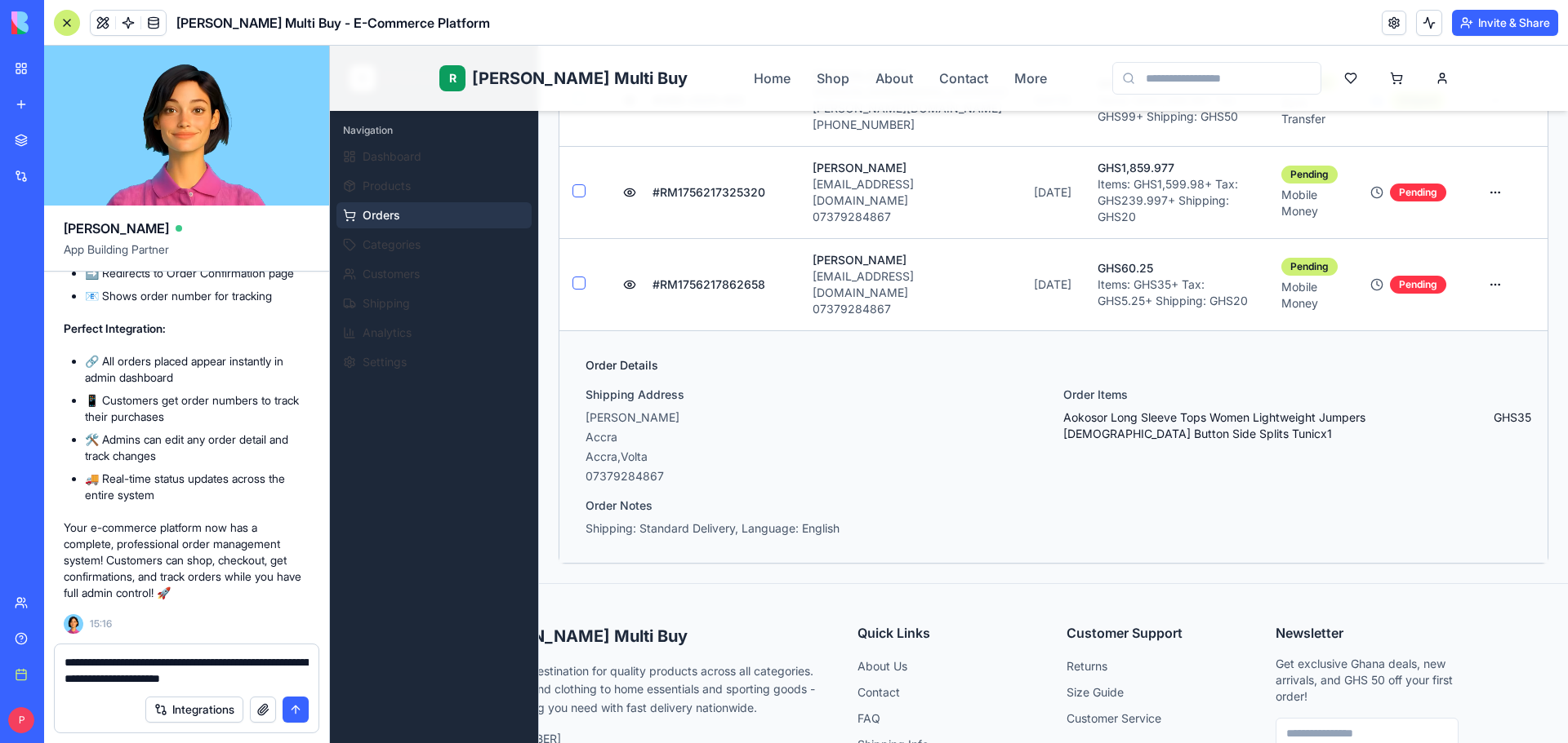
scroll to position [533, 0]
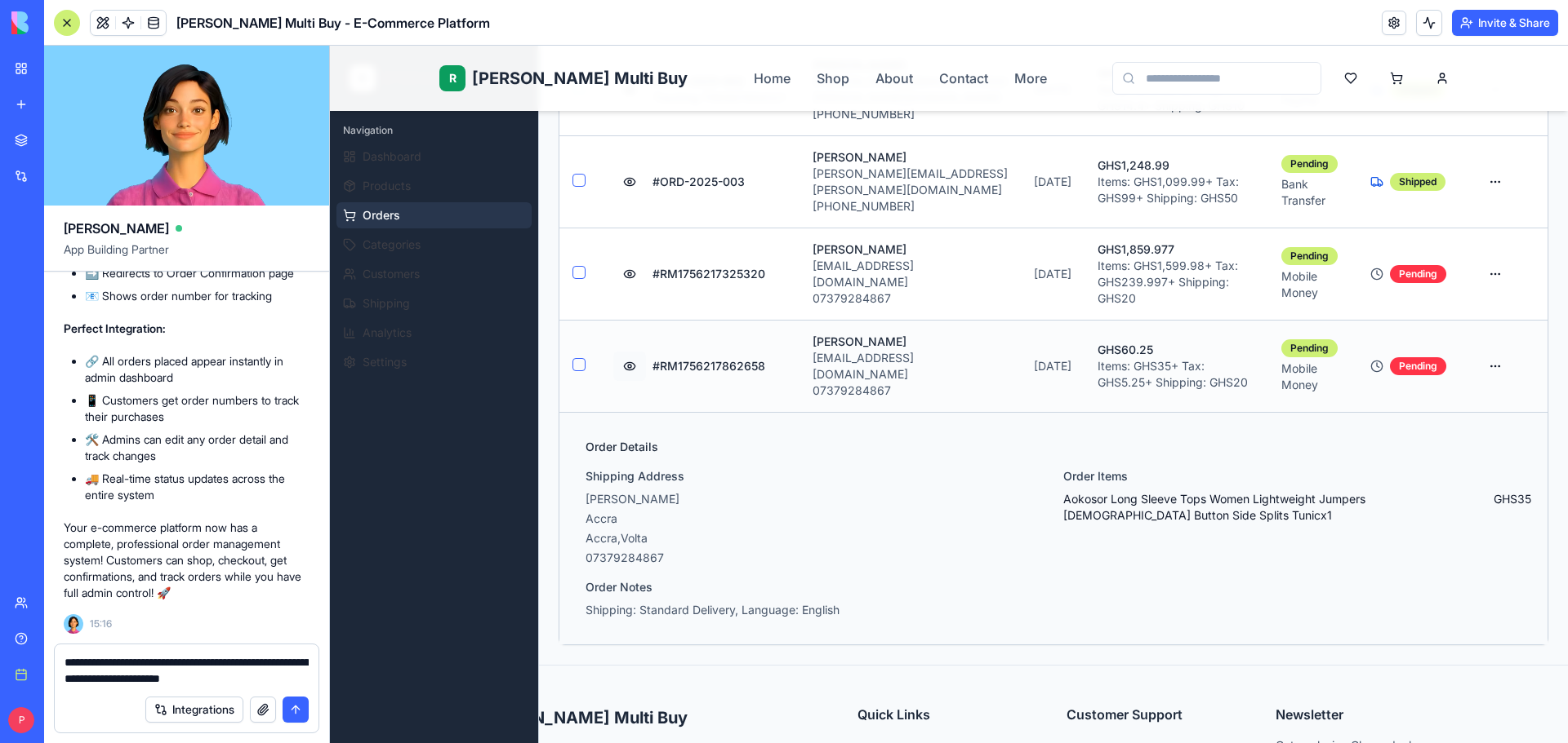
click at [629, 351] on button at bounding box center [629, 366] width 33 height 29
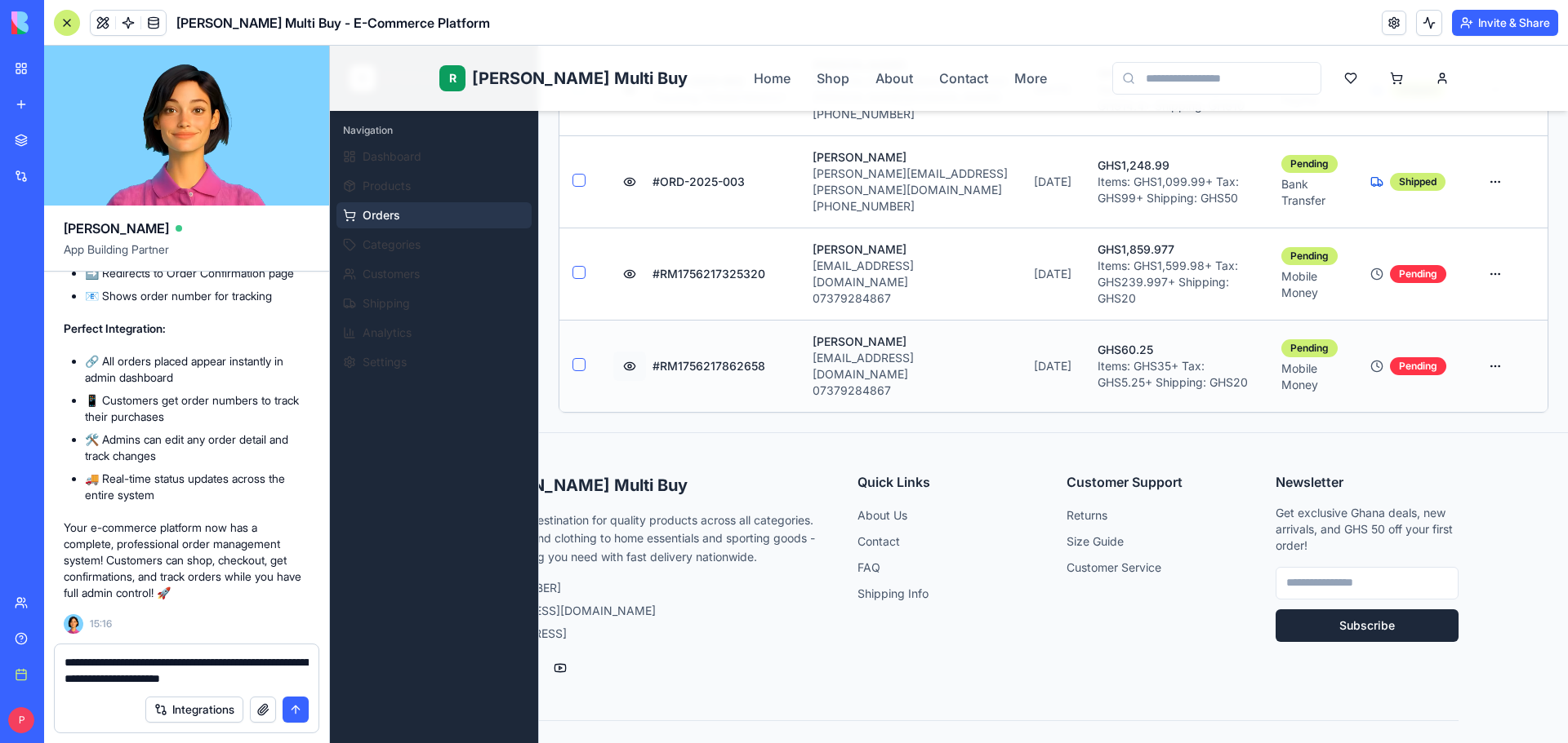
click at [629, 351] on button at bounding box center [629, 366] width 33 height 29
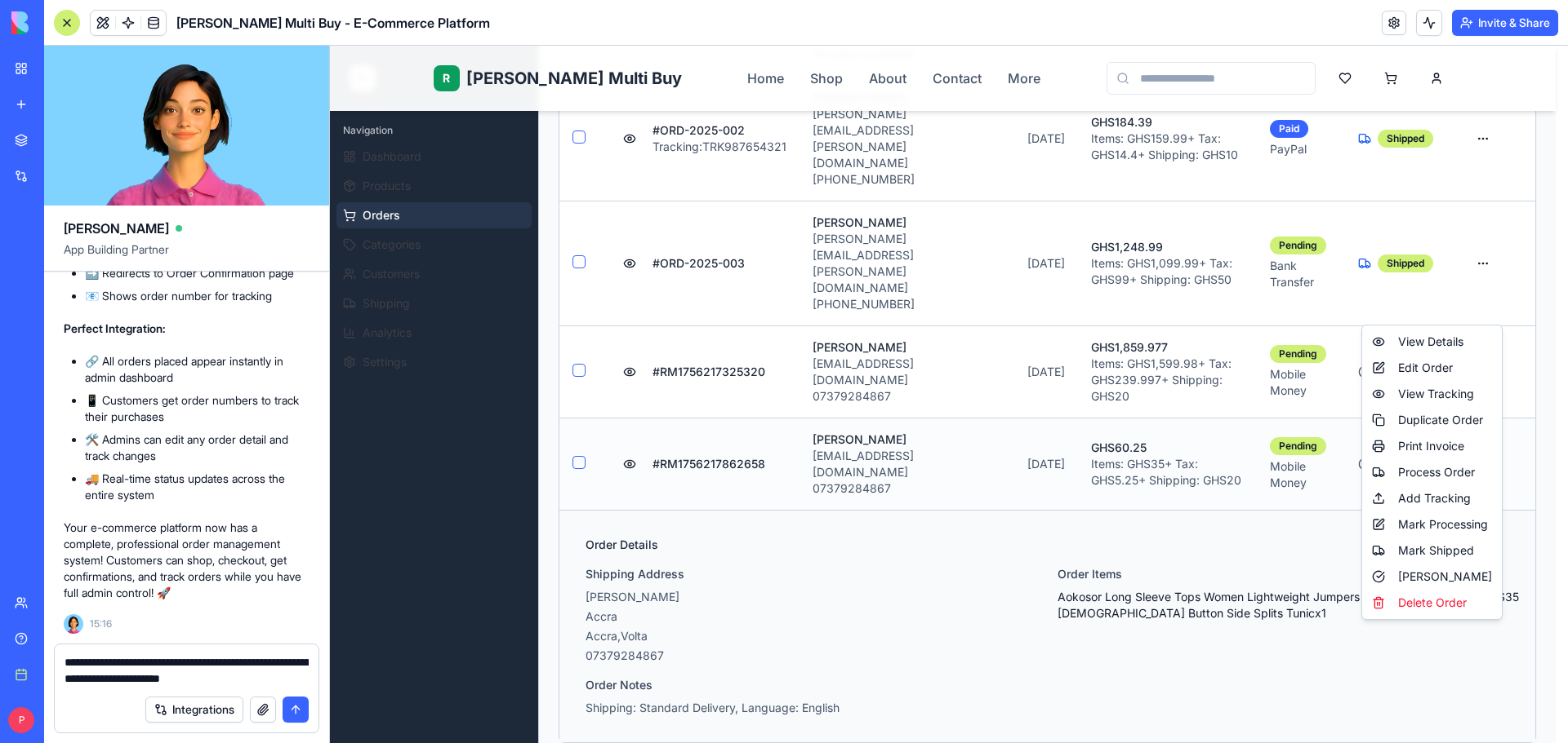
click at [1481, 303] on html "R Rene Multi Buy Rene Home Shop About Contact More R Rene Admin Navigation Dash…" at bounding box center [949, 332] width 1238 height 1641
click at [1454, 372] on div "Edit Order" at bounding box center [1431, 367] width 133 height 26
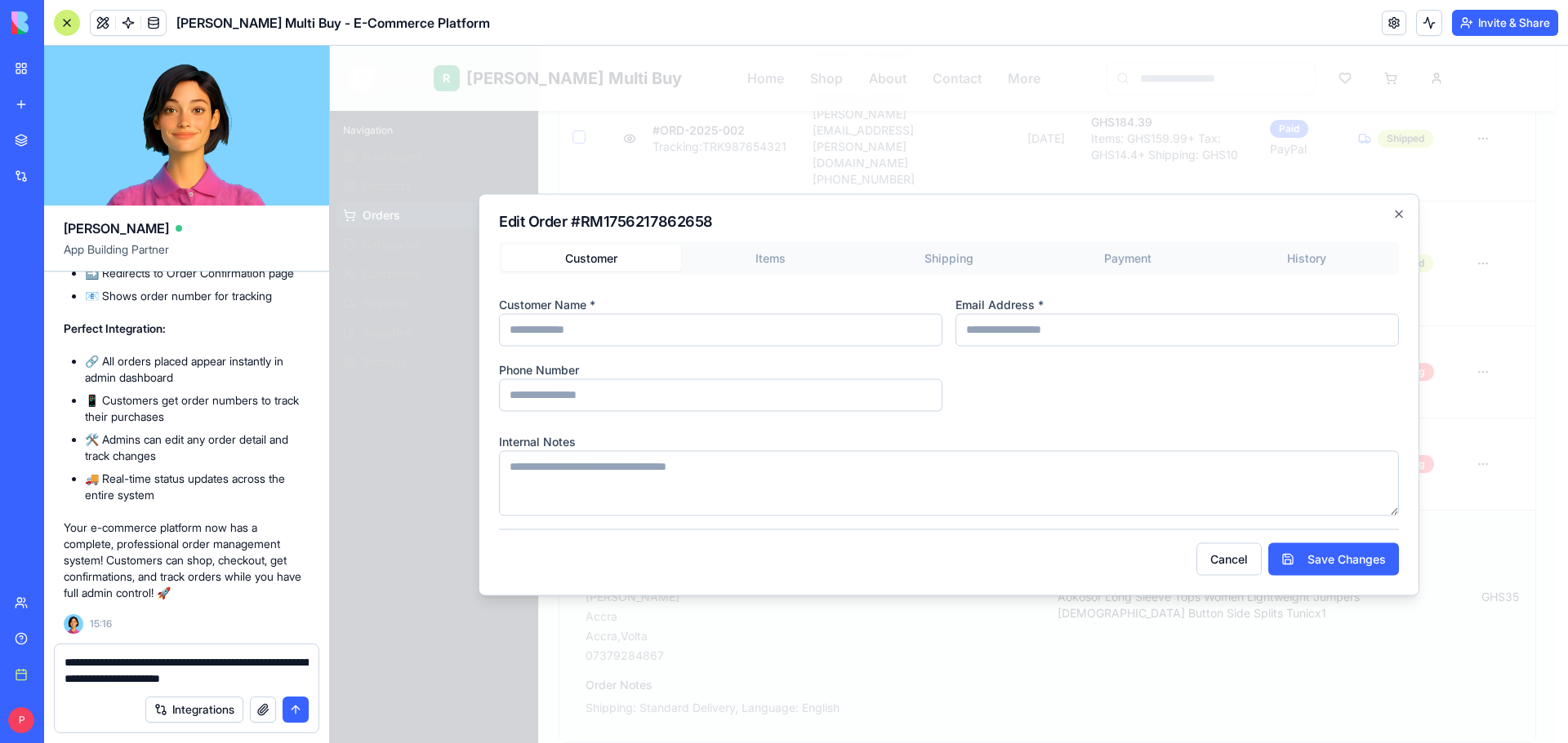
click at [794, 267] on div "Customer Items Shipping Payment History Customer Name * Email Address * Phone N…" at bounding box center [948, 378] width 900 height 274
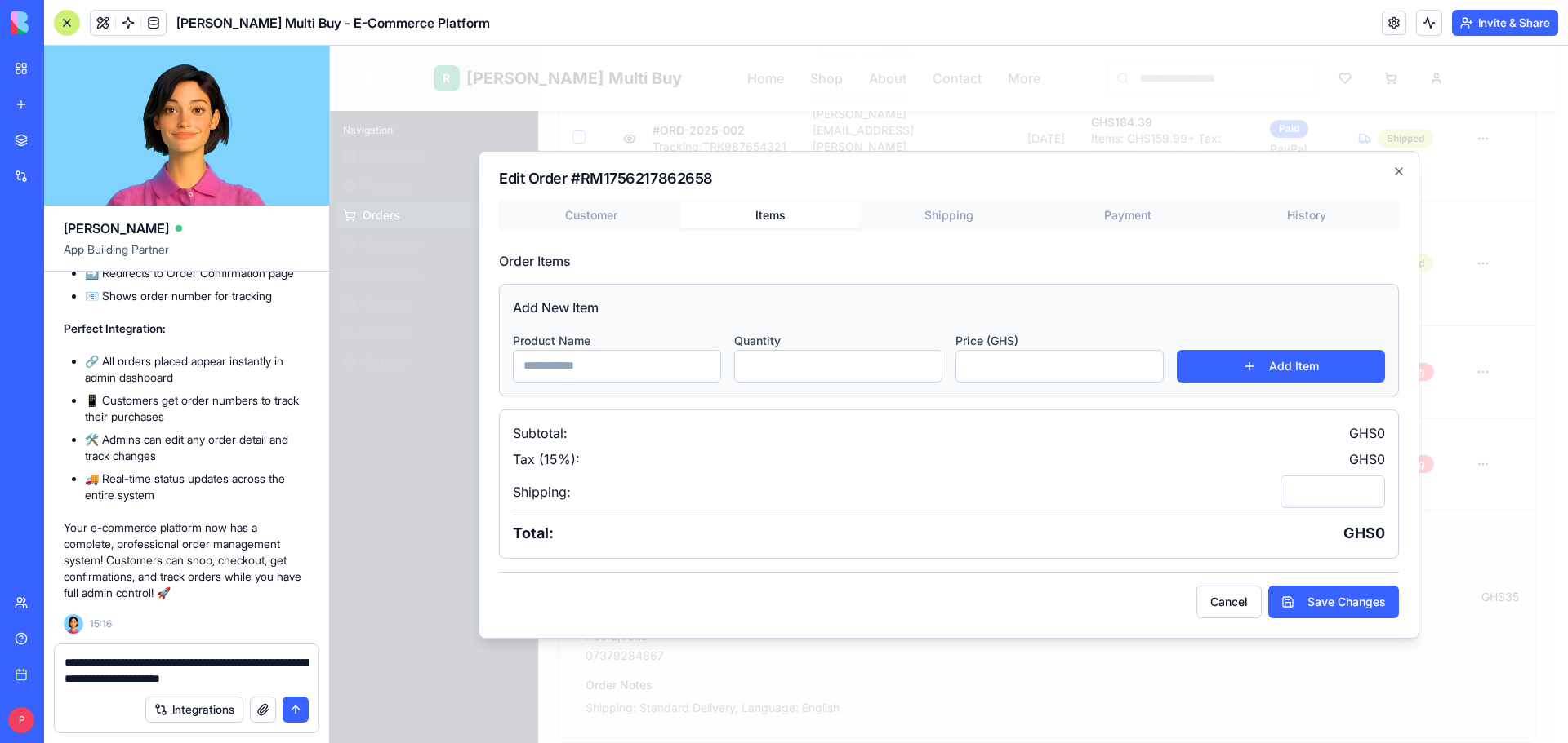
click at [952, 216] on button "Shipping" at bounding box center [949, 215] width 179 height 26
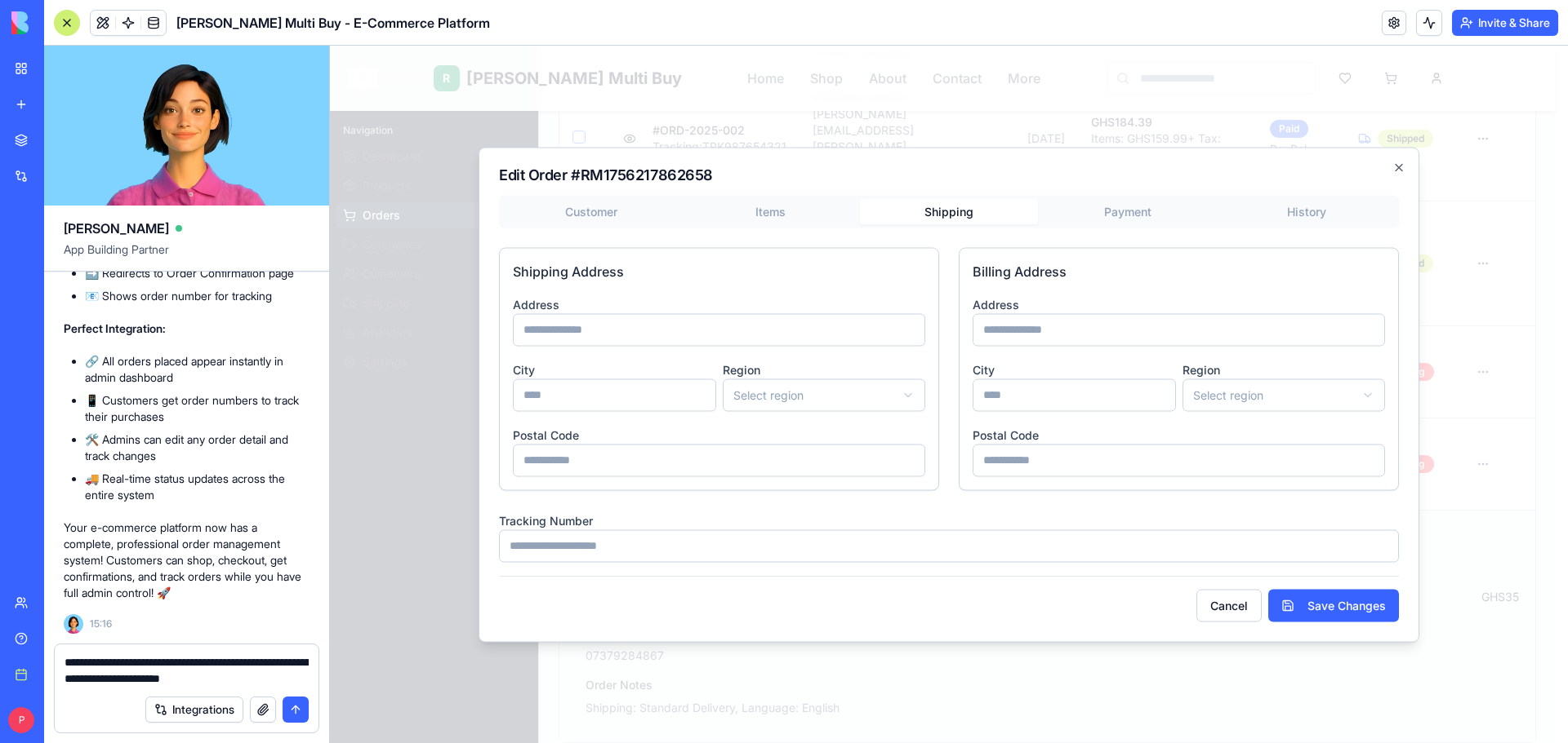
click at [1113, 210] on body "R Rene Multi Buy Rene Home Shop About Contact More R Rene Admin Navigation Dash…" at bounding box center [942, 332] width 1225 height 1641
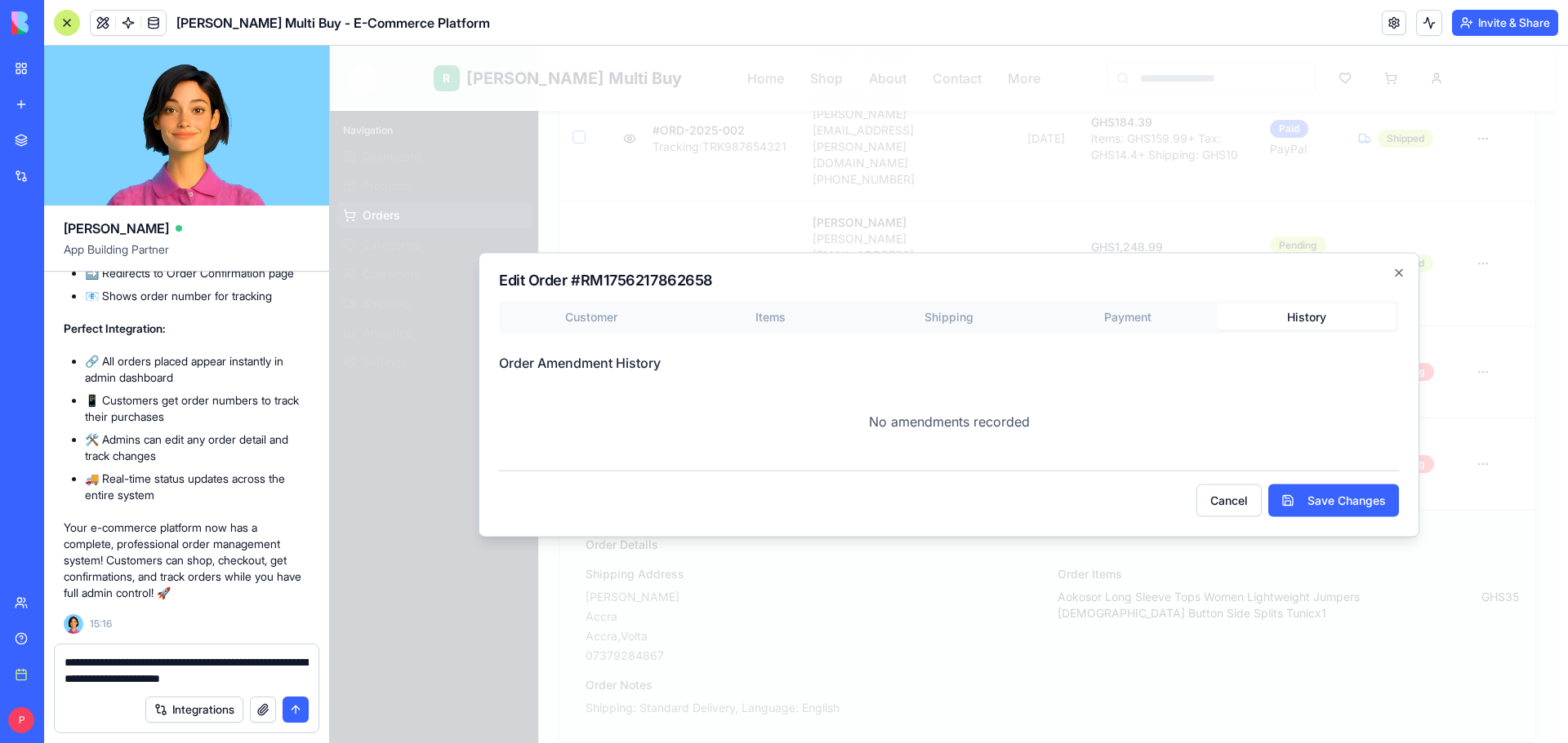
click at [1286, 310] on button "History" at bounding box center [1306, 316] width 179 height 26
click at [597, 316] on div "Customer Items Shipping Payment History Order Amendment History No amendments r…" at bounding box center [948, 379] width 900 height 157
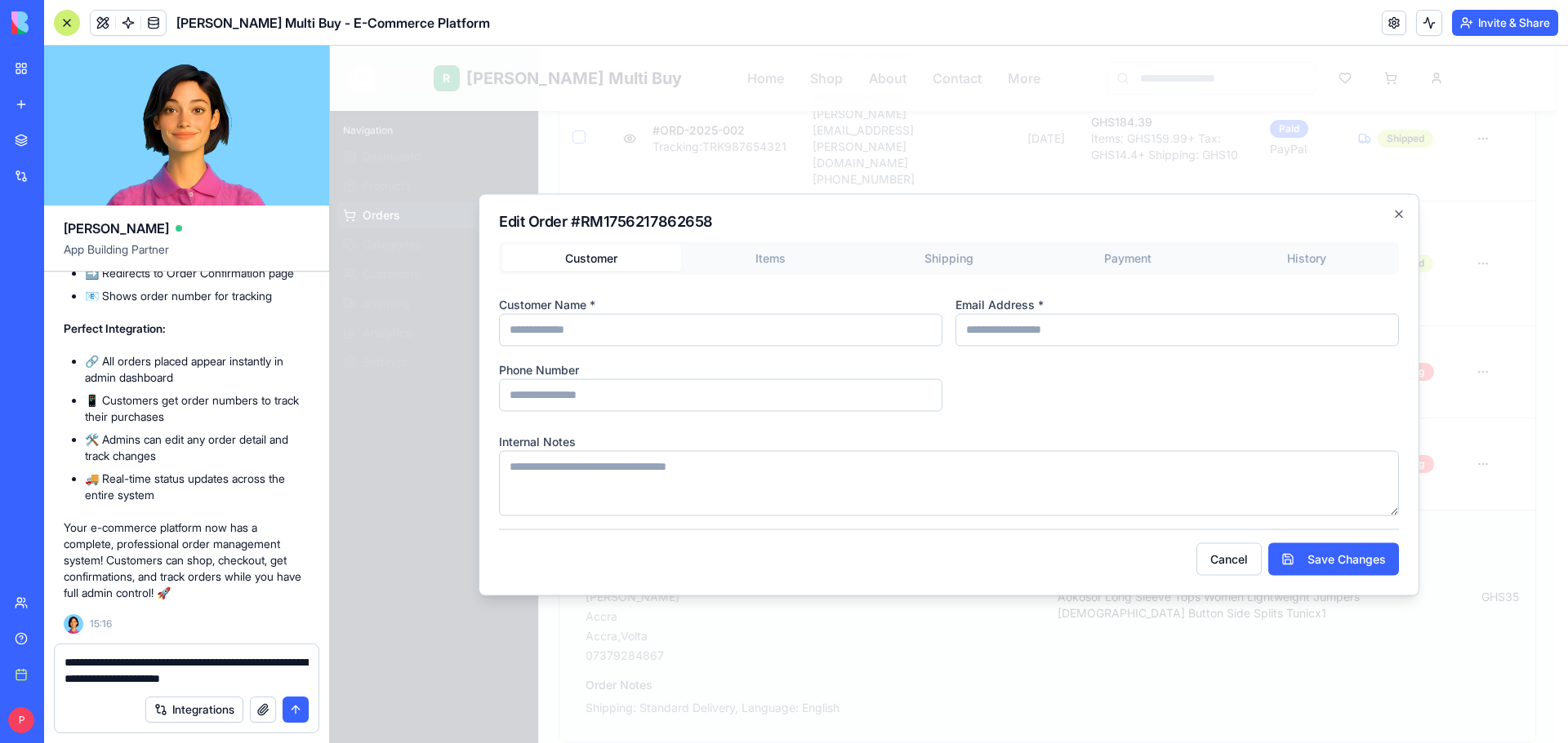
click at [728, 258] on div "Customer Items Shipping Payment History Customer Name * Email Address * Phone N…" at bounding box center [948, 378] width 900 height 274
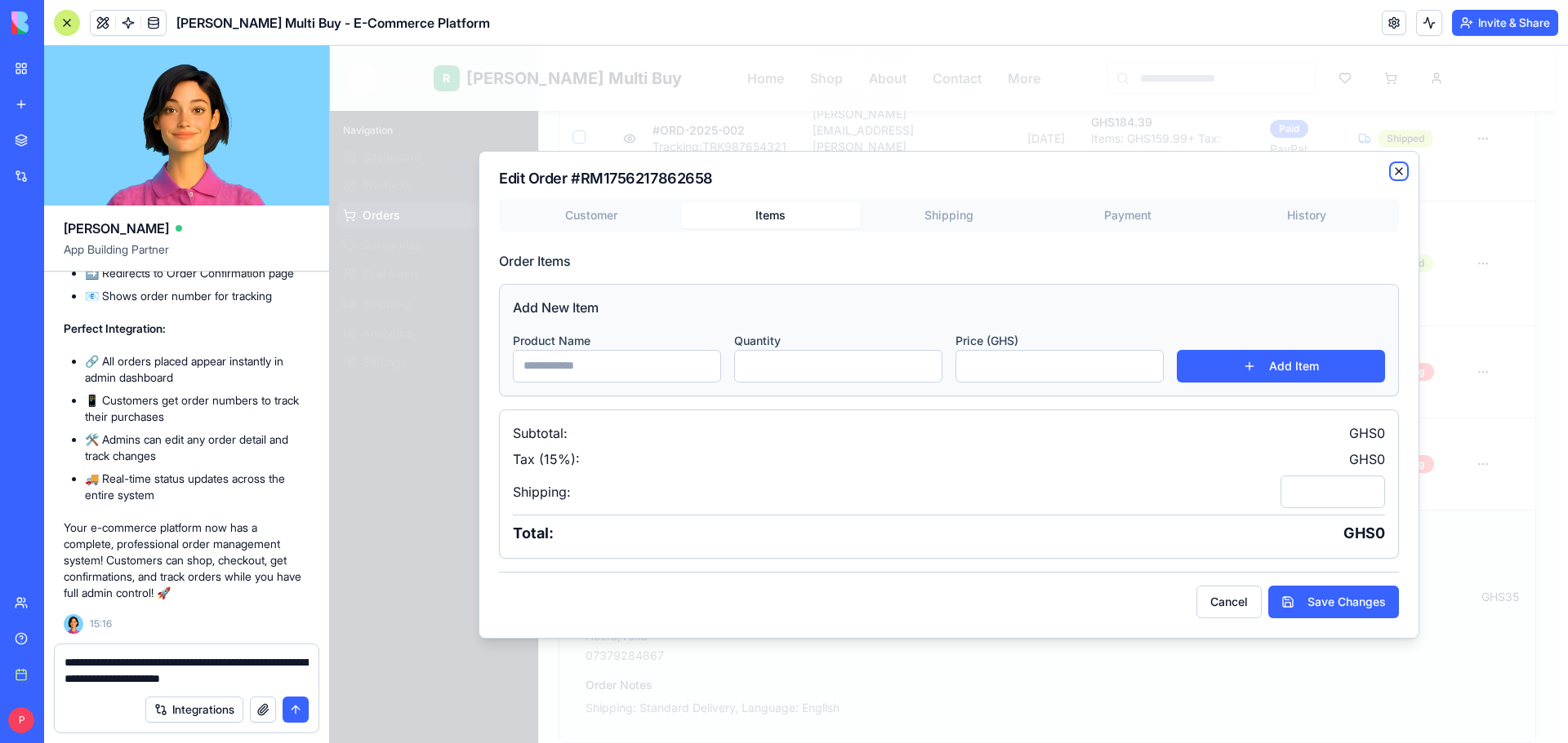
click at [1394, 175] on icon "button" at bounding box center [1399, 171] width 13 height 13
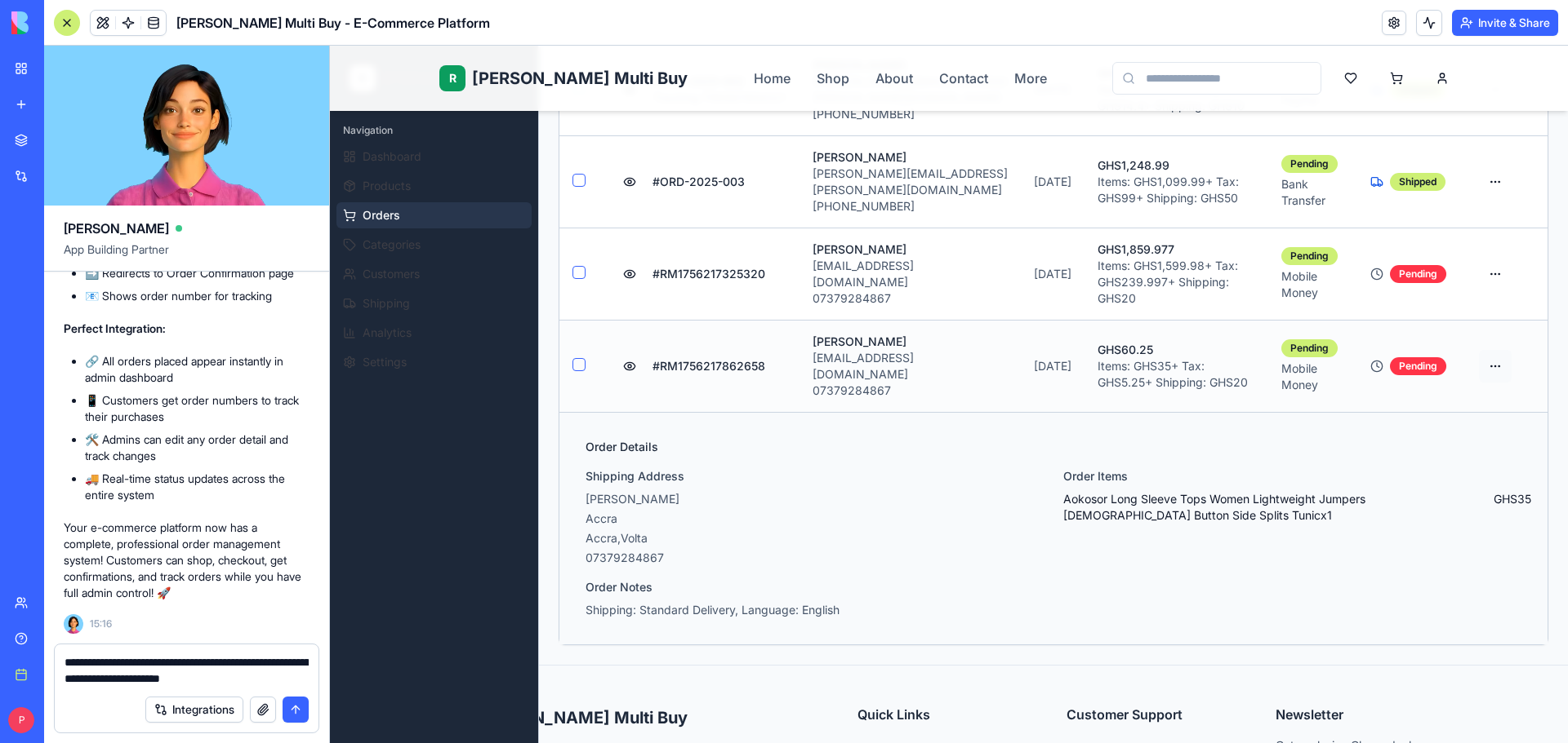
click at [1485, 300] on html "R Rene Multi Buy Rene Home Shop About Contact More R Rene Admin Navigation Dash…" at bounding box center [949, 283] width 1238 height 1543
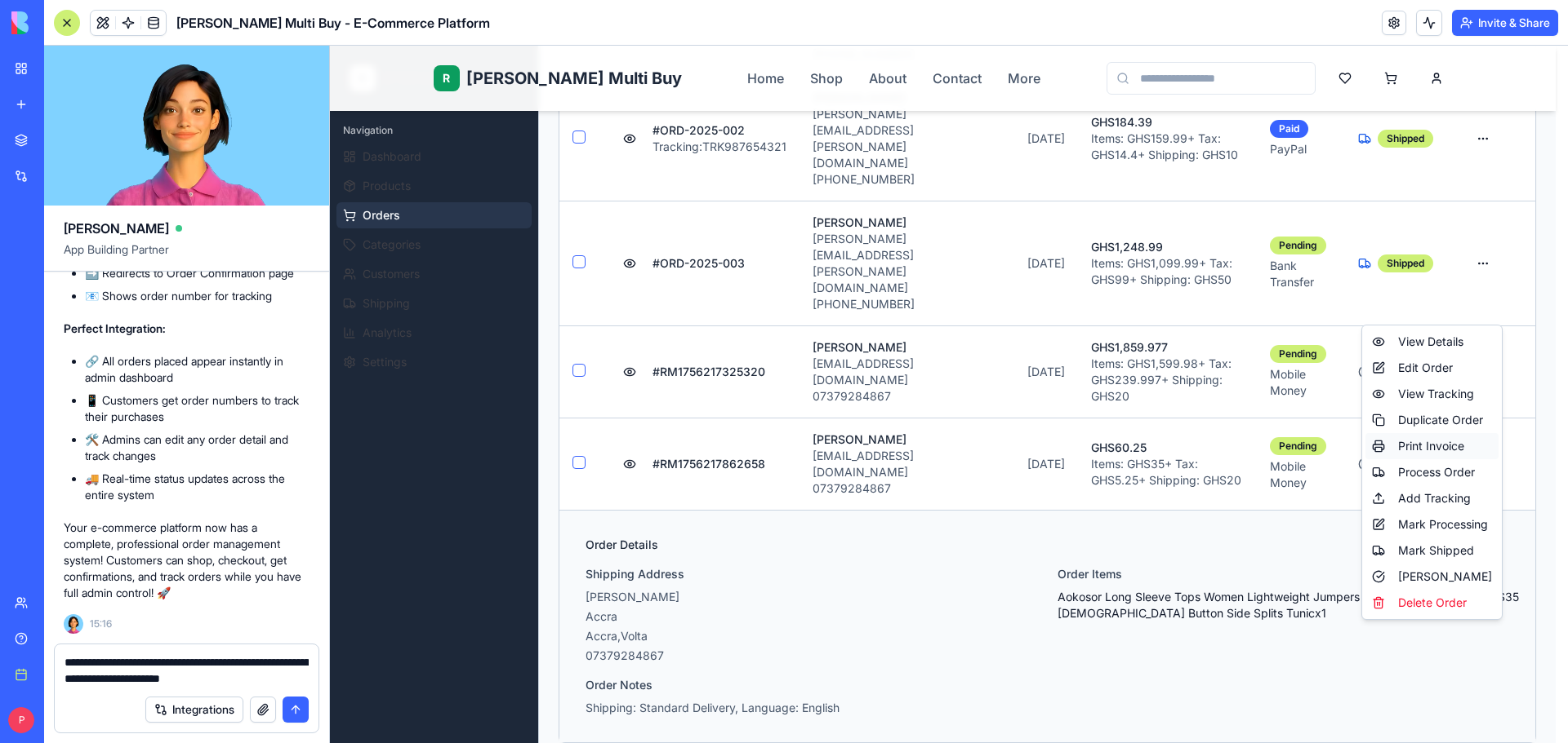
click at [1445, 446] on div "Print Invoice" at bounding box center [1431, 446] width 133 height 26
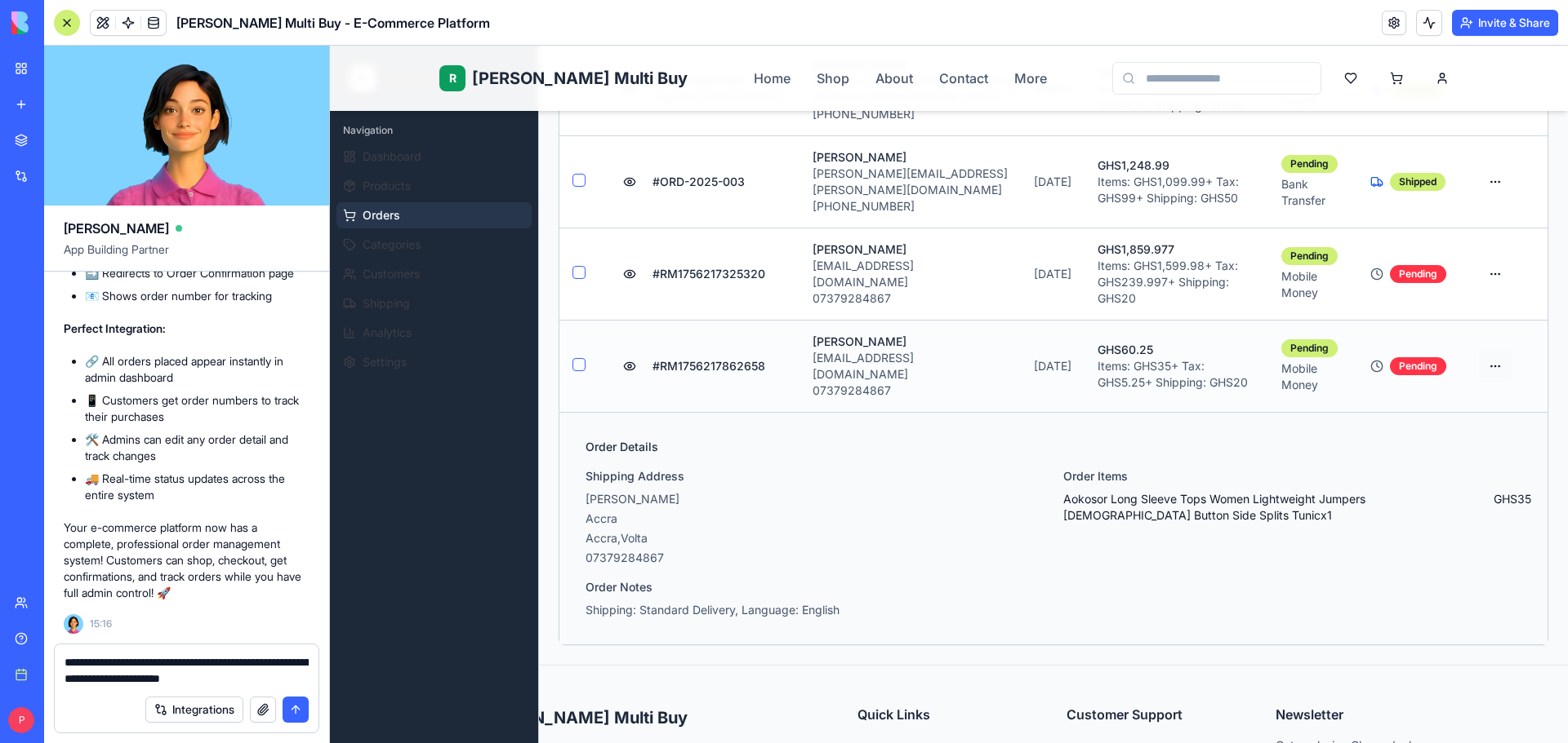
click at [1491, 299] on html "R Rene Multi Buy Rene Home Shop About Contact More R Rene Admin Navigation Dash…" at bounding box center [949, 283] width 1238 height 1543
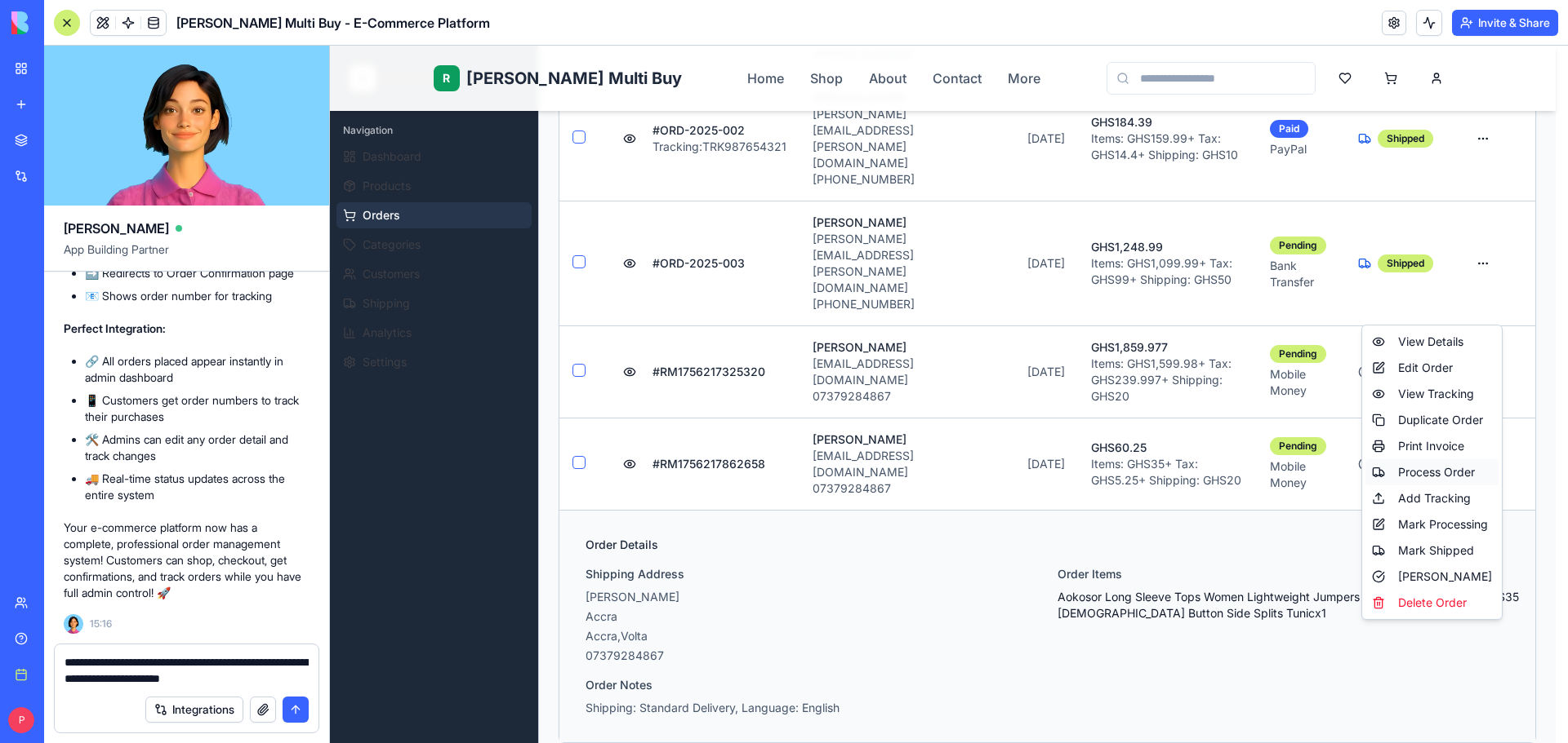
click at [1437, 481] on div "Process Order" at bounding box center [1431, 472] width 133 height 26
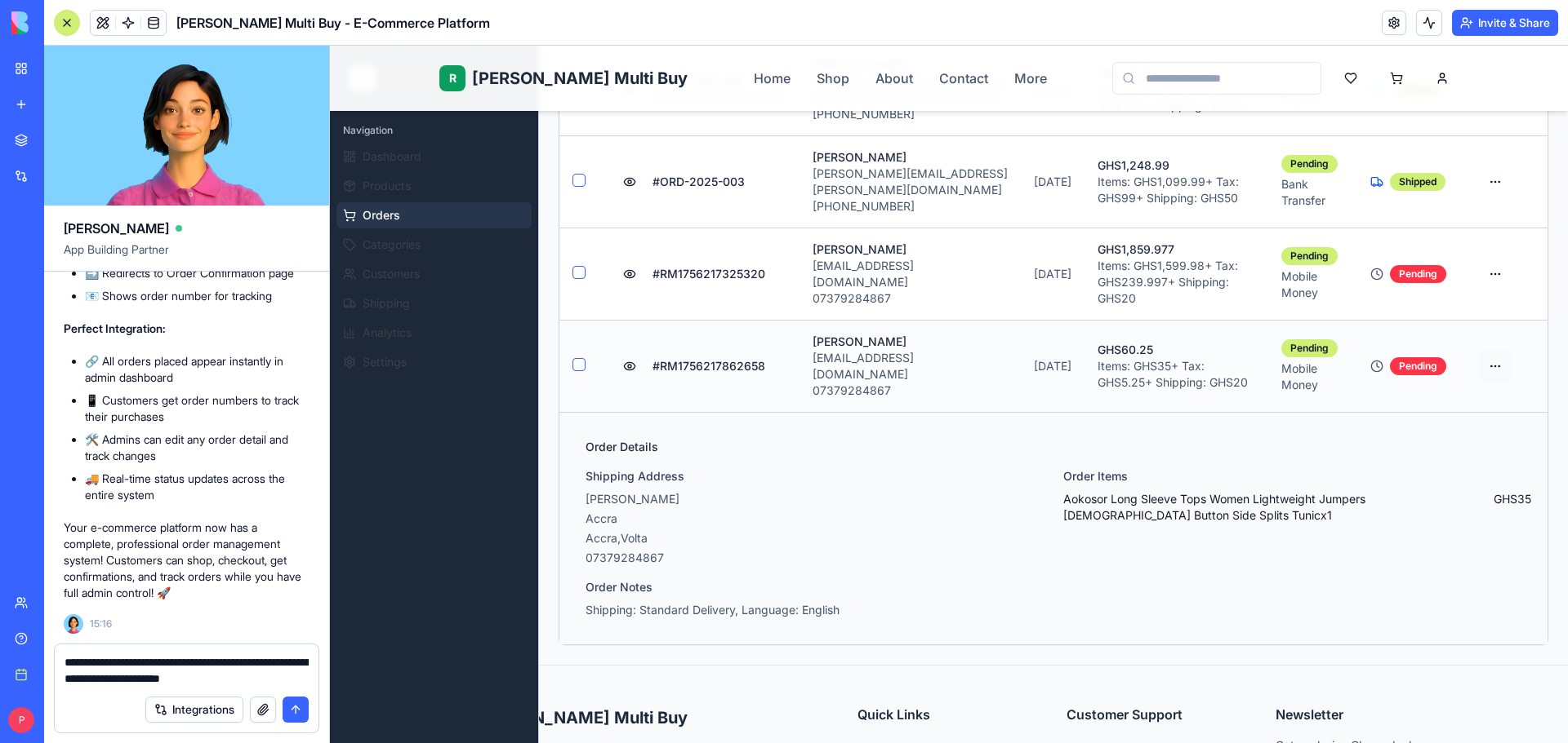
click at [1480, 310] on html "R Rene Multi Buy Rene Home Shop About Contact More R Rene Admin Navigation Dash…" at bounding box center [949, 283] width 1238 height 1543
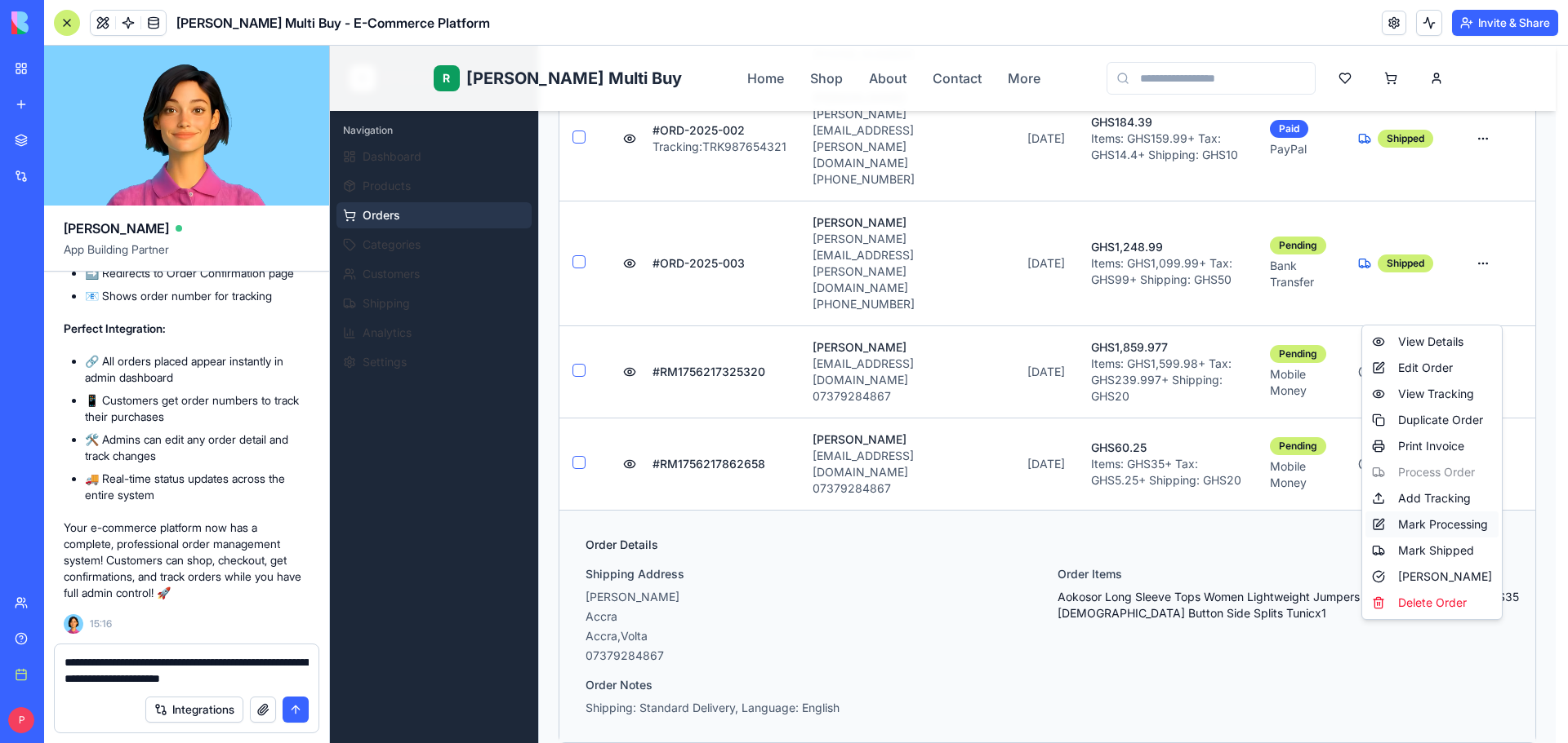
click at [1418, 531] on div "Mark Processing" at bounding box center [1431, 524] width 133 height 26
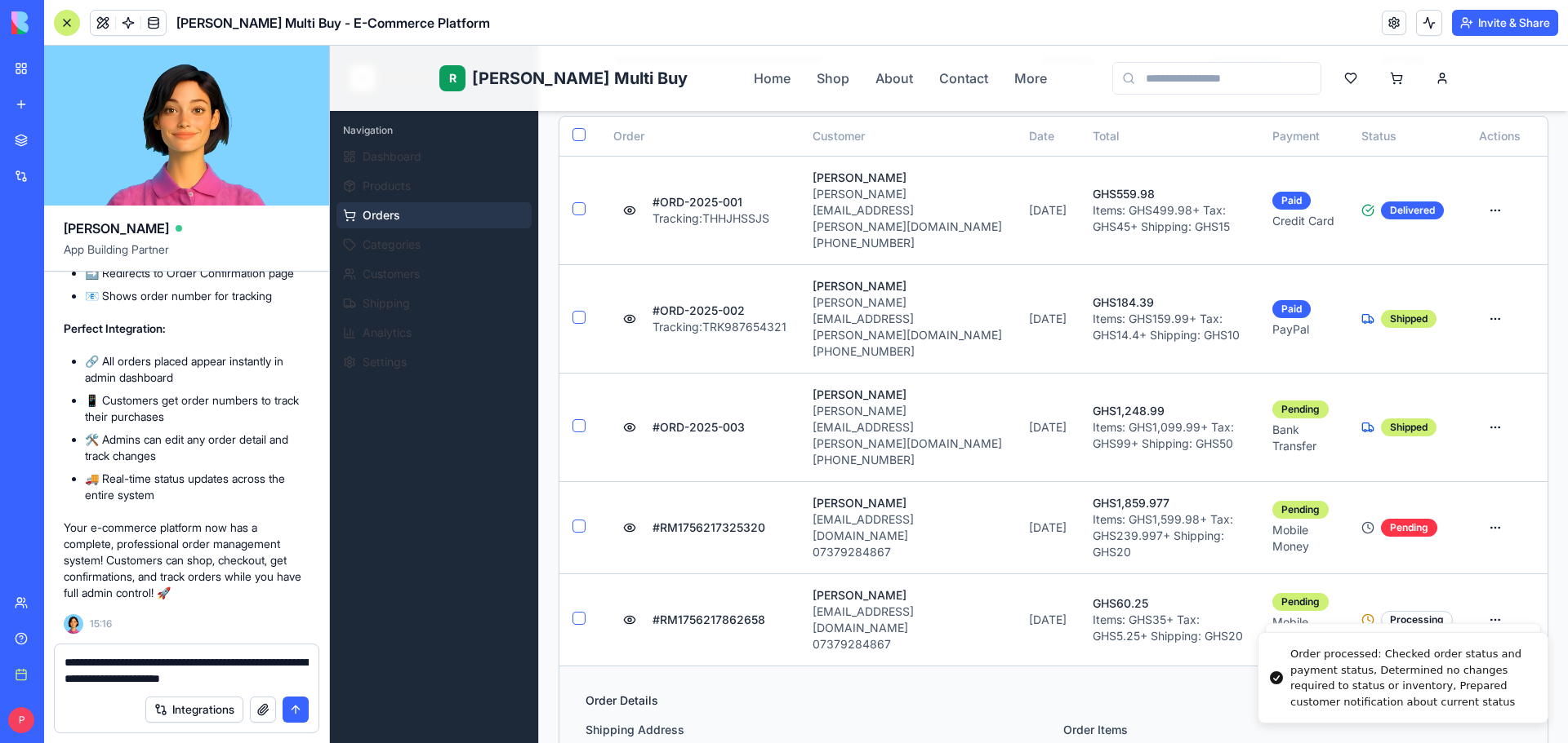
scroll to position [289, 0]
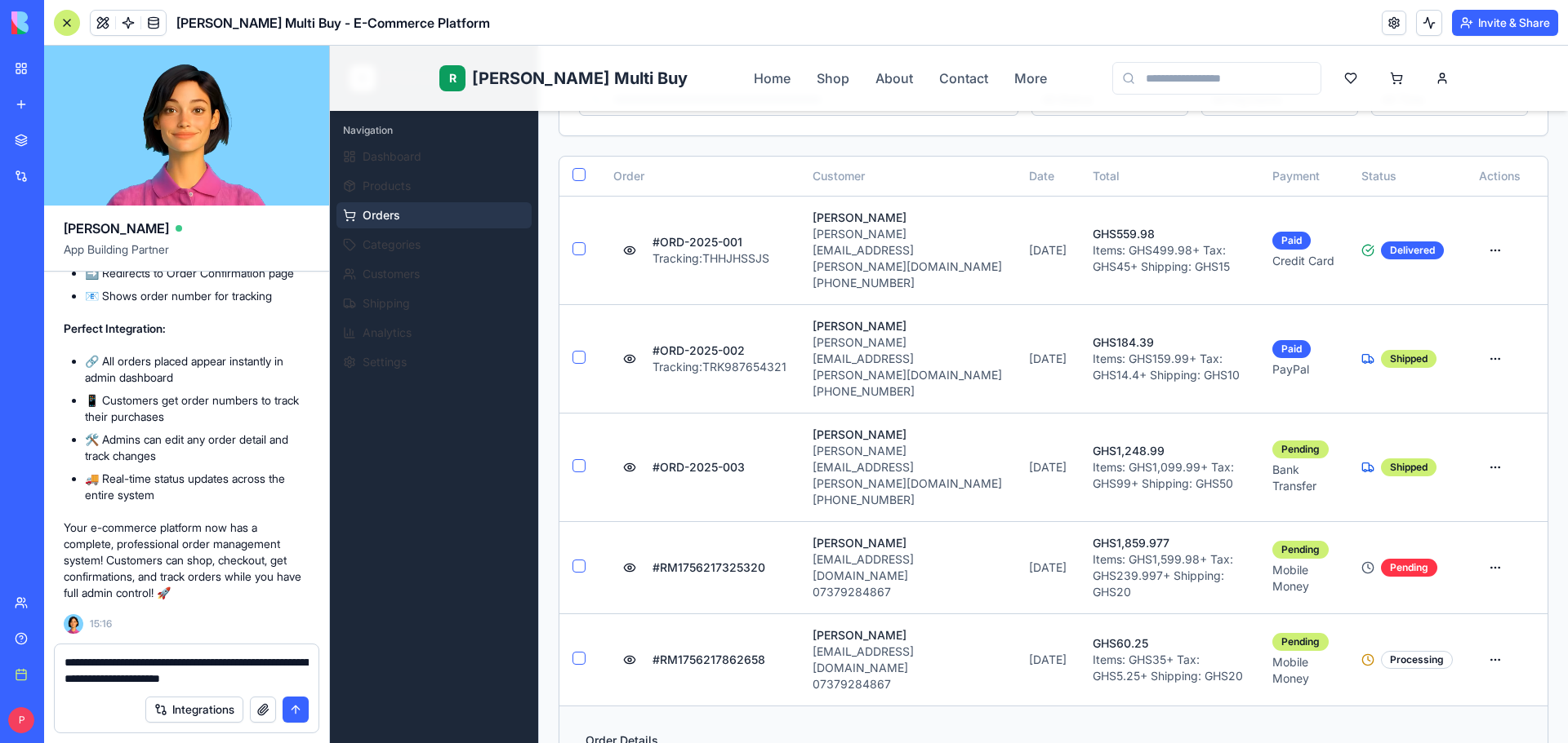
click at [255, 715] on button "button" at bounding box center [262, 710] width 26 height 26
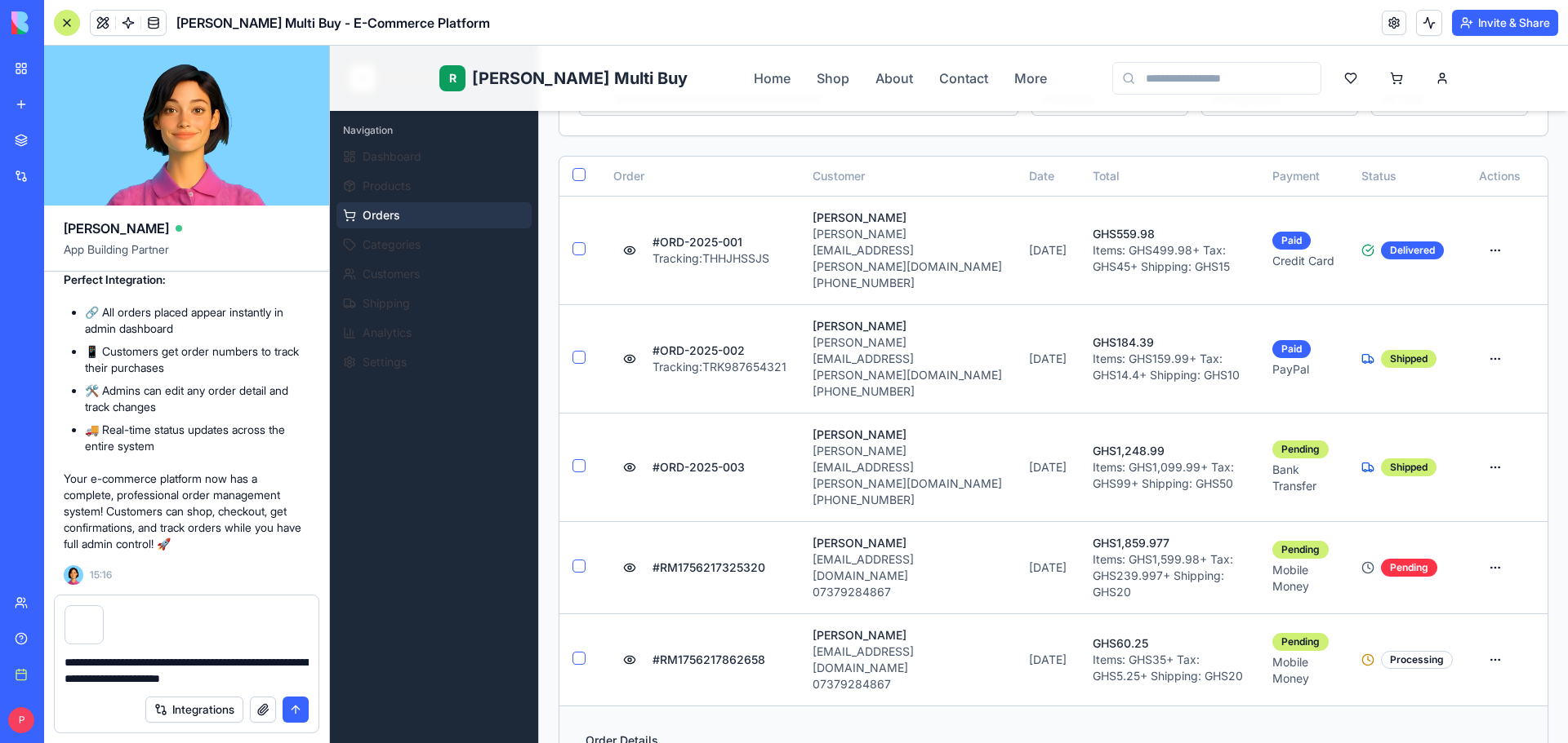
click at [286, 685] on textarea "**********" at bounding box center [186, 670] width 244 height 33
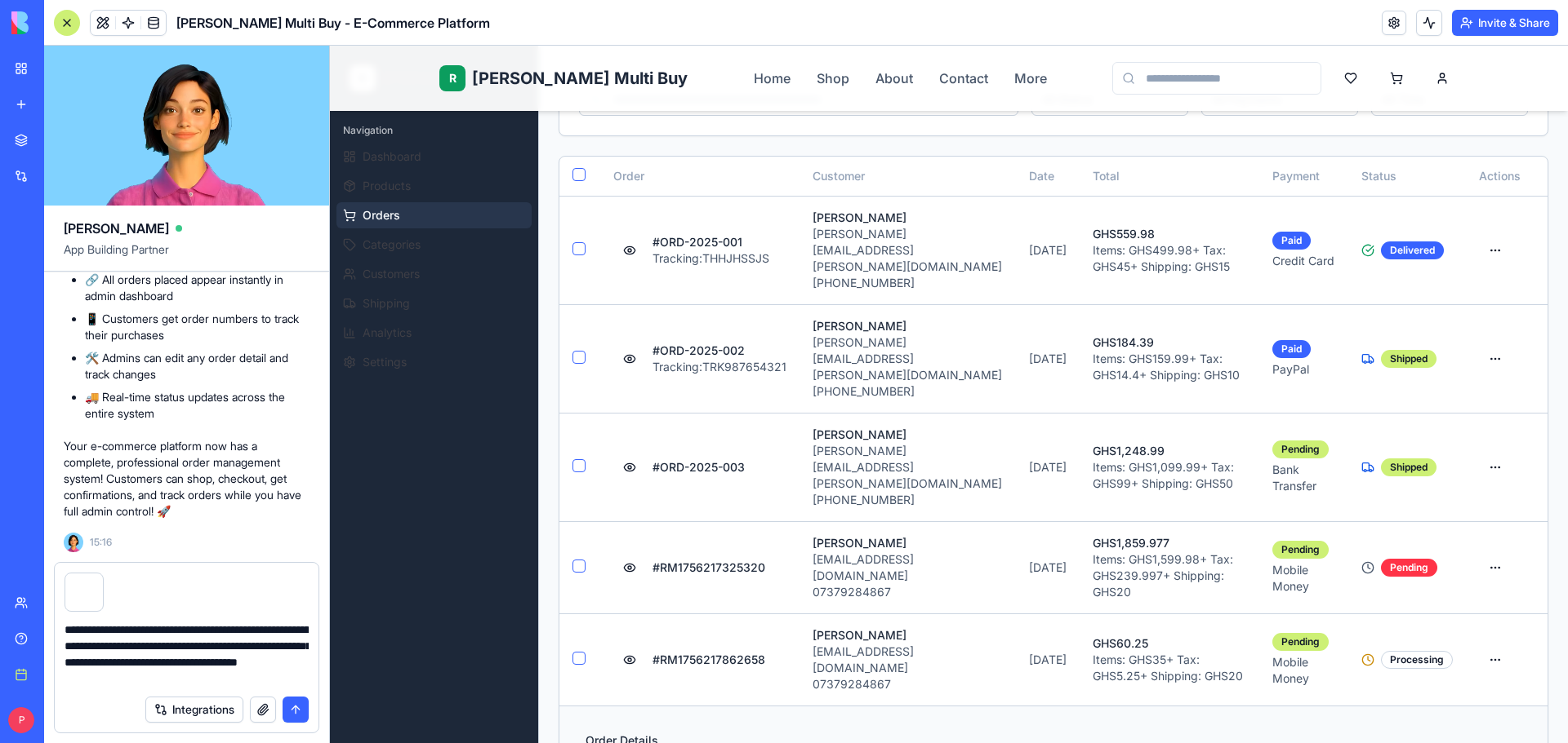
type textarea "**********"
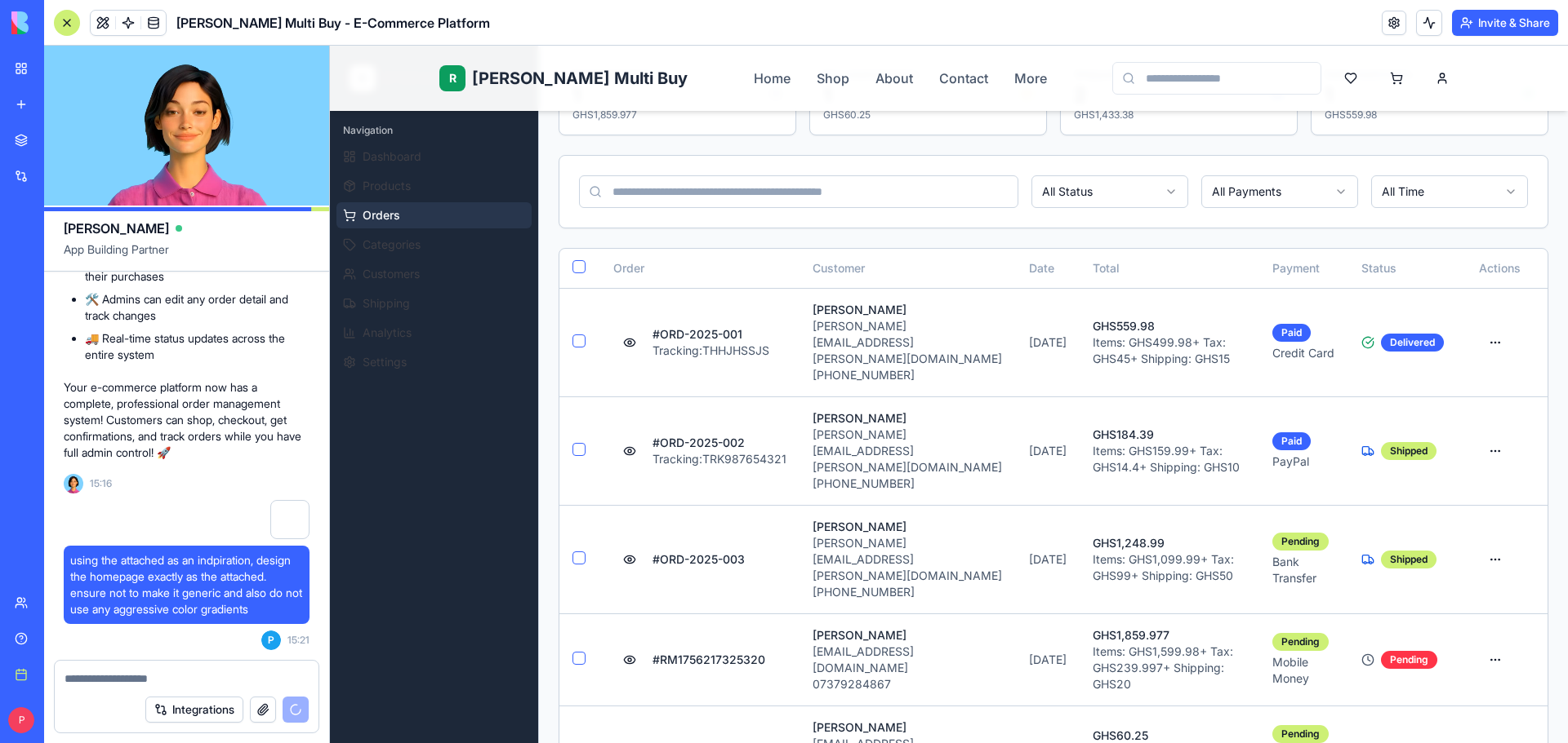
scroll to position [0, 0]
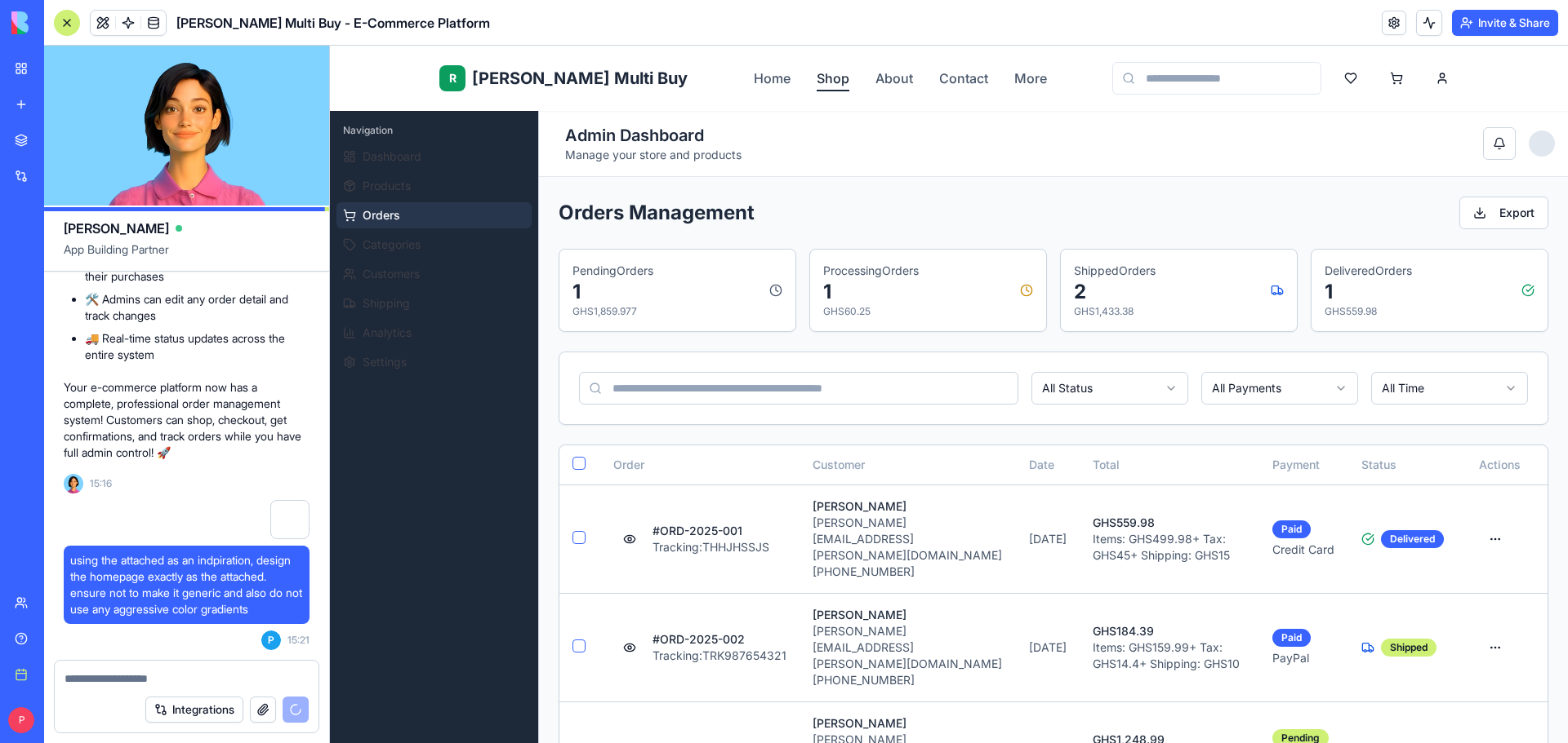
click at [816, 73] on link "Shop" at bounding box center [832, 78] width 33 height 19
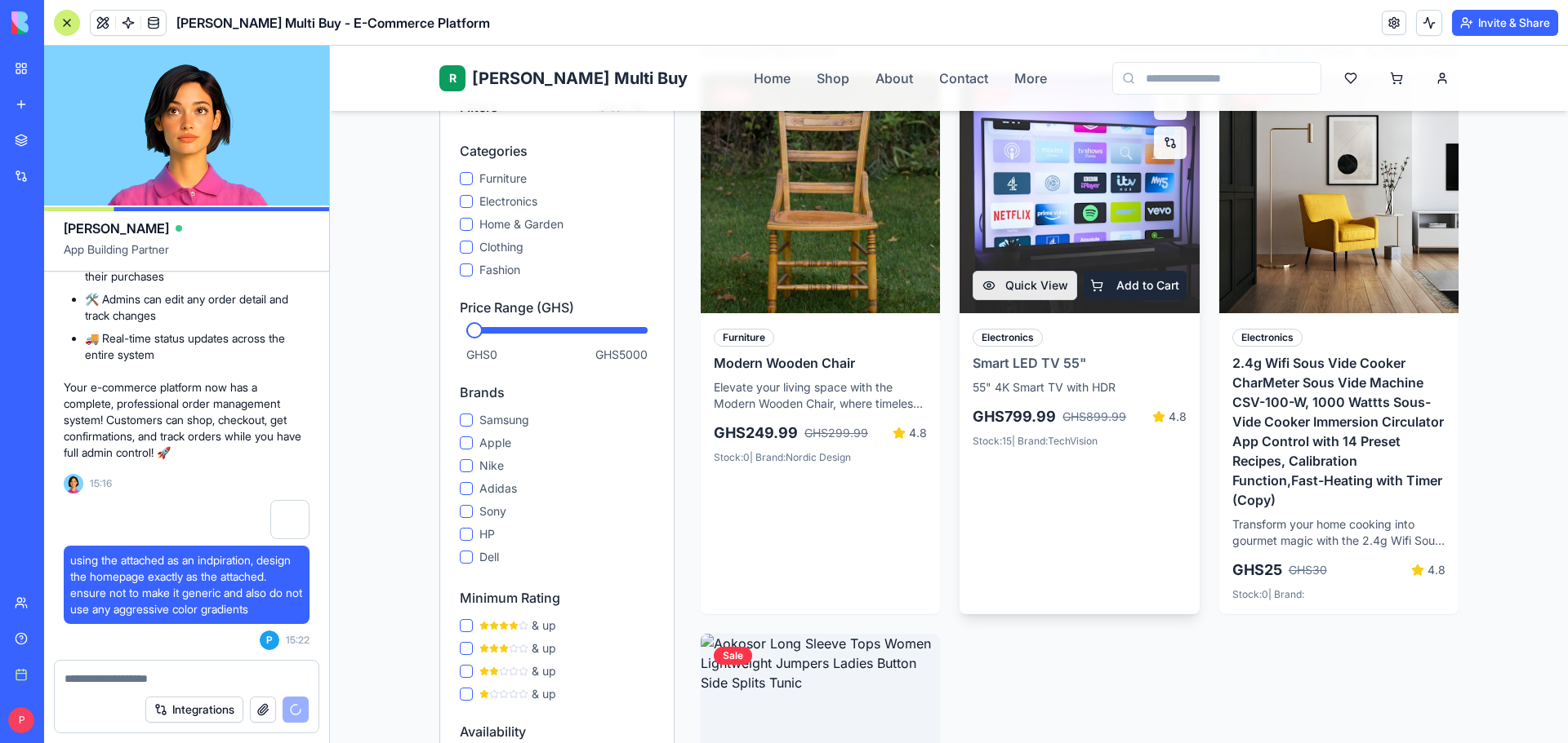
scroll to position [432, 0]
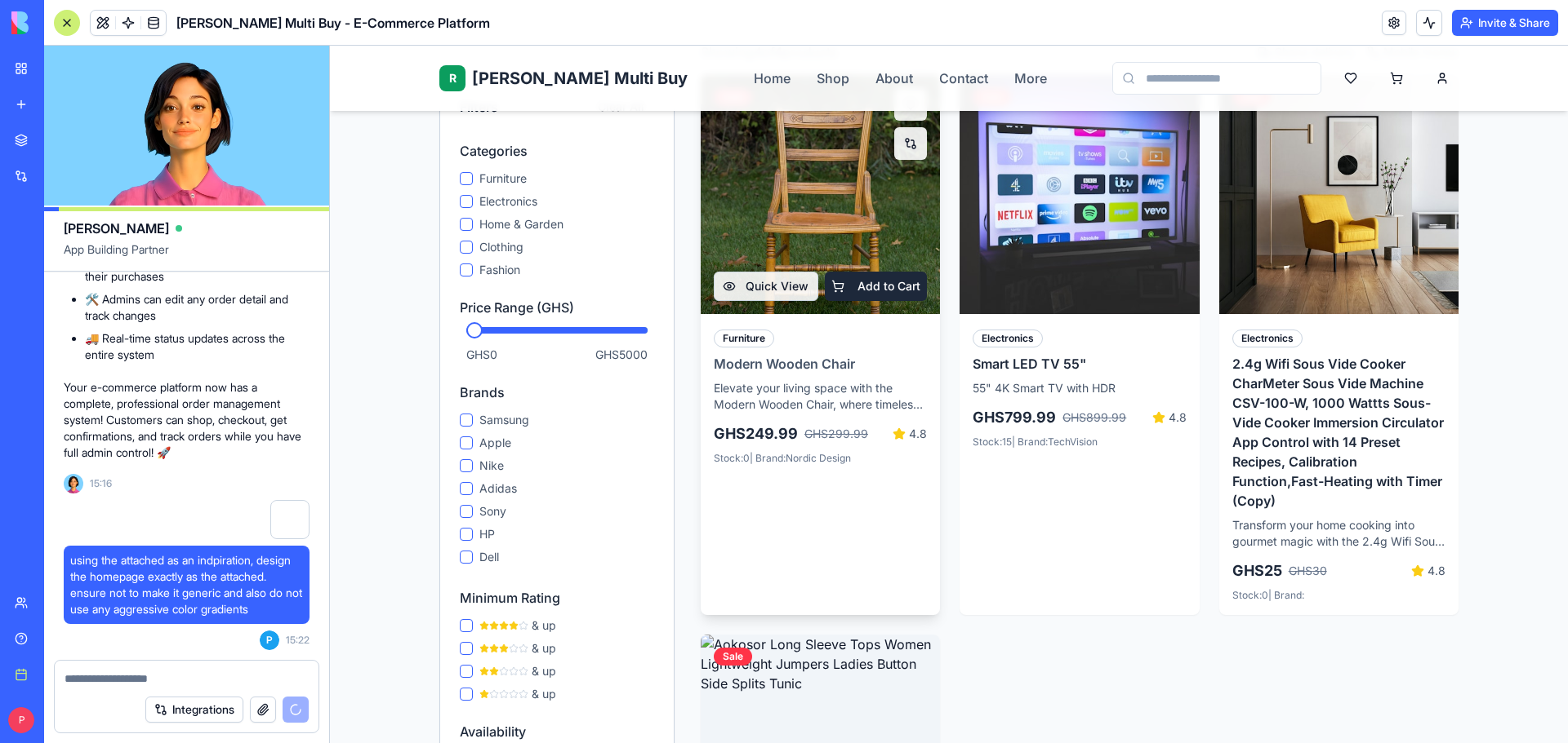
click at [850, 422] on div "GHS 249.99 GHS 299.99" at bounding box center [790, 433] width 155 height 23
click at [888, 271] on button "Add to Cart" at bounding box center [875, 286] width 103 height 29
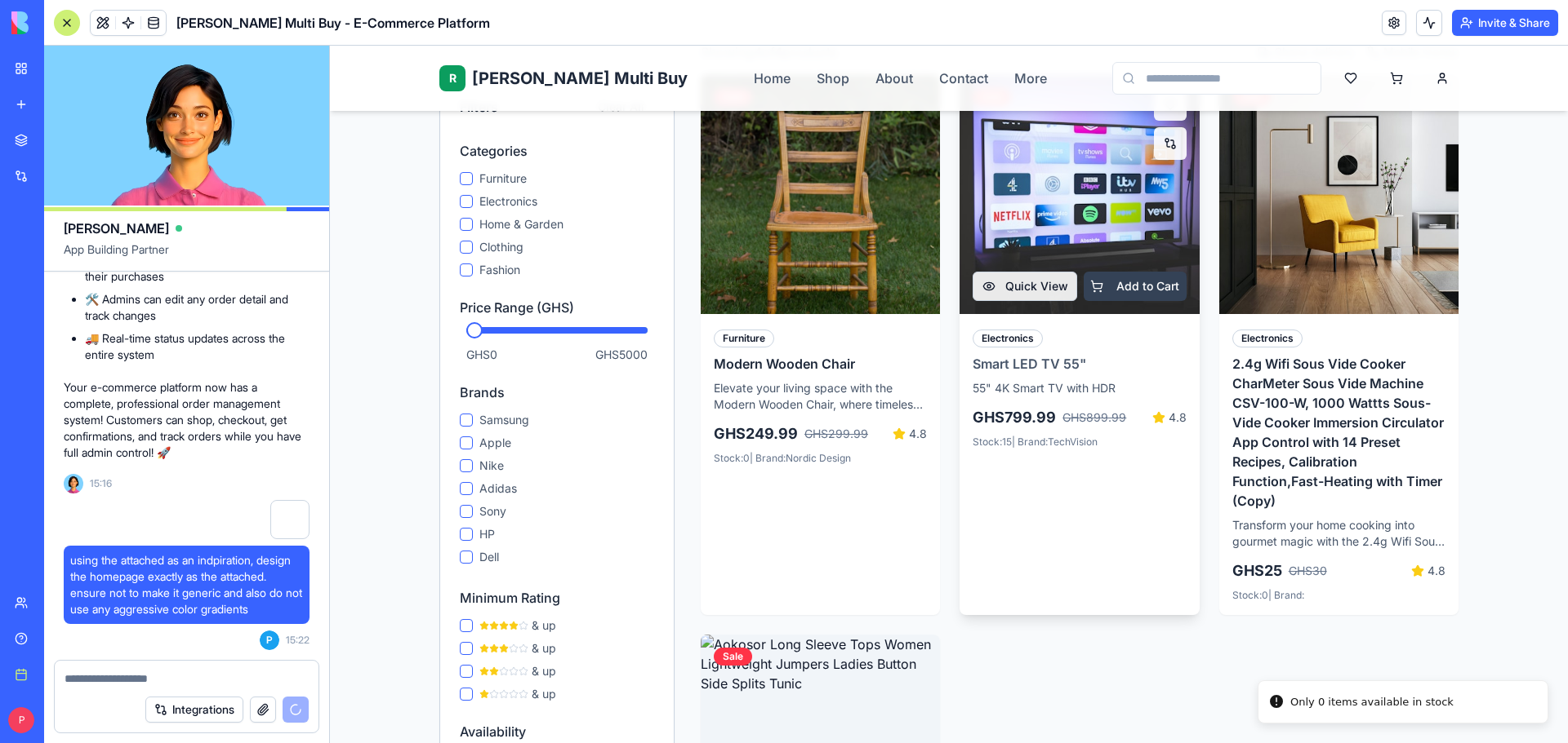
click at [1140, 272] on button "Add to Cart" at bounding box center [1134, 286] width 103 height 29
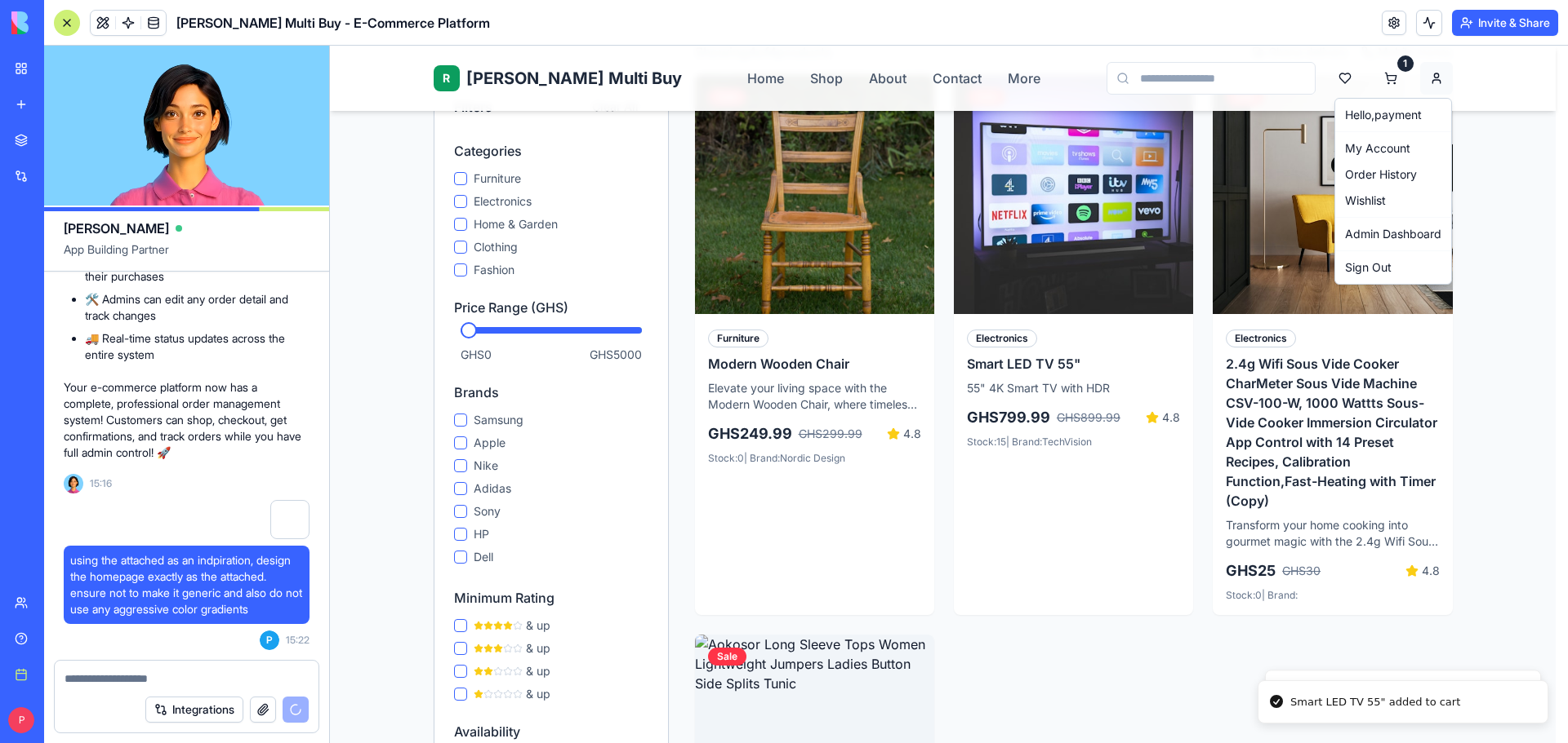
click at [1445, 81] on html "R Rene Multi Buy Rene Home Shop About Contact More 1 Home Shop Ghana-Wide Deliv…" at bounding box center [949, 564] width 1238 height 1899
click at [1396, 232] on link "Admin Dashboard" at bounding box center [1393, 234] width 109 height 26
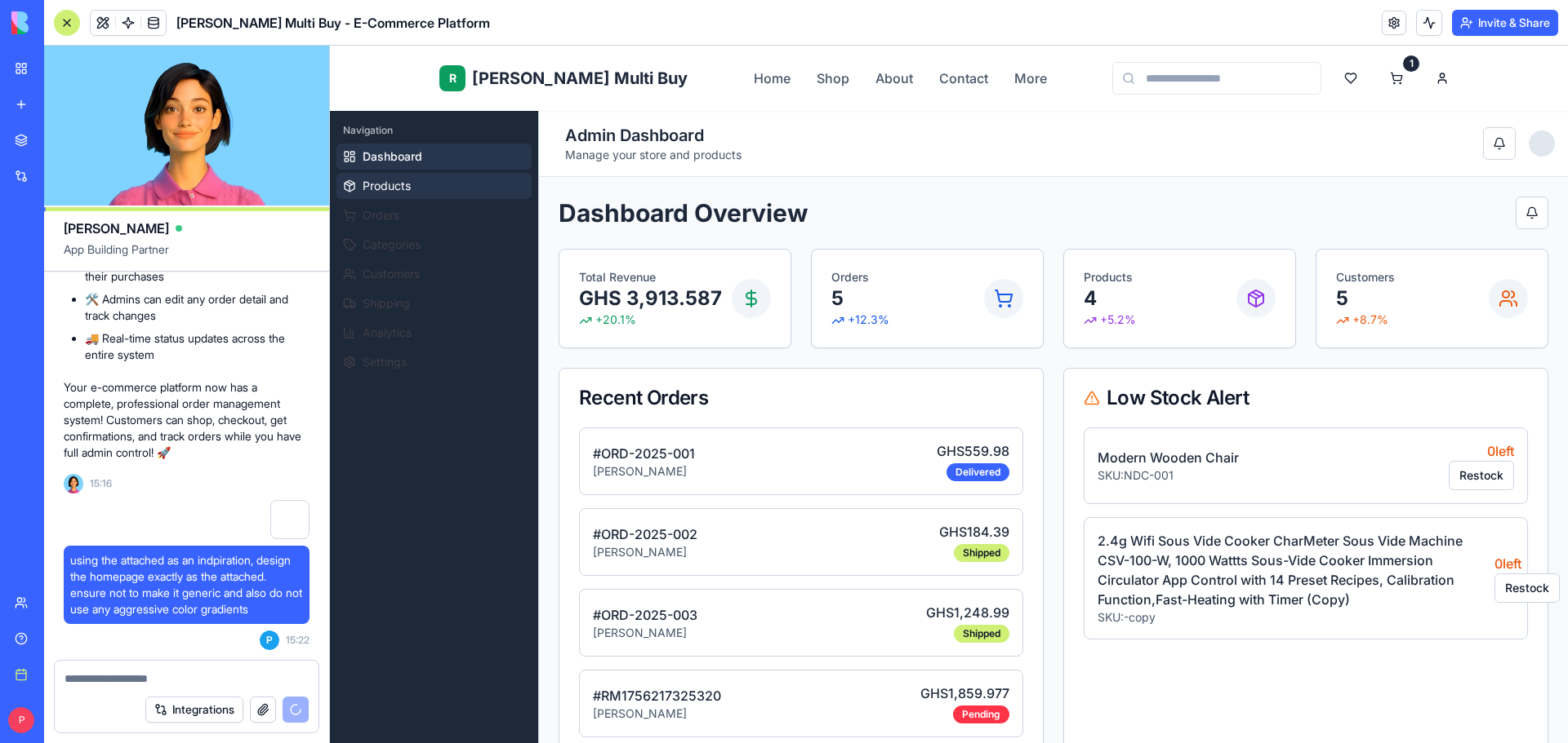
click at [392, 187] on span "Products" at bounding box center [387, 186] width 48 height 17
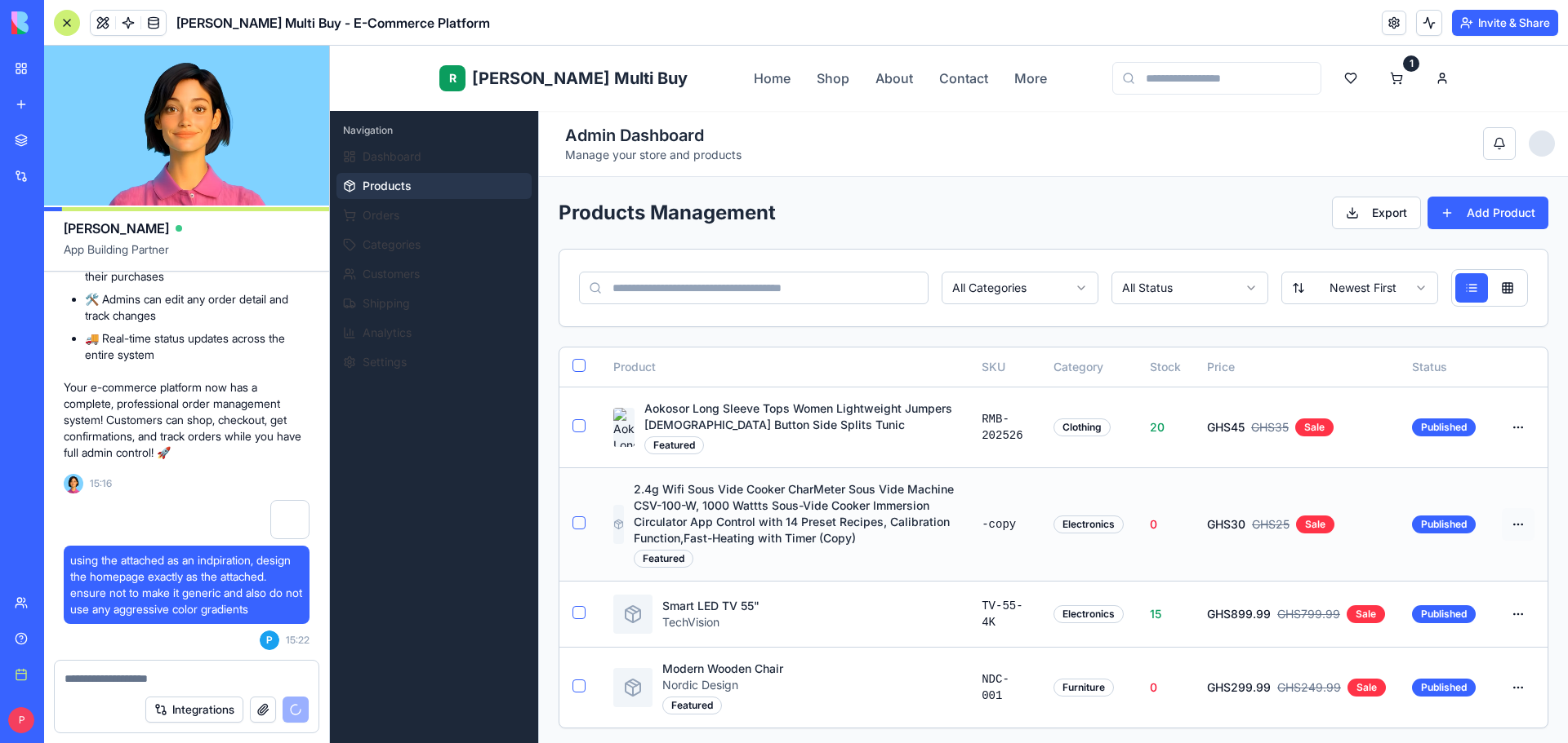
click at [1501, 524] on html "R Rene Multi Buy Rene Home Shop About Contact More 1 R Rene Admin Navigation Da…" at bounding box center [949, 622] width 1238 height 1153
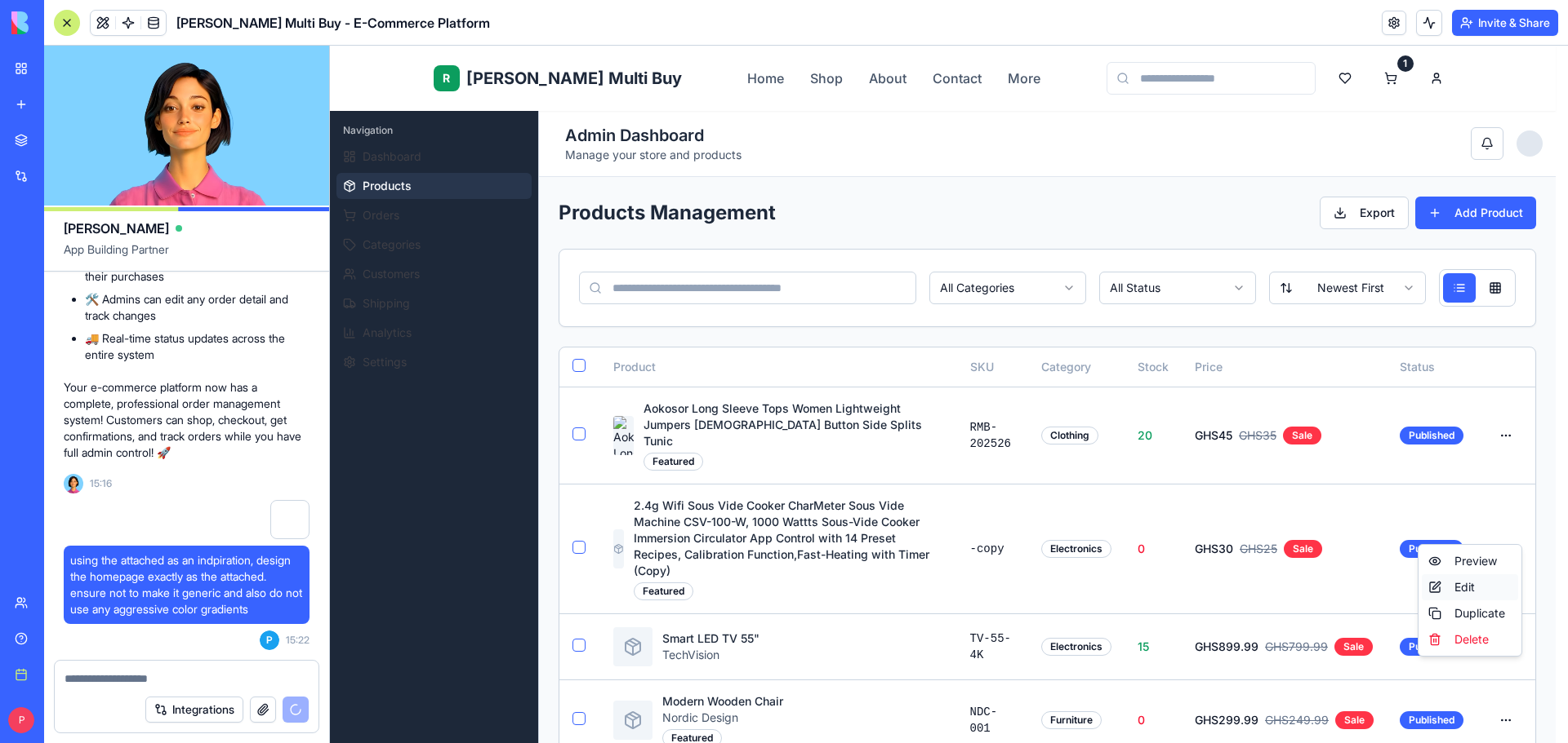
click at [1489, 586] on div "Edit" at bounding box center [1469, 587] width 96 height 26
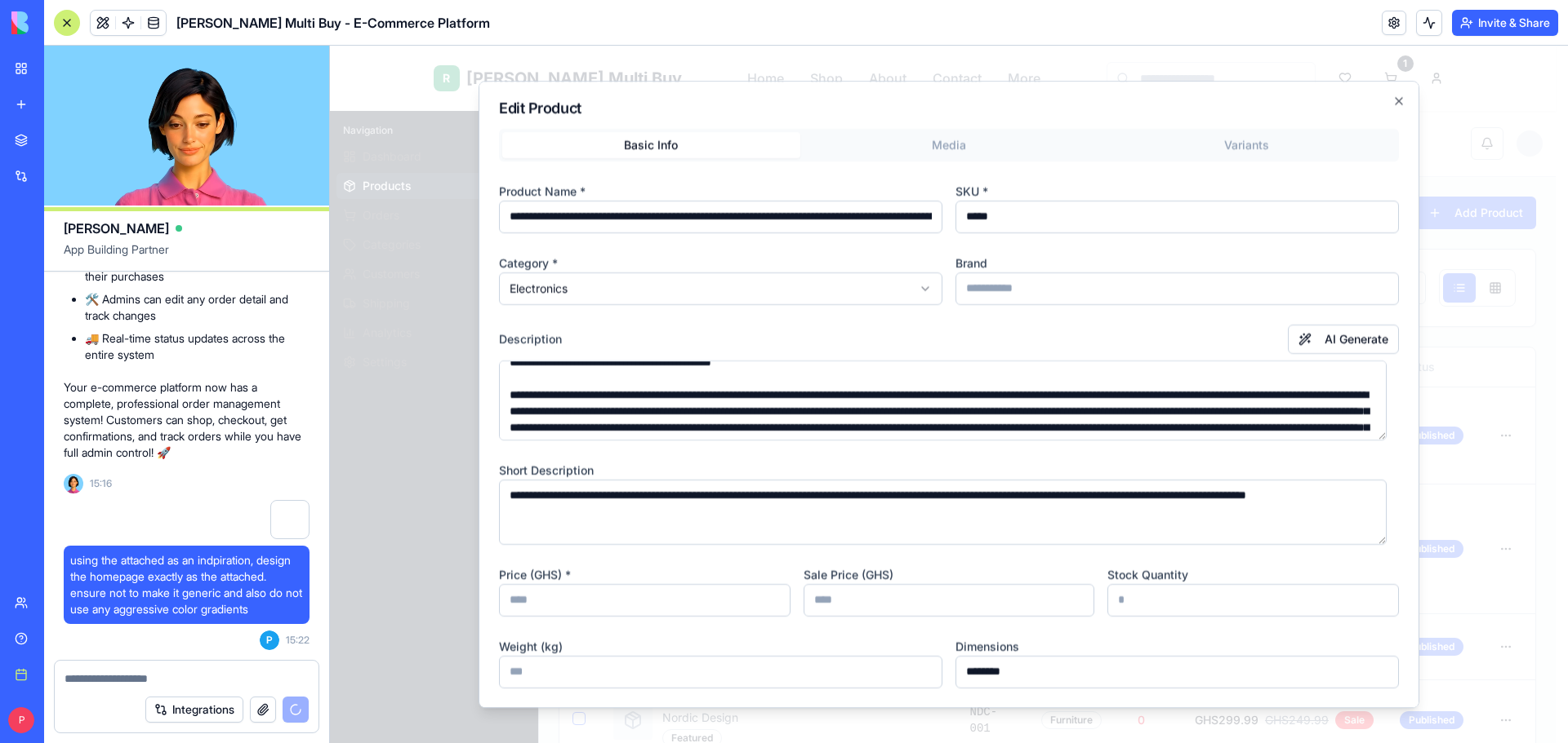
scroll to position [82, 0]
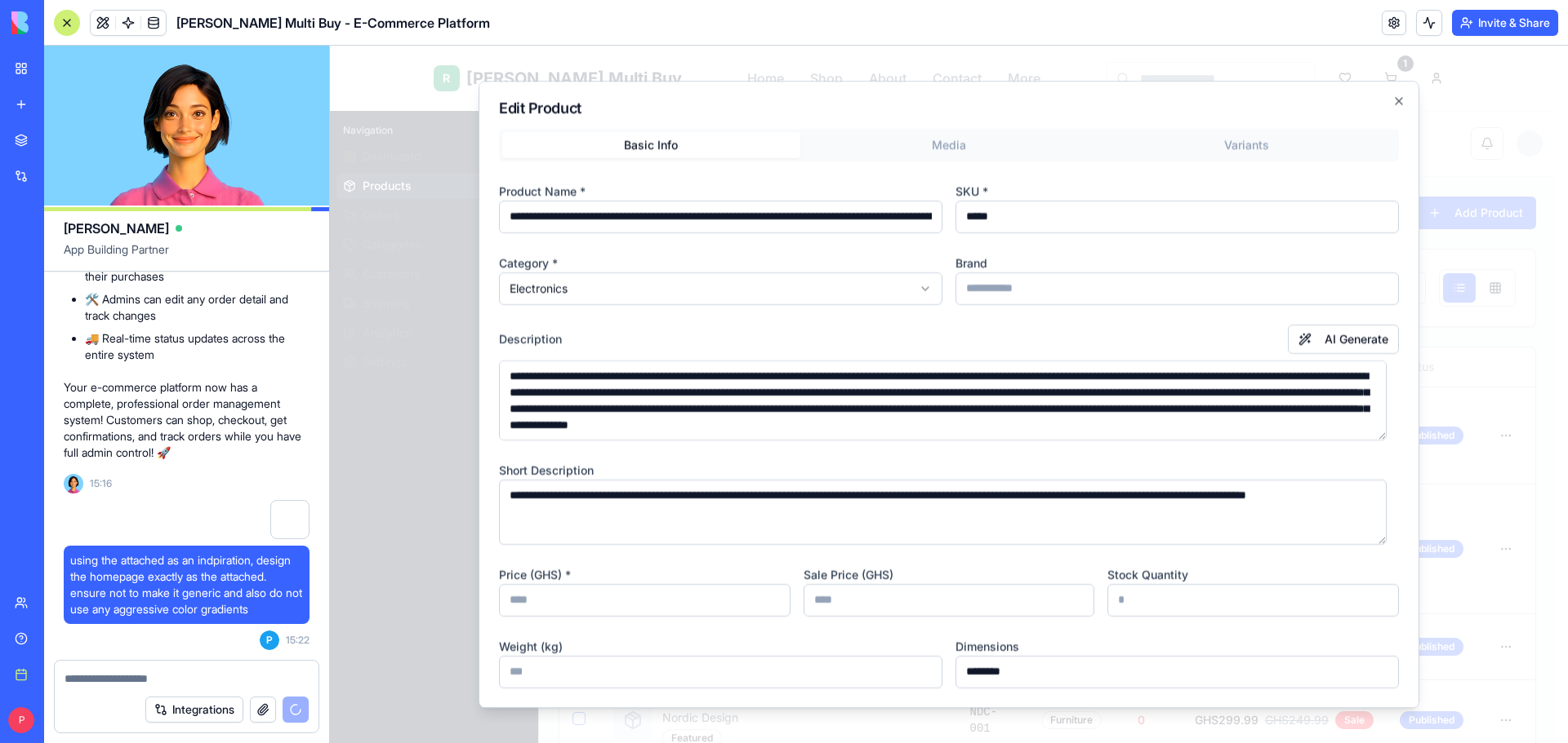
click at [1107, 604] on input "*" at bounding box center [1252, 600] width 292 height 33
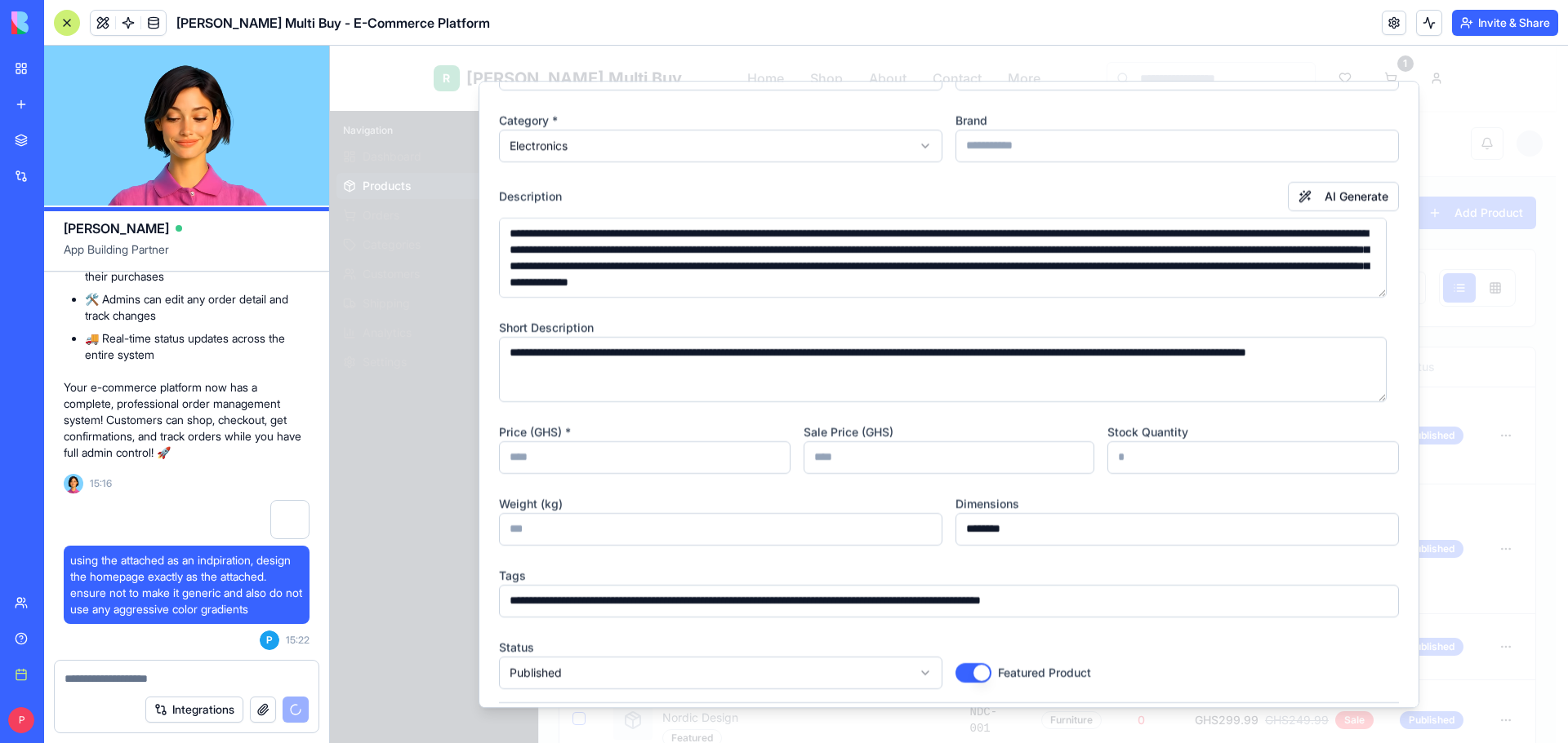
scroll to position [203, 0]
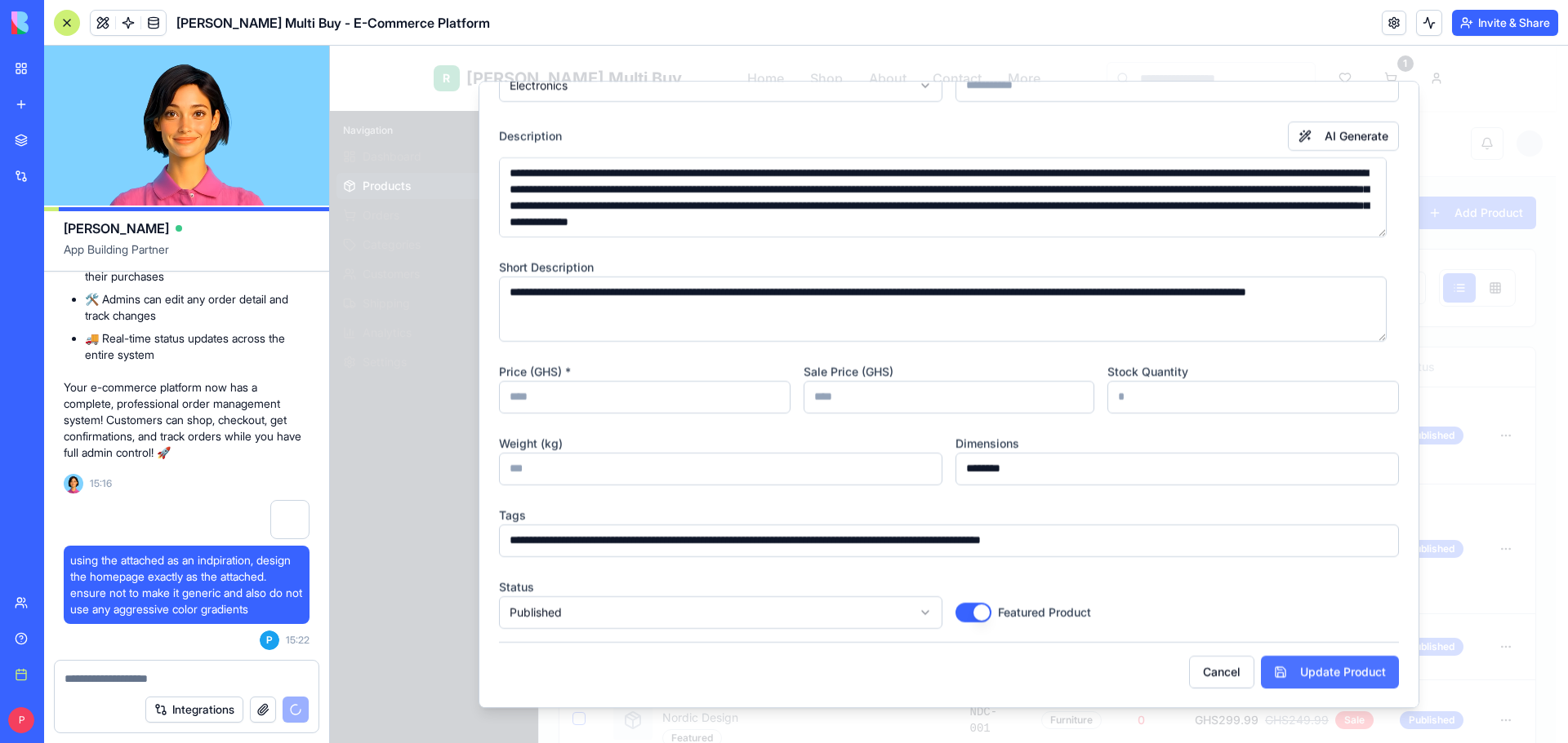
type input "**"
click at [1327, 674] on button "Update Product" at bounding box center [1329, 672] width 138 height 33
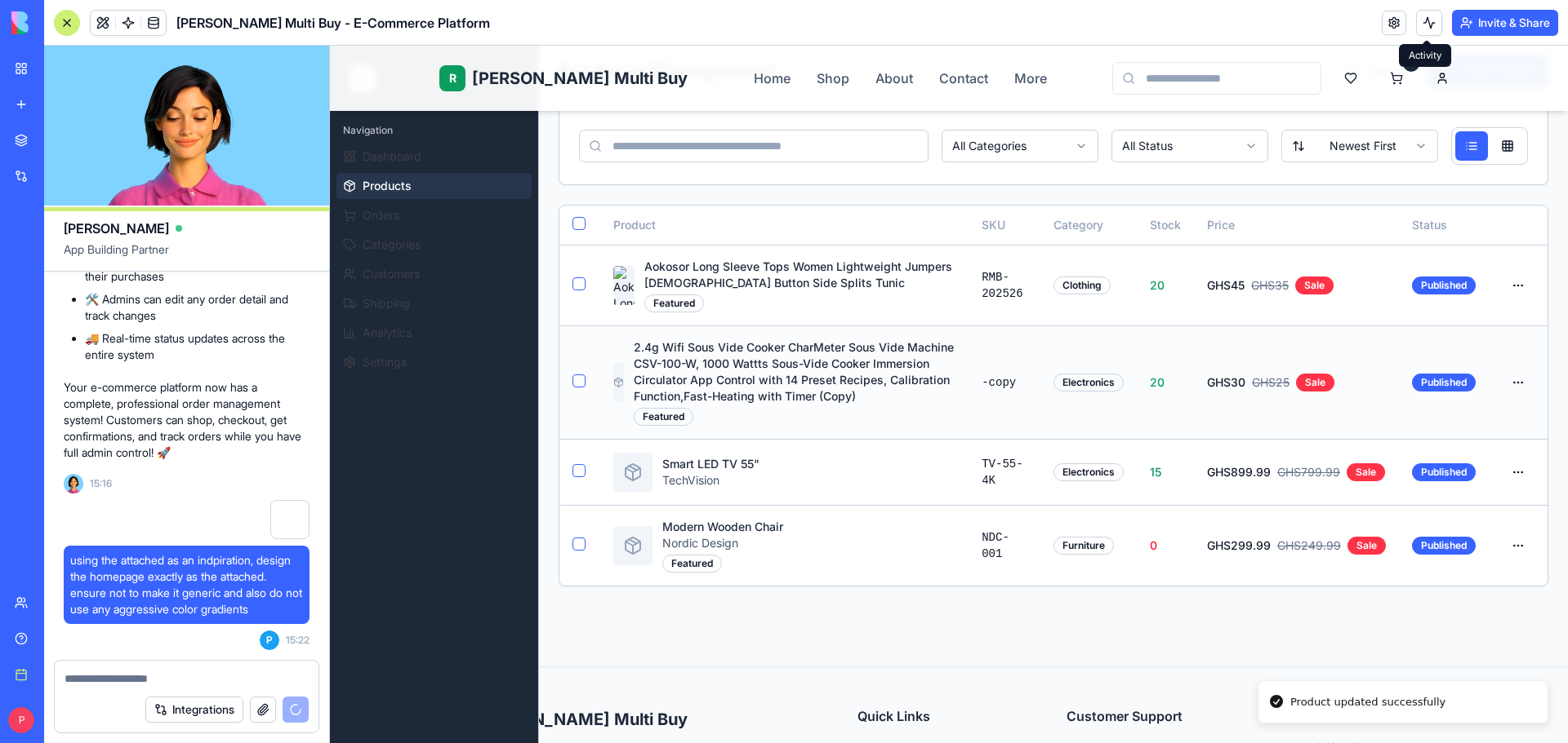
scroll to position [163, 0]
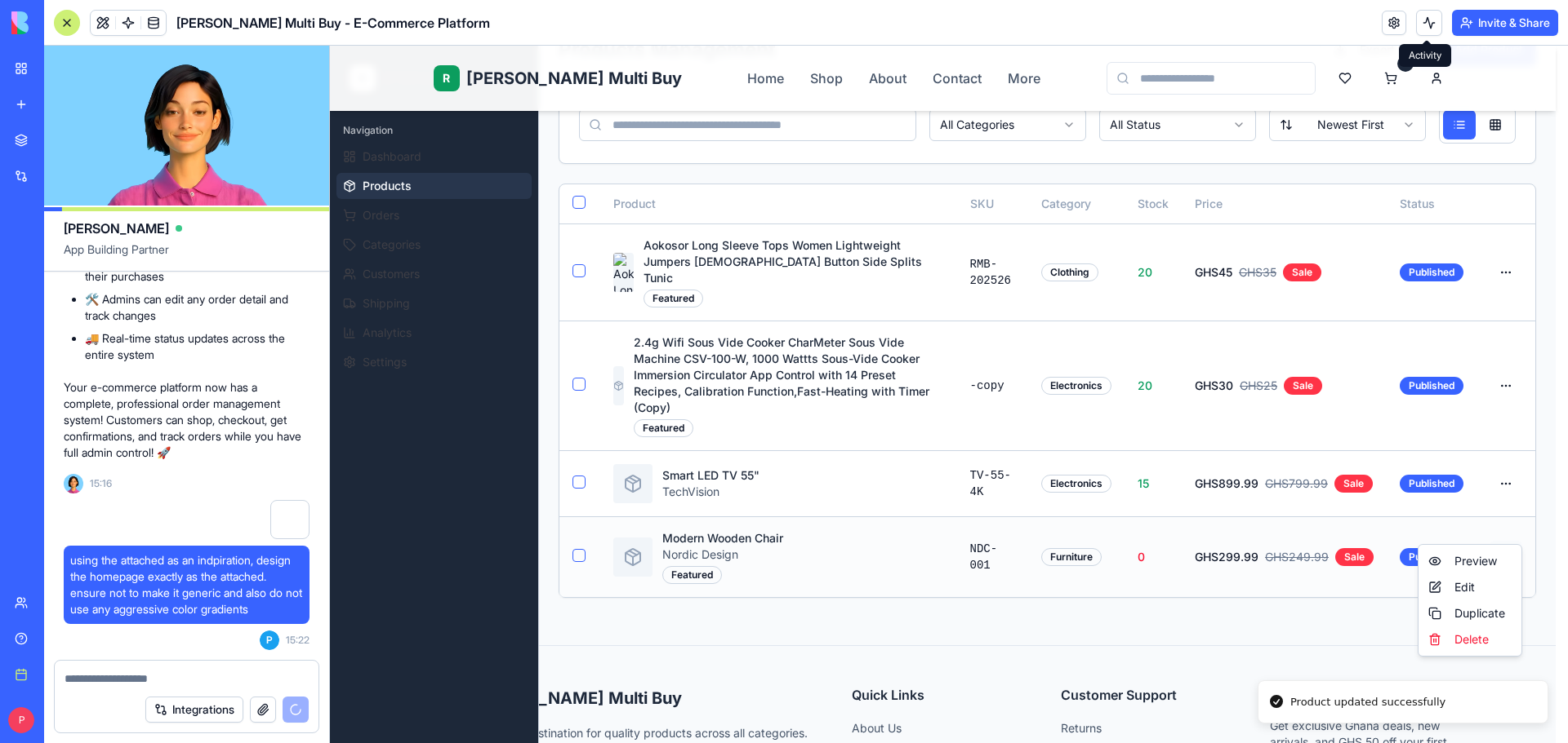
click at [1506, 528] on html "R Rene Multi Buy Rene Home Shop About Contact More 1 R Rene Admin Navigation Da…" at bounding box center [949, 458] width 1238 height 1153
click at [1472, 588] on div "Edit" at bounding box center [1469, 587] width 96 height 26
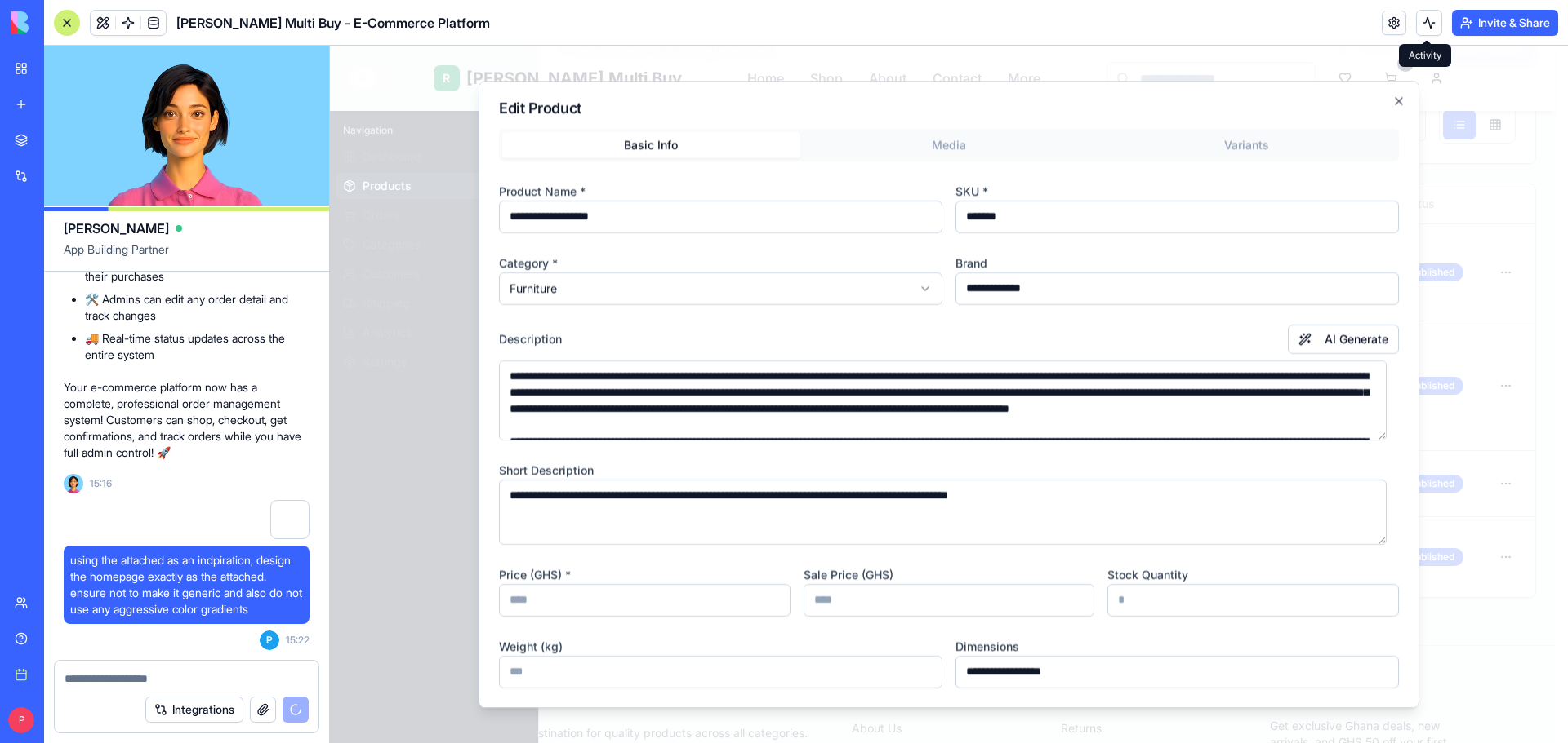
click at [1107, 601] on input "*" at bounding box center [1252, 600] width 292 height 33
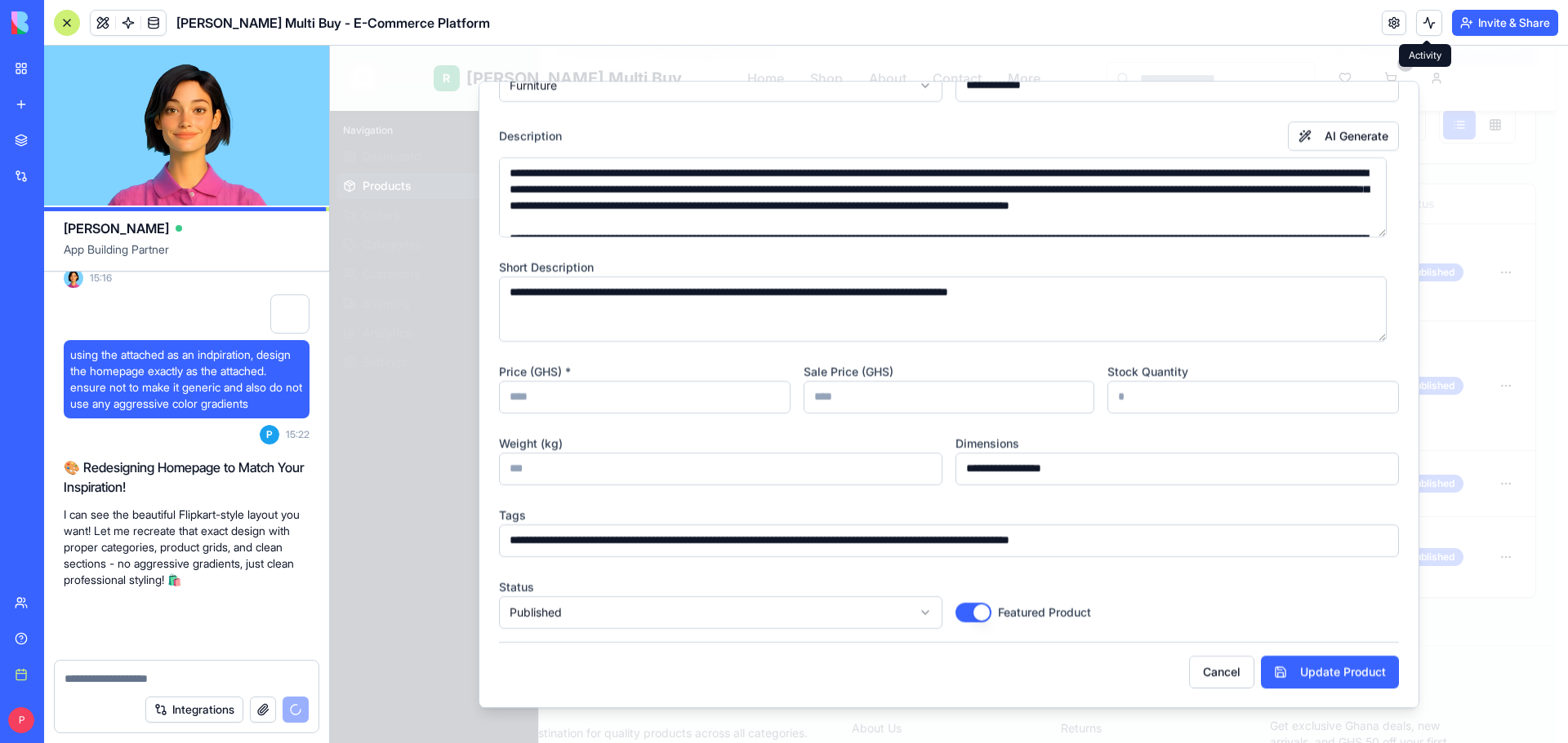
scroll to position [14408, 0]
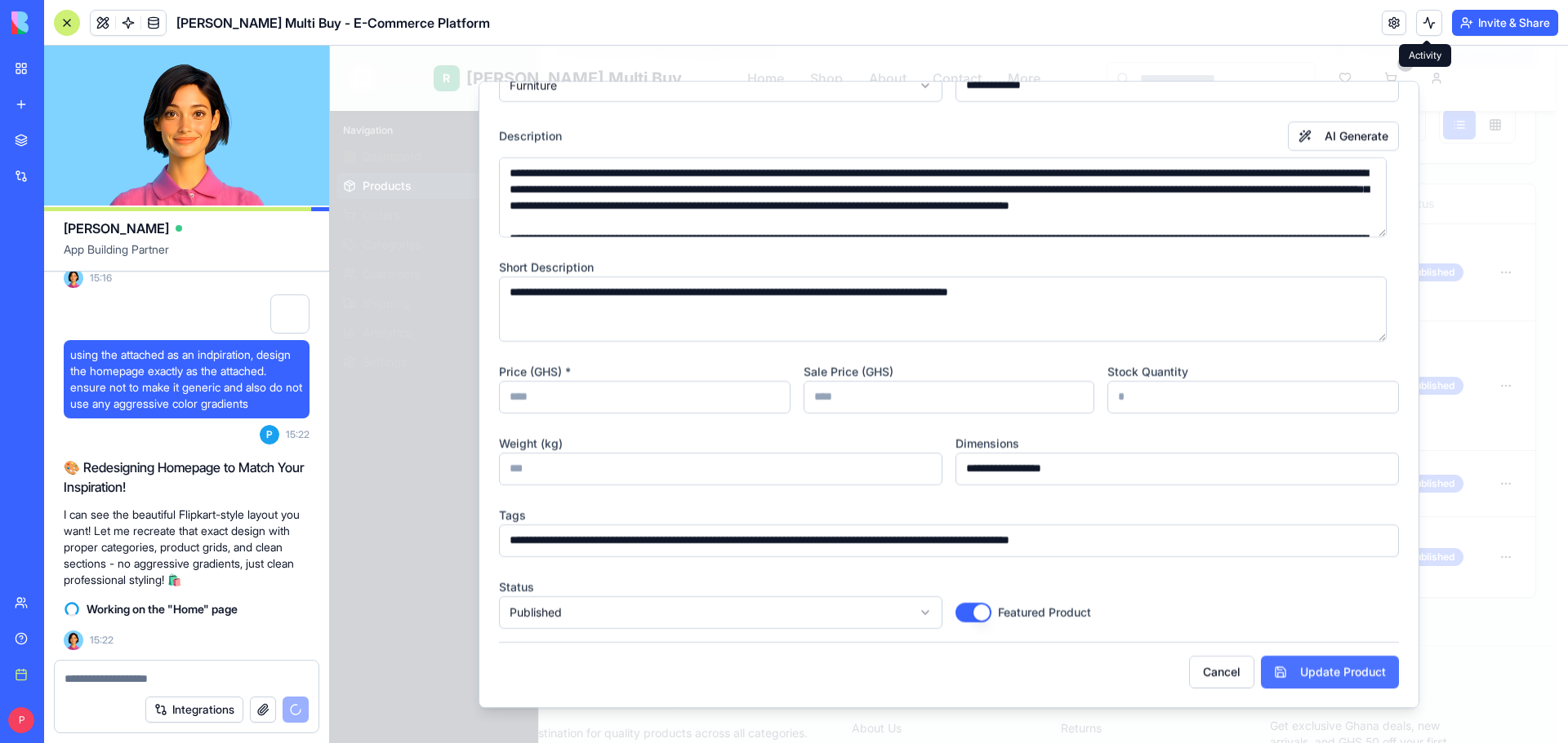
type input "**"
click at [1287, 675] on button "Update Product" at bounding box center [1329, 672] width 138 height 33
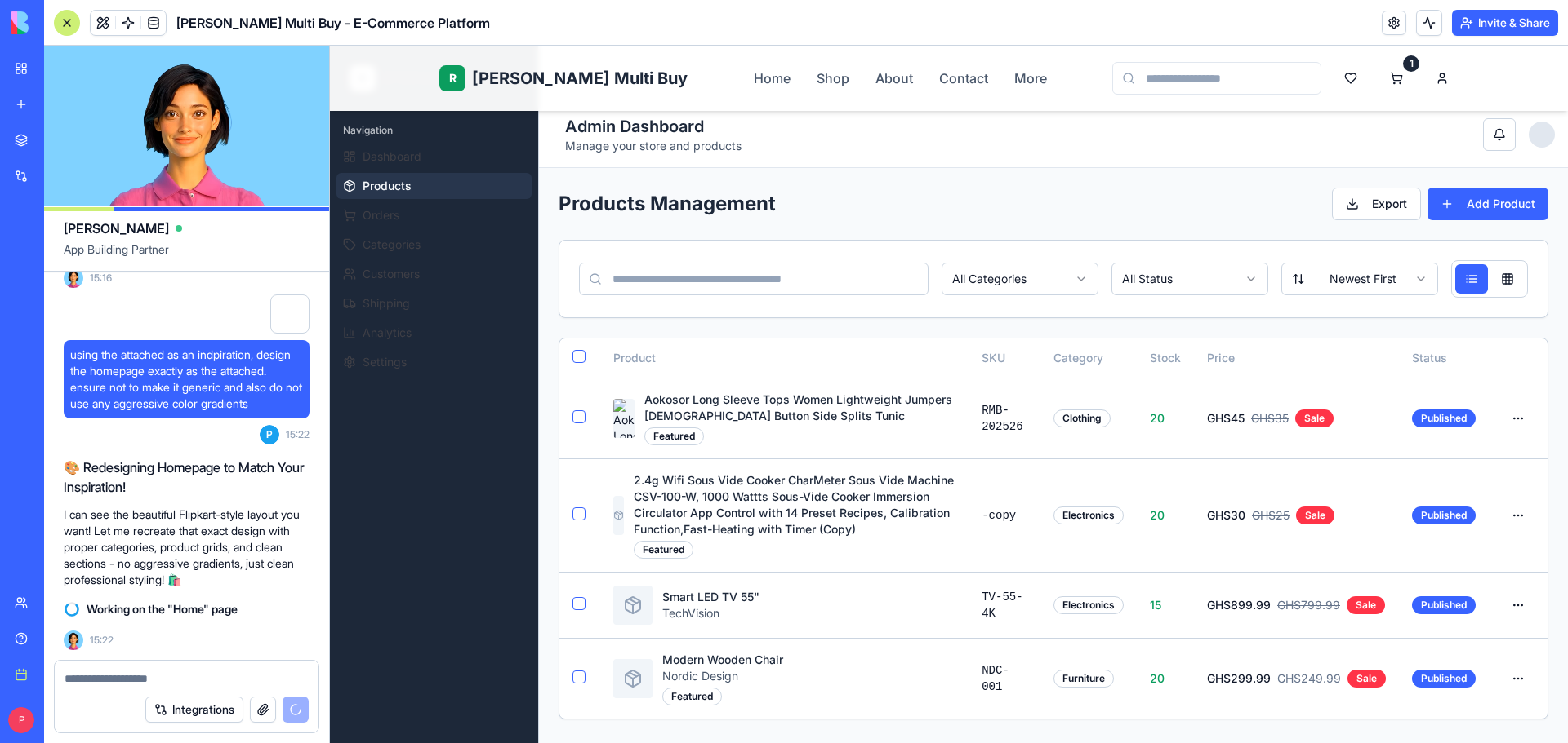
scroll to position [0, 0]
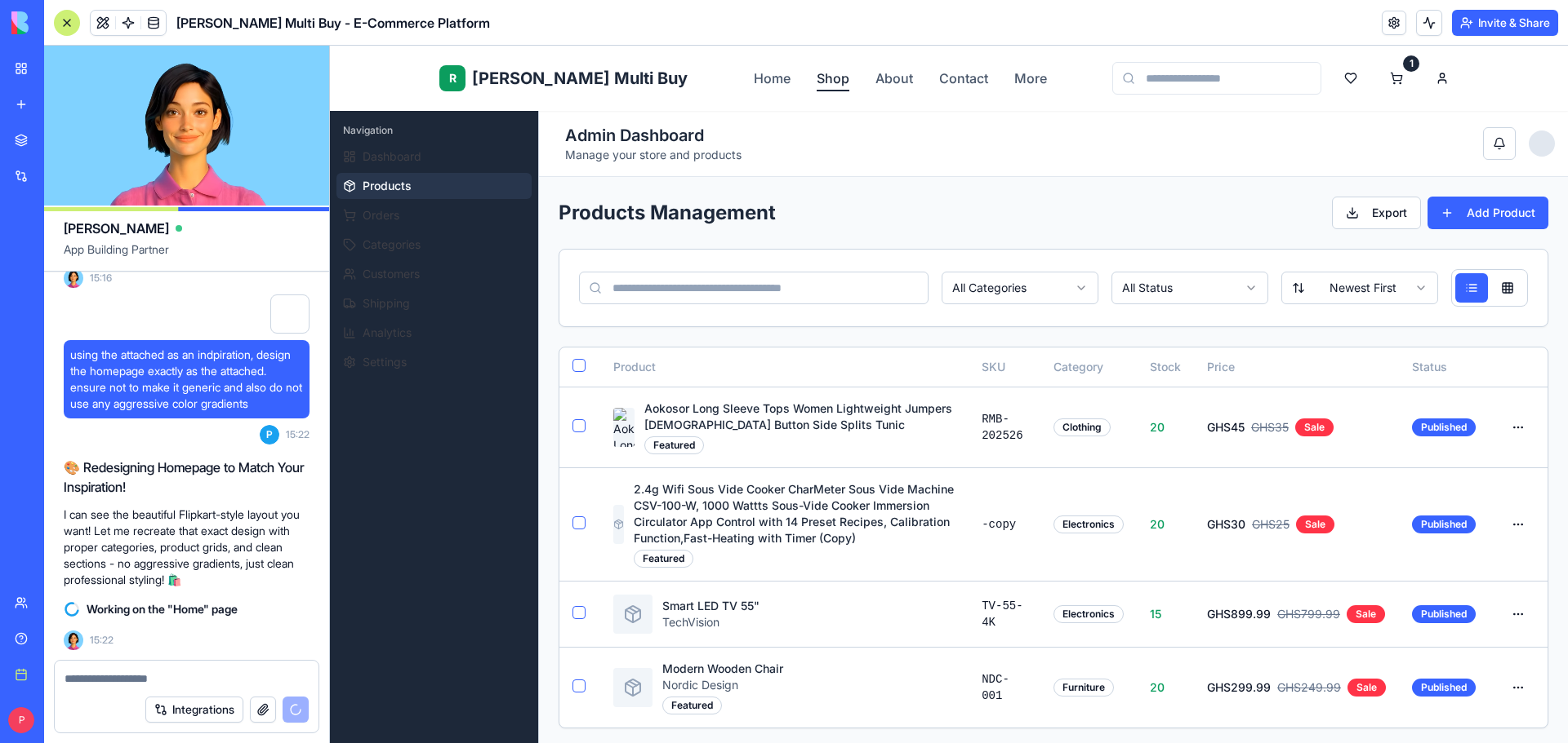
click at [816, 85] on link "Shop" at bounding box center [832, 78] width 33 height 19
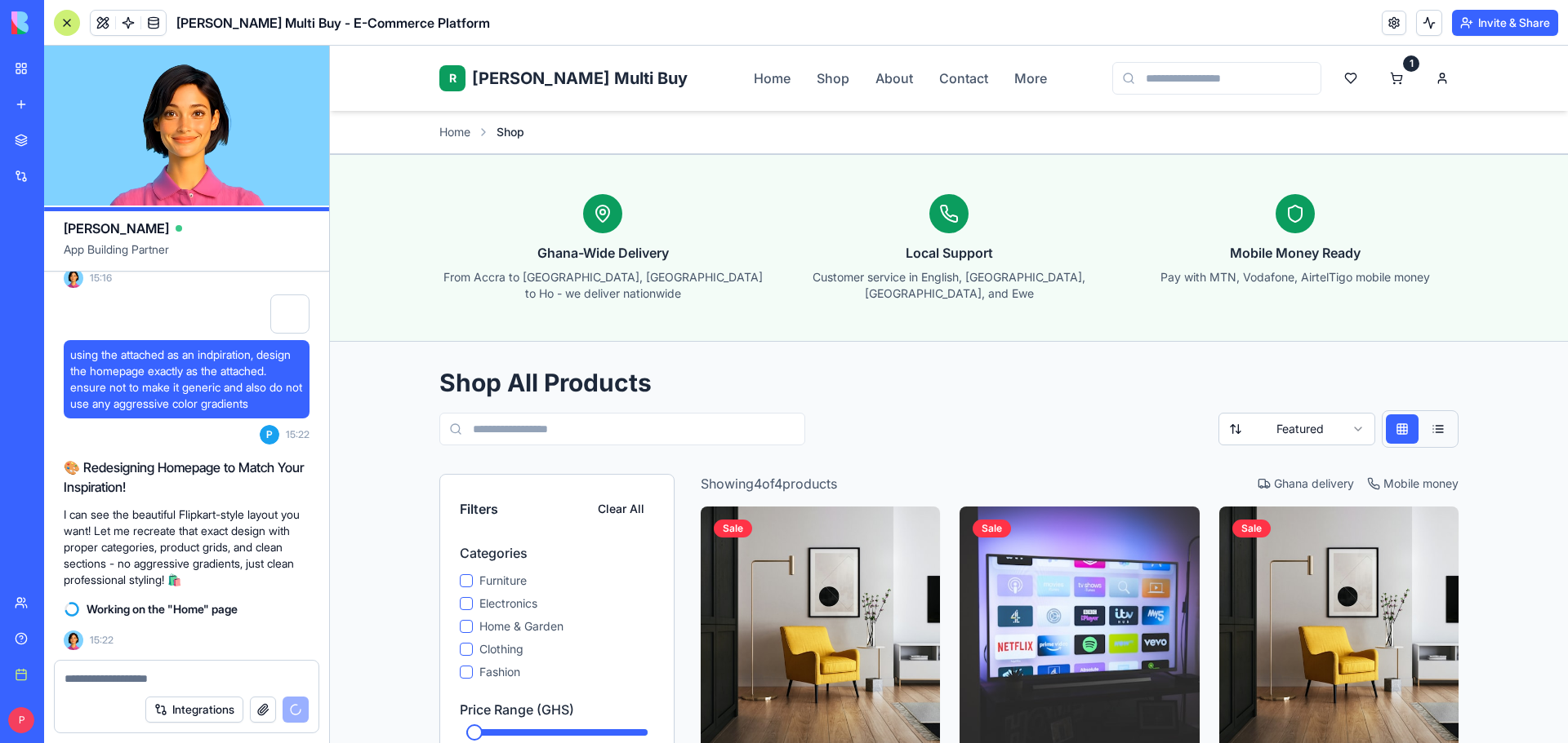
scroll to position [326, 0]
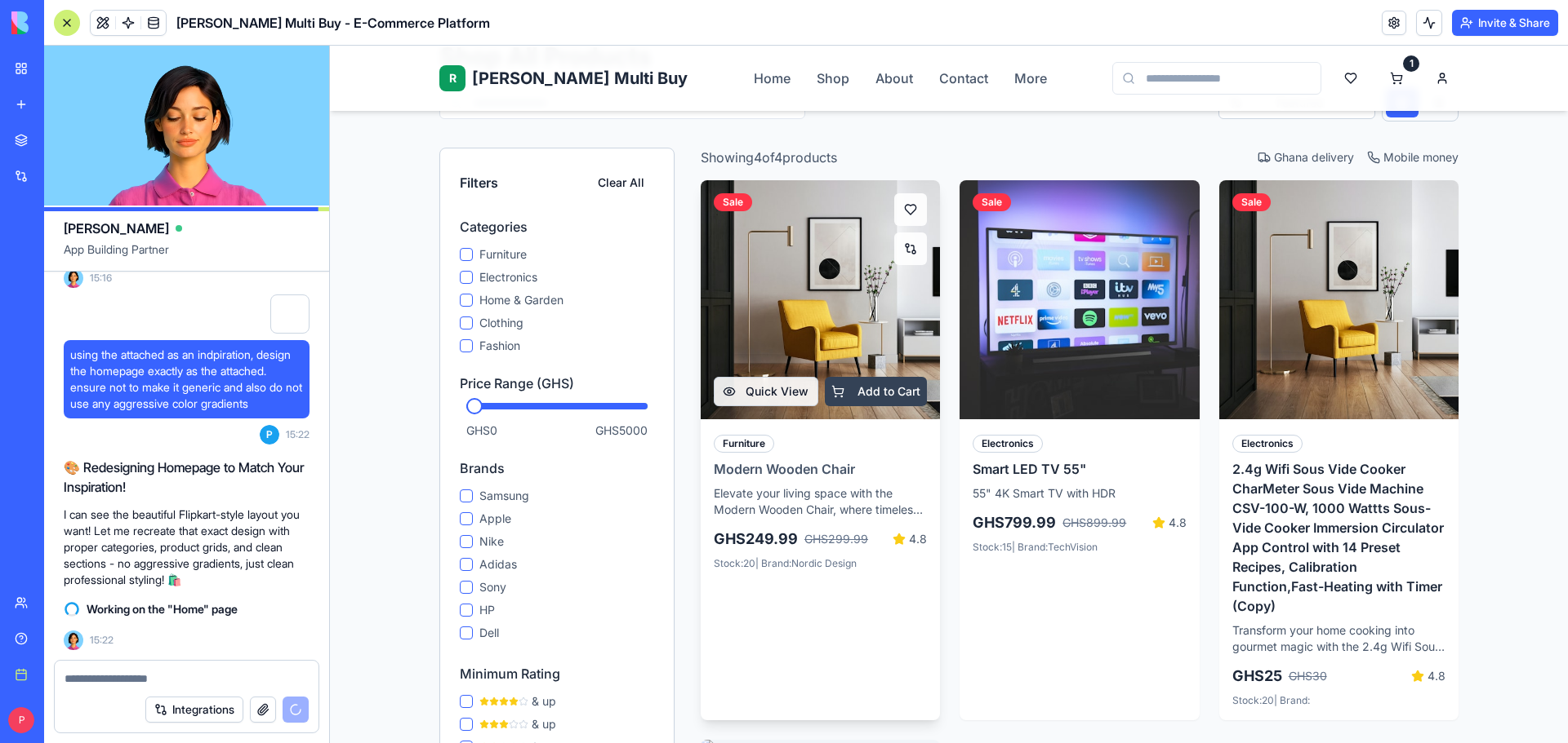
click at [902, 381] on button "Add to Cart" at bounding box center [875, 392] width 103 height 29
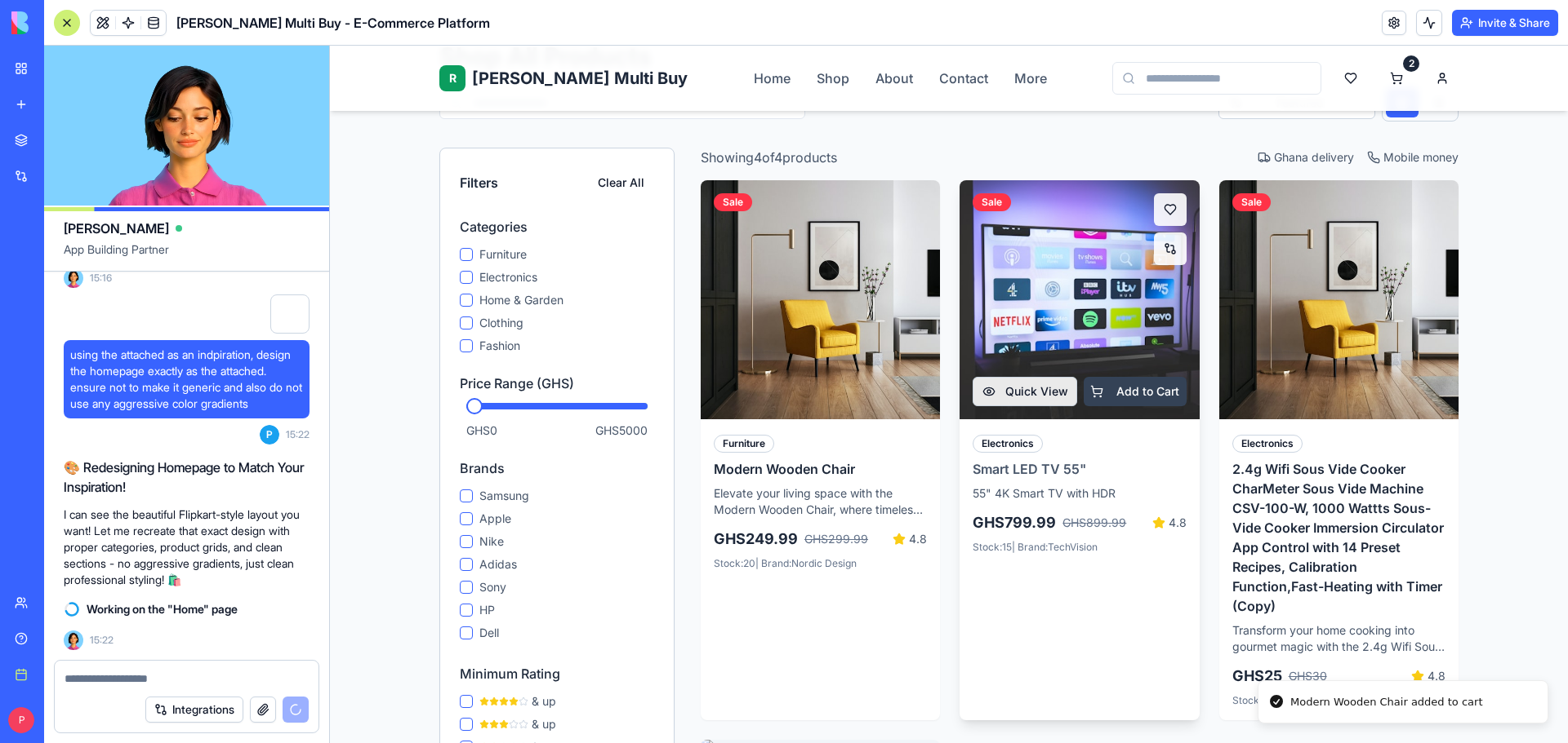
click at [1121, 382] on button "Add to Cart" at bounding box center [1134, 392] width 103 height 29
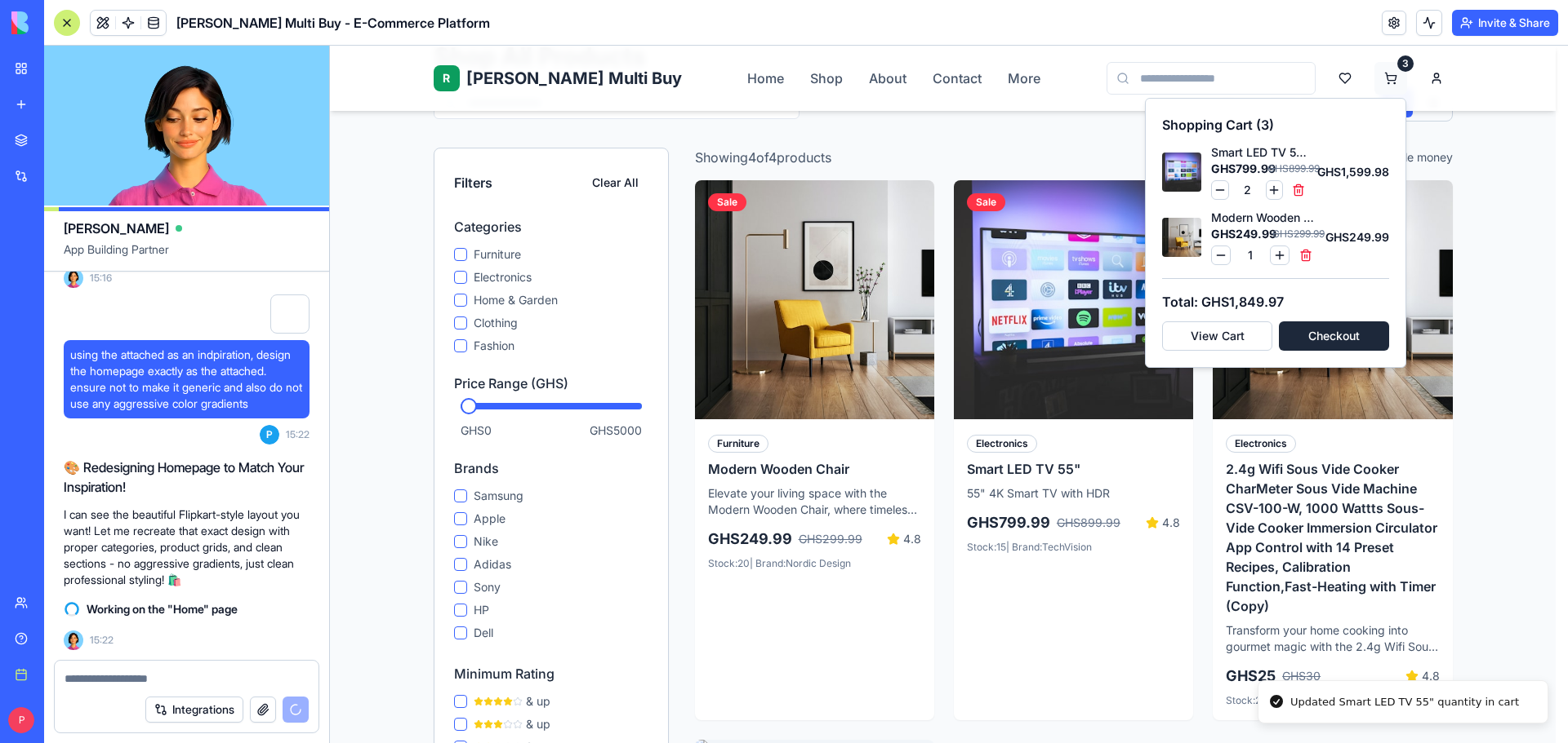
click at [1394, 85] on html "R Rene Multi Buy Rene Home Shop About Contact More 3 Home Shop Ghana-Wide Deliv…" at bounding box center [949, 669] width 1238 height 1899
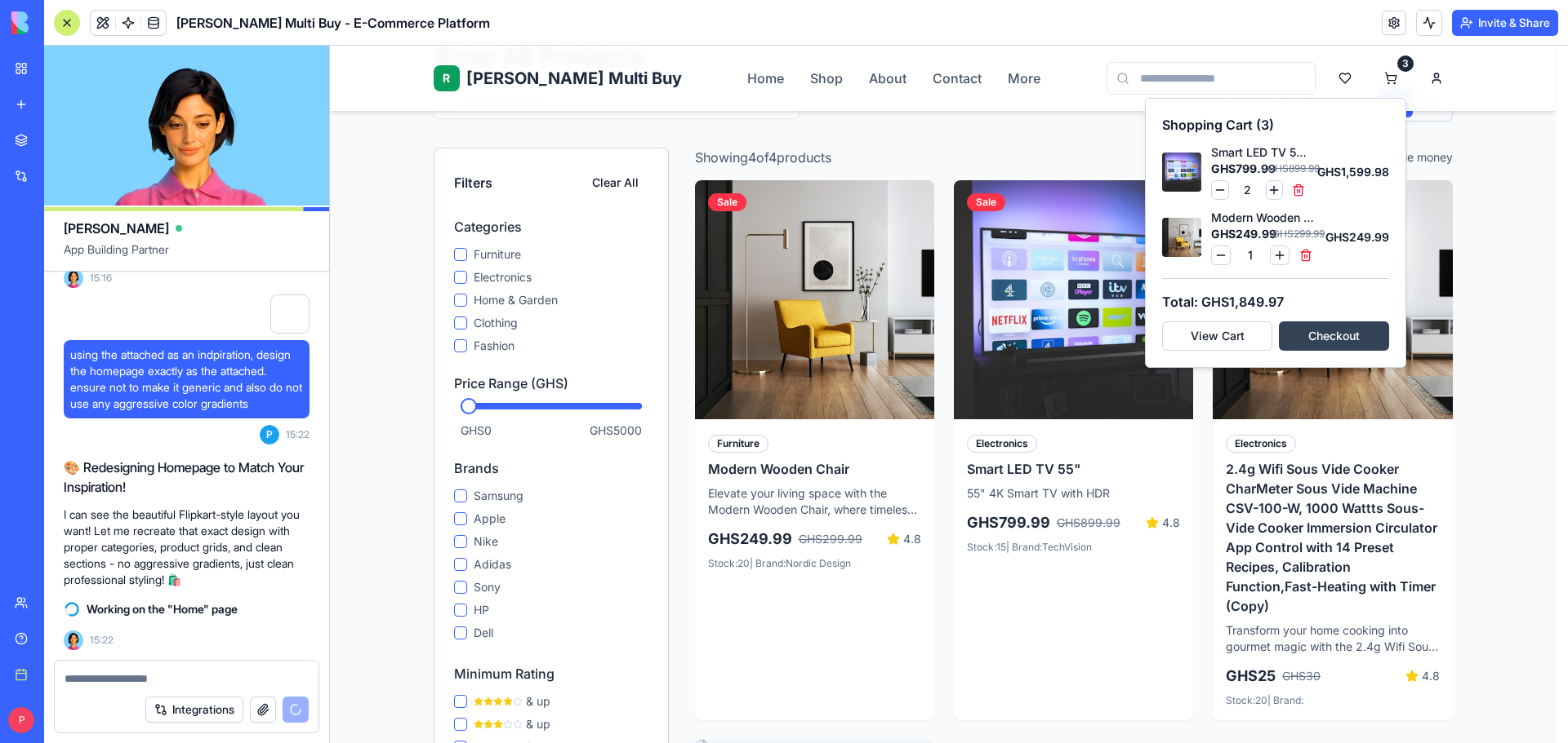
click at [1317, 351] on button "Checkout" at bounding box center [1334, 336] width 110 height 29
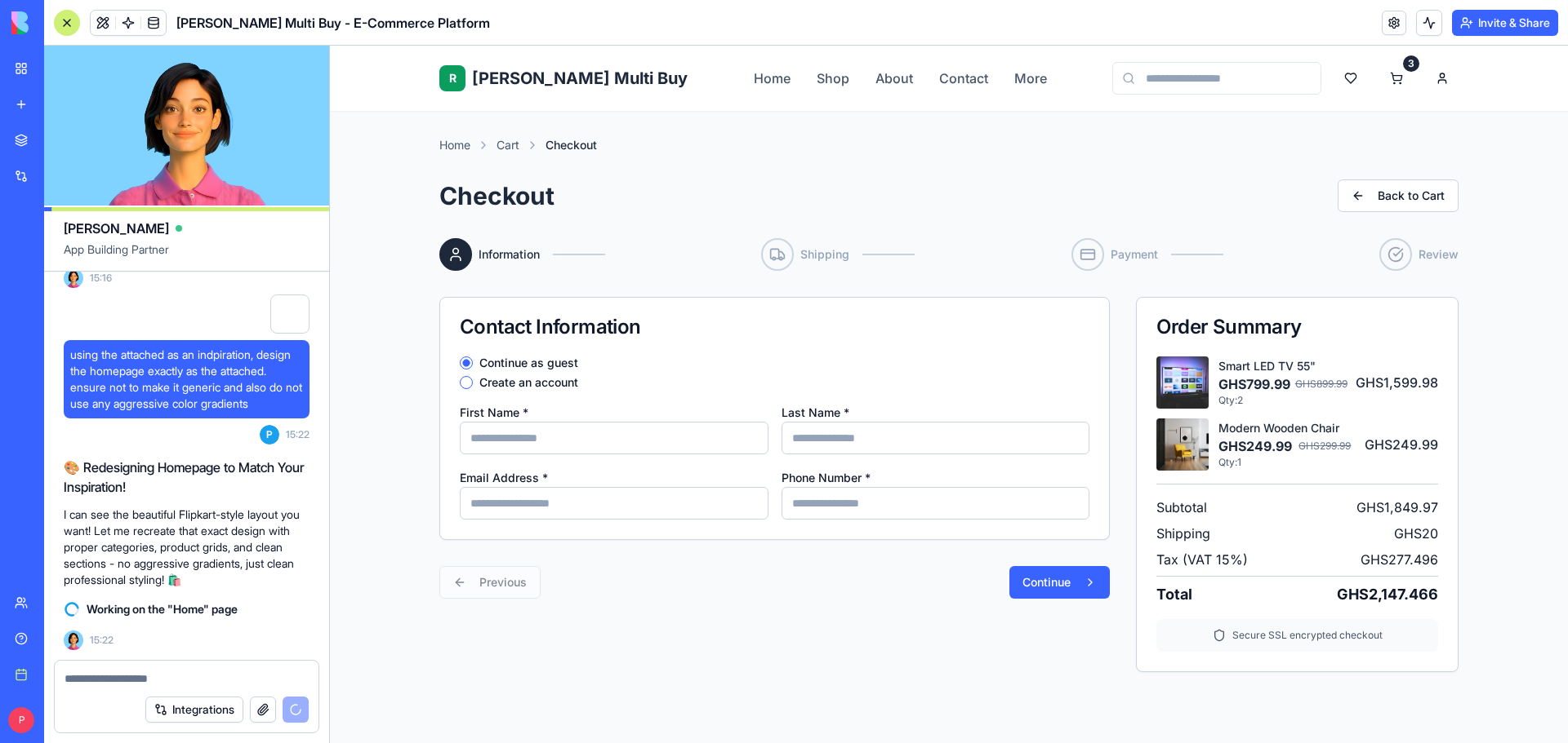
click at [551, 427] on input "First Name *" at bounding box center [613, 437] width 308 height 33
type input "******"
click at [530, 381] on label "Create an account" at bounding box center [529, 383] width 99 height 12
click at [473, 381] on button "Create an account" at bounding box center [466, 383] width 13 height 13
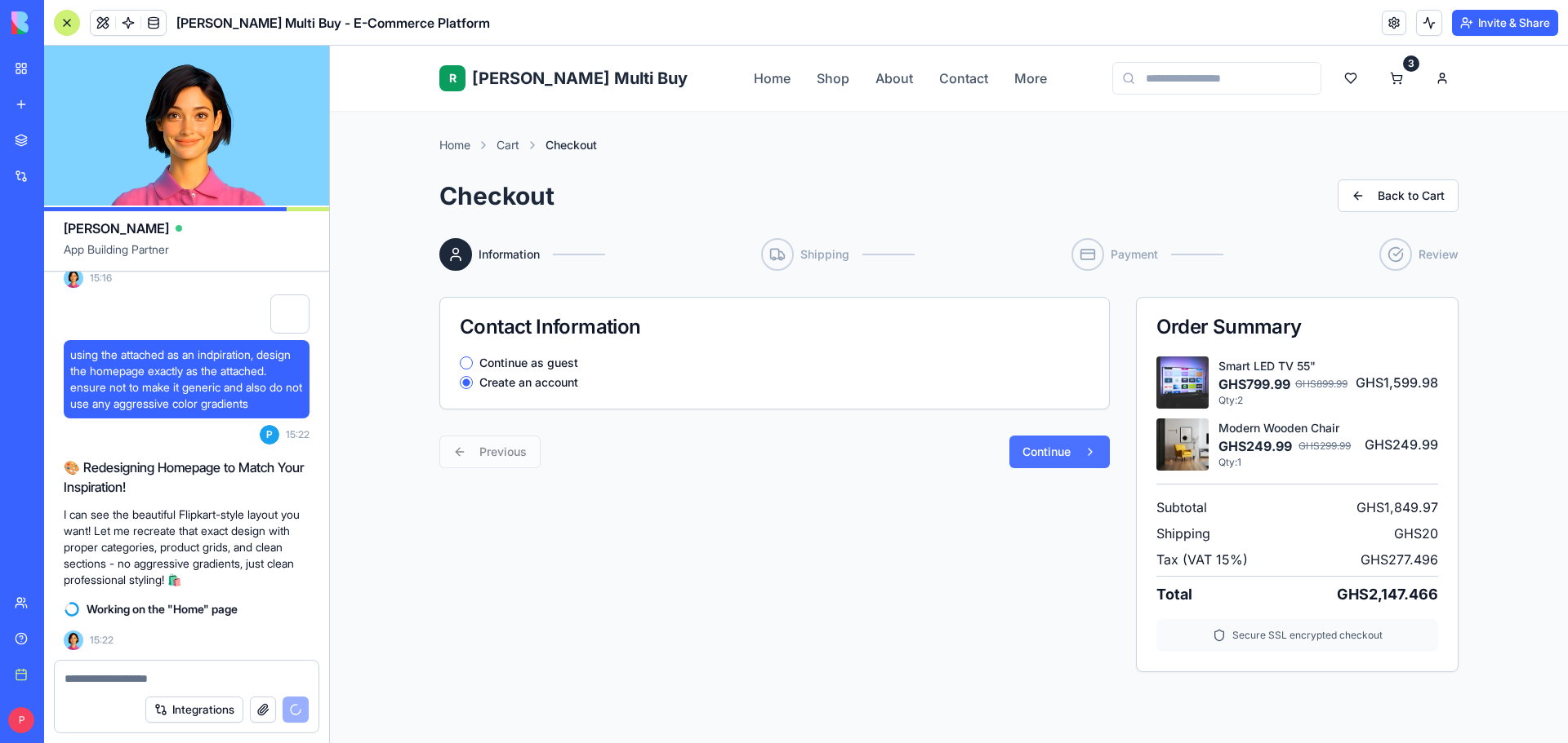
click at [1067, 444] on button "Continue" at bounding box center [1059, 452] width 100 height 33
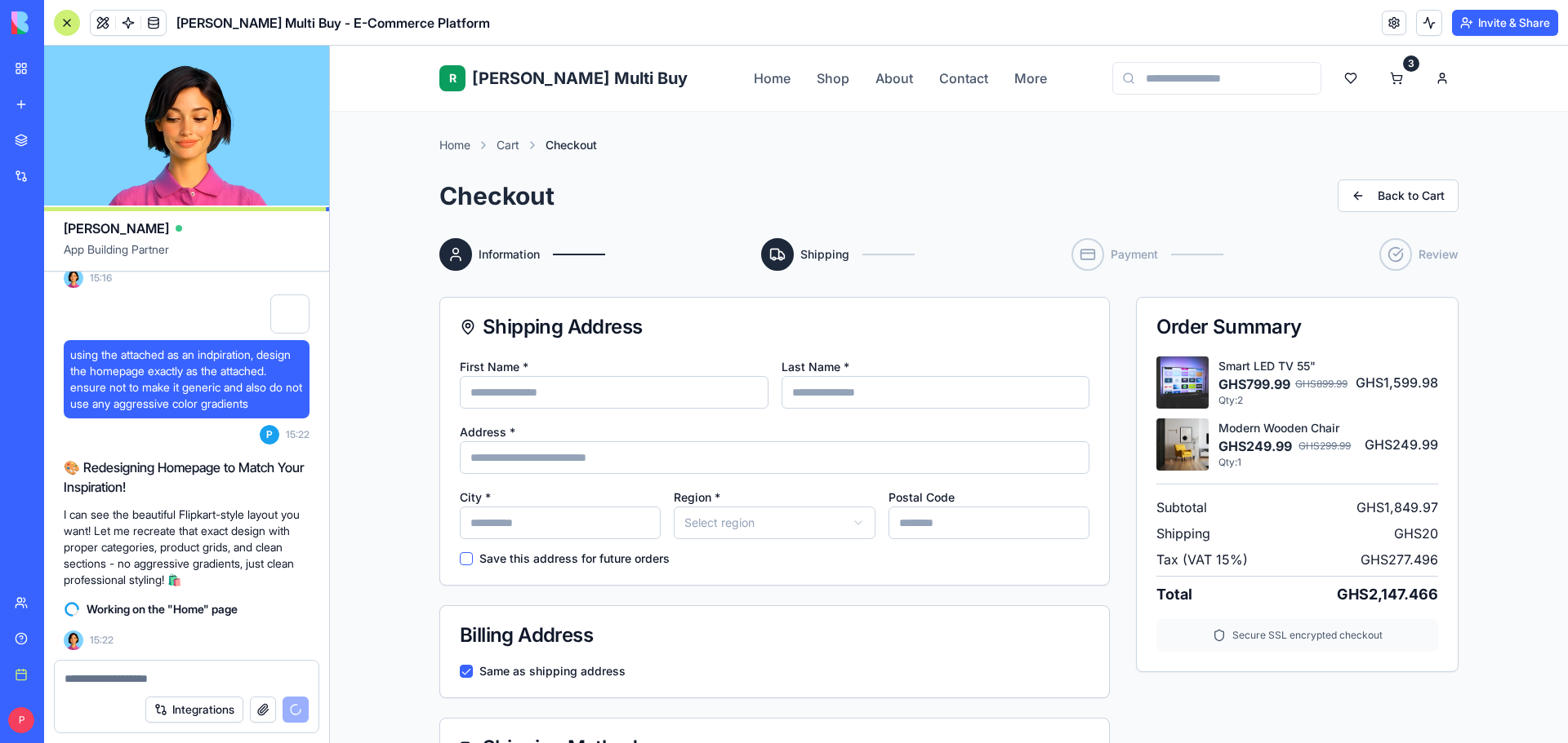
click at [593, 398] on input "First Name *" at bounding box center [613, 392] width 308 height 33
type input "*******"
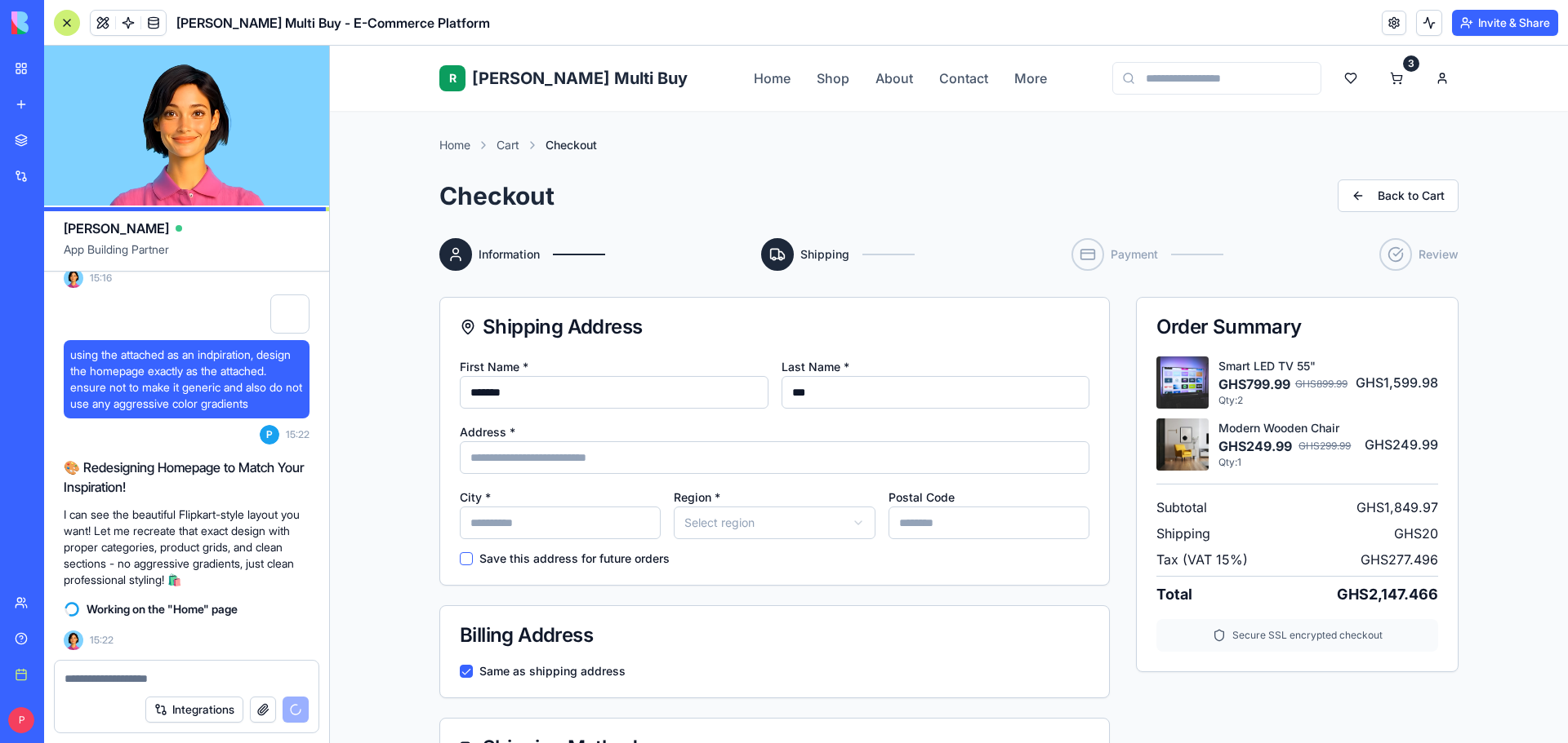
type input "***"
type input "*****"
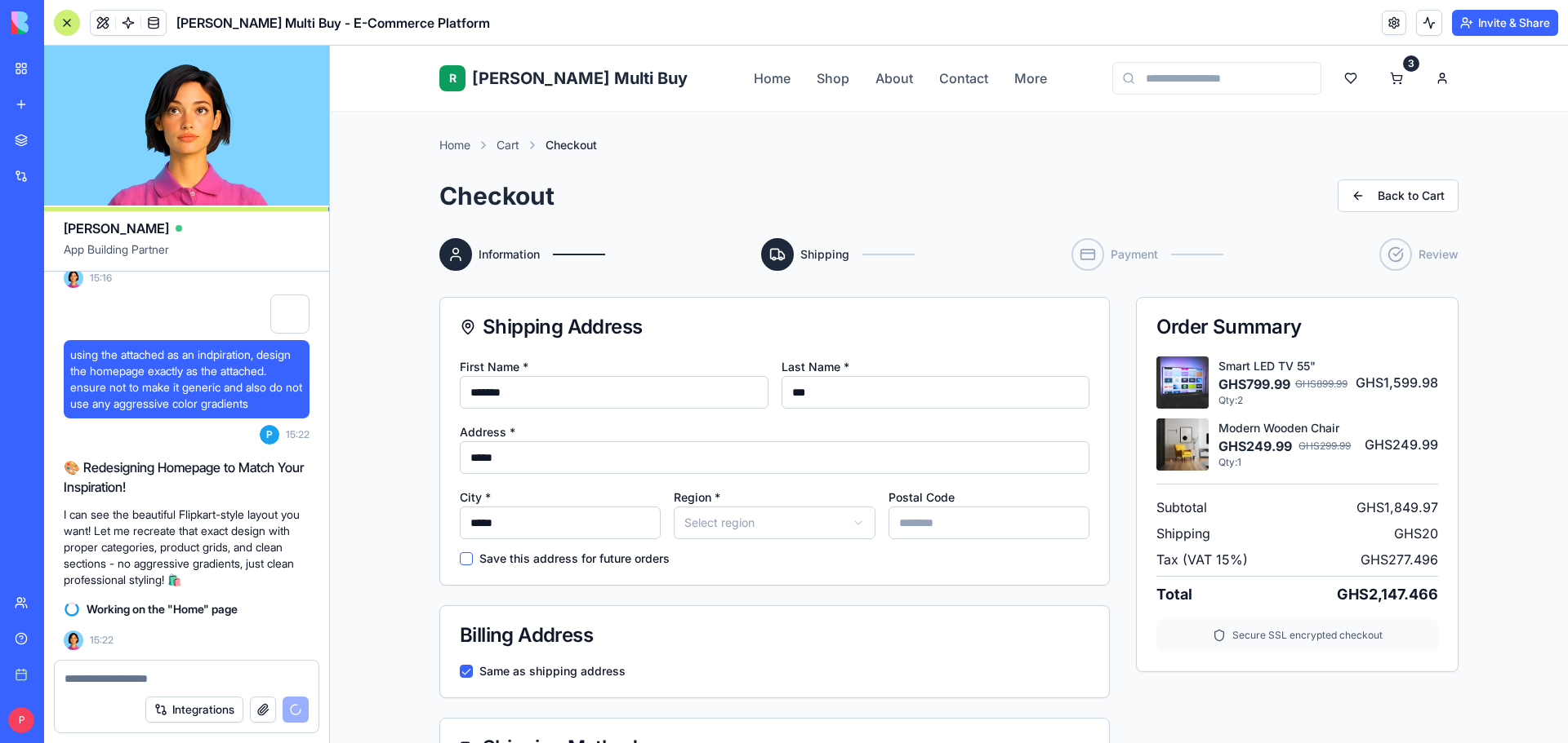
click at [687, 536] on html "R Rene Multi Buy Rene Home Shop About Contact More 3 Home Cart Checkout Checkou…" at bounding box center [949, 740] width 1238 height 1387
click at [820, 557] on div "Save this address for future orders" at bounding box center [774, 559] width 630 height 13
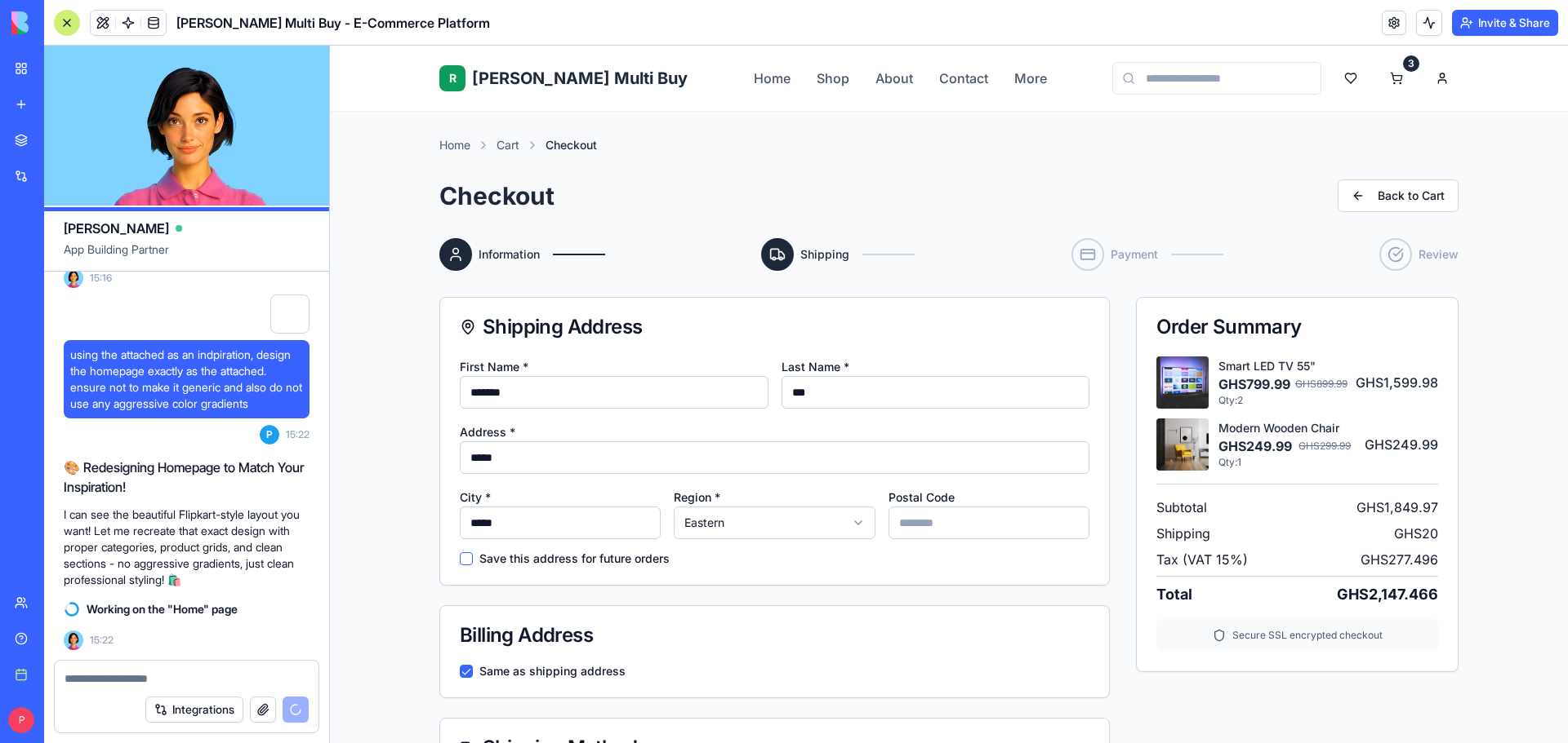
click at [814, 524] on html "R Rene Multi Buy Rene Home Shop About Contact More 3 Home Cart Checkout Checkou…" at bounding box center [949, 740] width 1238 height 1387
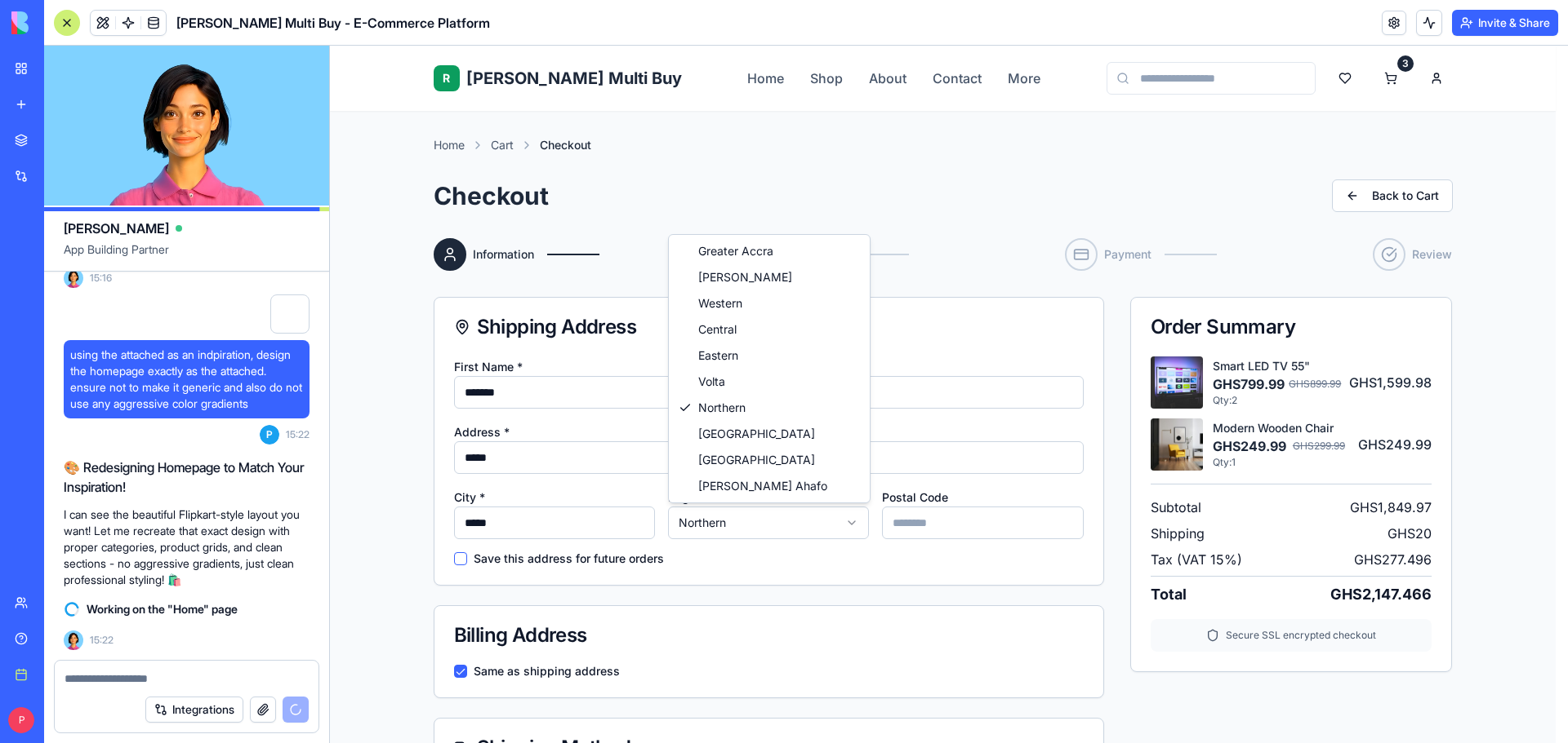
click at [793, 537] on html "R Rene Multi Buy Rene Home Shop About Contact More 3 Home Cart Checkout Checkou…" at bounding box center [949, 740] width 1238 height 1387
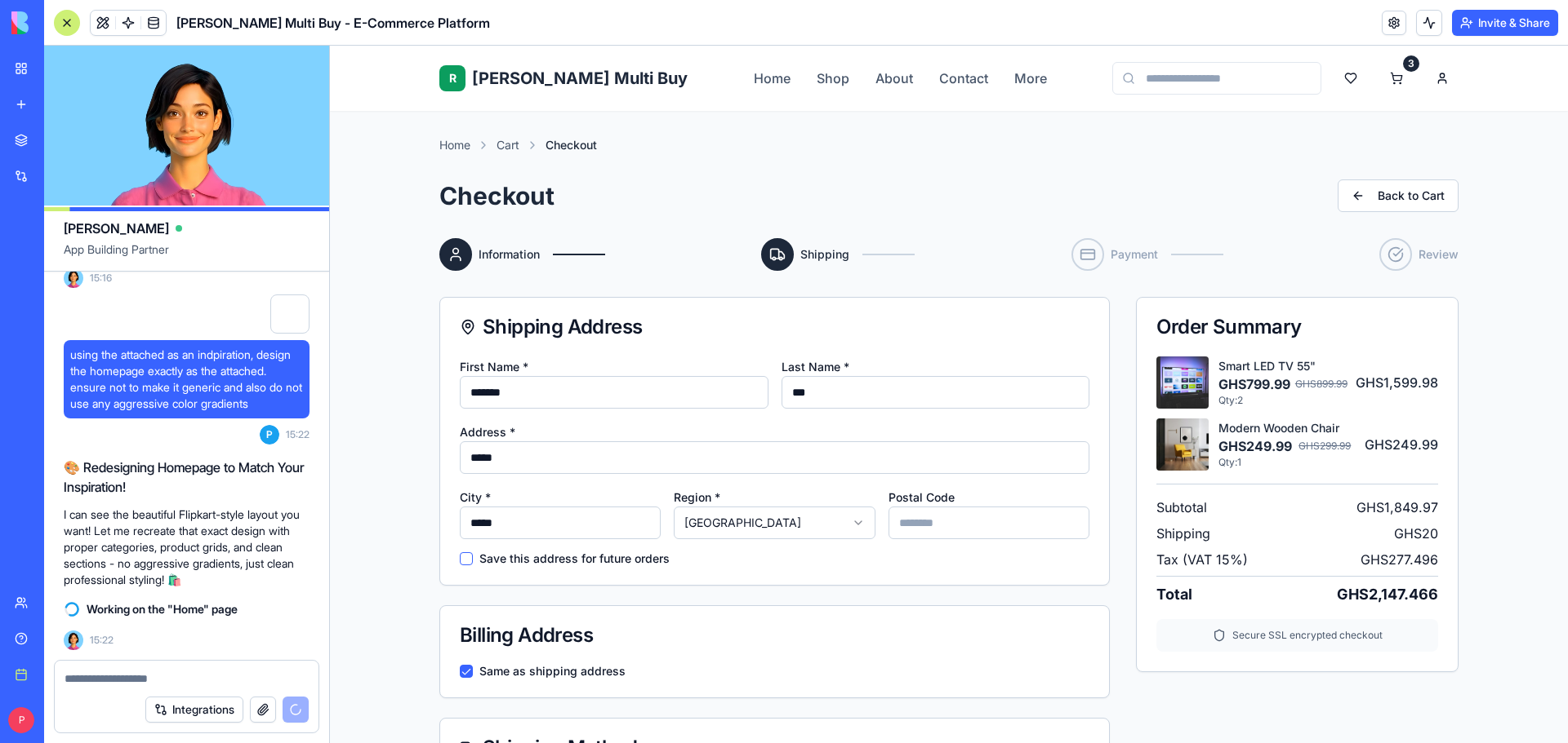
click at [782, 514] on html "R Rene Multi Buy Rene Home Shop About Contact More 3 Home Cart Checkout Checkou…" at bounding box center [949, 740] width 1238 height 1387
click at [804, 560] on div "Save this address for future orders" at bounding box center [774, 559] width 630 height 13
click at [557, 571] on div "First Name * ******* Last Name * *** Address * ***** City * ***** Region * Asha…" at bounding box center [774, 471] width 669 height 229
click at [559, 557] on label "Save this address for future orders" at bounding box center [575, 559] width 190 height 12
click at [473, 557] on button "Save this address for future orders" at bounding box center [466, 559] width 13 height 13
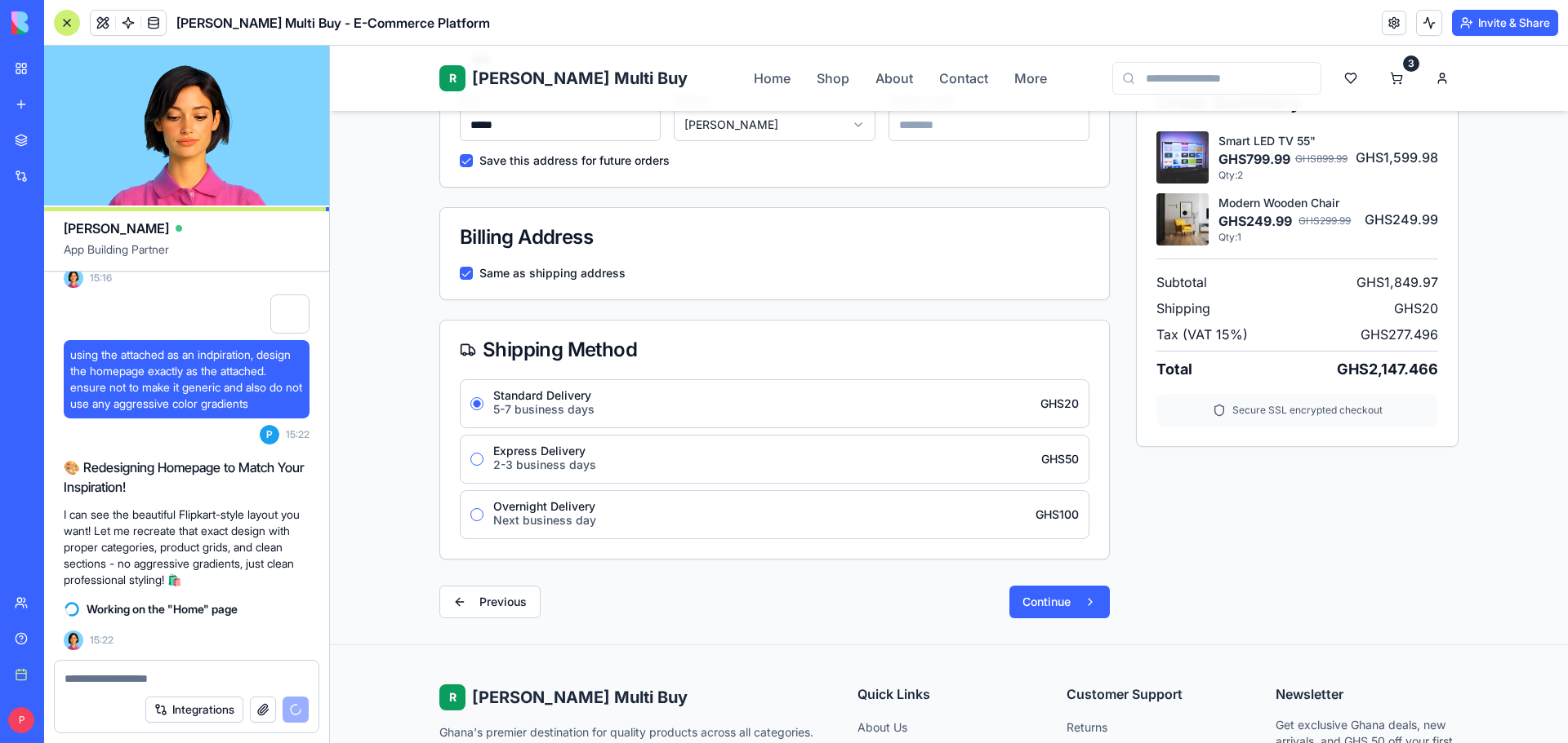
scroll to position [408, 0]
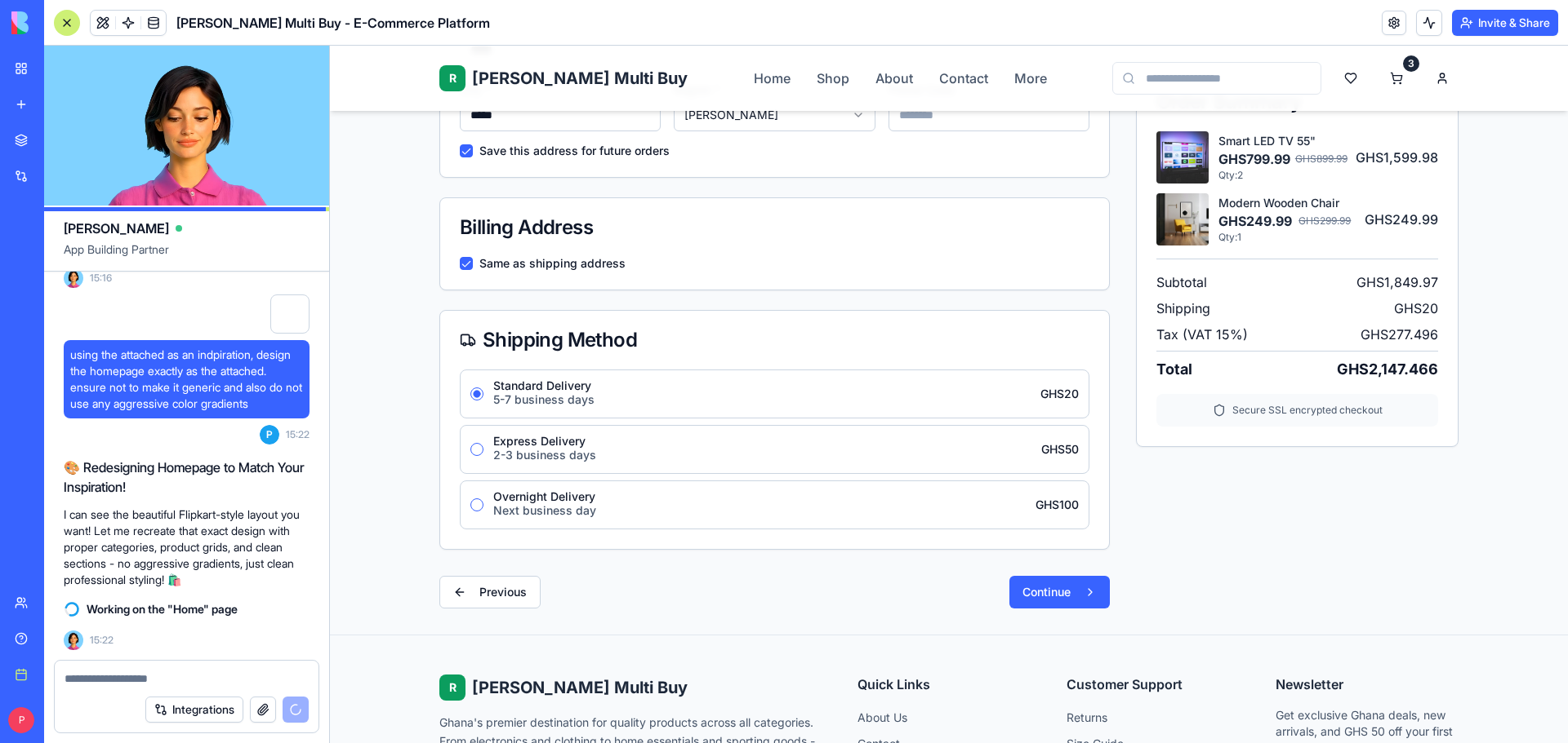
click at [601, 443] on div "Express Delivery 2-3 business days GHS 50" at bounding box center [785, 449] width 586 height 28
click at [484, 443] on button "Express Delivery 2-3 business days GHS 50" at bounding box center [477, 450] width 13 height 13
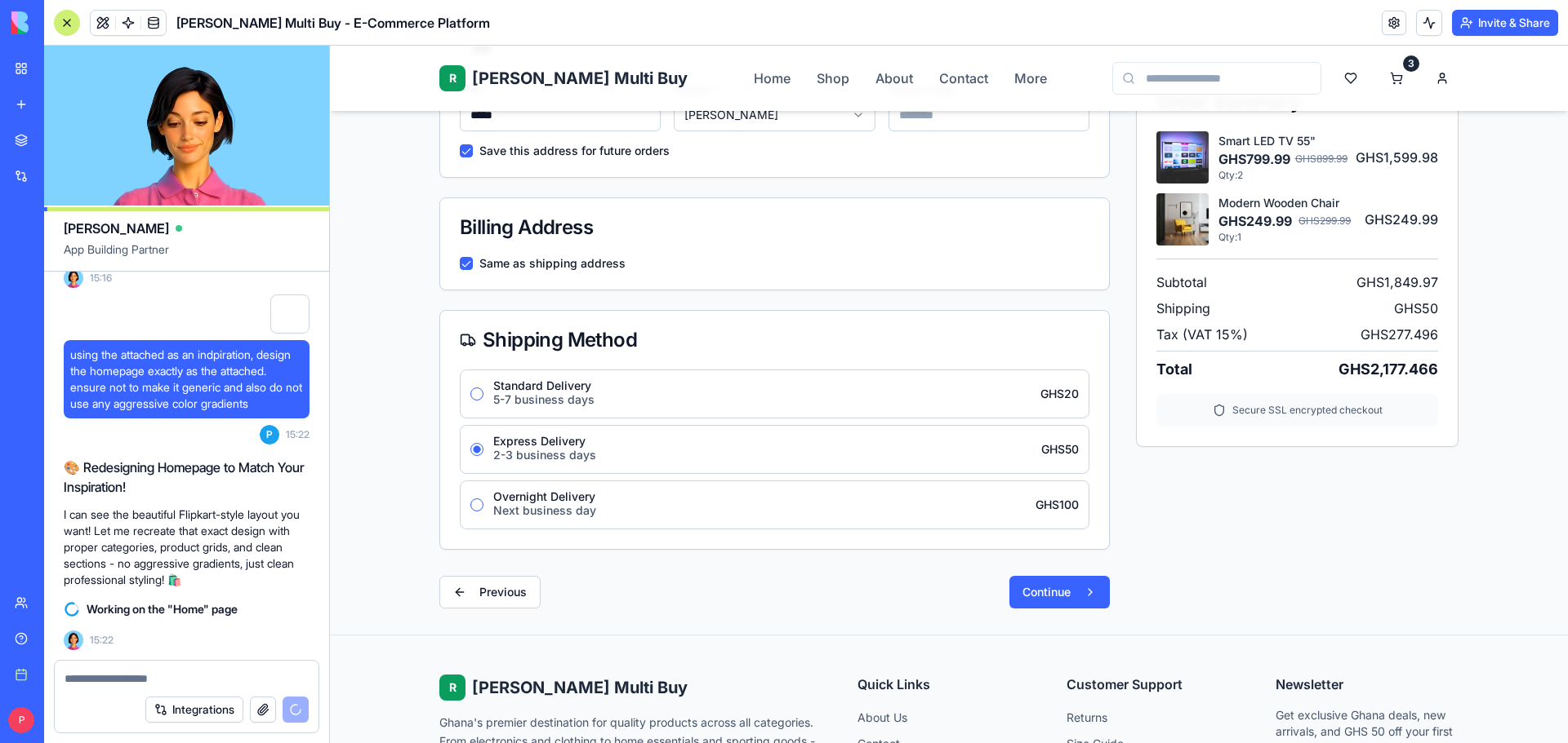
scroll to position [326, 0]
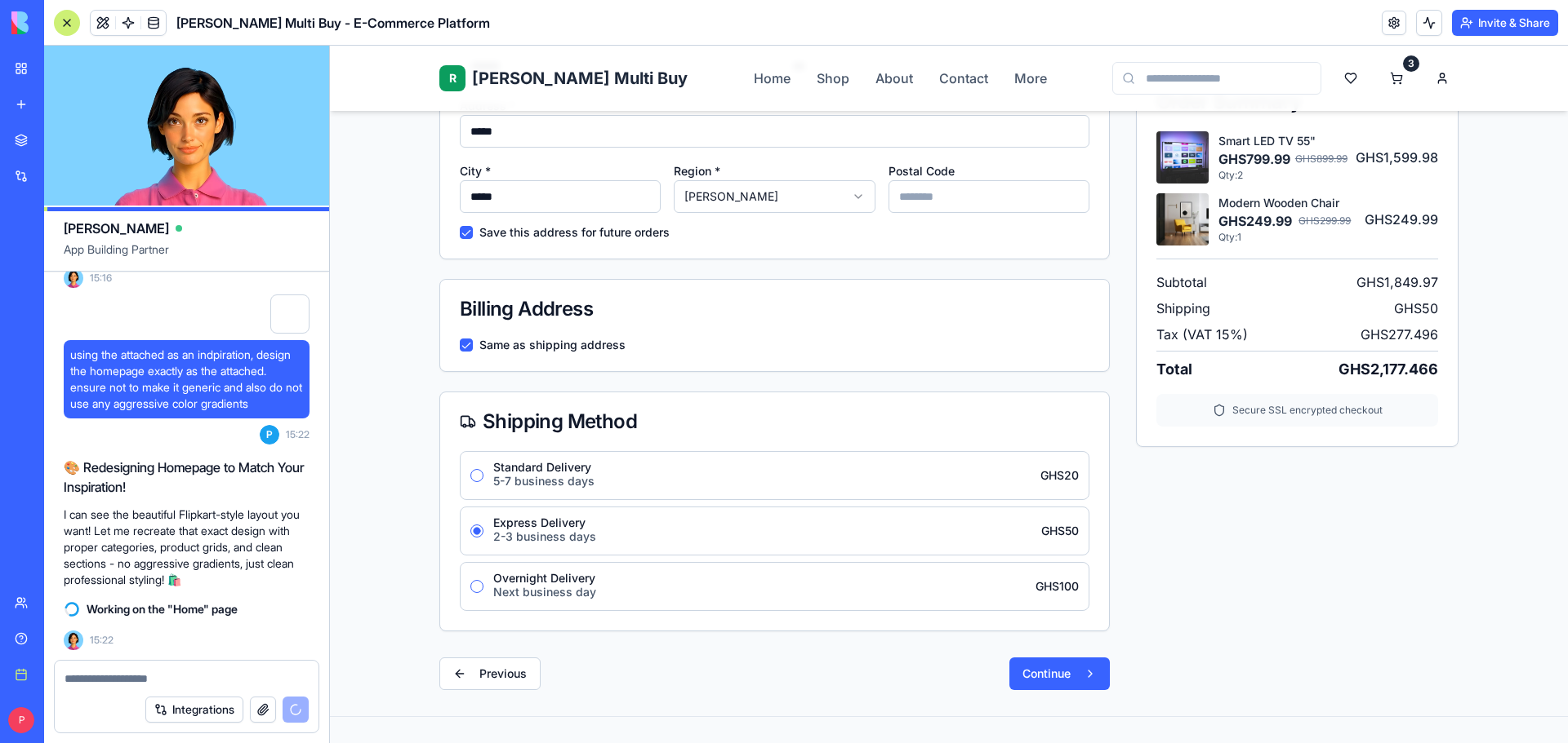
click at [775, 198] on html "R Rene Multi Buy Rene Home Shop About Contact More 3 Home Cart Checkout Checkou…" at bounding box center [949, 413] width 1238 height 1387
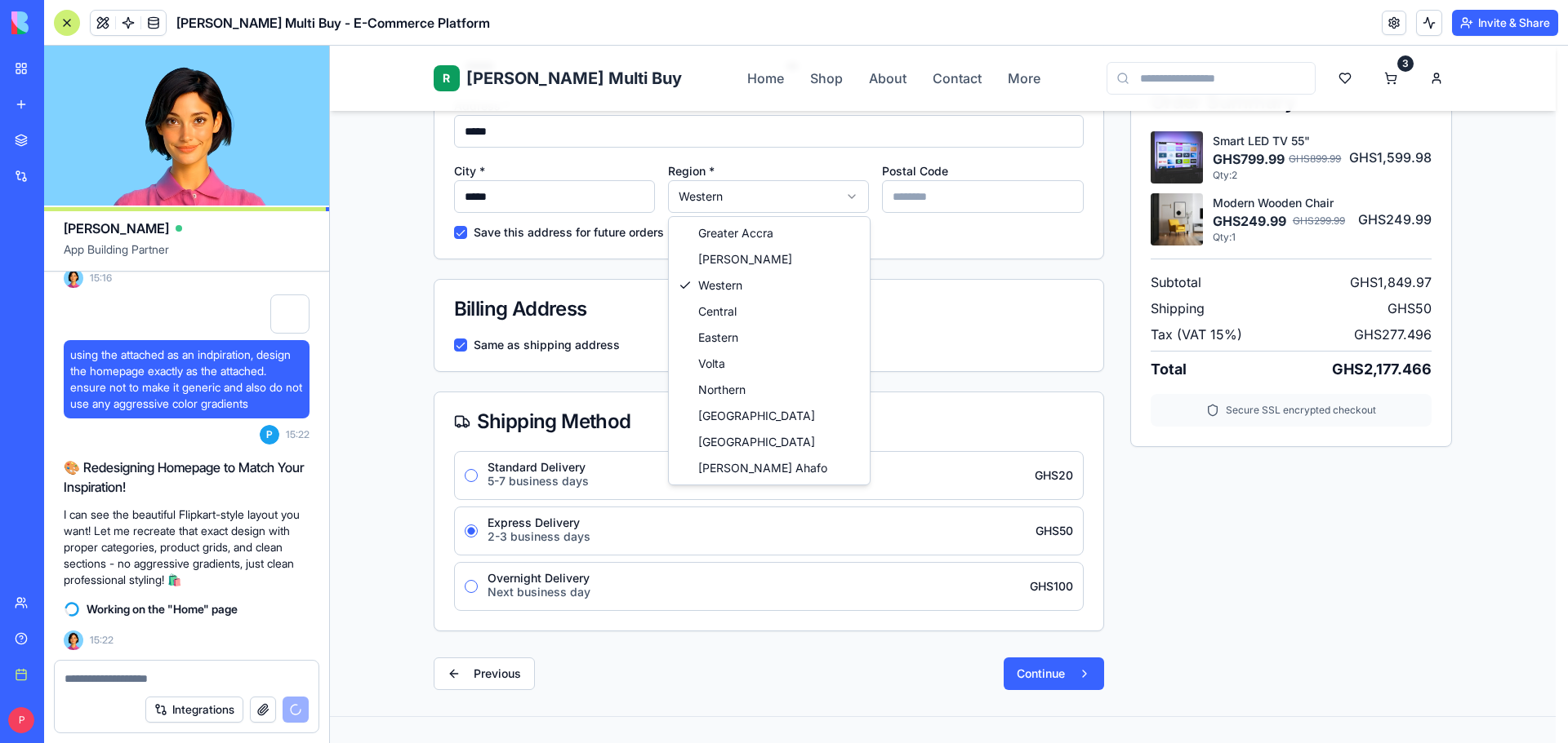
click at [745, 203] on html "R Rene Multi Buy Rene Home Shop About Contact More 3 Home Cart Checkout Checkou…" at bounding box center [949, 413] width 1238 height 1387
click at [765, 186] on html "R Rene Multi Buy Rene Home Shop About Contact More 3 Home Cart Checkout Checkou…" at bounding box center [949, 413] width 1238 height 1387
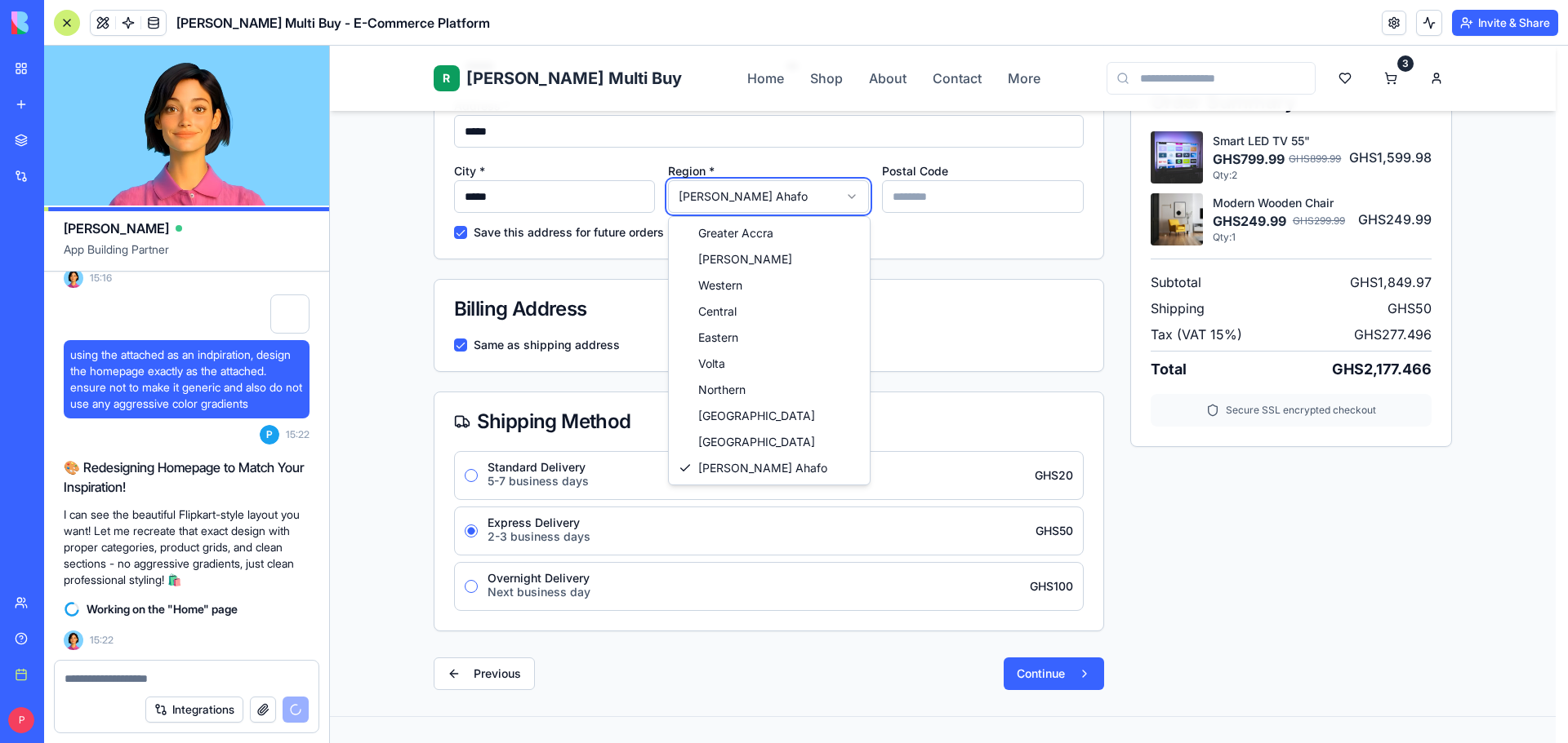
click at [551, 201] on html "R Rene Multi Buy Rene Home Shop About Contact More 3 Home Cart Checkout Checkou…" at bounding box center [949, 413] width 1238 height 1387
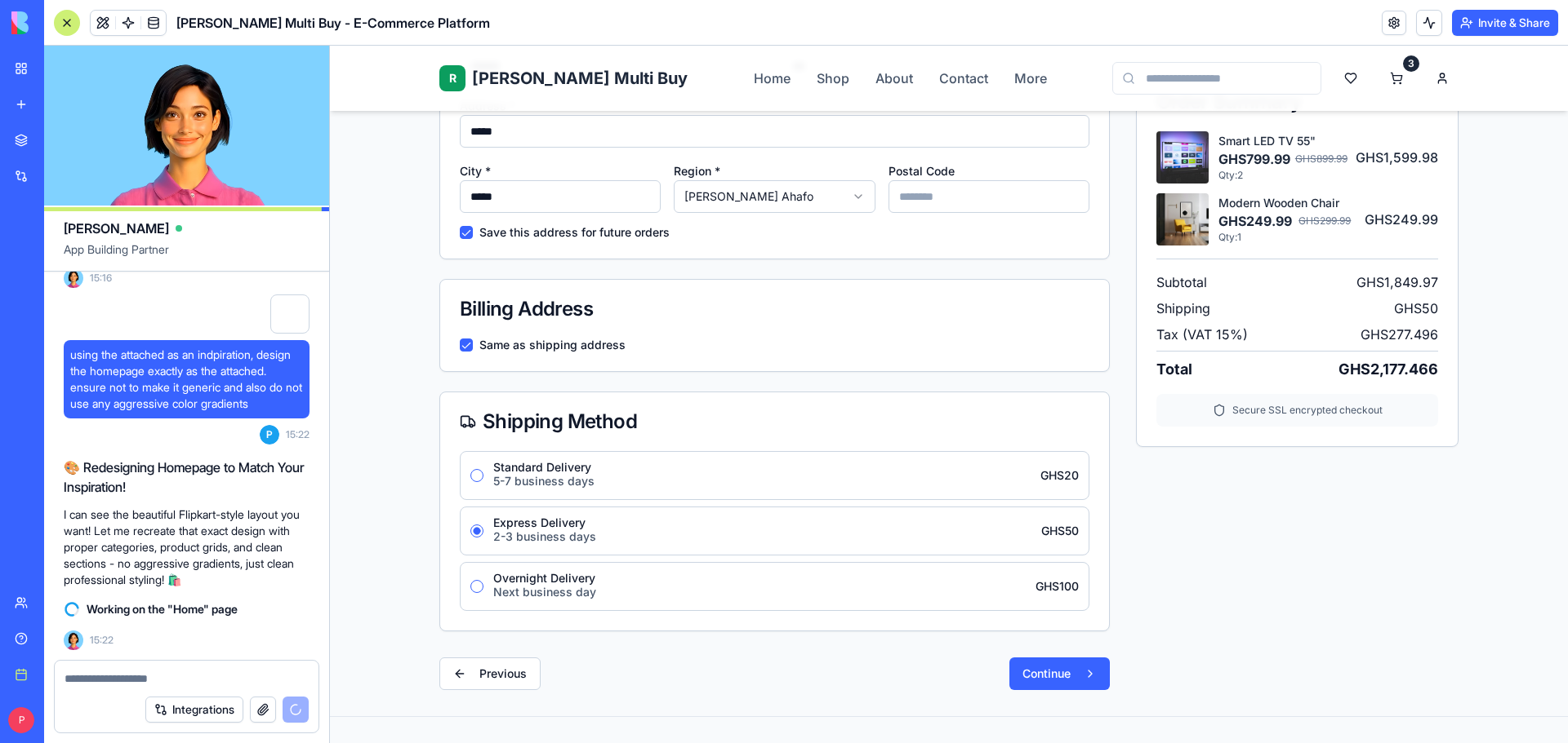
drag, startPoint x: 579, startPoint y: 191, endPoint x: 337, endPoint y: 191, distance: 242.0
click at [337, 191] on div "Home Cart Checkout Checkout Back to Cart Information Shipping Payment Review Sh…" at bounding box center [949, 250] width 1238 height 932
type input "*********"
click at [778, 256] on div "First Name * ******* Last Name * *** Address * ***** City * ********* Region * …" at bounding box center [774, 144] width 669 height 229
click at [769, 199] on html "R Rene Multi Buy Rene Home Shop About Contact More 3 Home Cart Checkout Checkou…" at bounding box center [949, 413] width 1238 height 1387
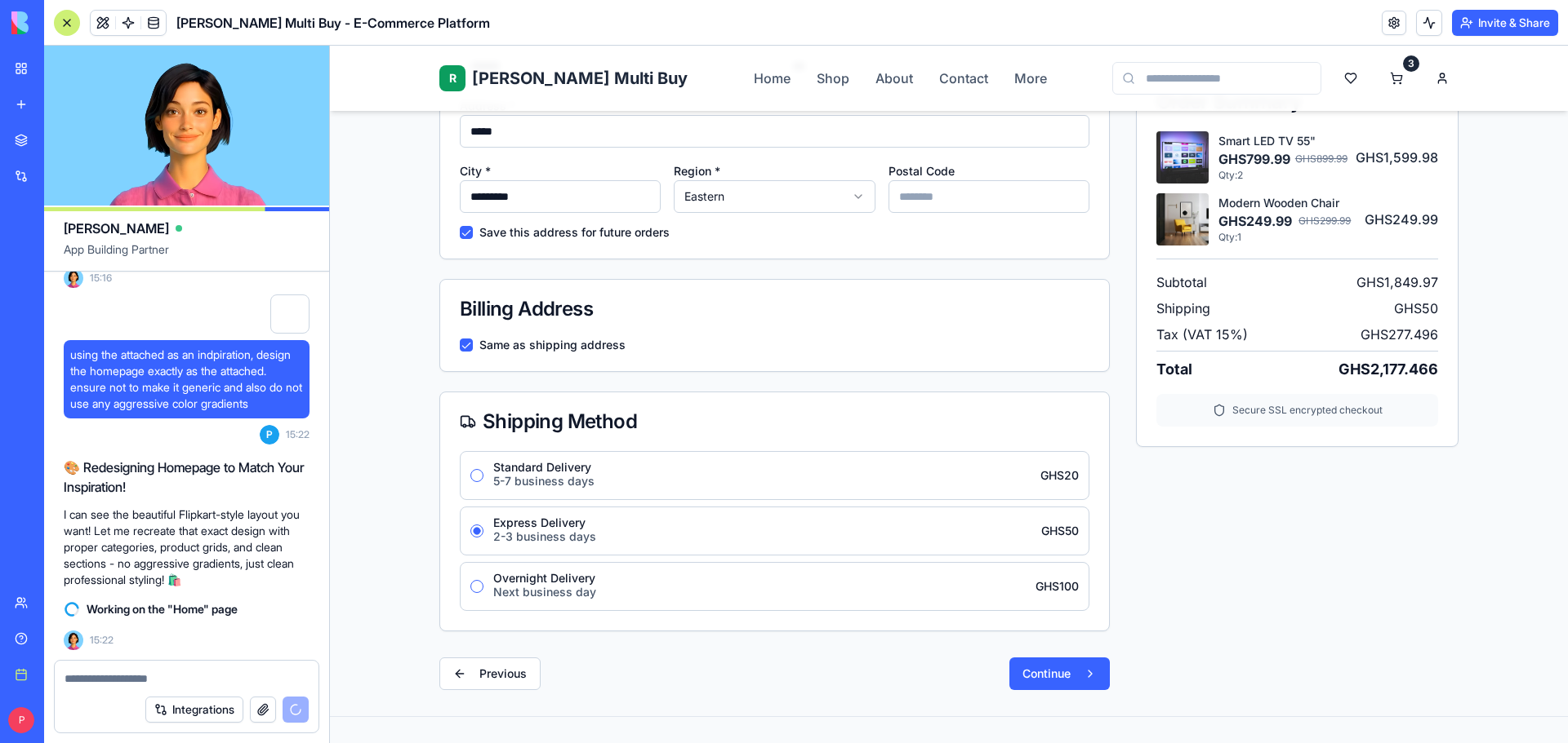
click at [914, 331] on div "Billing Address" at bounding box center [774, 309] width 669 height 58
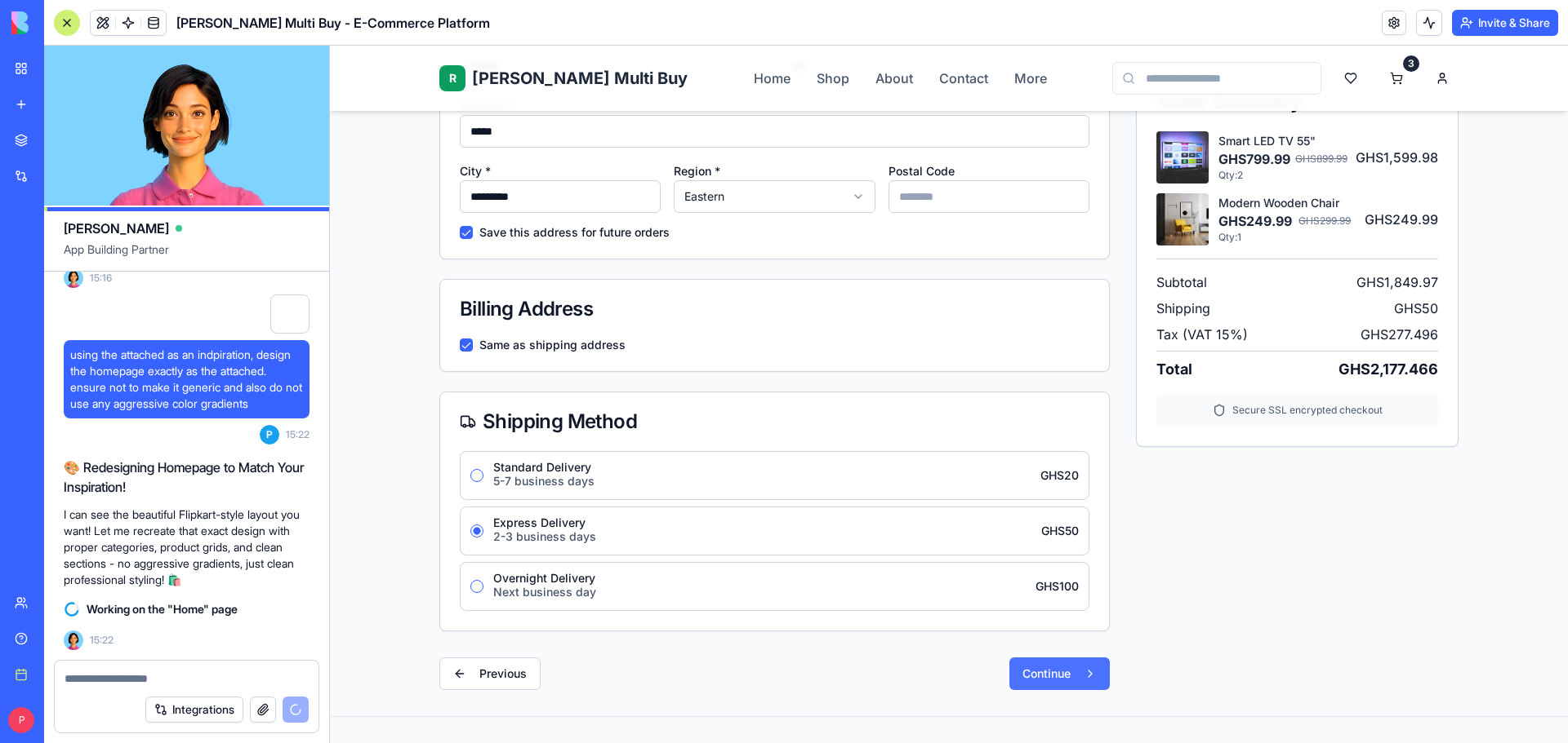
click at [1071, 676] on button "Continue" at bounding box center [1059, 674] width 100 height 33
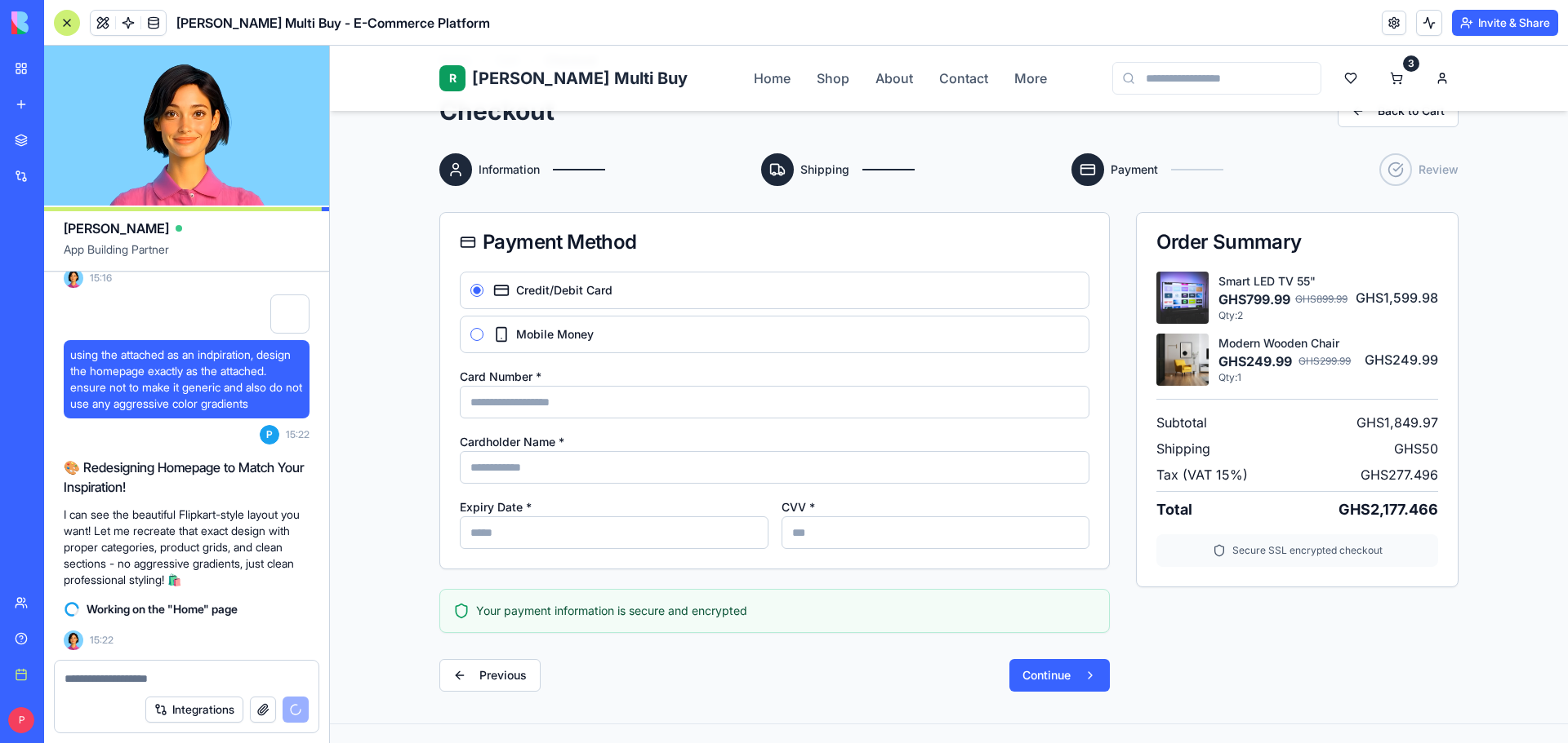
scroll to position [111, 0]
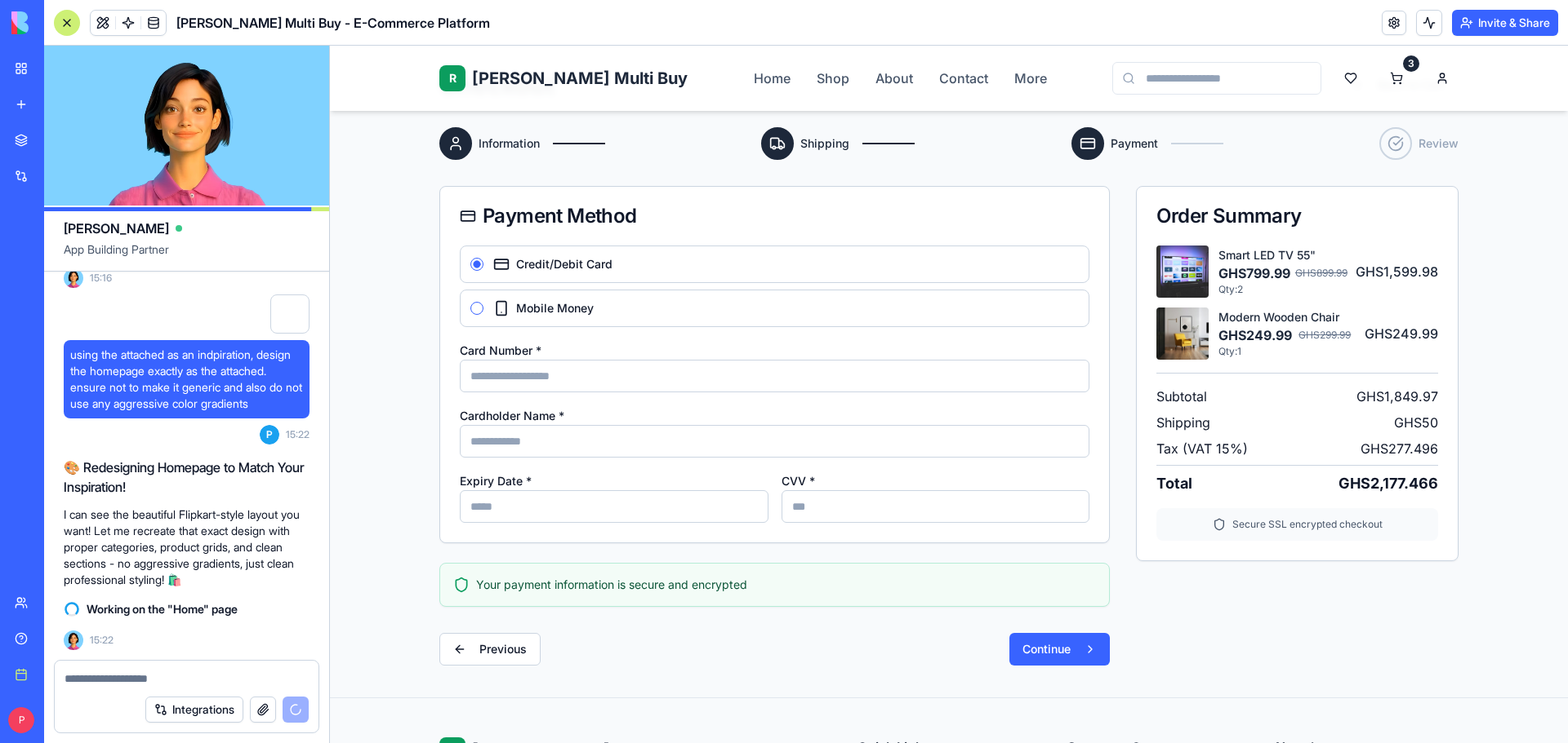
click at [586, 306] on span "Mobile Money" at bounding box center [555, 309] width 78 height 12
click at [484, 306] on button "Mobile Money" at bounding box center [477, 309] width 13 height 13
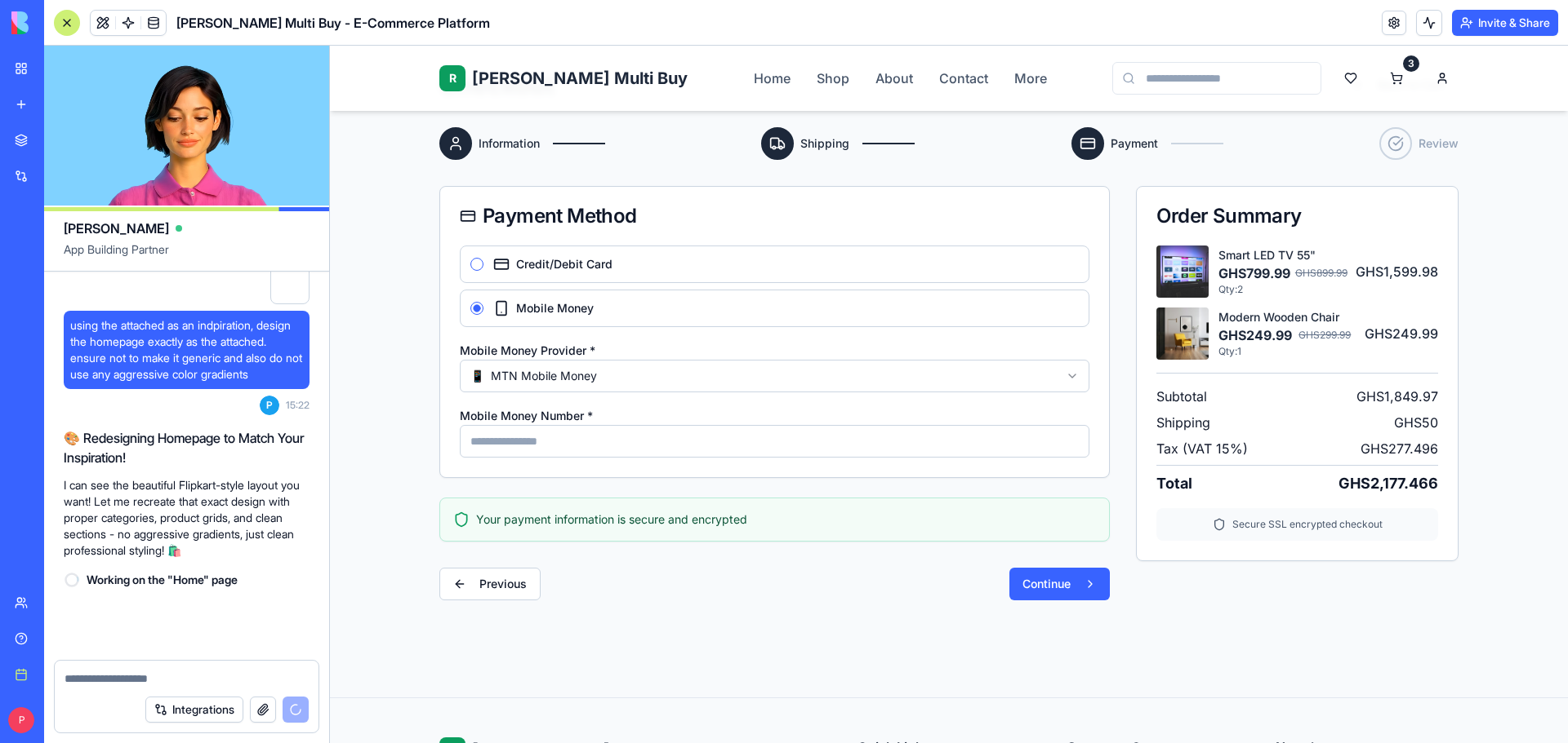
scroll to position [14437, 0]
click at [530, 441] on input "Mobile Money Number *" at bounding box center [774, 441] width 630 height 33
type input "**********"
click at [1082, 592] on button "Continue" at bounding box center [1059, 584] width 100 height 33
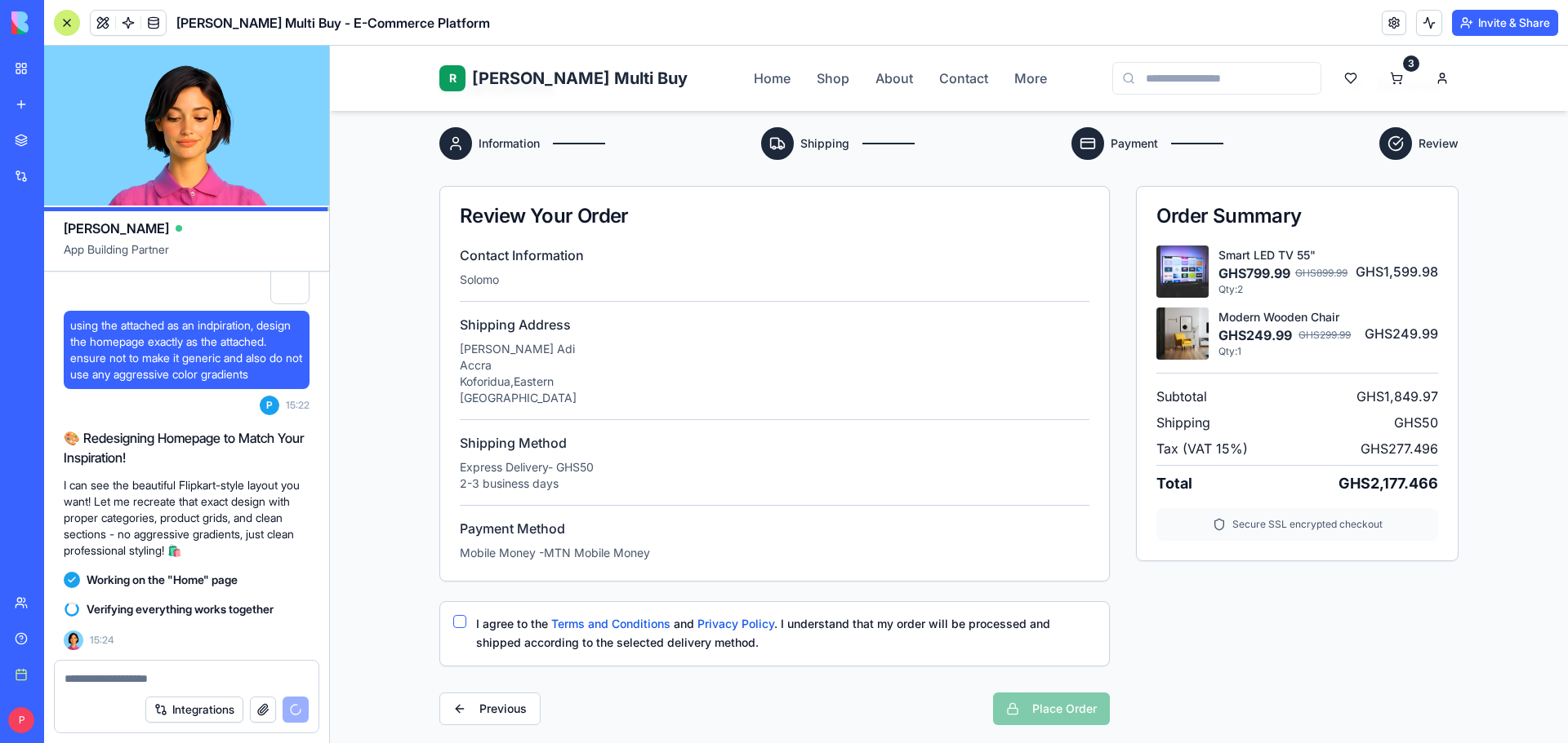
click at [459, 624] on button "I agree to the Terms and Conditions and Privacy Policy . I understand that my o…" at bounding box center [459, 622] width 13 height 13
click at [1015, 712] on button "Place Order" at bounding box center [1052, 709] width 117 height 33
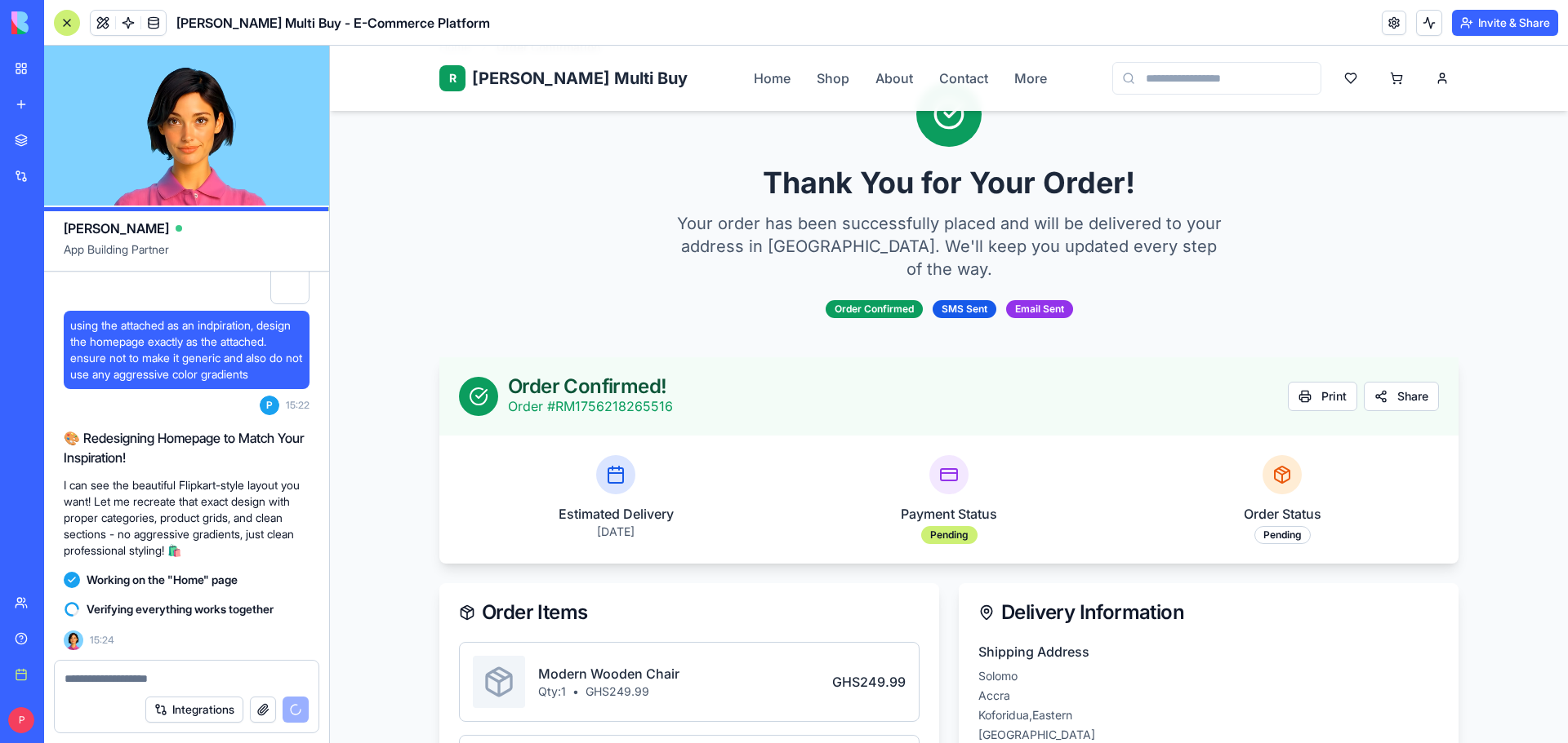
scroll to position [245, 0]
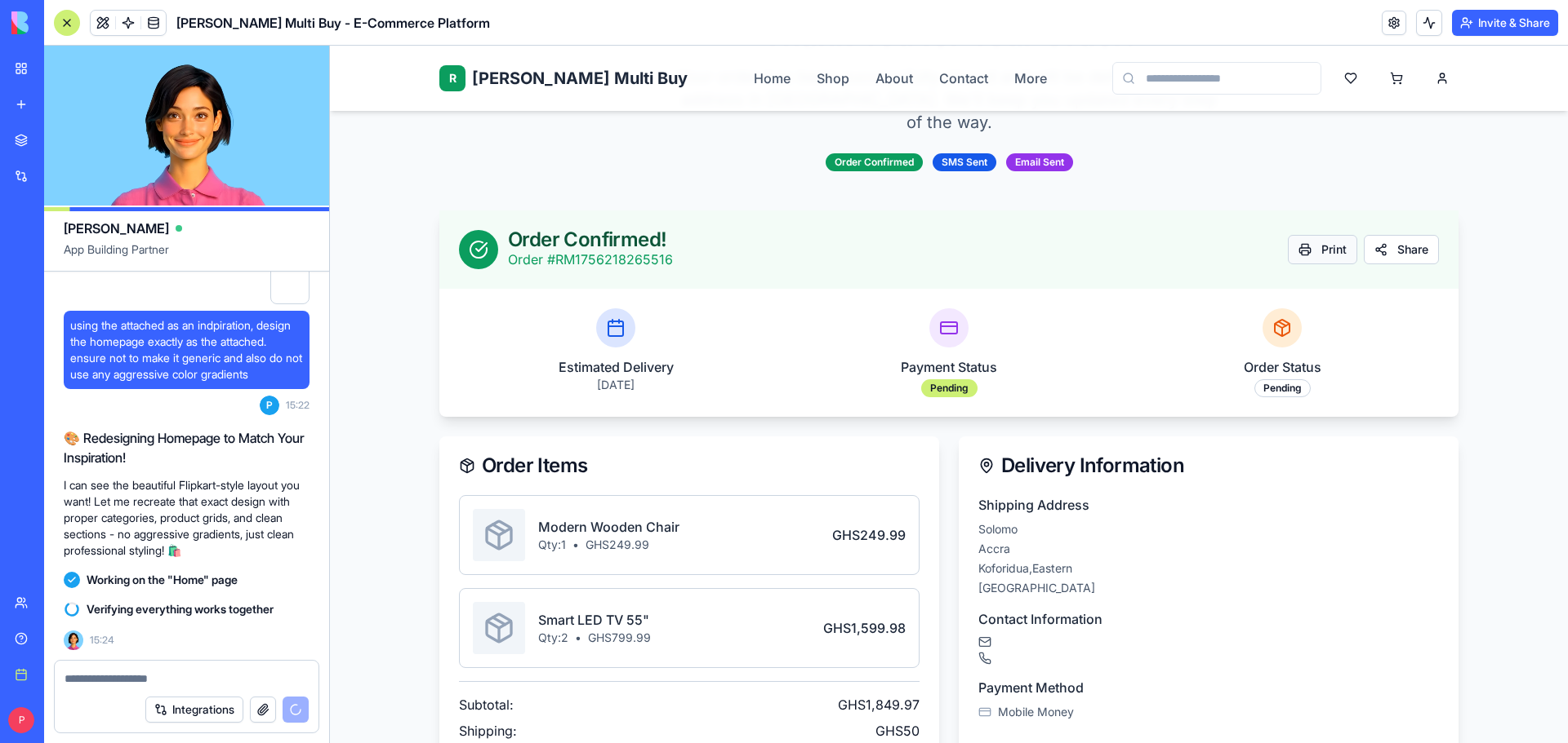
click at [1324, 235] on button "Print" at bounding box center [1322, 250] width 69 height 29
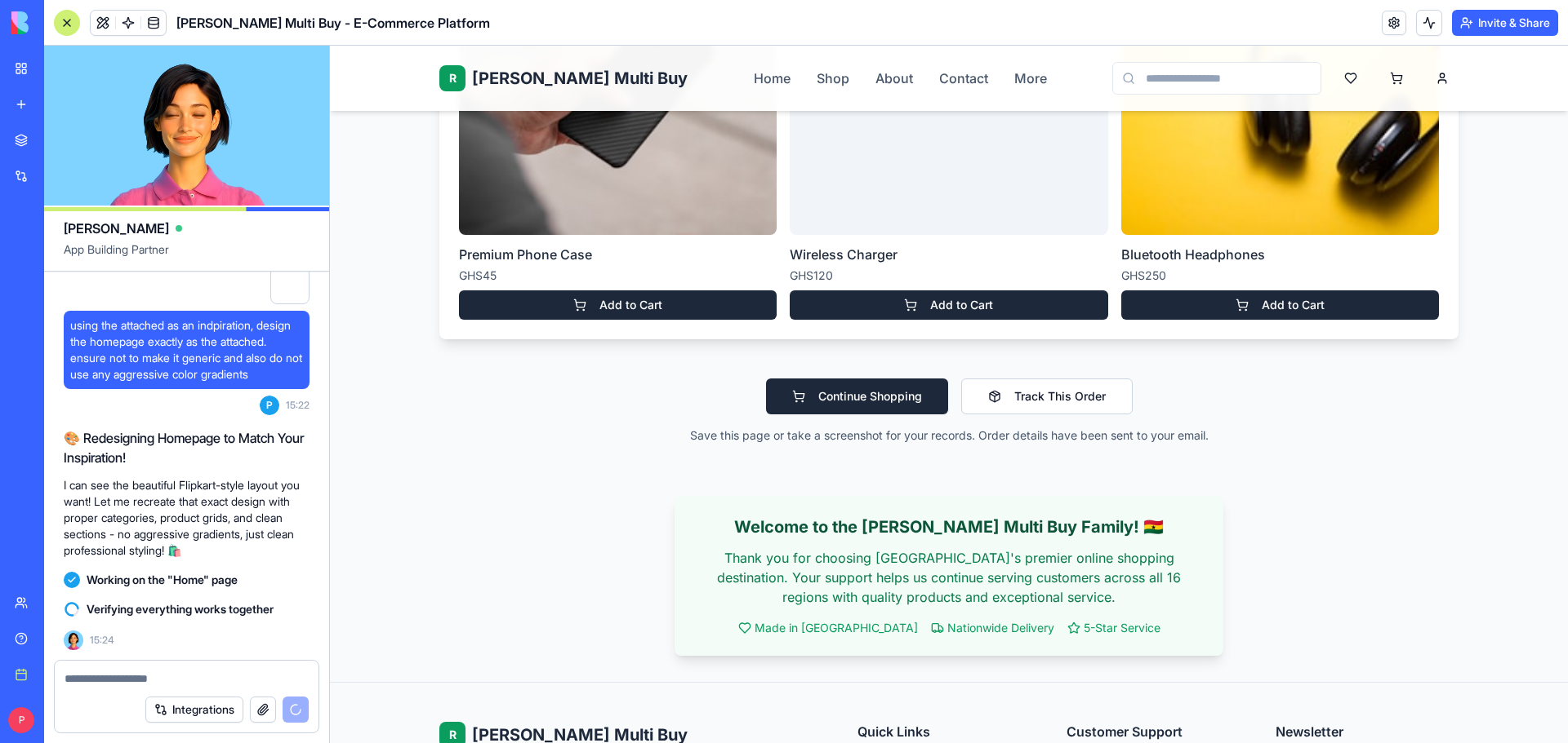
scroll to position [1681, 0]
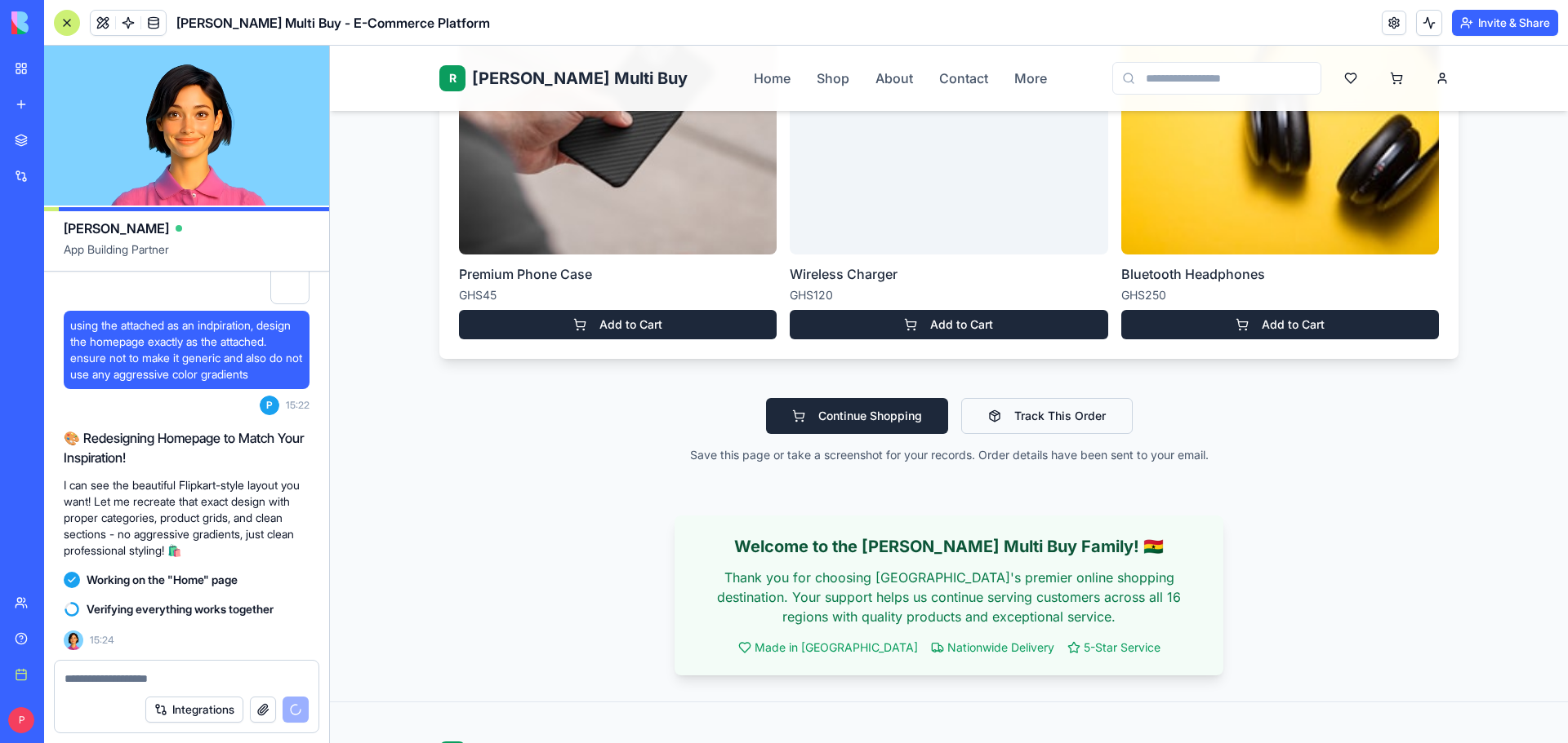
click at [1029, 398] on button "Track This Order" at bounding box center [1046, 416] width 171 height 36
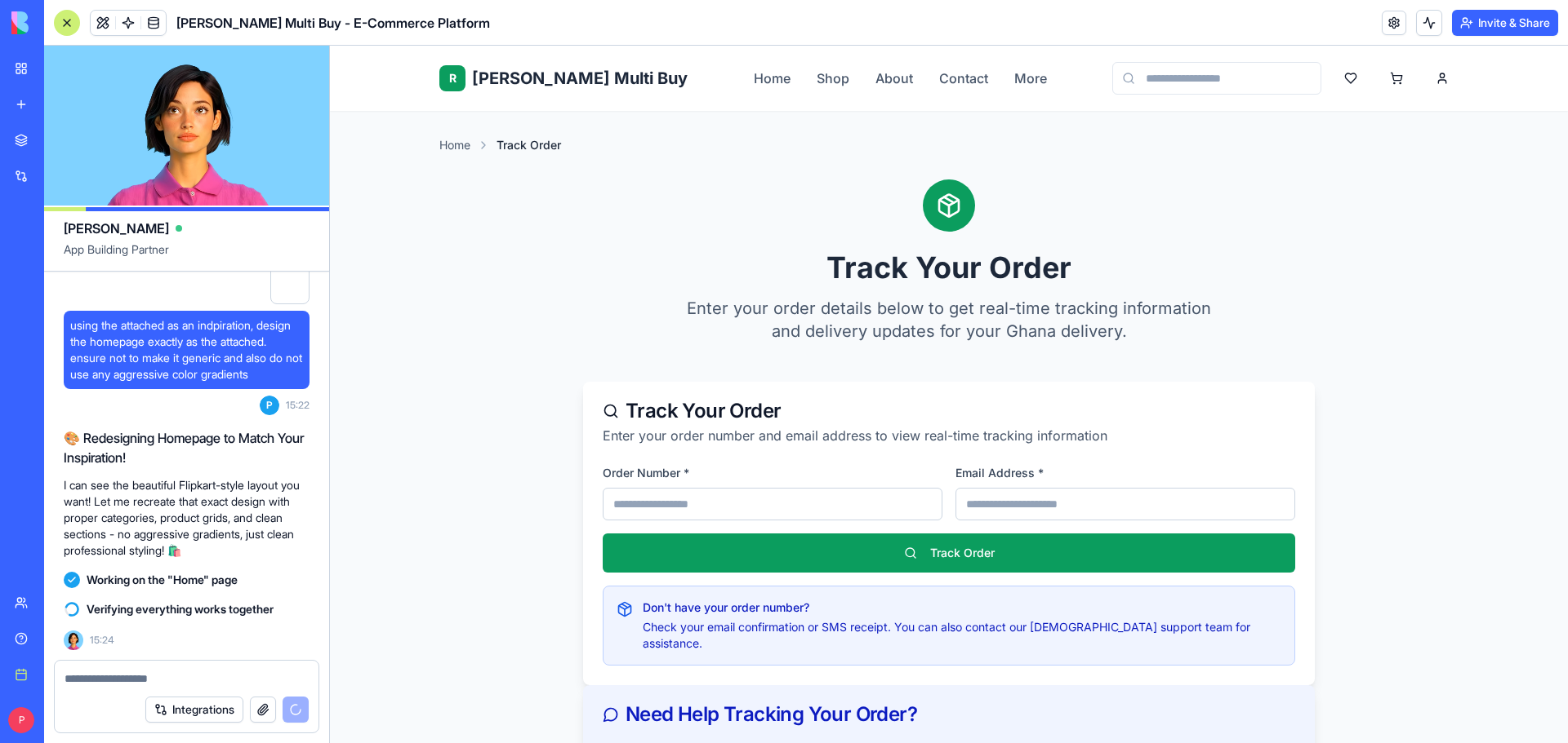
click at [761, 493] on input at bounding box center [772, 504] width 340 height 33
paste input "**********"
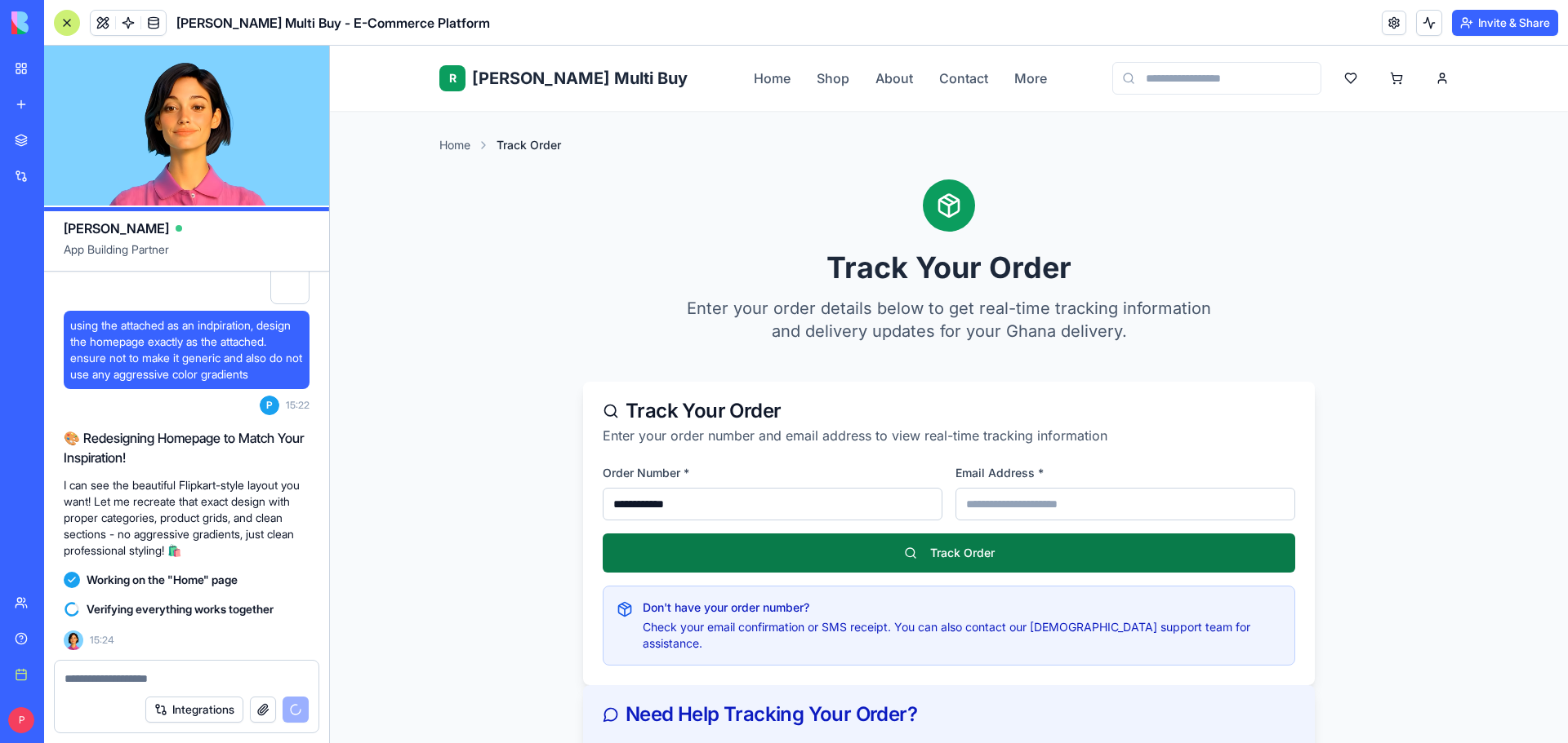
type input "**********"
click at [962, 535] on button "Track Order" at bounding box center [948, 553] width 693 height 39
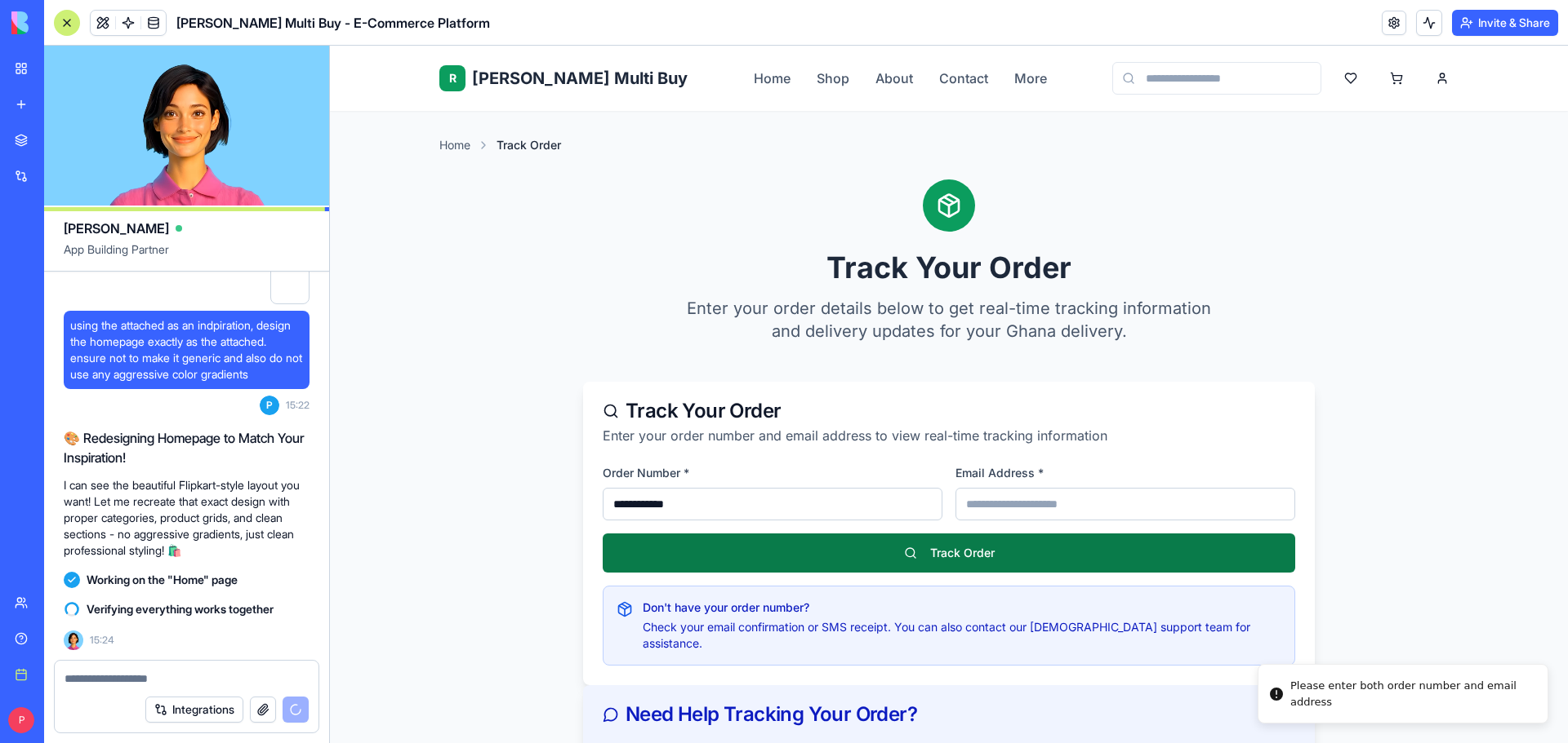
click at [960, 548] on button "Track Order" at bounding box center [948, 553] width 693 height 39
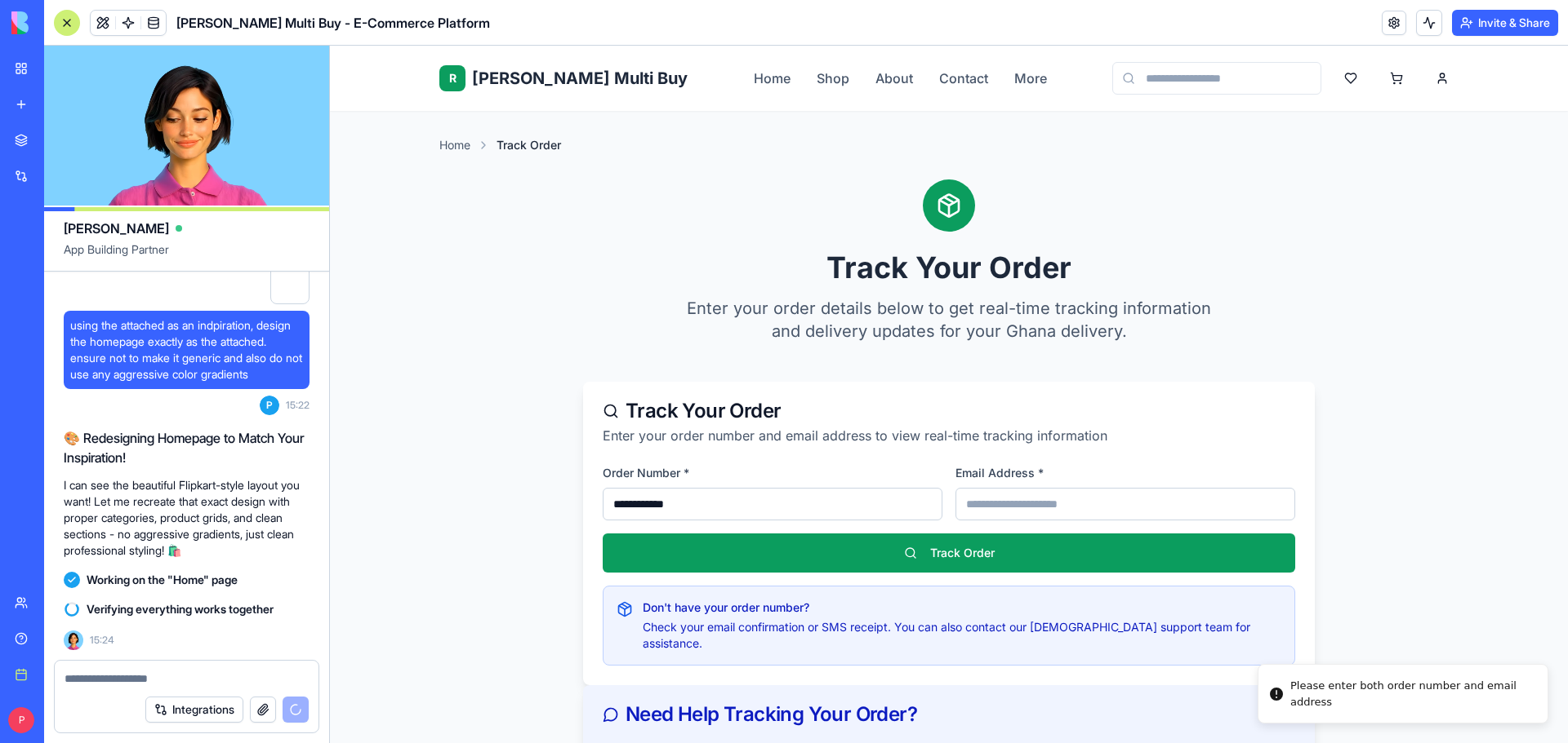
click at [995, 499] on input "email" at bounding box center [1125, 504] width 340 height 33
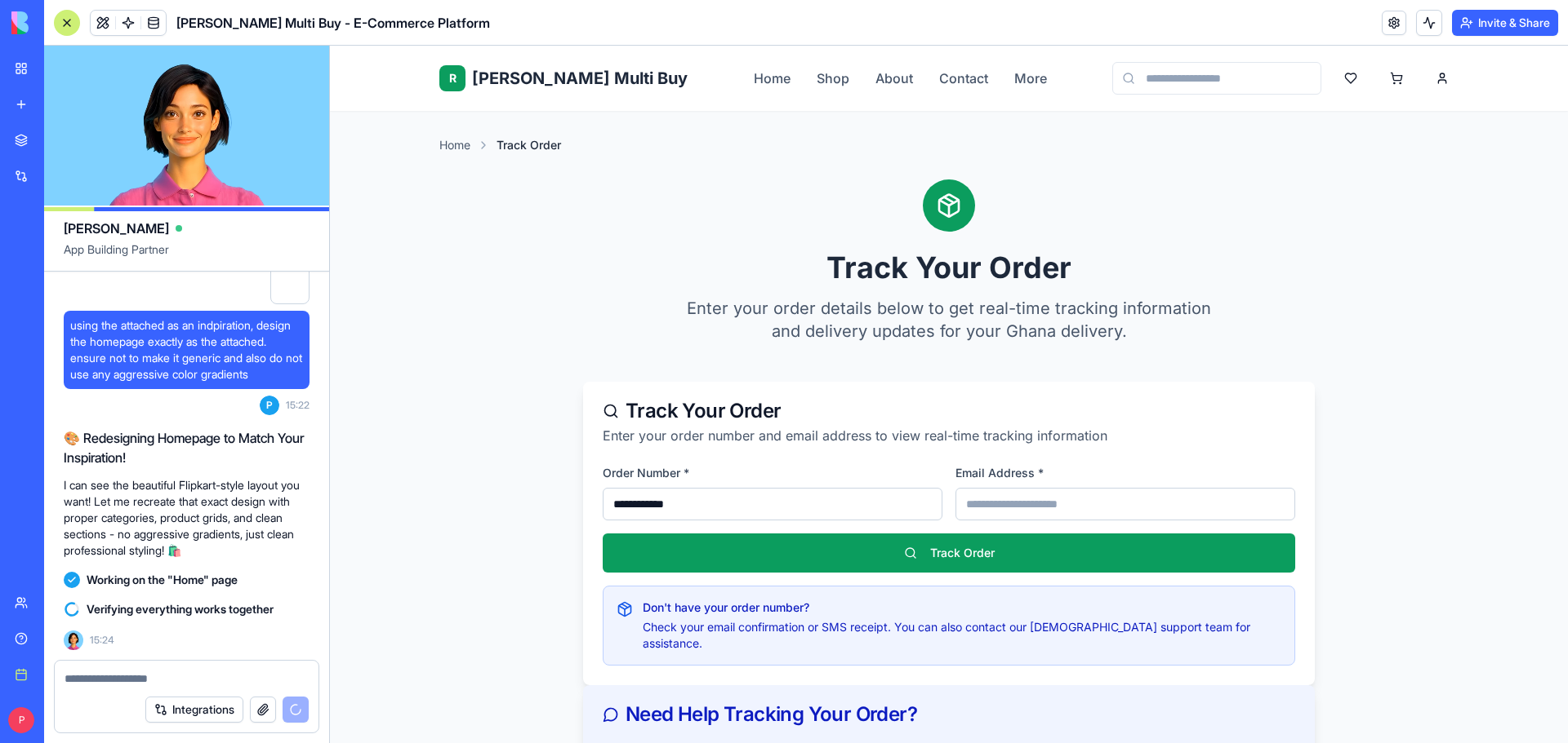
paste input "**********"
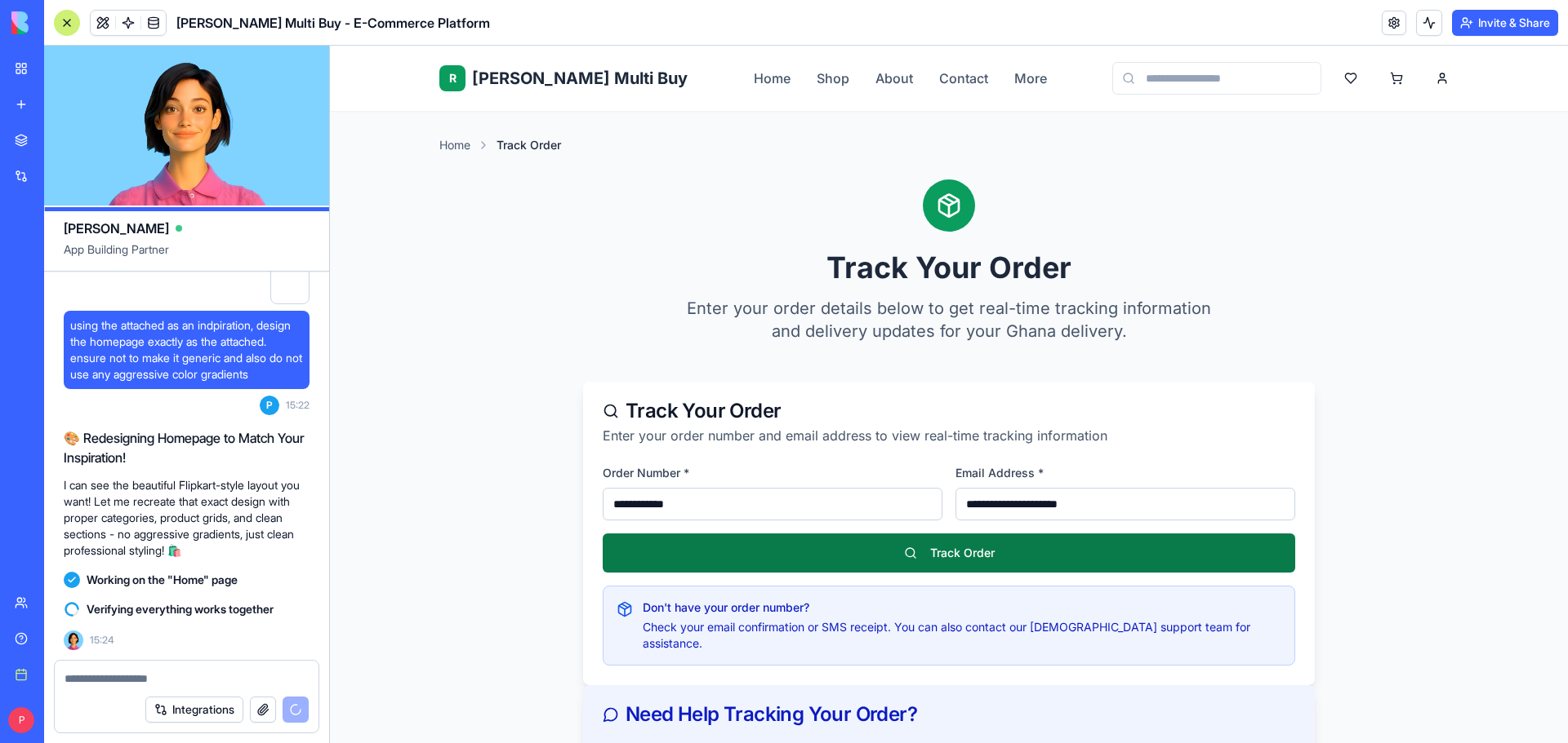
type input "**********"
click at [954, 545] on button "Track Order" at bounding box center [948, 553] width 693 height 39
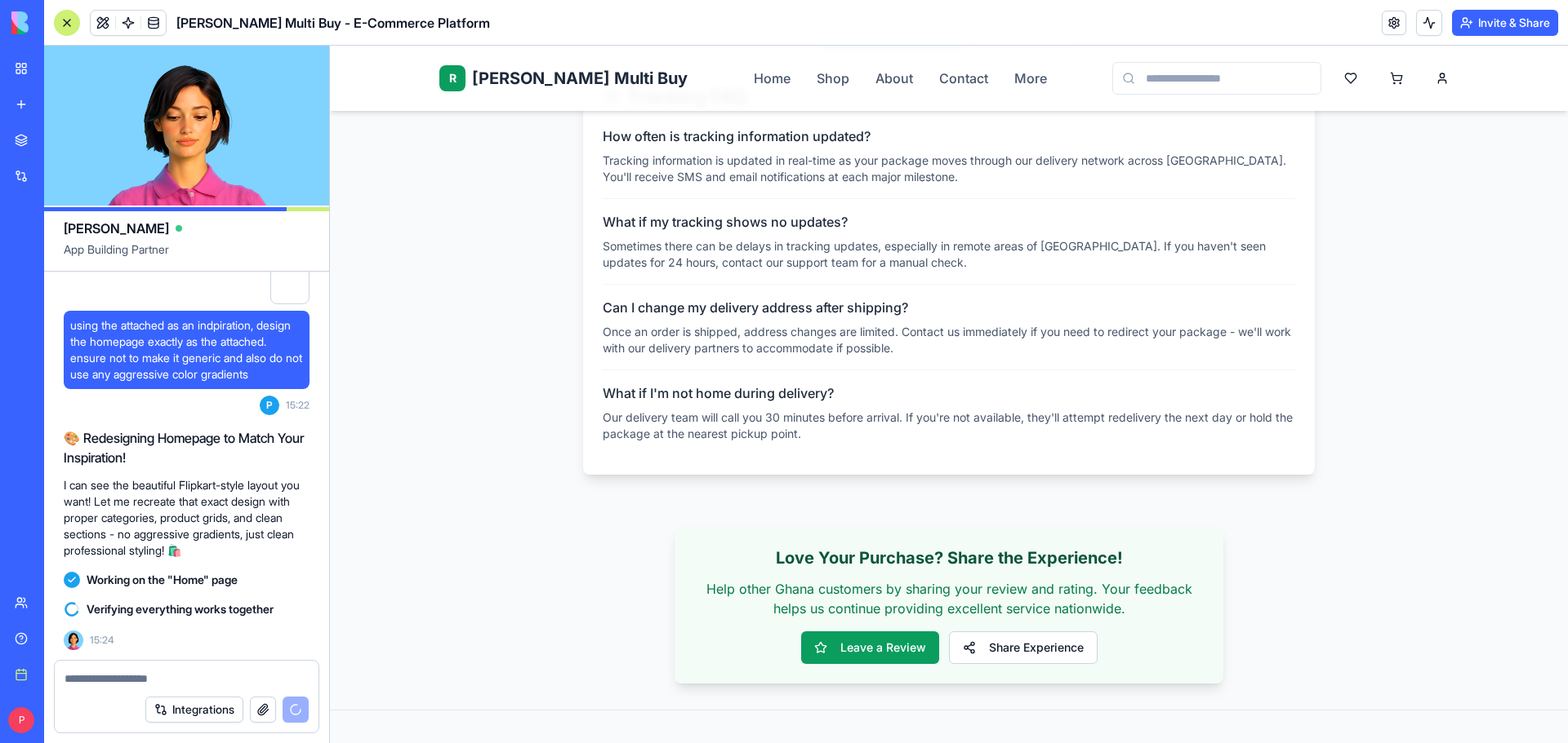
scroll to position [2040, 0]
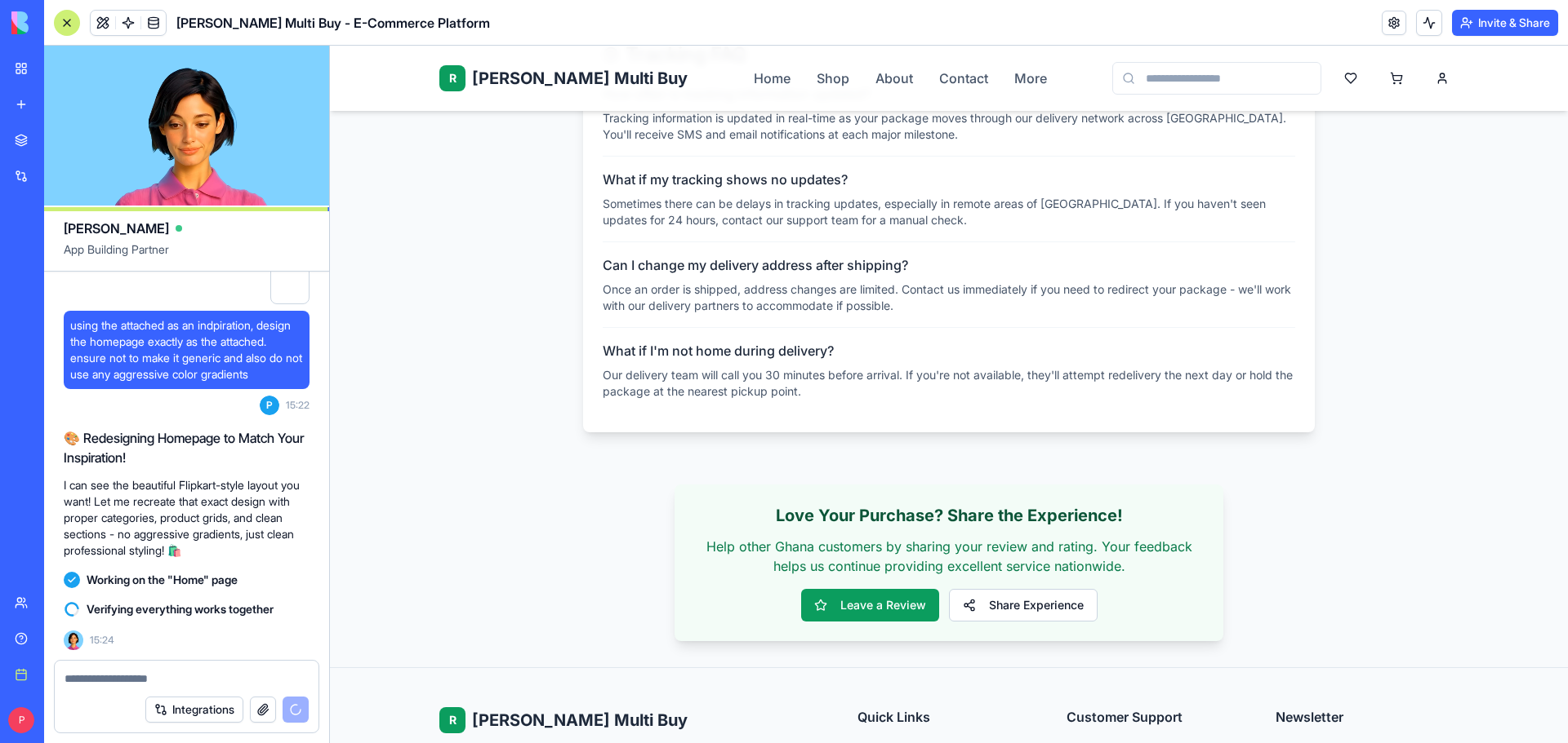
click at [540, 79] on span "Rene Multi Buy" at bounding box center [580, 78] width 216 height 23
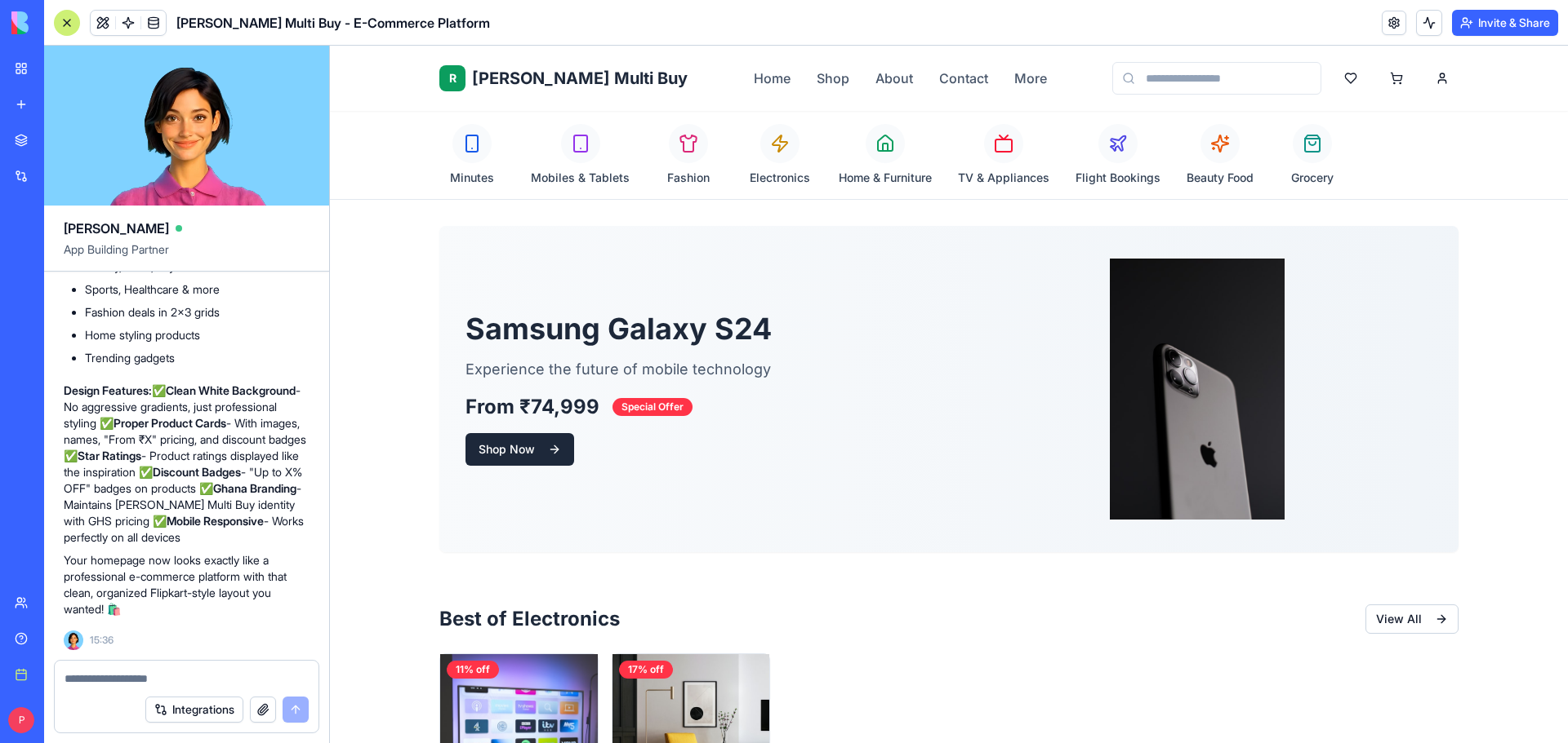
click at [550, 75] on span "Rene Multi Buy" at bounding box center [580, 78] width 216 height 23
click at [179, 670] on div at bounding box center [186, 674] width 264 height 26
click at [263, 711] on button "button" at bounding box center [262, 710] width 26 height 26
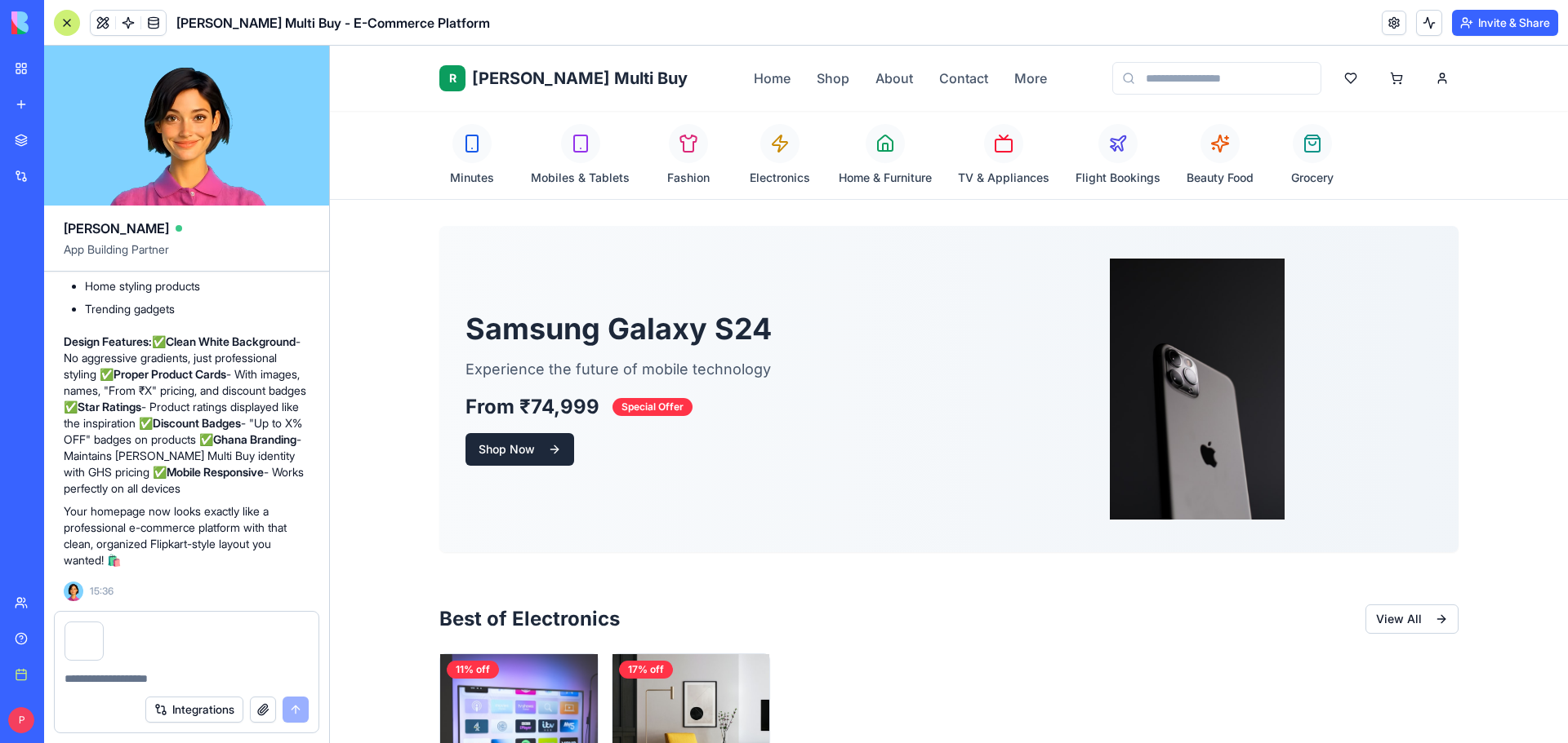
click at [155, 682] on textarea at bounding box center [186, 679] width 244 height 17
drag, startPoint x: 530, startPoint y: 406, endPoint x: 513, endPoint y: 406, distance: 17.0
click at [513, 406] on span "From ₹74,999" at bounding box center [532, 407] width 134 height 26
click at [515, 406] on span "From ₹74,999" at bounding box center [532, 407] width 134 height 26
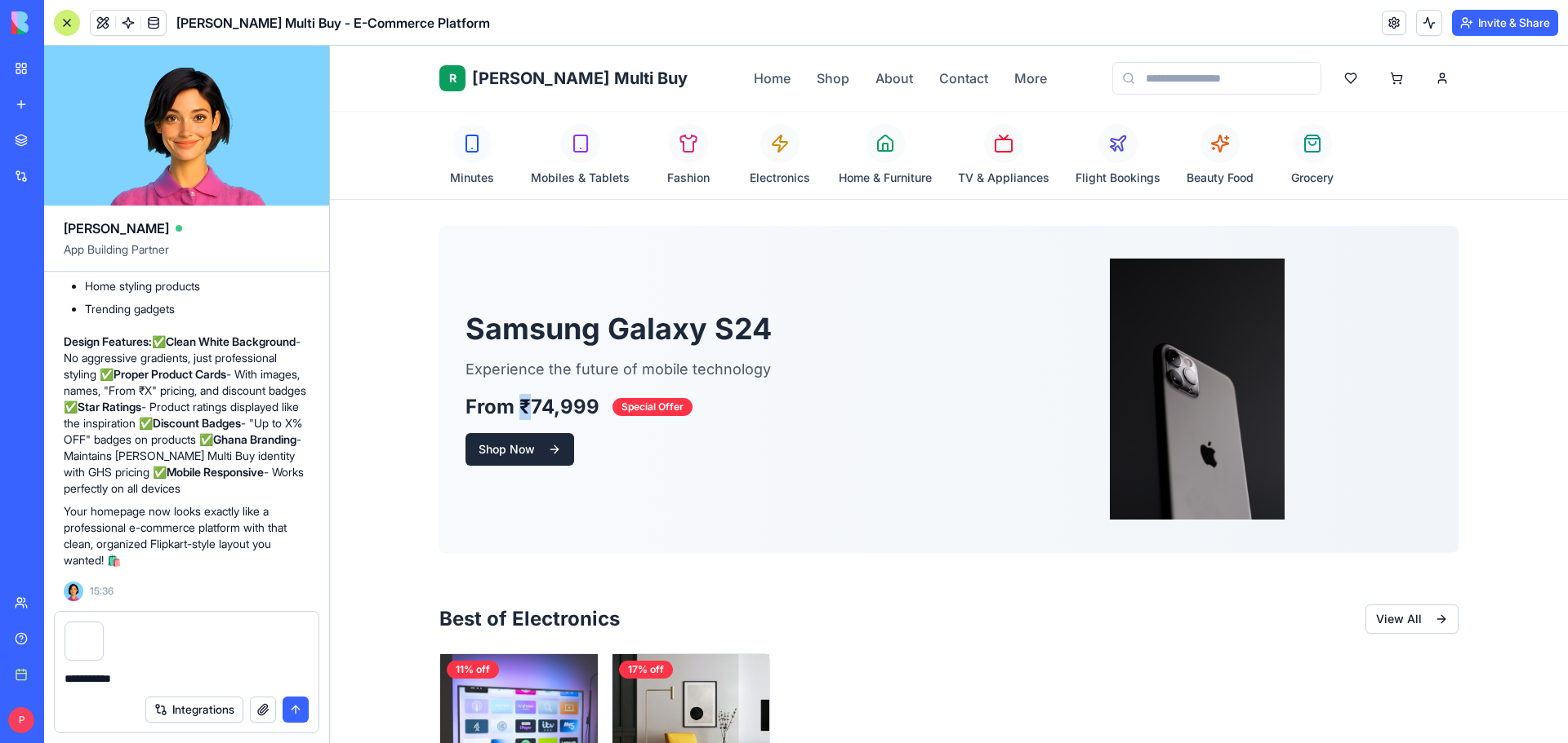
copy span "₹"
click at [165, 679] on textarea "**********" at bounding box center [186, 679] width 244 height 17
paste textarea "**"
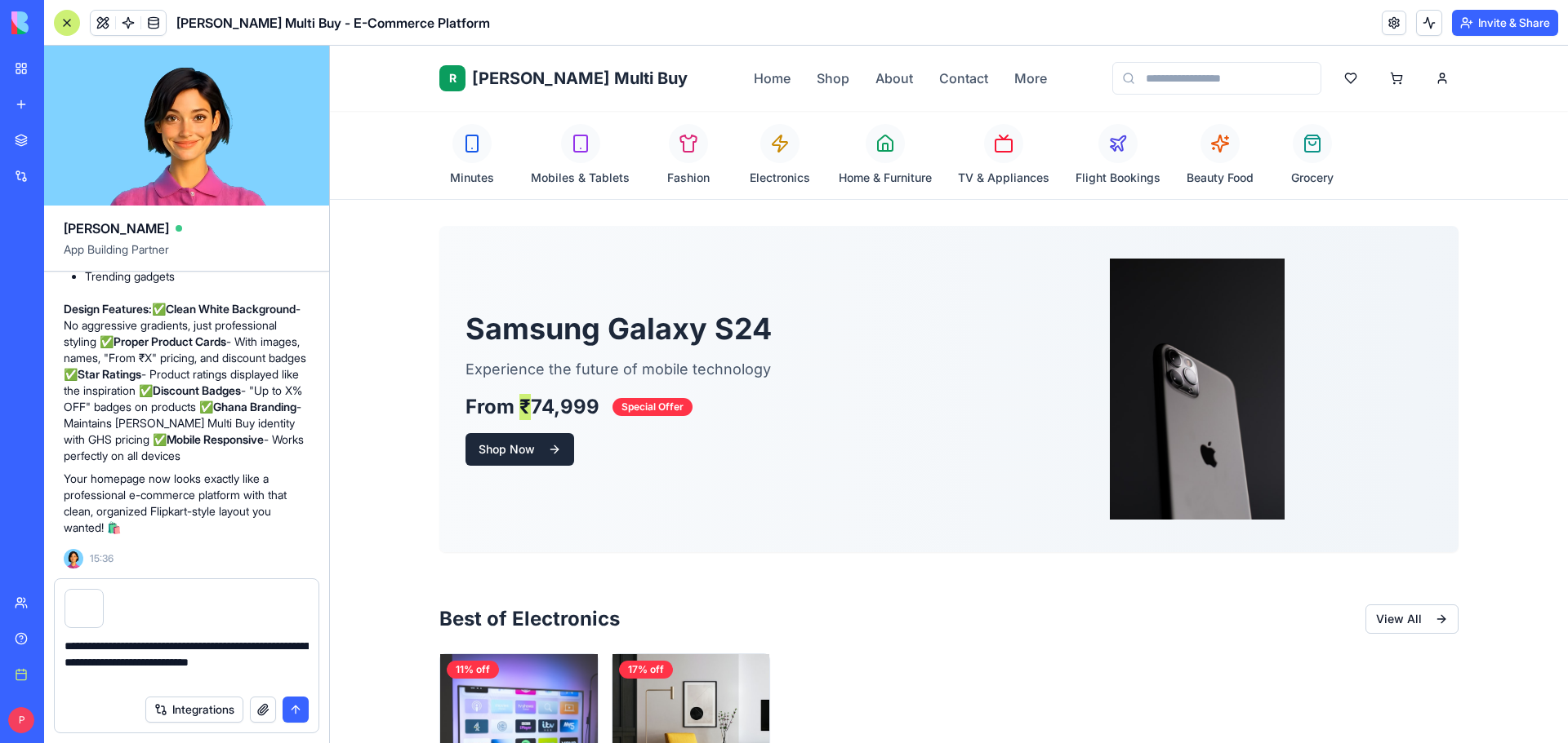
type textarea "**********"
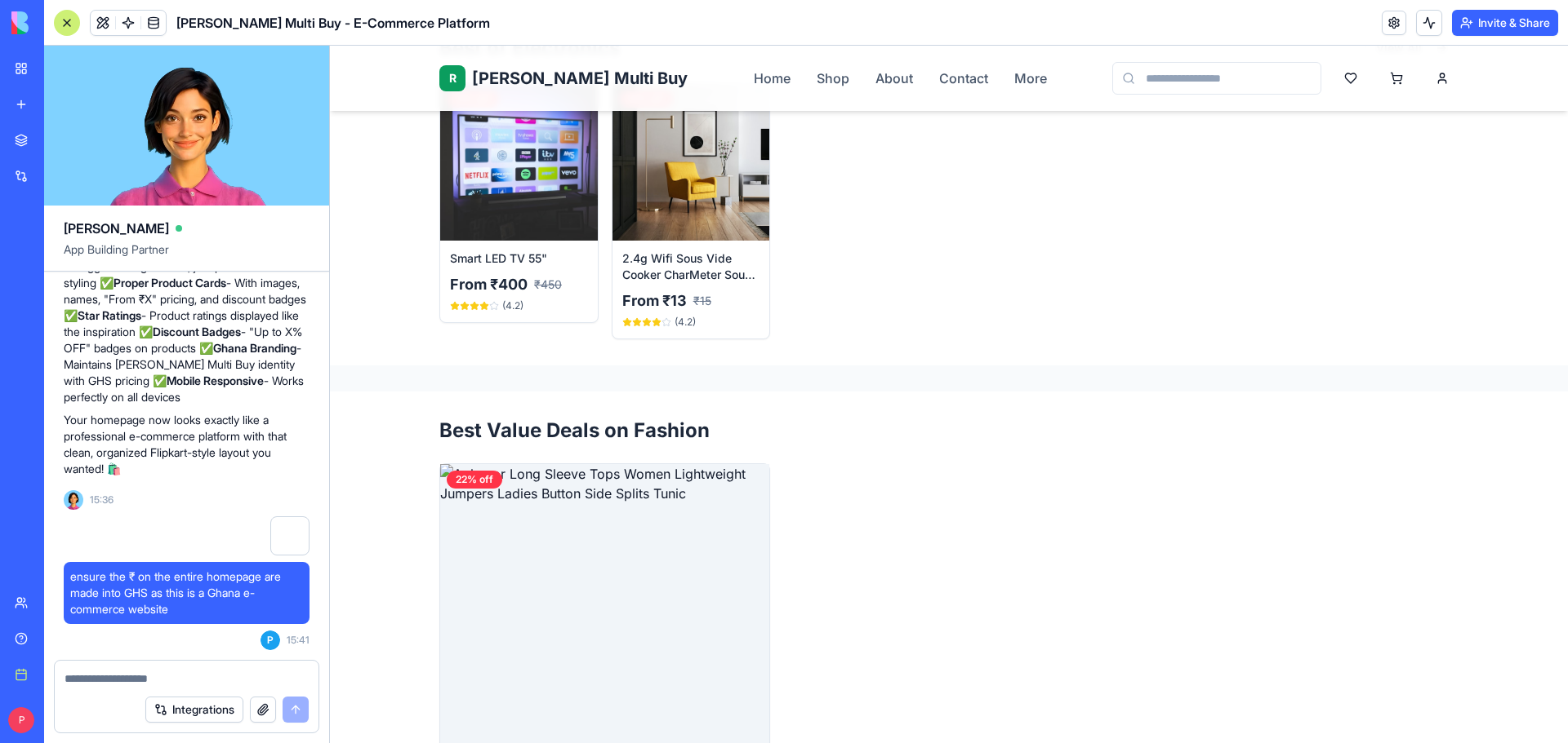
scroll to position [163, 0]
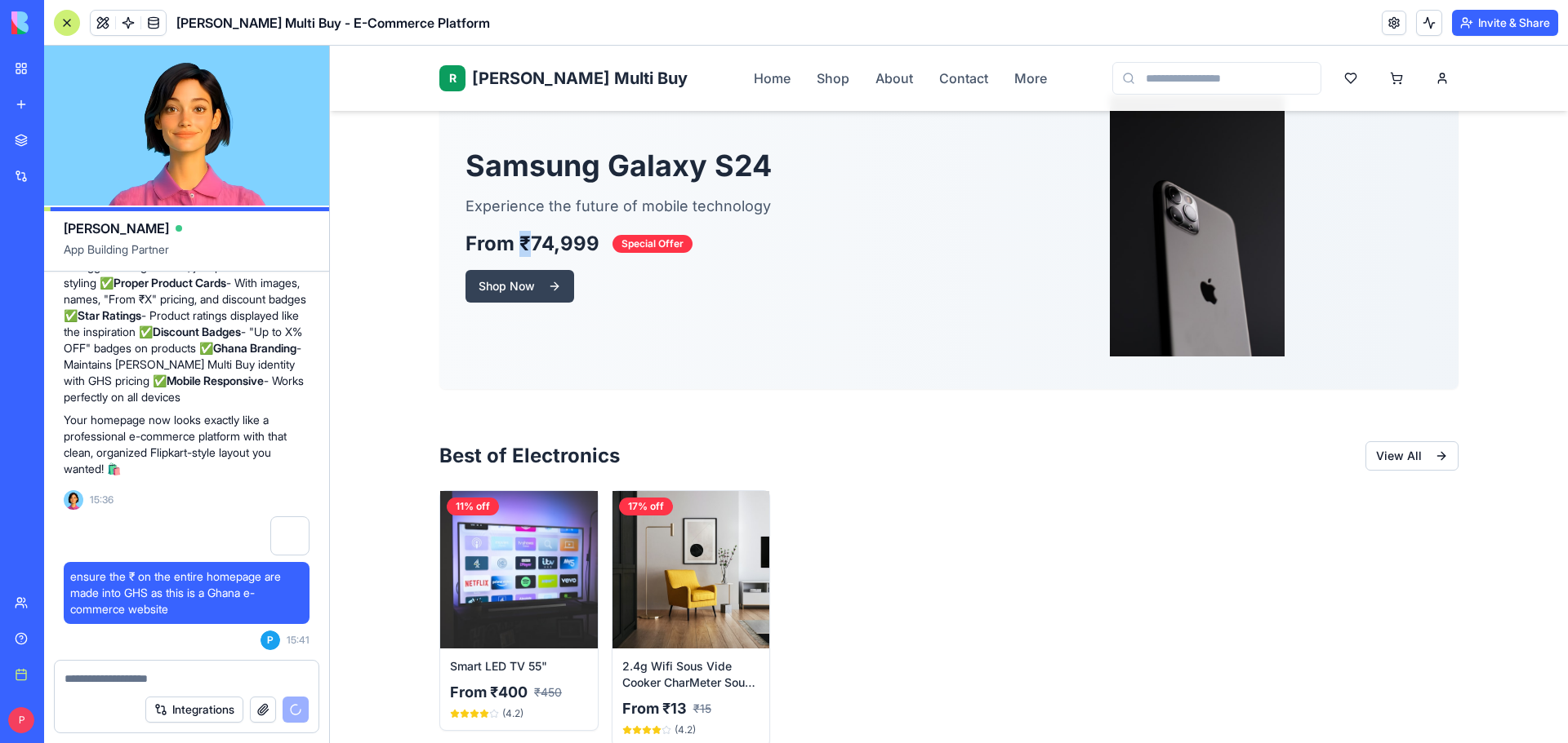
click at [522, 281] on button "Shop Now" at bounding box center [520, 286] width 109 height 33
click at [551, 289] on button "Shop Now" at bounding box center [520, 286] width 109 height 33
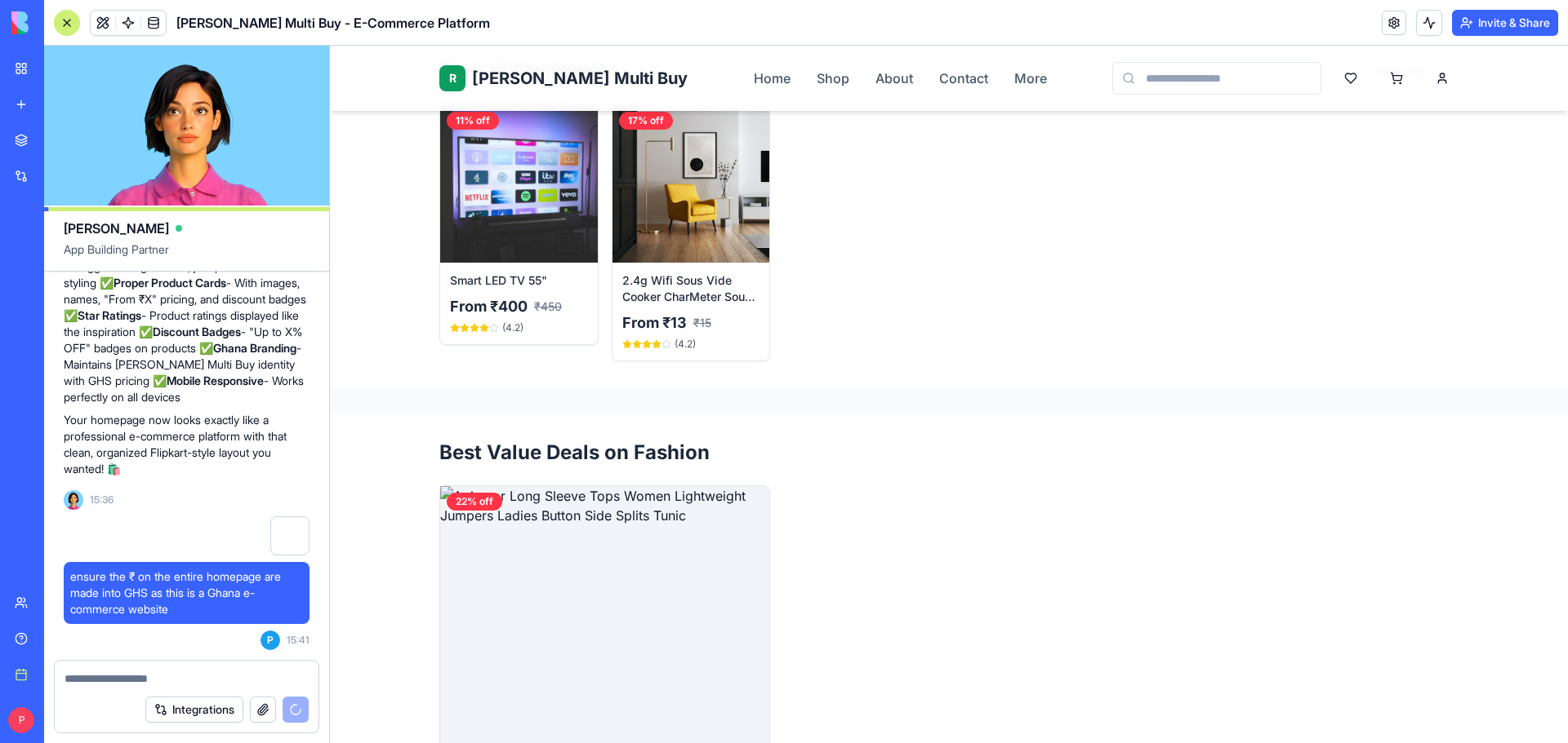
scroll to position [571, 0]
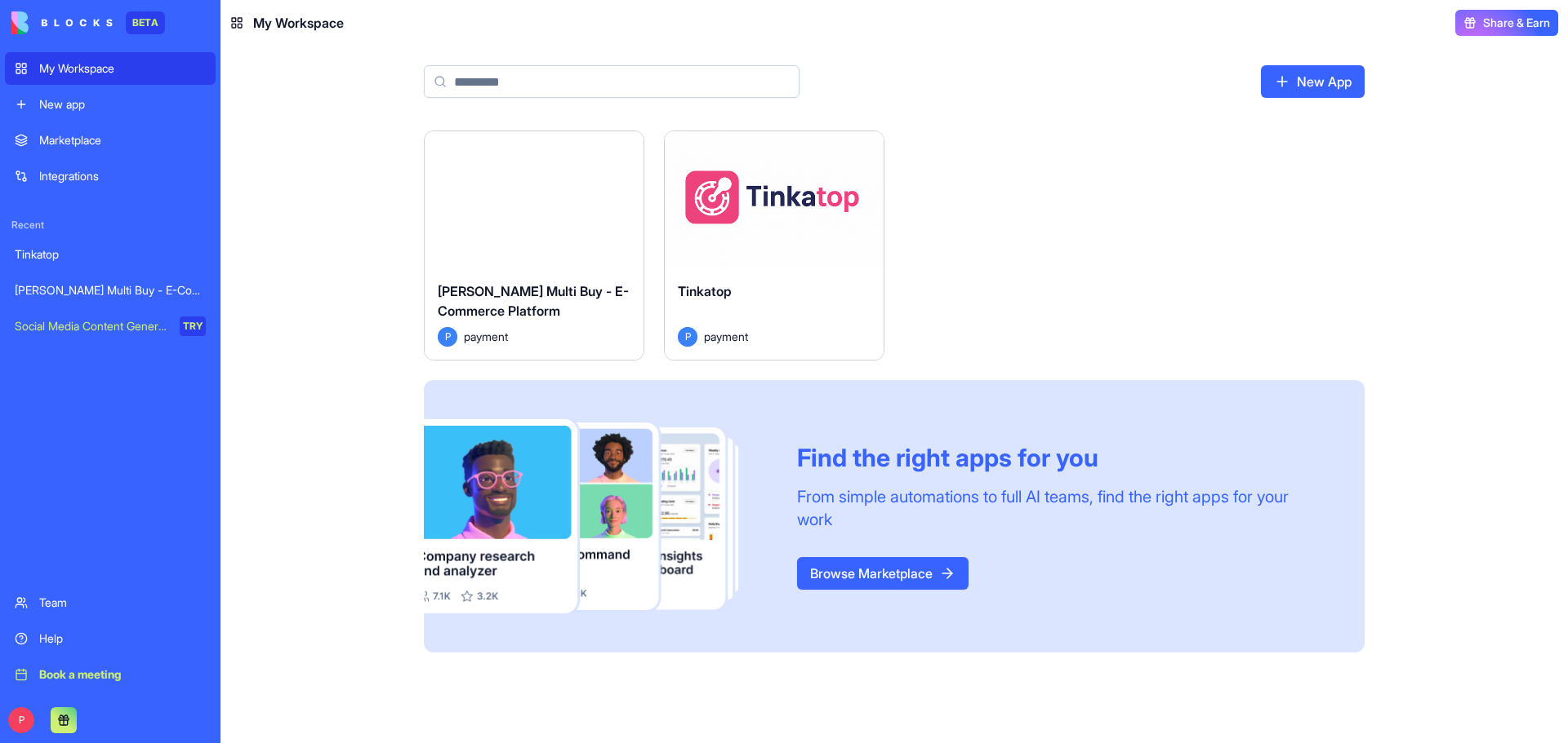
click at [560, 243] on div "Launch" at bounding box center [534, 200] width 219 height 137
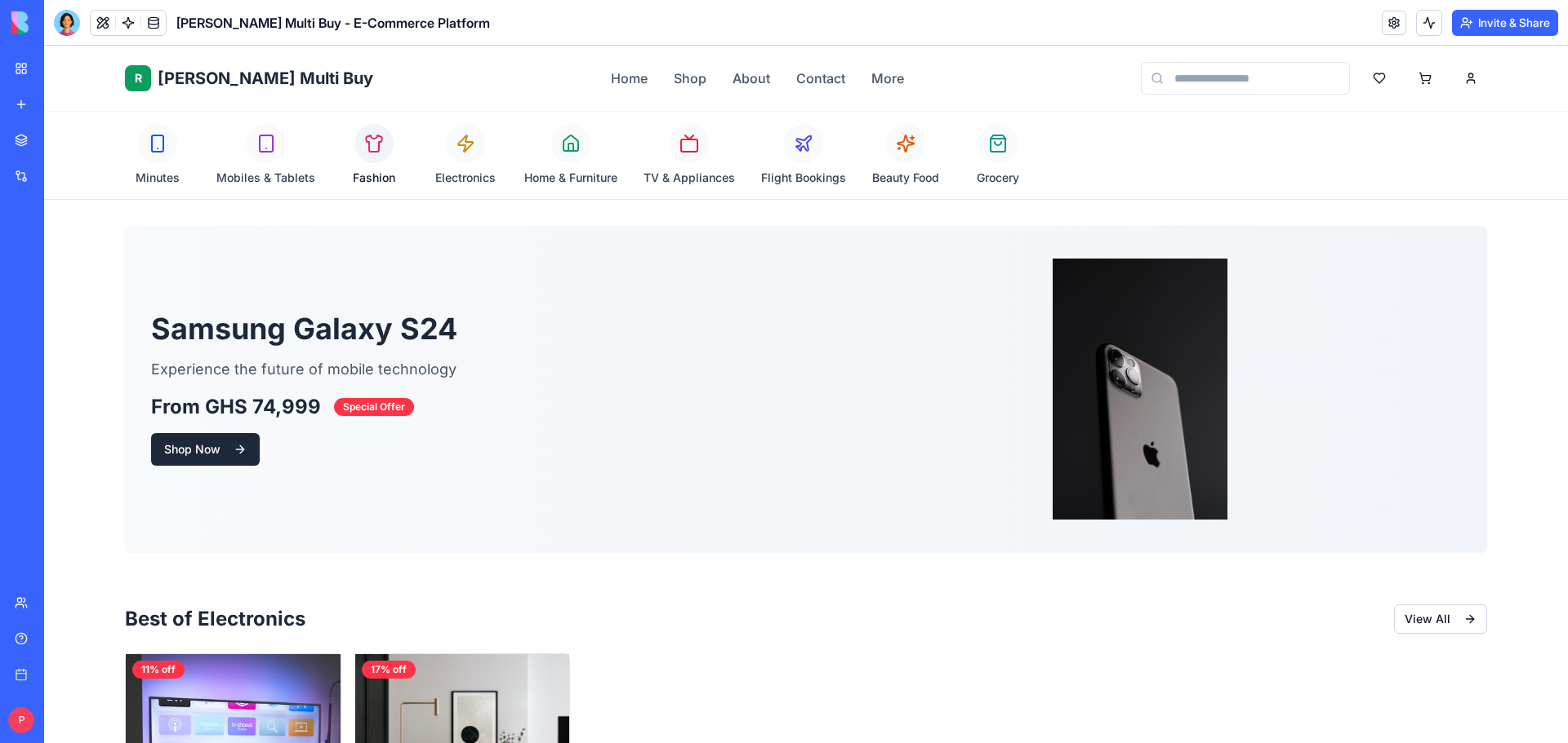
click at [395, 159] on link "Fashion" at bounding box center [374, 155] width 65 height 62
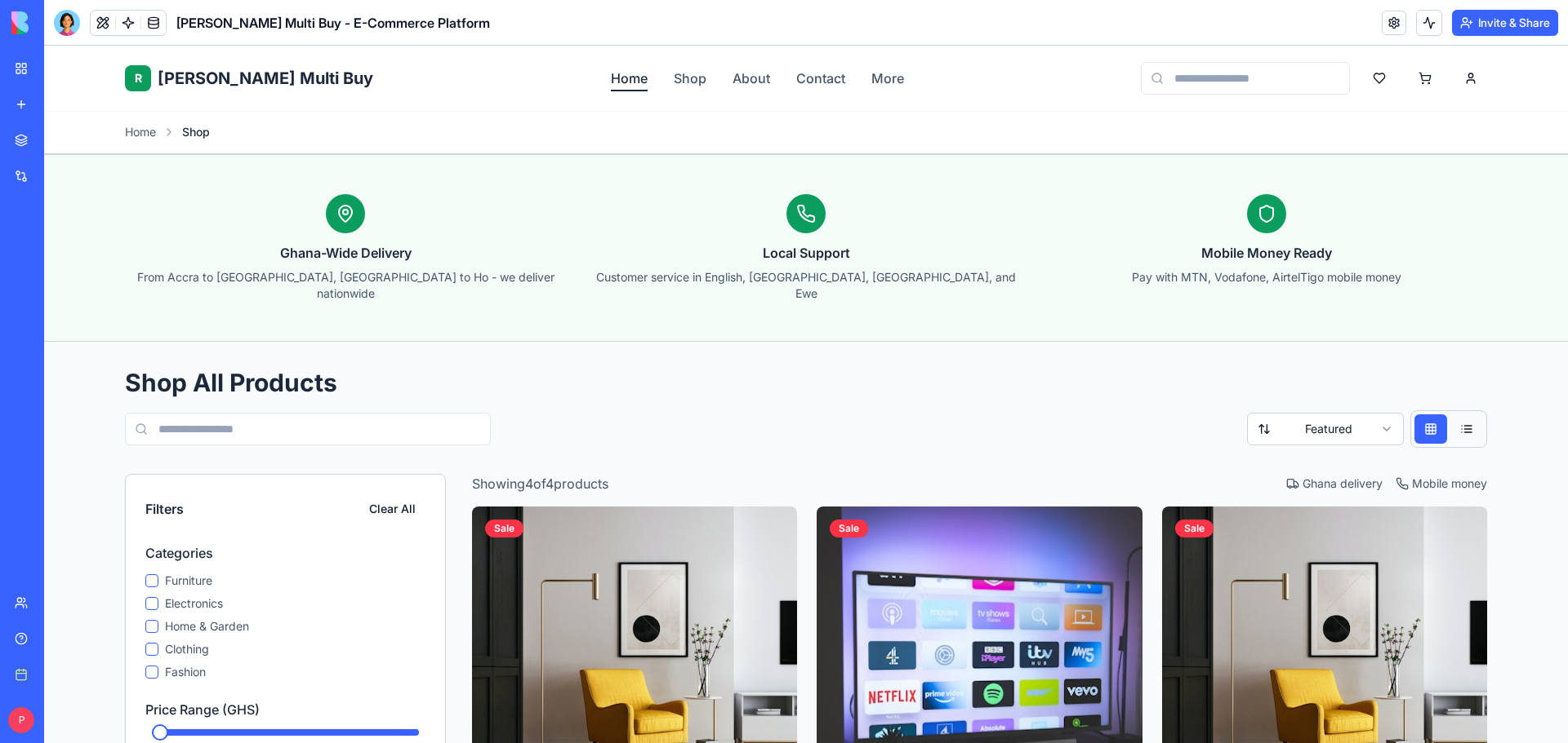
click at [611, 70] on link "Home" at bounding box center [629, 78] width 37 height 19
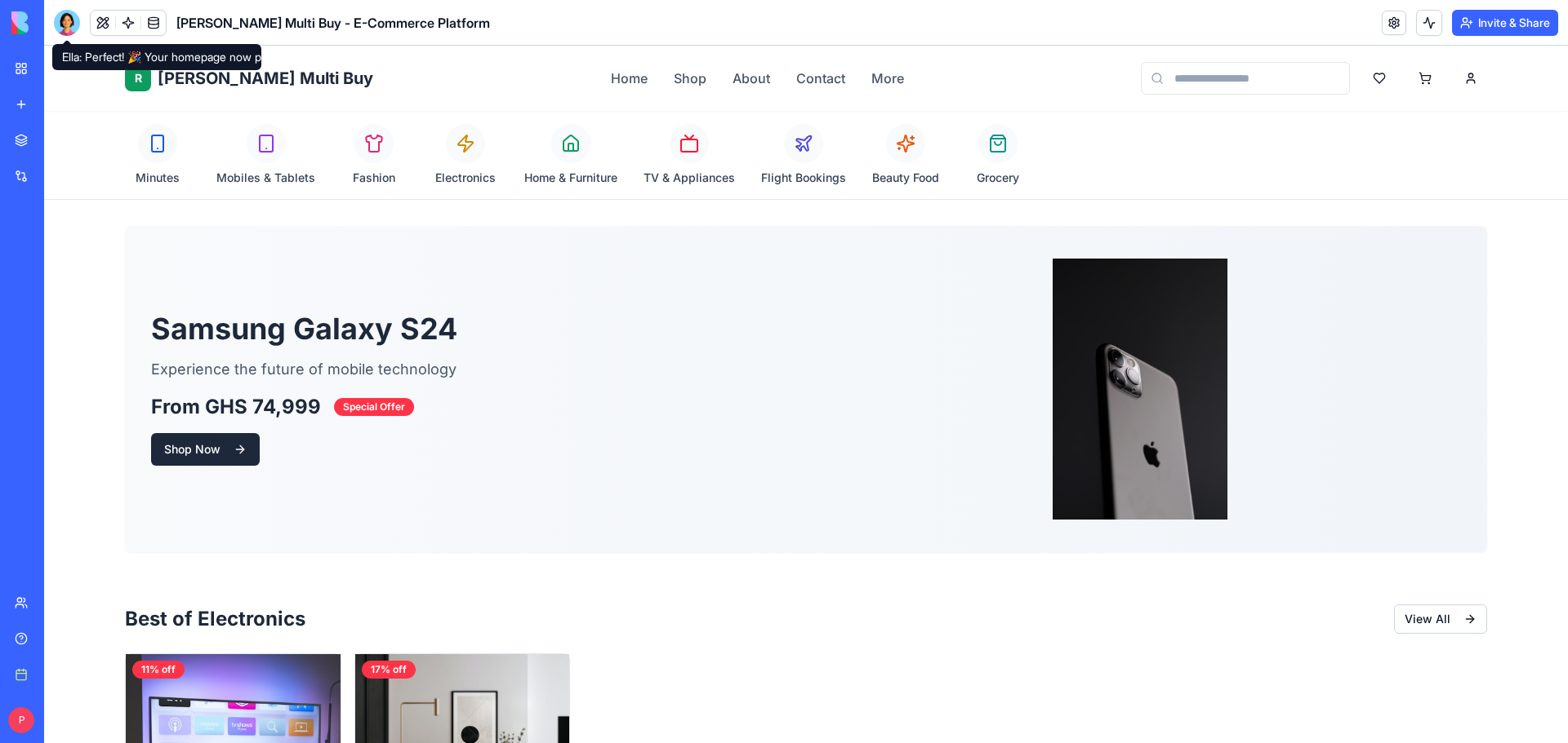
click at [72, 24] on div at bounding box center [67, 23] width 26 height 26
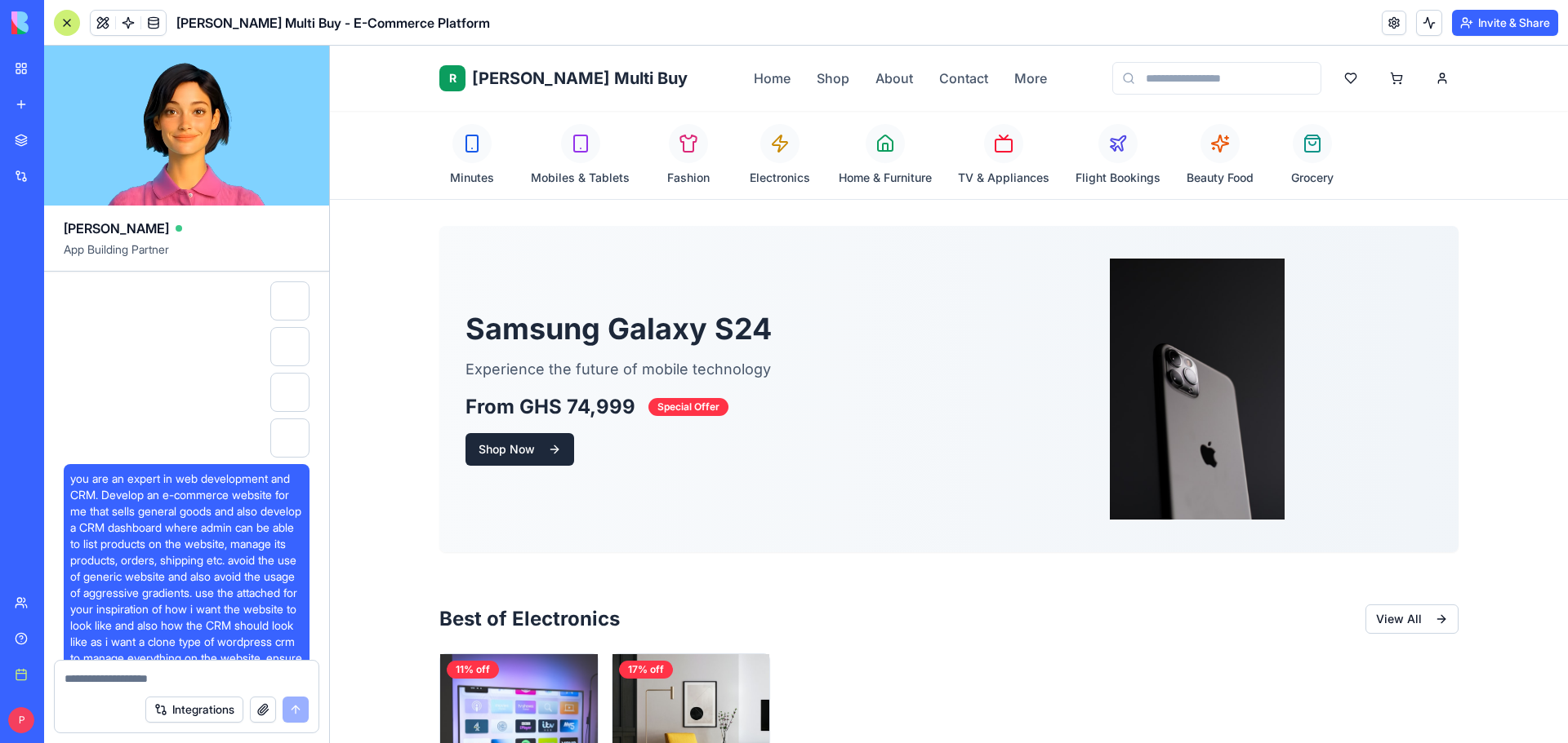
scroll to position [15755, 0]
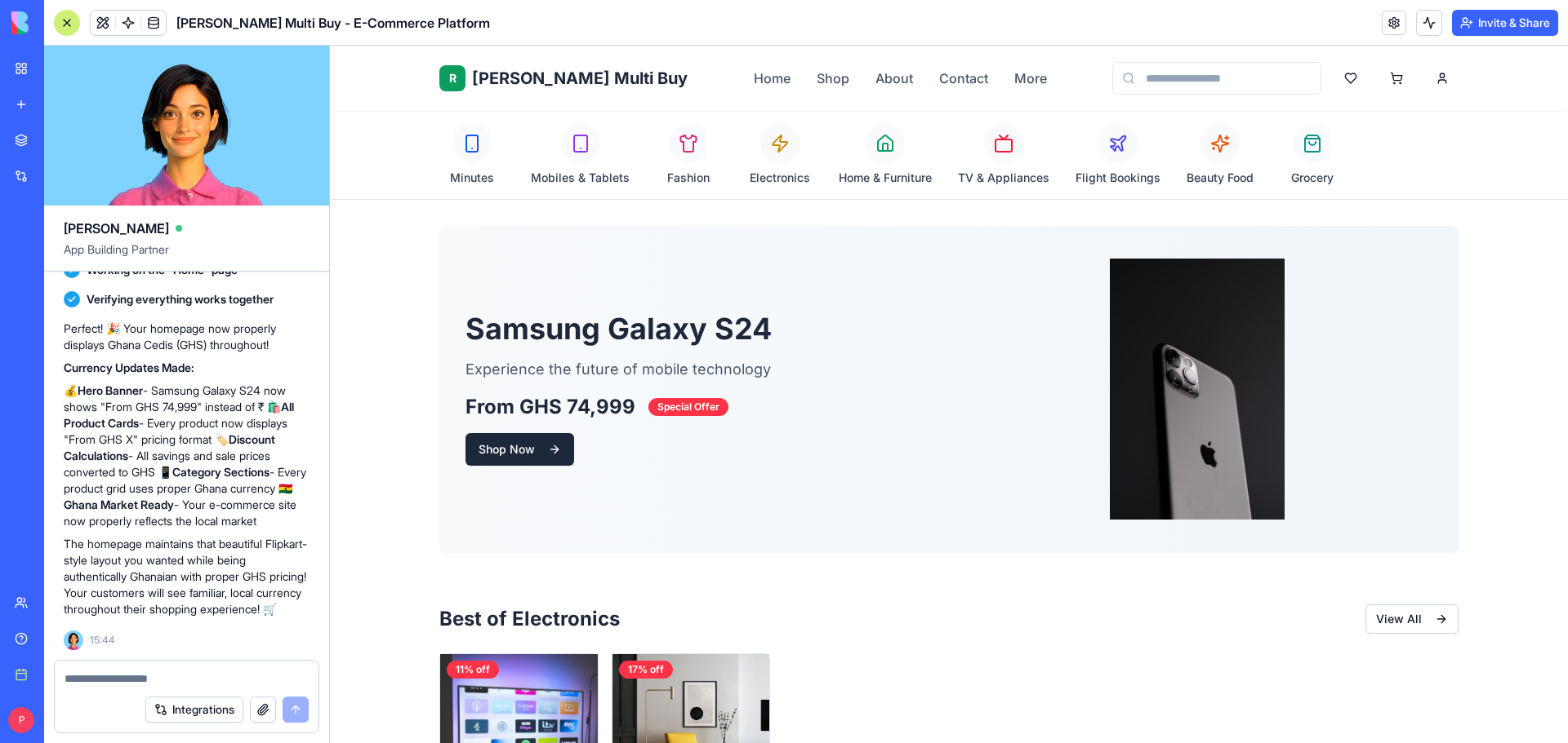
click at [157, 678] on textarea at bounding box center [186, 679] width 244 height 17
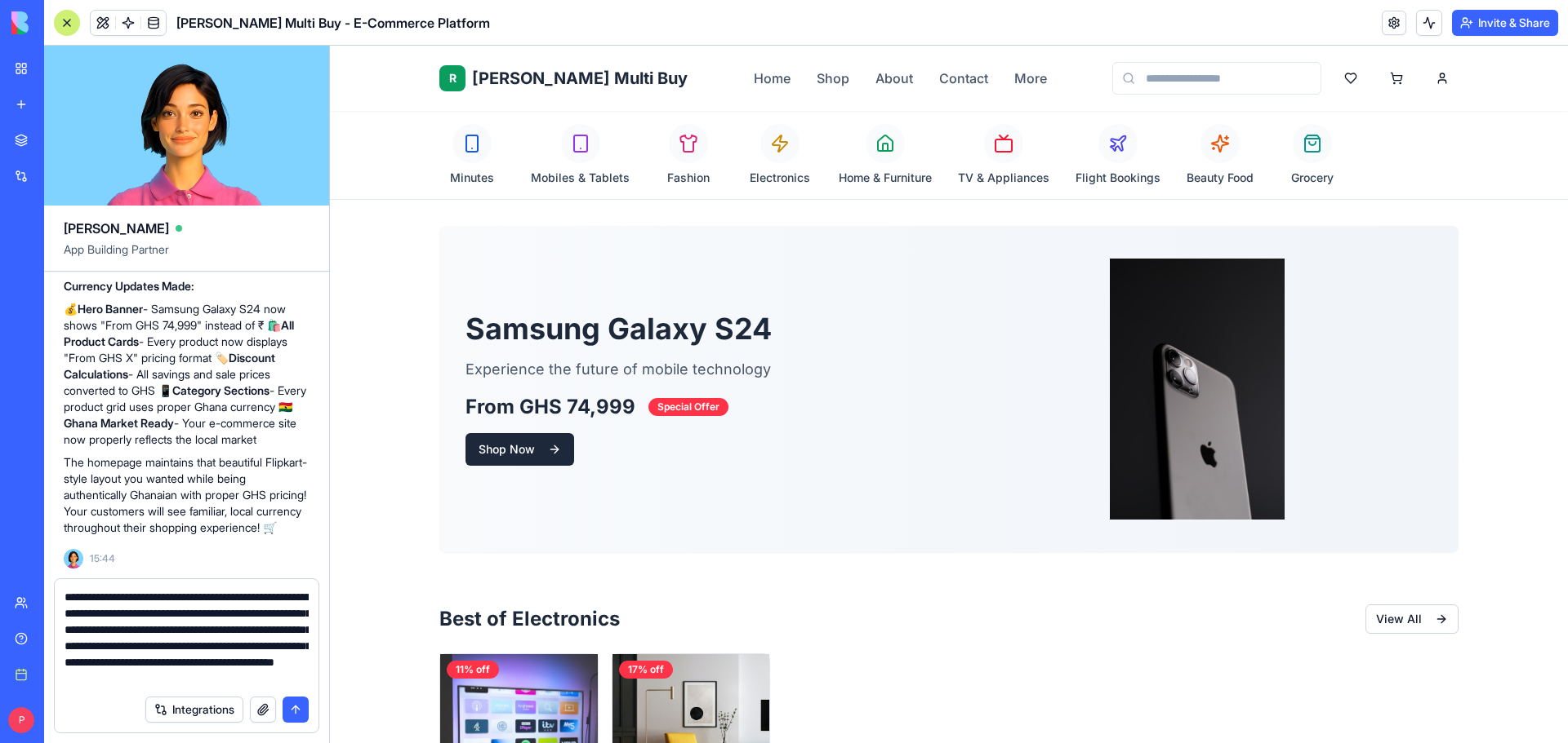
scroll to position [31, 0]
type textarea "**********"
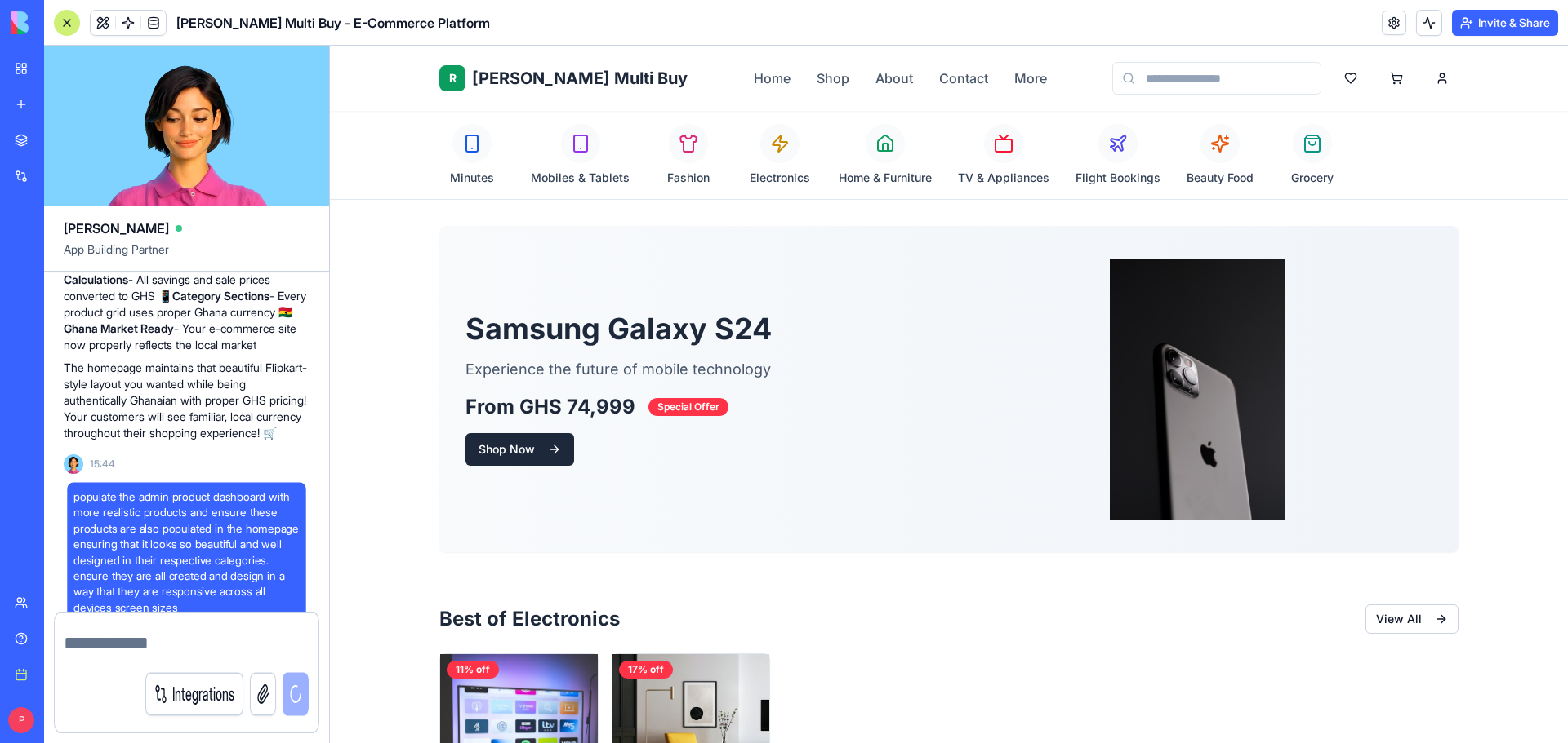
scroll to position [0, 0]
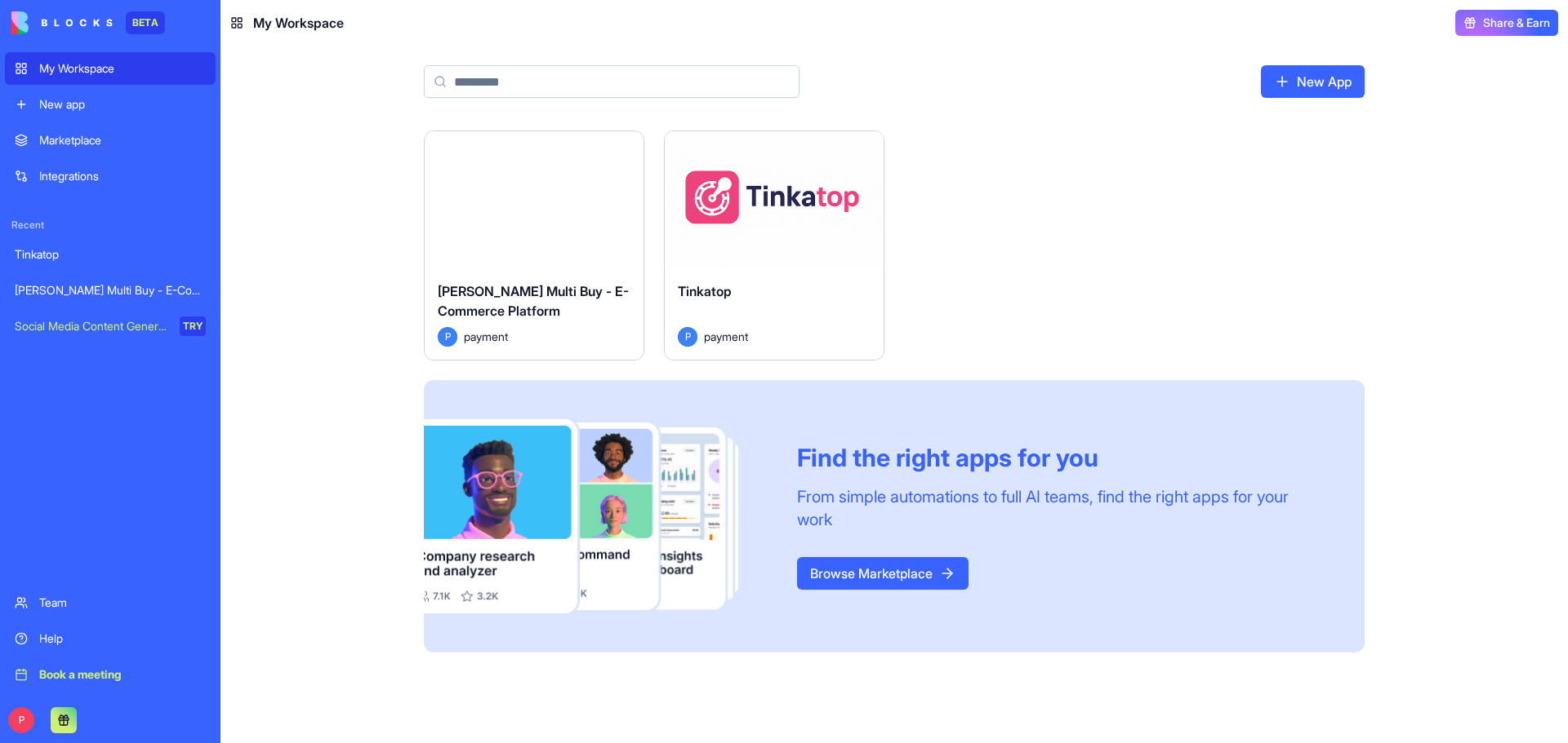
click at [563, 239] on div "Launch" at bounding box center [534, 200] width 219 height 137
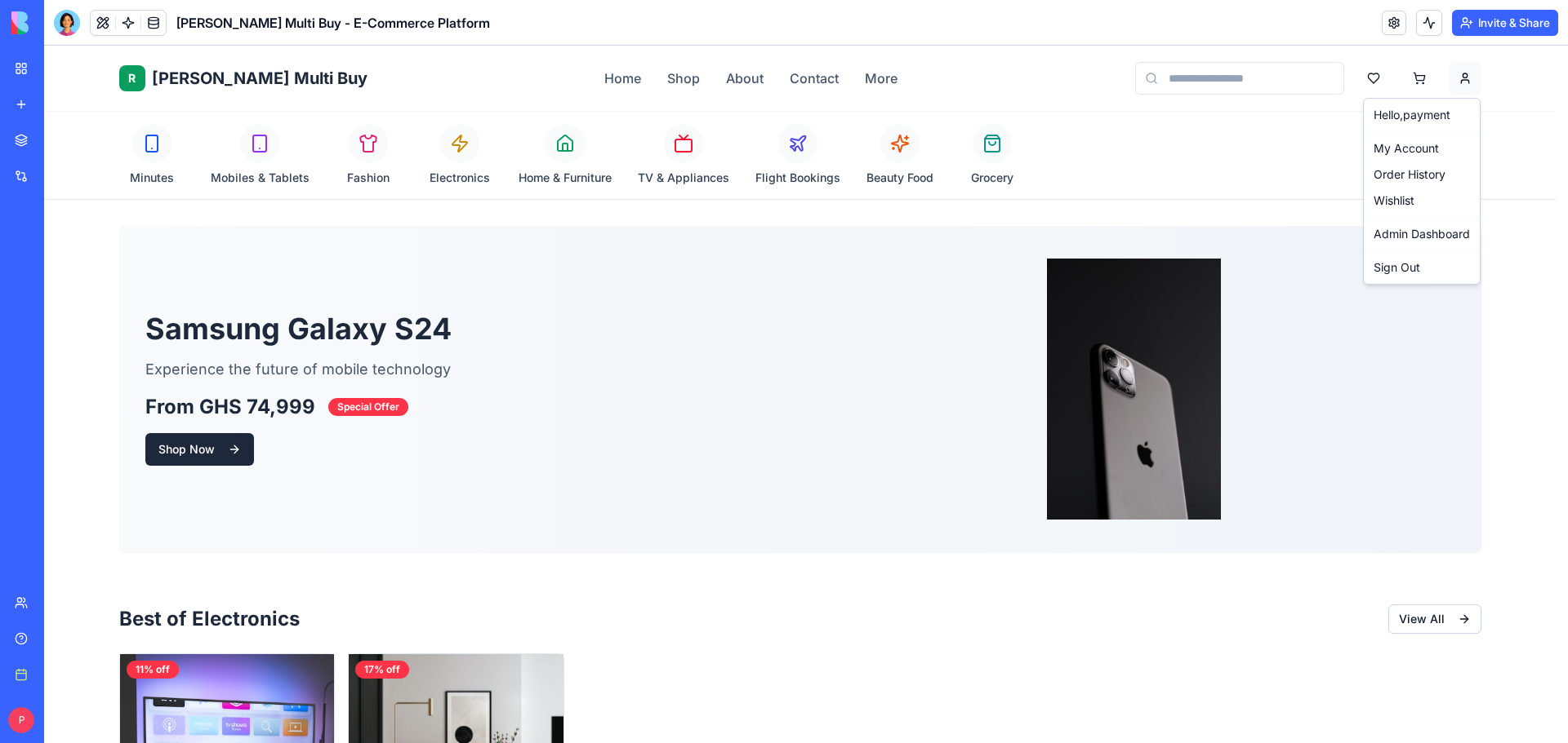
click at [1413, 221] on link "Admin Dashboard" at bounding box center [1421, 234] width 109 height 26
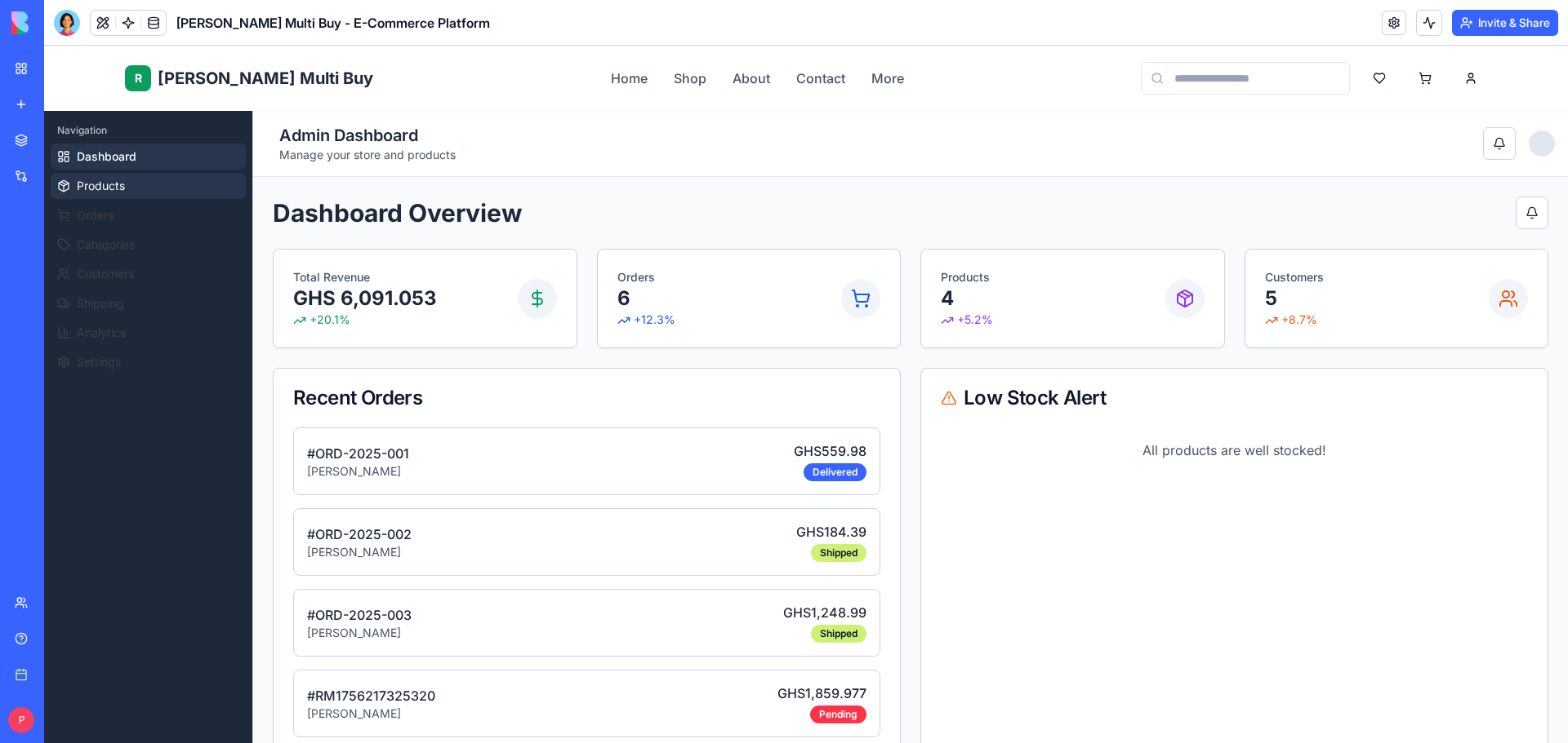
click at [120, 190] on span "Products" at bounding box center [101, 186] width 48 height 17
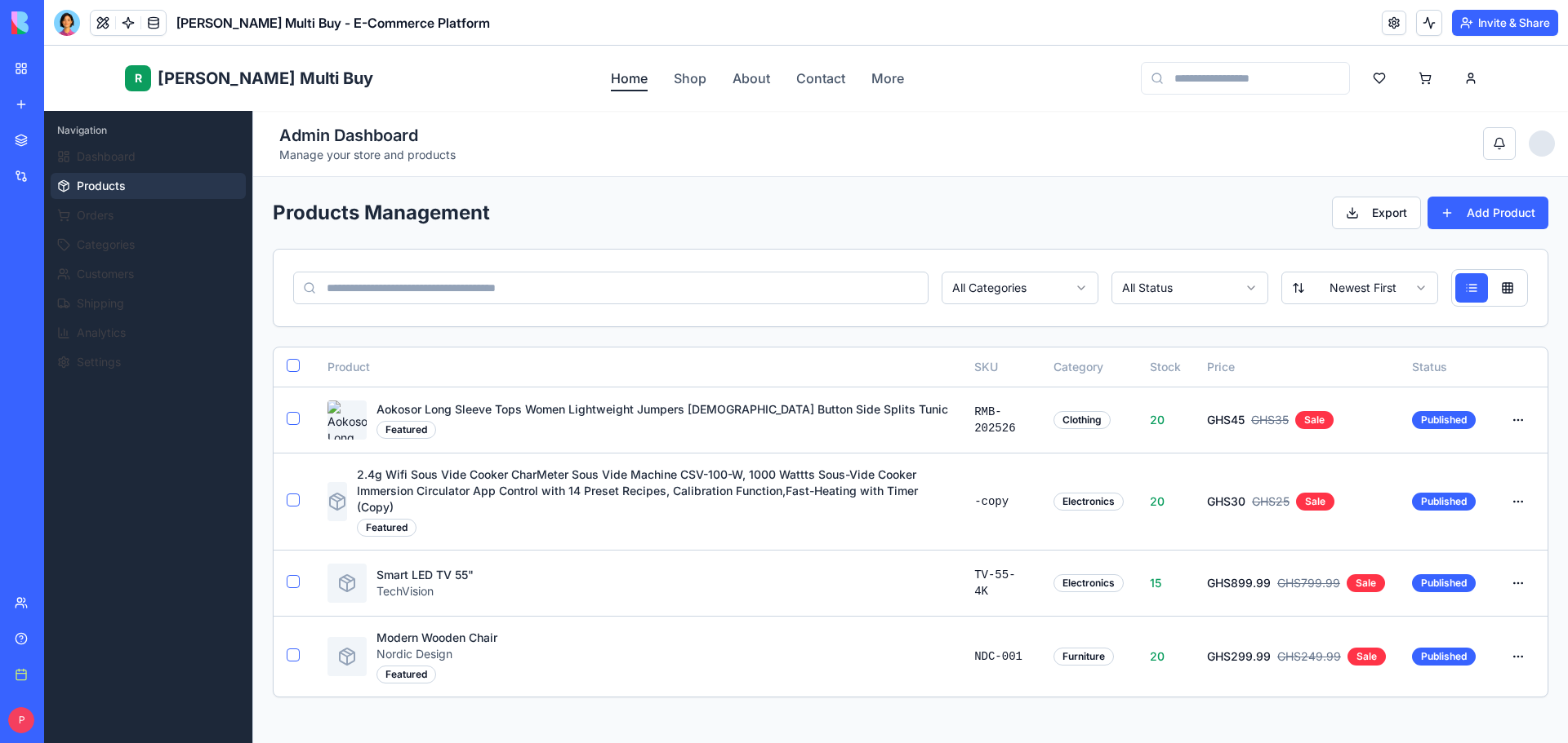
click at [611, 74] on link "Home" at bounding box center [629, 78] width 37 height 19
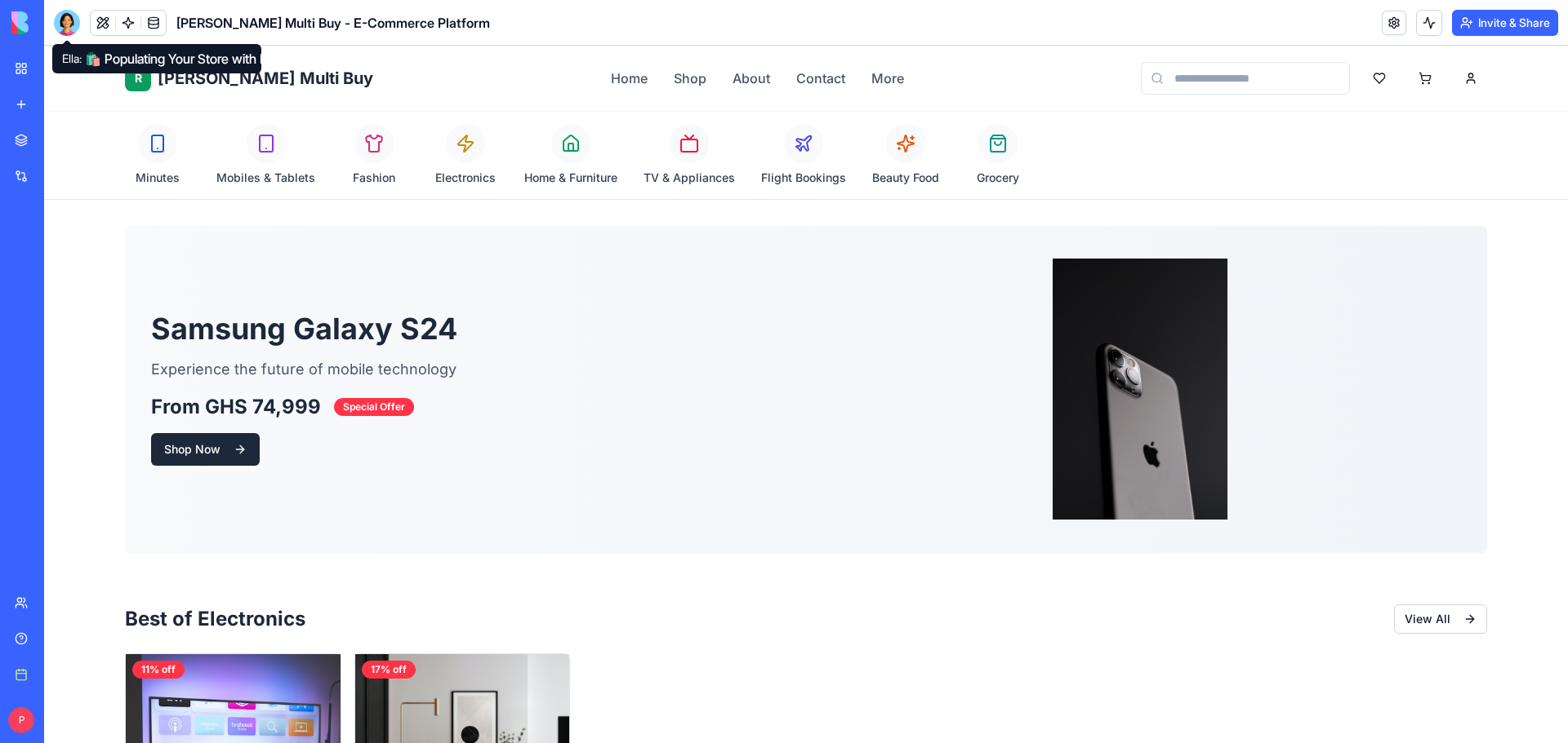
click at [65, 26] on div at bounding box center [67, 23] width 26 height 26
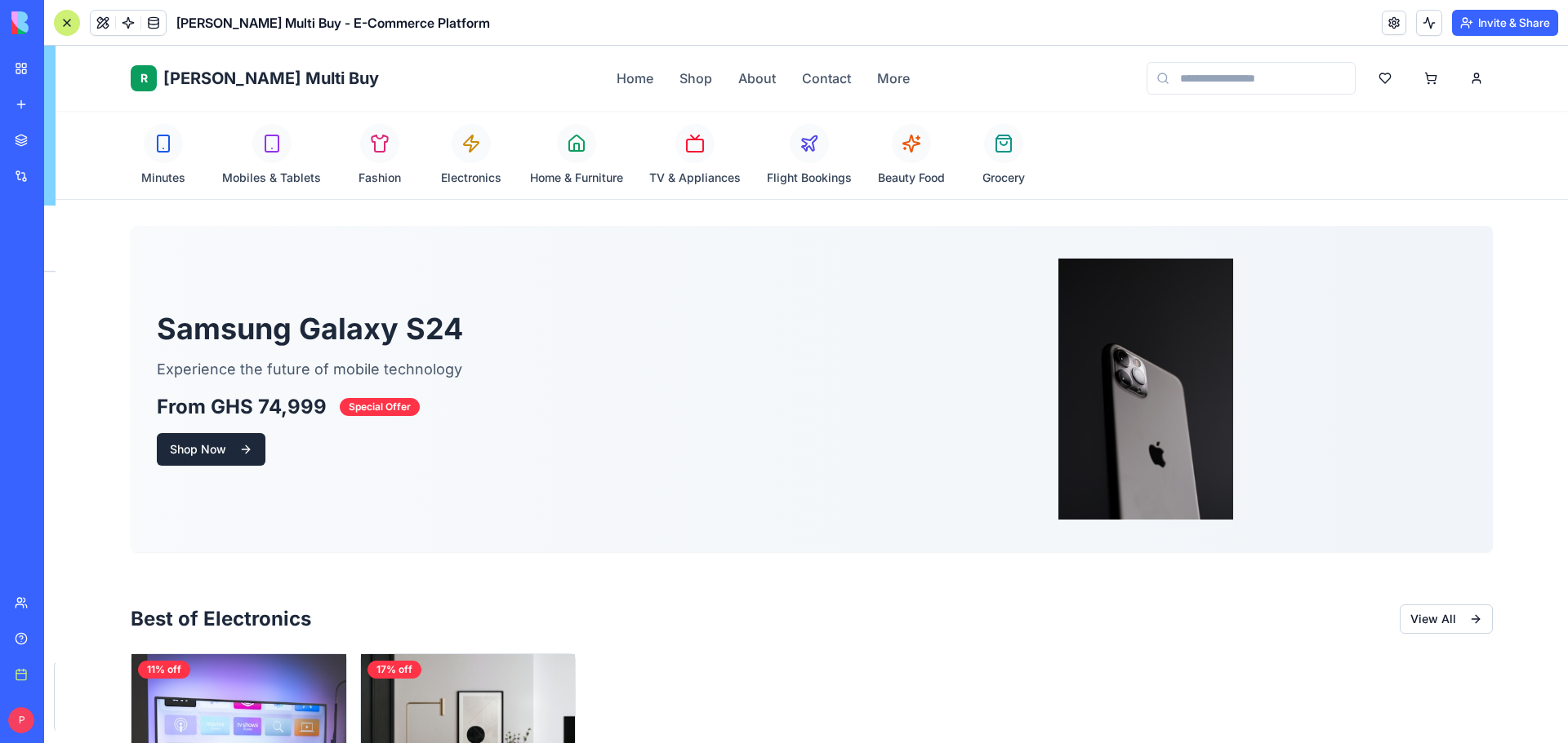
scroll to position [16091, 0]
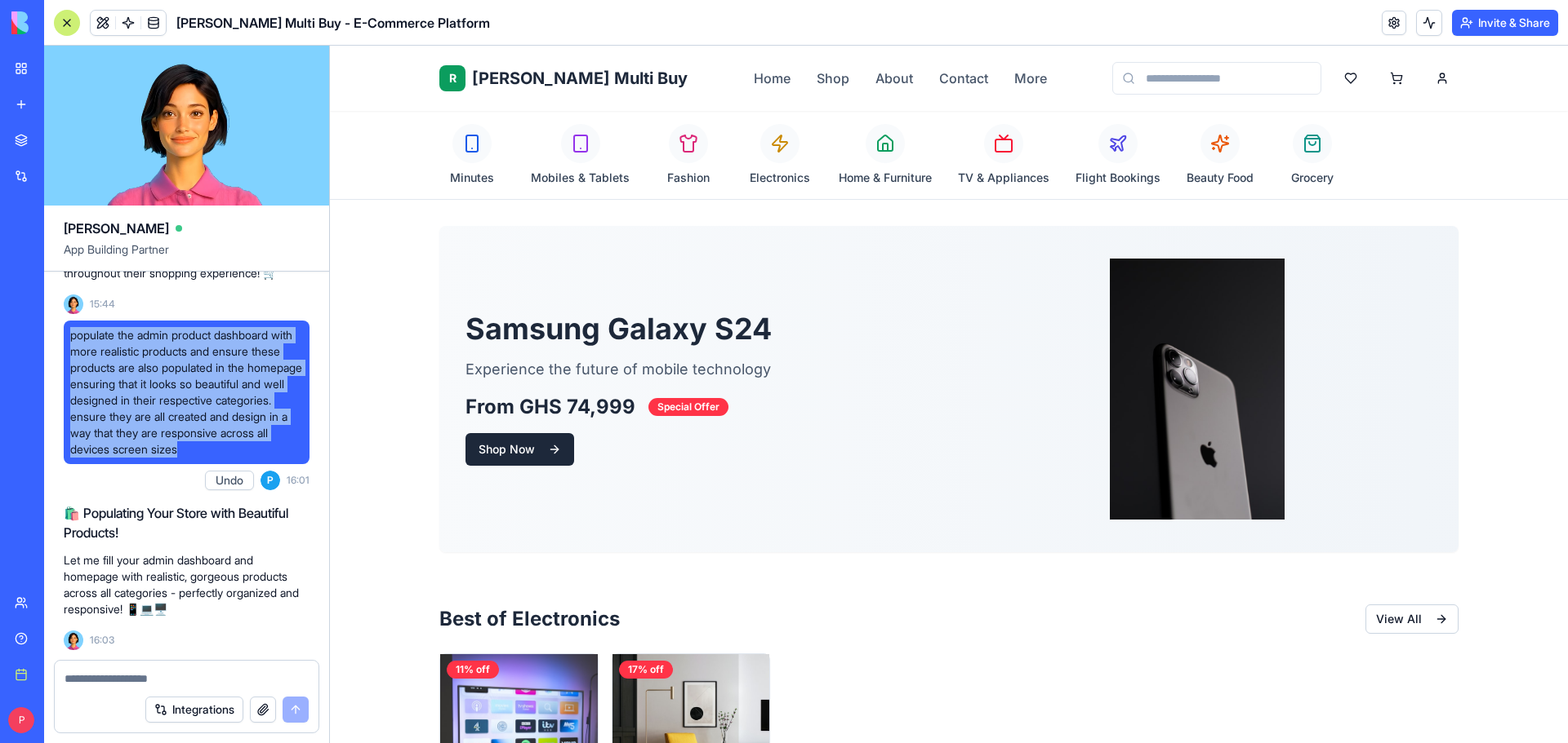
drag, startPoint x: 302, startPoint y: 448, endPoint x: 69, endPoint y: 333, distance: 259.8
click at [69, 333] on div "populate the admin product dashboard with more realistic products and ensure th…" at bounding box center [186, 392] width 246 height 144
copy span "populate the admin product dashboard with more realistic products and ensure th…"
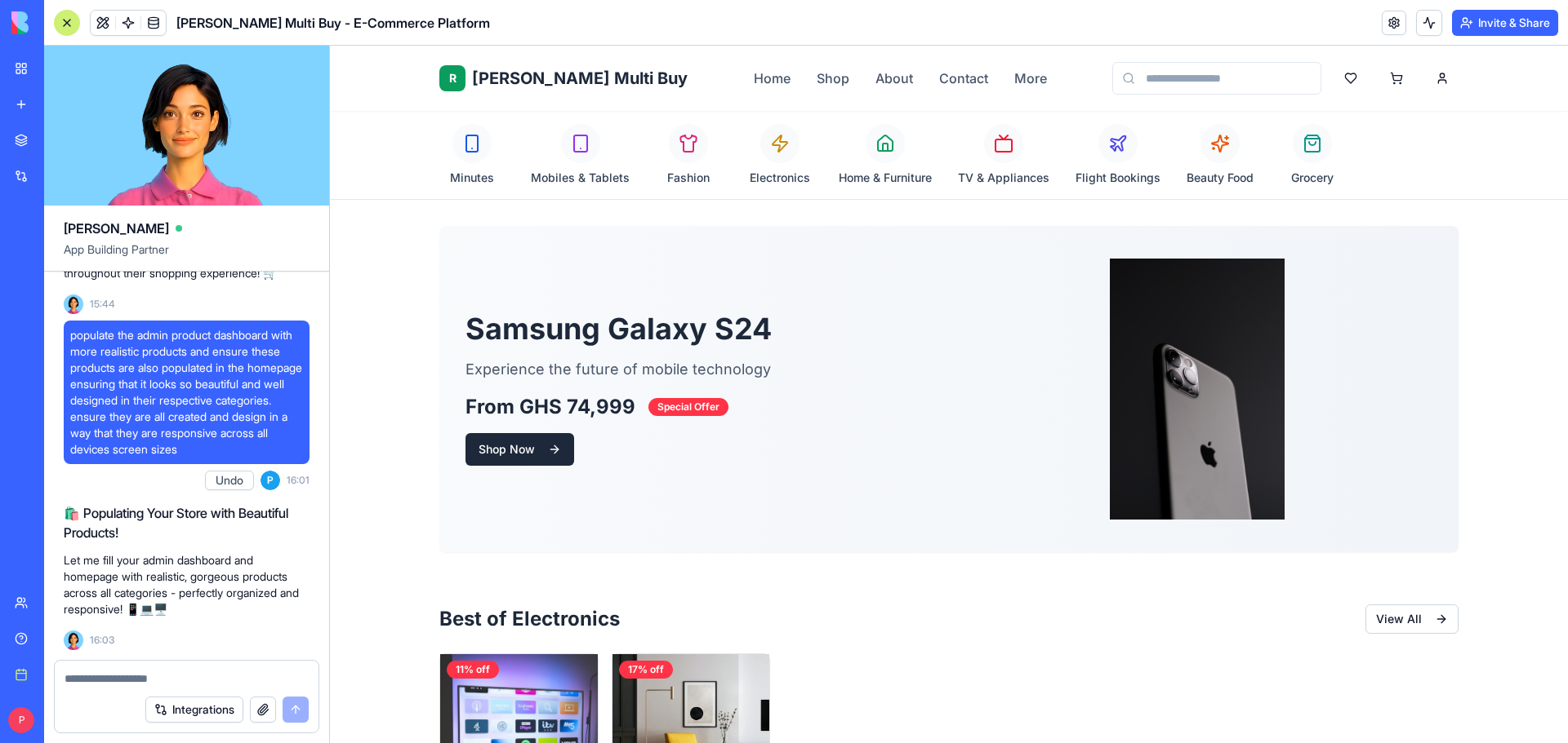
click at [186, 667] on div at bounding box center [186, 674] width 264 height 26
click at [190, 675] on textarea at bounding box center [186, 679] width 244 height 17
paste textarea "**********"
type textarea "**********"
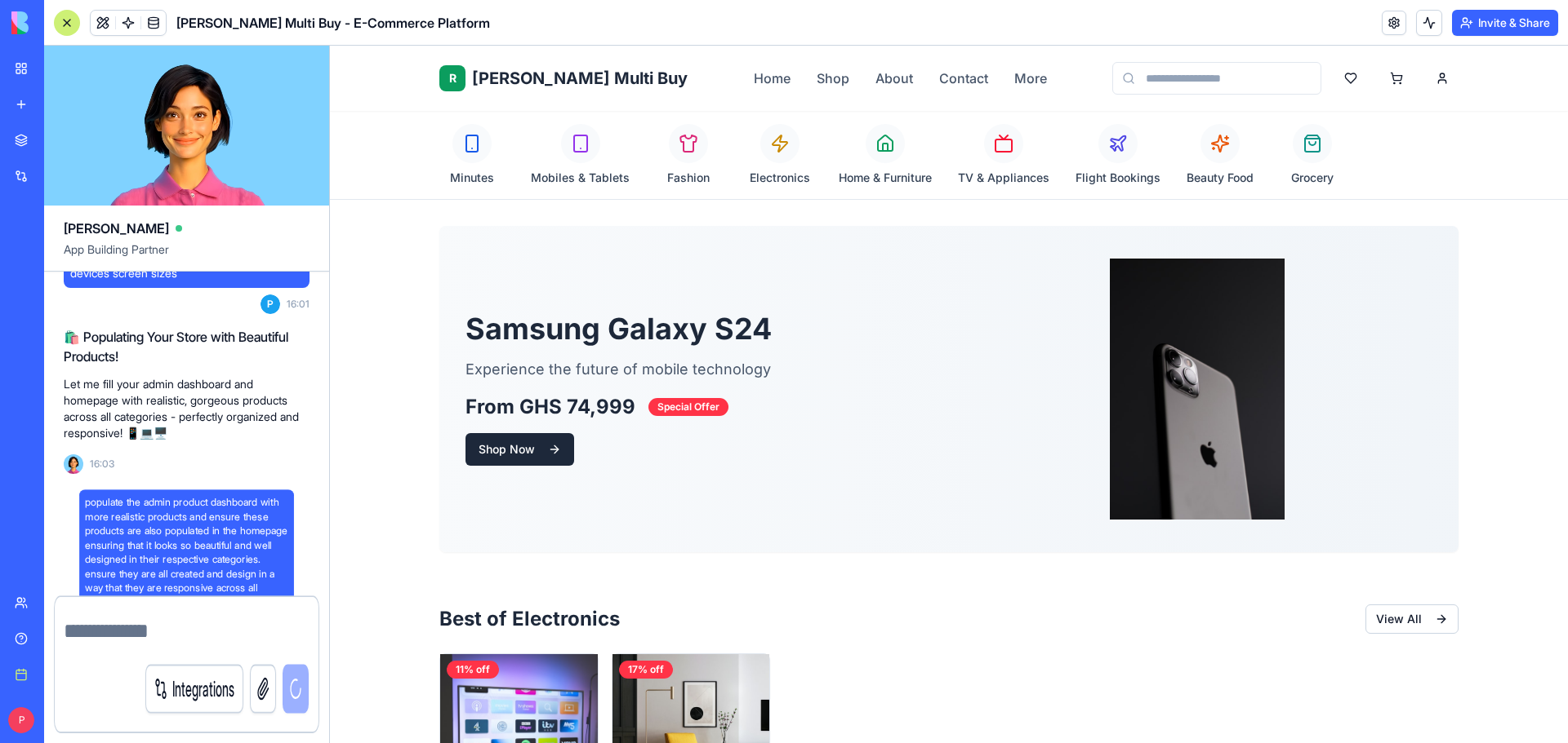
scroll to position [0, 0]
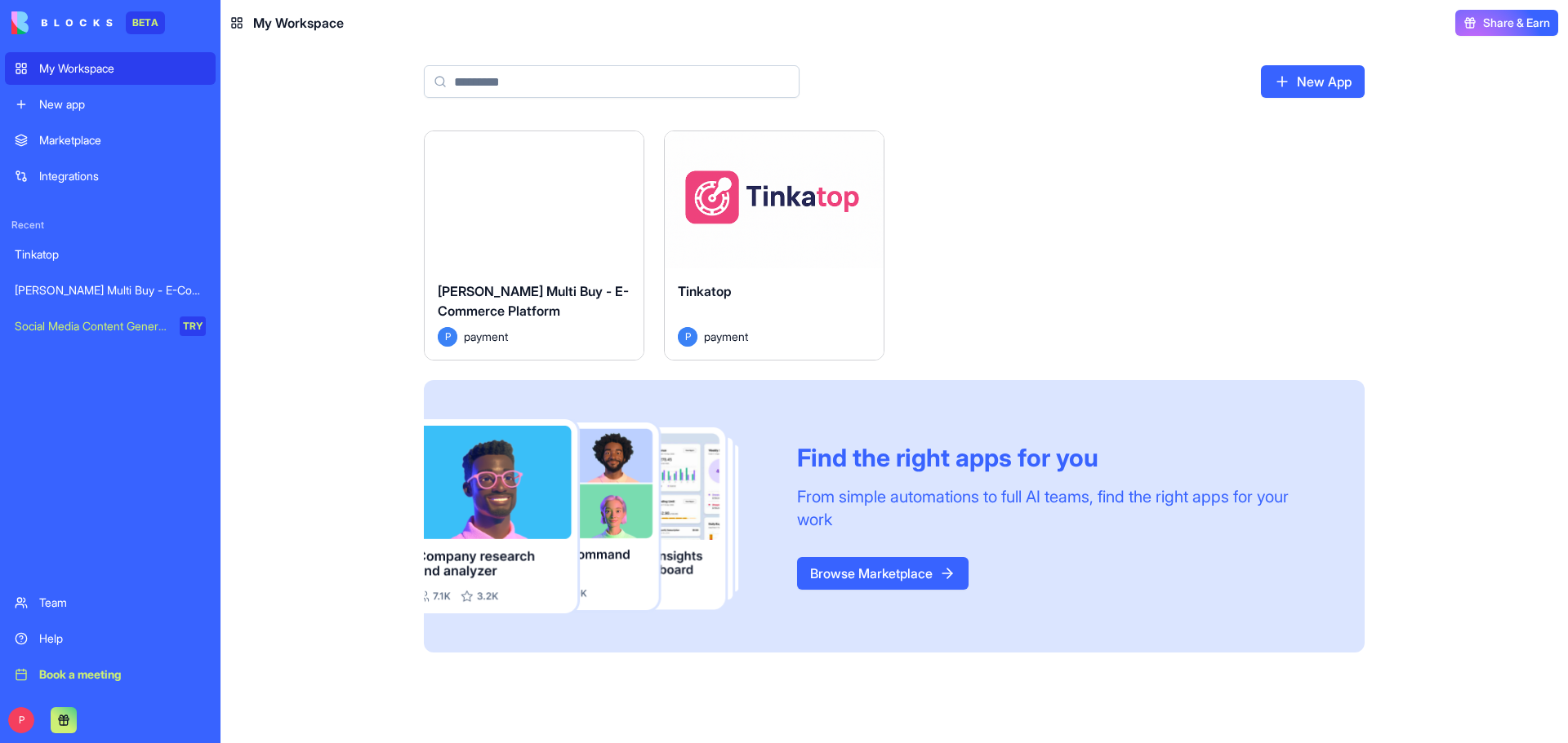
click at [586, 251] on div "Launch" at bounding box center [534, 200] width 219 height 137
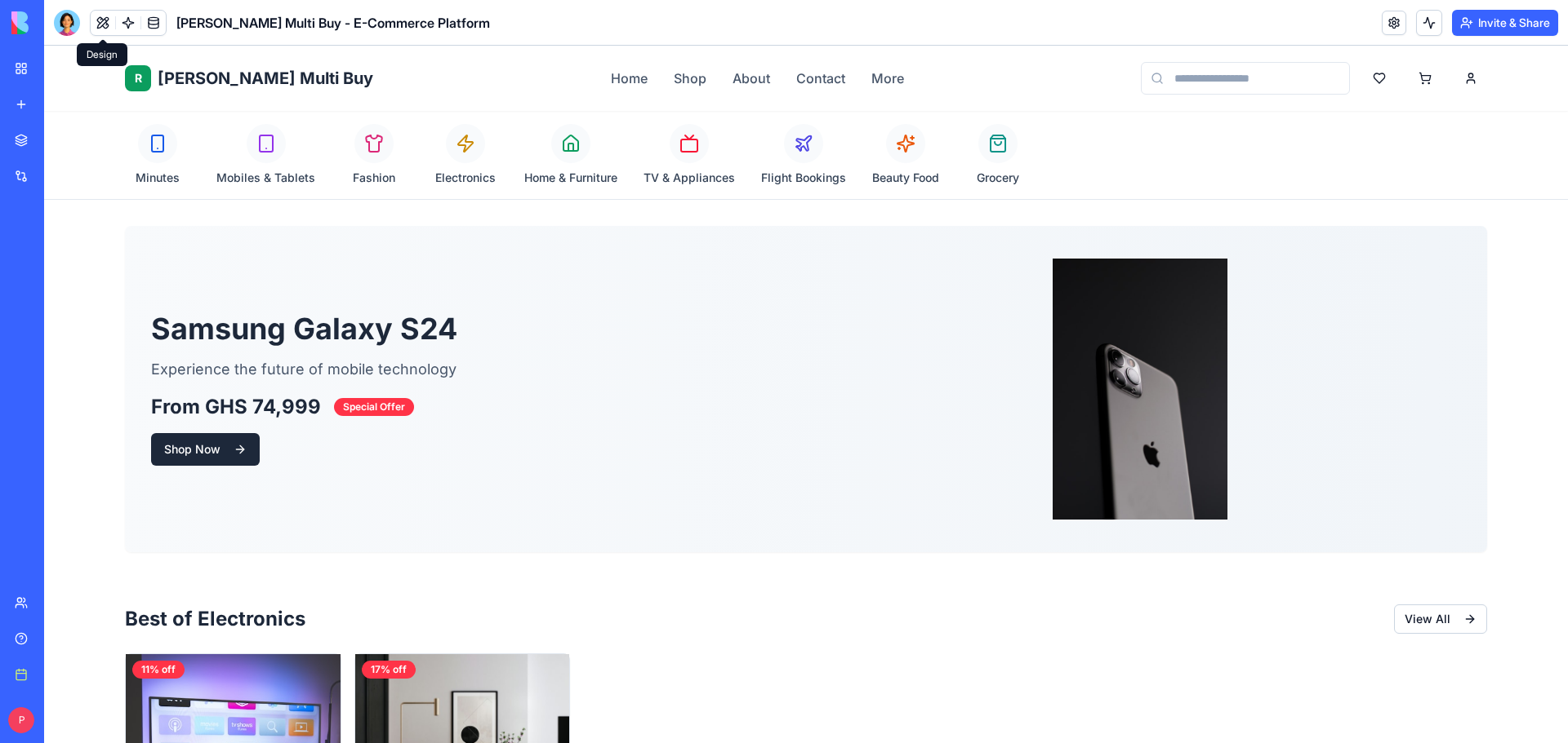
click at [94, 20] on button at bounding box center [102, 23] width 24 height 24
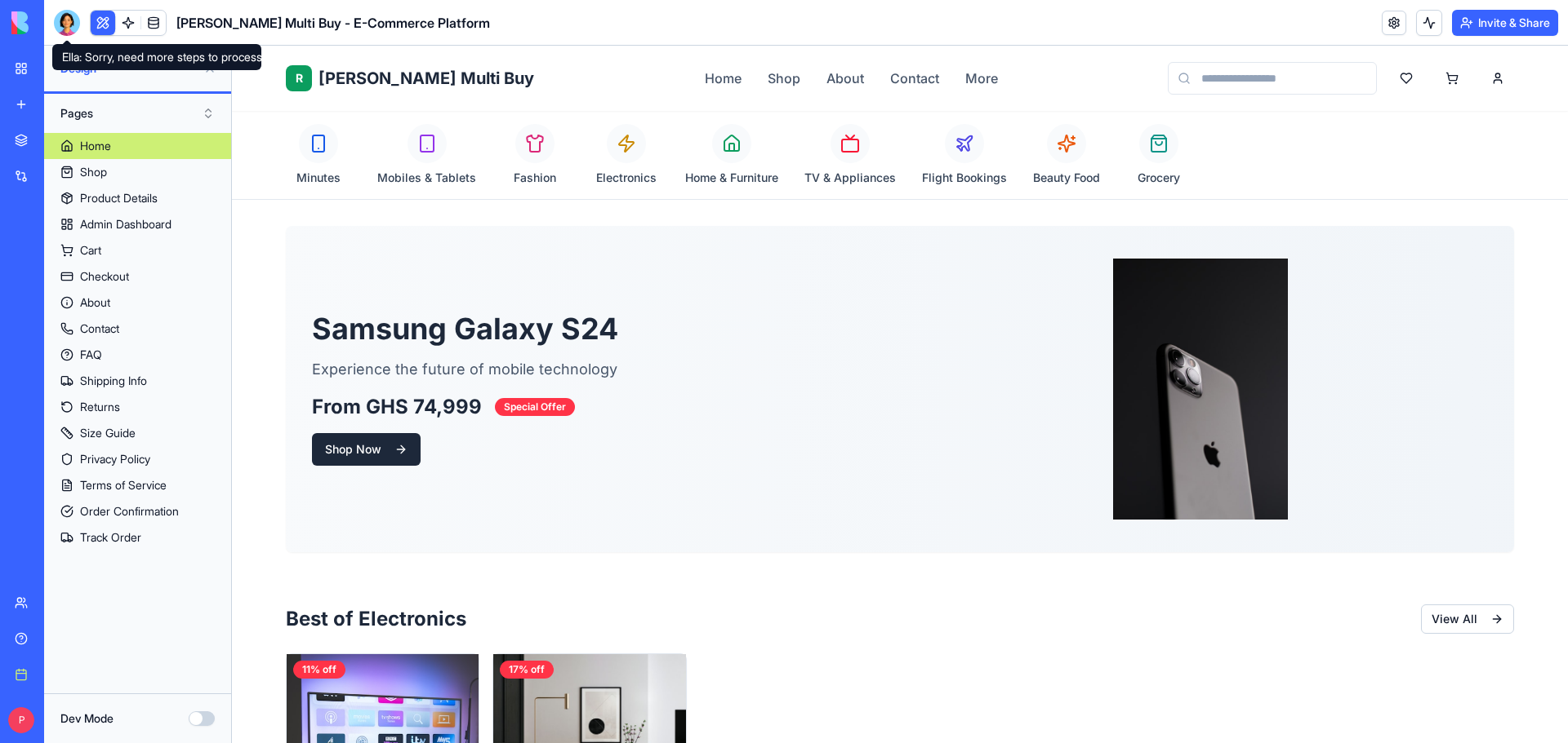
click at [63, 20] on div at bounding box center [67, 23] width 26 height 26
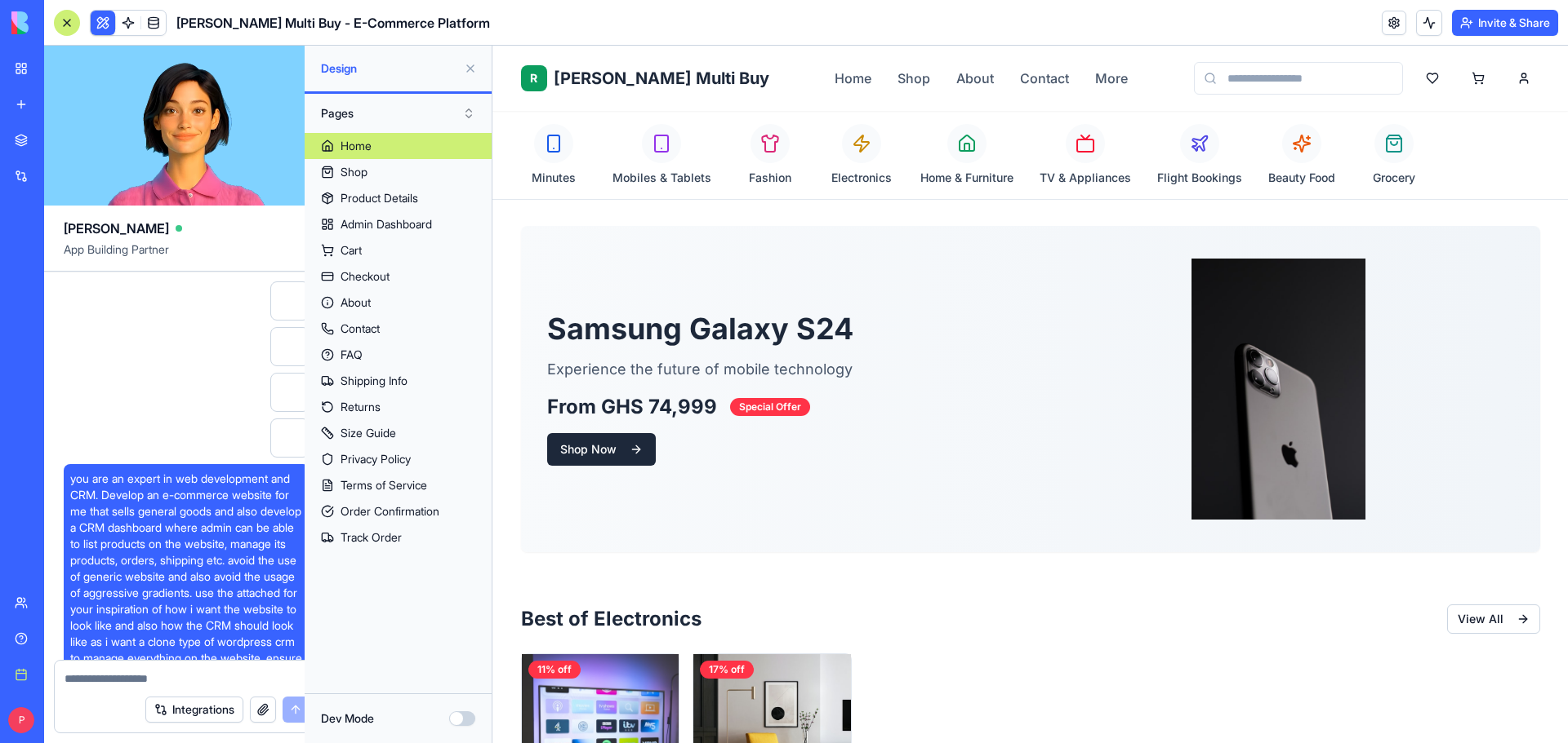
scroll to position [16519, 0]
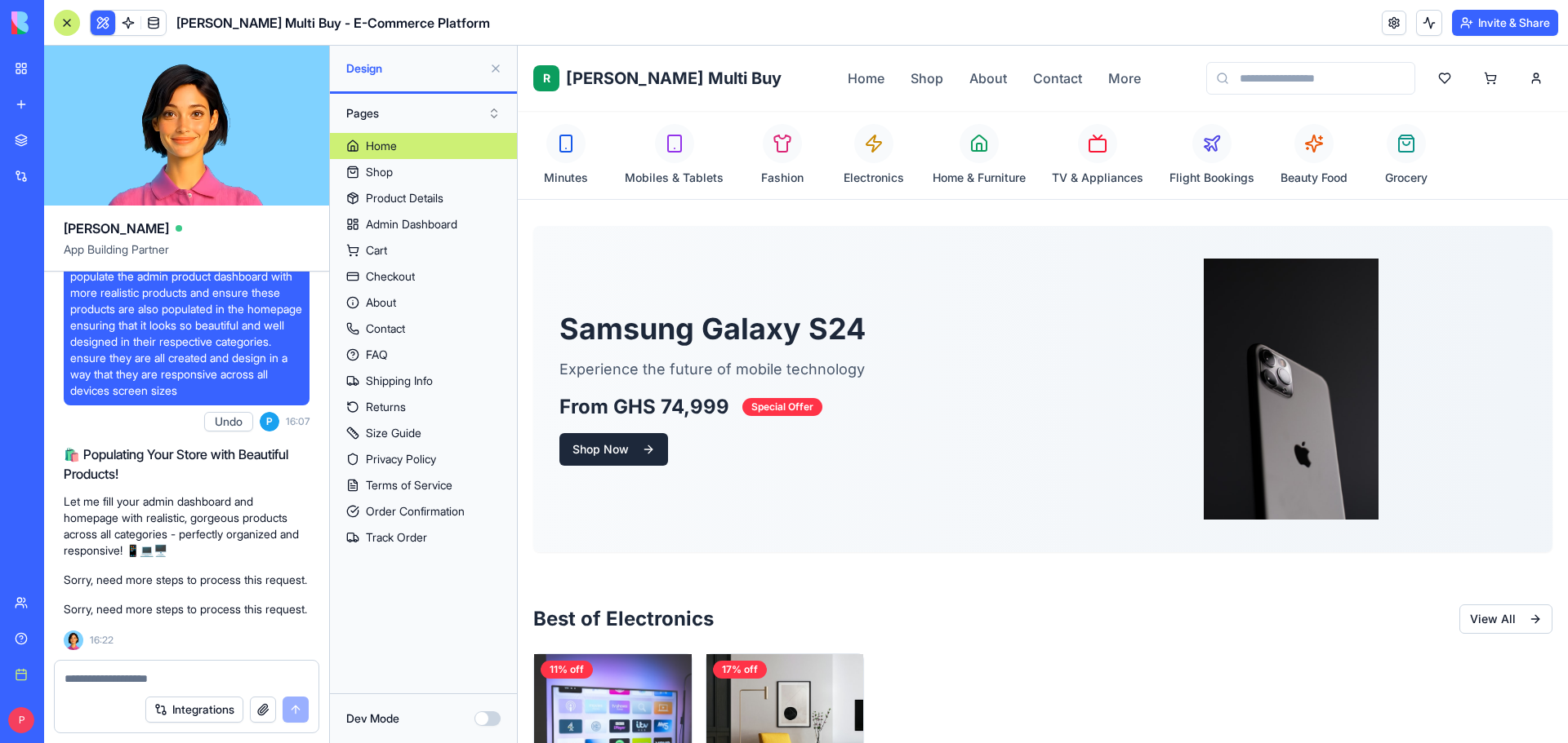
click at [109, 678] on textarea at bounding box center [186, 679] width 244 height 17
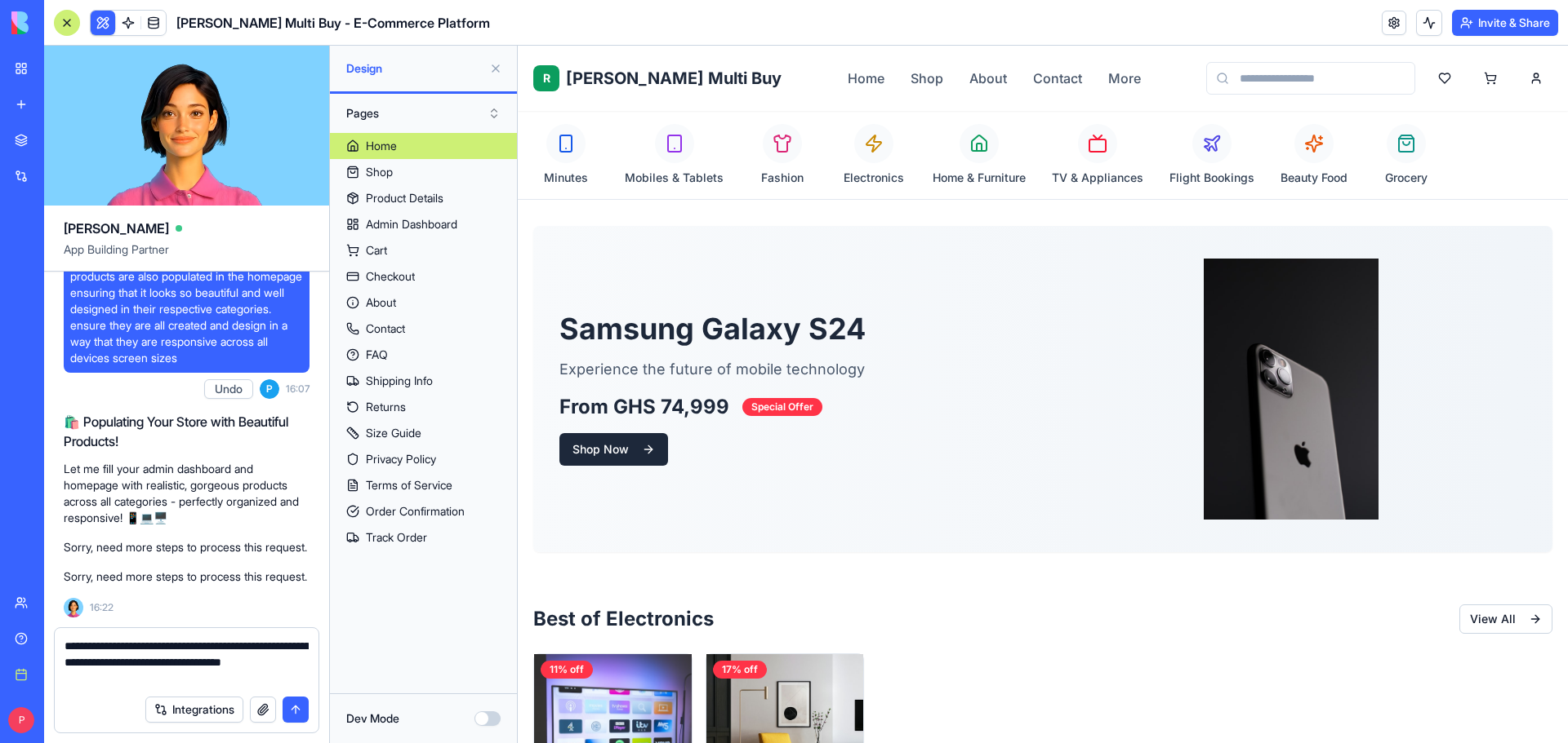
type textarea "**********"
click at [258, 709] on button "button" at bounding box center [262, 710] width 26 height 26
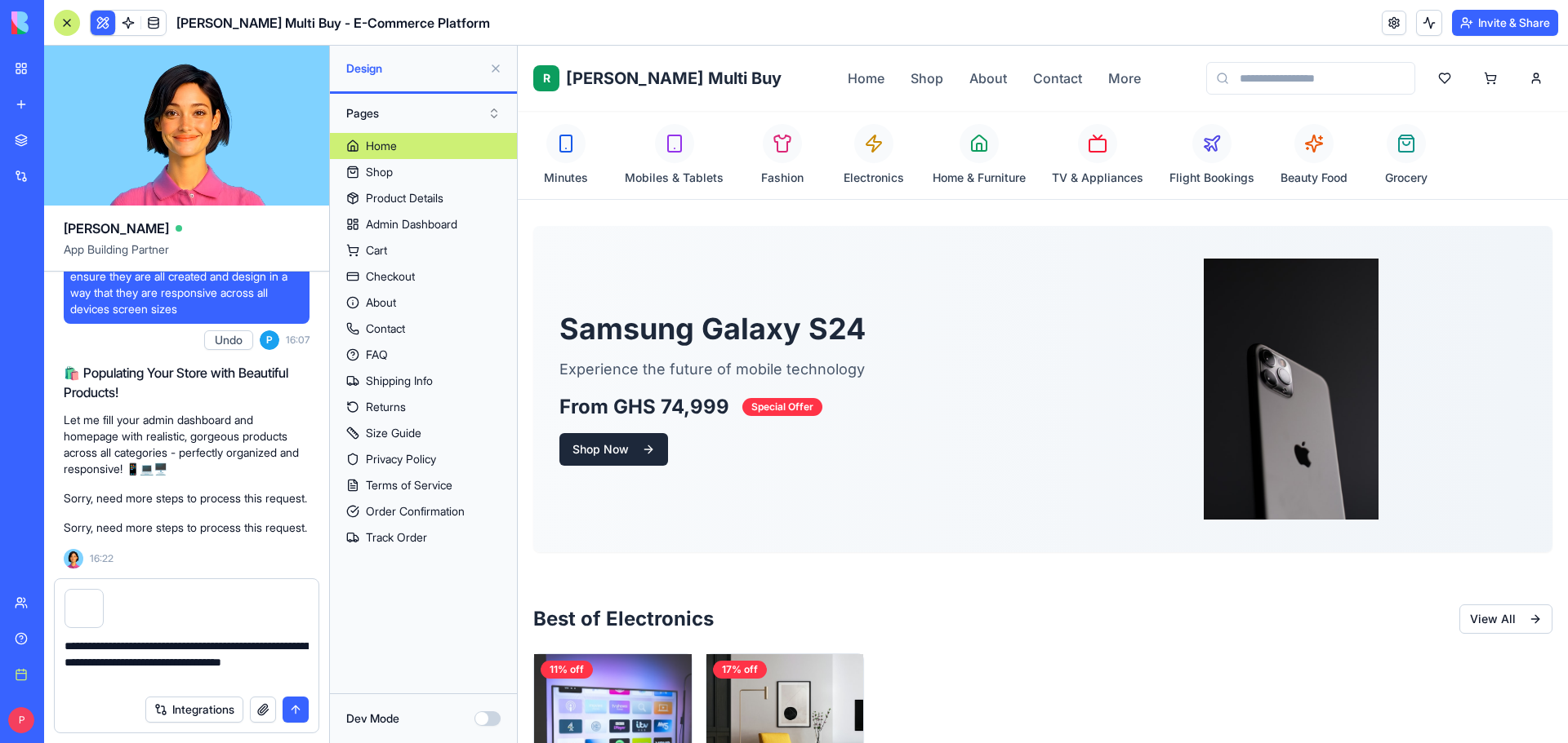
click at [297, 710] on button "submit" at bounding box center [295, 710] width 26 height 26
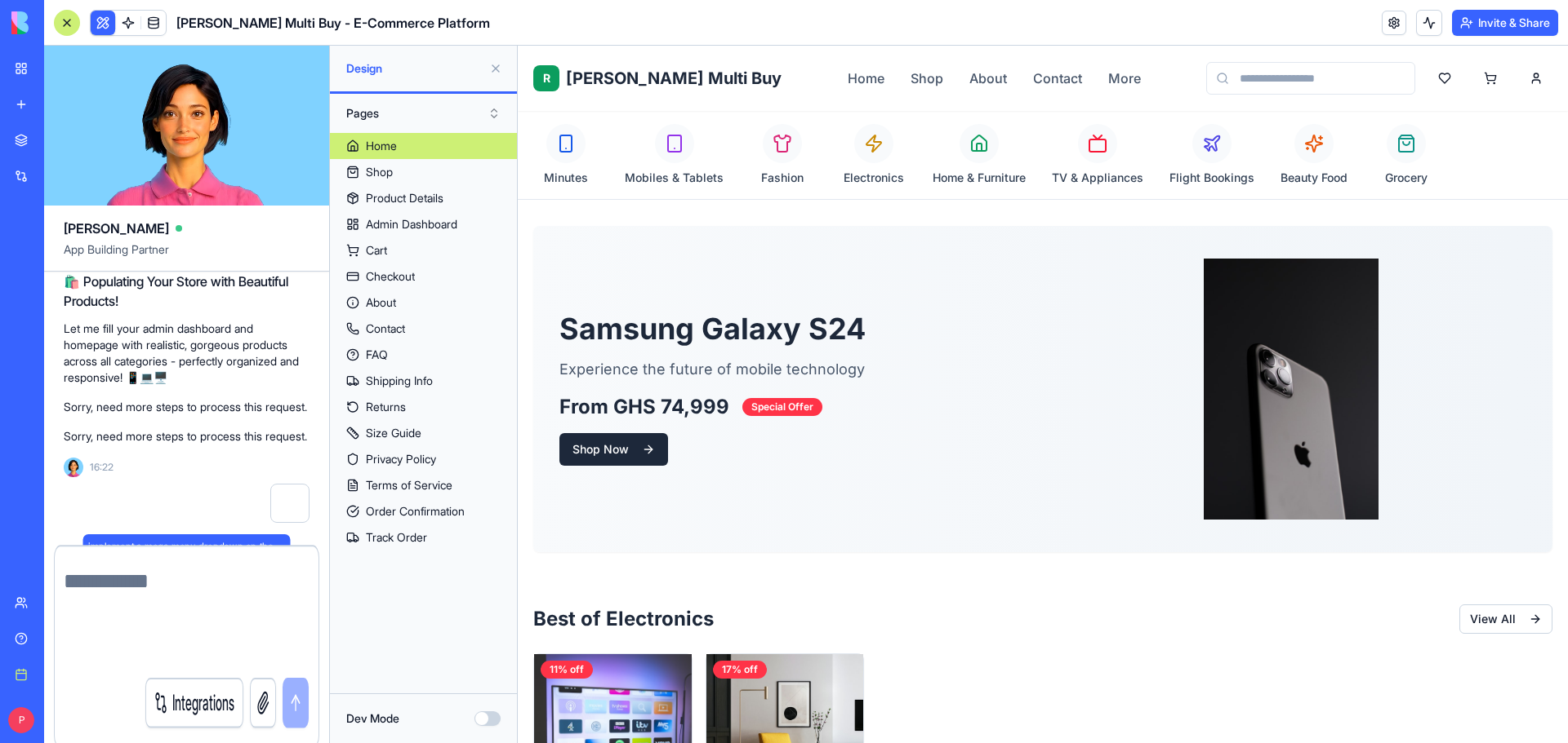
scroll to position [16659, 0]
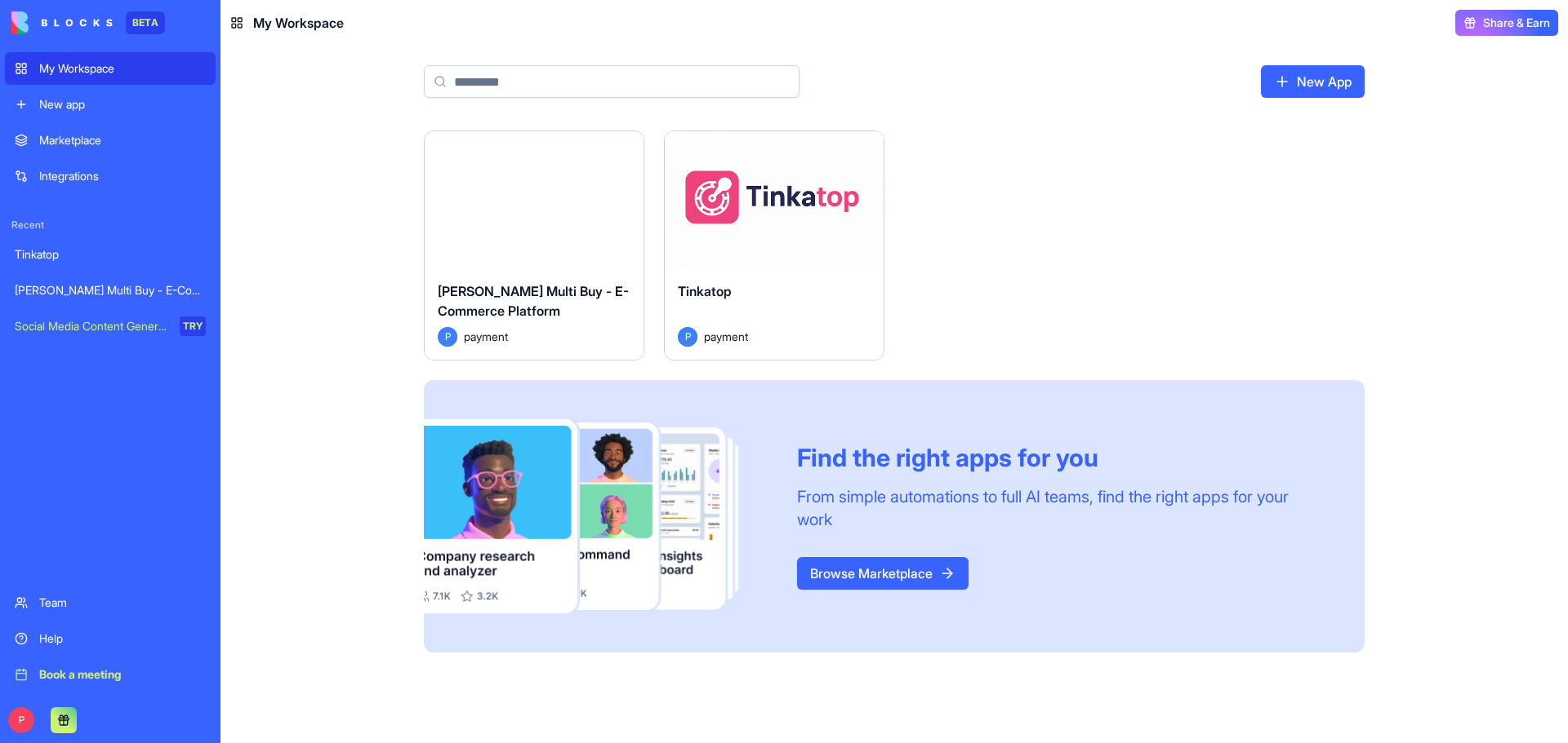
click at [571, 212] on button "Launch" at bounding box center [534, 200] width 123 height 33
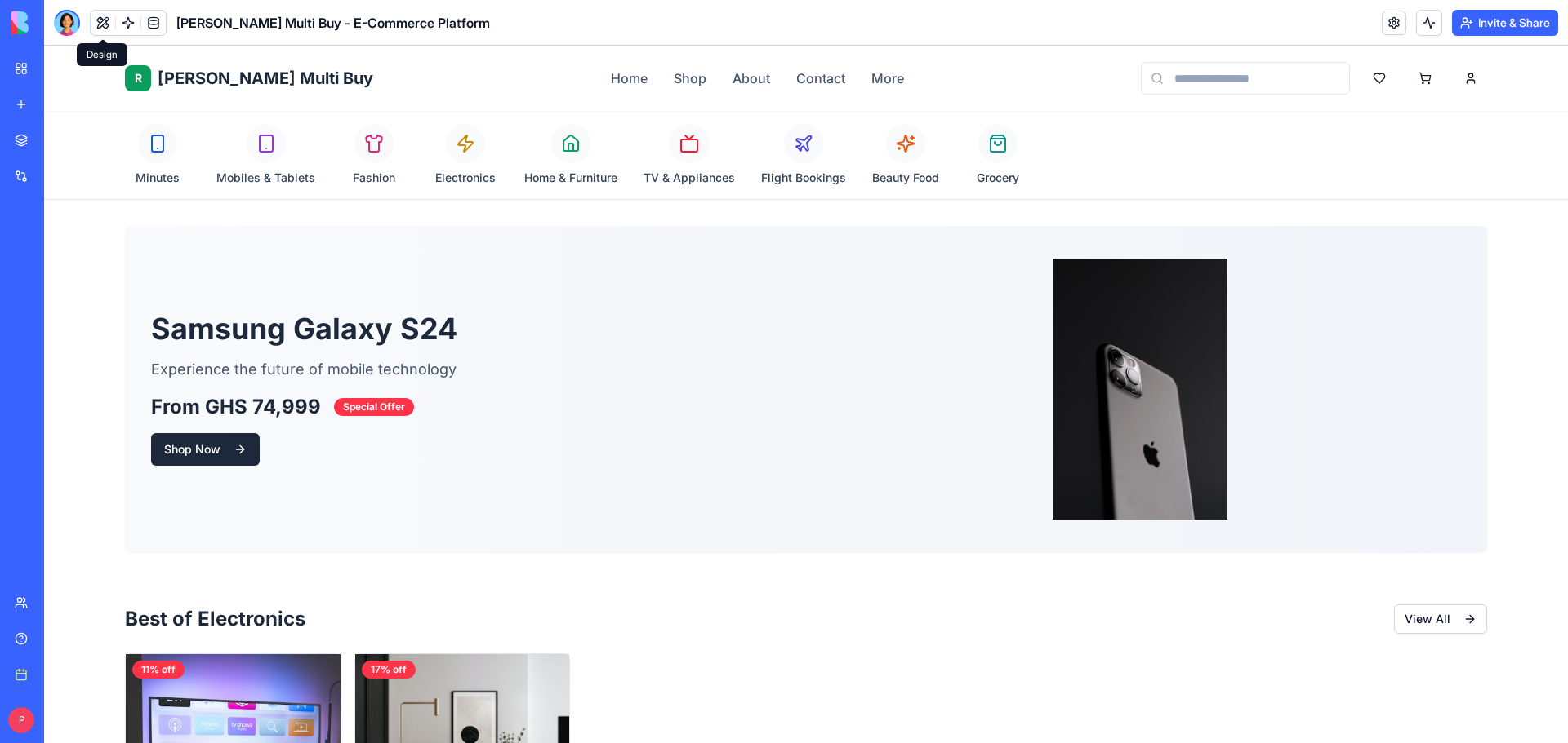
click at [96, 18] on button at bounding box center [102, 23] width 24 height 24
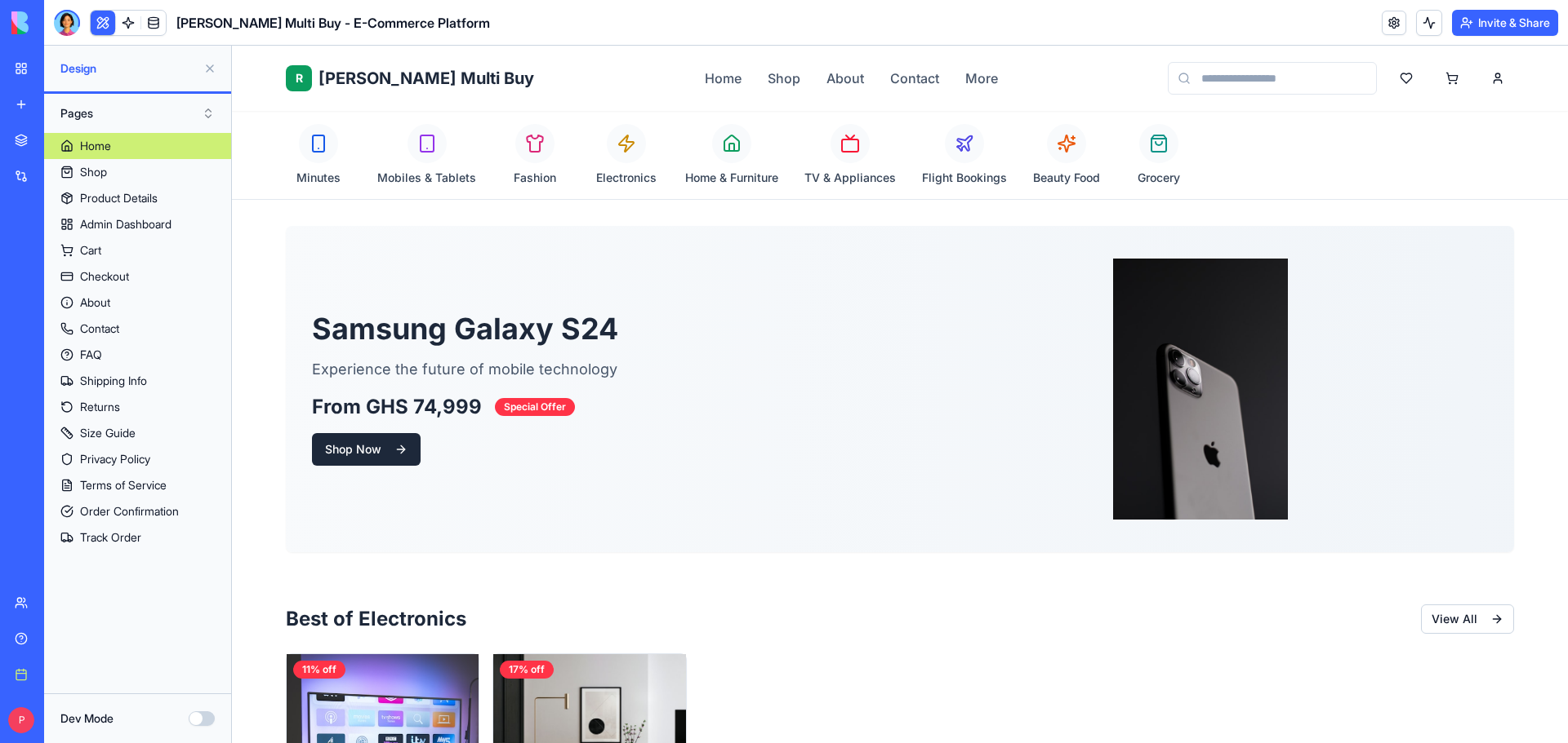
click at [103, 18] on button at bounding box center [102, 23] width 24 height 24
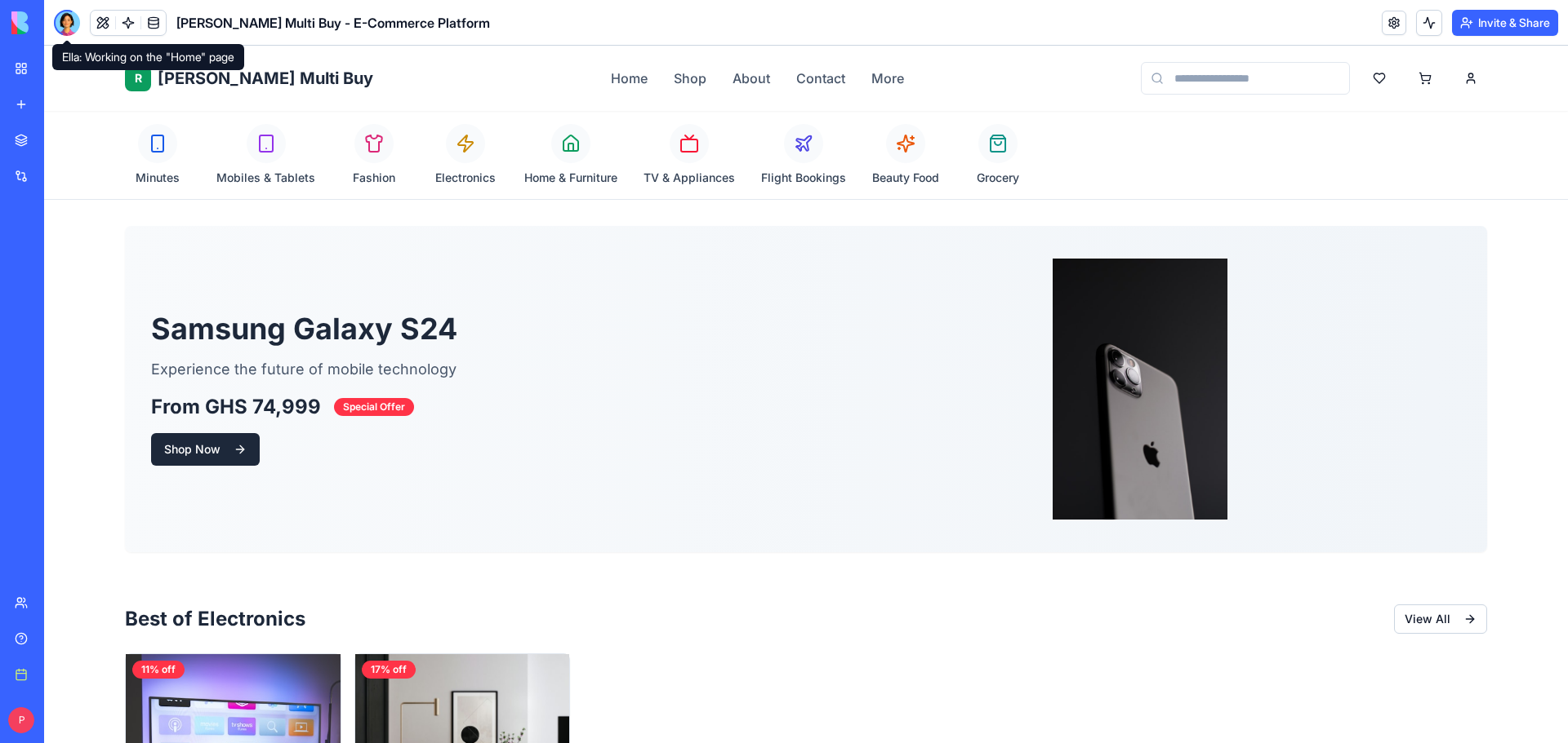
click at [68, 18] on div at bounding box center [67, 23] width 26 height 26
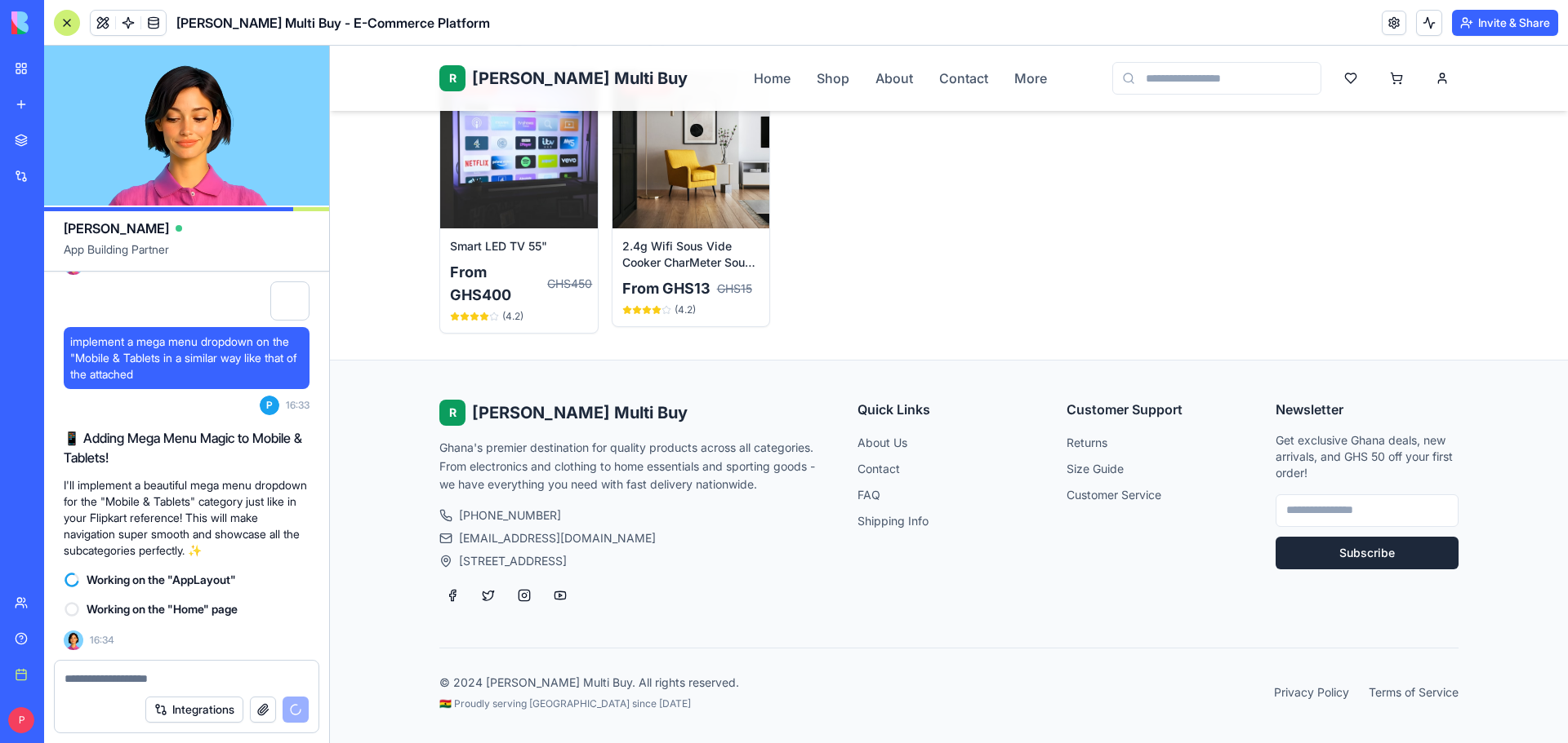
scroll to position [2070, 0]
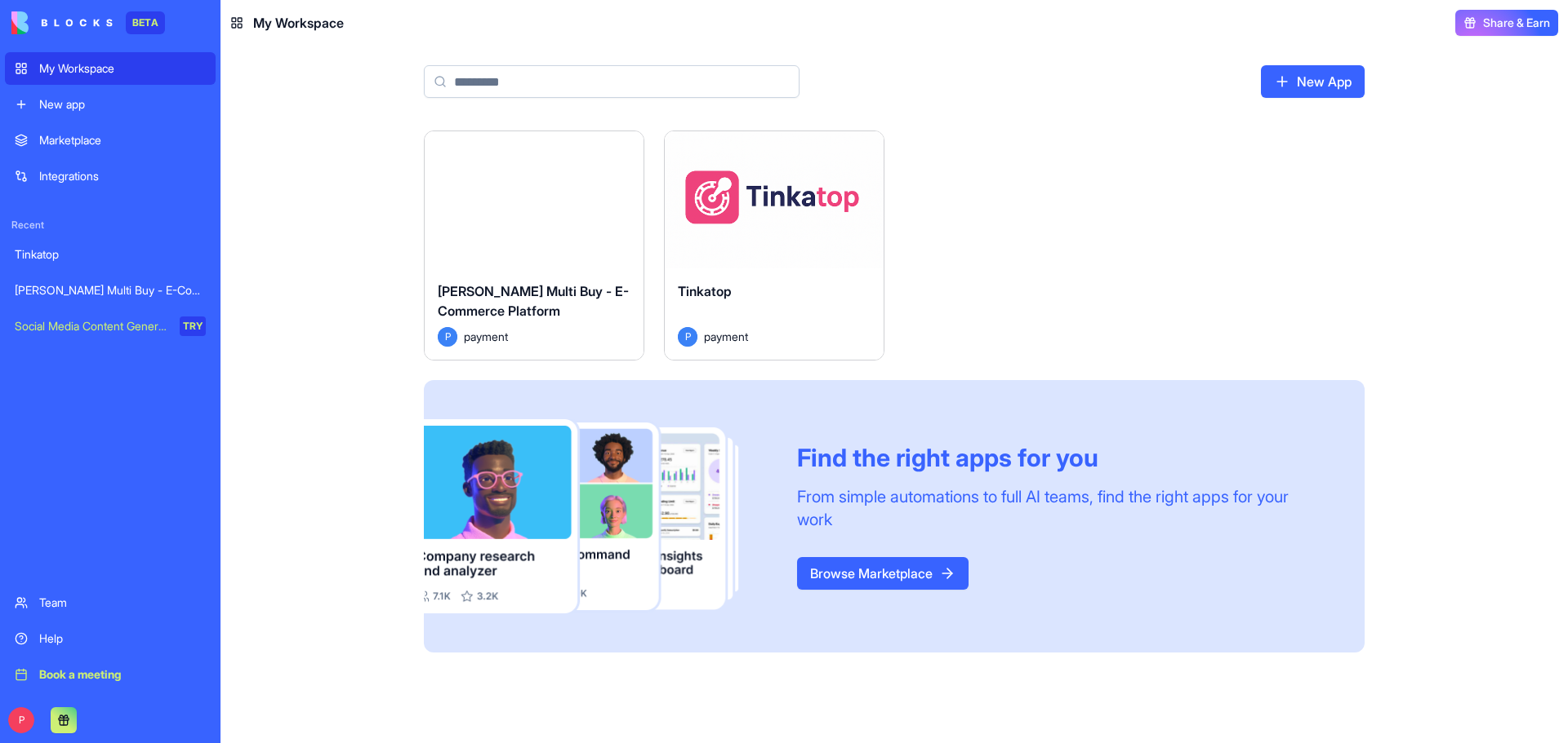
click at [552, 221] on div "Launch" at bounding box center [534, 200] width 219 height 137
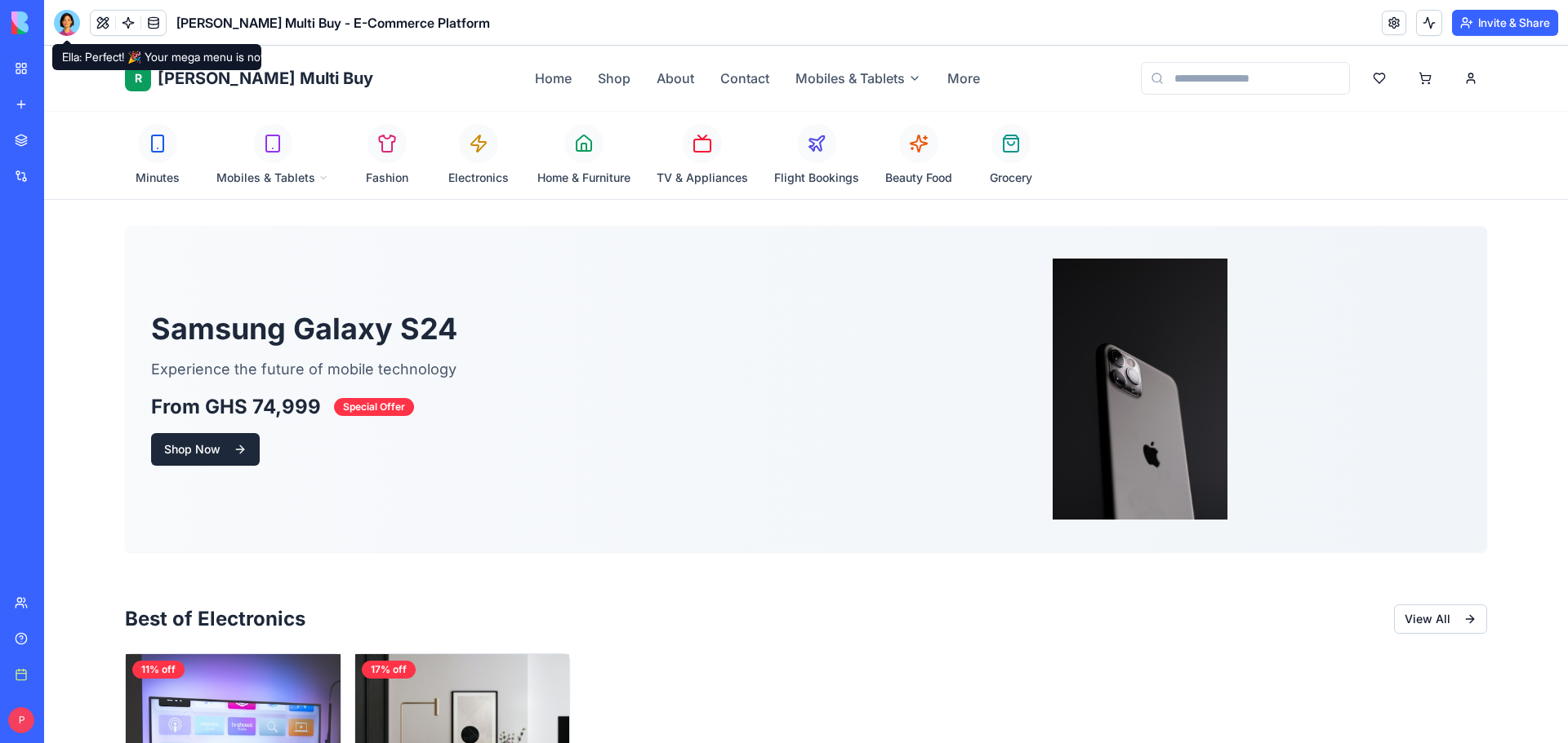
click at [67, 26] on div at bounding box center [67, 23] width 26 height 26
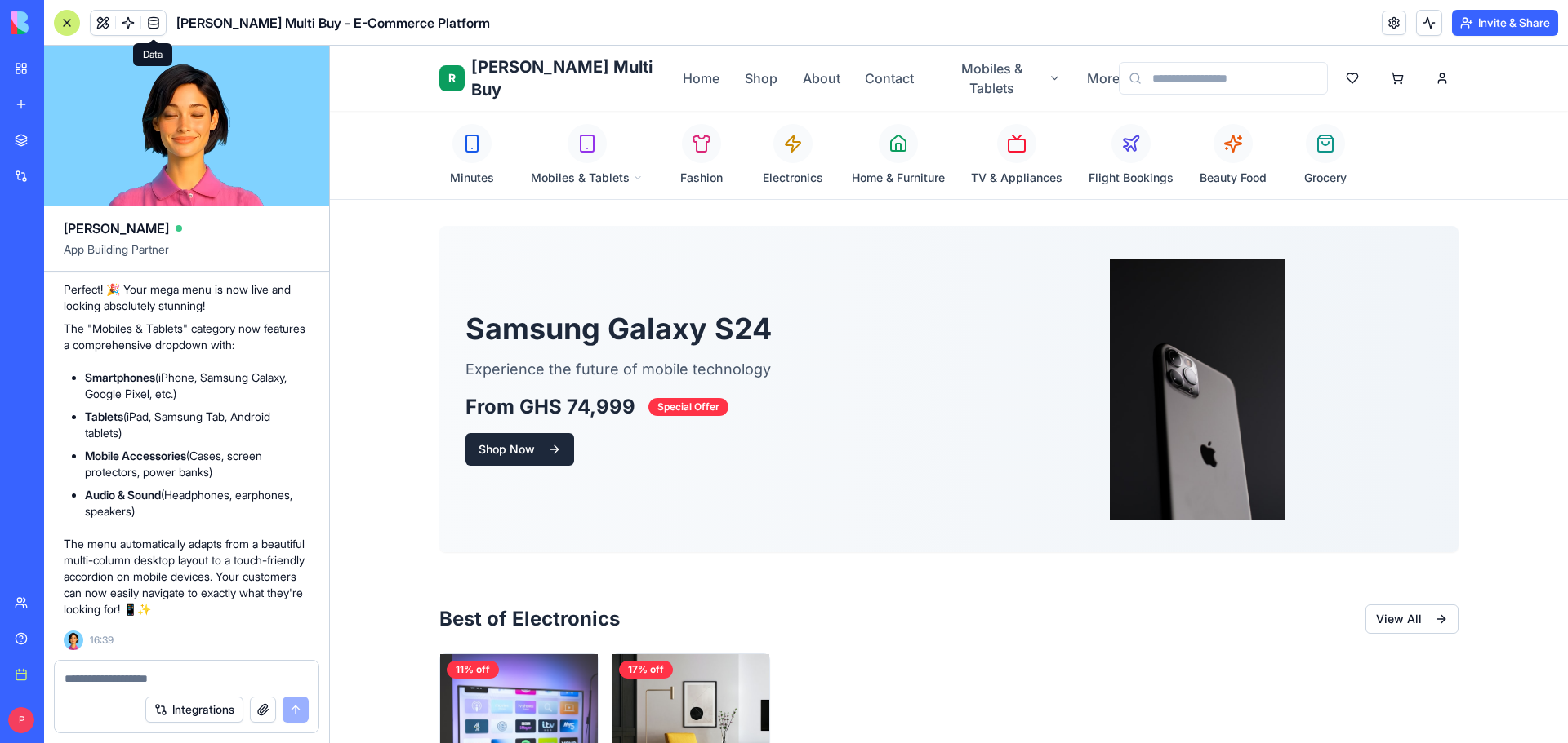
click at [70, 22] on div at bounding box center [67, 23] width 26 height 26
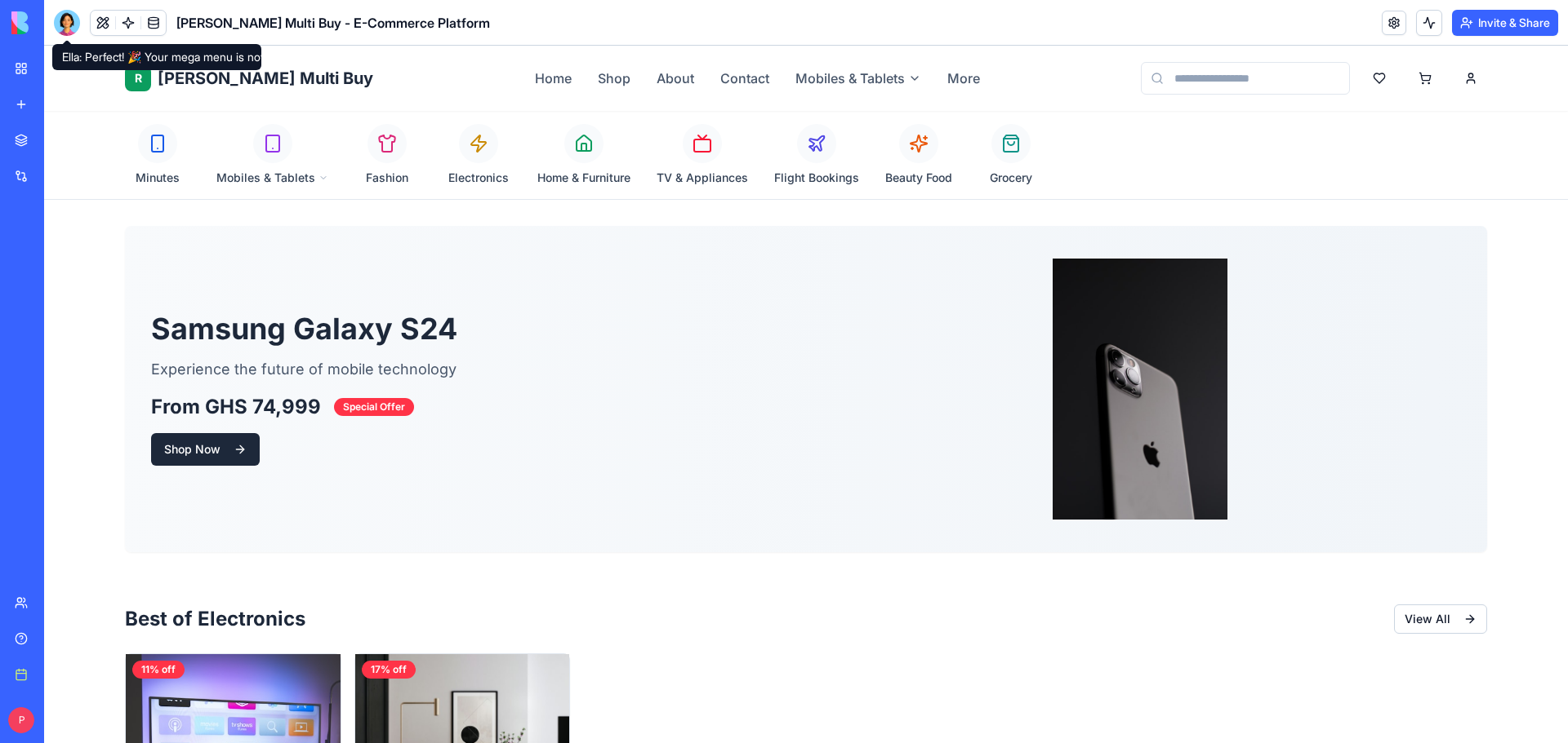
click at [63, 24] on div at bounding box center [67, 23] width 26 height 26
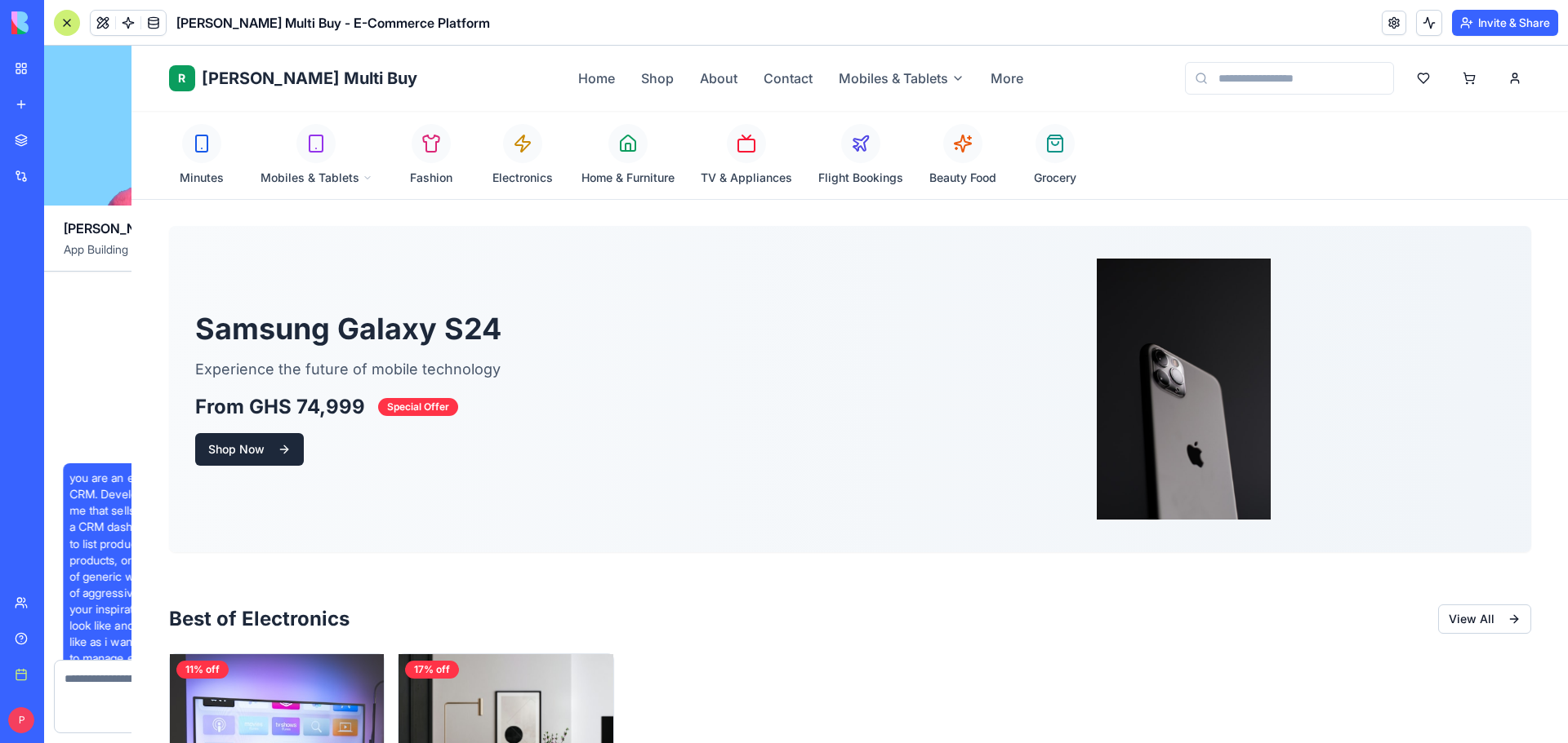
scroll to position [17303, 0]
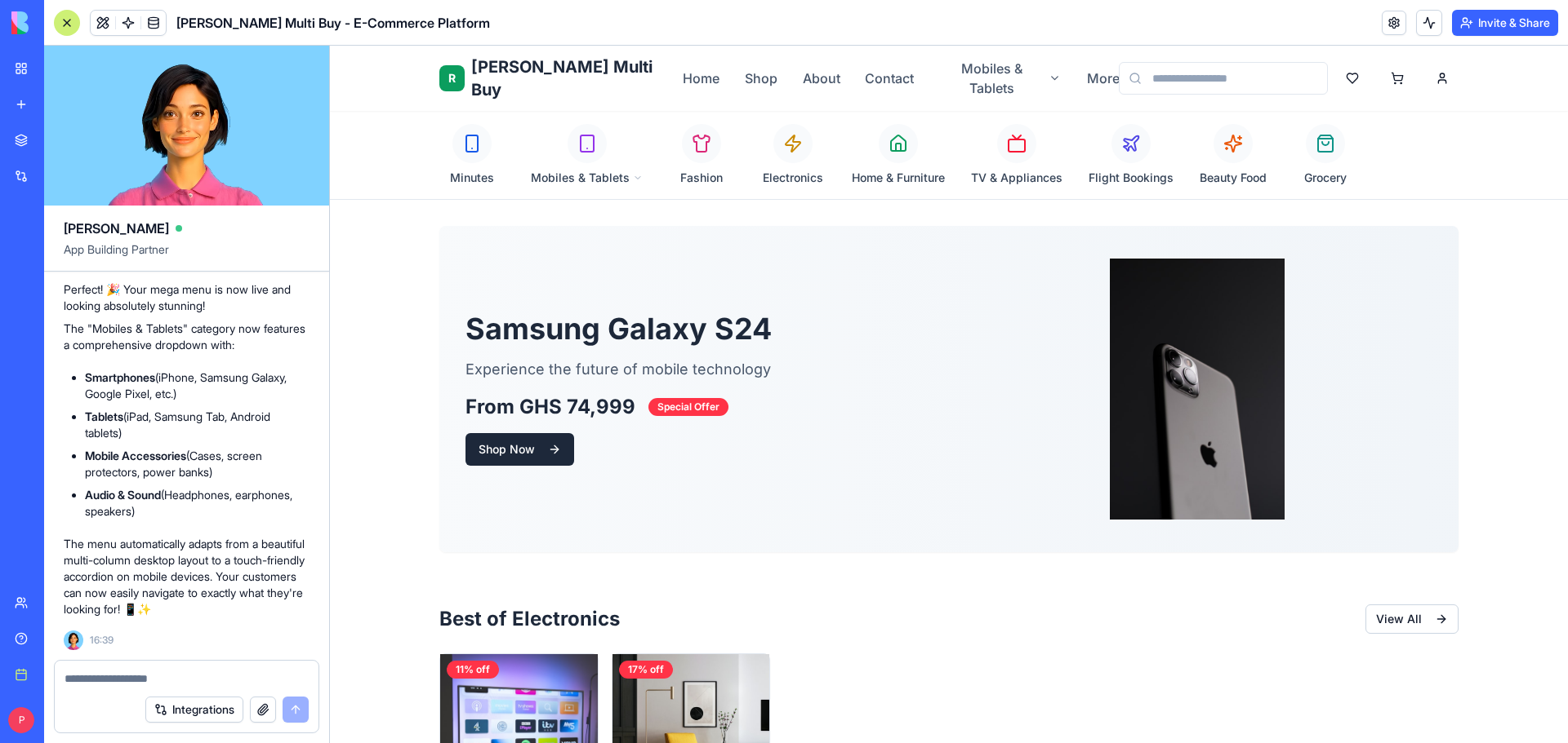
click at [119, 675] on textarea at bounding box center [186, 679] width 244 height 17
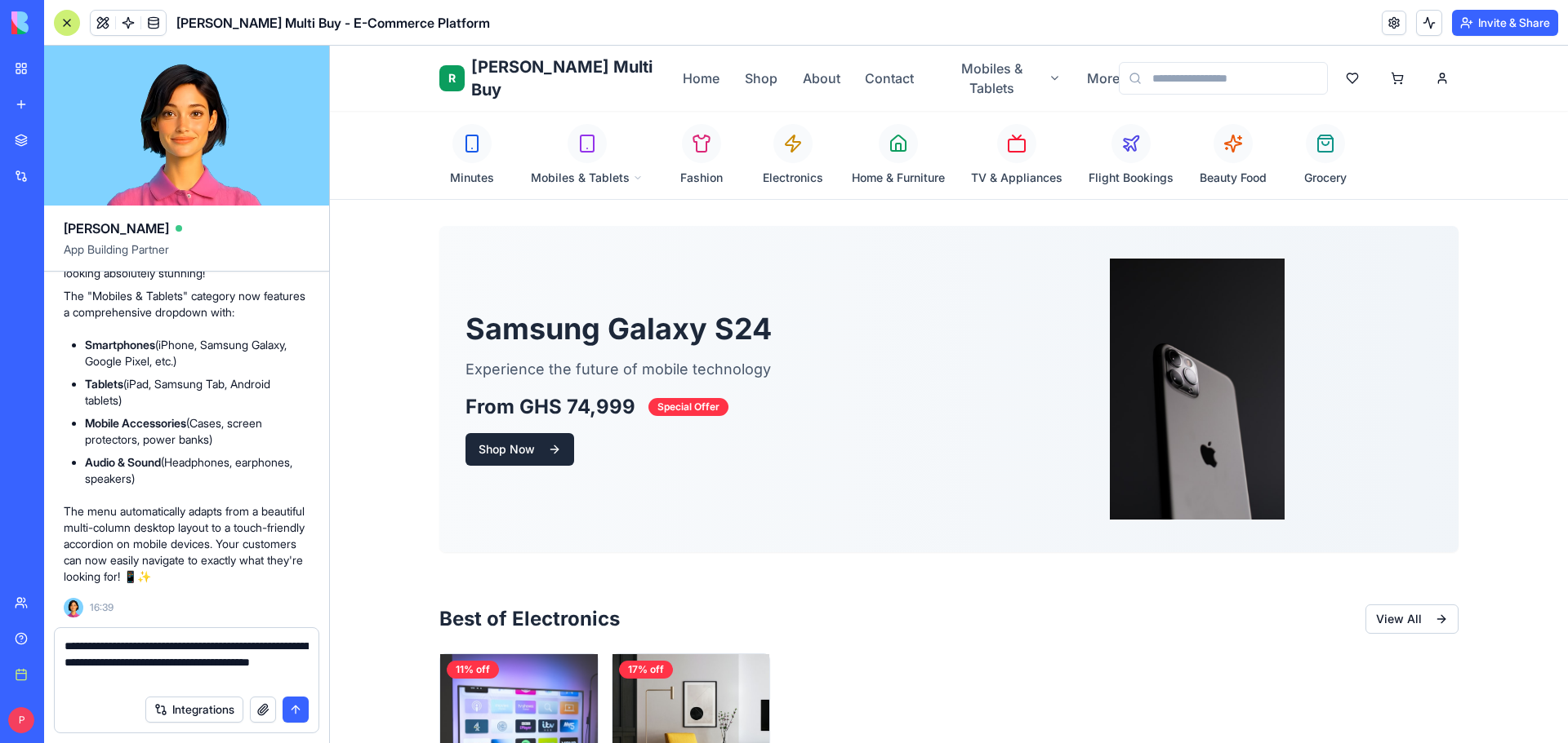
type textarea "**********"
click at [266, 712] on button "button" at bounding box center [262, 710] width 26 height 26
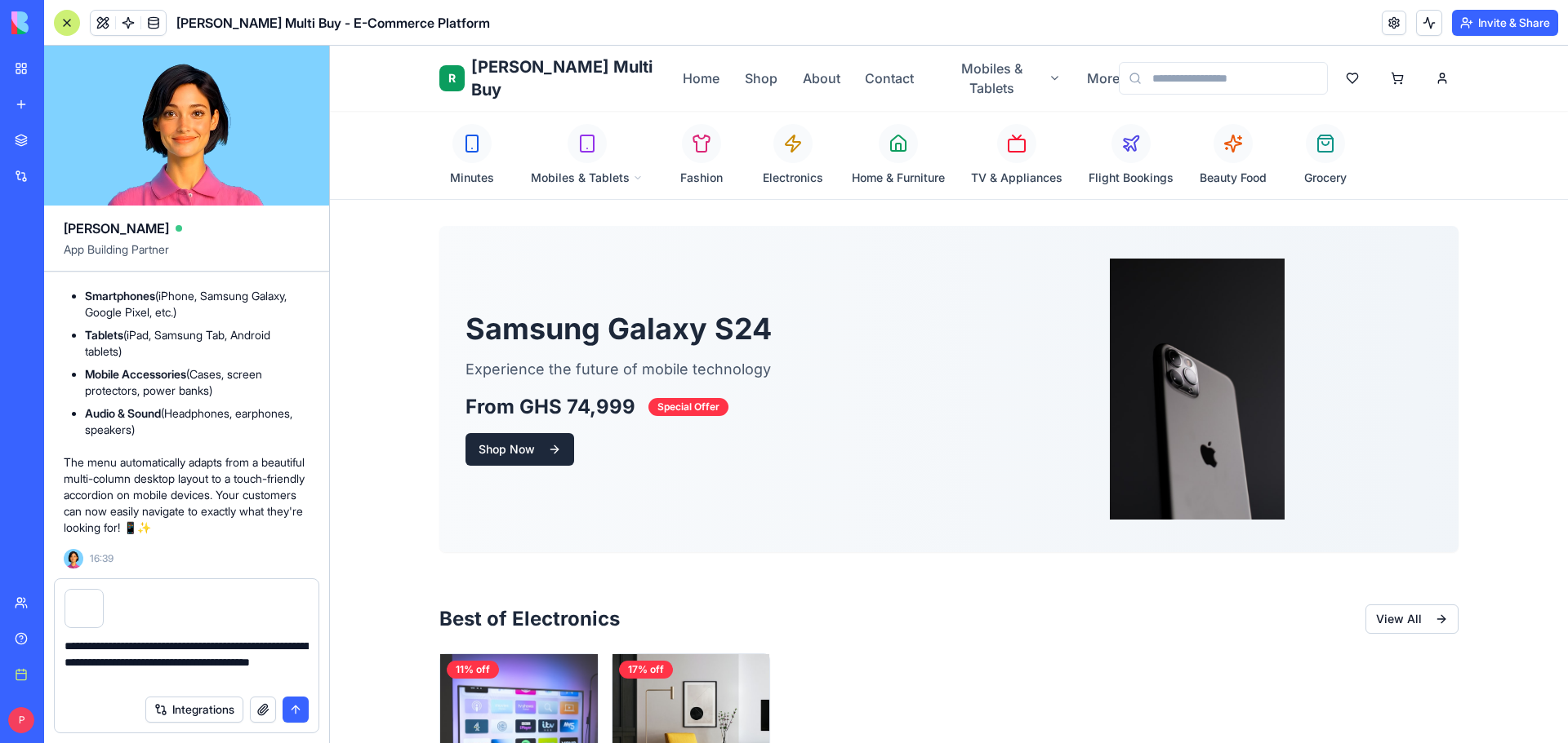
click at [305, 710] on button "submit" at bounding box center [295, 710] width 26 height 26
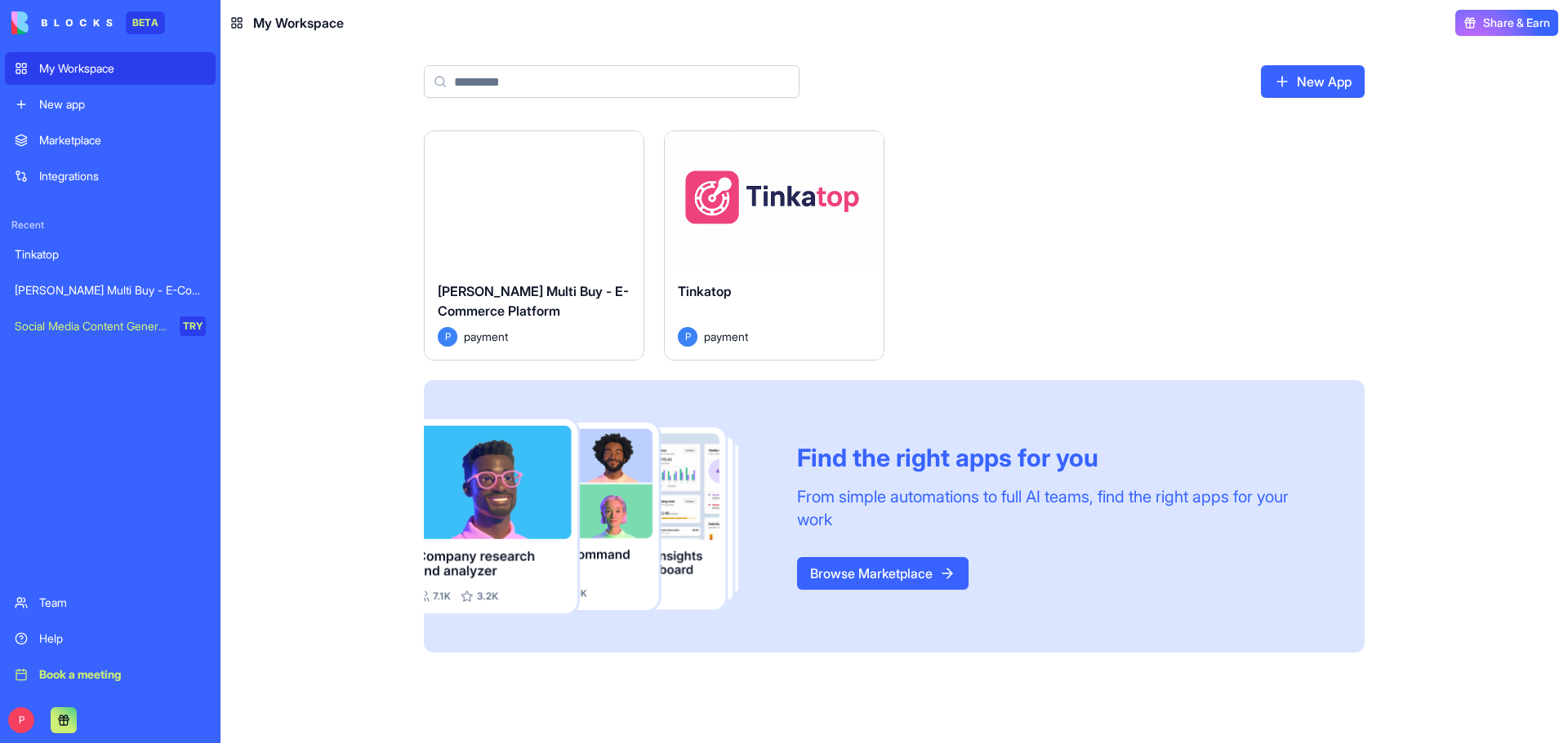
click at [590, 219] on div "Launch" at bounding box center [534, 200] width 219 height 137
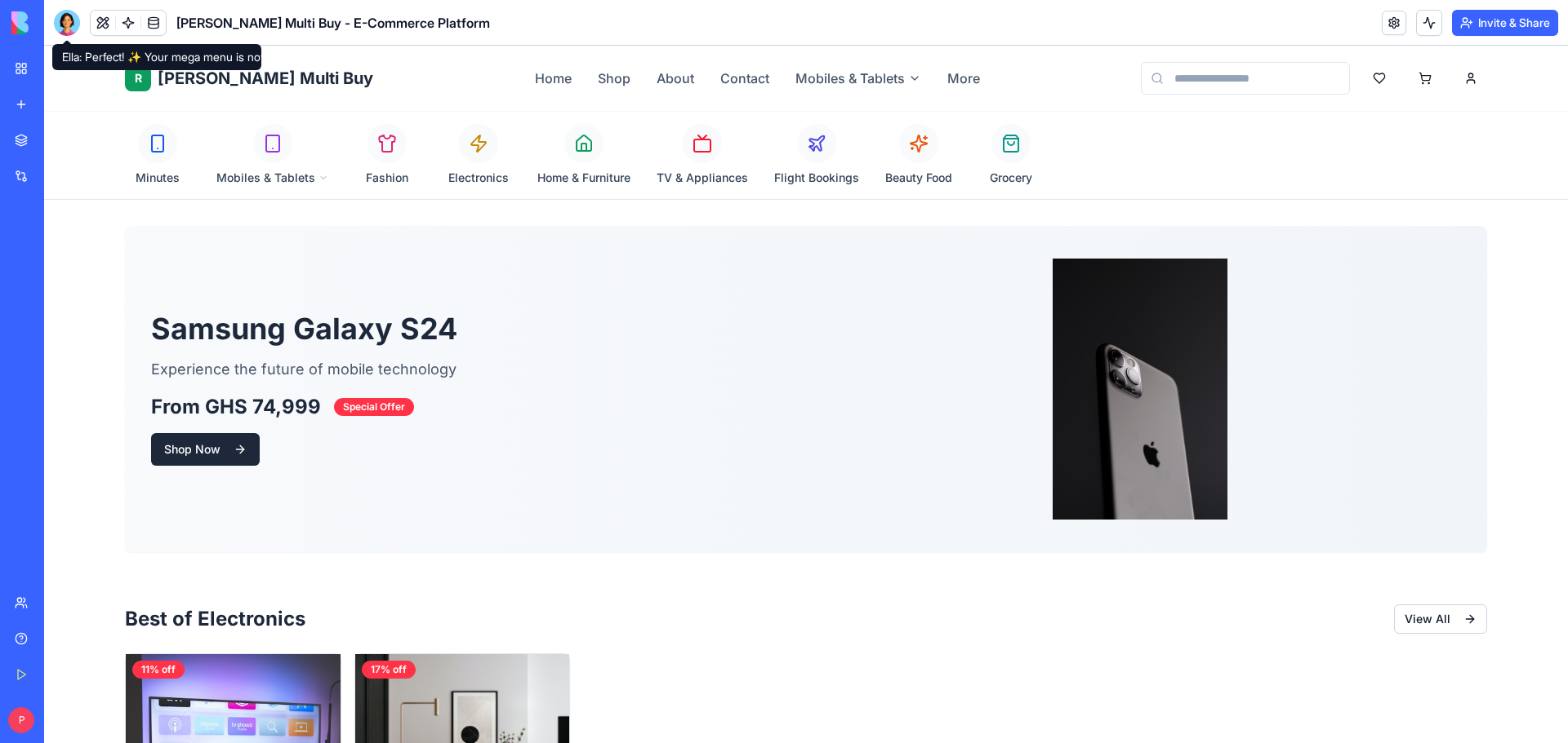
click at [64, 23] on div at bounding box center [67, 23] width 26 height 26
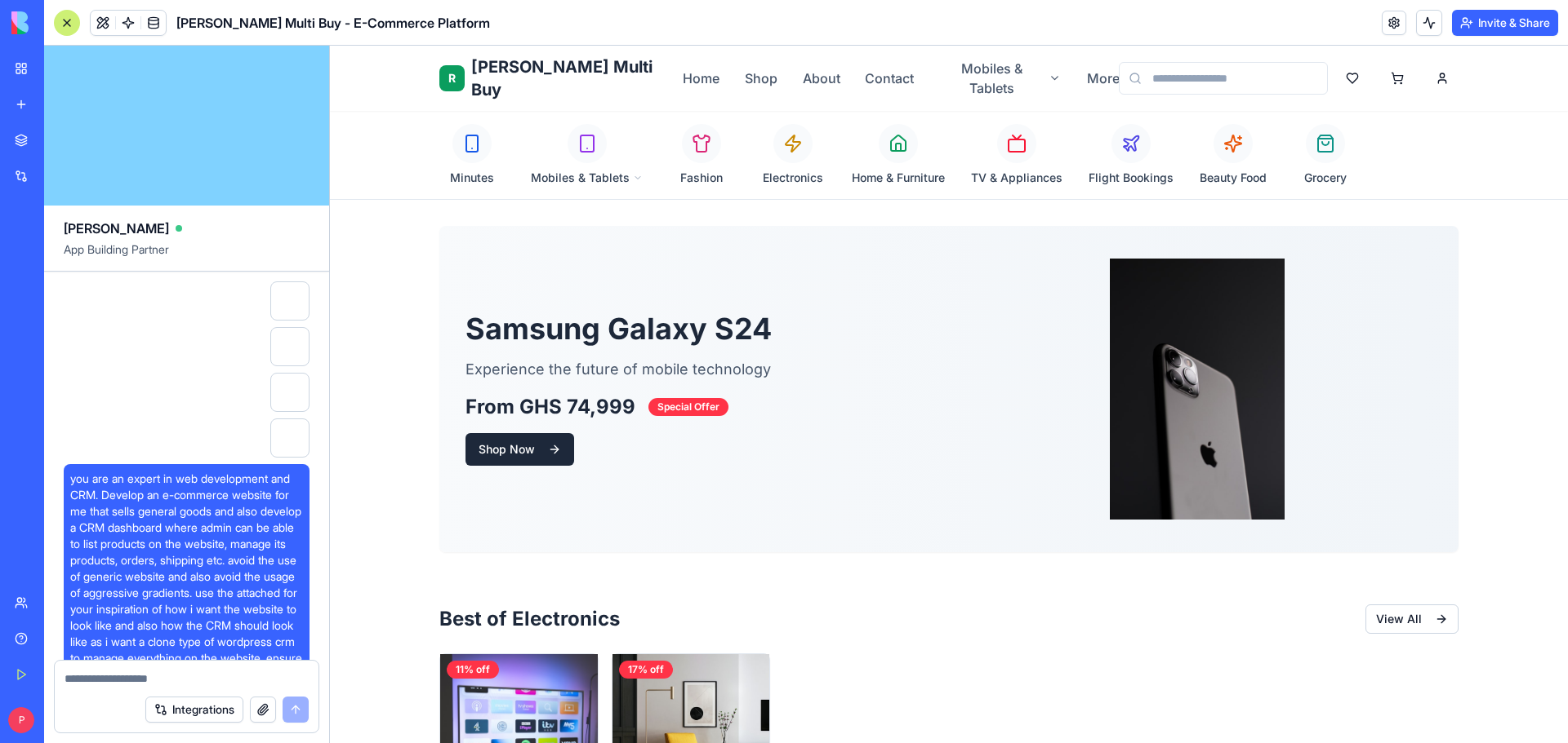
scroll to position [17792, 0]
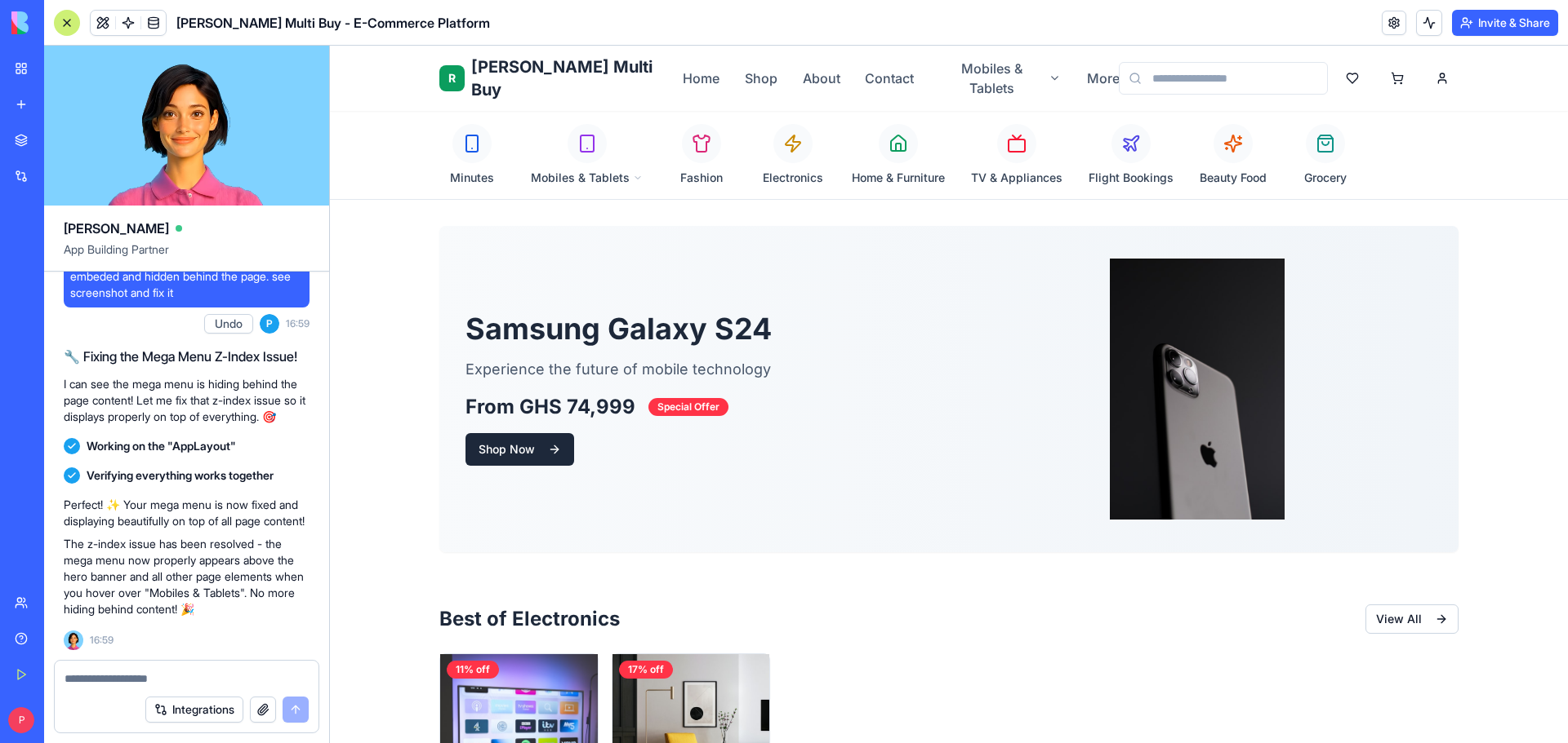
click at [166, 677] on textarea at bounding box center [186, 679] width 244 height 17
type textarea "**********"
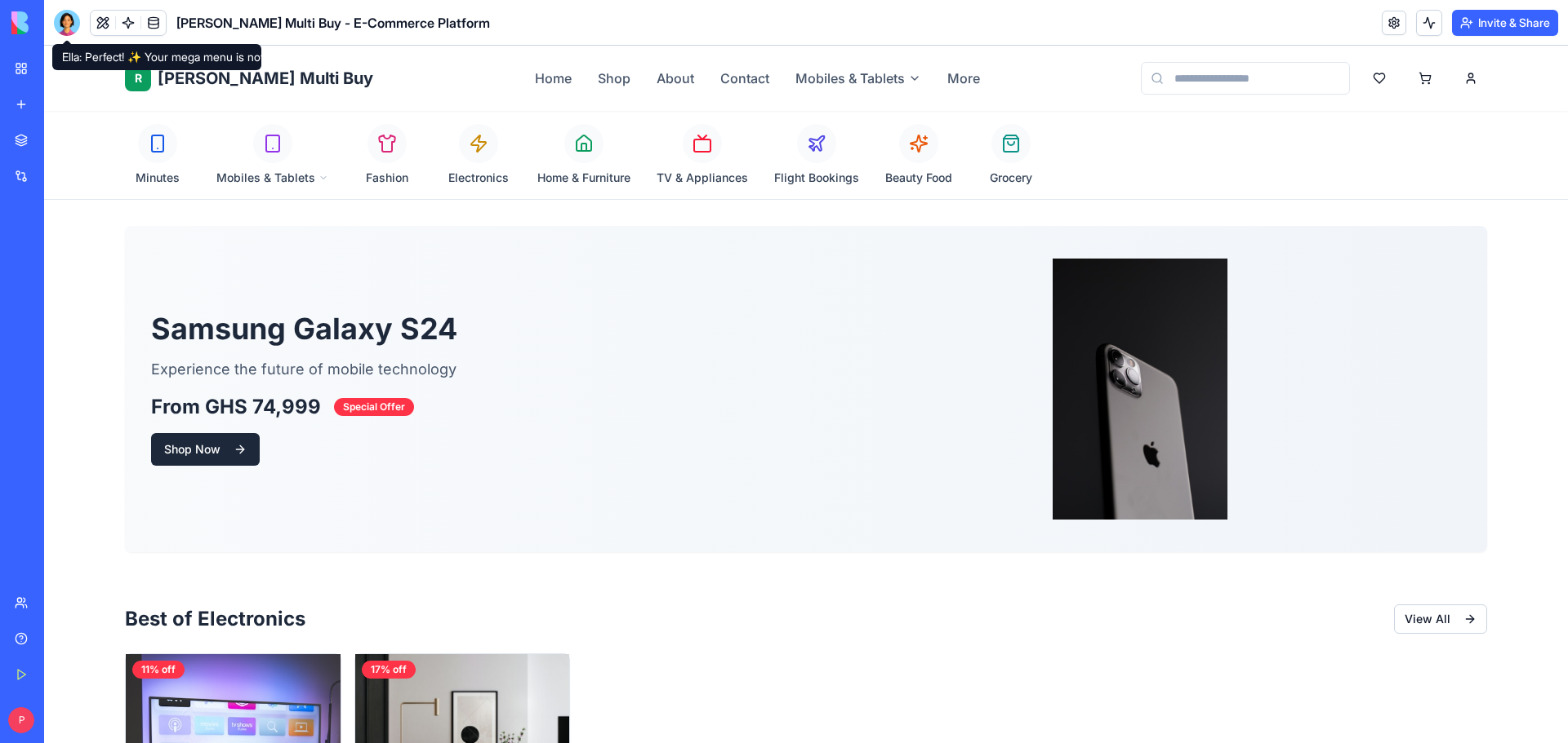
click at [69, 28] on div at bounding box center [67, 23] width 26 height 26
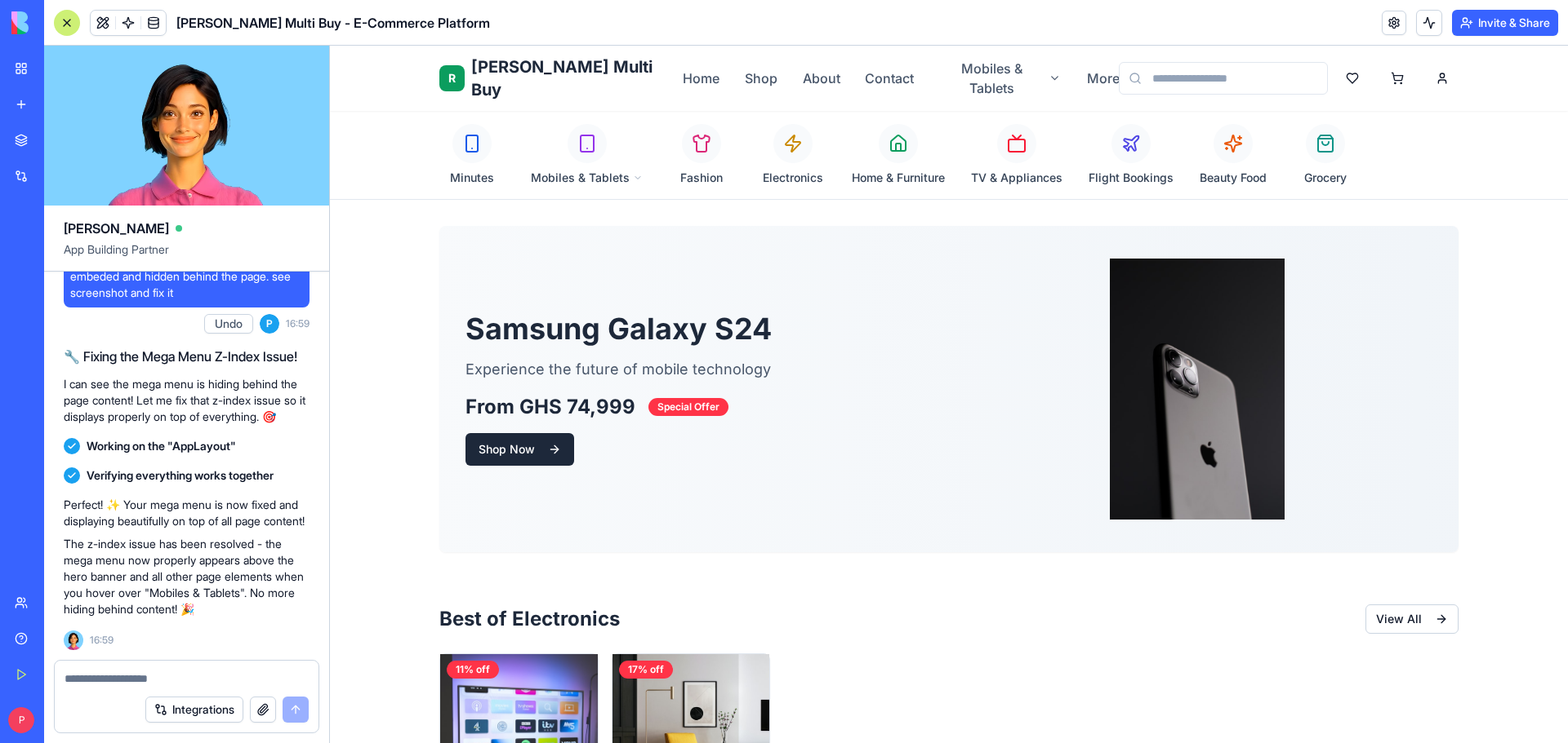
scroll to position [17792, 0]
click at [174, 679] on textarea at bounding box center [186, 679] width 244 height 17
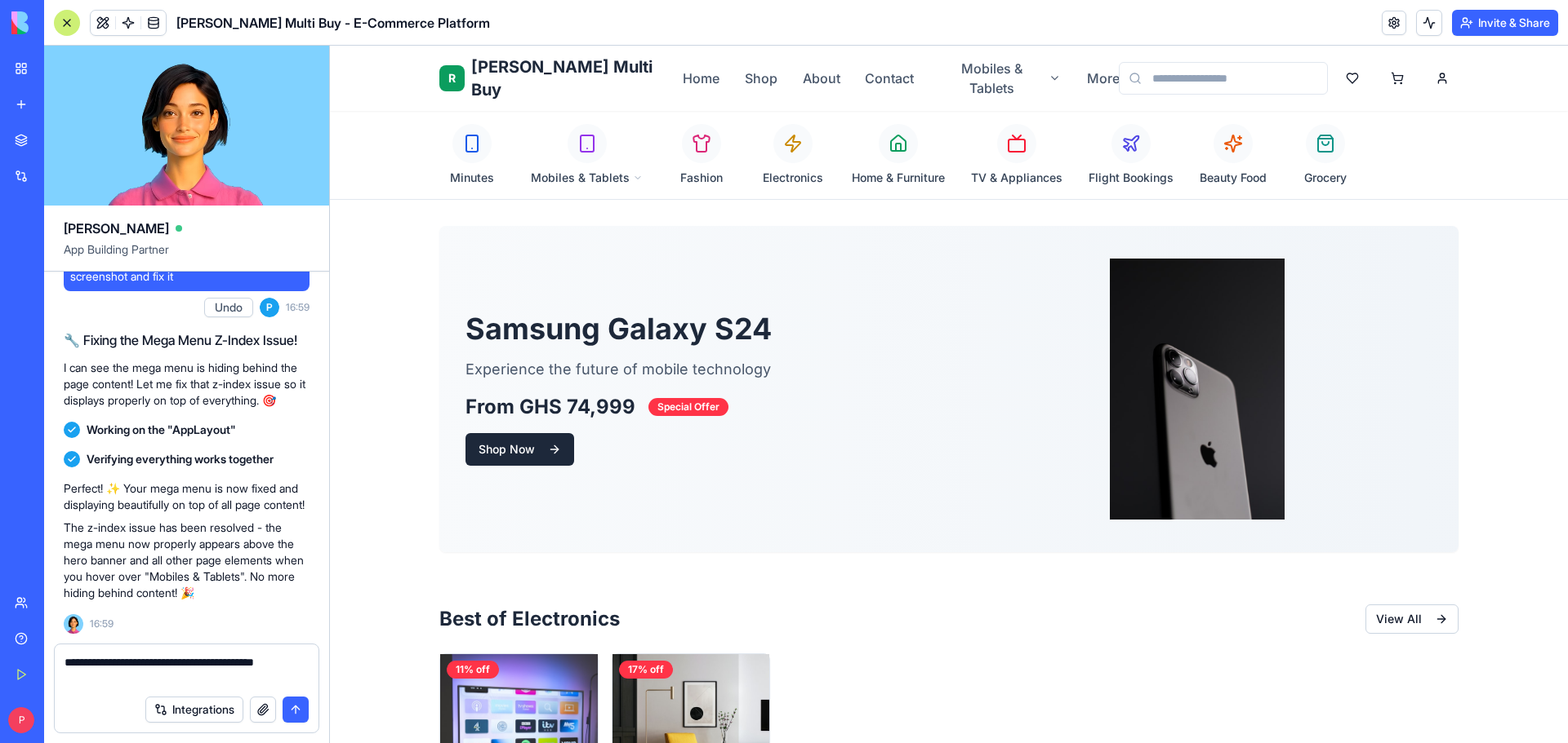
type textarea "**********"
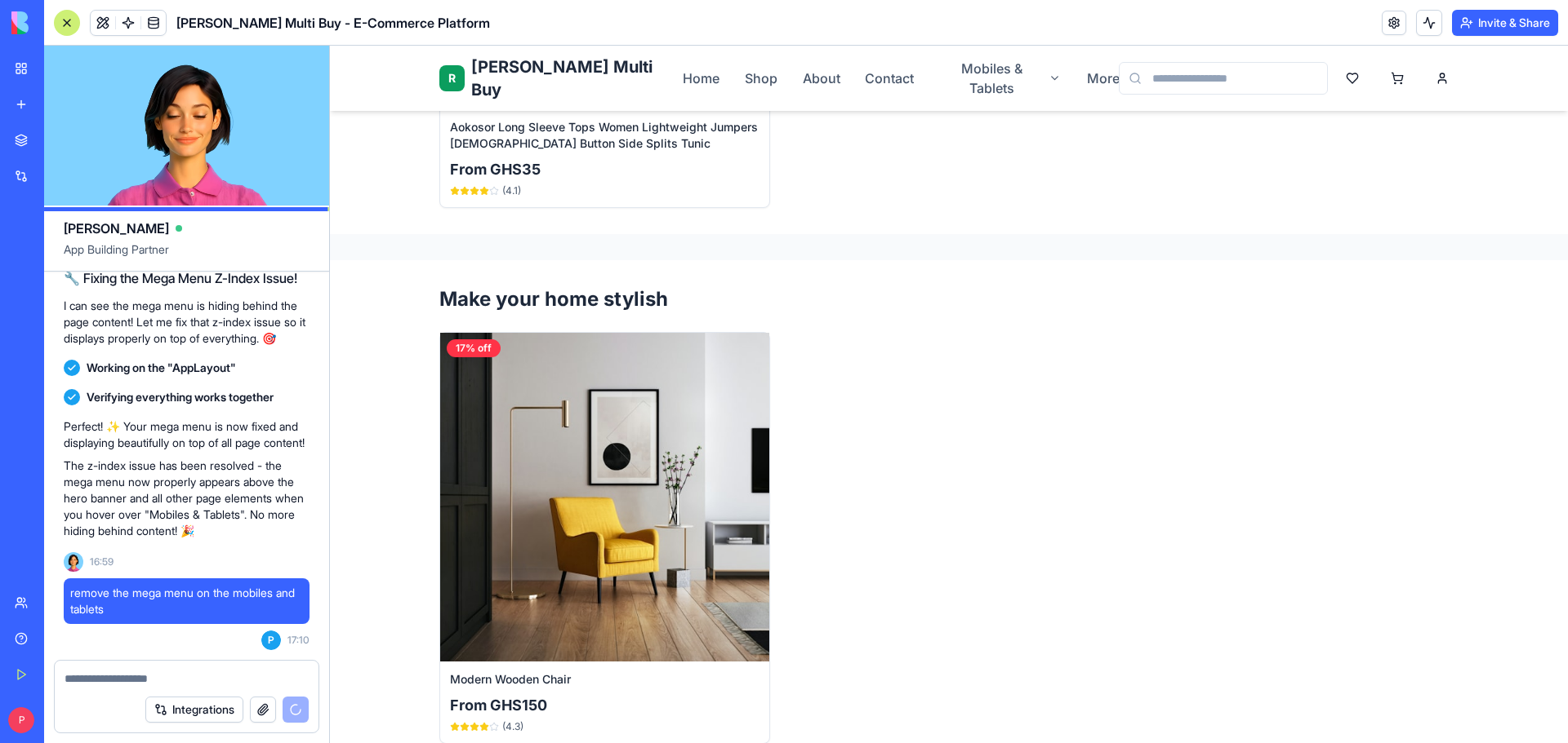
scroll to position [1253, 0]
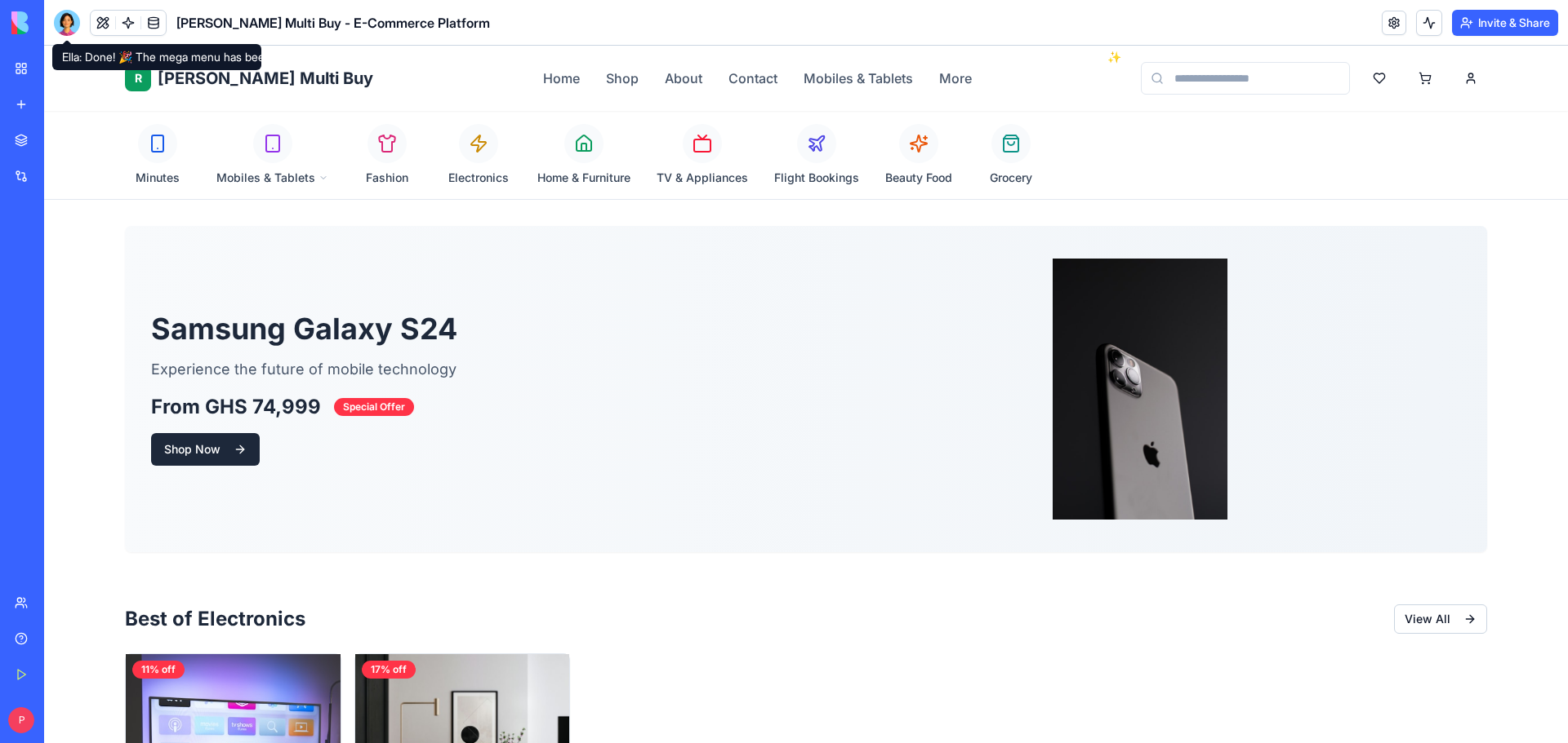
click at [69, 22] on div at bounding box center [67, 23] width 26 height 26
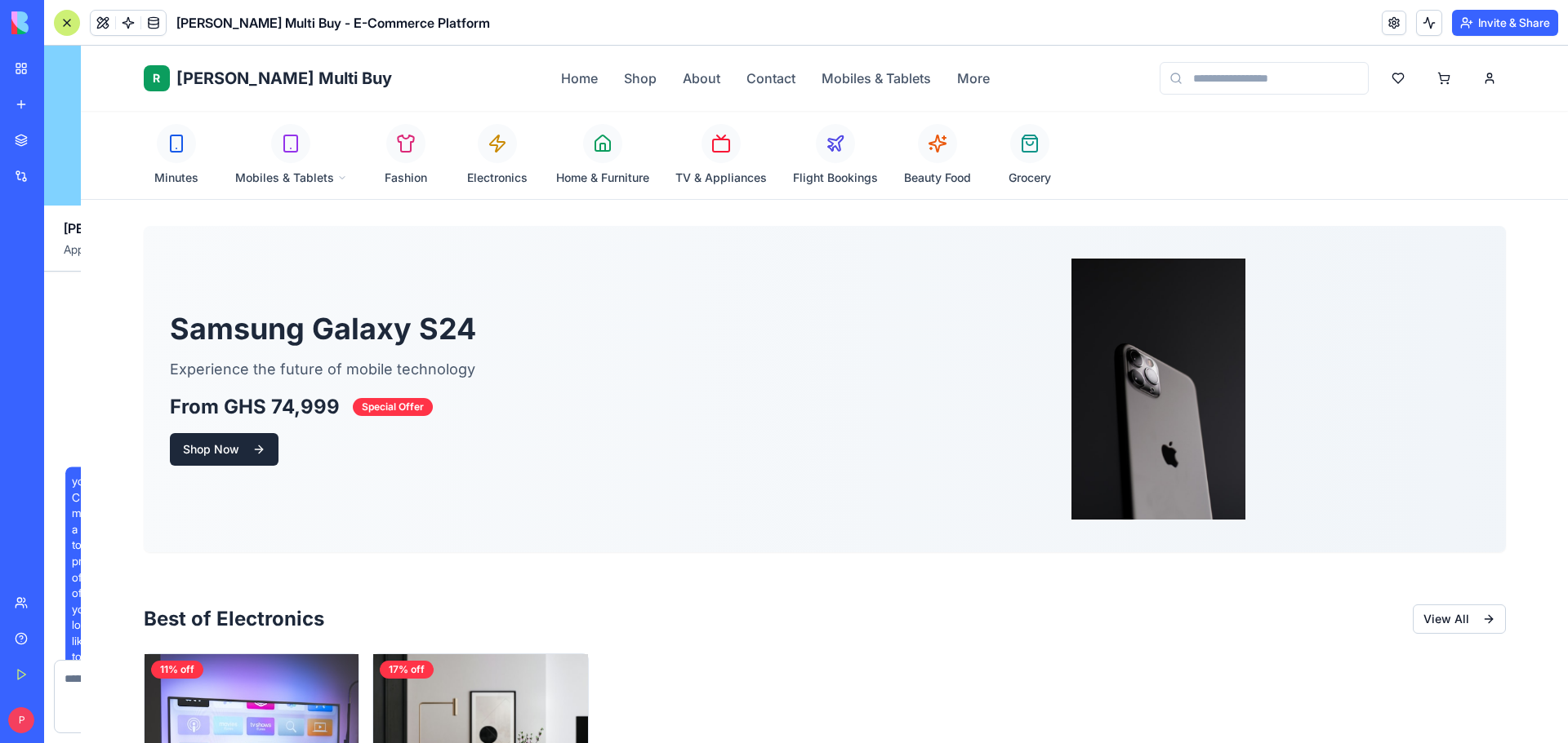
scroll to position [18562, 0]
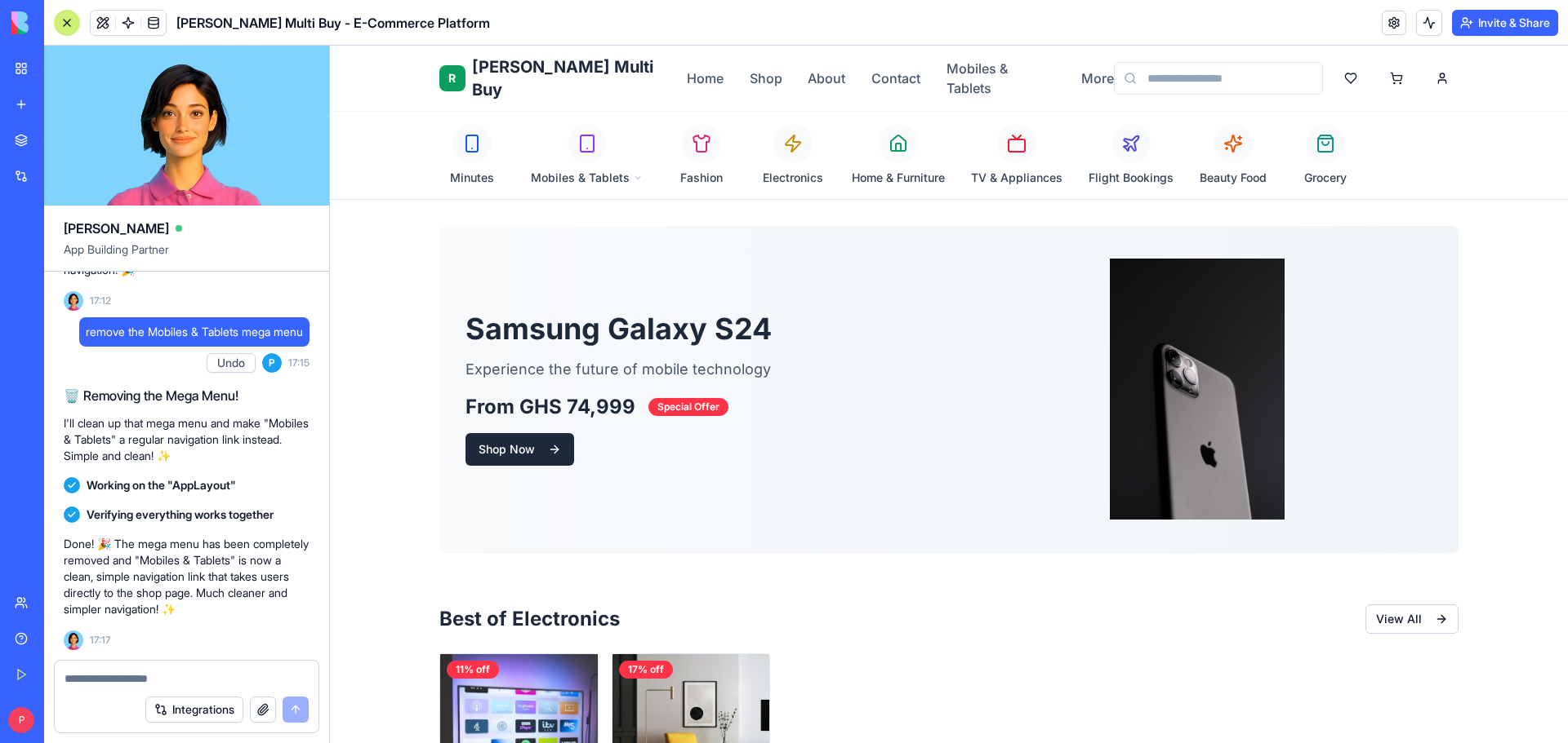
click at [261, 711] on button "button" at bounding box center [262, 710] width 26 height 26
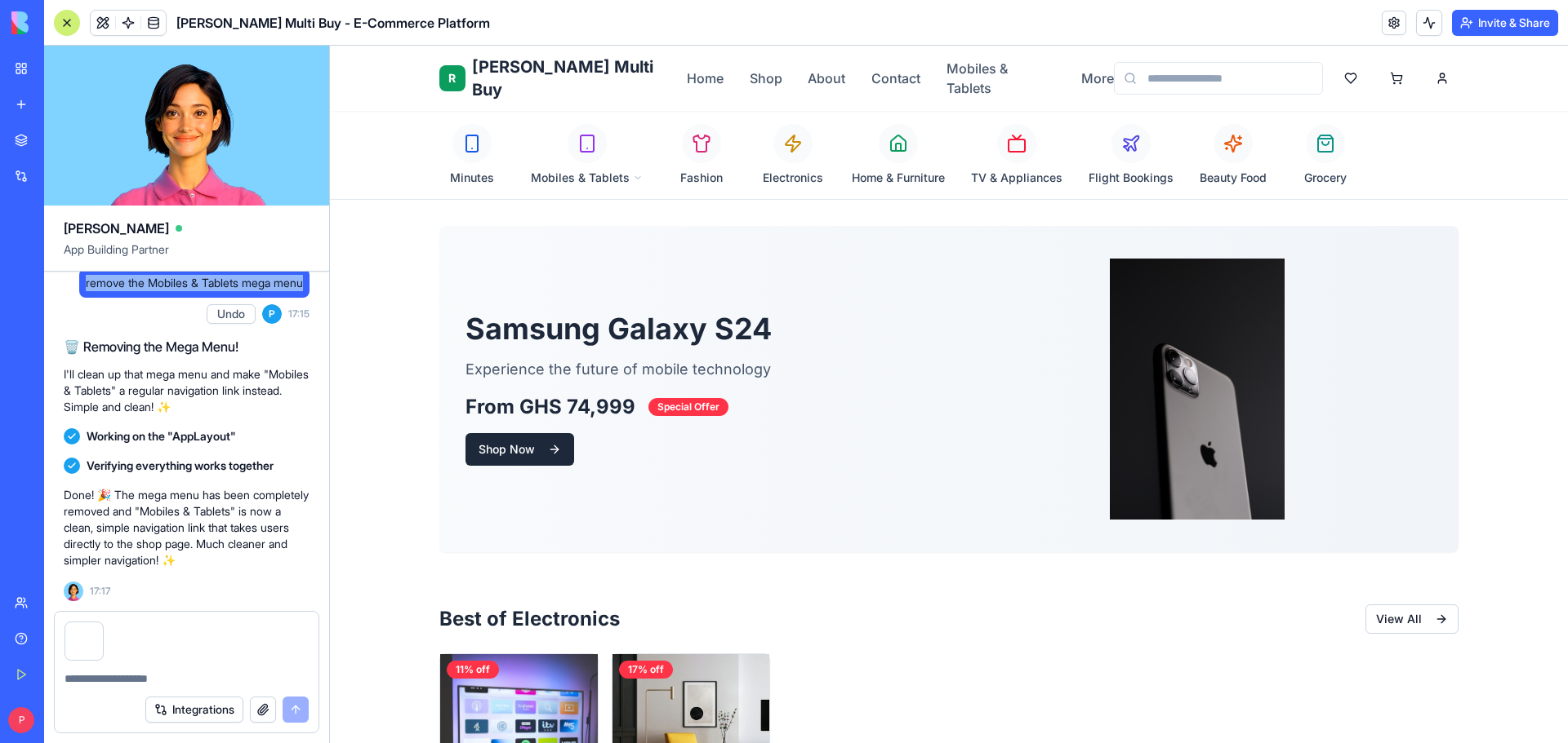
drag, startPoint x: 74, startPoint y: 328, endPoint x: 317, endPoint y: 331, distance: 243.0
copy span "remove the Mobiles & Tablets mega menu"
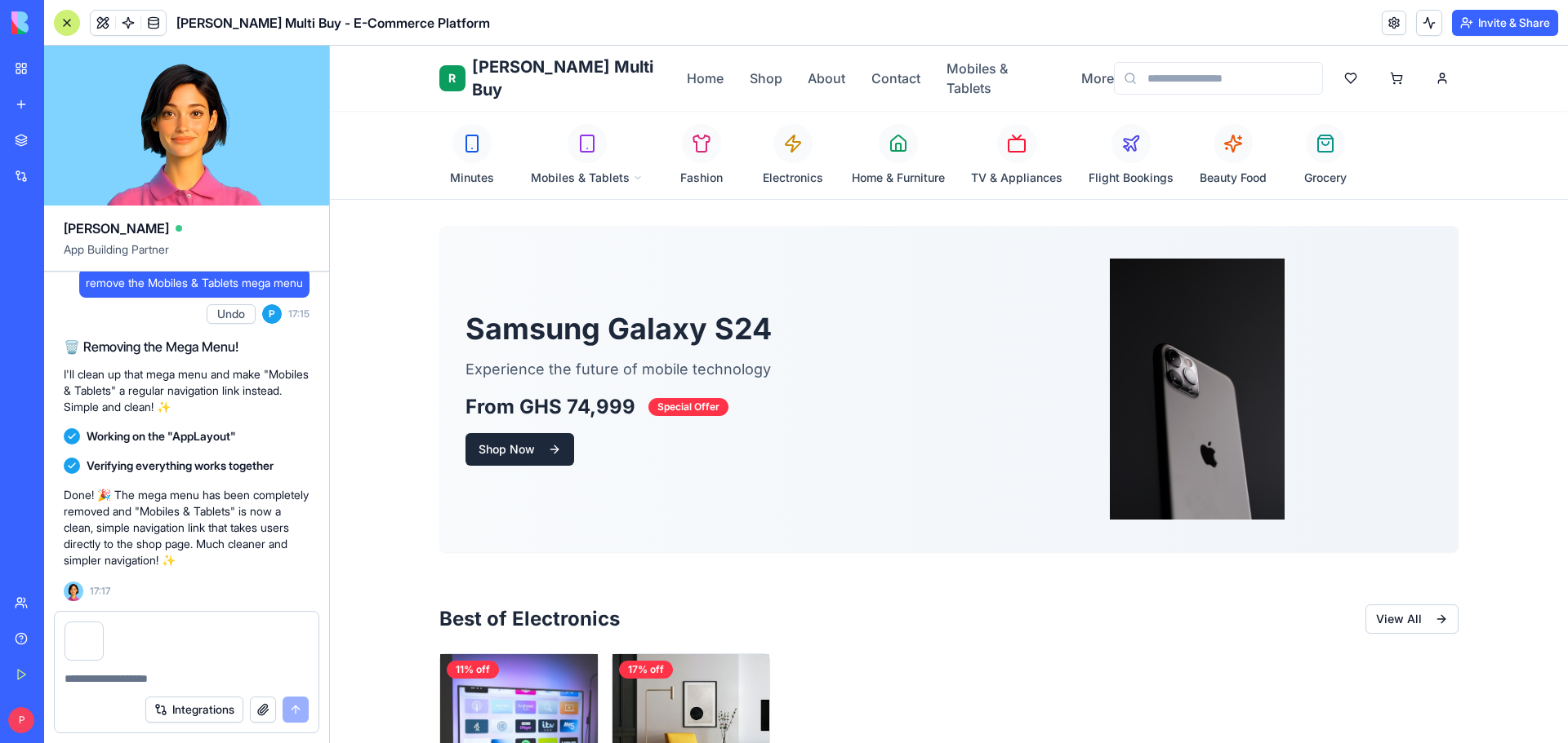
click at [116, 686] on textarea at bounding box center [186, 679] width 244 height 17
paste textarea "**********"
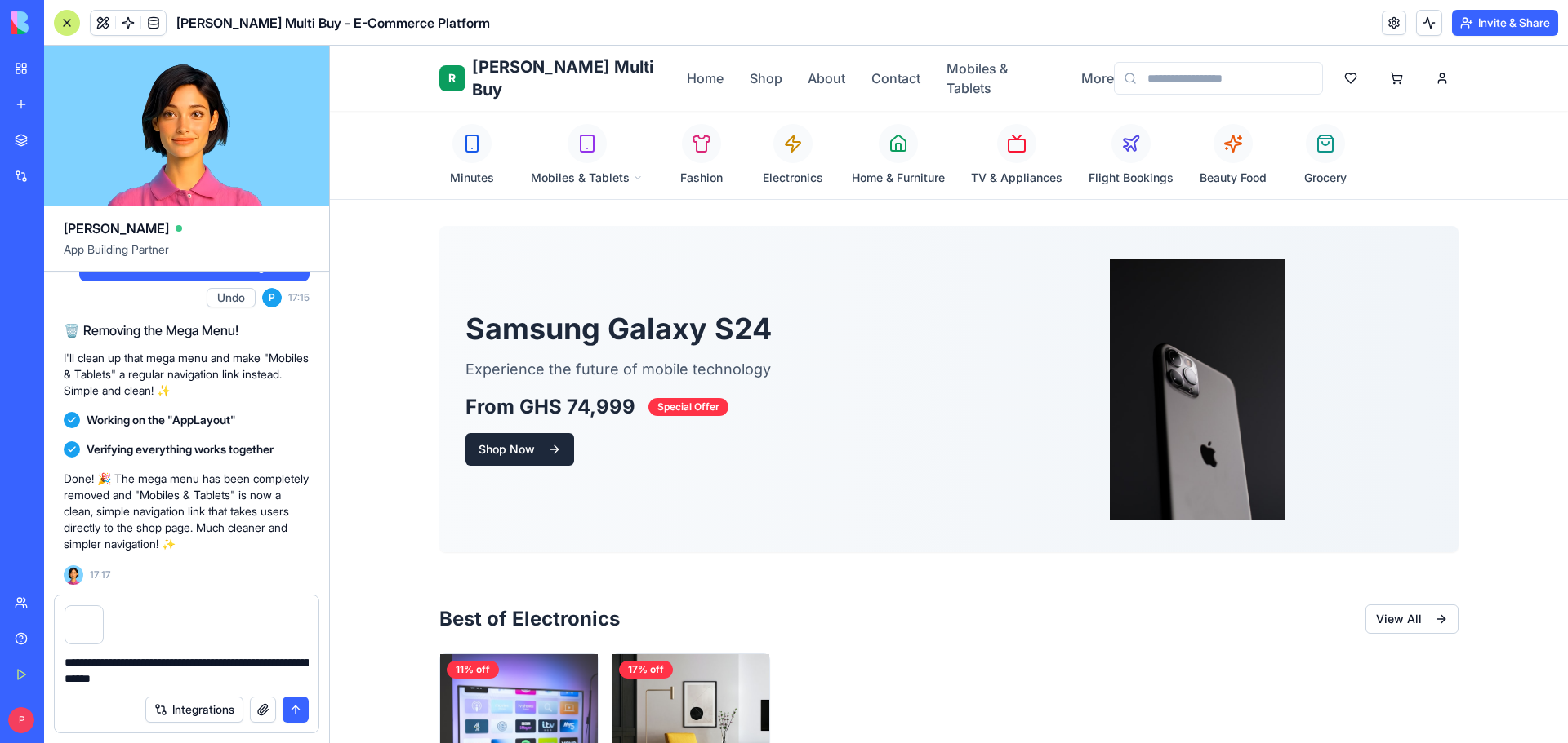
type textarea "**********"
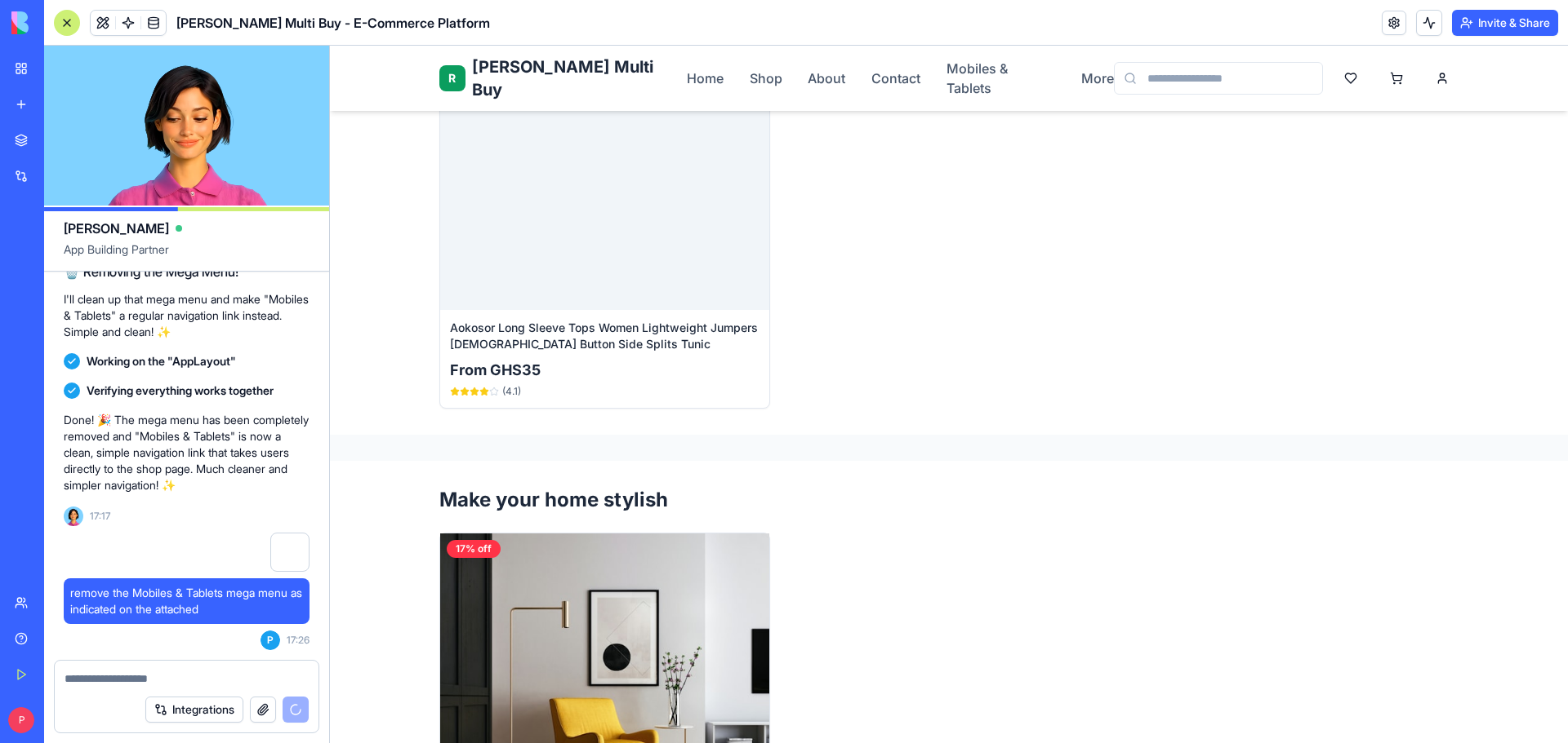
scroll to position [1299, 0]
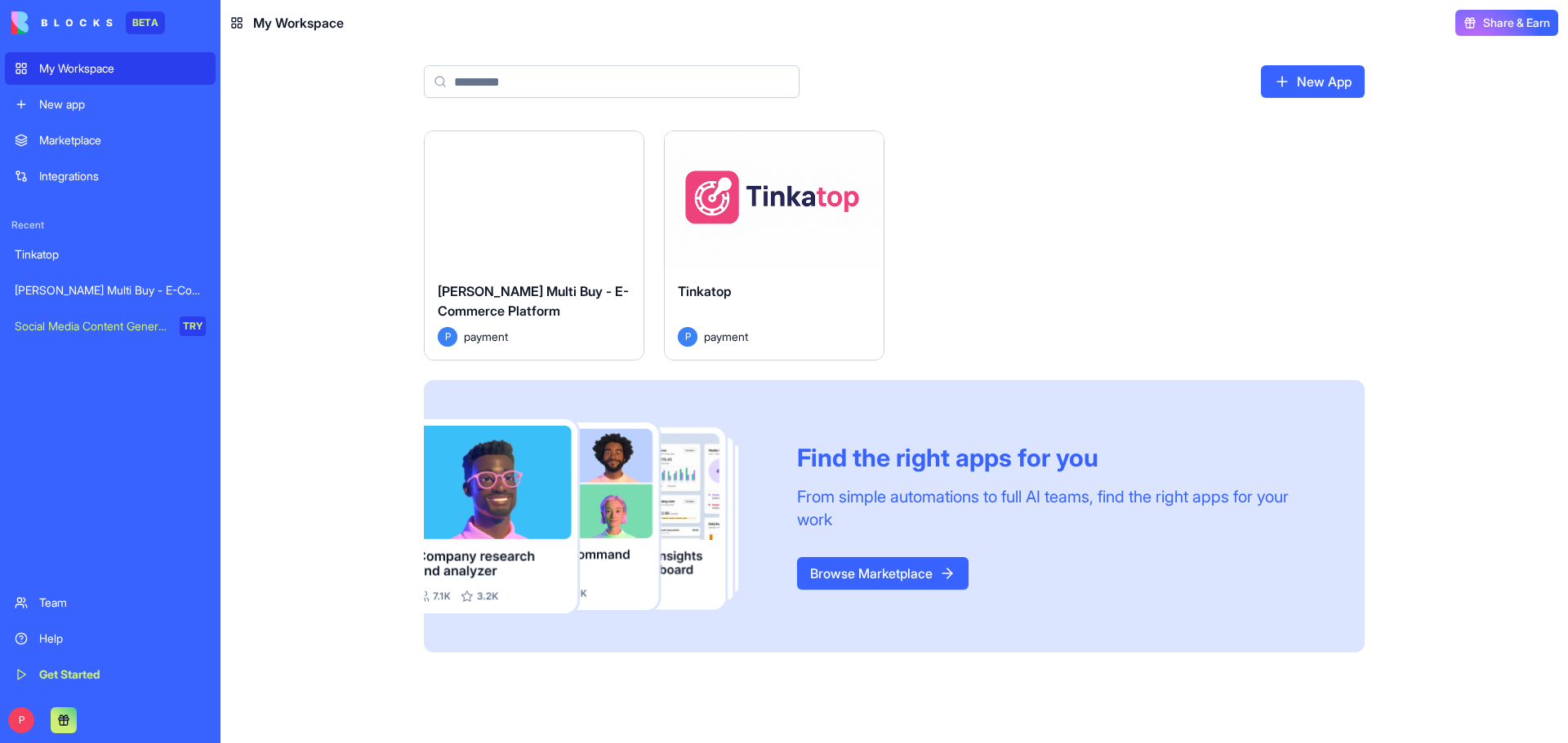
click at [743, 240] on div "Launch" at bounding box center [774, 200] width 219 height 137
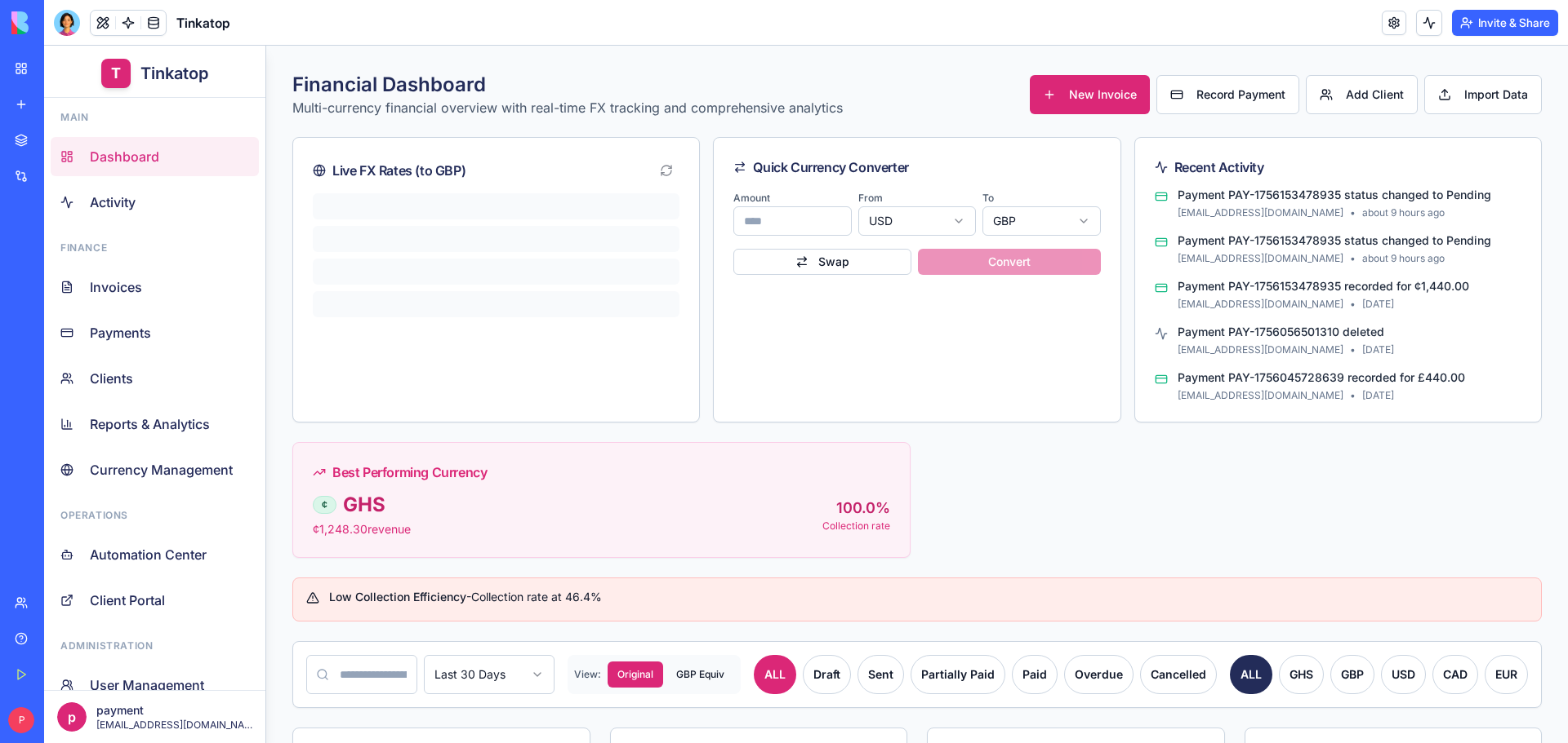
click at [60, 74] on div "My Workspace" at bounding box center [49, 68] width 21 height 17
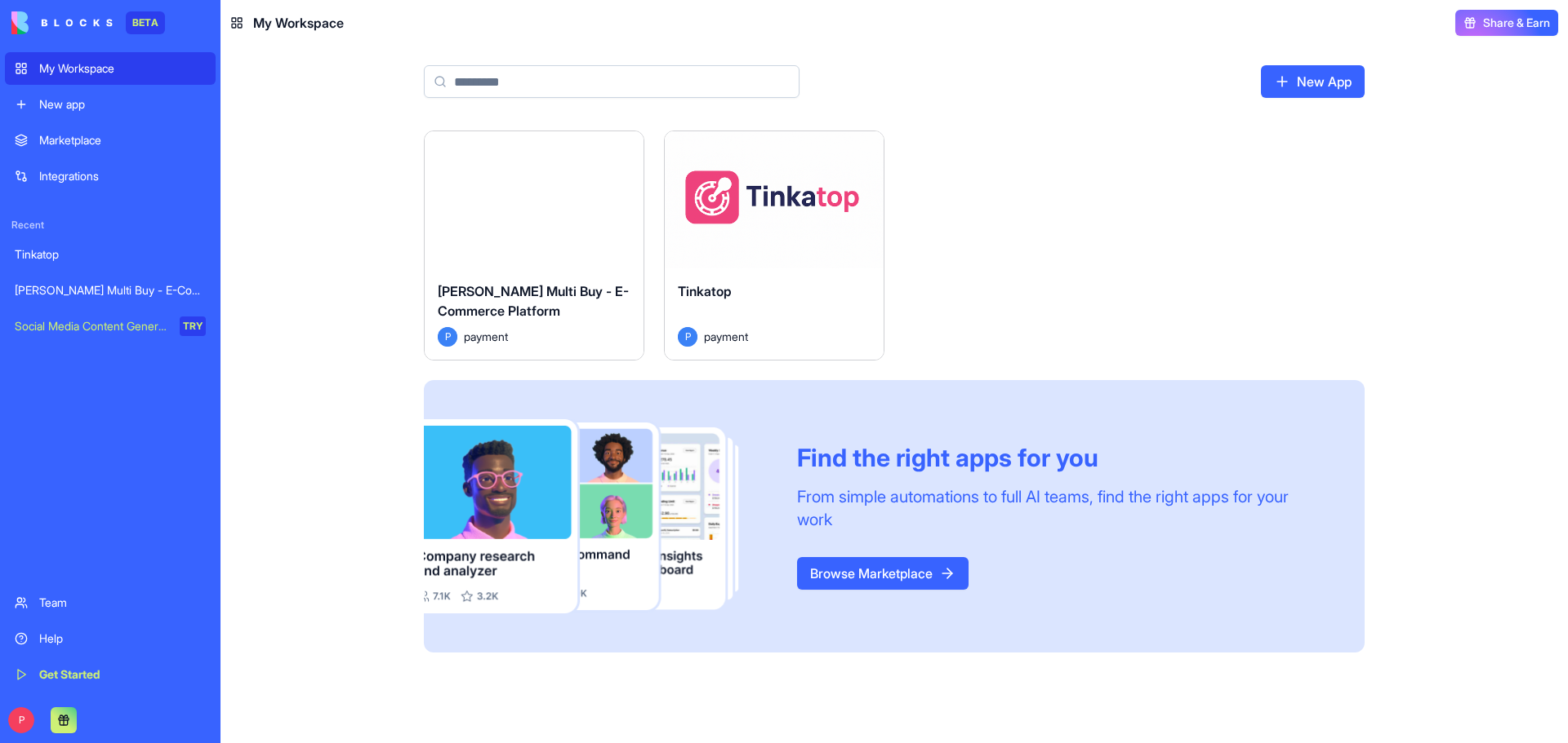
click at [573, 210] on button "Launch" at bounding box center [534, 200] width 123 height 33
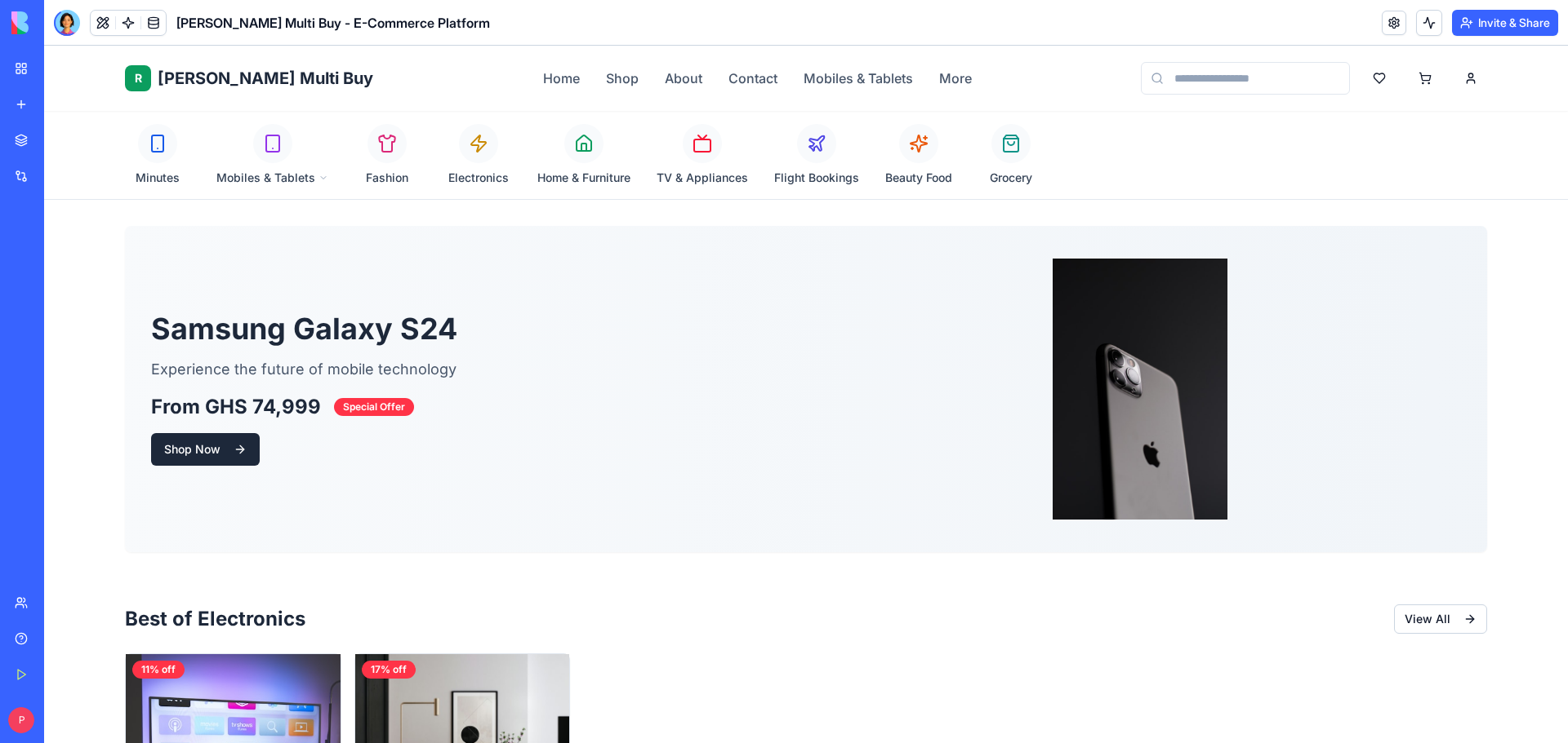
click at [50, 634] on div "Help" at bounding box center [49, 639] width 21 height 17
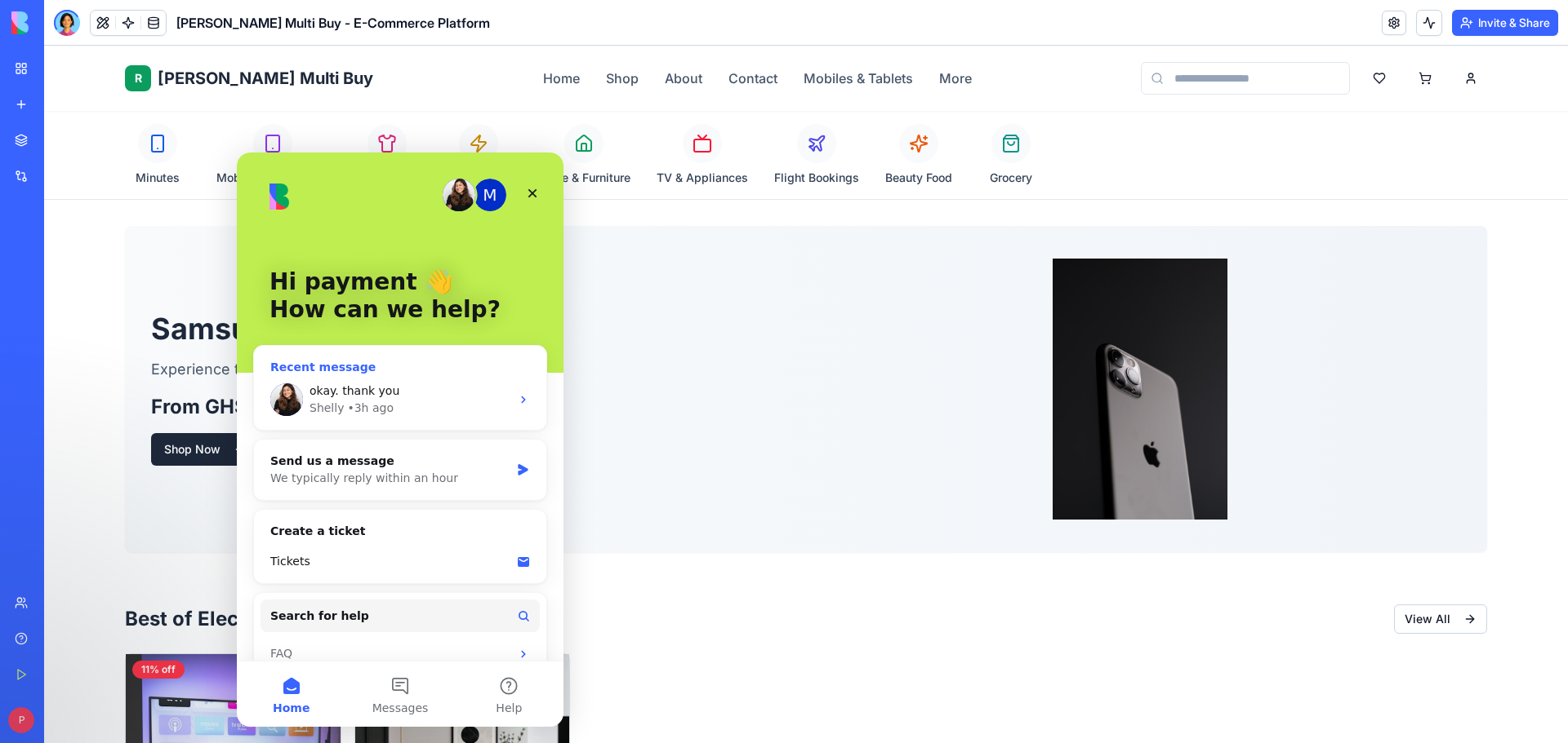
click at [413, 419] on div "okay. thank you Shelly • 3h ago" at bounding box center [400, 400] width 292 height 60
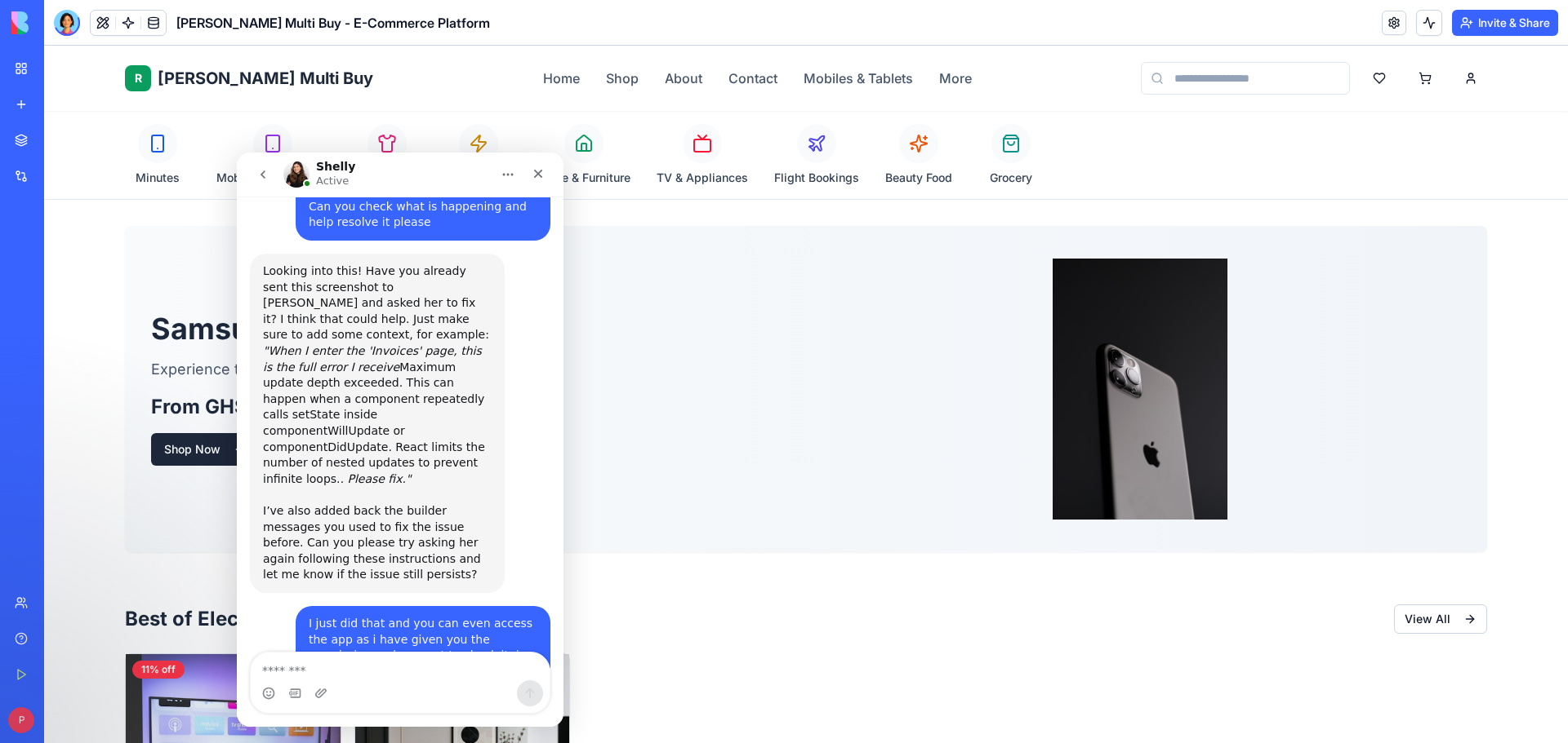
scroll to position [2667, 0]
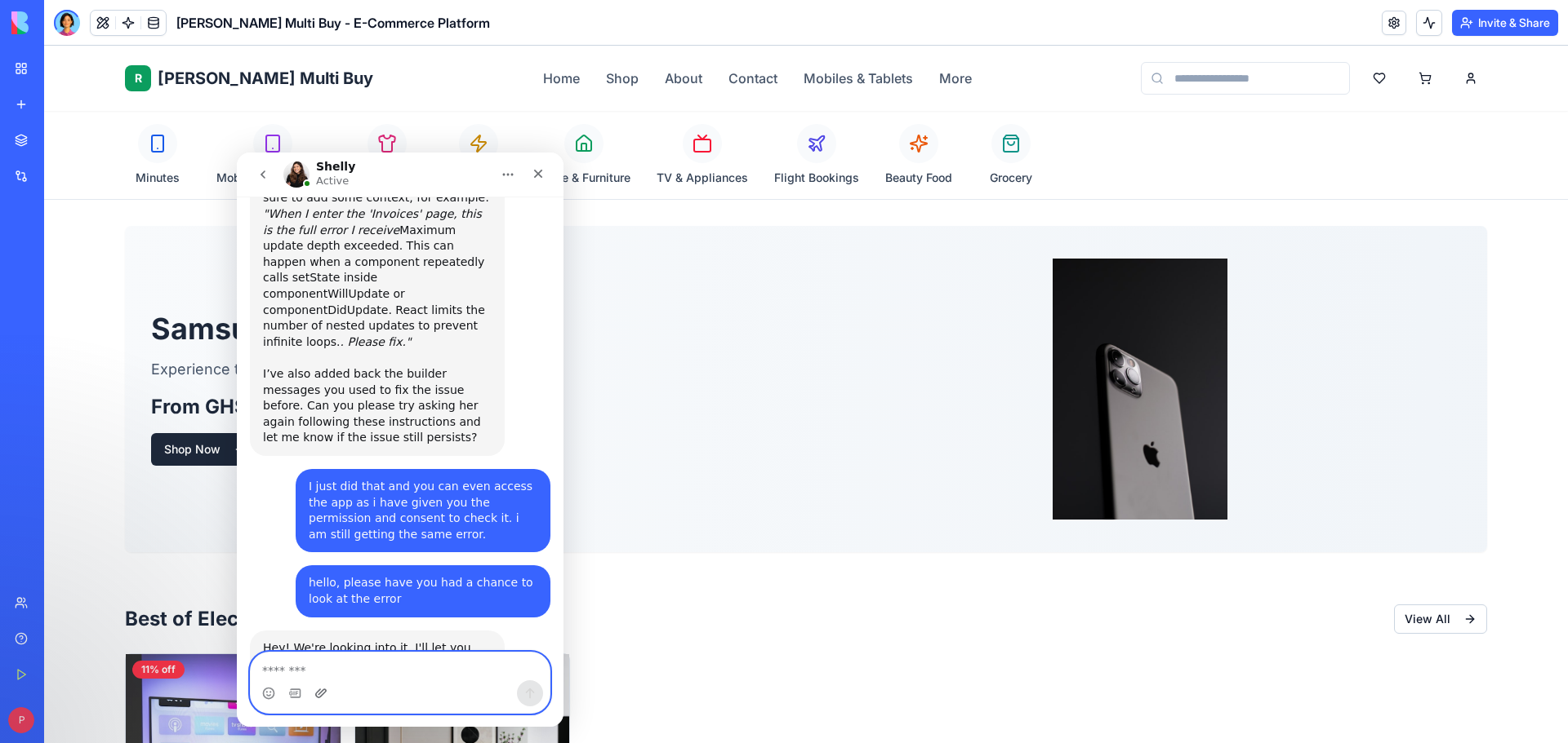
click at [326, 692] on icon "Upload attachment" at bounding box center [321, 693] width 12 height 9
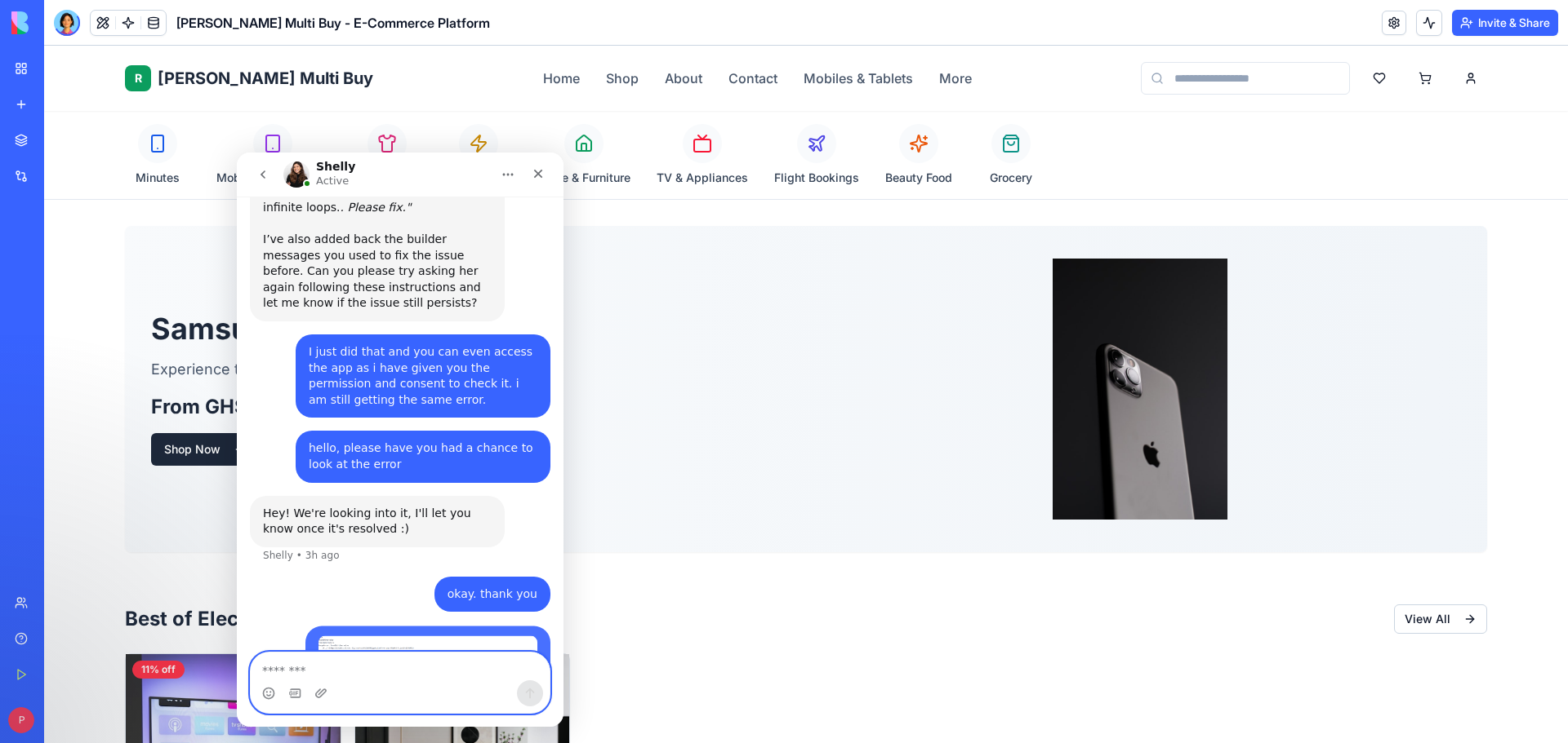
scroll to position [2803, 0]
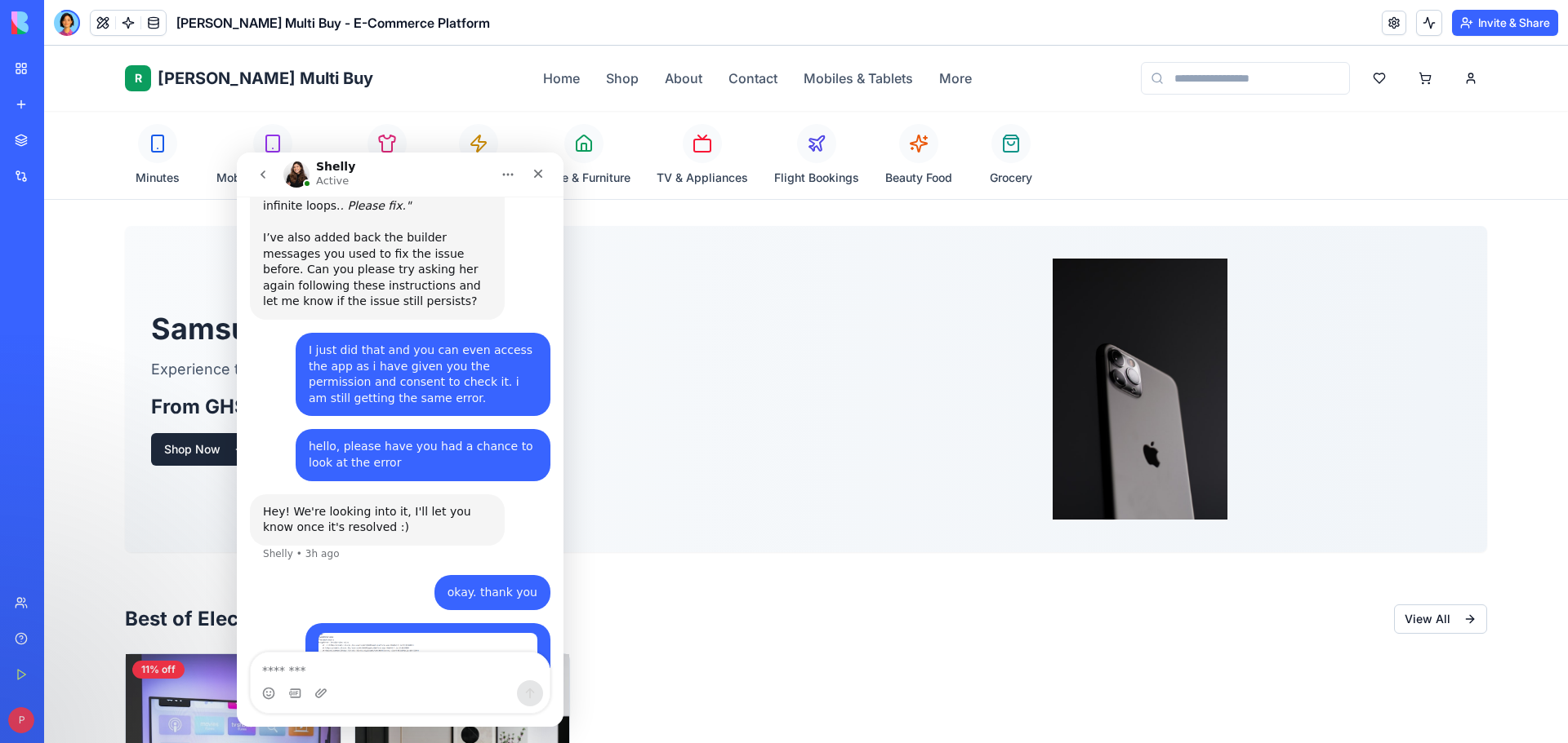
click at [425, 683] on div "Intercom messenger" at bounding box center [400, 693] width 299 height 26
click at [379, 669] on textarea "Message…" at bounding box center [400, 666] width 299 height 28
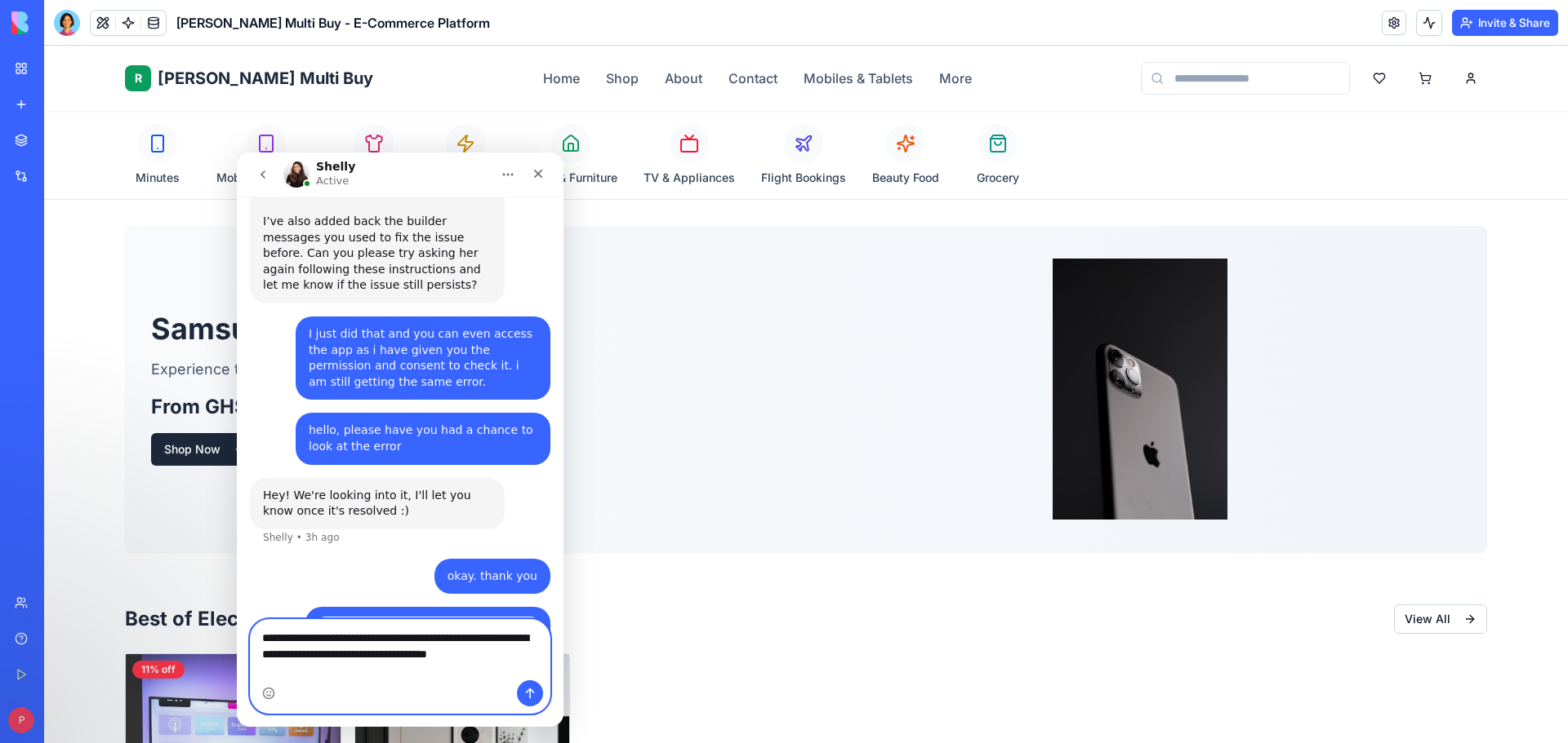
scroll to position [2837, 0]
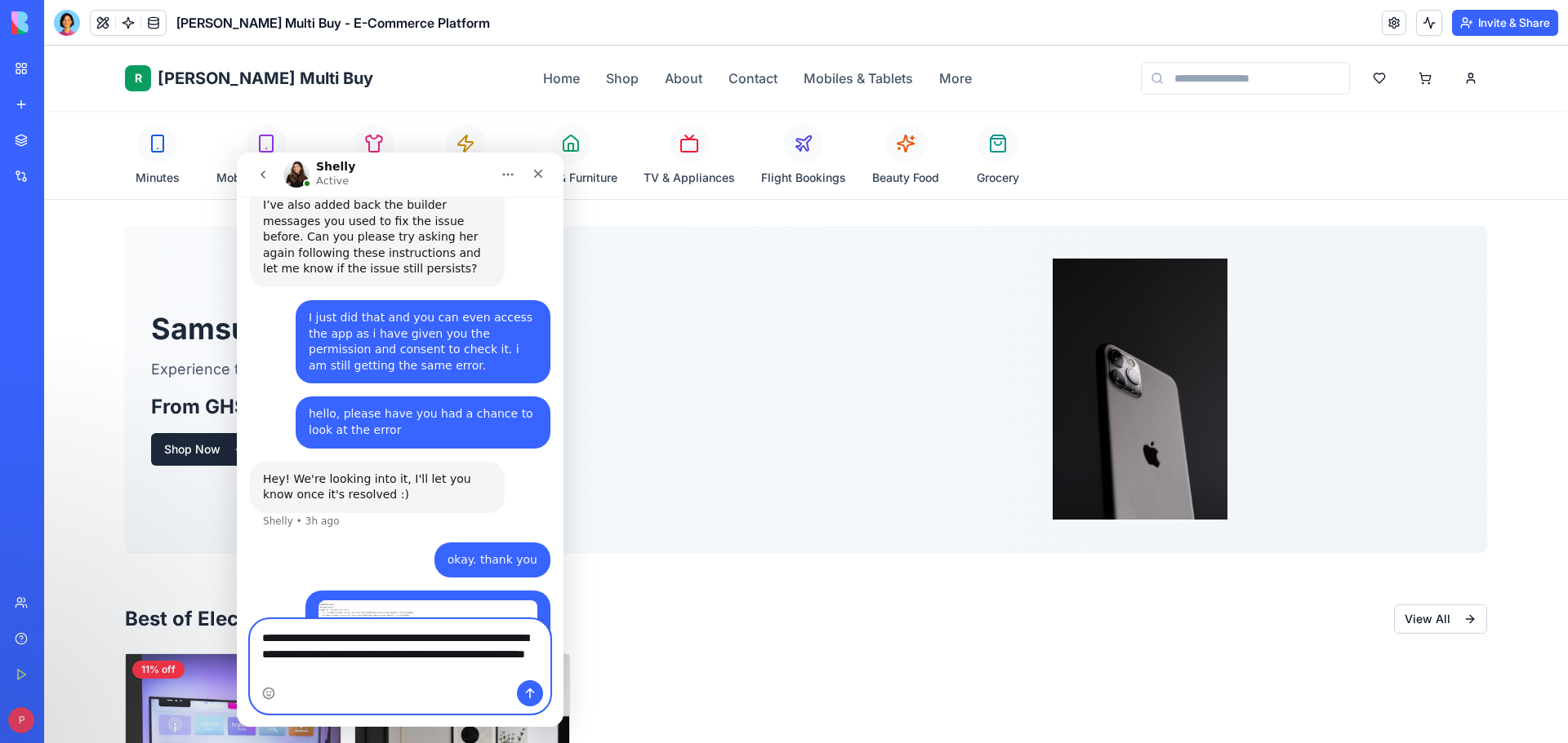
type textarea "**********"
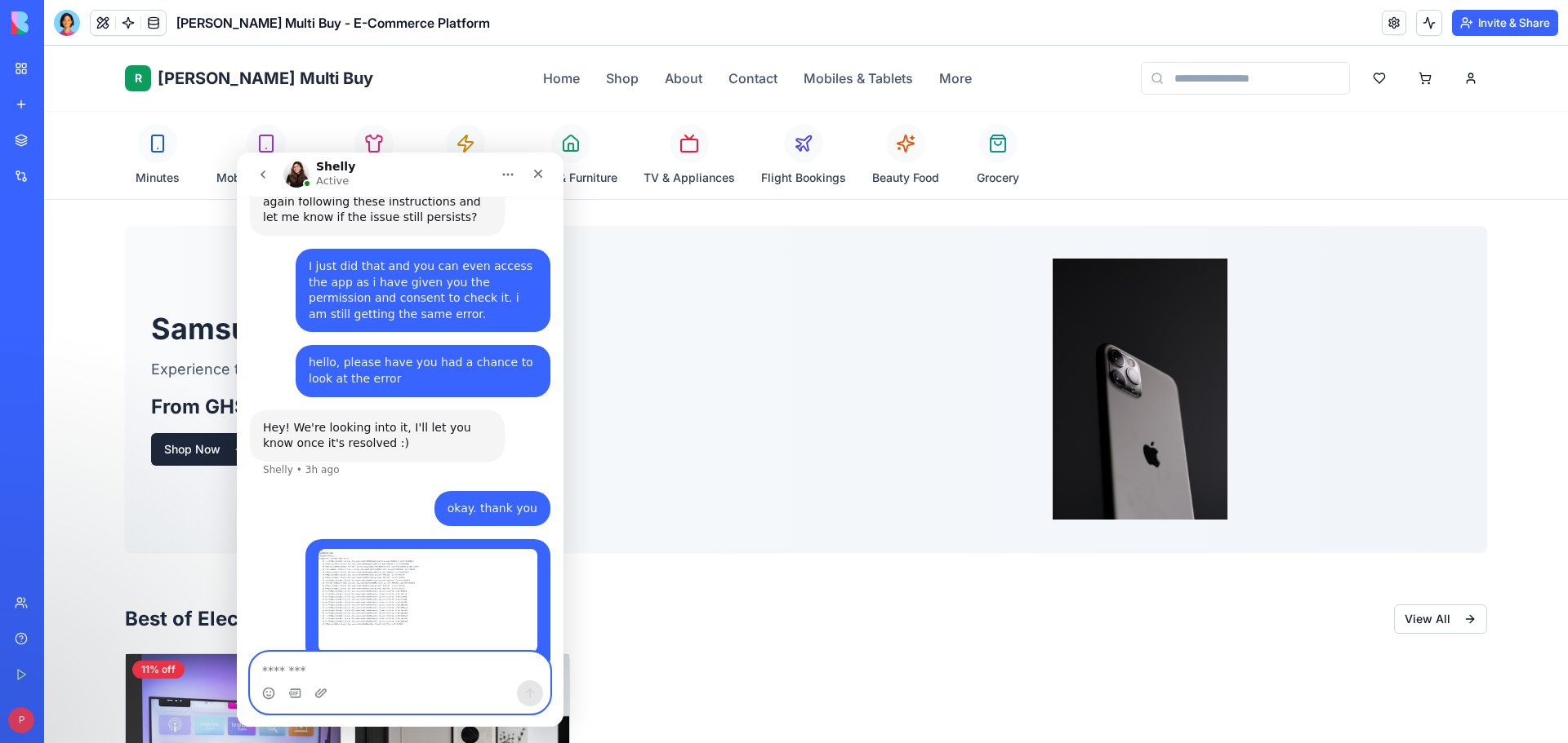
scroll to position [2889, 0]
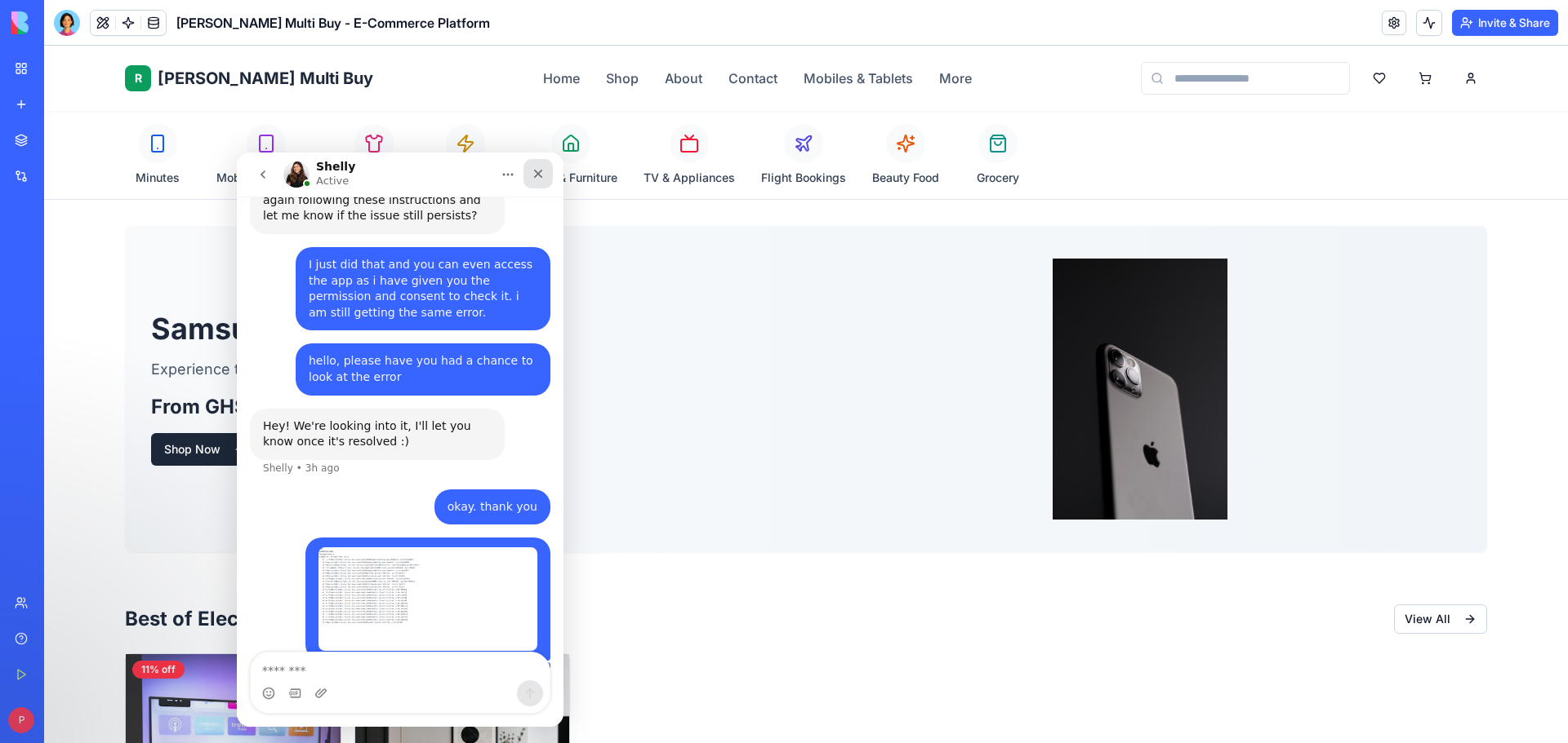
click at [531, 179] on icon "Close" at bounding box center [538, 174] width 13 height 13
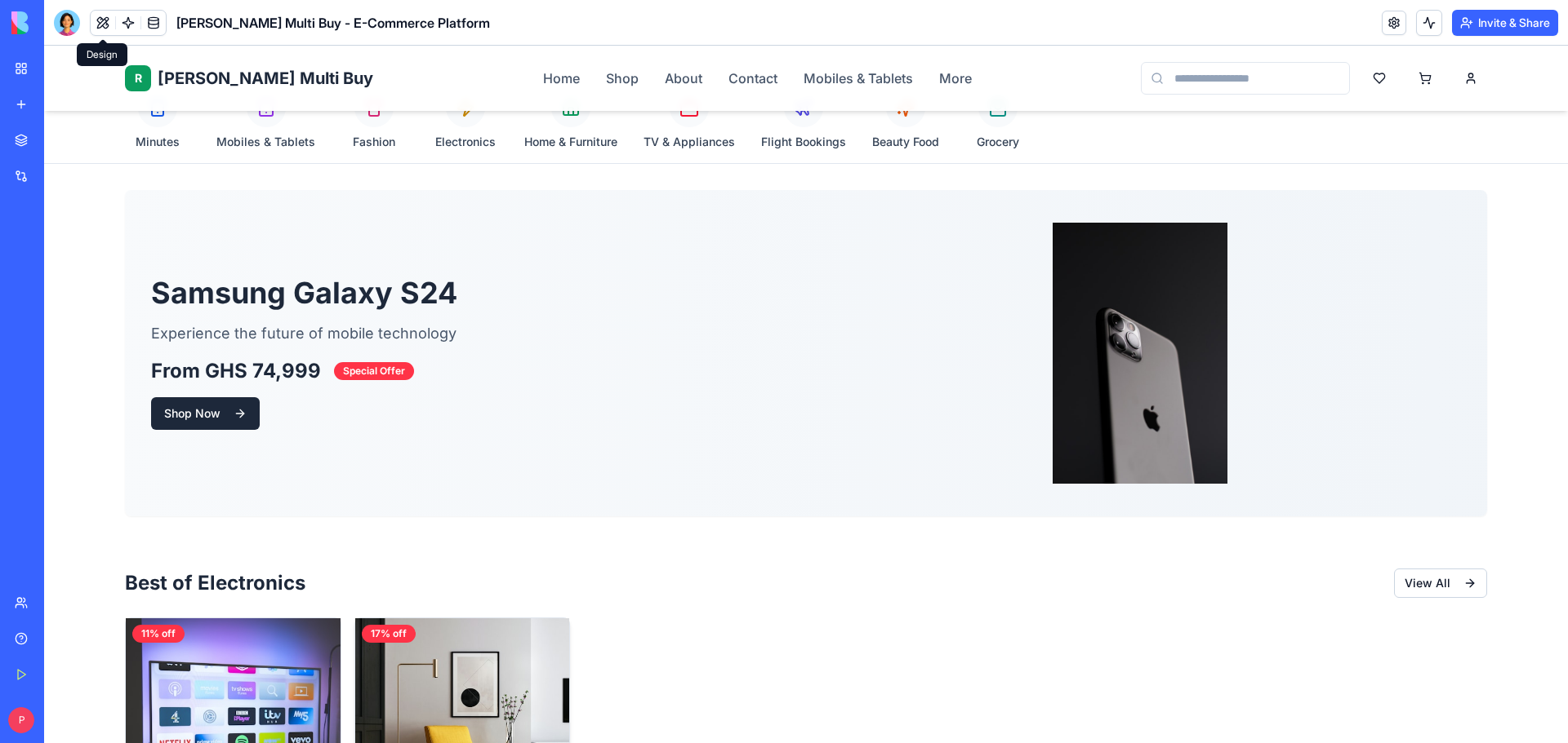
scroll to position [0, 0]
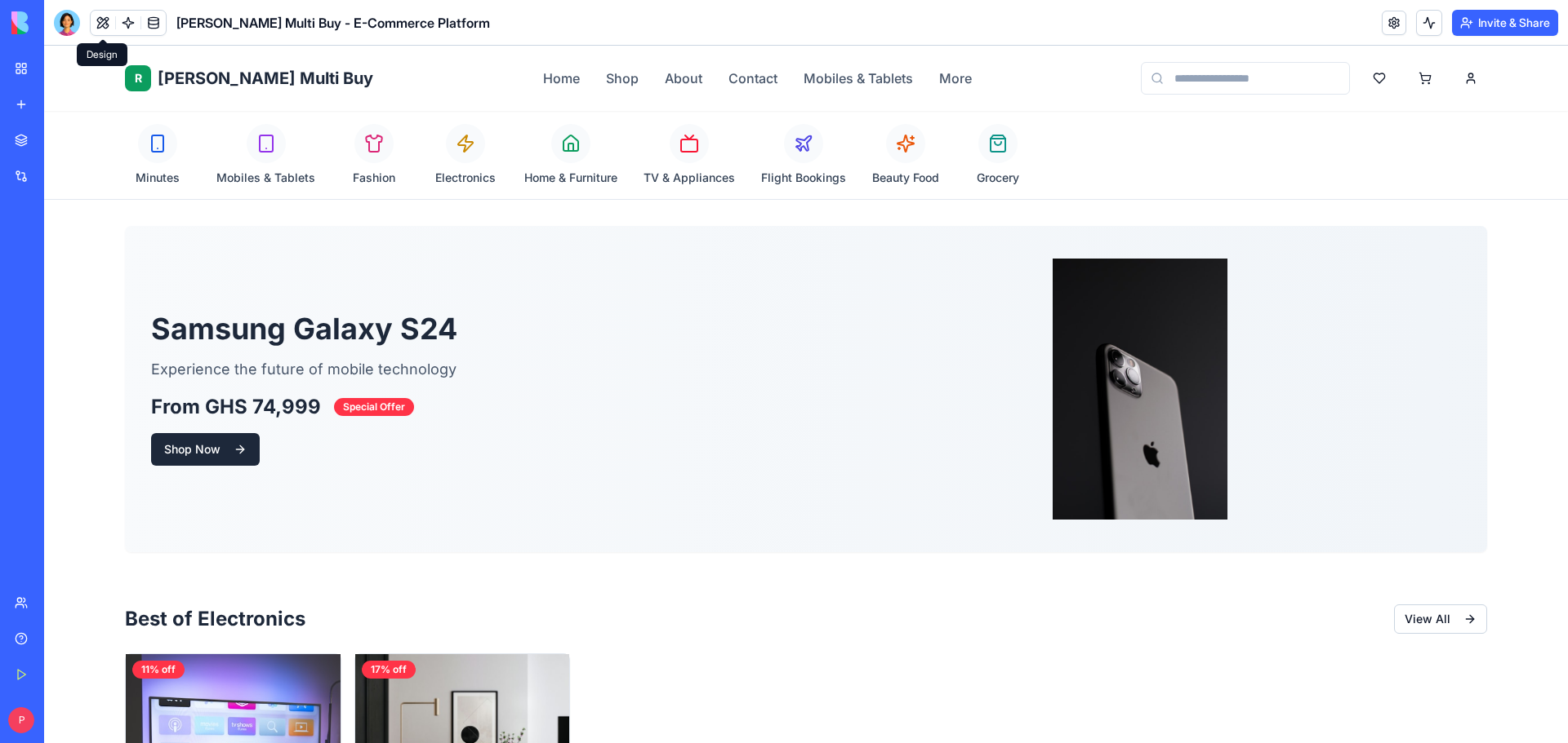
click at [99, 23] on button at bounding box center [102, 23] width 24 height 24
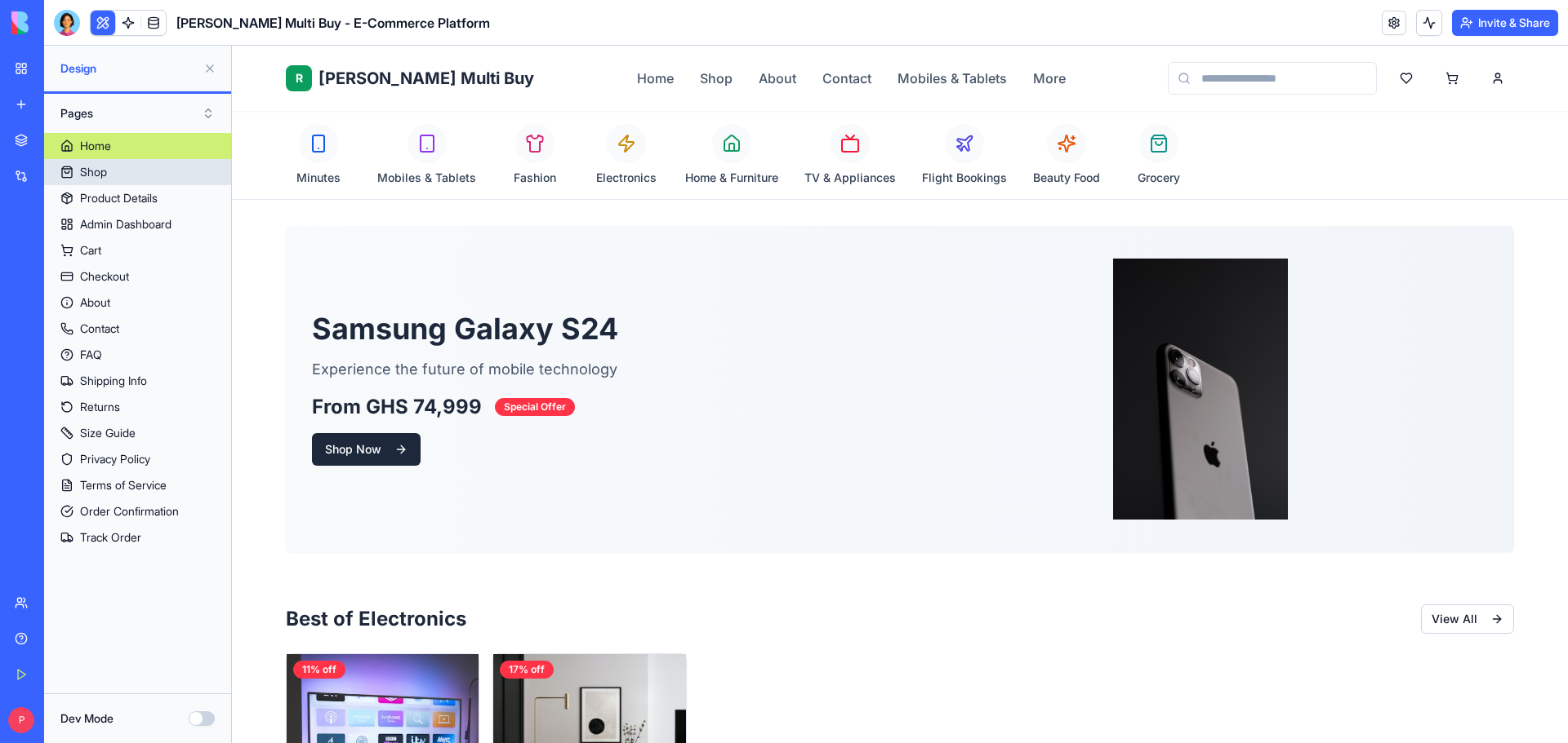
click at [153, 174] on link "Shop" at bounding box center [138, 172] width 187 height 26
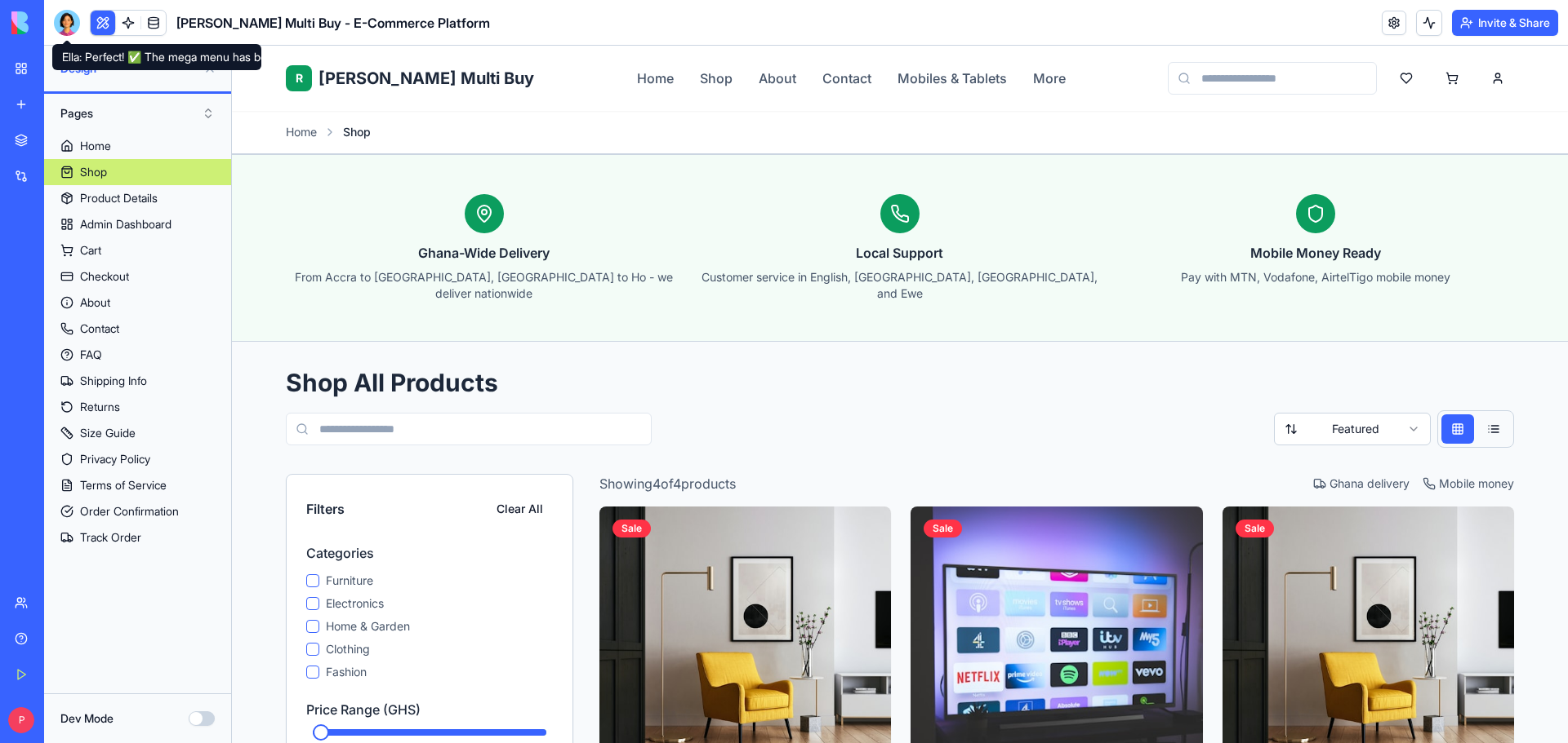
drag, startPoint x: 66, startPoint y: 24, endPoint x: 99, endPoint y: 85, distance: 69.4
click at [66, 24] on div at bounding box center [67, 23] width 26 height 26
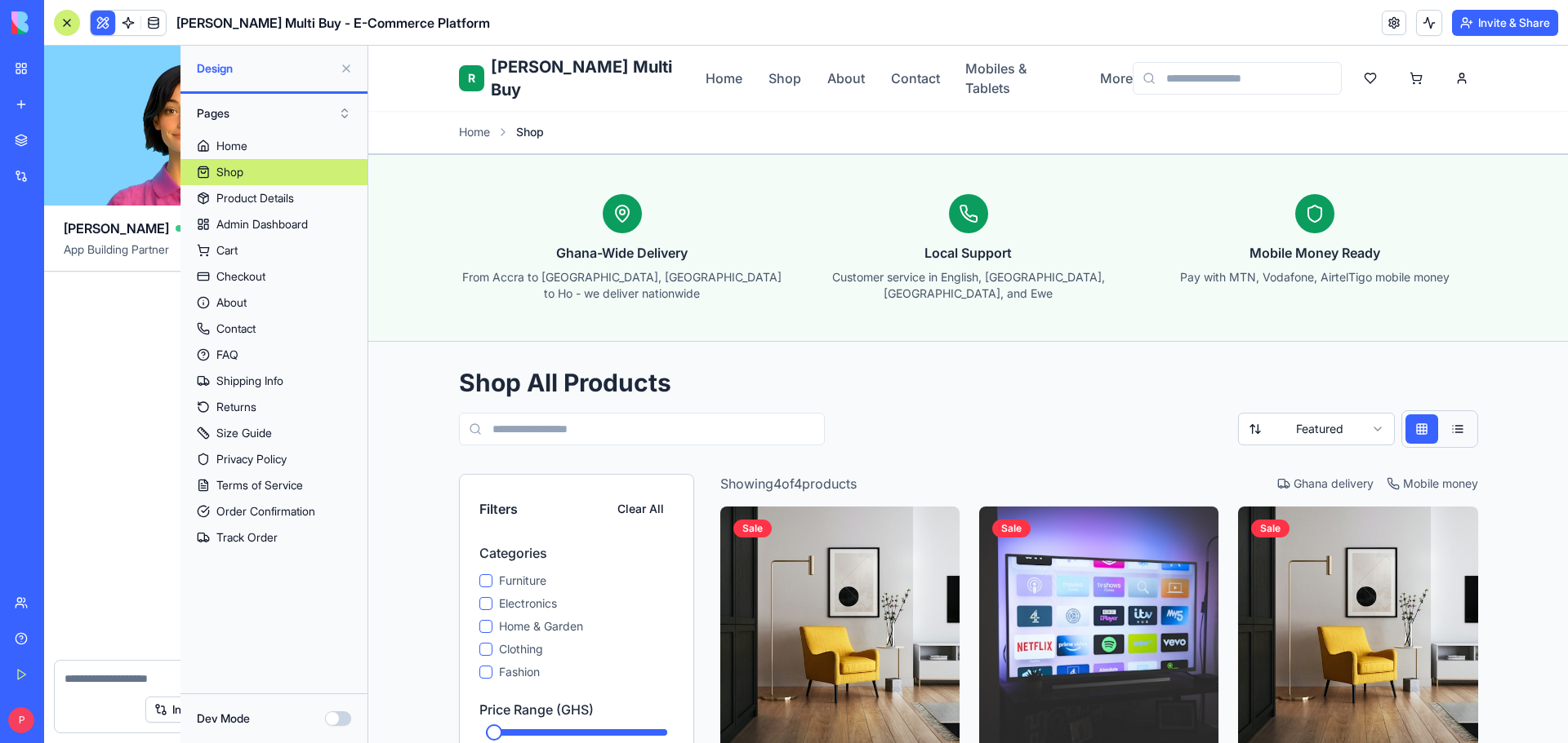
scroll to position [19081, 0]
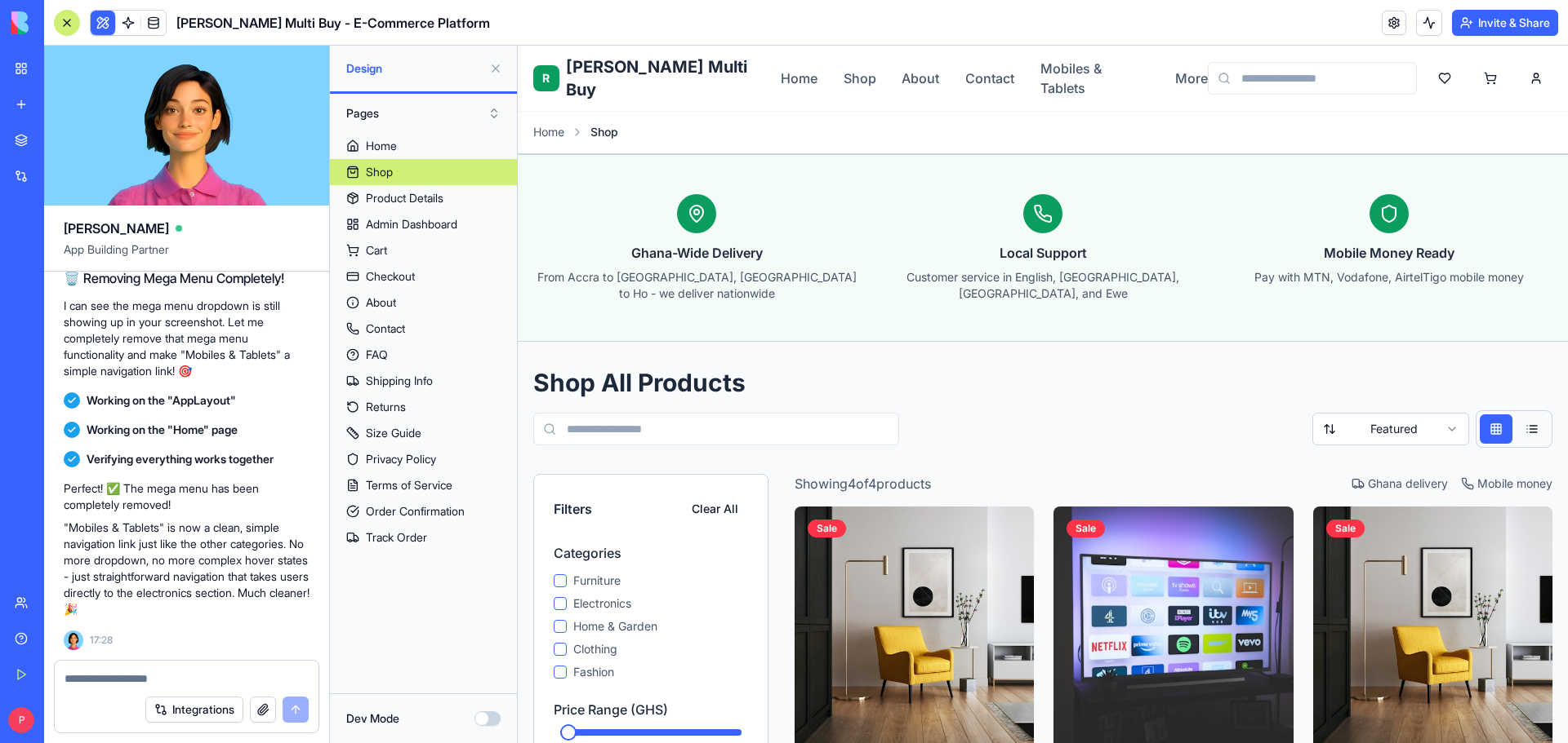
click at [179, 670] on div at bounding box center [186, 674] width 264 height 26
click at [177, 683] on textarea at bounding box center [186, 679] width 244 height 17
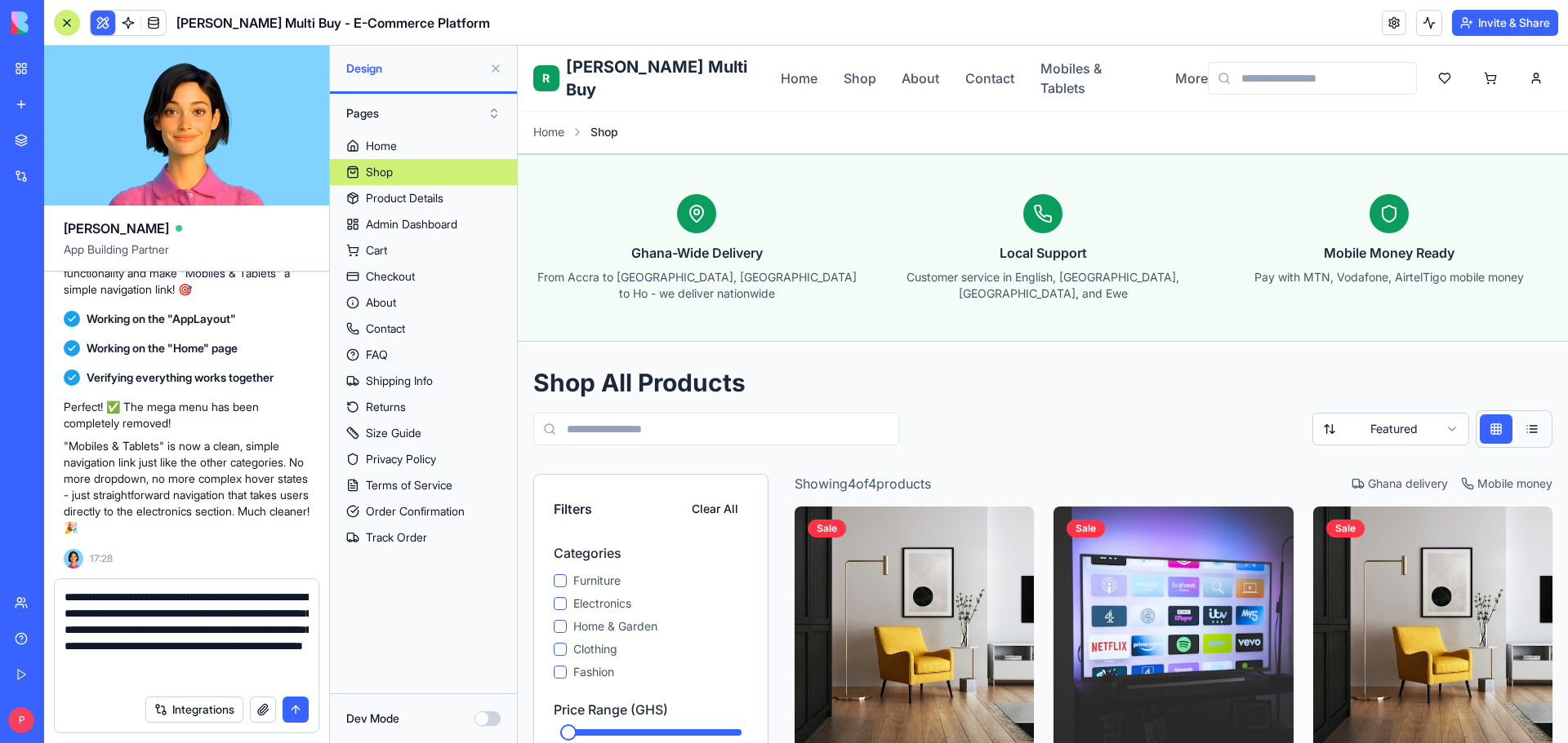
type textarea "**********"
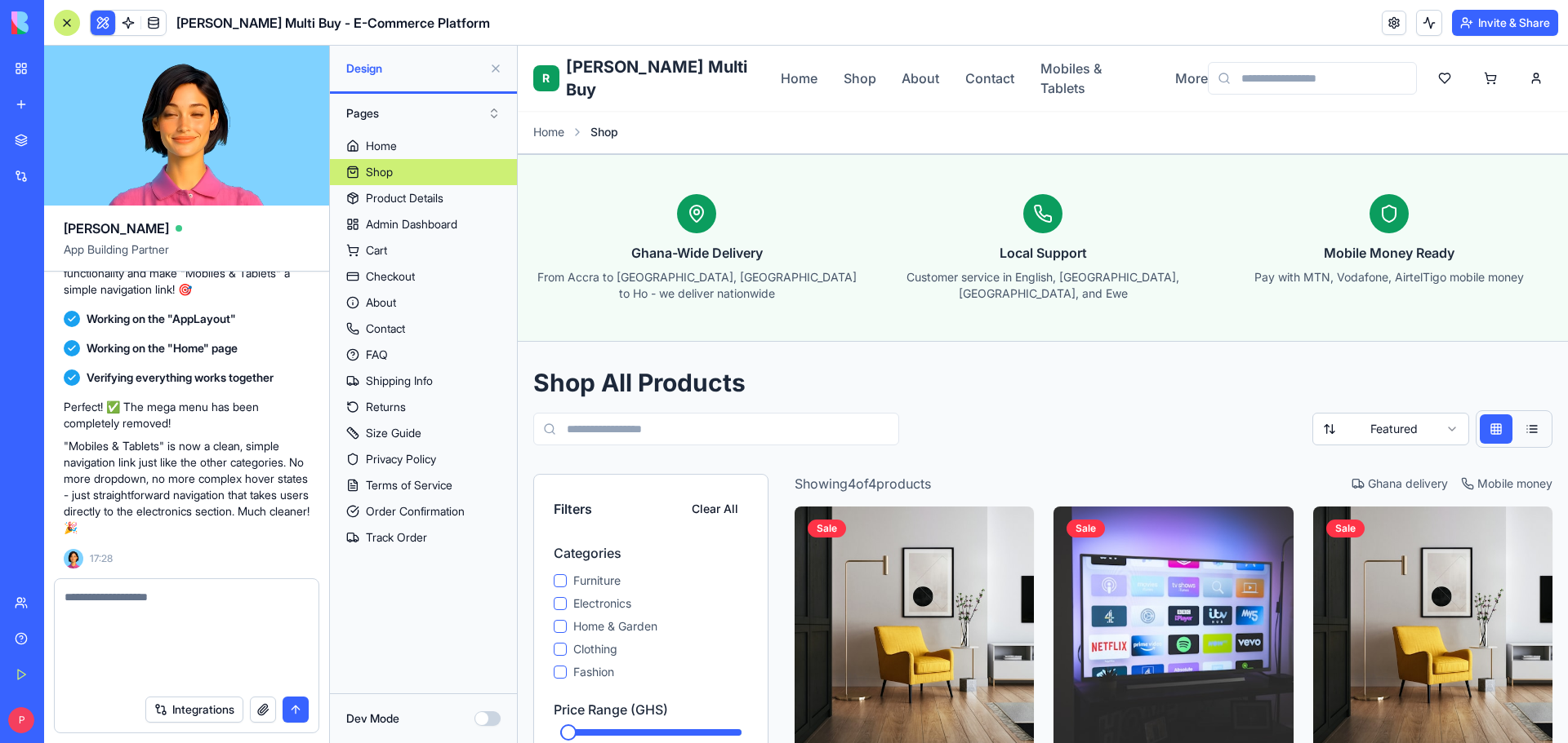
scroll to position [19224, 0]
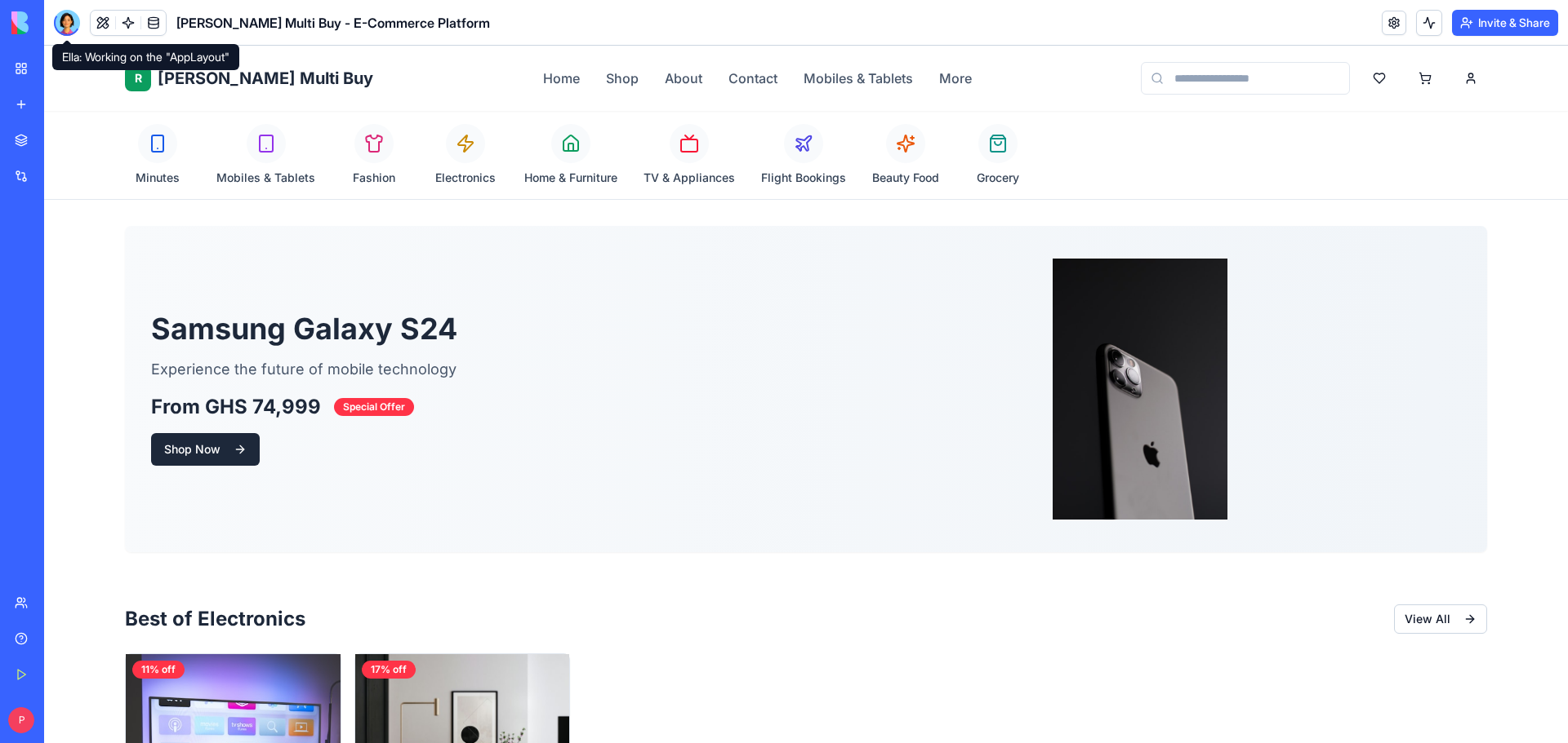
click at [67, 28] on div at bounding box center [67, 23] width 26 height 26
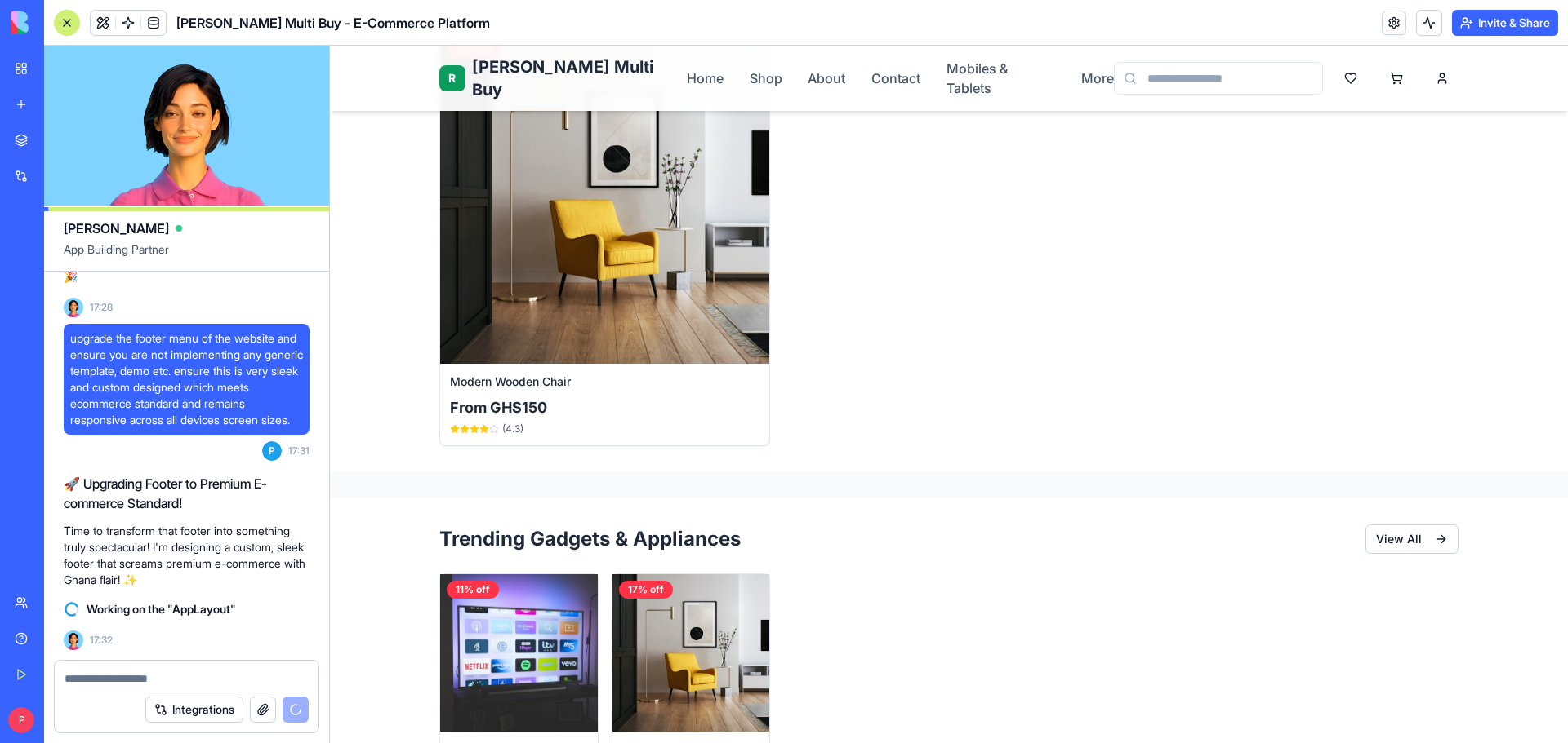
scroll to position [1795, 0]
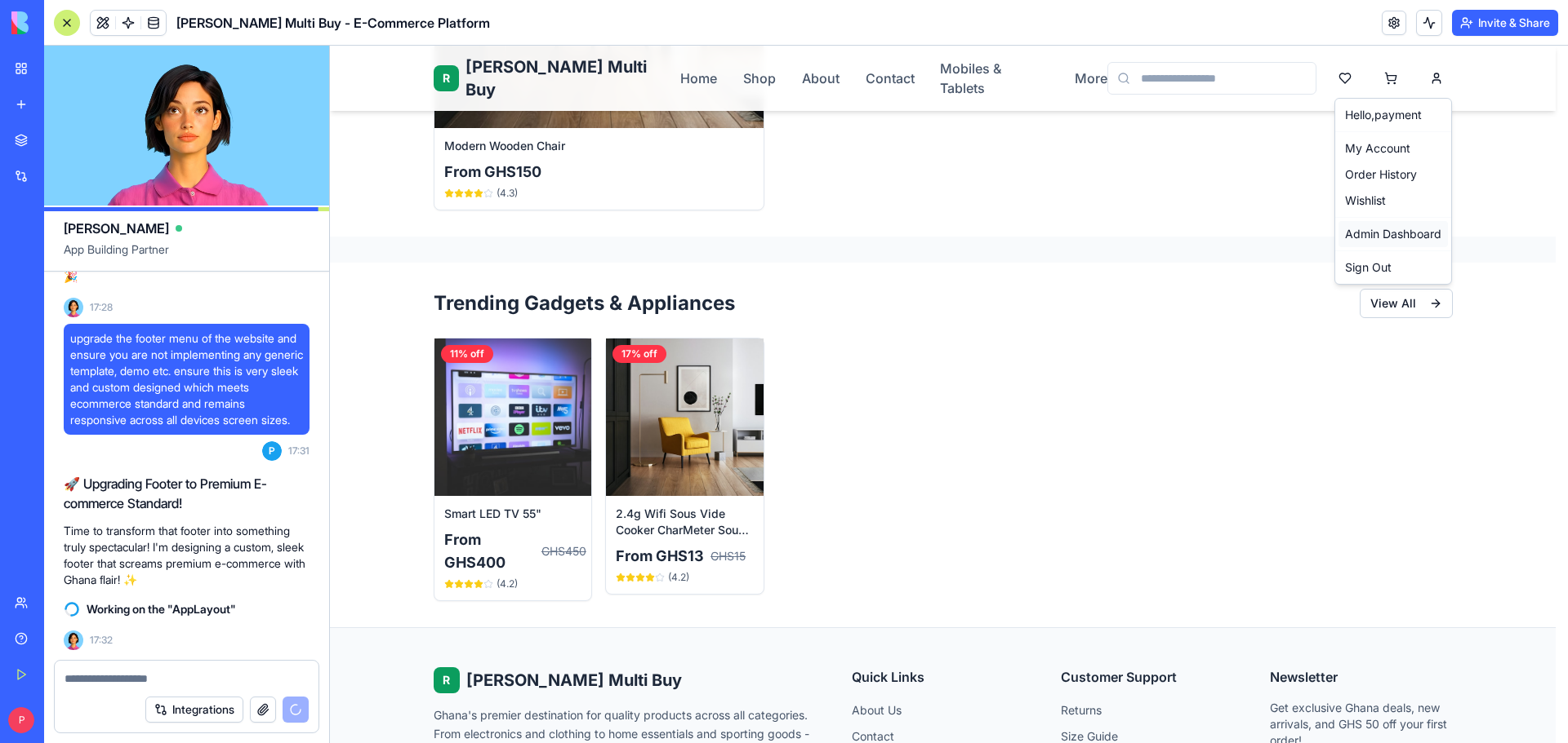
click at [1389, 227] on link "Admin Dashboard" at bounding box center [1393, 234] width 109 height 26
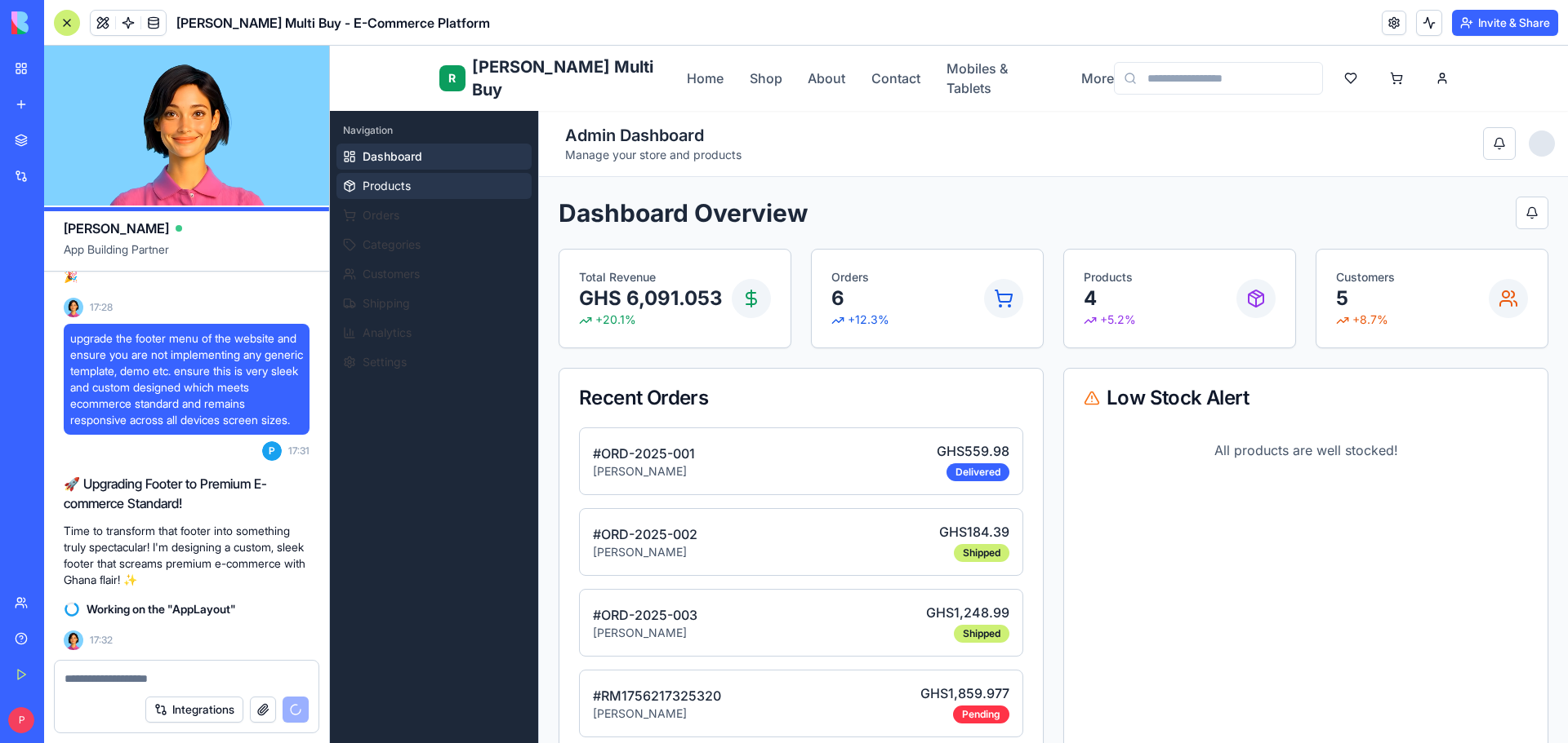
click at [396, 186] on span "Products" at bounding box center [387, 186] width 48 height 17
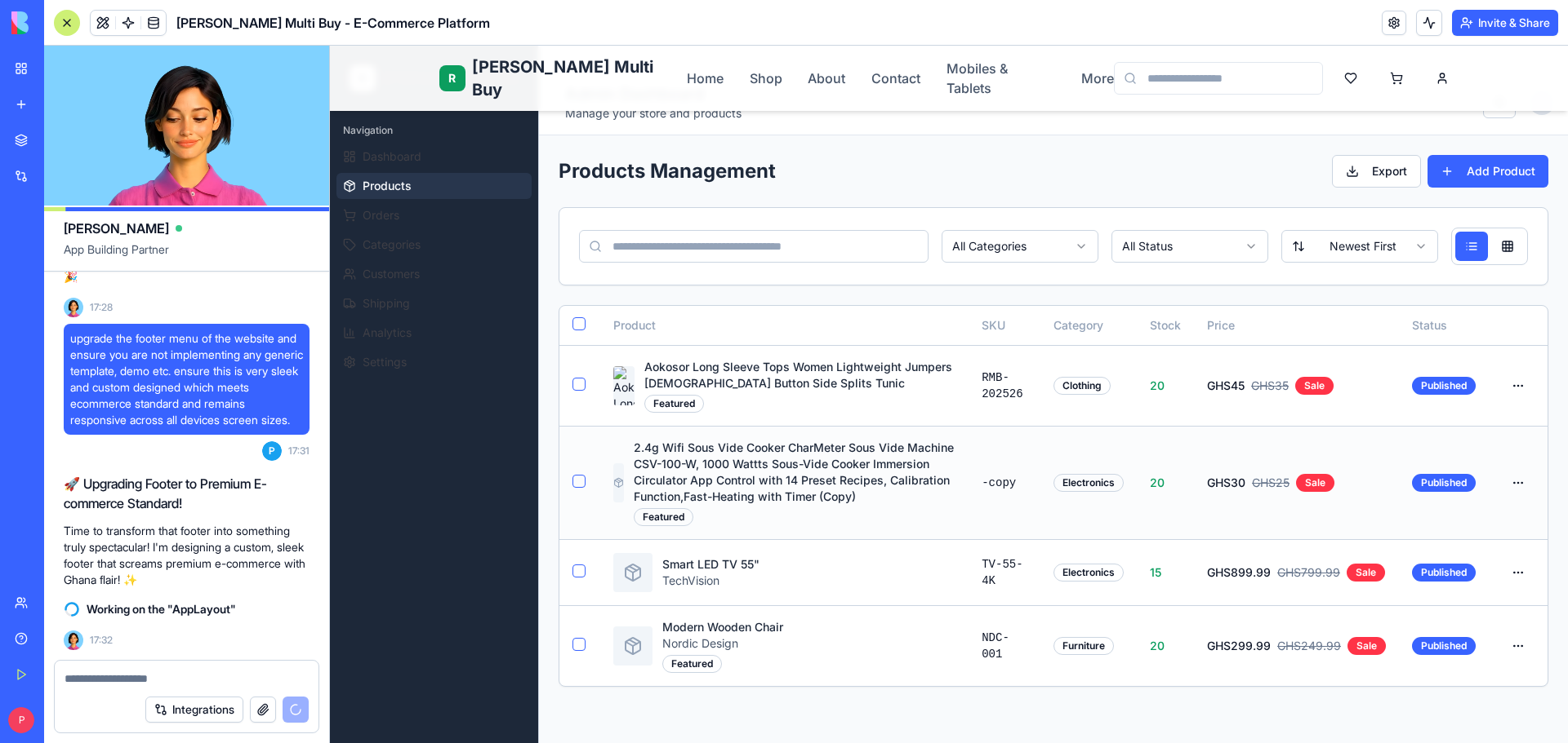
scroll to position [82, 0]
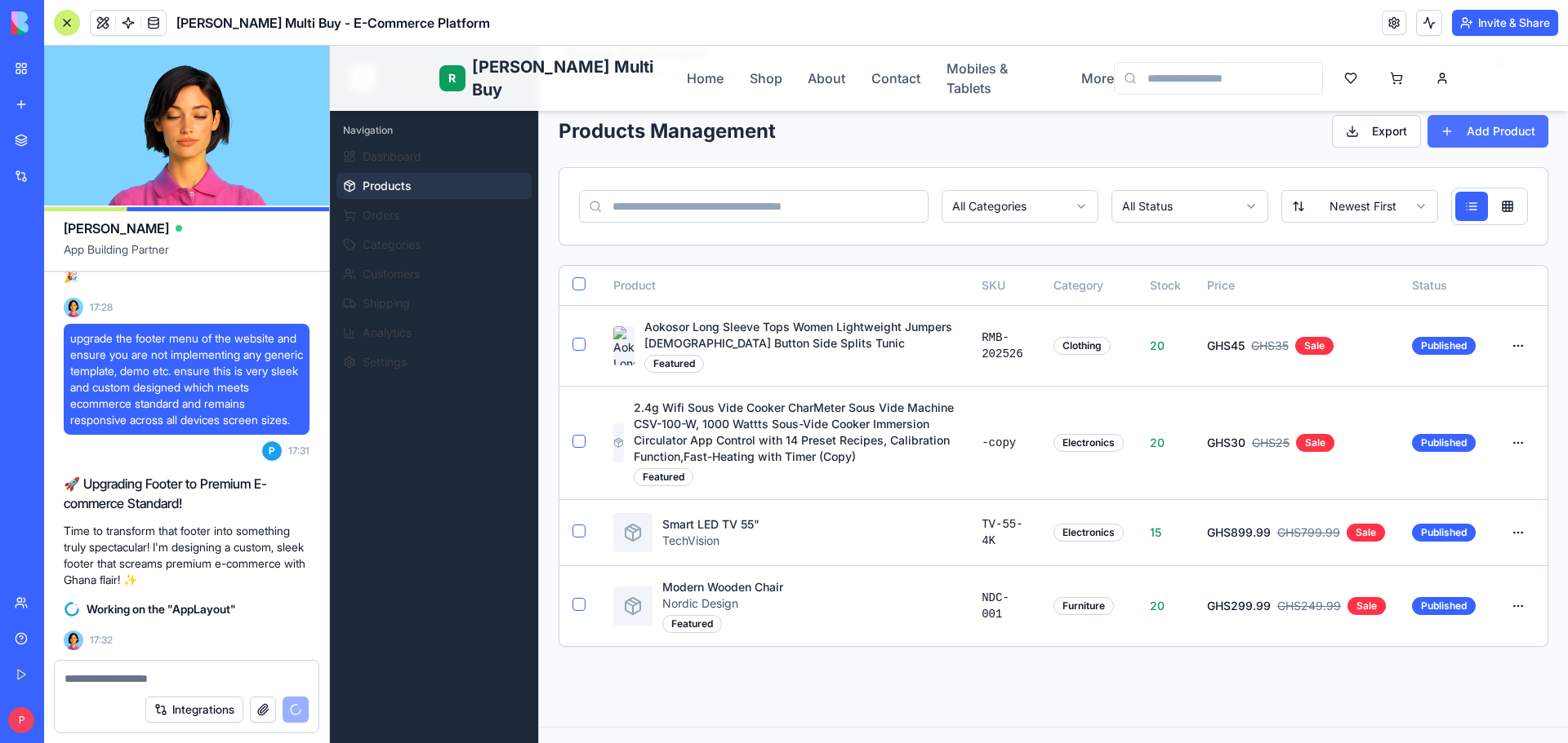
click at [1464, 130] on button "Add Product" at bounding box center [1488, 131] width 121 height 33
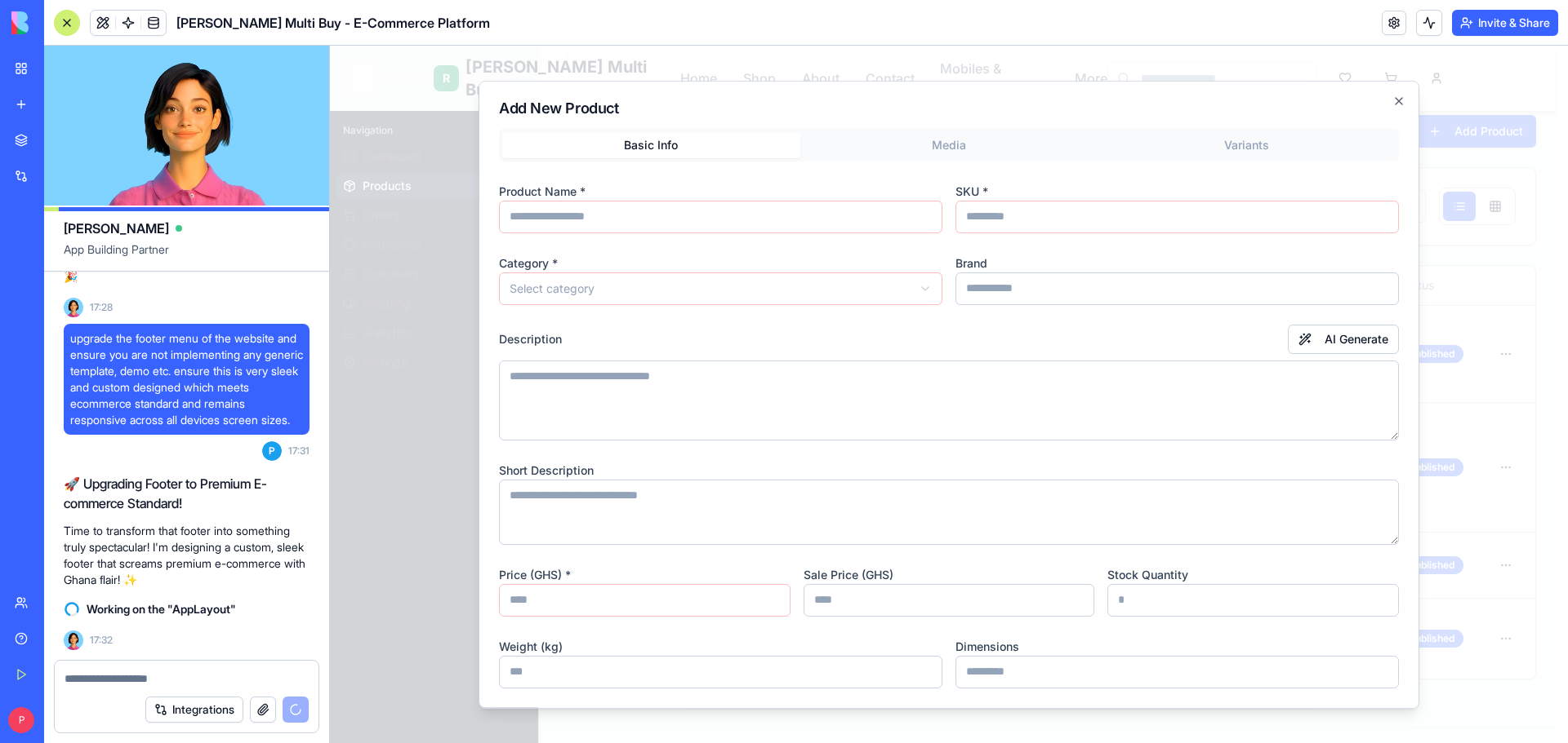
click at [618, 223] on input at bounding box center [720, 216] width 444 height 33
paste input "**********"
type input "**********"
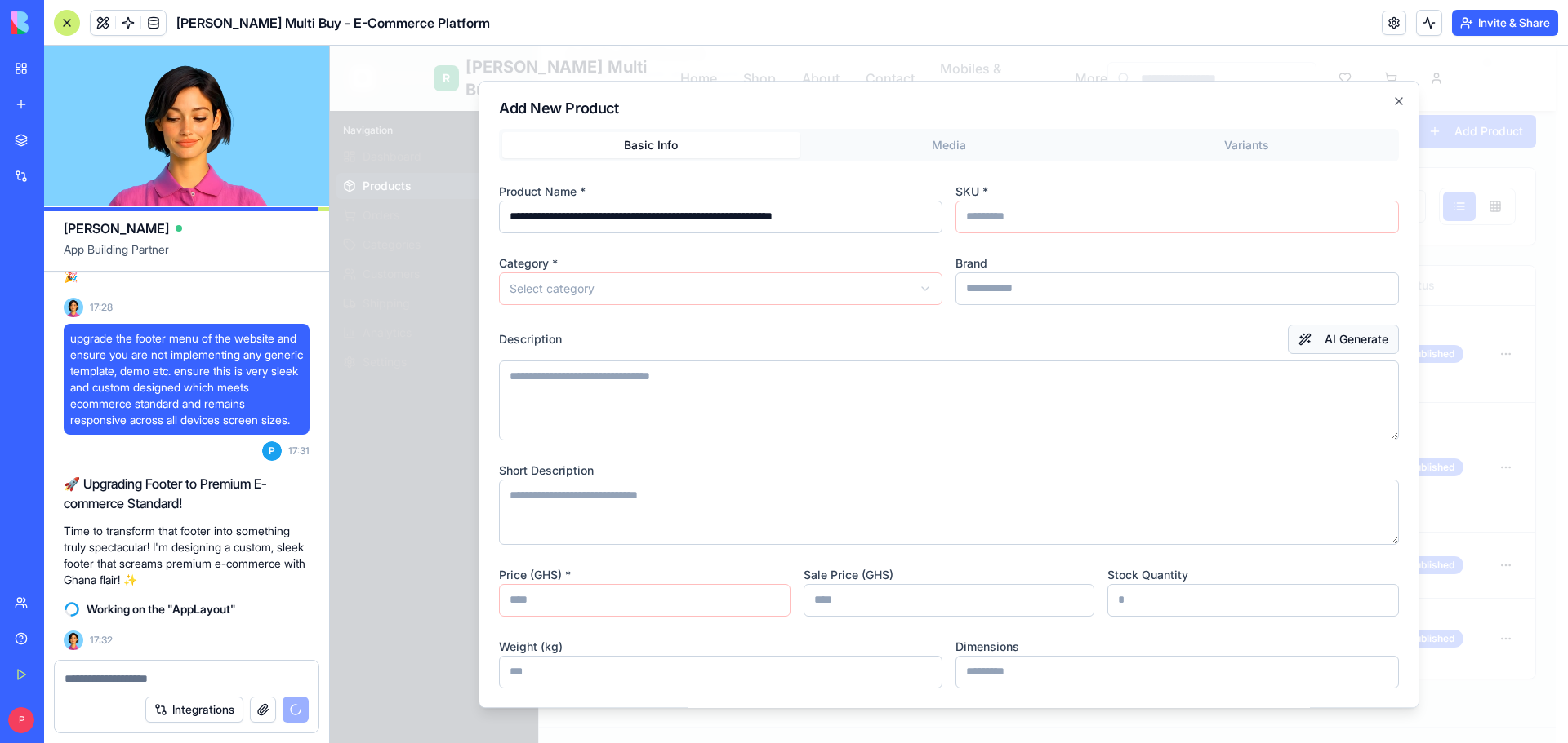
click at [1309, 337] on button "AI Generate" at bounding box center [1342, 339] width 111 height 29
click at [1005, 222] on input at bounding box center [1177, 216] width 444 height 33
type input "**********"
click at [889, 288] on body "R Rene Multi Buy Rene Home Shop About Contact Mobiles & Tablets More R Rene Adm…" at bounding box center [942, 540] width 1225 height 1153
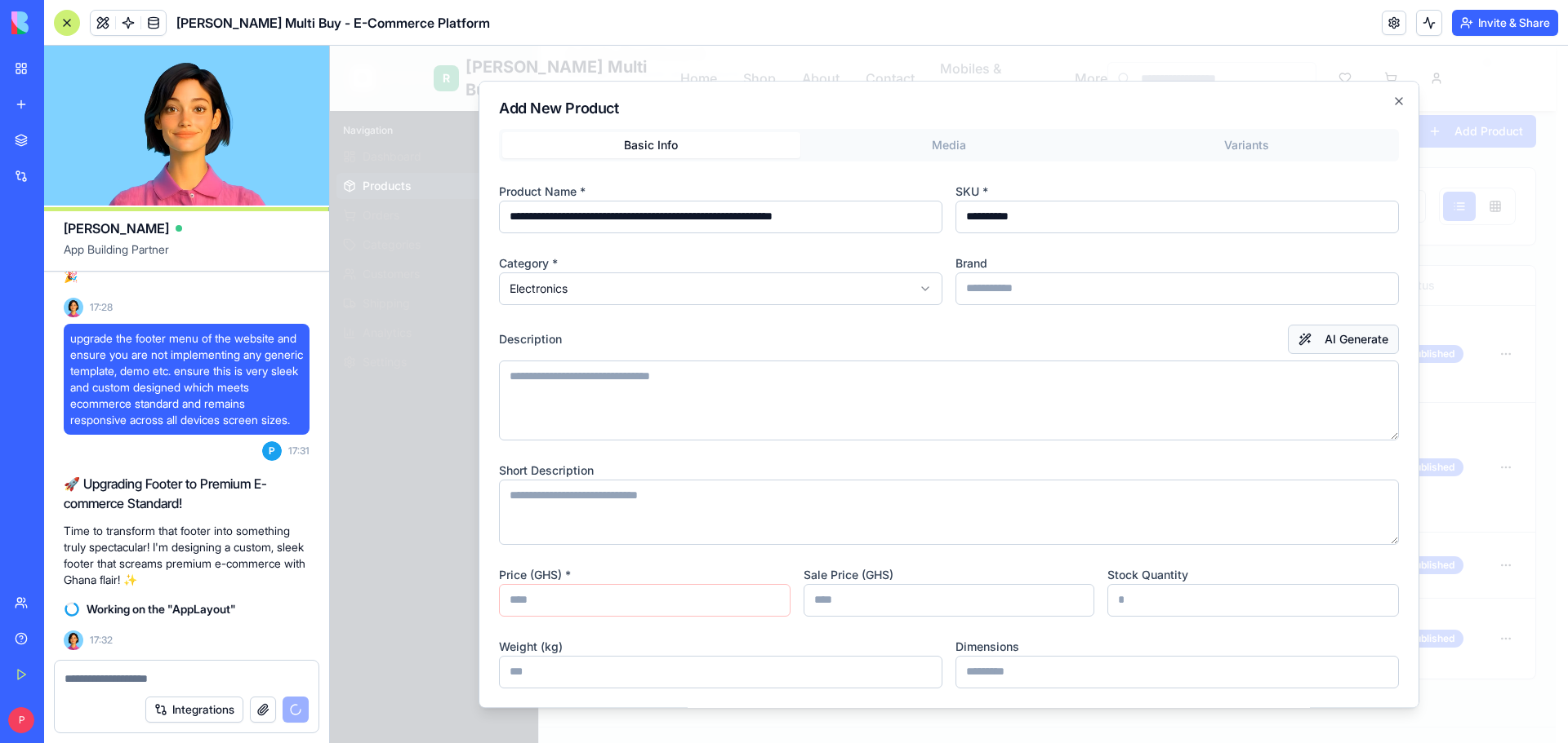
click at [1317, 331] on button "AI Generate" at bounding box center [1342, 339] width 111 height 29
click at [536, 600] on input "number" at bounding box center [644, 600] width 292 height 33
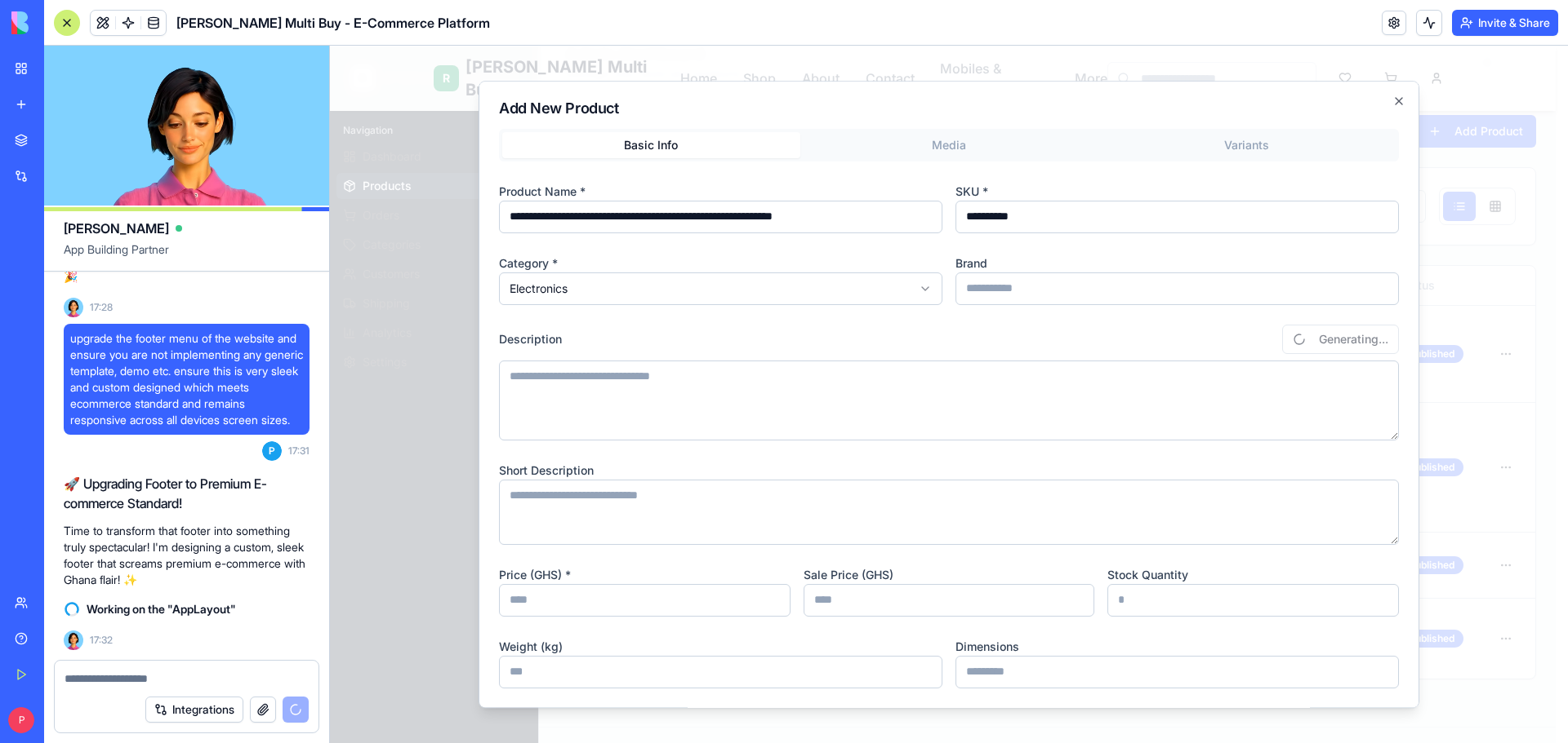
type input "***"
type textarea "**********"
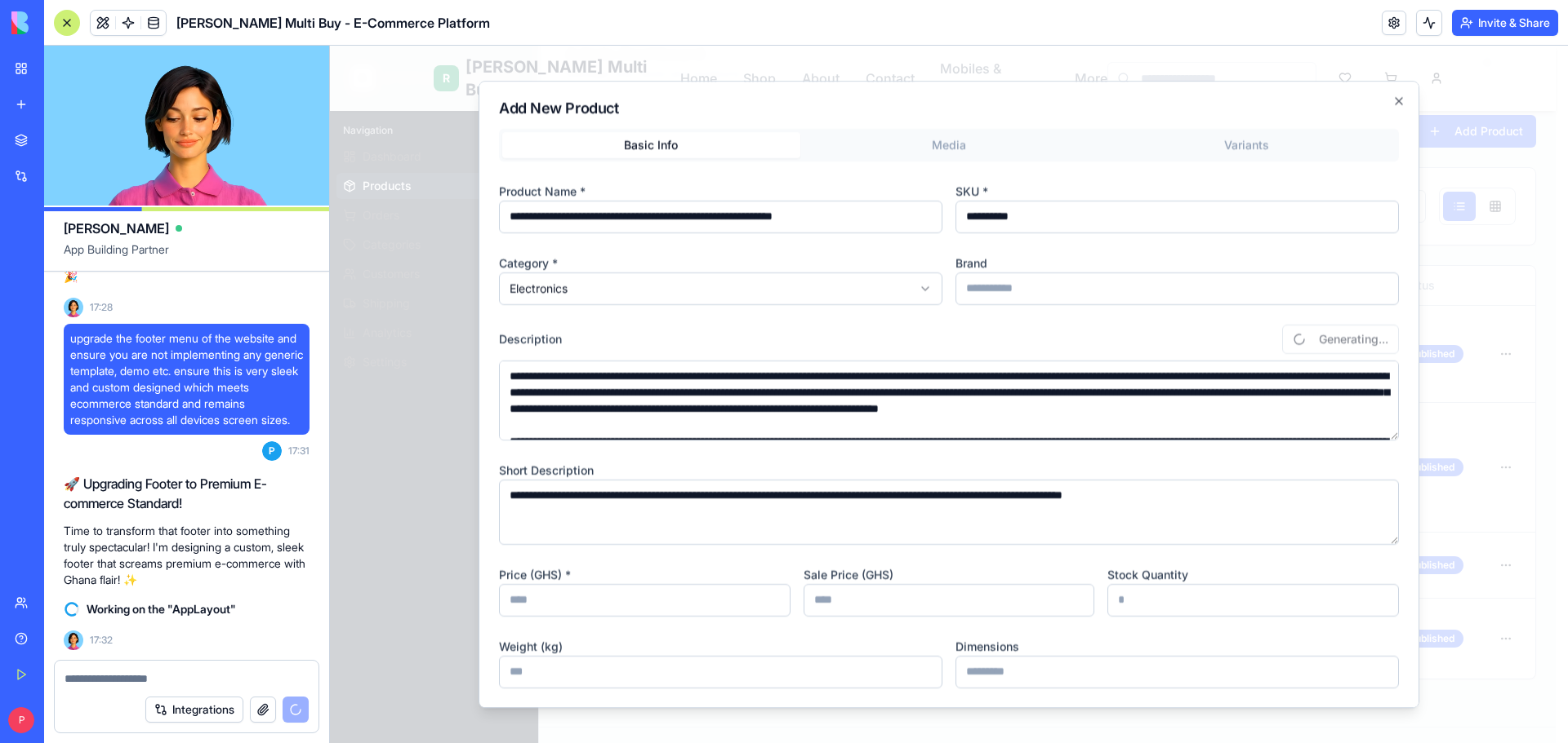
type input "**********"
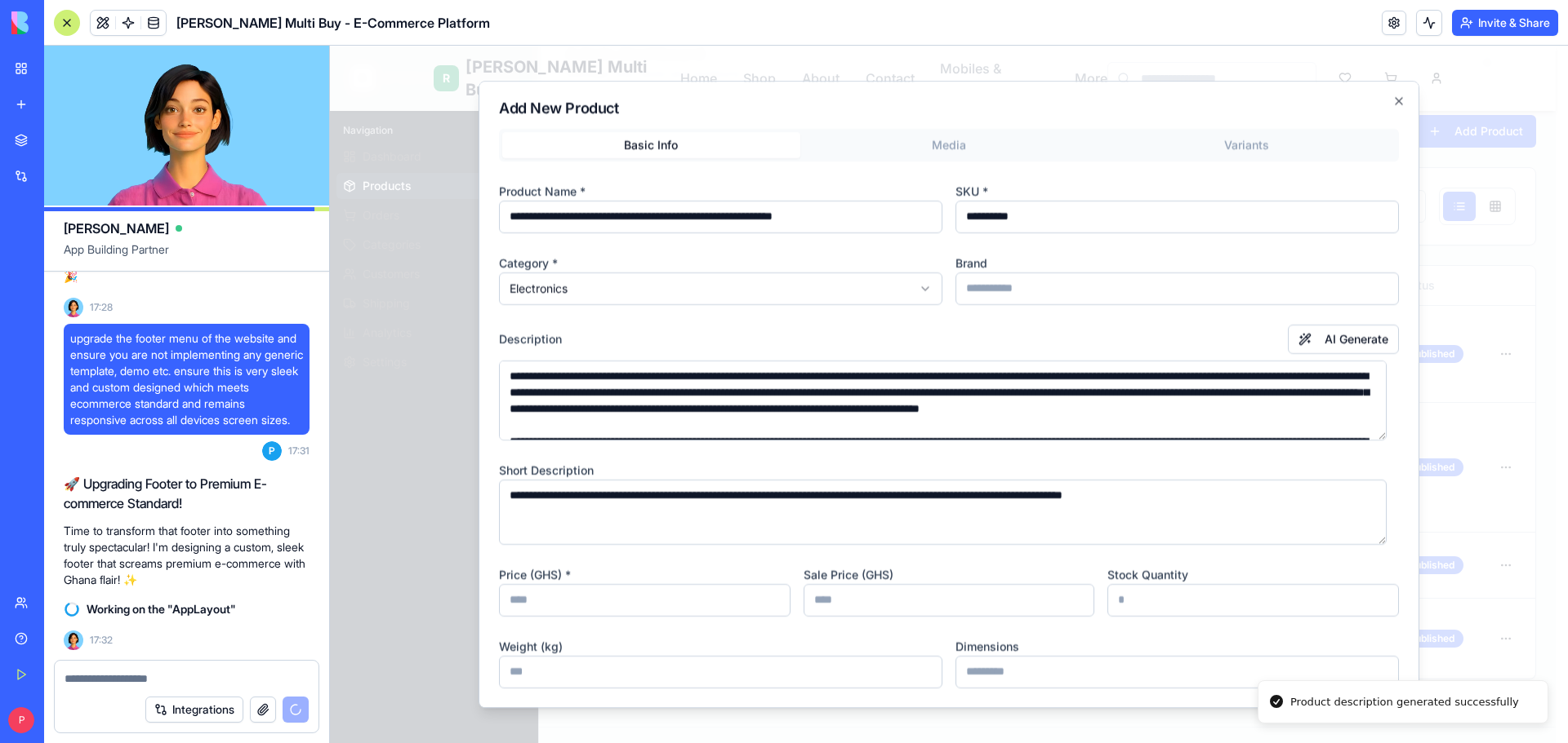
type input "***"
click at [821, 602] on input "number" at bounding box center [949, 600] width 292 height 33
click at [1107, 599] on input "number" at bounding box center [1252, 600] width 292 height 33
drag, startPoint x: 818, startPoint y: 599, endPoint x: 791, endPoint y: 599, distance: 27.0
click at [791, 599] on div "Price (GHS) * *** Sale Price (GHS) ** Stock Quantity" at bounding box center [948, 590] width 900 height 53
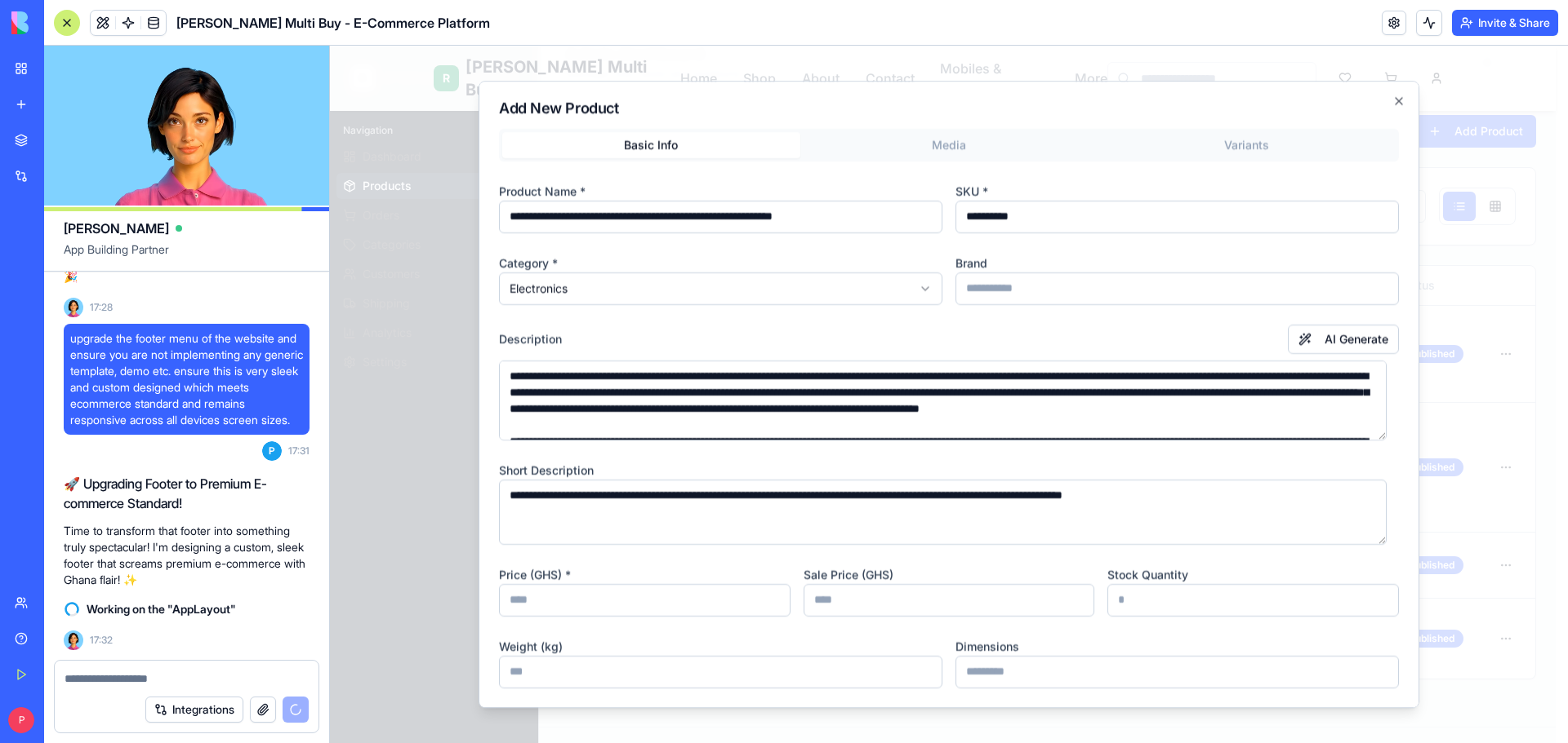
type input "**"
click at [1107, 599] on input "number" at bounding box center [1252, 600] width 292 height 33
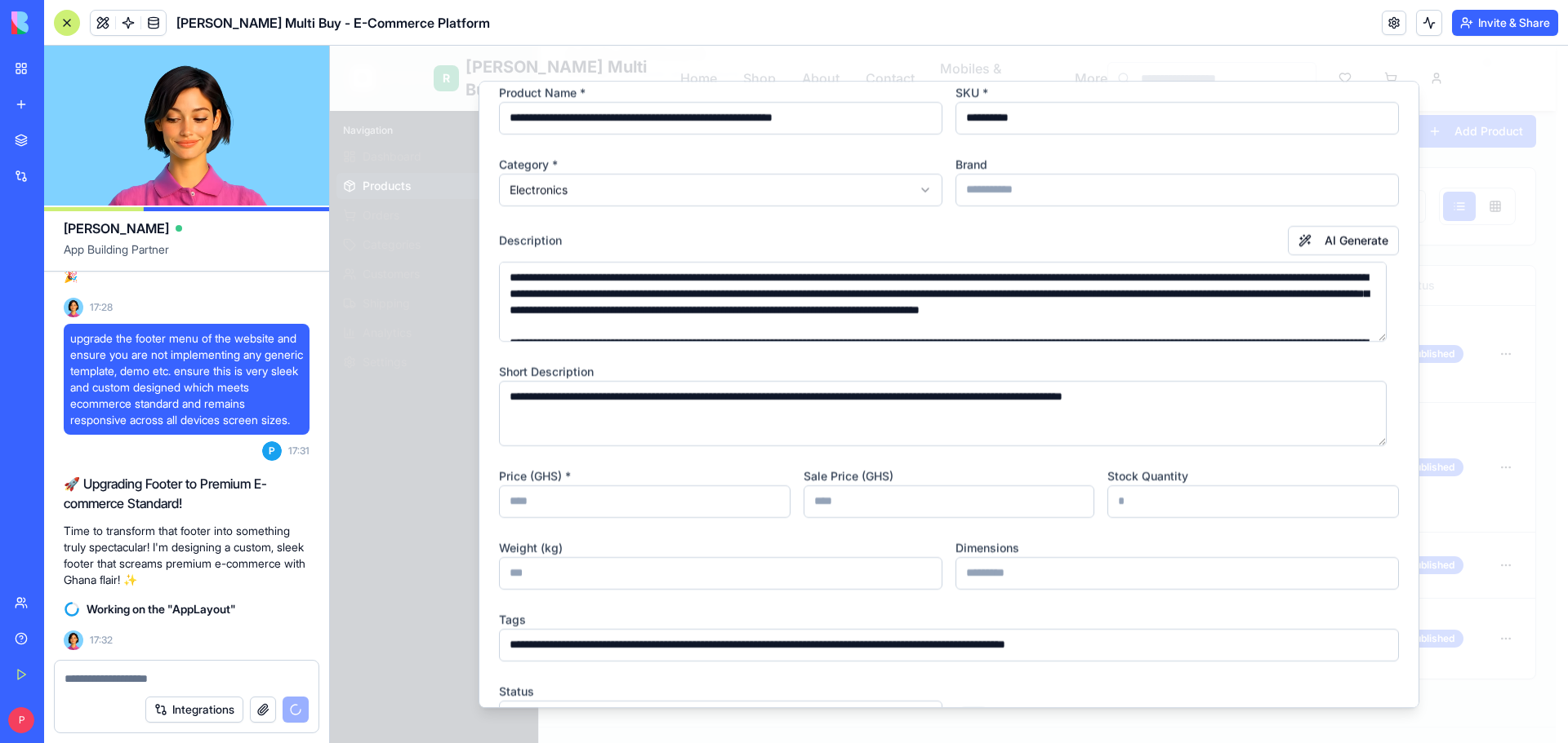
scroll to position [203, 0]
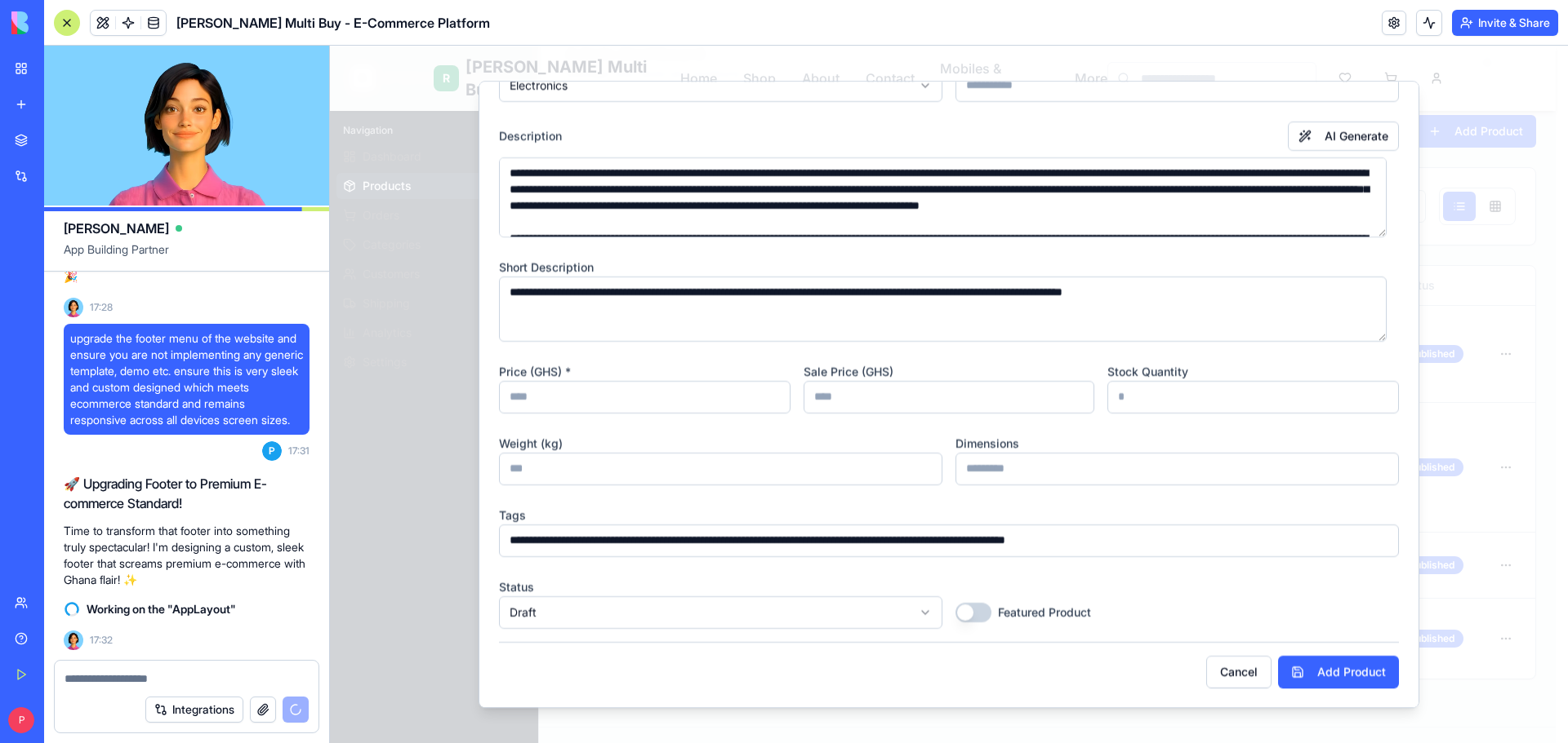
type input "**"
click at [586, 479] on input "number" at bounding box center [720, 468] width 444 height 33
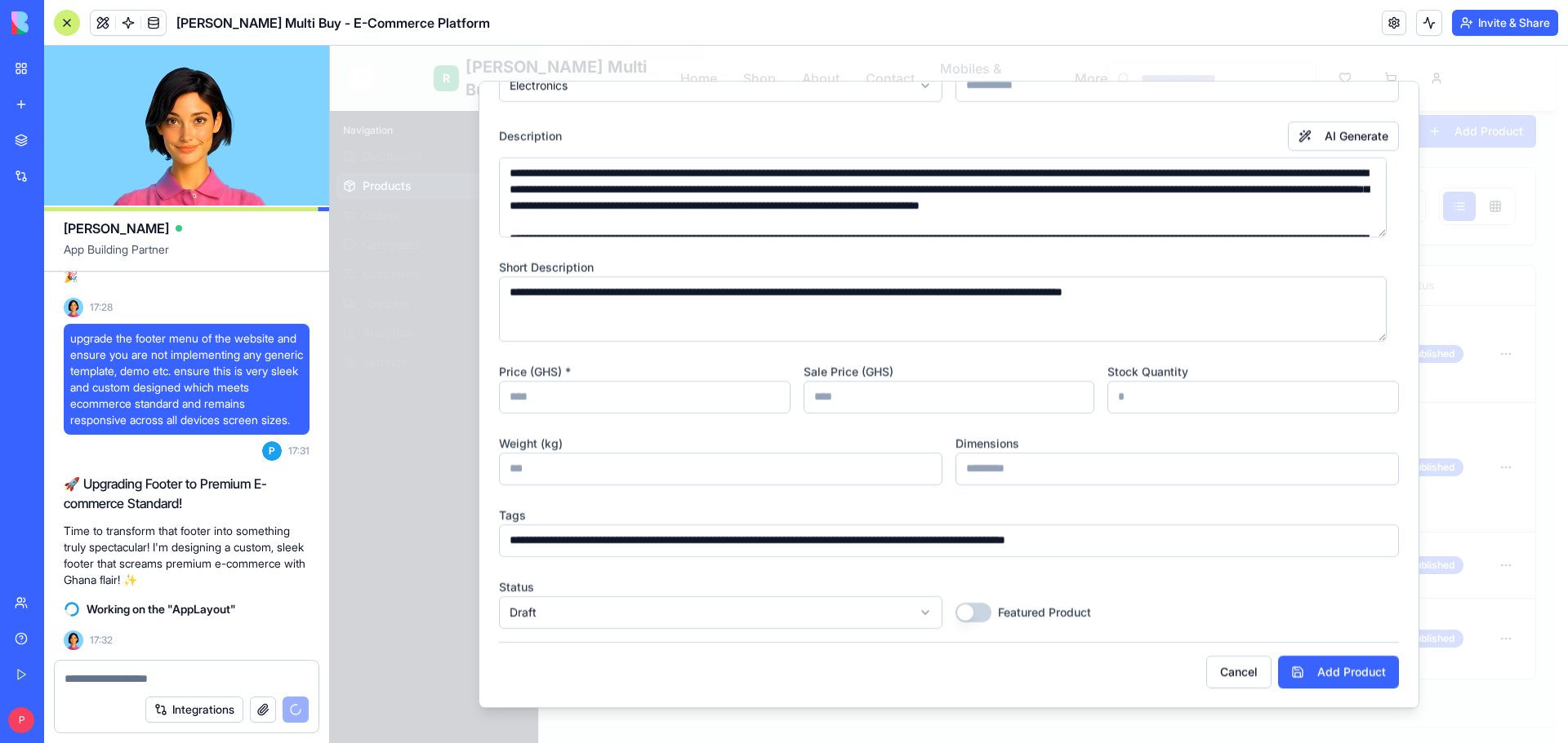
type input "*"
click at [995, 469] on input at bounding box center [1177, 468] width 444 height 33
type input "**"
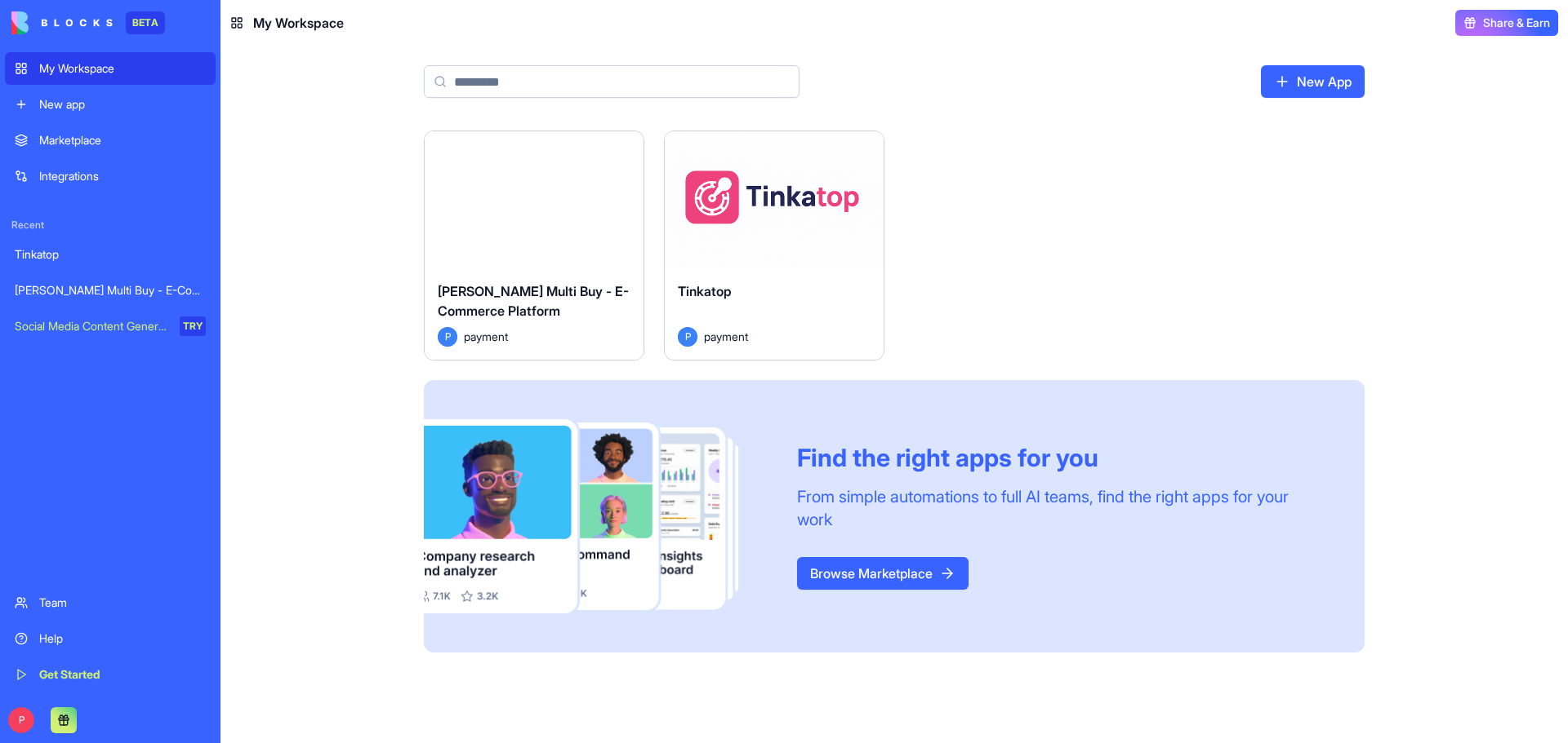
click at [540, 225] on div "Launch" at bounding box center [534, 200] width 219 height 137
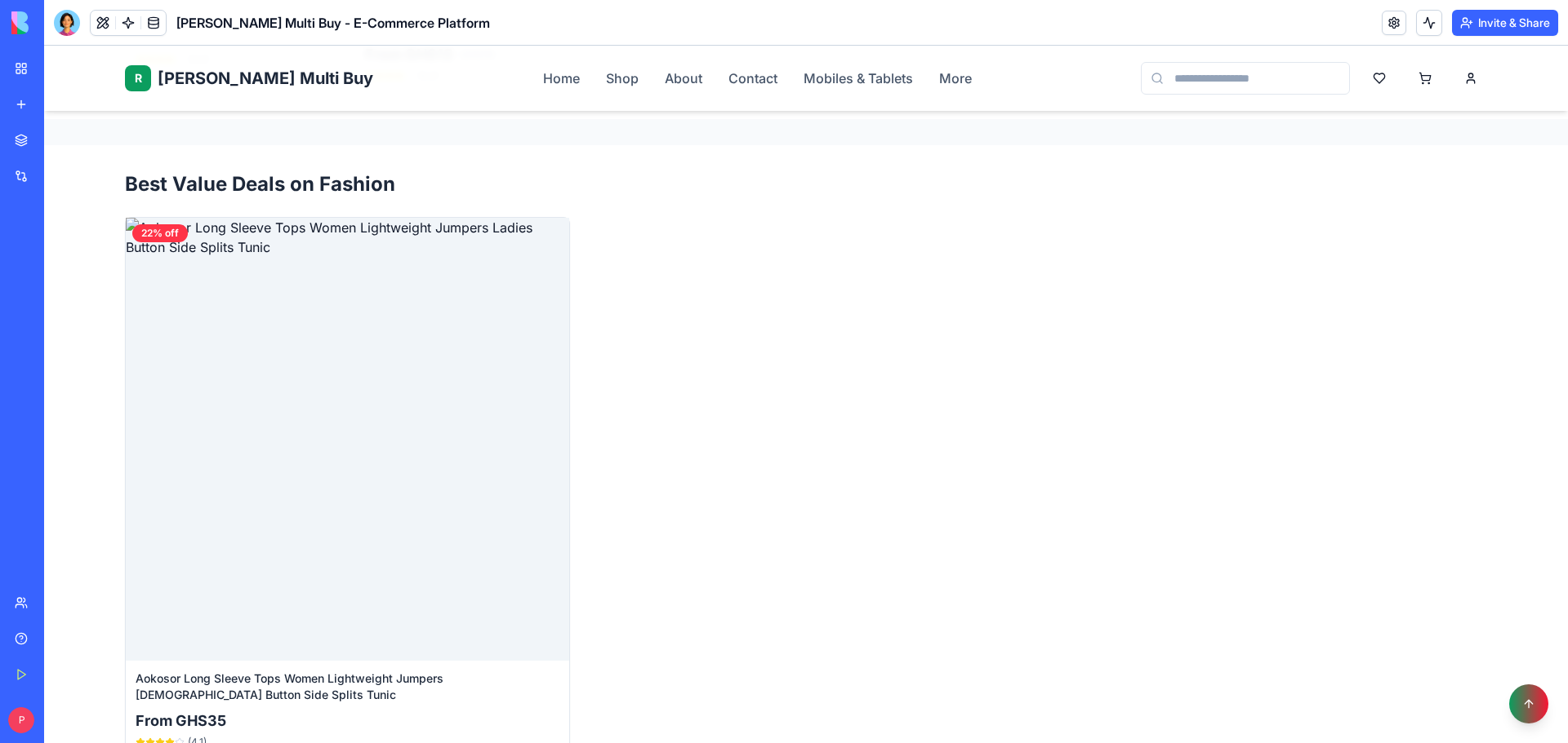
scroll to position [707, 0]
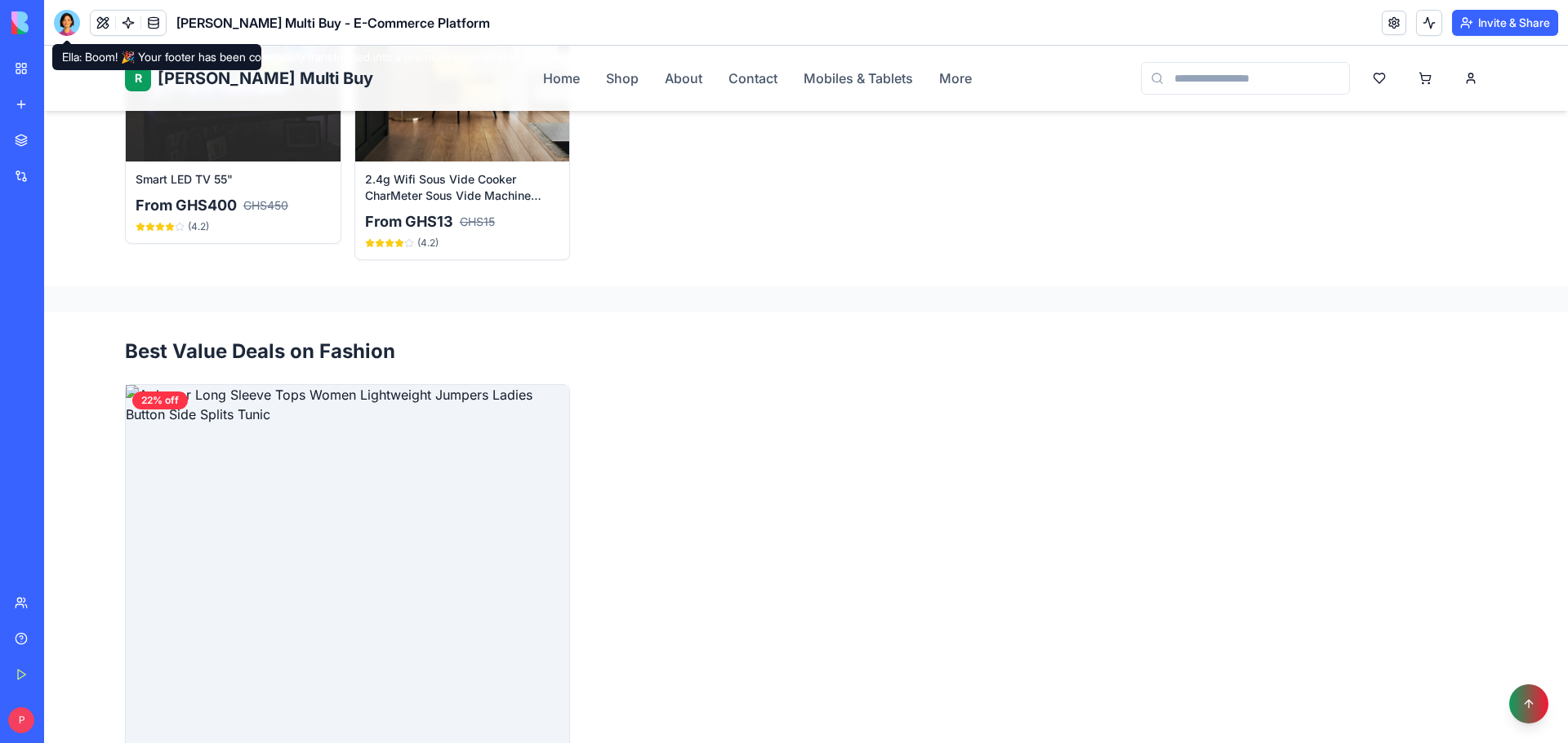
click at [66, 23] on div at bounding box center [67, 23] width 26 height 26
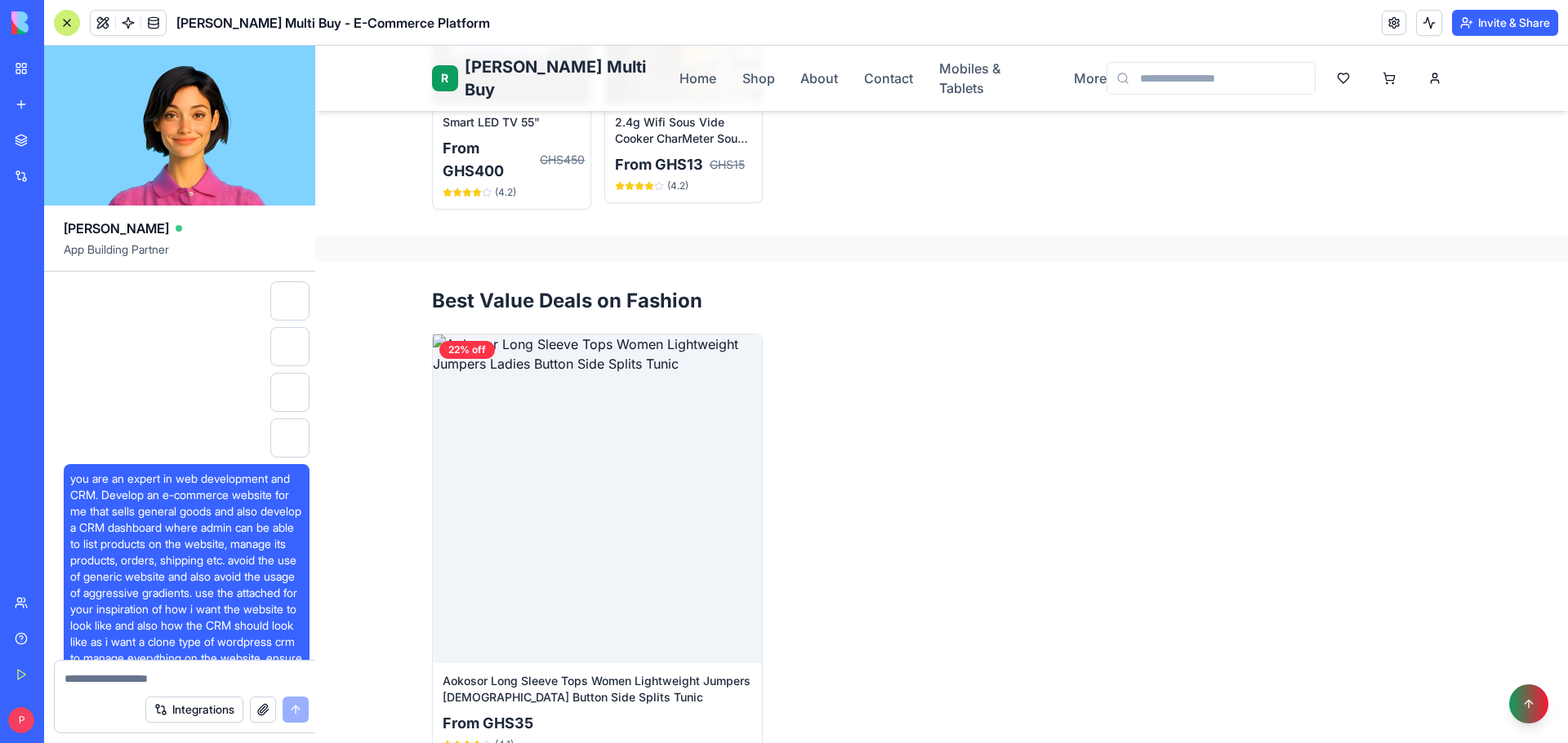
scroll to position [19901, 0]
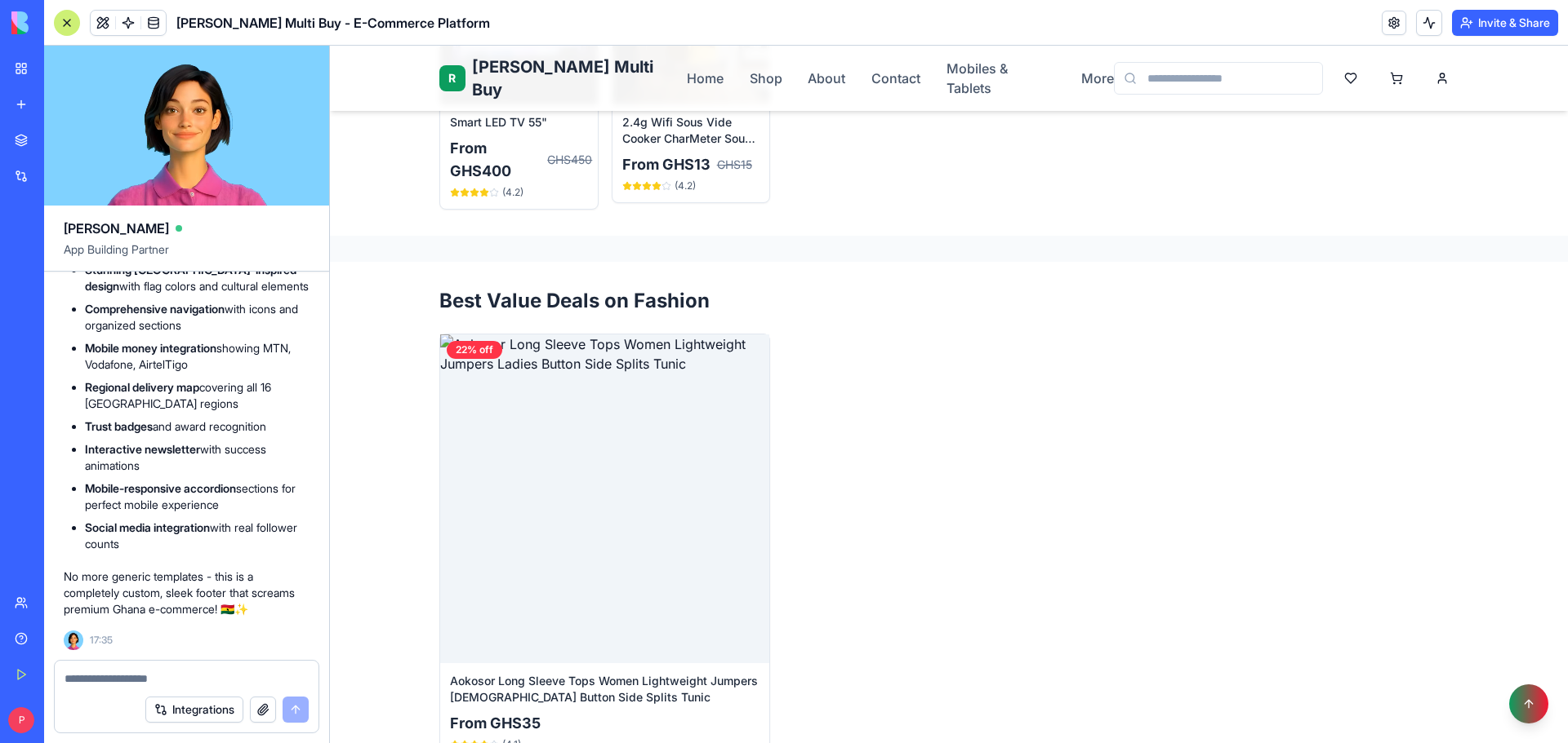
click at [150, 671] on textarea at bounding box center [186, 679] width 244 height 17
drag, startPoint x: 307, startPoint y: 591, endPoint x: 70, endPoint y: 500, distance: 253.9
copy span "upgrade the footer menu of the website and ensure you are not implementing any …"
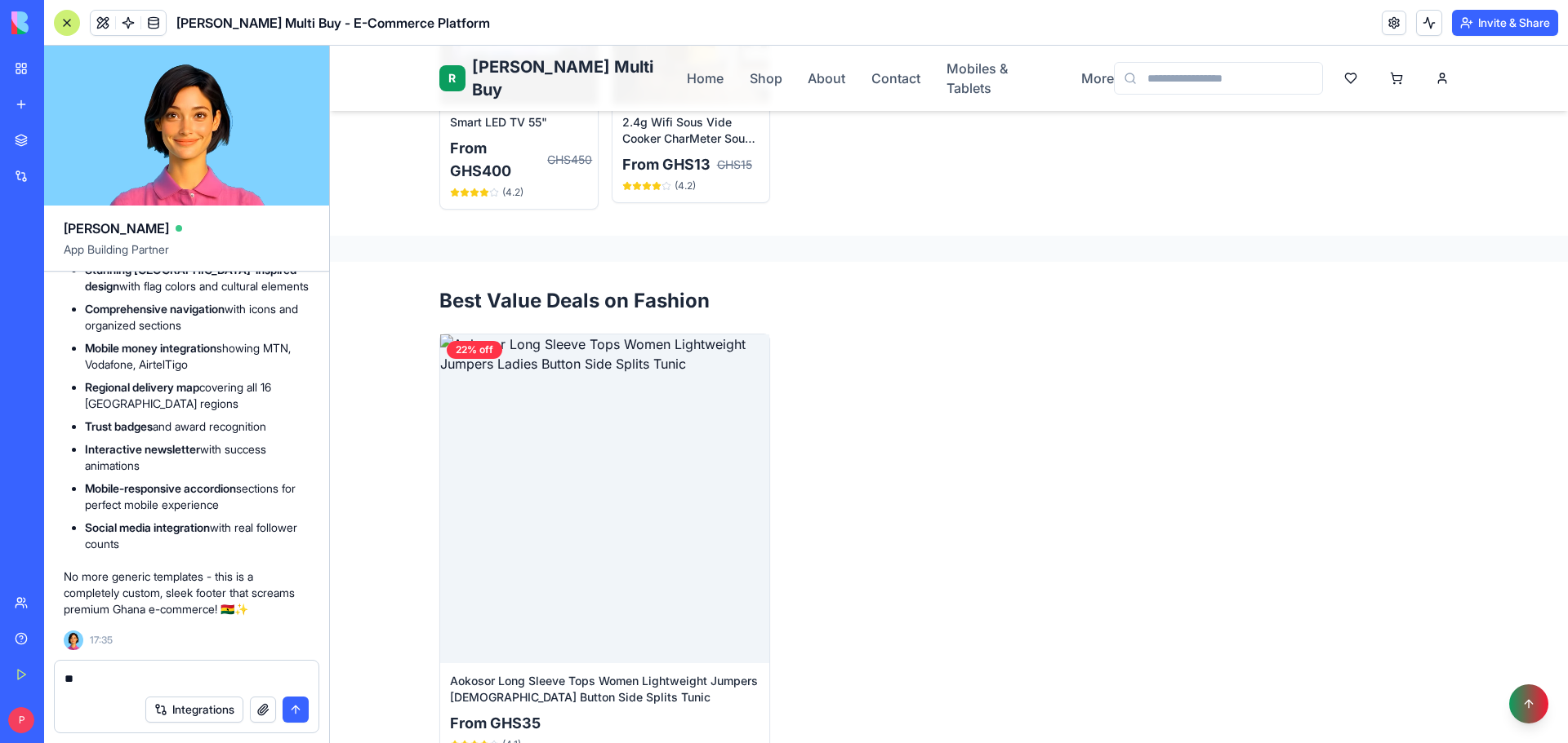
click at [170, 686] on textarea "**" at bounding box center [186, 679] width 244 height 17
drag, startPoint x: 170, startPoint y: 686, endPoint x: 37, endPoint y: 662, distance: 135.1
click at [37, 662] on div "BETA My Workspace New app Marketplace Integrations Recent Tinkatop Rene Multi B…" at bounding box center [784, 372] width 1568 height 743
paste textarea "**********"
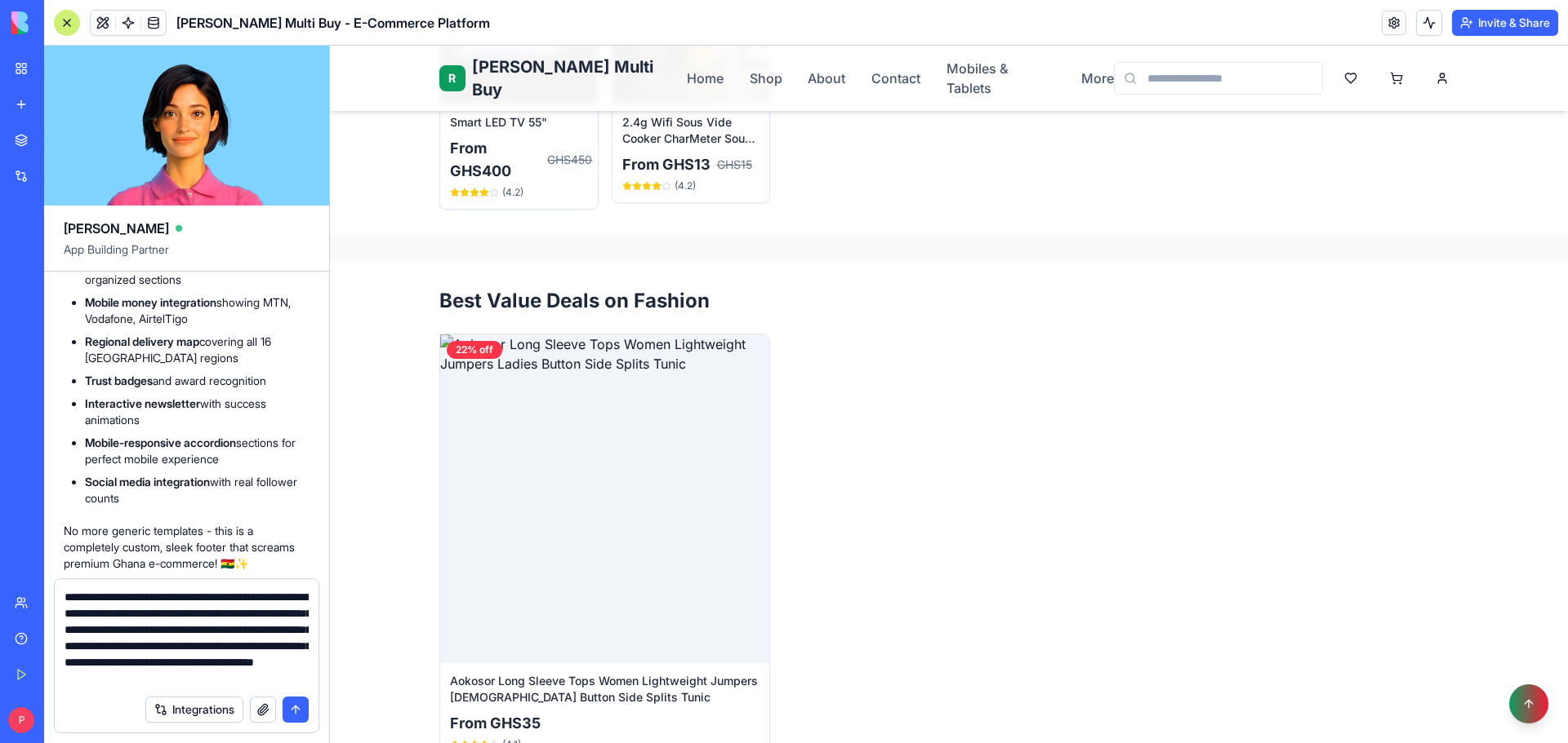
scroll to position [31, 0]
type textarea "**********"
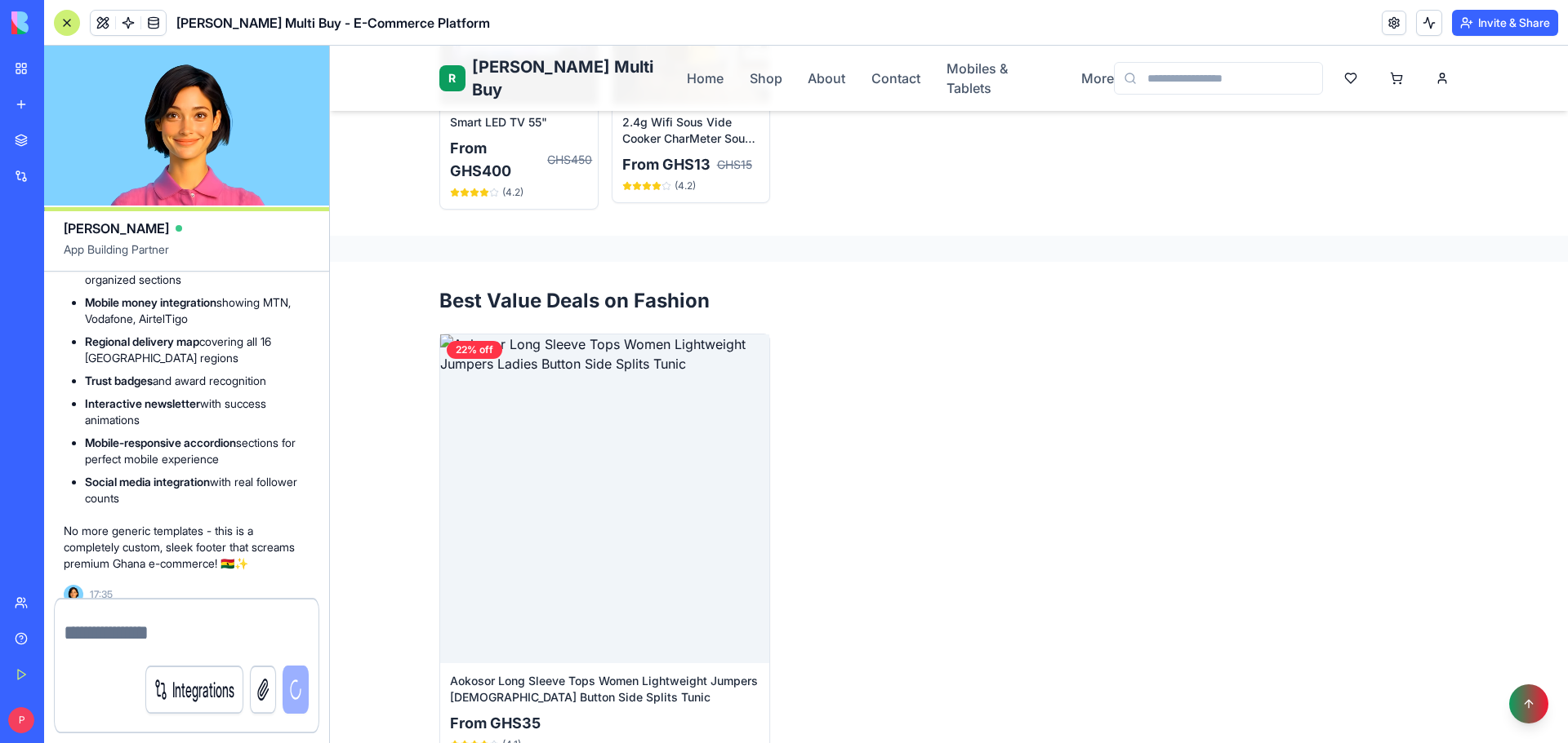
scroll to position [0, 0]
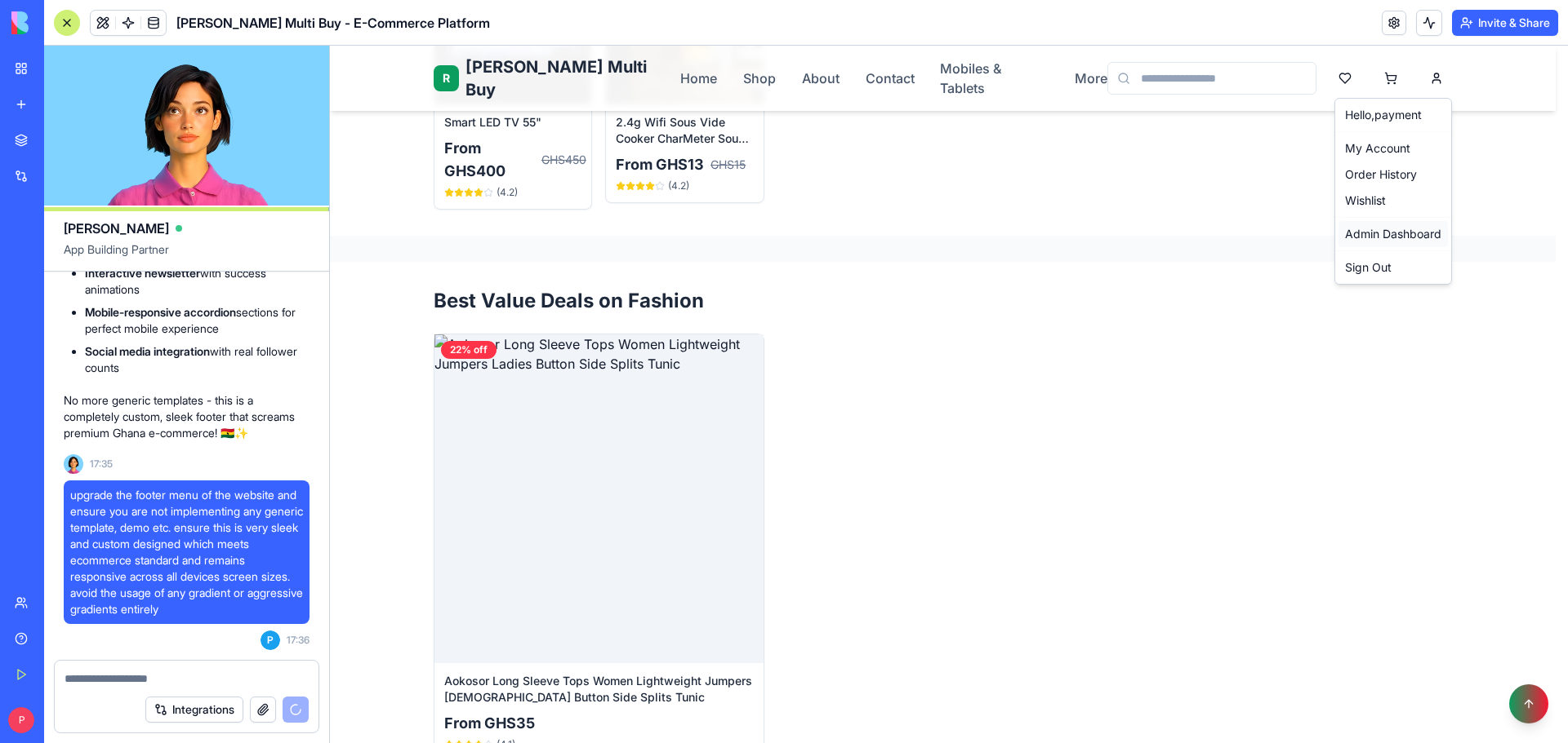
click at [1423, 238] on link "Admin Dashboard" at bounding box center [1393, 234] width 109 height 26
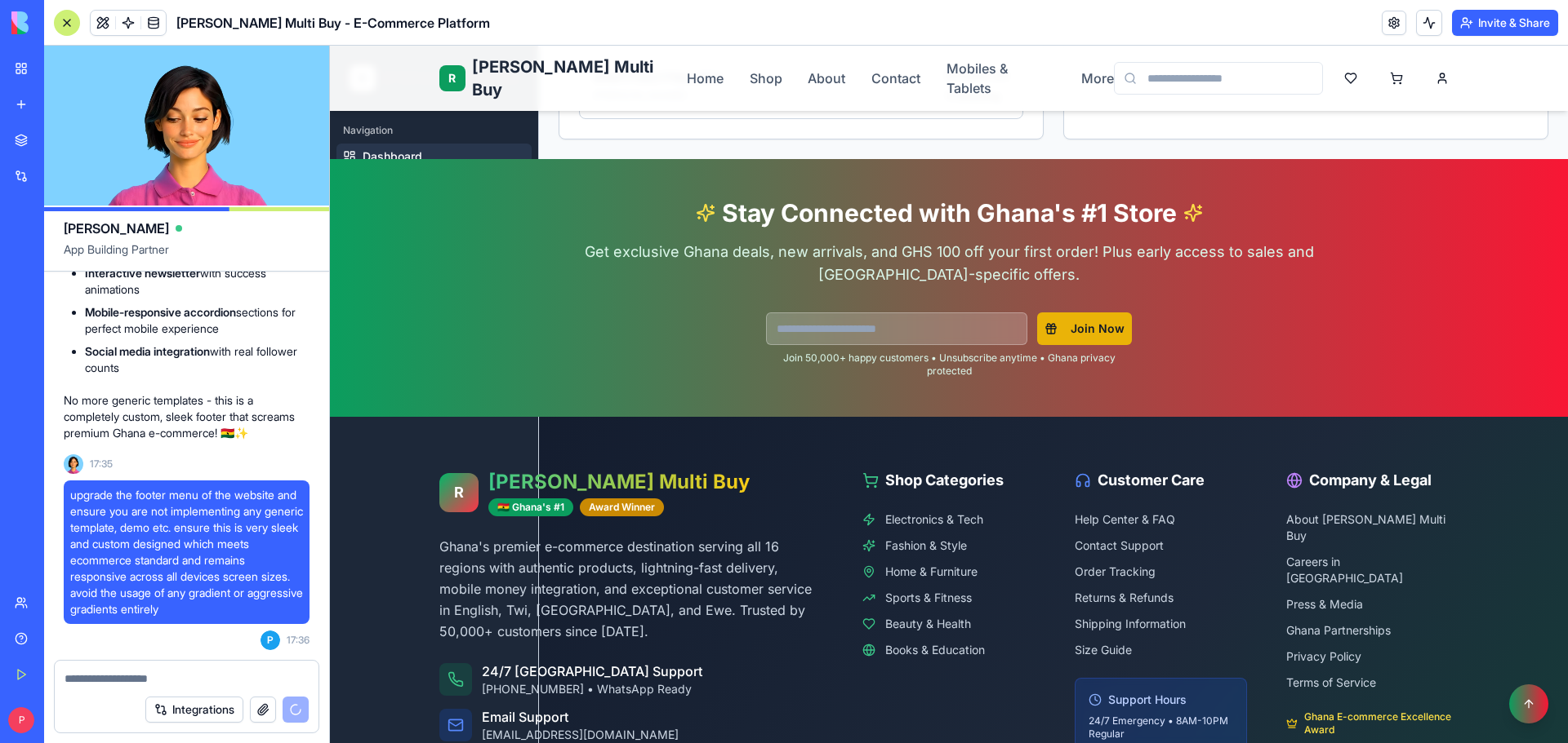
scroll to position [793, 0]
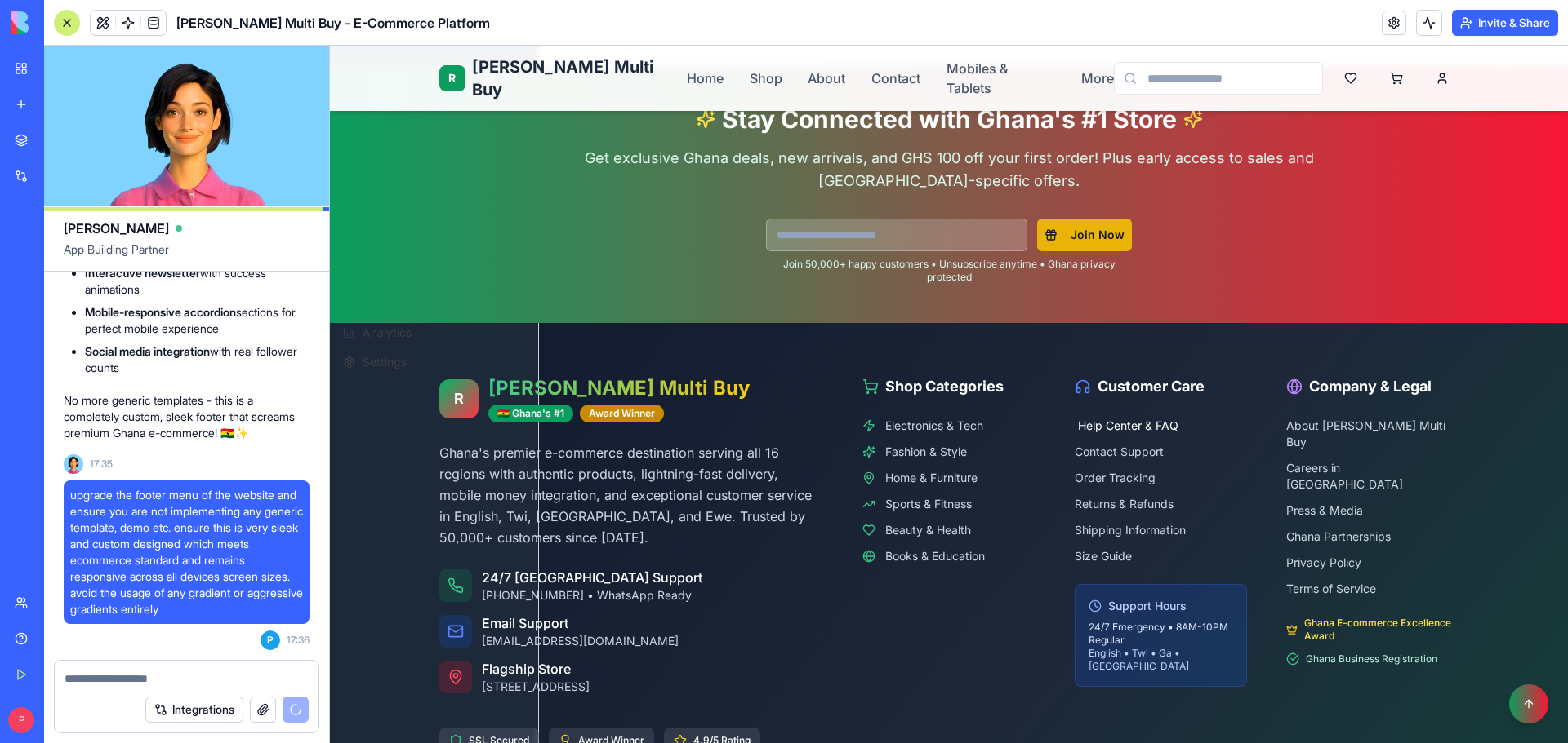
click at [1143, 429] on span "Help Center & FAQ" at bounding box center [1128, 426] width 100 height 17
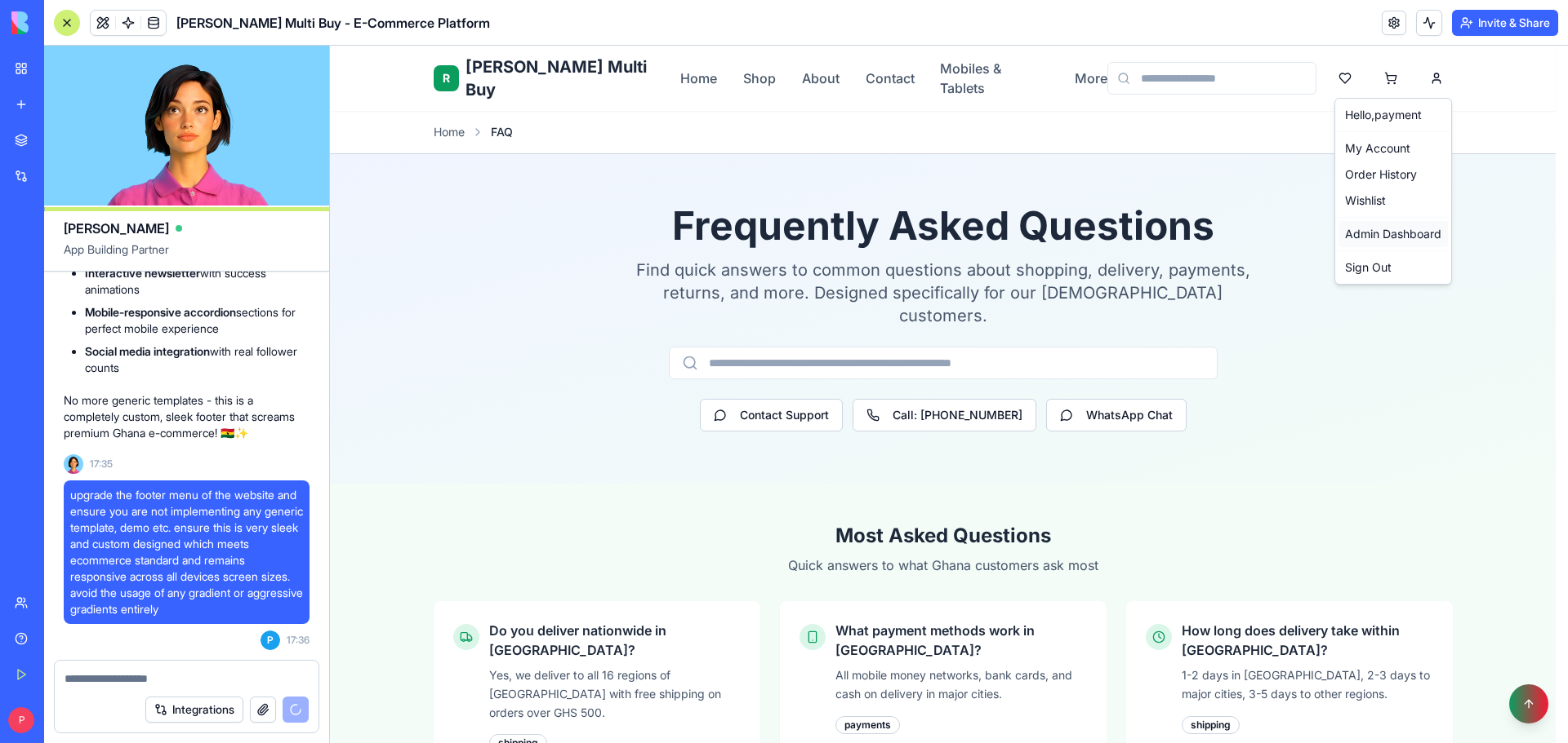
click at [1398, 226] on link "Admin Dashboard" at bounding box center [1393, 234] width 109 height 26
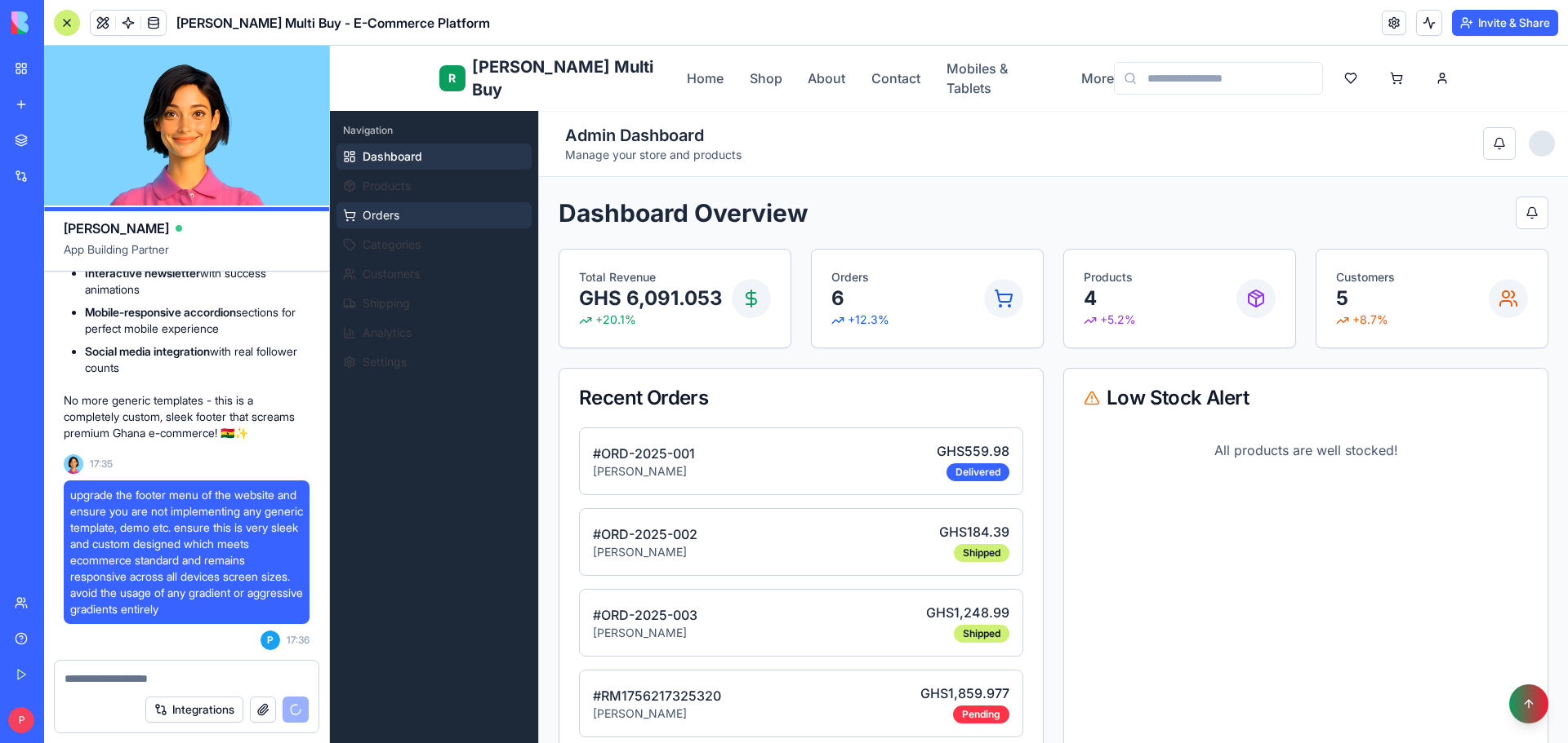
click at [419, 210] on button "Orders" at bounding box center [434, 215] width 195 height 26
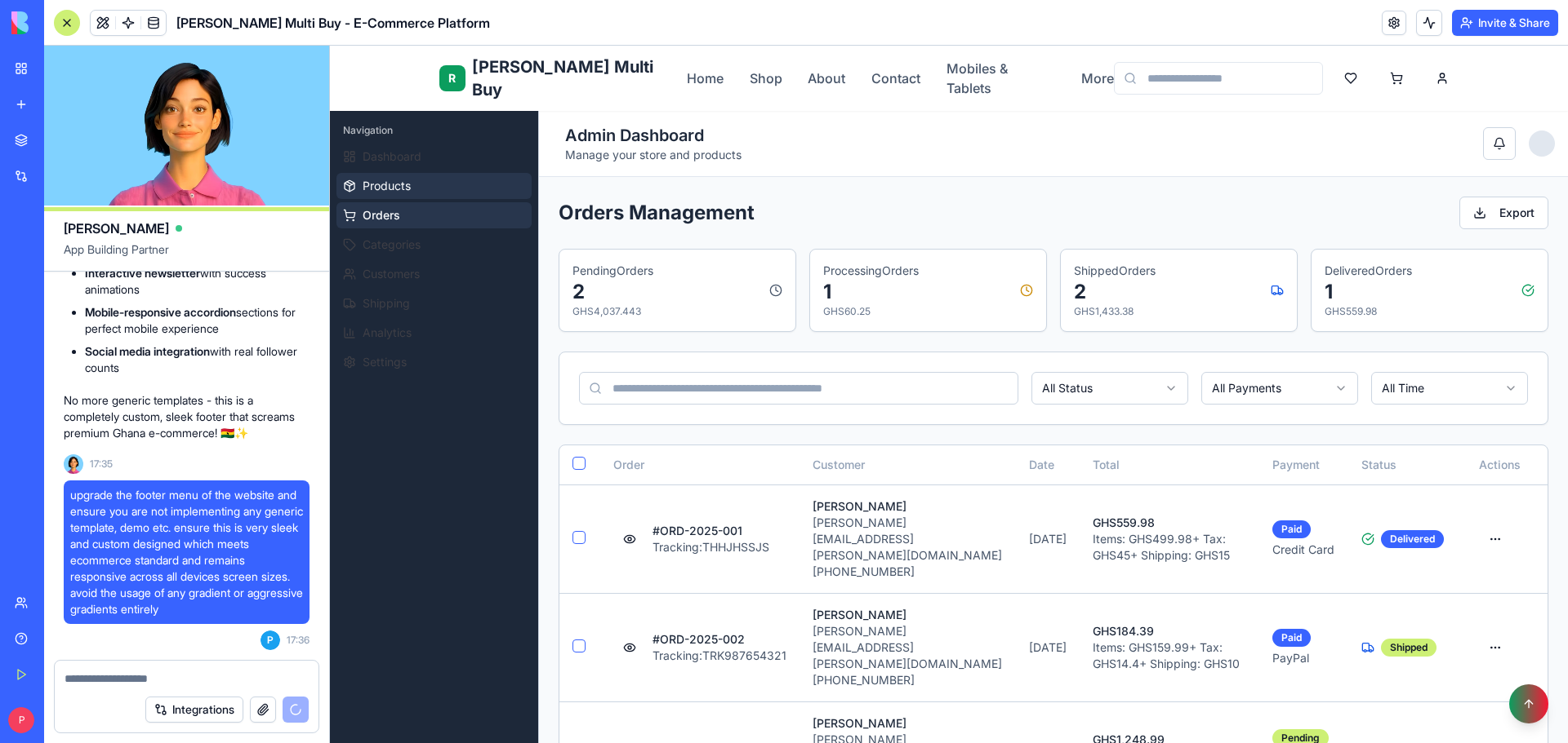
click at [387, 179] on span "Products" at bounding box center [387, 186] width 48 height 17
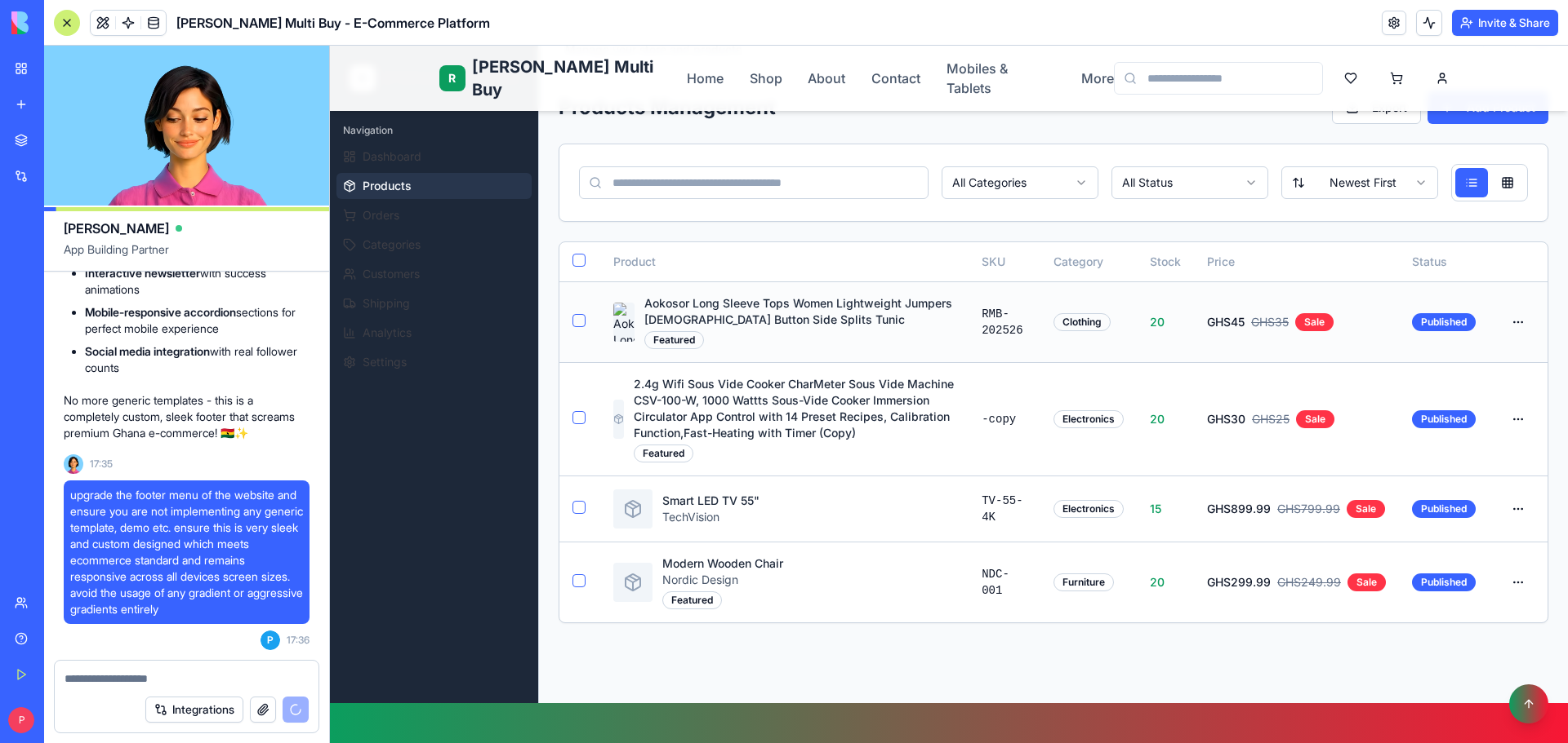
scroll to position [82, 0]
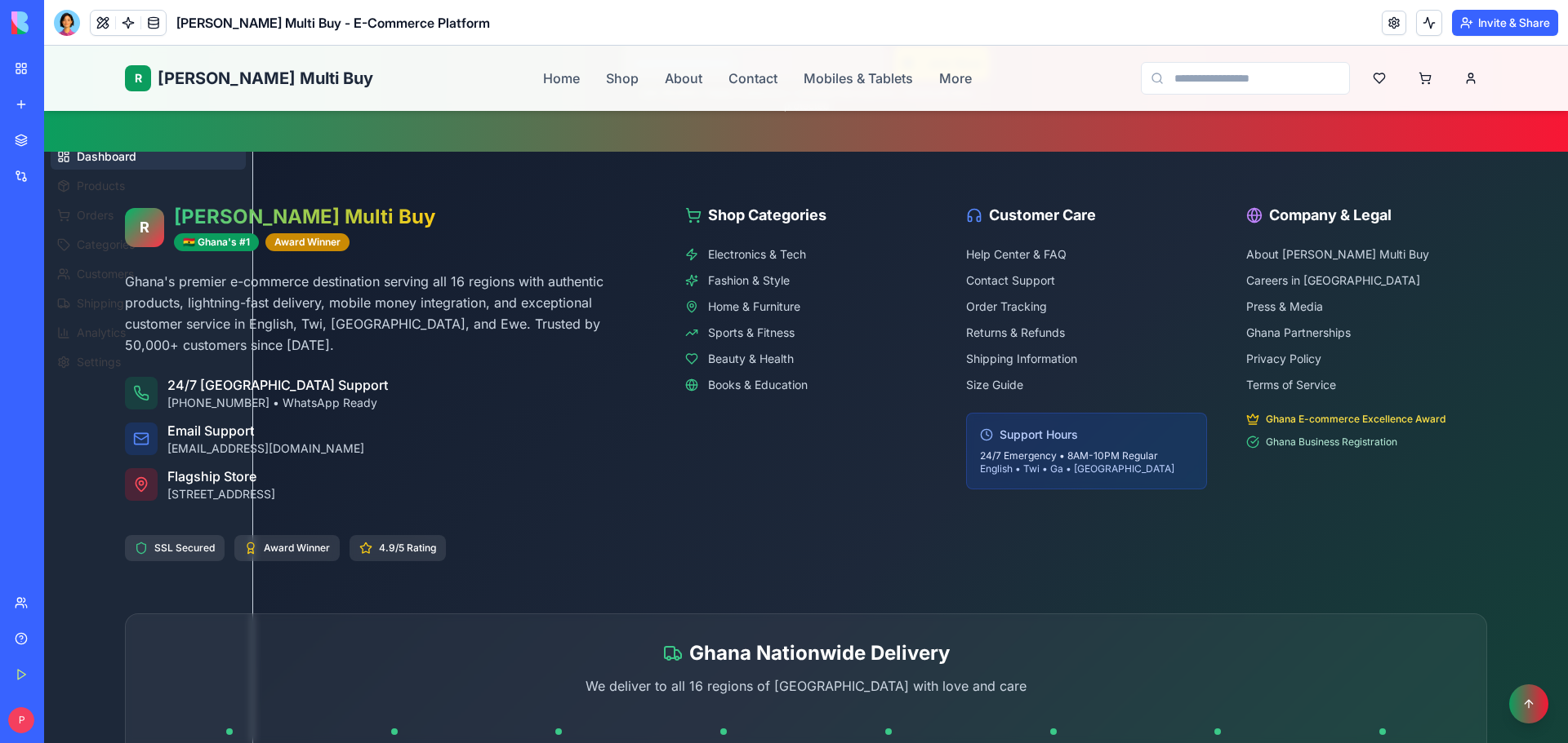
scroll to position [1224, 0]
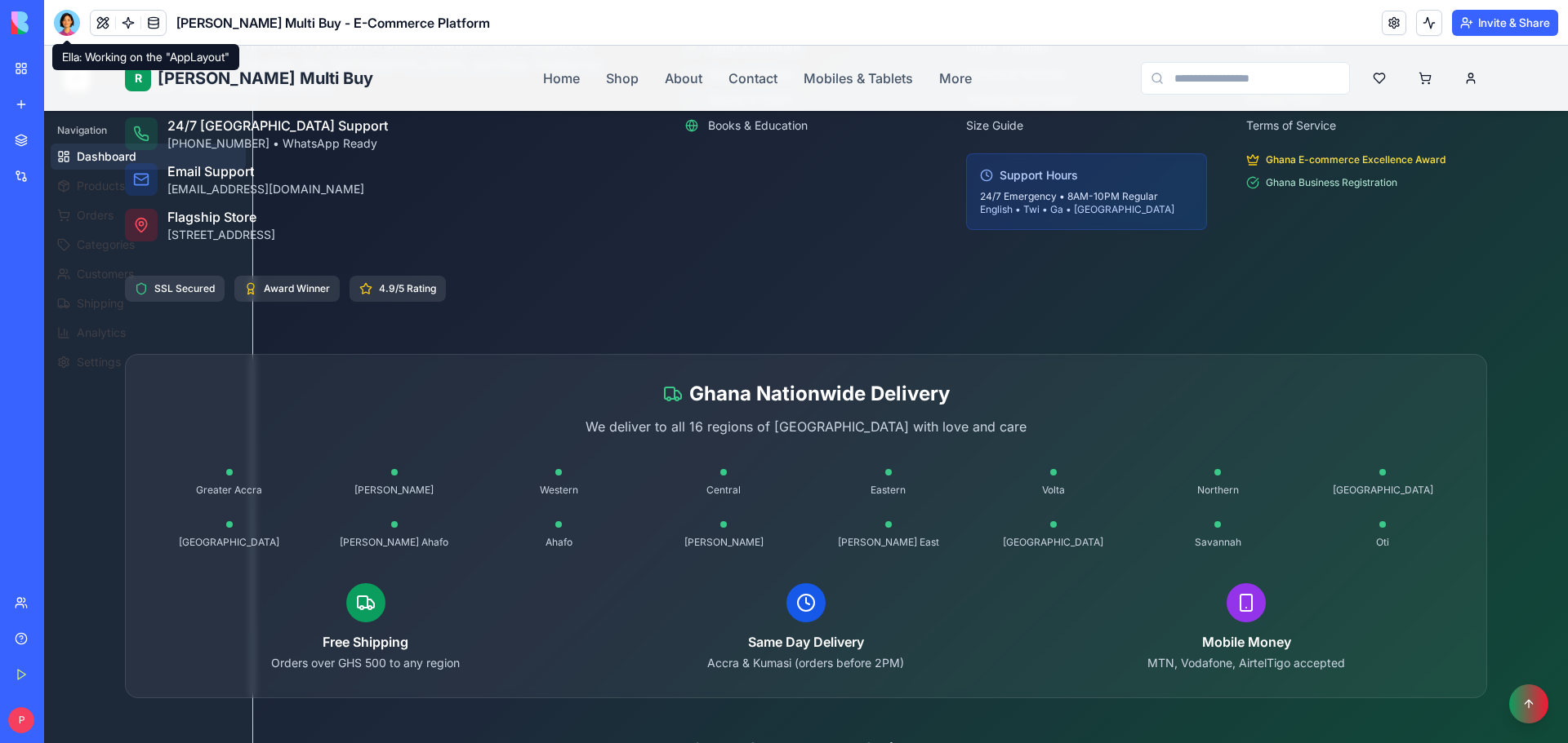
click at [65, 18] on div at bounding box center [67, 23] width 26 height 26
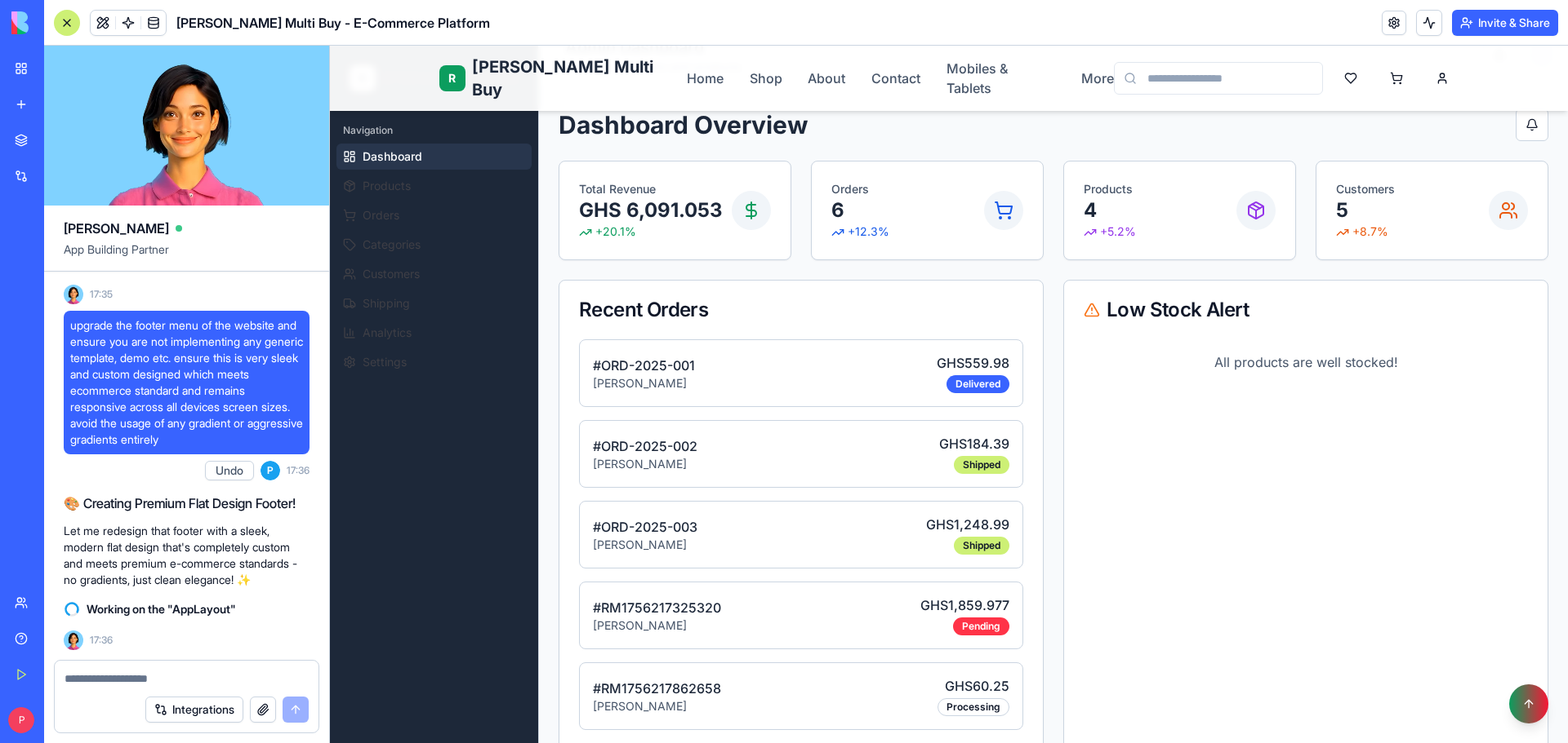
scroll to position [0, 0]
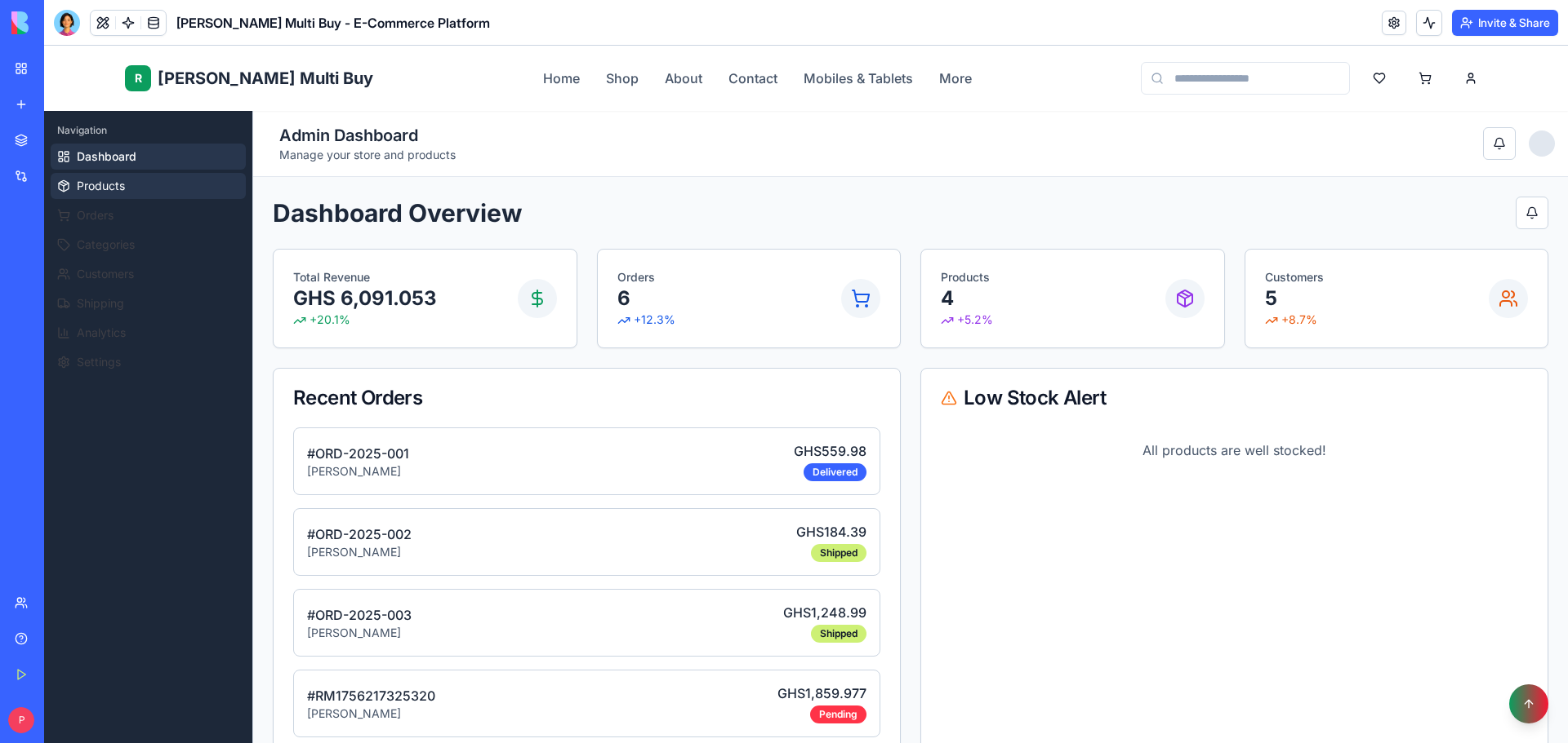
click at [133, 189] on button "Products" at bounding box center [149, 185] width 195 height 26
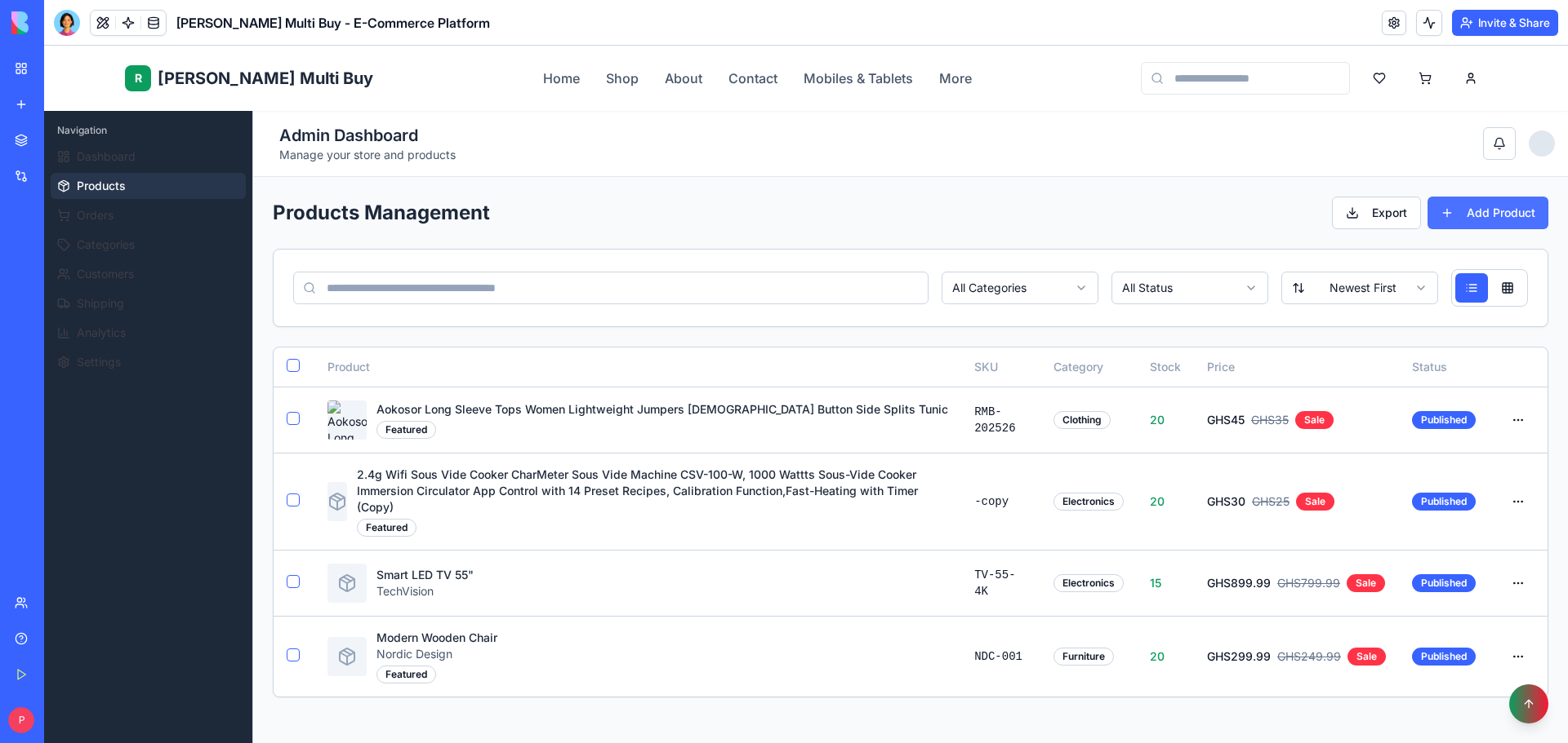
click at [1452, 199] on button "Add Product" at bounding box center [1488, 213] width 121 height 33
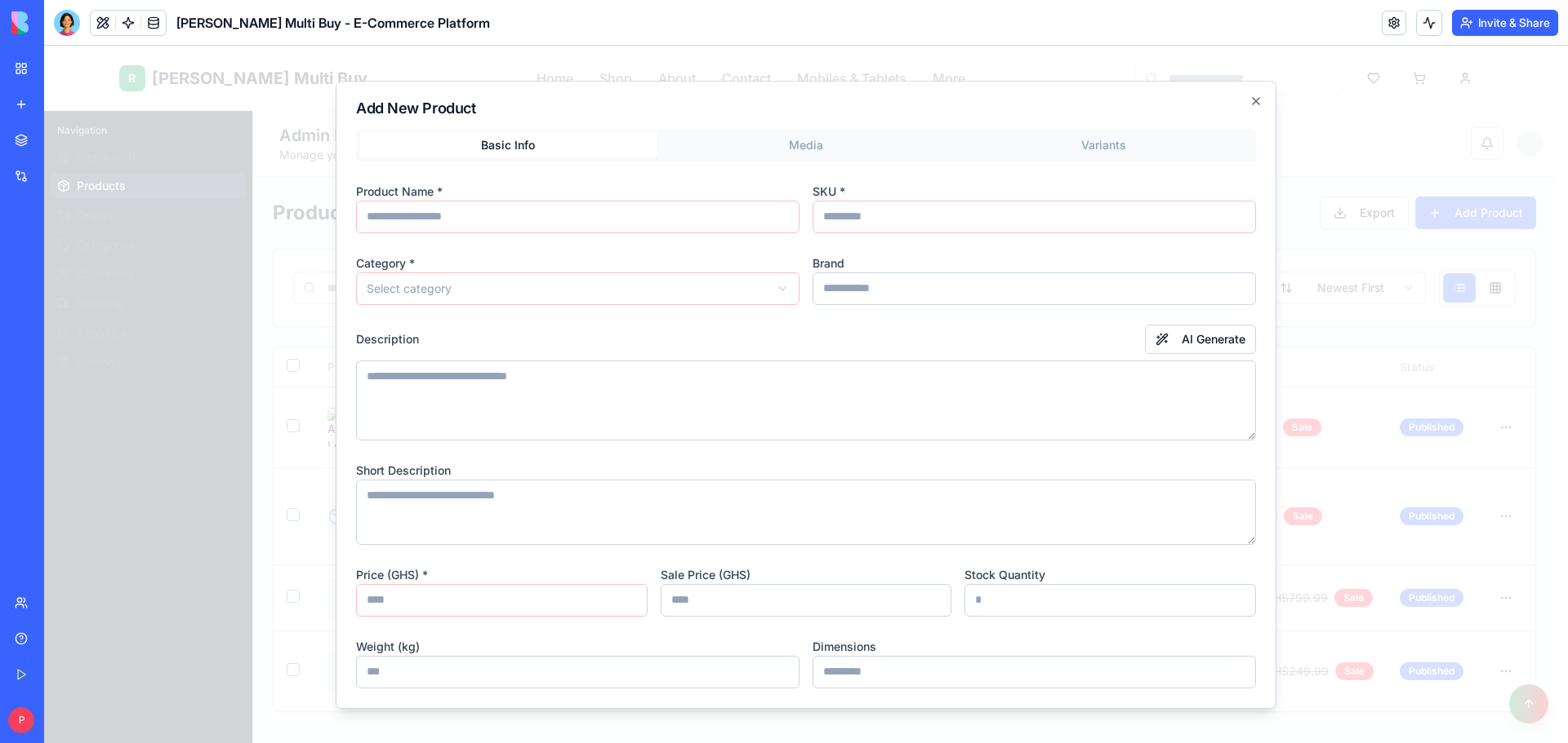
click at [525, 197] on div "Product Name *" at bounding box center [577, 207] width 444 height 53
click at [525, 210] on input at bounding box center [577, 216] width 444 height 33
paste input "**********"
type input "**********"
click at [867, 210] on input at bounding box center [1034, 216] width 444 height 33
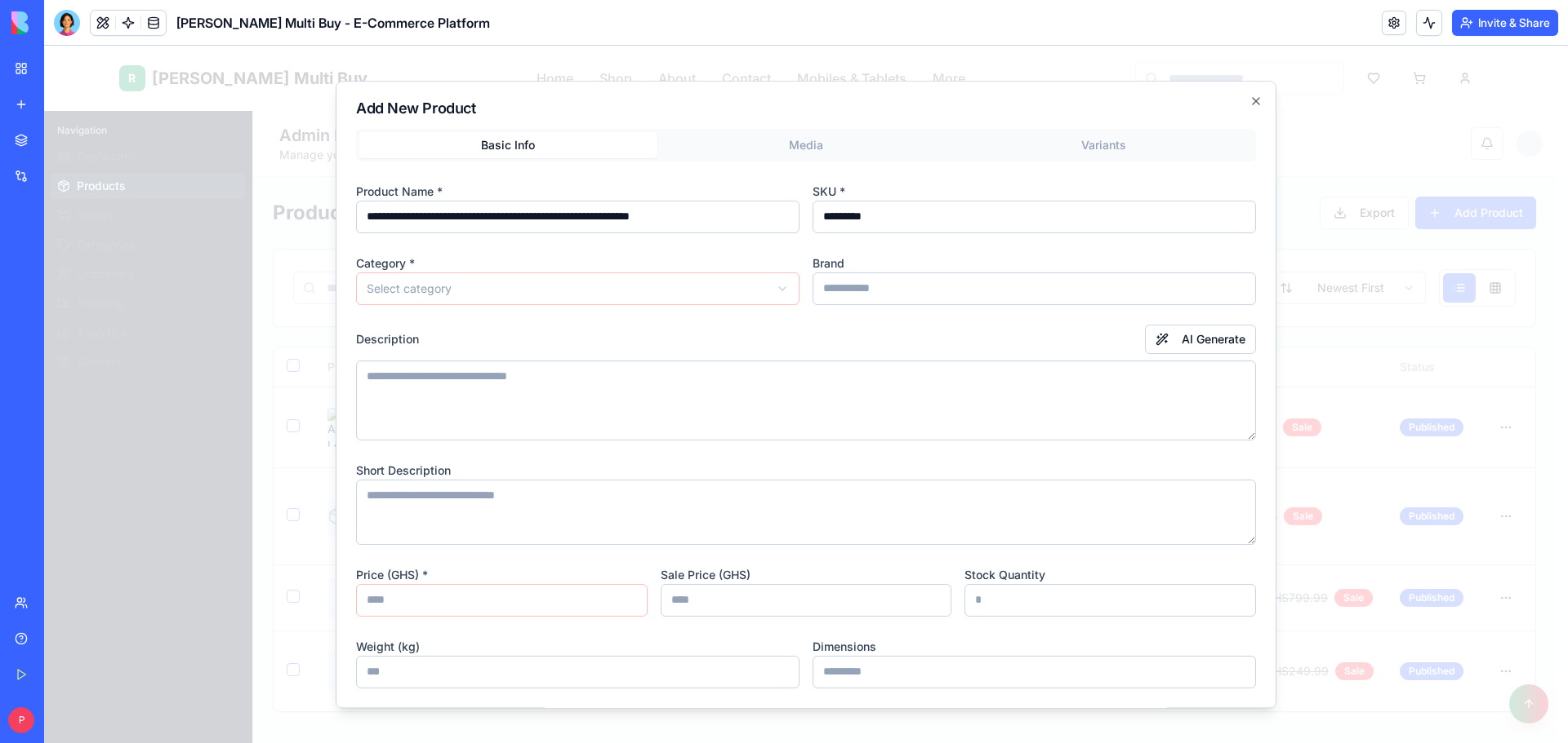
type input "**********"
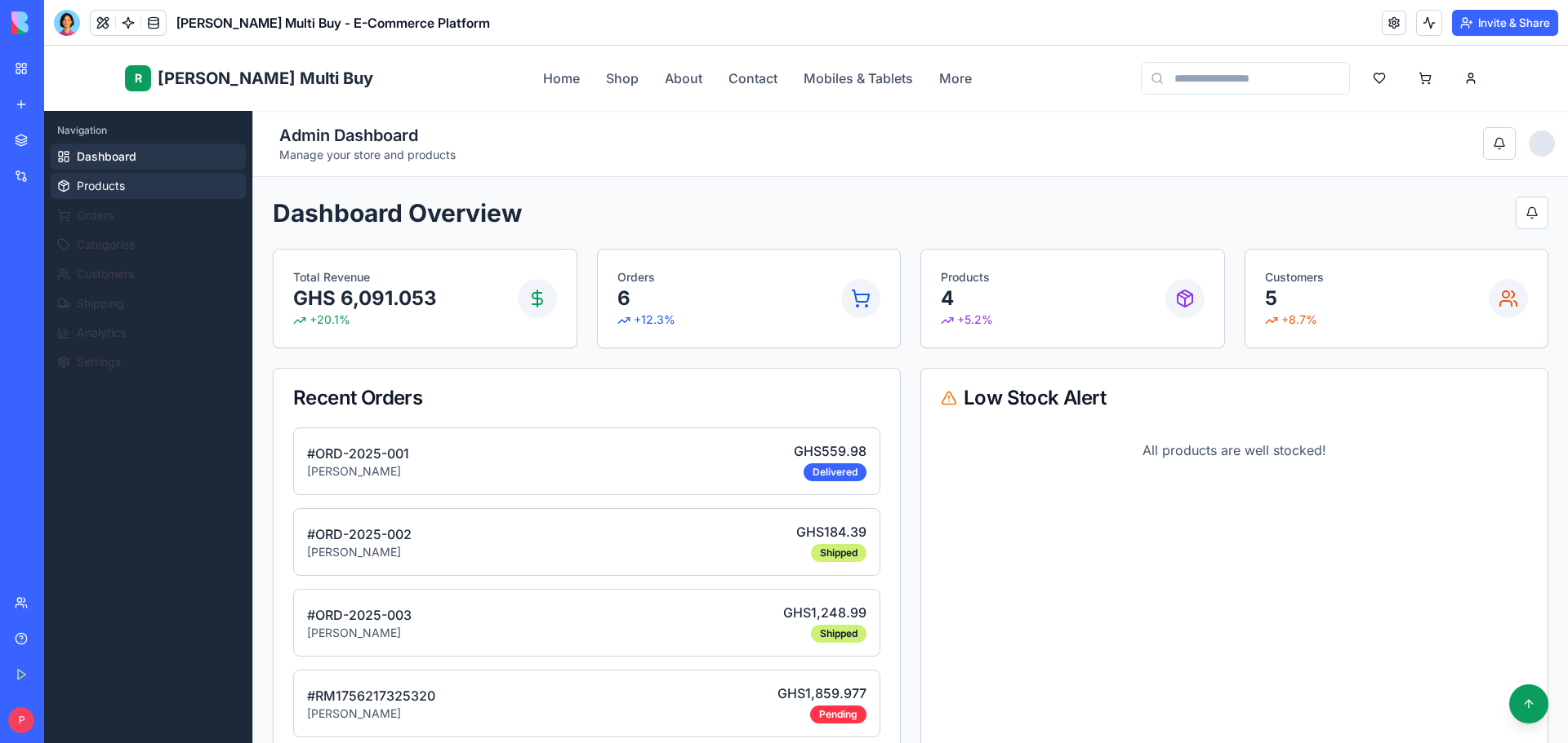
click at [104, 191] on span "Products" at bounding box center [101, 186] width 48 height 17
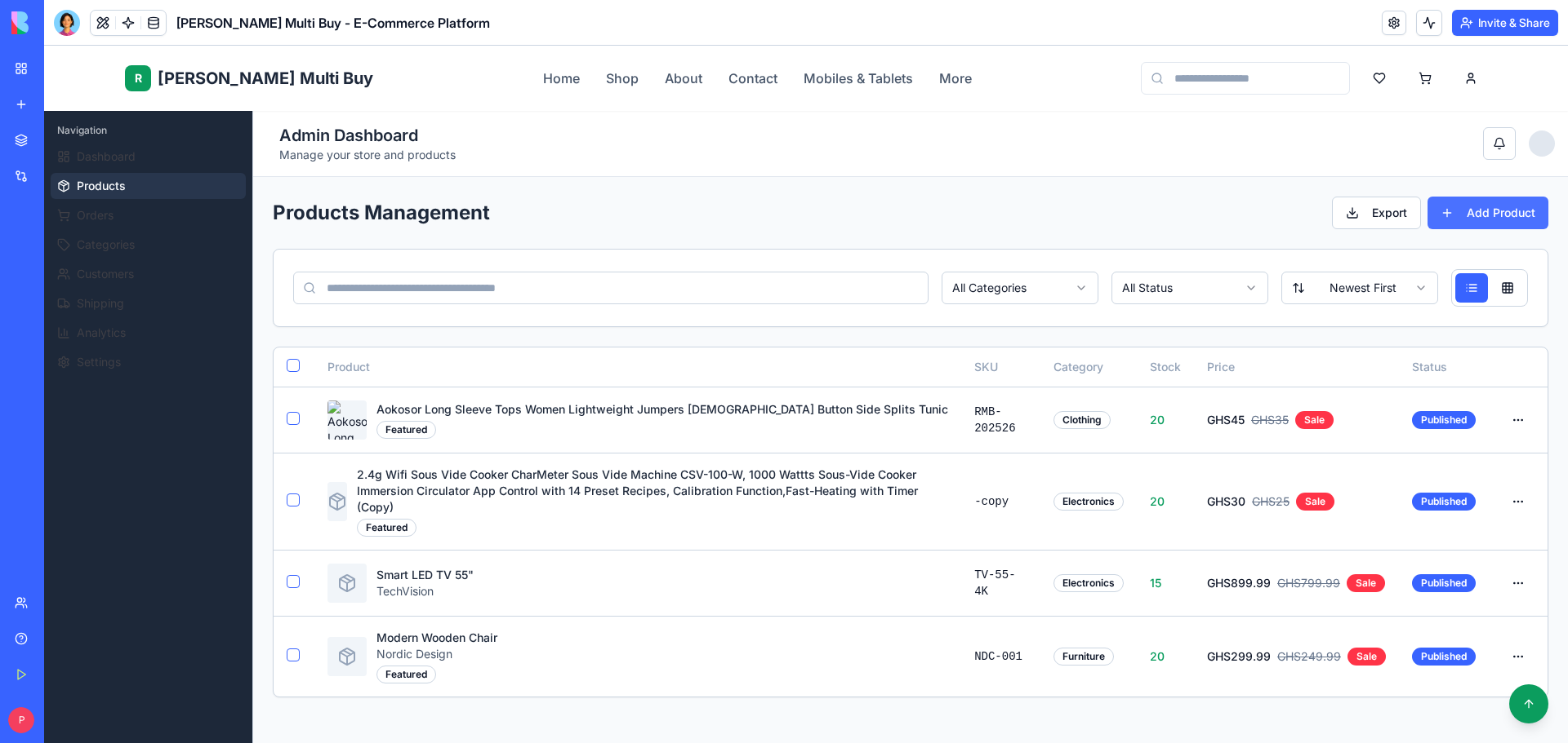
click at [1468, 211] on button "Add Product" at bounding box center [1488, 213] width 121 height 33
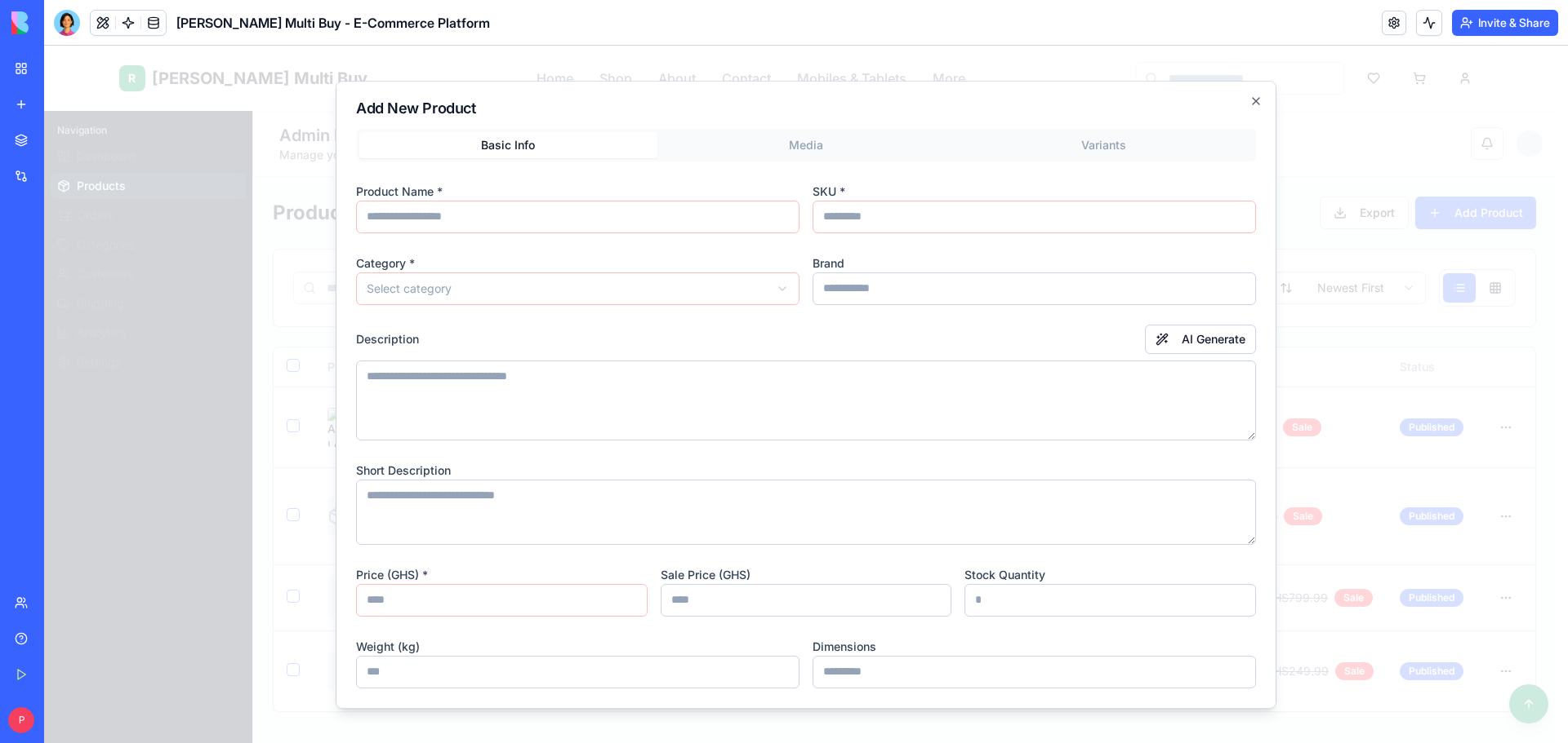
click at [481, 208] on input at bounding box center [577, 216] width 444 height 33
paste input "**********"
type input "**********"
click at [946, 226] on input at bounding box center [1034, 216] width 444 height 33
type input "**********"
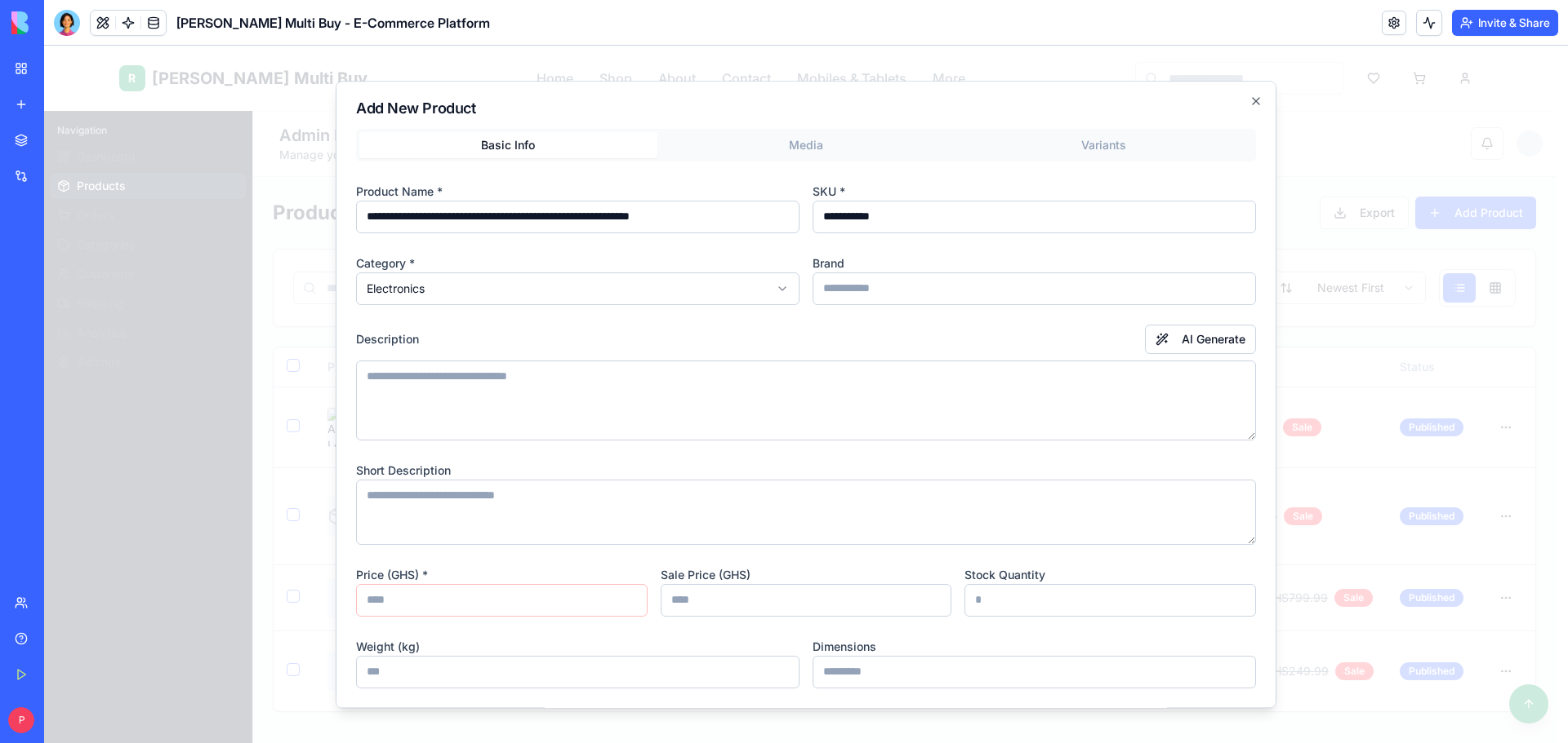
click at [857, 289] on input at bounding box center [1034, 288] width 444 height 33
click at [510, 412] on textarea at bounding box center [805, 401] width 900 height 80
click at [1150, 335] on button "AI Generate" at bounding box center [1200, 339] width 111 height 29
click at [525, 496] on textarea at bounding box center [805, 513] width 900 height 65
click at [452, 598] on input "number" at bounding box center [501, 600] width 292 height 33
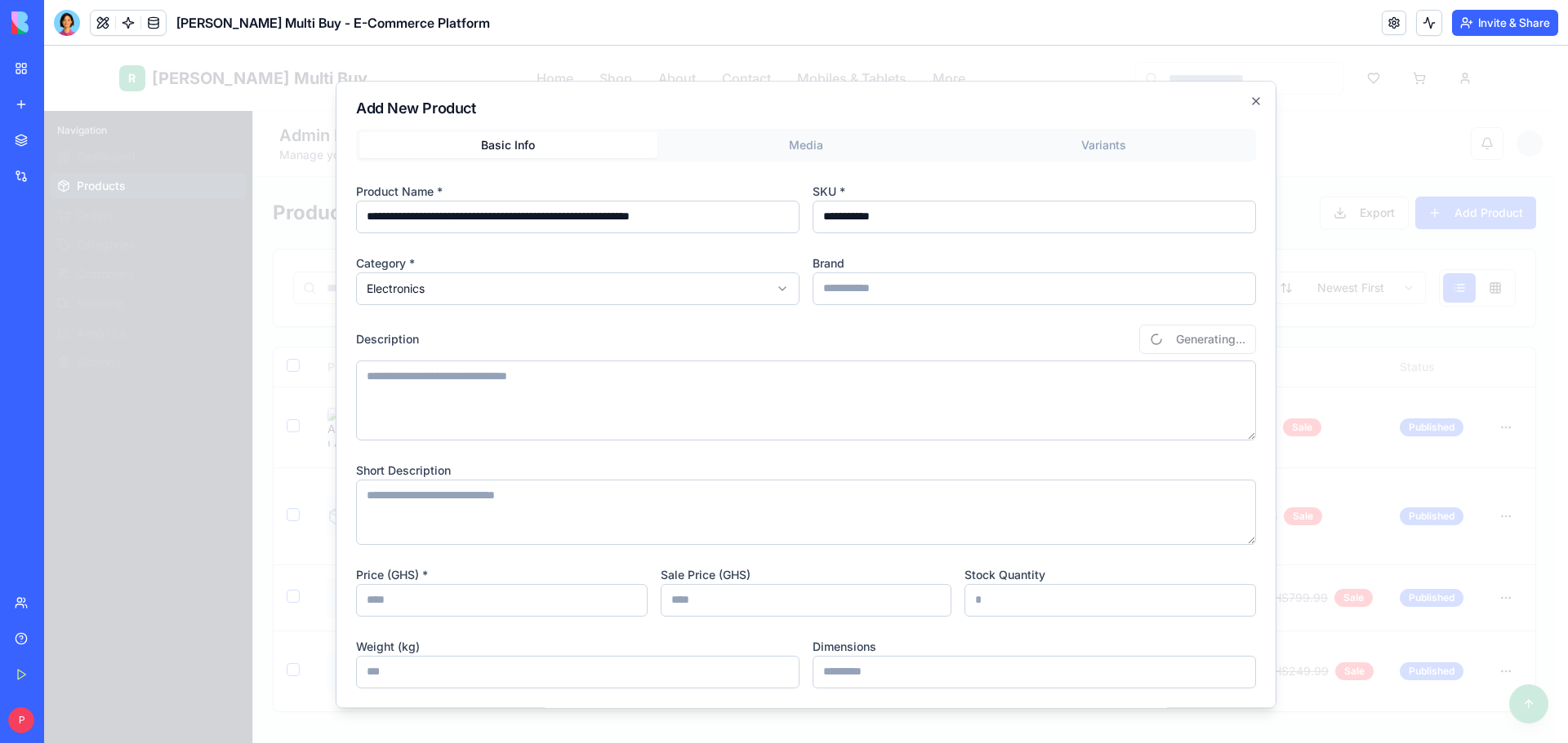
type input "***"
click at [679, 606] on input "number" at bounding box center [806, 600] width 292 height 33
type input "***"
click at [964, 604] on input "number" at bounding box center [1109, 600] width 292 height 33
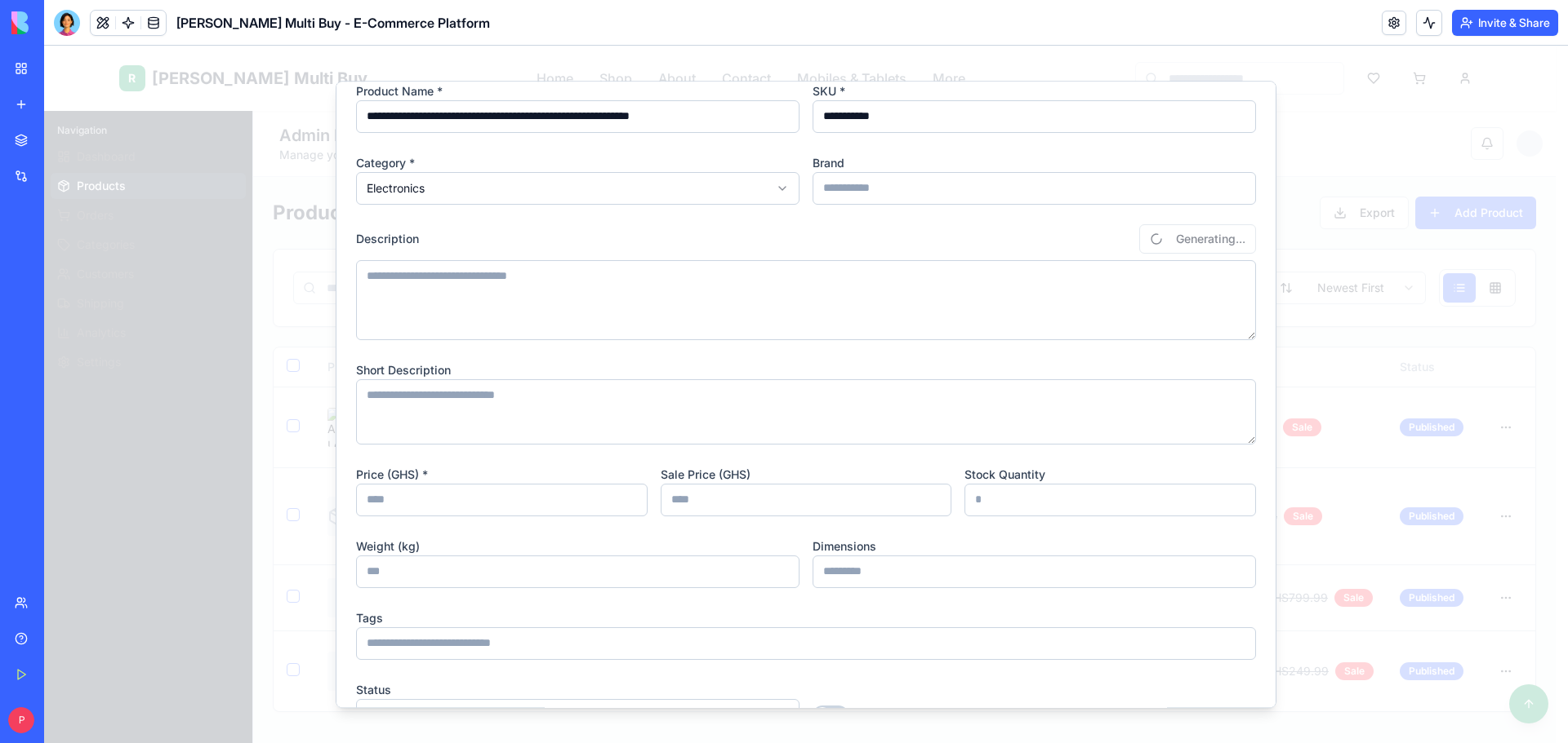
scroll to position [203, 0]
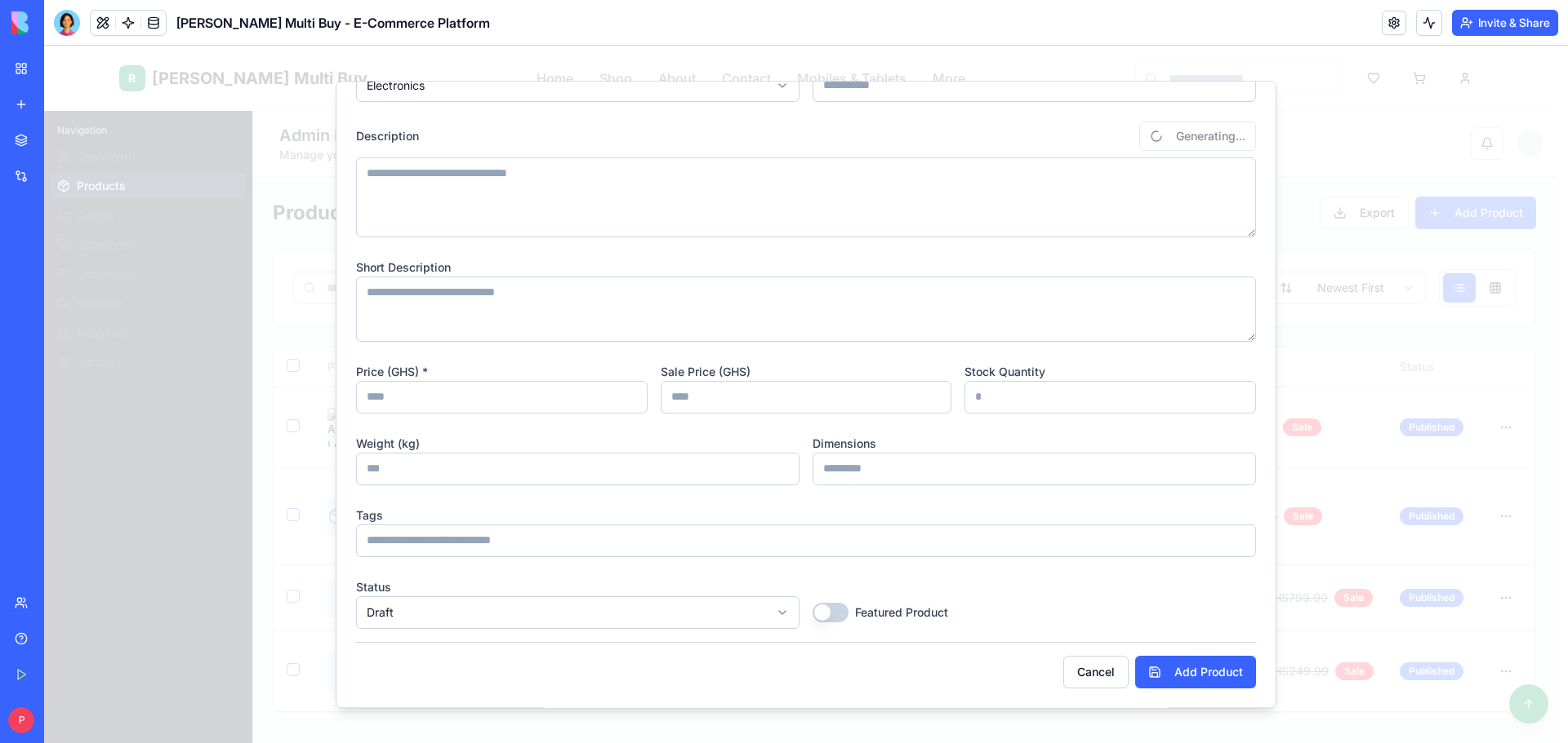
type input "**"
click at [388, 468] on input "number" at bounding box center [577, 468] width 444 height 33
type input "*"
type textarea "**********"
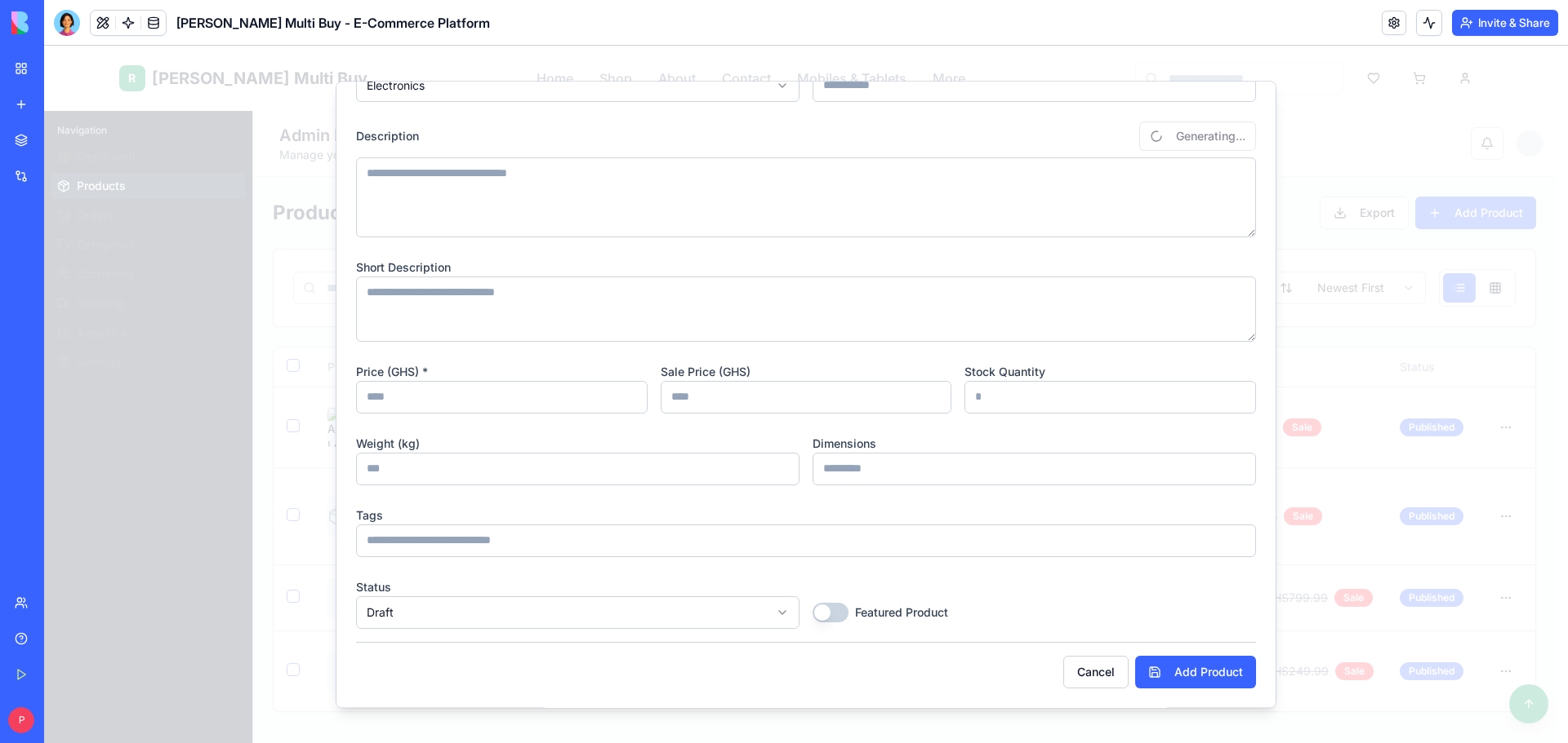
type input "**********"
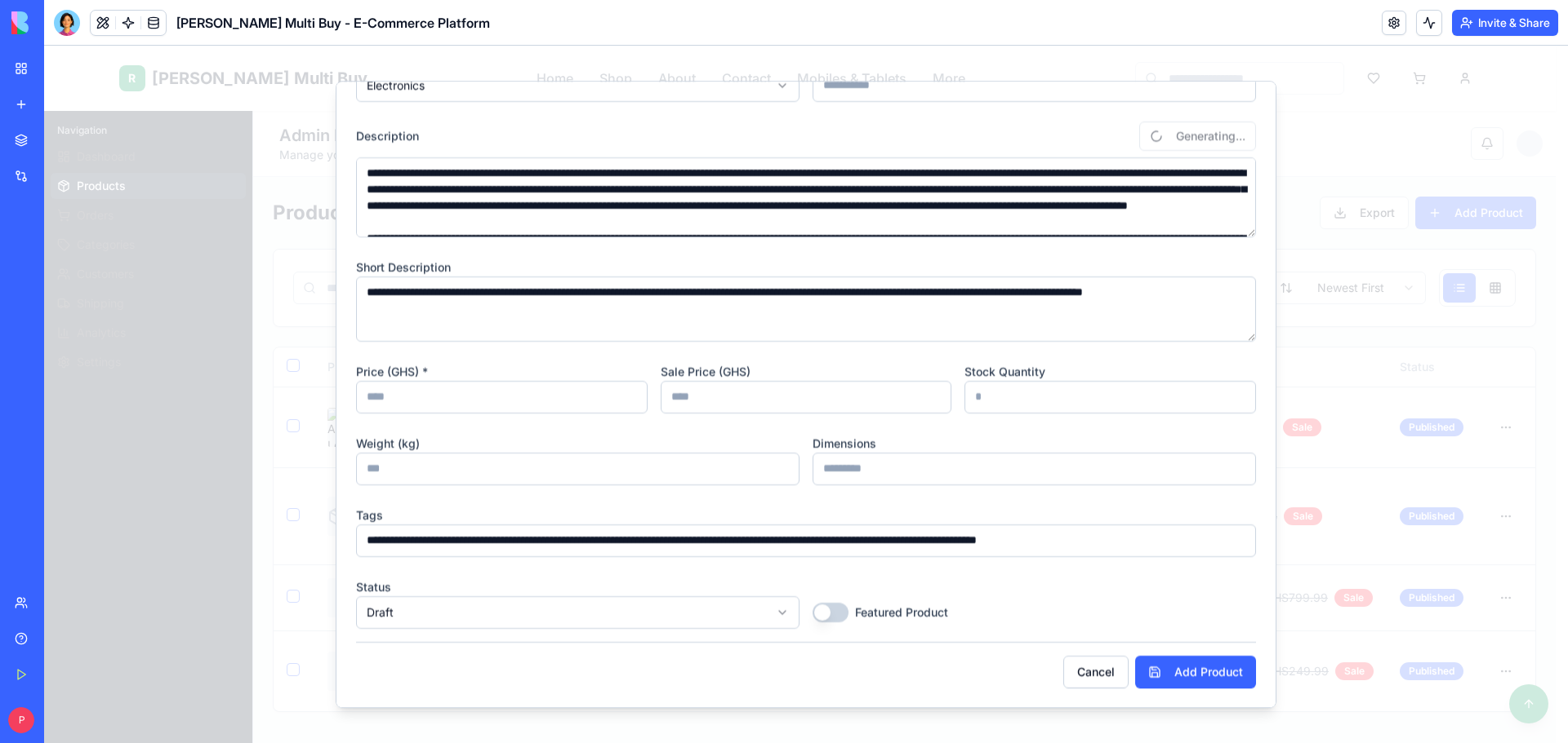
type input "*"
click at [877, 474] on input at bounding box center [1034, 468] width 444 height 33
type input "********"
click at [830, 612] on button "Featured Product" at bounding box center [830, 612] width 36 height 19
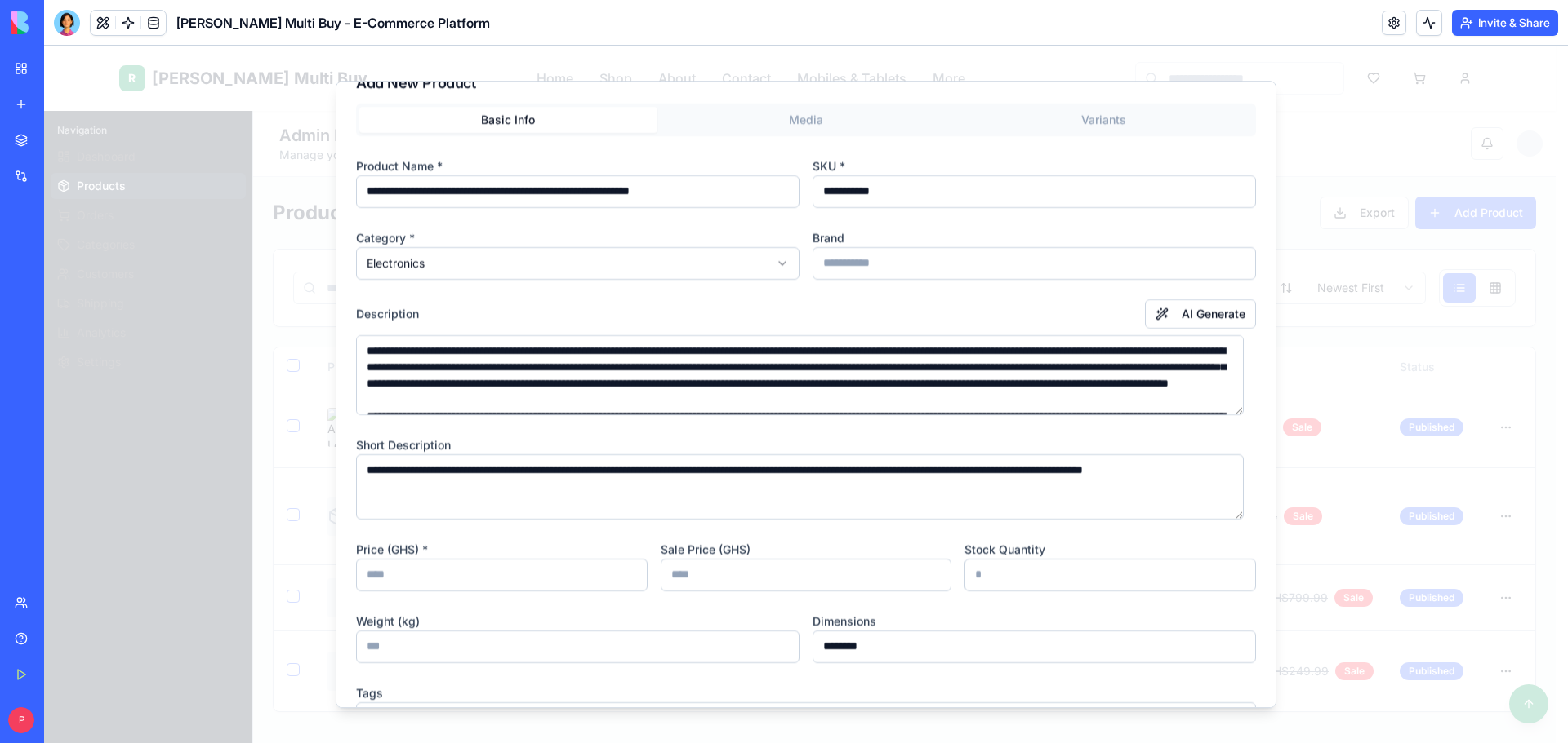
scroll to position [0, 0]
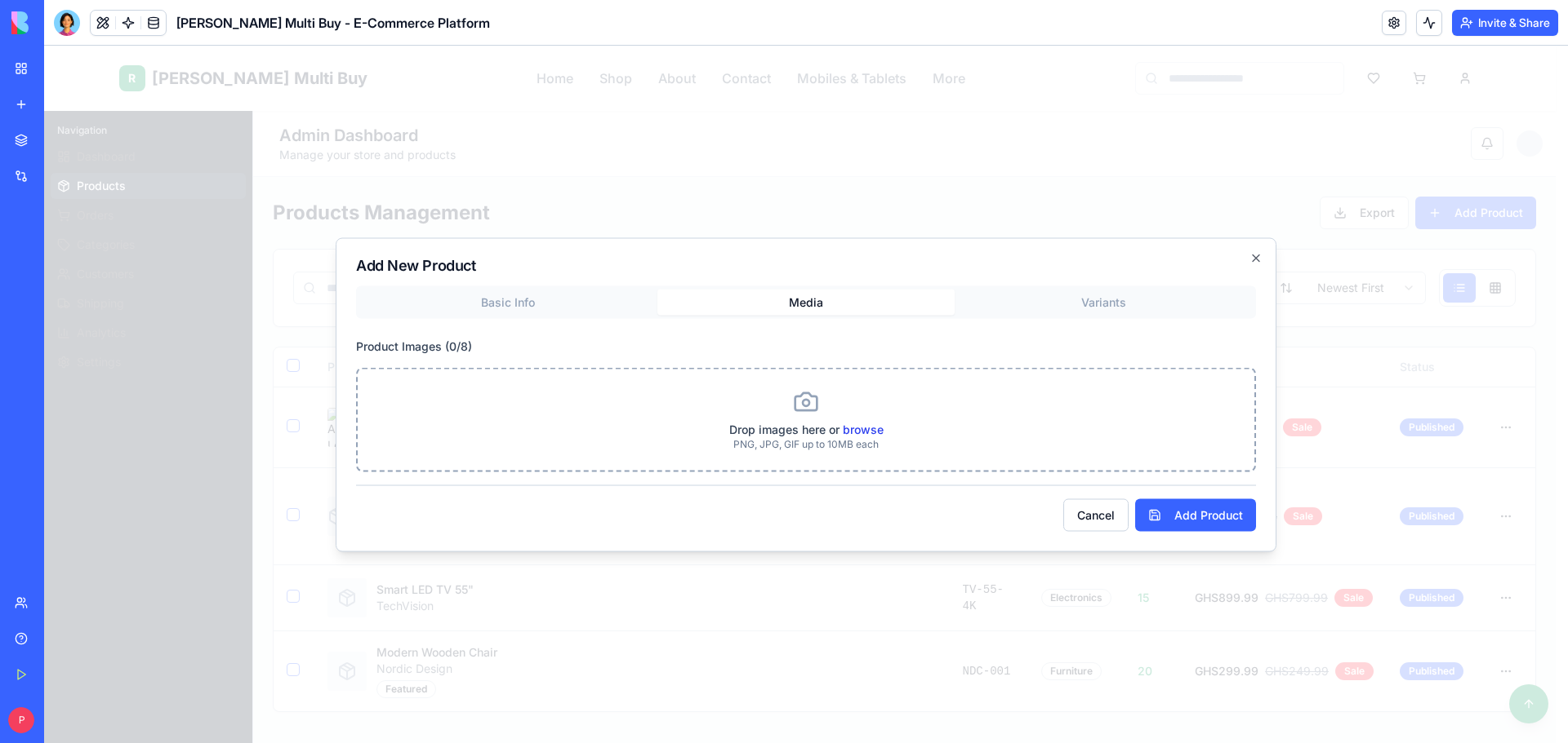
click at [864, 424] on label "browse" at bounding box center [863, 428] width 41 height 14
click at [44, 46] on input "browse" at bounding box center [44, 46] width 0 height 0
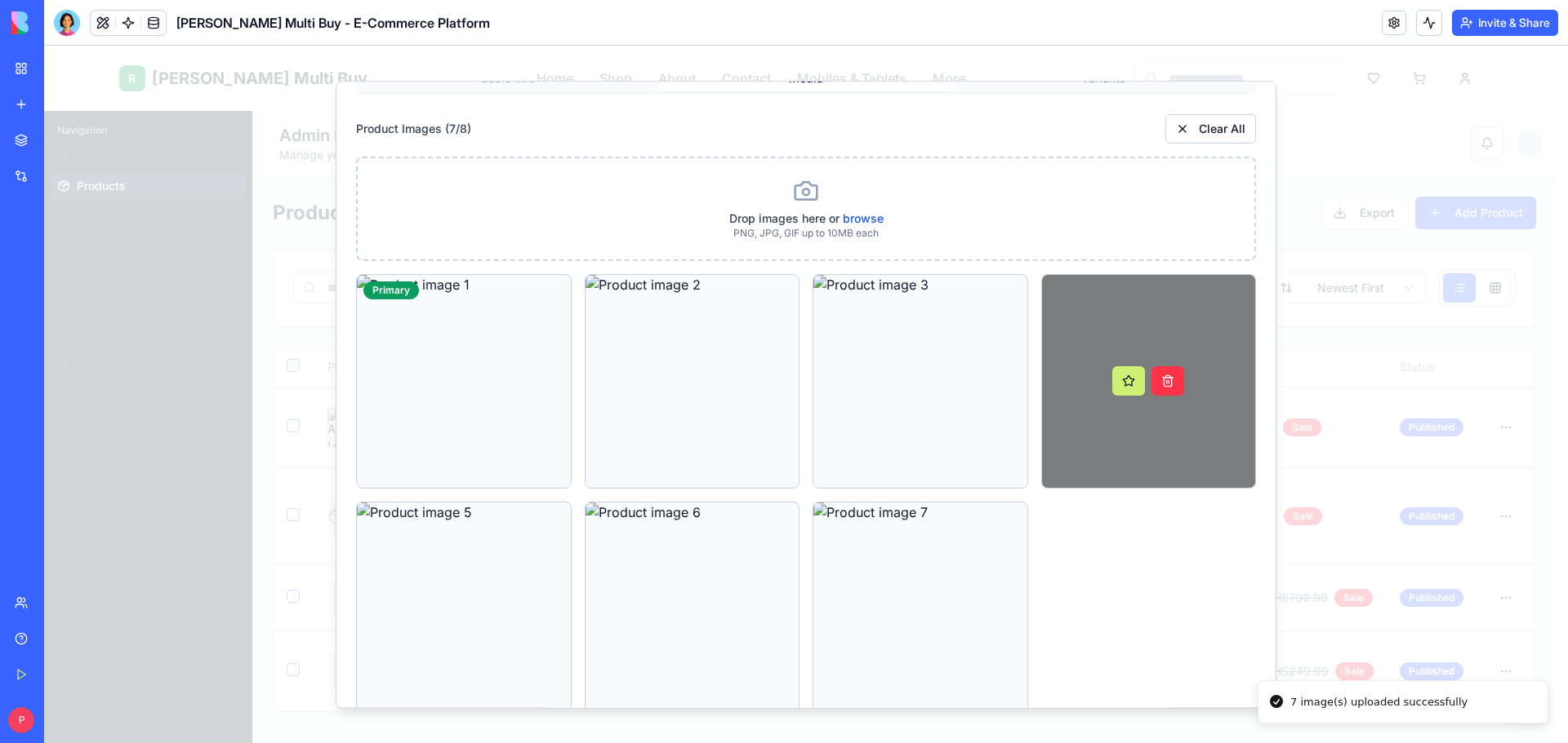
scroll to position [149, 0]
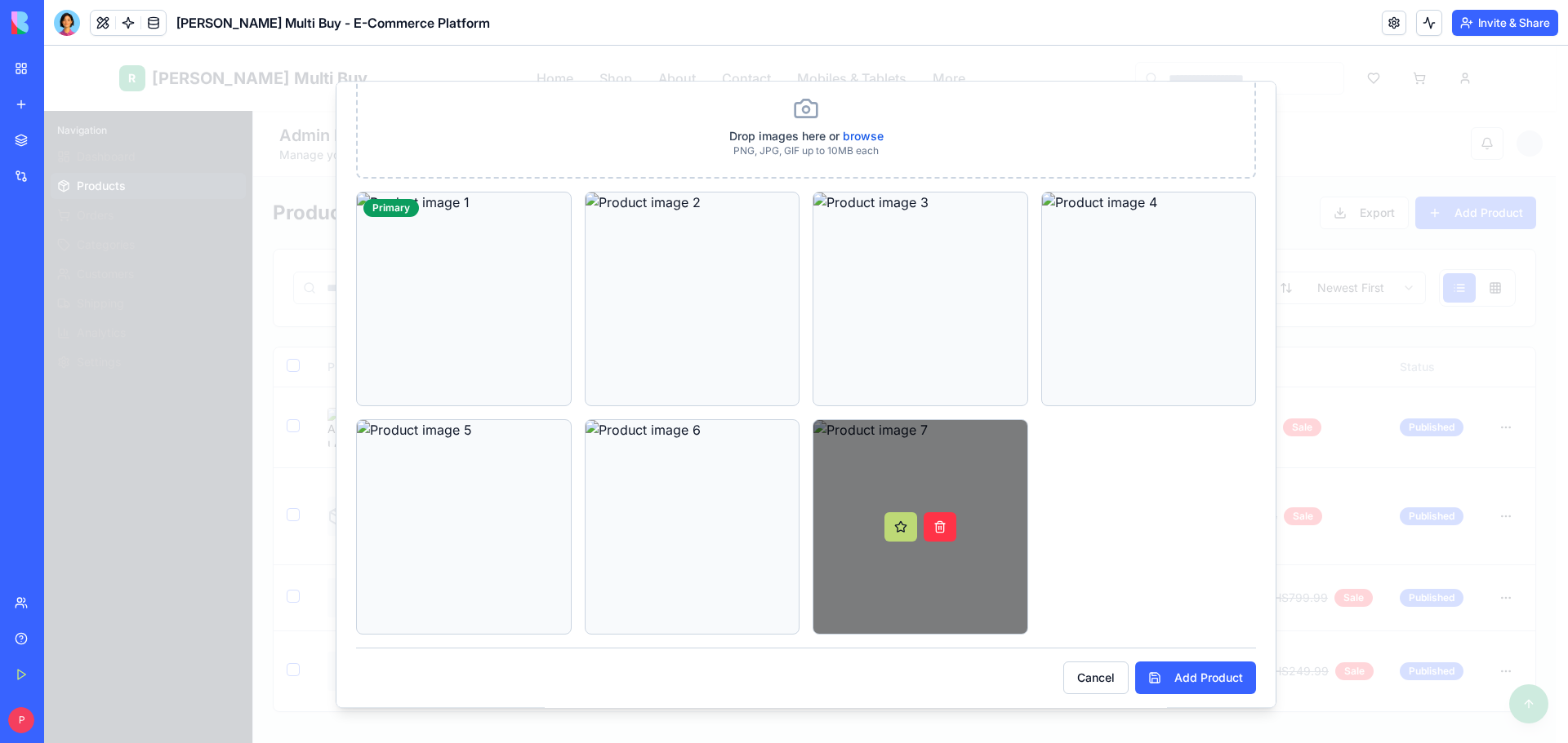
click at [895, 516] on button at bounding box center [901, 527] width 33 height 29
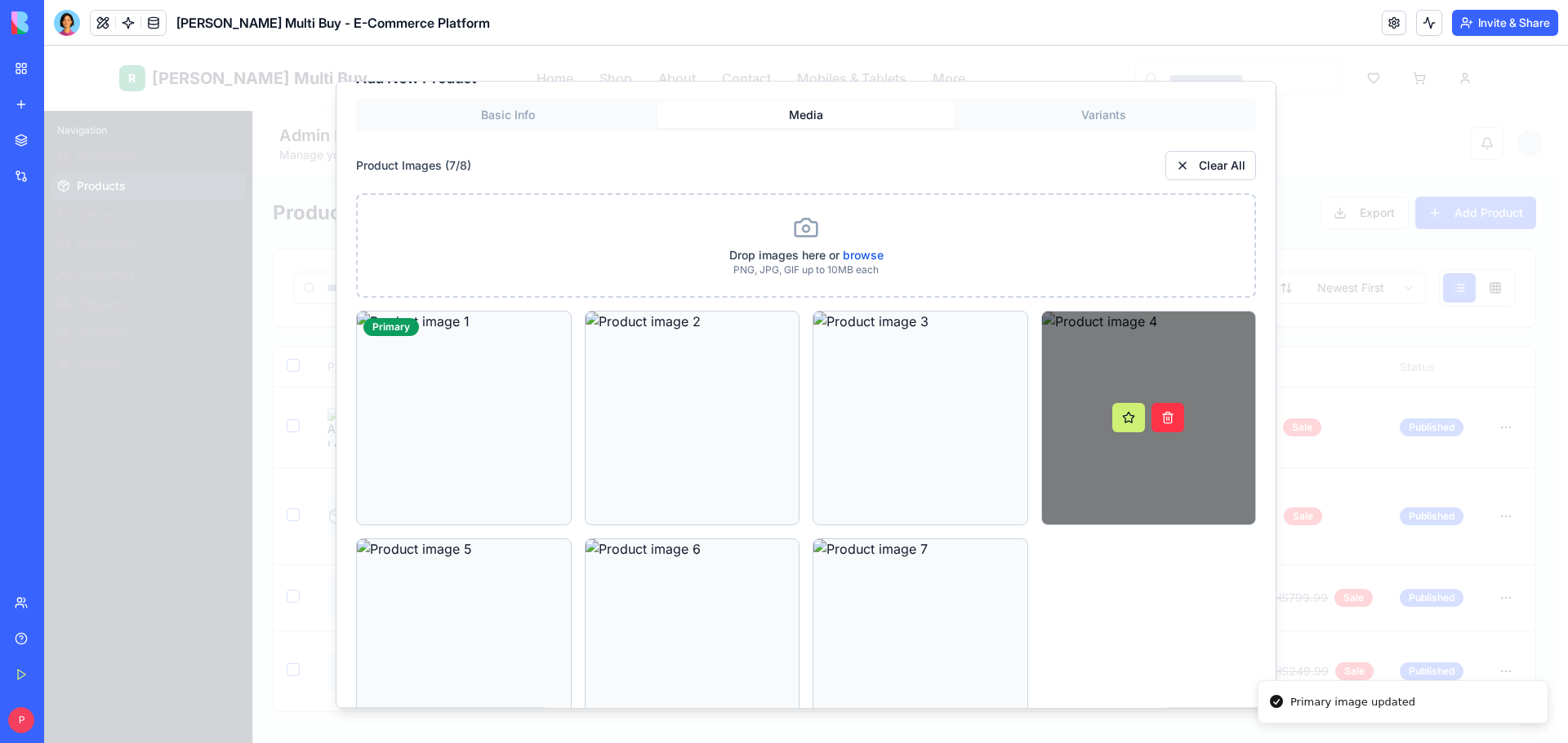
scroll to position [0, 0]
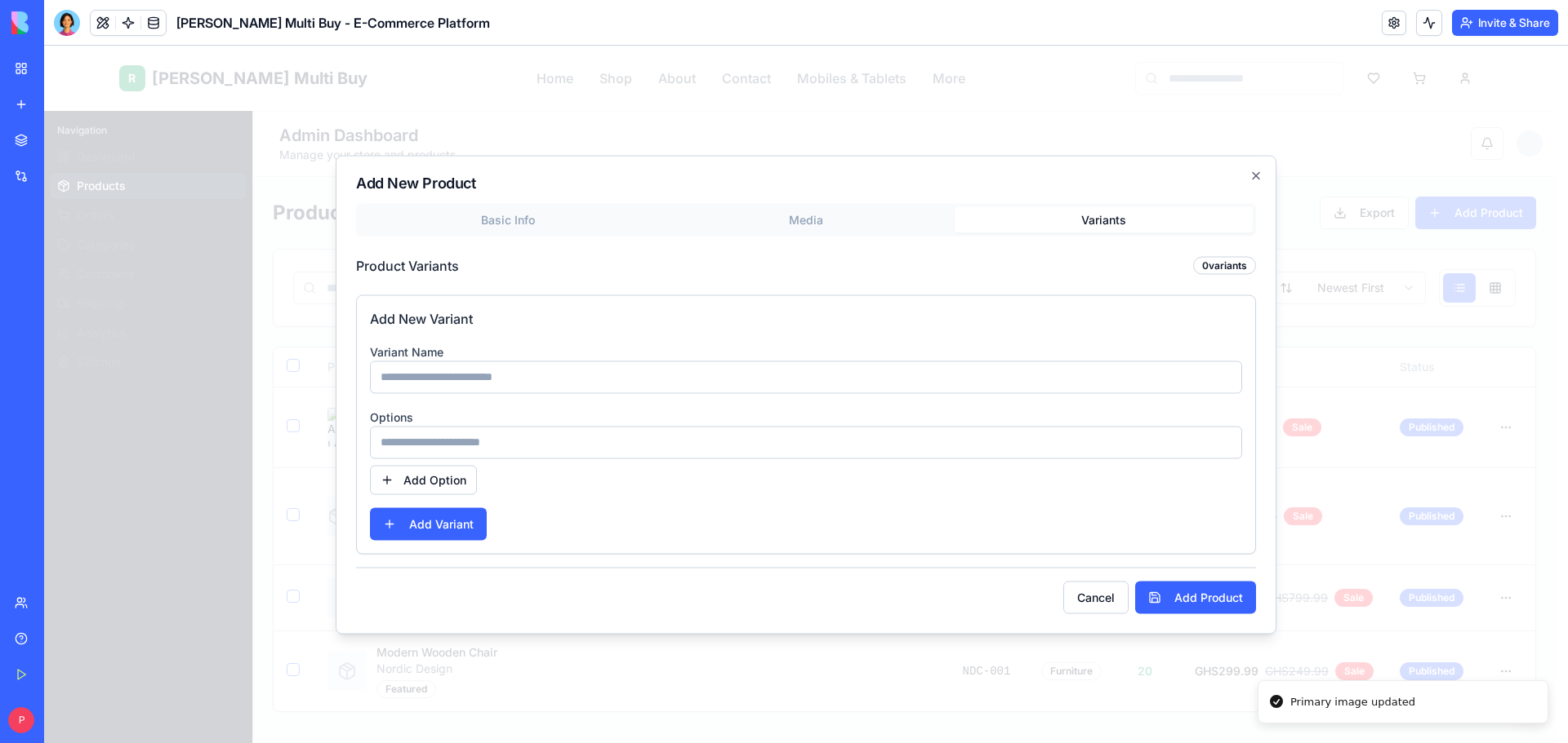
click at [1197, 597] on button "Add Product" at bounding box center [1195, 597] width 121 height 33
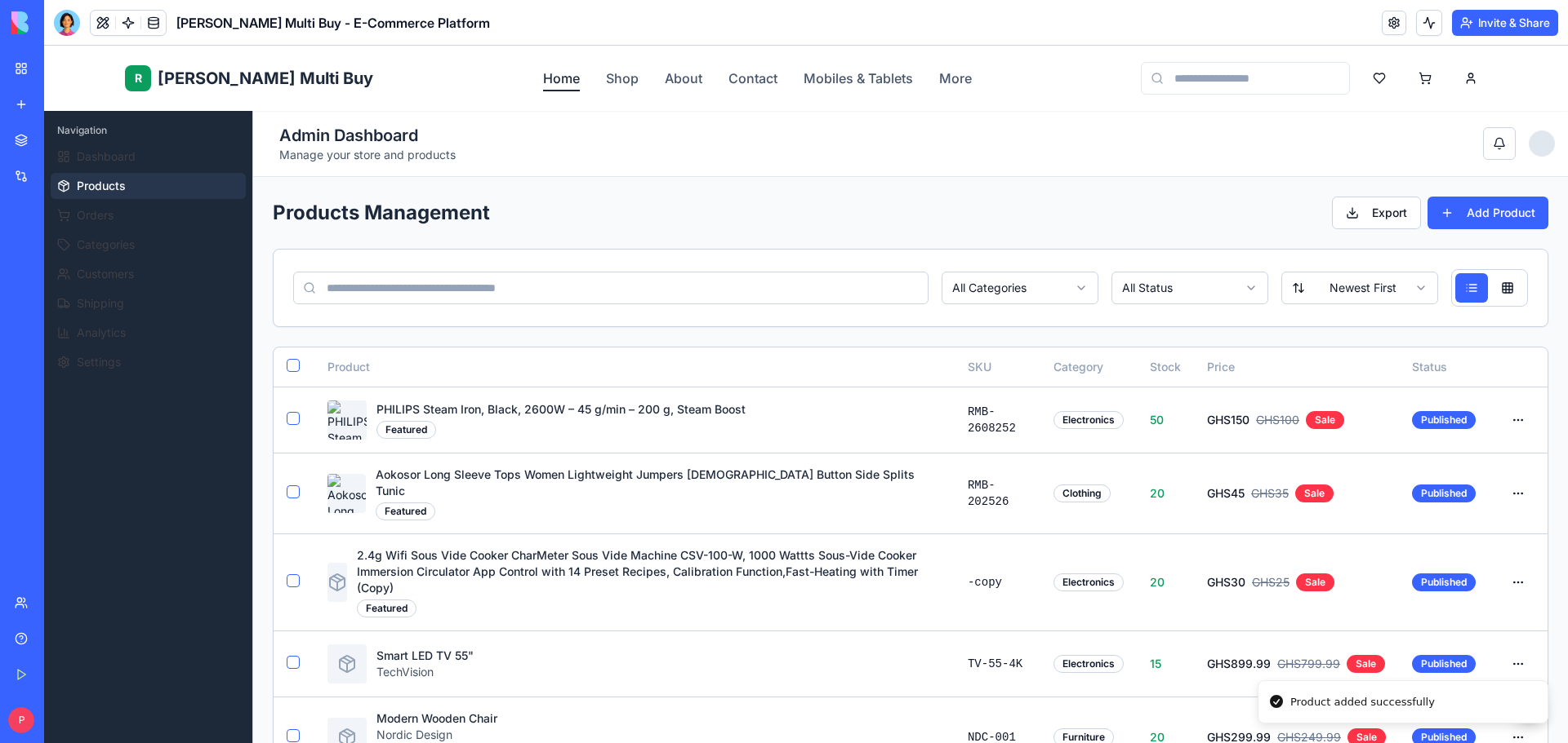
click at [543, 80] on link "Home" at bounding box center [561, 78] width 37 height 19
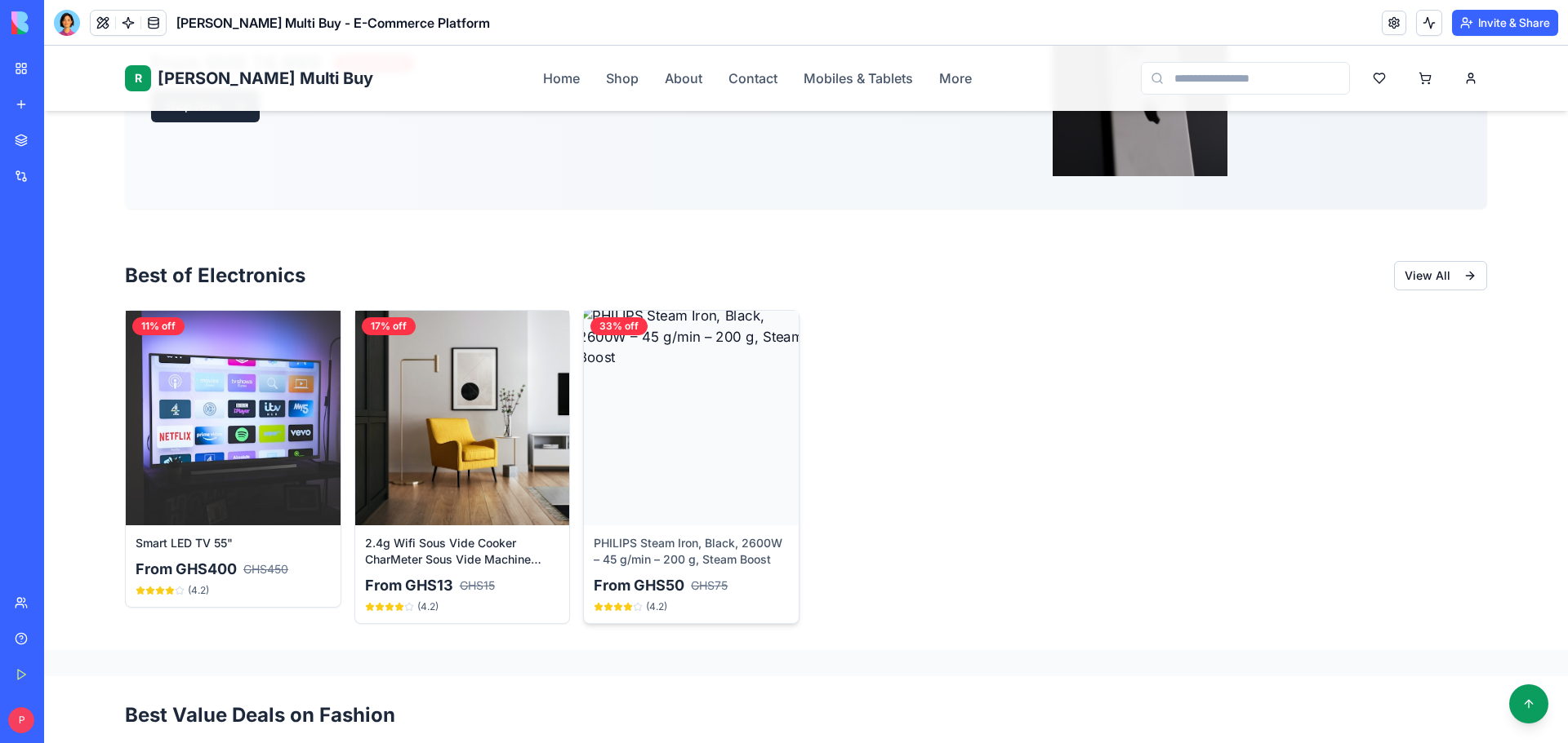
scroll to position [326, 0]
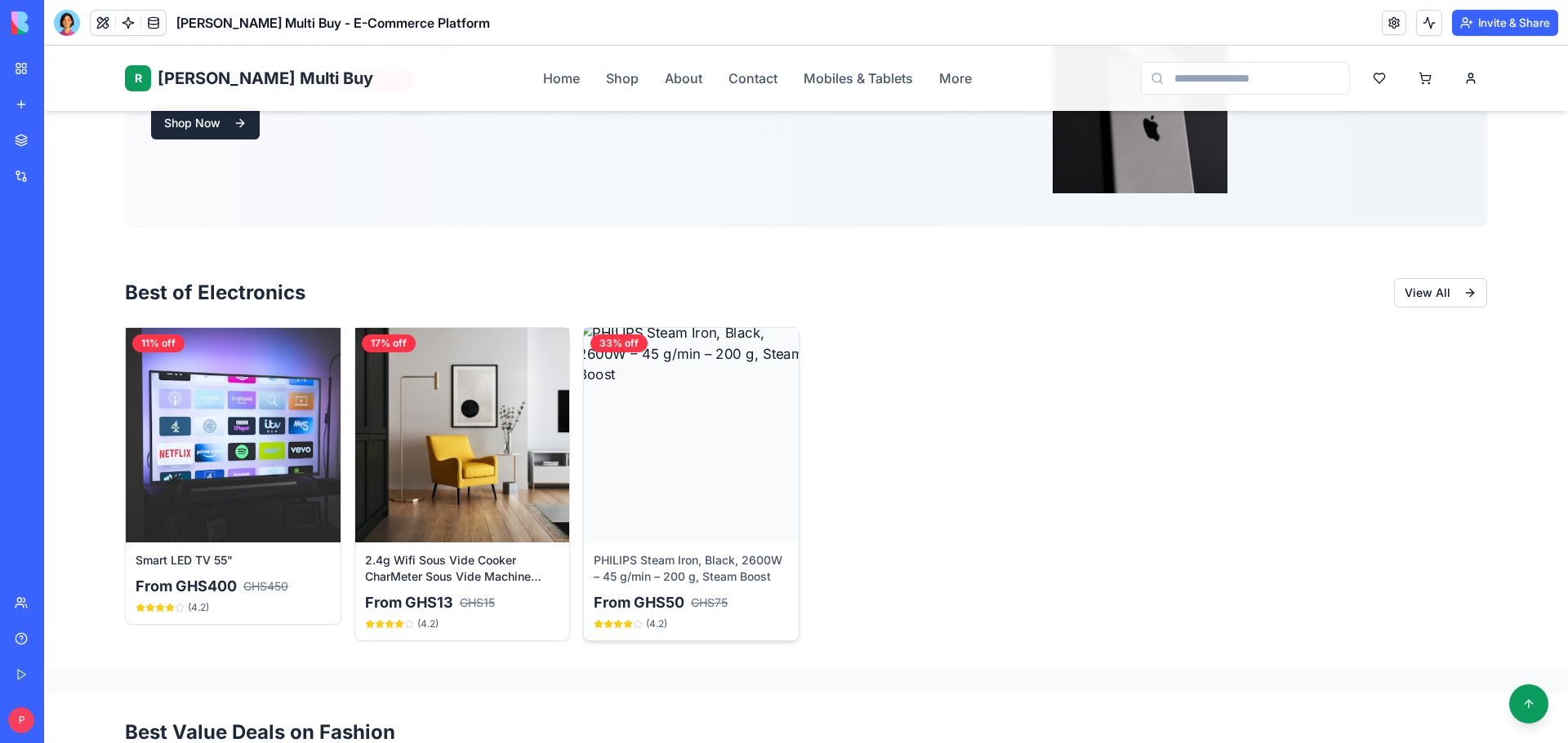
click at [627, 425] on img at bounding box center [692, 435] width 226 height 225
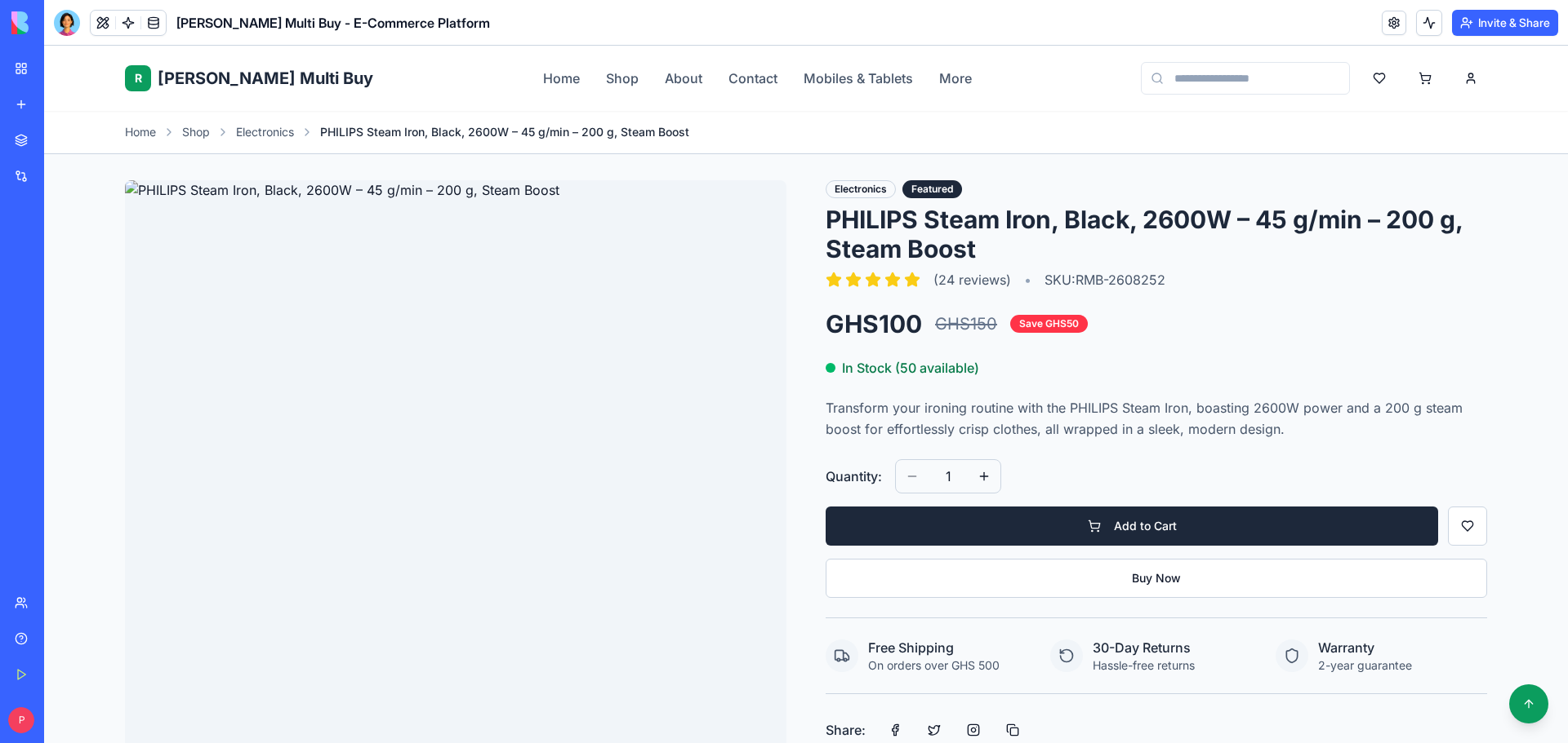
scroll to position [82, 0]
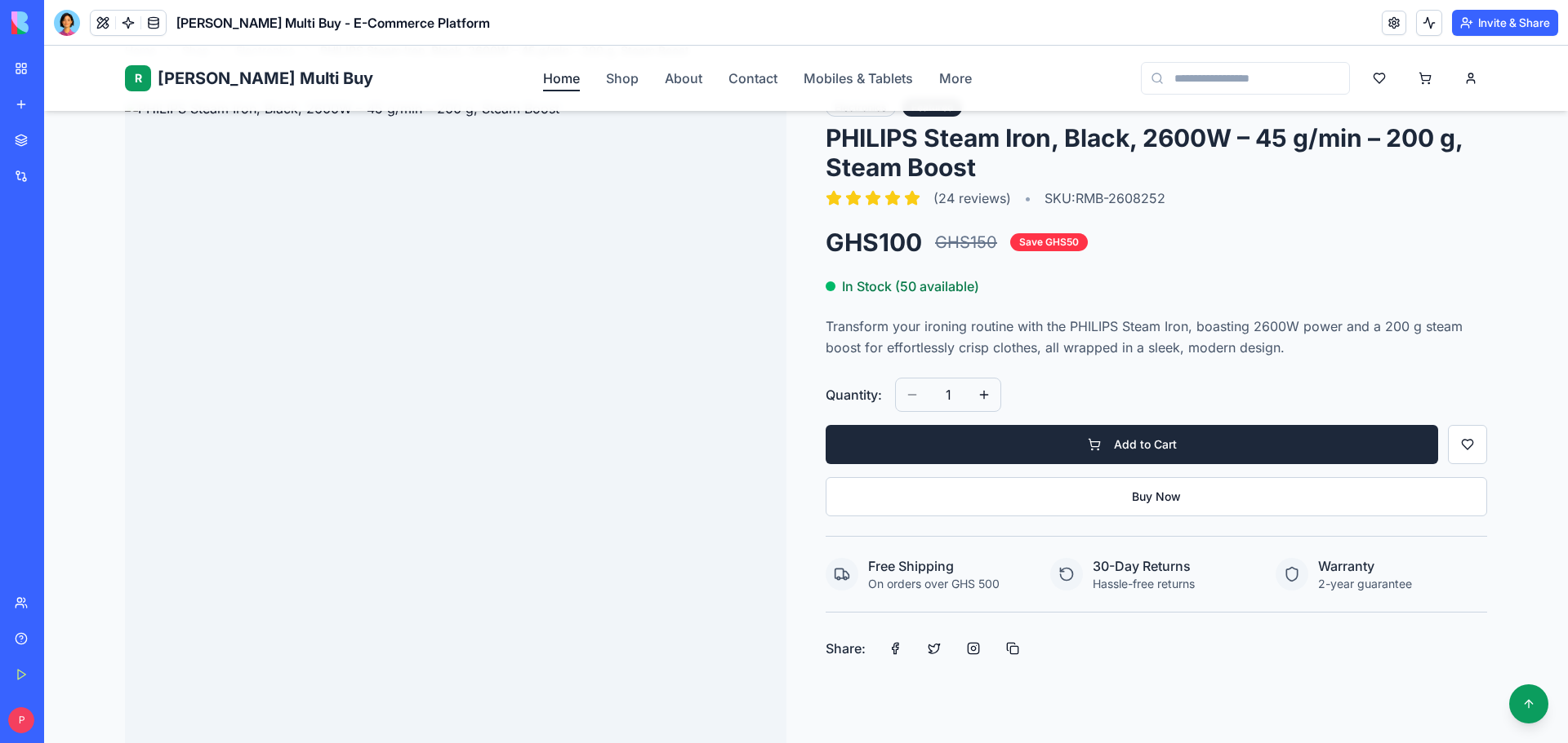
click at [543, 78] on link "Home" at bounding box center [561, 78] width 37 height 19
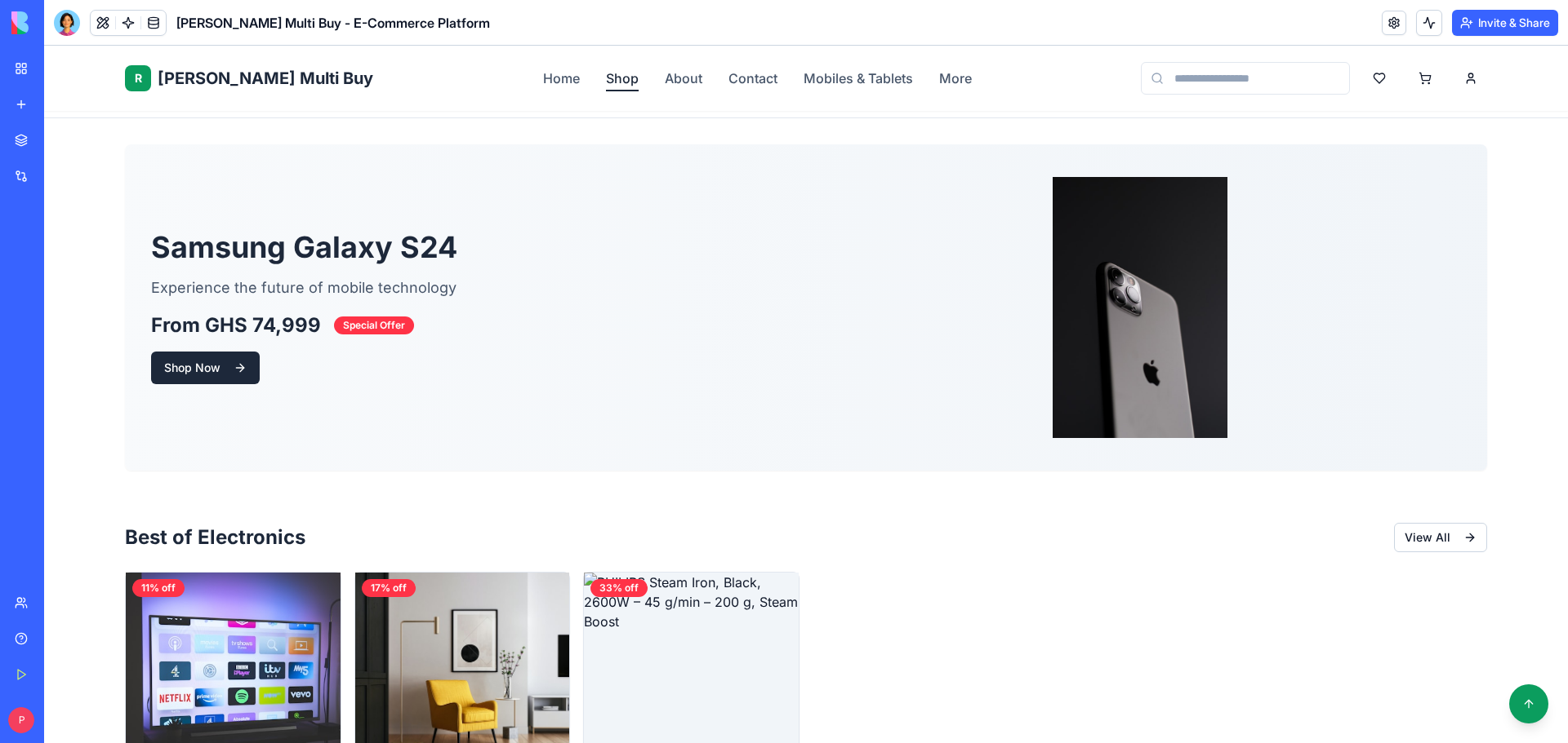
click at [606, 85] on link "Shop" at bounding box center [622, 78] width 33 height 19
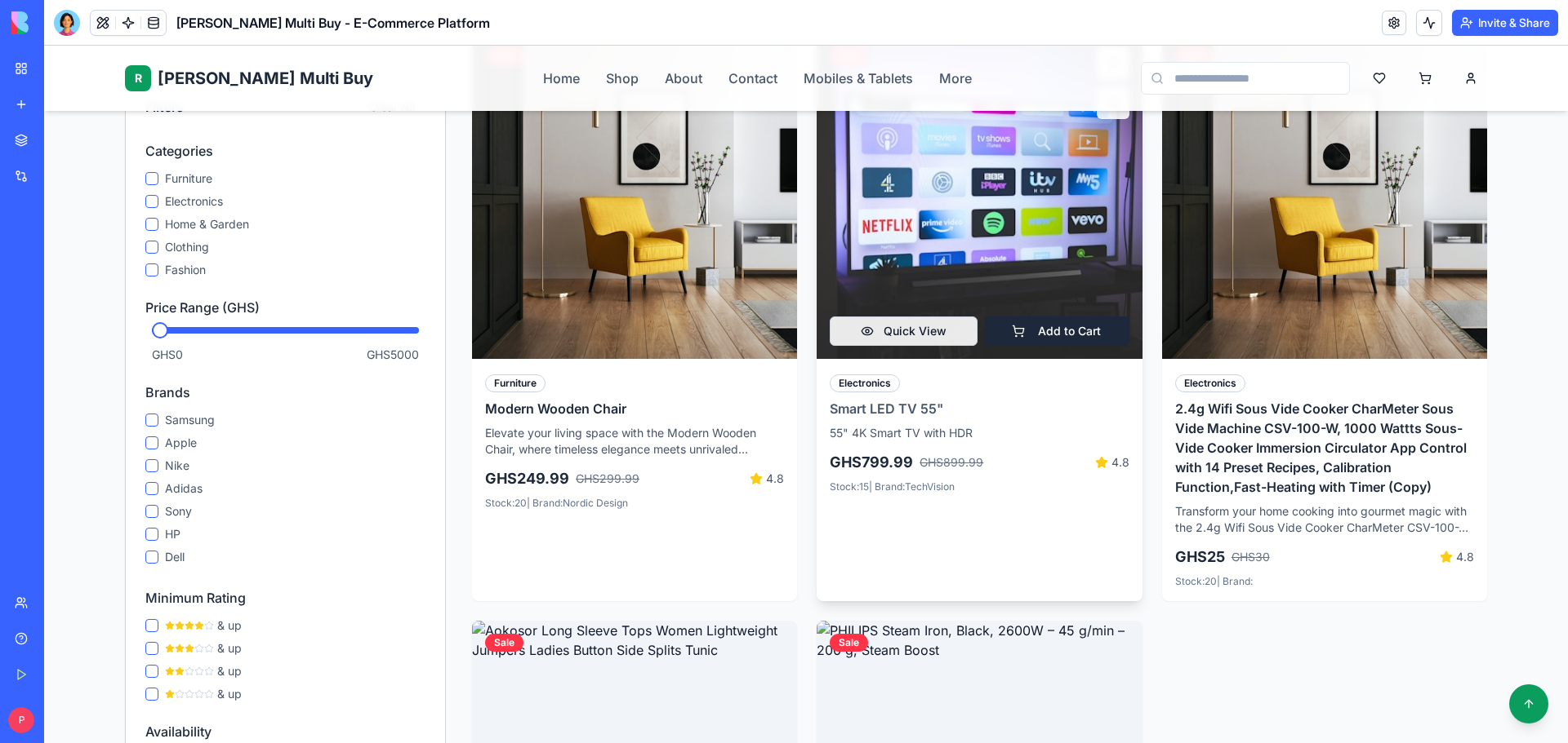
scroll to position [245, 0]
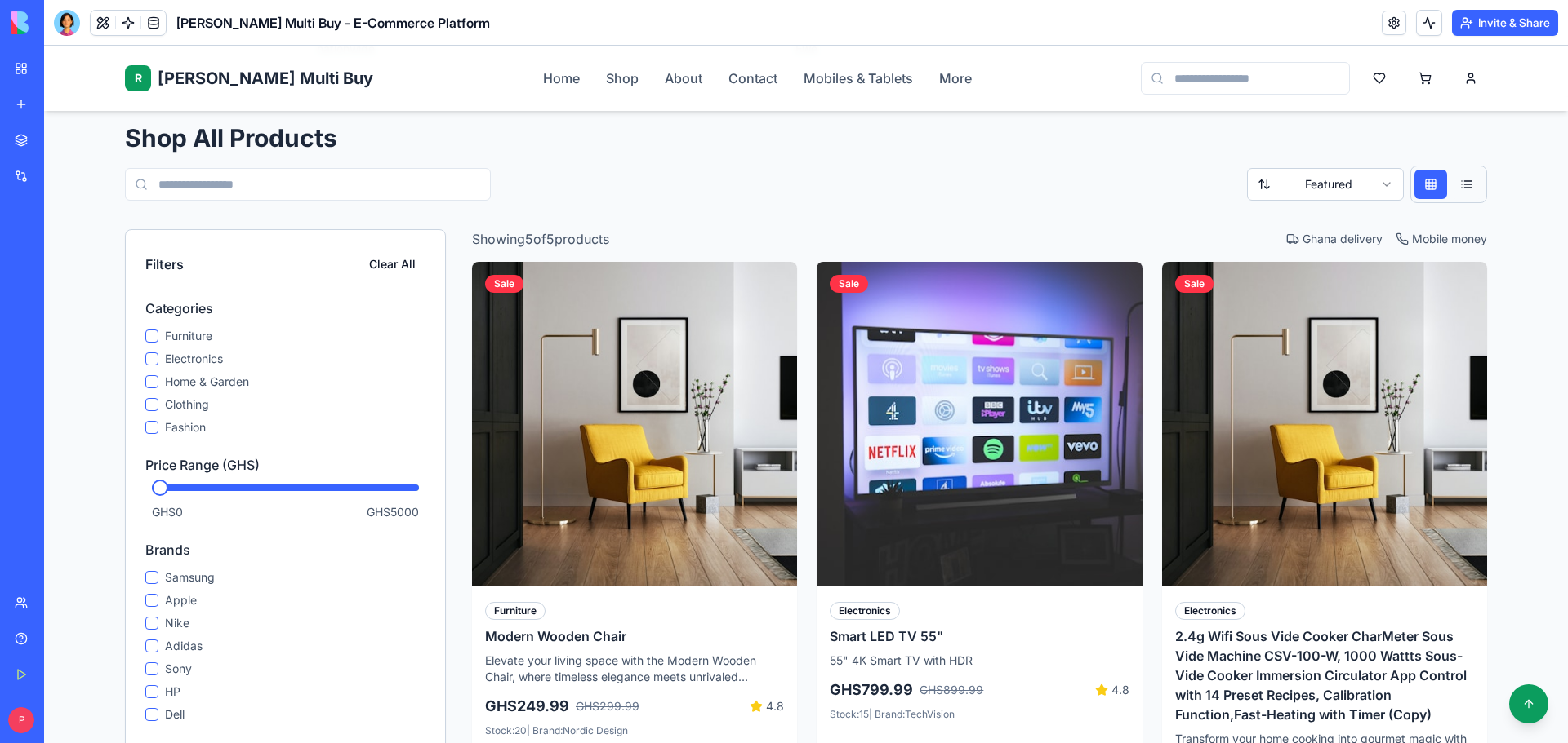
click at [1450, 169] on button at bounding box center [1466, 184] width 33 height 29
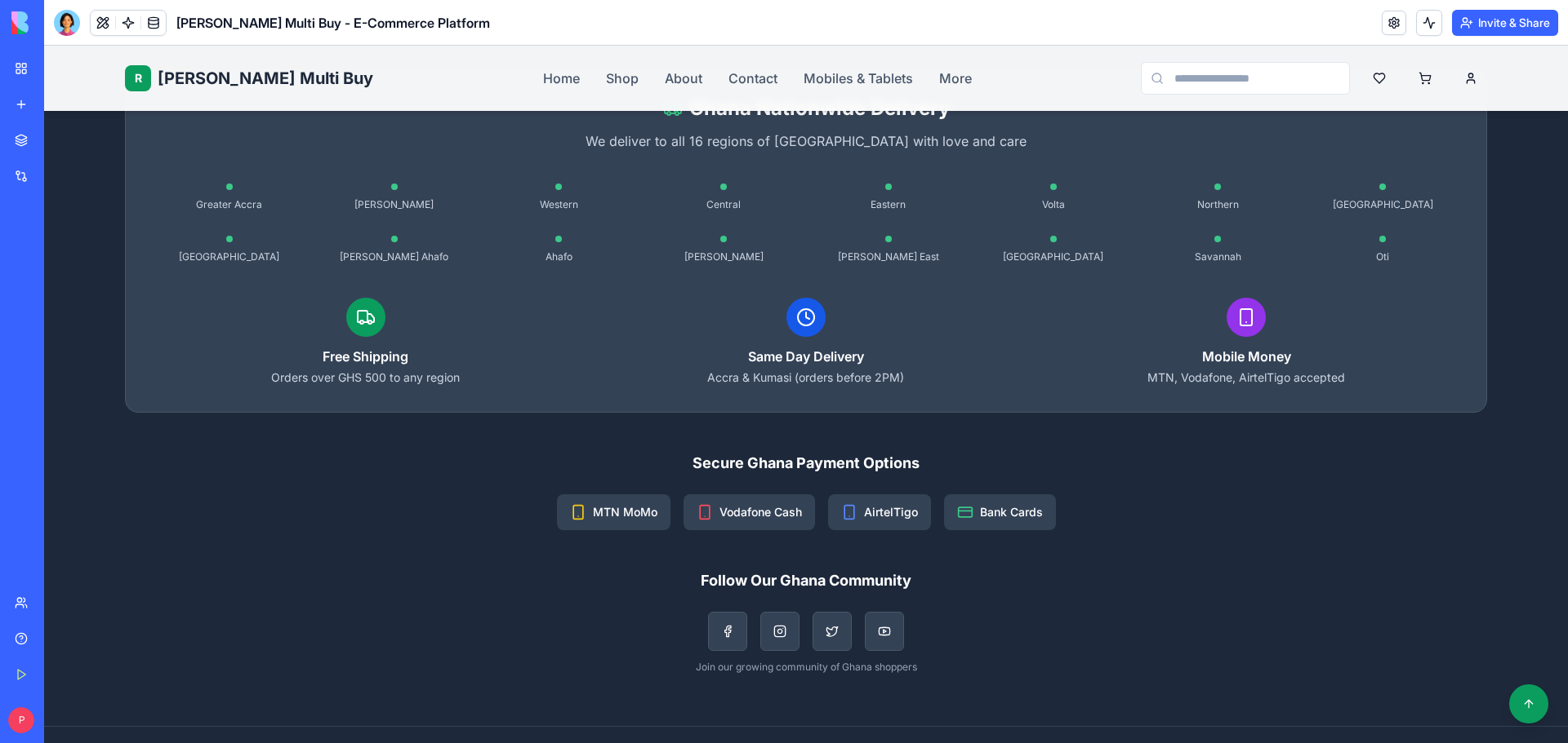
scroll to position [2251, 0]
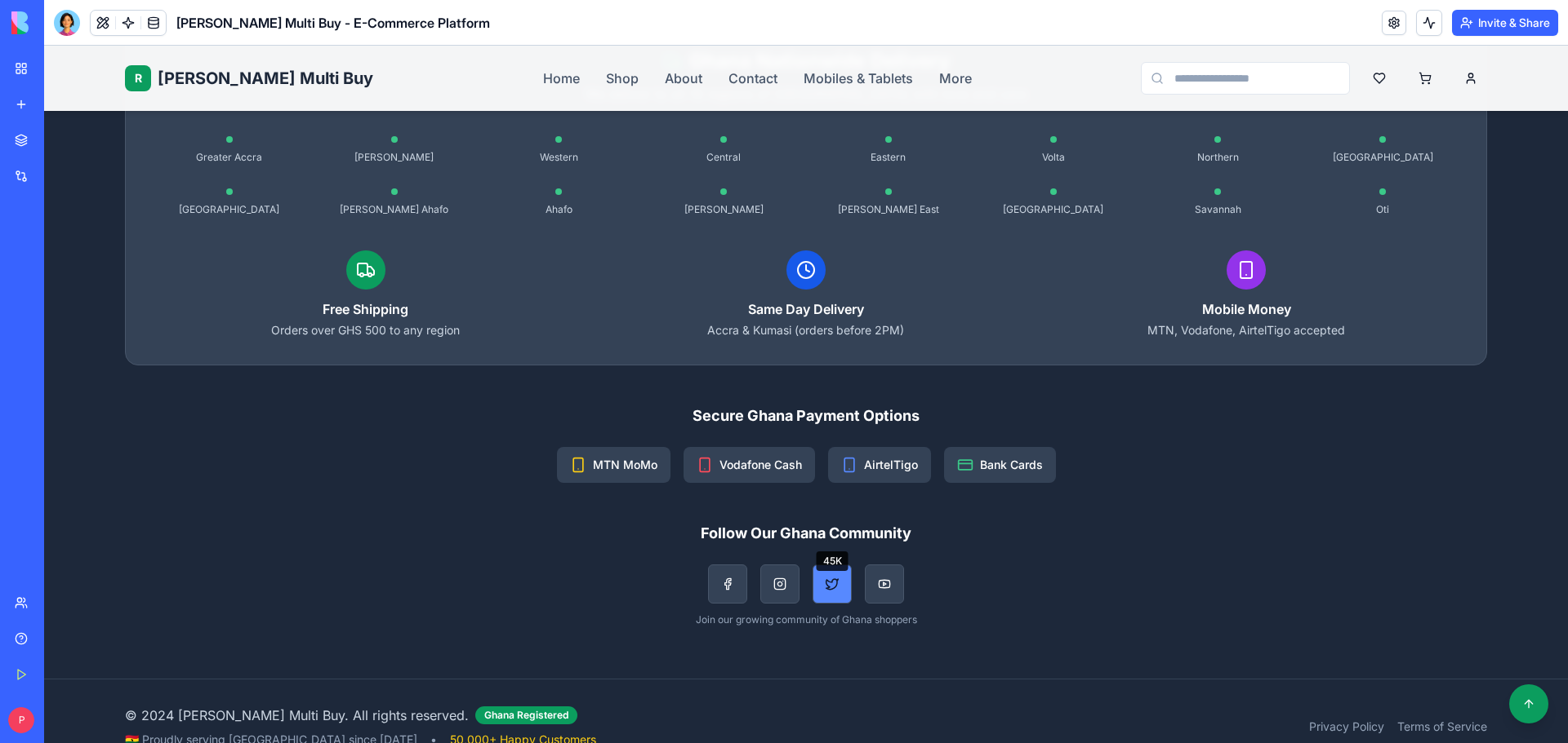
click at [834, 565] on button "45K" at bounding box center [832, 584] width 39 height 39
click at [781, 564] on button "85K" at bounding box center [779, 584] width 39 height 39
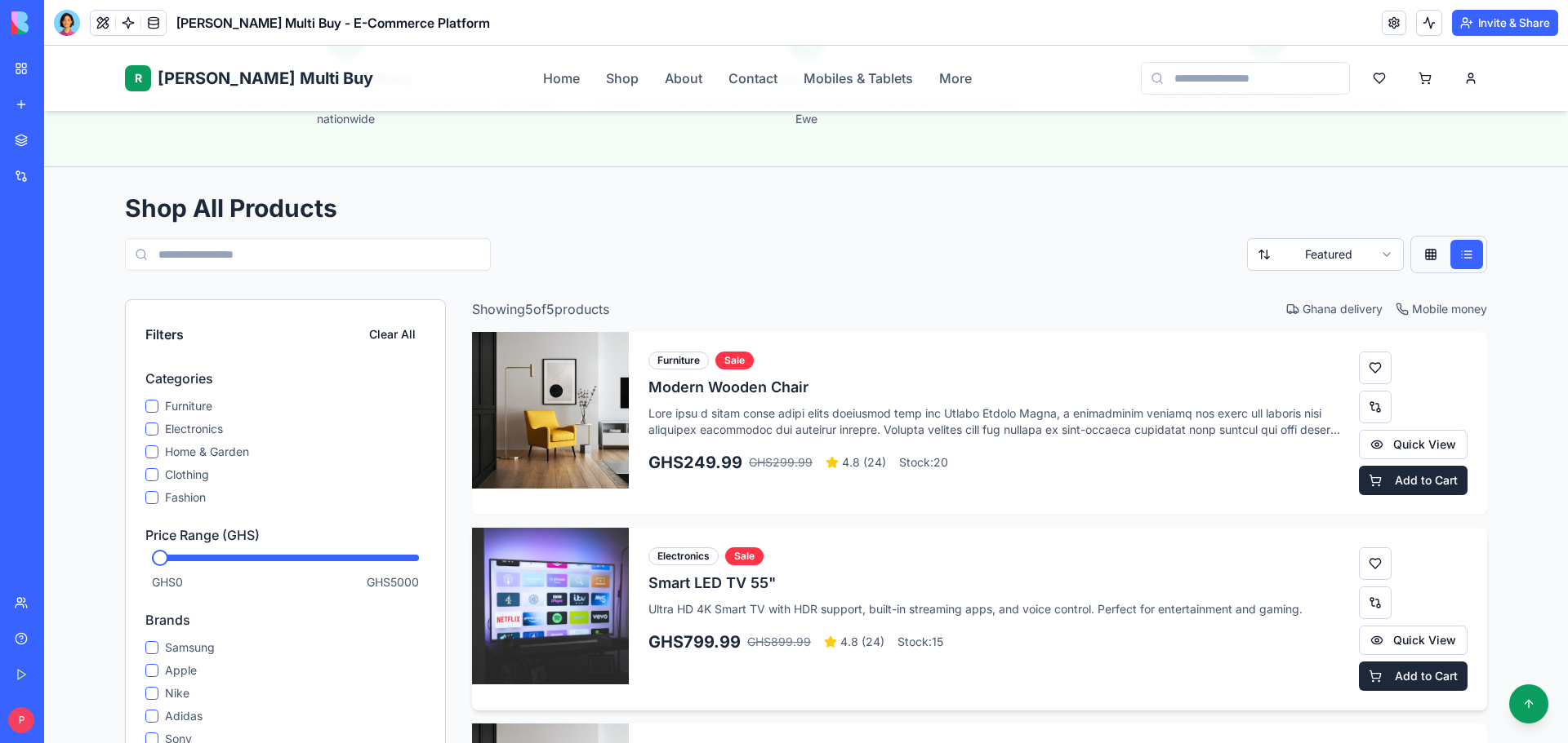
scroll to position [0, 0]
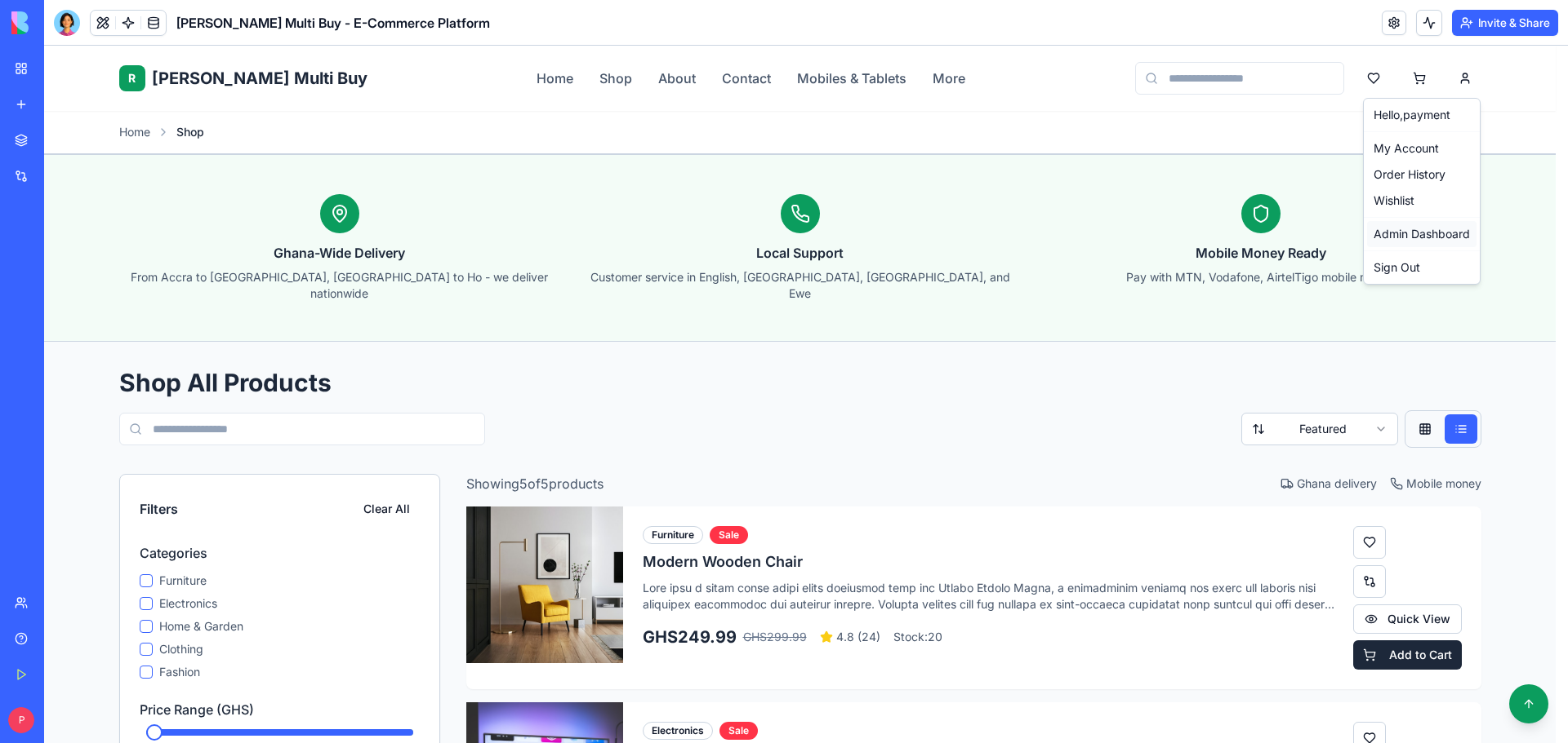
click at [1435, 234] on link "Admin Dashboard" at bounding box center [1421, 234] width 109 height 26
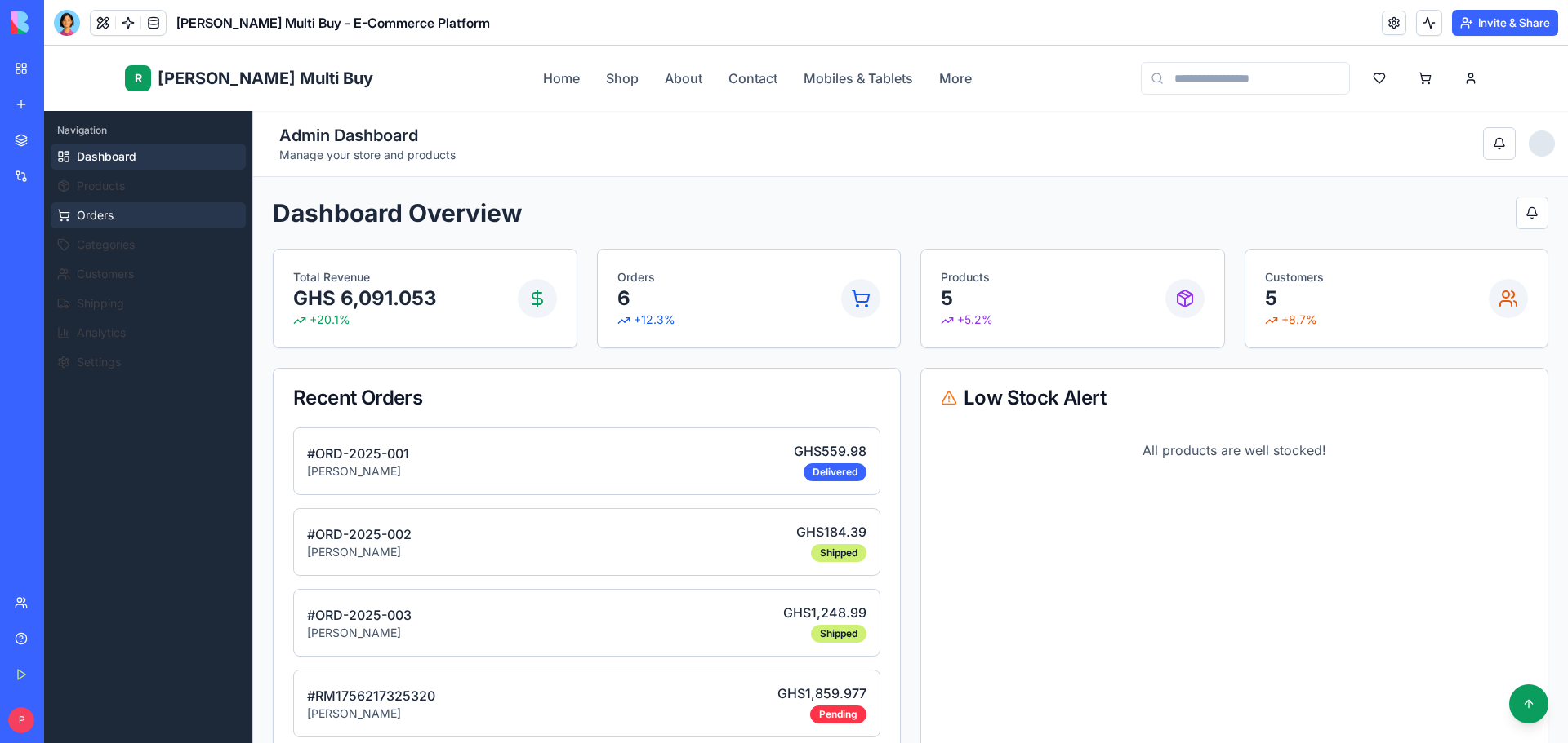
click at [121, 210] on button "Orders" at bounding box center [149, 215] width 195 height 26
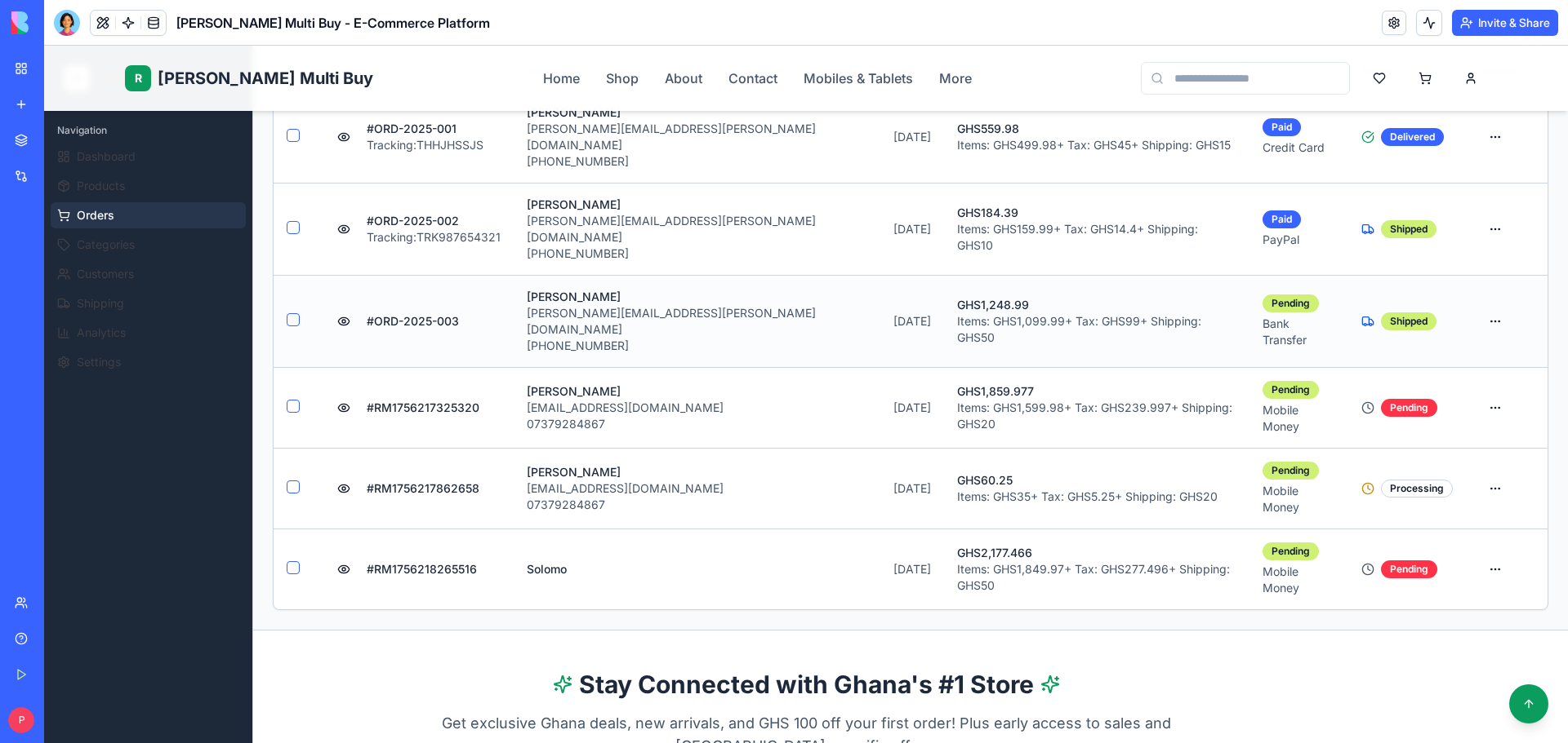
scroll to position [489, 0]
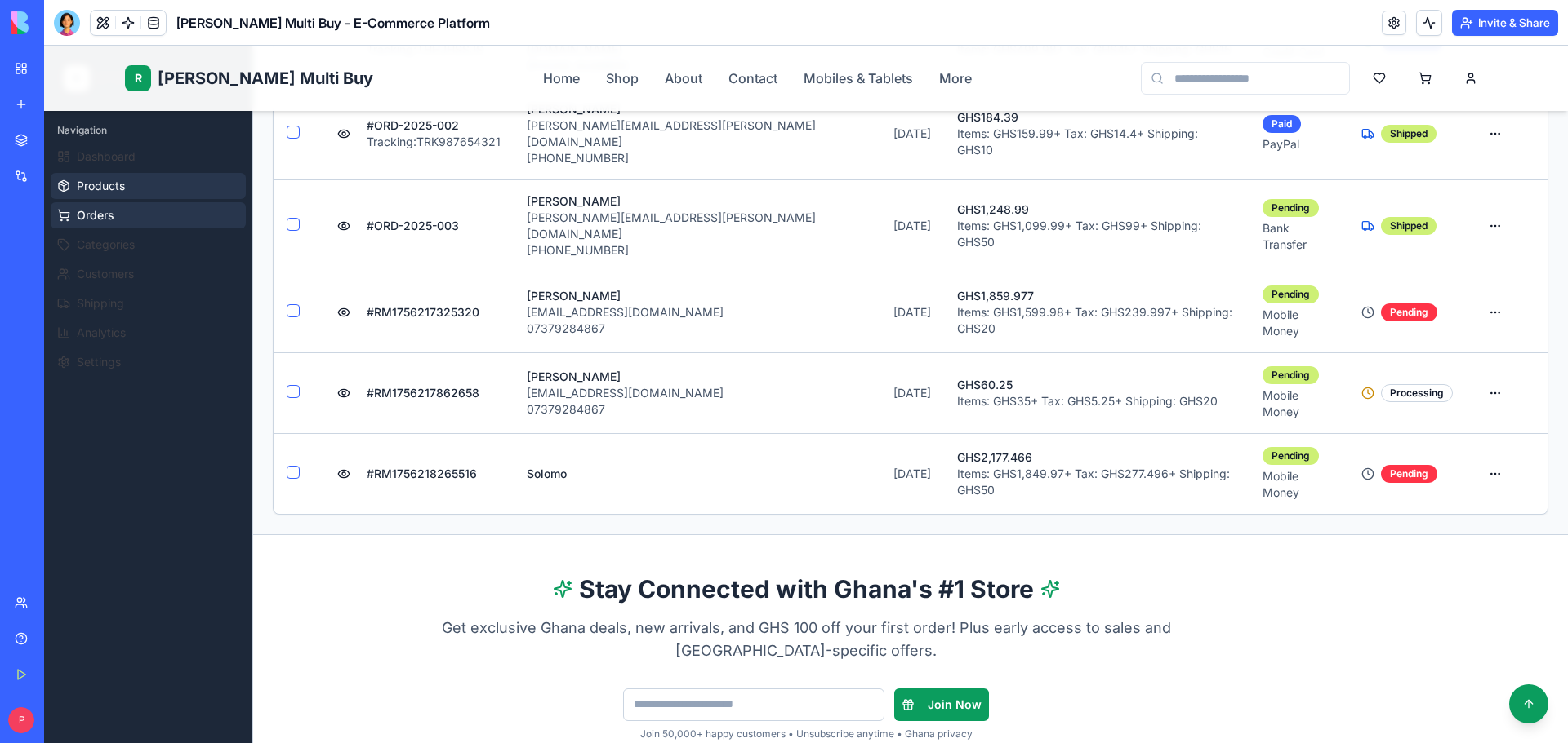
click at [111, 190] on span "Products" at bounding box center [101, 186] width 48 height 17
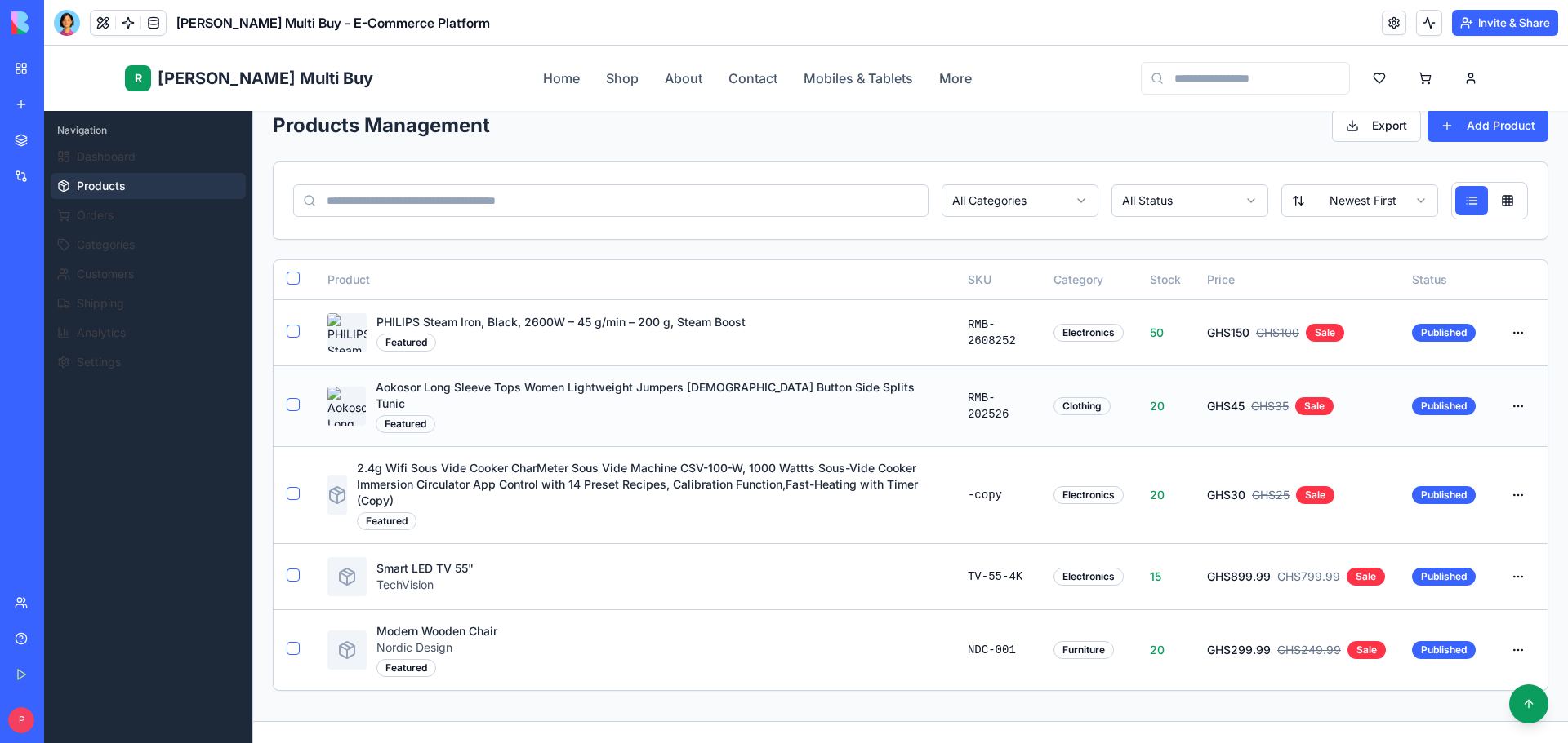
scroll to position [0, 0]
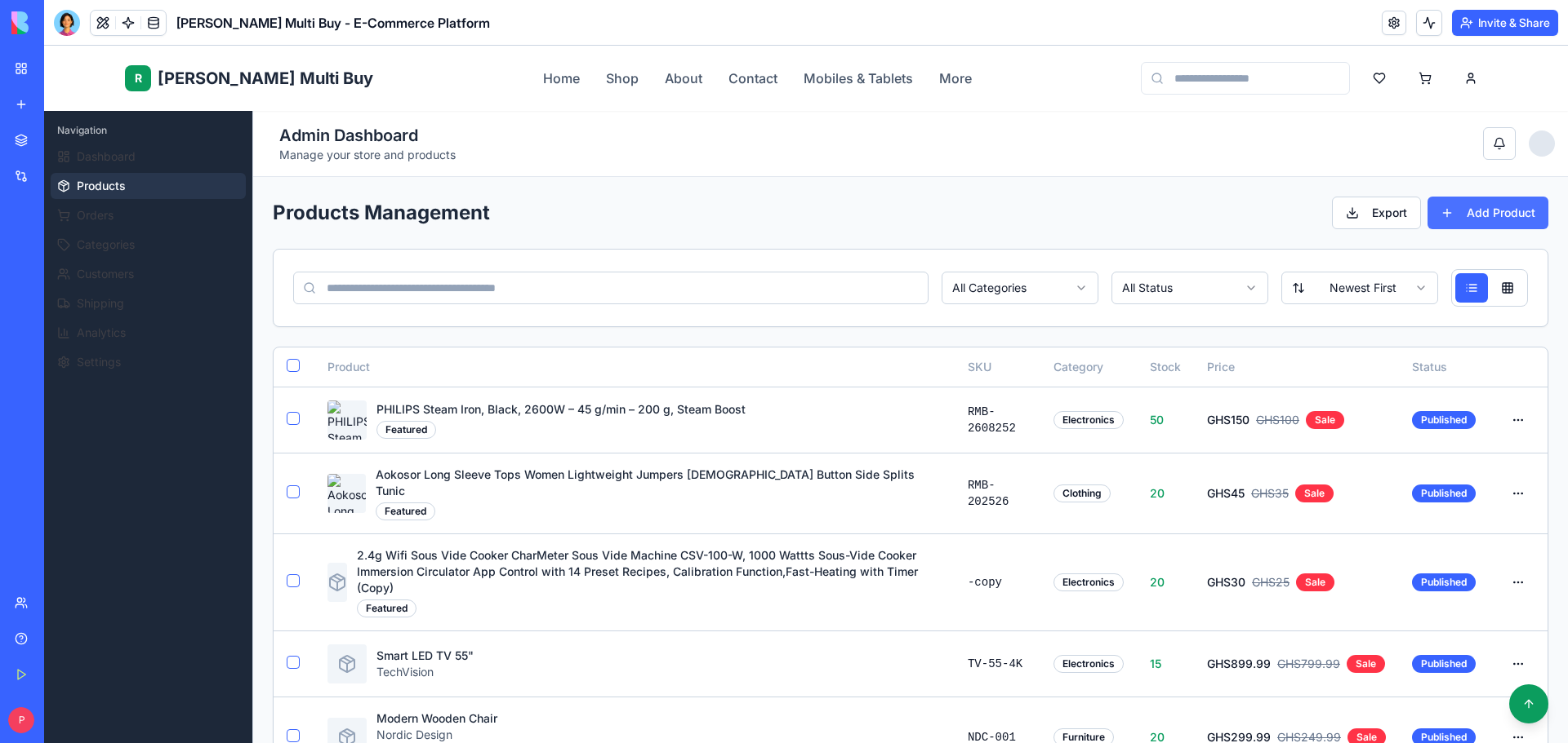
click at [1429, 220] on button "Add Product" at bounding box center [1488, 213] width 121 height 33
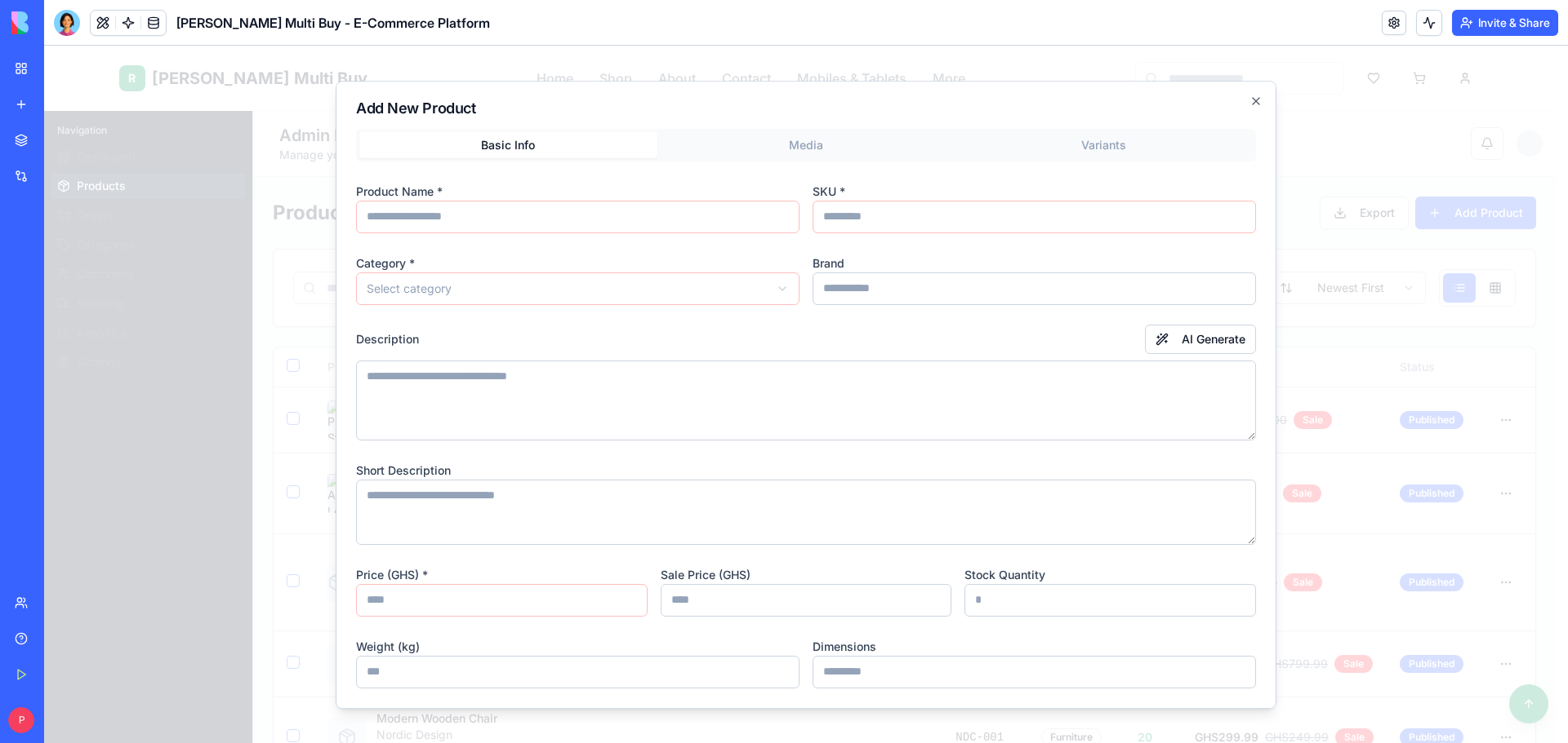
click at [366, 220] on input at bounding box center [577, 216] width 444 height 33
paste input "**********"
type input "**********"
click at [982, 230] on input at bounding box center [1034, 216] width 444 height 33
type input "**********"
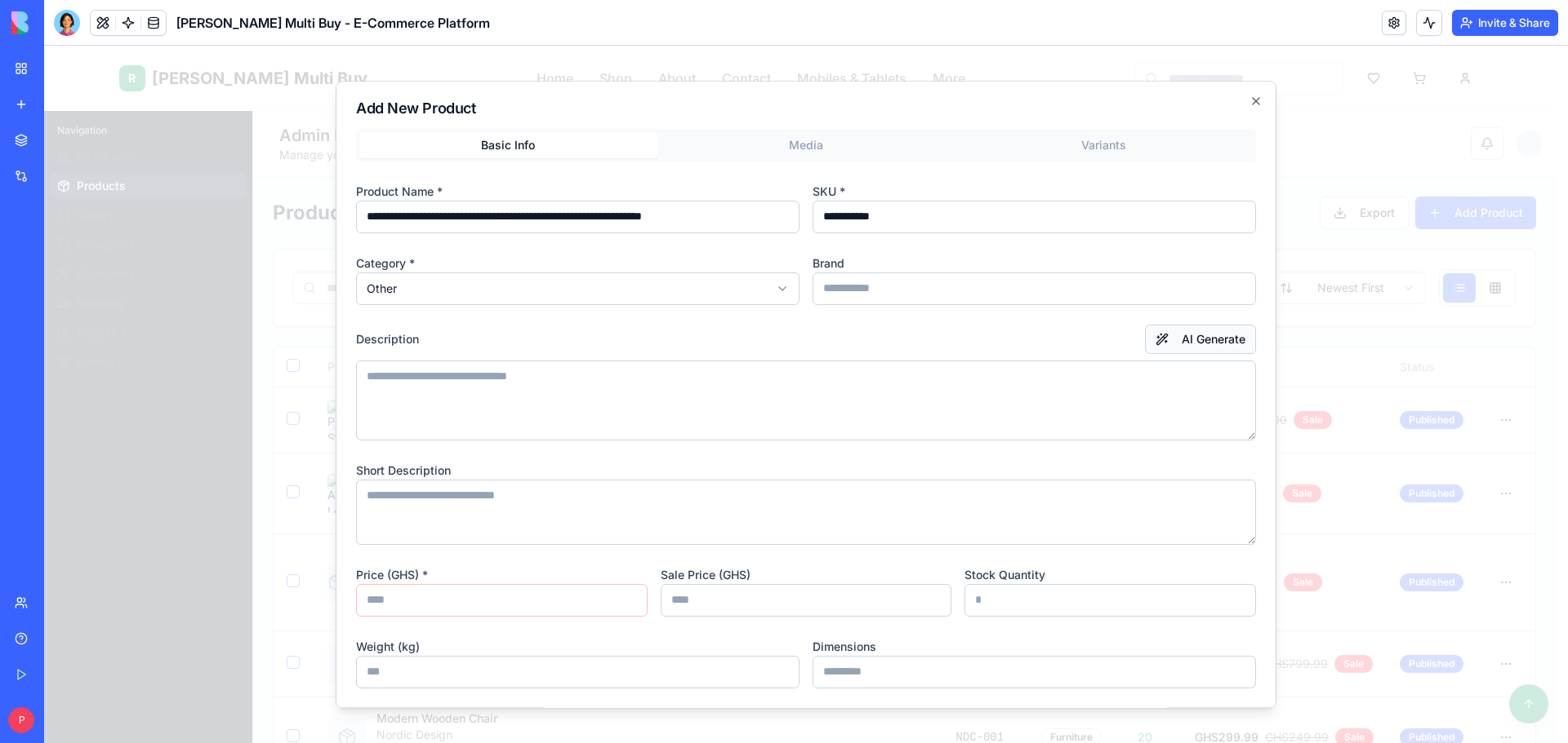
click at [1231, 347] on button "AI Generate" at bounding box center [1200, 339] width 111 height 29
click at [459, 599] on input "number" at bounding box center [501, 600] width 292 height 33
type input "**"
click at [707, 604] on input "number" at bounding box center [806, 600] width 292 height 33
type input "**"
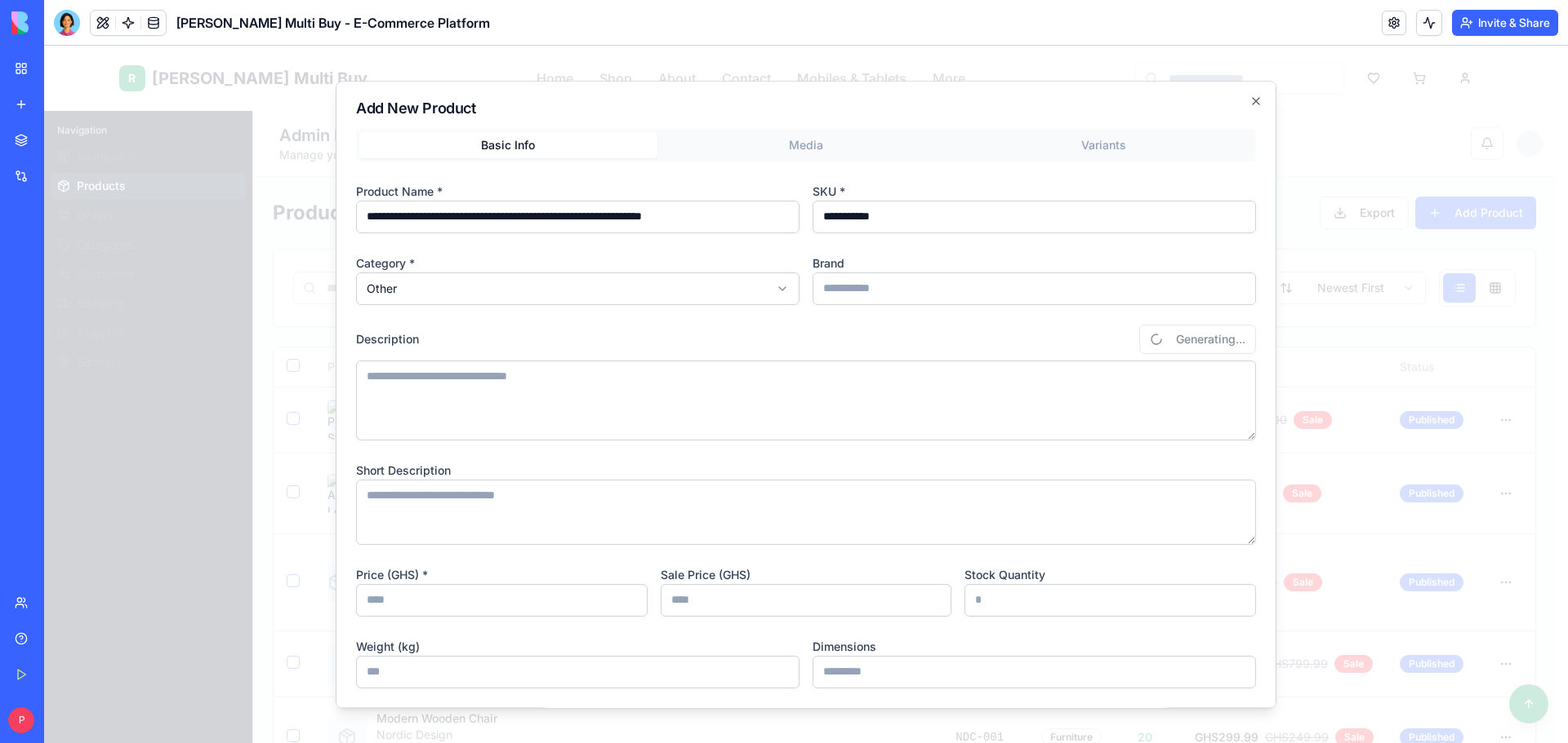
click at [956, 595] on div "Price (GHS) * ** Sale Price (GHS) ** Stock Quantity" at bounding box center [805, 590] width 900 height 53
click at [964, 600] on input "number" at bounding box center [1109, 600] width 292 height 33
type input "*"
type textarea "**********"
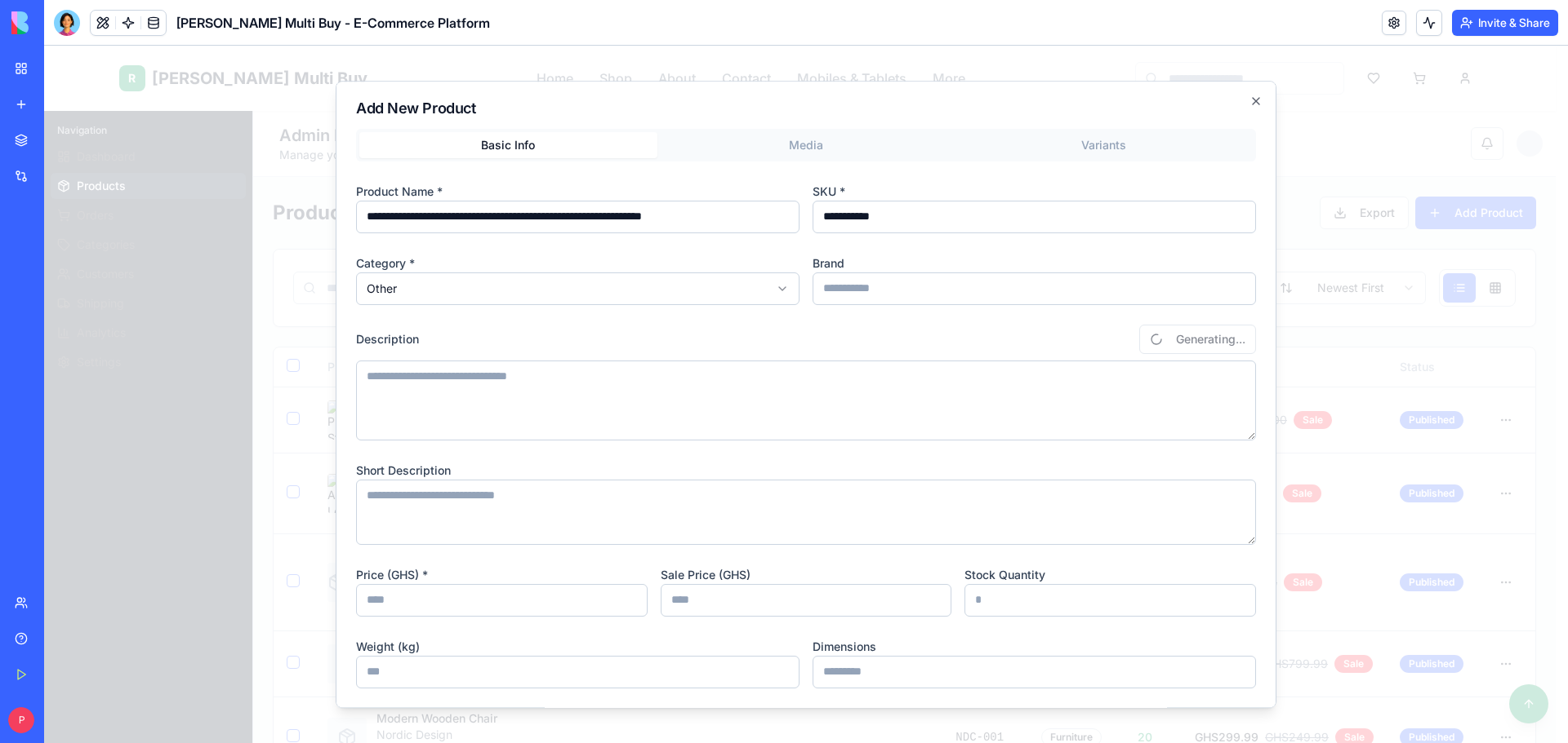
type input "**********"
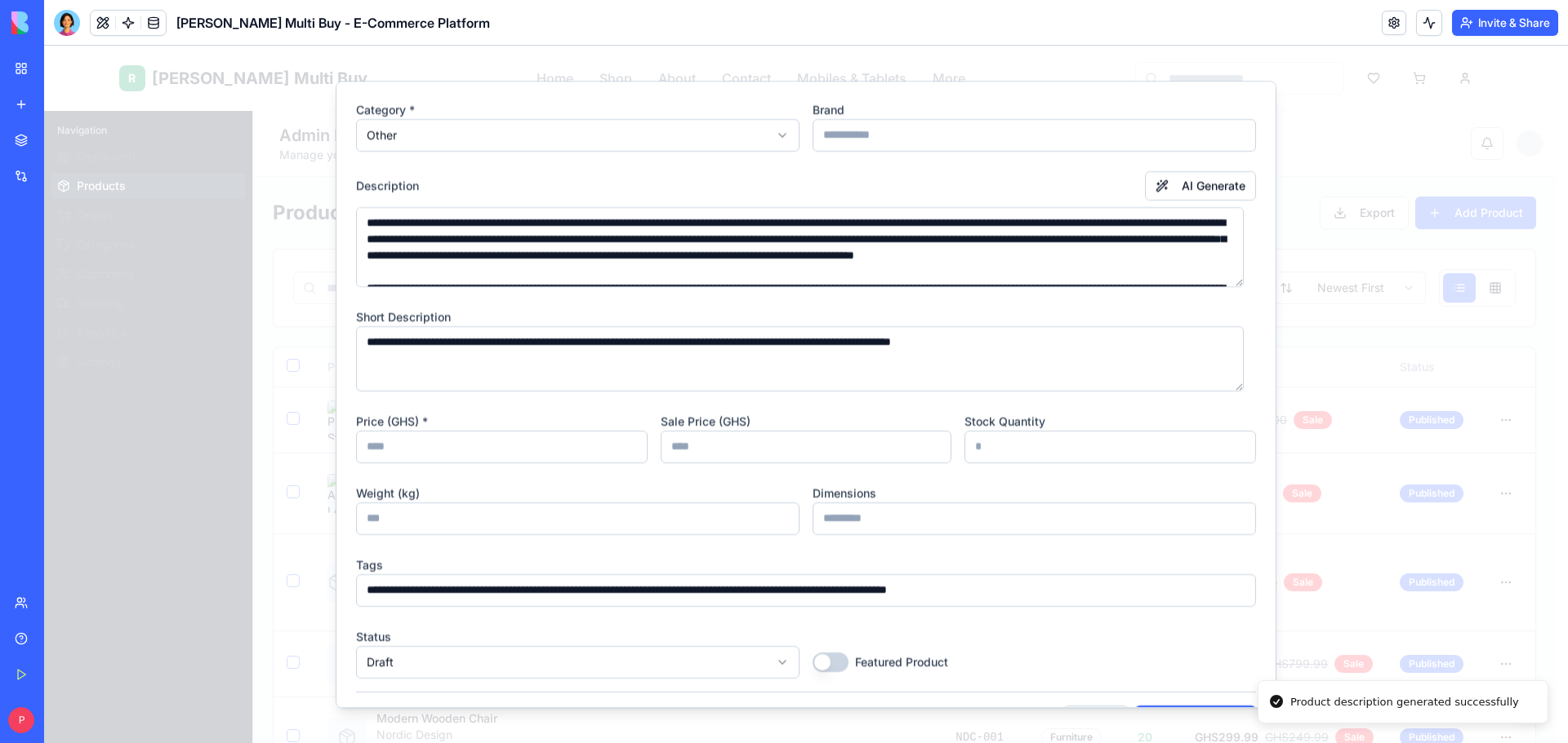
scroll to position [163, 0]
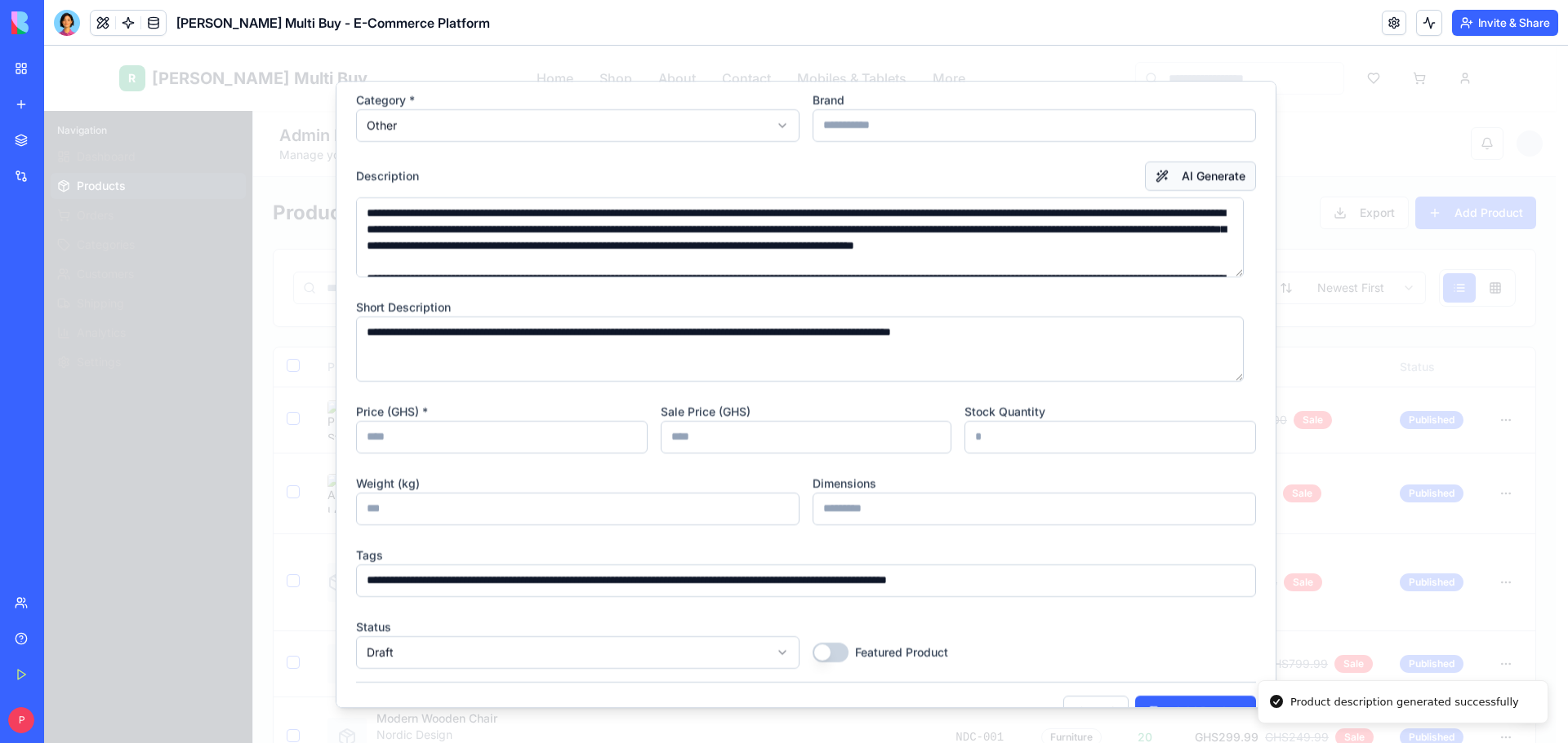
type input "**"
click at [1204, 171] on button "AI Generate" at bounding box center [1200, 176] width 111 height 29
click at [486, 505] on input "number" at bounding box center [577, 508] width 444 height 33
type input "*"
click at [805, 510] on div "Weight (kg) * Dimensions" at bounding box center [805, 499] width 900 height 53
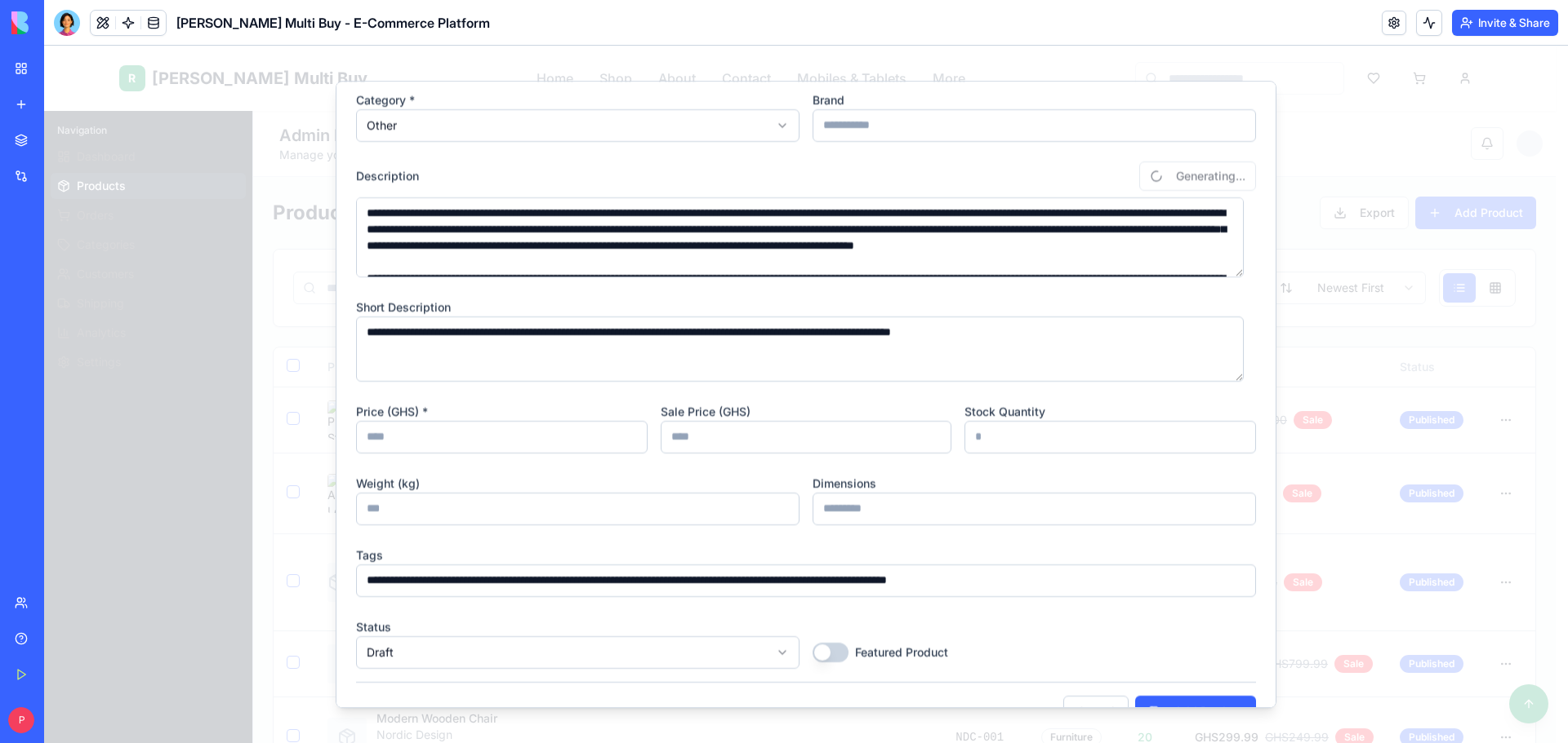
click at [813, 510] on input at bounding box center [1034, 508] width 444 height 33
type input "********"
type textarea "**********"
type input "**********"
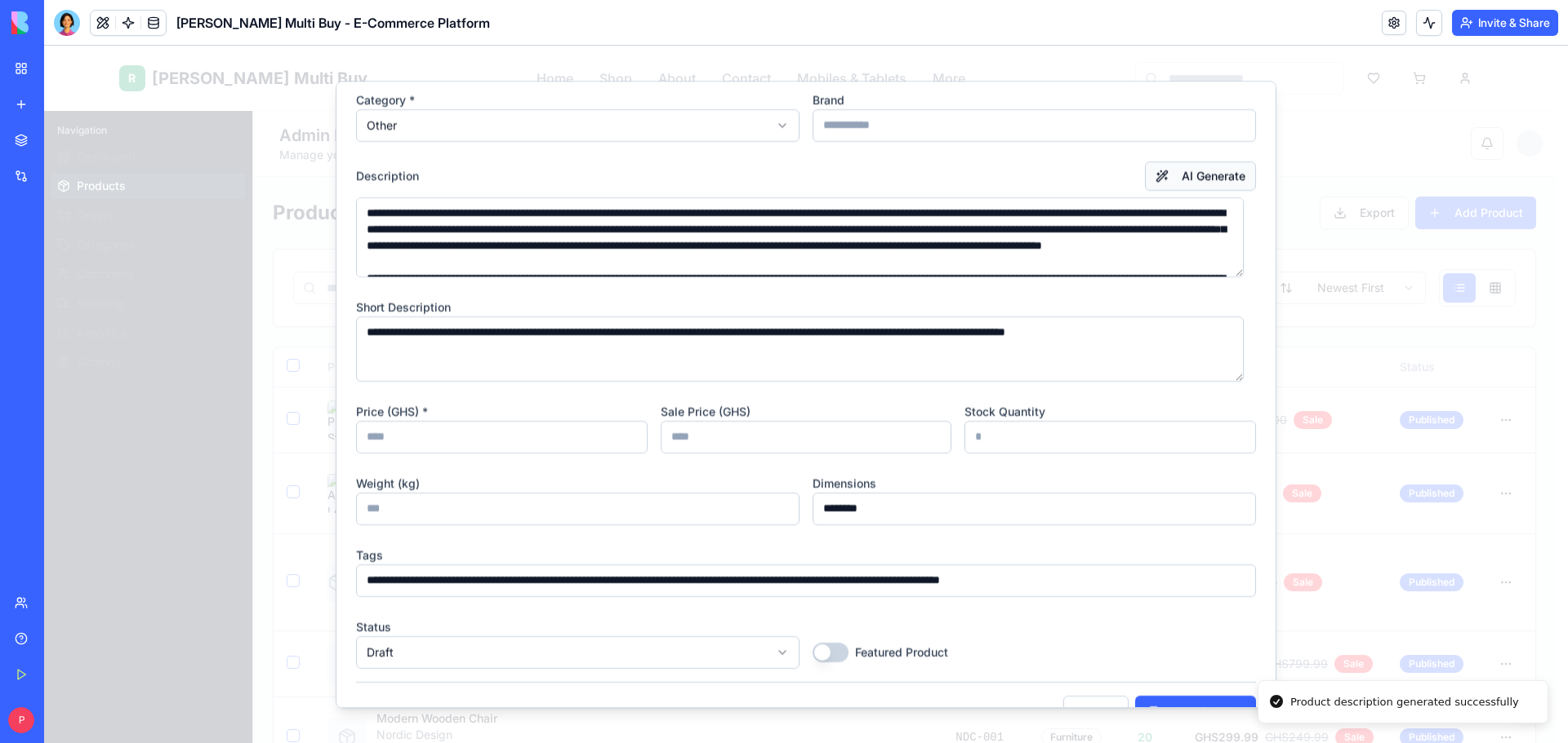
type input "********"
click at [1174, 189] on button "AI Generate" at bounding box center [1200, 176] width 111 height 29
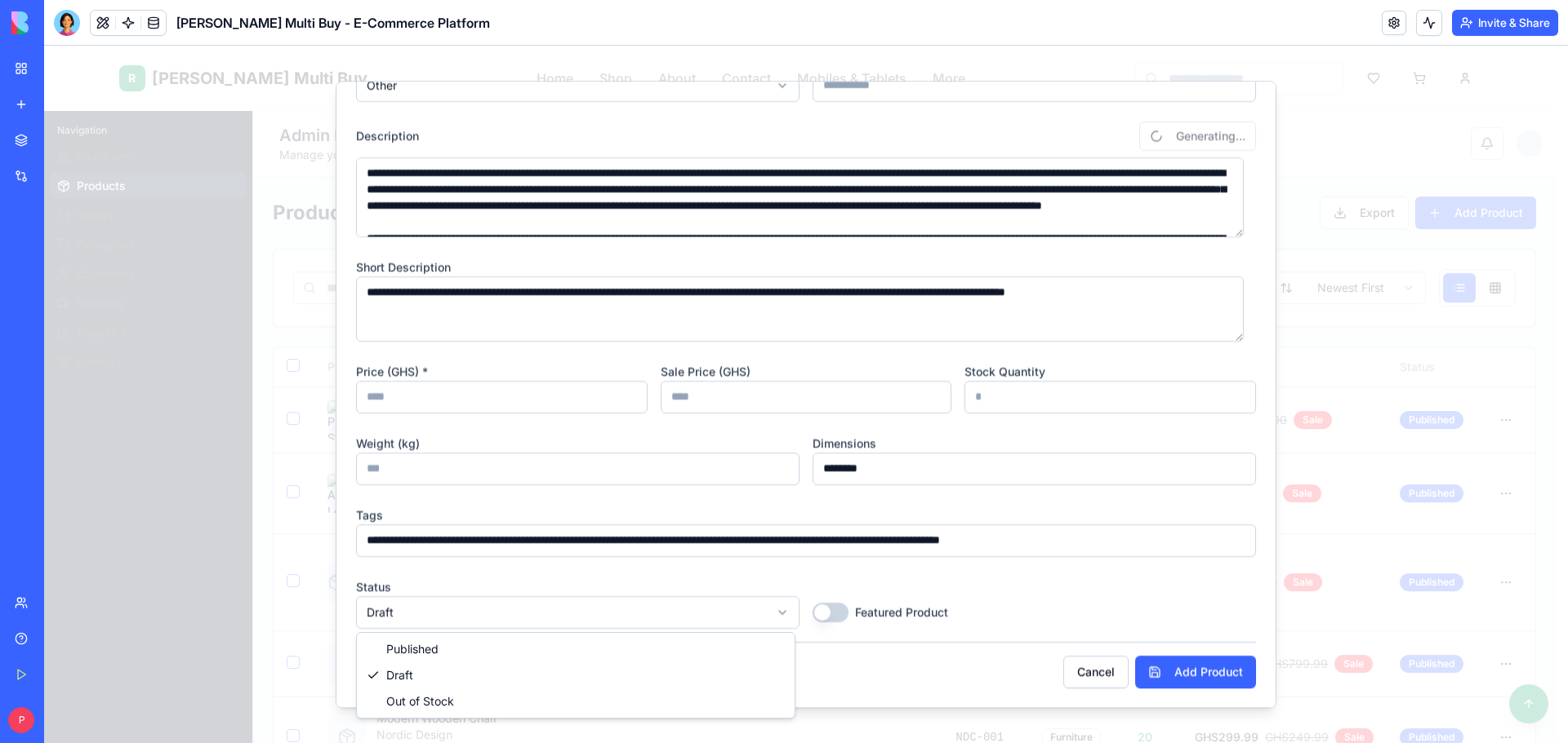
click at [837, 609] on button "Featured Product" at bounding box center [830, 612] width 36 height 19
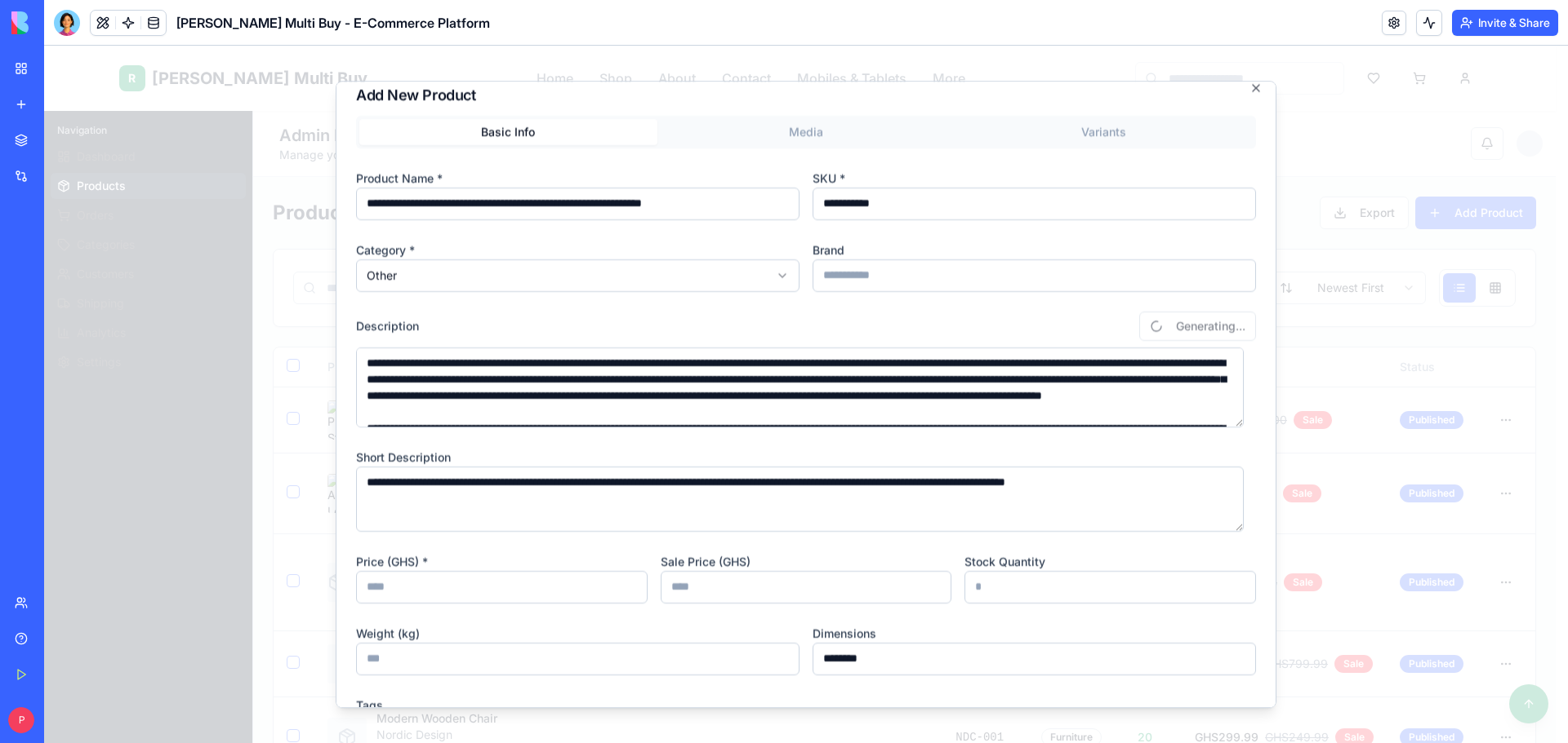
scroll to position [0, 0]
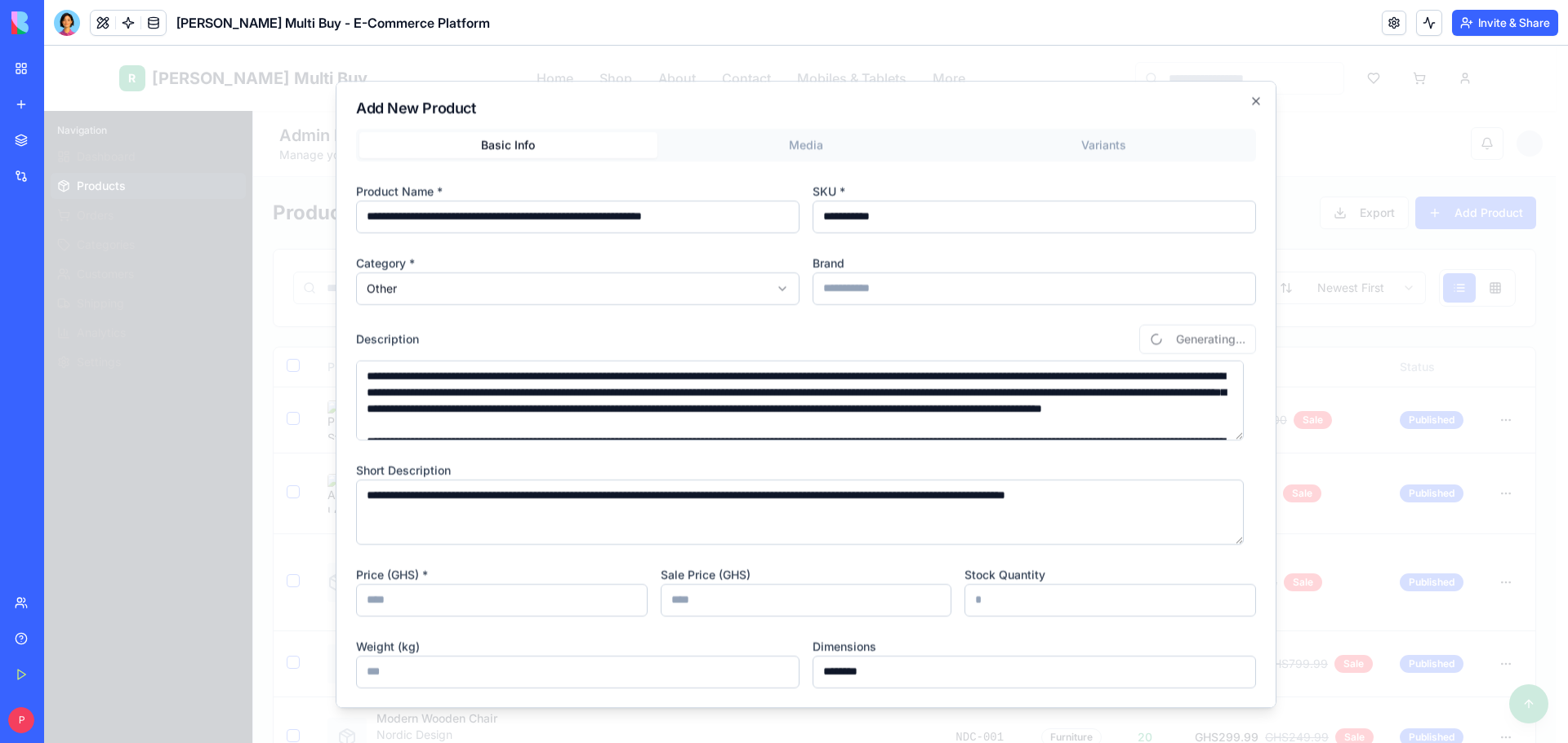
type textarea "**********"
type input "**********"
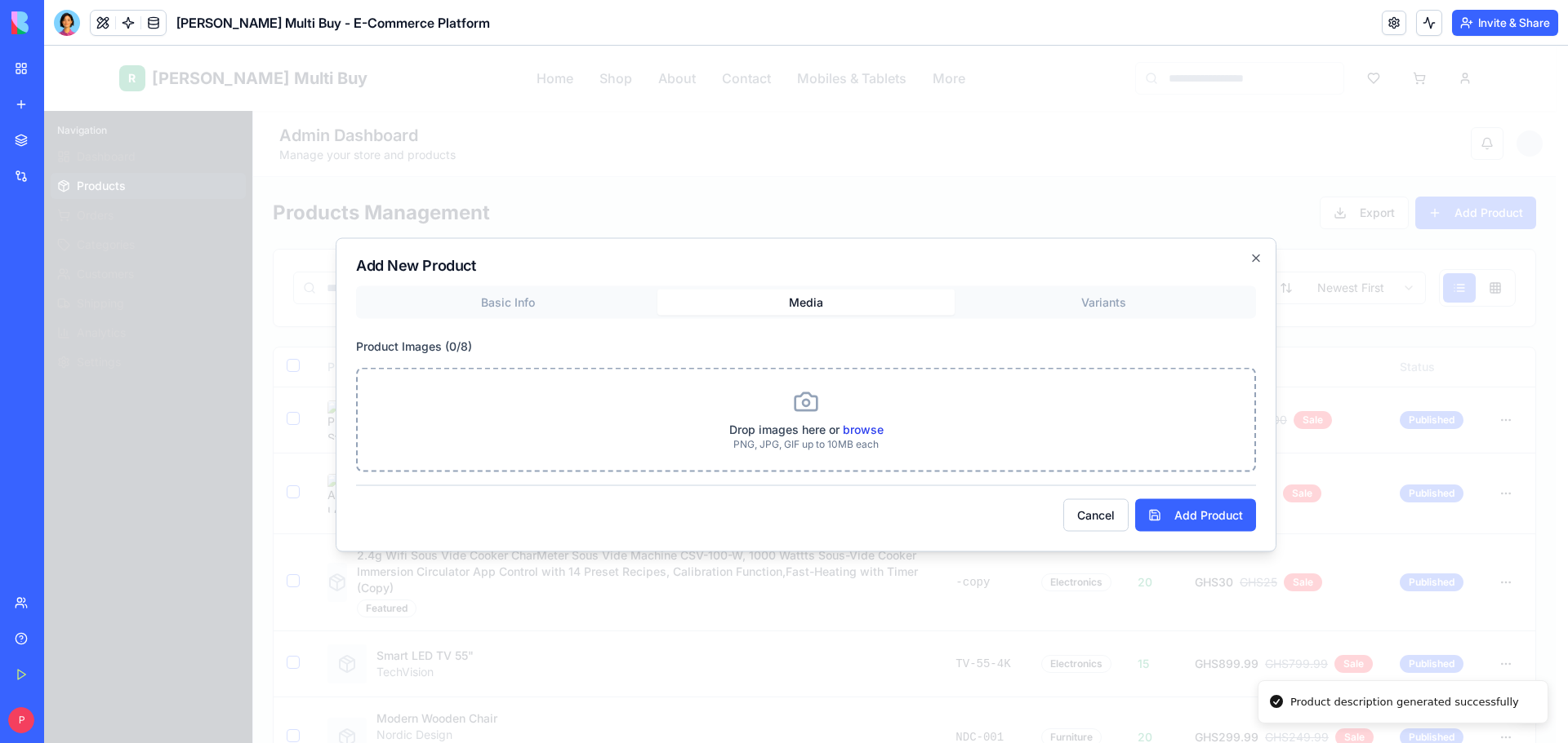
click at [860, 432] on label "browse" at bounding box center [863, 428] width 41 height 14
click at [44, 46] on input "browse" at bounding box center [44, 46] width 0 height 0
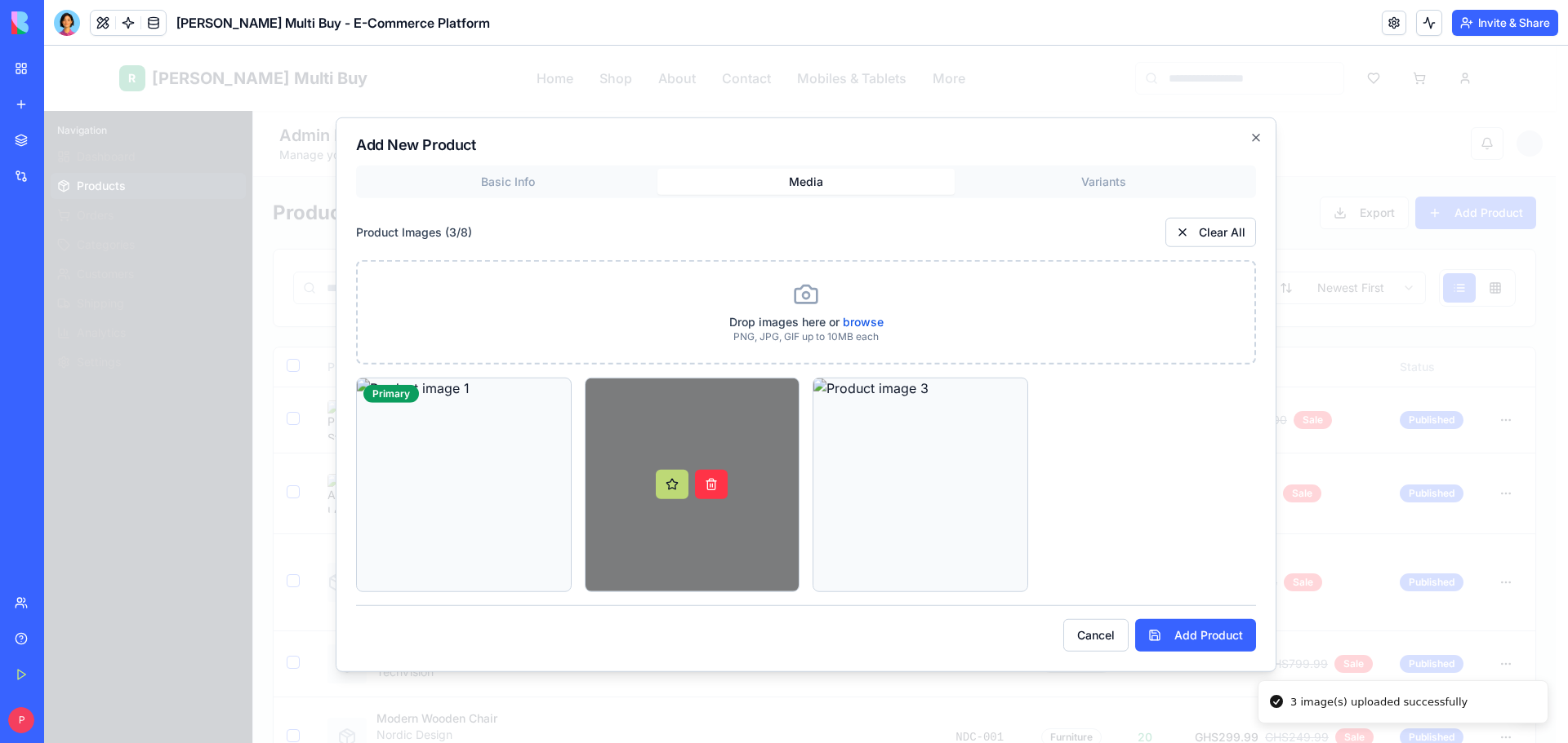
click at [664, 489] on button at bounding box center [672, 484] width 33 height 29
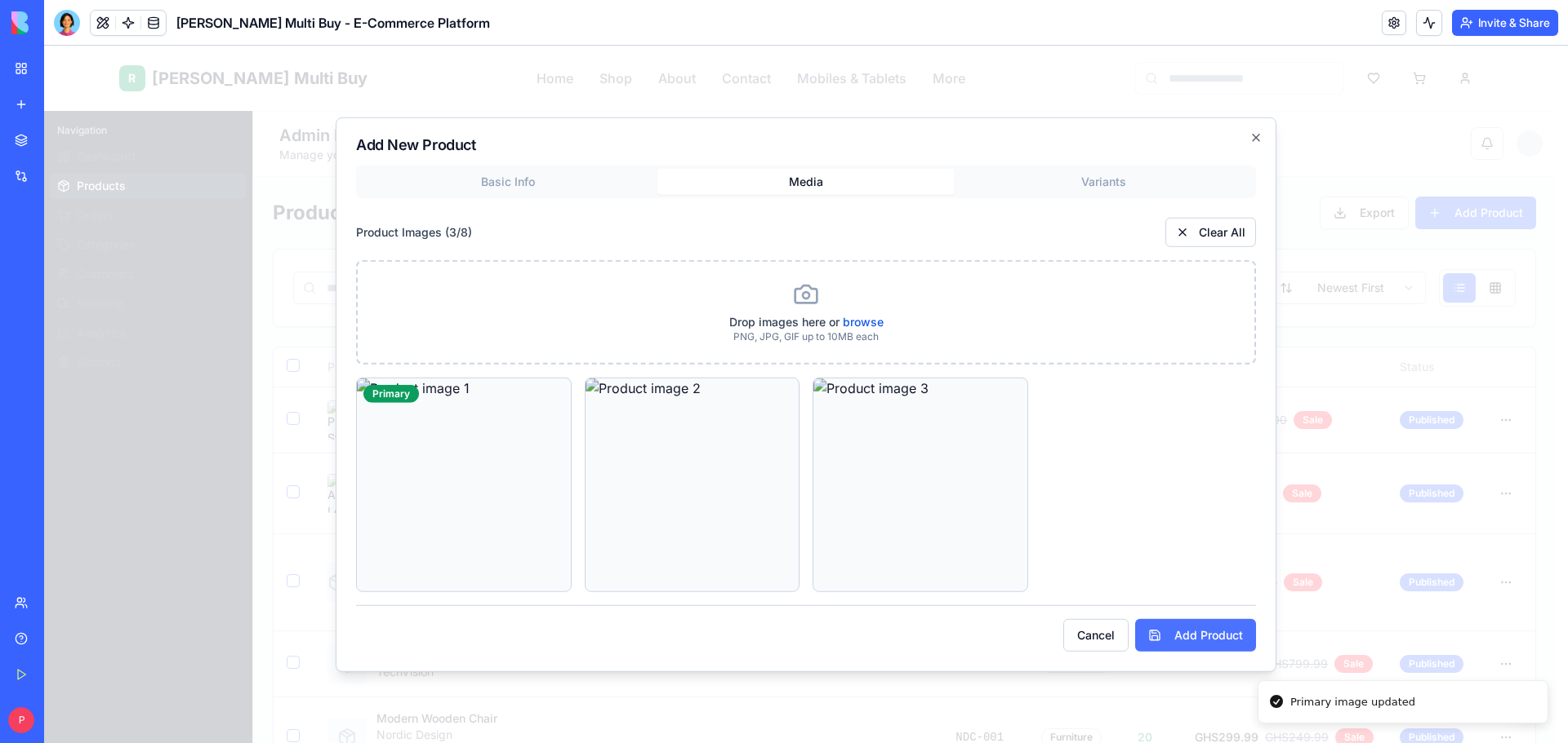
click at [1226, 641] on button "Add Product" at bounding box center [1195, 635] width 121 height 33
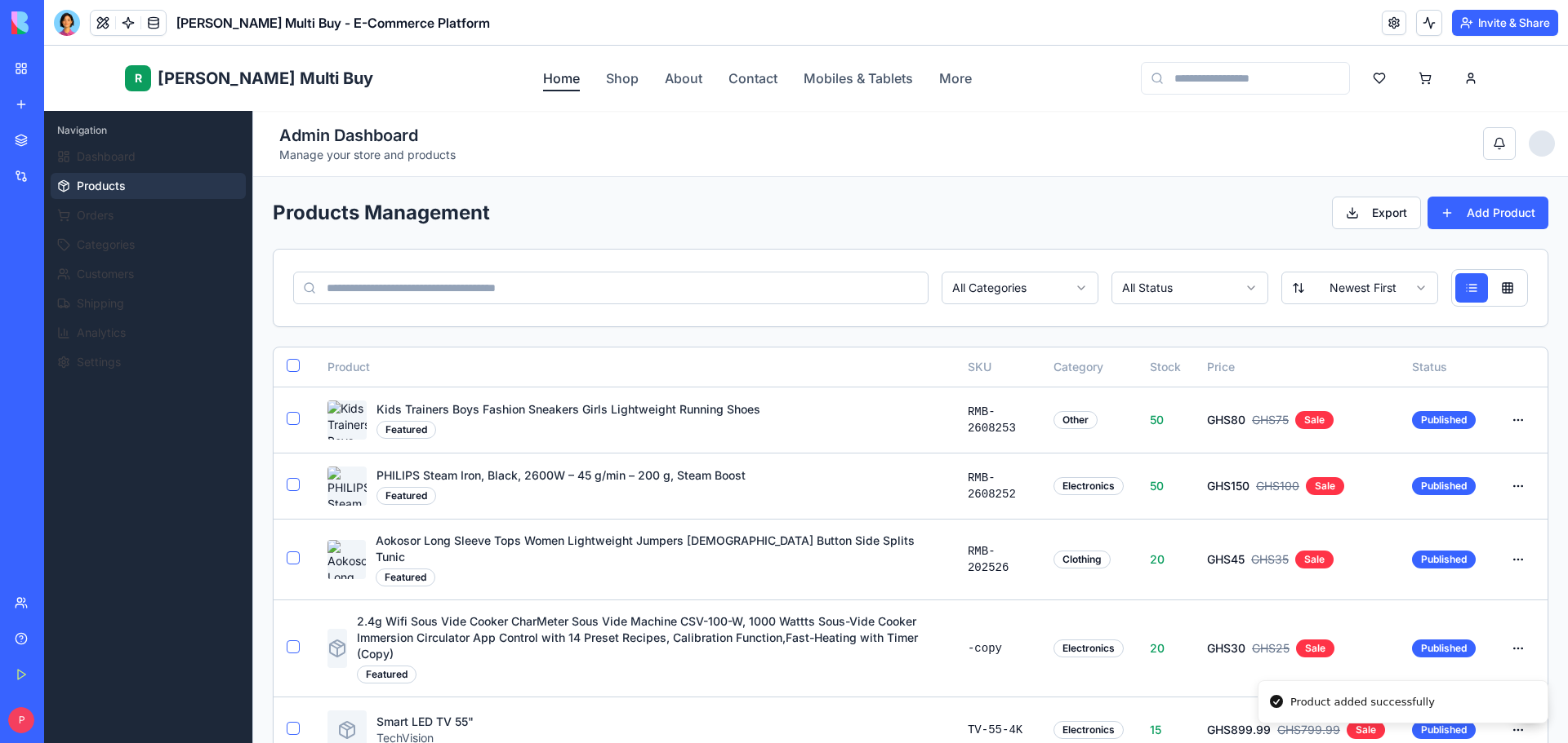
click at [543, 70] on link "Home" at bounding box center [561, 78] width 37 height 19
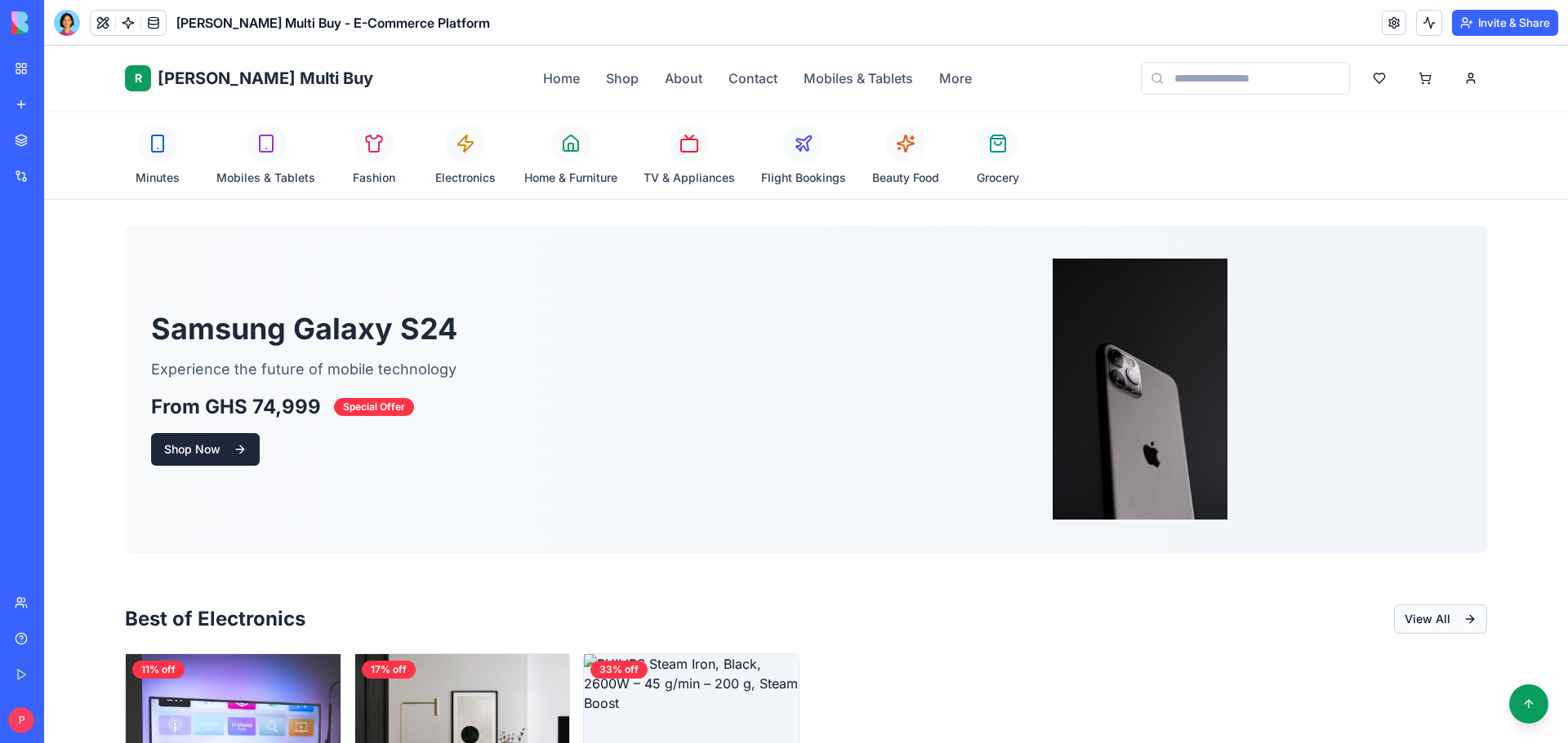
click at [1428, 629] on button "View All" at bounding box center [1439, 619] width 93 height 29
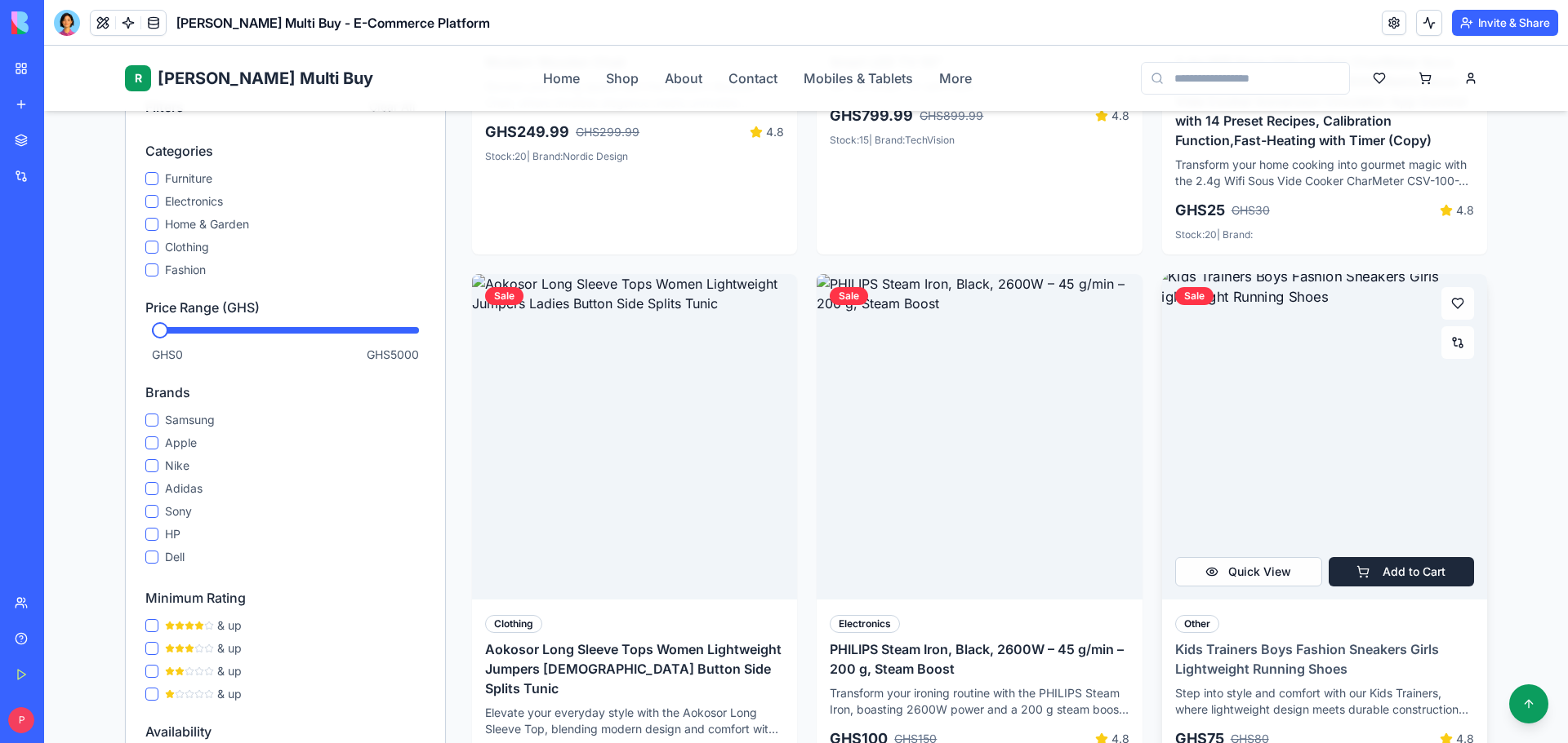
scroll to position [1061, 0]
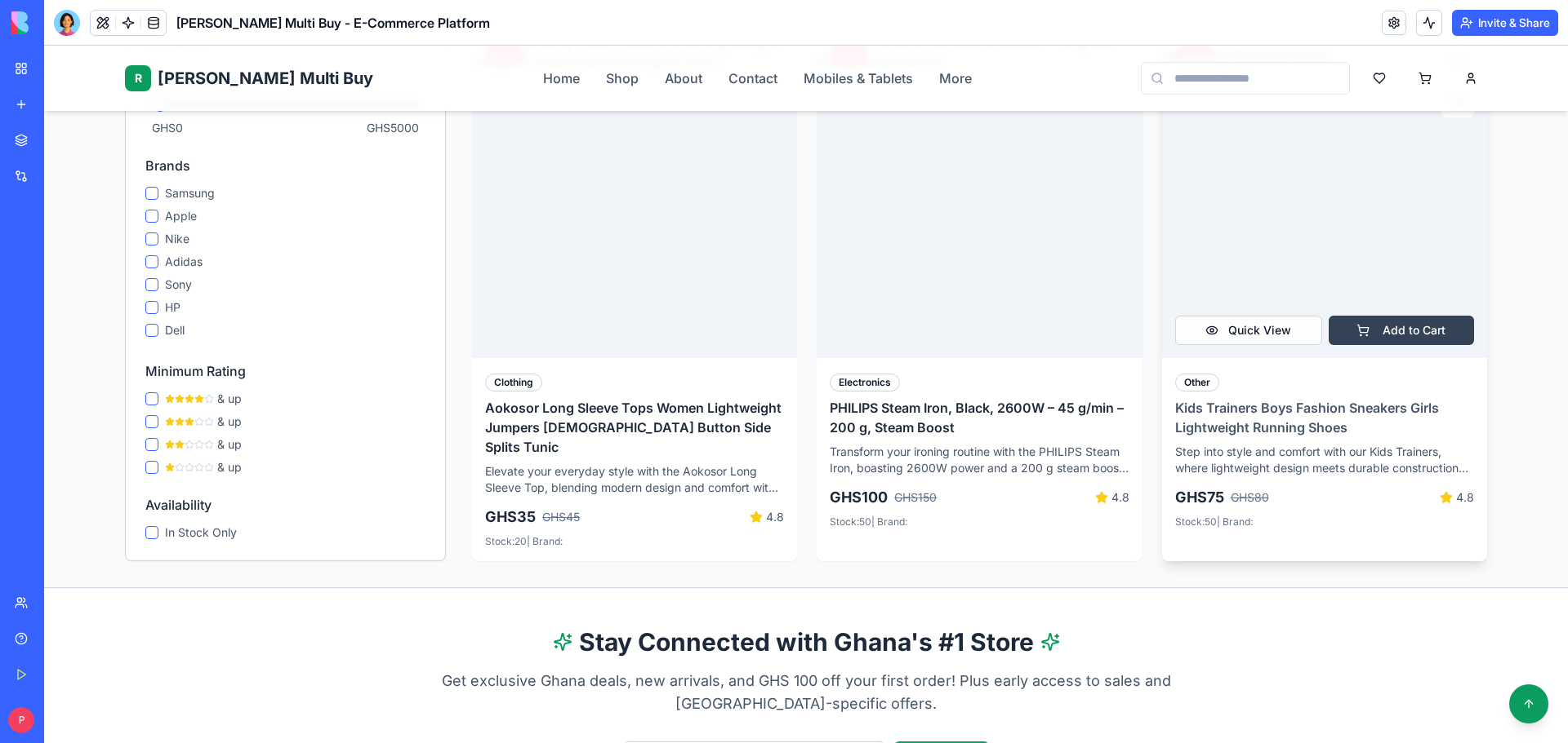
click at [1377, 316] on button "Add to Cart" at bounding box center [1401, 330] width 145 height 29
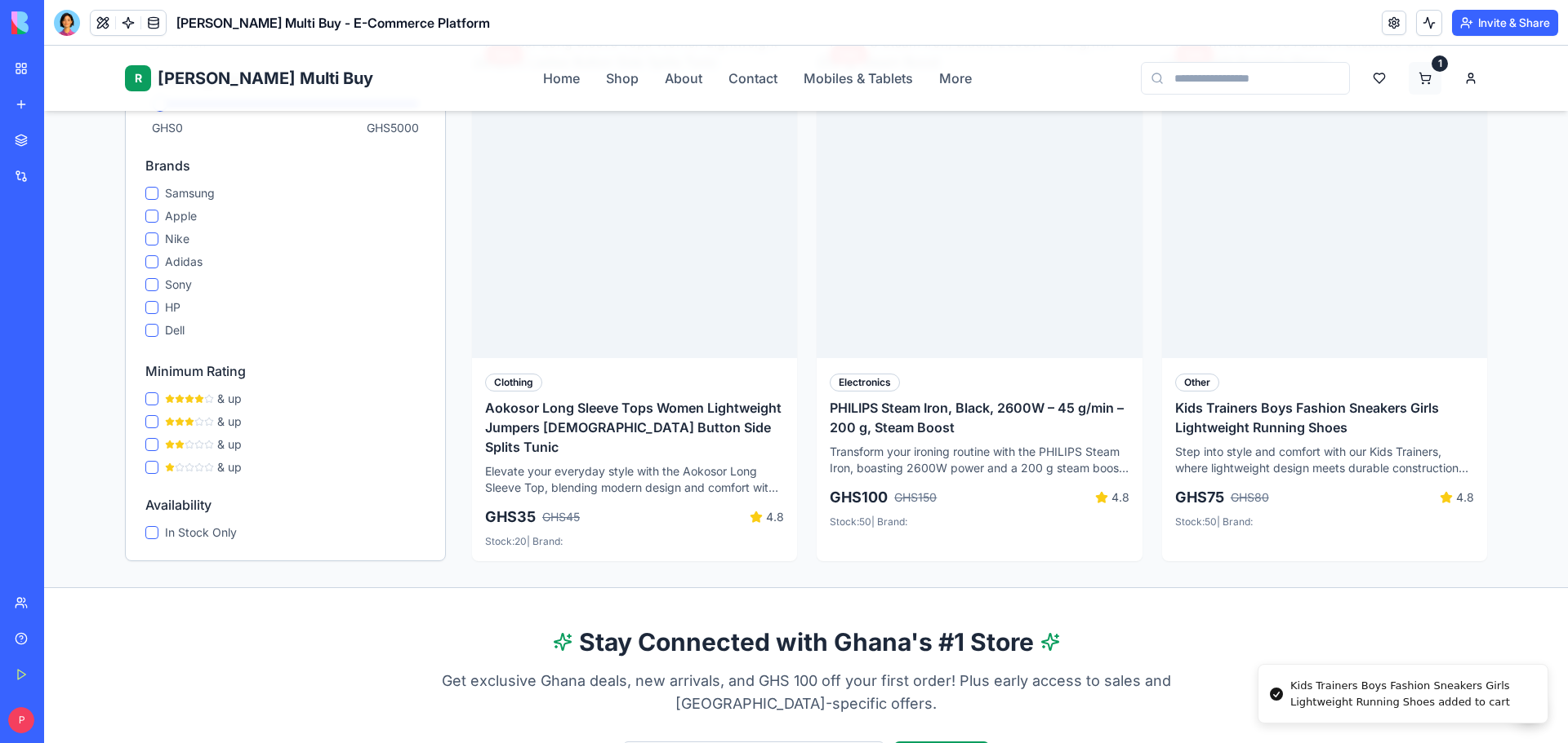
click at [1425, 74] on html "R Rene Multi Buy Rene Home Shop About Contact Mobiles & Tablets More 1 Home Sho…" at bounding box center [806, 523] width 1524 height 3076
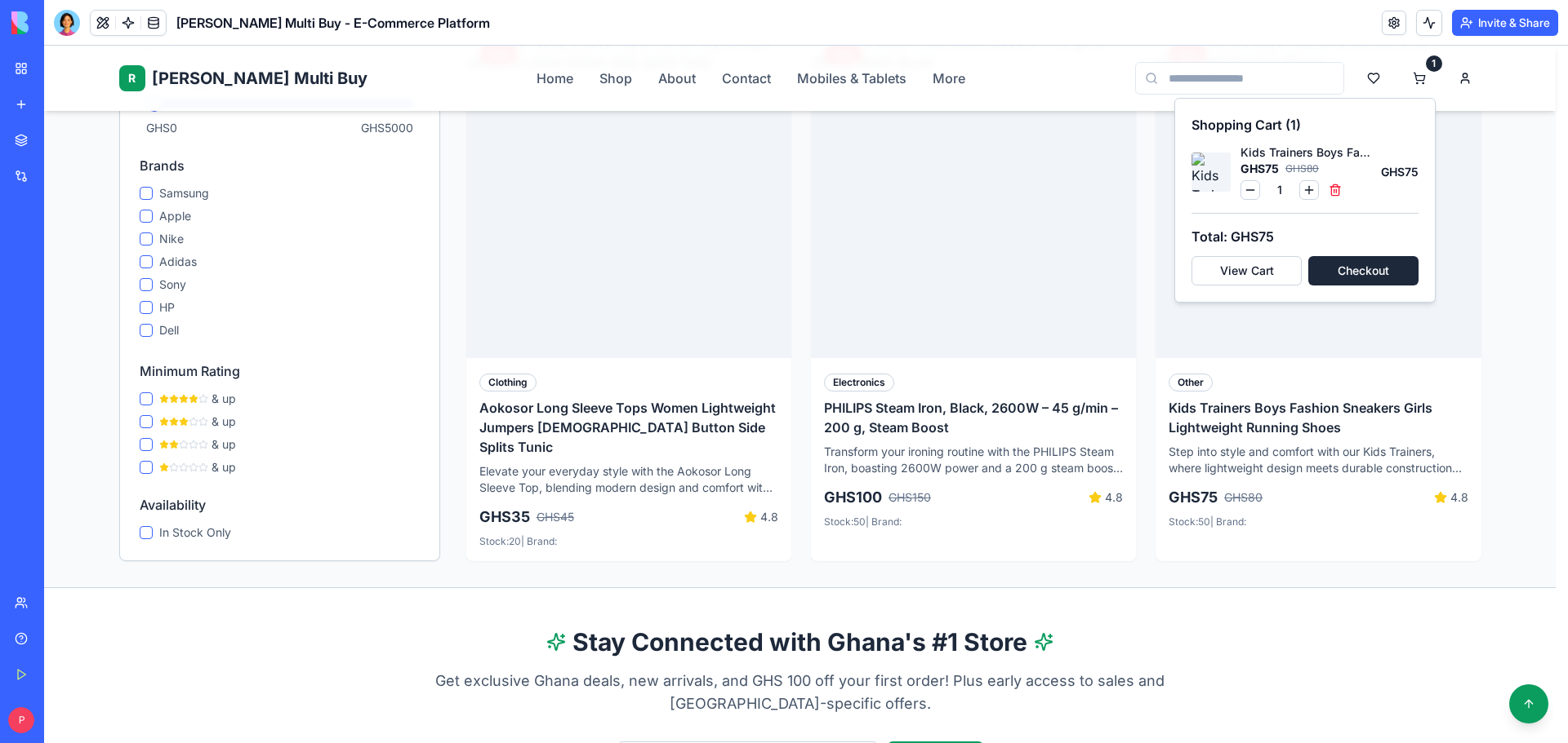
click at [1044, 547] on html "R Rene Multi Buy Rene Home Shop About Contact Mobiles & Tablets More 1 Home Sho…" at bounding box center [806, 523] width 1524 height 3076
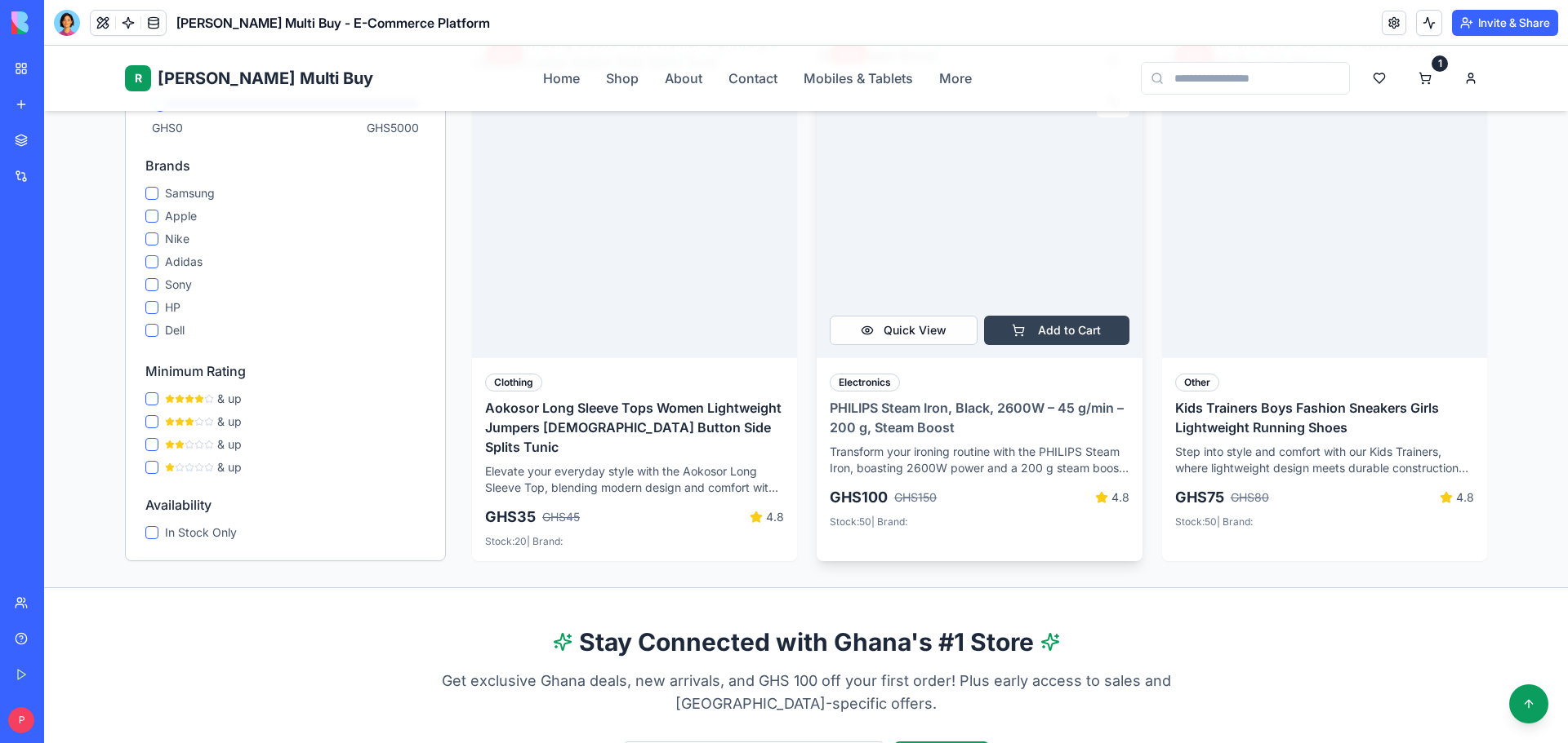
click at [1077, 316] on button "Add to Cart" at bounding box center [1057, 330] width 145 height 29
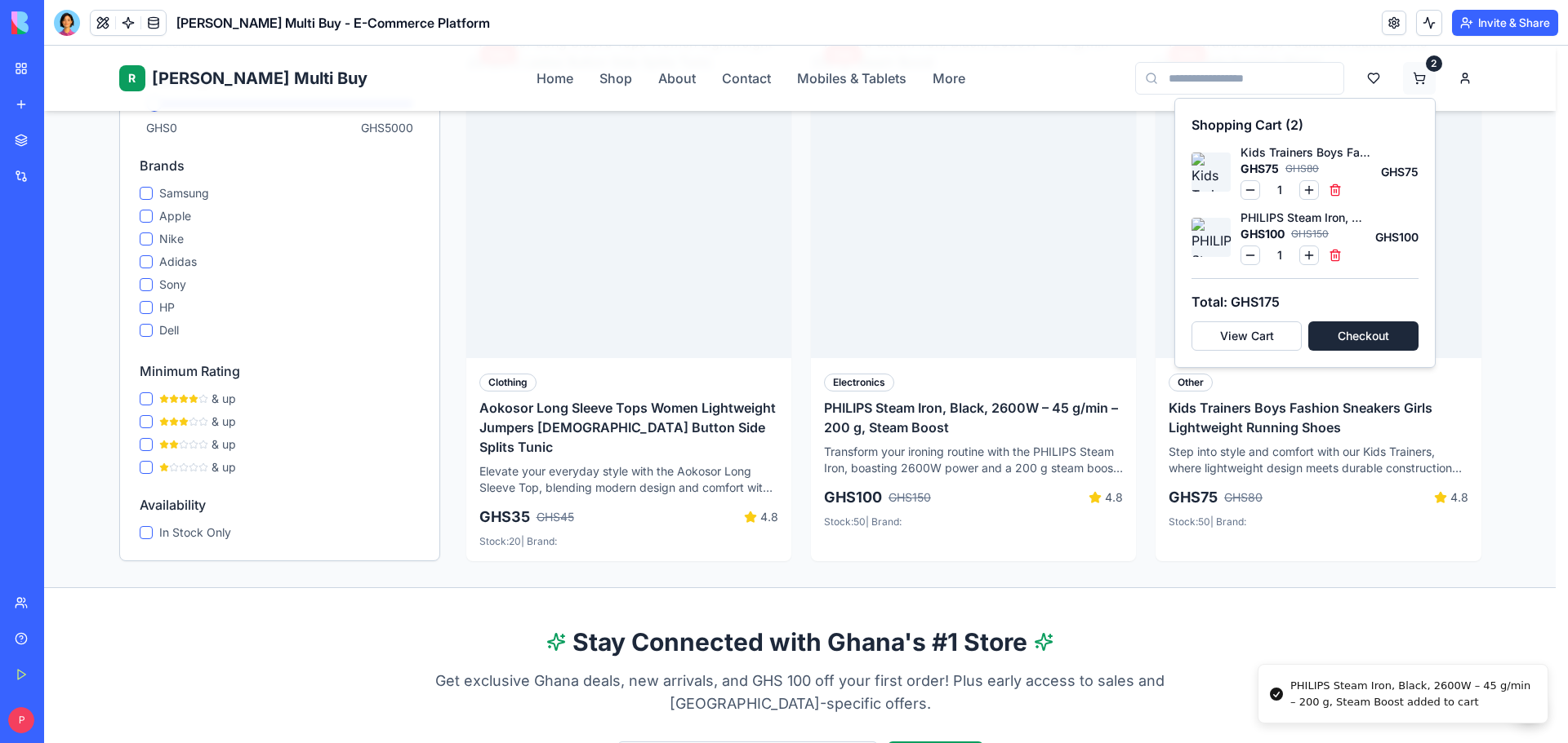
click at [1420, 76] on html "R Rene Multi Buy Rene Home Shop About Contact Mobiles & Tablets More 2 Home Sho…" at bounding box center [806, 523] width 1524 height 3076
click at [1369, 333] on button "Checkout" at bounding box center [1363, 336] width 110 height 29
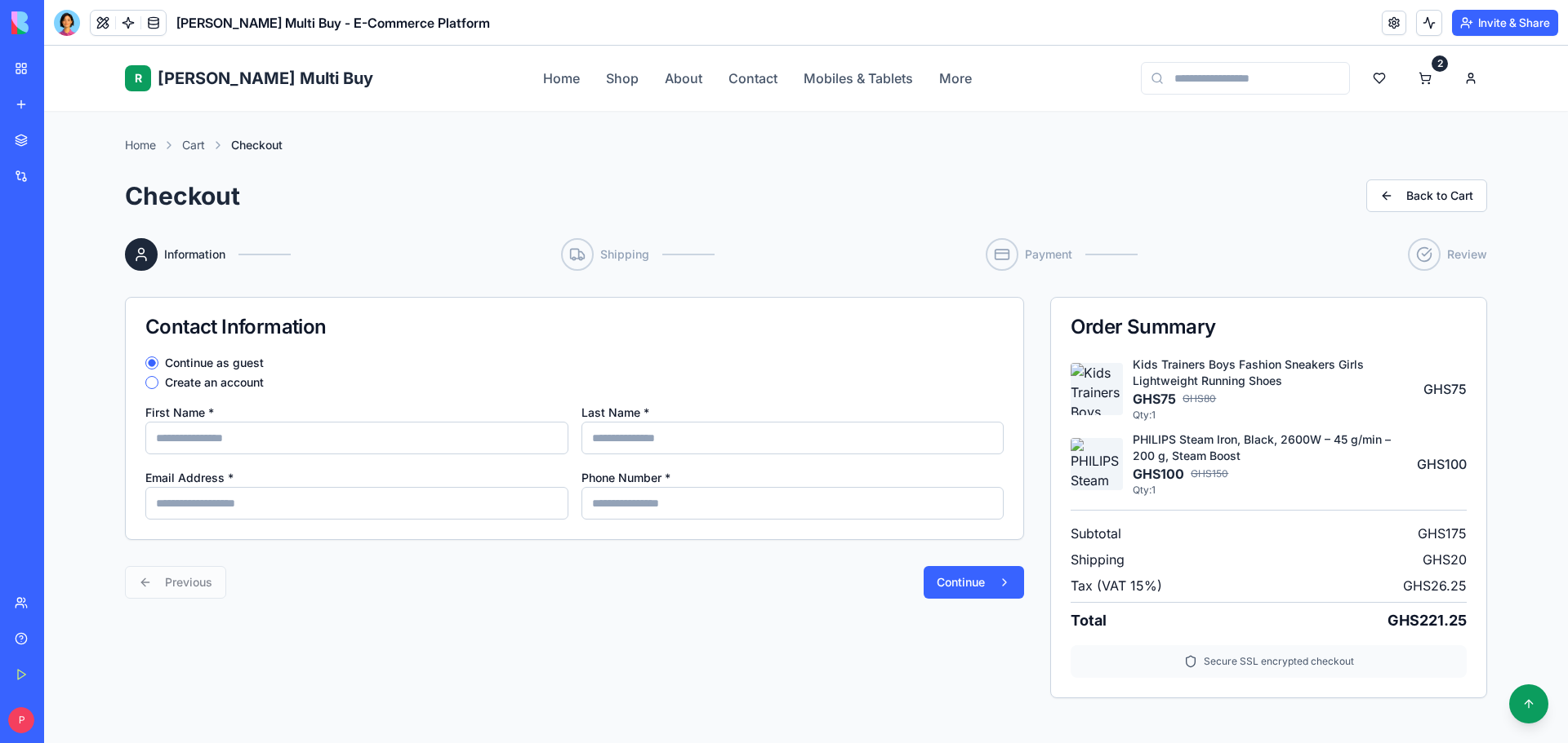
click at [288, 441] on input "First Name *" at bounding box center [357, 437] width 423 height 33
type input "*******"
click at [636, 439] on input "Last Name *" at bounding box center [793, 437] width 423 height 33
type input "***"
click at [425, 501] on input "Email Address *" at bounding box center [357, 503] width 423 height 33
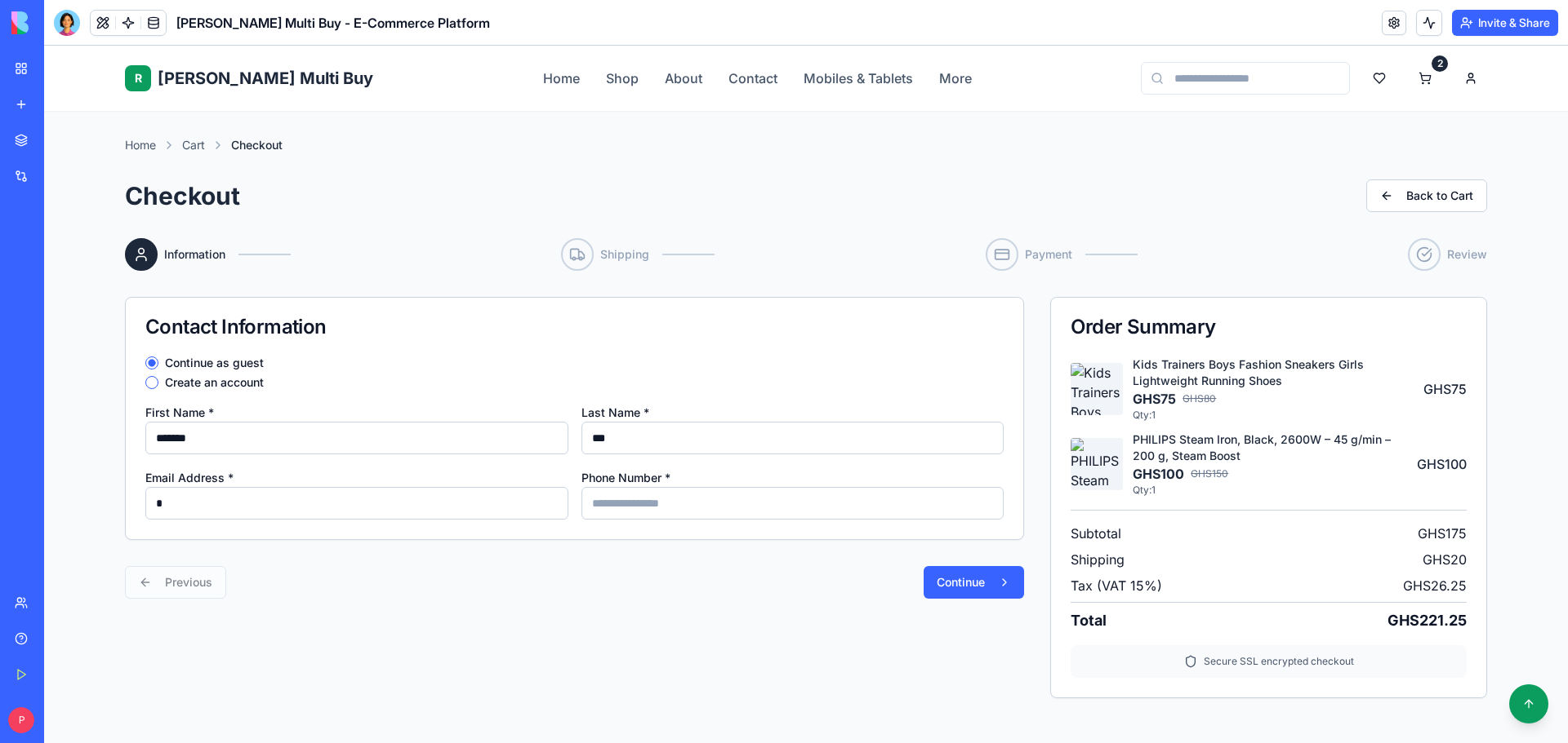
type input "**********"
click at [675, 514] on input "Phone Number *" at bounding box center [793, 503] width 423 height 33
type input "**********"
click at [972, 574] on button "Continue" at bounding box center [973, 582] width 100 height 33
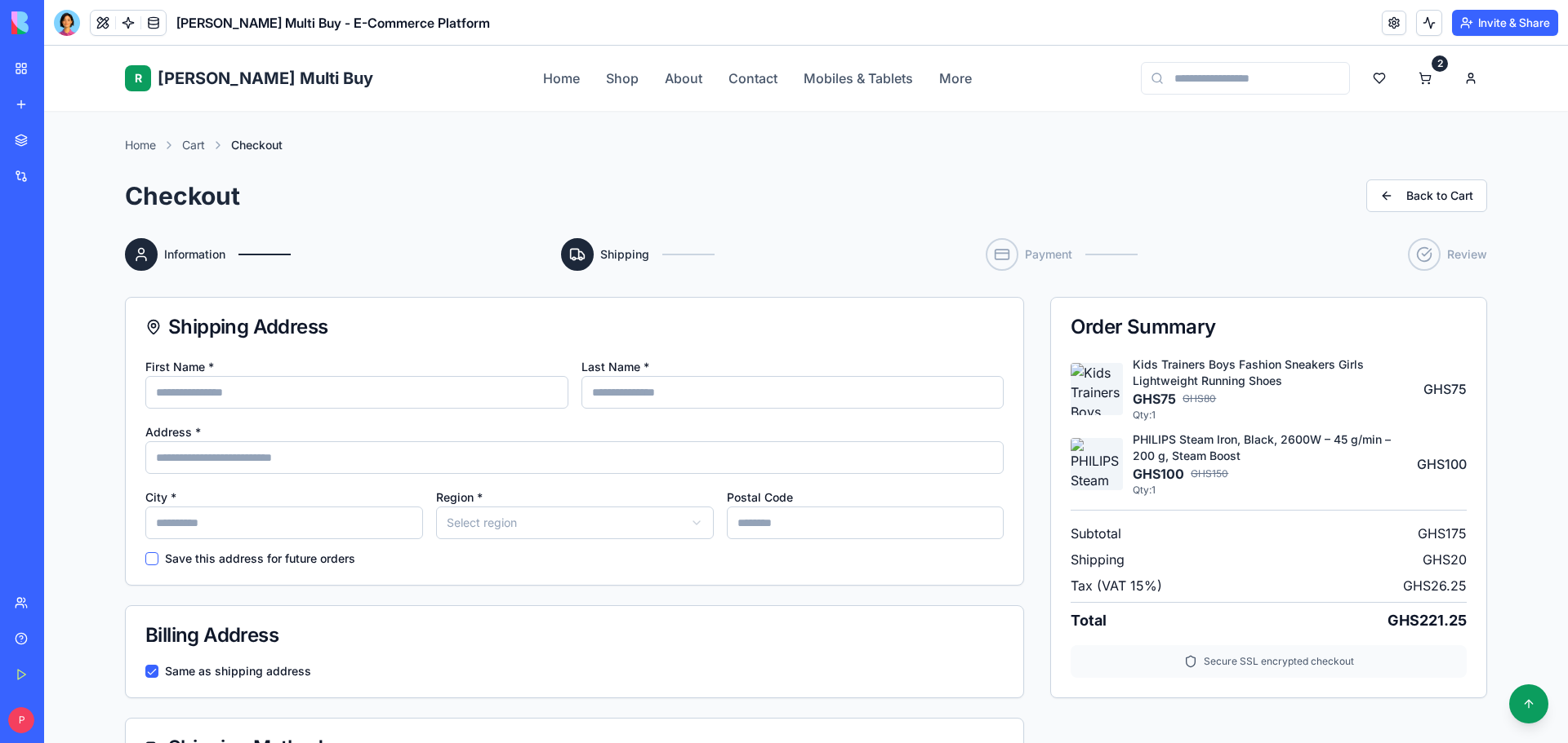
click at [277, 390] on input "First Name *" at bounding box center [357, 392] width 423 height 33
type input "*******"
type input "***"
click at [175, 459] on input "Address *" at bounding box center [574, 457] width 858 height 33
type input "**********"
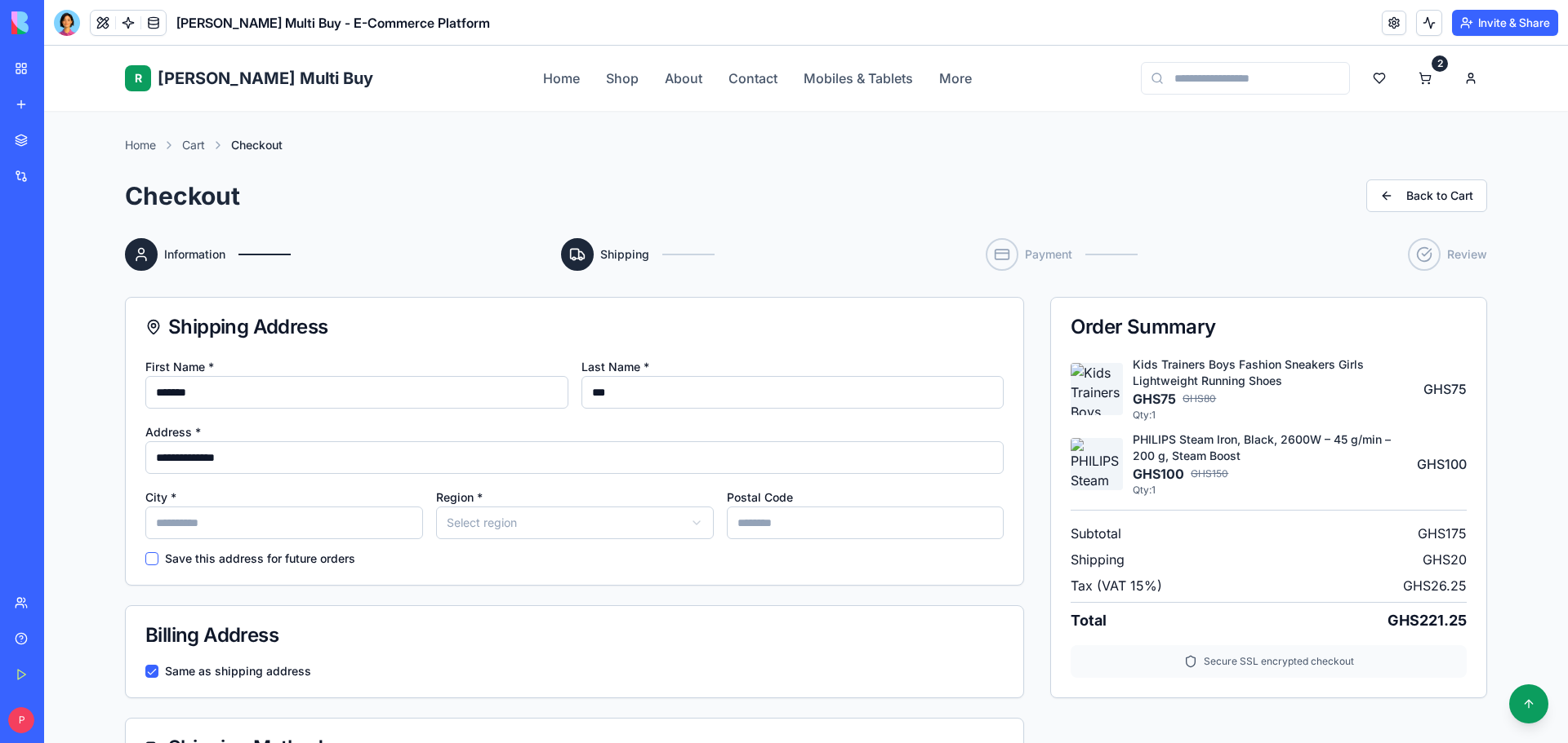
type input "**********"
type input "********"
type input "**********"
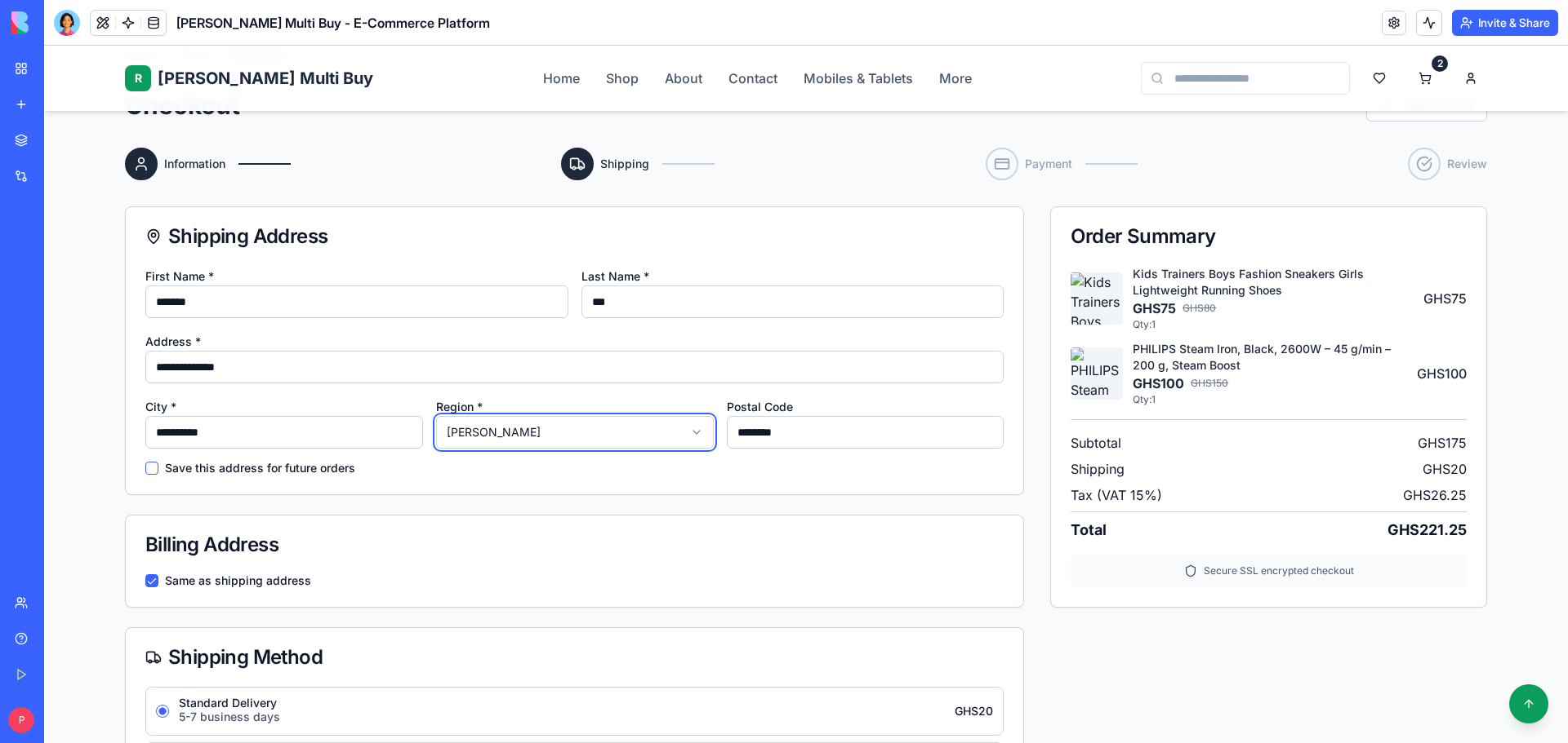
scroll to position [245, 0]
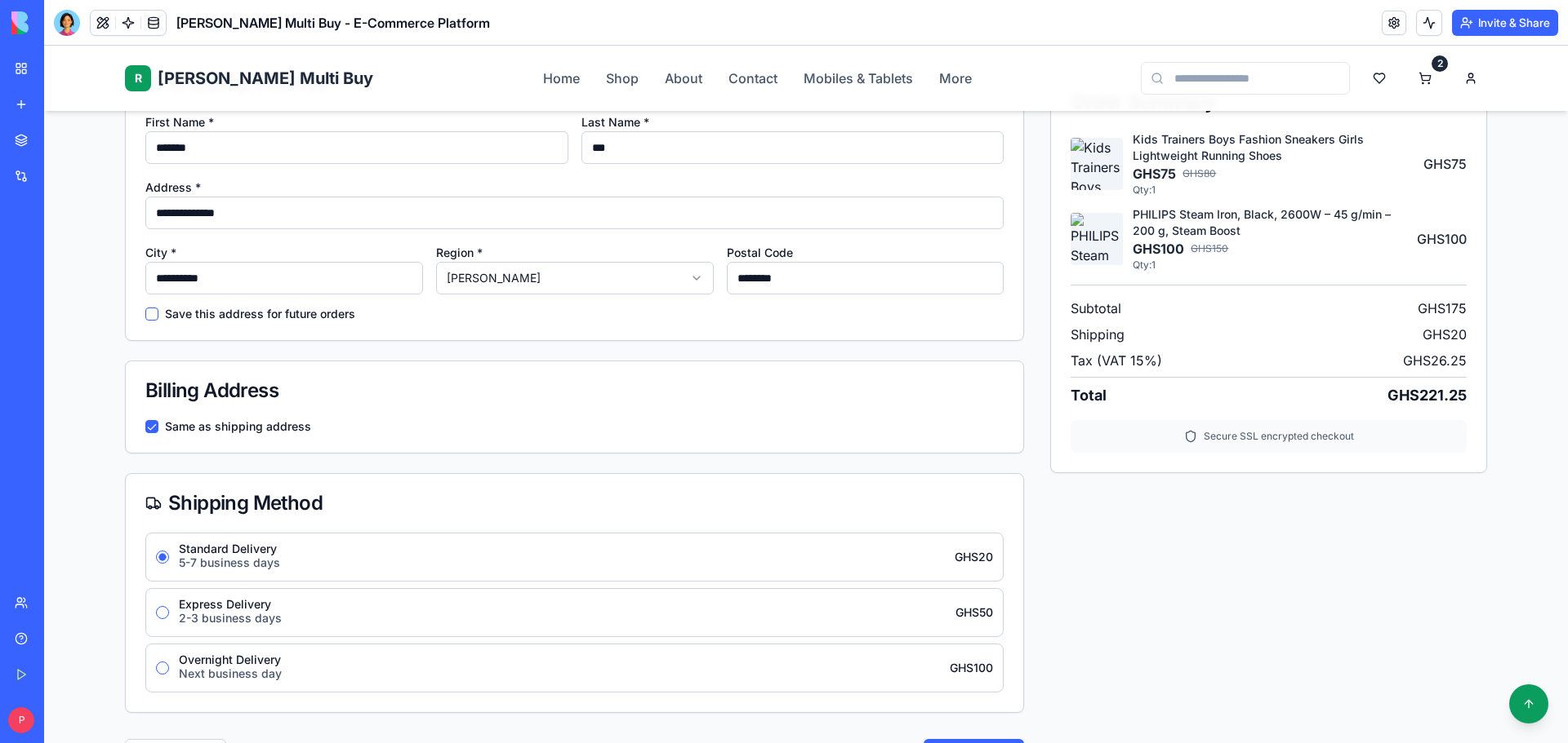
click at [156, 612] on button "Express Delivery 2-3 business days GHS 50" at bounding box center [163, 613] width 13 height 13
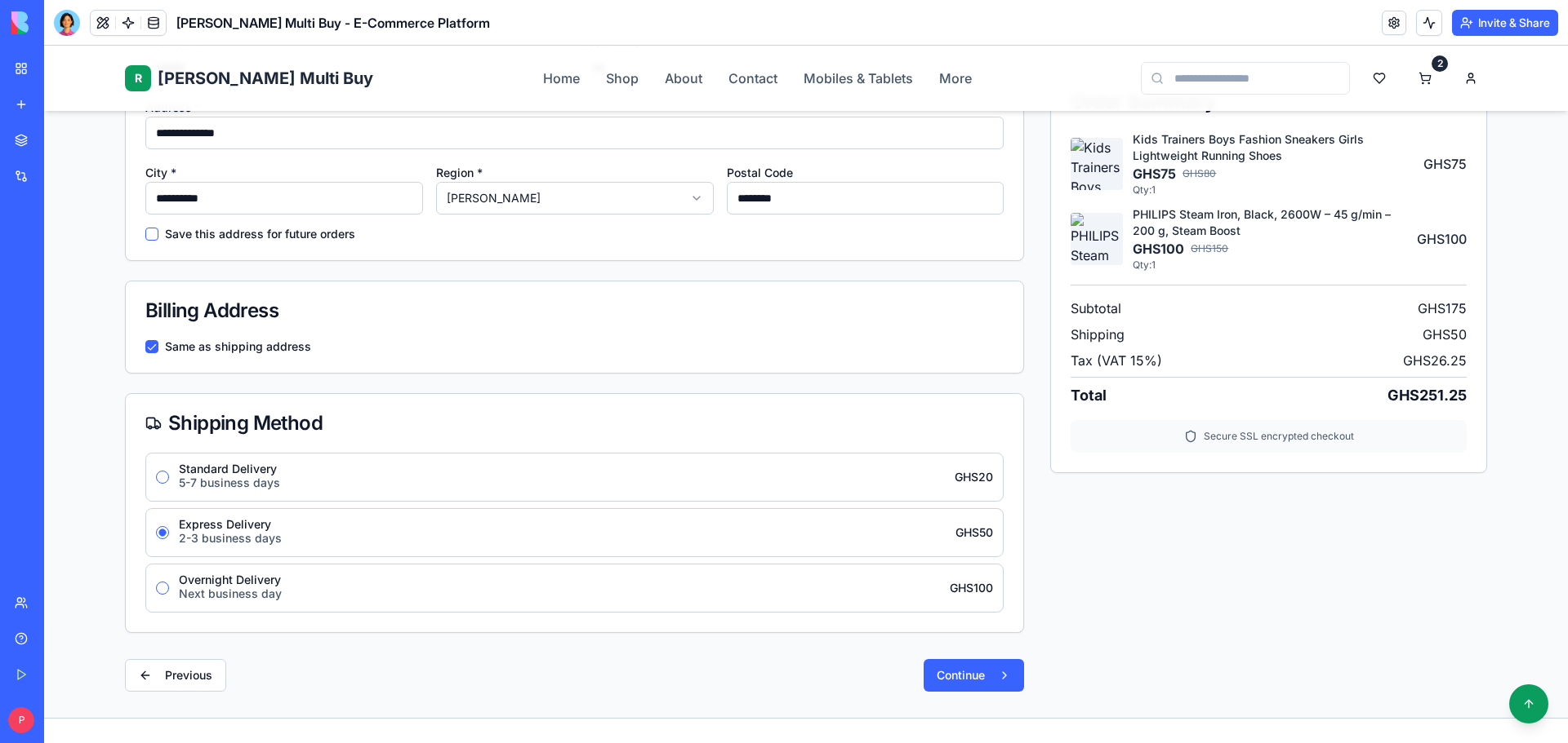
scroll to position [326, 0]
click at [959, 664] on button "Continue" at bounding box center [973, 674] width 100 height 33
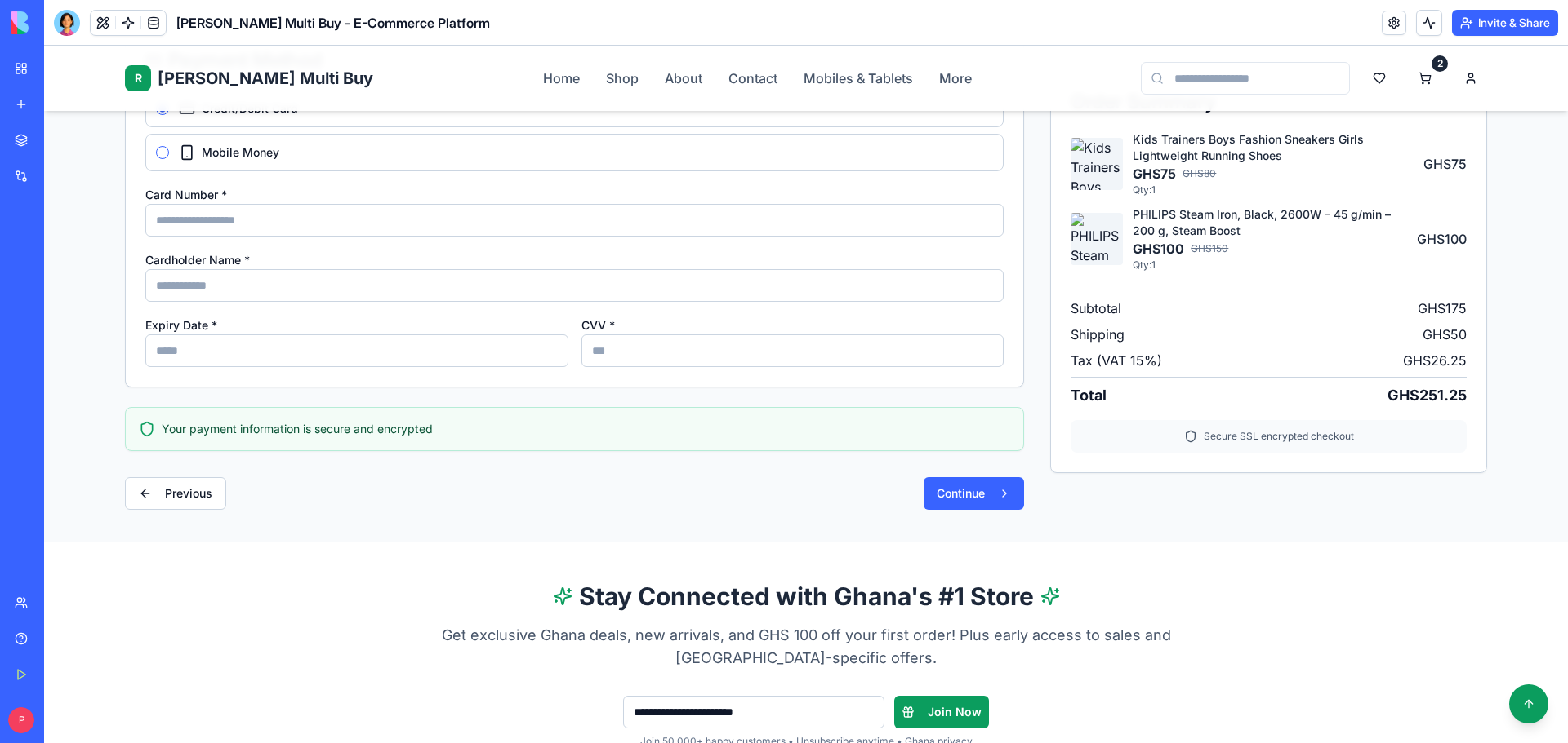
scroll to position [111, 0]
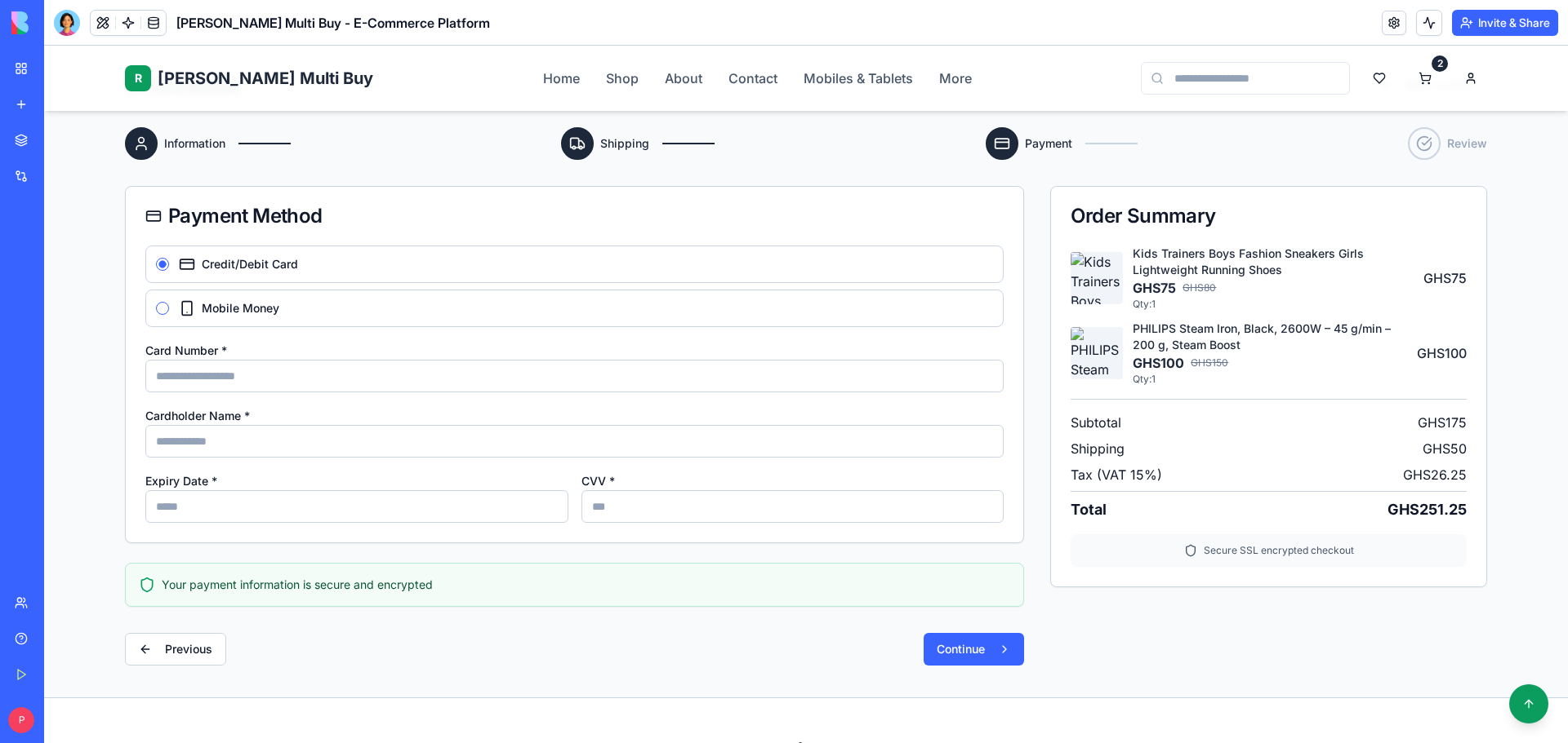
click at [280, 309] on div "Mobile Money" at bounding box center [574, 308] width 858 height 38
click at [179, 303] on icon at bounding box center [187, 309] width 17 height 17
click at [169, 303] on button "Mobile Money" at bounding box center [163, 309] width 13 height 13
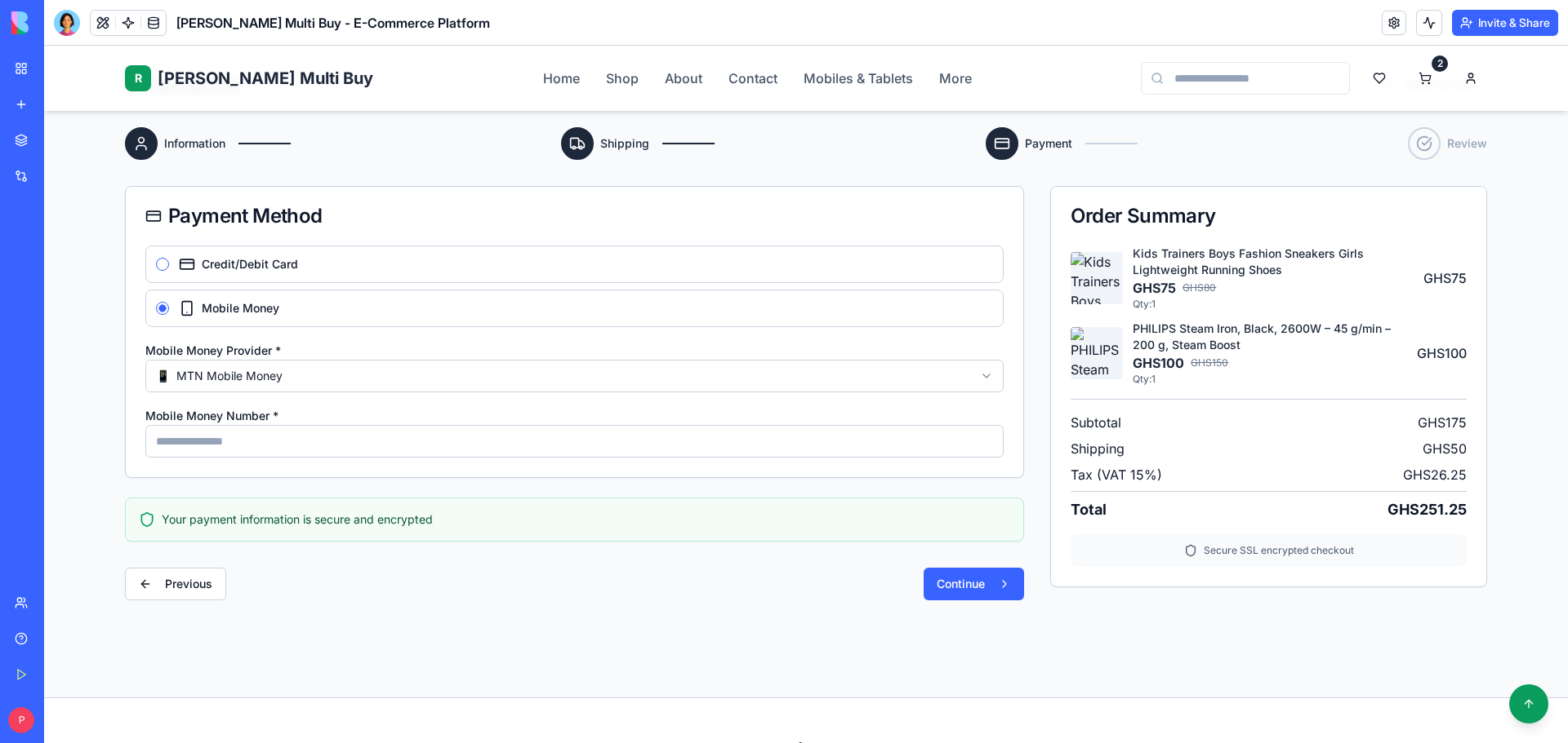
click at [582, 443] on input "Mobile Money Number *" at bounding box center [574, 441] width 858 height 33
type input "**********"
click at [948, 588] on button "Continue" at bounding box center [973, 584] width 100 height 33
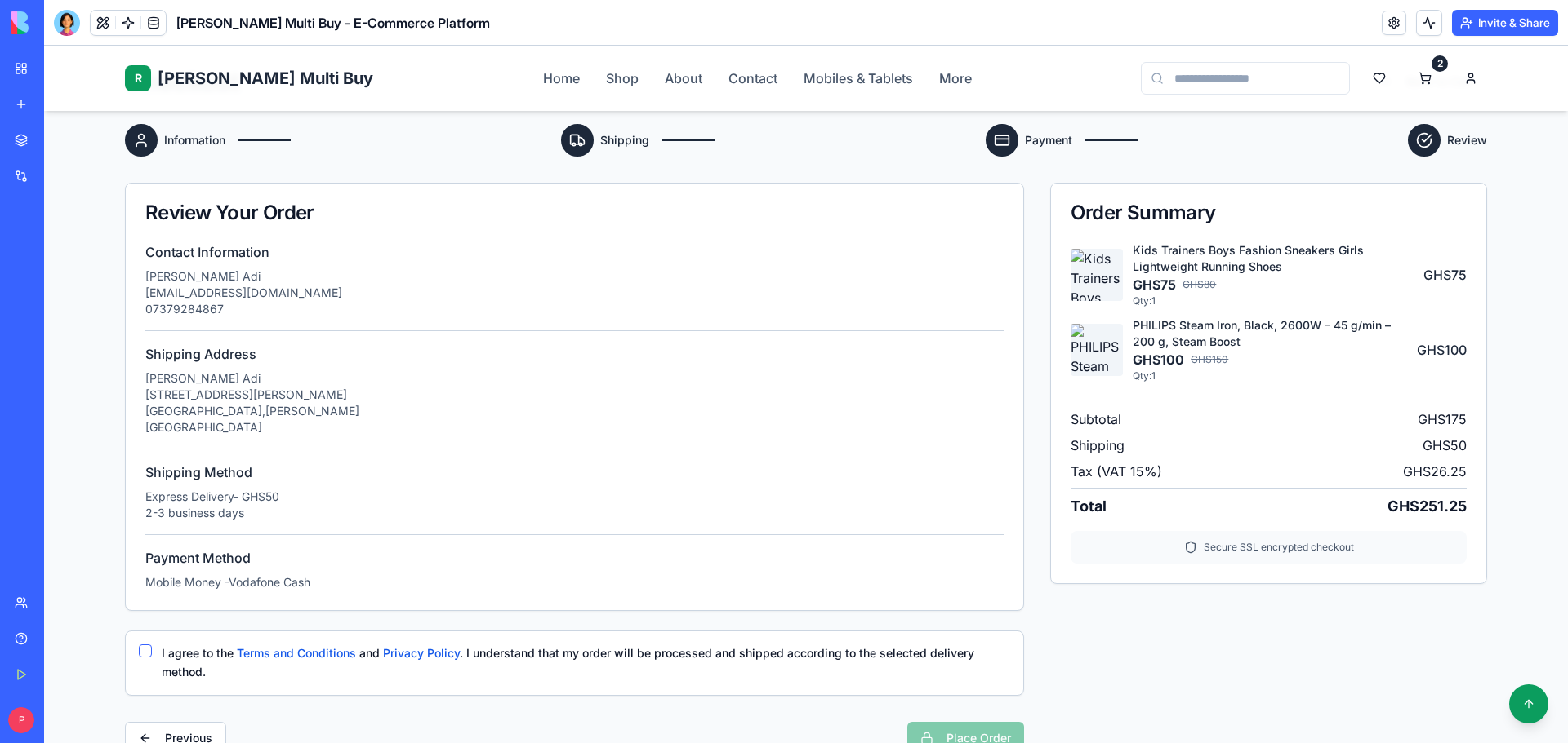
scroll to position [326, 0]
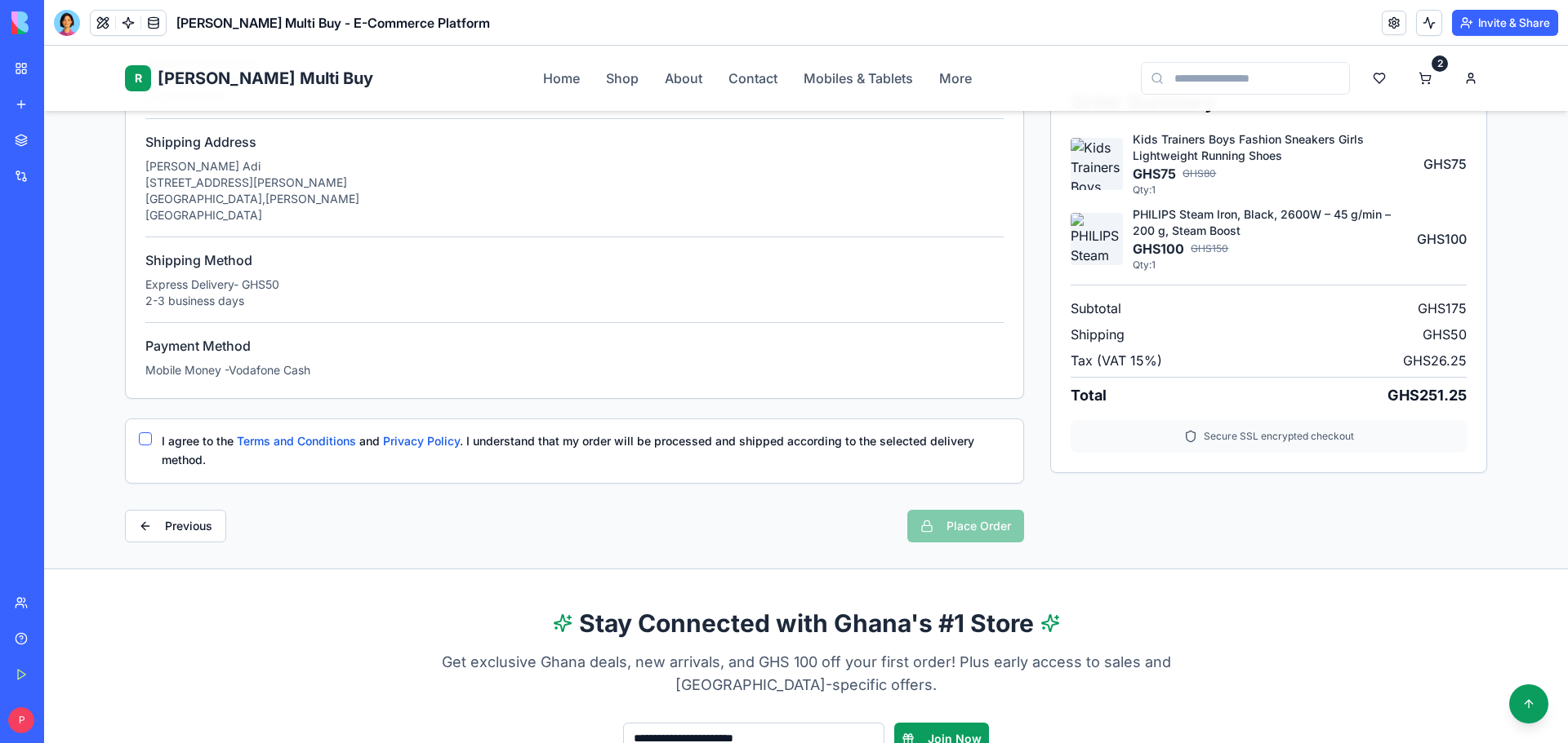
click at [139, 435] on button "I agree to the Terms and Conditions and Privacy Policy . I understand that my o…" at bounding box center [145, 439] width 13 height 13
click at [1001, 534] on button "Place Order" at bounding box center [966, 526] width 117 height 33
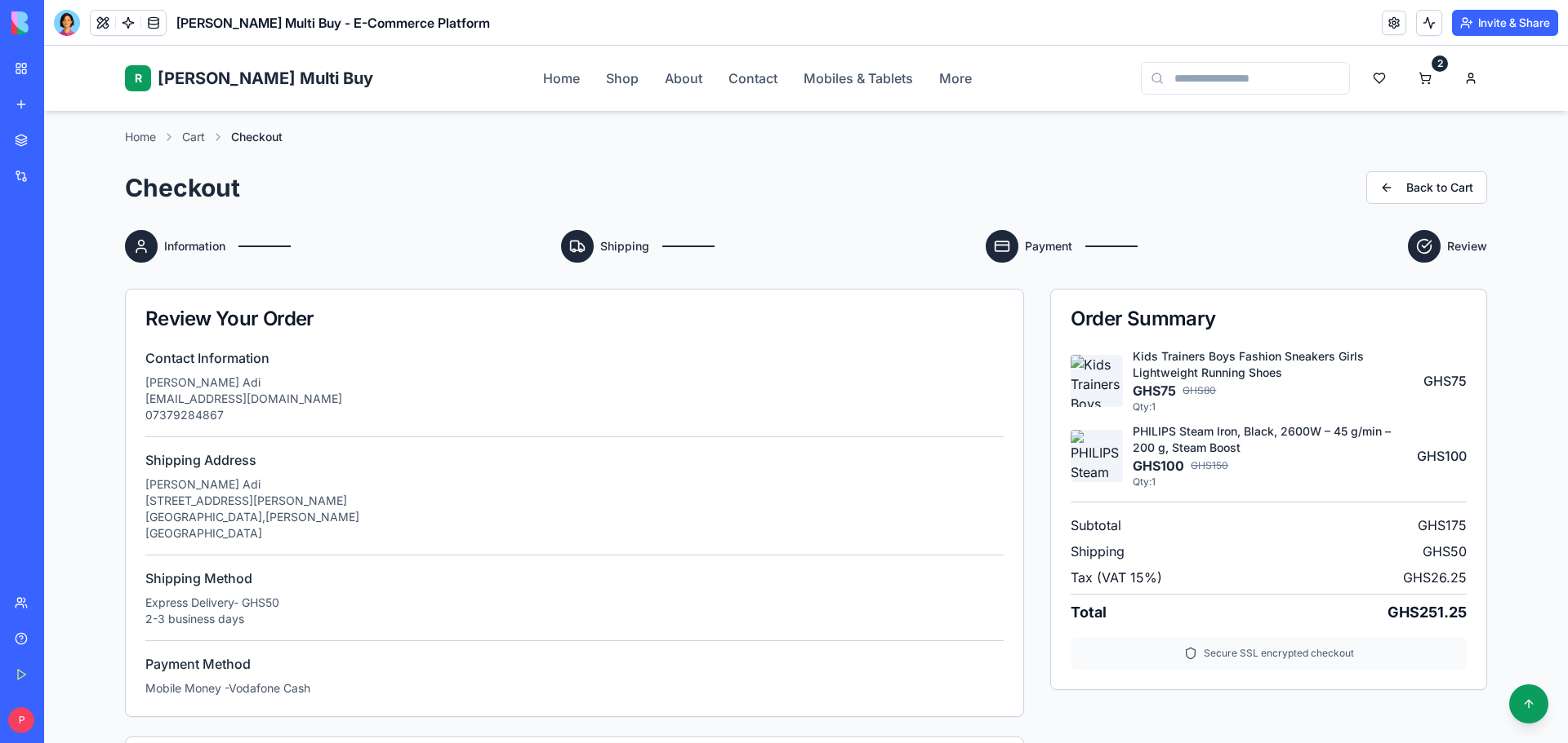
scroll to position [0, 0]
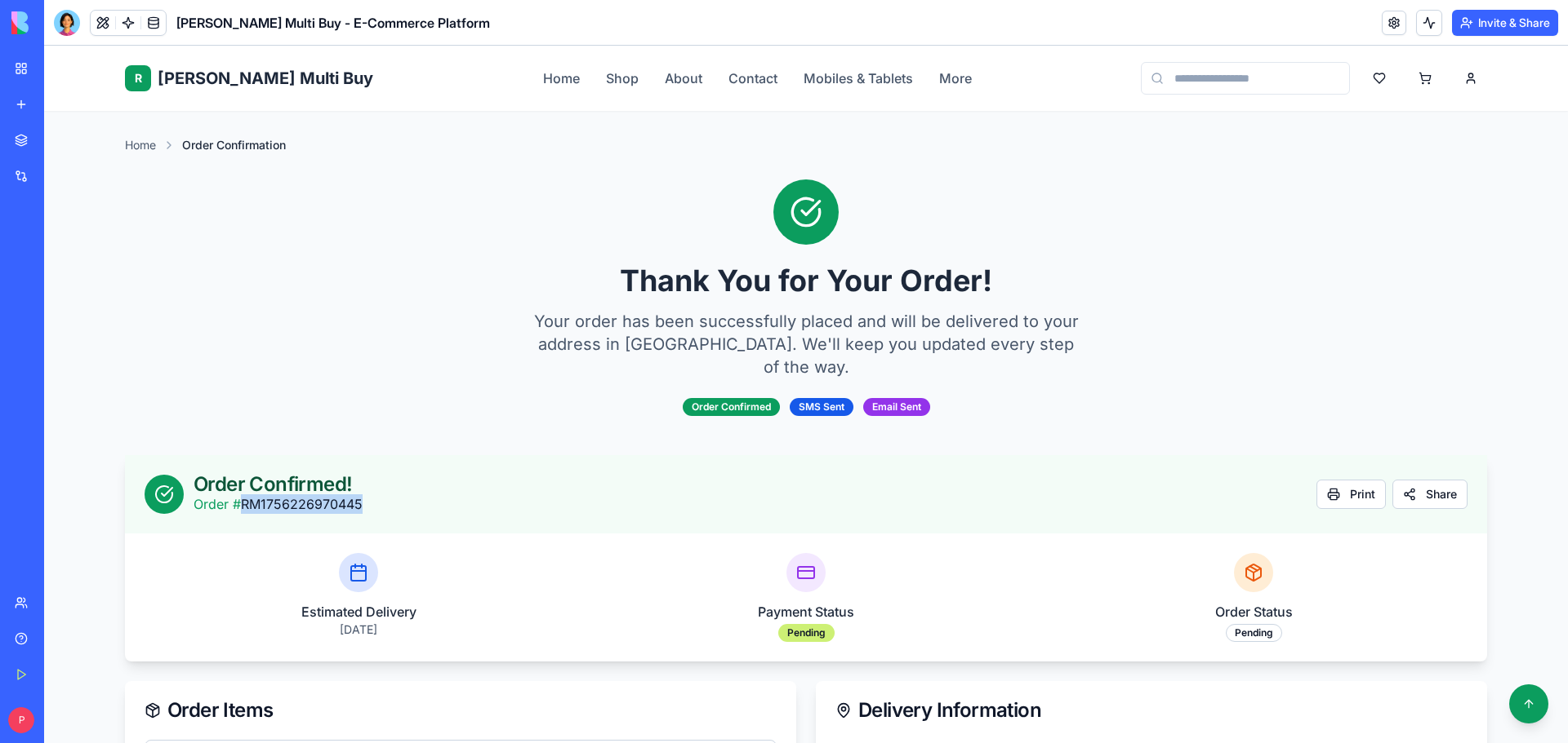
drag, startPoint x: 237, startPoint y: 480, endPoint x: 358, endPoint y: 483, distance: 121.0
click at [358, 483] on div "Order Confirmed! Order # RM1756226970445 Print Share" at bounding box center [805, 494] width 1322 height 39
copy p "RM1756226970445"
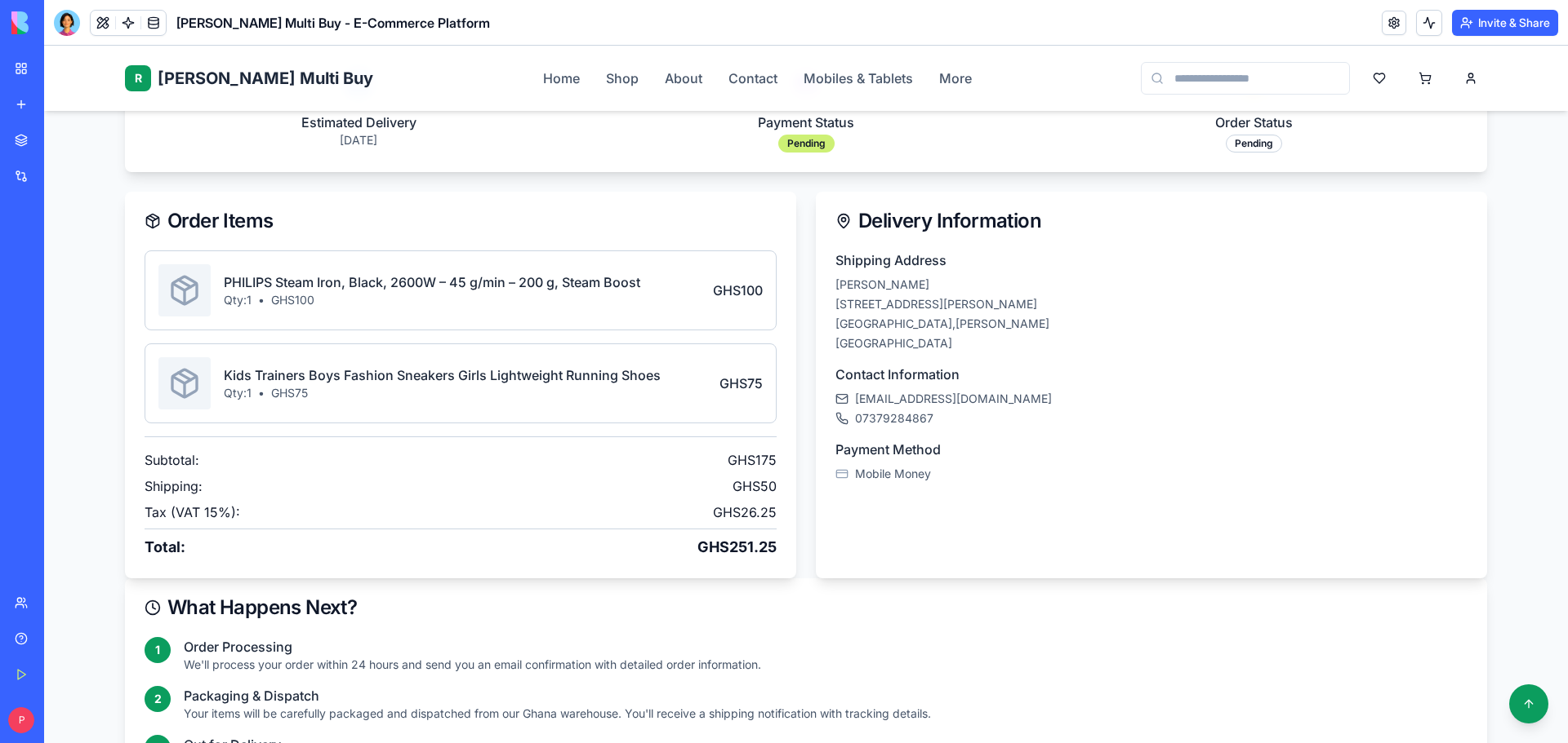
scroll to position [816, 0]
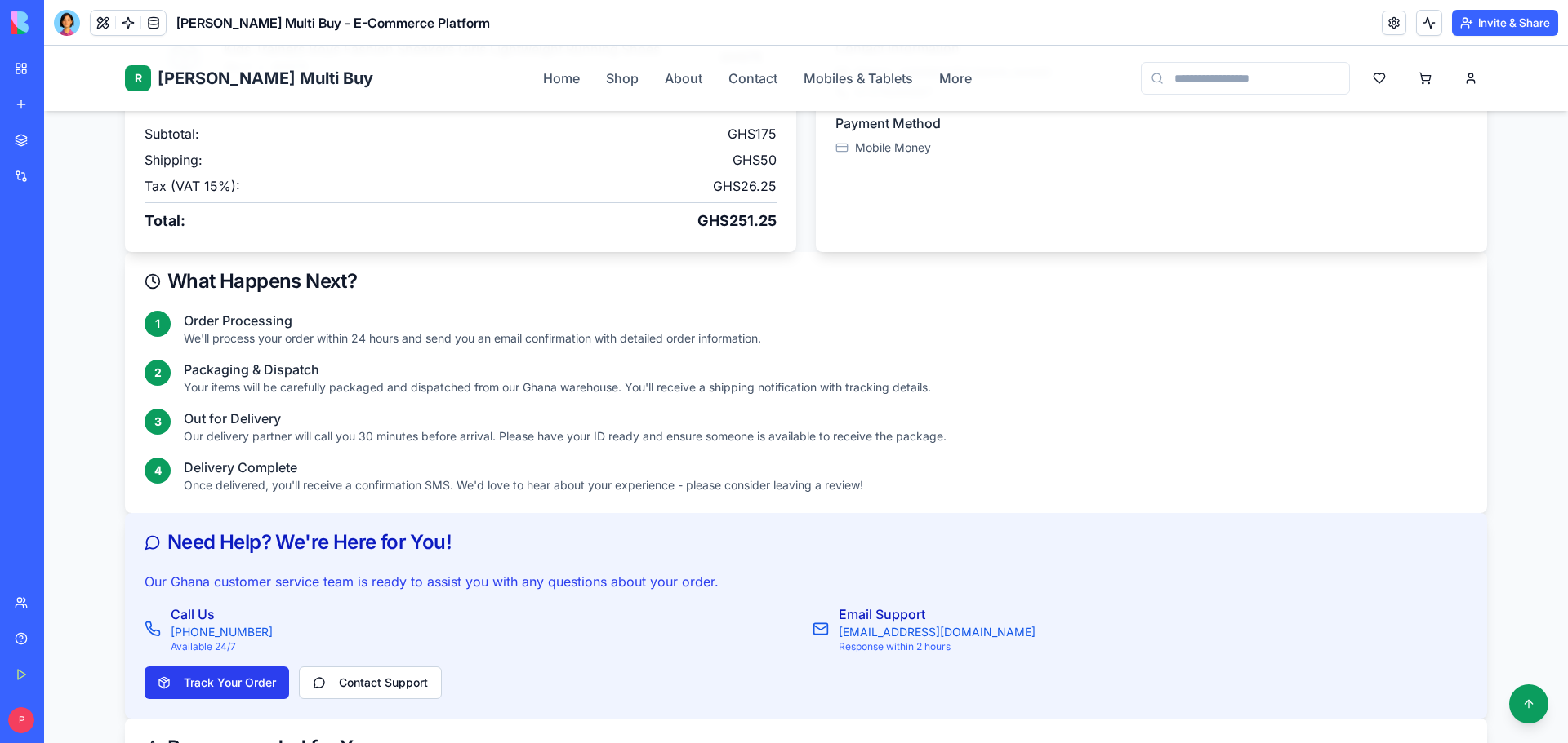
click at [196, 669] on button "Track Your Order" at bounding box center [216, 683] width 145 height 33
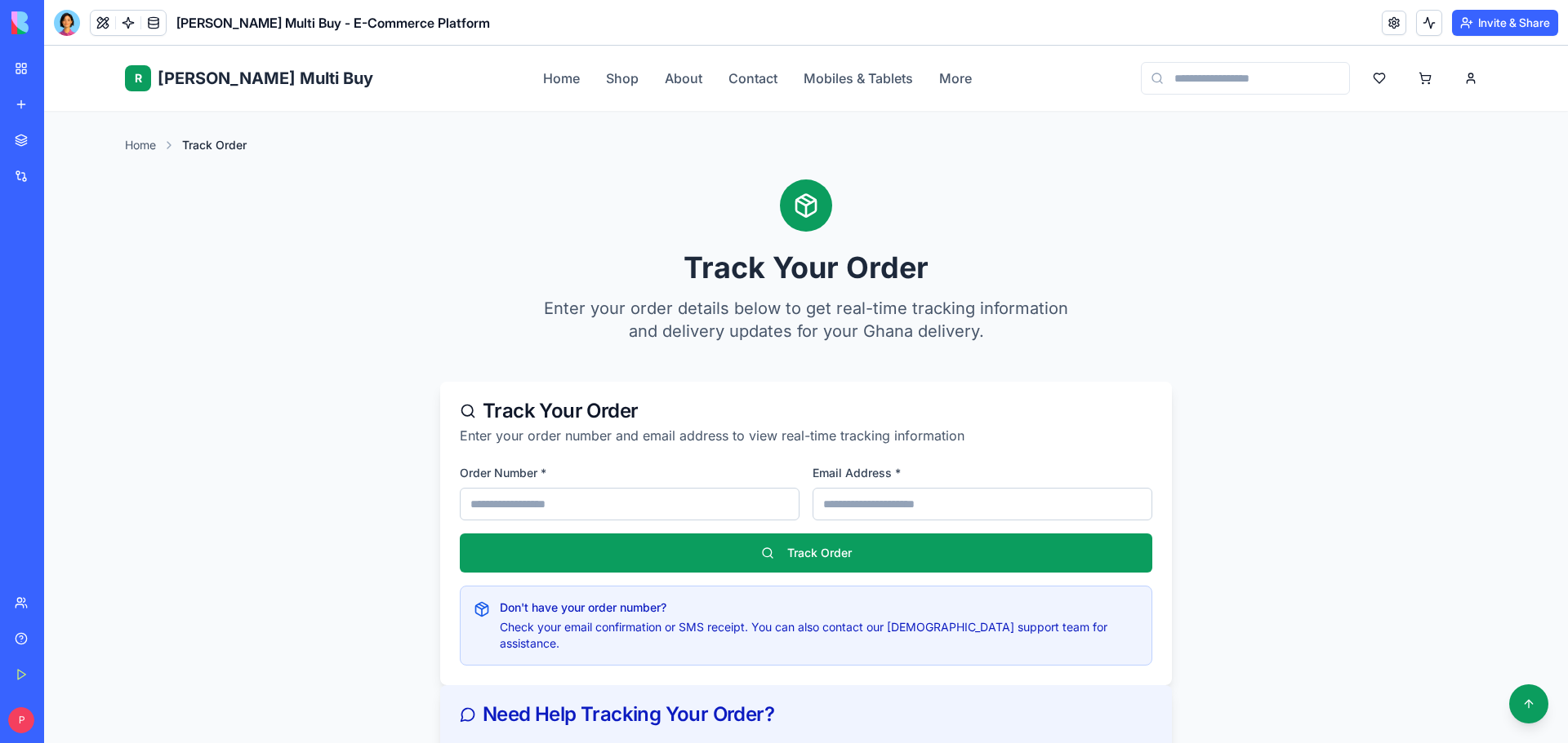
click at [630, 503] on input at bounding box center [629, 504] width 340 height 33
paste input "**********"
type input "**********"
click at [850, 496] on input "email" at bounding box center [982, 504] width 340 height 33
paste input "**********"
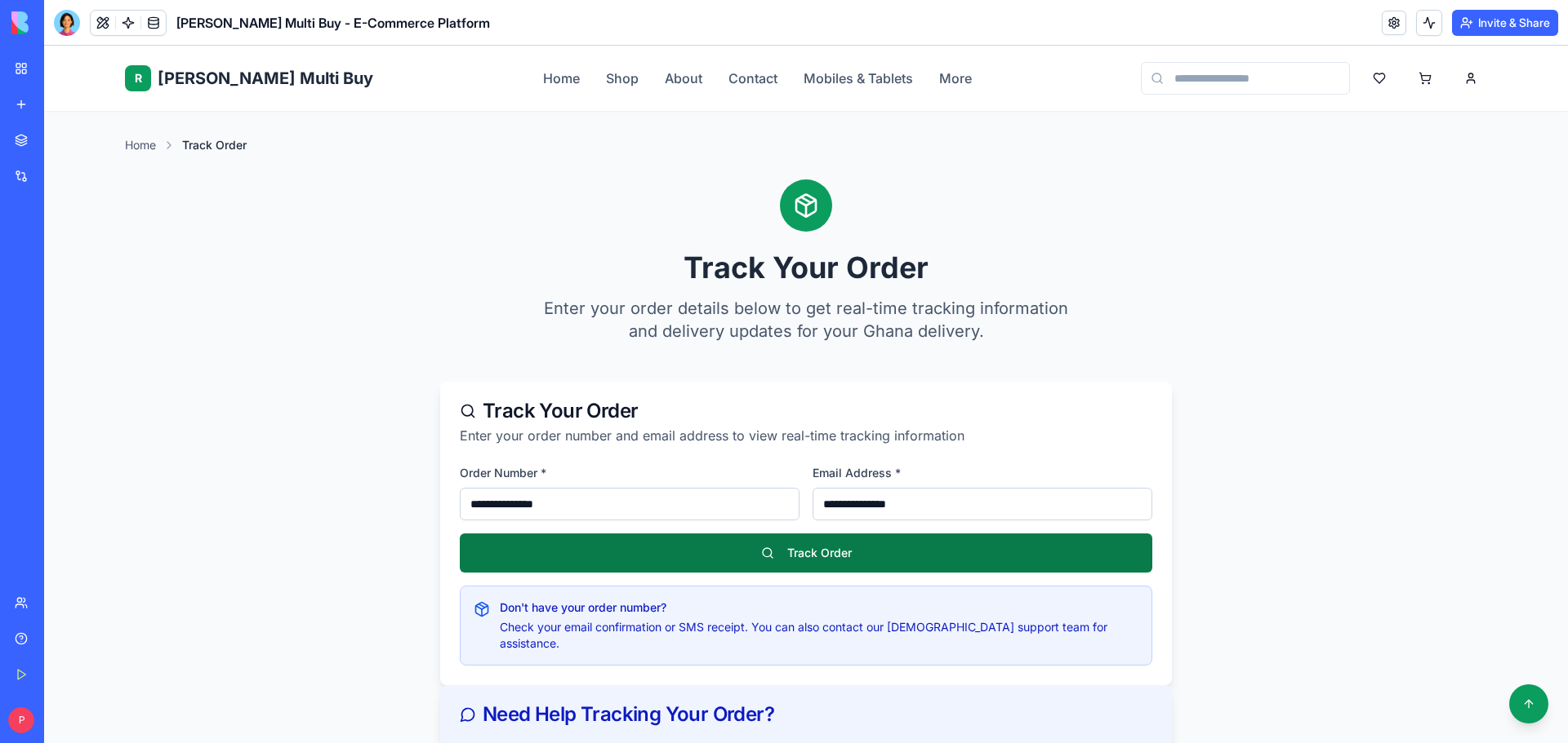
click at [825, 563] on button "Track Order" at bounding box center [805, 553] width 693 height 39
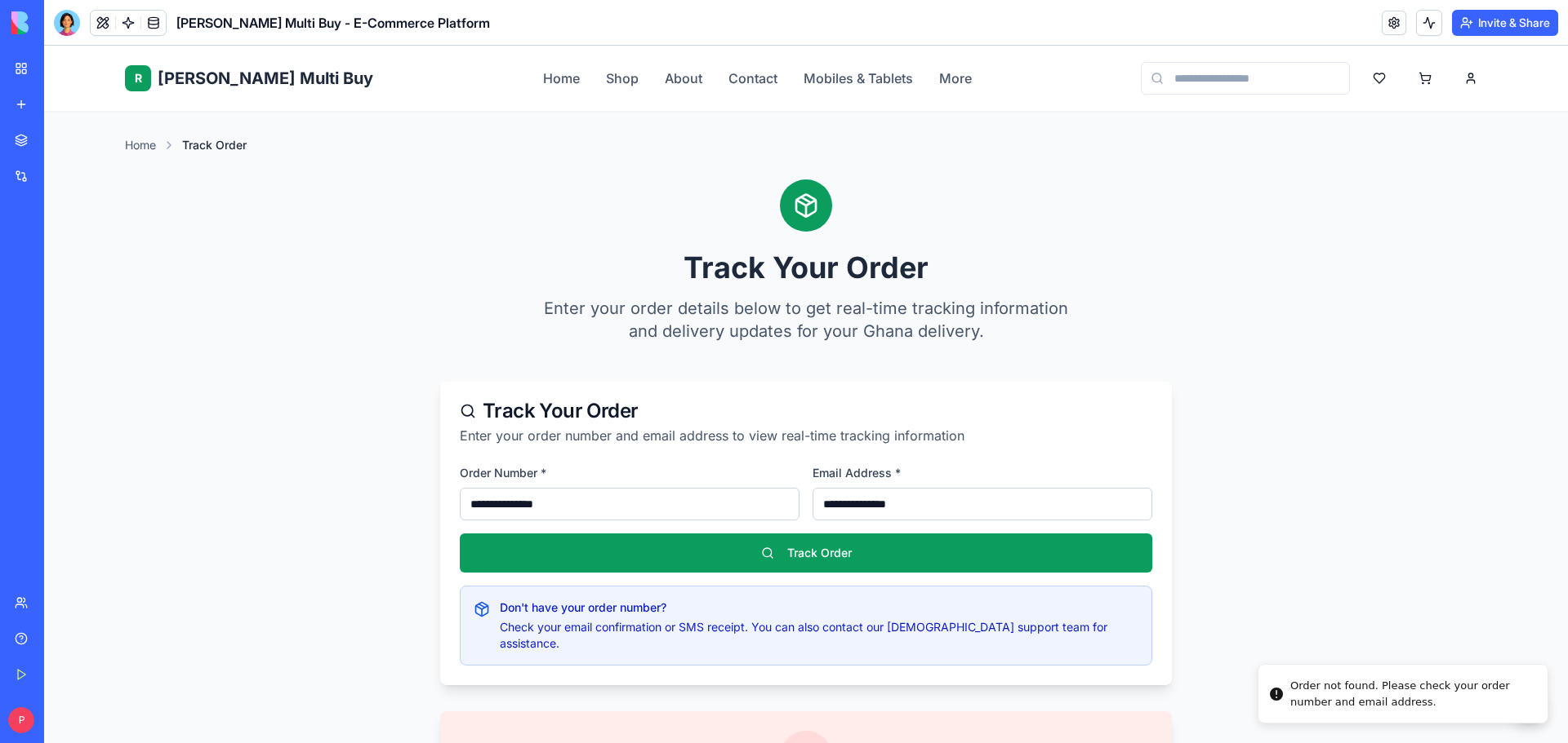
drag, startPoint x: 956, startPoint y: 506, endPoint x: 783, endPoint y: 487, distance: 174.0
click at [783, 487] on div "**********" at bounding box center [805, 493] width 693 height 55
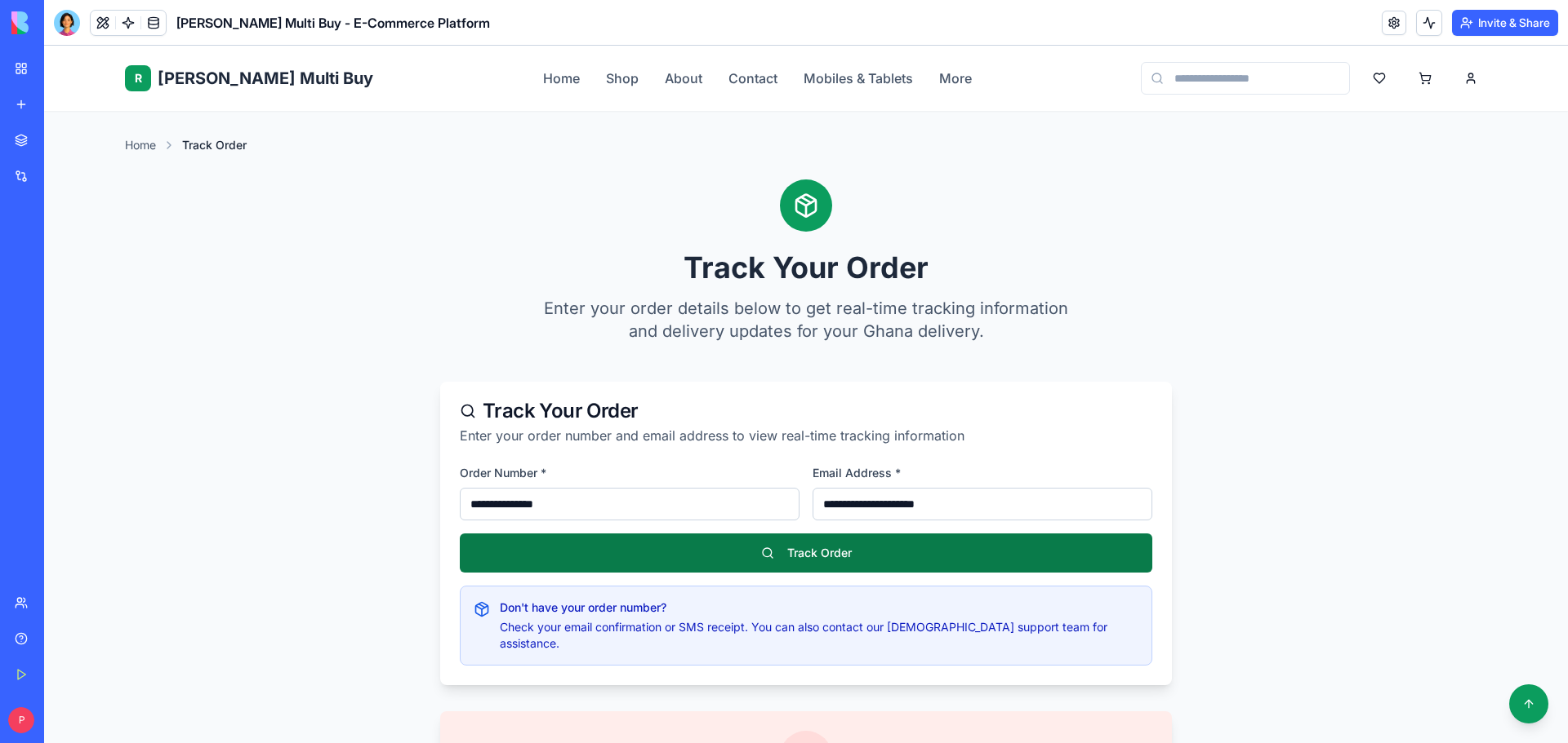
type input "**********"
click at [801, 540] on button "Track Order" at bounding box center [805, 553] width 693 height 39
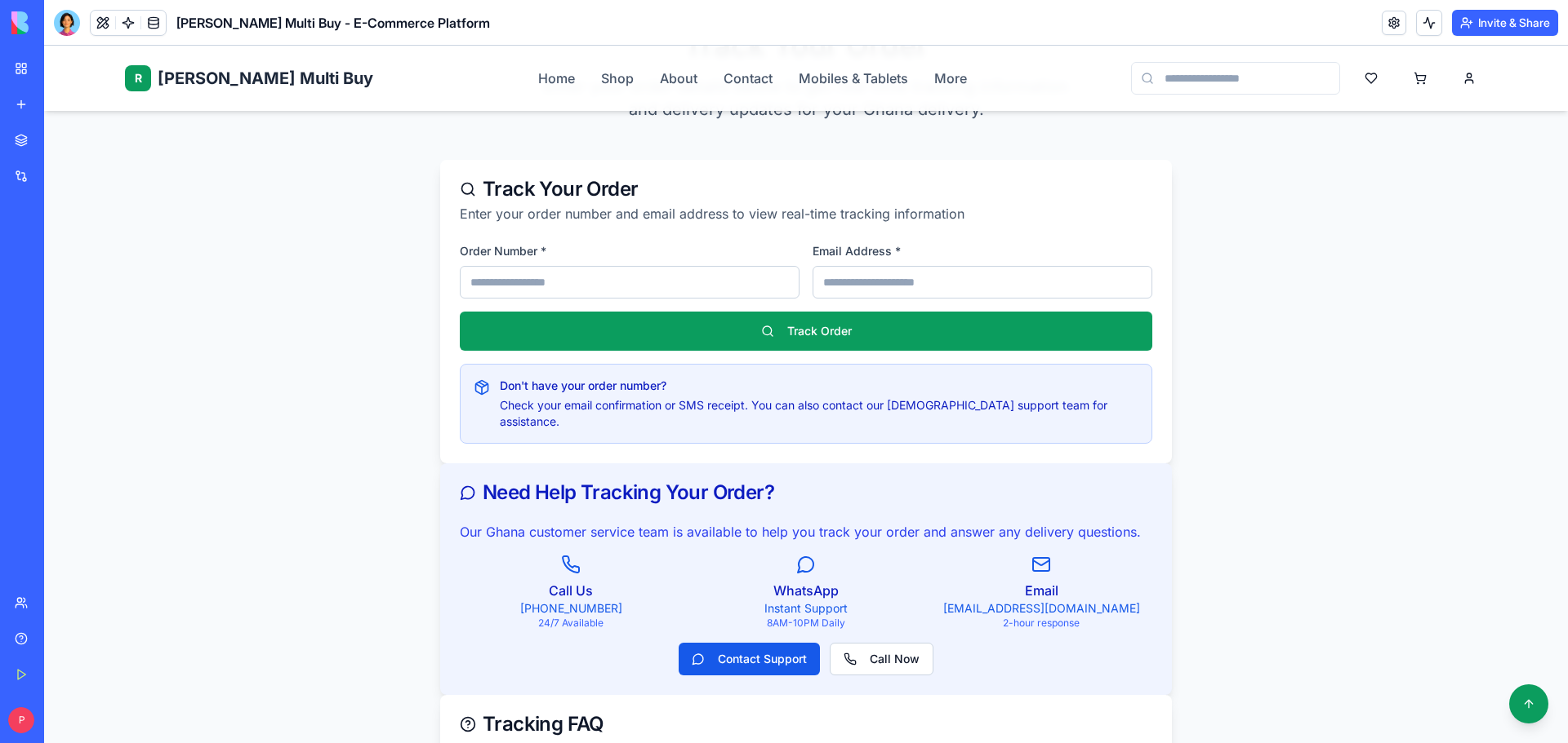
scroll to position [82, 0]
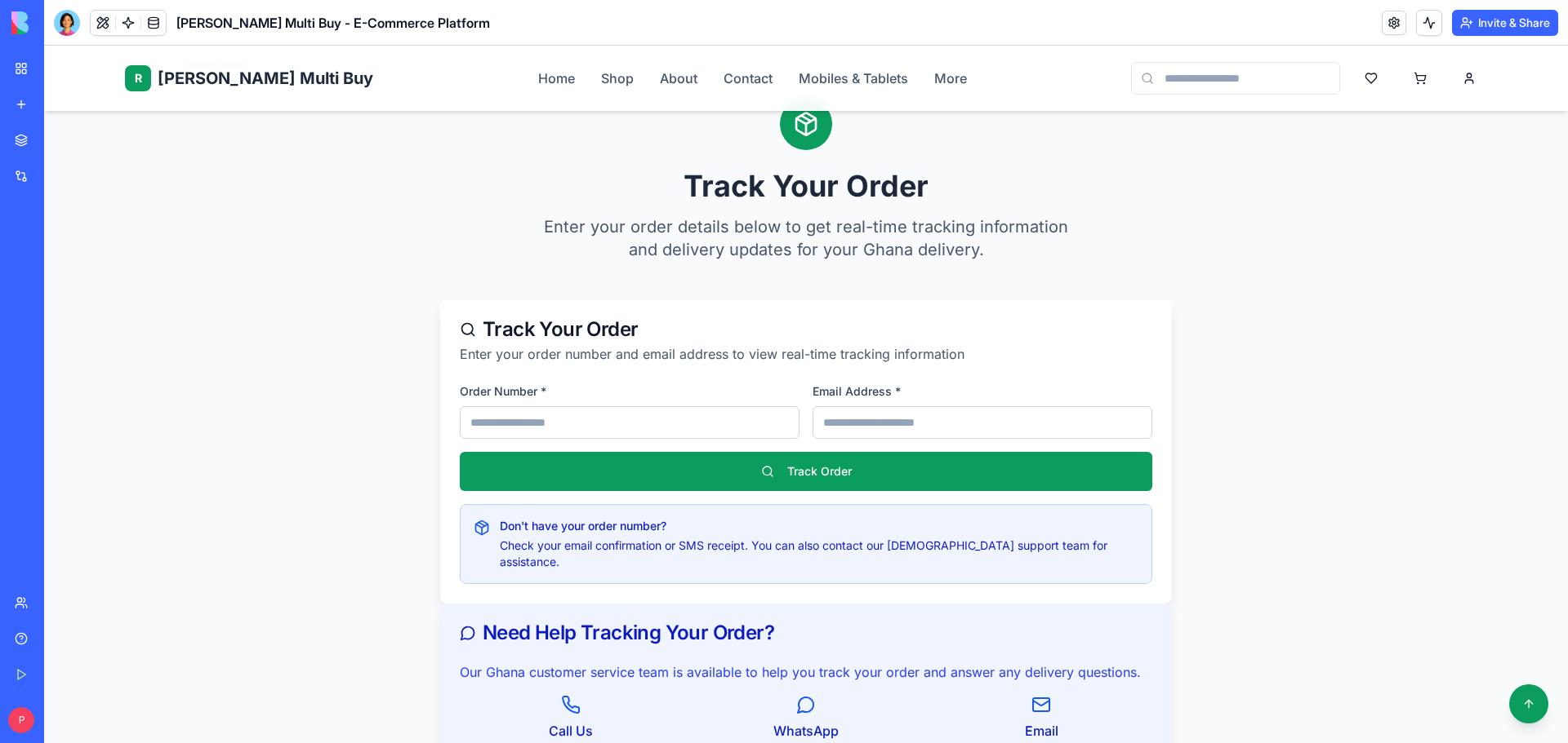
click at [633, 423] on input at bounding box center [629, 422] width 340 height 33
paste input "**********"
type input "**********"
click at [813, 420] on input "email" at bounding box center [982, 422] width 340 height 33
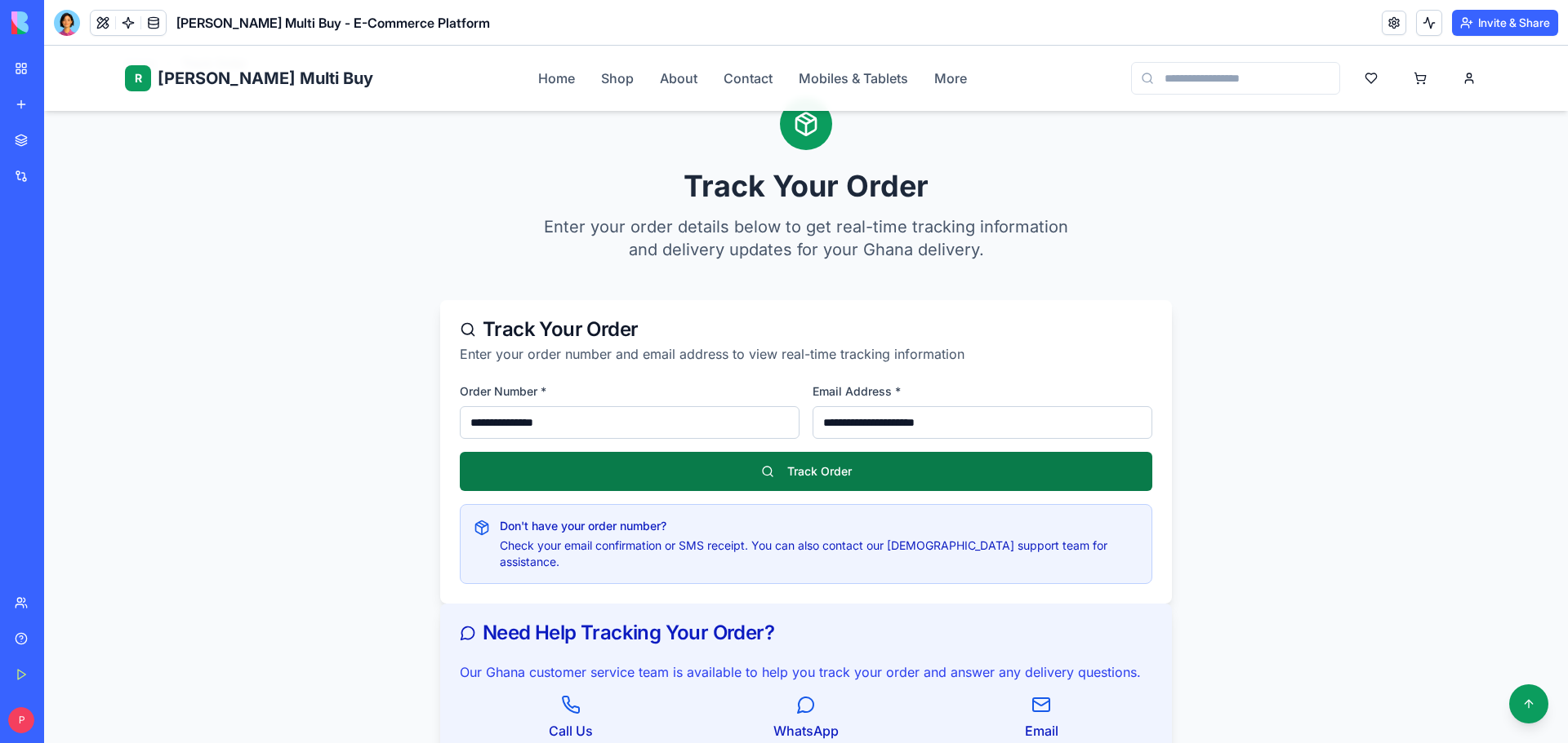
type input "**********"
click at [811, 476] on button "Track Order" at bounding box center [805, 471] width 693 height 39
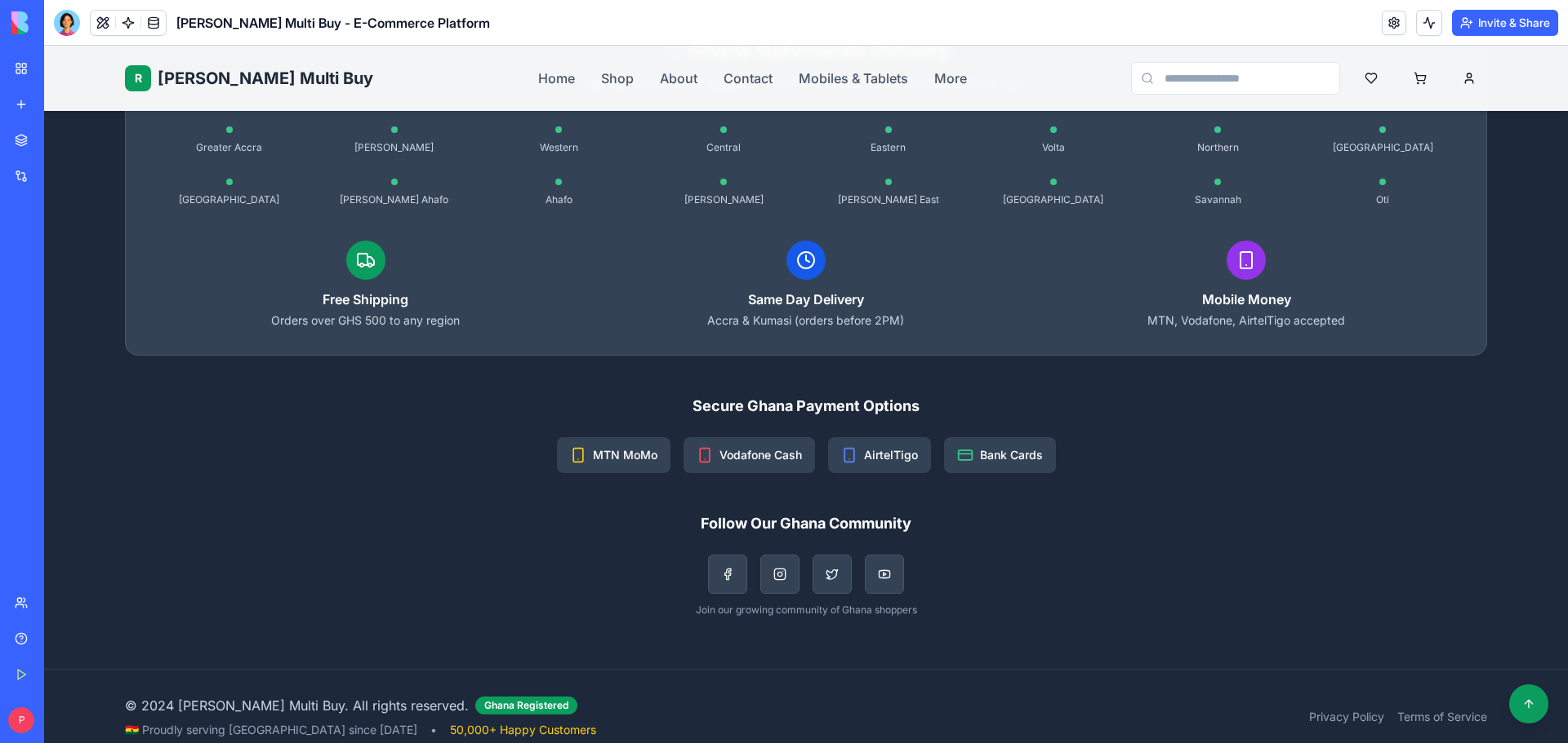
scroll to position [3473, 0]
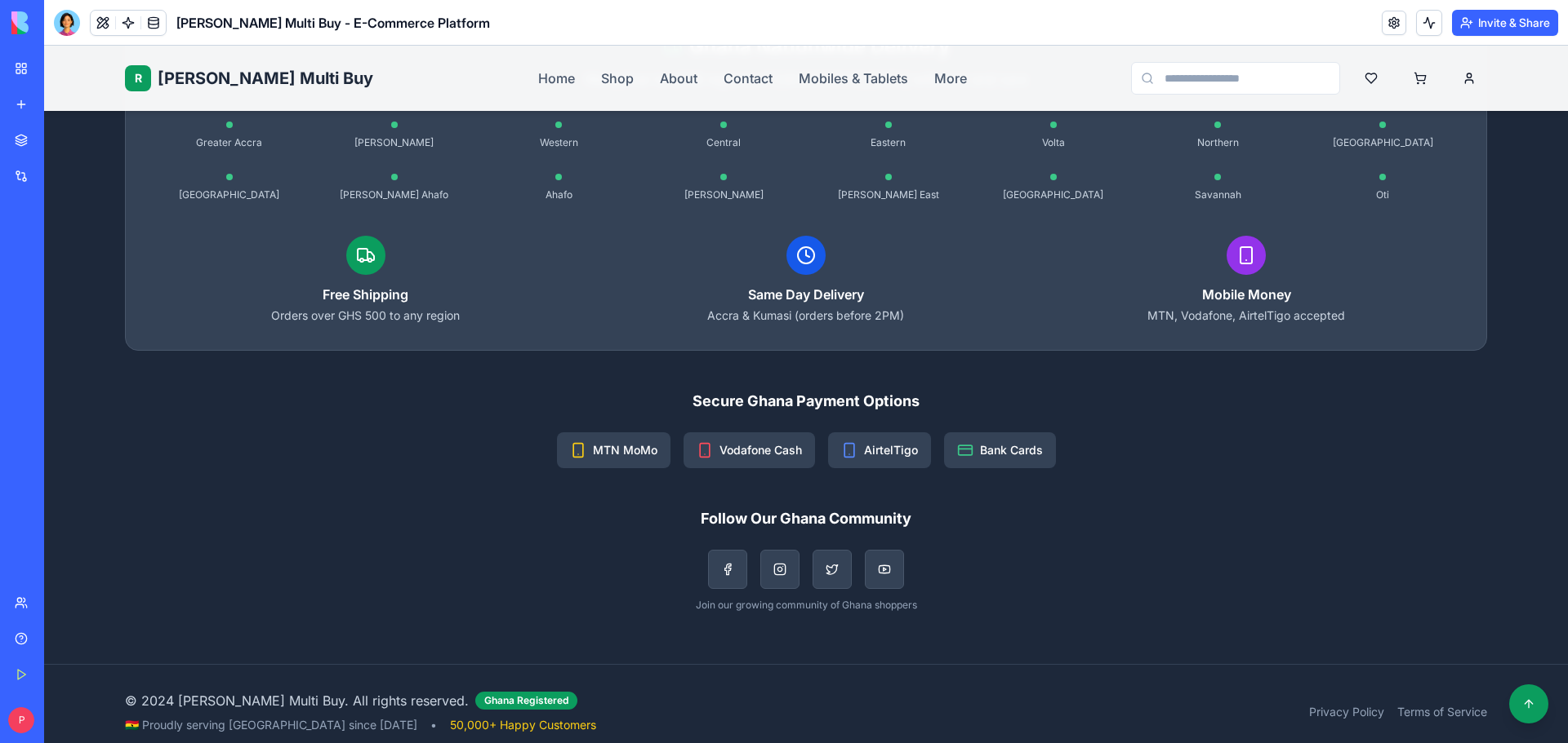
click at [1027, 452] on div "R Rene Multi Buy 🇬🇭 Ghana's #1 Award Winner Ghana's premier e-commerce destinat…" at bounding box center [806, 105] width 1388 height 1118
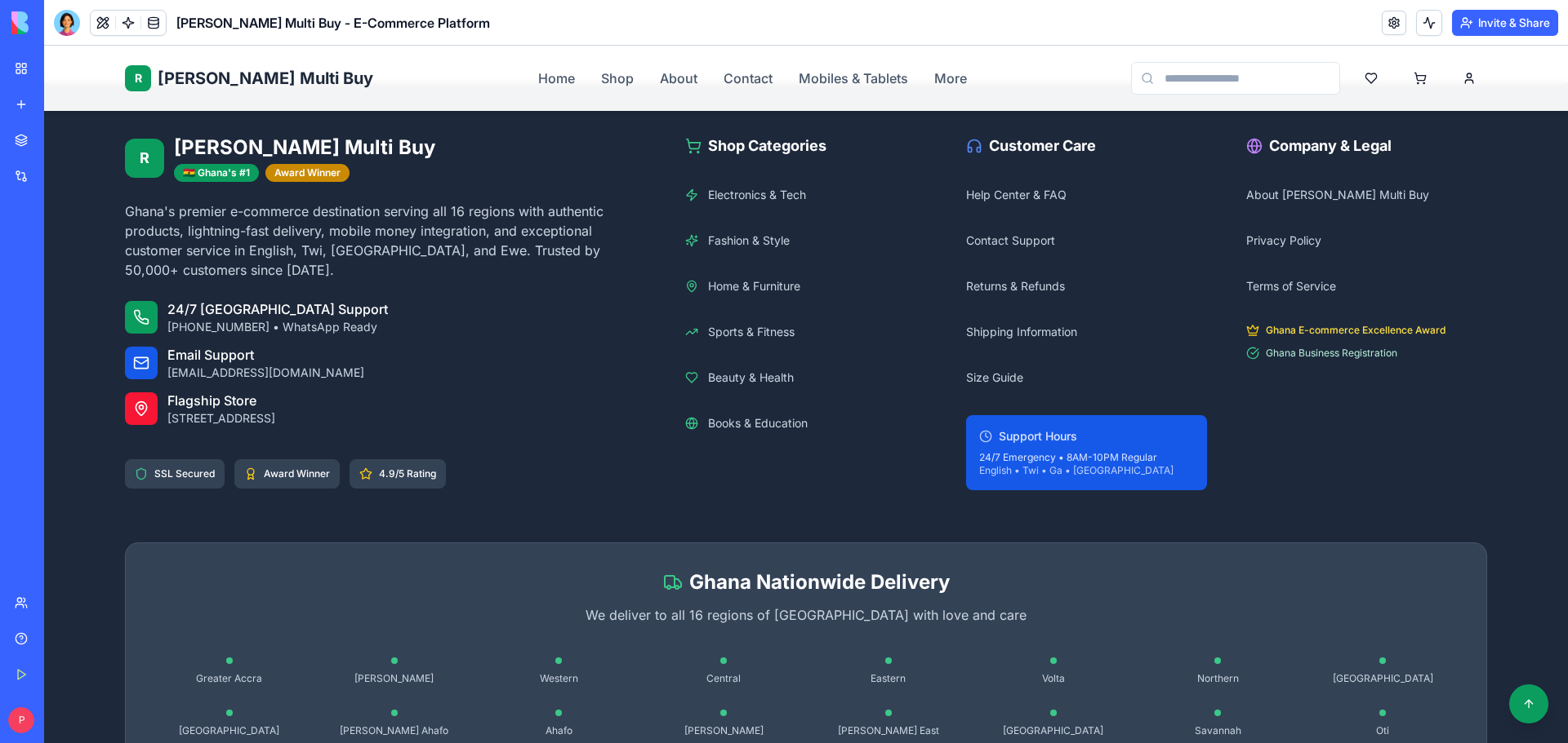
scroll to position [2902, 0]
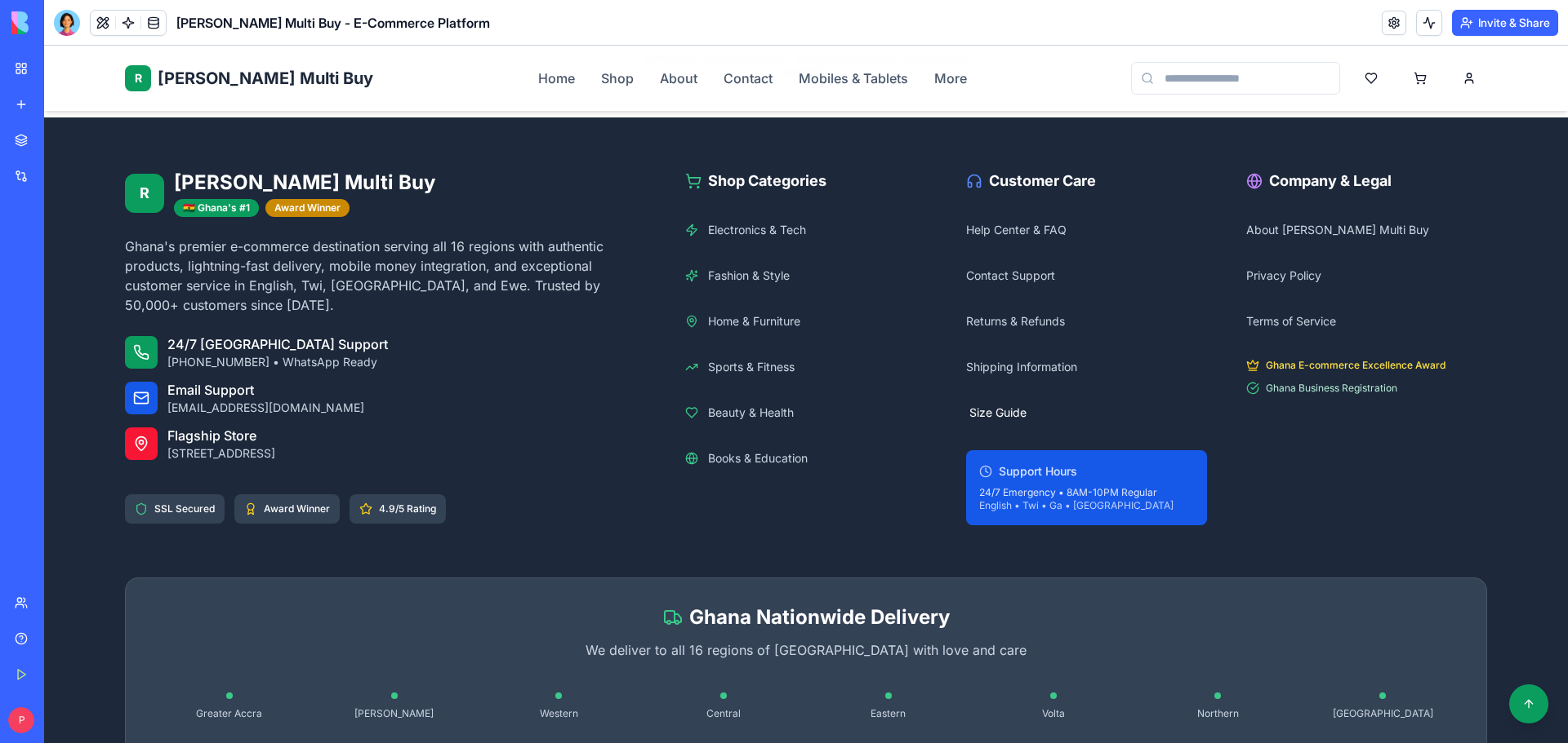
click at [1000, 405] on span "Size Guide" at bounding box center [997, 413] width 57 height 17
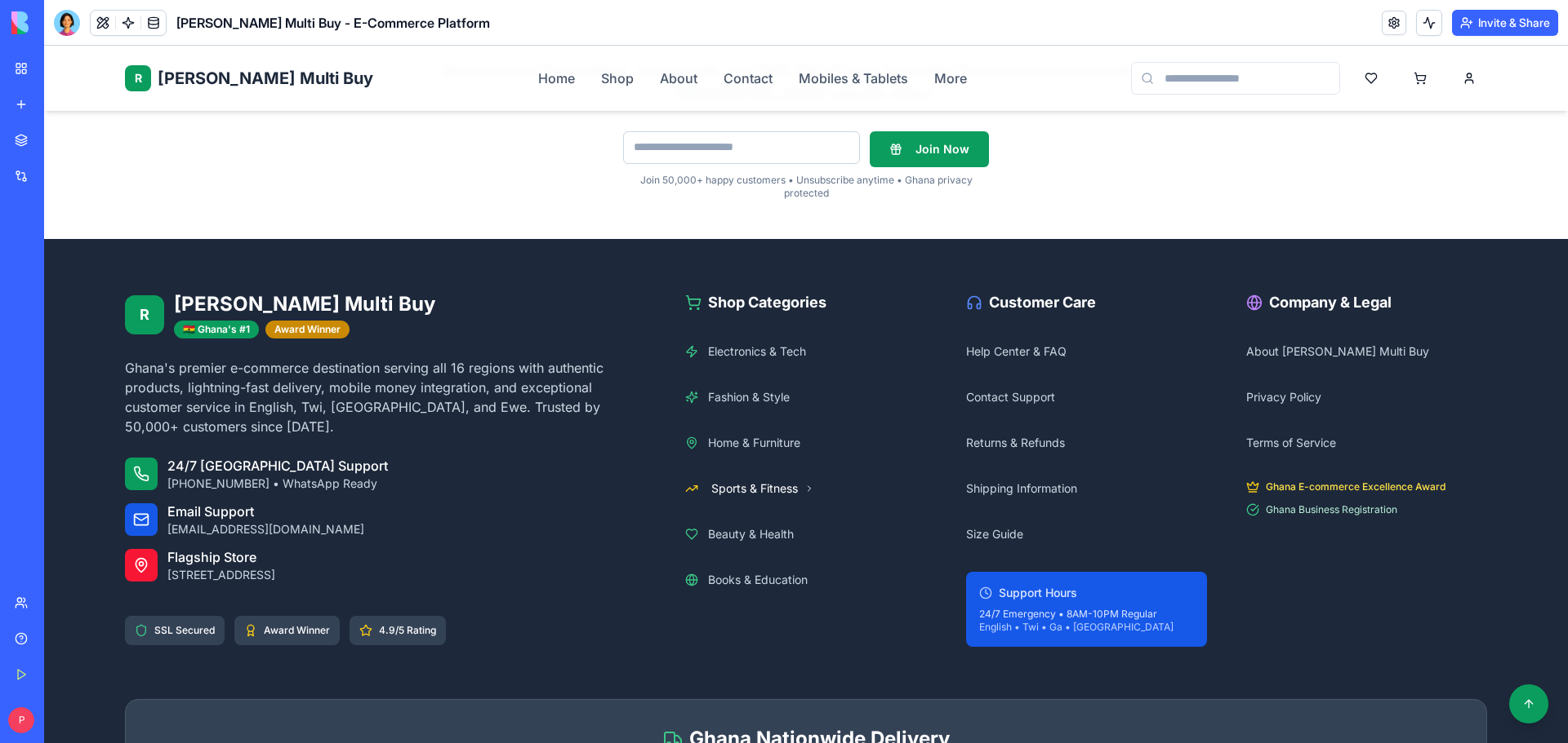
scroll to position [5594, 0]
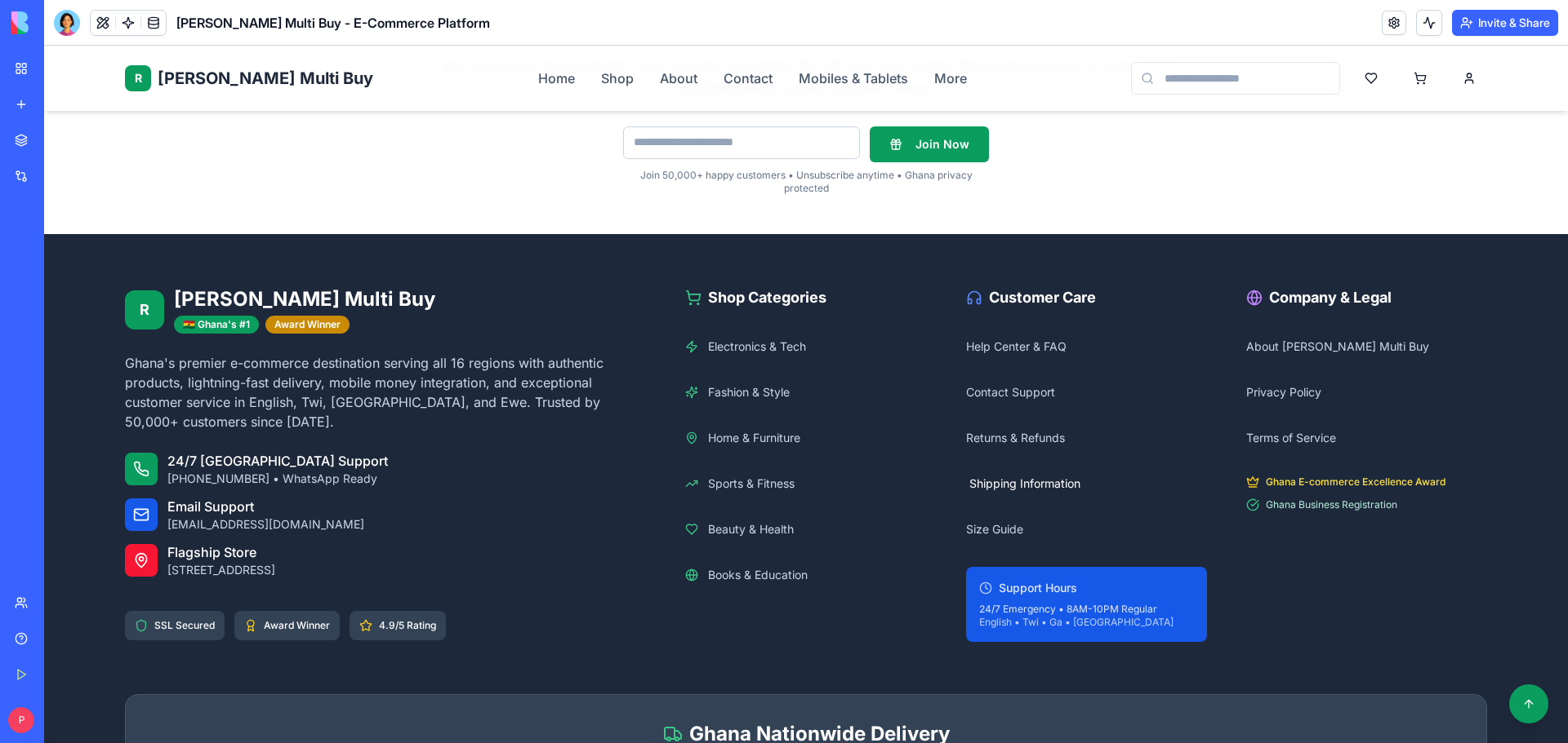
click at [1027, 476] on span "Shipping Information" at bounding box center [1024, 484] width 111 height 17
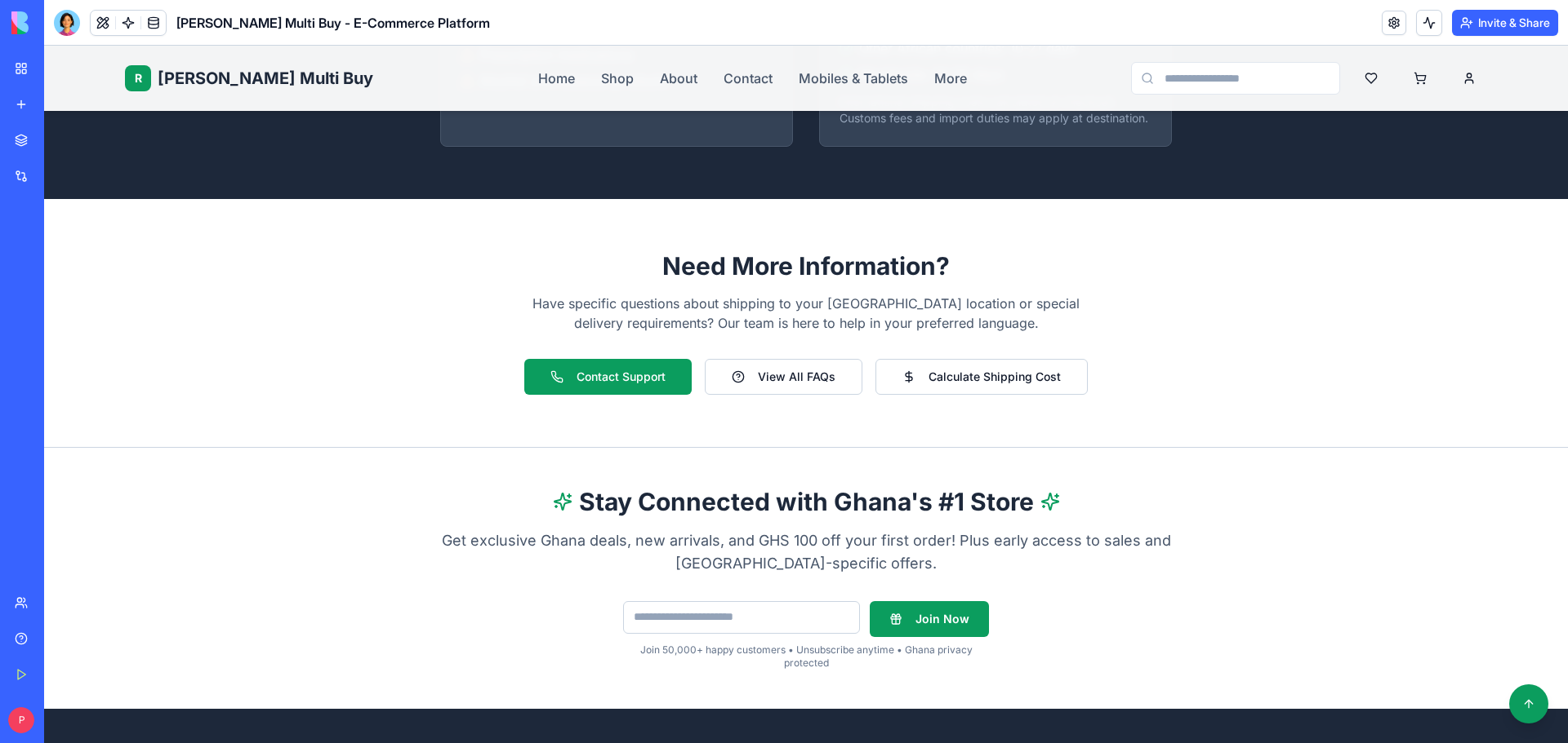
scroll to position [2918, 0]
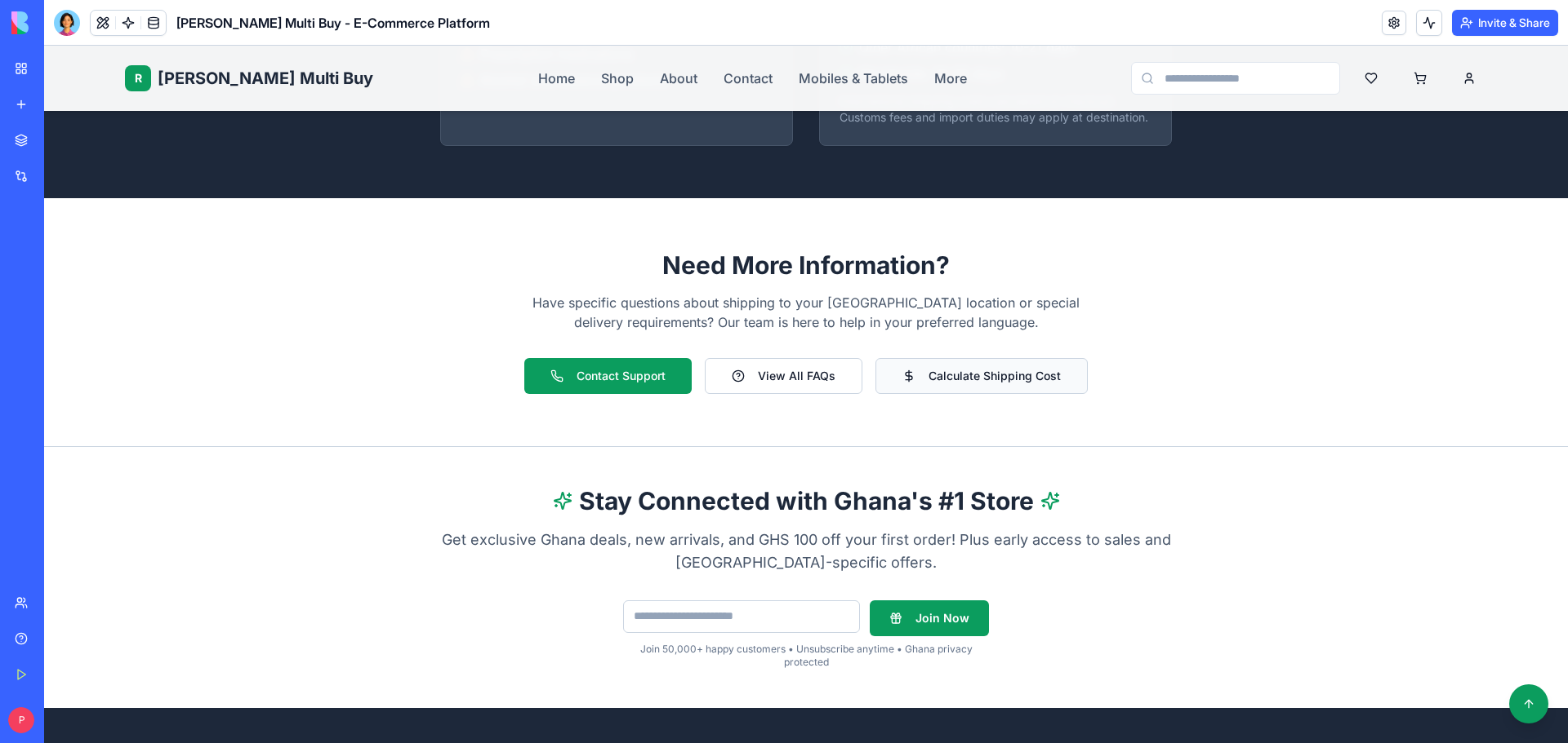
click at [1012, 358] on button "Calculate Shipping Cost" at bounding box center [982, 376] width 212 height 36
click at [1019, 358] on button "Calculate Shipping Cost" at bounding box center [982, 376] width 212 height 36
click at [843, 358] on button "View All FAQs" at bounding box center [784, 376] width 158 height 36
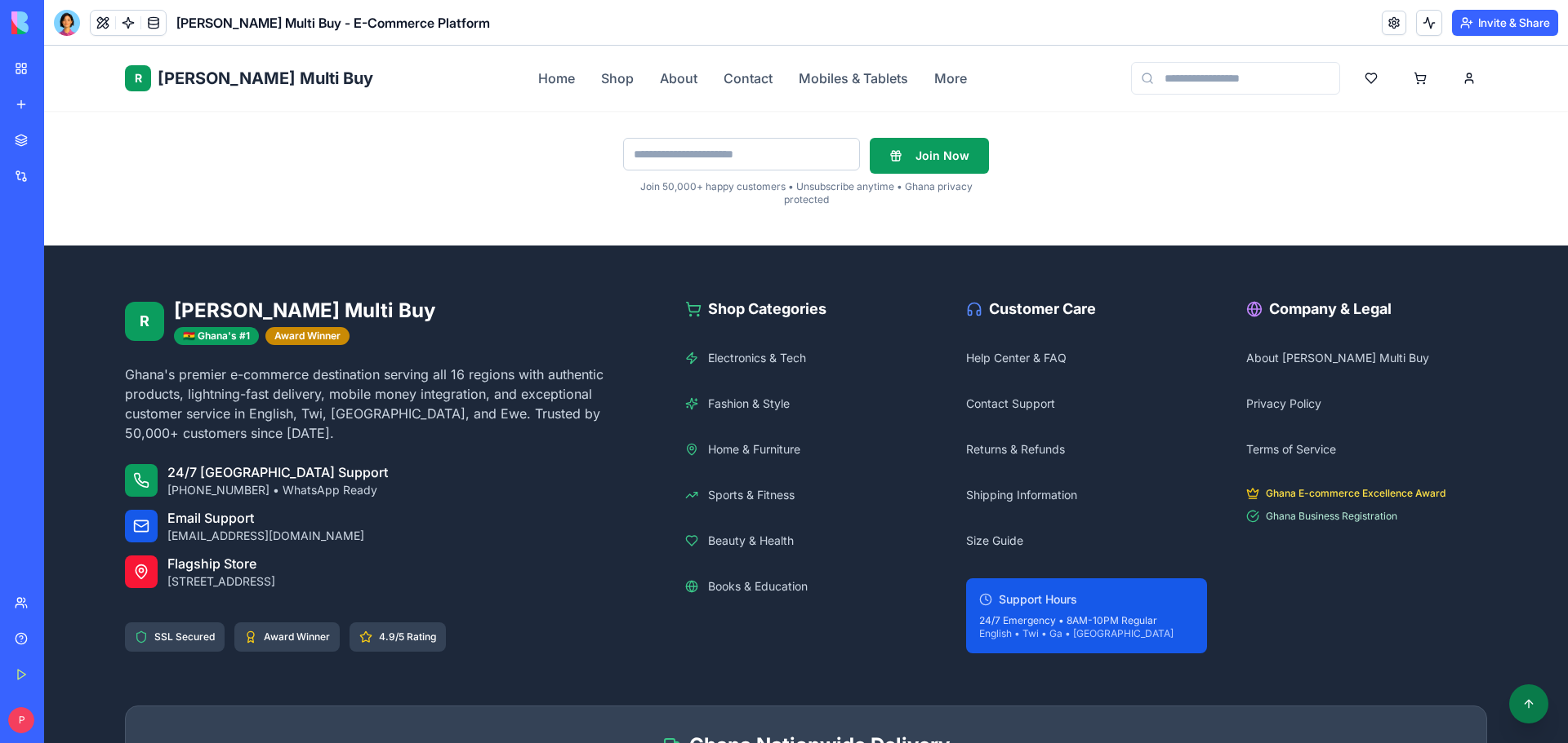
click at [1532, 713] on button at bounding box center [1528, 704] width 39 height 39
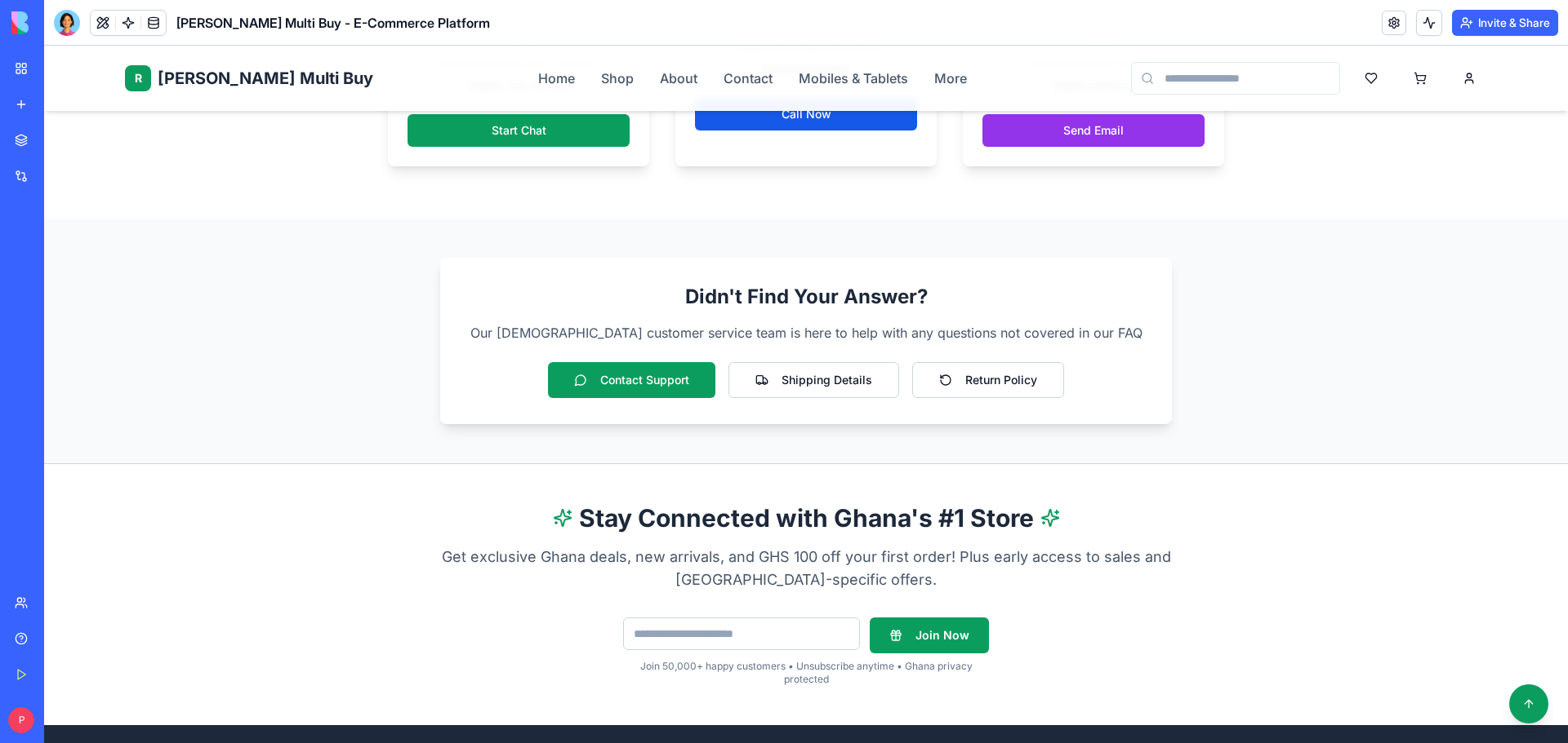
scroll to position [2448, 0]
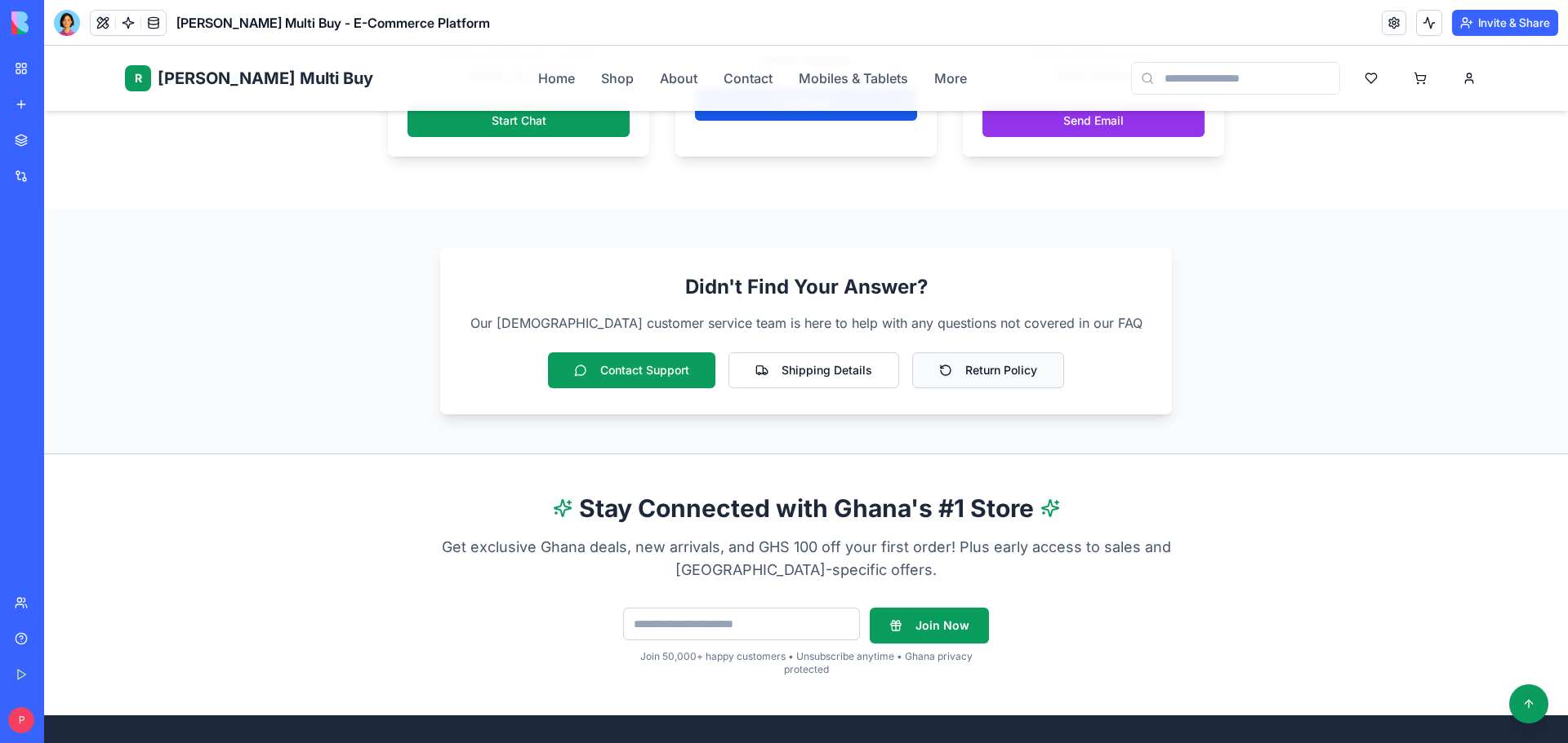
click at [967, 352] on button "Return Policy" at bounding box center [988, 370] width 152 height 36
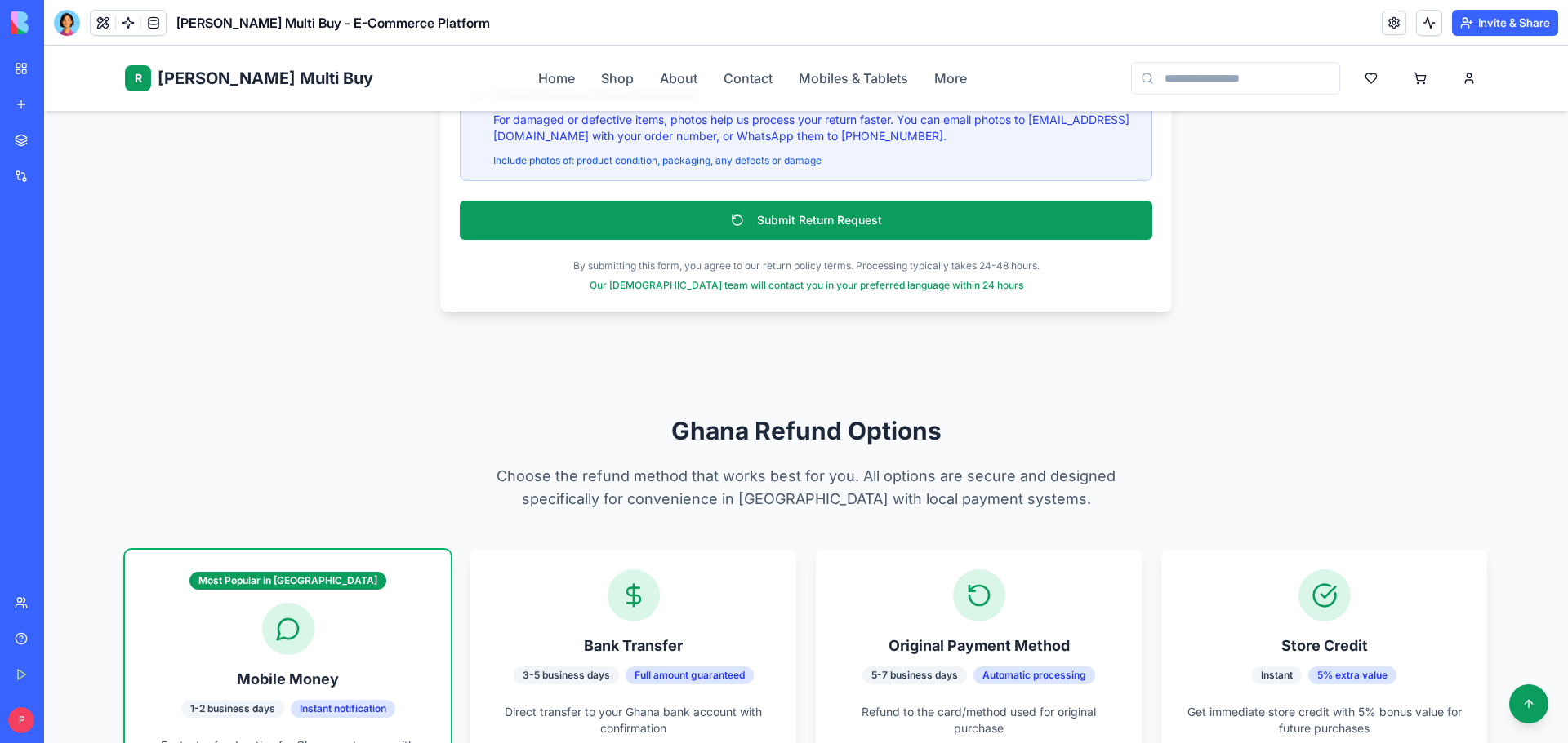
scroll to position [2693, 0]
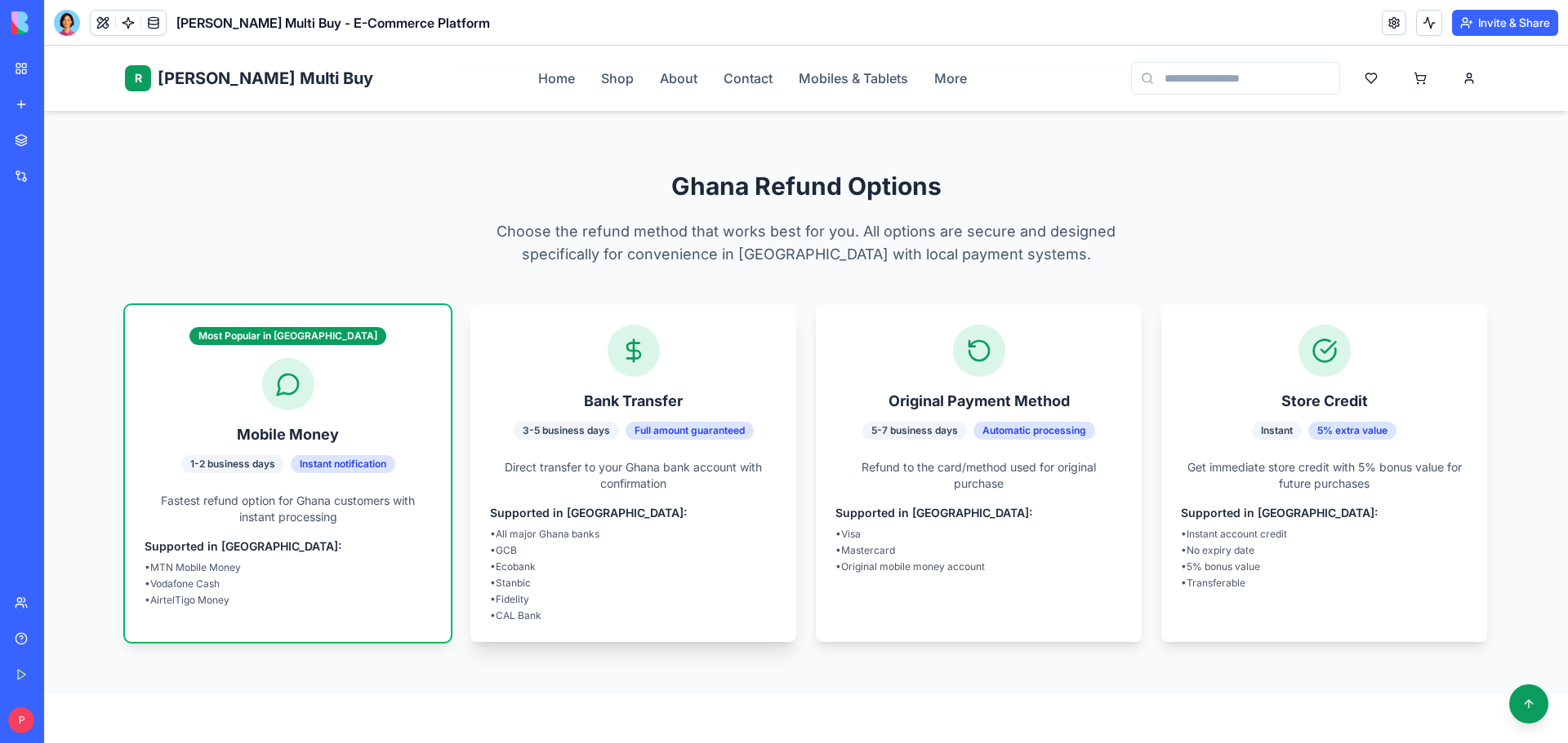
click at [744, 560] on li "• Ecobank" at bounding box center [632, 567] width 287 height 13
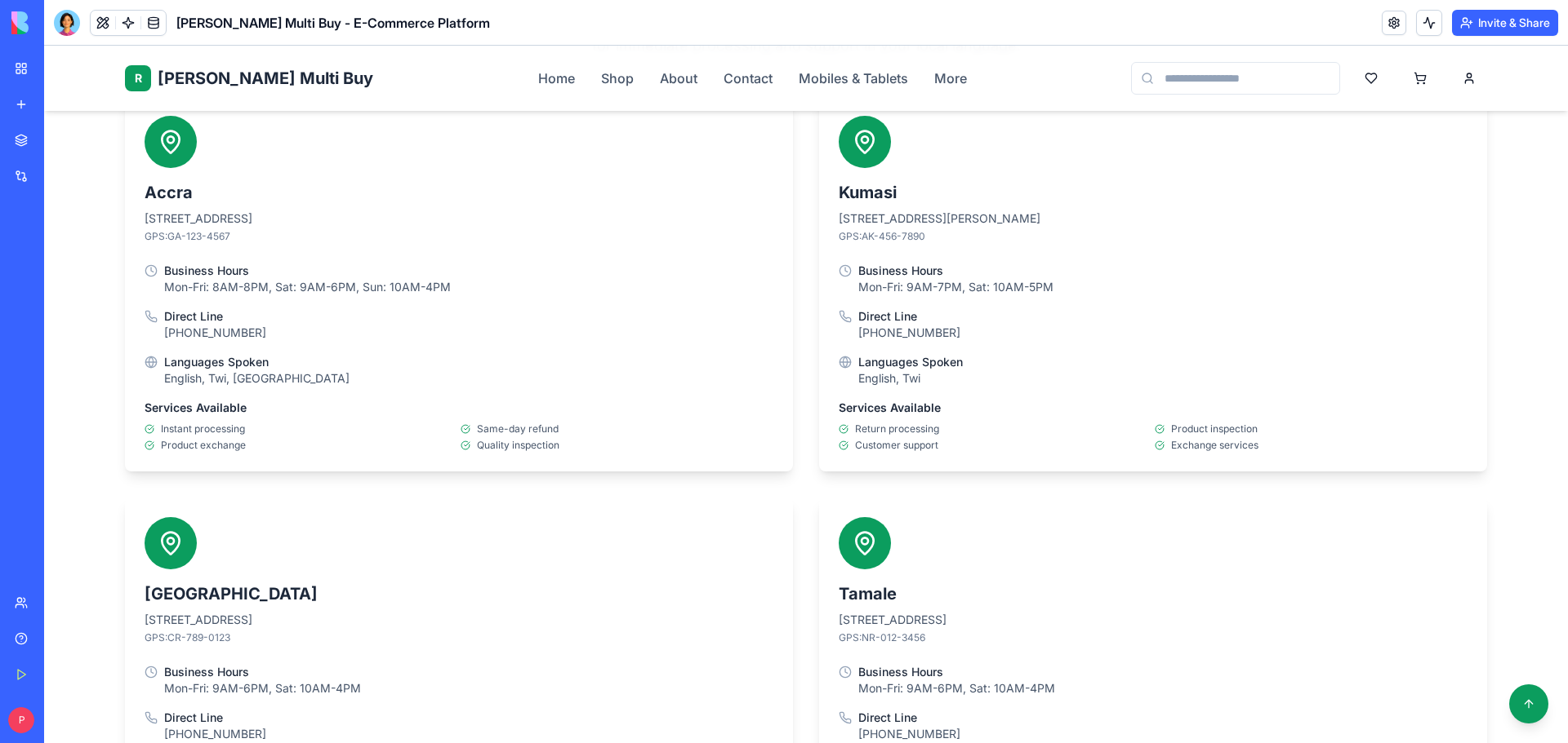
scroll to position [3753, 0]
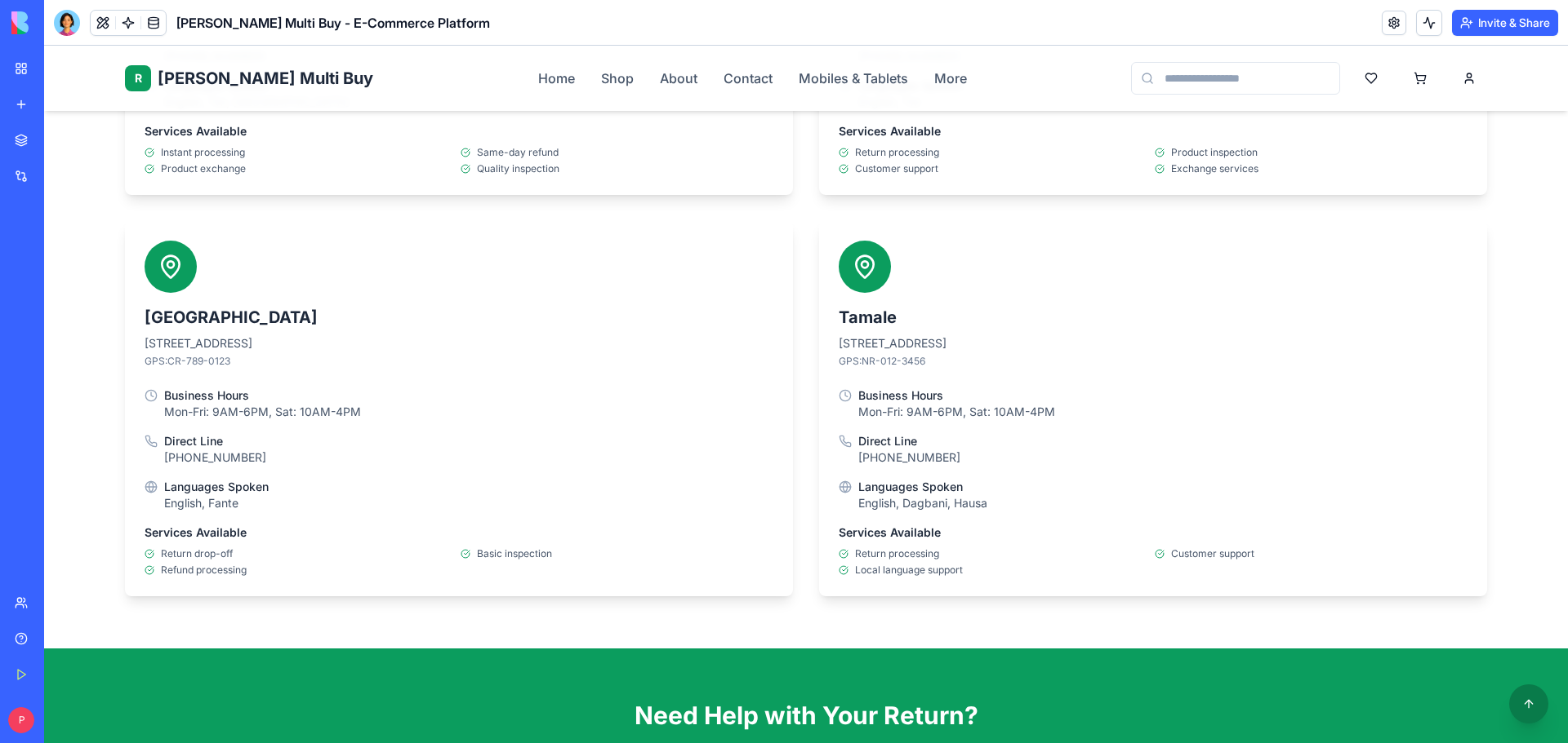
click at [1525, 706] on button at bounding box center [1528, 704] width 39 height 39
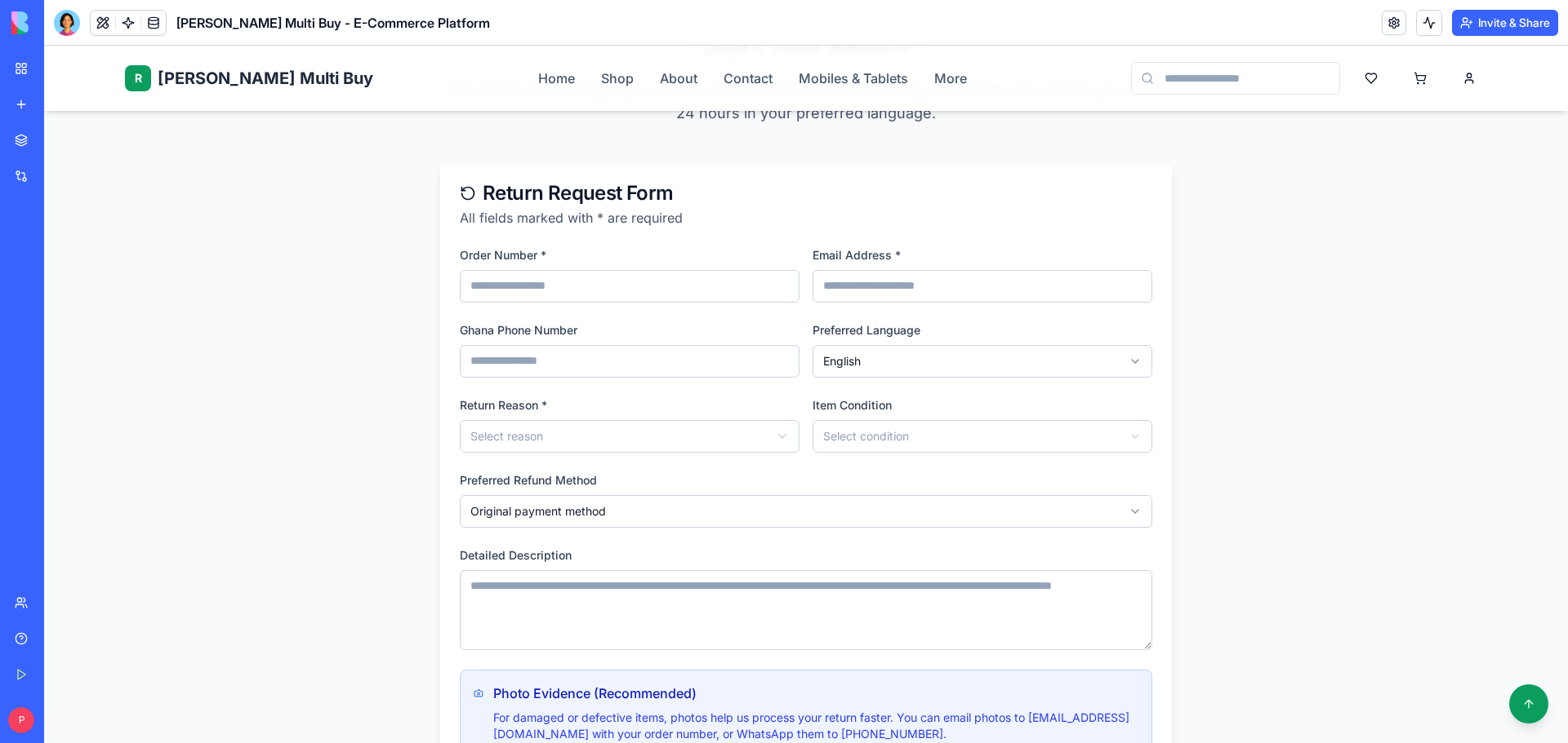
scroll to position [1795, 0]
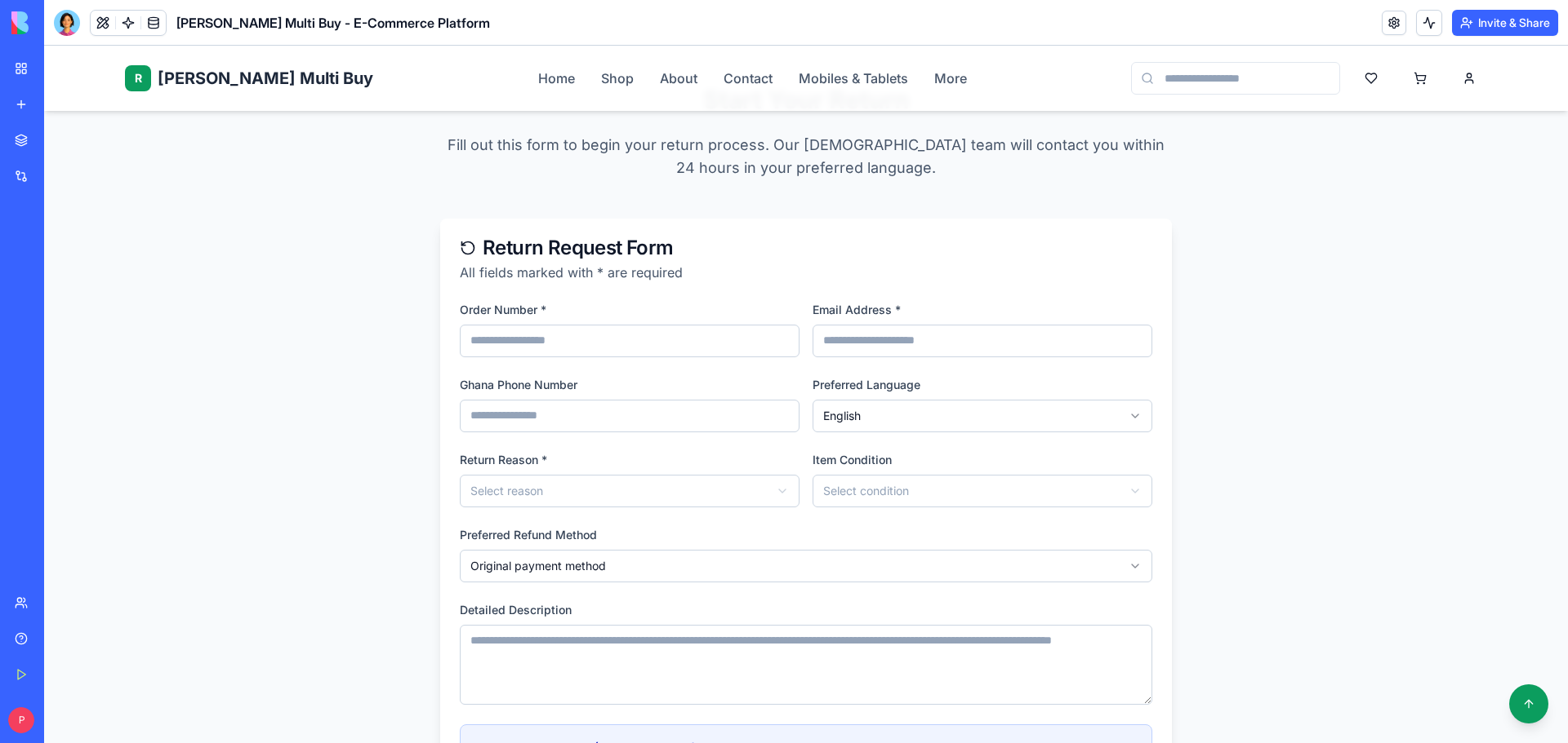
click at [670, 325] on input "Order Number *" at bounding box center [629, 341] width 340 height 33
click at [542, 325] on input "Order Number *" at bounding box center [629, 341] width 340 height 33
paste input "**********"
type input "**********"
click at [941, 325] on input "Email Address *" at bounding box center [982, 341] width 340 height 33
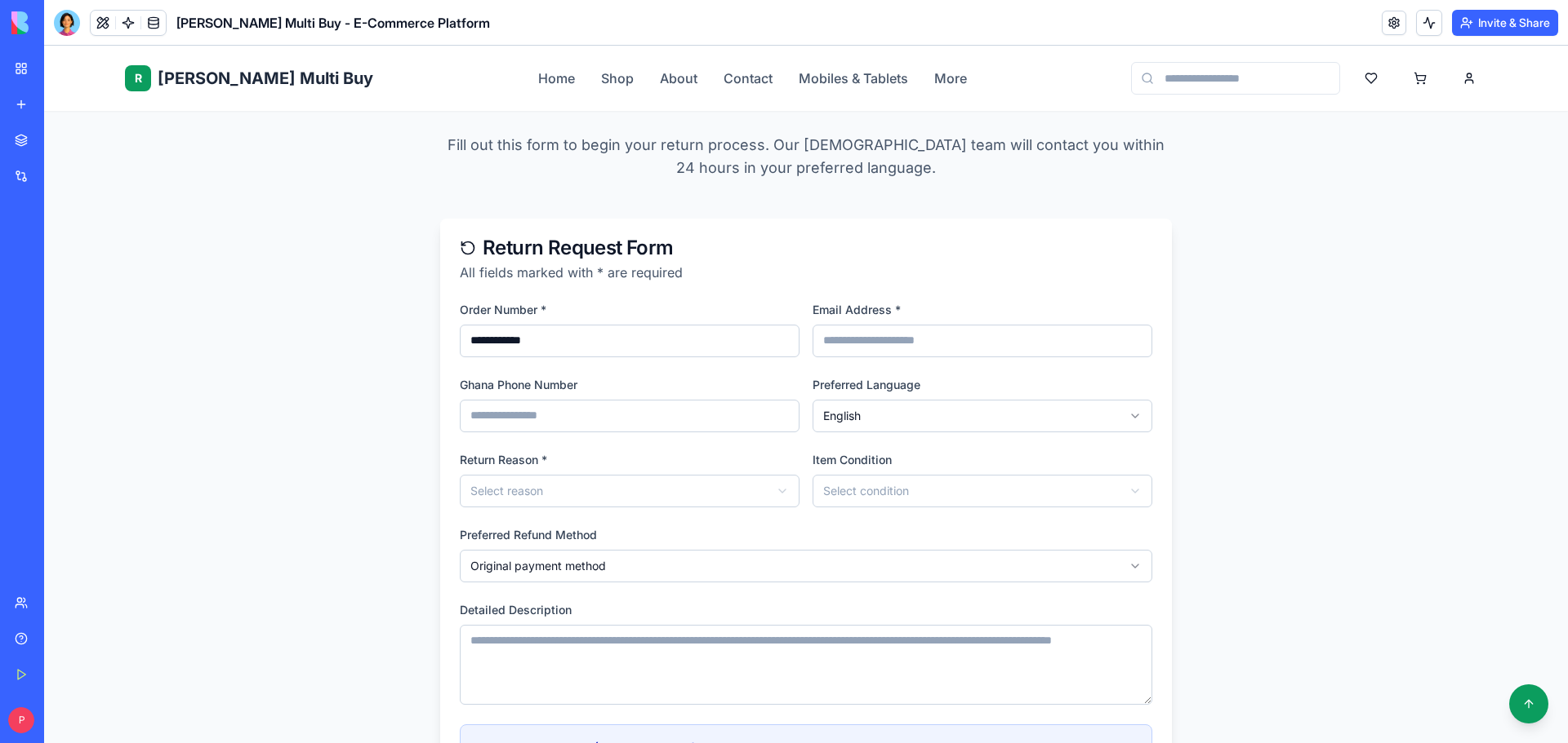
paste input "**********"
type input "**********"
click at [662, 400] on input "Ghana Phone Number" at bounding box center [629, 416] width 340 height 33
type input "**********"
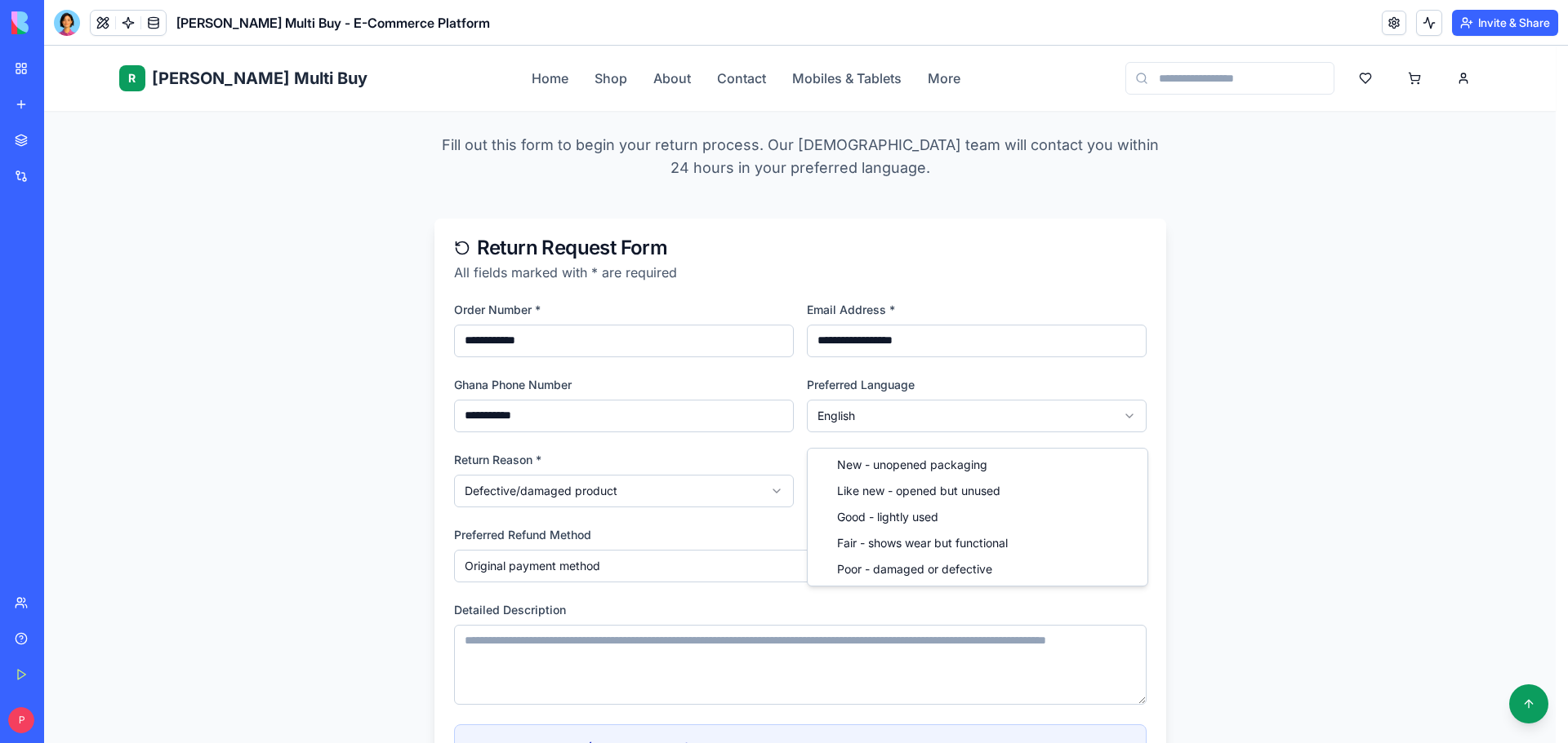
select select "**********"
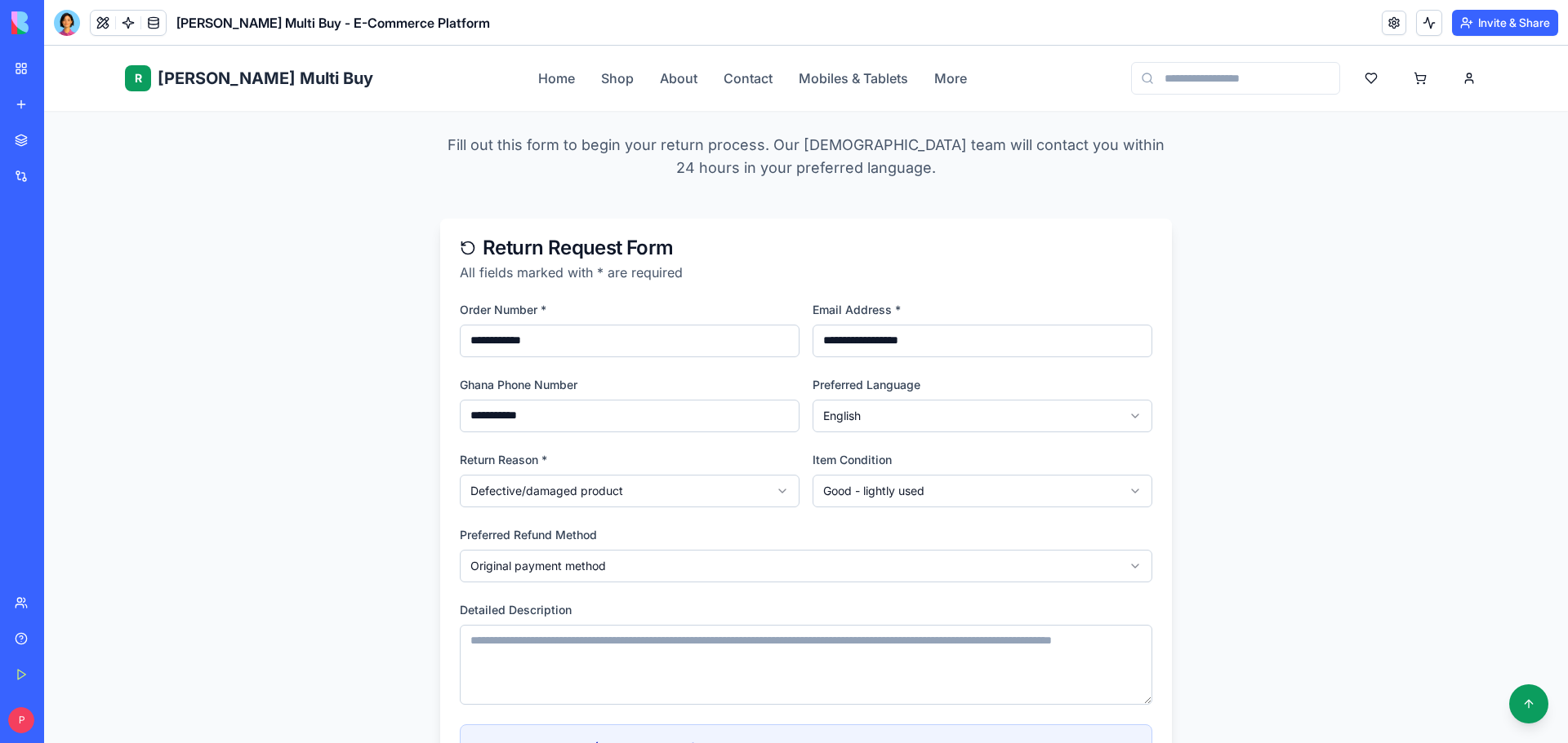
click at [677, 625] on textarea "Detailed Description" at bounding box center [805, 665] width 693 height 80
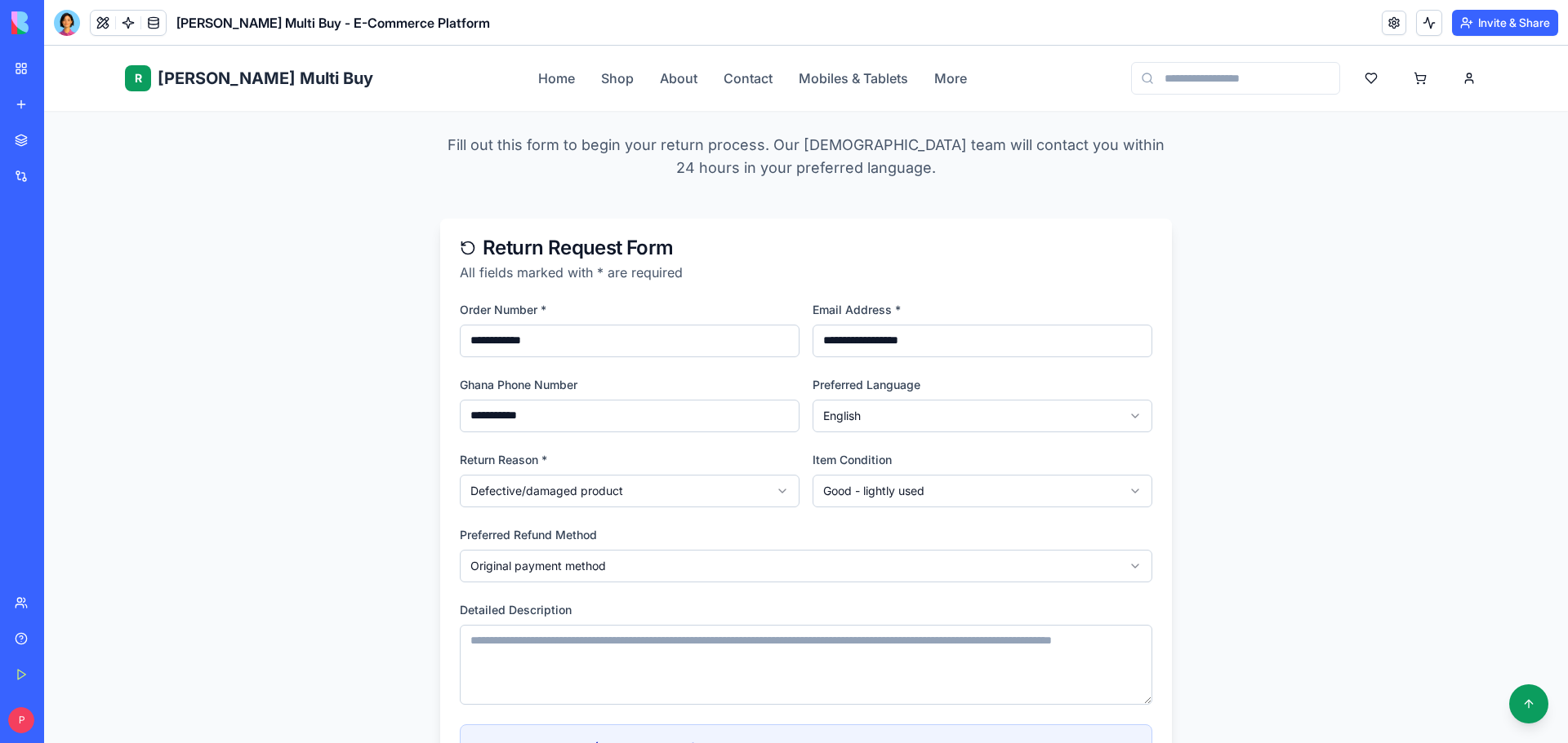
paste textarea "**********"
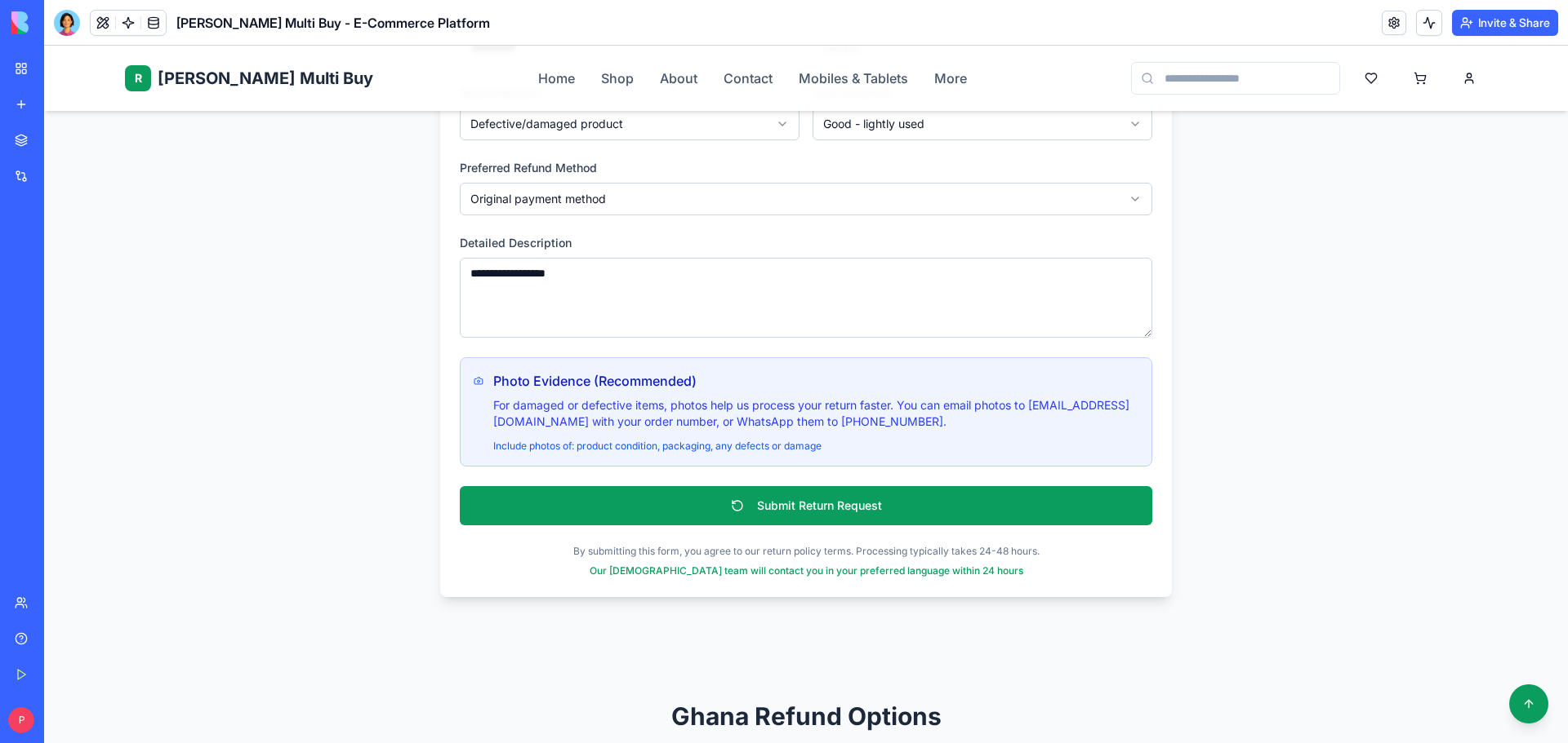
scroll to position [2203, 0]
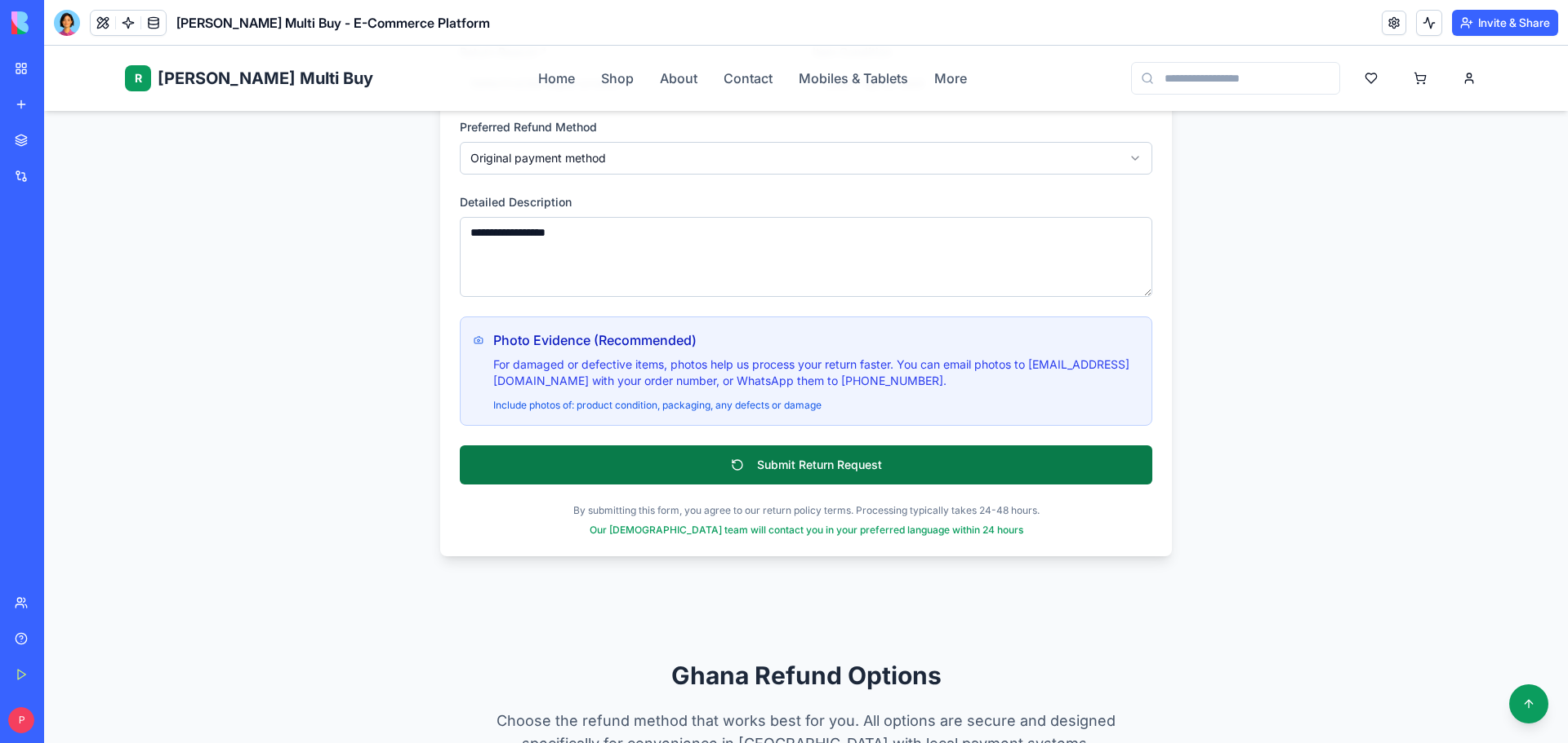
type textarea "**********"
click at [813, 446] on button "Submit Return Request" at bounding box center [805, 465] width 693 height 39
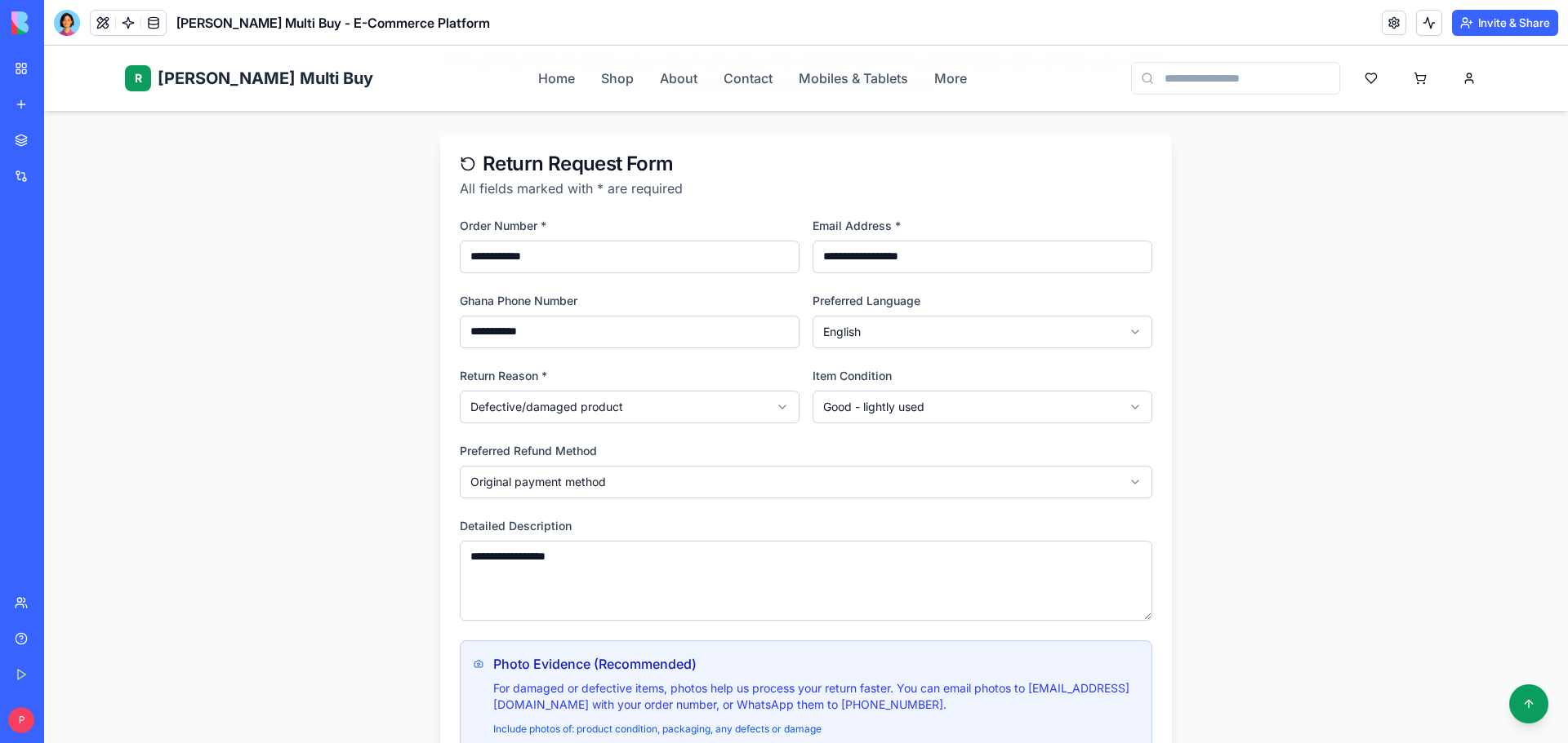
scroll to position [1877, 0]
select select
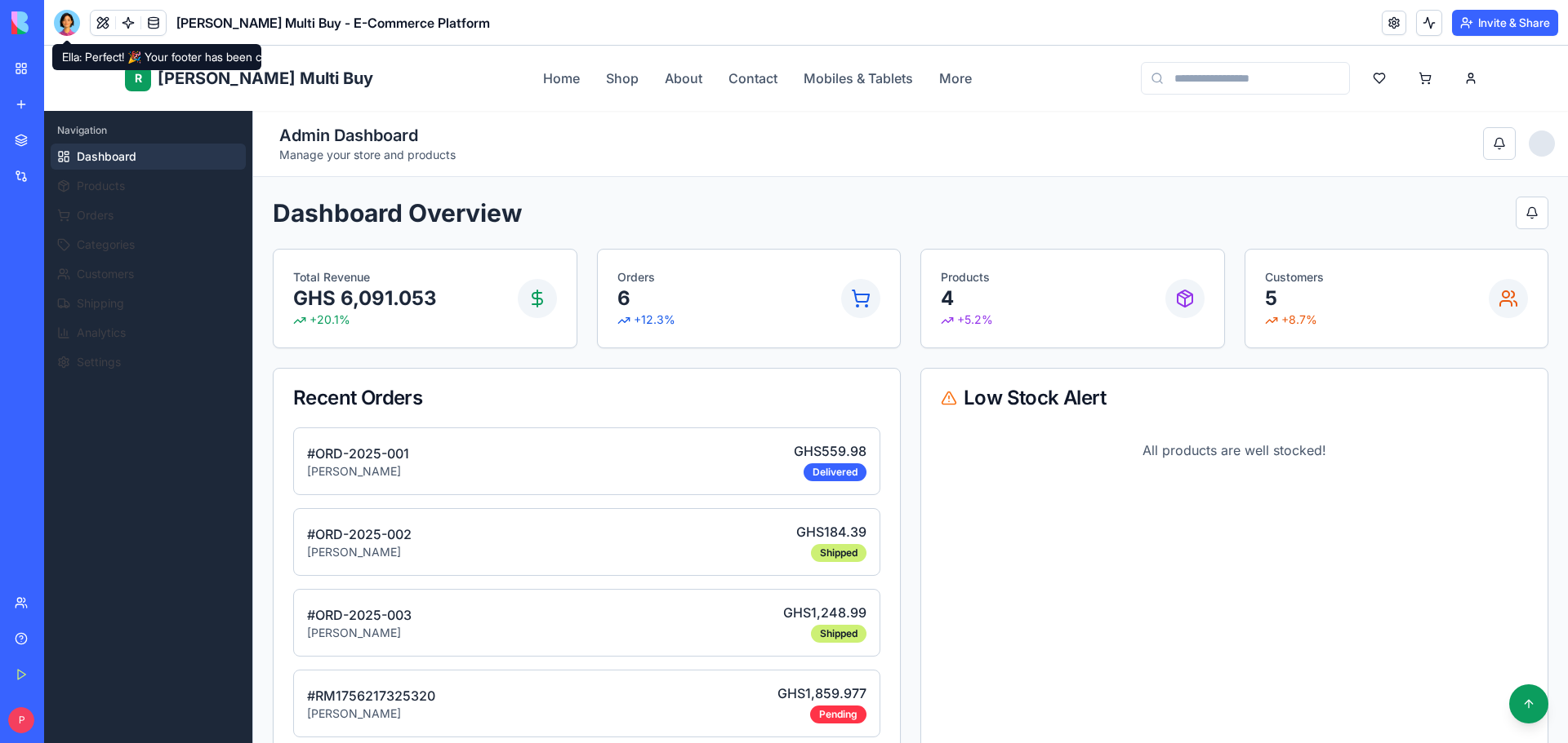
click at [63, 22] on div at bounding box center [67, 23] width 26 height 26
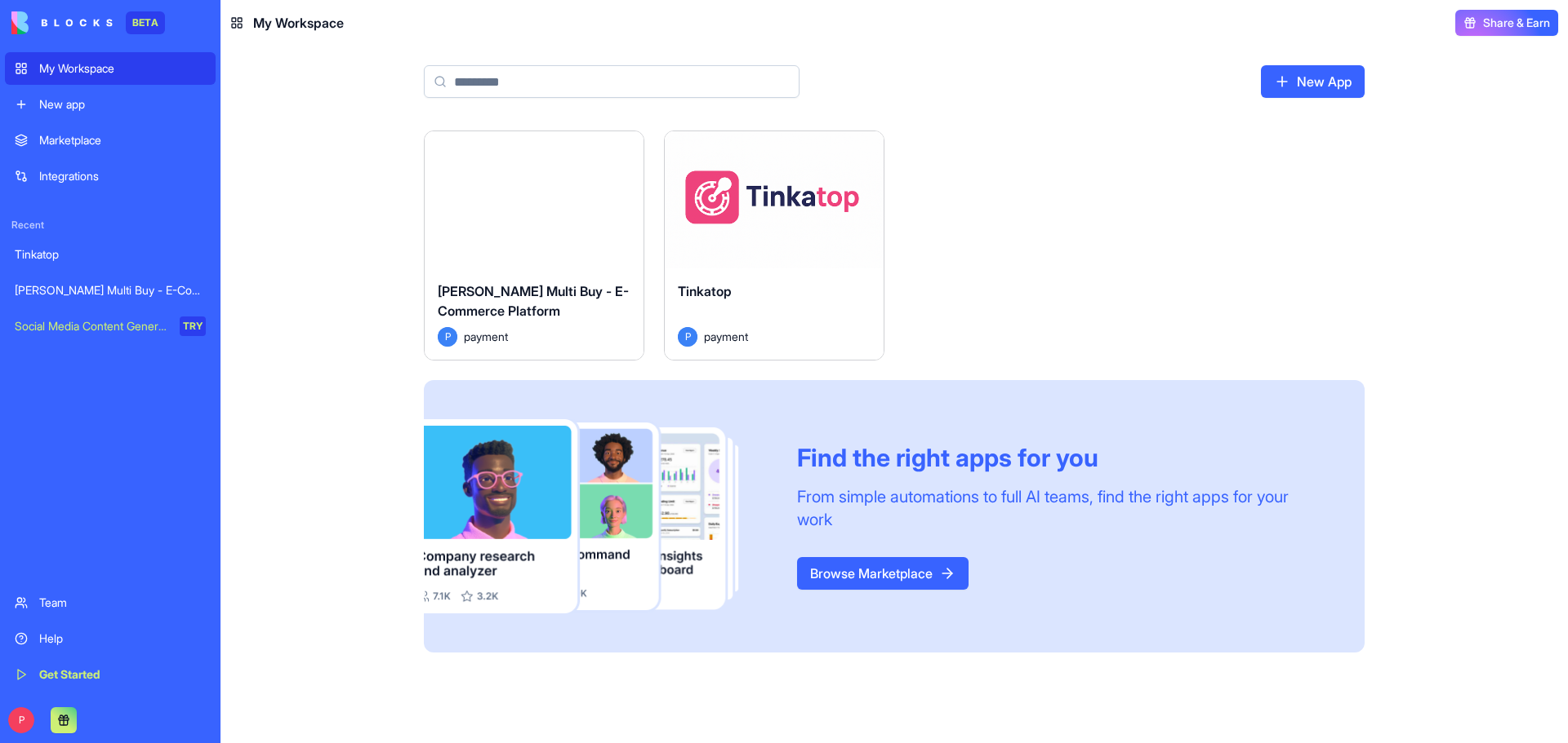
click at [512, 211] on button "Launch" at bounding box center [534, 200] width 123 height 33
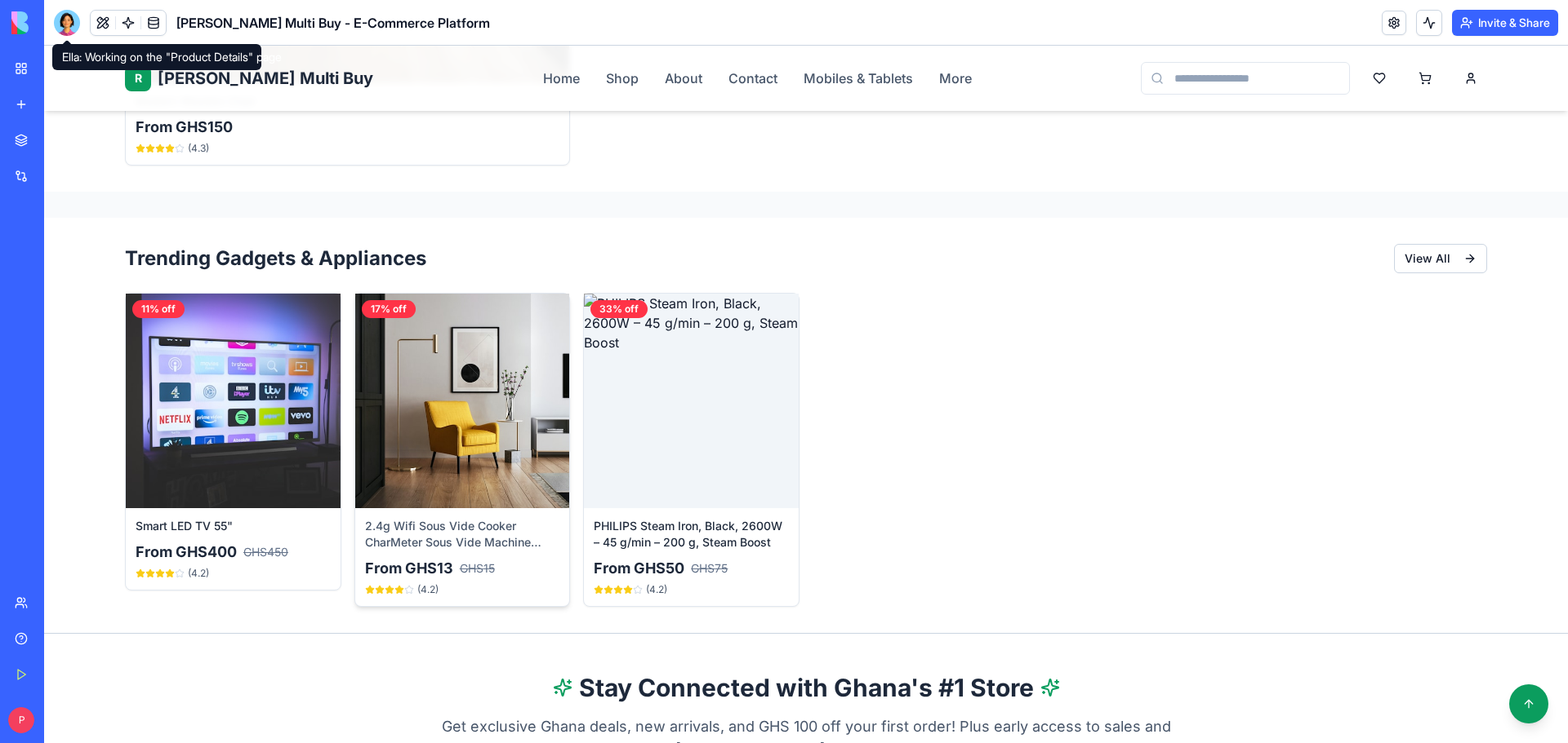
scroll to position [2748, 0]
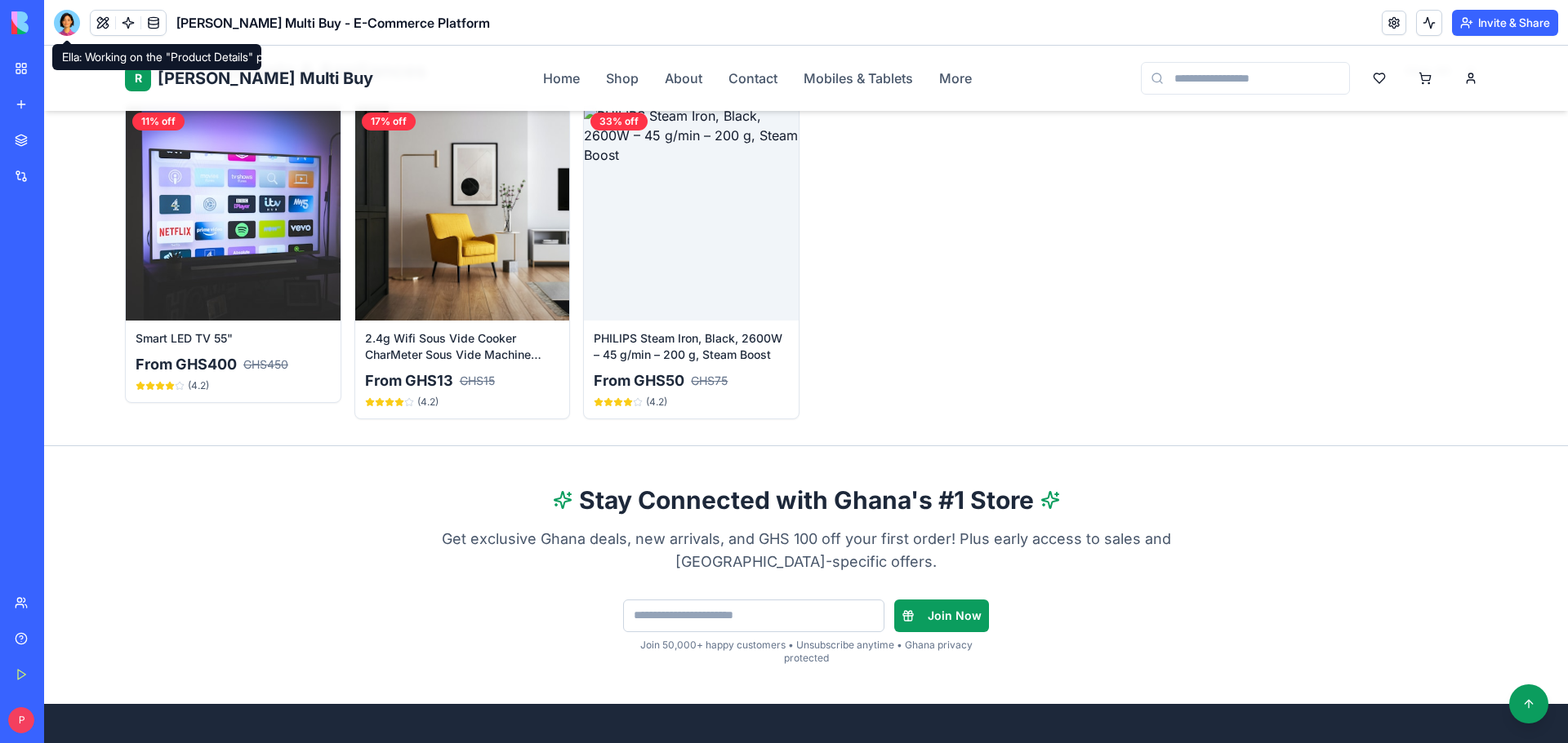
click at [65, 24] on div at bounding box center [67, 23] width 26 height 26
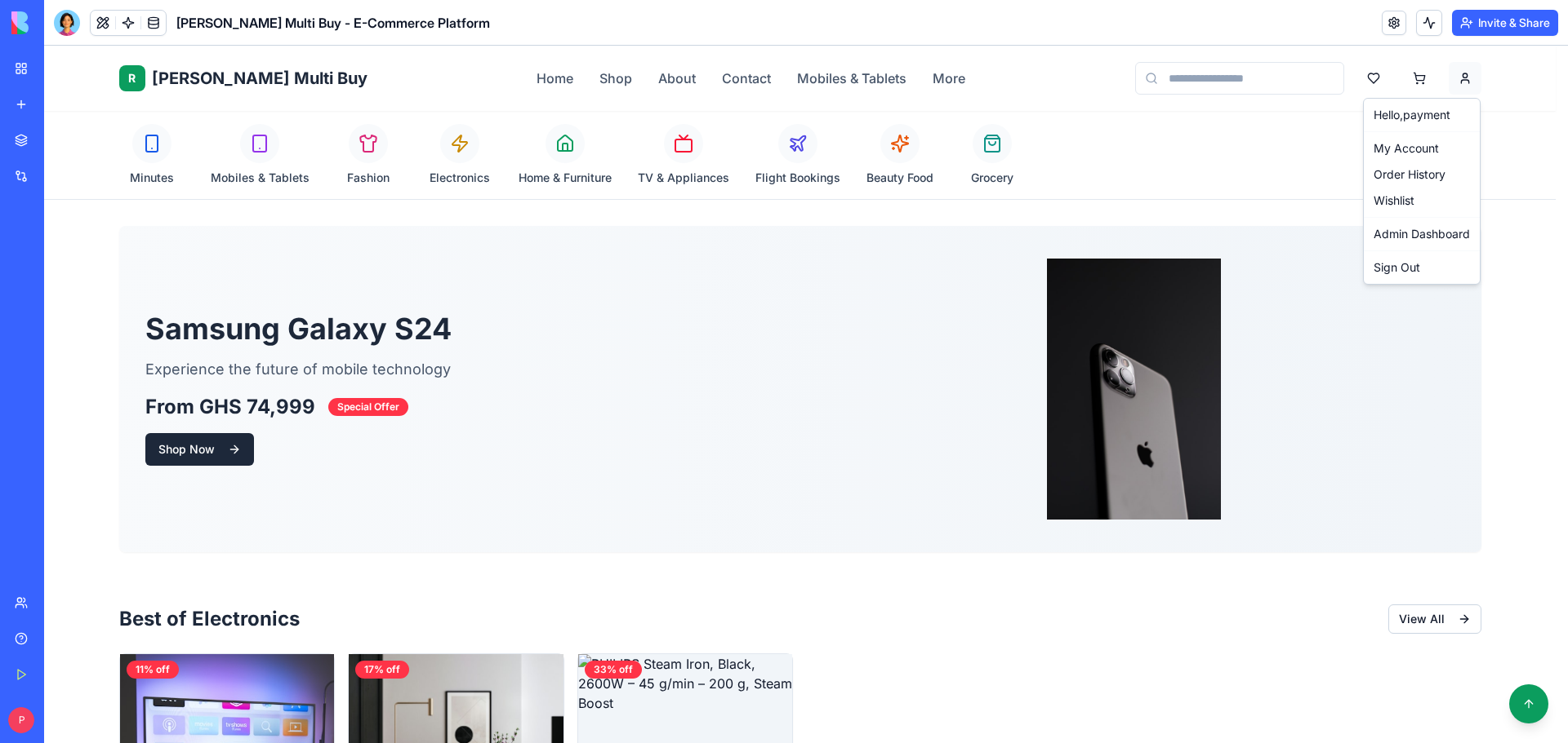
click at [1427, 228] on link "Admin Dashboard" at bounding box center [1421, 234] width 109 height 26
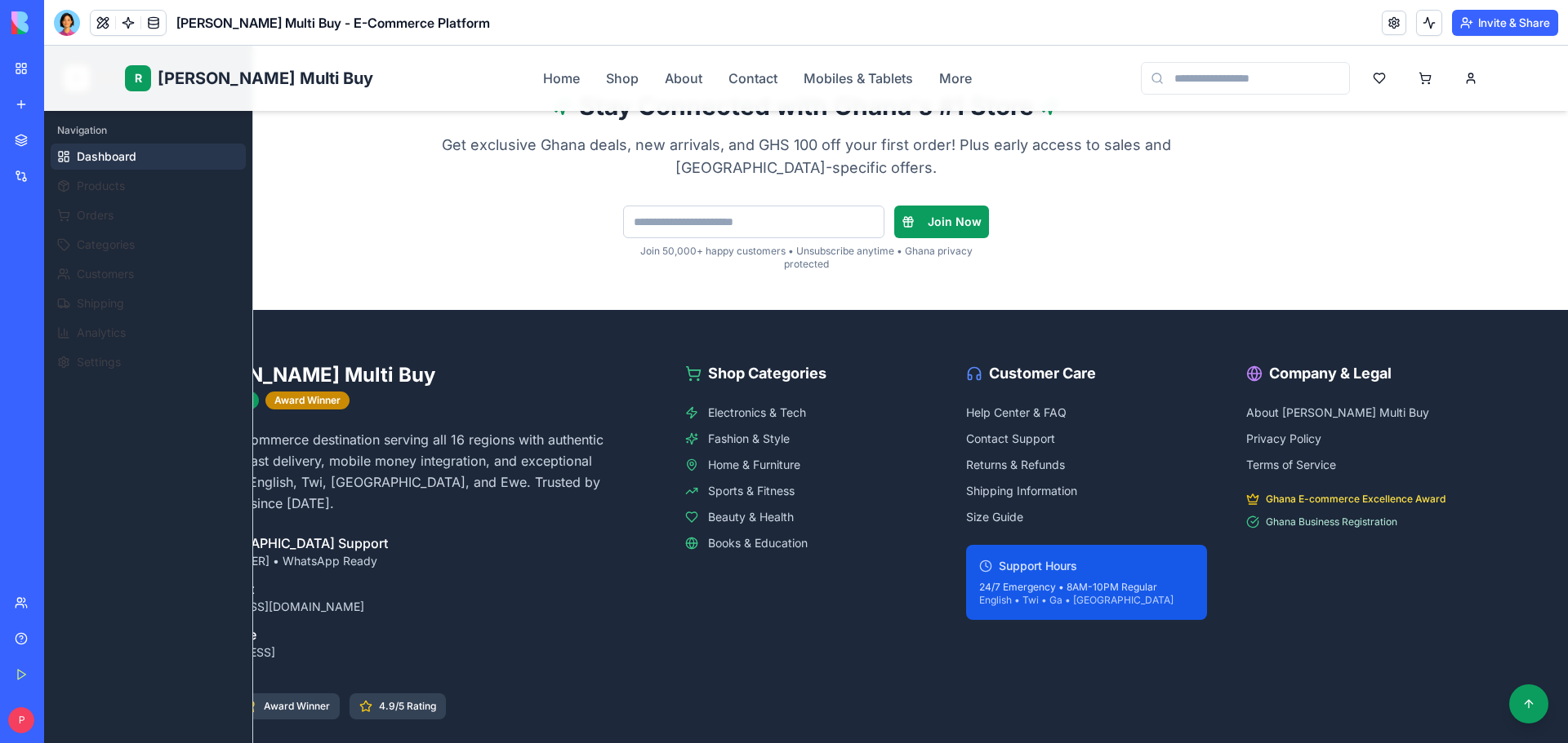
scroll to position [571, 0]
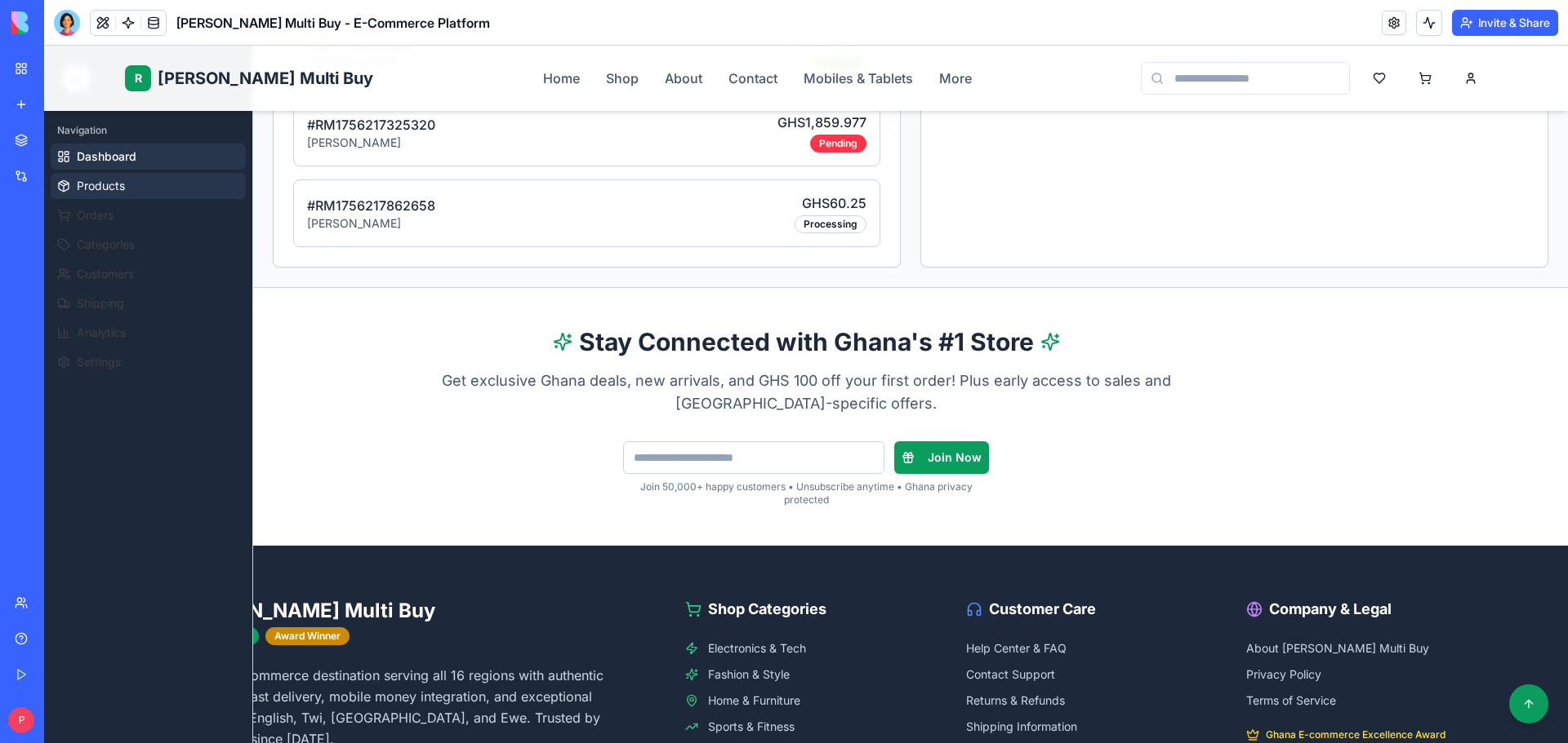
click at [152, 198] on button "Products" at bounding box center [149, 185] width 195 height 26
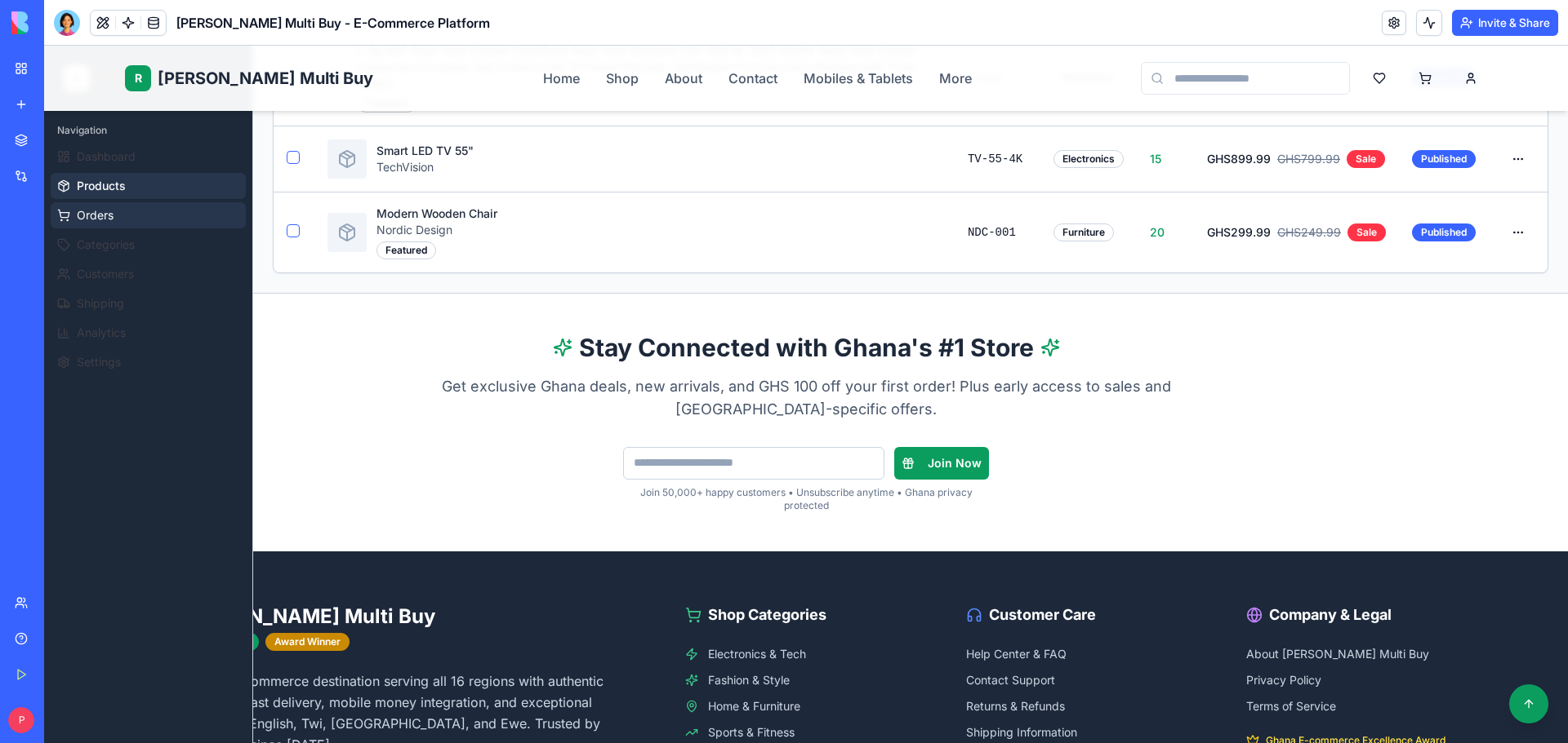
click at [145, 218] on button "Orders" at bounding box center [149, 215] width 195 height 26
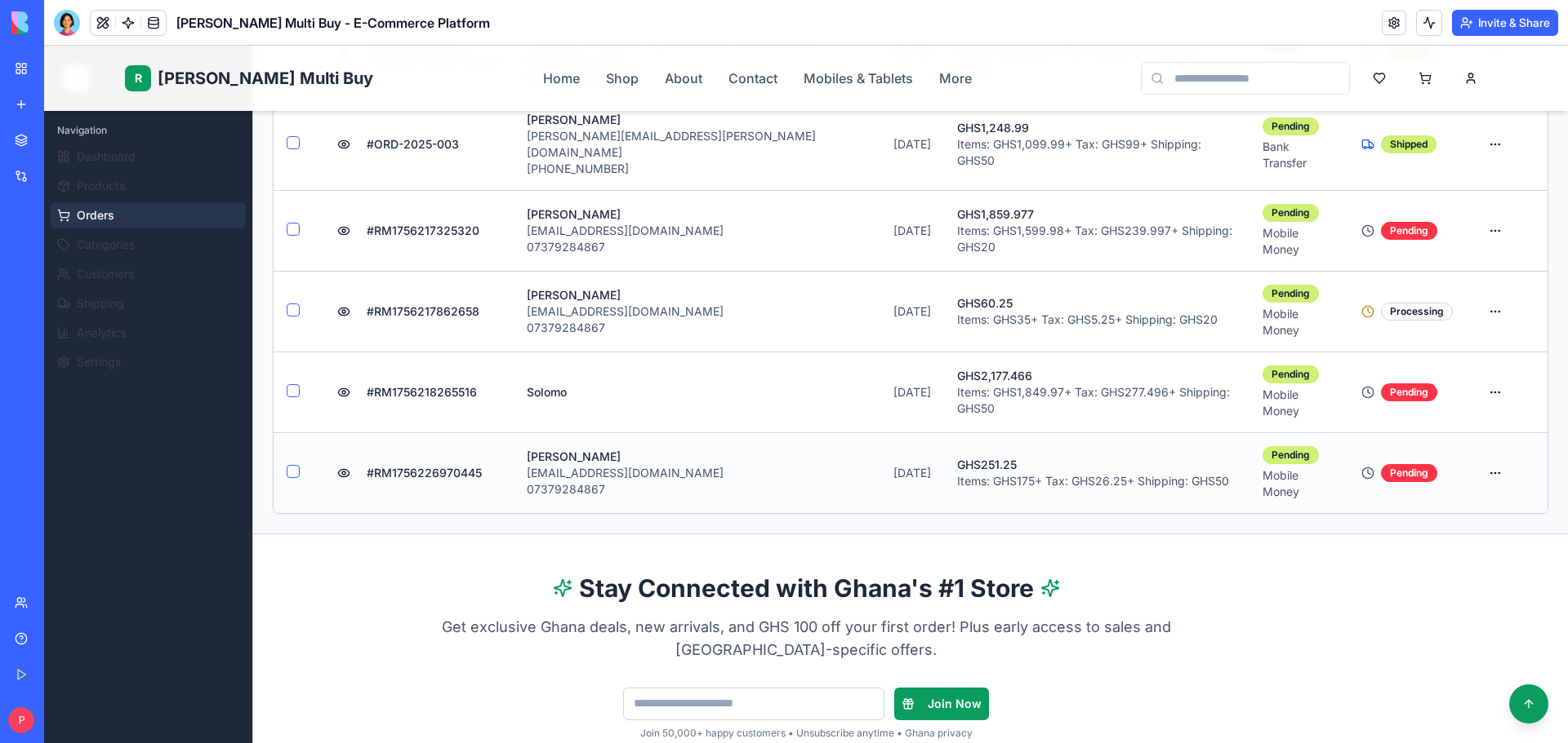
scroll to position [326, 0]
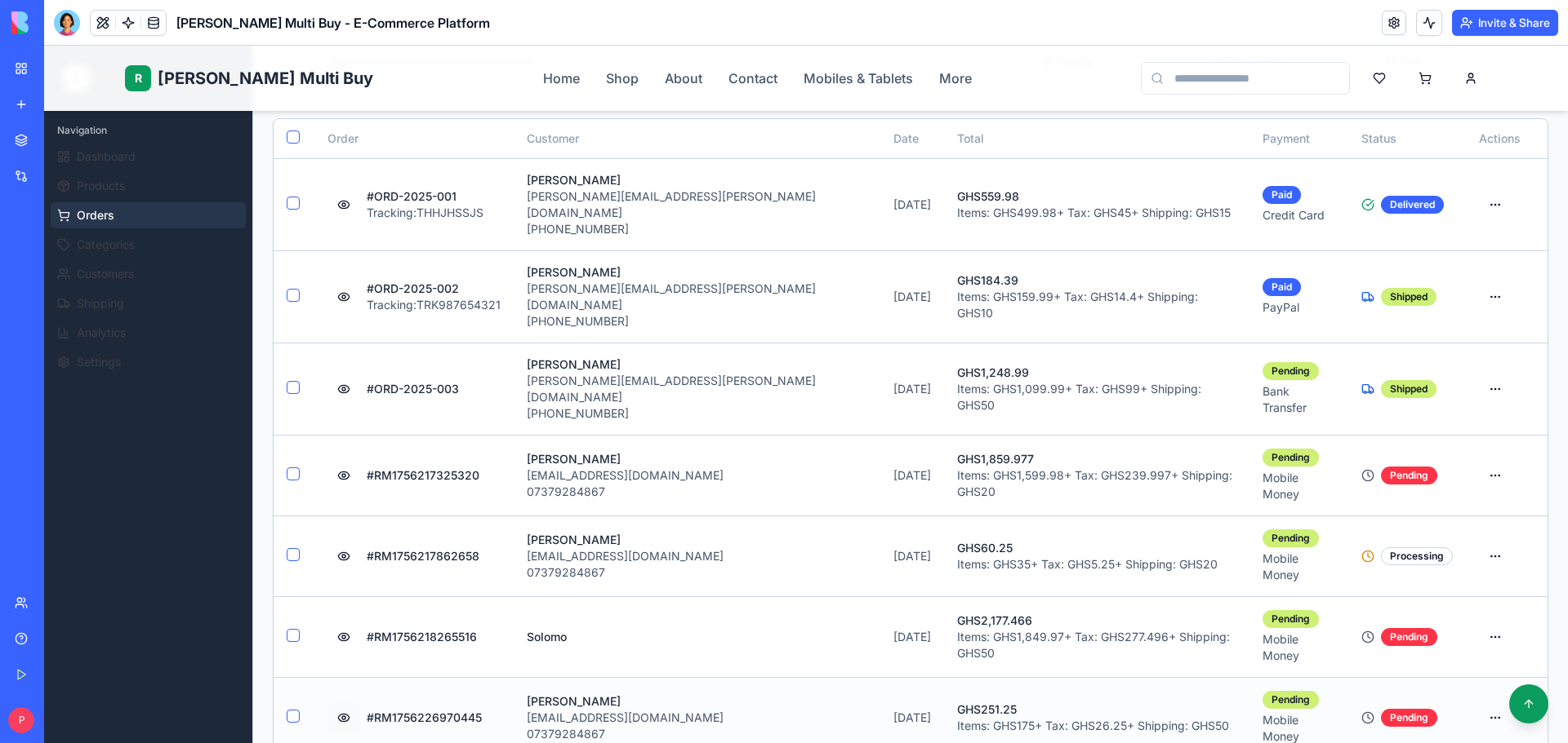
click at [343, 704] on button at bounding box center [343, 718] width 33 height 29
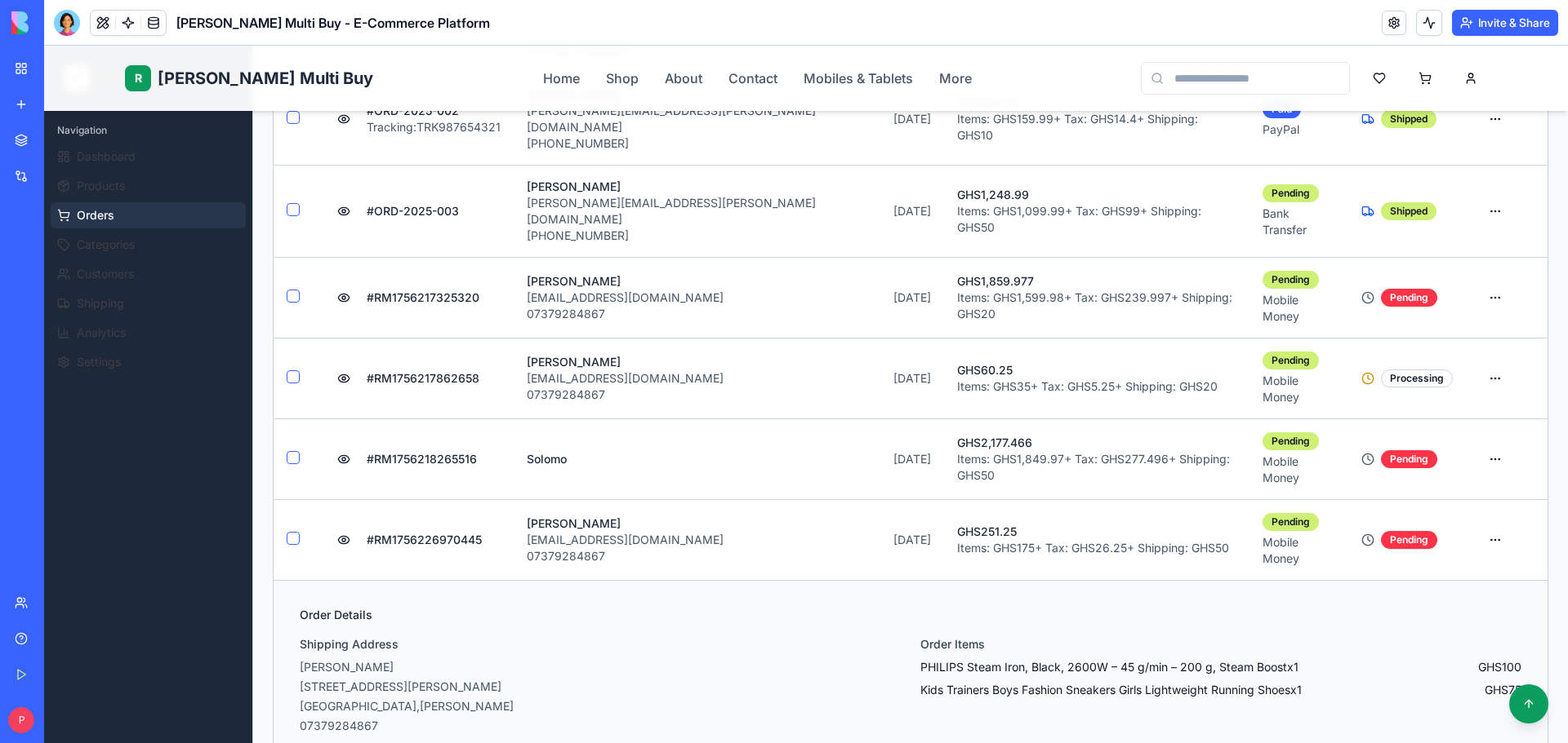
scroll to position [489, 0]
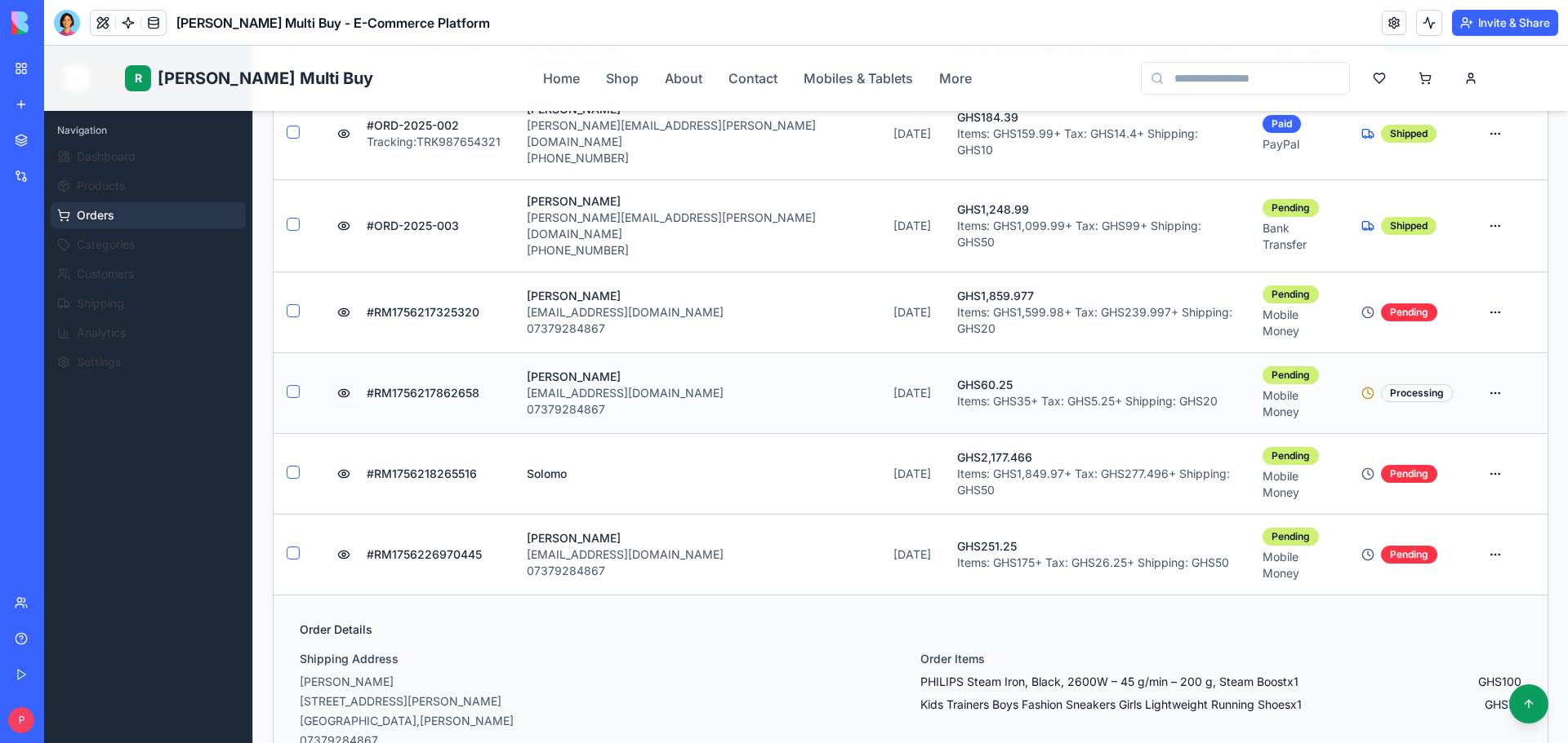
click at [343, 379] on button at bounding box center [343, 393] width 33 height 29
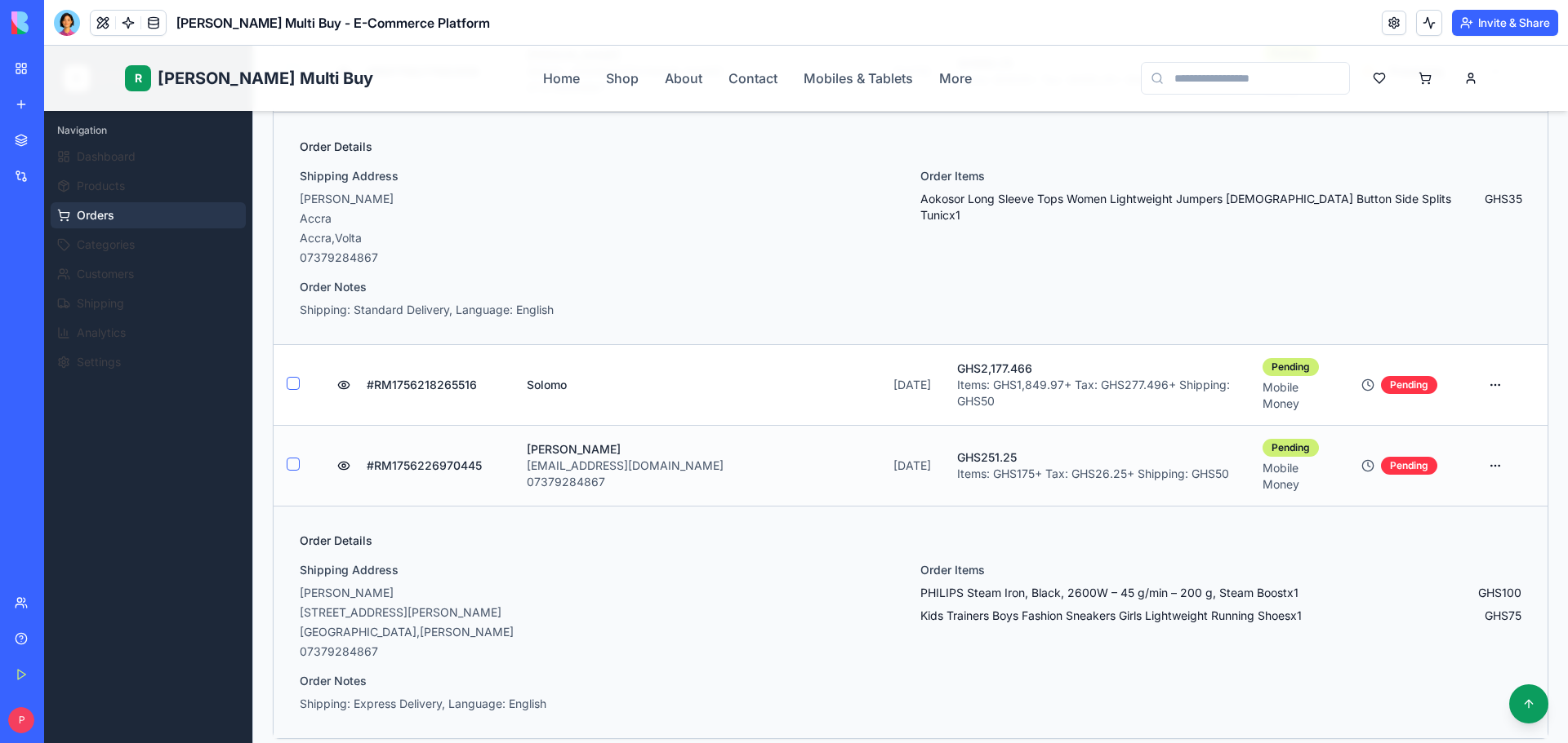
scroll to position [816, 0]
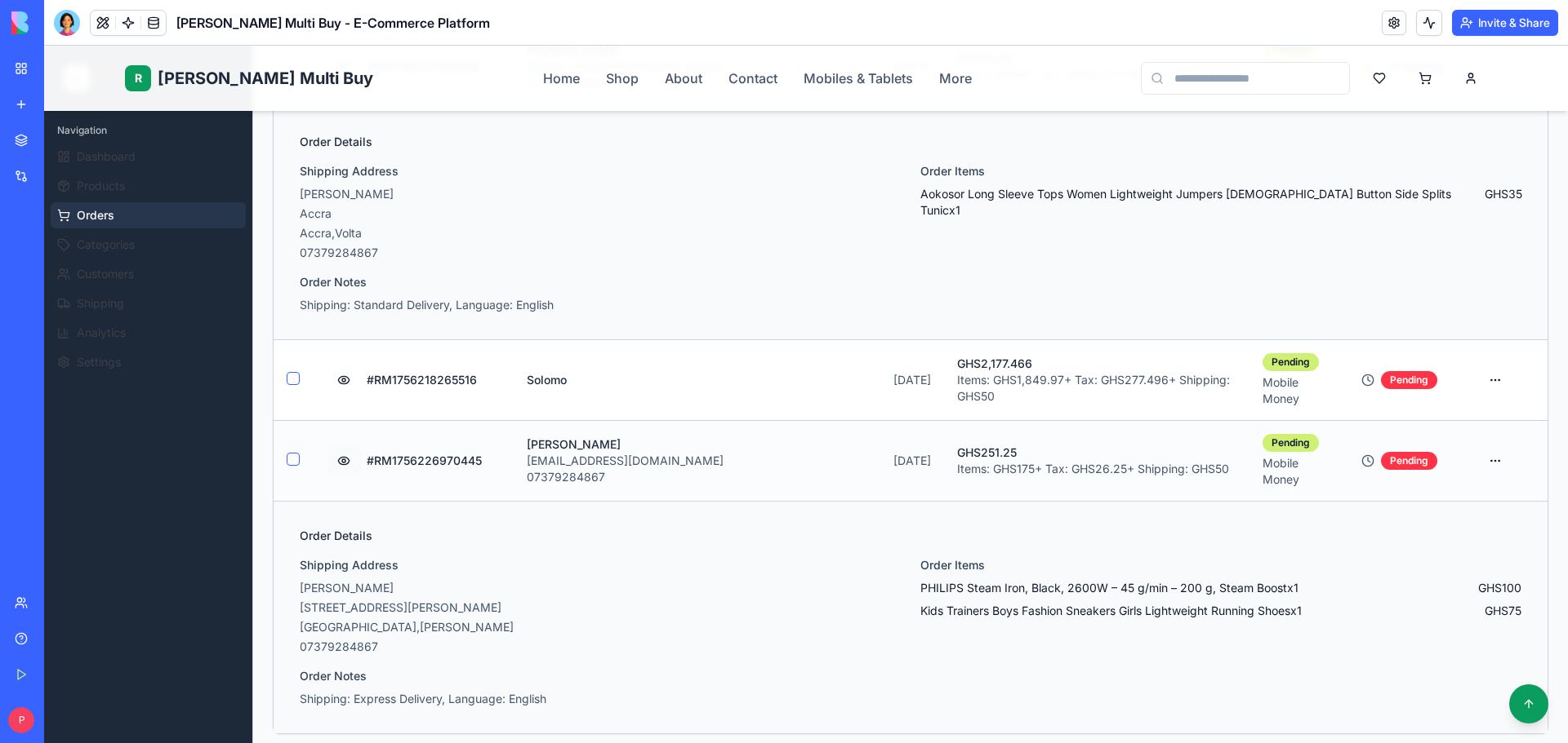
click at [346, 447] on button at bounding box center [343, 461] width 33 height 29
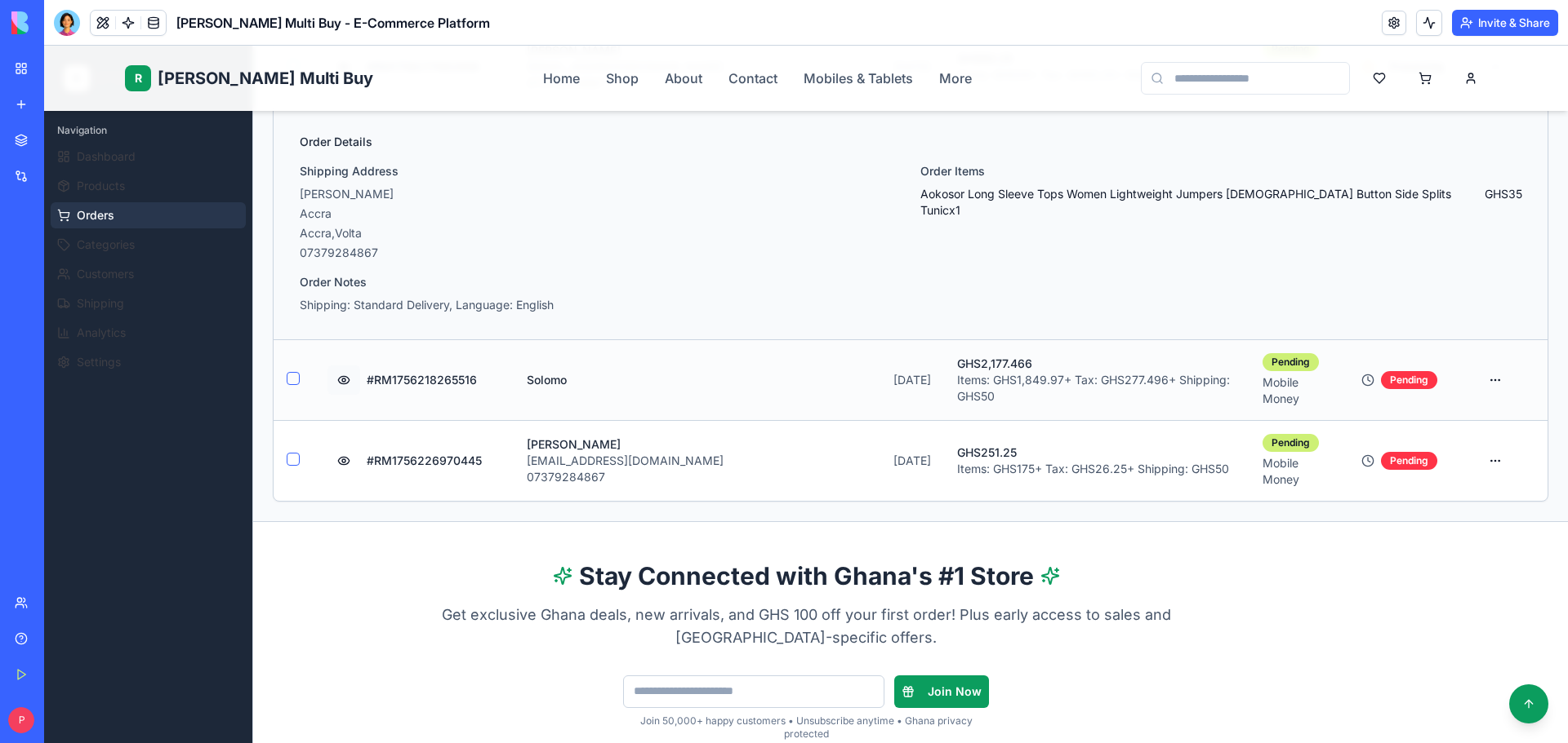
click at [337, 366] on button at bounding box center [343, 380] width 33 height 29
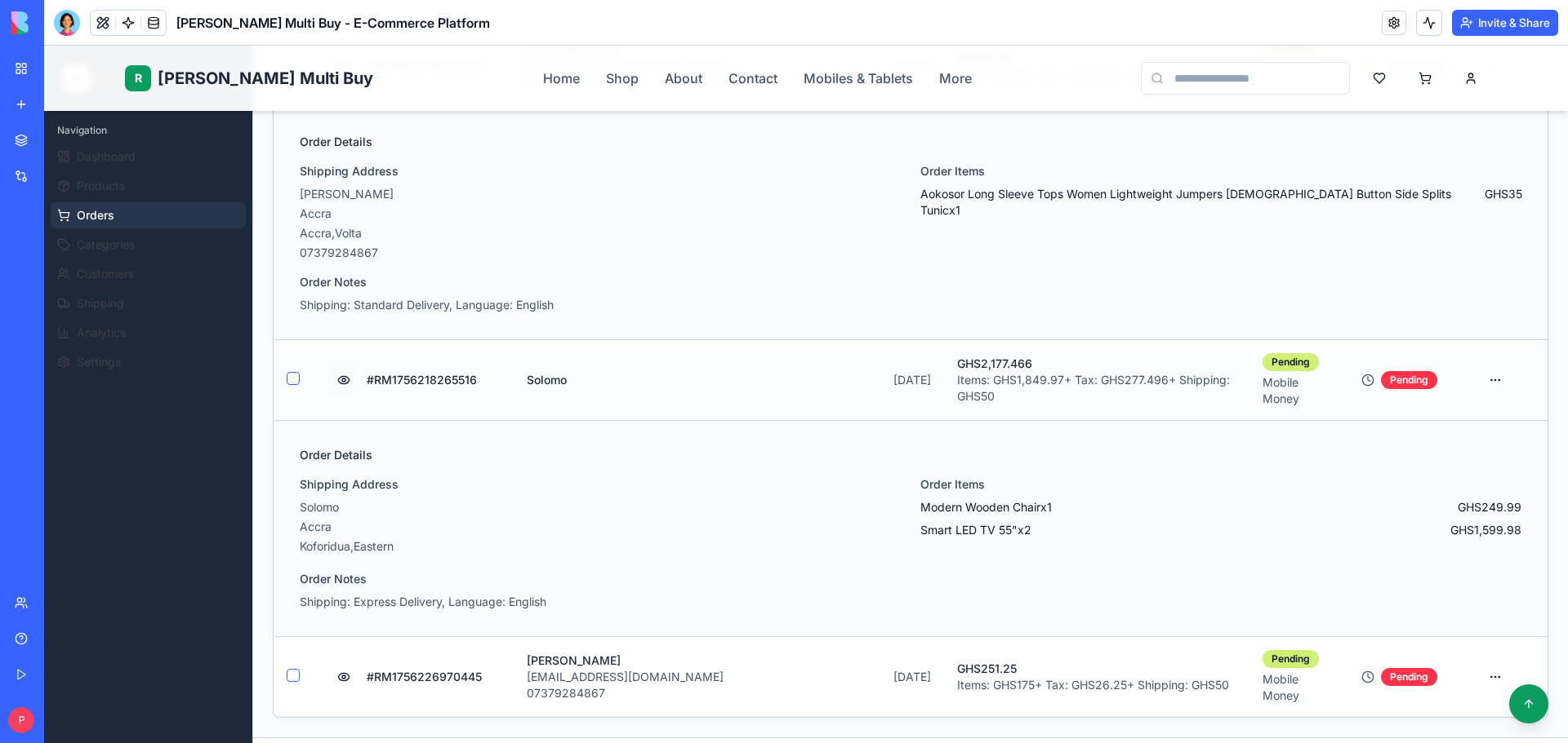
click at [339, 366] on button at bounding box center [343, 380] width 33 height 29
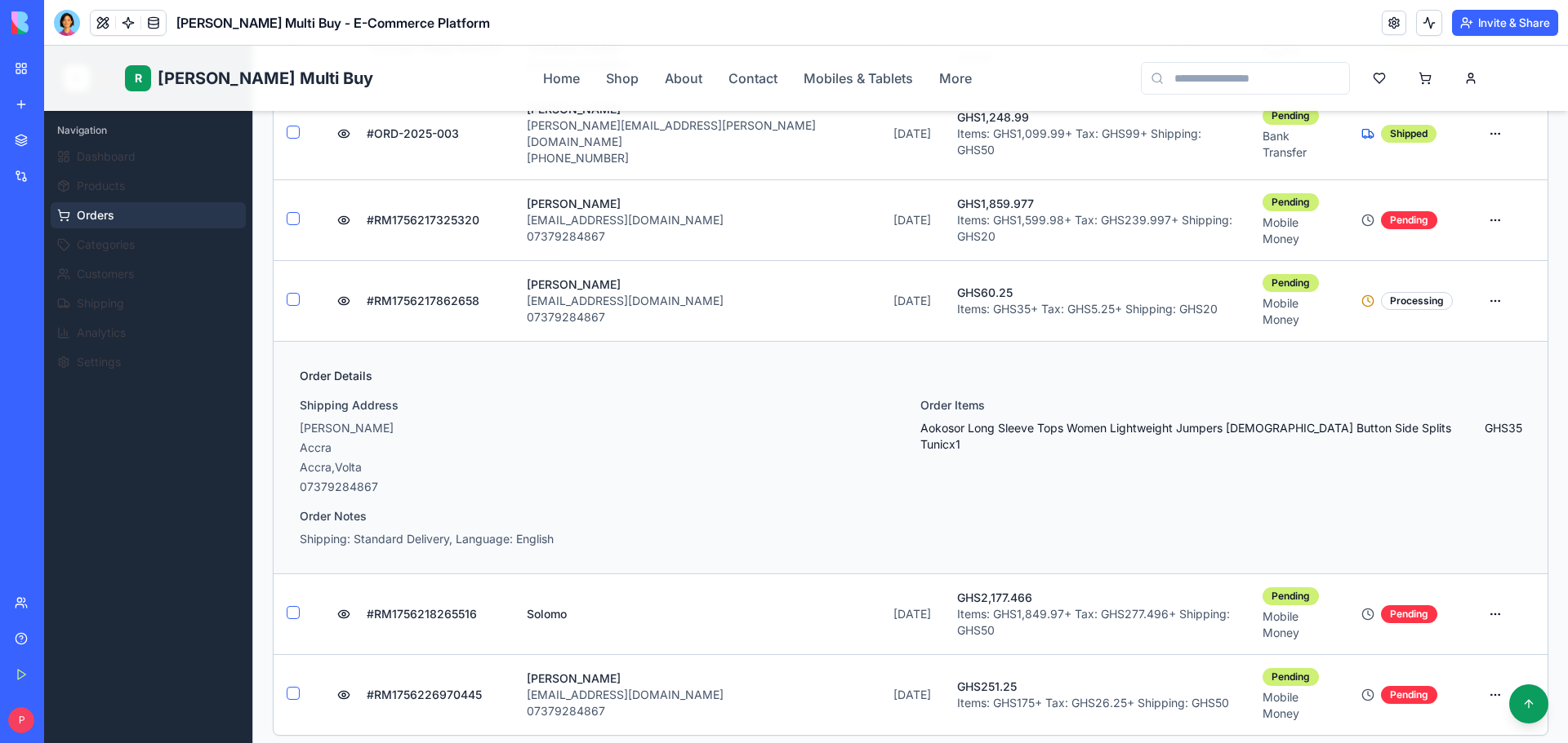
scroll to position [571, 0]
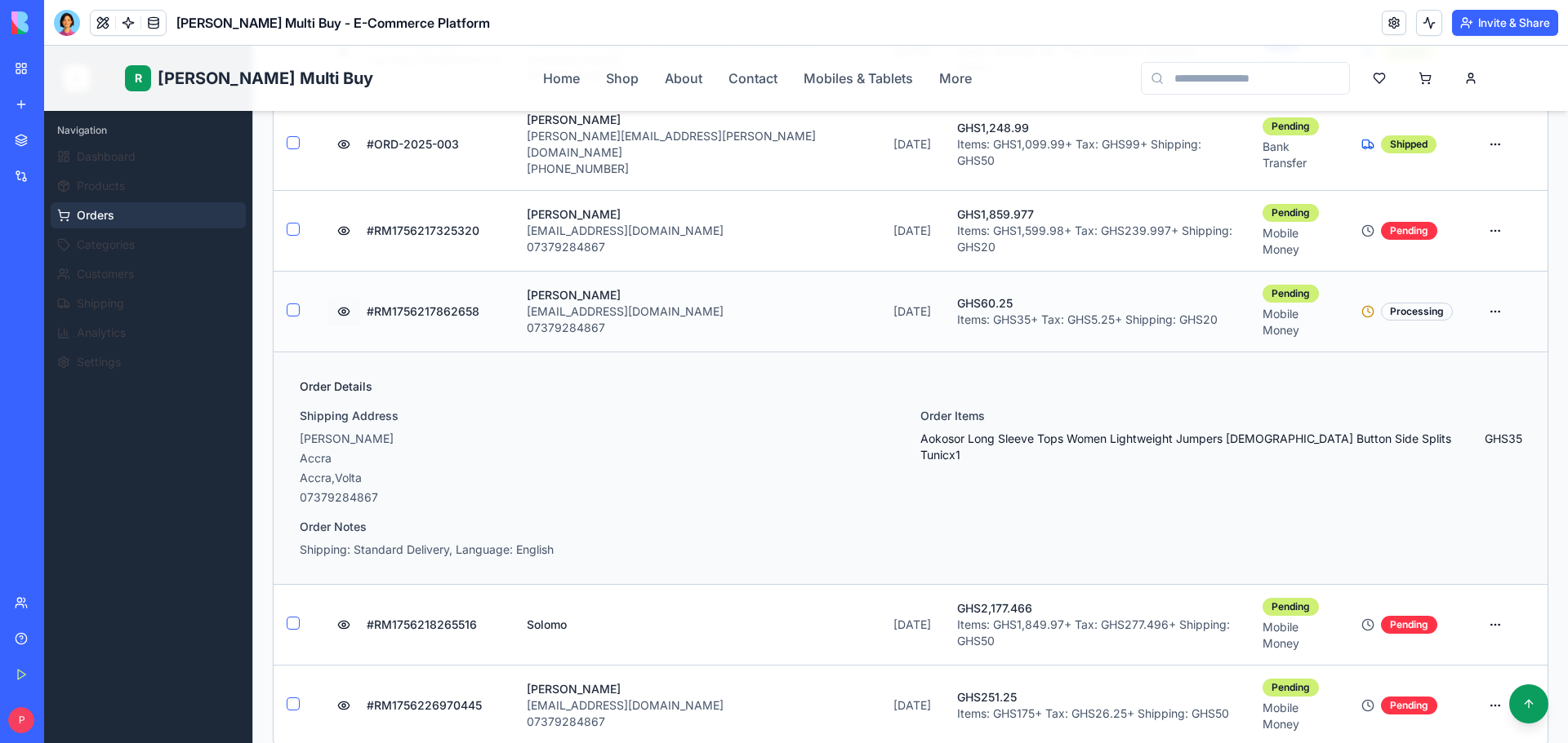
click at [344, 297] on button at bounding box center [343, 311] width 33 height 29
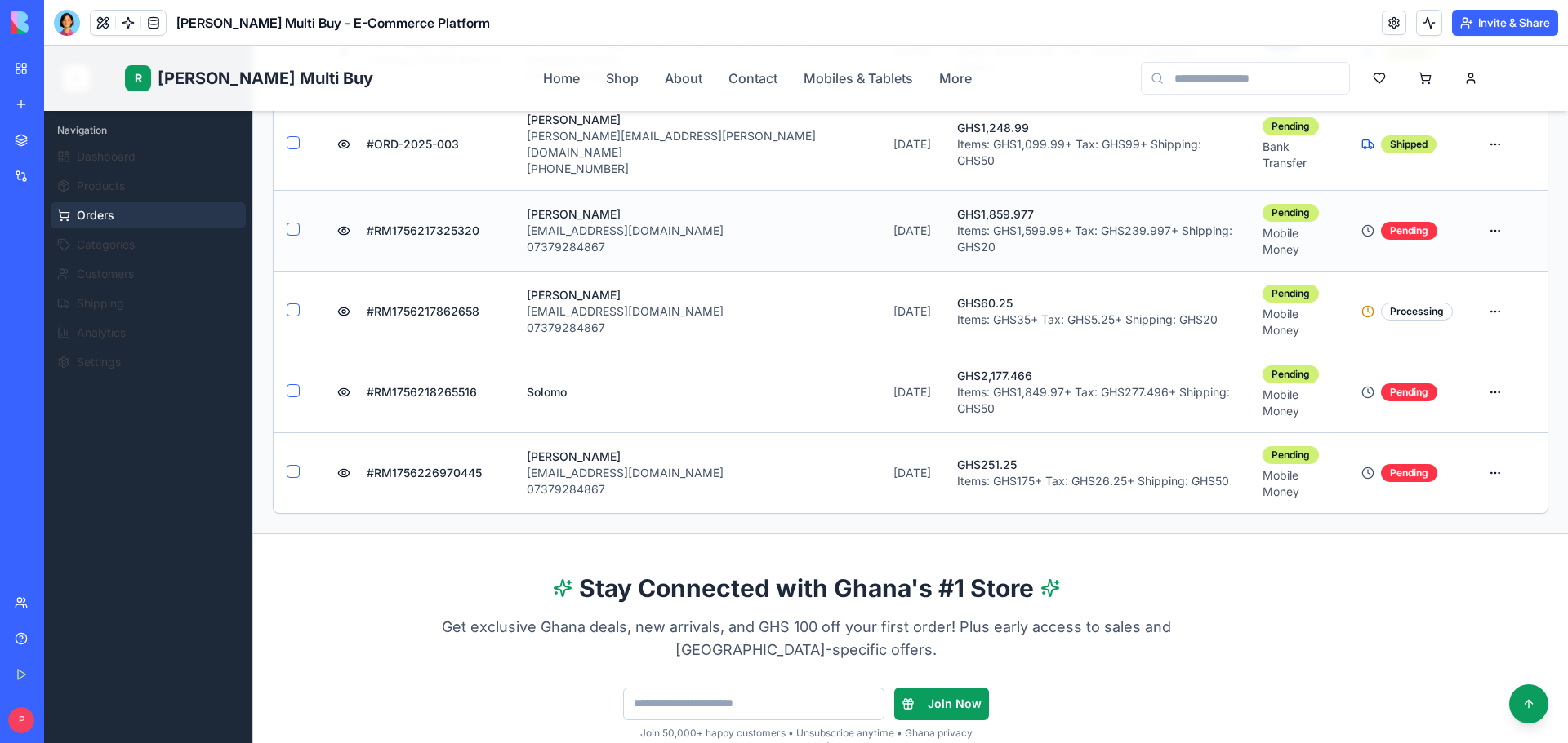
scroll to position [489, 0]
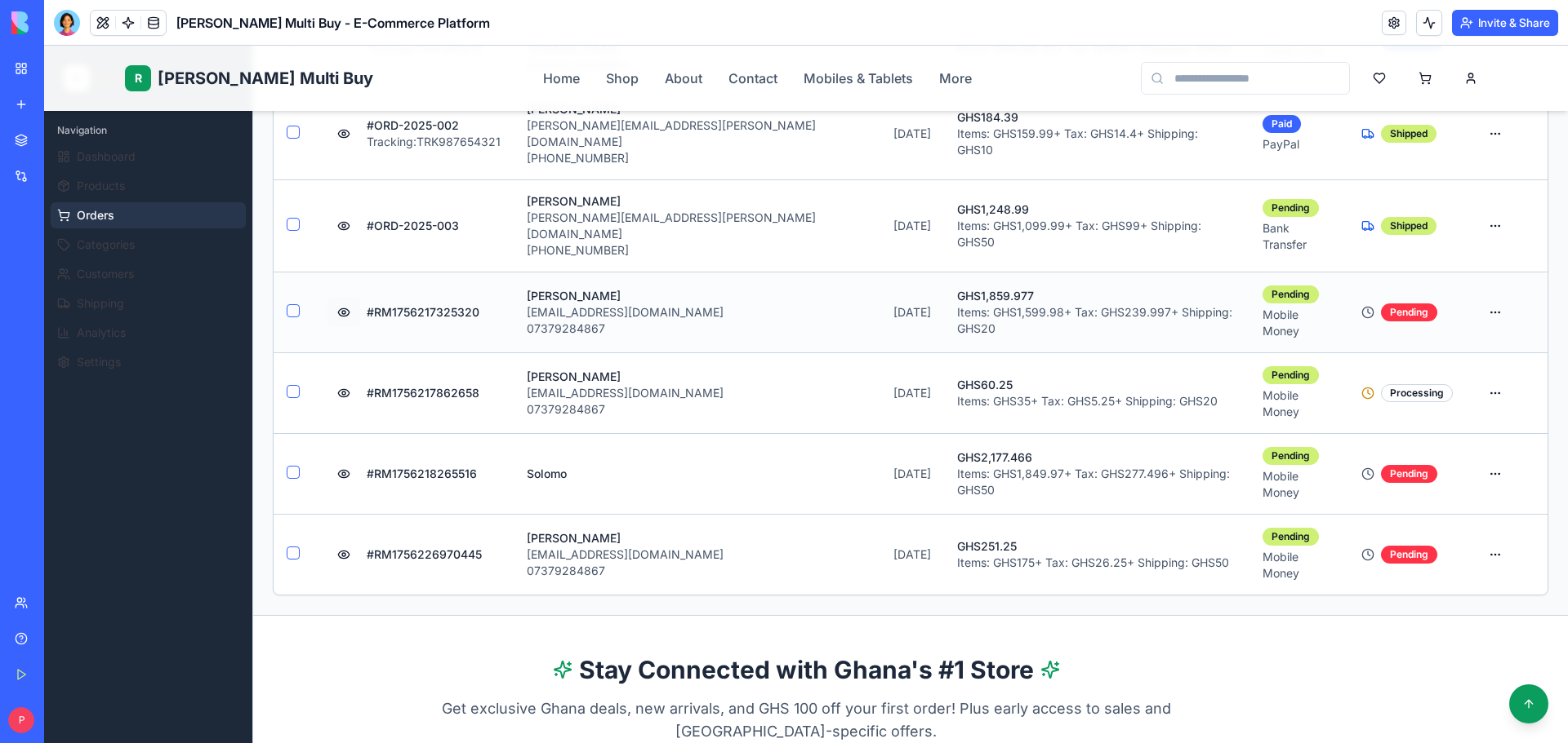
click at [344, 298] on button at bounding box center [343, 312] width 33 height 29
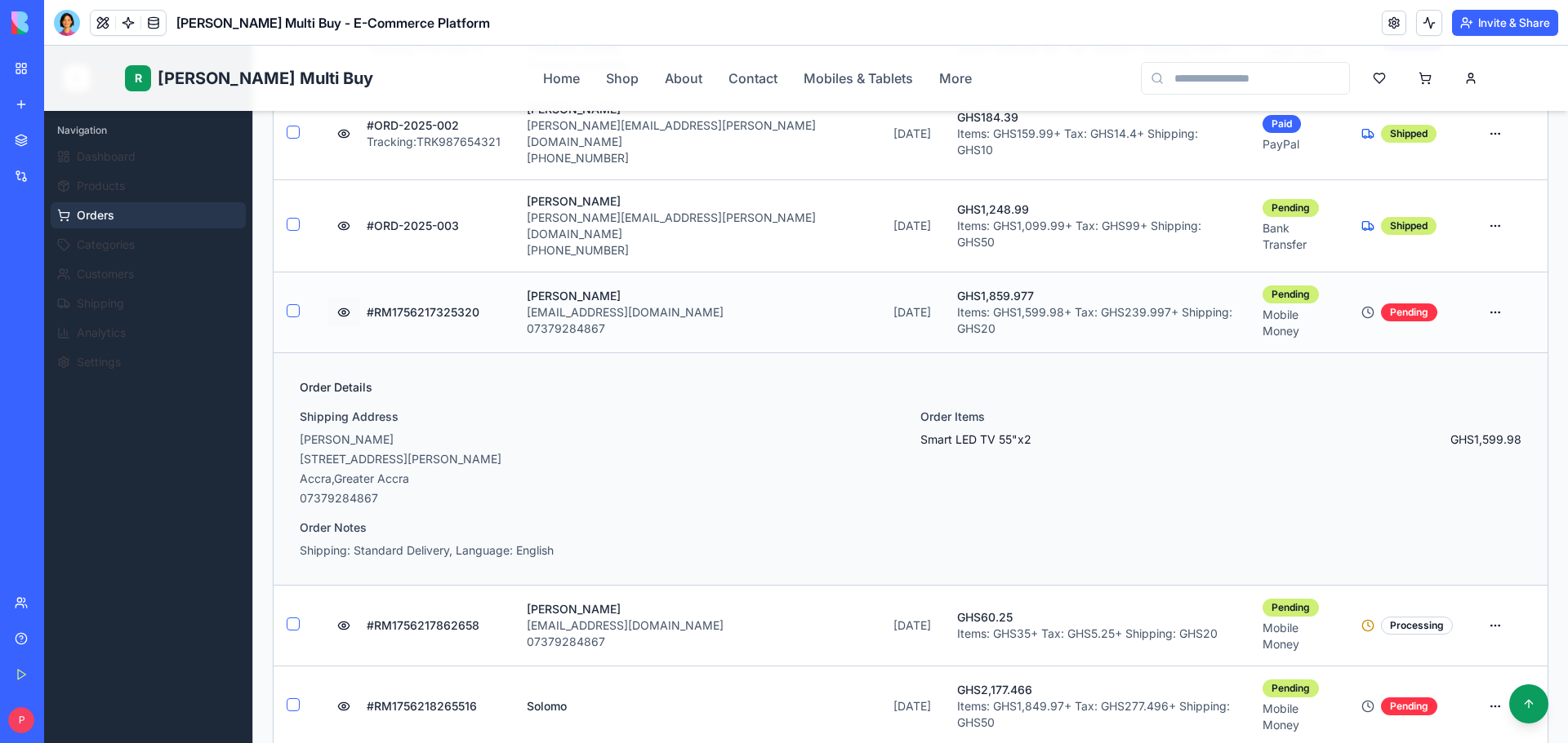
click at [340, 298] on button at bounding box center [343, 312] width 33 height 29
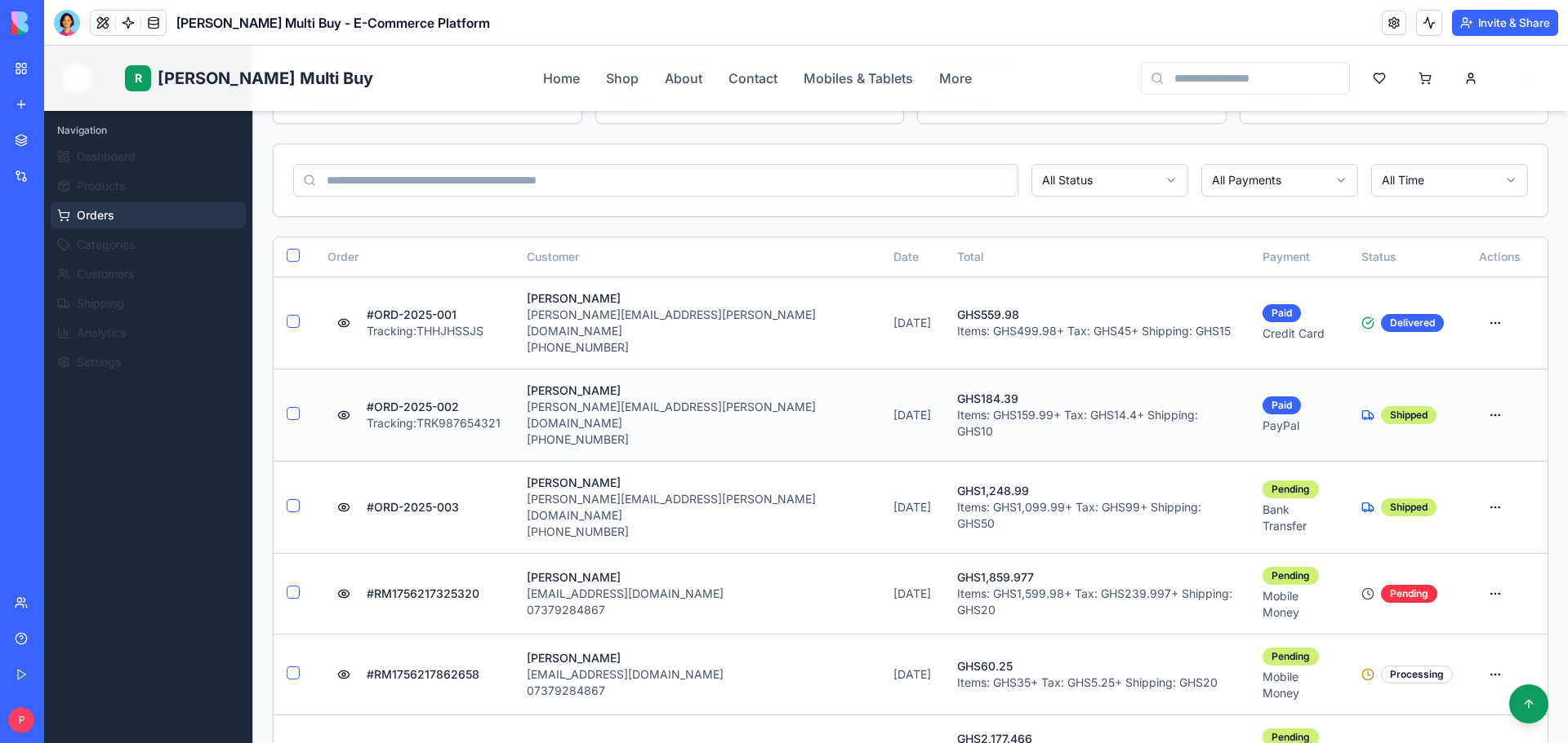
scroll to position [326, 0]
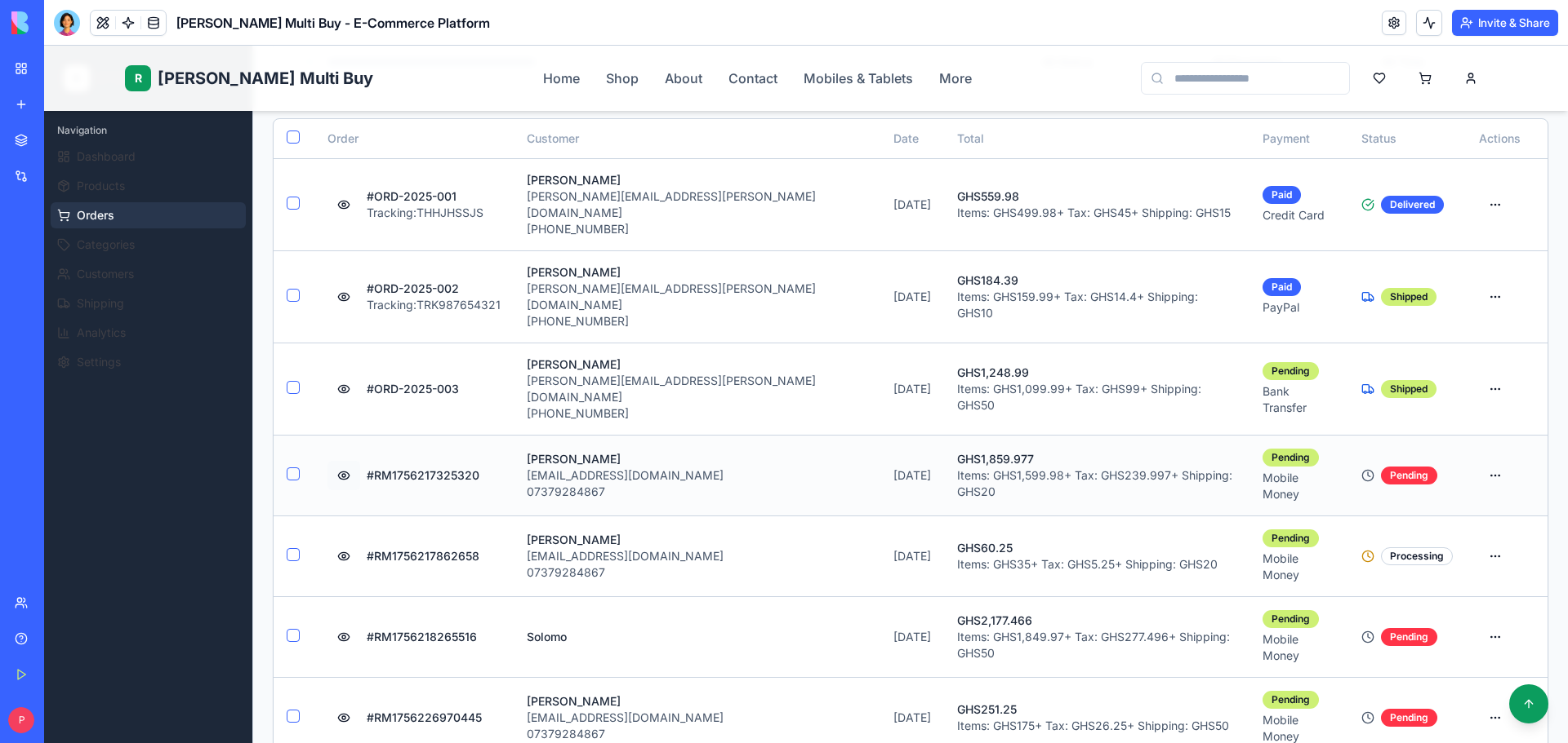
click at [343, 461] on button at bounding box center [343, 475] width 33 height 29
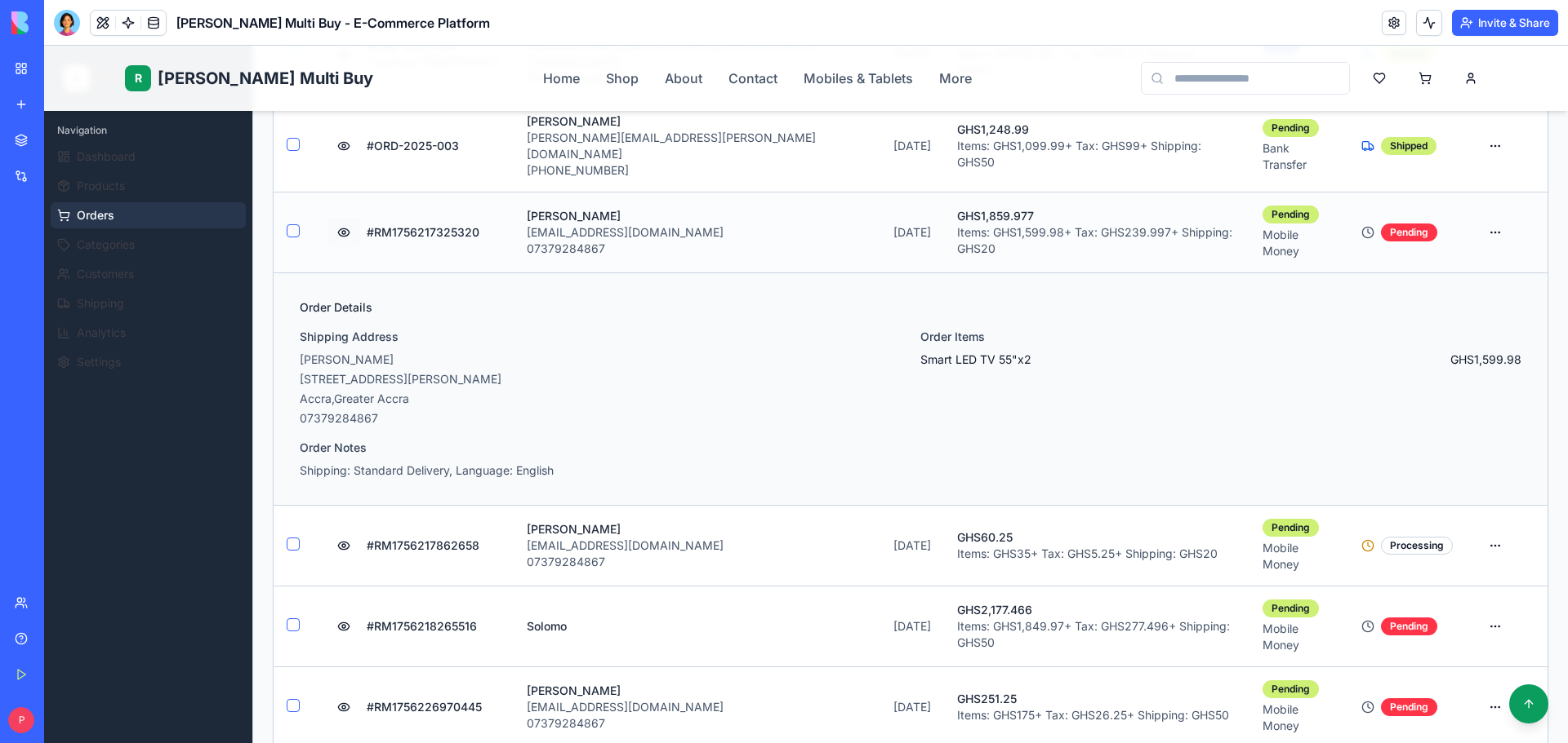
scroll to position [571, 0]
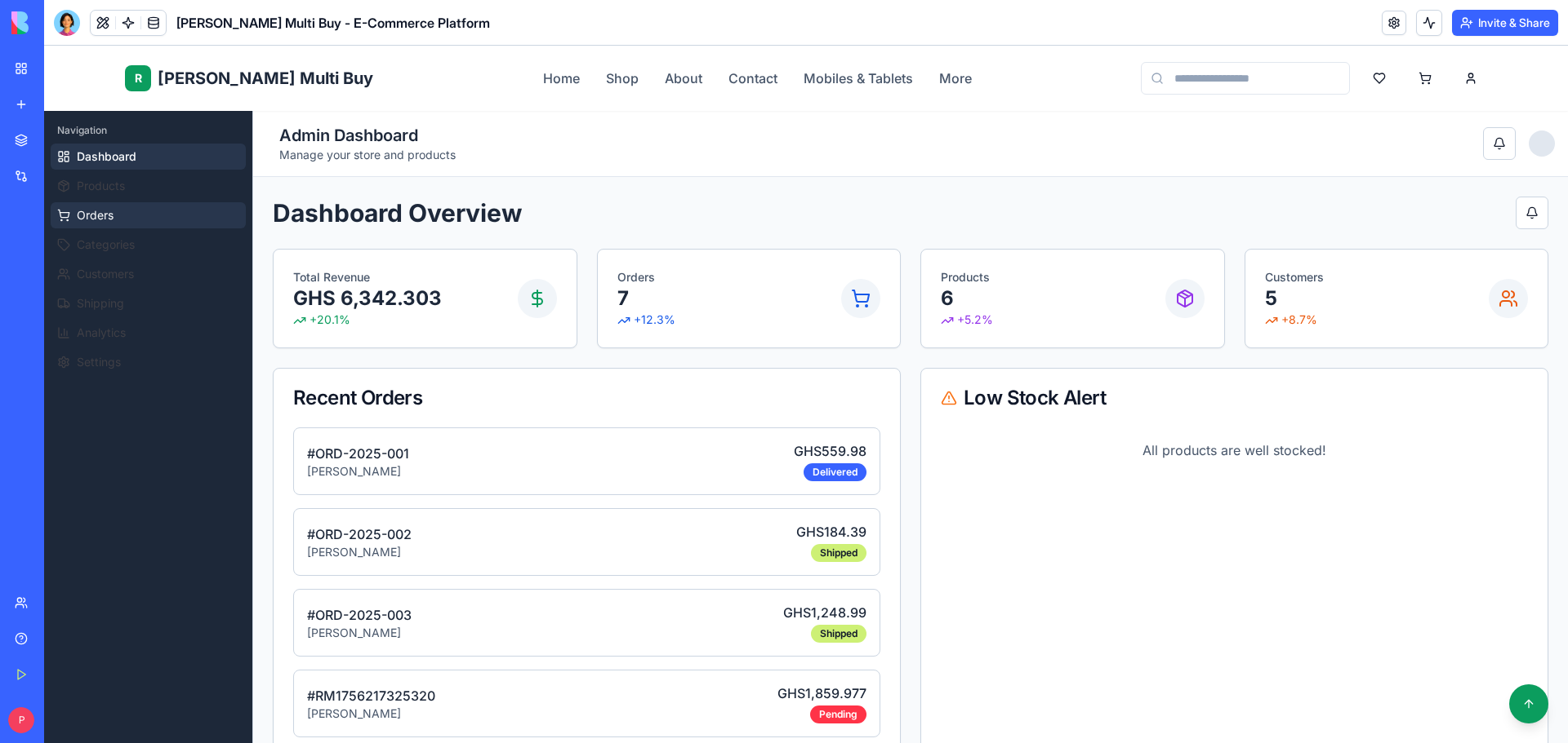
click at [124, 220] on button "Orders" at bounding box center [149, 215] width 195 height 26
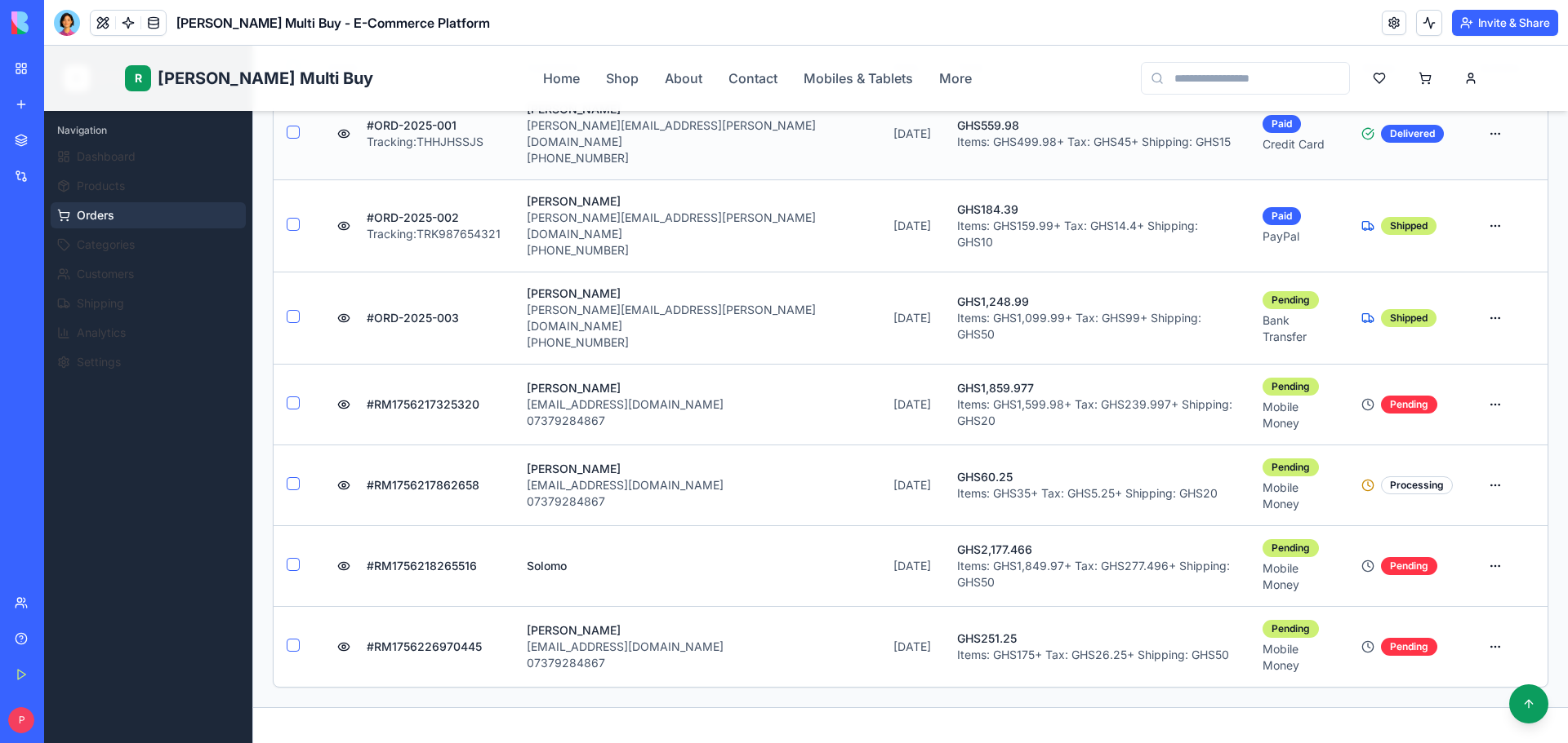
scroll to position [408, 0]
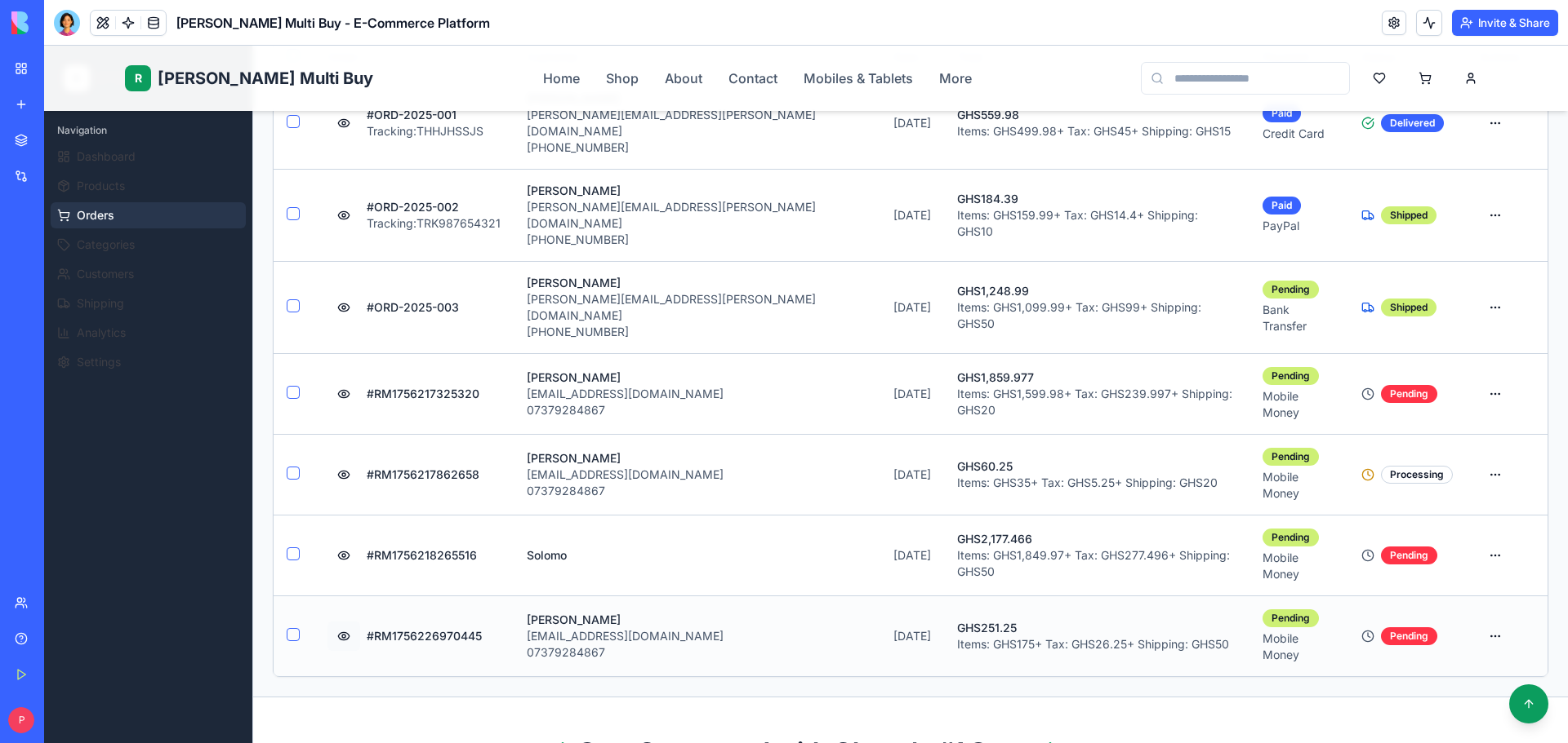
click at [344, 622] on button at bounding box center [343, 636] width 33 height 29
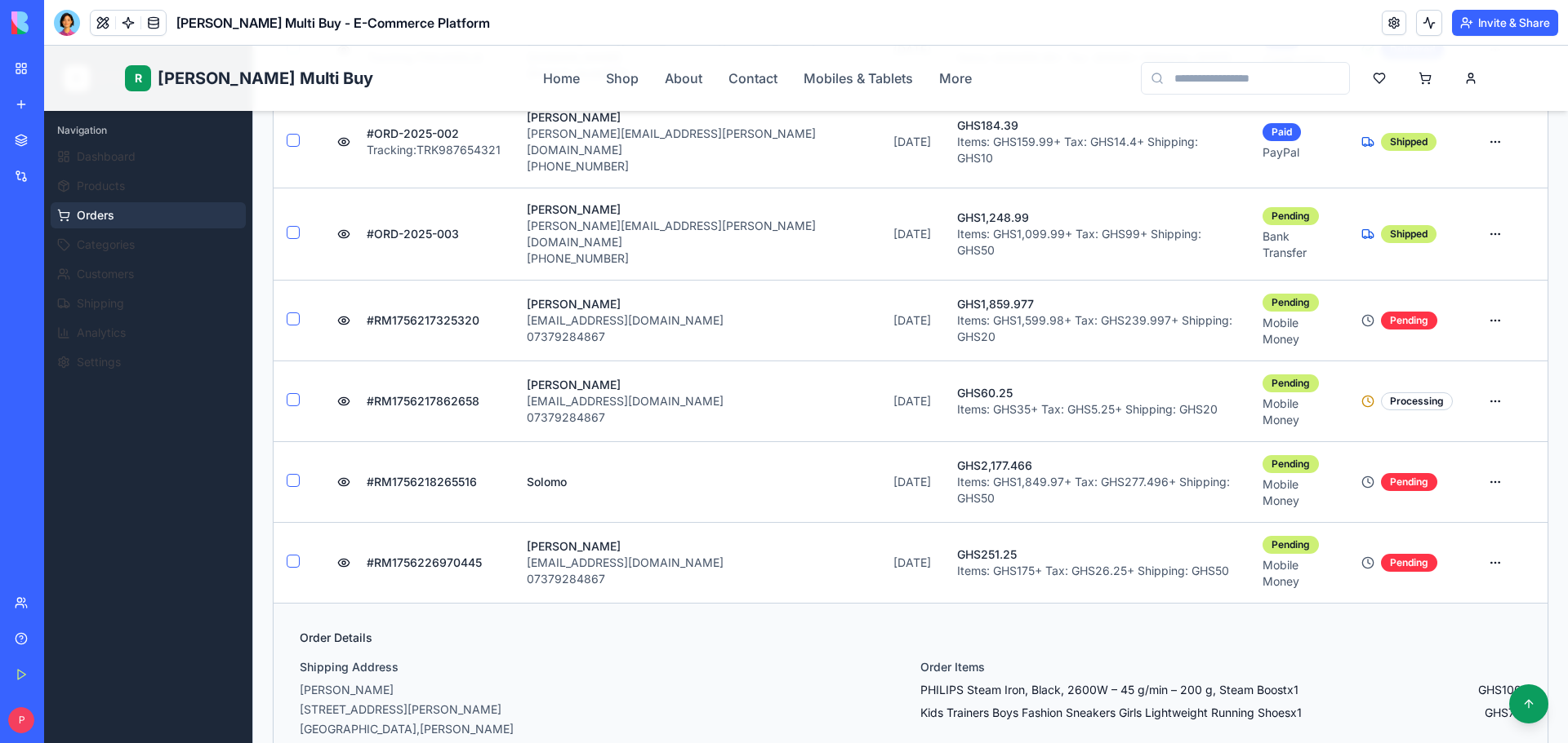
scroll to position [653, 0]
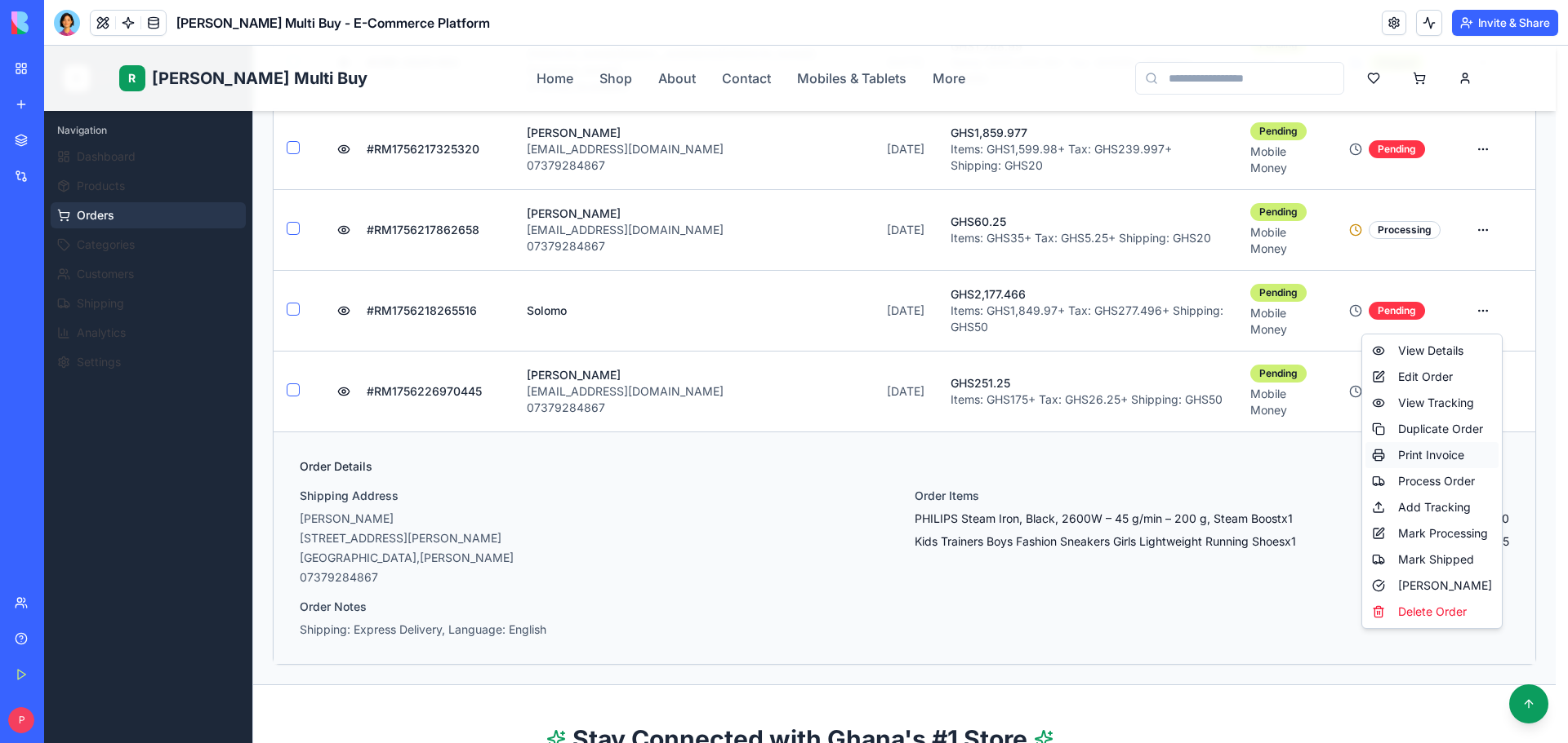
click at [1423, 460] on div "Print Invoice" at bounding box center [1431, 455] width 133 height 26
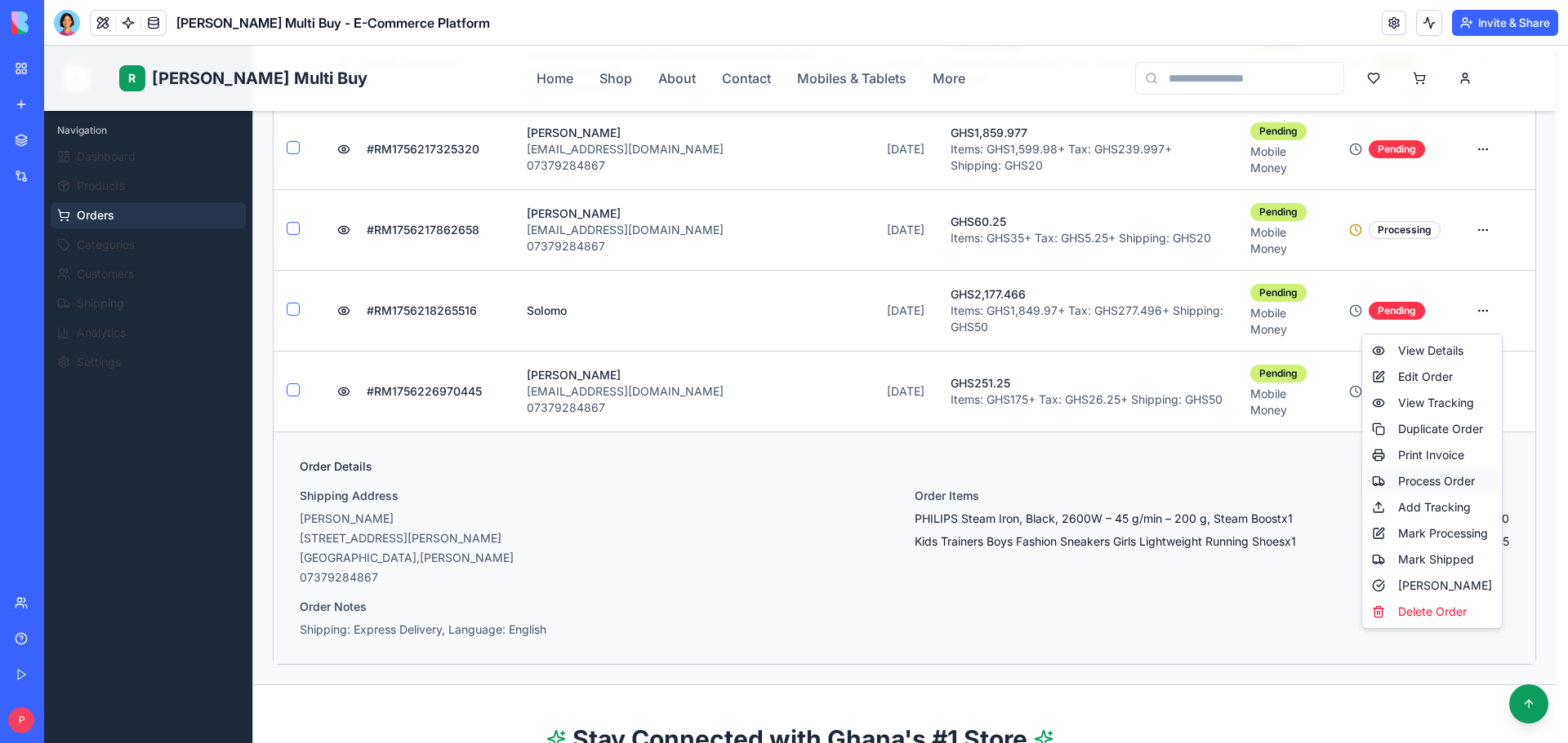
click at [1441, 488] on div "Process Order" at bounding box center [1431, 481] width 133 height 26
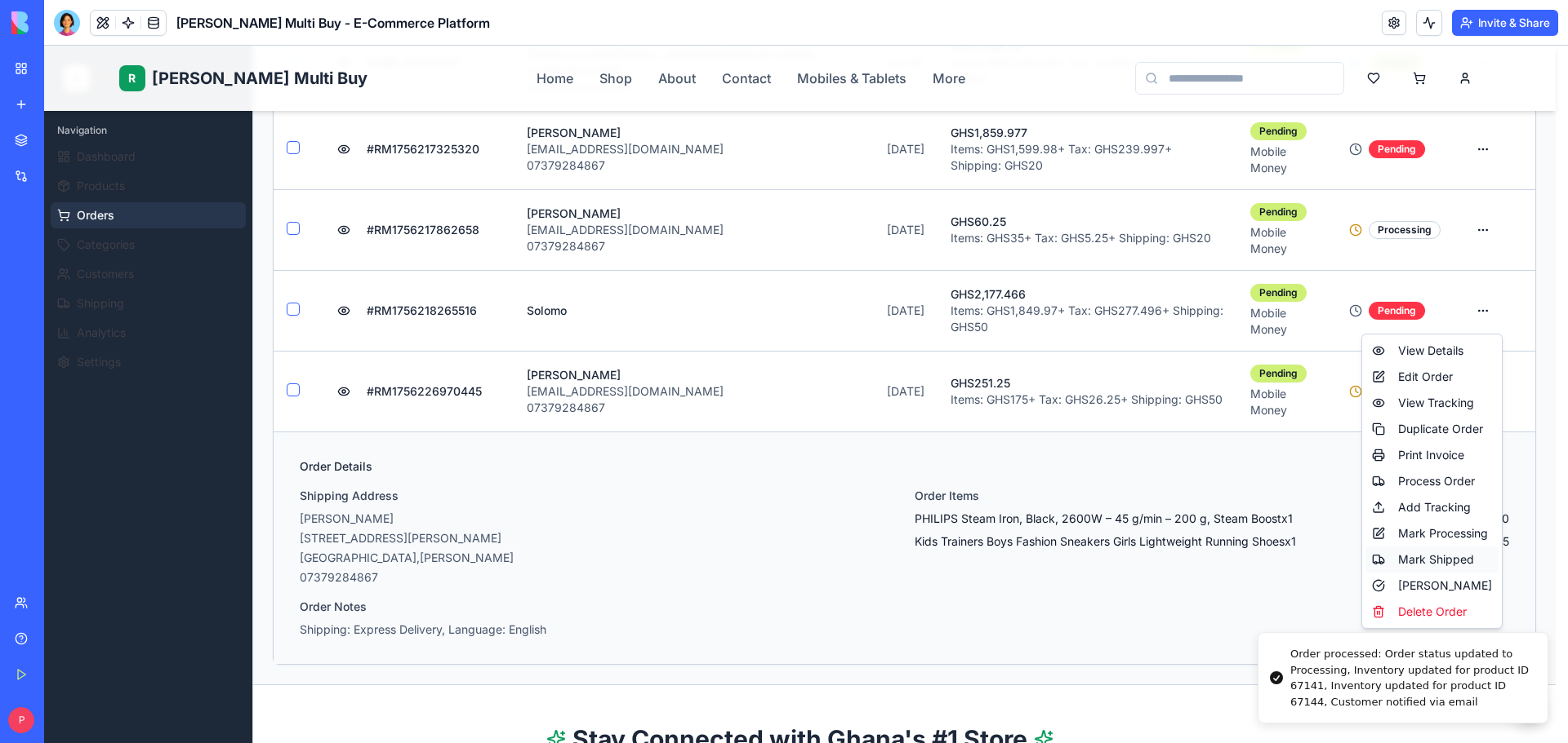
click at [1466, 557] on div "Mark Shipped" at bounding box center [1431, 559] width 133 height 26
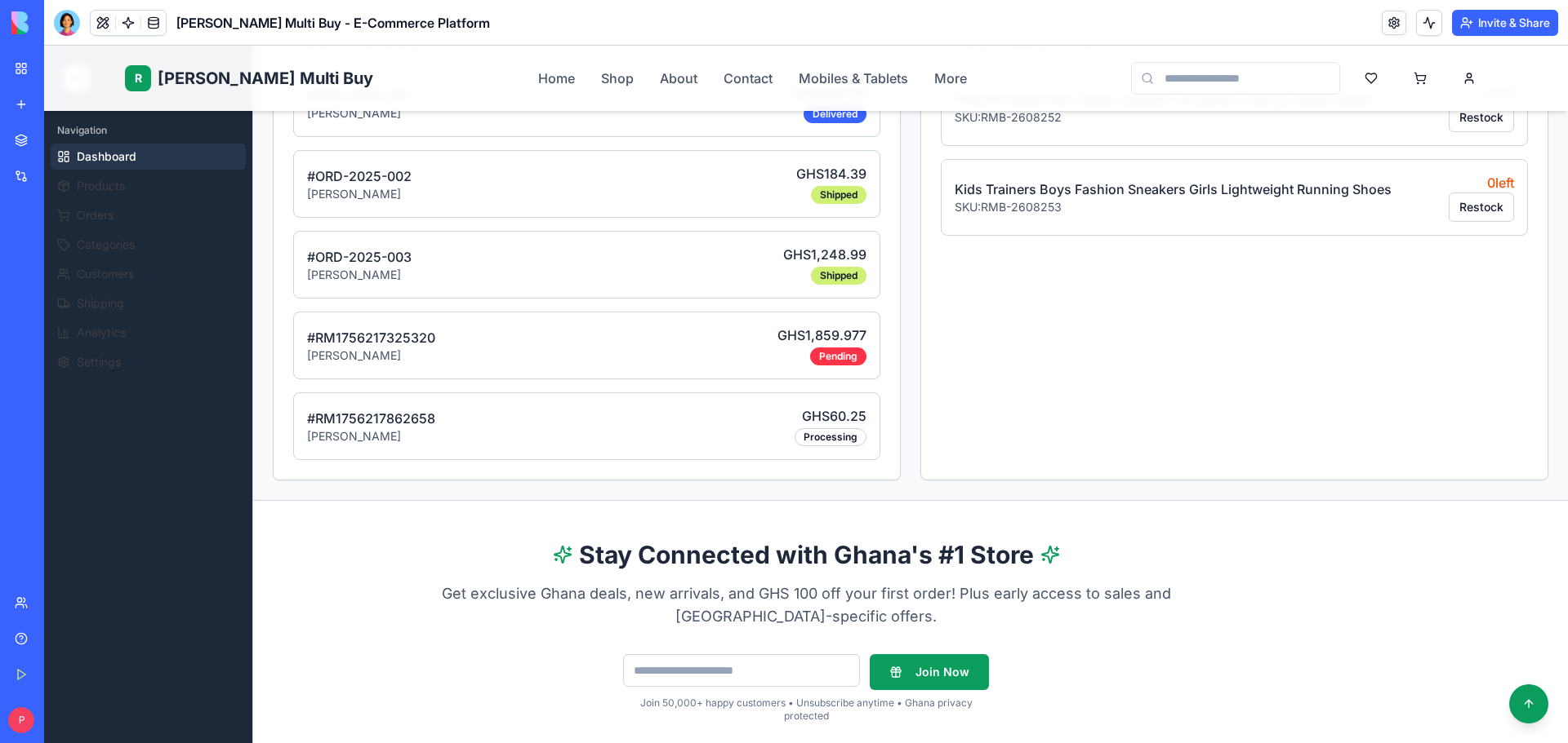
scroll to position [408, 0]
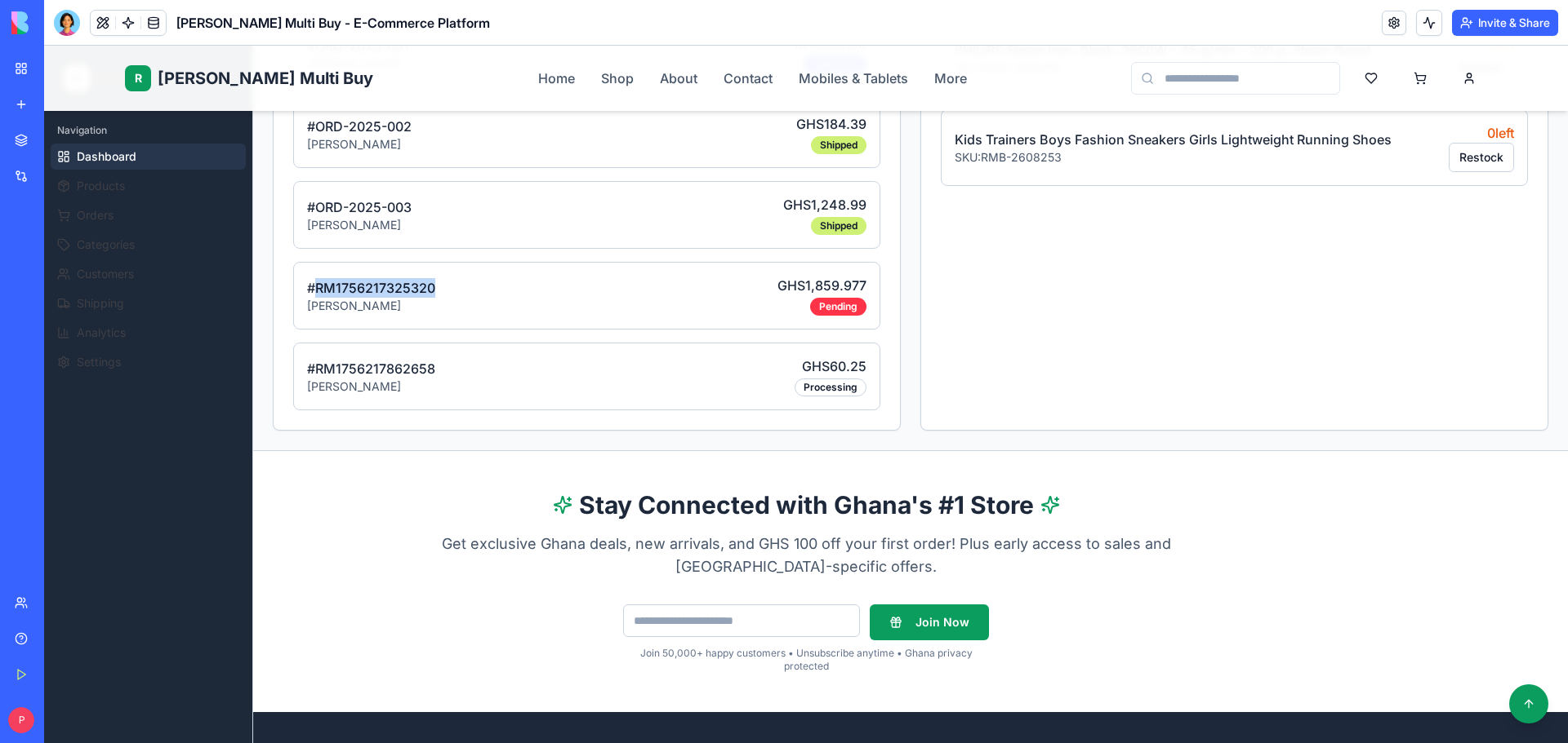
drag, startPoint x: 316, startPoint y: 287, endPoint x: 452, endPoint y: 294, distance: 136.2
click at [452, 294] on div "# RM1756217325320 Solomon Adi GHS 1,859.977 Pending" at bounding box center [586, 296] width 587 height 68
copy p "RM1756217325320"
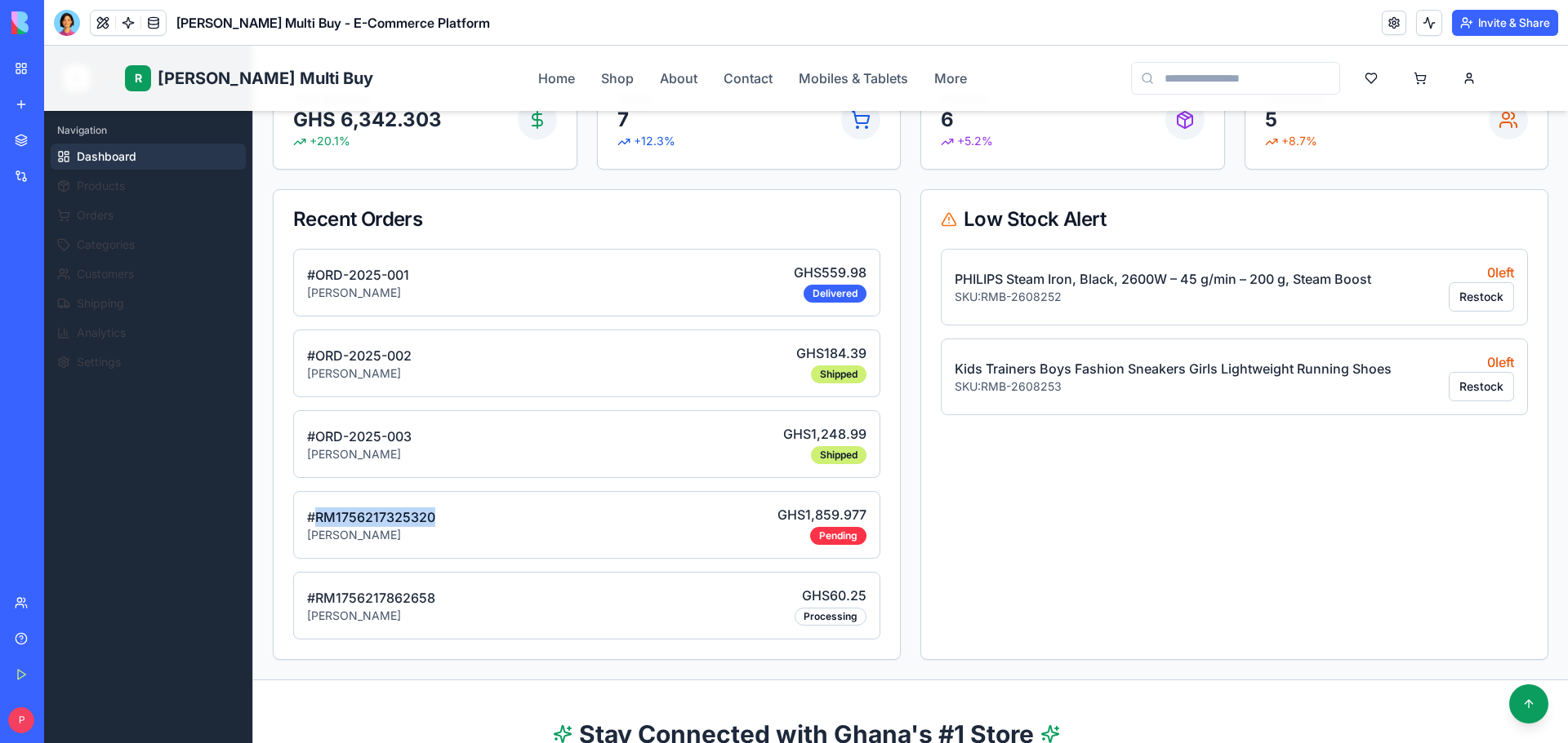
scroll to position [163, 0]
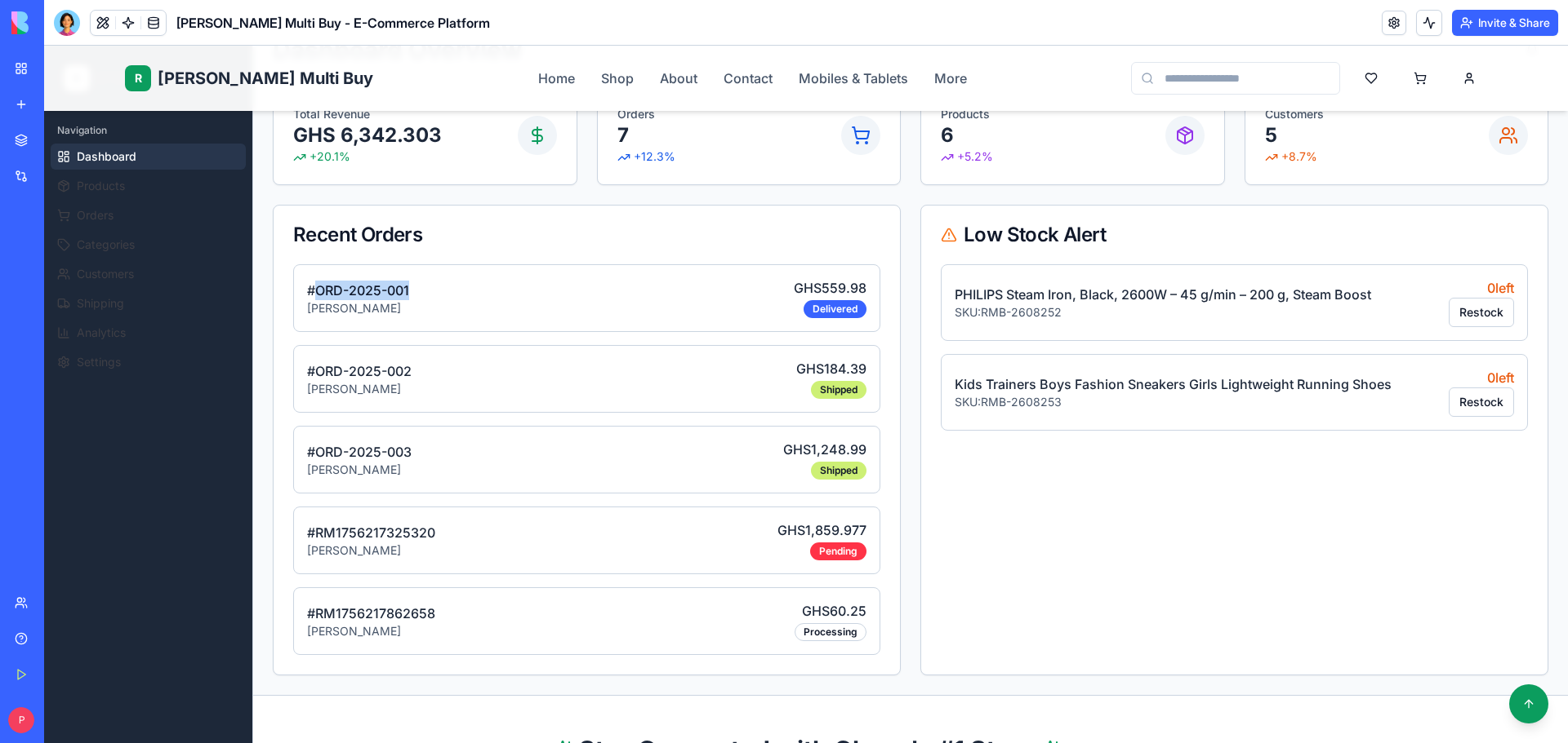
drag, startPoint x: 317, startPoint y: 290, endPoint x: 436, endPoint y: 290, distance: 119.0
click at [436, 290] on div "# ORD-2025-001 John Doe GHS 559.98 Delivered" at bounding box center [586, 298] width 587 height 68
copy p "ORD-2025-001"
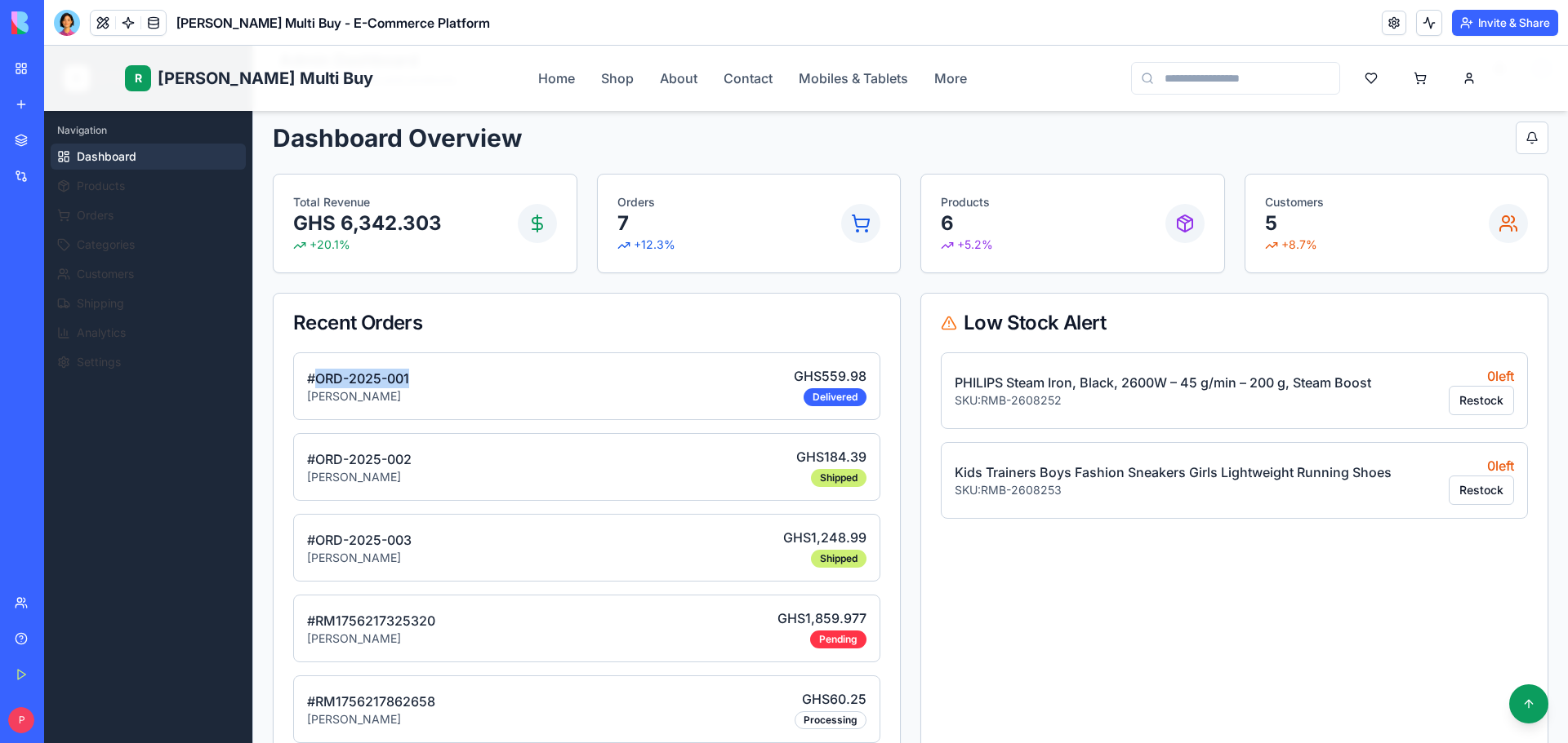
scroll to position [0, 0]
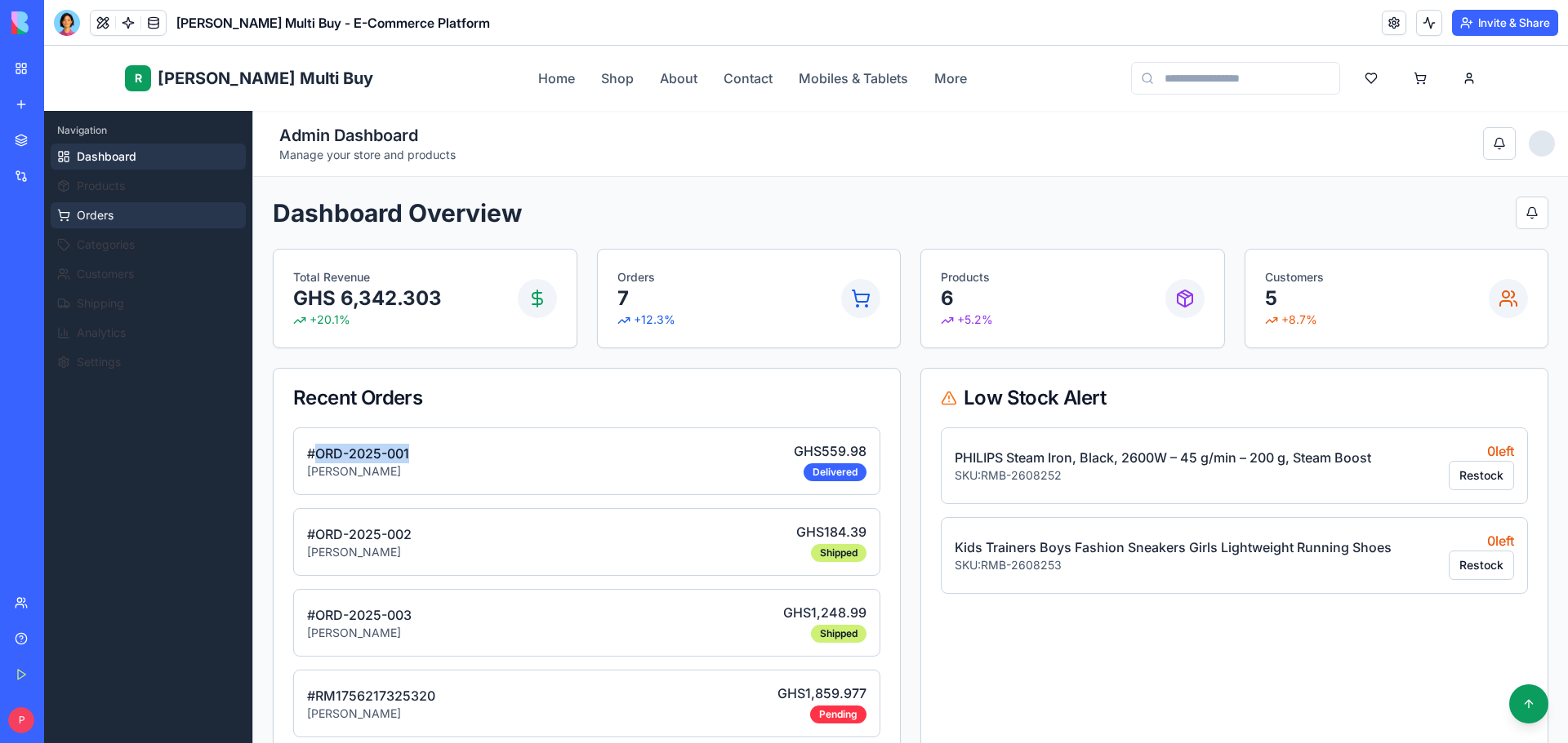
click at [112, 219] on span "Orders" at bounding box center [95, 215] width 37 height 17
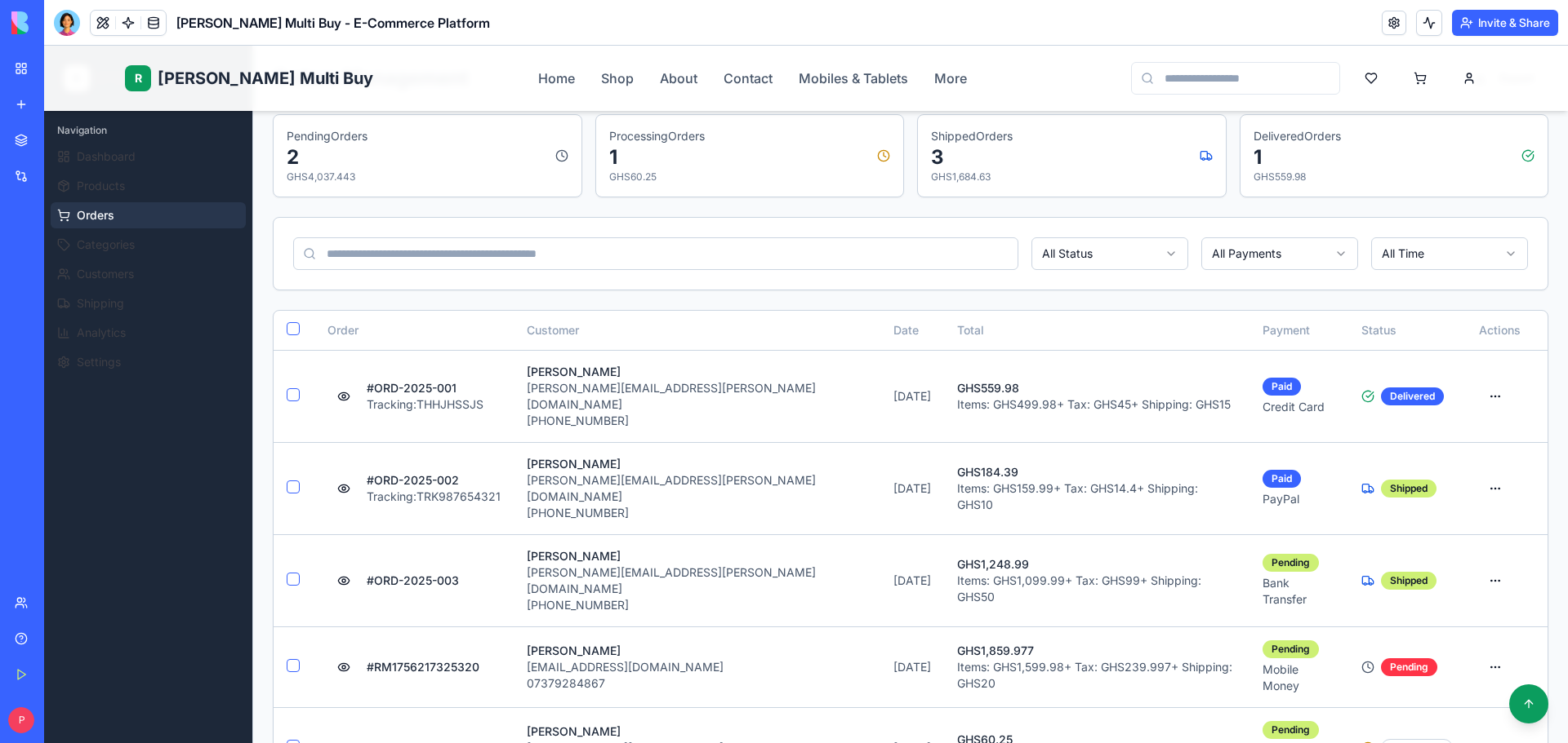
scroll to position [163, 0]
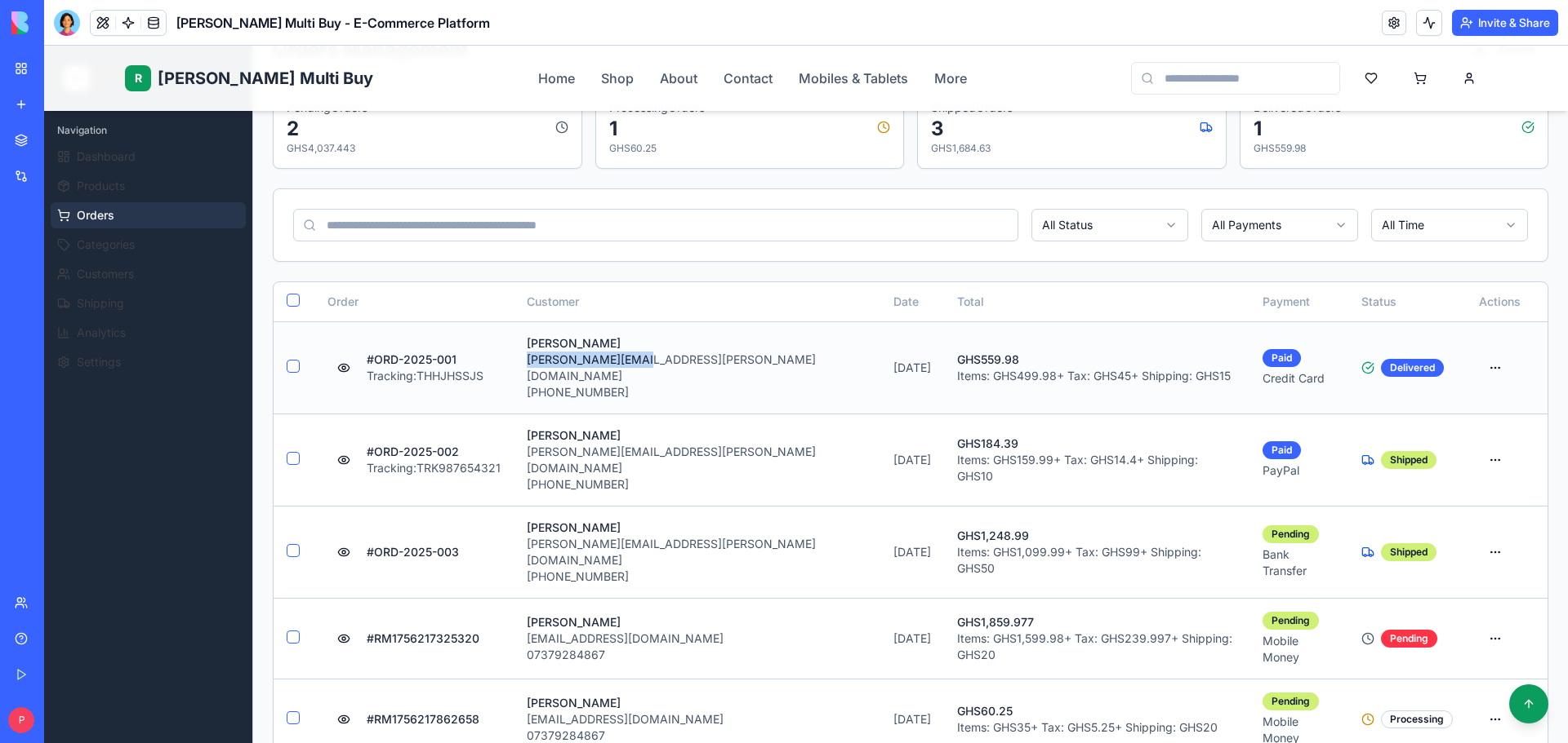
drag, startPoint x: 545, startPoint y: 365, endPoint x: 667, endPoint y: 359, distance: 122.1
click at [667, 359] on td "John Doe john.doe@email.com +1-555-0123" at bounding box center [697, 367] width 367 height 92
copy p "john.doe@email.com"
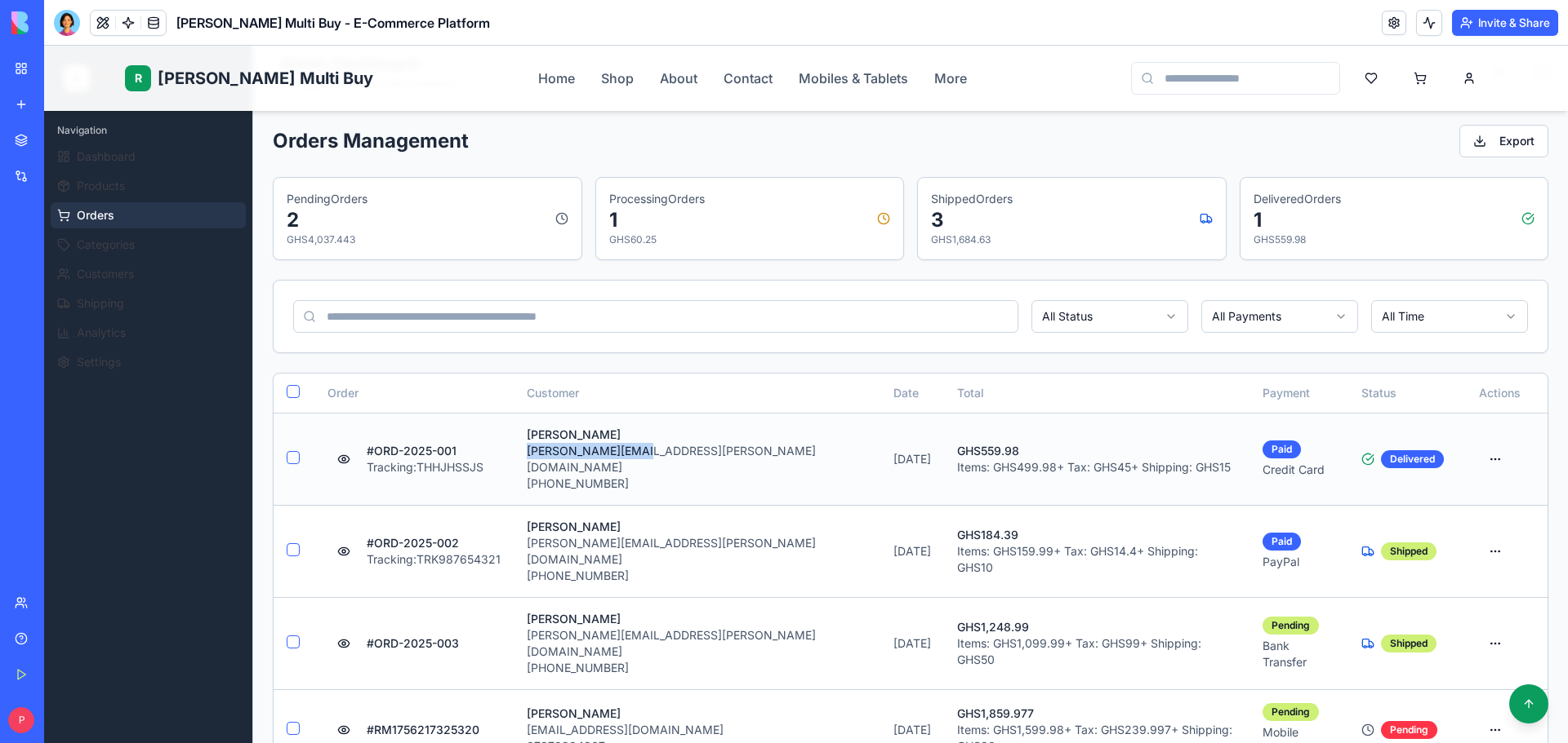
scroll to position [0, 0]
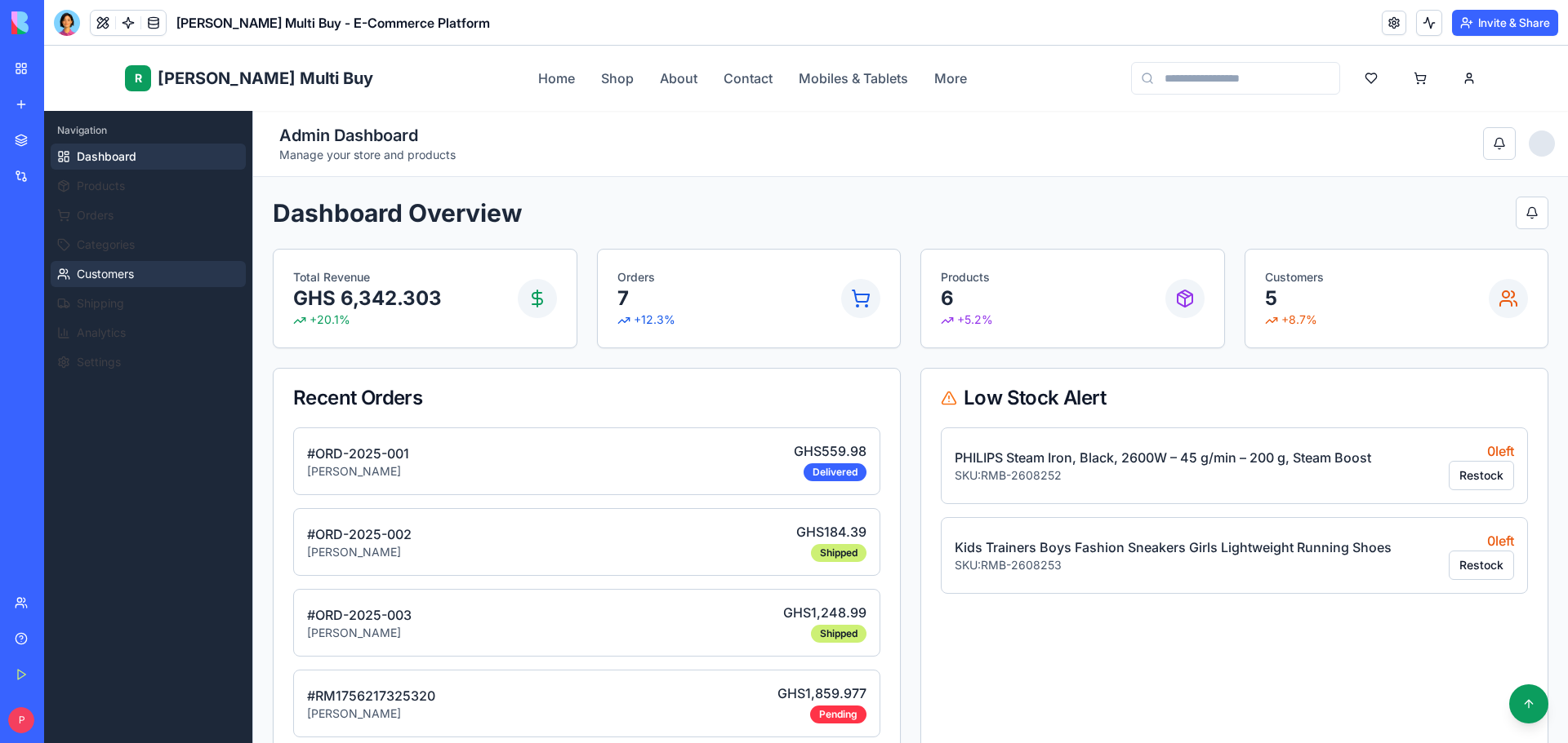
click at [134, 279] on span "Customers" at bounding box center [105, 275] width 57 height 17
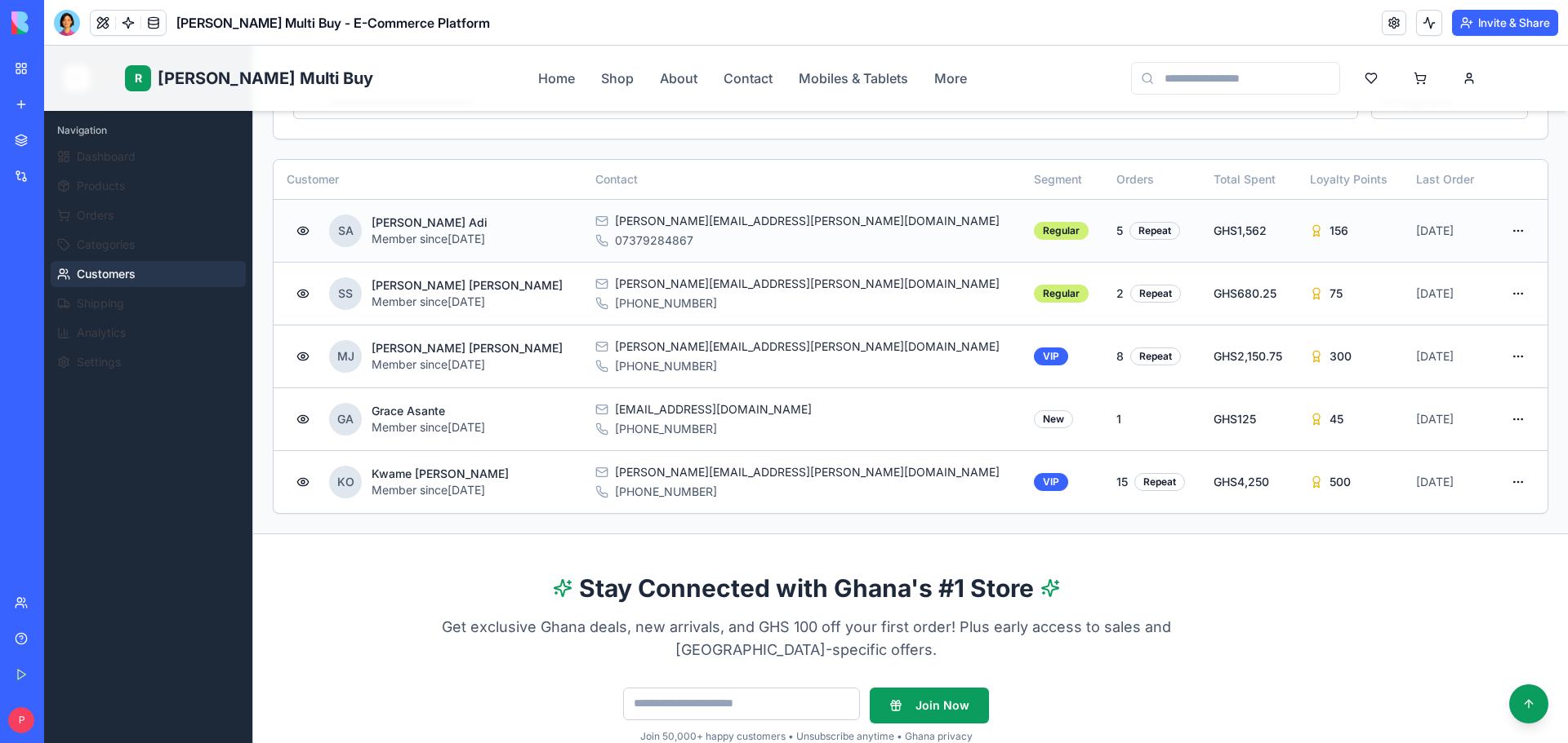
scroll to position [326, 0]
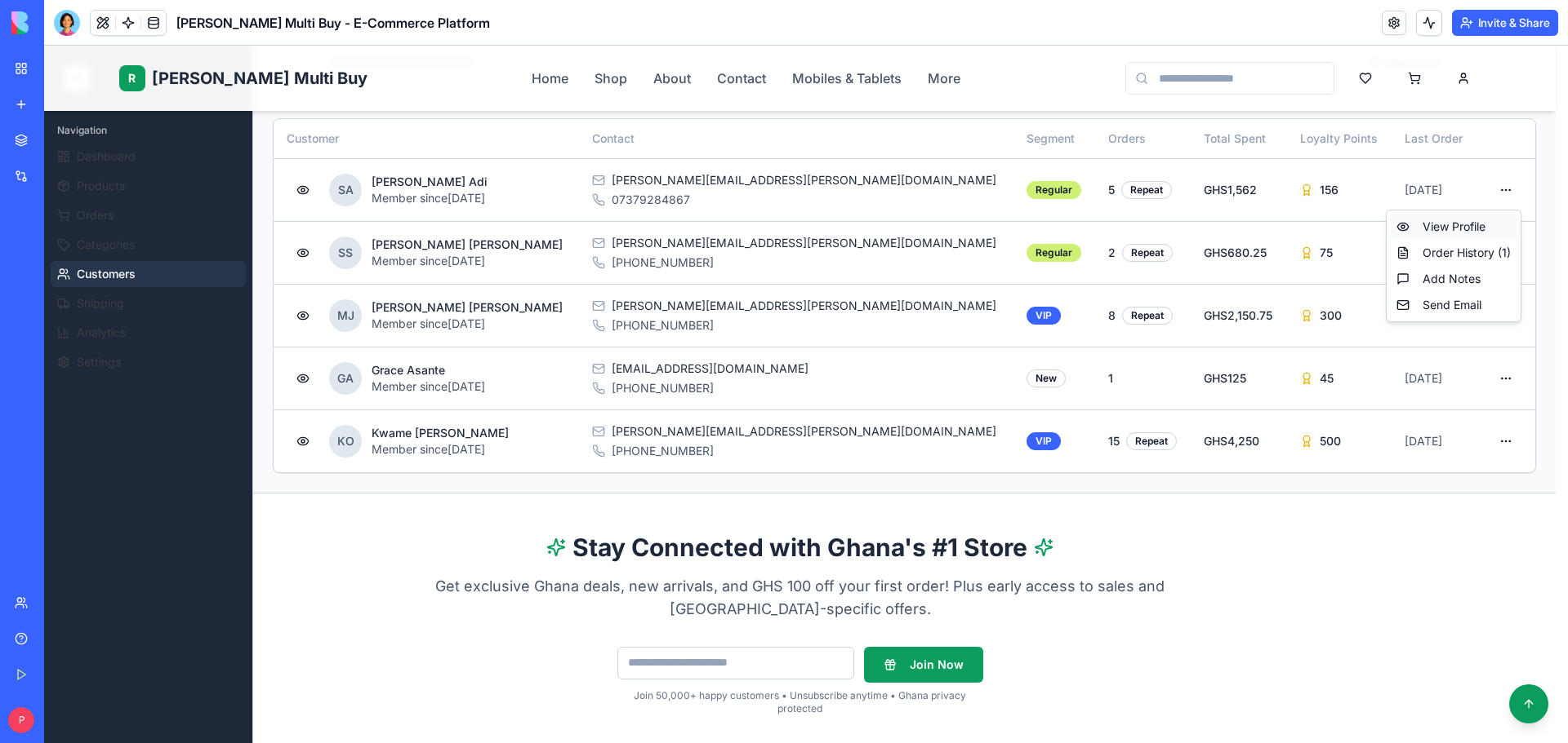
click at [1469, 227] on div "View Profile" at bounding box center [1454, 226] width 127 height 26
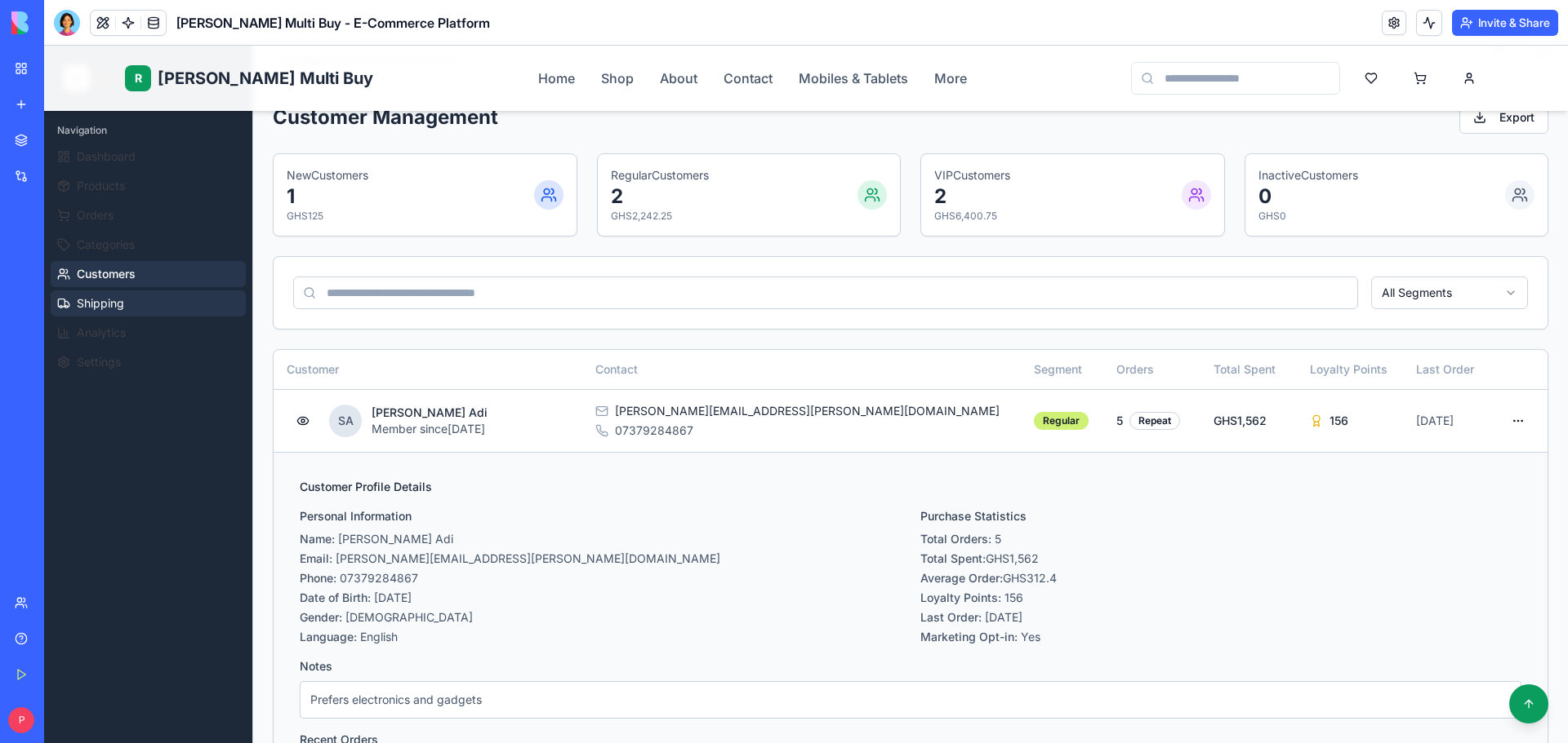
scroll to position [82, 0]
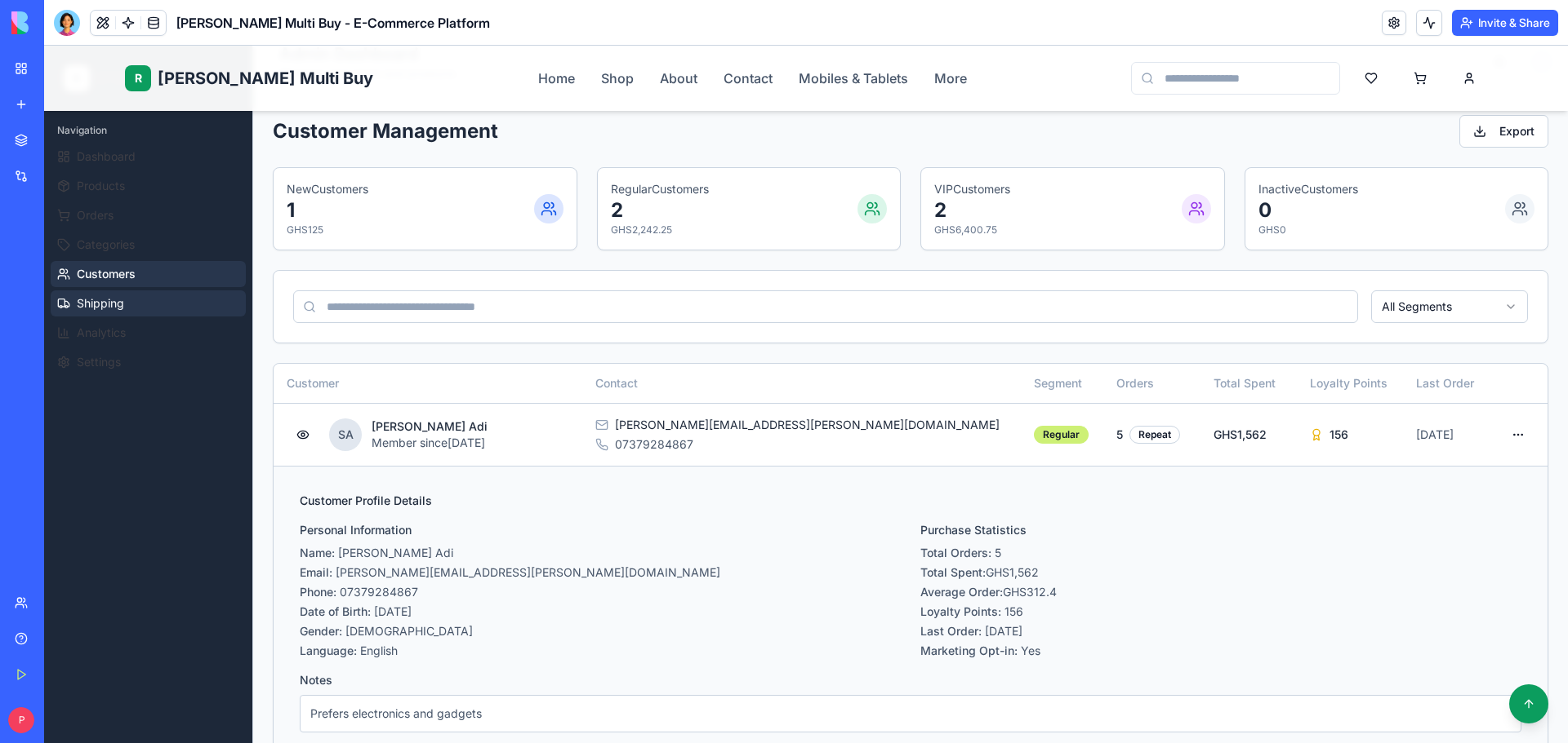
click at [113, 301] on span "Shipping" at bounding box center [100, 304] width 48 height 17
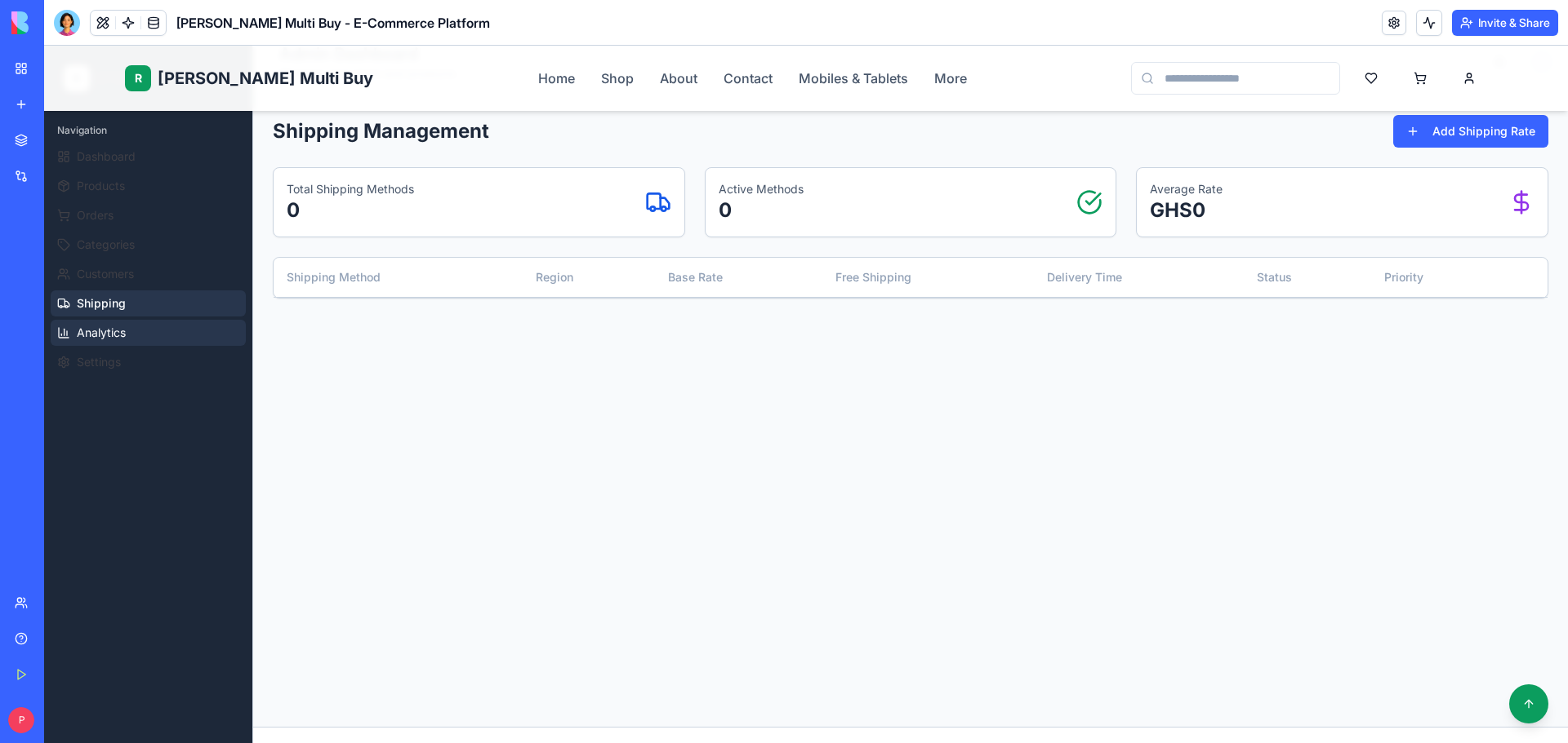
click at [120, 328] on span "Analytics" at bounding box center [101, 333] width 49 height 17
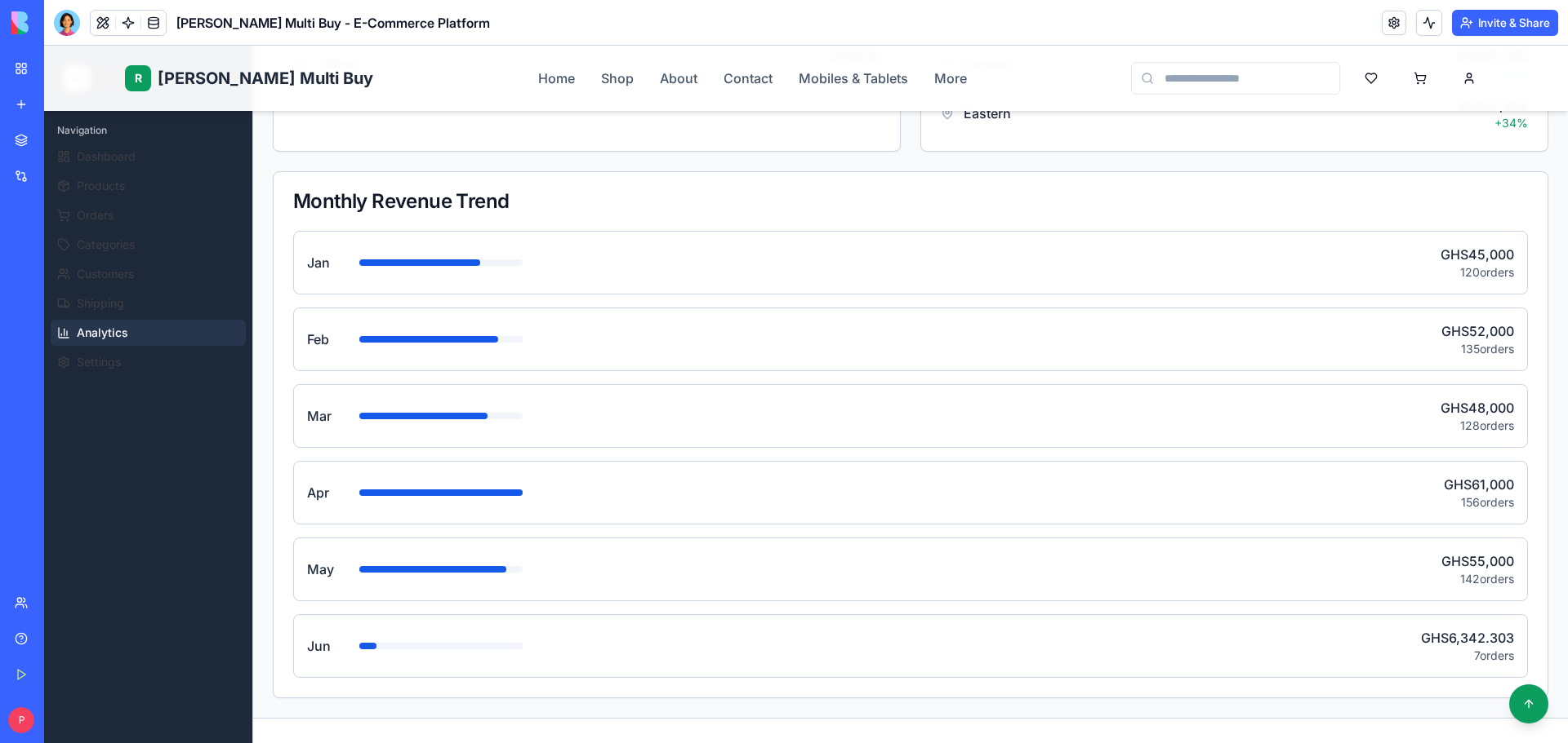
scroll to position [816, 0]
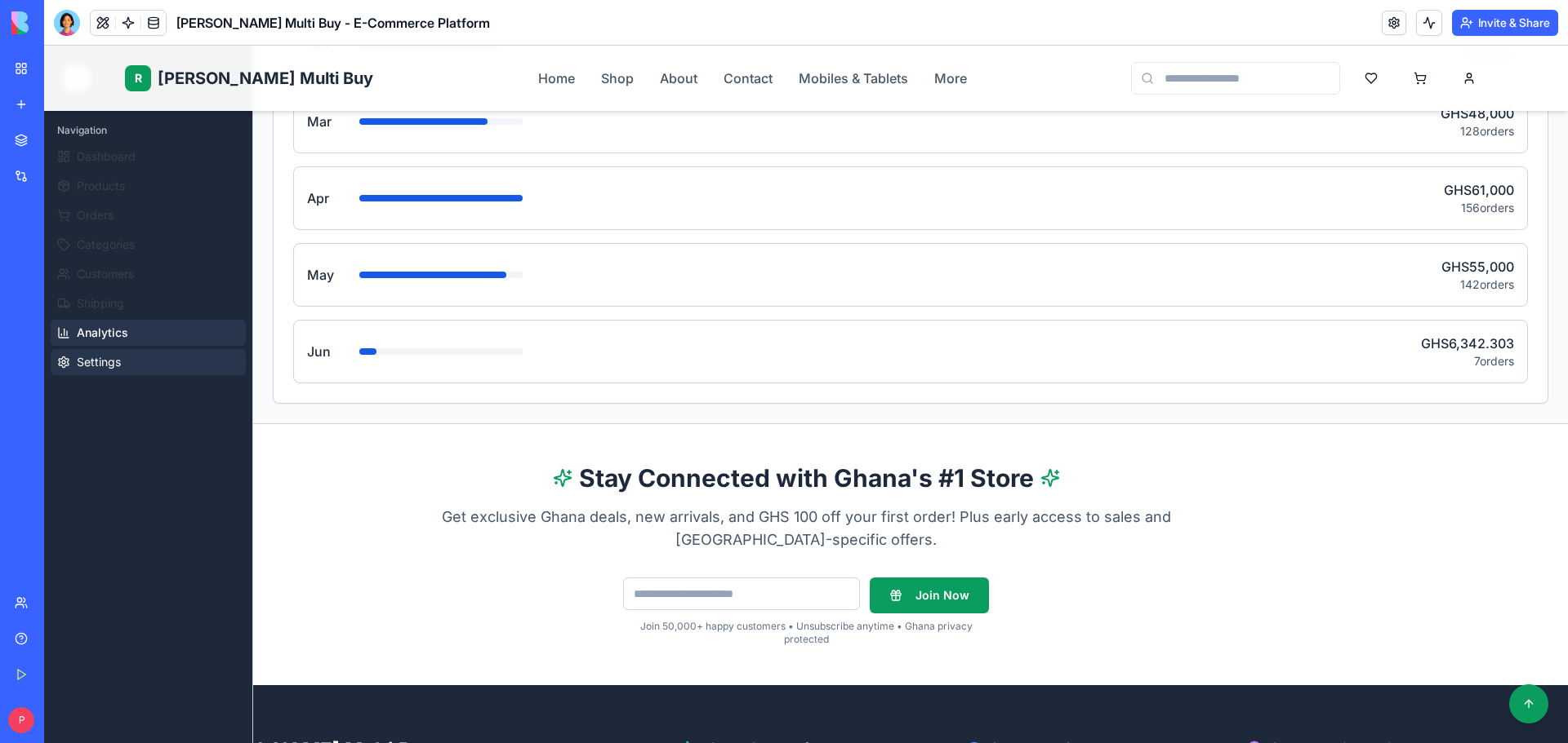
click at [111, 371] on button "Settings" at bounding box center [149, 361] width 195 height 26
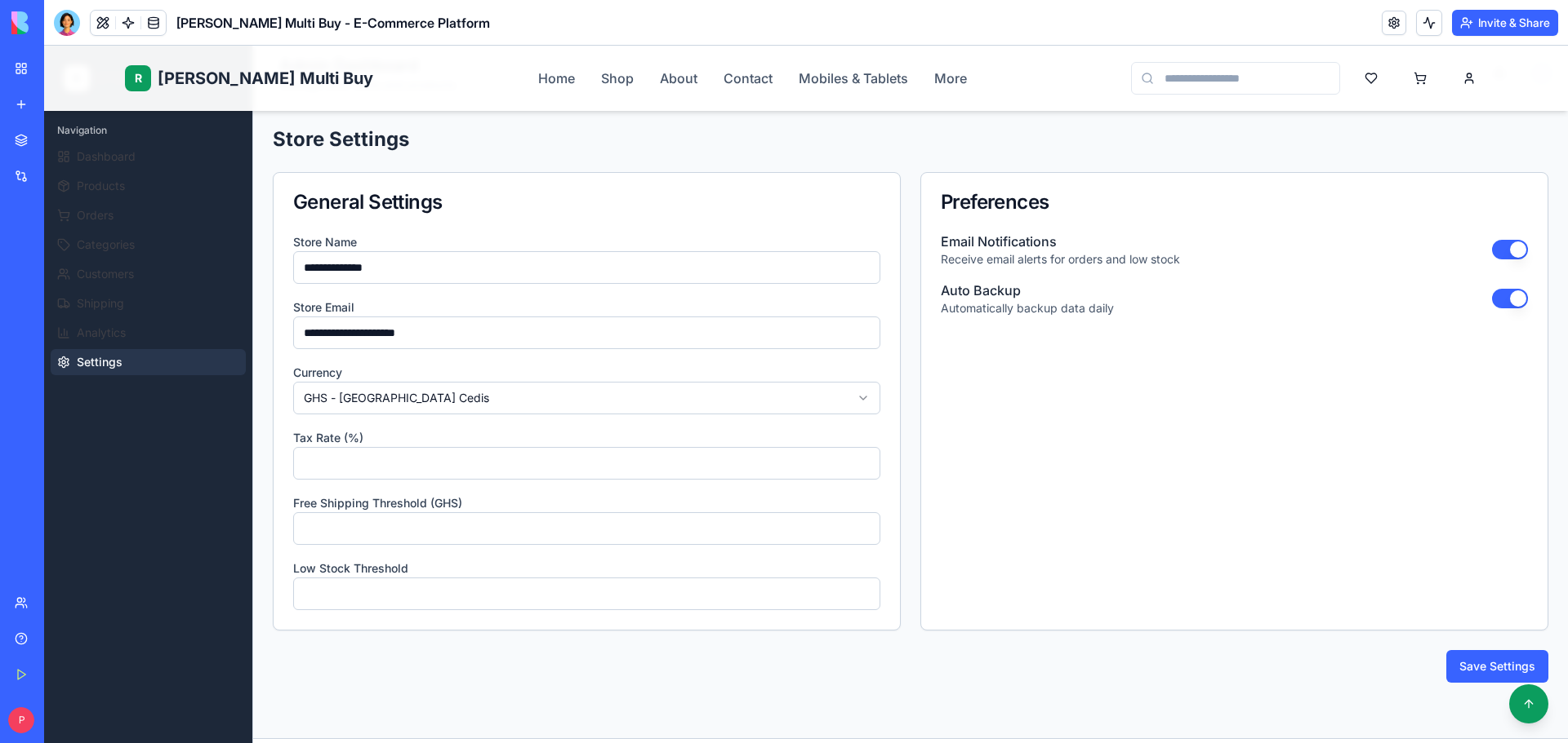
scroll to position [0, 0]
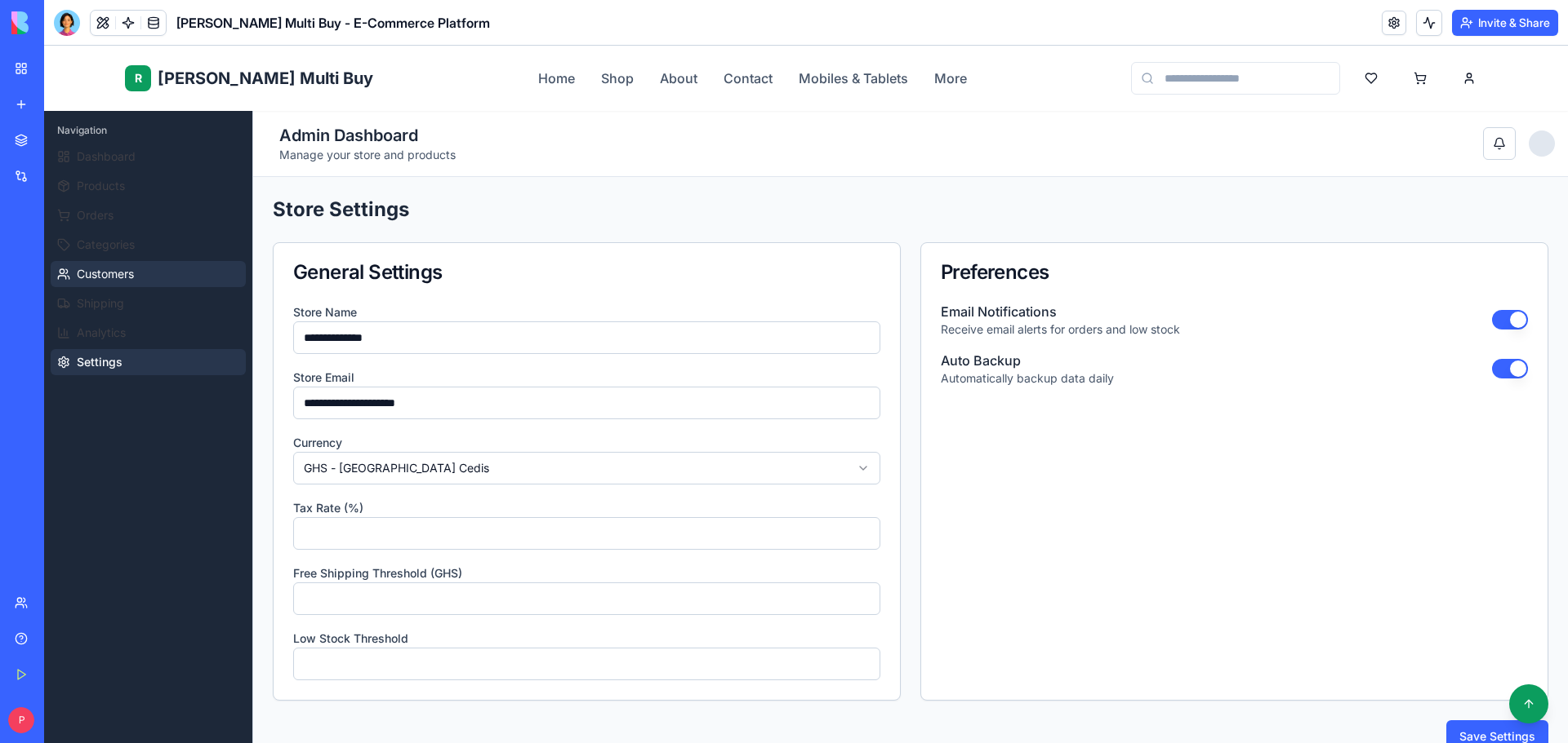
click at [172, 281] on button "Customers" at bounding box center [149, 274] width 195 height 26
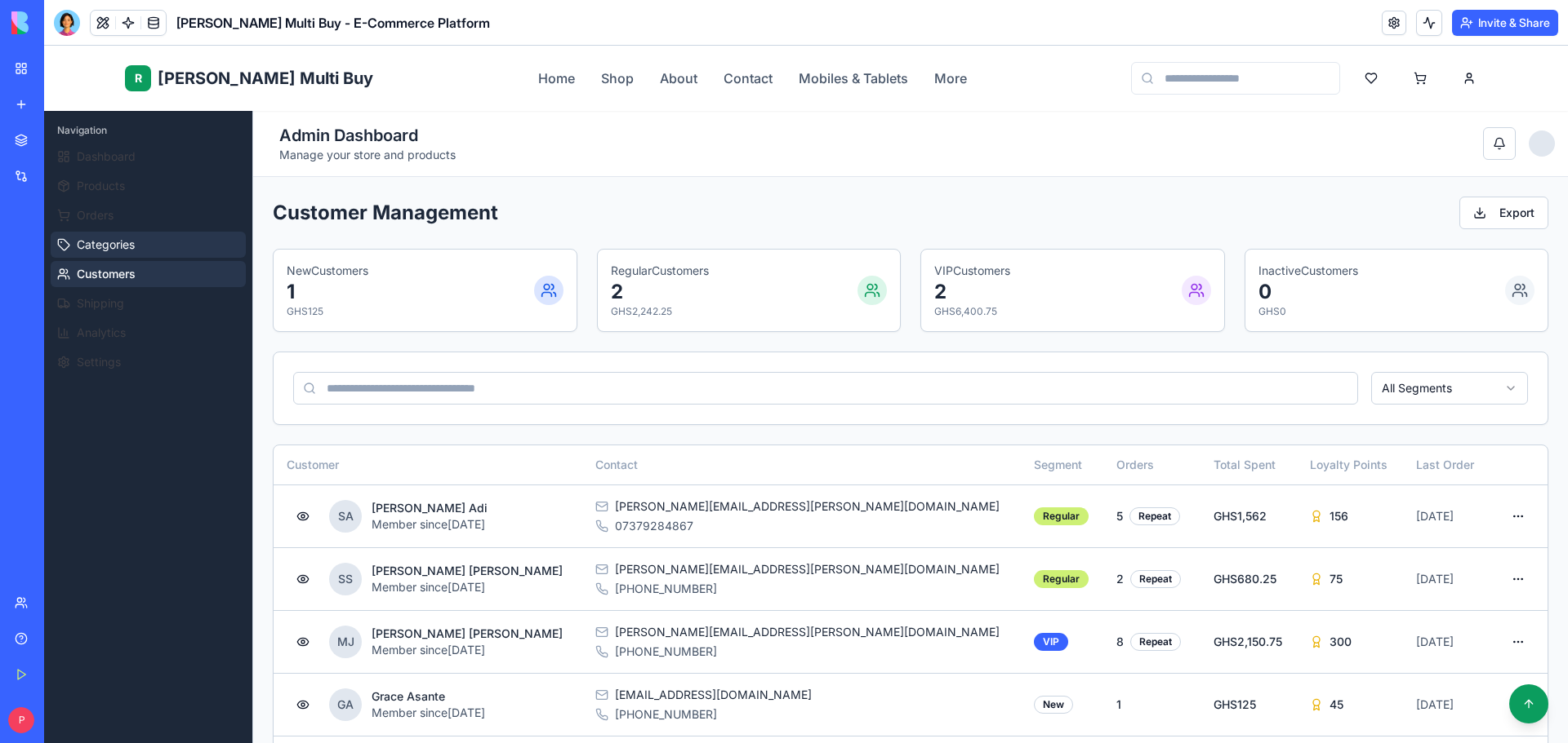
click at [152, 236] on button "Categories" at bounding box center [149, 245] width 195 height 26
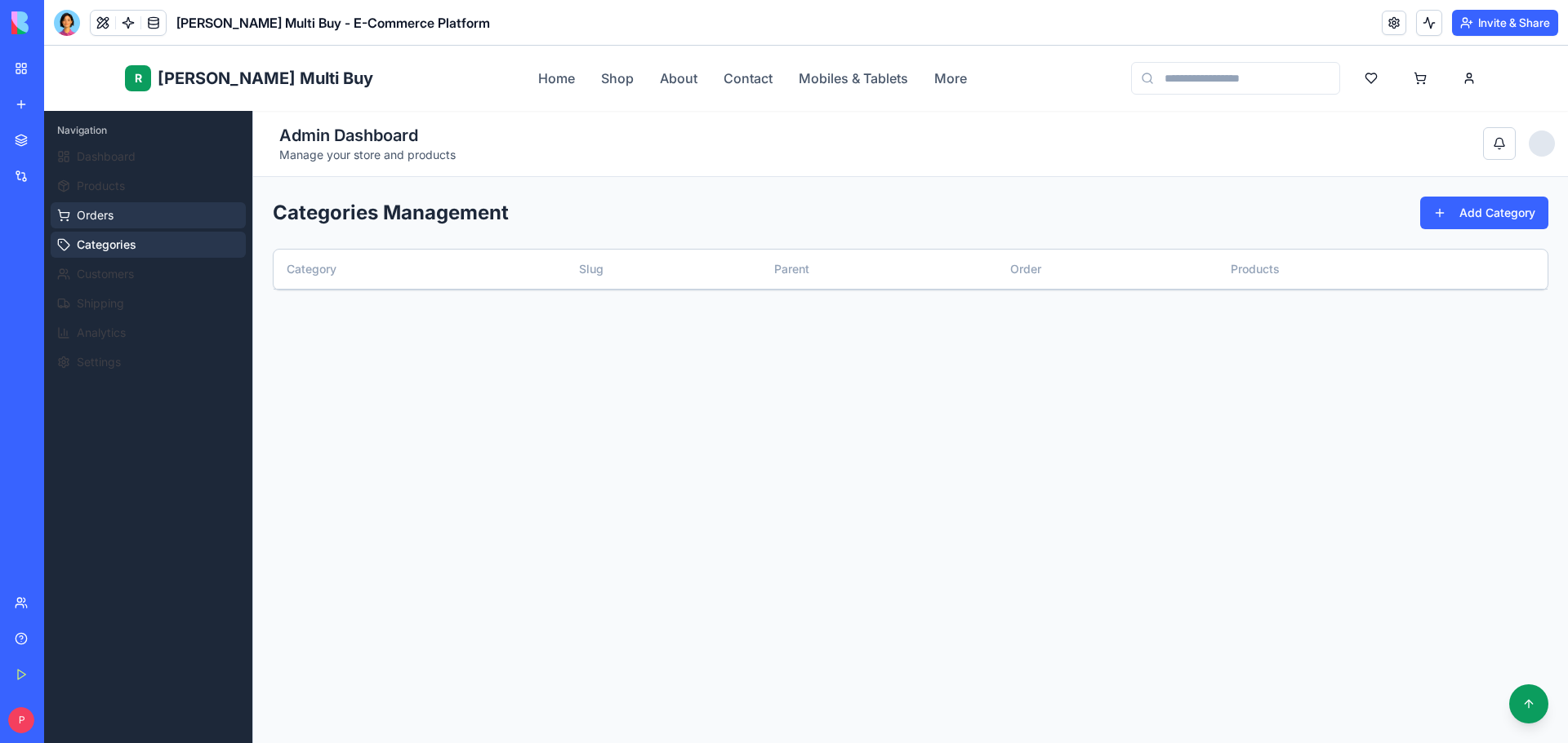
click at [145, 204] on button "Orders" at bounding box center [149, 215] width 195 height 26
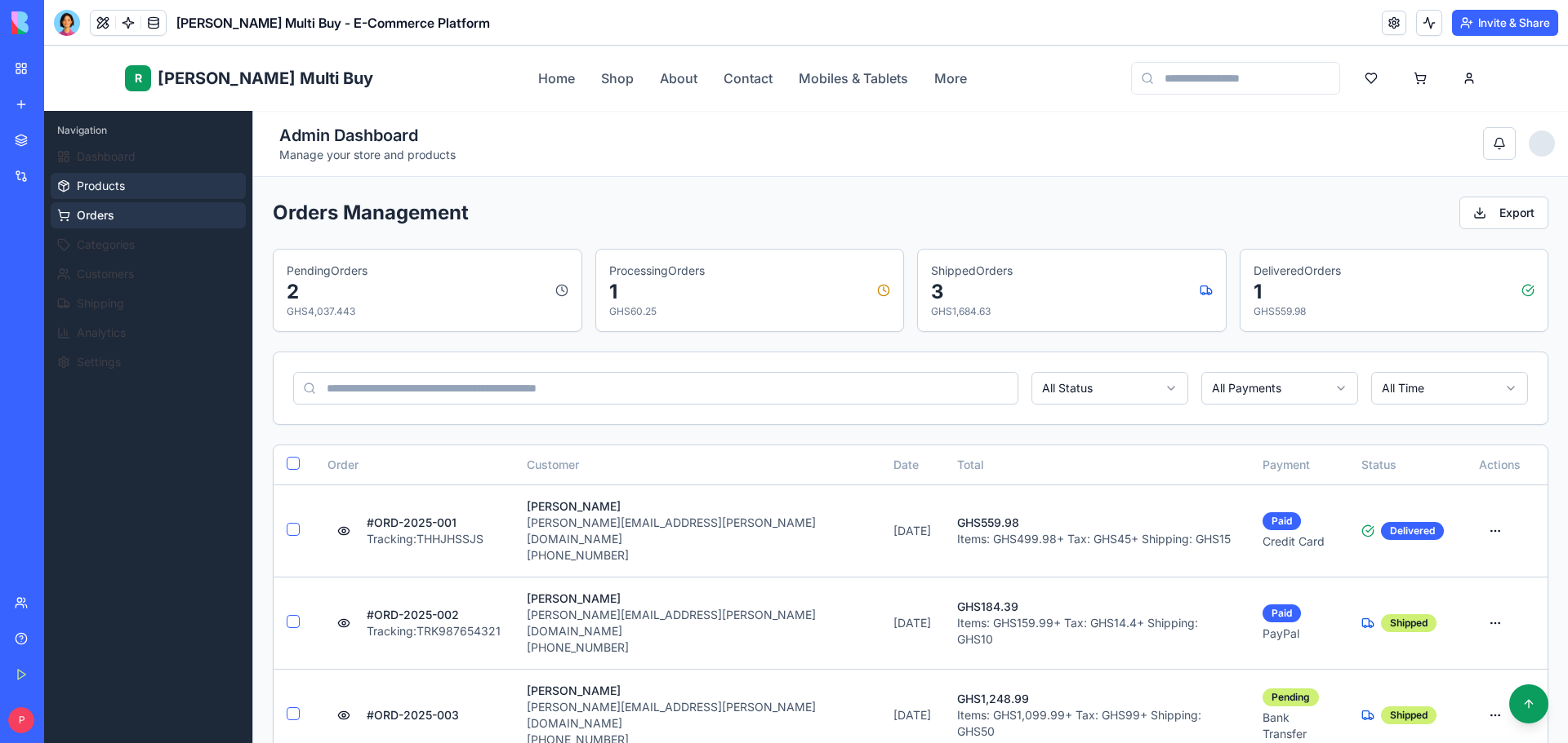
click at [145, 184] on button "Products" at bounding box center [149, 185] width 195 height 26
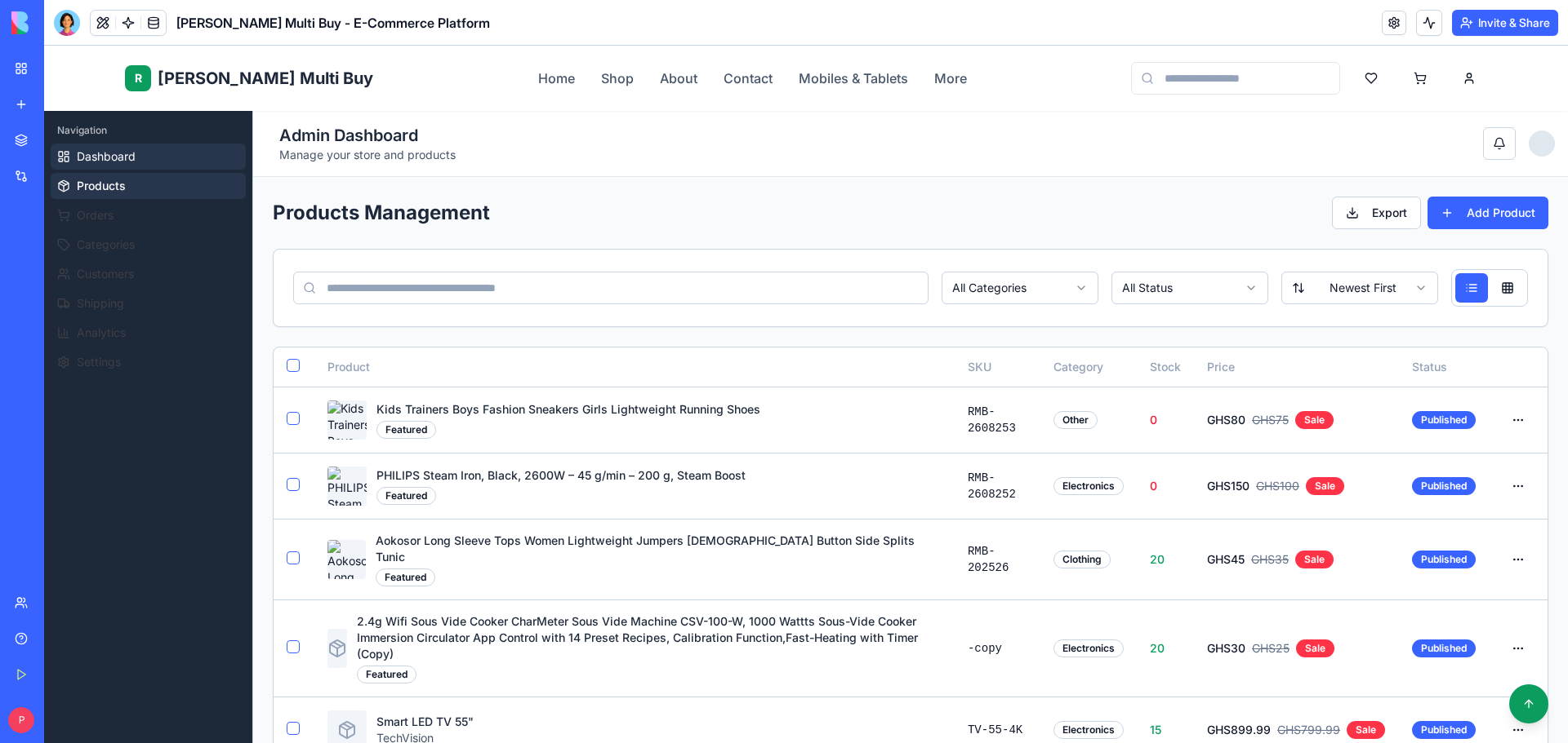
click at [144, 156] on button "Dashboard" at bounding box center [149, 156] width 195 height 26
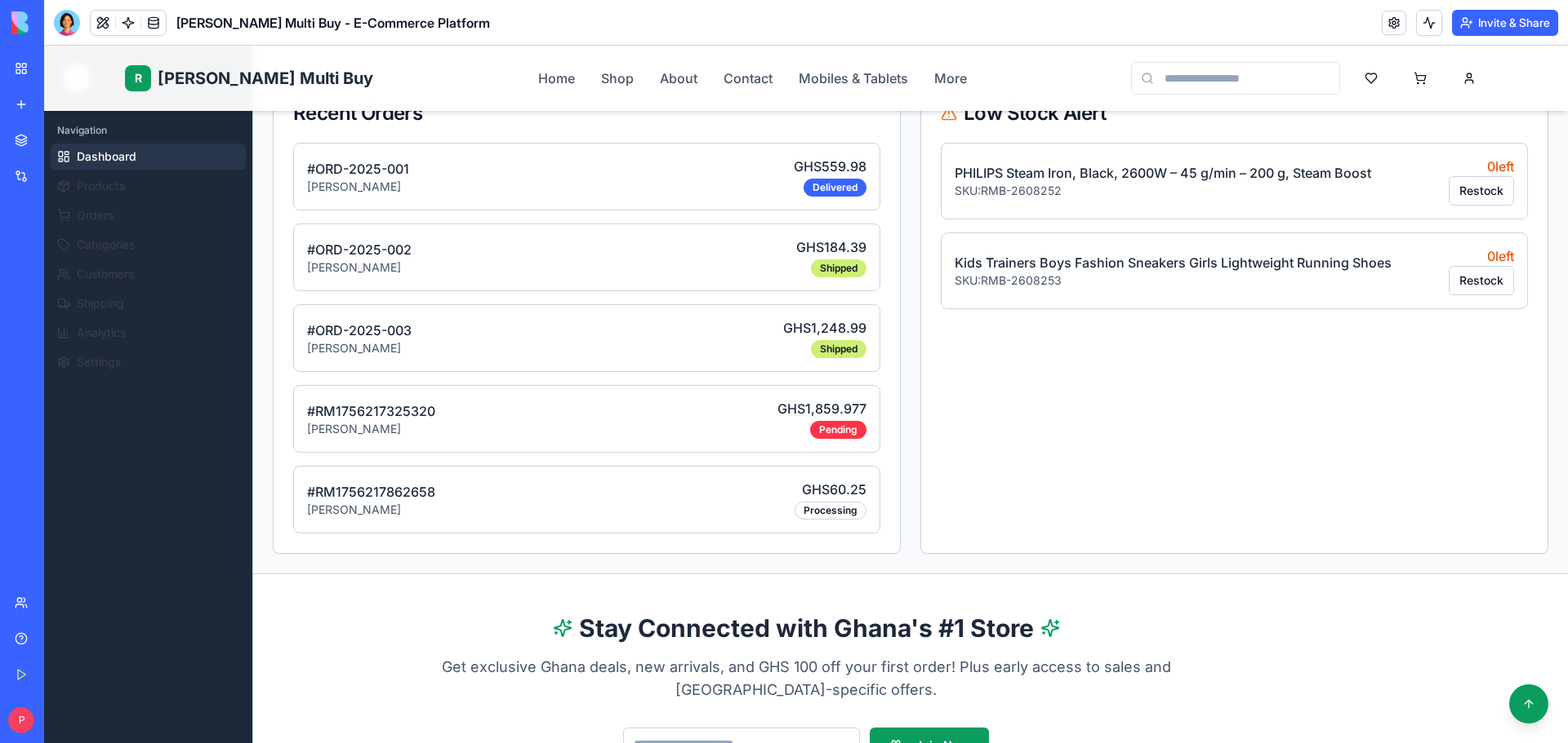
scroll to position [40, 0]
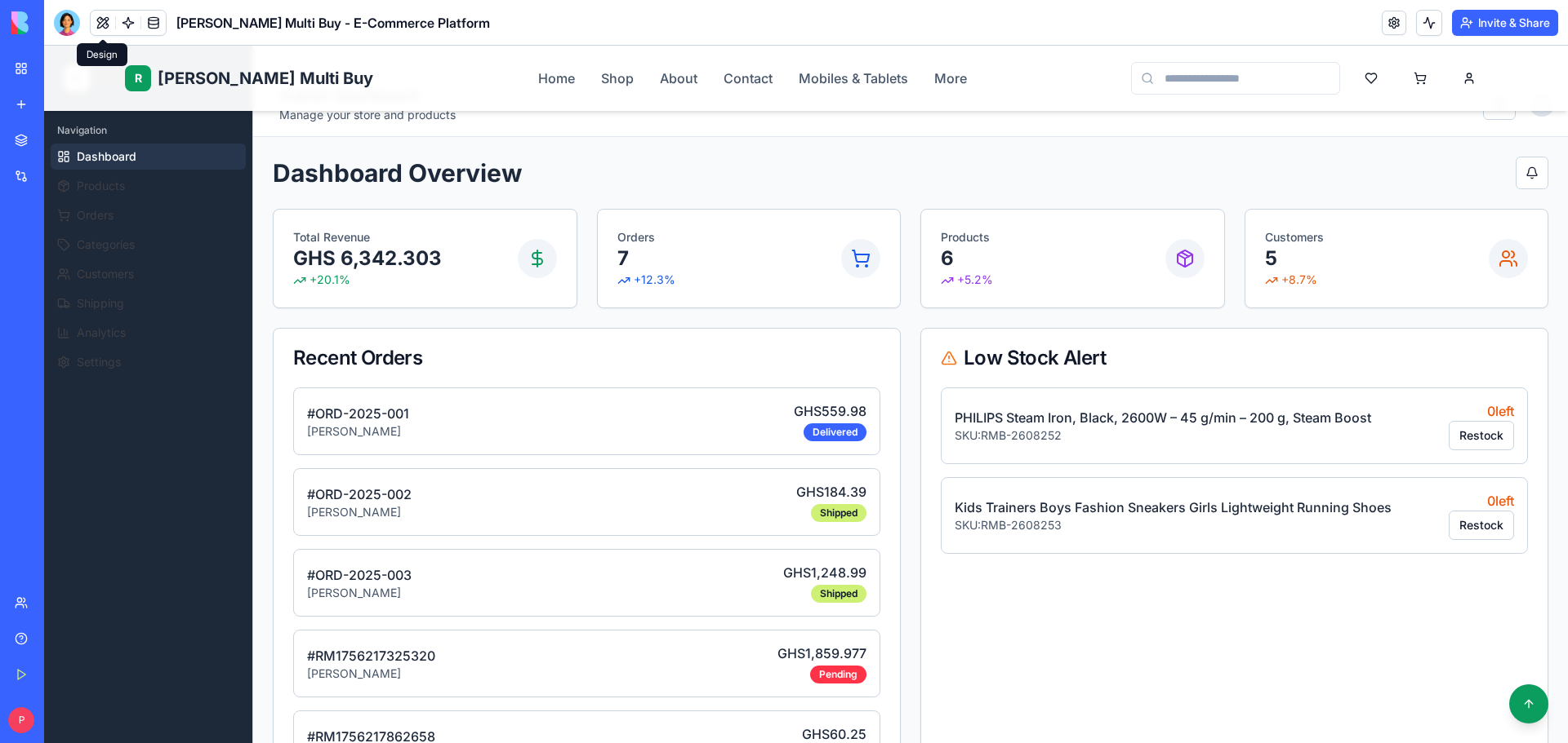
click at [107, 32] on button at bounding box center [102, 23] width 24 height 24
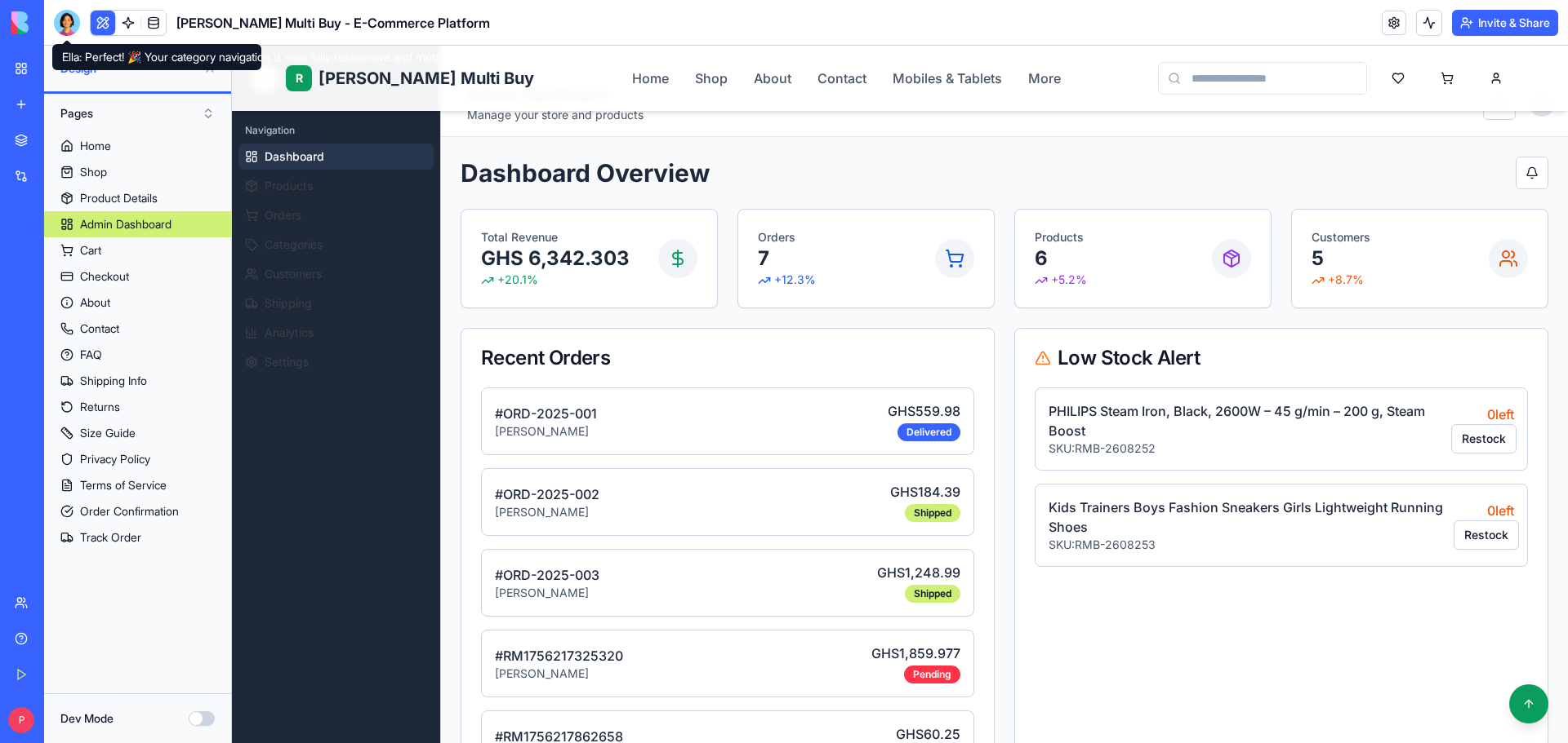
click at [69, 24] on div at bounding box center [67, 23] width 26 height 26
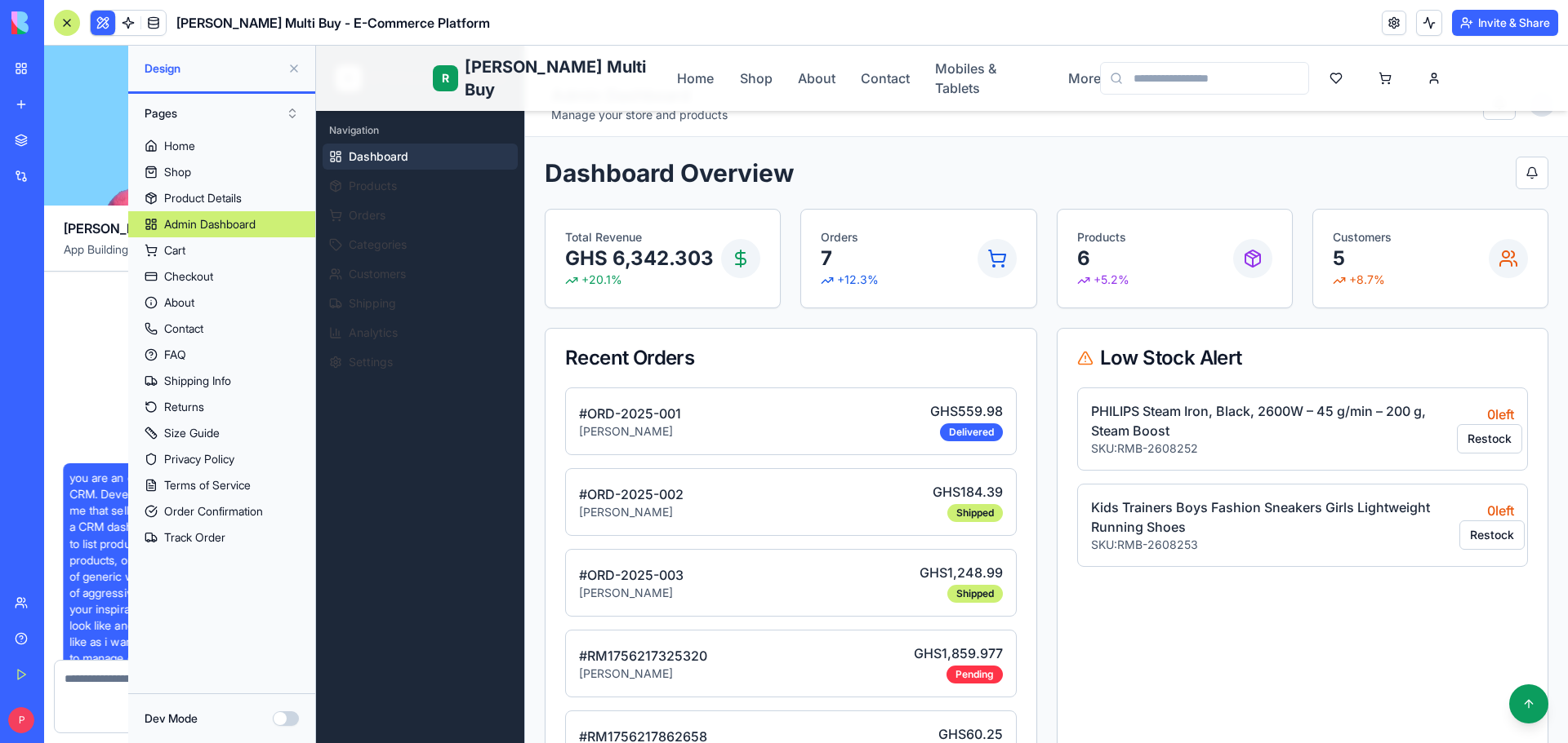
scroll to position [23488, 0]
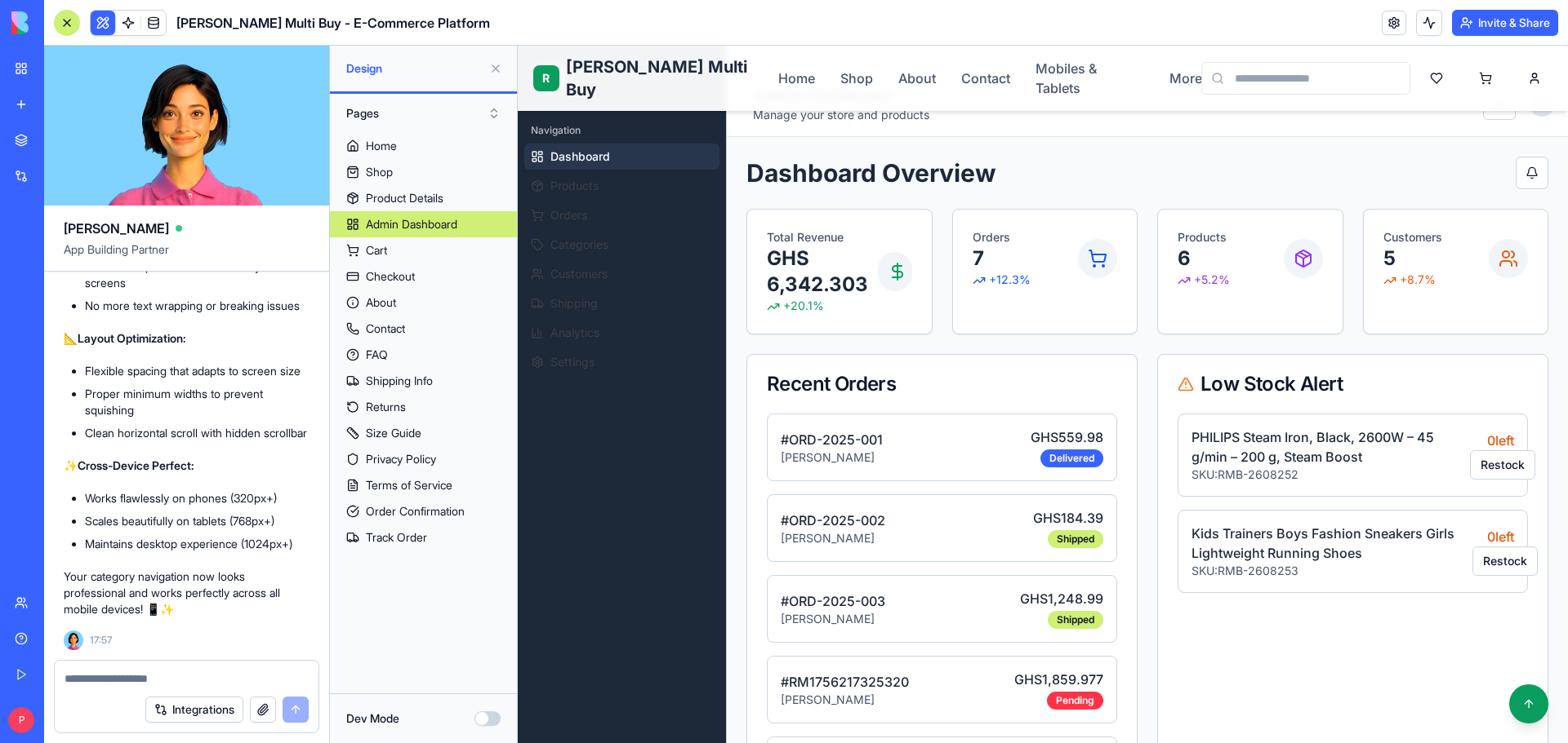
click at [201, 670] on div at bounding box center [186, 674] width 264 height 26
click at [200, 679] on textarea at bounding box center [186, 679] width 244 height 17
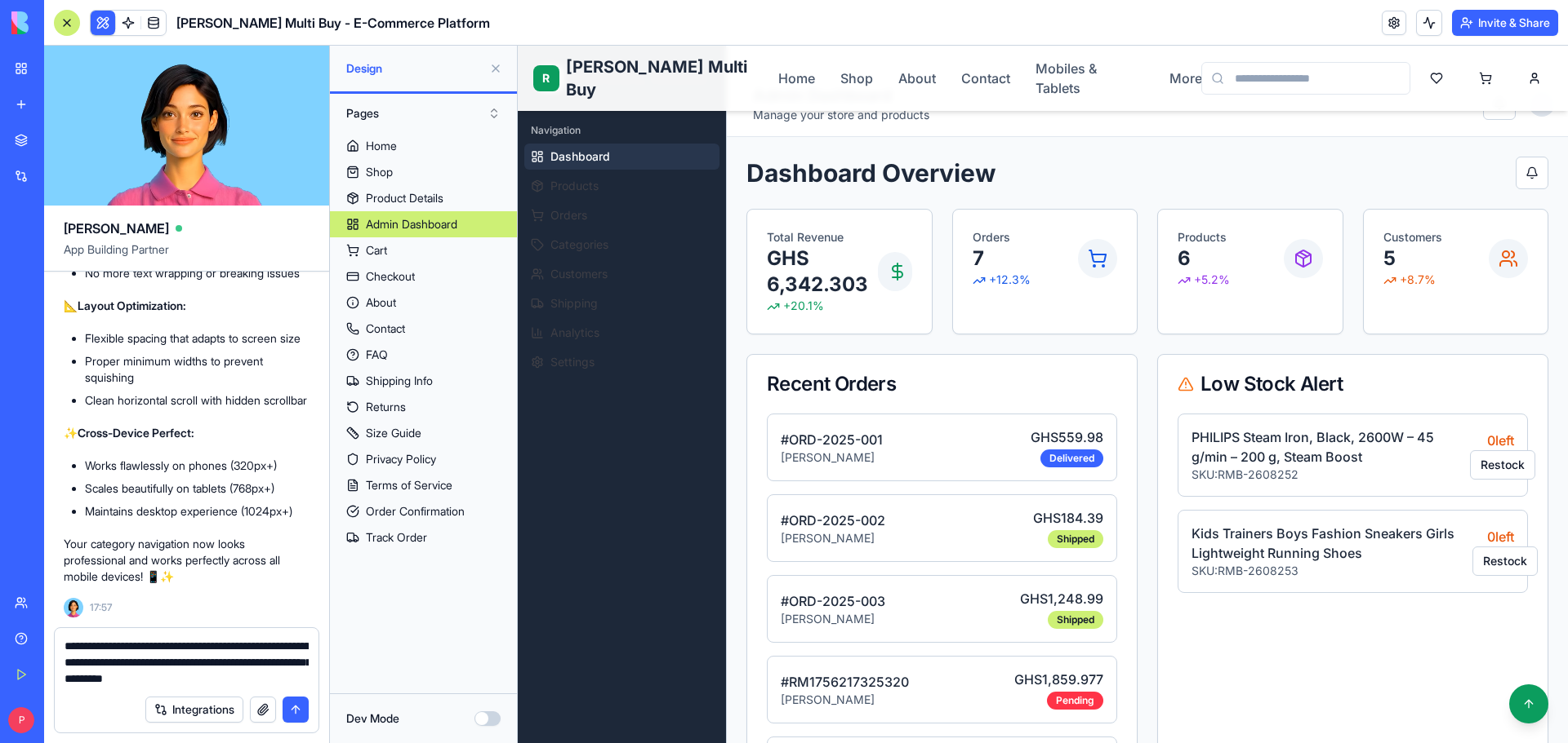
type textarea "**********"
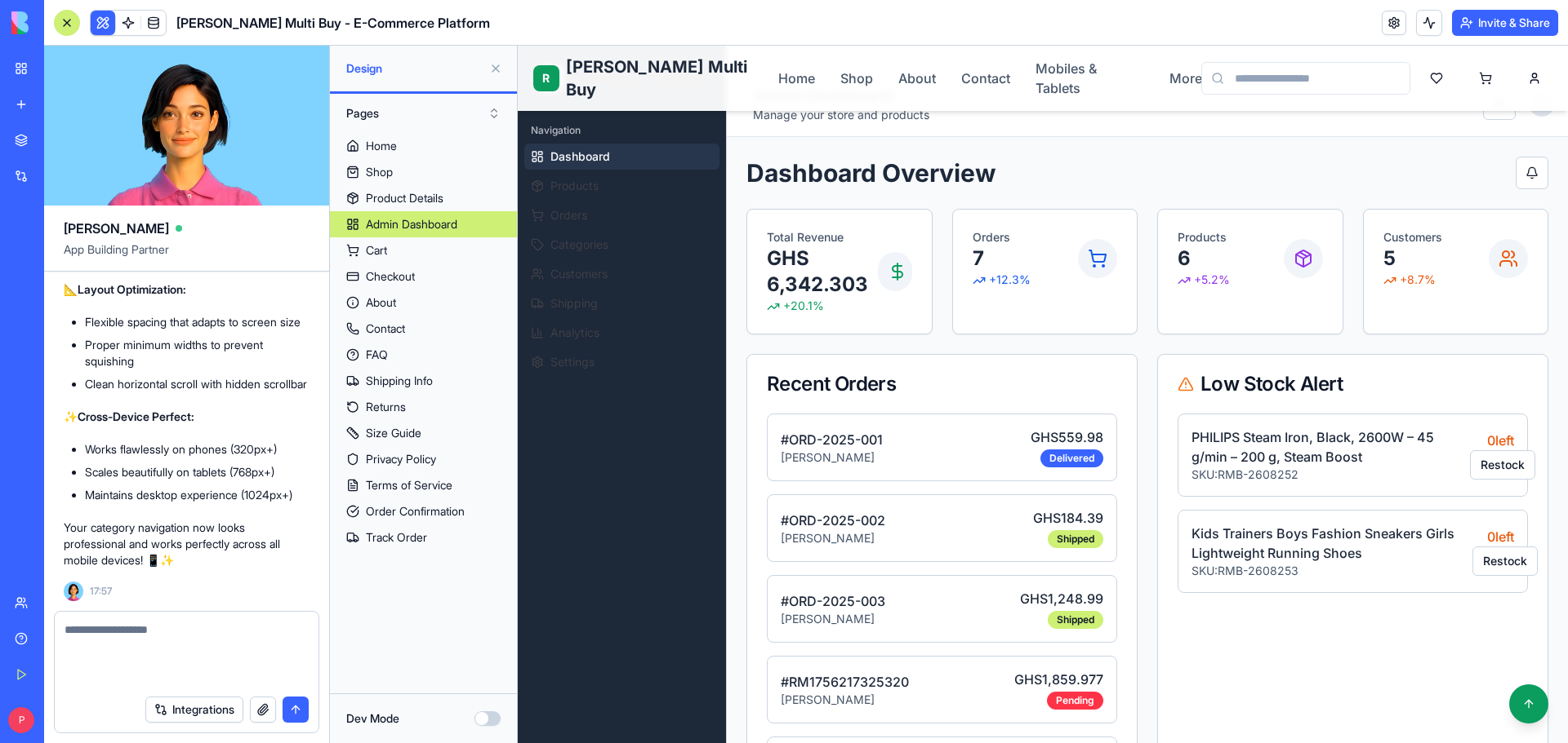
scroll to position [23598, 0]
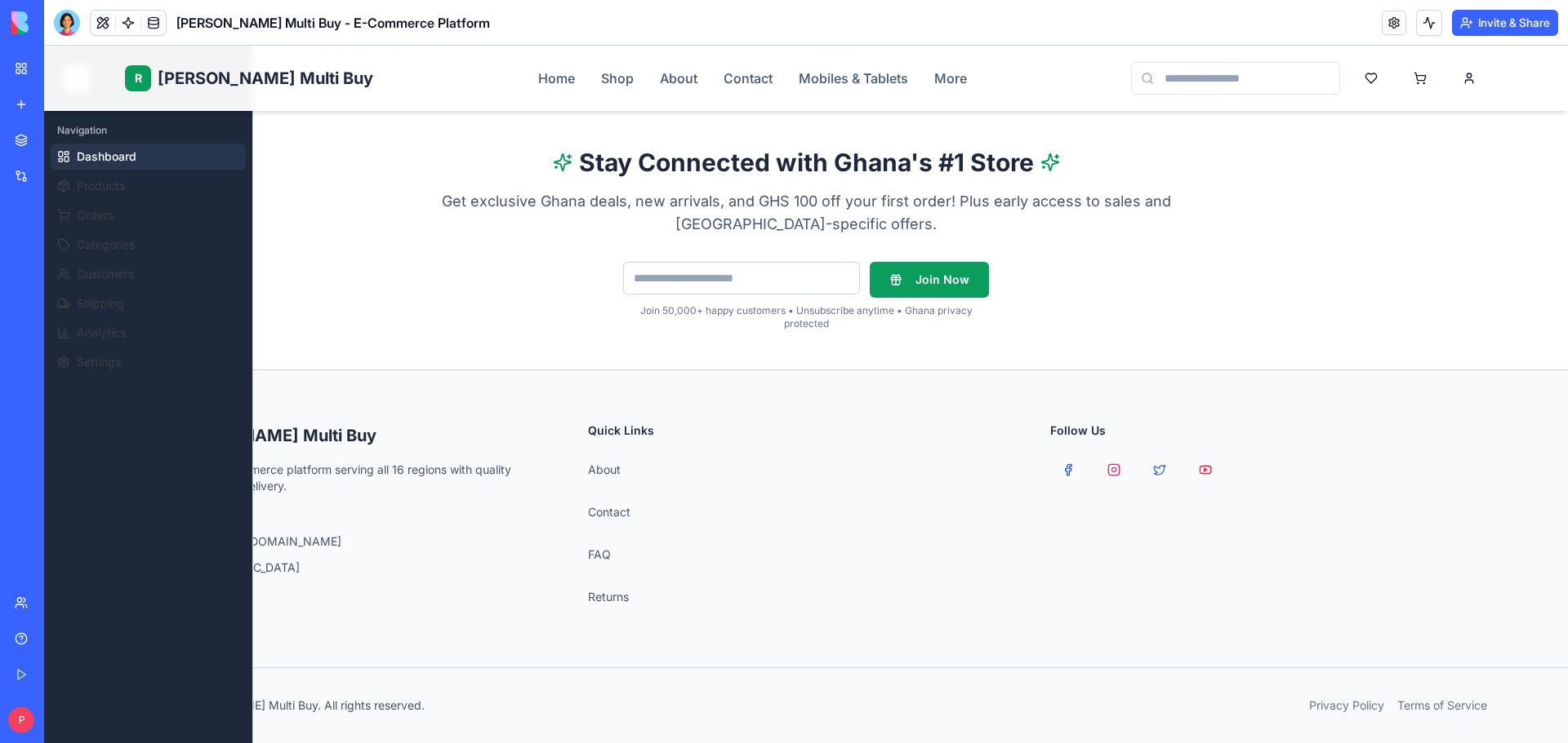
scroll to position [751, 0]
click at [63, 24] on div at bounding box center [67, 23] width 26 height 26
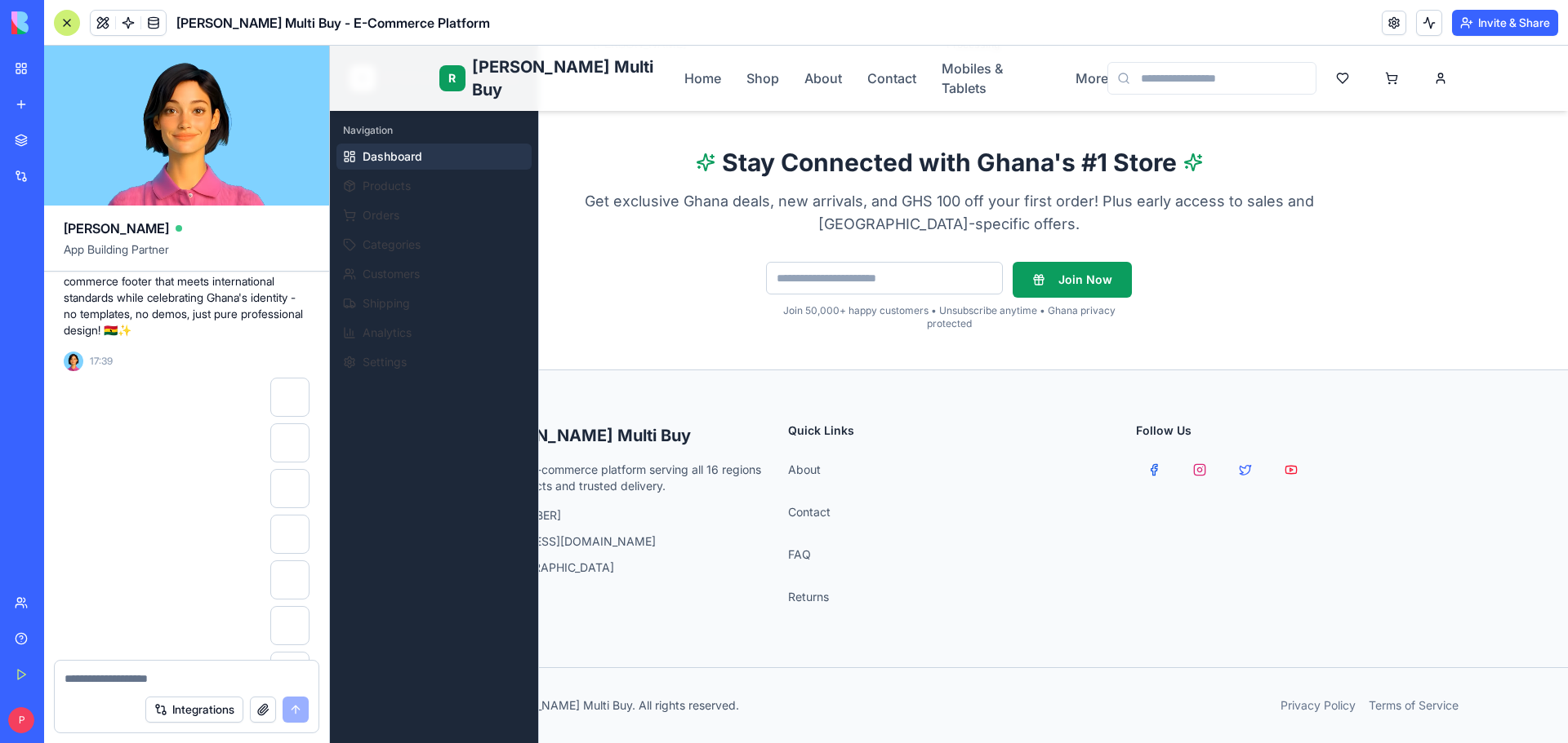
scroll to position [20175, 0]
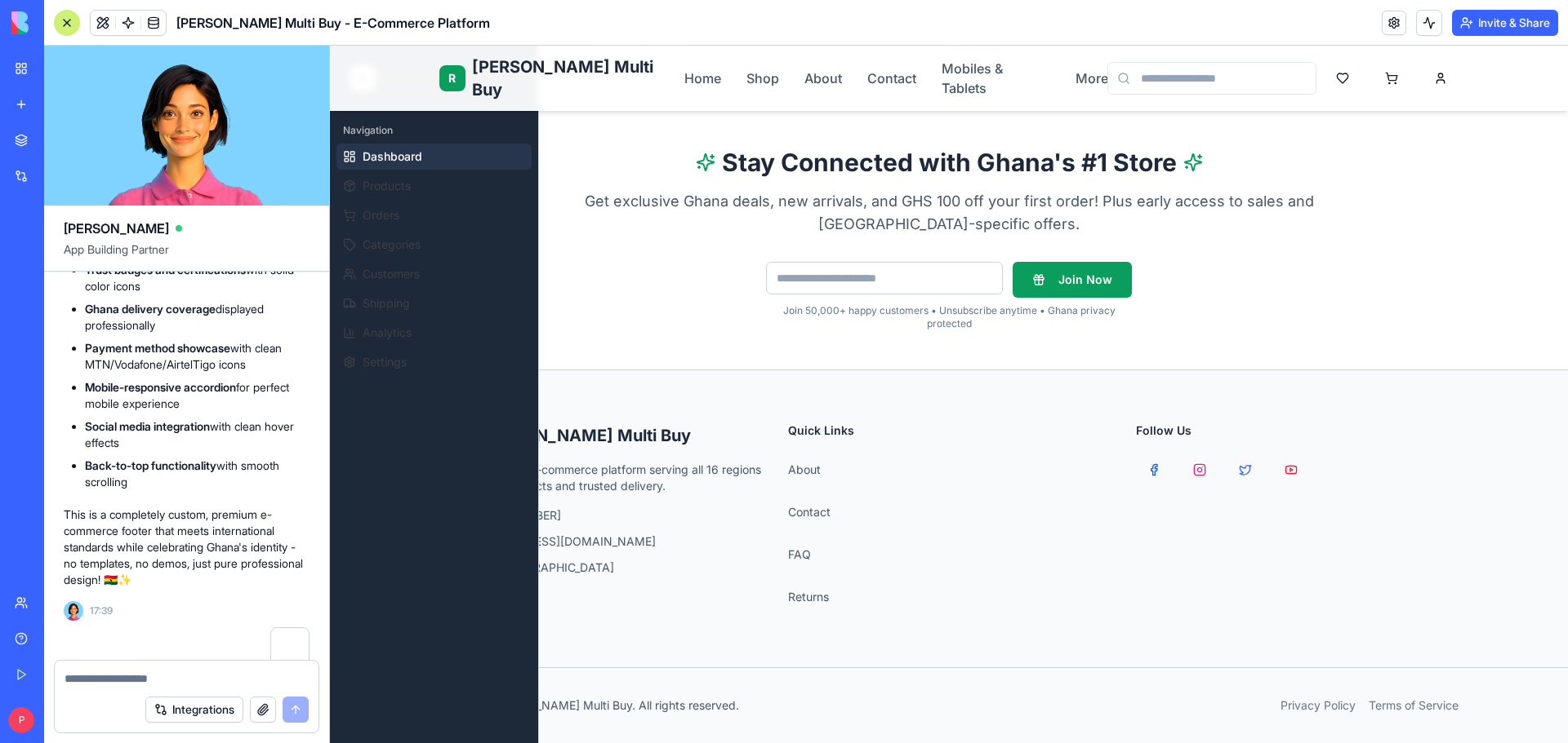
drag, startPoint x: 248, startPoint y: 516, endPoint x: 72, endPoint y: 392, distance: 215.3
copy span "upgrade the footer menu of the website and ensure you are not implementing any …"
click at [121, 683] on textarea at bounding box center [186, 679] width 244 height 17
paste textarea "**********"
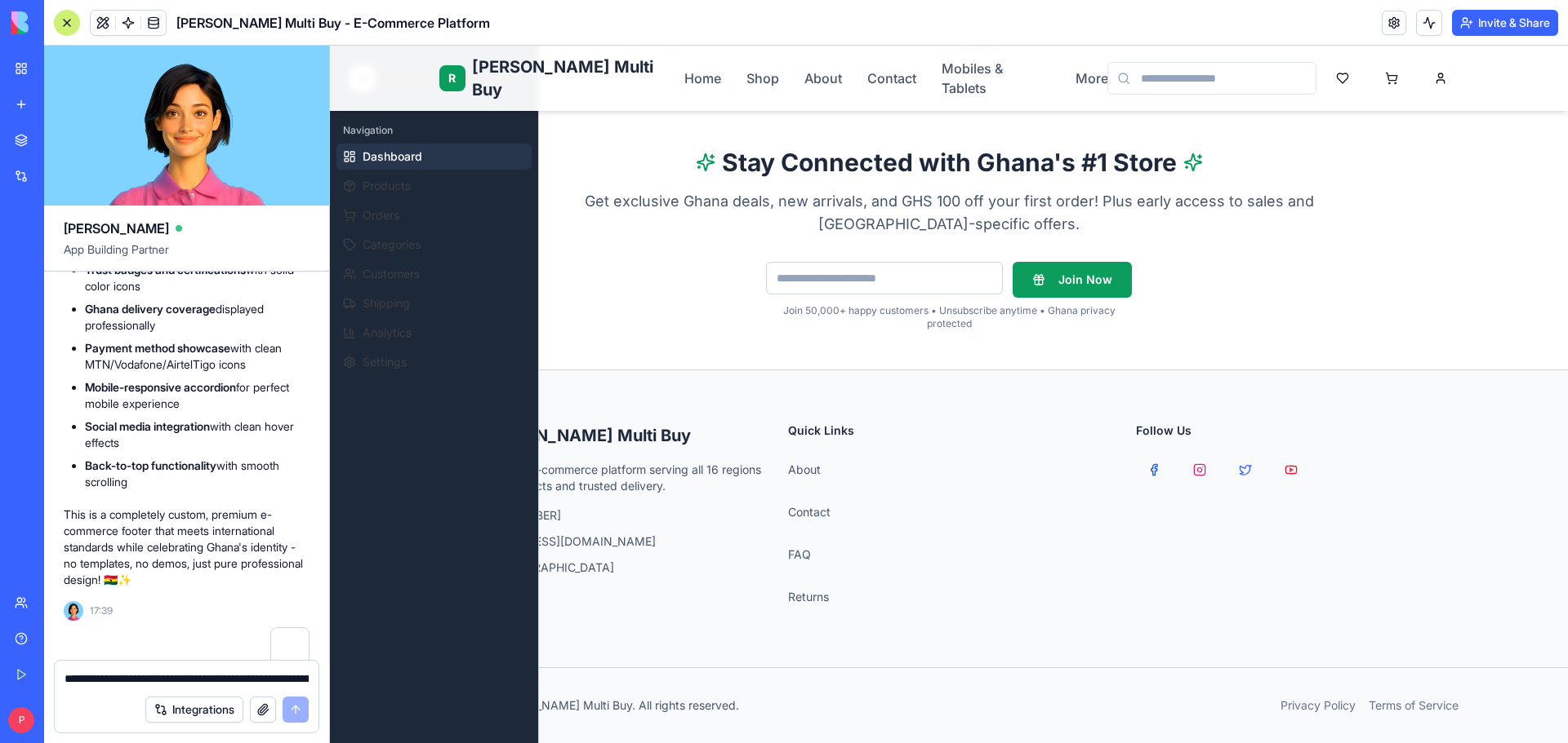
scroll to position [31, 0]
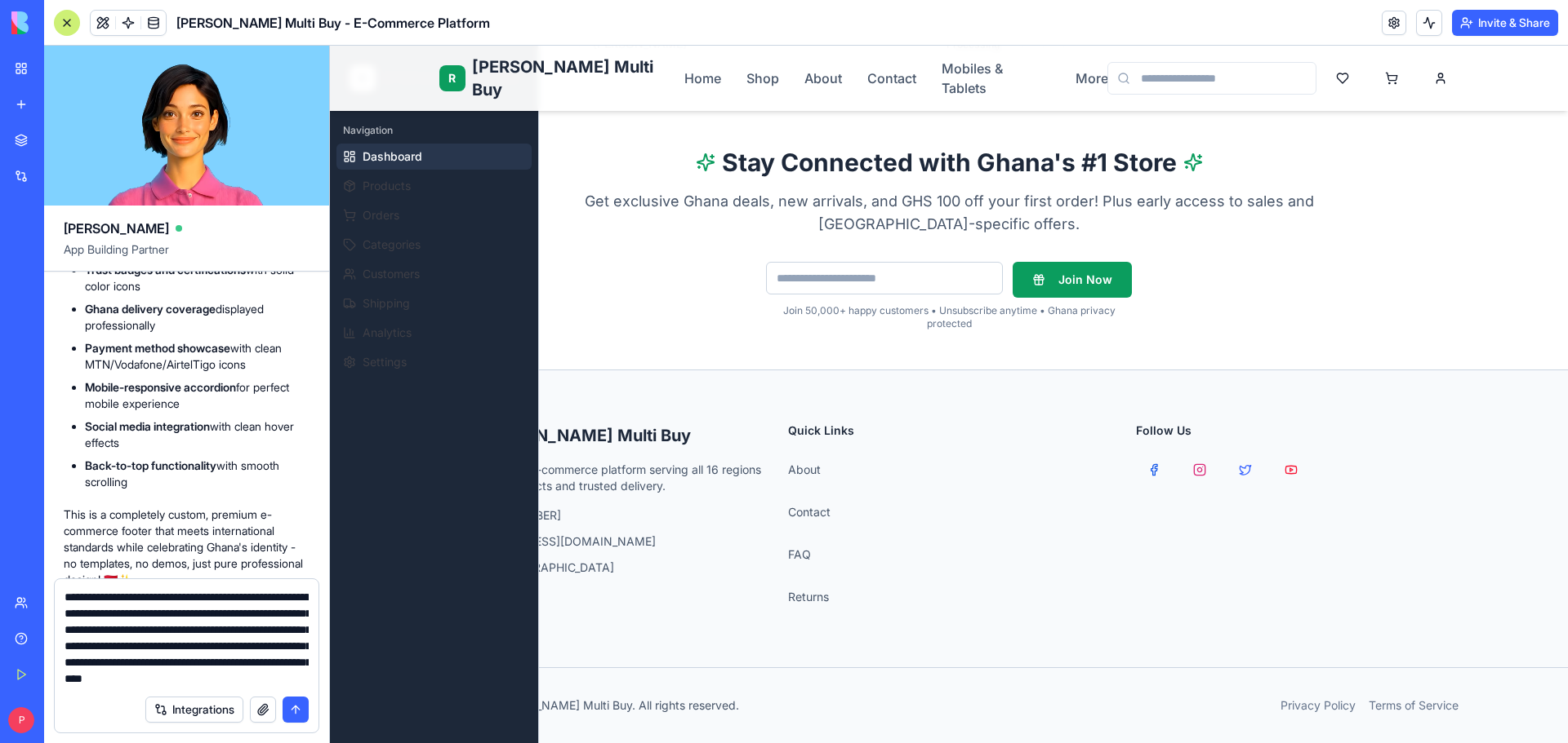
type textarea "**********"
click at [300, 710] on button "submit" at bounding box center [295, 710] width 26 height 26
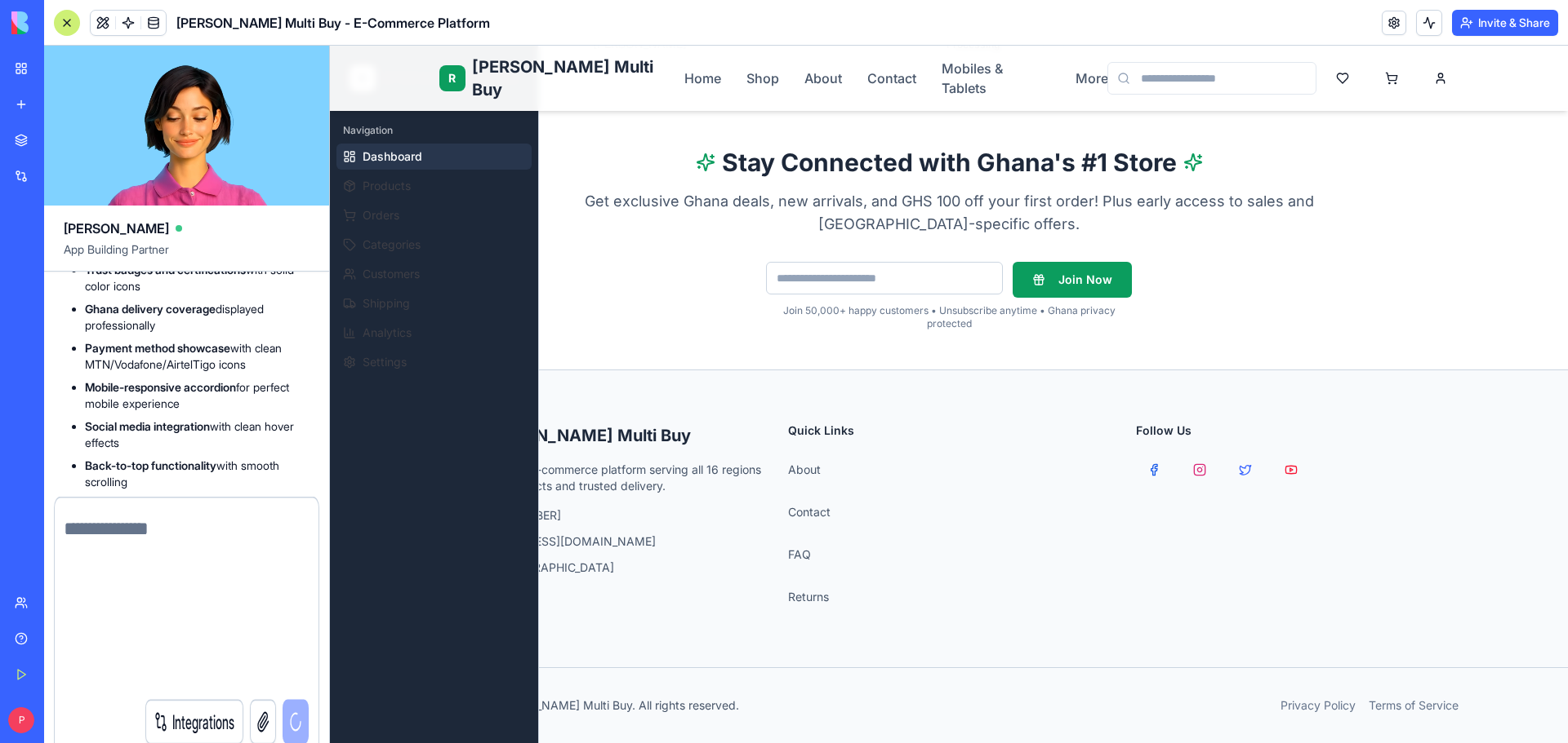
scroll to position [0, 0]
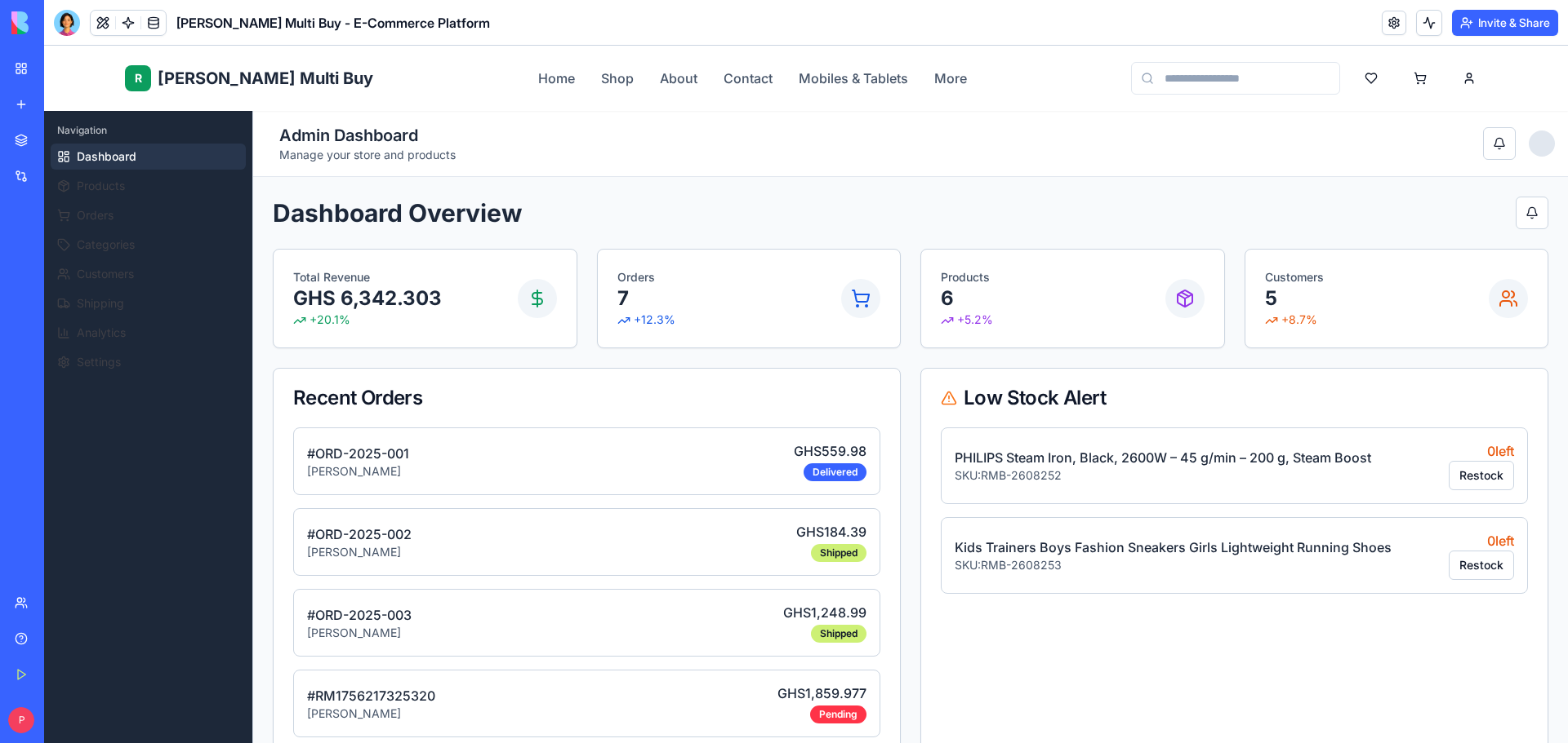
click at [25, 643] on link "Help" at bounding box center [38, 639] width 65 height 33
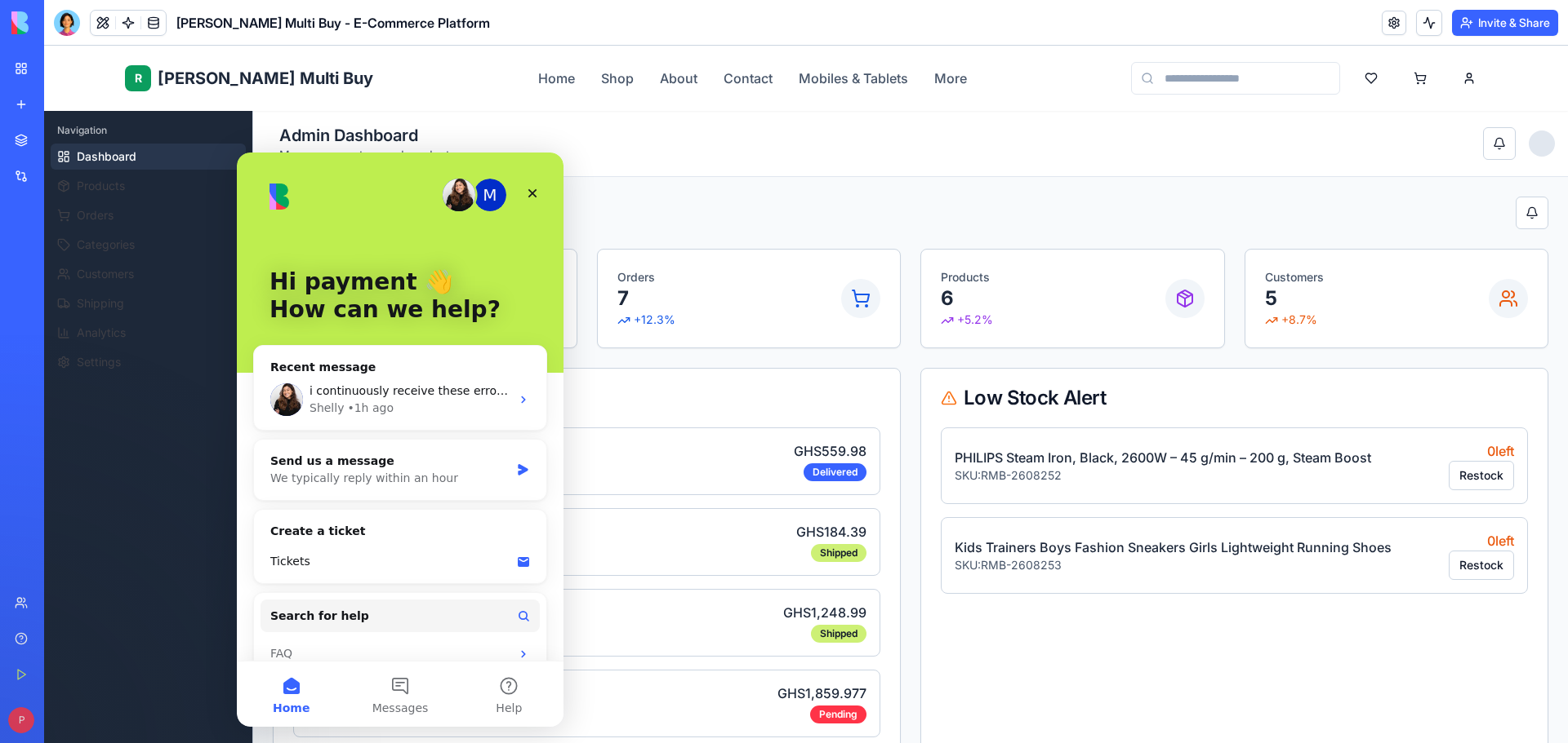
click at [25, 643] on link "Help" at bounding box center [38, 639] width 65 height 33
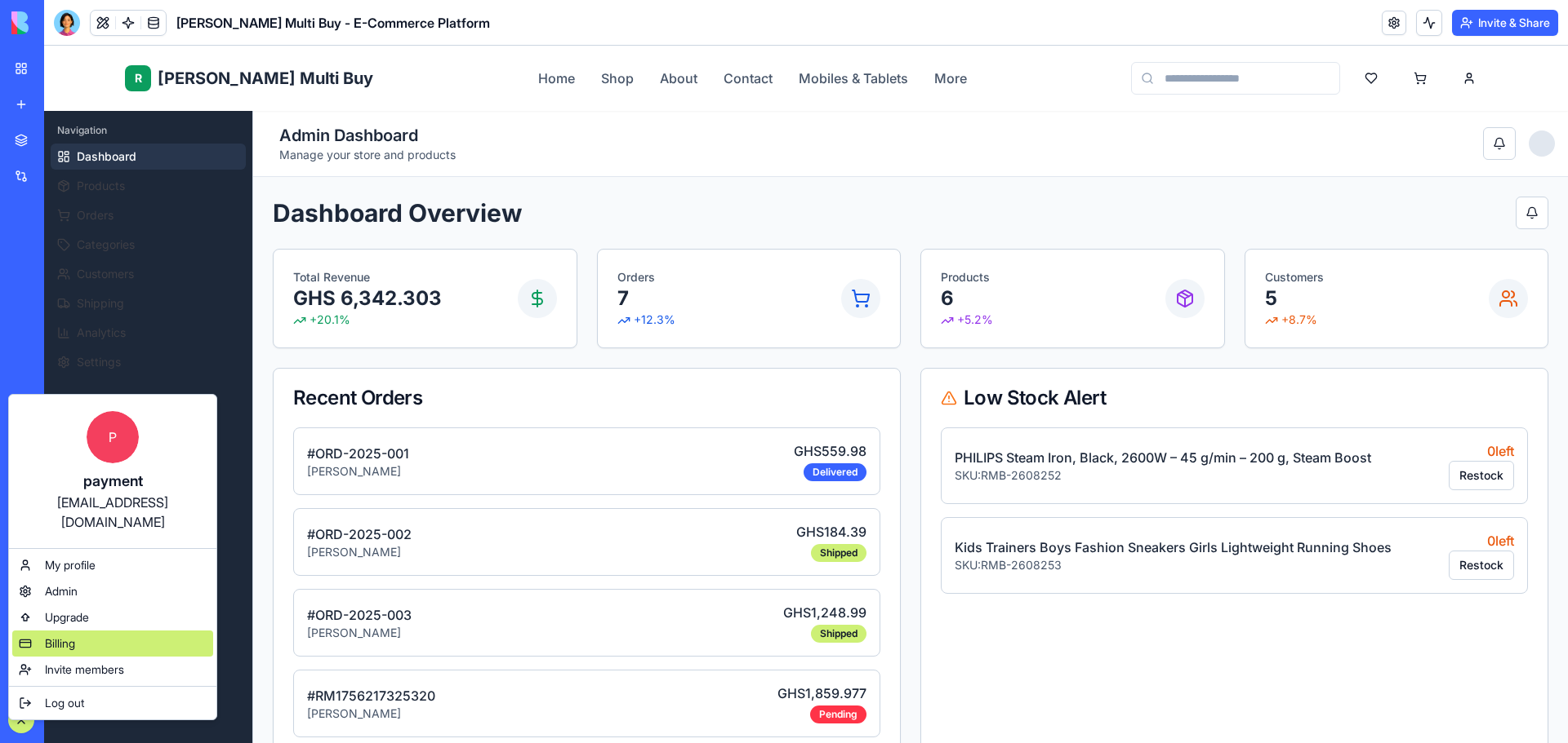
click at [56, 635] on span "Billing" at bounding box center [60, 644] width 30 height 17
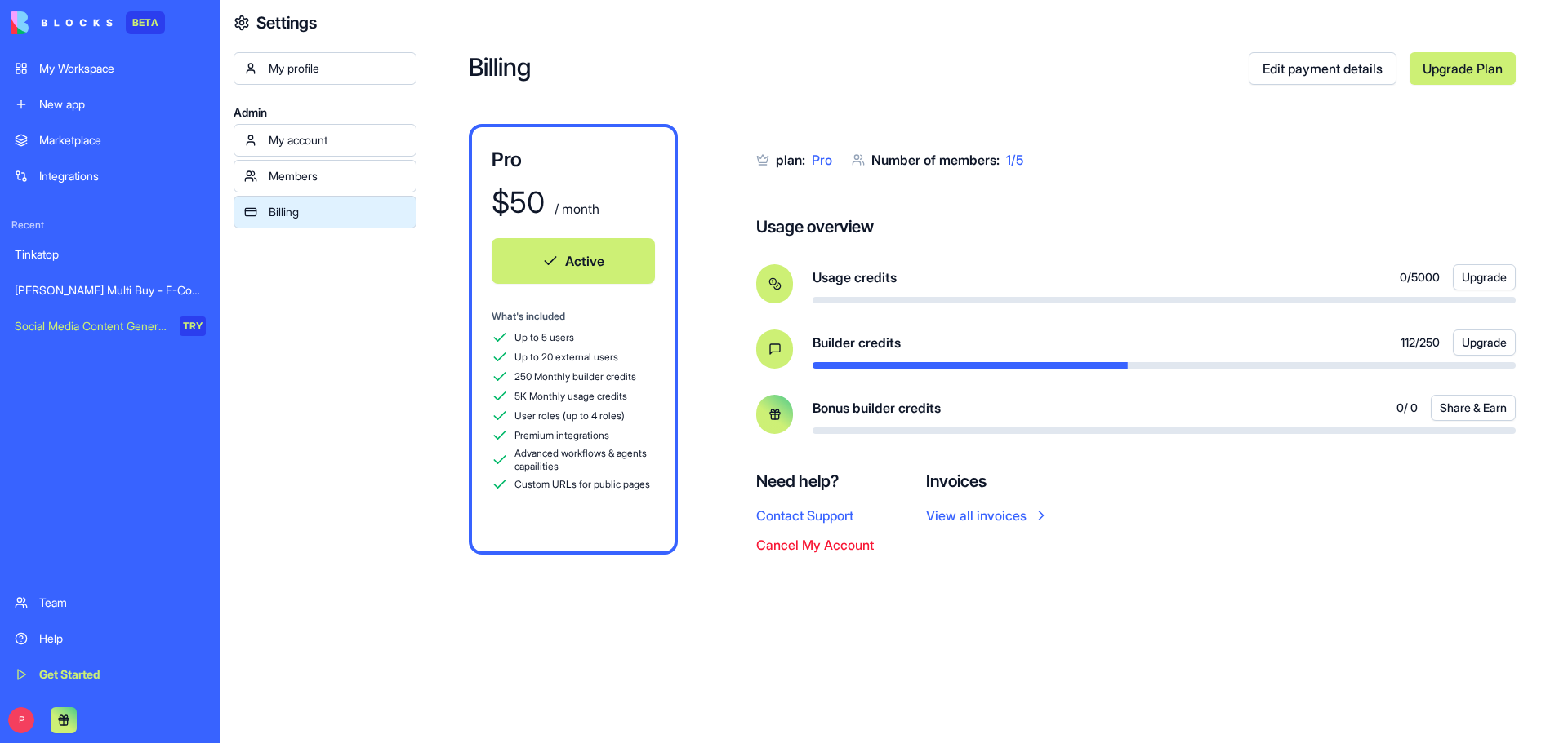
click at [116, 76] on div "My Workspace" at bounding box center [122, 68] width 166 height 17
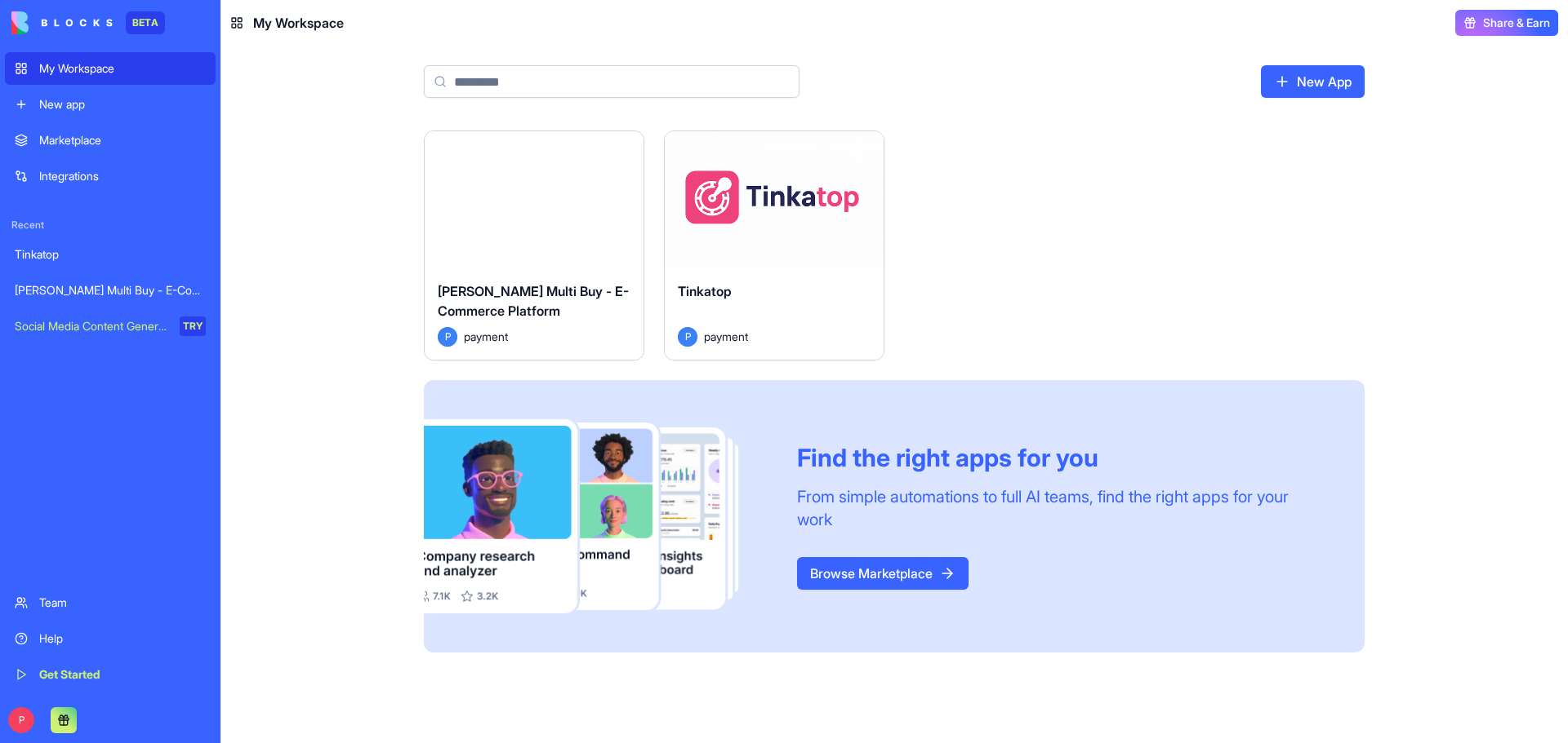
click at [582, 238] on div "Launch" at bounding box center [534, 200] width 219 height 137
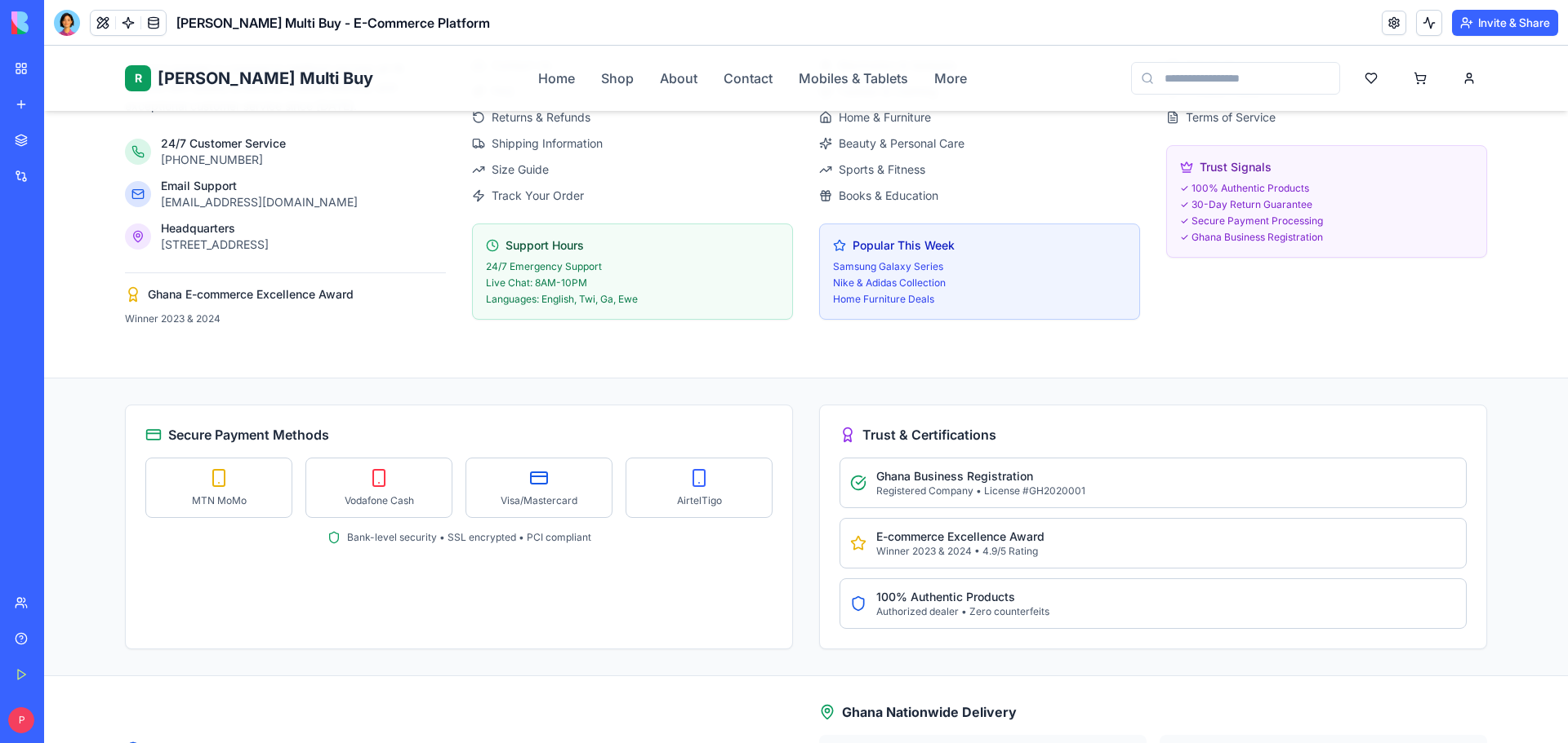
scroll to position [2823, 0]
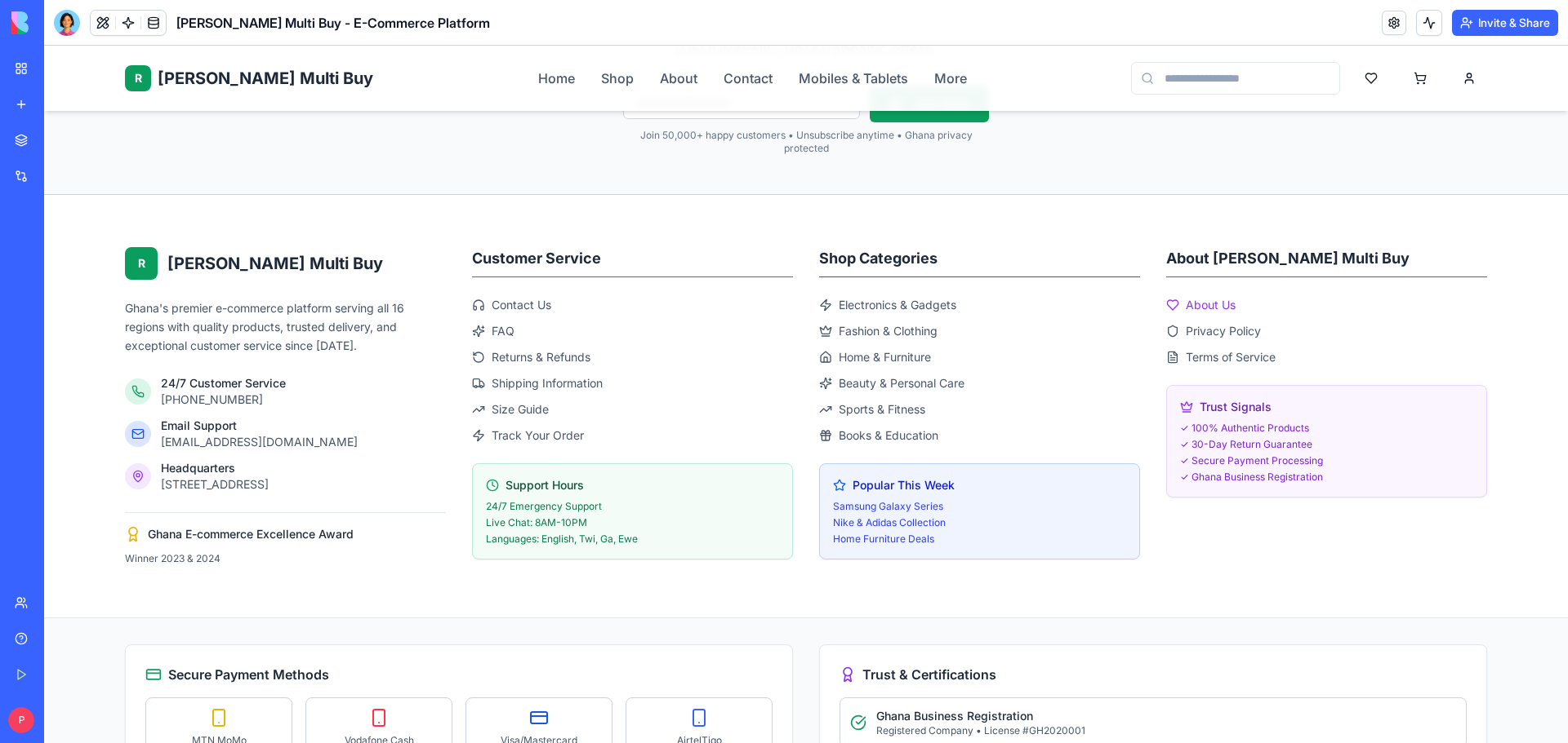
click at [1212, 307] on span "About Us" at bounding box center [1210, 306] width 50 height 17
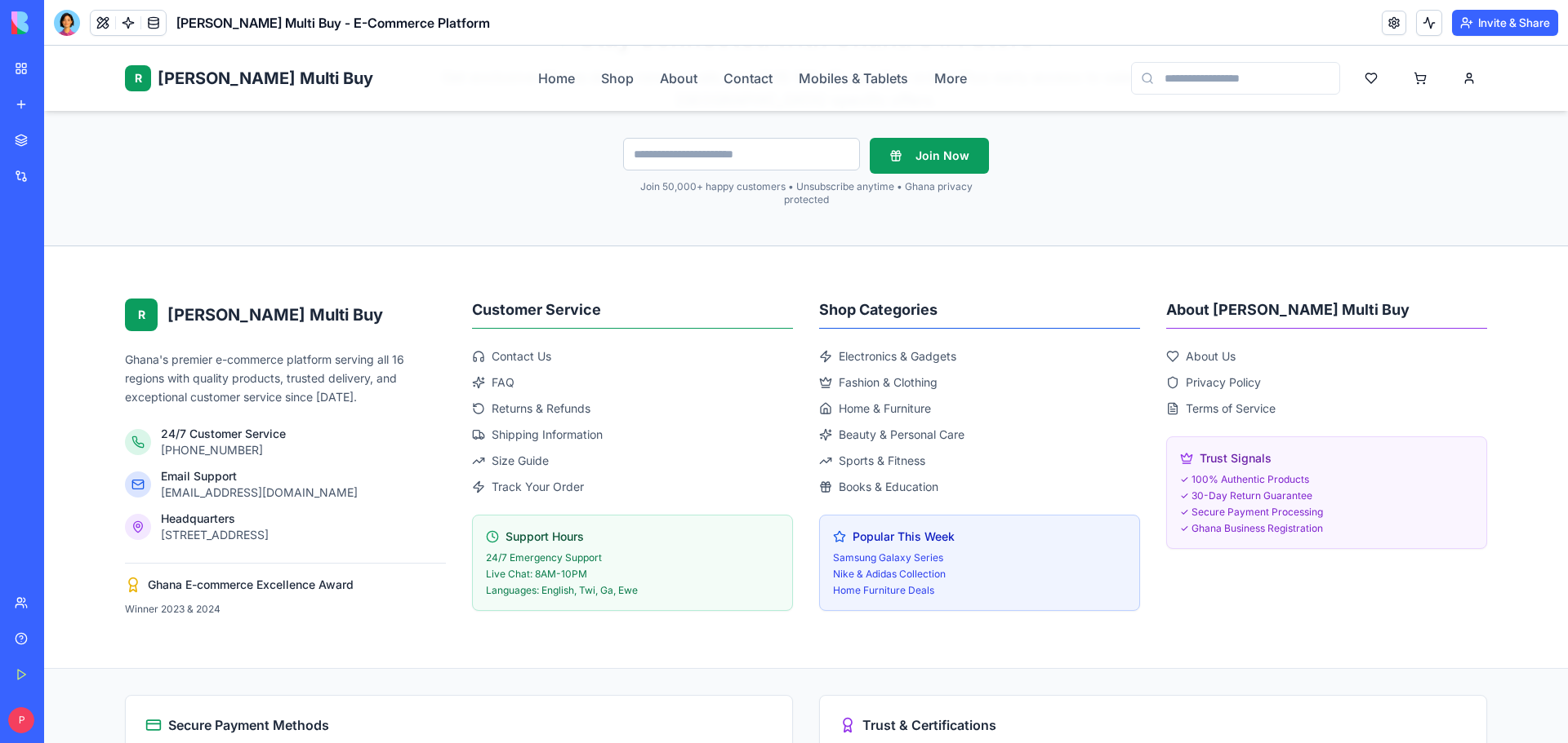
scroll to position [5994, 0]
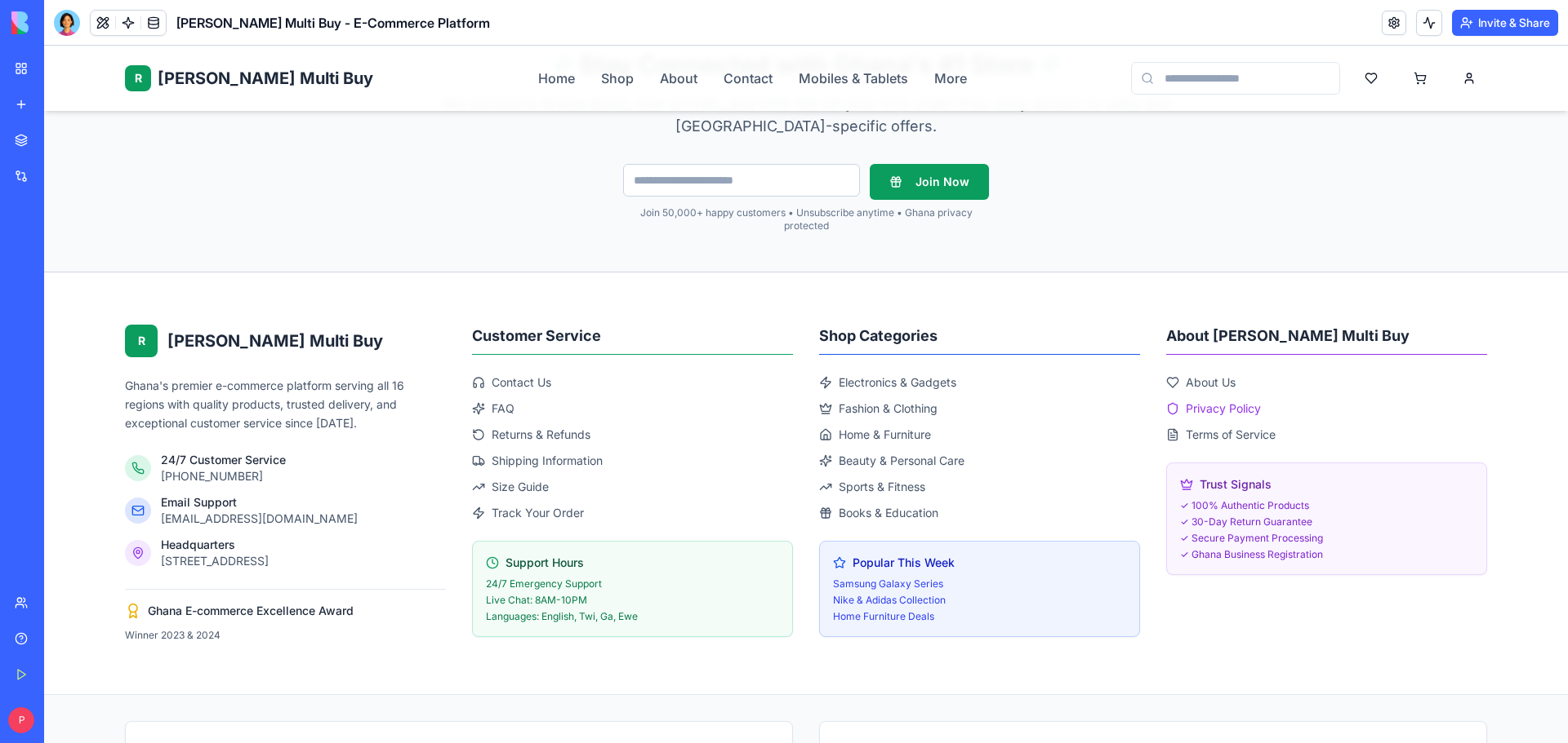
click at [1232, 401] on span "Privacy Policy" at bounding box center [1223, 409] width 75 height 17
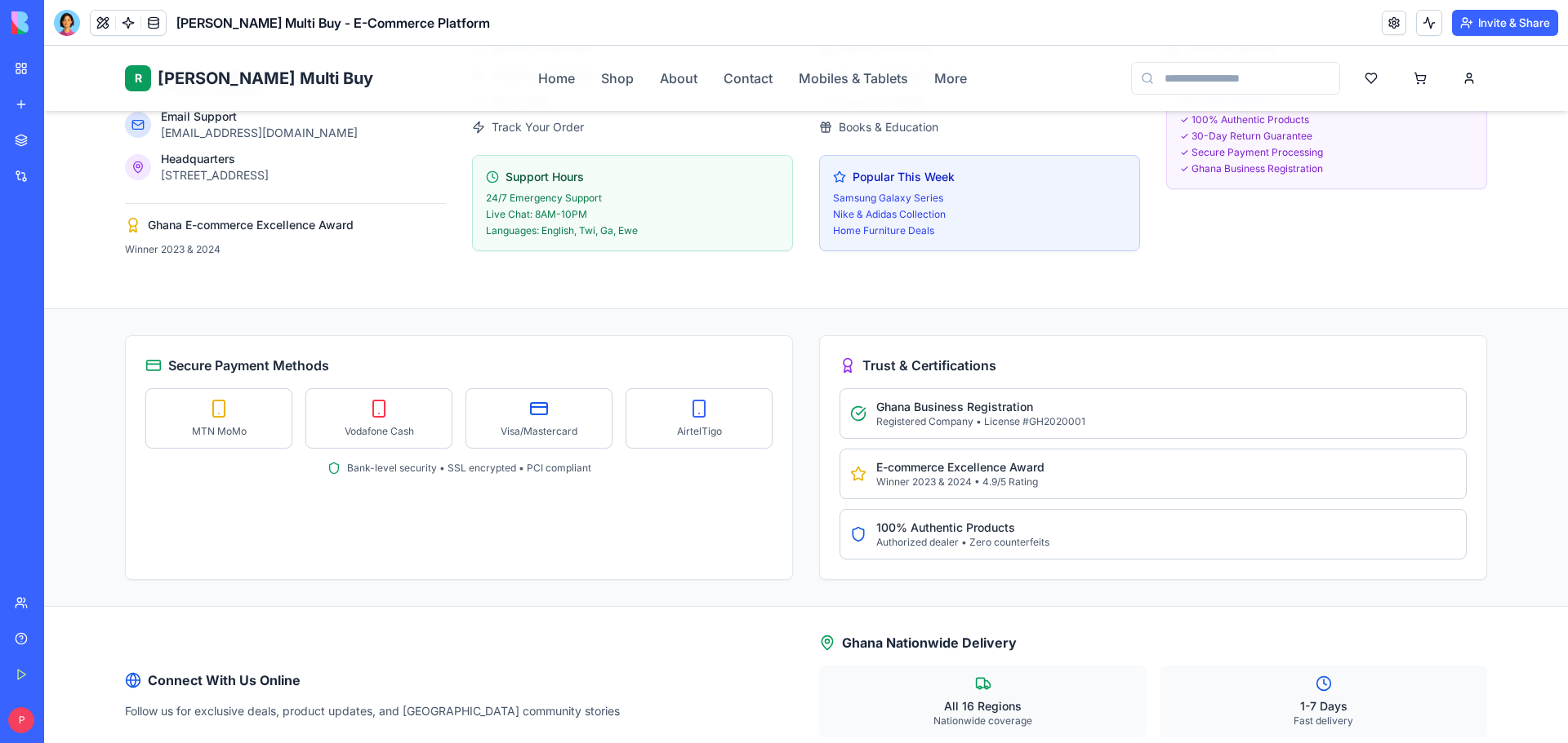
scroll to position [4707, 0]
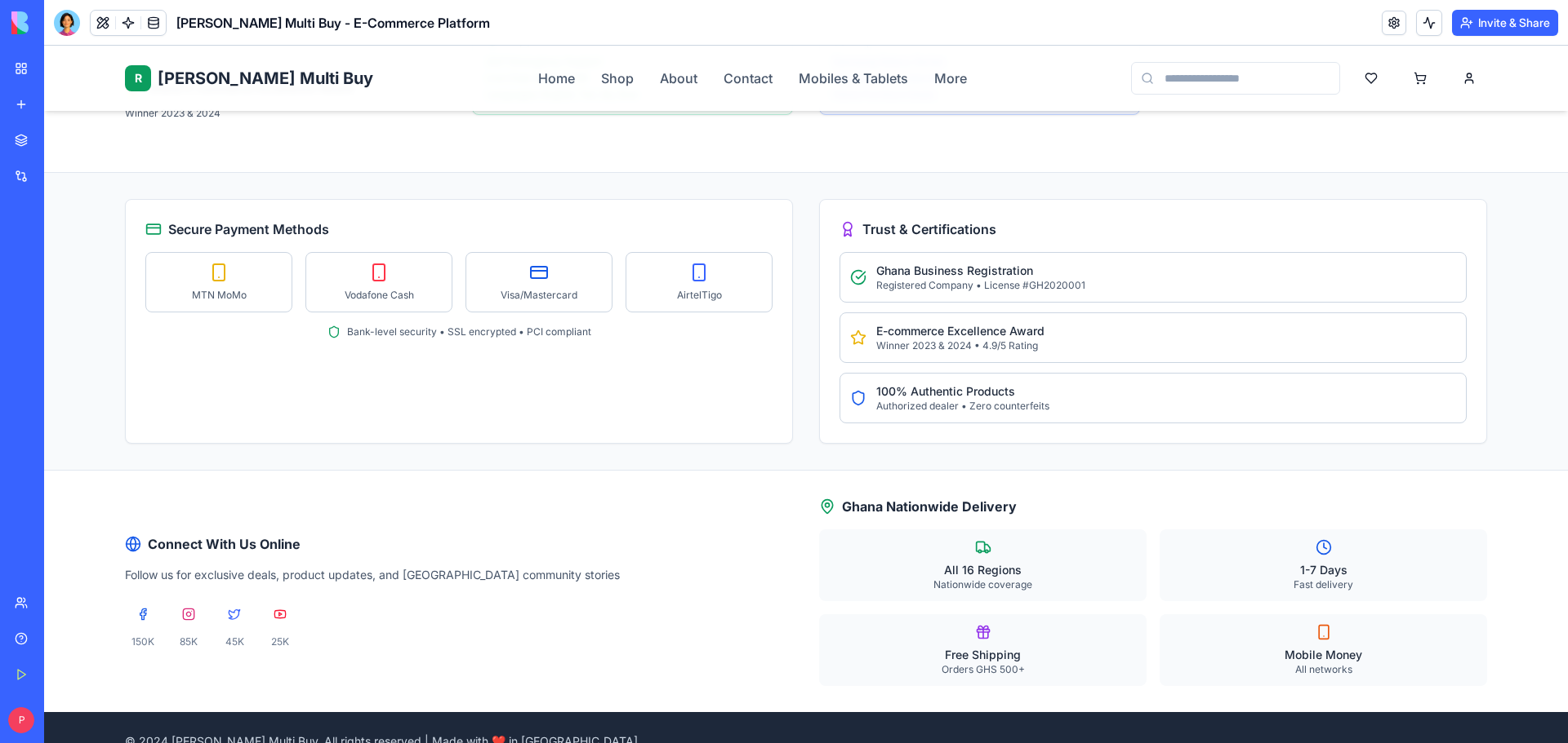
click at [1285, 732] on link "Privacy Policy" at bounding box center [1291, 750] width 75 height 36
click at [1468, 732] on button at bounding box center [1469, 750] width 36 height 36
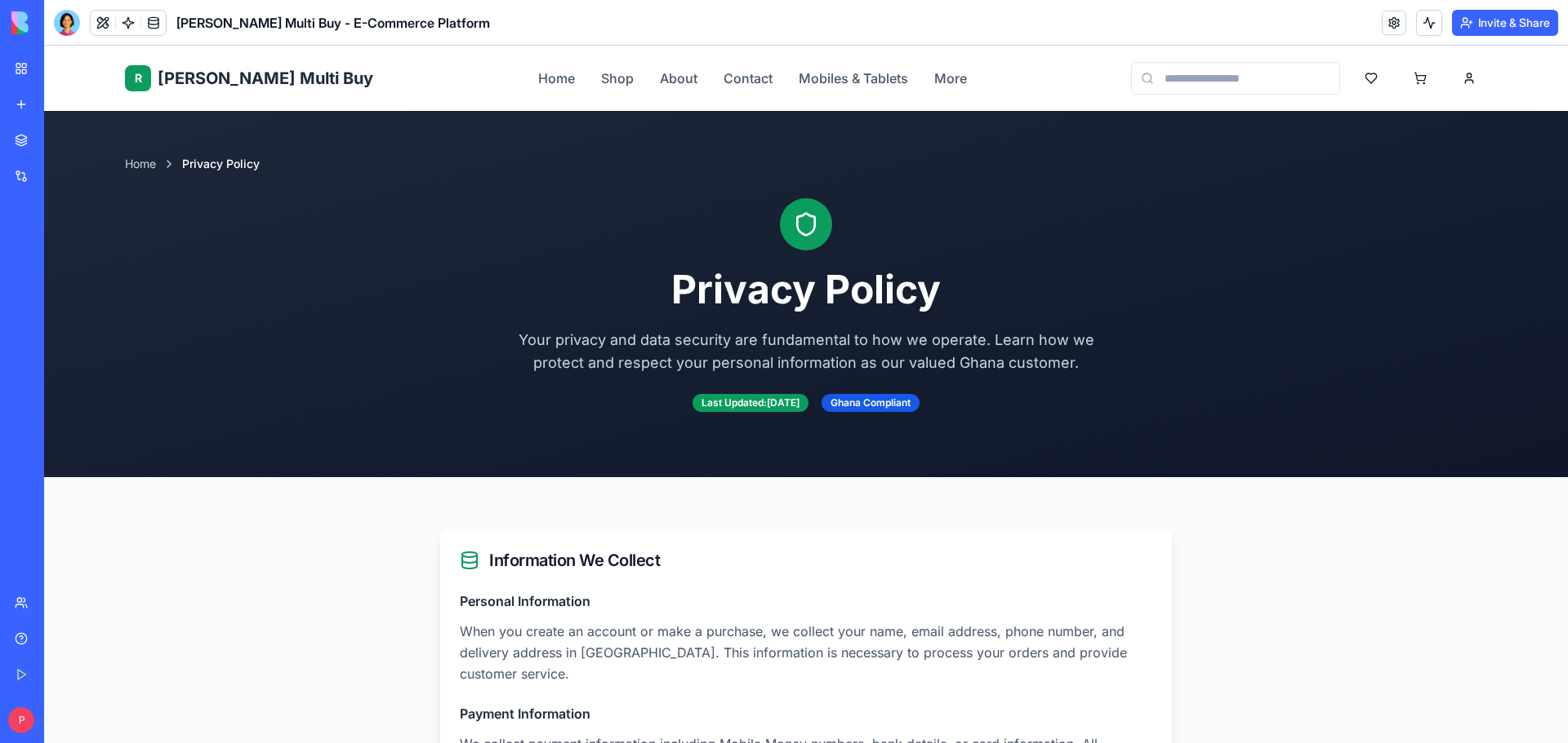
scroll to position [0, 0]
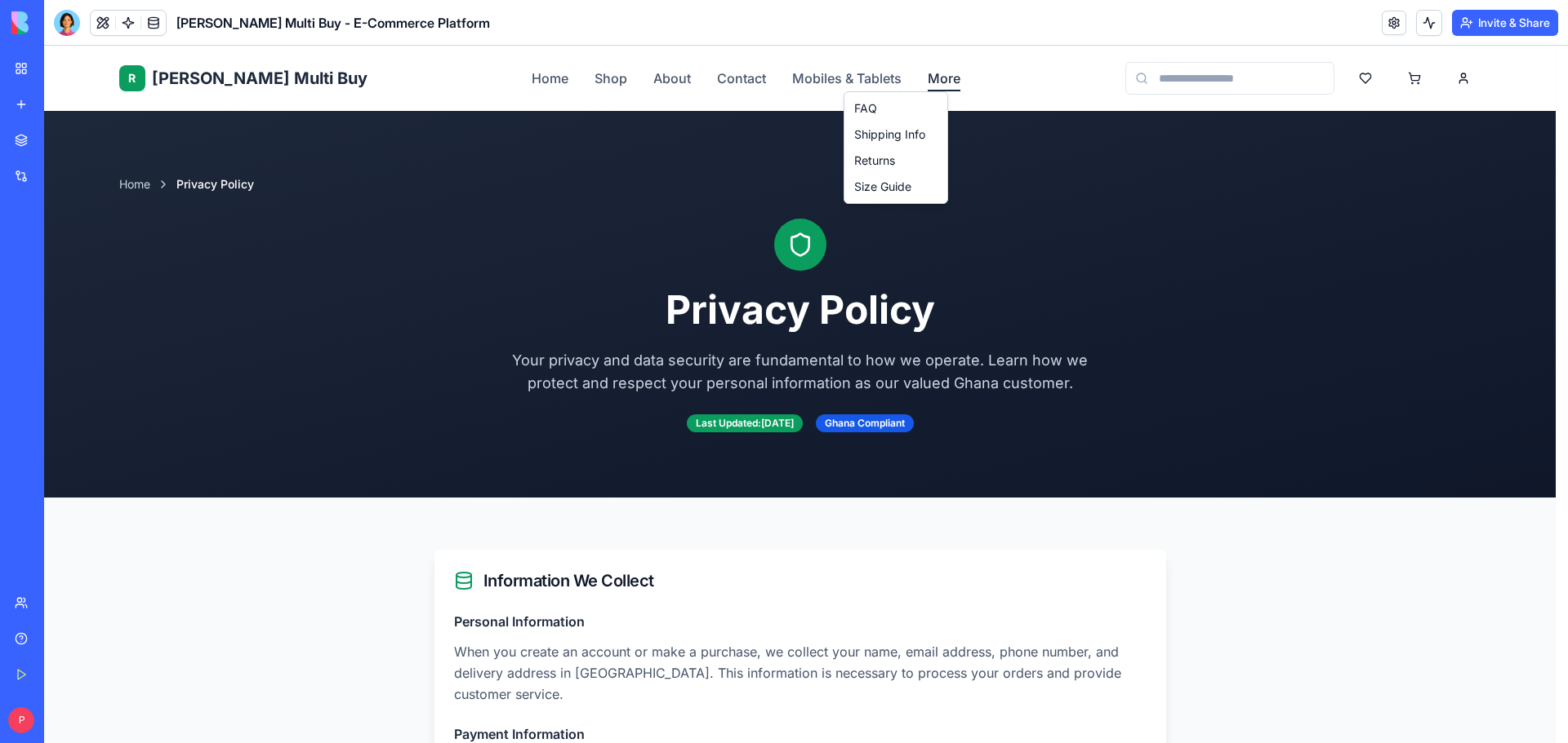
click at [874, 108] on link "FAQ" at bounding box center [896, 108] width 96 height 26
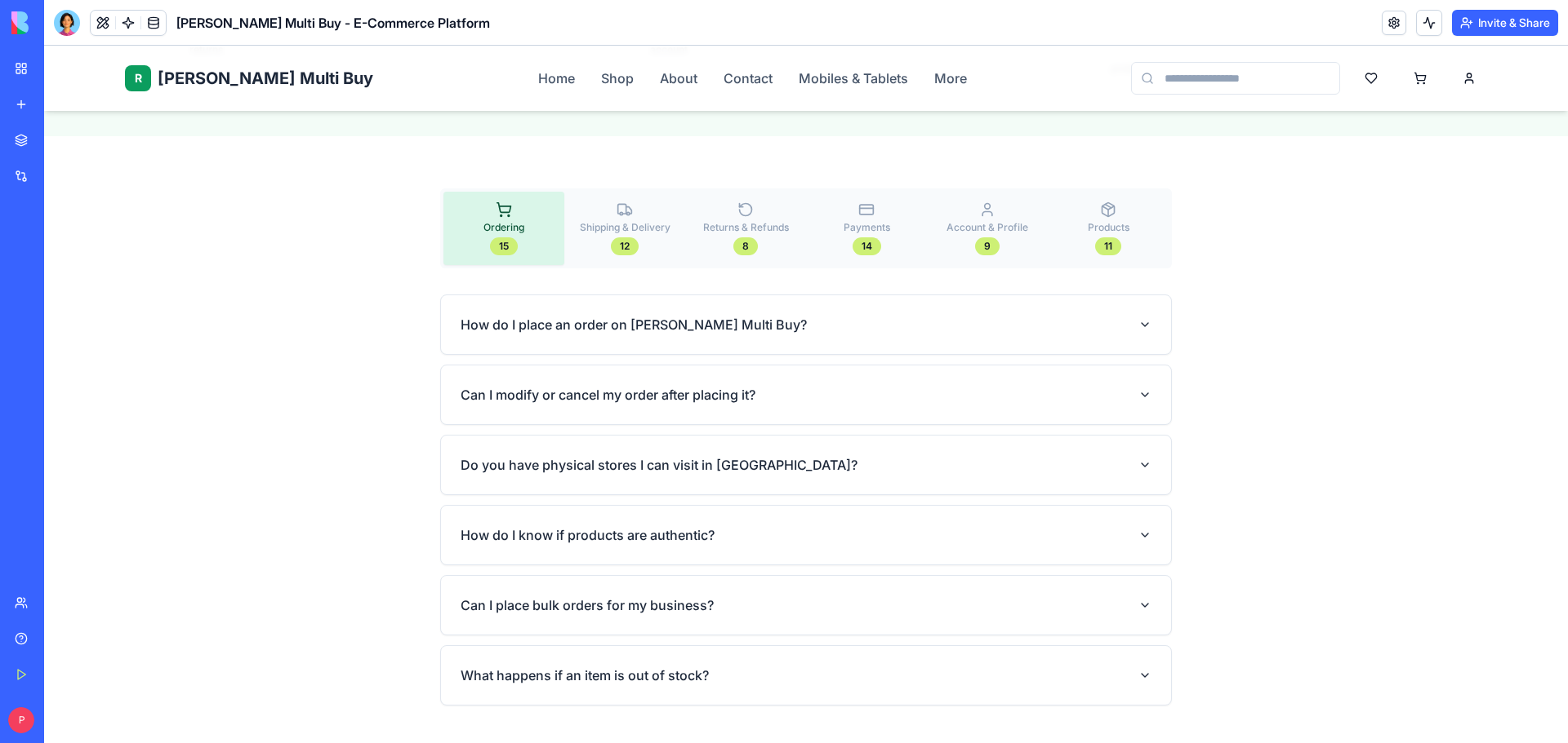
scroll to position [816, 0]
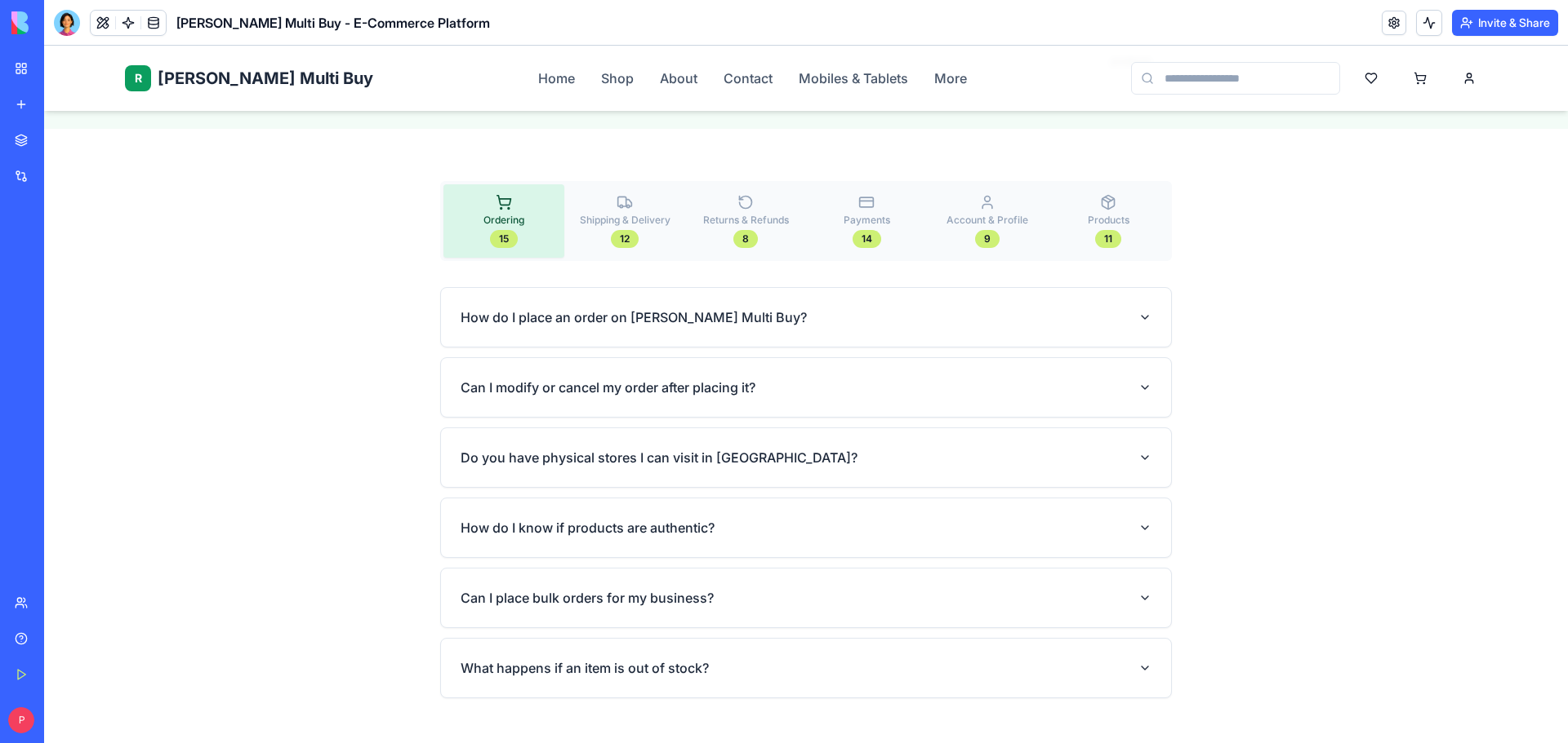
drag, startPoint x: 203, startPoint y: 140, endPoint x: 1103, endPoint y: 616, distance: 1018.1
click at [0, 0] on div "1338x655 frames : 0 0 / 15 secs" at bounding box center [0, 0] width 0 height 0
click at [0, 0] on icon at bounding box center [0, 0] width 0 height 0
click at [0, 0] on img at bounding box center [0, 0] width 0 height 0
click at [68, 23] on div at bounding box center [67, 23] width 26 height 26
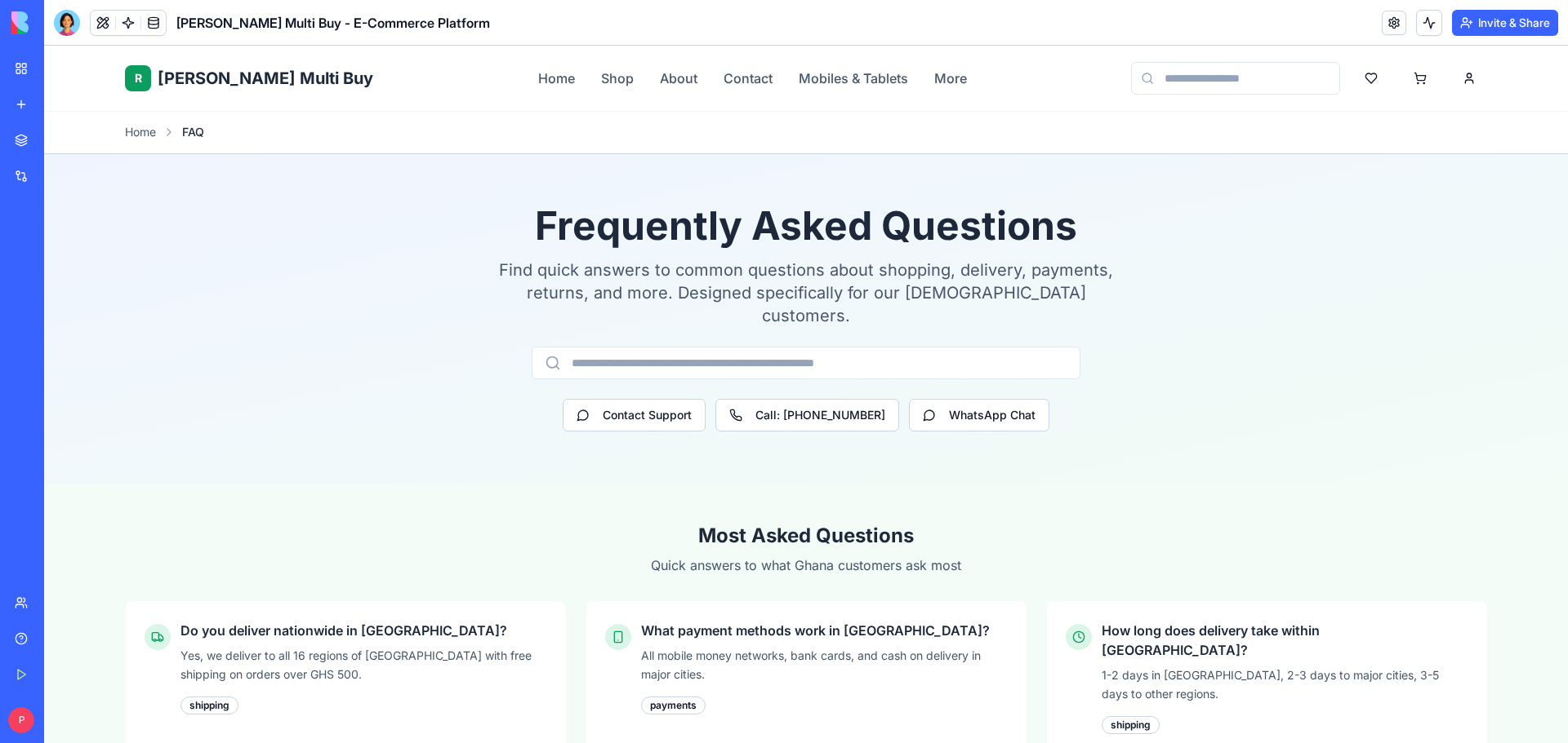
click at [62, 27] on div at bounding box center [67, 23] width 26 height 26
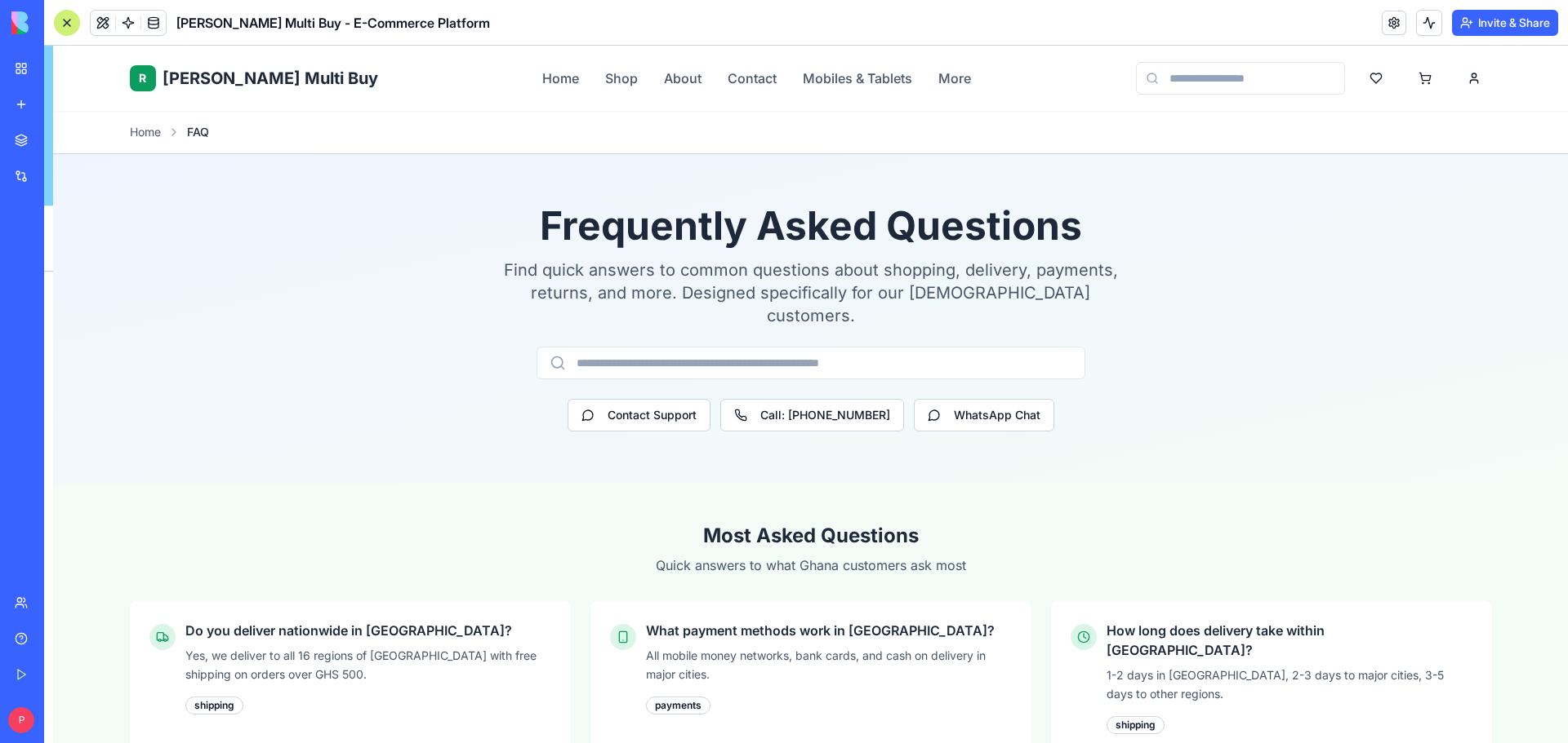
scroll to position [25948, 0]
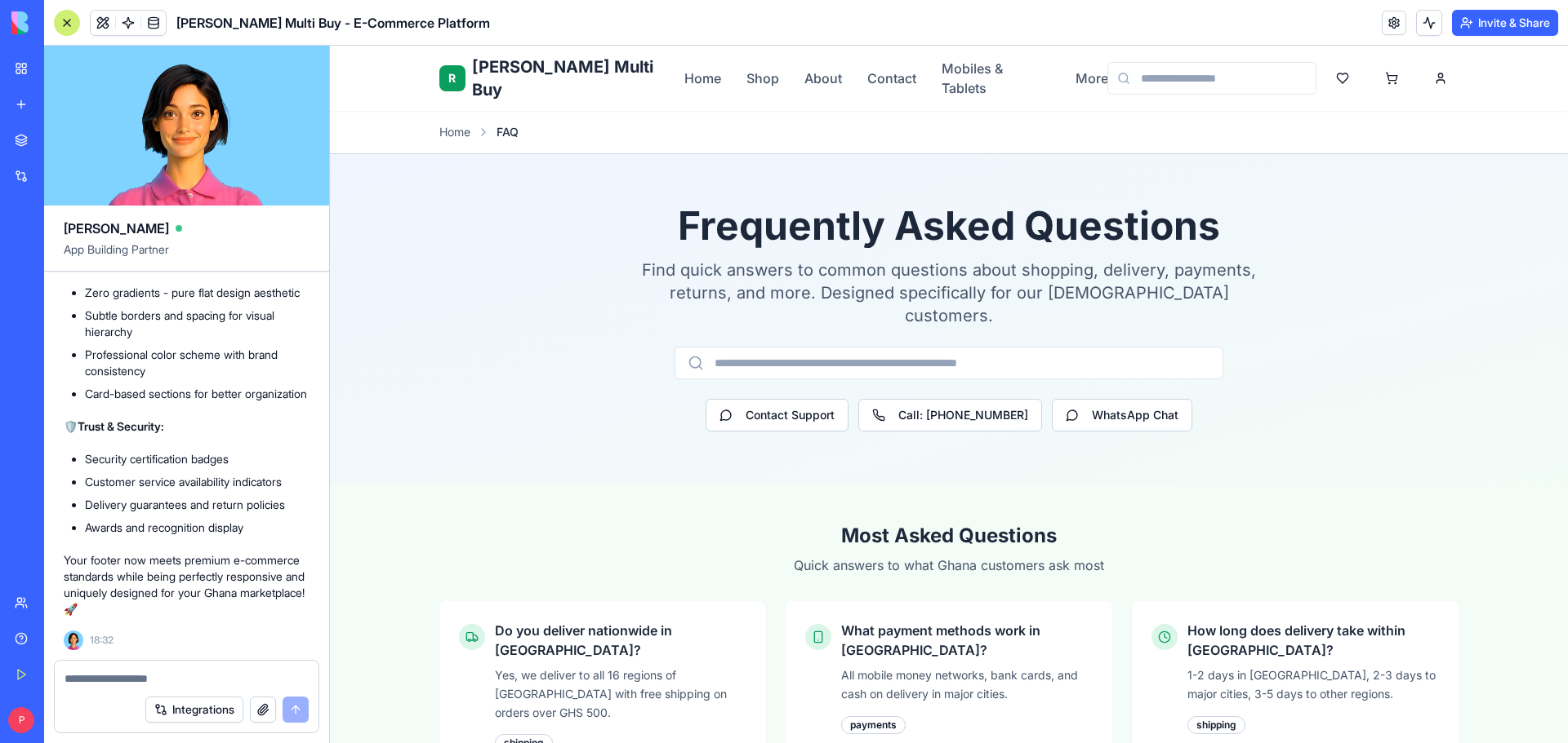
click at [134, 667] on div at bounding box center [186, 674] width 264 height 26
click at [134, 680] on textarea at bounding box center [186, 679] width 244 height 17
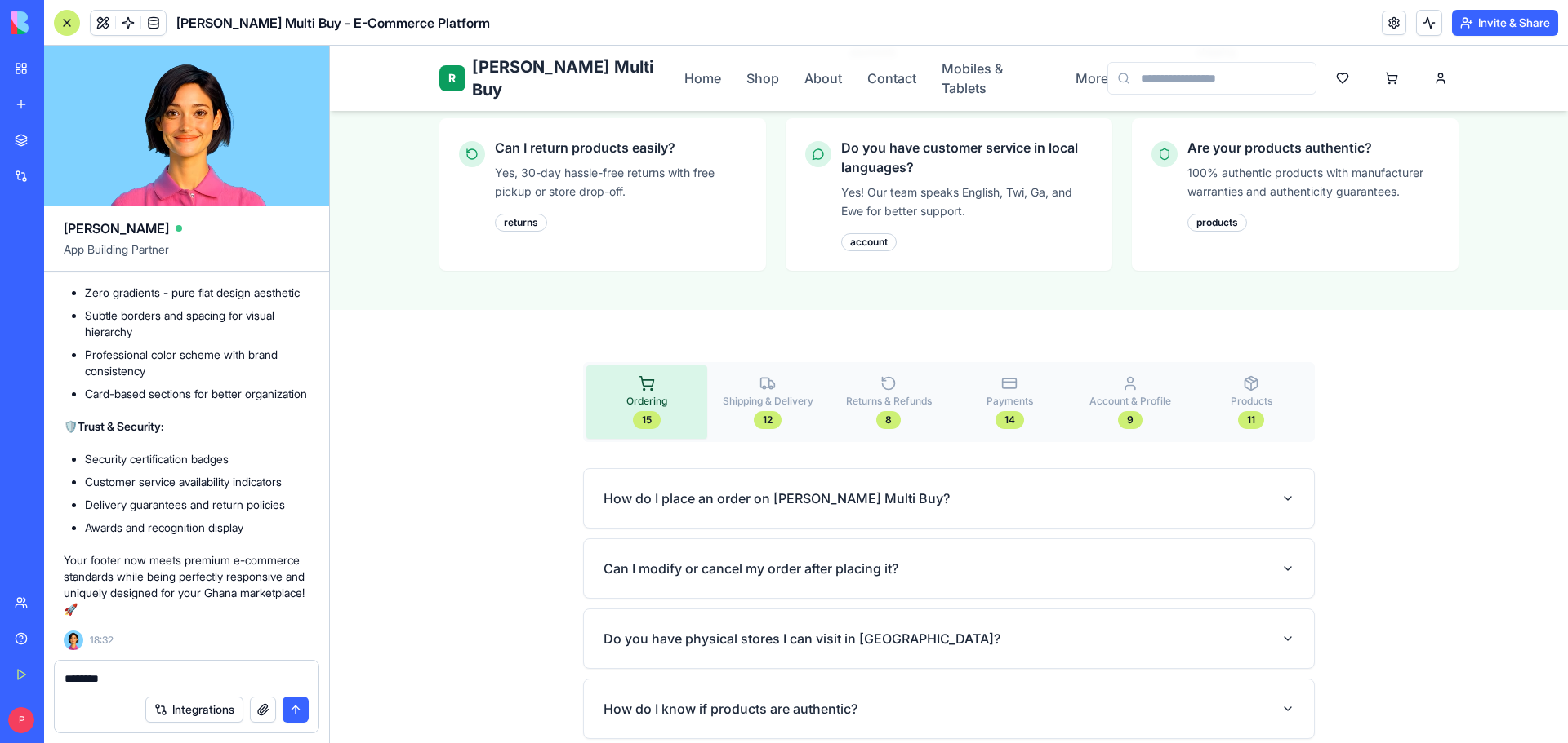
scroll to position [816, 0]
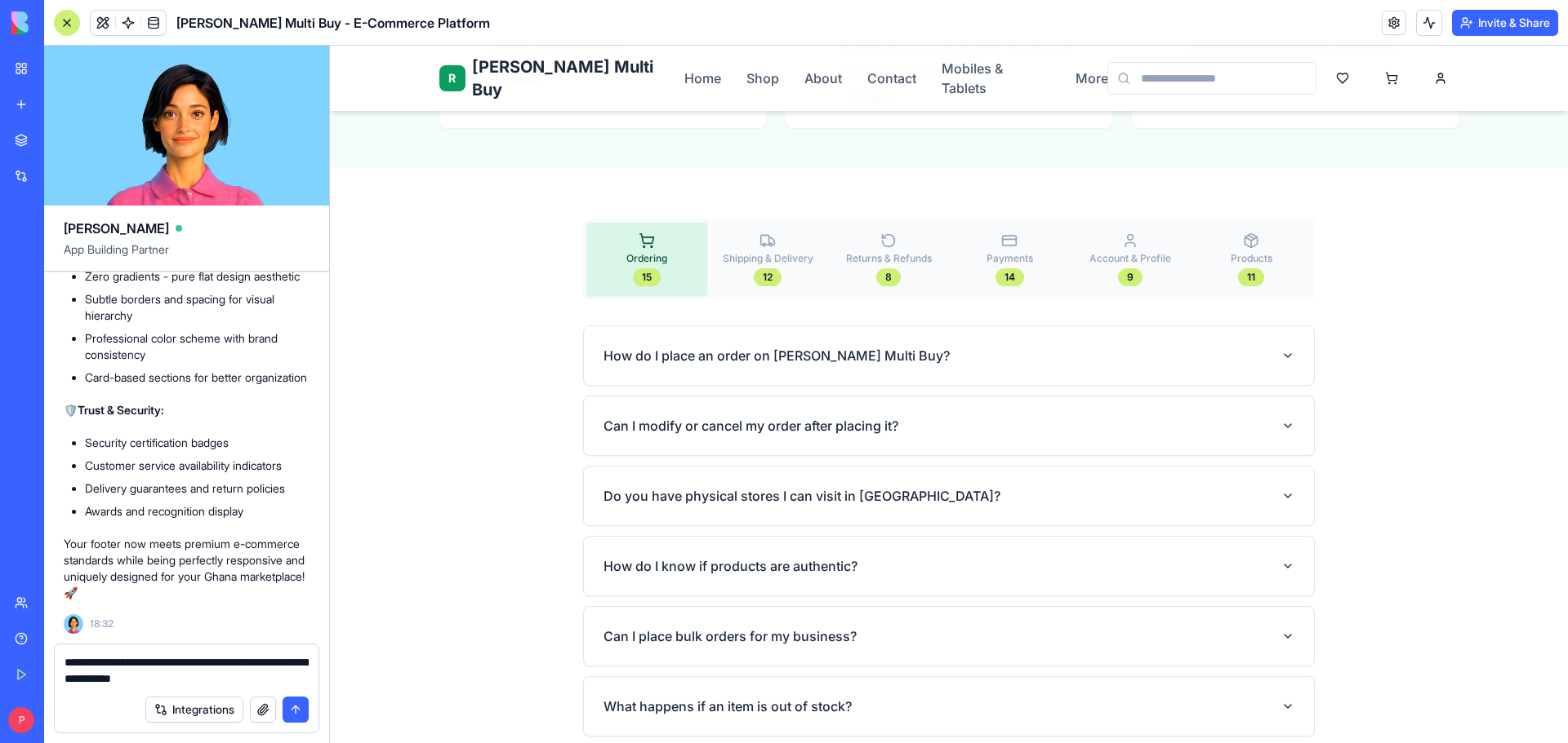
type textarea "**********"
click at [264, 710] on button "button" at bounding box center [262, 710] width 26 height 26
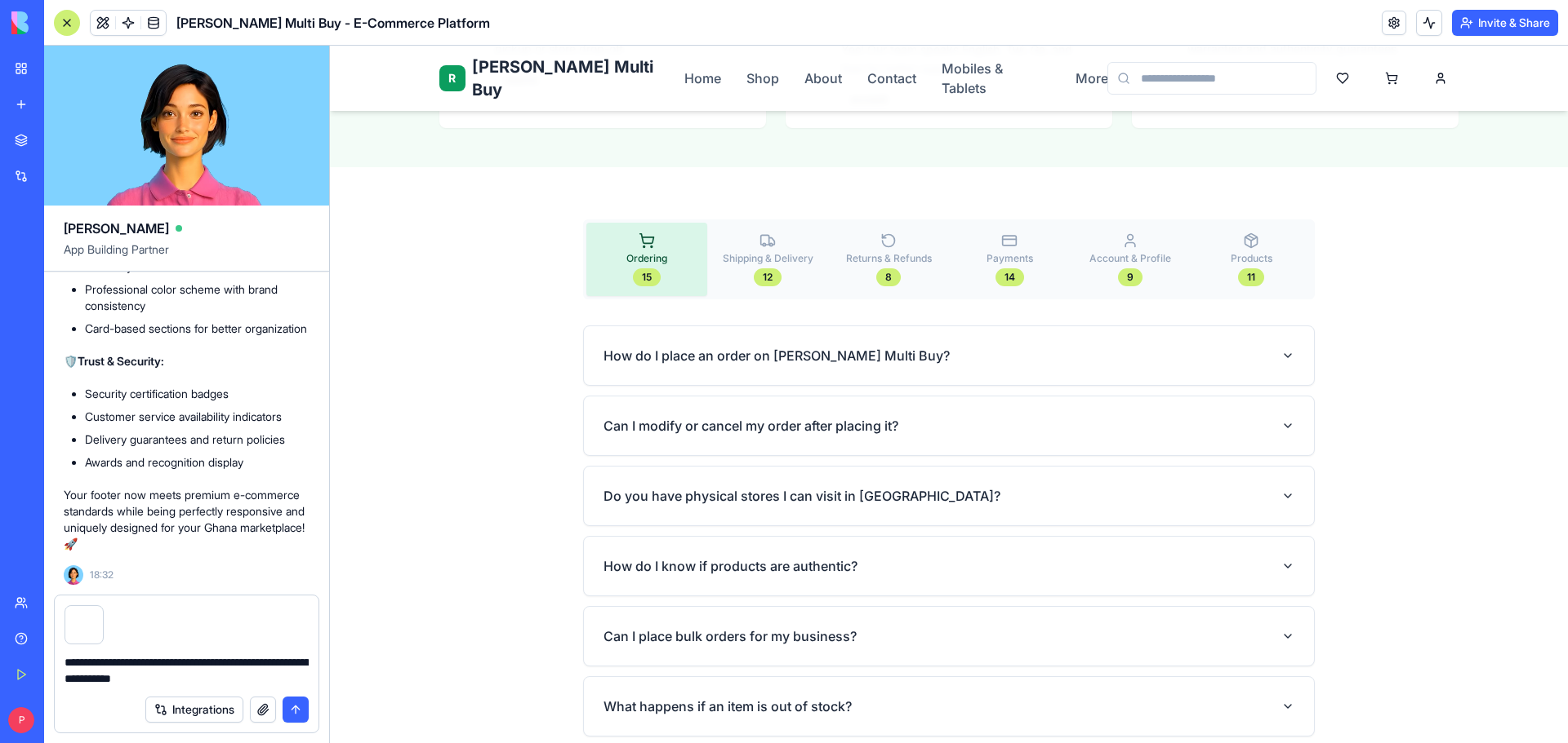
click at [293, 713] on button "submit" at bounding box center [295, 710] width 26 height 26
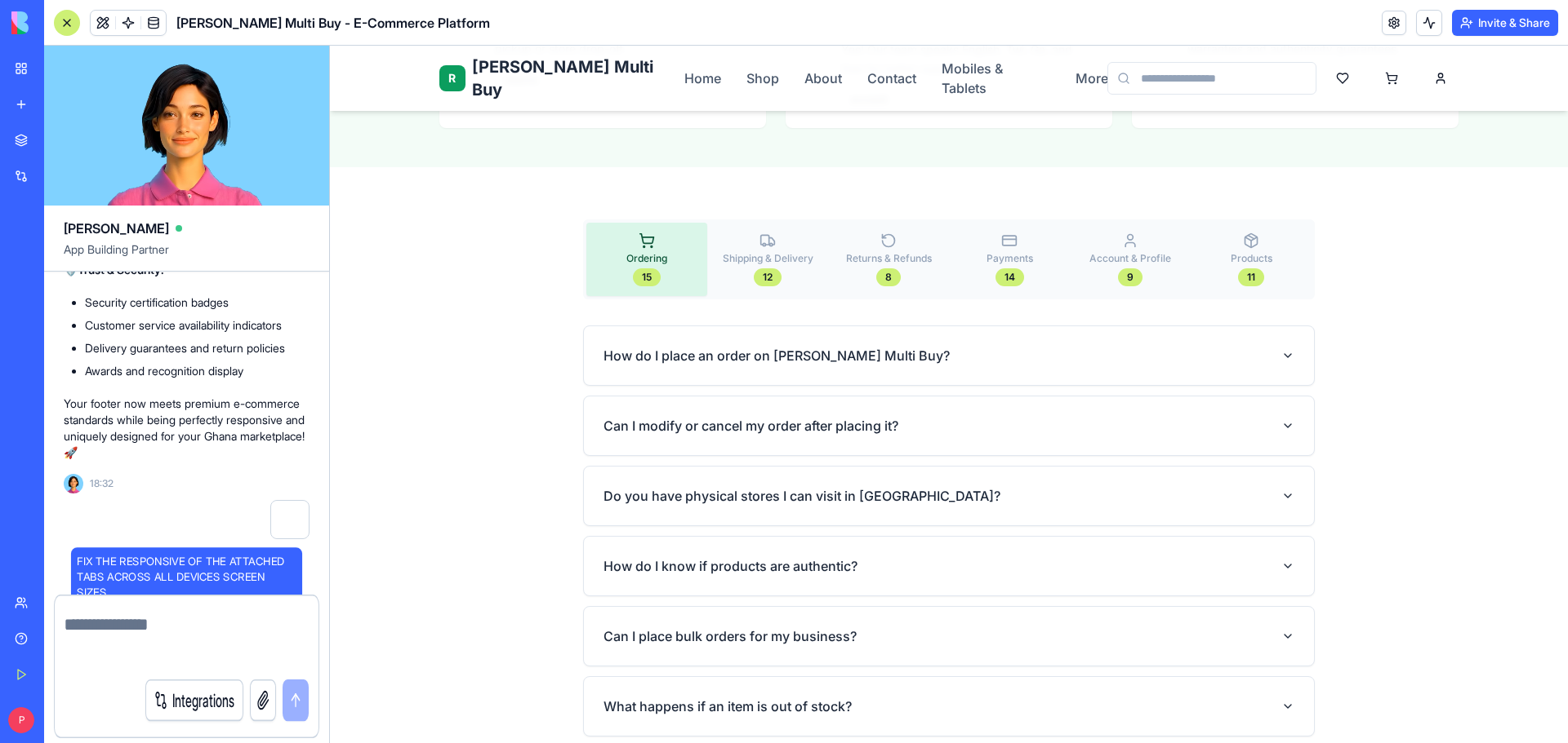
scroll to position [26089, 0]
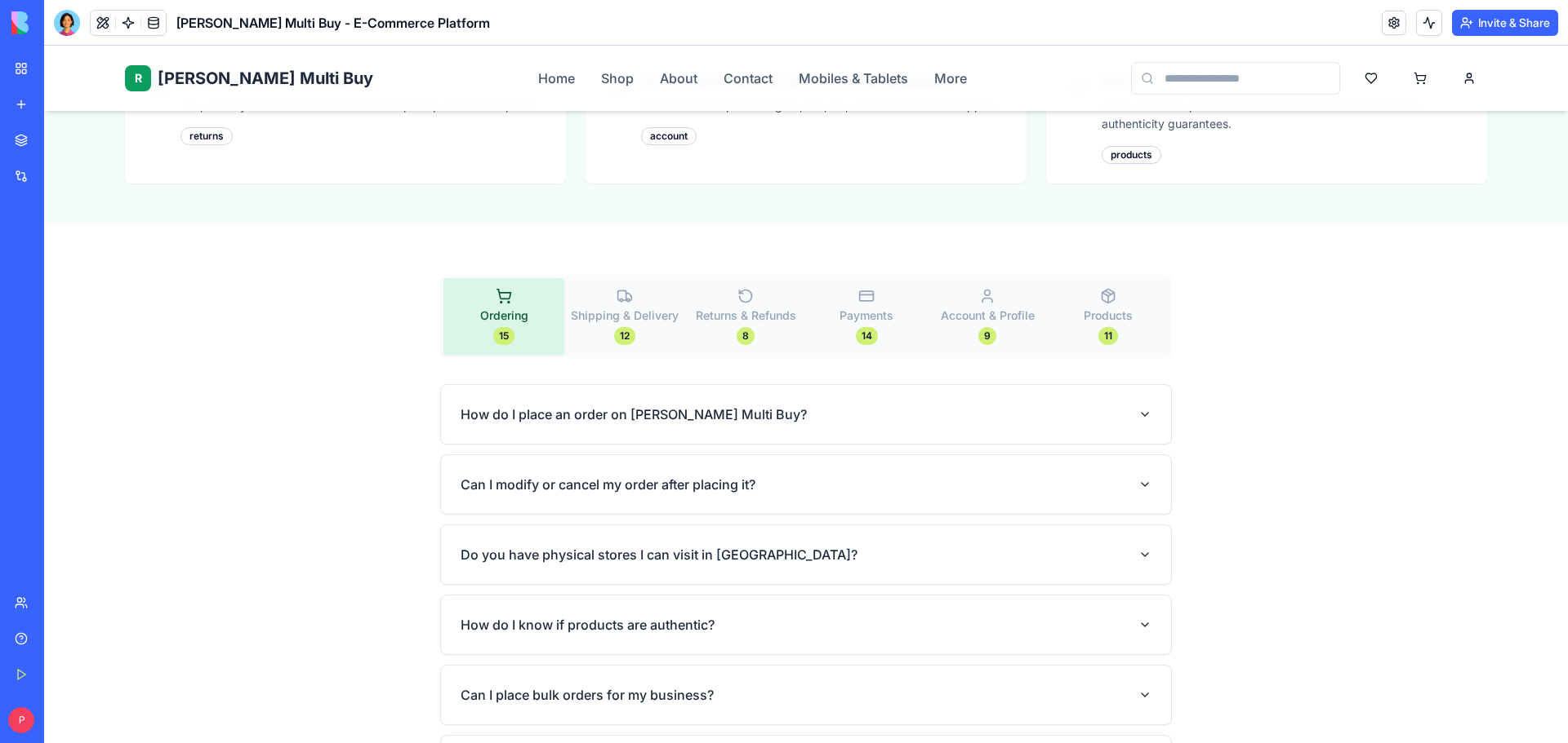
scroll to position [735, 0]
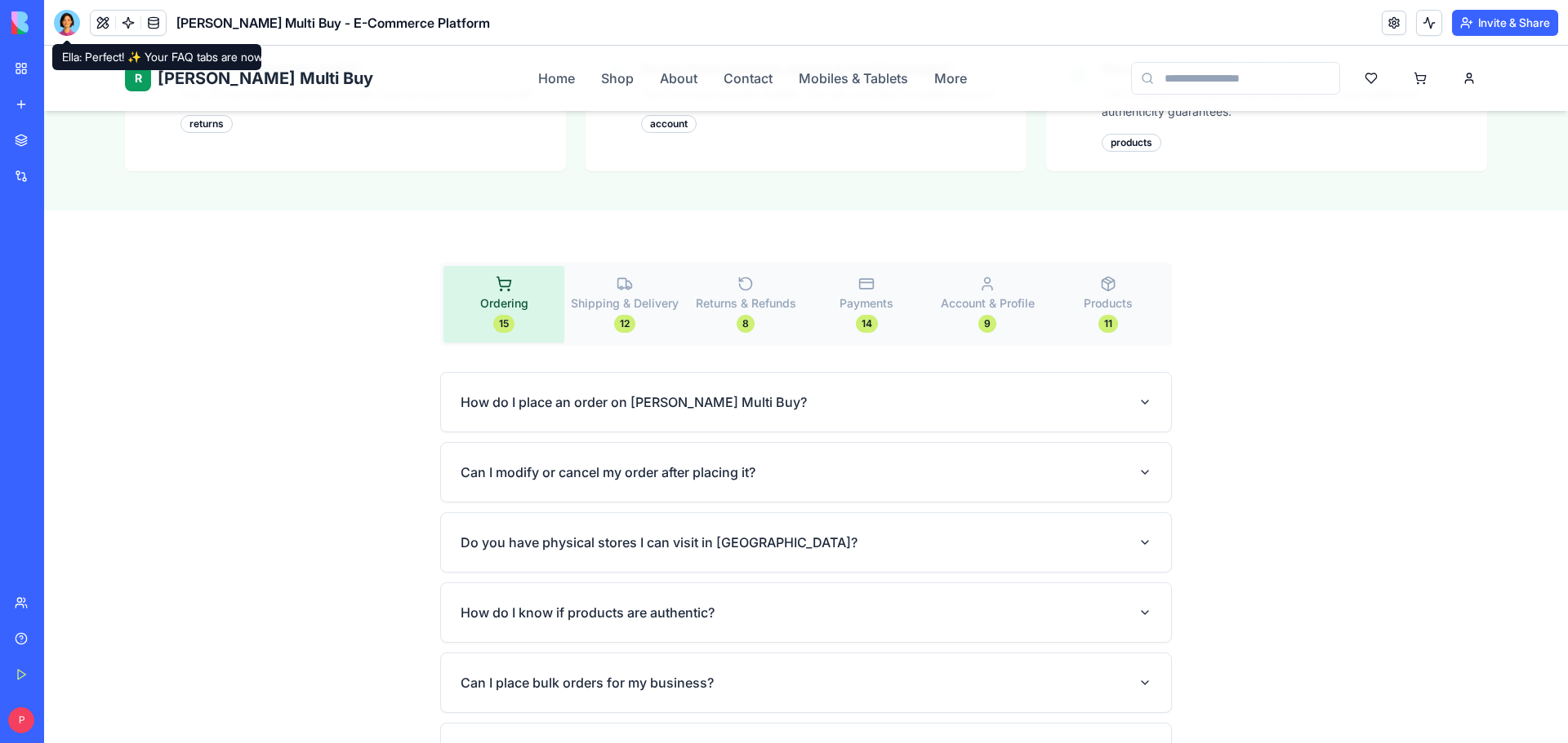
drag, startPoint x: 63, startPoint y: 20, endPoint x: 100, endPoint y: 43, distance: 43.6
click at [63, 20] on div at bounding box center [67, 23] width 26 height 26
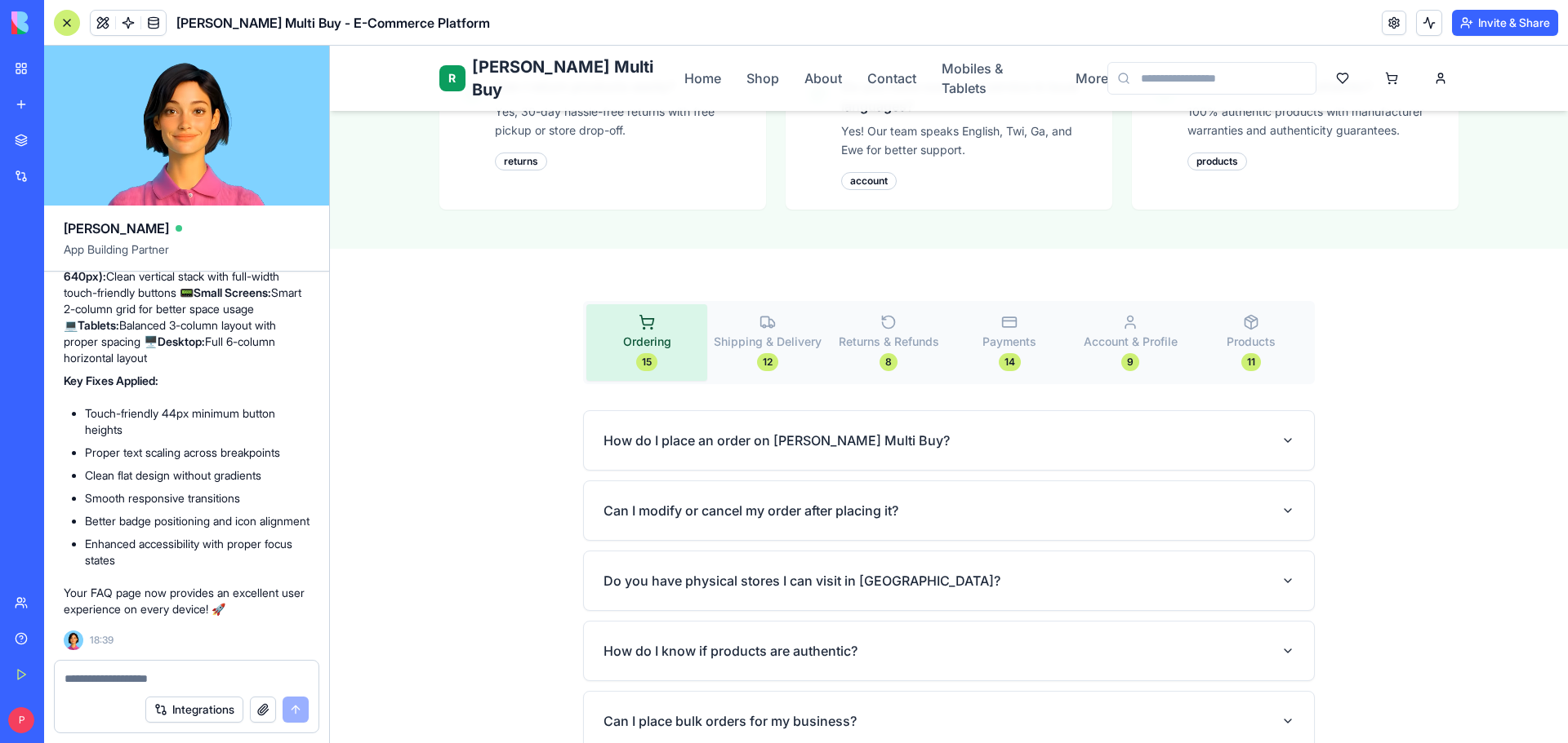
scroll to position [26722, 0]
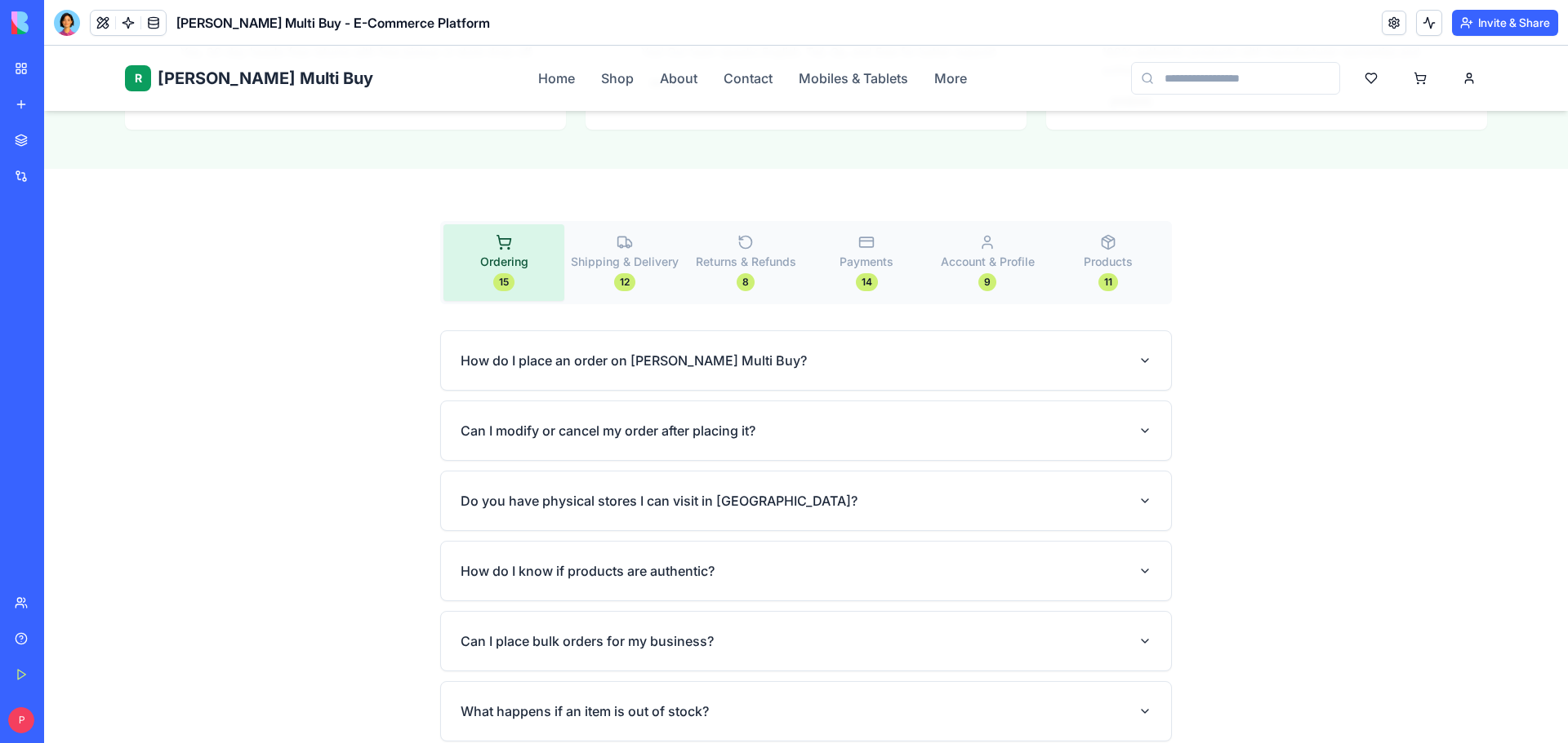
scroll to position [816, 0]
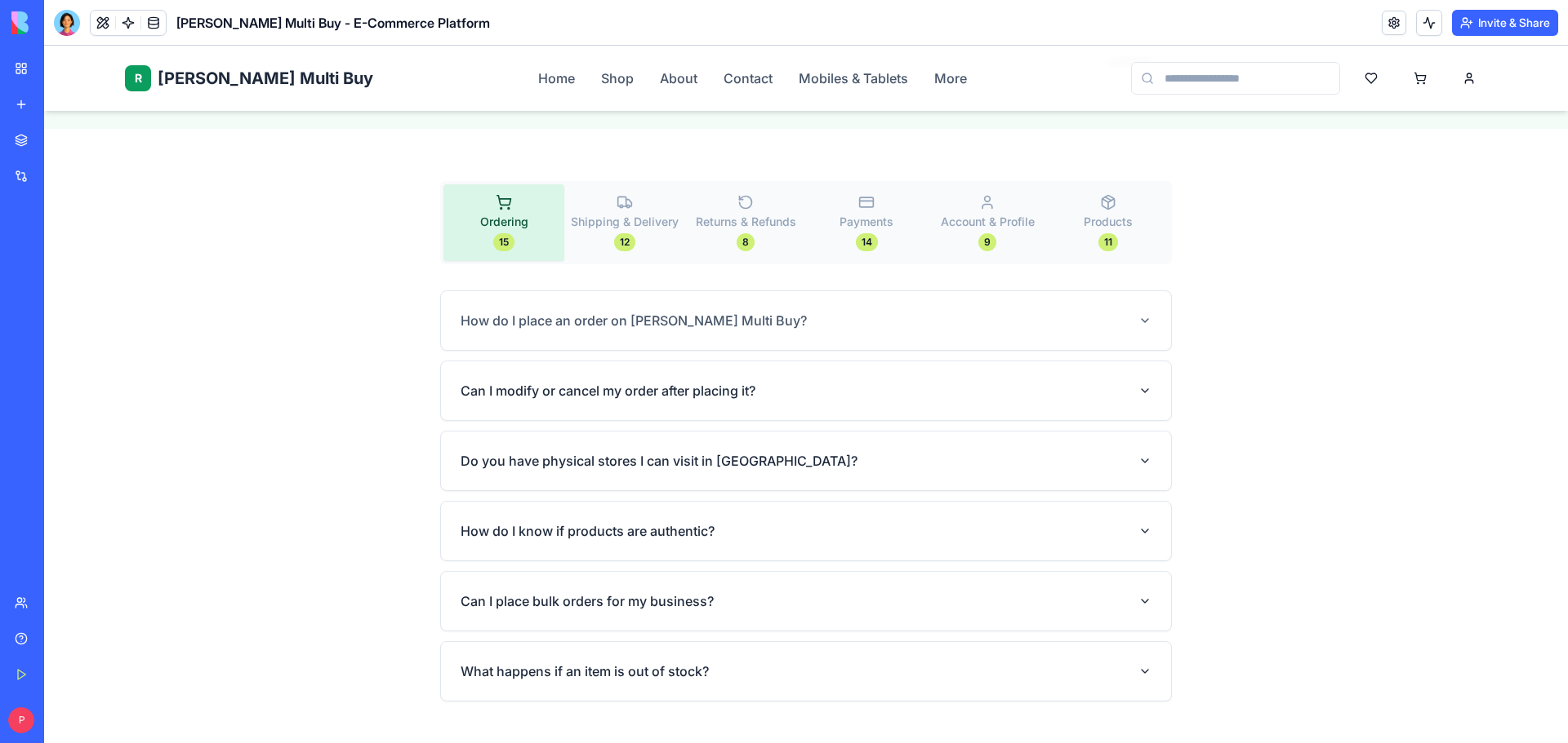
click at [1140, 298] on button "How do I place an order on [PERSON_NAME] Multi Buy?" at bounding box center [805, 321] width 691 height 46
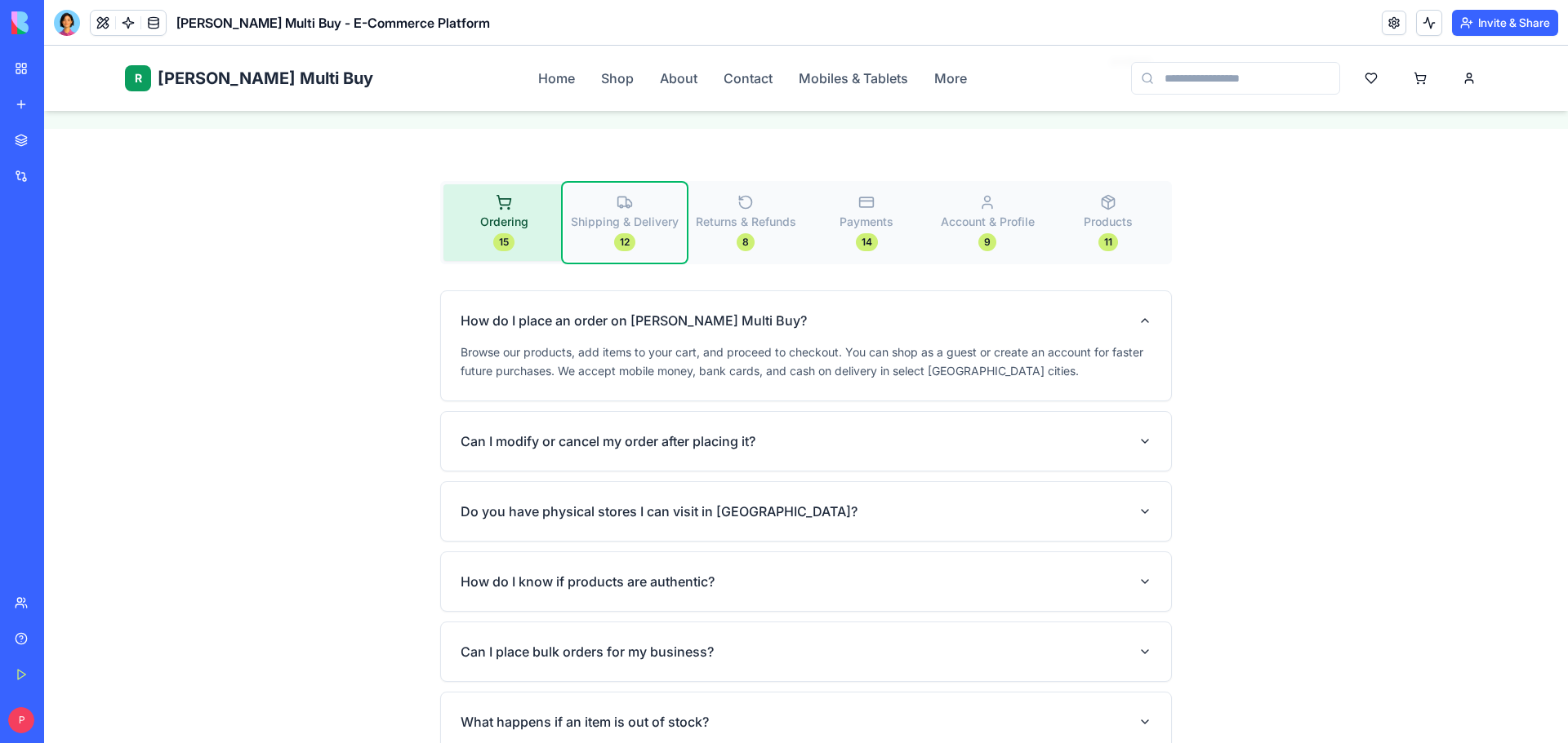
click at [642, 201] on button "Shipping & Delivery 12" at bounding box center [624, 223] width 121 height 77
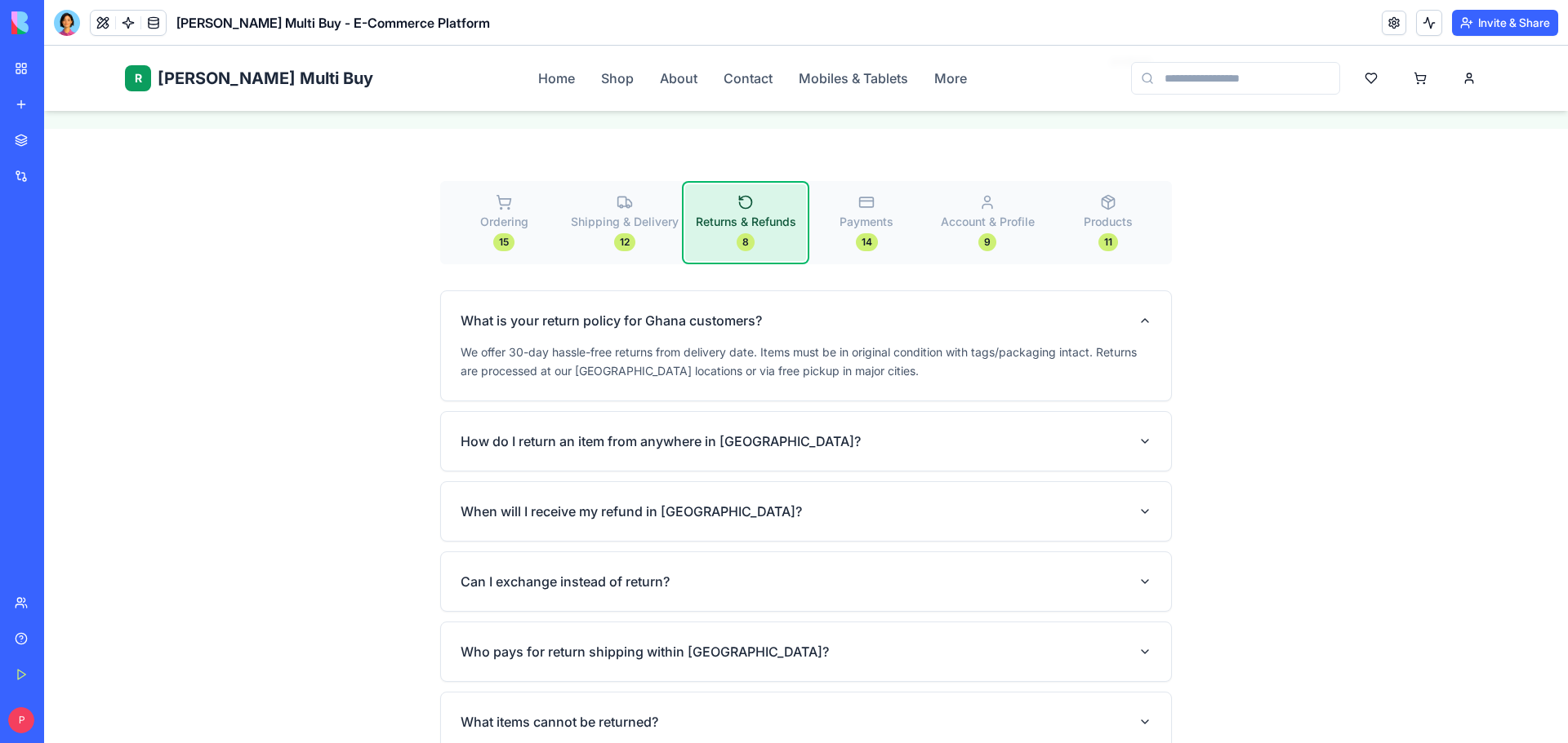
click at [731, 189] on button "Returns & Refunds 8" at bounding box center [745, 223] width 121 height 77
click at [840, 214] on span "Payments" at bounding box center [866, 222] width 54 height 17
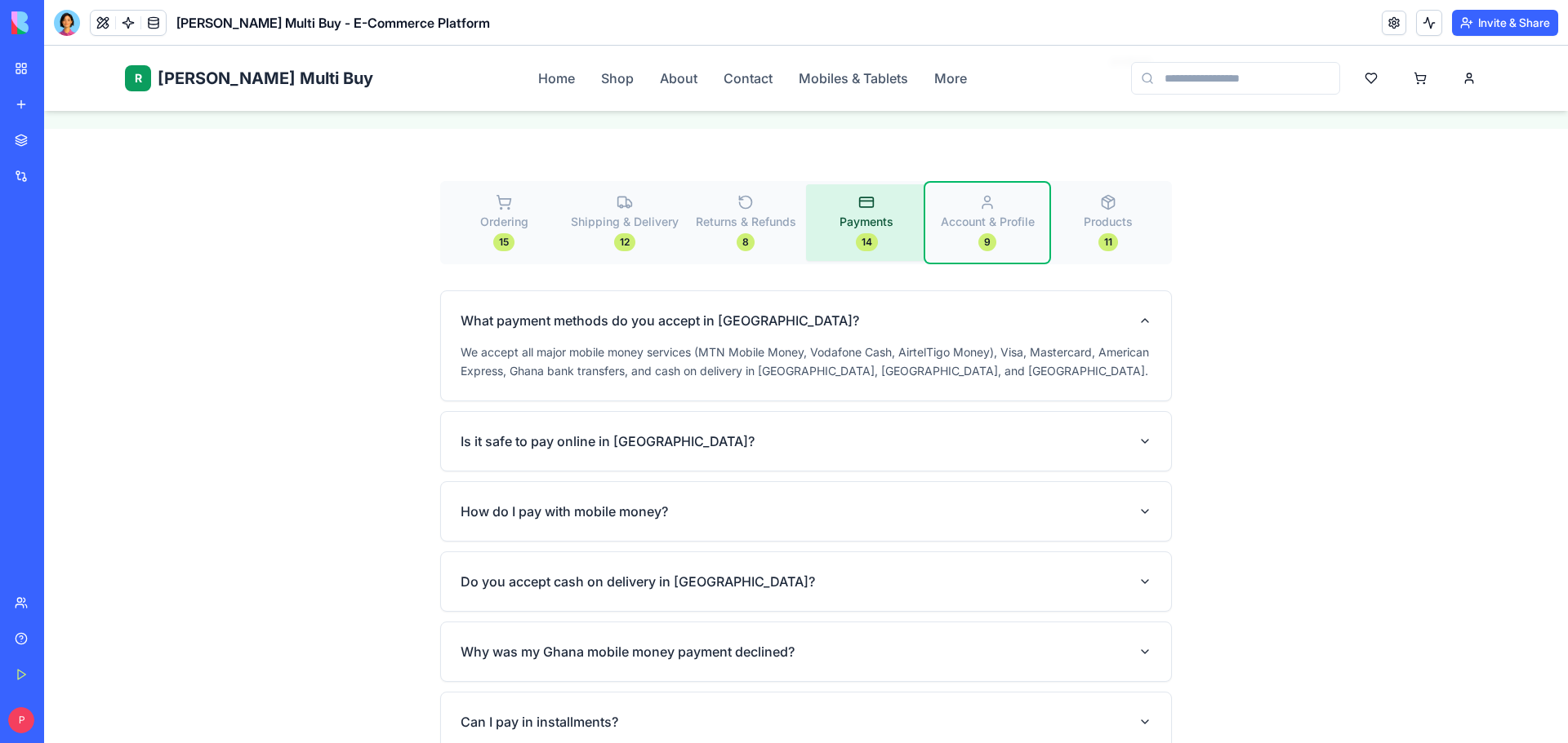
click at [956, 214] on span "Account & Profile" at bounding box center [987, 222] width 94 height 17
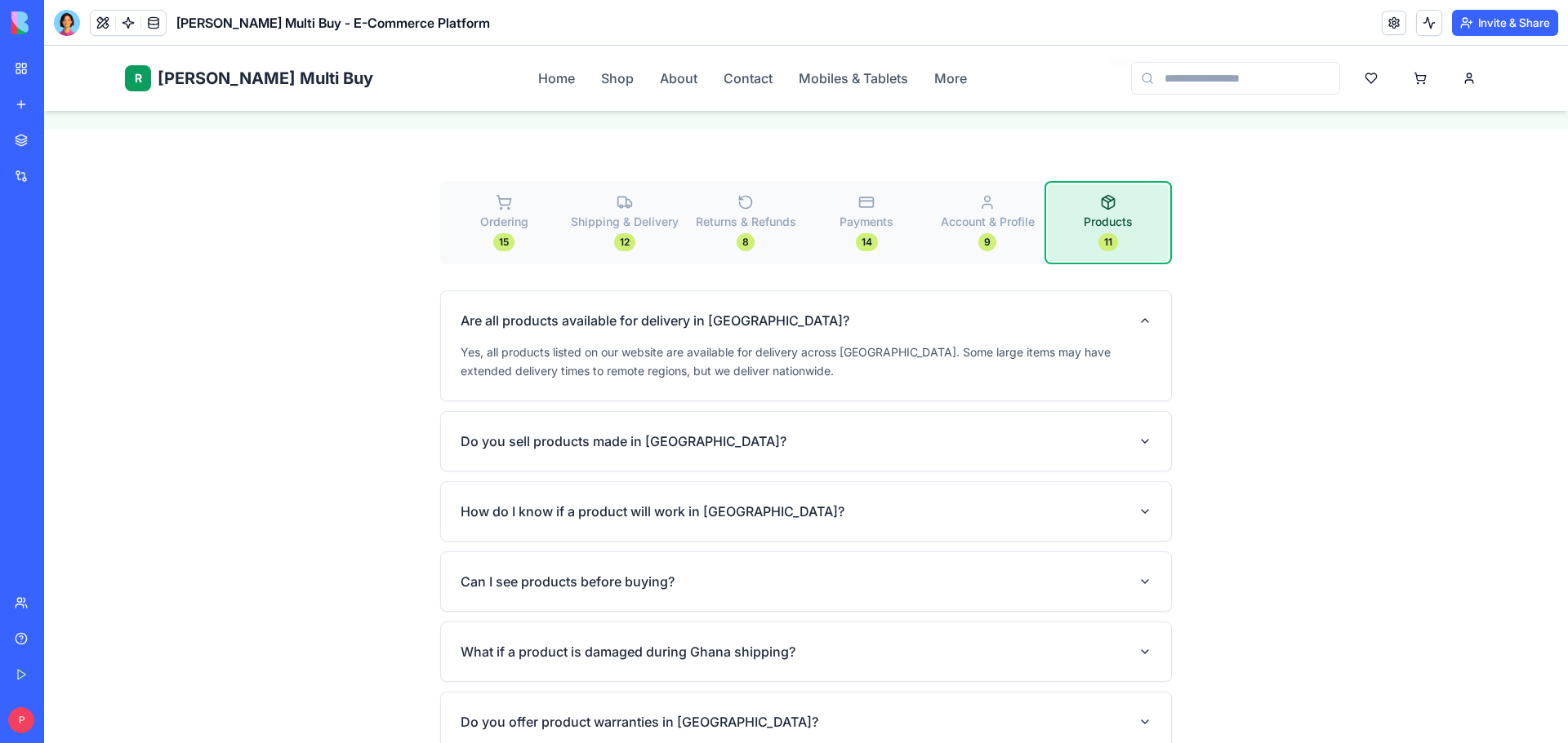
click at [1087, 214] on span "Products" at bounding box center [1108, 222] width 49 height 17
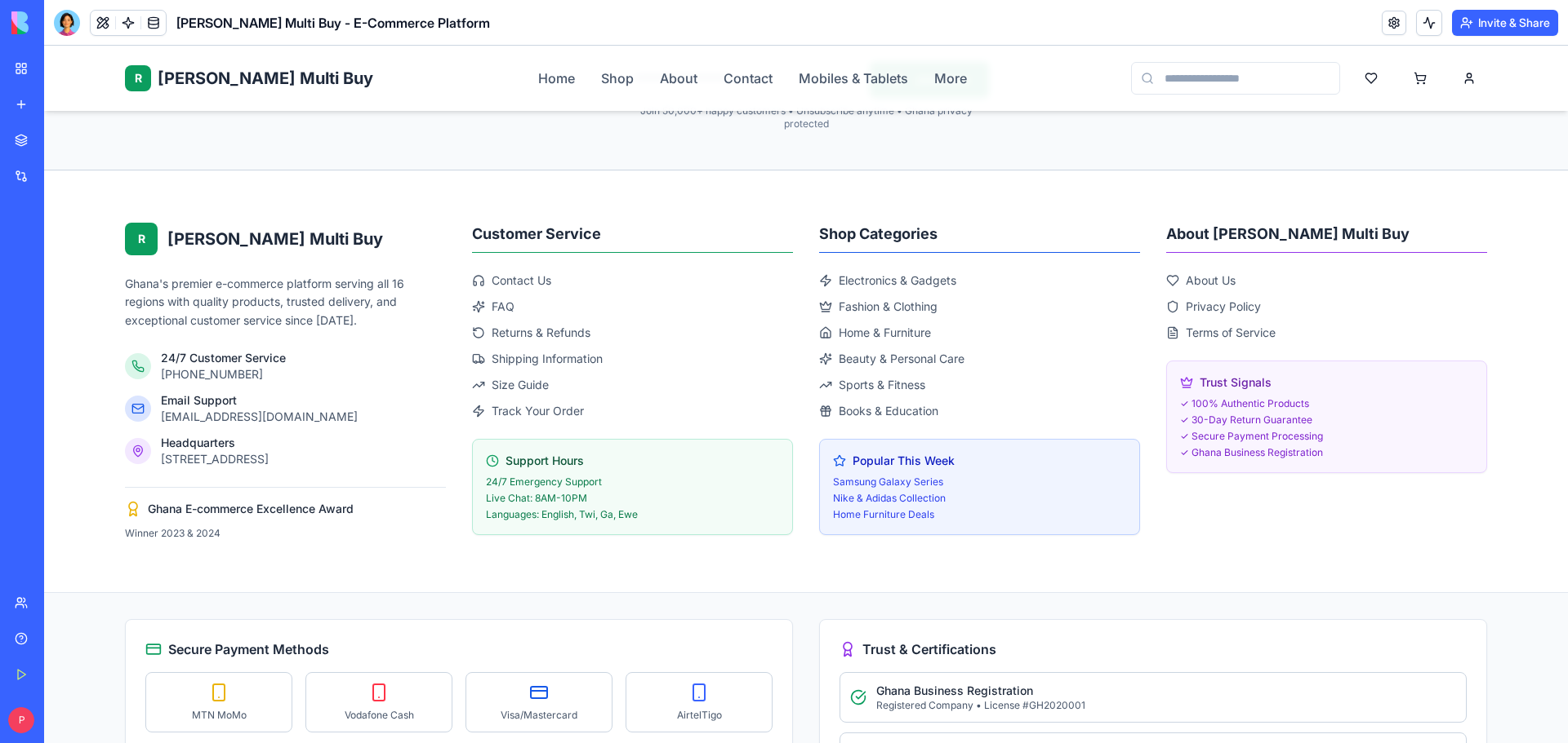
scroll to position [3101, 0]
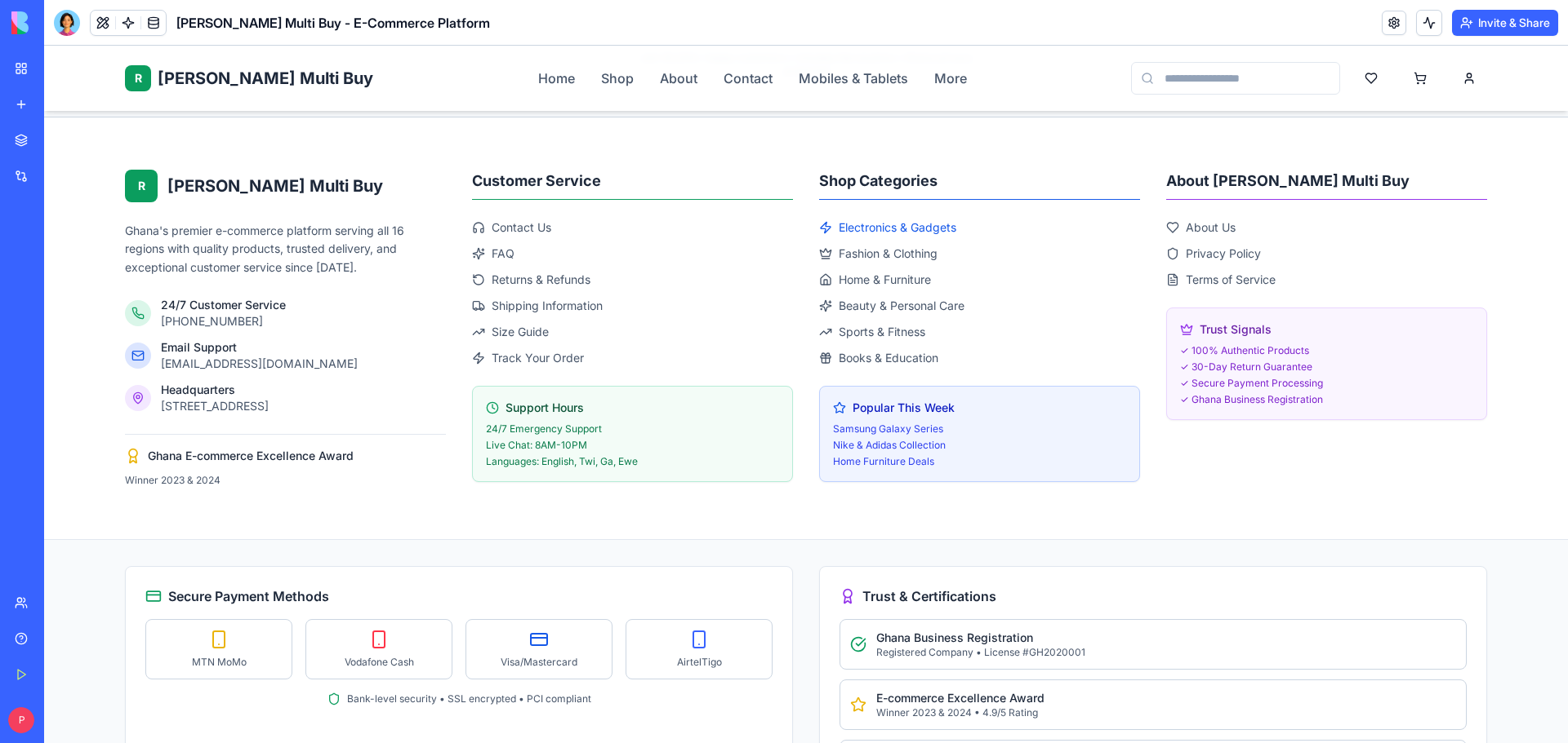
click at [894, 220] on span "Electronics & Gadgets" at bounding box center [897, 228] width 118 height 17
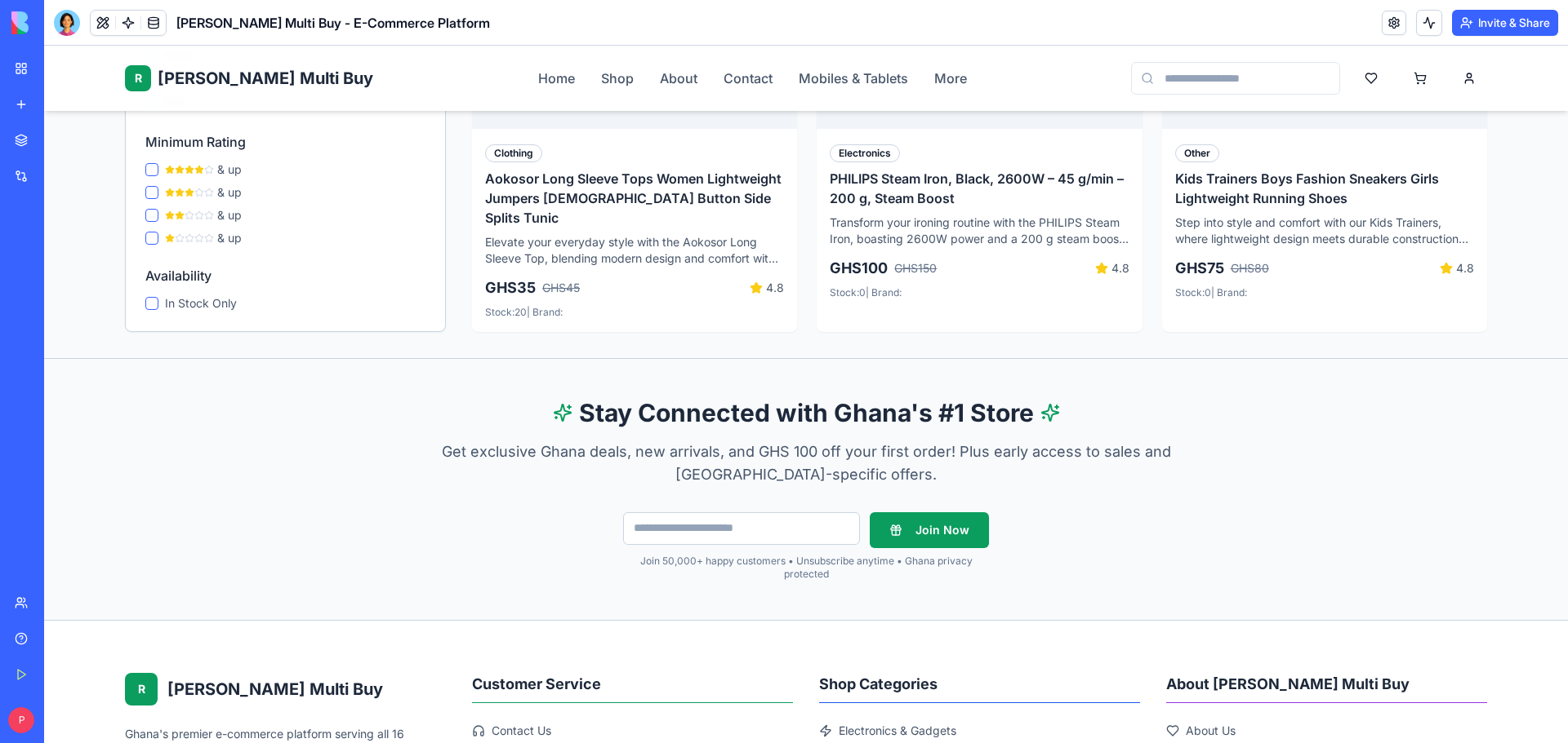
scroll to position [1108, 0]
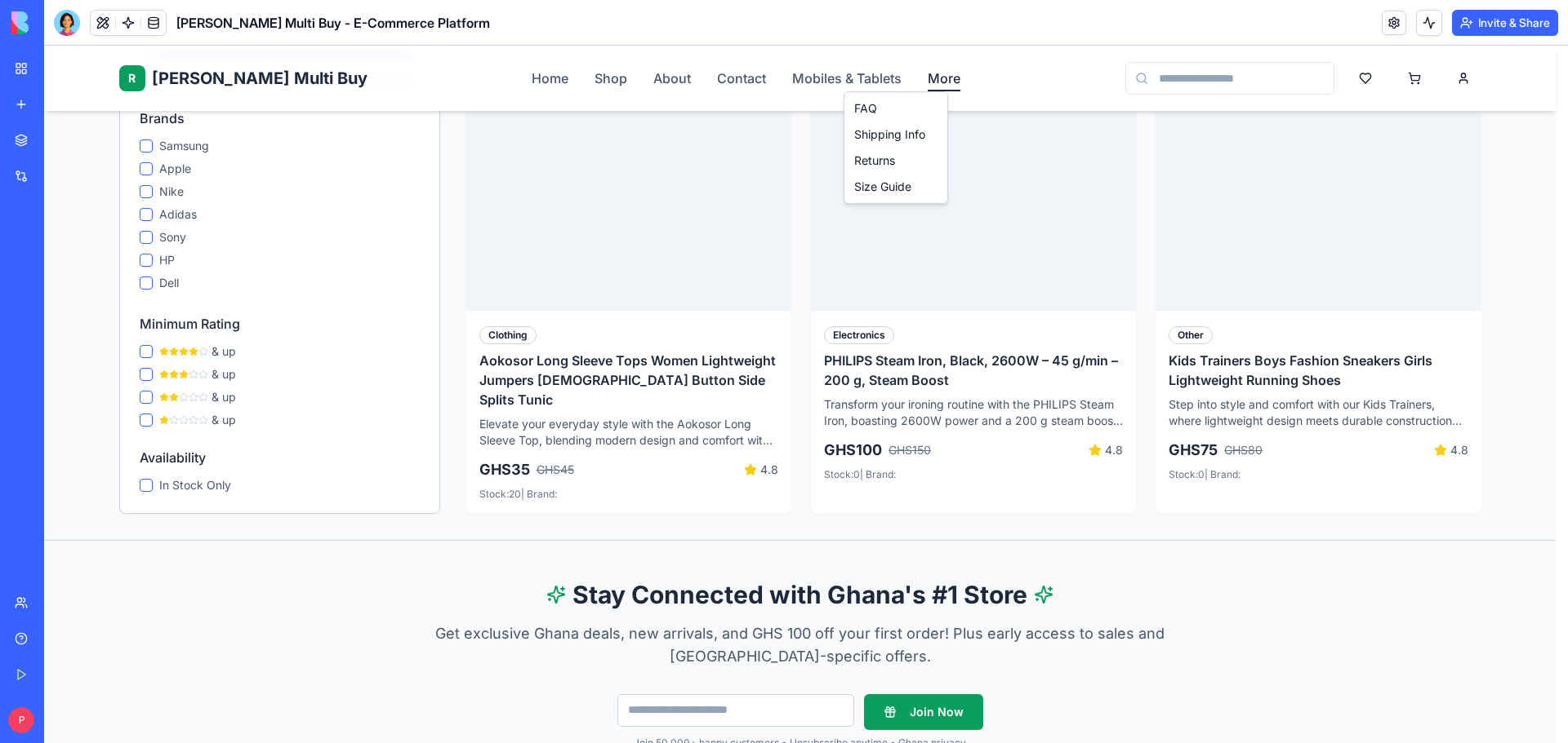
click at [901, 79] on html "R Rene Multi Buy Rene Home Shop About Contact Mobiles & Tablets More Home Shop …" at bounding box center [806, 388] width 1524 height 2903
click at [1266, 589] on html "R Rene Multi Buy Rene Home Shop About Contact Mobiles & Tablets More Home Shop …" at bounding box center [806, 388] width 1524 height 2903
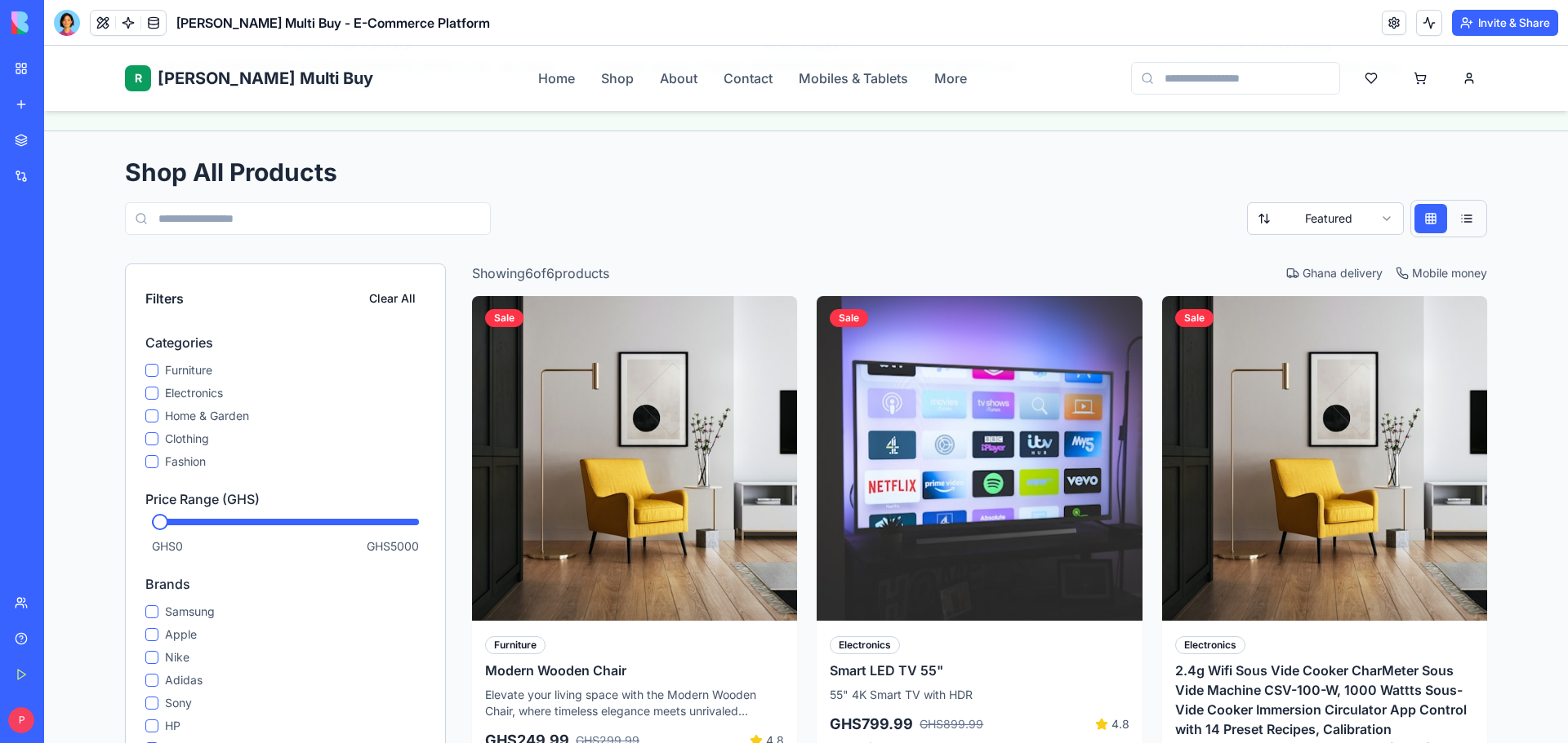
scroll to position [0, 0]
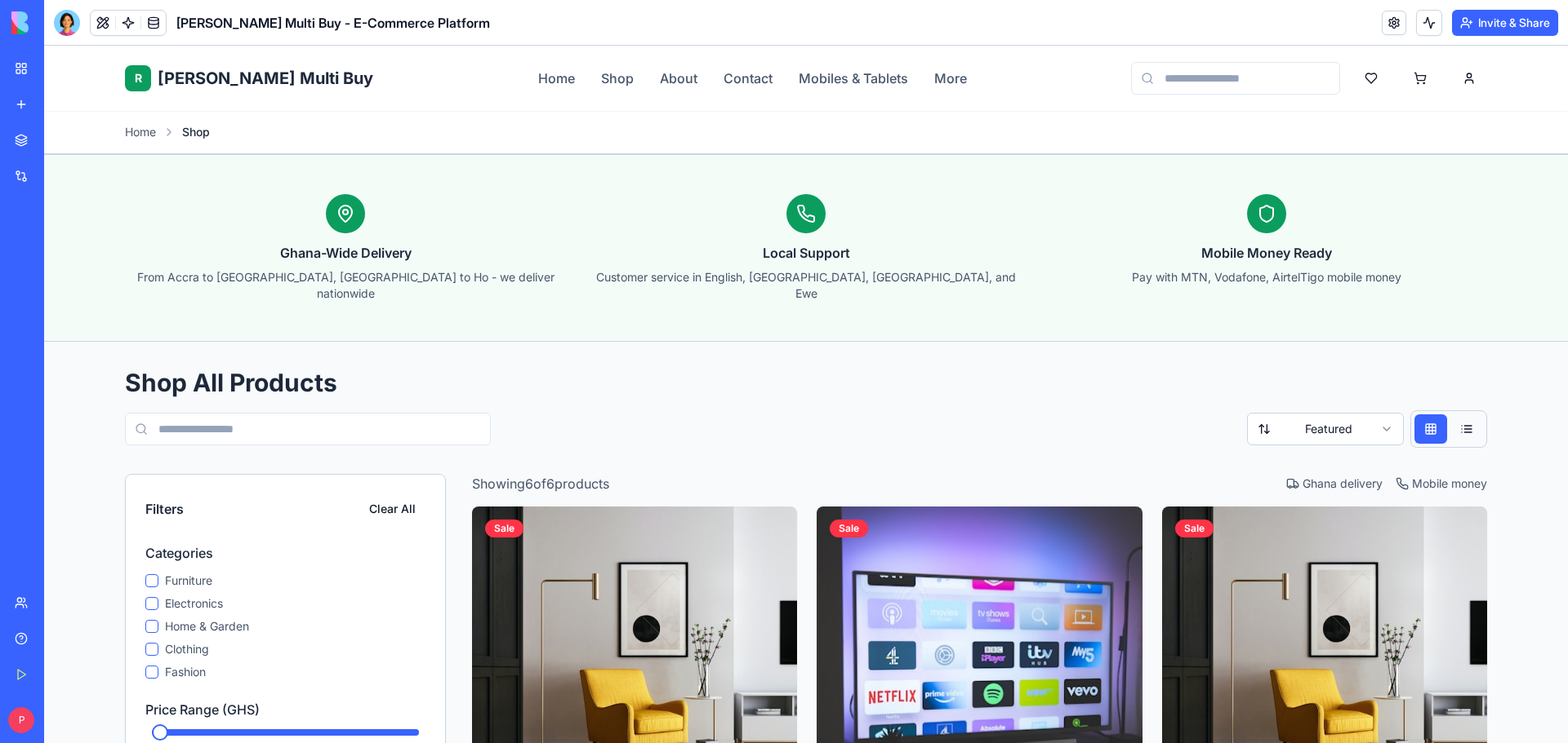
drag, startPoint x: 1455, startPoint y: 393, endPoint x: 1455, endPoint y: 405, distance: 12.0
click at [1455, 397] on div "Shop All Products Filters Featured" at bounding box center [806, 408] width 1362 height 80
click at [1455, 415] on button at bounding box center [1466, 429] width 33 height 29
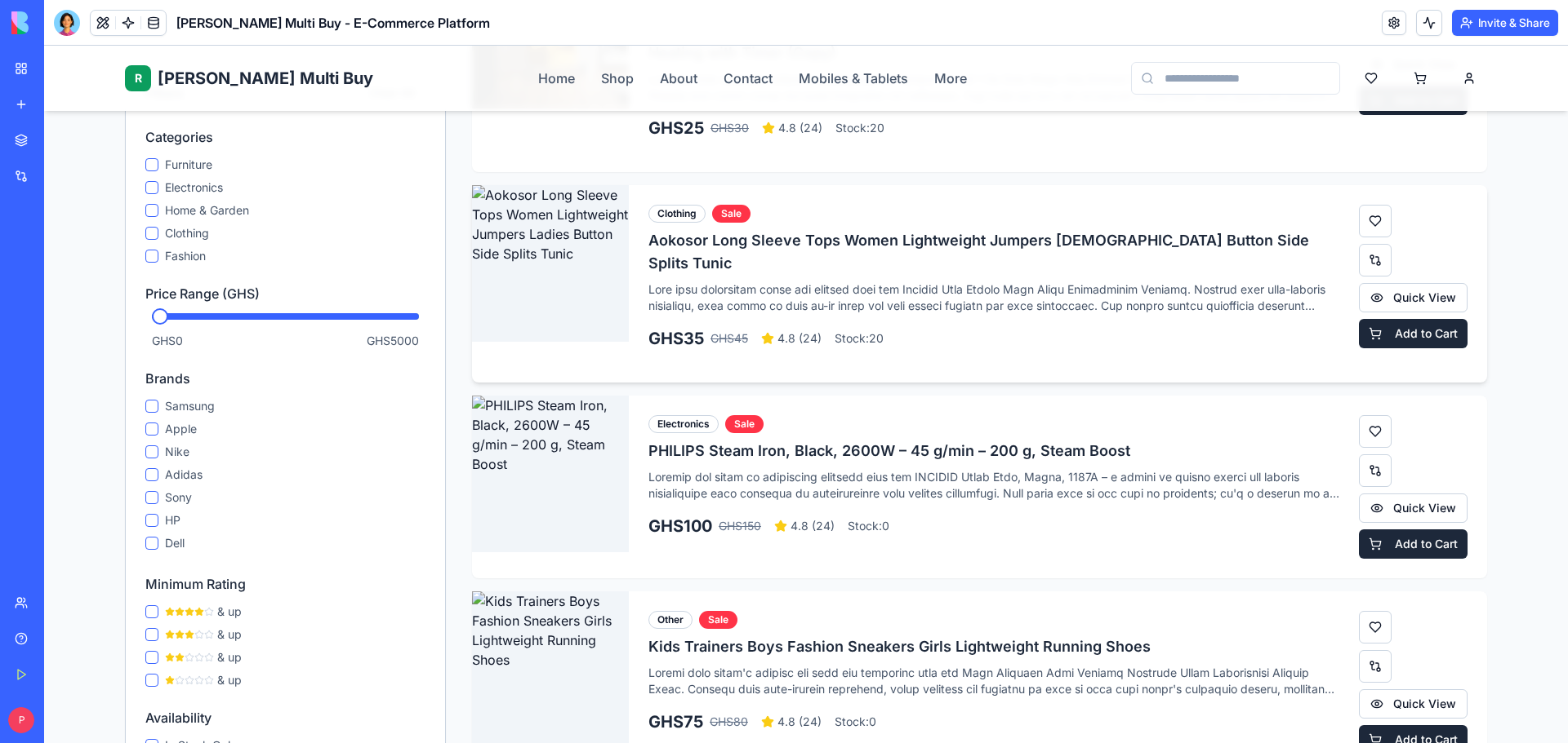
scroll to position [735, 0]
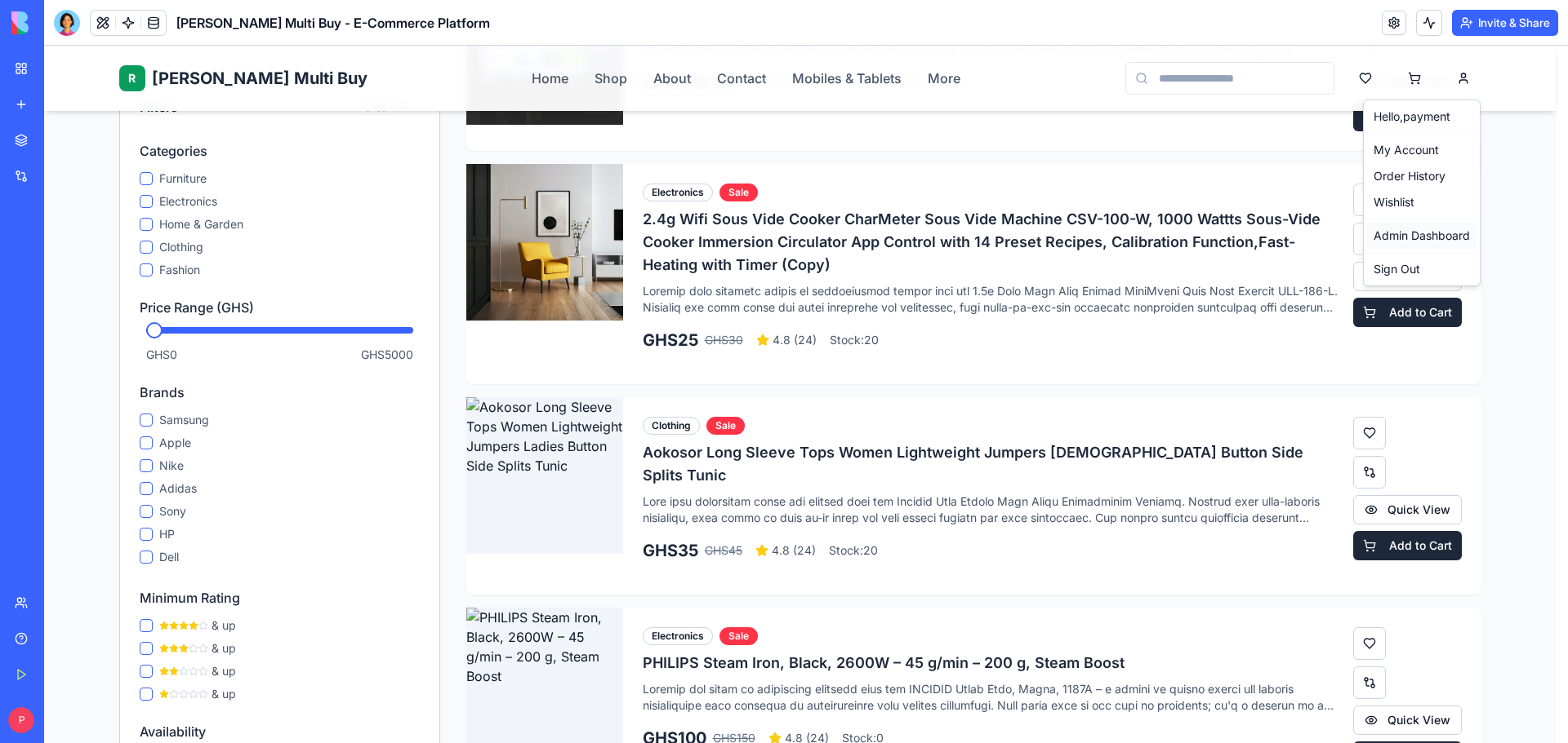
click at [1438, 241] on link "Admin Dashboard" at bounding box center [1421, 235] width 109 height 26
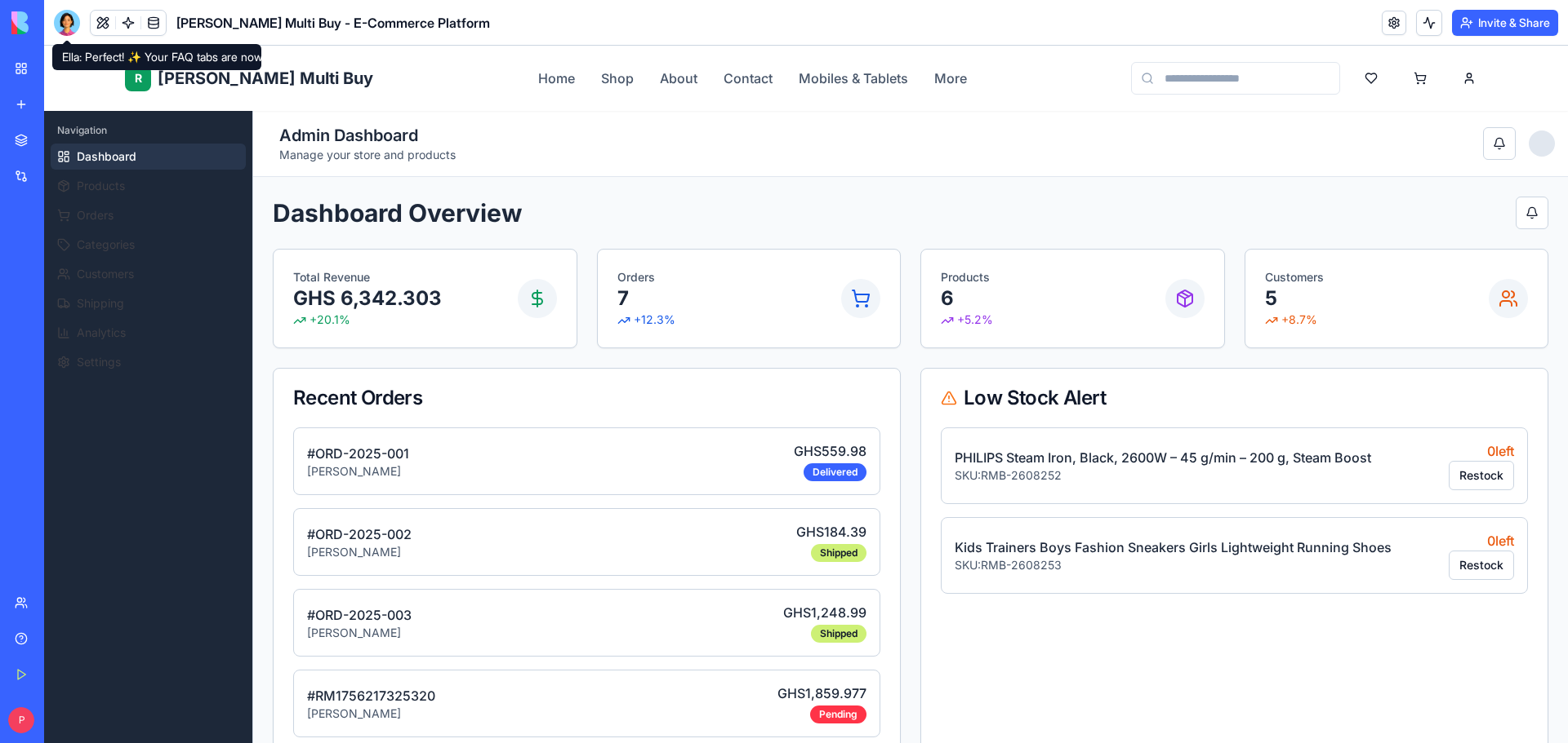
click at [59, 20] on div at bounding box center [67, 23] width 26 height 26
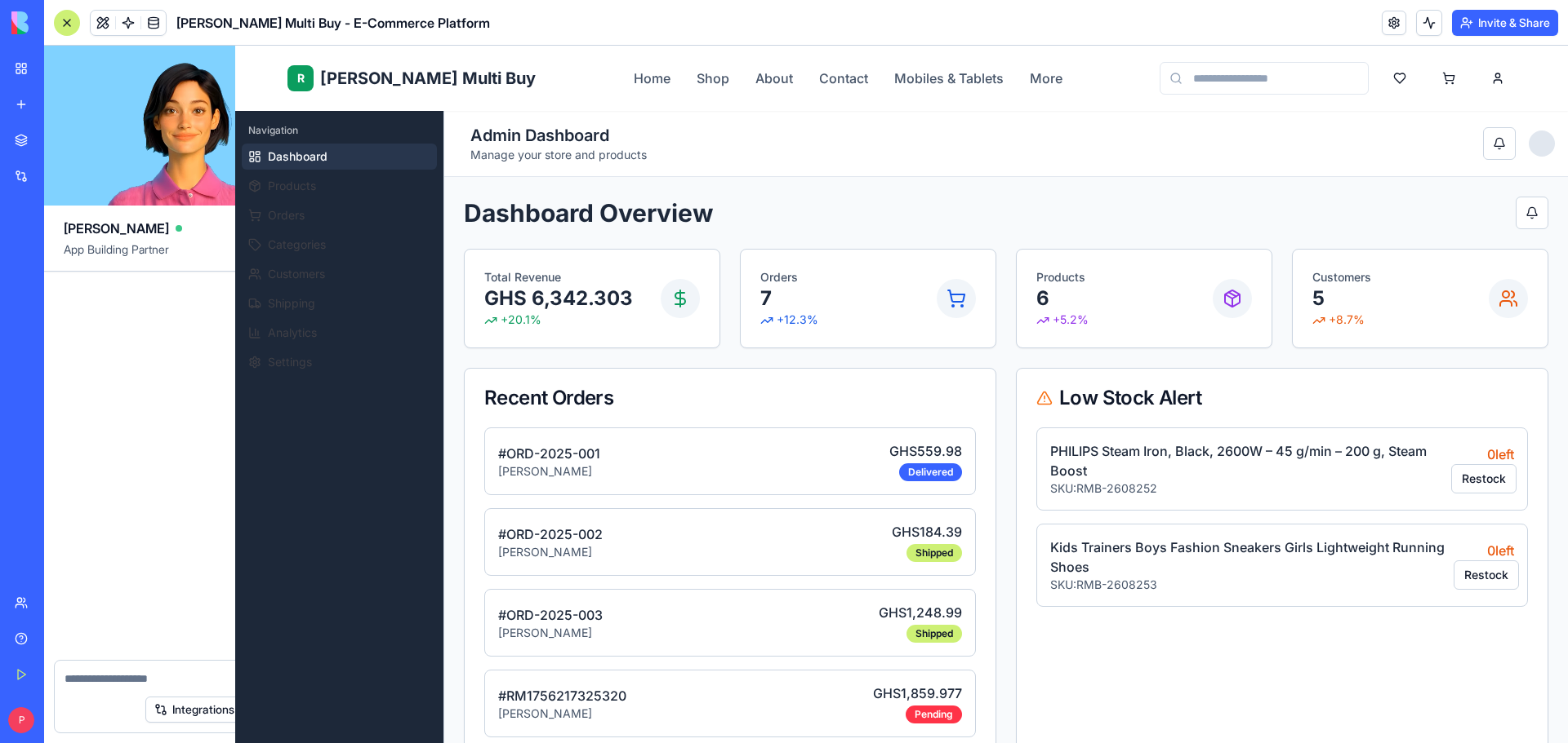
scroll to position [26722, 0]
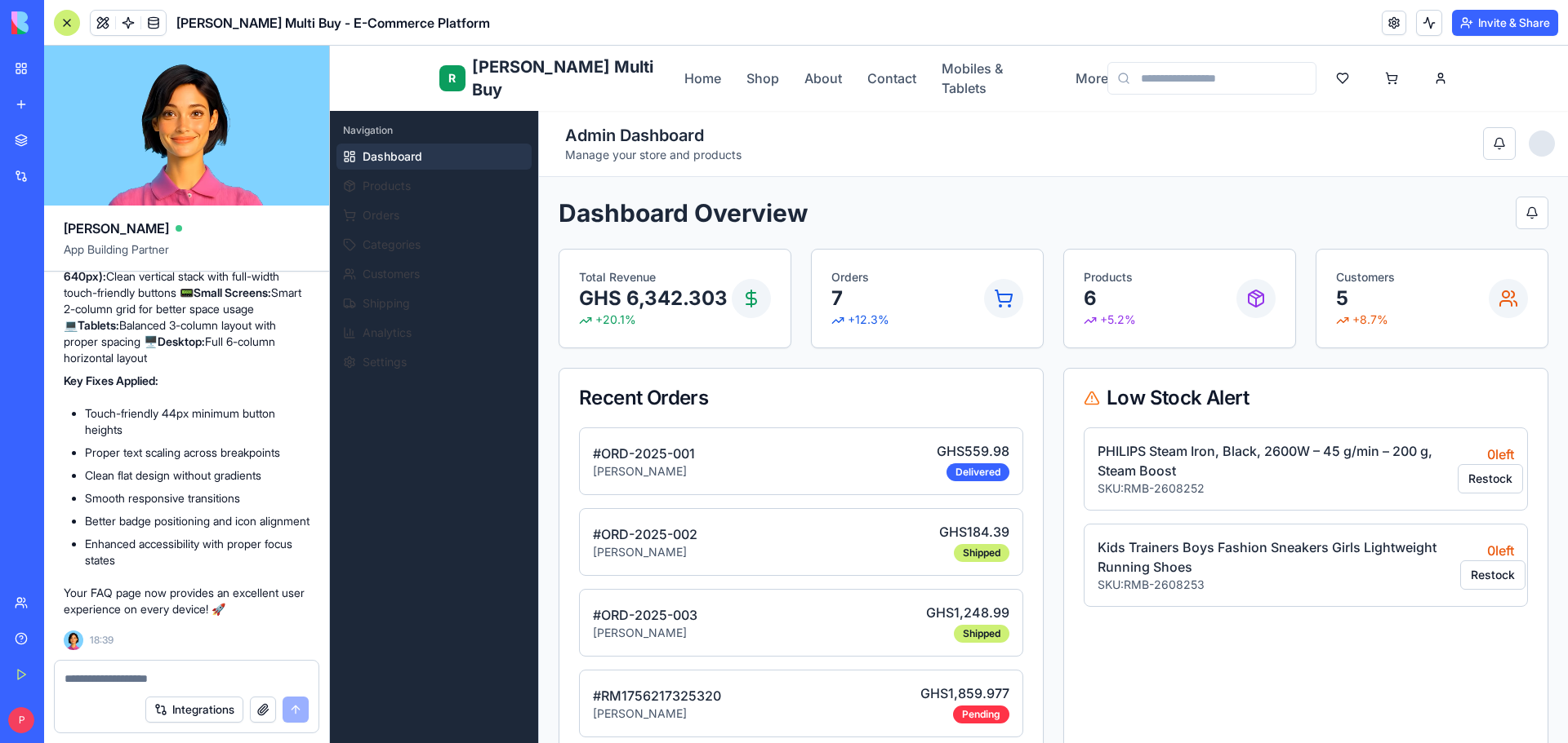
click at [59, 20] on div at bounding box center [67, 23] width 26 height 26
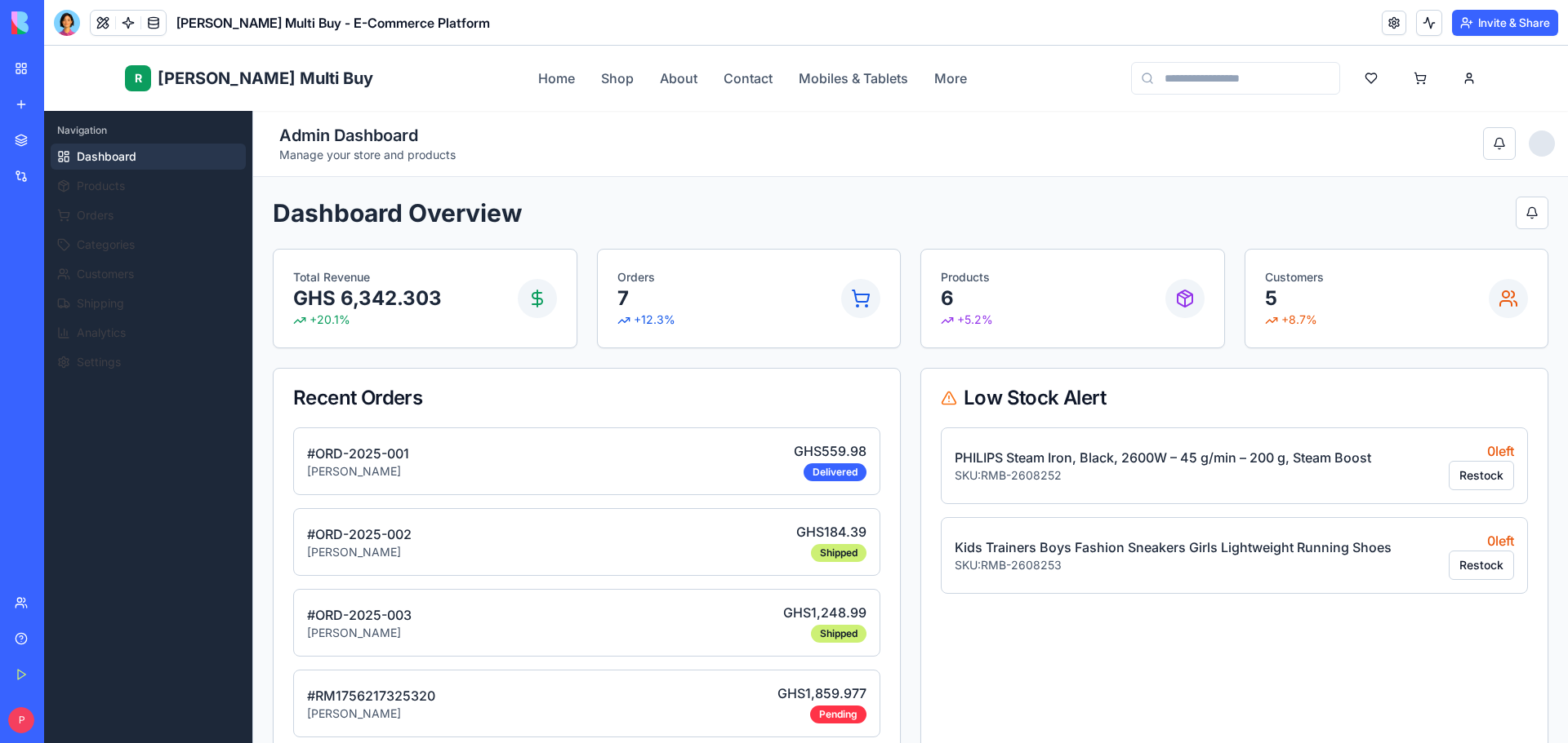
click at [59, 20] on div at bounding box center [67, 23] width 26 height 26
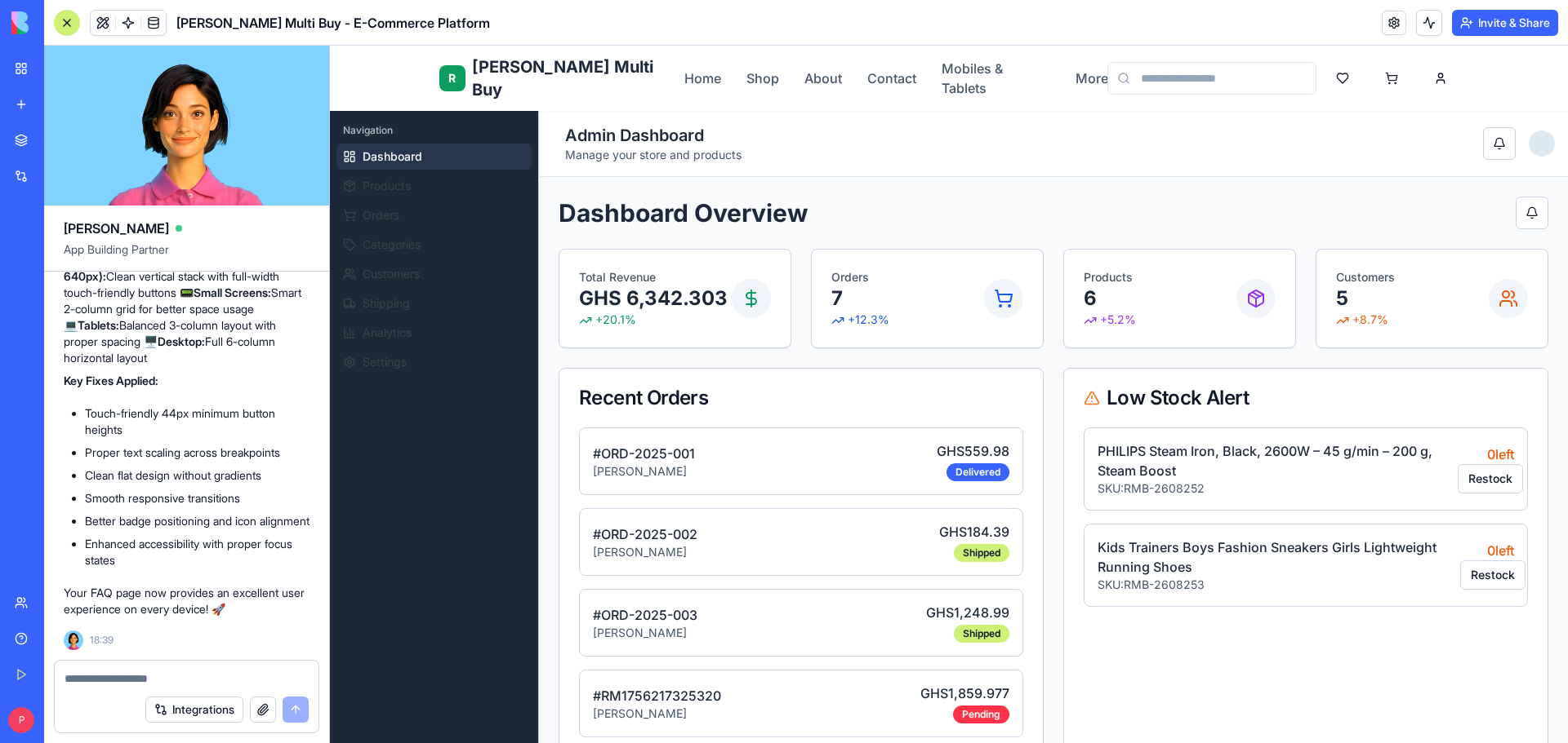
click at [262, 706] on button "button" at bounding box center [262, 710] width 26 height 26
click at [183, 681] on textarea at bounding box center [186, 679] width 244 height 17
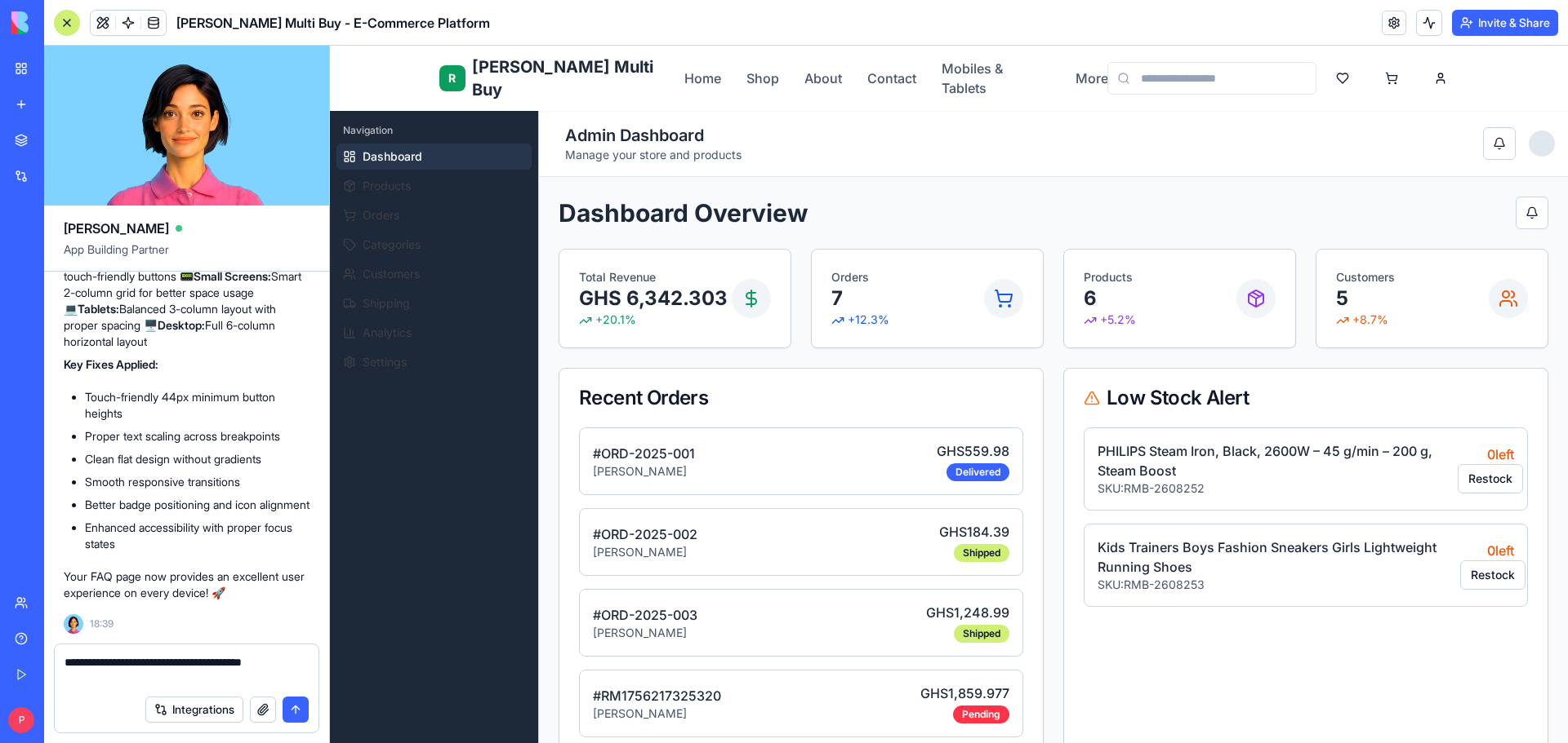
click at [260, 704] on button "button" at bounding box center [262, 710] width 26 height 26
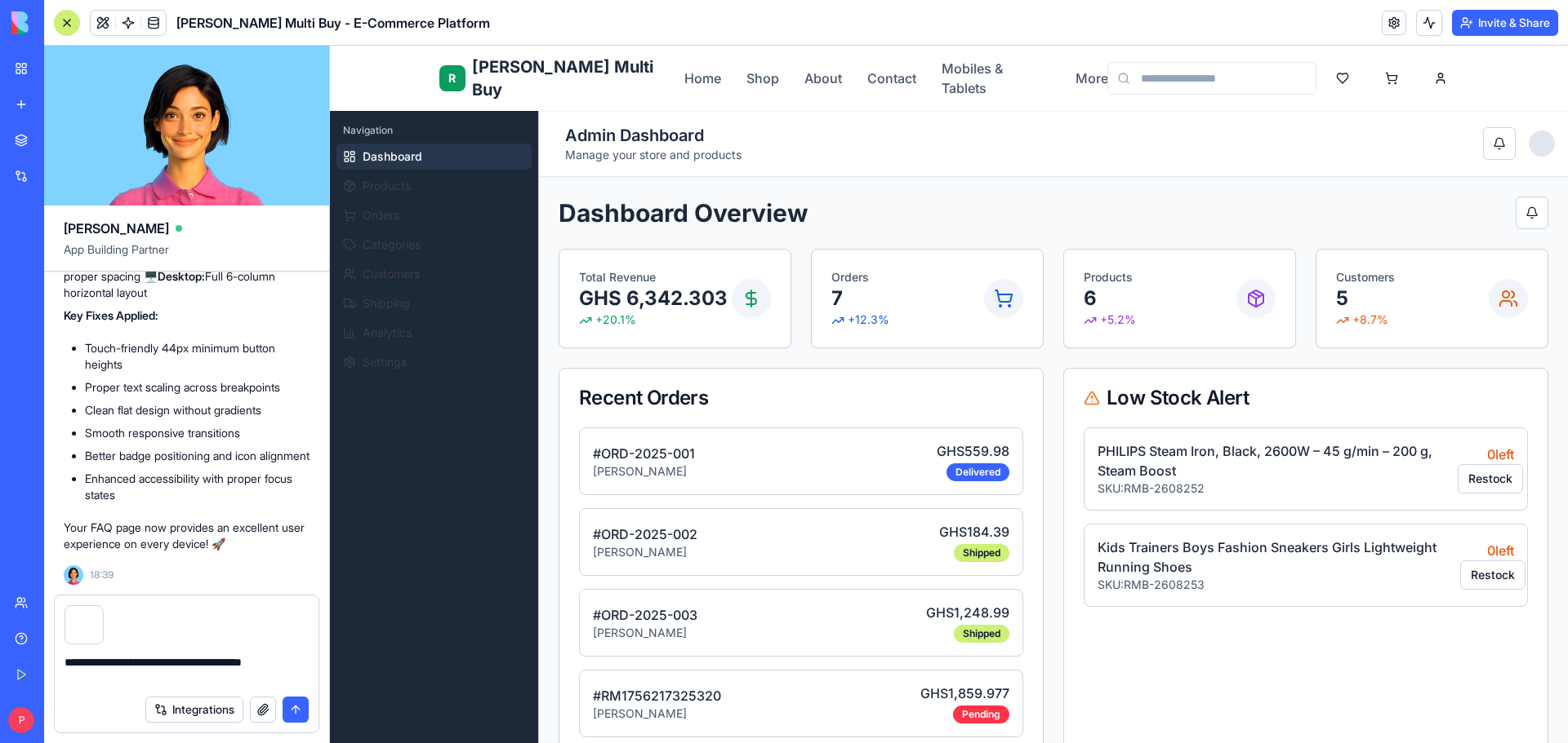
click at [140, 680] on textarea "**********" at bounding box center [186, 670] width 244 height 33
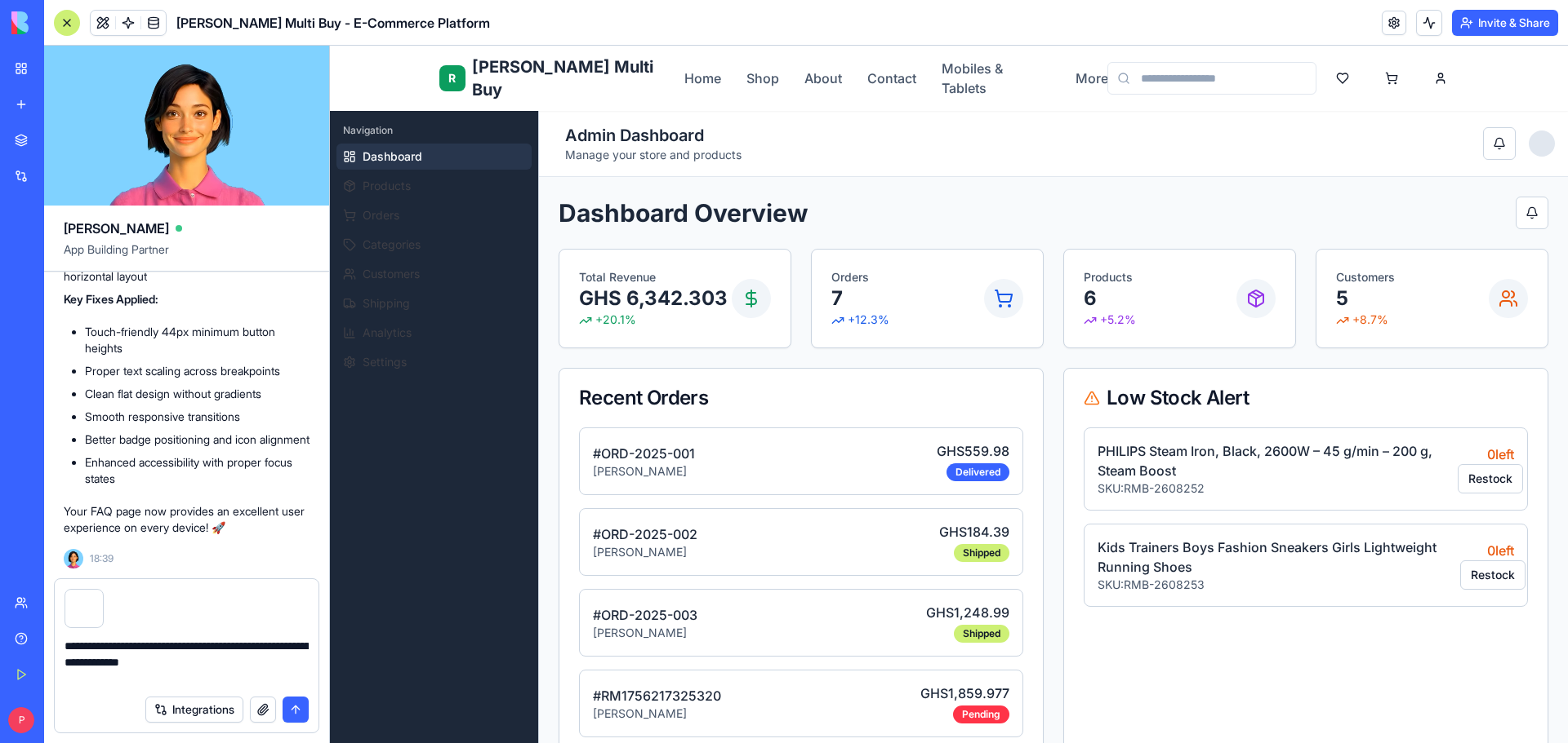
type textarea "**********"
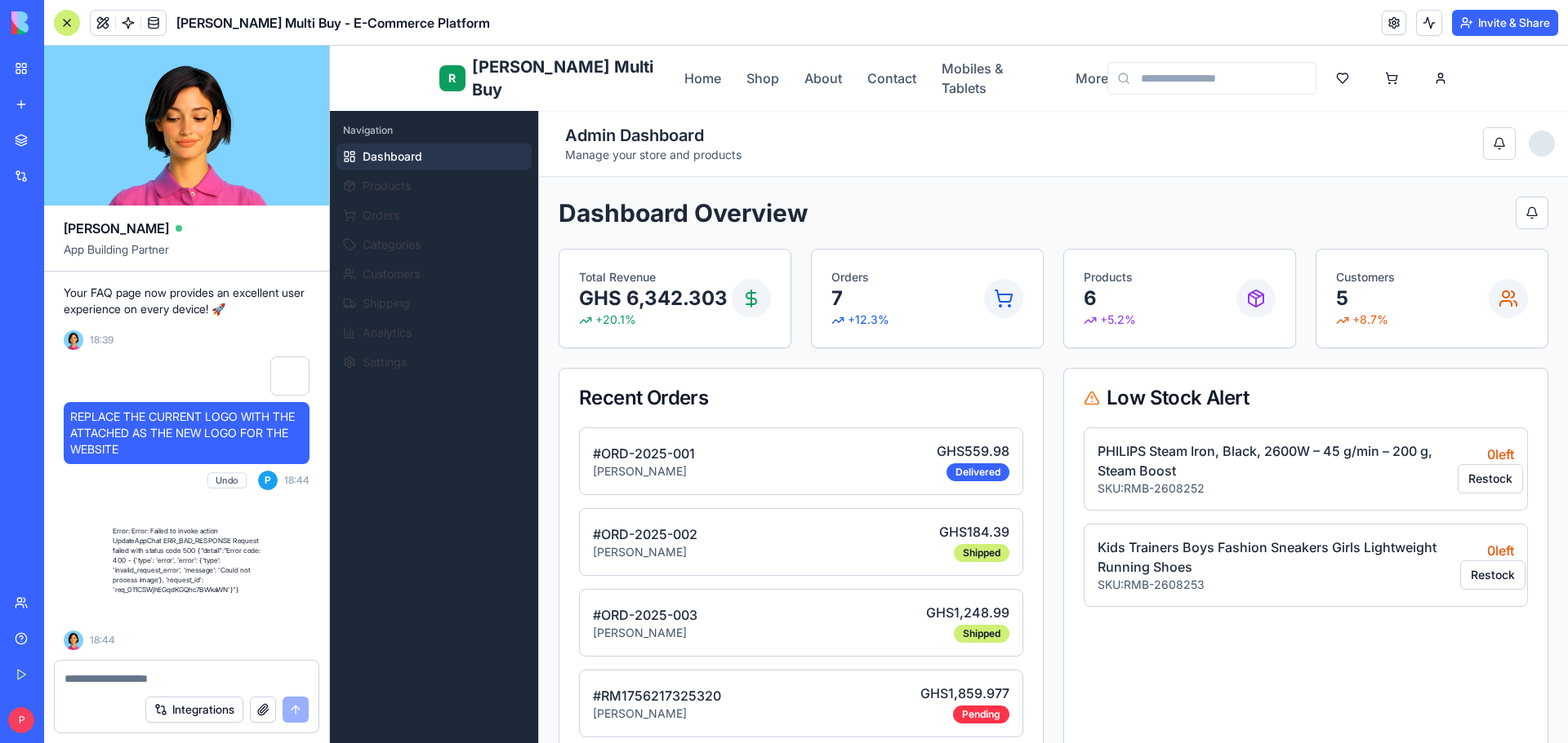
scroll to position [27039, 0]
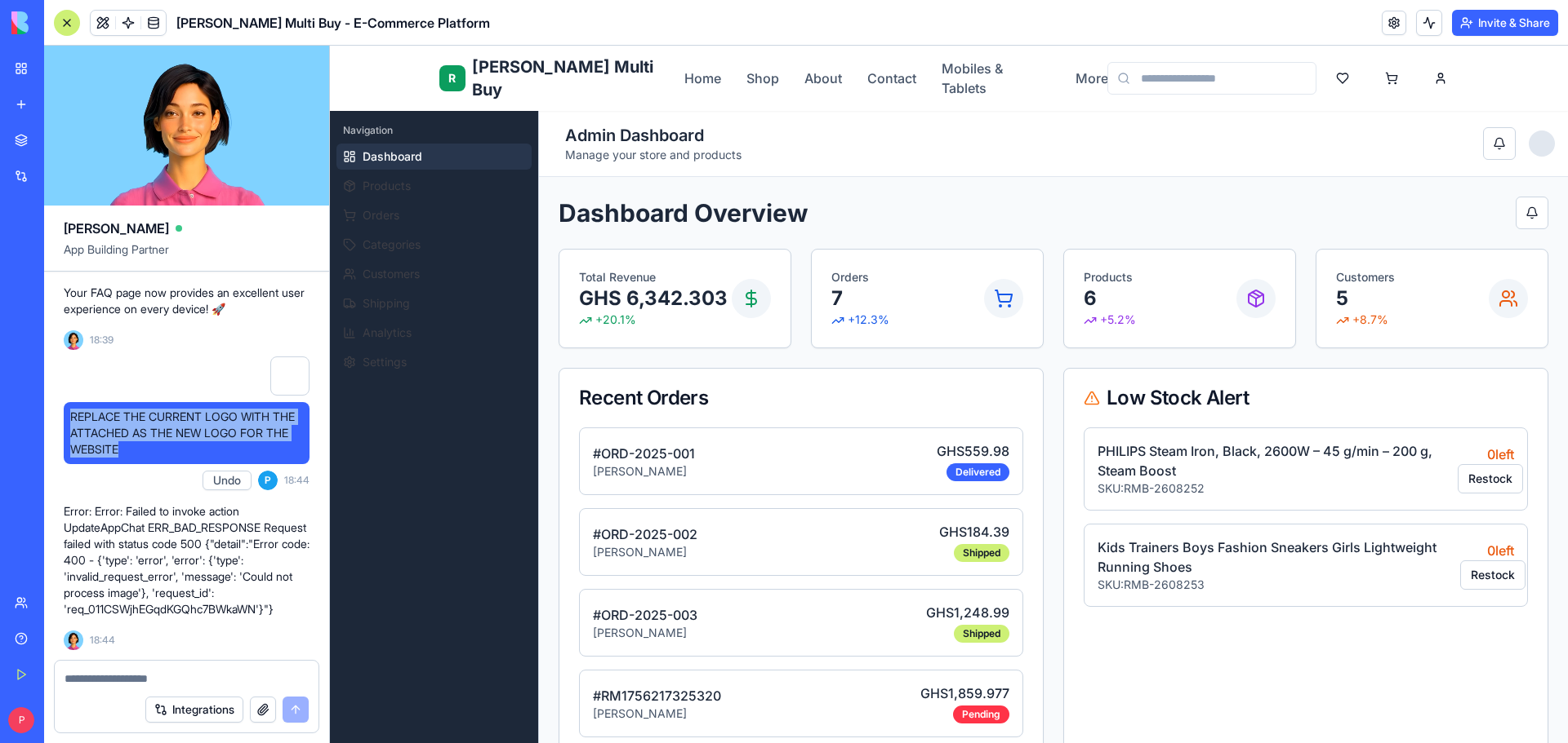
drag, startPoint x: 128, startPoint y: 433, endPoint x: 58, endPoint y: 397, distance: 78.7
copy span "REPLACE THE CURRENT LOGO WITH THE ATTACHED AS THE NEW LOGO FOR THE WEBSITE"
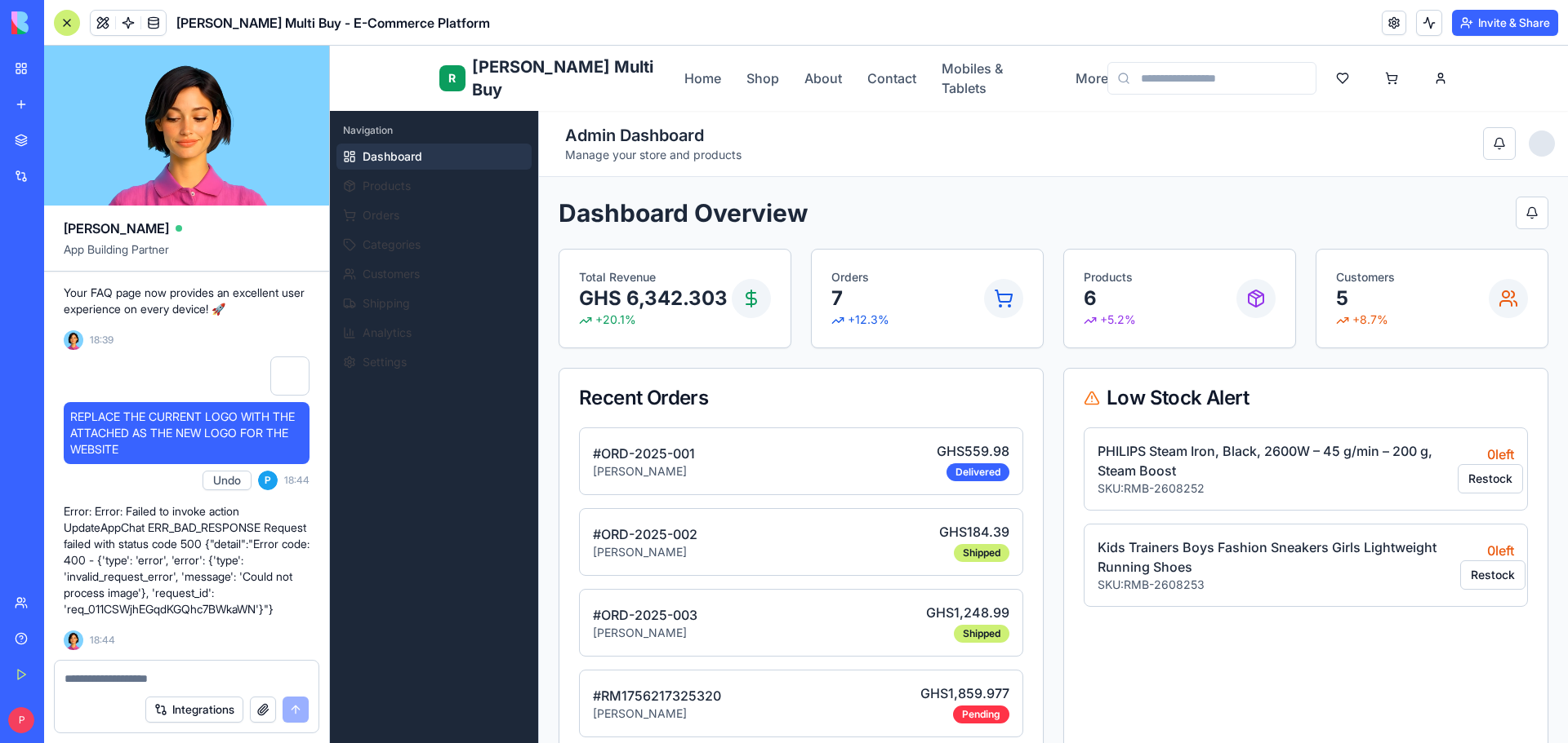
click at [86, 676] on textarea at bounding box center [186, 679] width 244 height 17
paste textarea "**********"
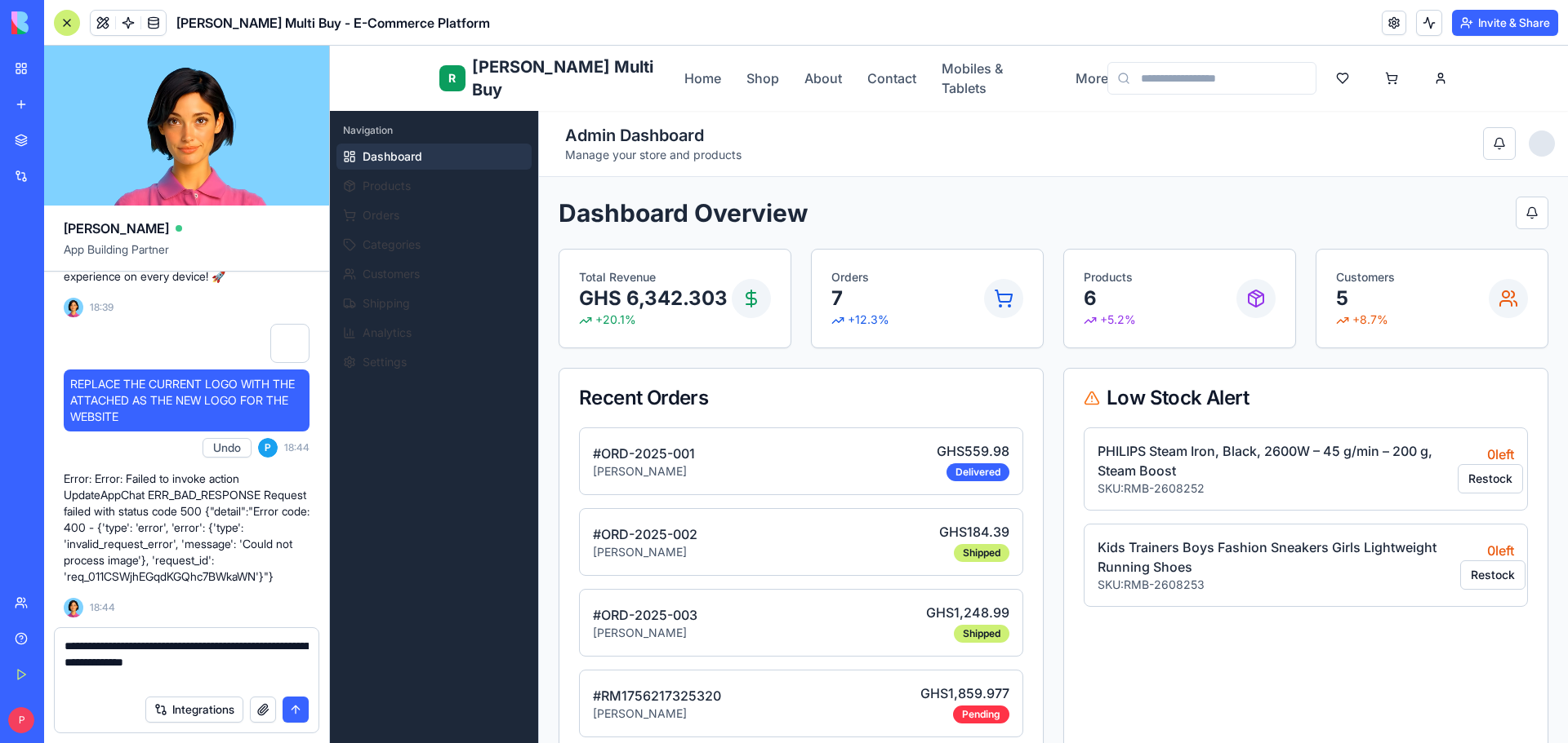
type textarea "**********"
click at [258, 706] on button "button" at bounding box center [262, 710] width 26 height 26
click at [302, 709] on button "submit" at bounding box center [295, 710] width 26 height 26
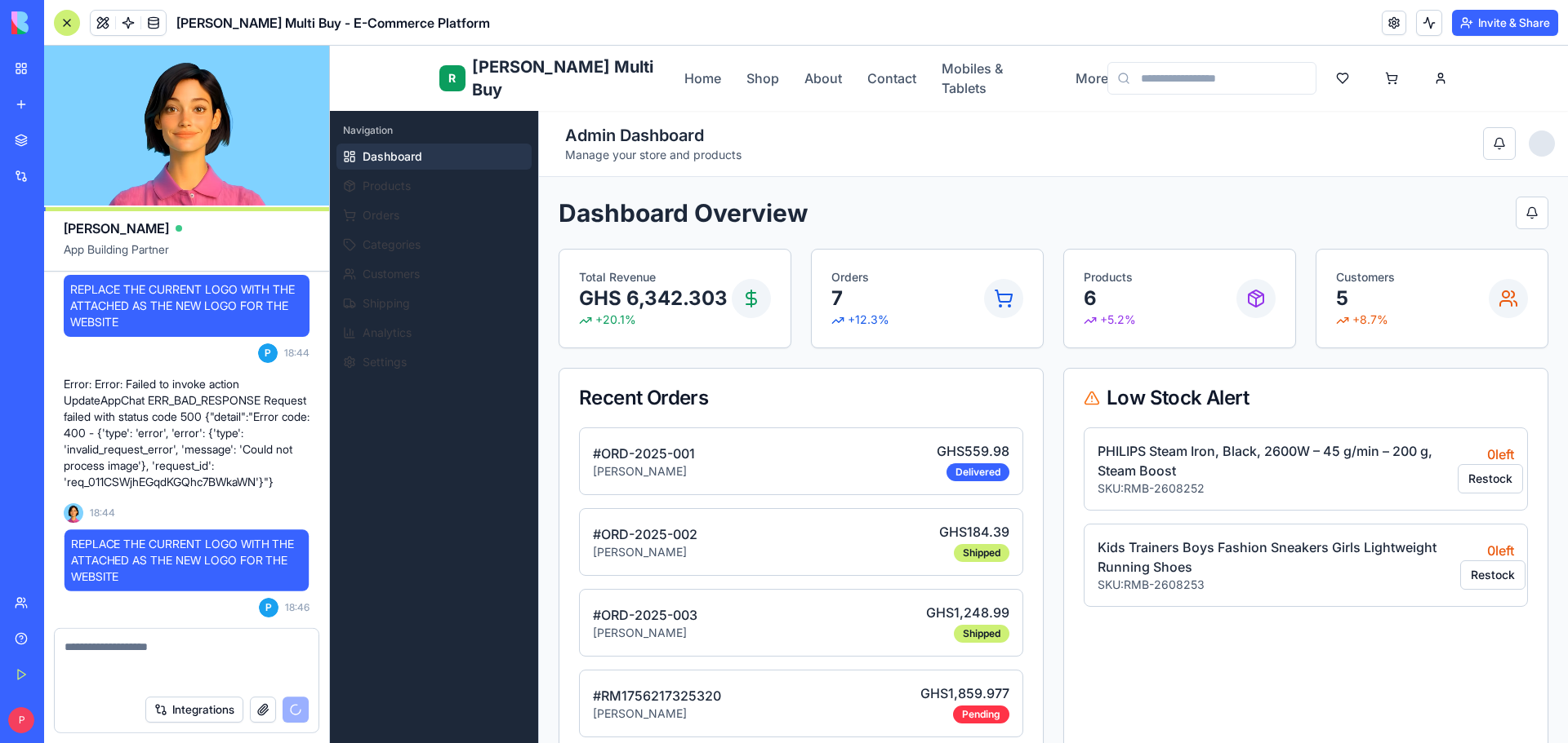
scroll to position [27134, 0]
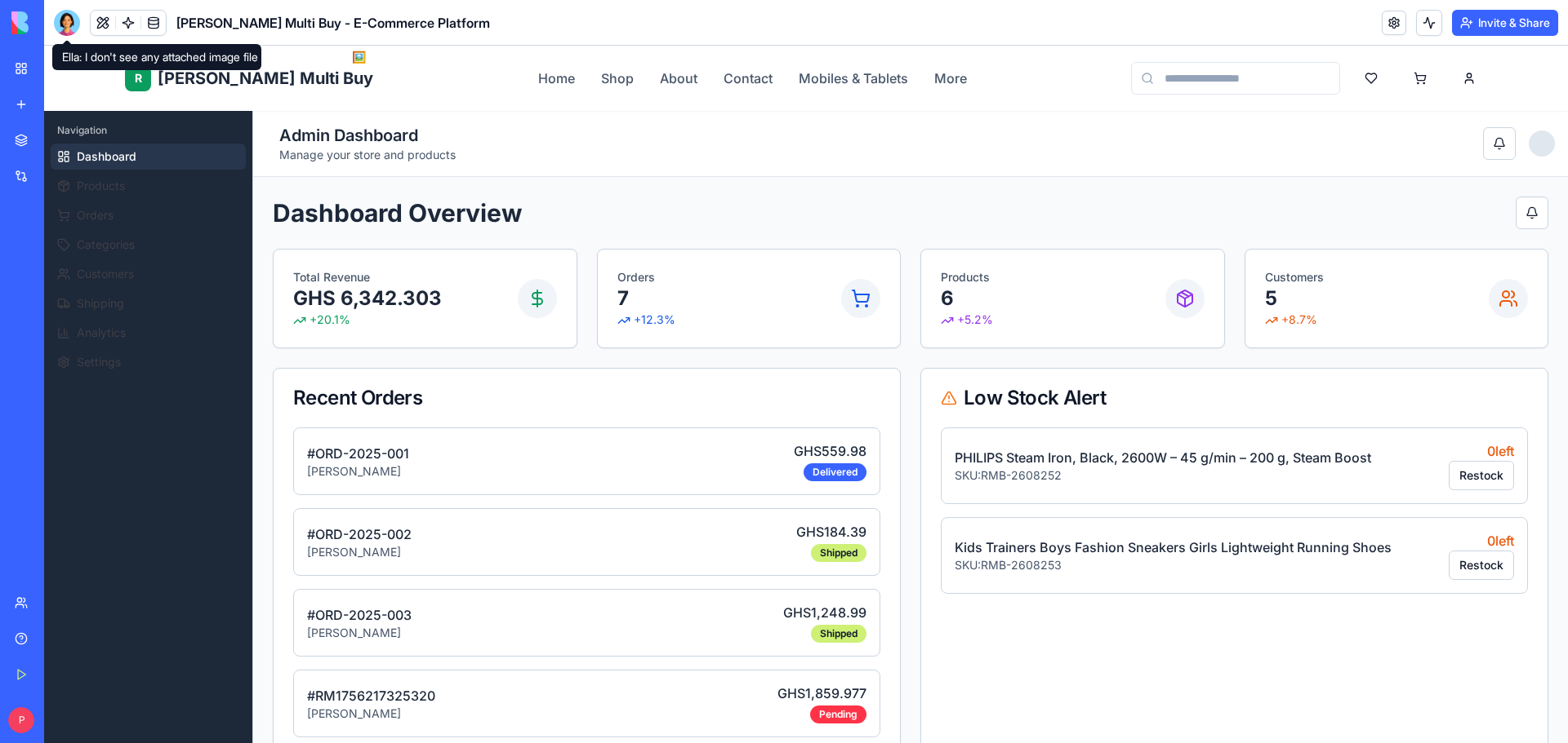
click at [67, 18] on div at bounding box center [67, 23] width 26 height 26
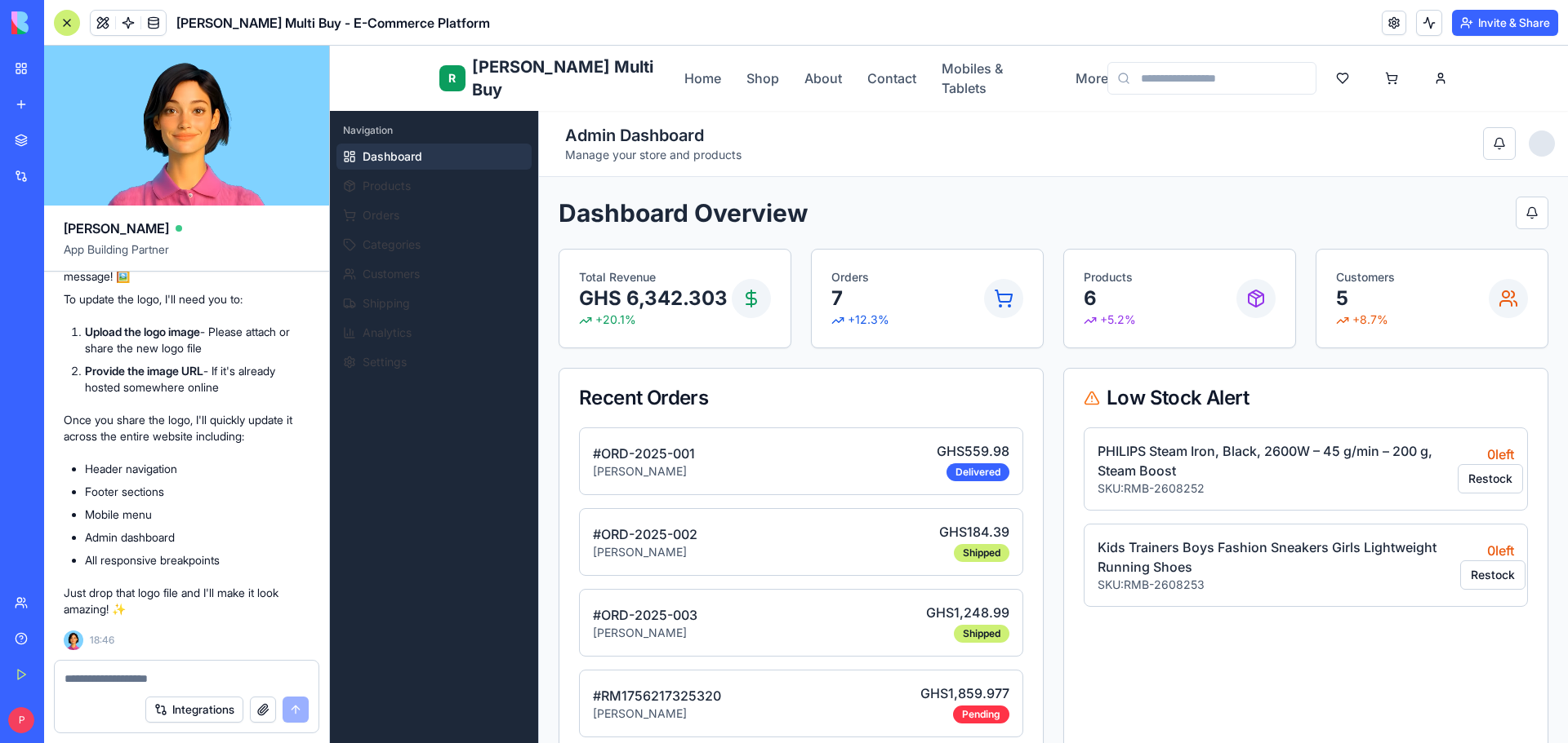
scroll to position [27254, 0]
click at [261, 710] on button "button" at bounding box center [262, 710] width 26 height 26
click at [262, 707] on button "button" at bounding box center [262, 710] width 26 height 26
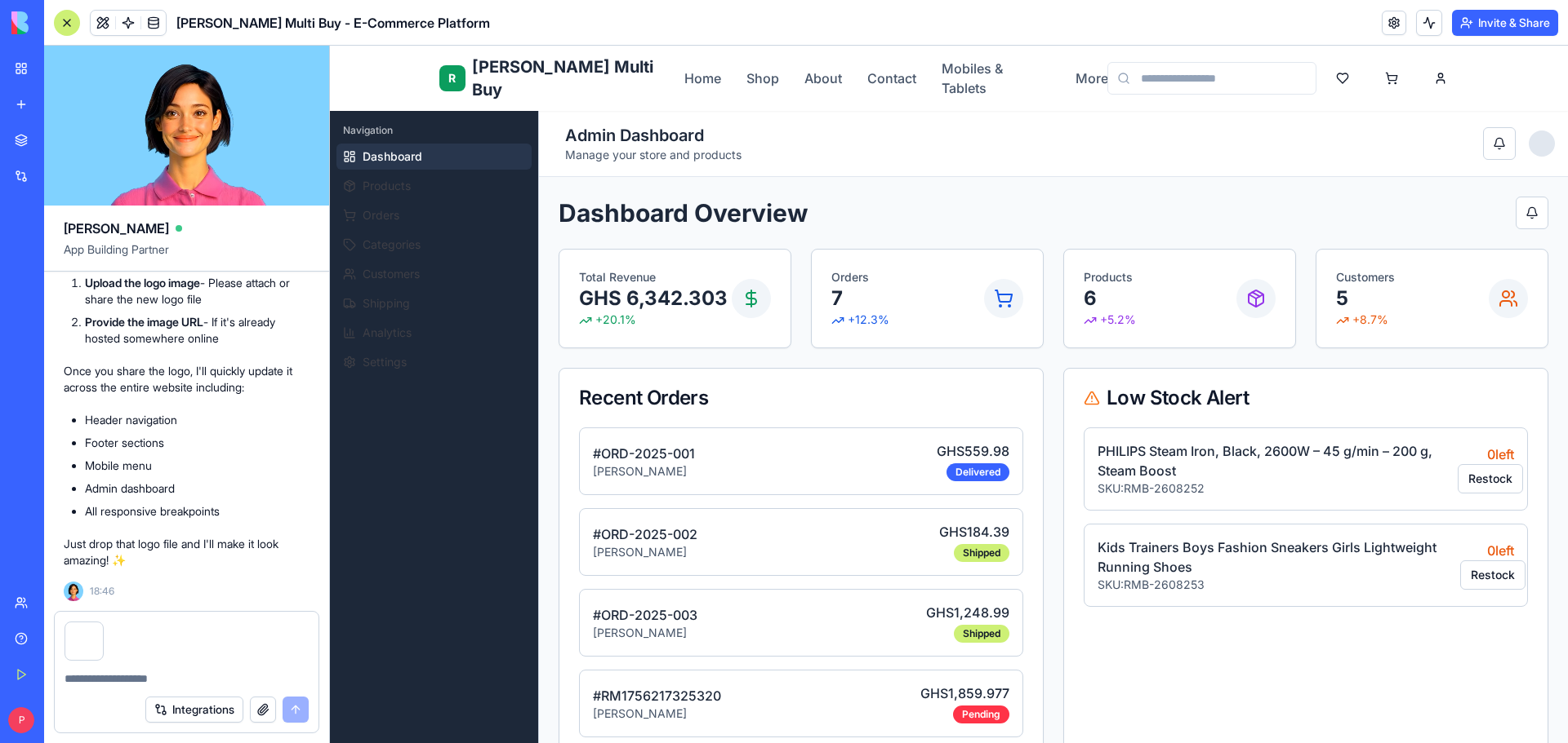
click at [225, 674] on textarea at bounding box center [186, 679] width 244 height 17
drag, startPoint x: 116, startPoint y: 523, endPoint x: 69, endPoint y: 493, distance: 55.8
click at [69, 164] on div "REPLACE THE CURRENT LOGO WITH THE ATTACHED AS THE NEW LOGO FOR THE WEBSITE" at bounding box center [186, 133] width 246 height 62
copy span "REPLACE THE CURRENT LOGO WITH THE ATTACHED AS THE NEW LOGO FOR THE WEBSITE"
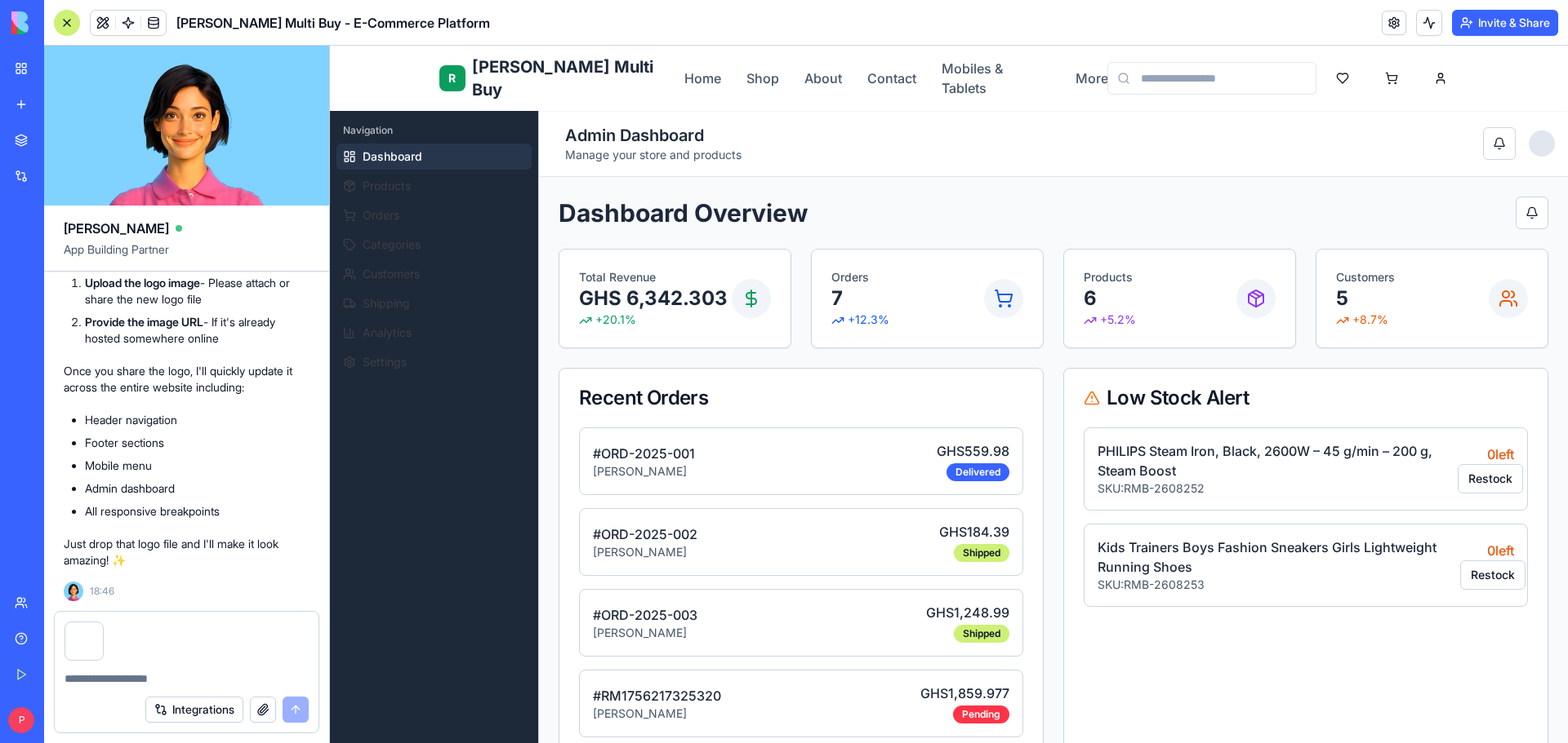
scroll to position [27336, 0]
click at [136, 677] on textarea at bounding box center [186, 679] width 244 height 17
paste textarea "**********"
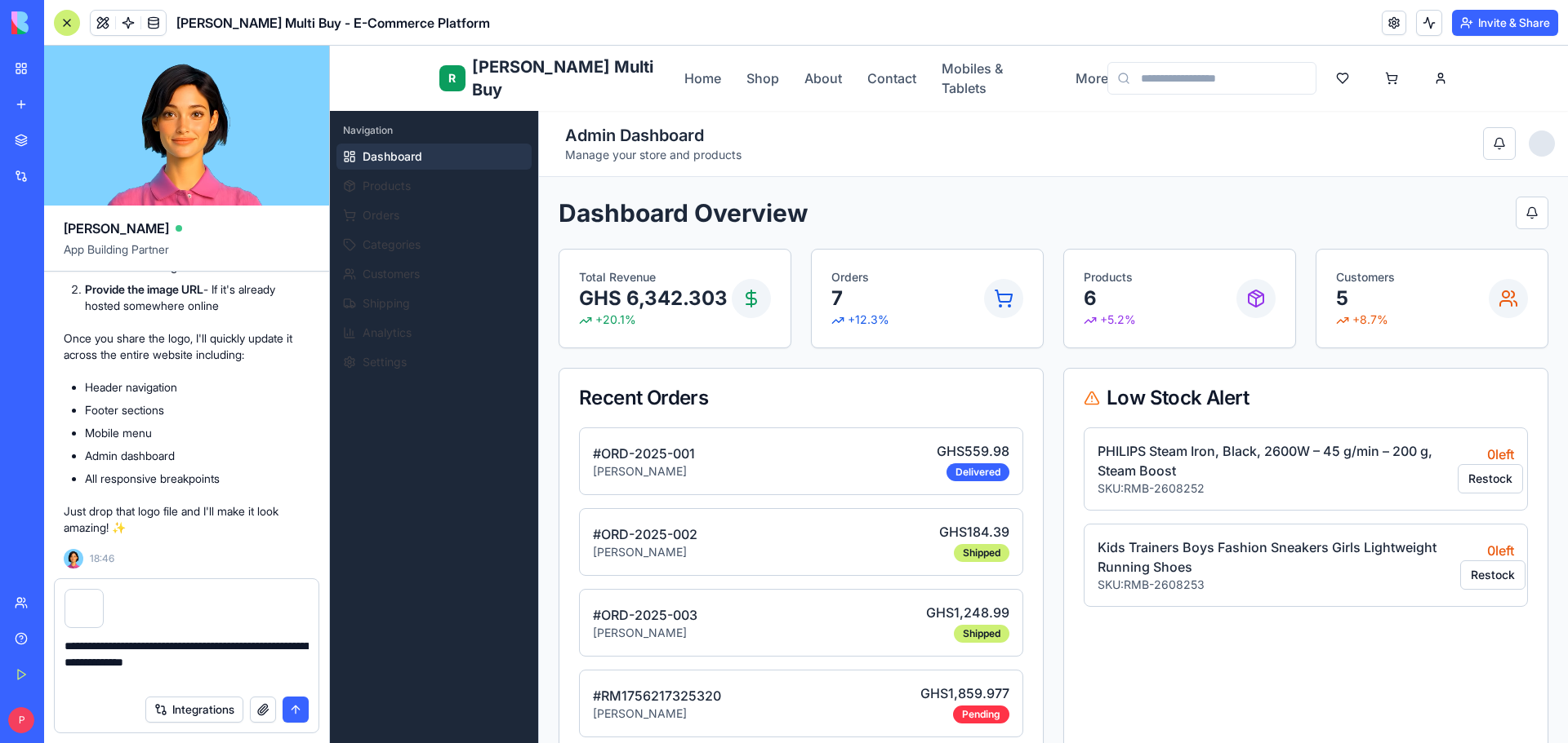
type textarea "**********"
click at [292, 709] on button "submit" at bounding box center [295, 710] width 26 height 26
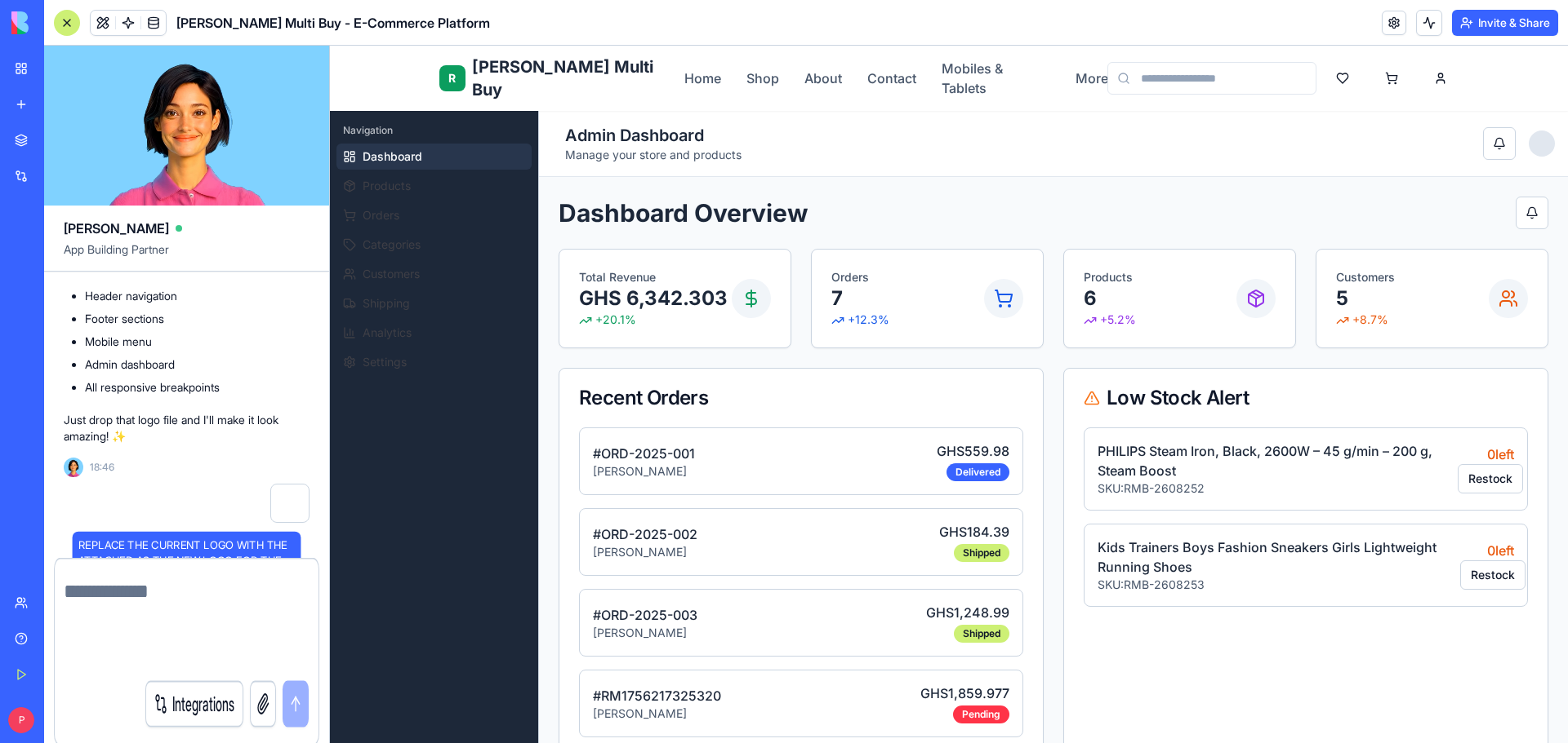
scroll to position [27476, 0]
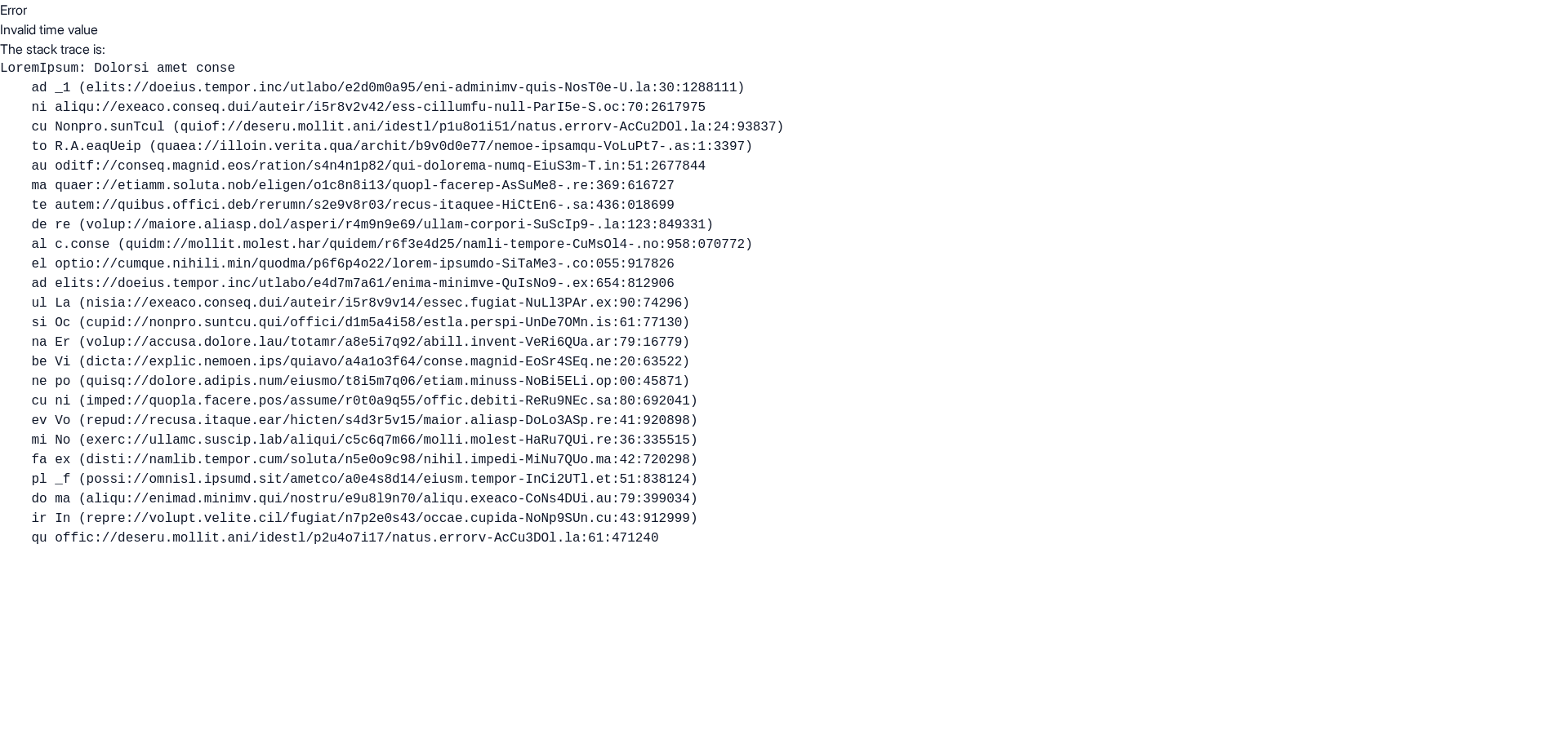
click at [292, 709] on body "Error Invalid time value The stack trace is: Command Palette Search for a comma…" at bounding box center [784, 372] width 1568 height 743
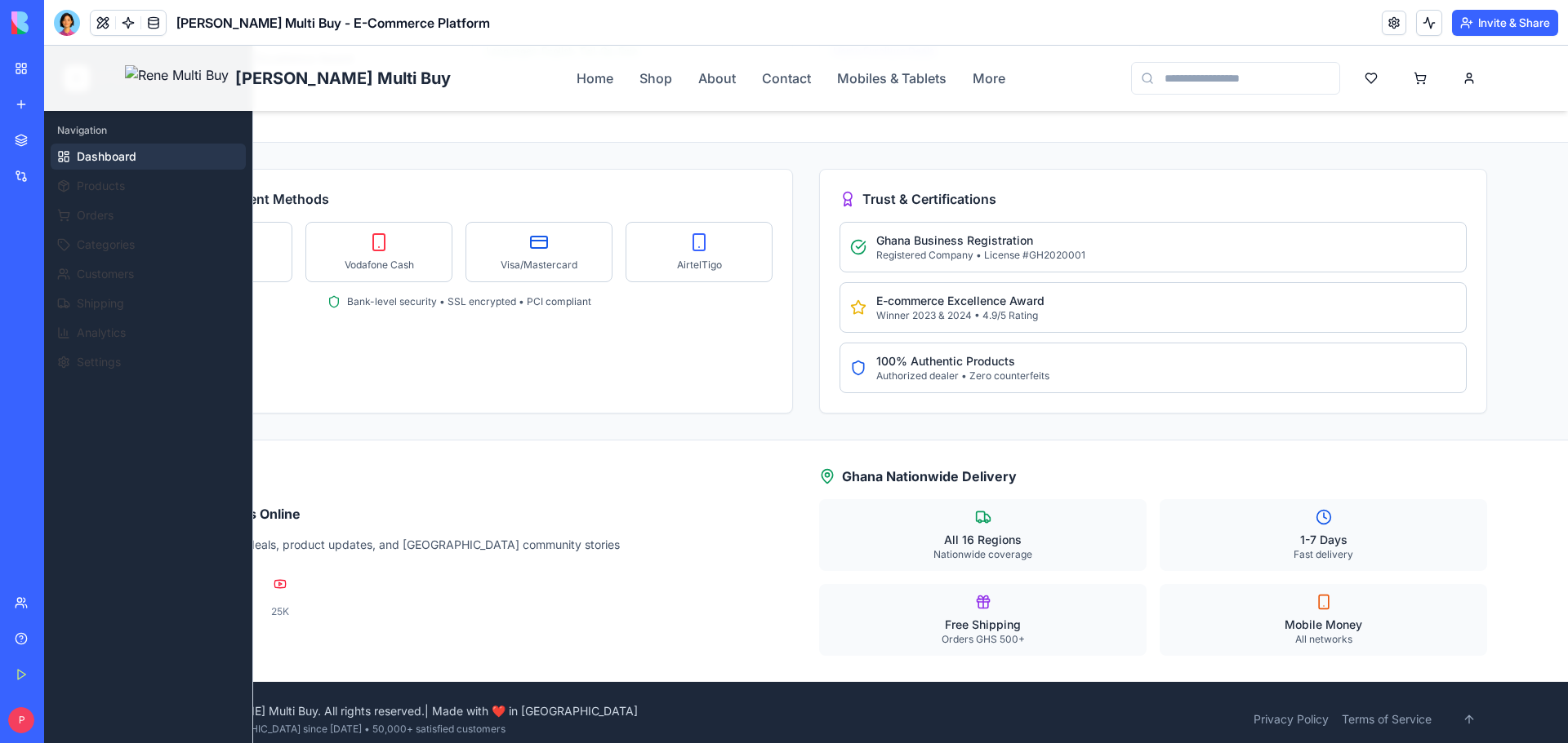
scroll to position [1415, 0]
click at [102, 25] on button at bounding box center [102, 23] width 24 height 24
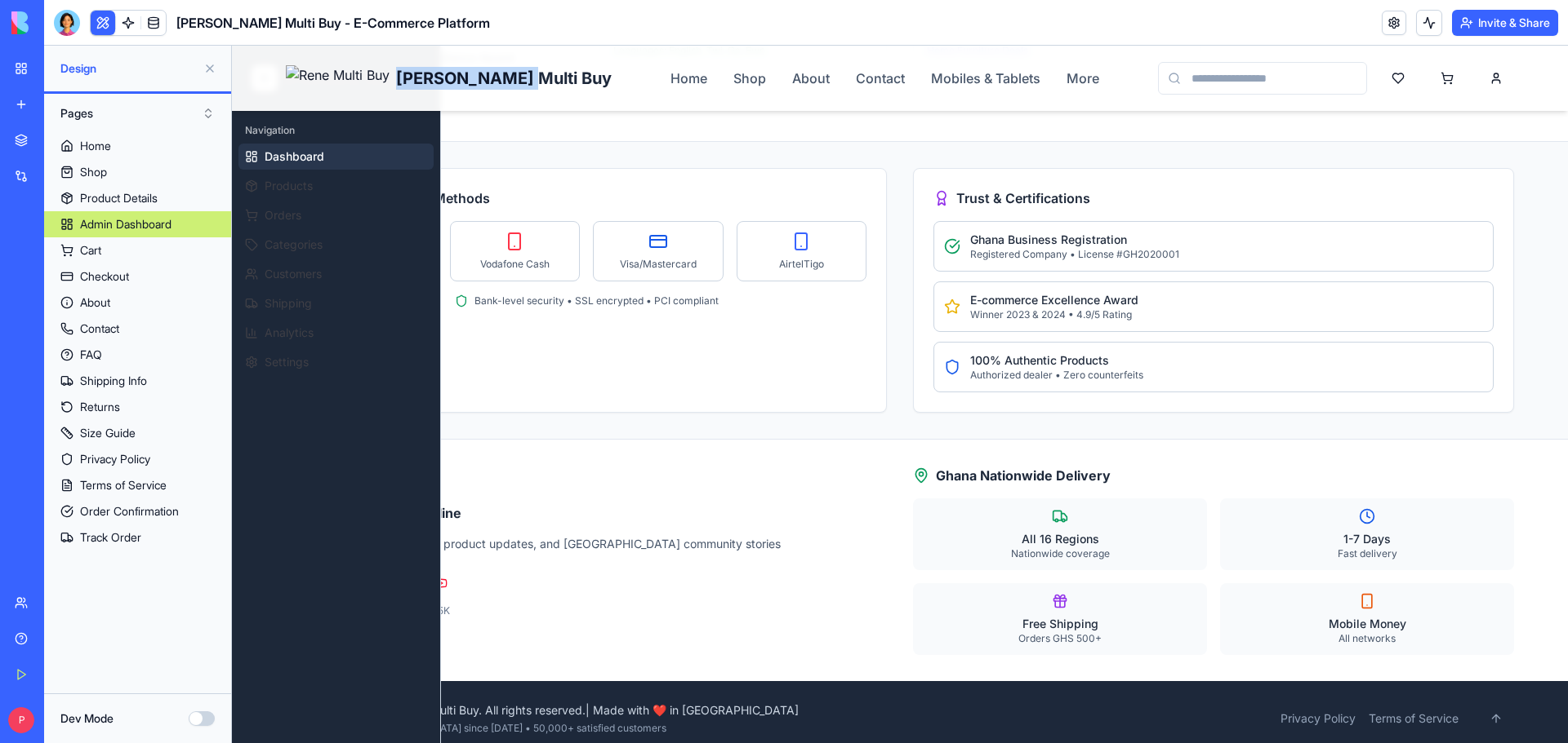
drag, startPoint x: 454, startPoint y: 83, endPoint x: 314, endPoint y: 84, distance: 140.0
click at [314, 84] on div "[PERSON_NAME] Multi Buy [PERSON_NAME] Home Shop About Contact Mobiles & Tablets…" at bounding box center [900, 78] width 1228 height 65
copy span "[PERSON_NAME] Multi Buy"
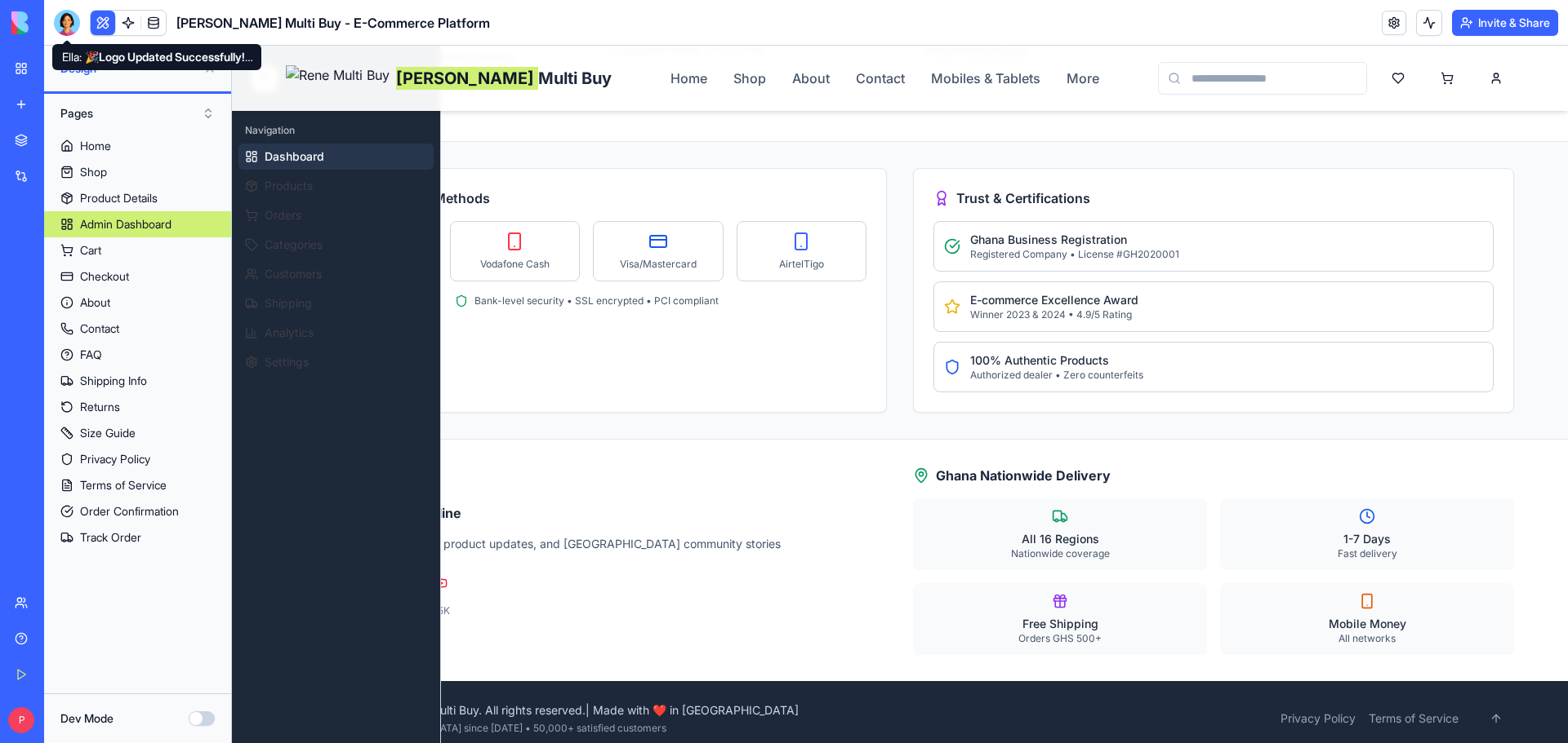
click at [61, 21] on div at bounding box center [67, 23] width 26 height 26
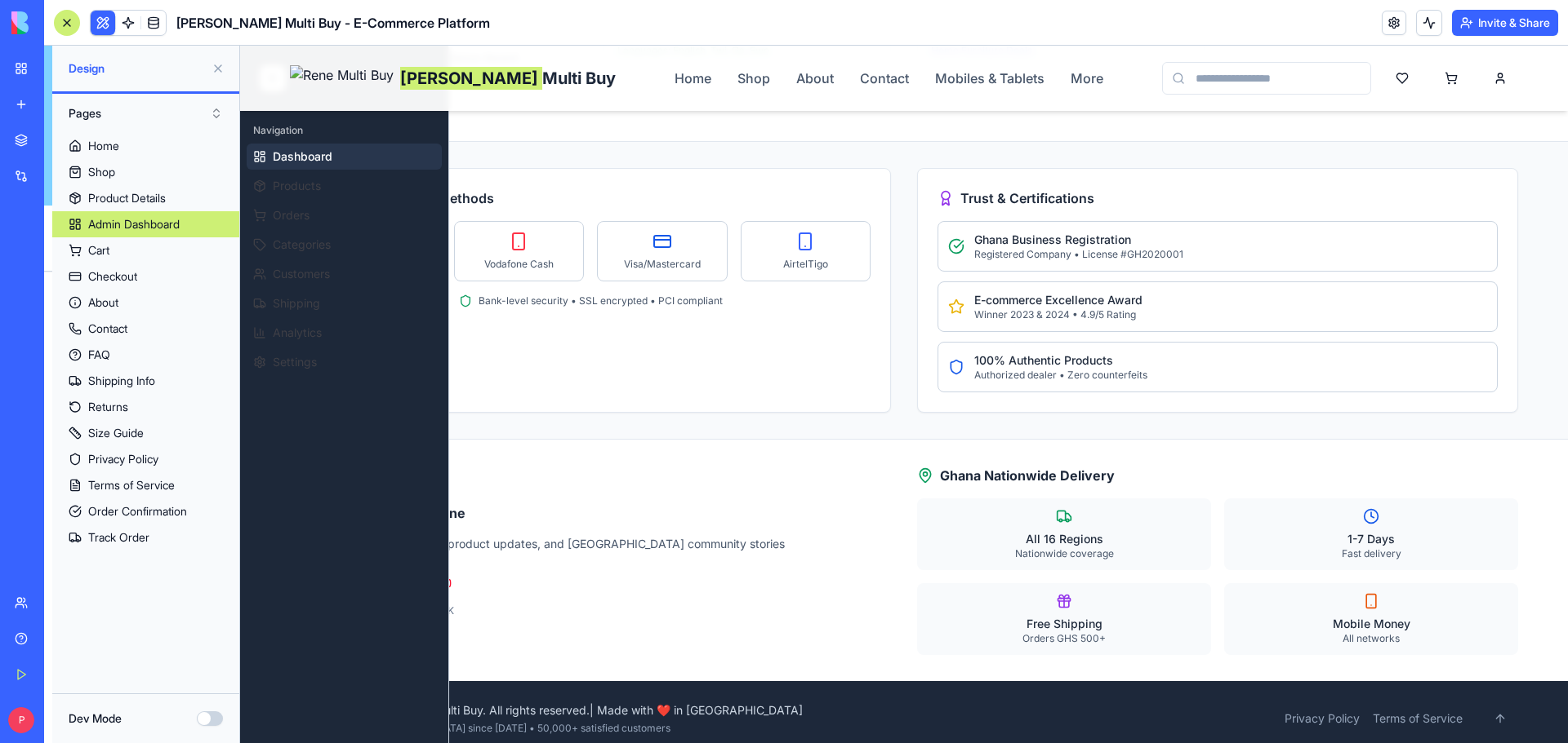
scroll to position [27848, 0]
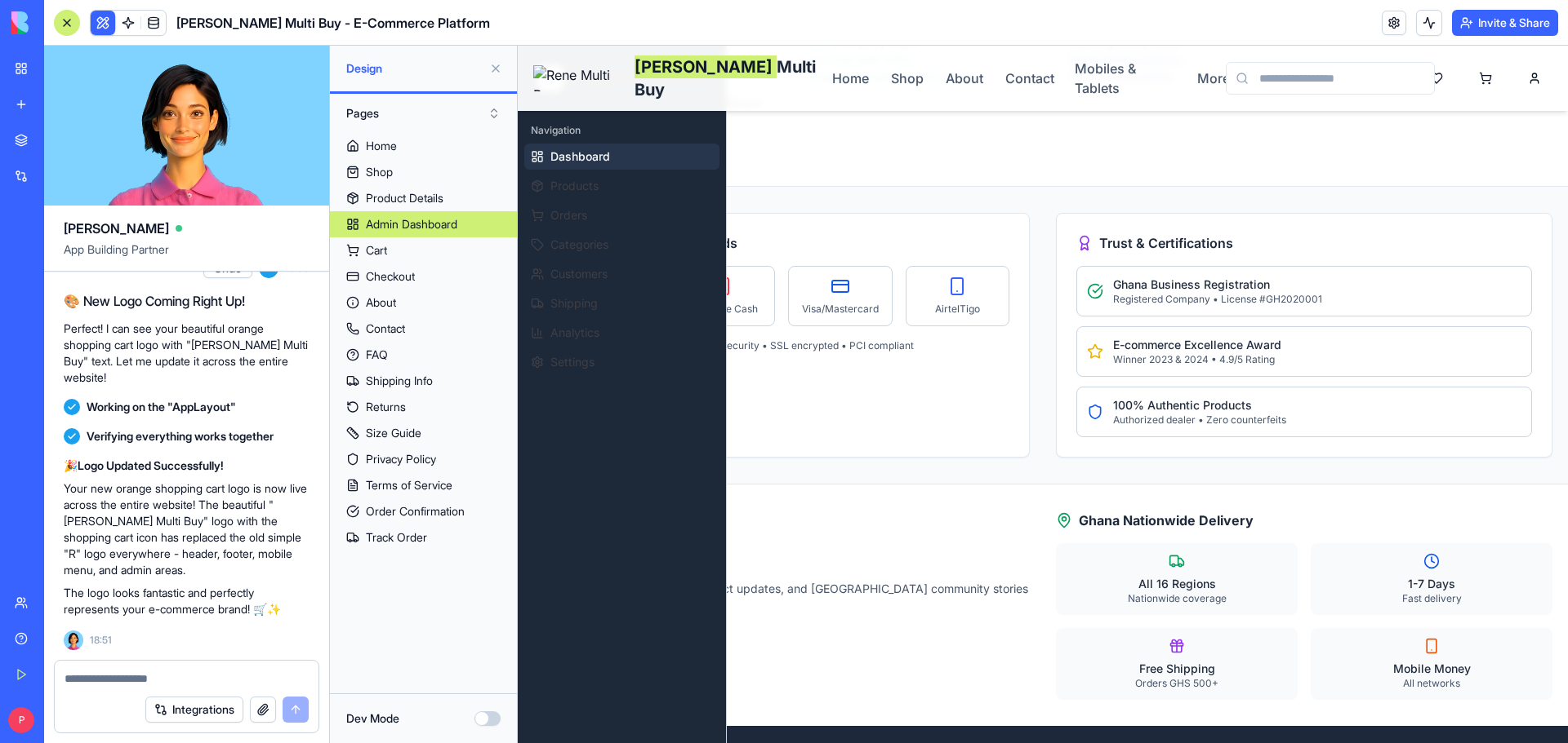
click at [146, 683] on textarea at bounding box center [186, 679] width 244 height 17
paste textarea "**********"
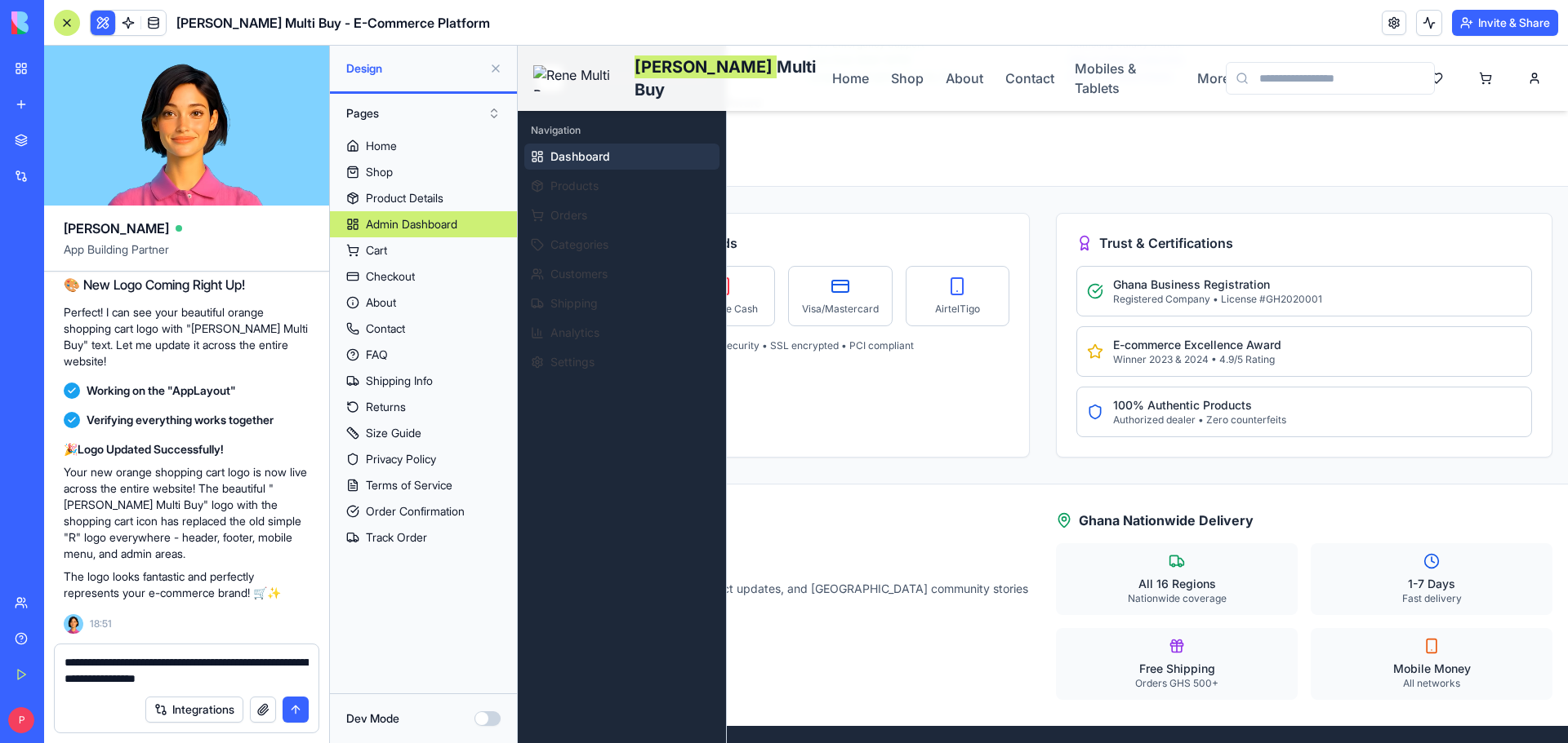
type textarea "**********"
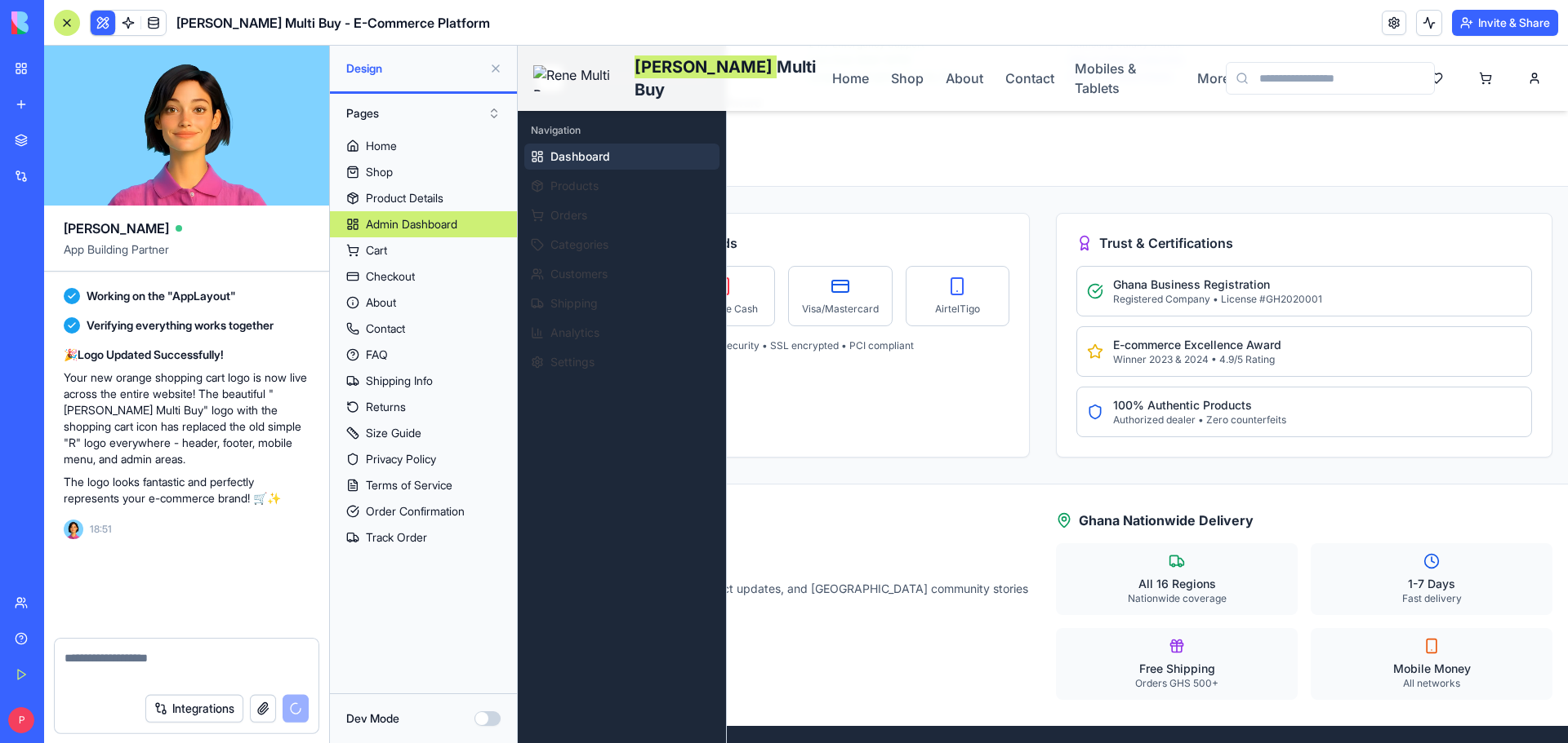
scroll to position [27927, 0]
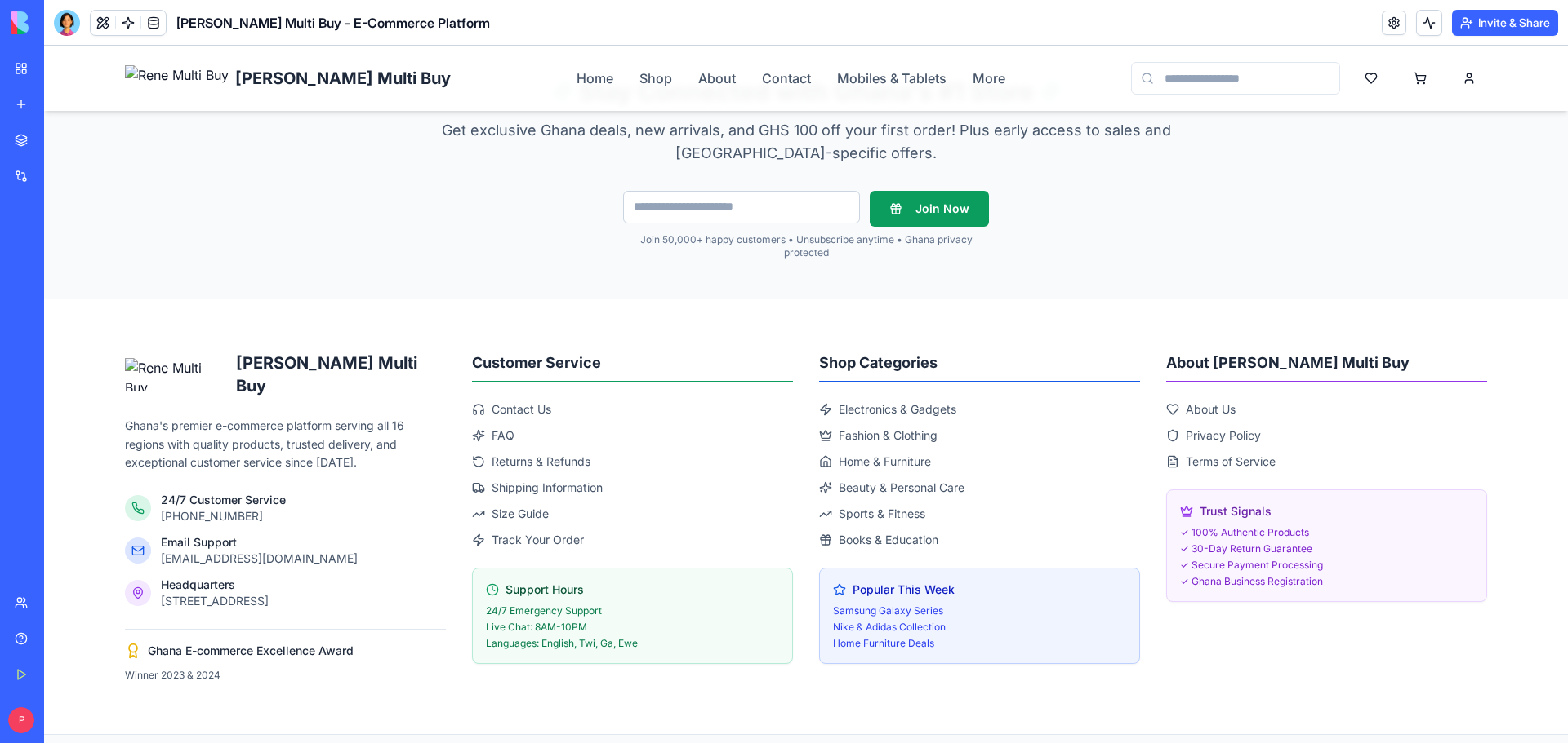
scroll to position [4733, 0]
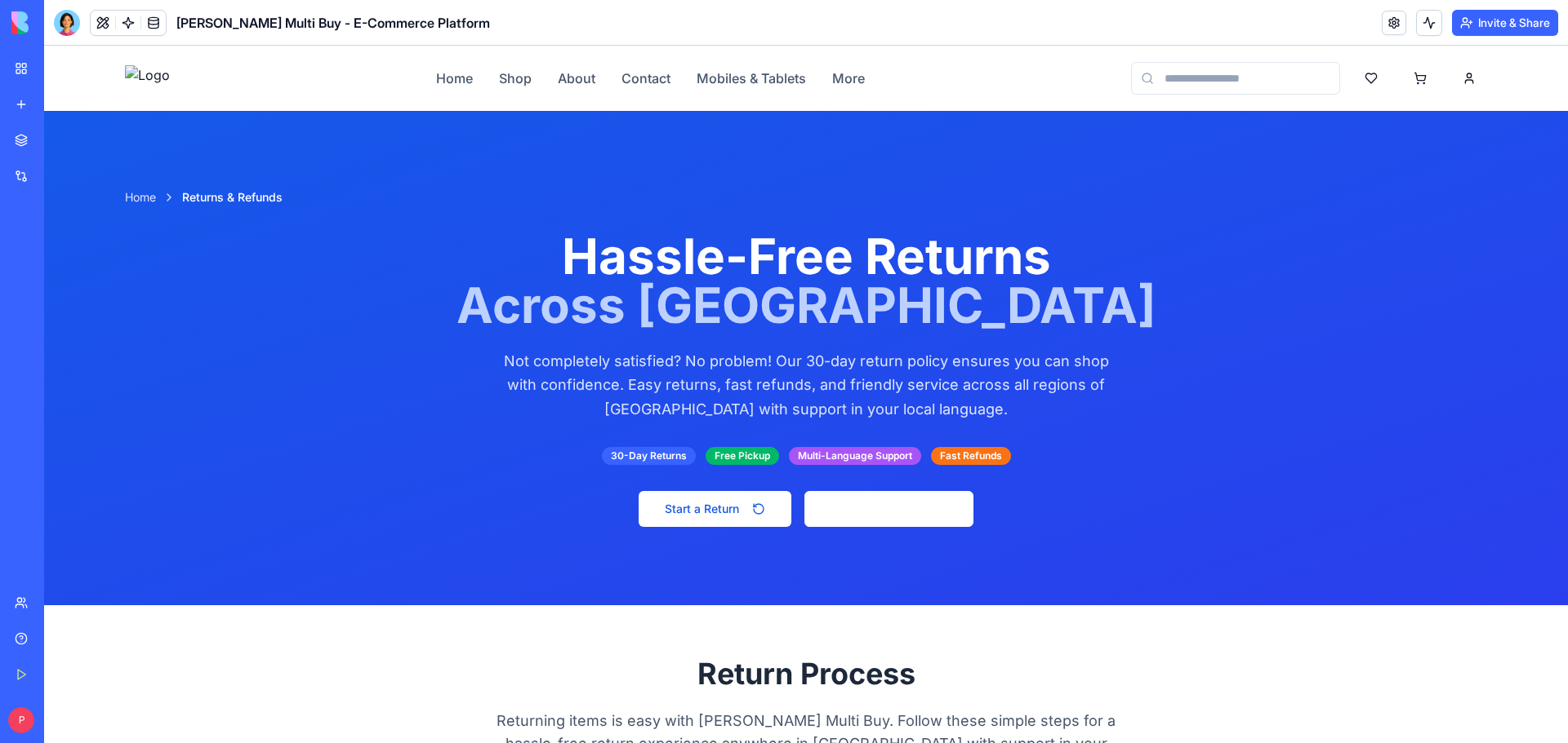
click at [131, 76] on img at bounding box center [148, 78] width 45 height 26
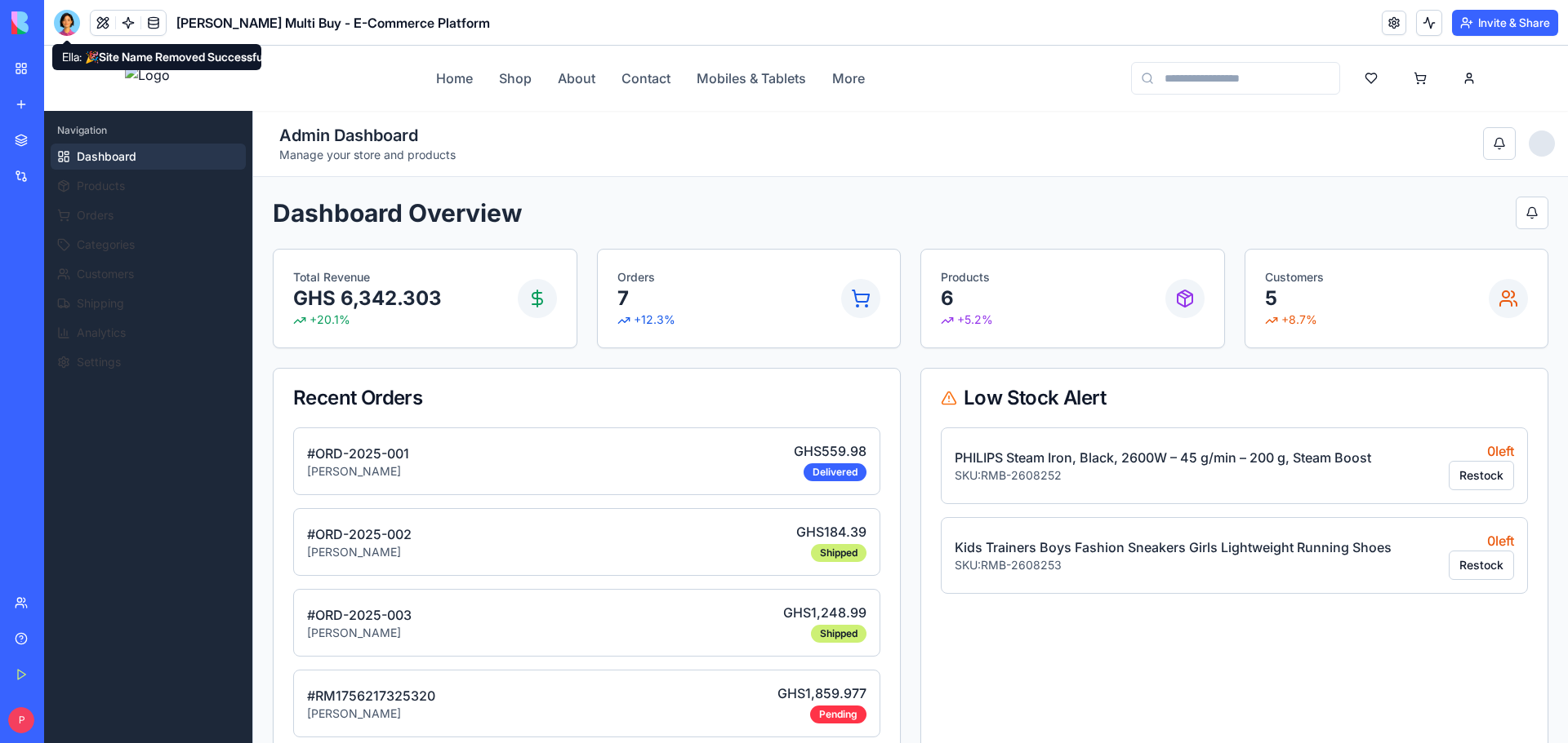
click at [72, 17] on div at bounding box center [67, 23] width 26 height 26
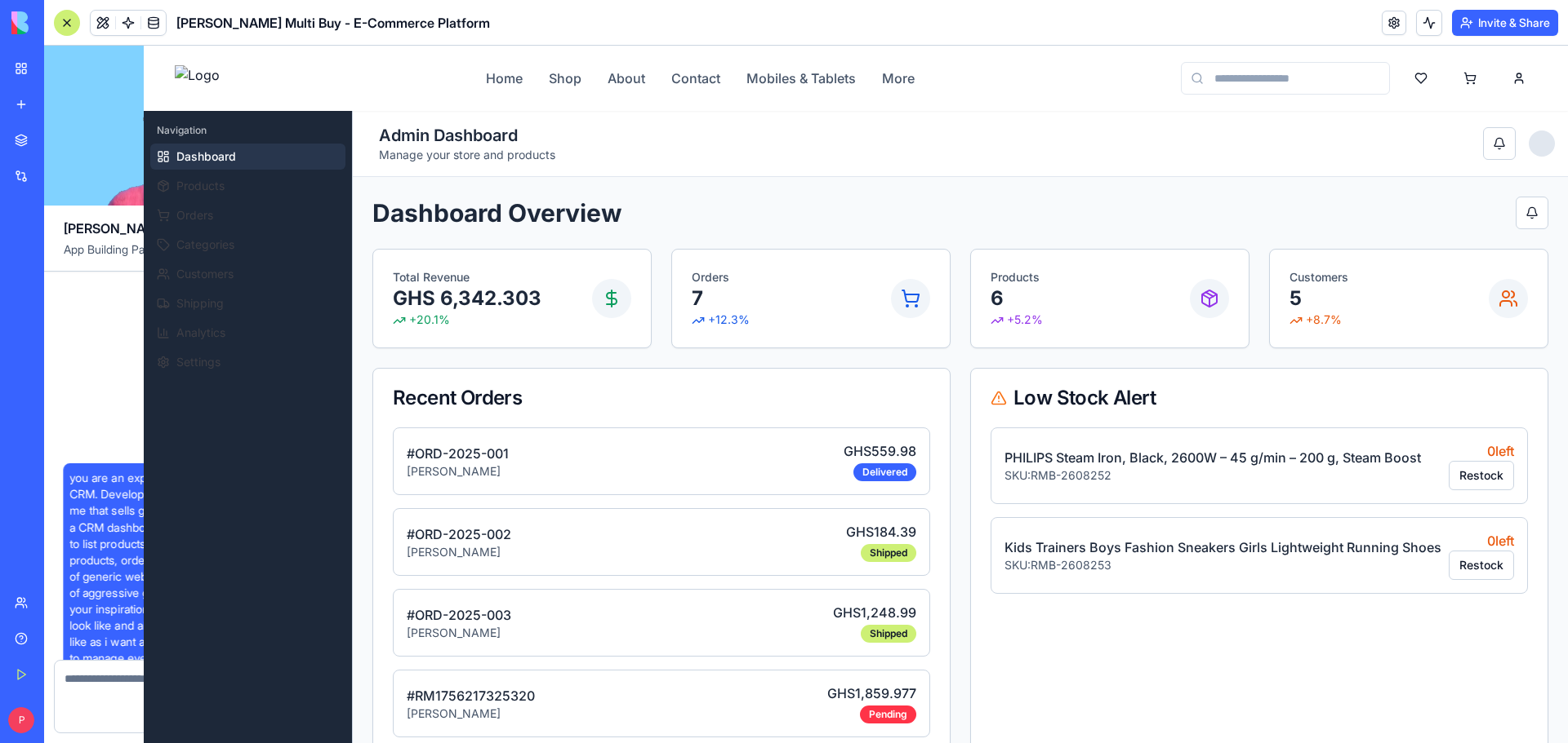
scroll to position [28266, 0]
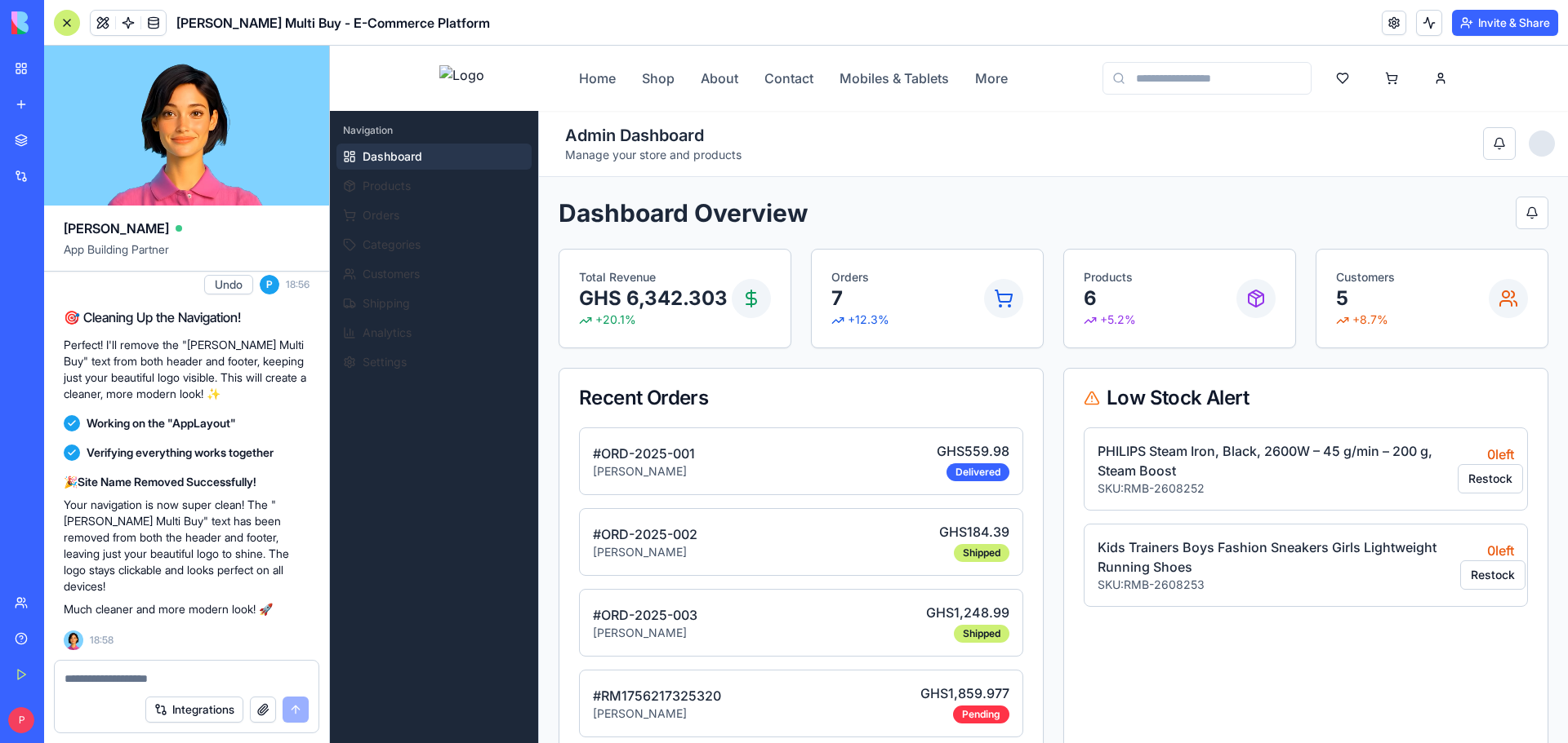
click at [157, 680] on textarea at bounding box center [186, 679] width 244 height 17
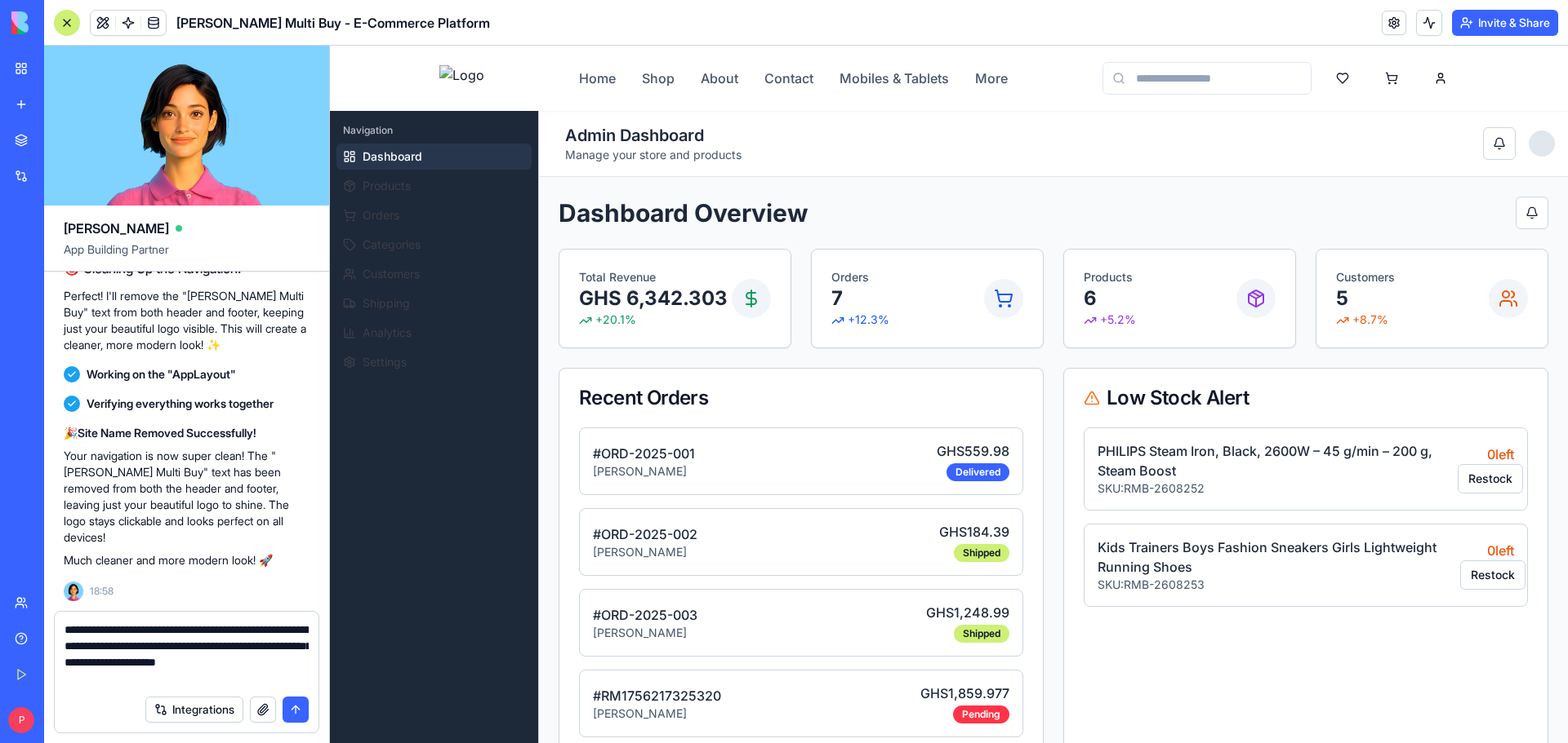
type textarea "**********"
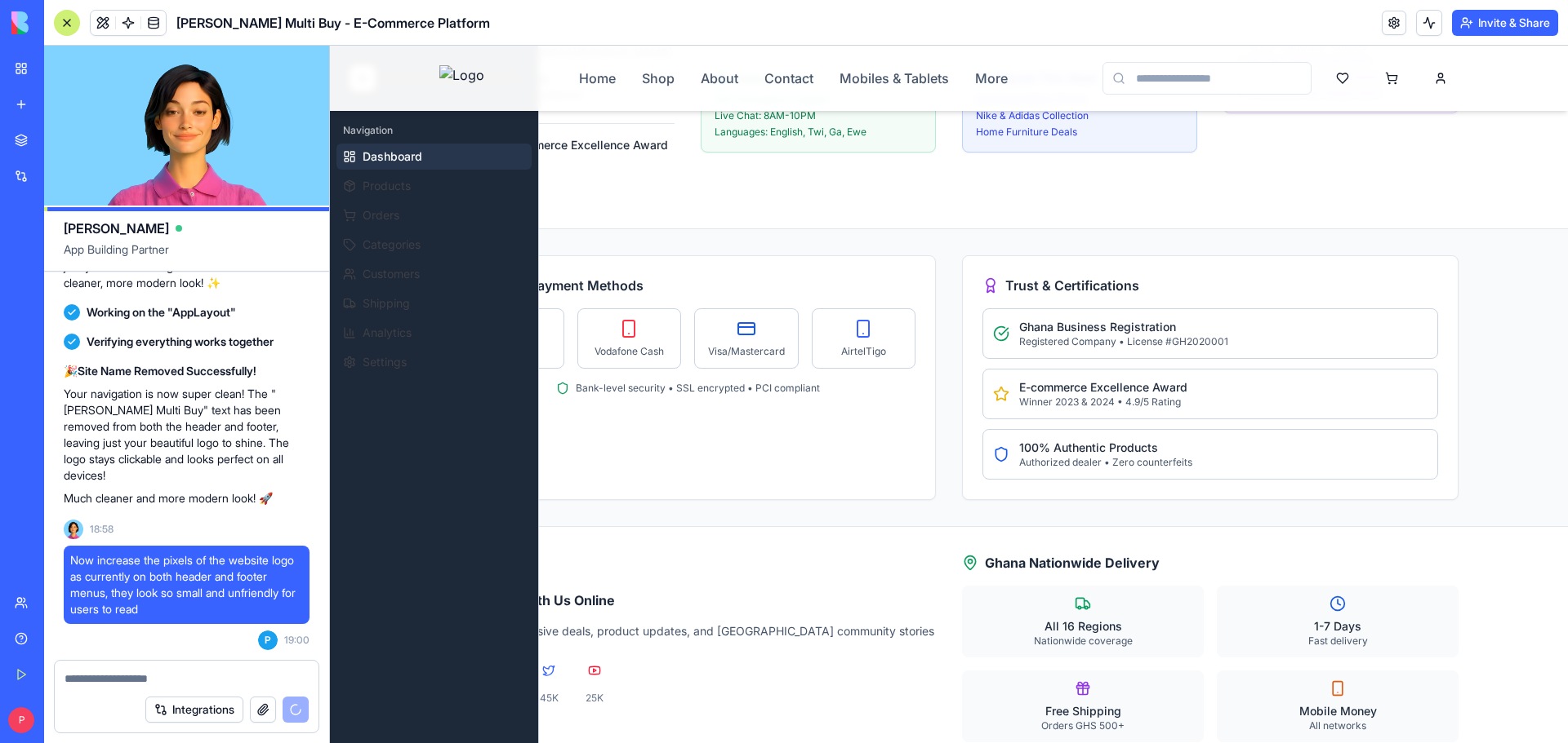
scroll to position [1433, 0]
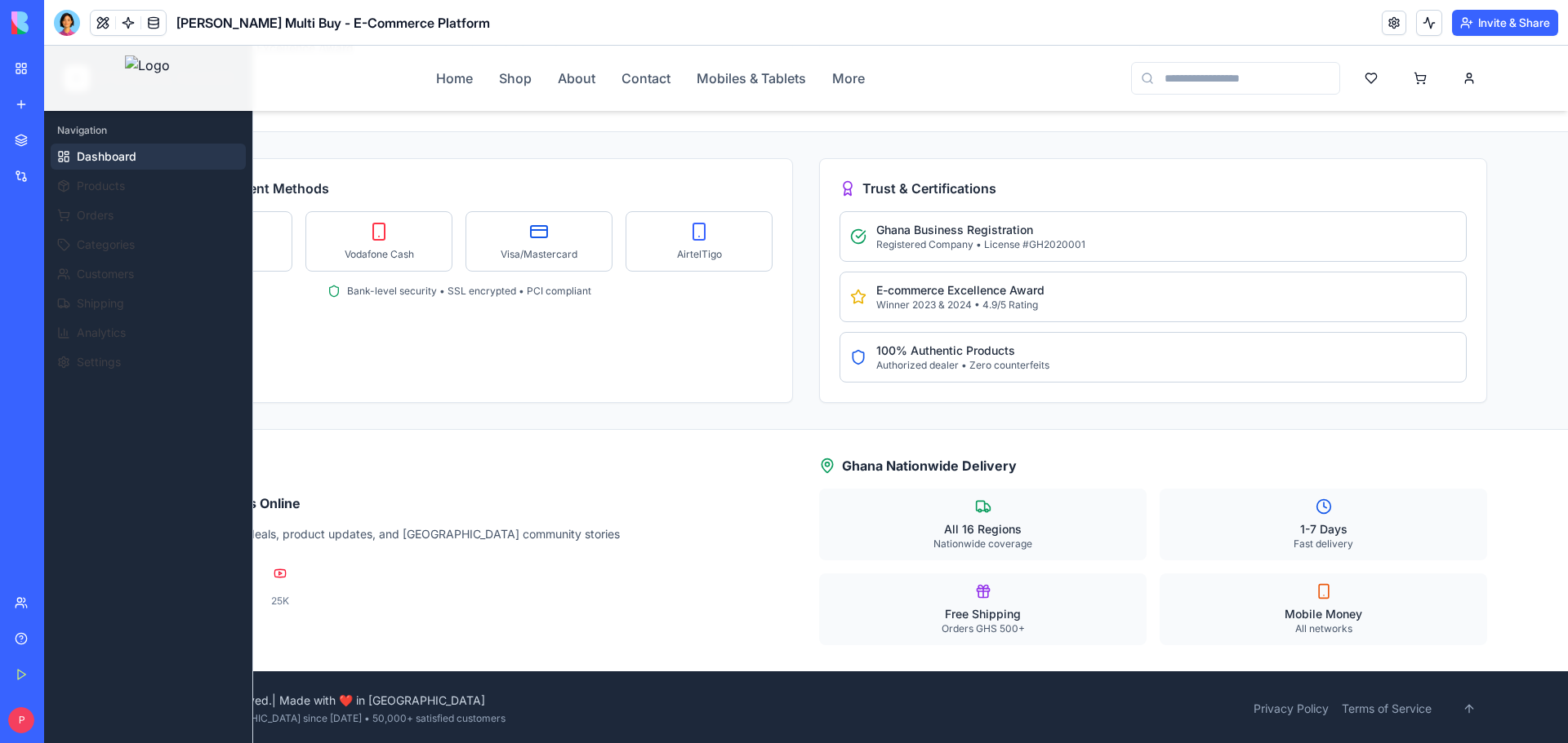
scroll to position [1428, 0]
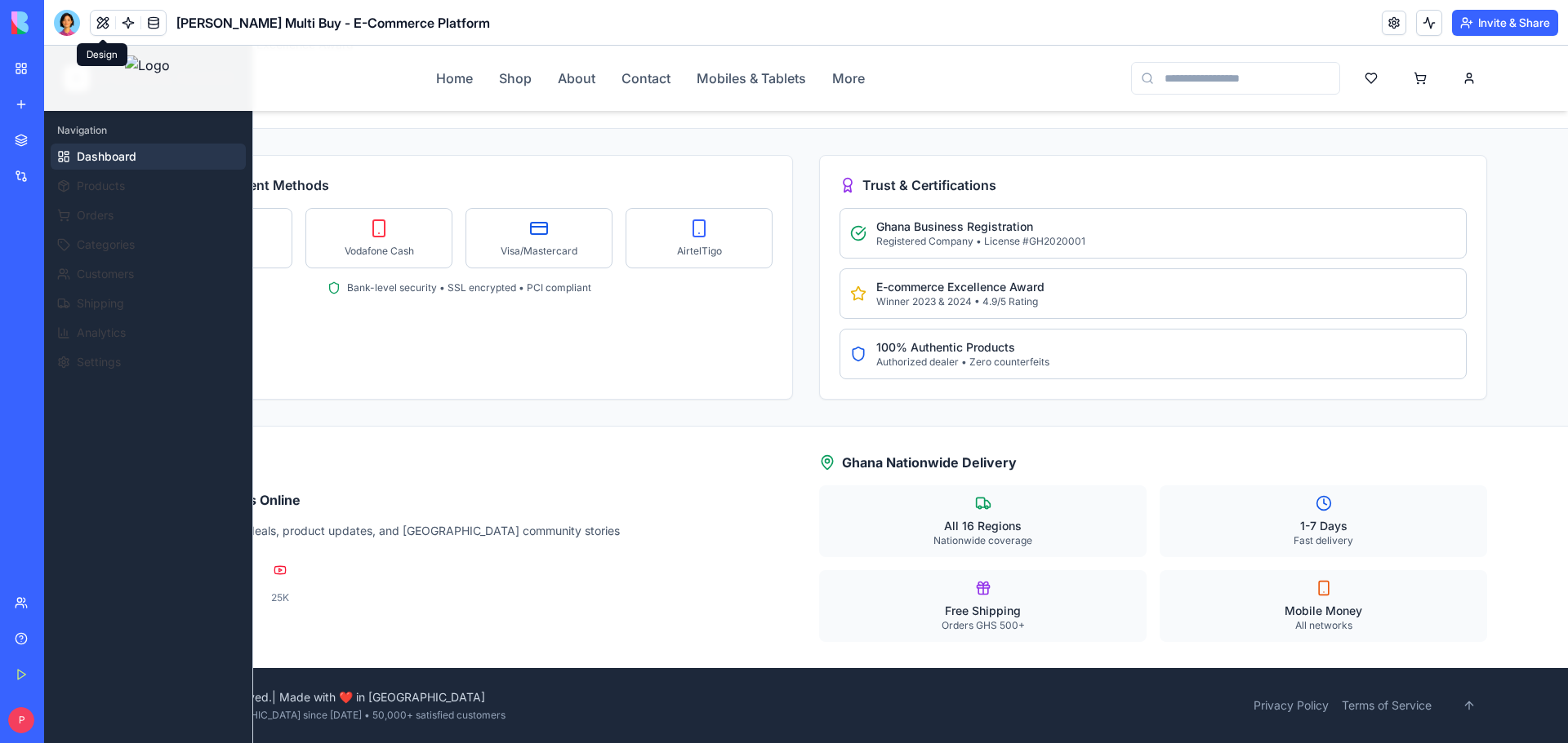
click at [102, 15] on button at bounding box center [102, 23] width 24 height 24
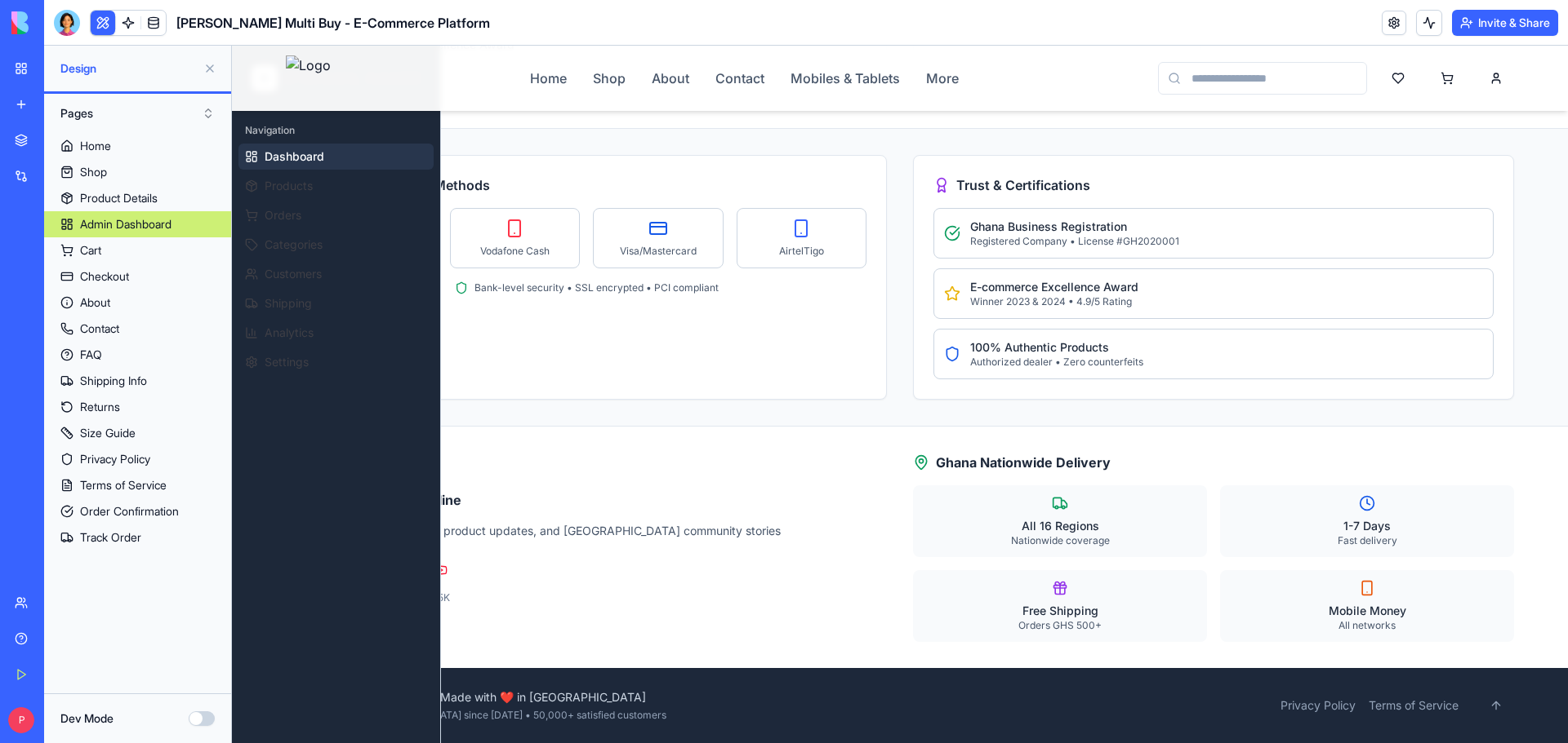
click at [679, 377] on div "Secure Payment Methods MTN MoMo Vodafone Cash Visa/Mastercard AirtelTigo Bank-l…" at bounding box center [586, 277] width 601 height 245
click at [312, 183] on span "Products" at bounding box center [289, 186] width 48 height 17
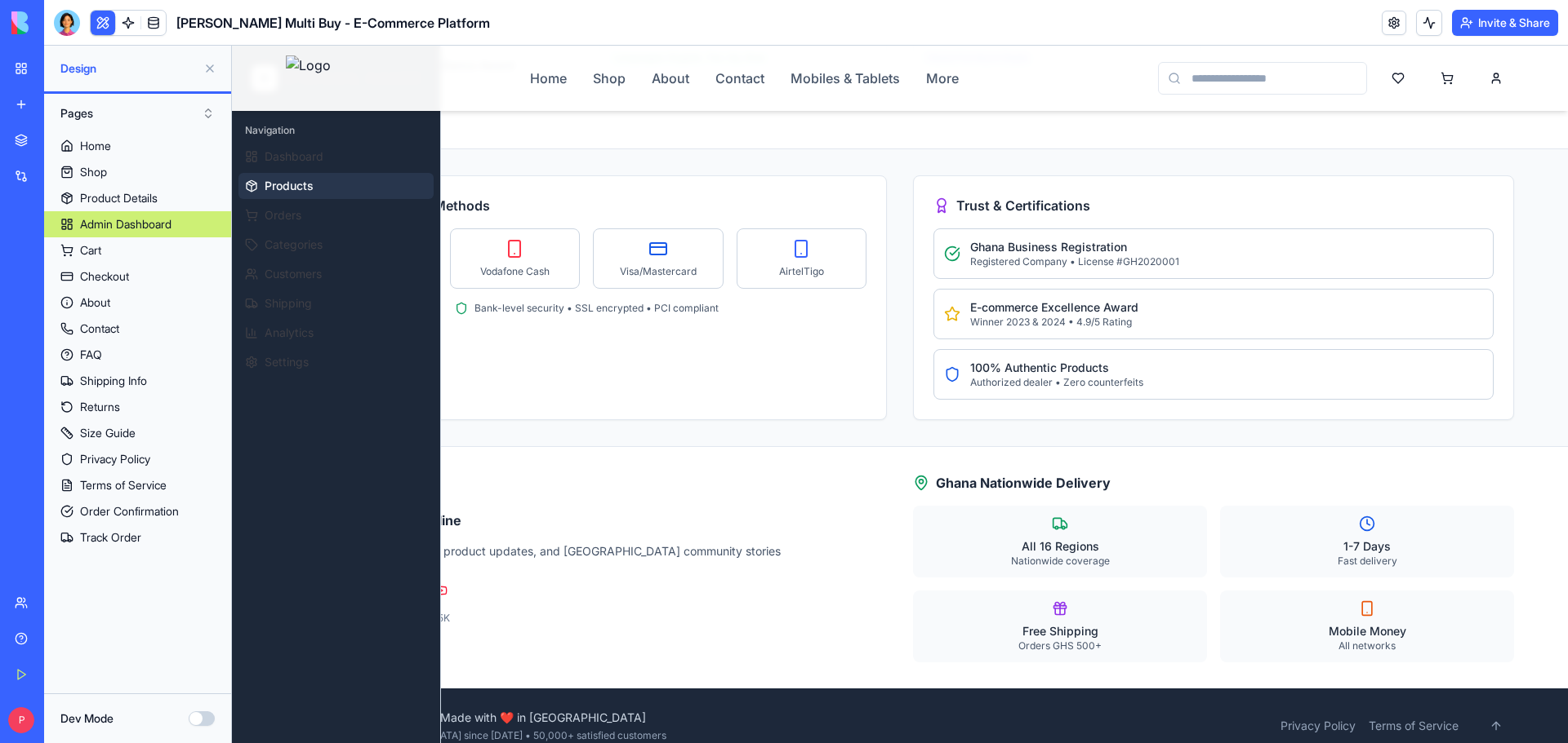
scroll to position [1433, 0]
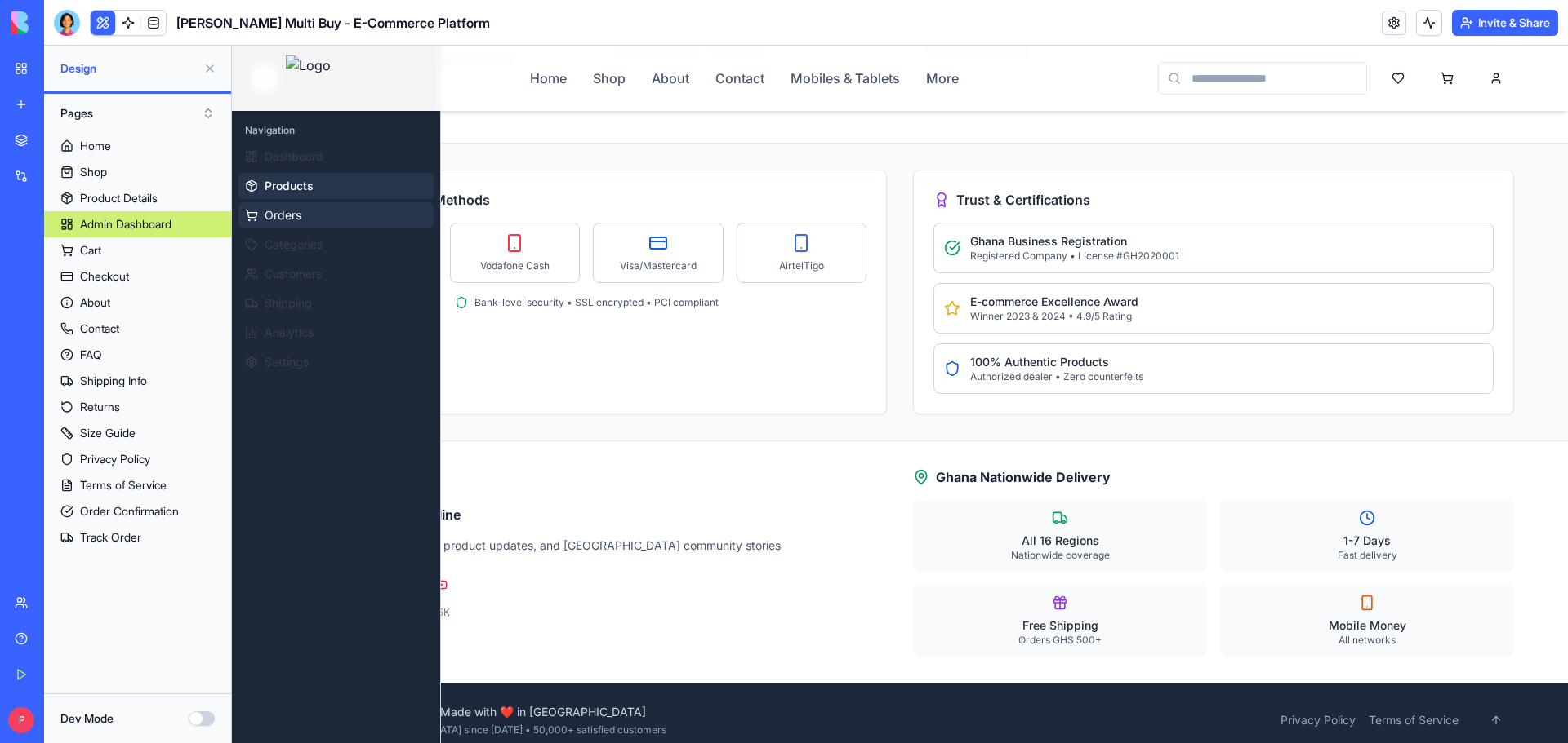
click at [307, 217] on button "Orders" at bounding box center [336, 215] width 195 height 26
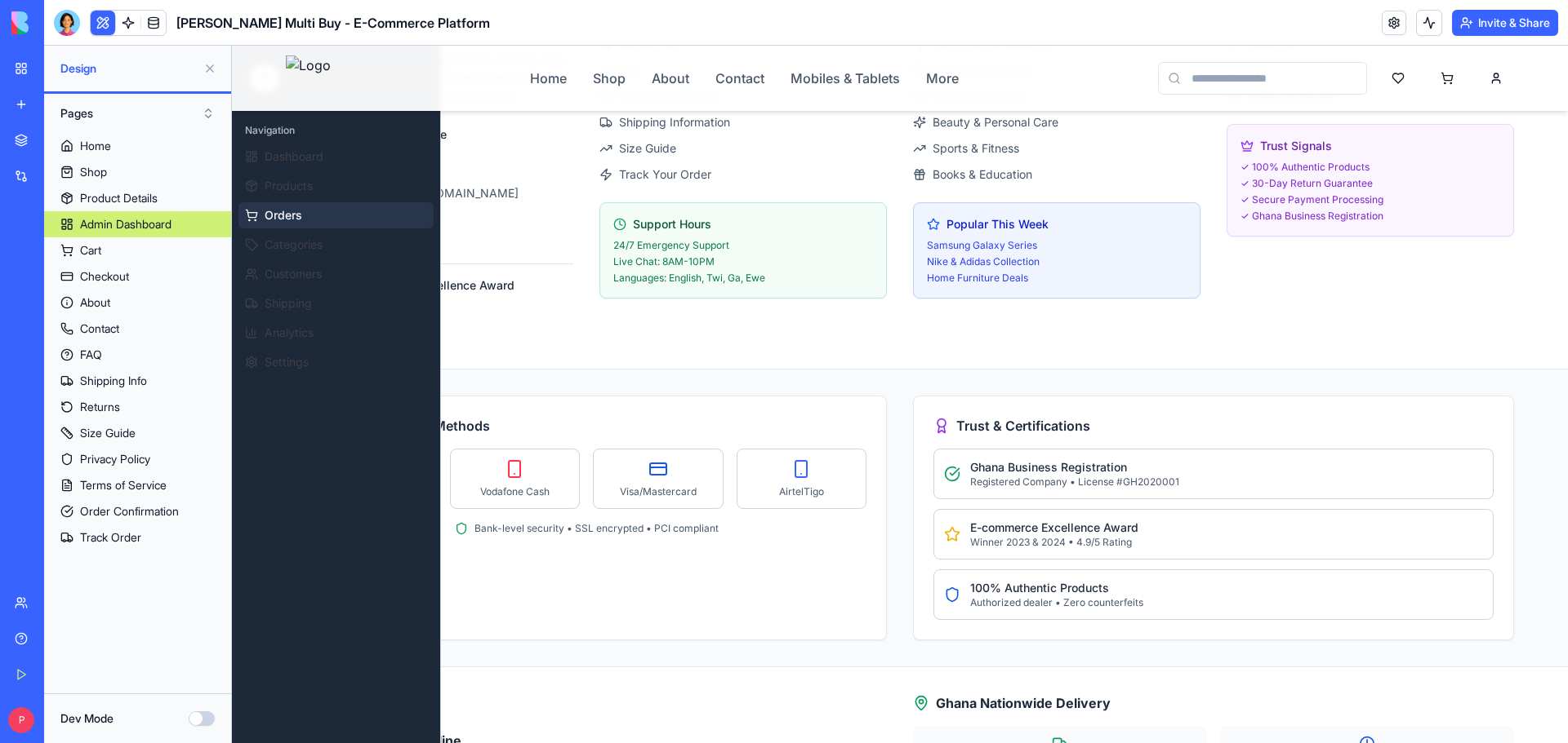
scroll to position [1630, 0]
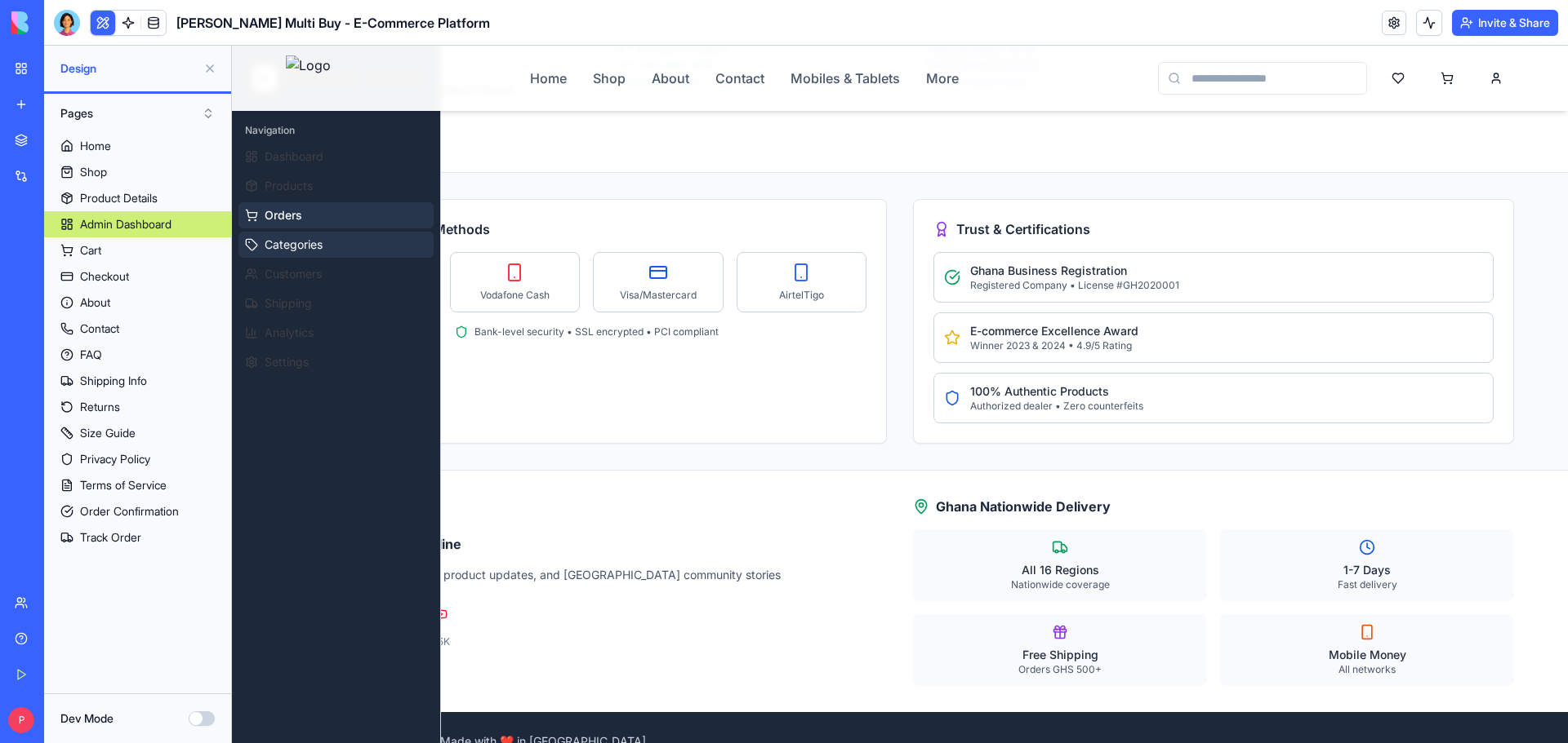
click at [344, 245] on button "Categories" at bounding box center [336, 245] width 195 height 26
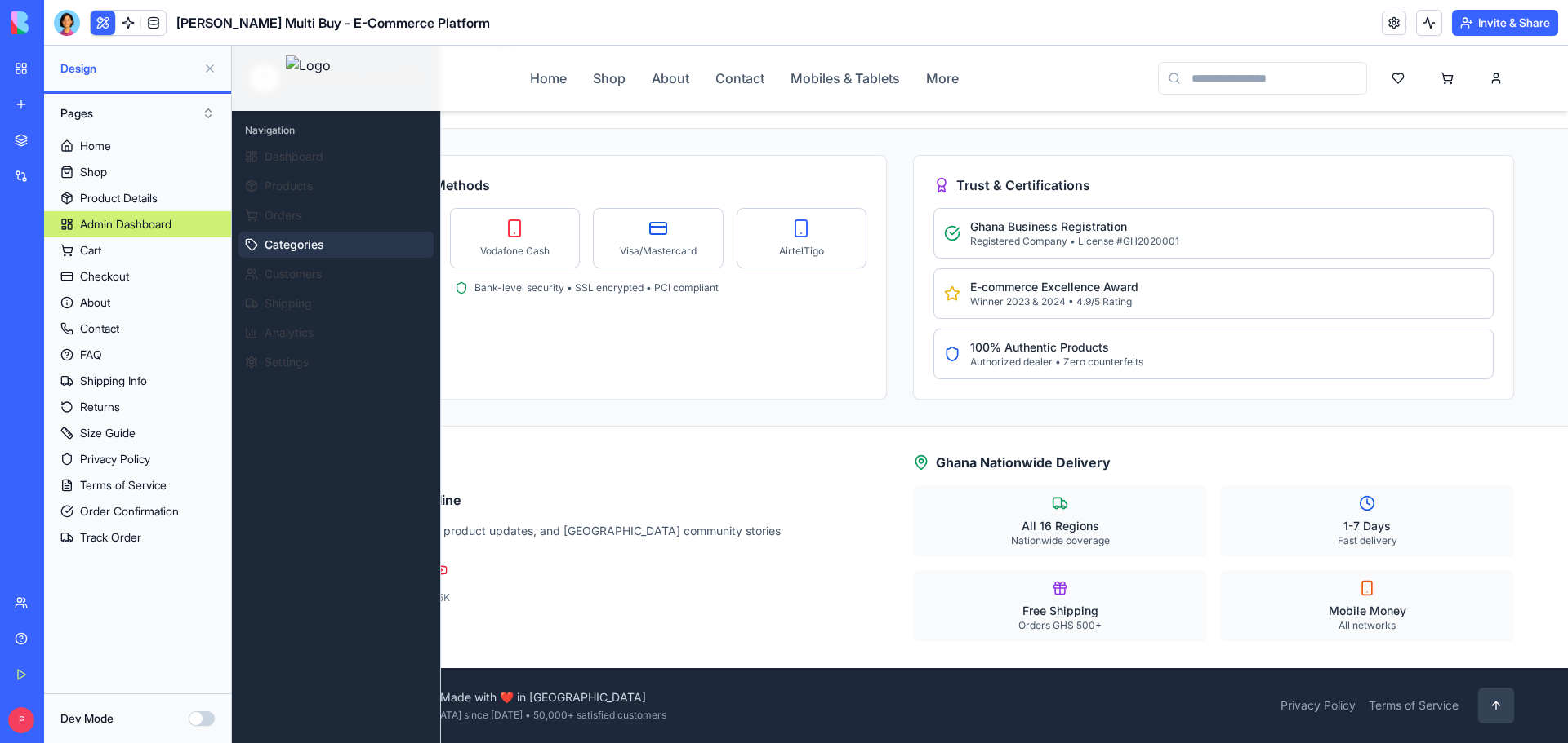
click at [1489, 699] on button at bounding box center [1495, 705] width 36 height 36
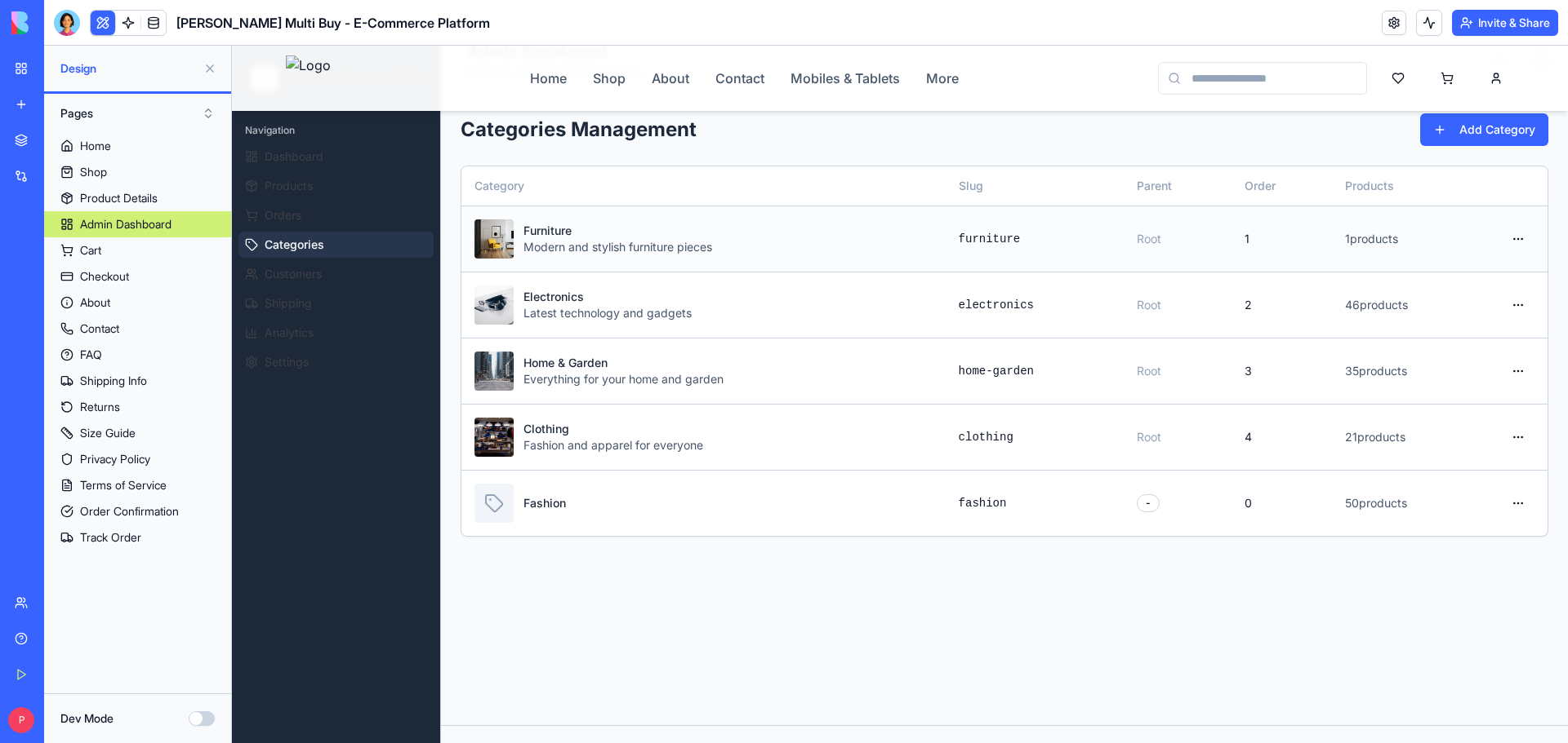
scroll to position [0, 0]
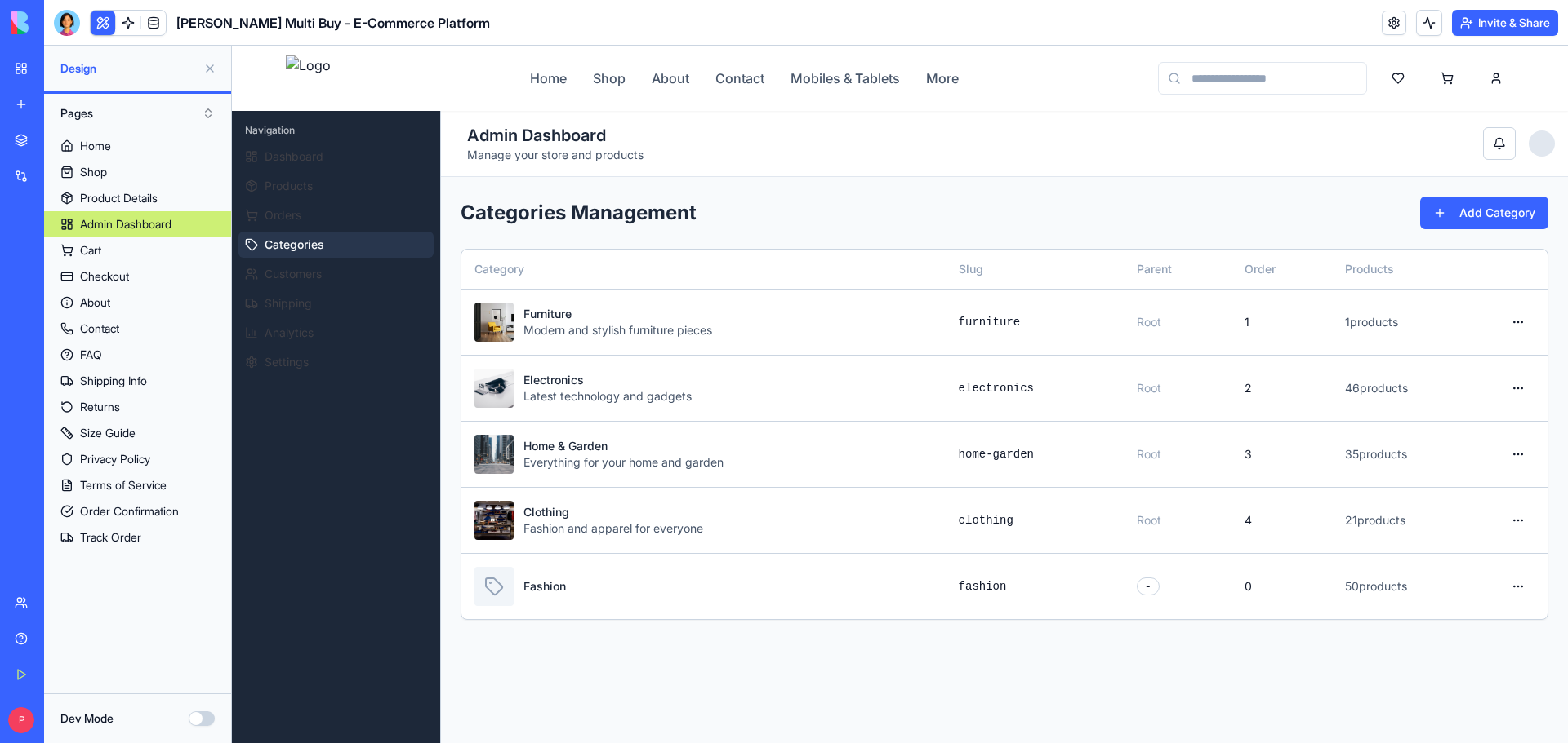
click at [1529, 152] on div at bounding box center [1541, 143] width 26 height 26
click at [1529, 151] on div at bounding box center [1541, 143] width 26 height 26
click at [1529, 146] on div at bounding box center [1541, 143] width 26 height 26
click at [1490, 144] on button at bounding box center [1499, 143] width 33 height 33
click at [84, 244] on div "Cart" at bounding box center [90, 250] width 21 height 17
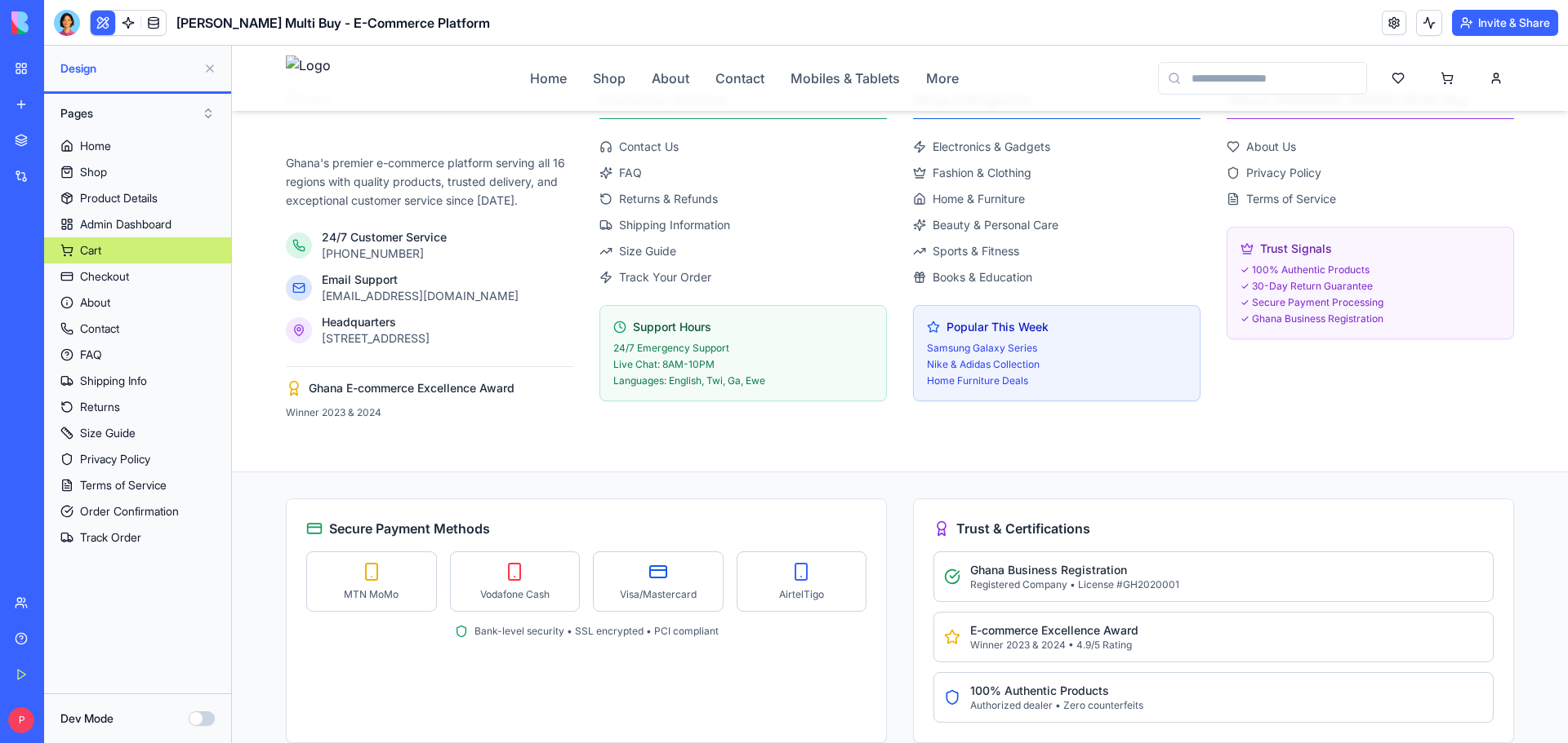
scroll to position [1082, 0]
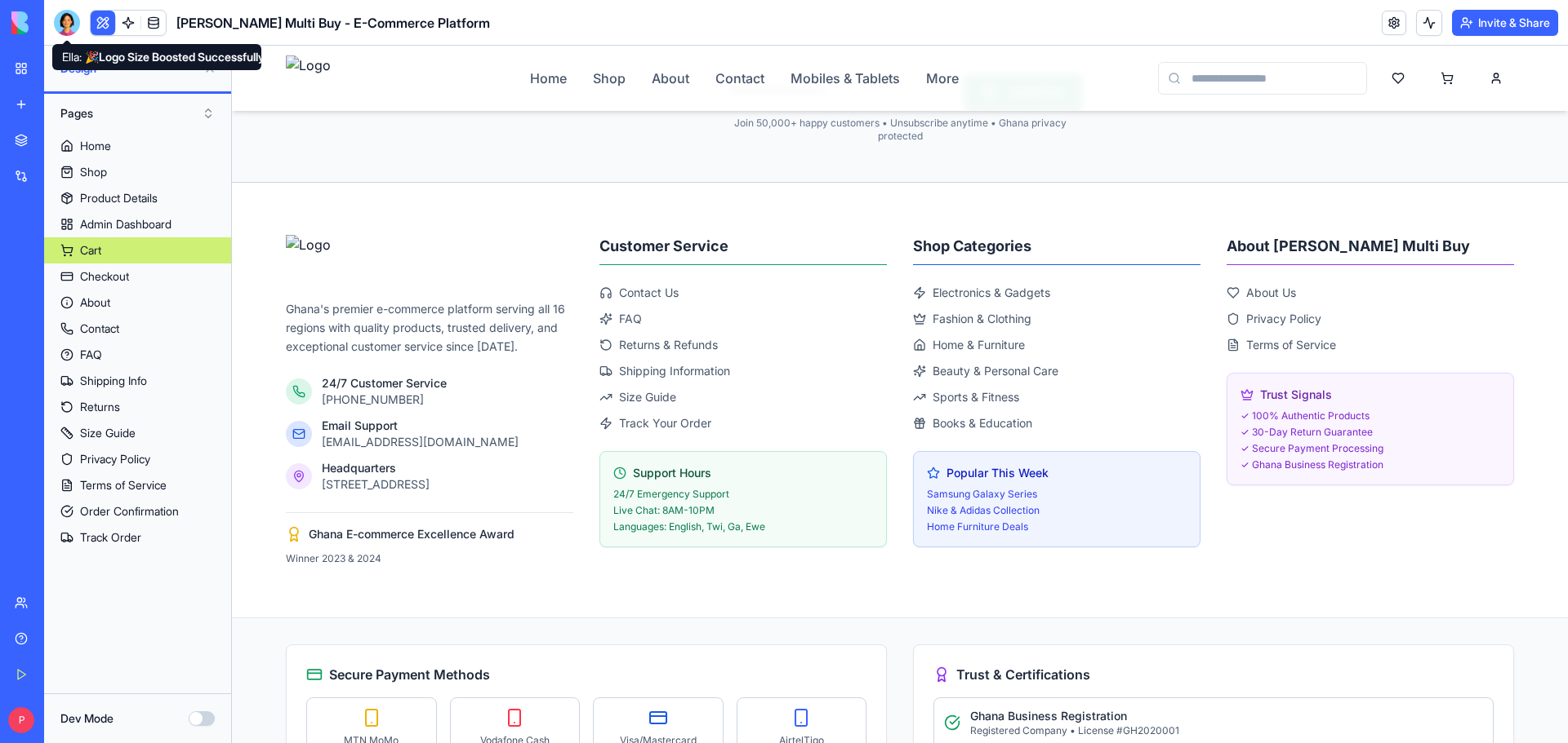
click at [62, 28] on div at bounding box center [67, 23] width 26 height 26
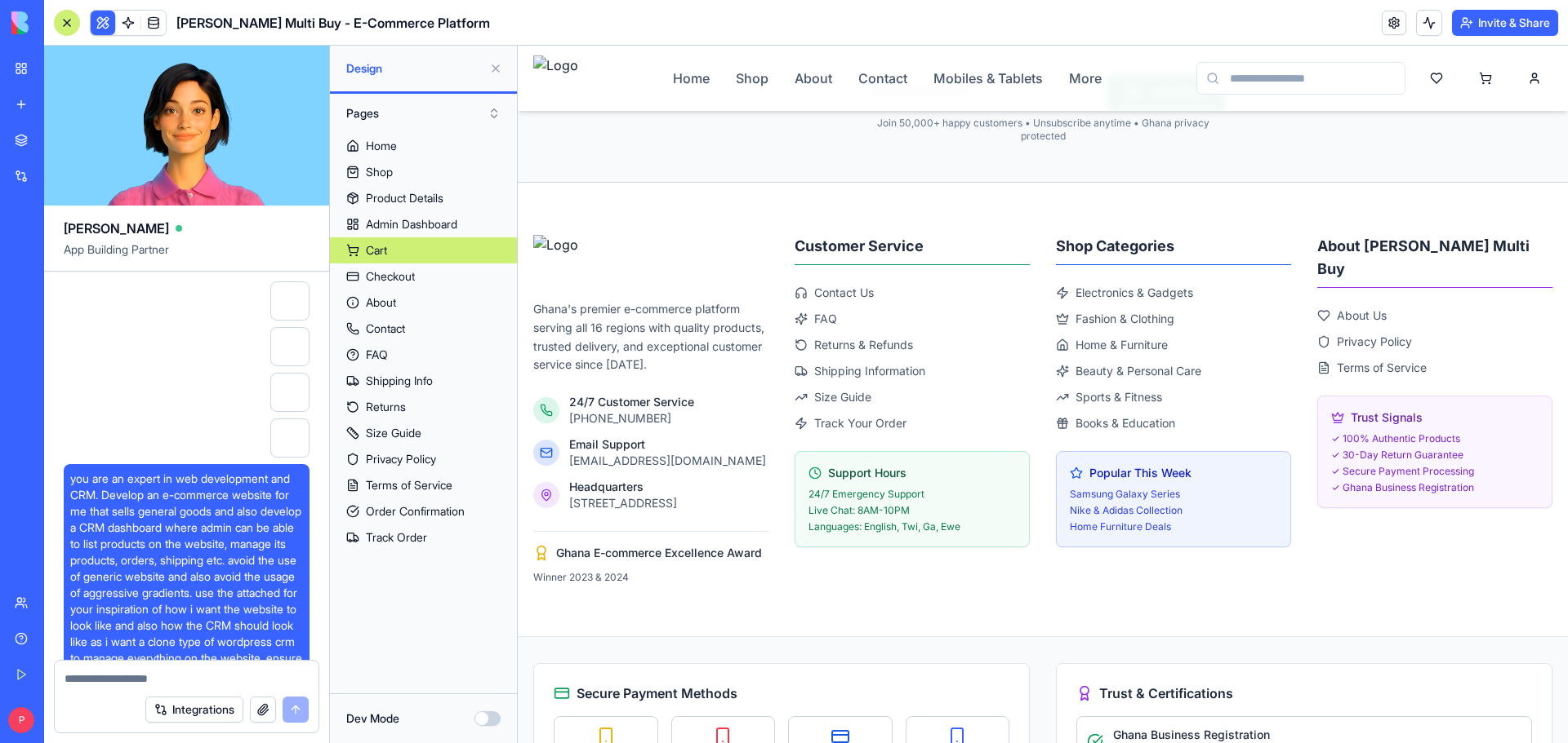
scroll to position [28853, 0]
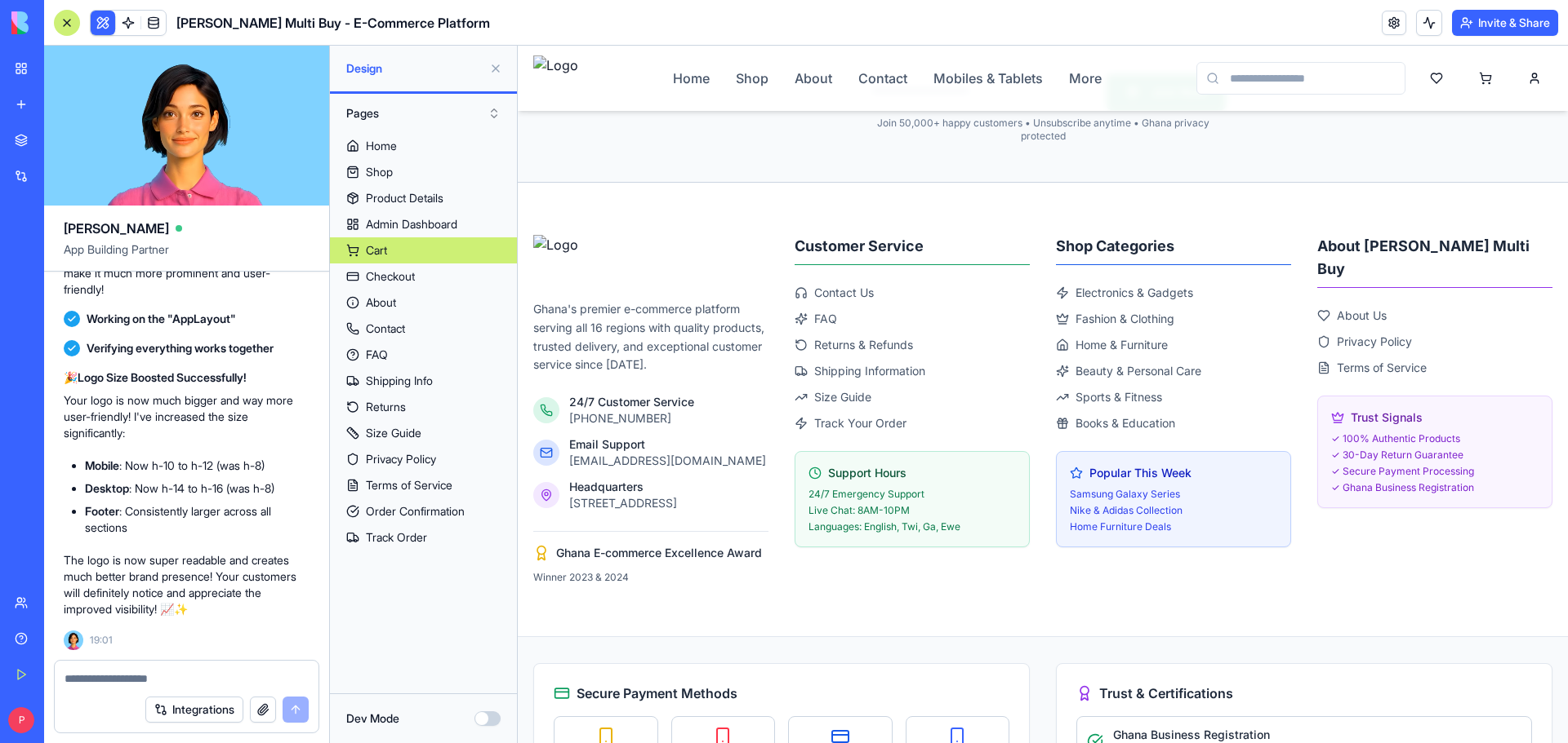
click at [144, 683] on textarea at bounding box center [186, 679] width 244 height 17
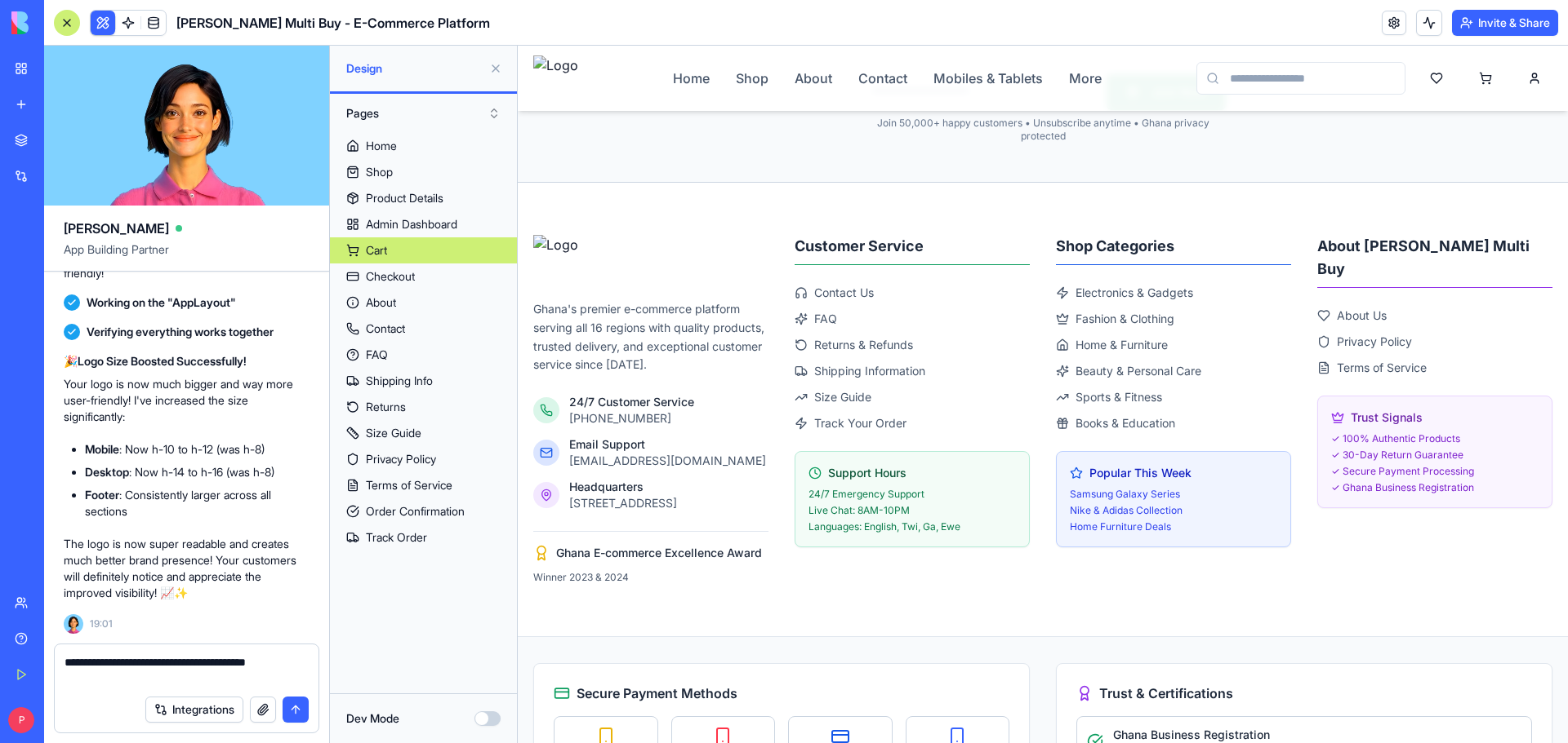
type textarea "**********"
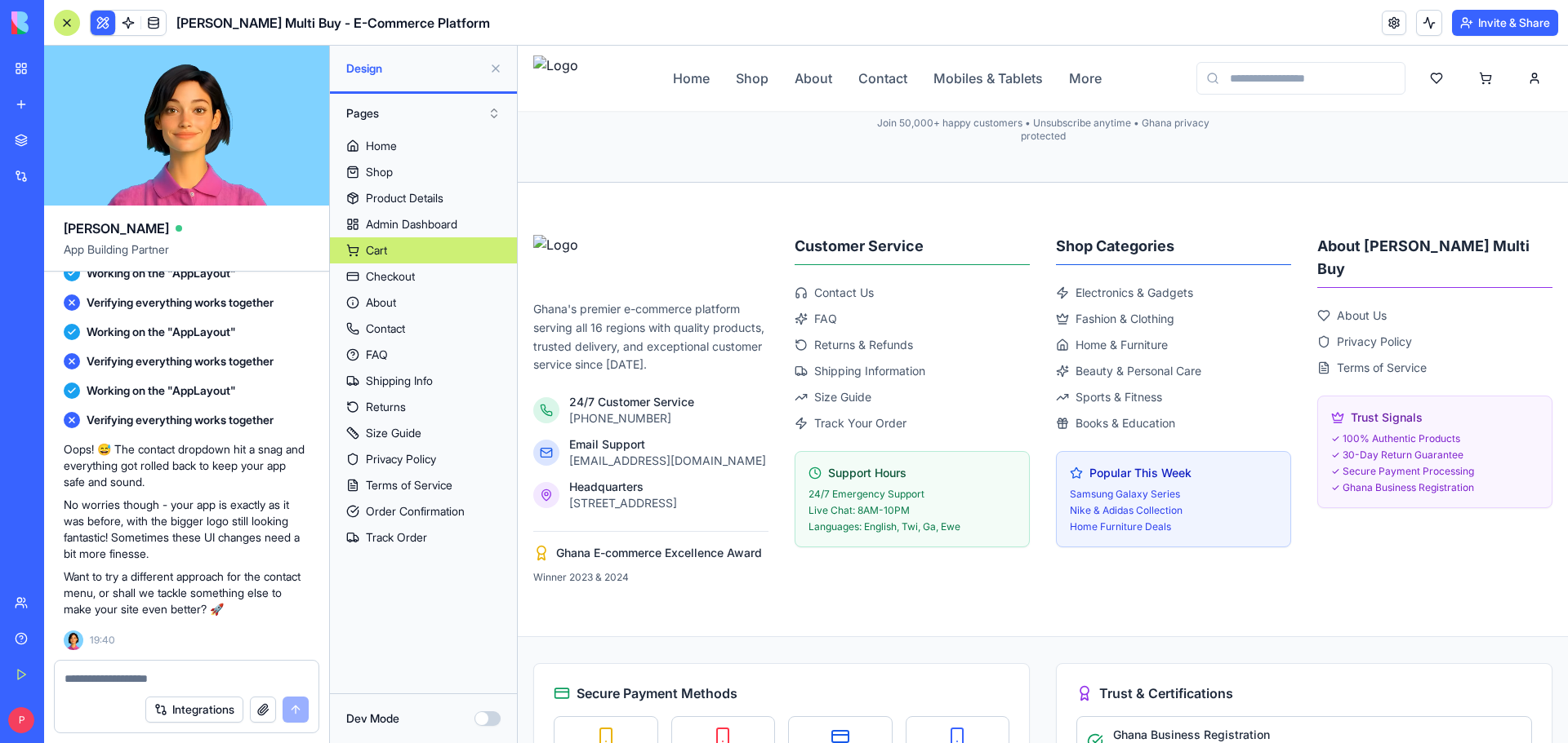
scroll to position [29467, 0]
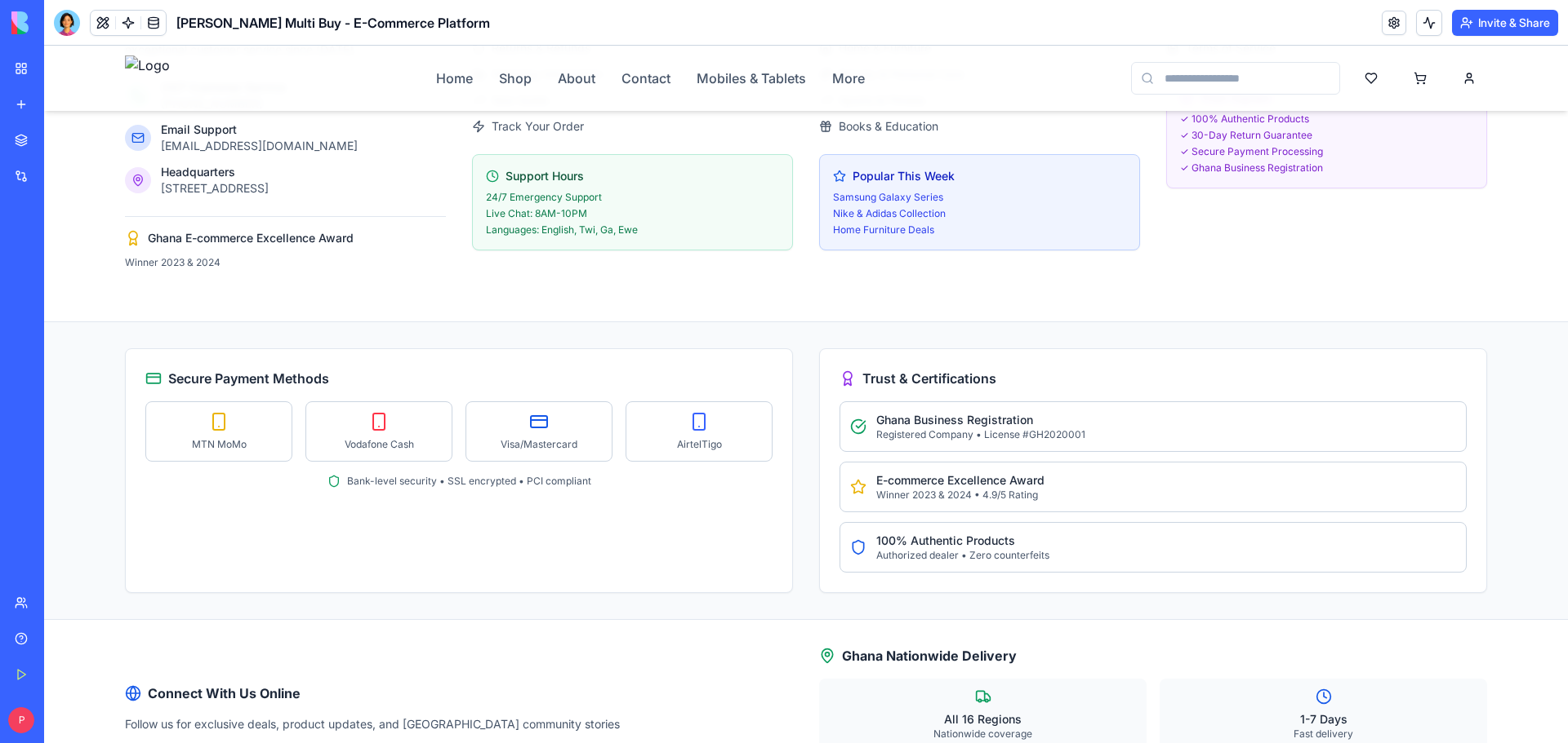
scroll to position [3325, 0]
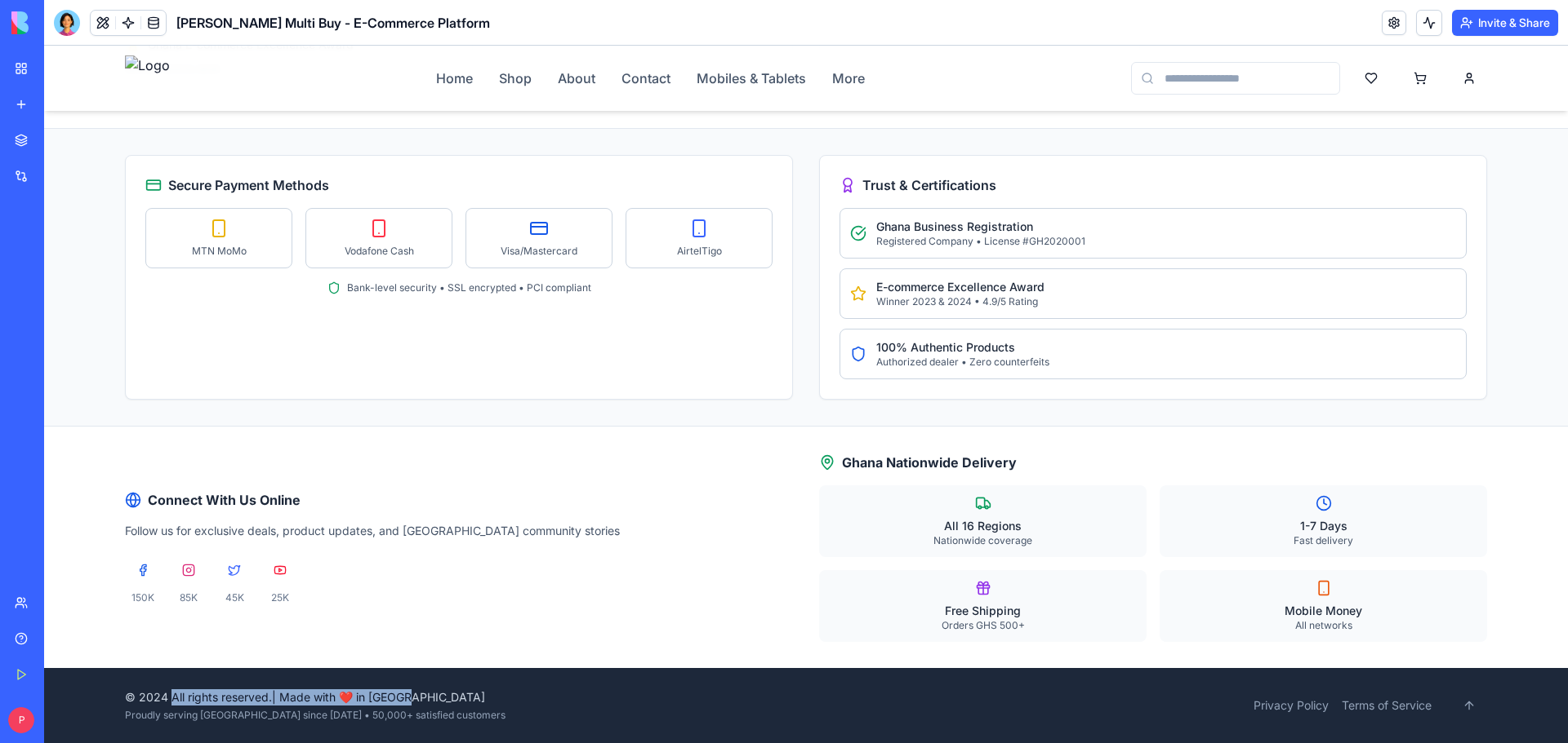
drag, startPoint x: 164, startPoint y: 696, endPoint x: 403, endPoint y: 695, distance: 239.0
click at [403, 695] on p "© 2024 All rights reserved. | Made with ❤️ in [GEOGRAPHIC_DATA]" at bounding box center [315, 698] width 380 height 17
copy p "All rights reserved. | Made with ❤️ in [GEOGRAPHIC_DATA]"
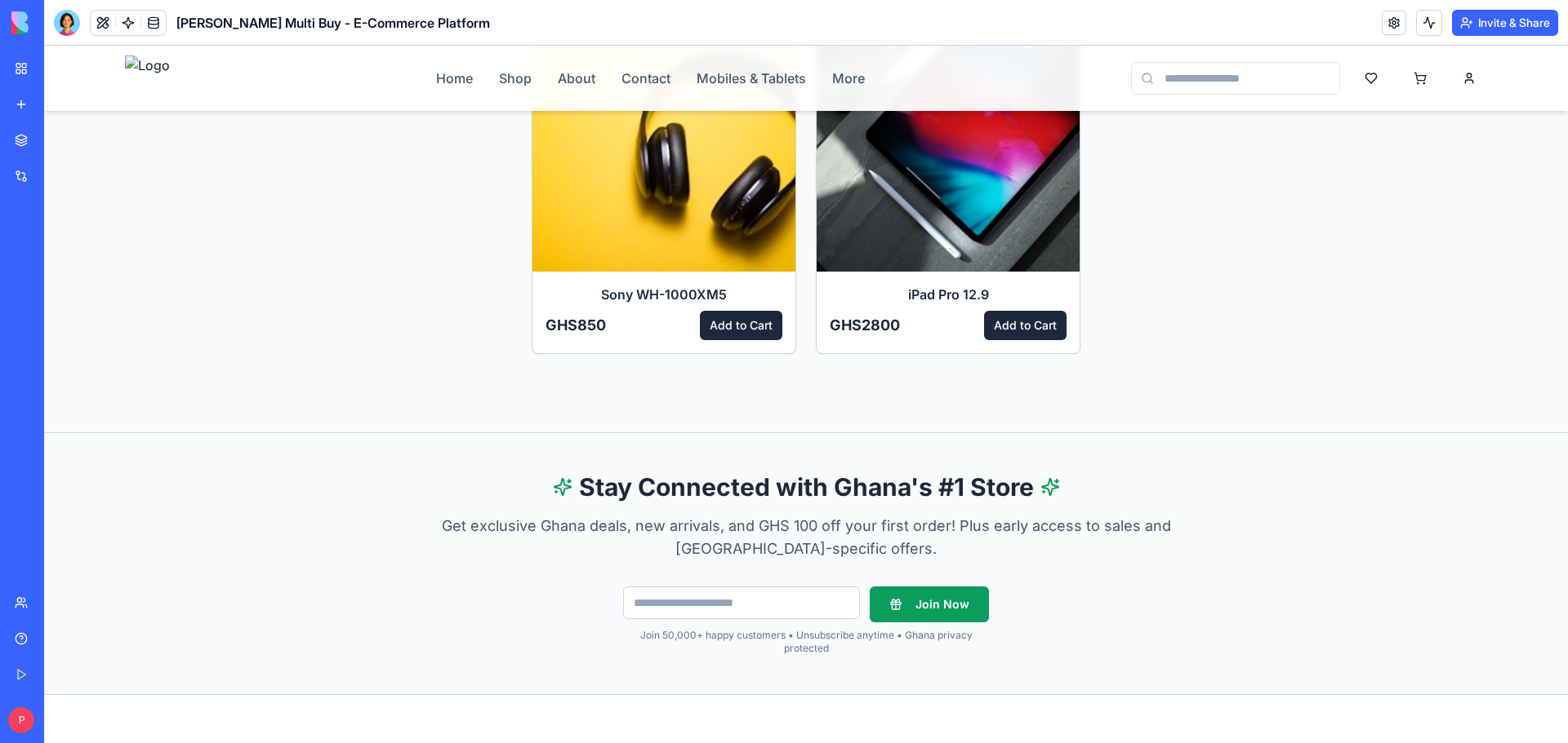
scroll to position [571, 0]
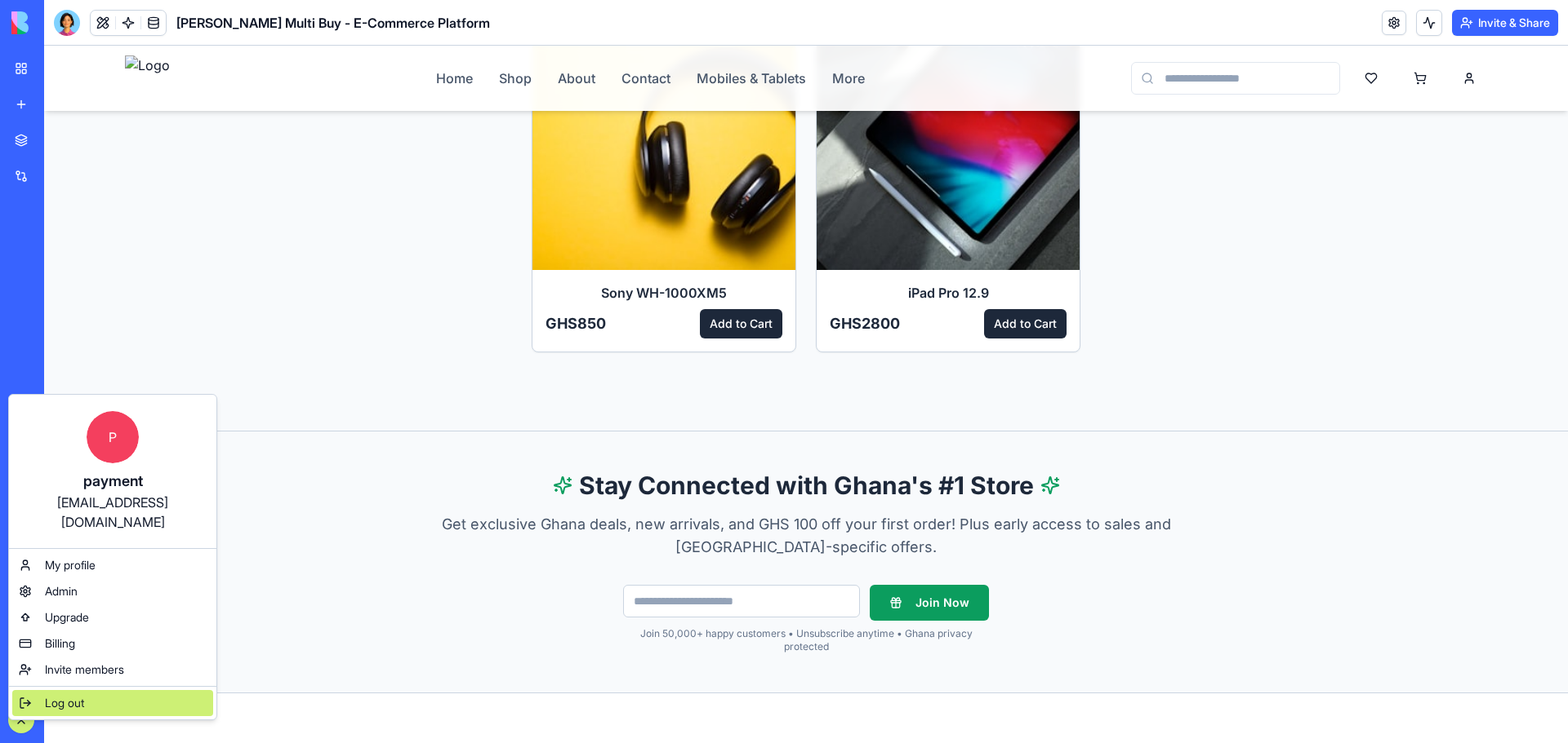
click at [0, 0] on span "Log out" at bounding box center [0, 0] width 0 height 0
